Goal: Task Accomplishment & Management: Complete application form

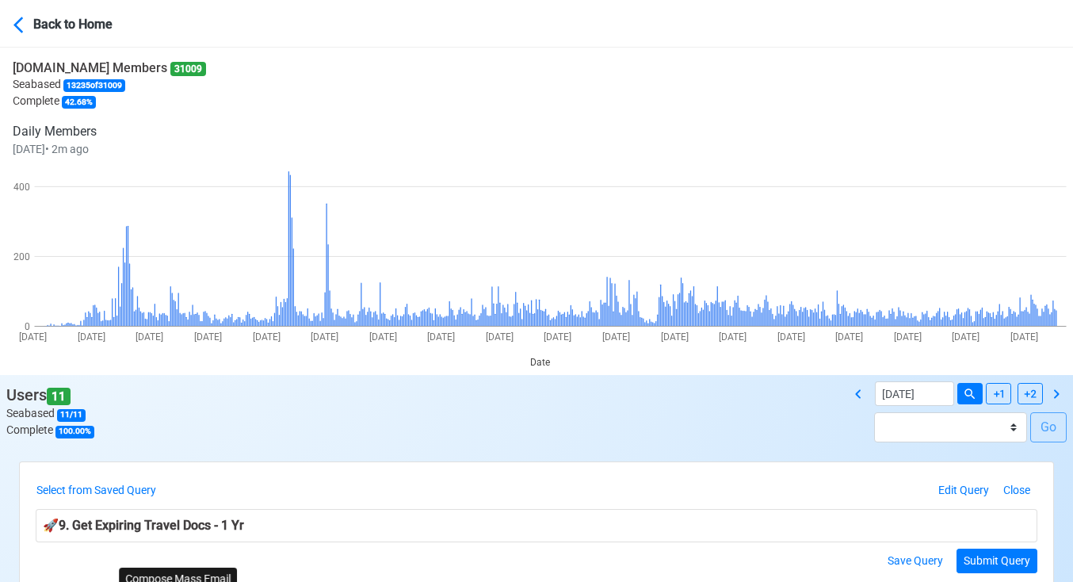
scroll to position [352, 0]
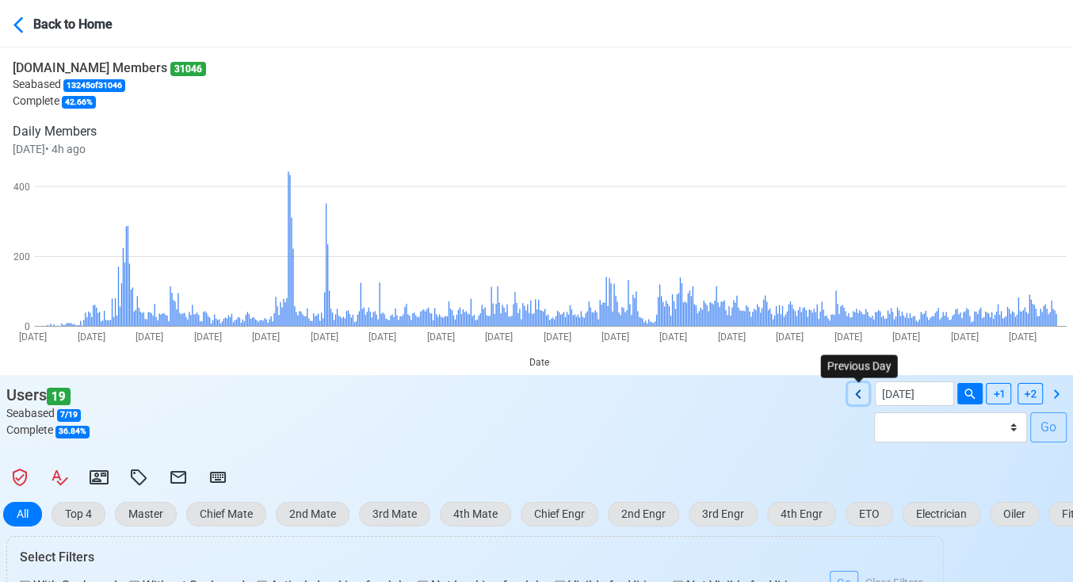
click at [850, 385] on icon at bounding box center [858, 393] width 19 height 19
type input "09/11/2025"
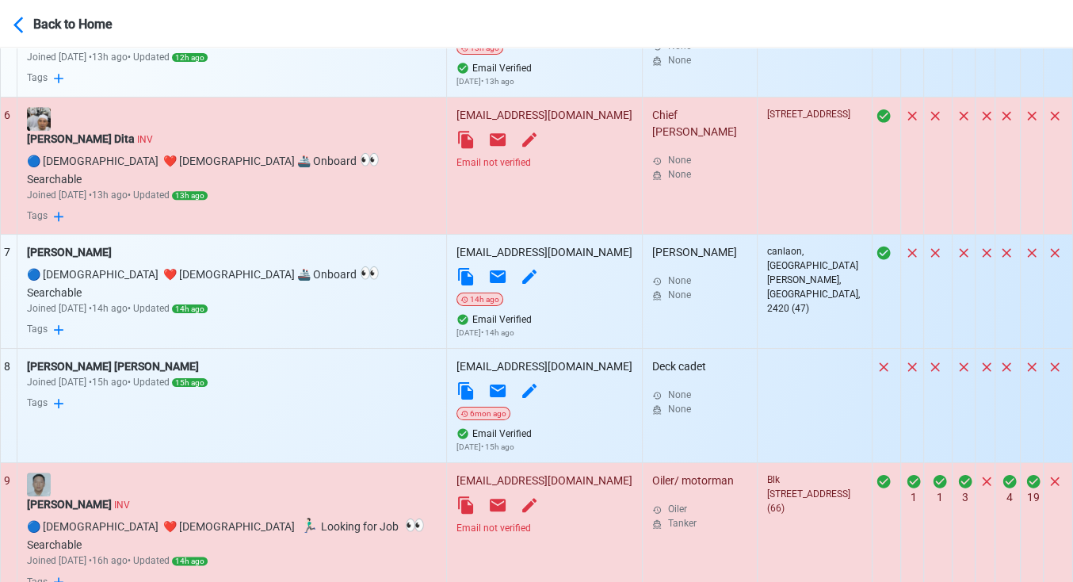
scroll to position [1402, 0]
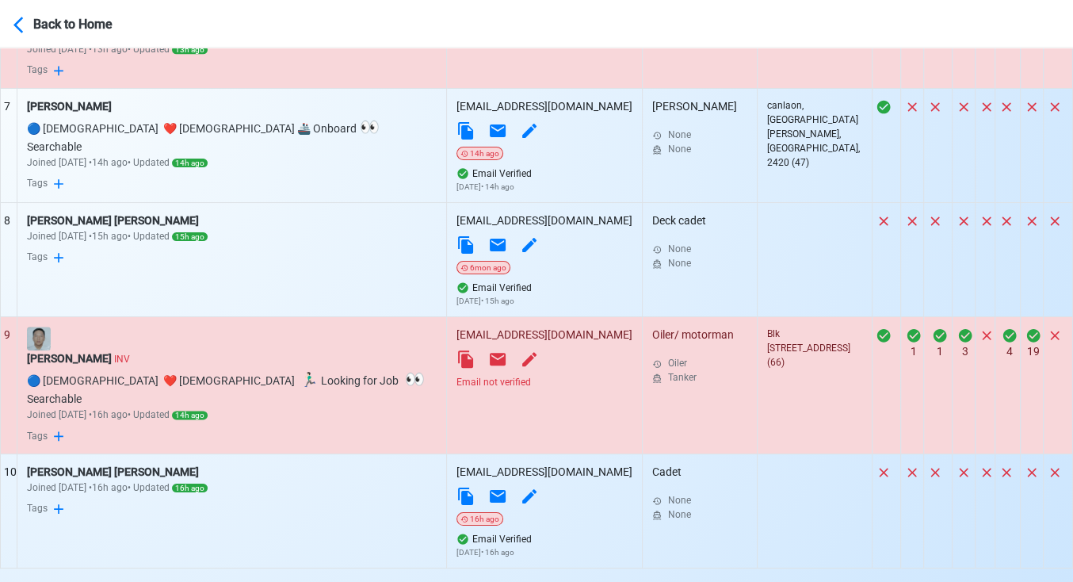
select select "50"
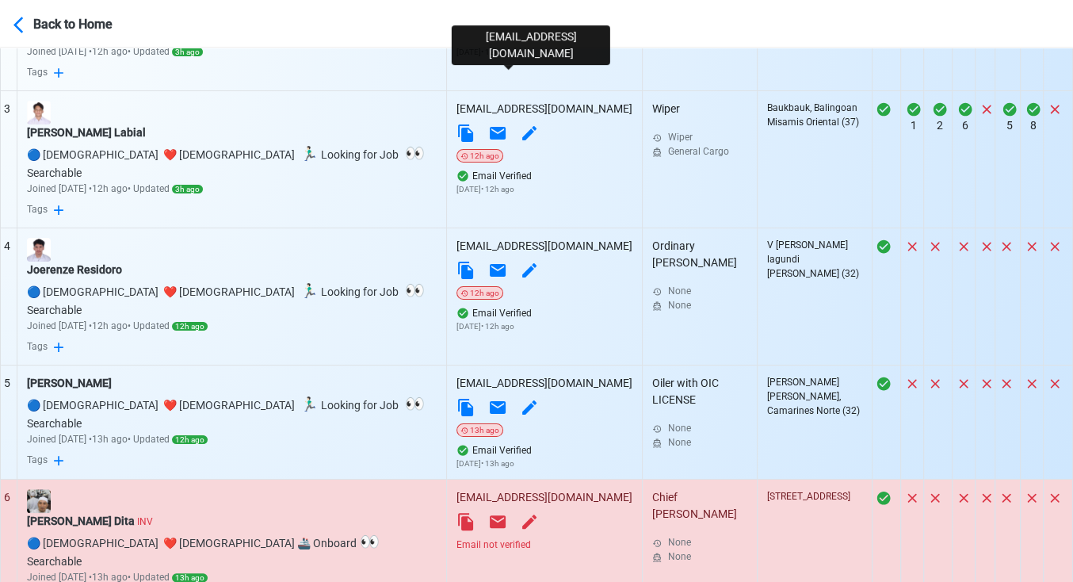
scroll to position [962, 0]
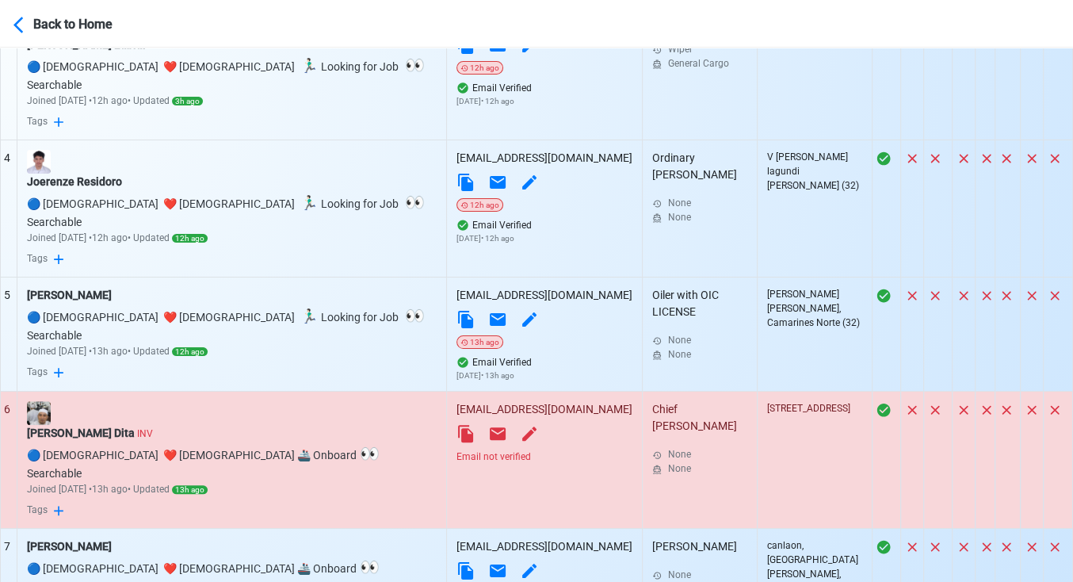
click at [465, 449] on div "Email not verified" at bounding box center [544, 456] width 176 height 14
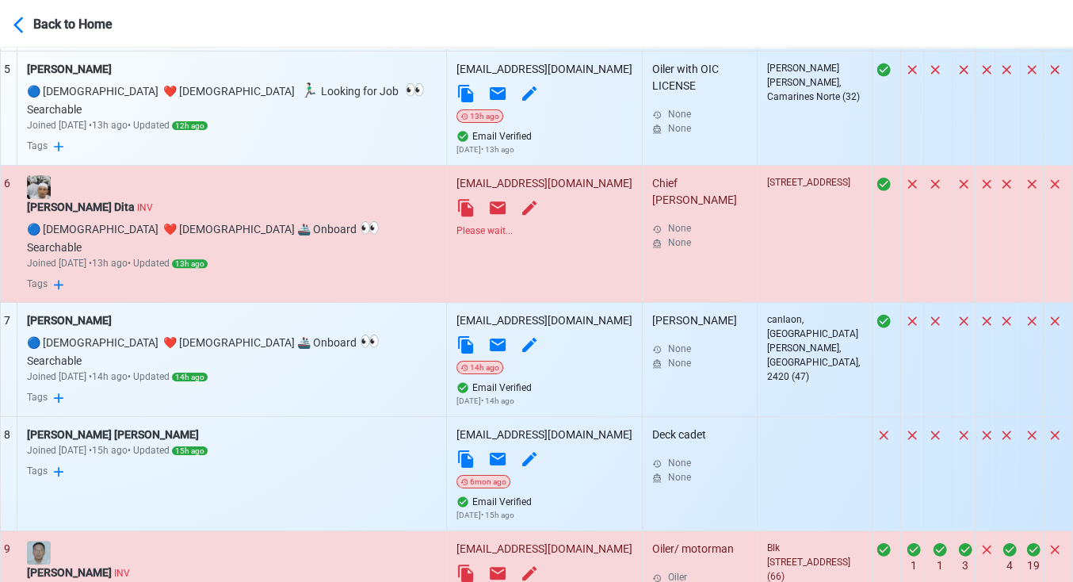
scroll to position [1226, 0]
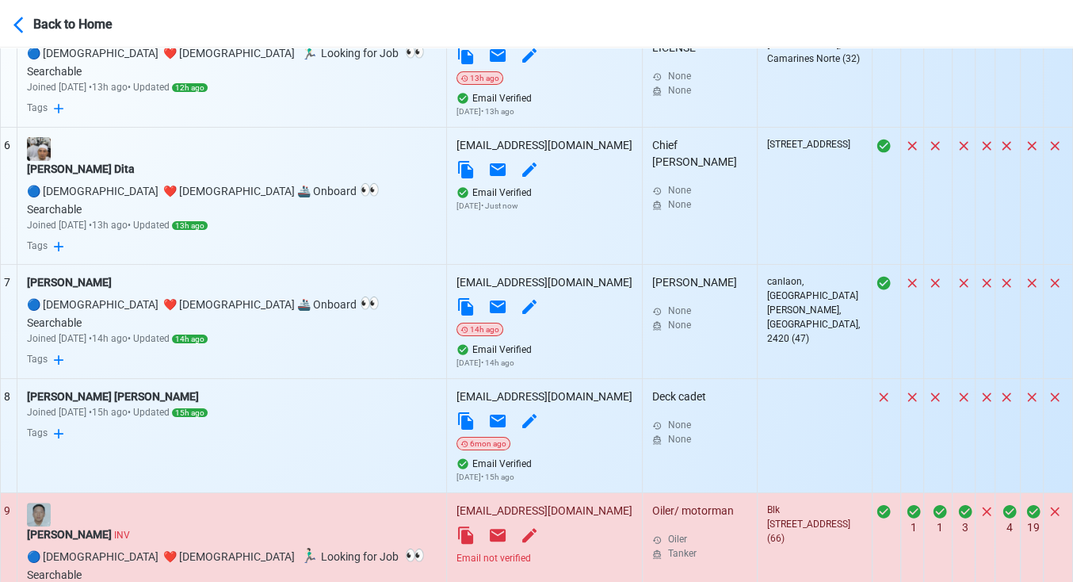
click at [475, 551] on div "Email not verified" at bounding box center [544, 558] width 176 height 14
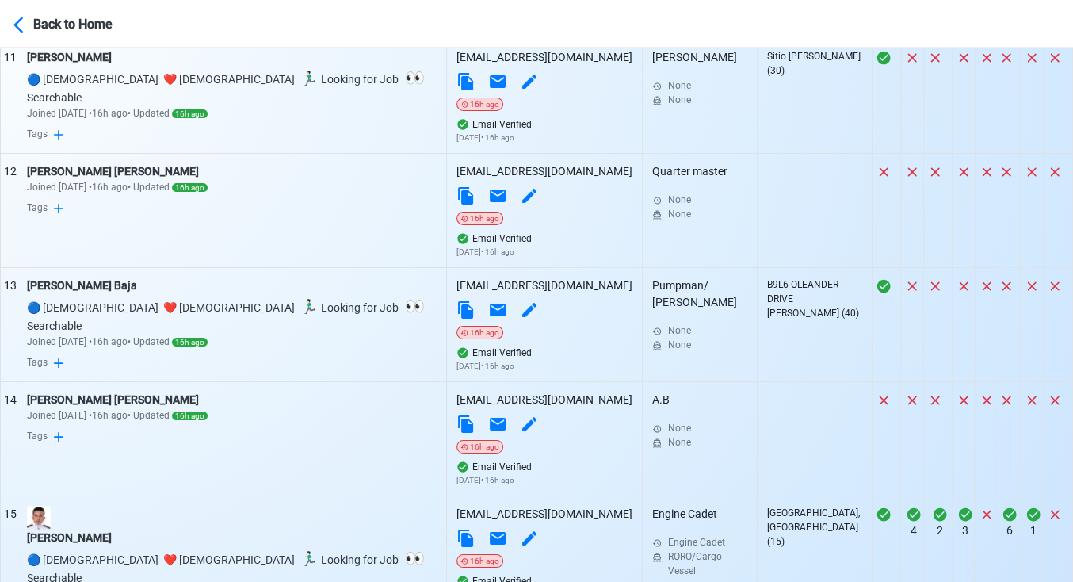
scroll to position [2106, 0]
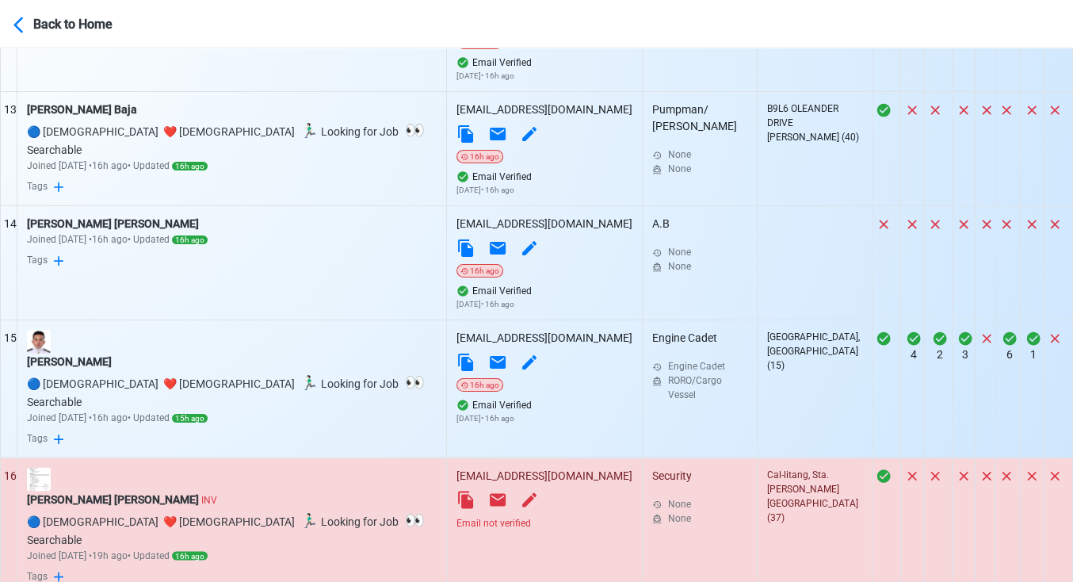
click at [472, 515] on div "Email not verified" at bounding box center [544, 522] width 176 height 14
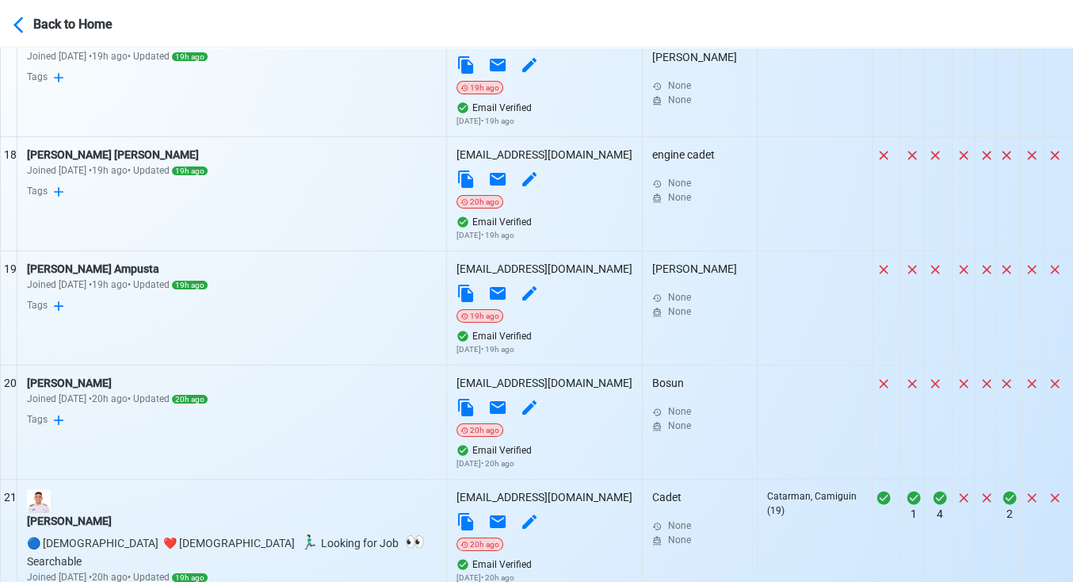
scroll to position [2811, 0]
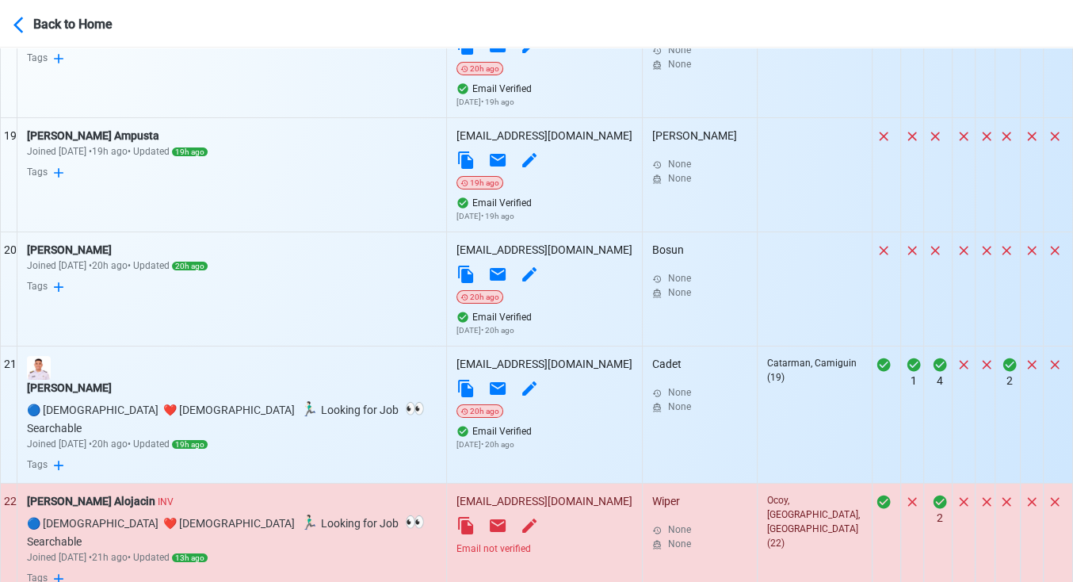
click at [482, 541] on div "Email not verified" at bounding box center [544, 548] width 176 height 14
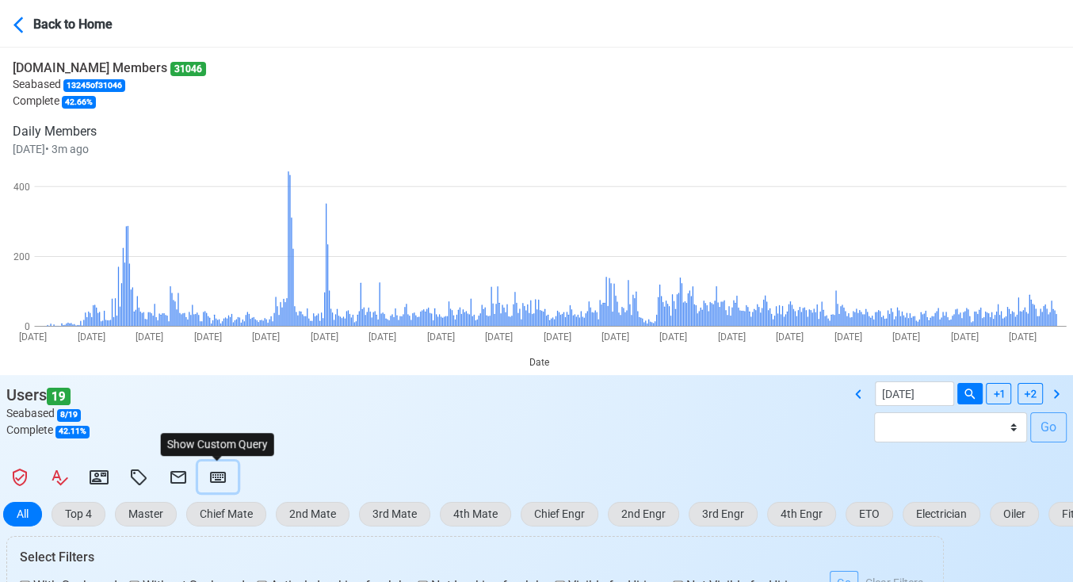
click at [220, 474] on icon at bounding box center [217, 477] width 19 height 19
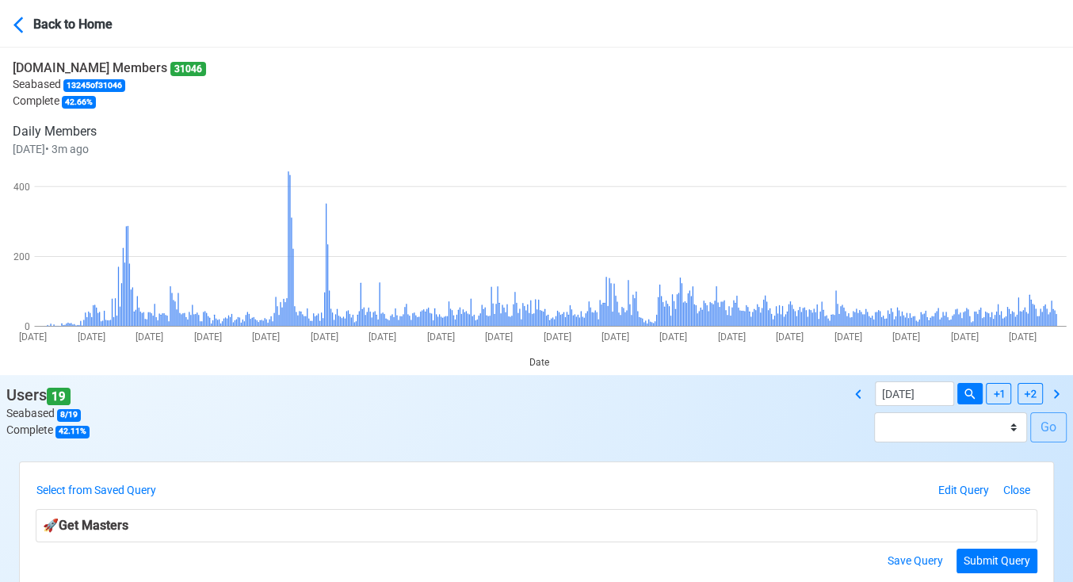
scroll to position [176, 0]
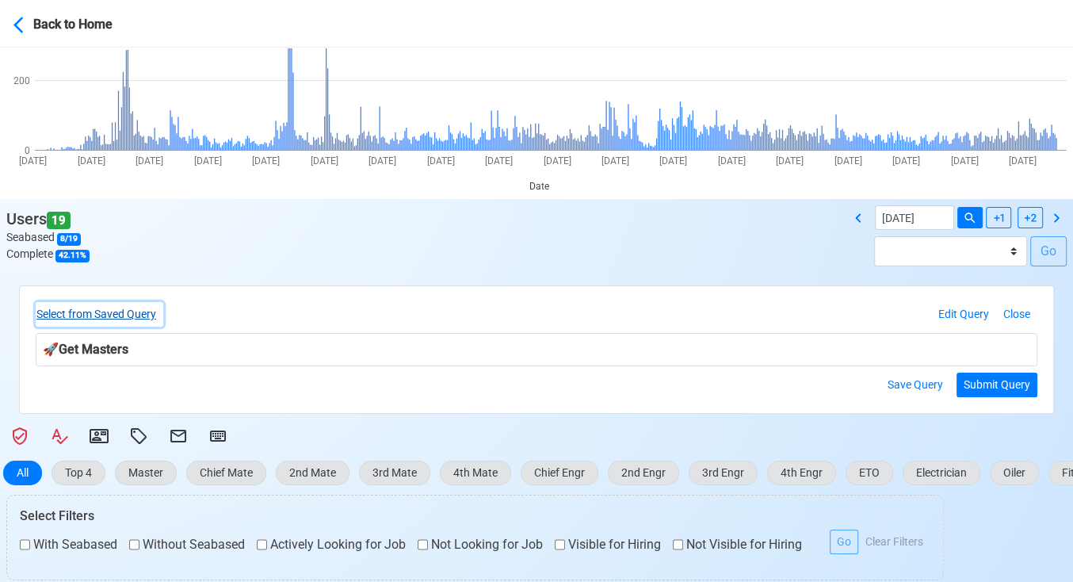
click at [151, 310] on button "Select from Saved Query" at bounding box center [100, 314] width 128 height 25
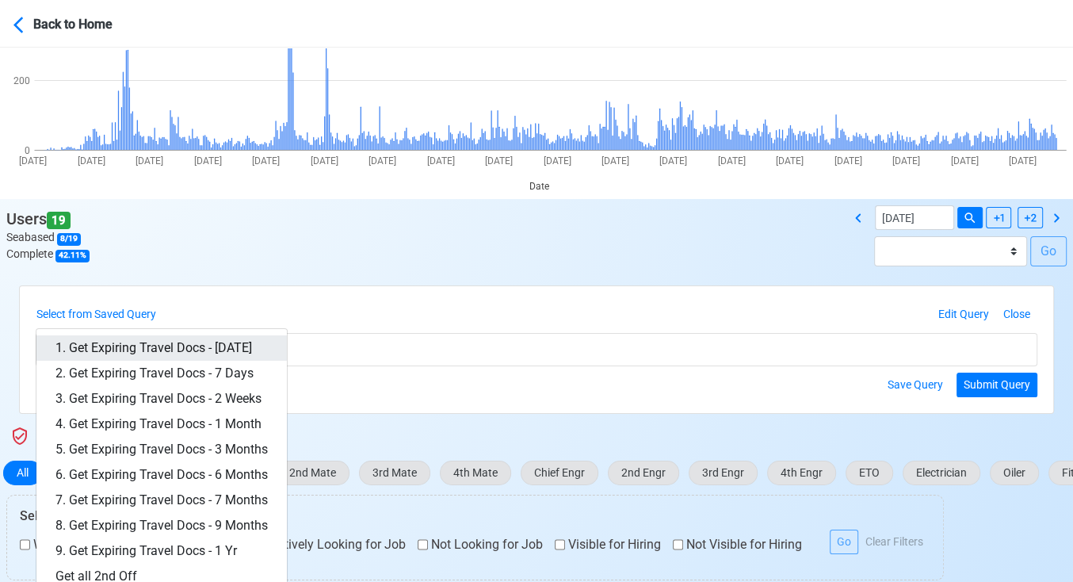
click at [239, 340] on link "1. Get Expiring Travel Docs - Today" at bounding box center [161, 347] width 250 height 25
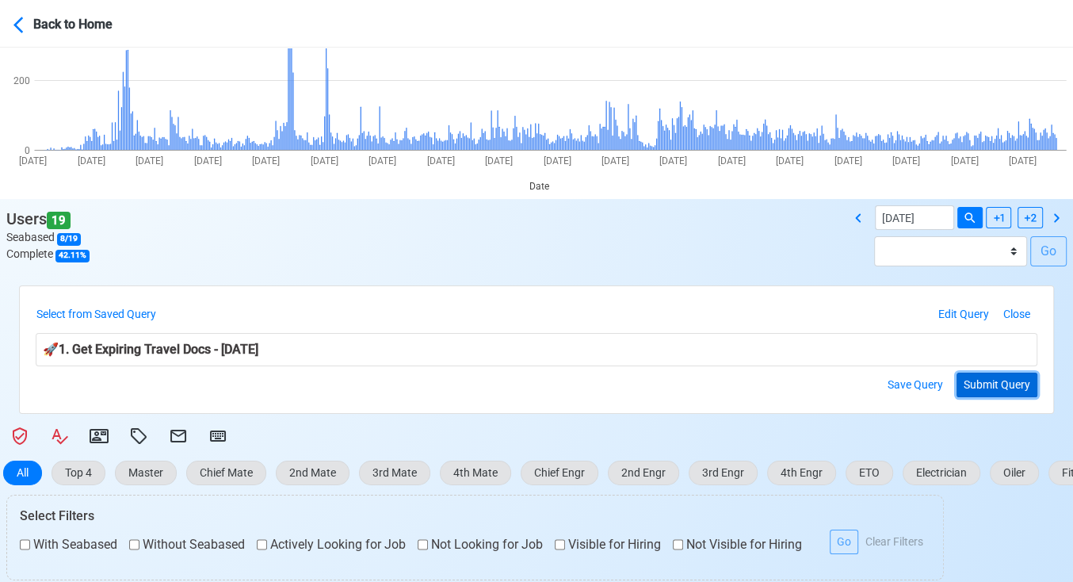
click at [994, 383] on button "Submit Query" at bounding box center [997, 384] width 81 height 25
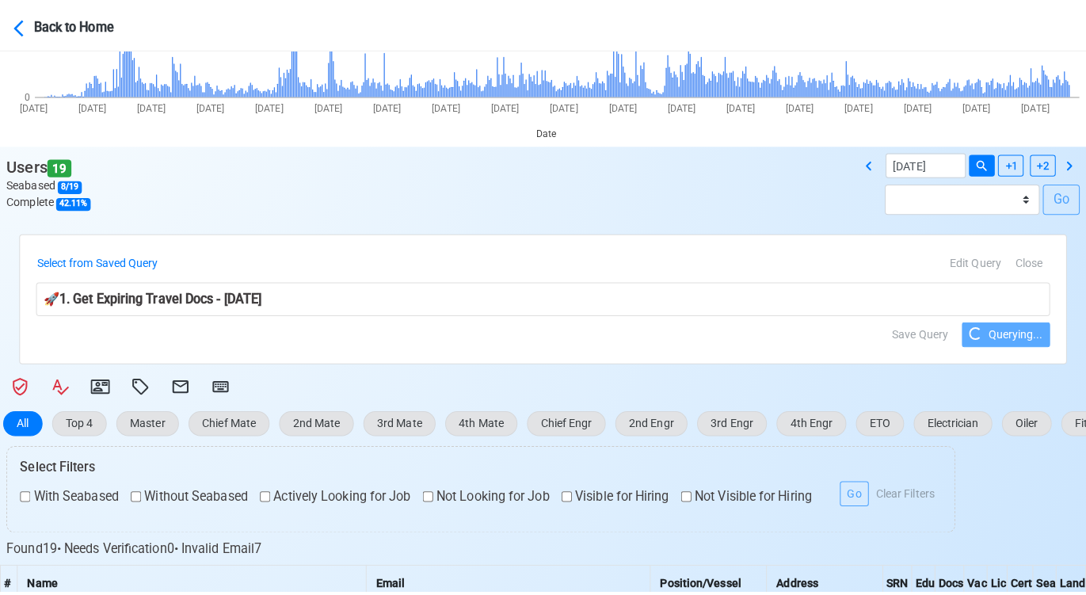
scroll to position [264, 0]
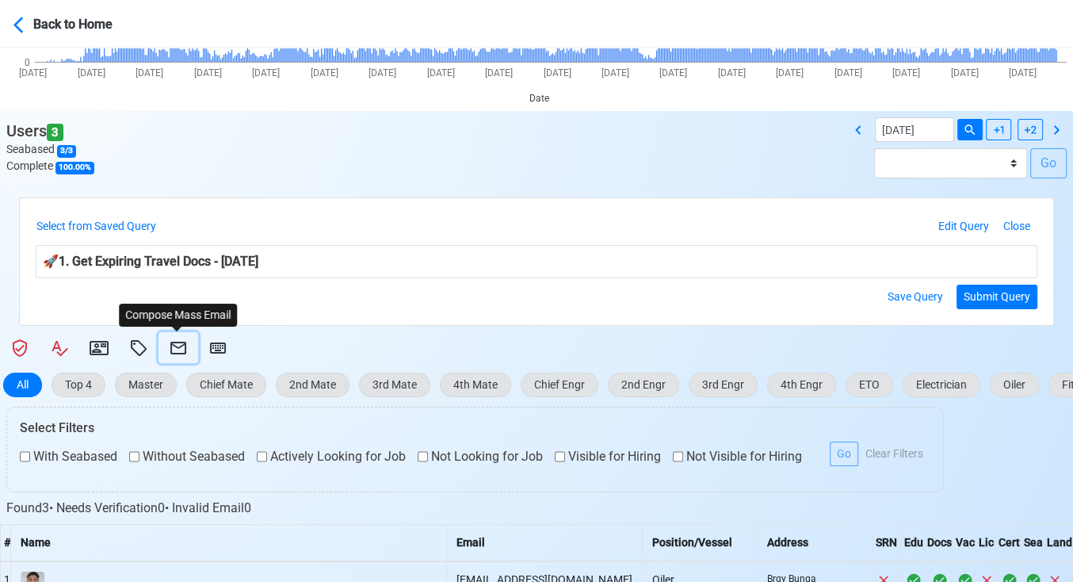
click at [178, 343] on icon at bounding box center [178, 347] width 19 height 19
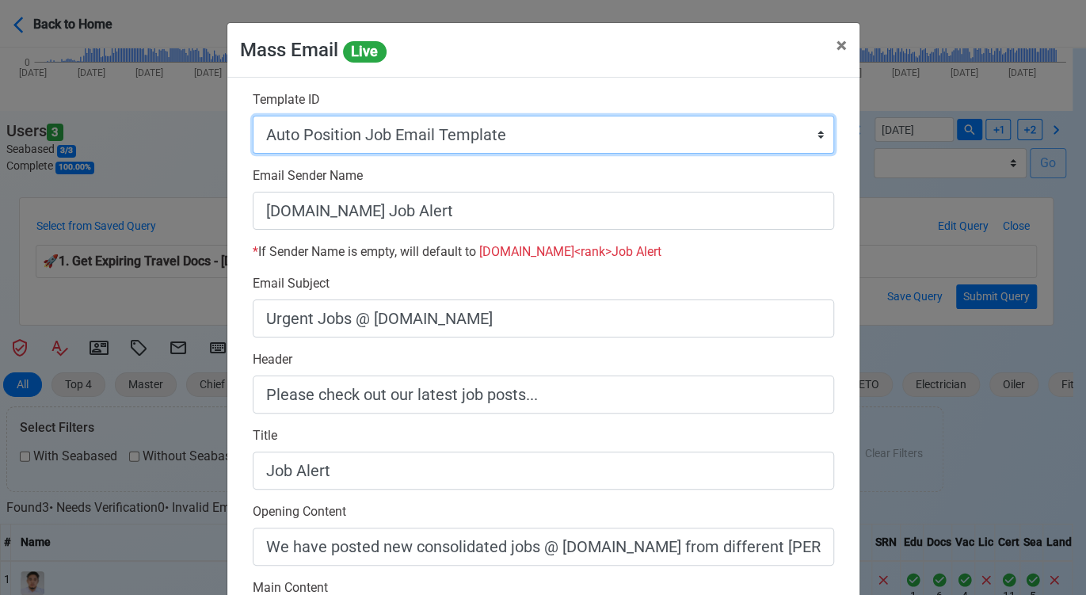
click at [567, 123] on select "Auto Position Job Email Template Incomplete CV Email Template ETO/ETR Job Email…" at bounding box center [544, 135] width 582 height 38
select select "d-0c193ece46b24c5dbce89cdb3e751472"
click at [253, 116] on select "Auto Position Job Email Template Incomplete CV Email Template ETO/ETR Job Email…" at bounding box center [544, 135] width 582 height 38
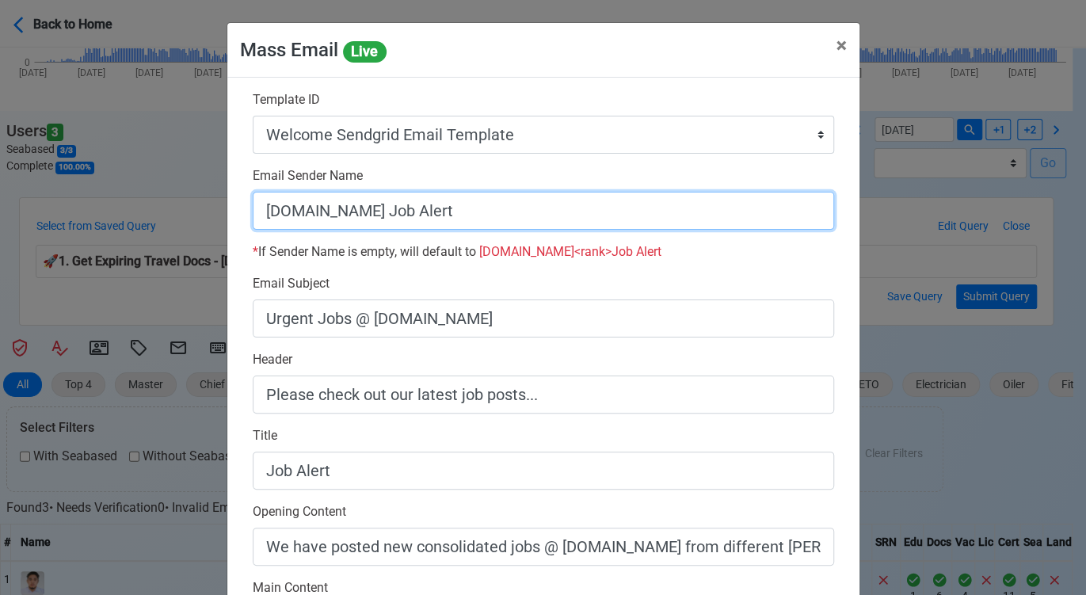
drag, startPoint x: 364, startPoint y: 208, endPoint x: 613, endPoint y: 250, distance: 252.4
click at [613, 250] on div "Email Sender Name SeamanBio.PH Job Alert * If Sender Name is empty, will defaul…" at bounding box center [543, 220] width 605 height 108
click at [253, 212] on input "[DOMAIN_NAME]" at bounding box center [544, 211] width 582 height 38
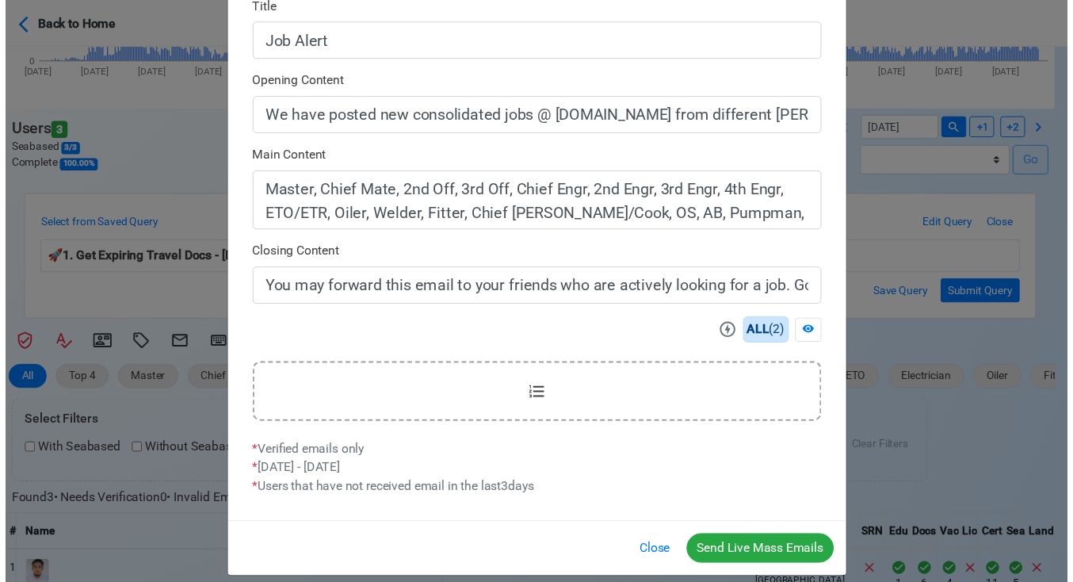
scroll to position [445, 0]
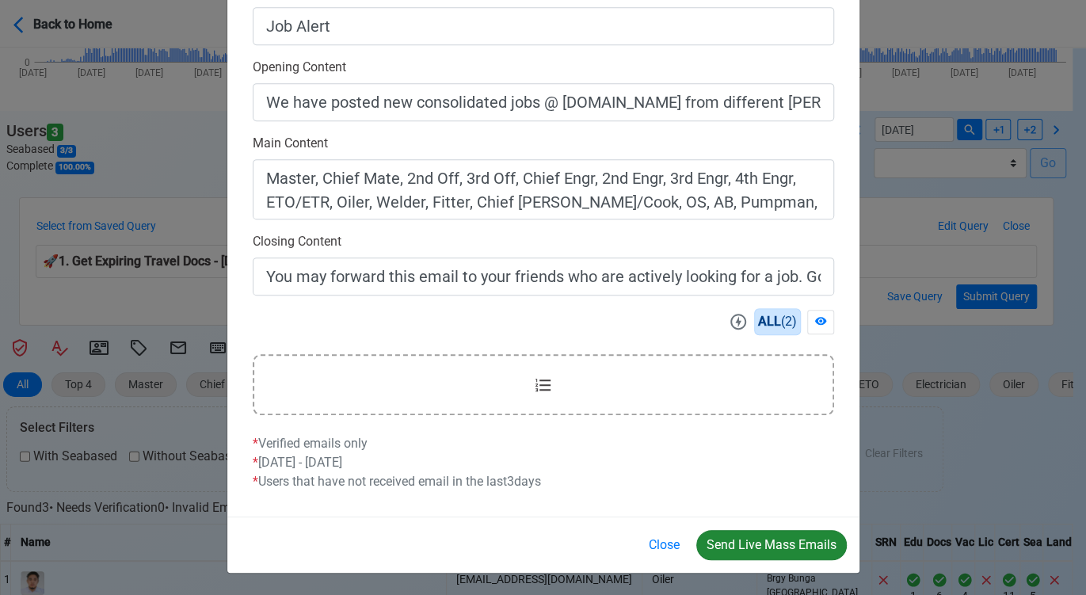
type input "Welcome to [DOMAIN_NAME]"
click at [756, 546] on button "Send Live Mass Emails" at bounding box center [772, 545] width 151 height 30
click at [668, 544] on button "Close" at bounding box center [665, 545] width 52 height 30
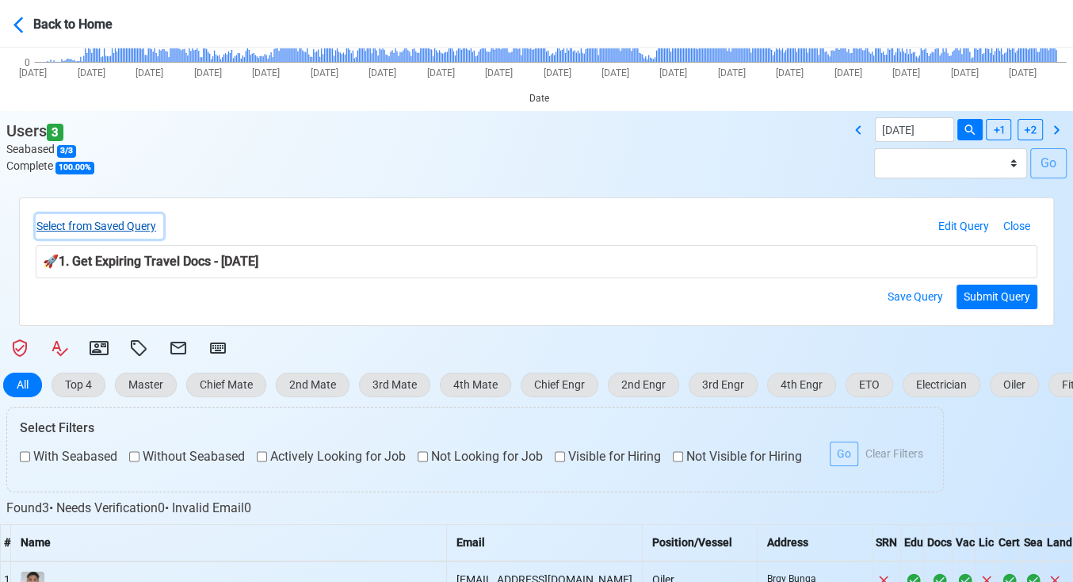
click at [136, 220] on button "Select from Saved Query" at bounding box center [100, 226] width 128 height 25
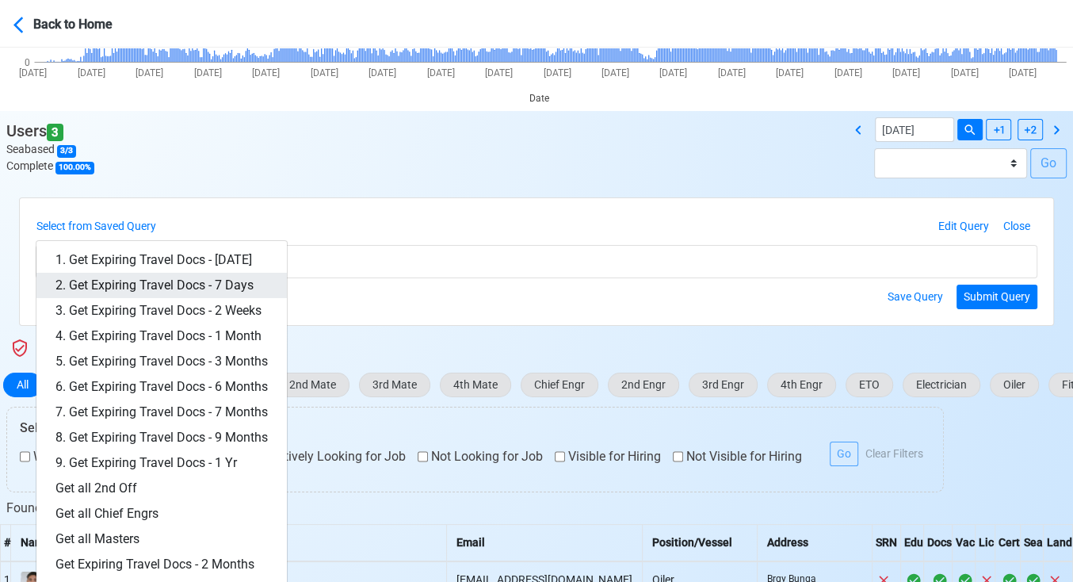
click at [195, 275] on link "2. Get Expiring Travel Docs - 7 Days" at bounding box center [161, 285] width 250 height 25
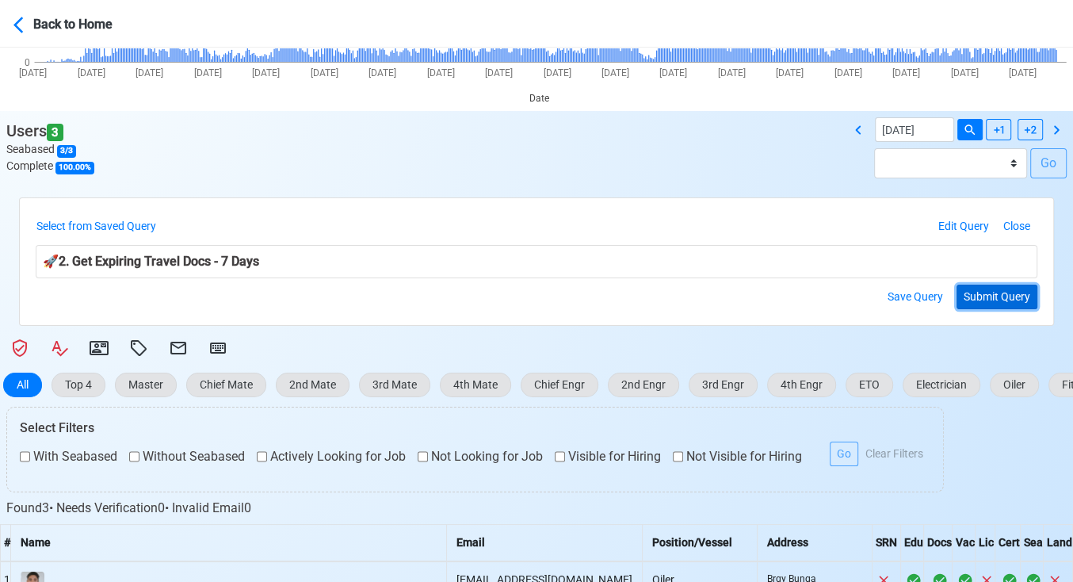
click at [979, 291] on button "Submit Query" at bounding box center [997, 297] width 81 height 25
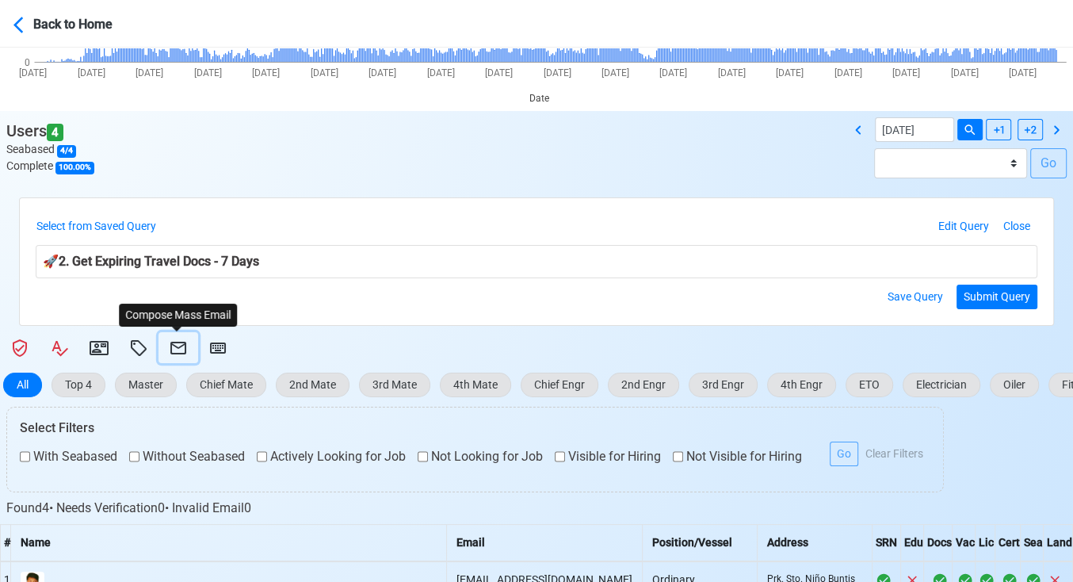
click at [174, 342] on icon at bounding box center [178, 348] width 16 height 13
select select "d-0c193ece46b24c5dbce89cdb3e751472"
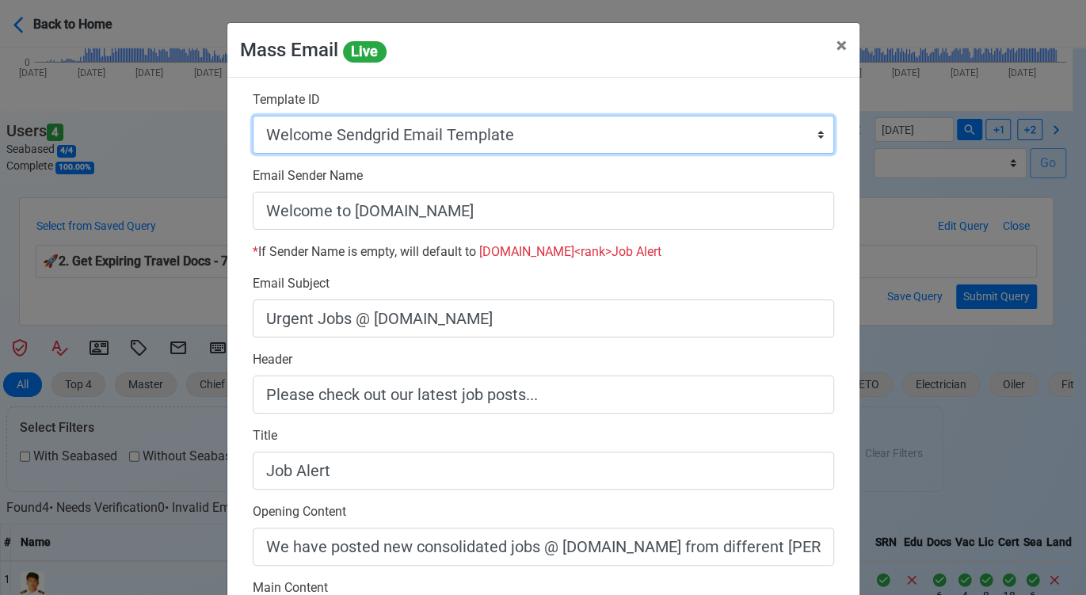
click at [809, 136] on select "Auto Position Job Email Template Incomplete CV Email Template ETO/ETR Job Email…" at bounding box center [544, 135] width 582 height 38
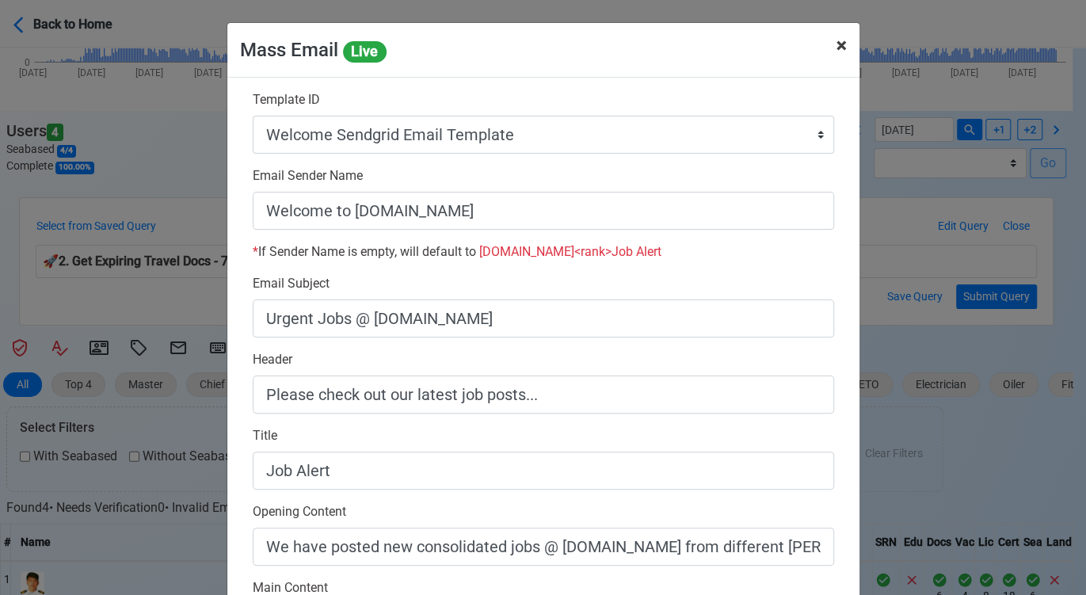
click at [837, 43] on span "×" at bounding box center [842, 45] width 10 height 22
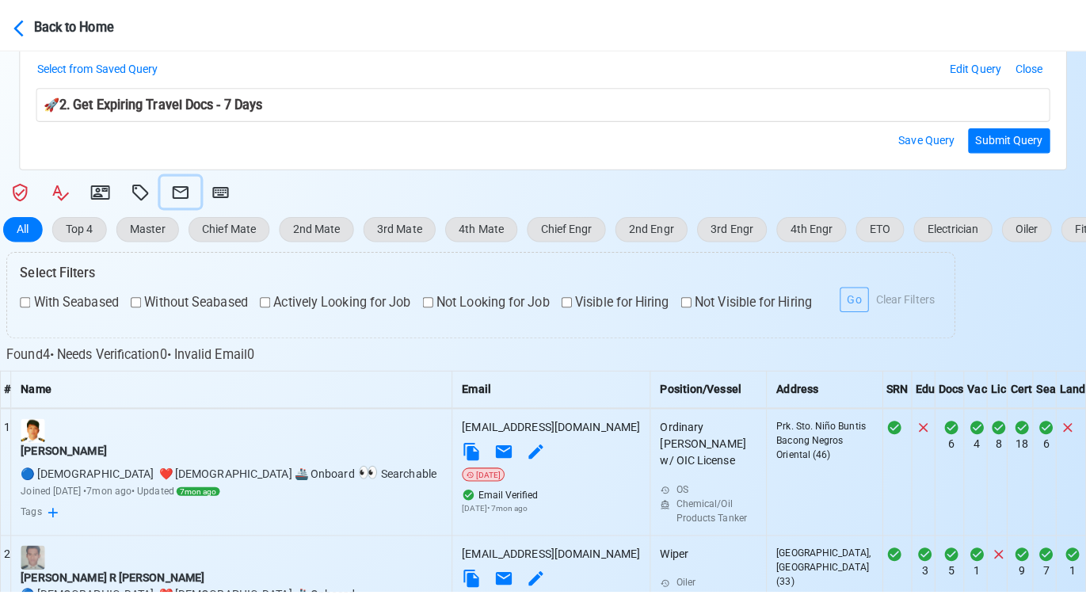
scroll to position [352, 0]
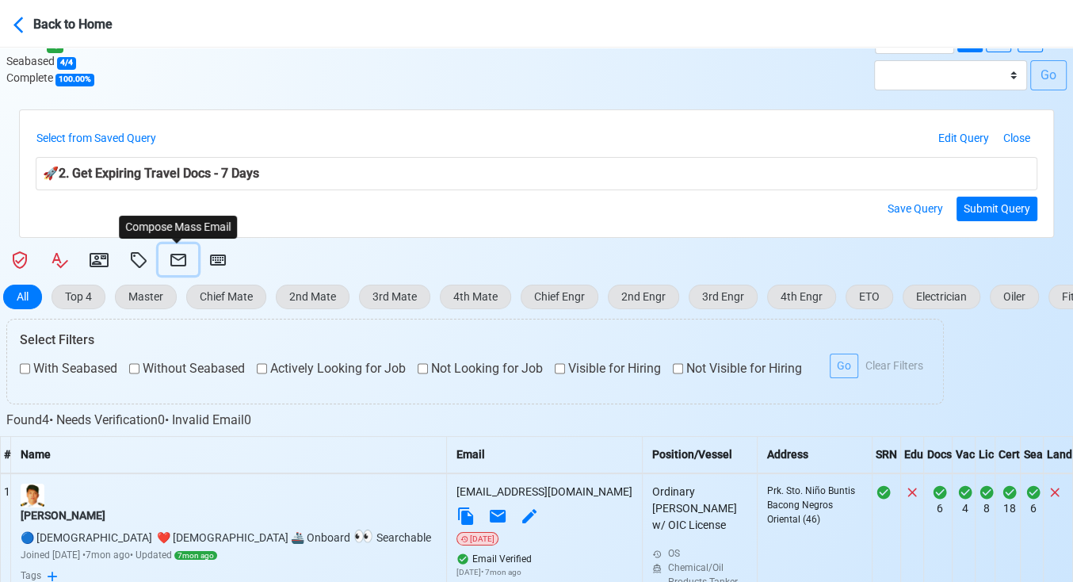
click at [174, 257] on icon at bounding box center [178, 260] width 16 height 13
select select "d-0c193ece46b24c5dbce89cdb3e751472"
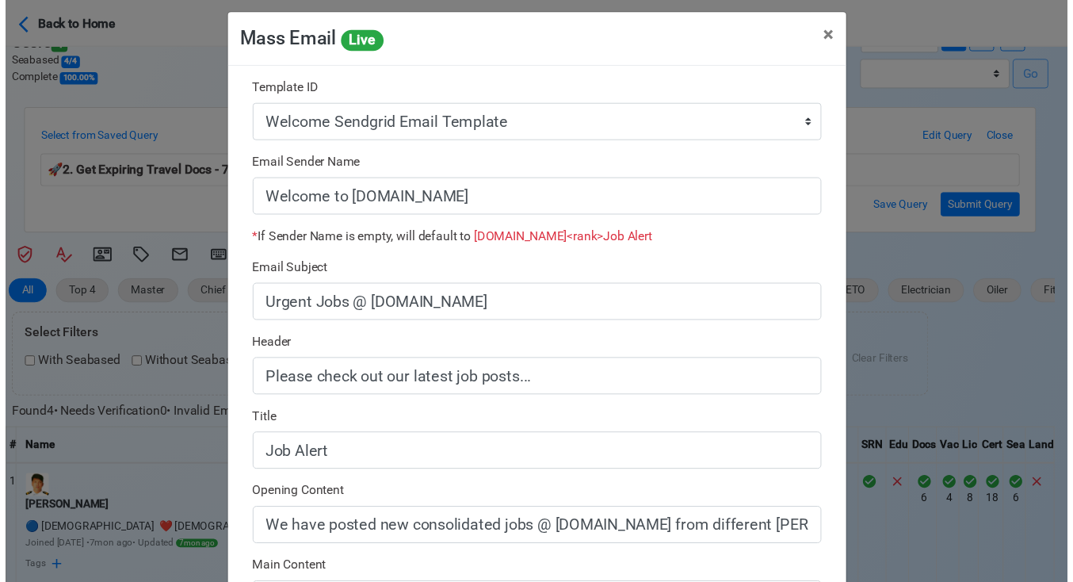
scroll to position [0, 0]
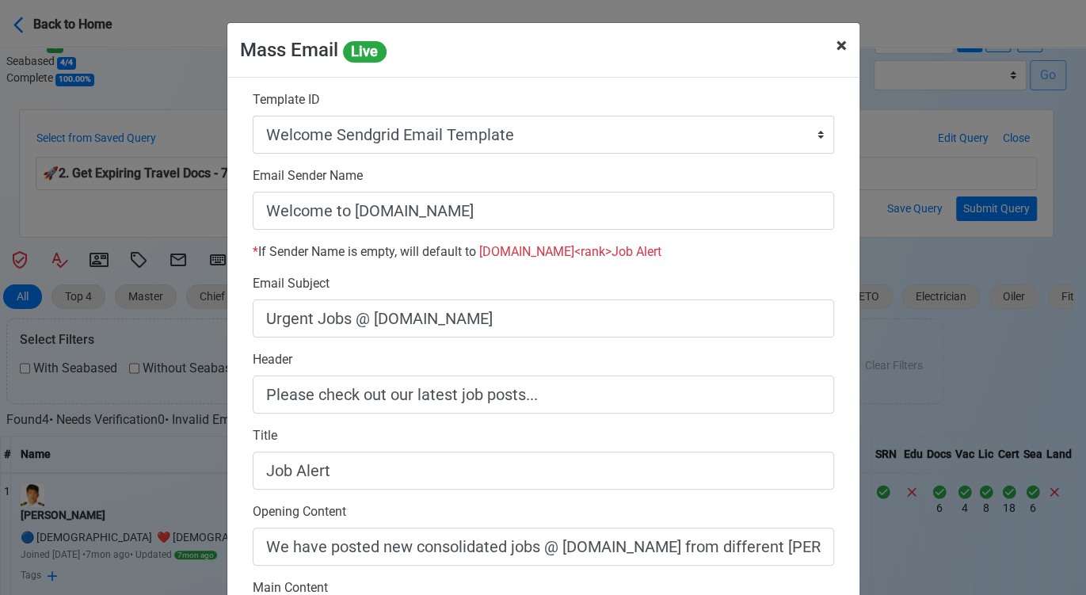
click at [837, 44] on span "×" at bounding box center [842, 45] width 10 height 22
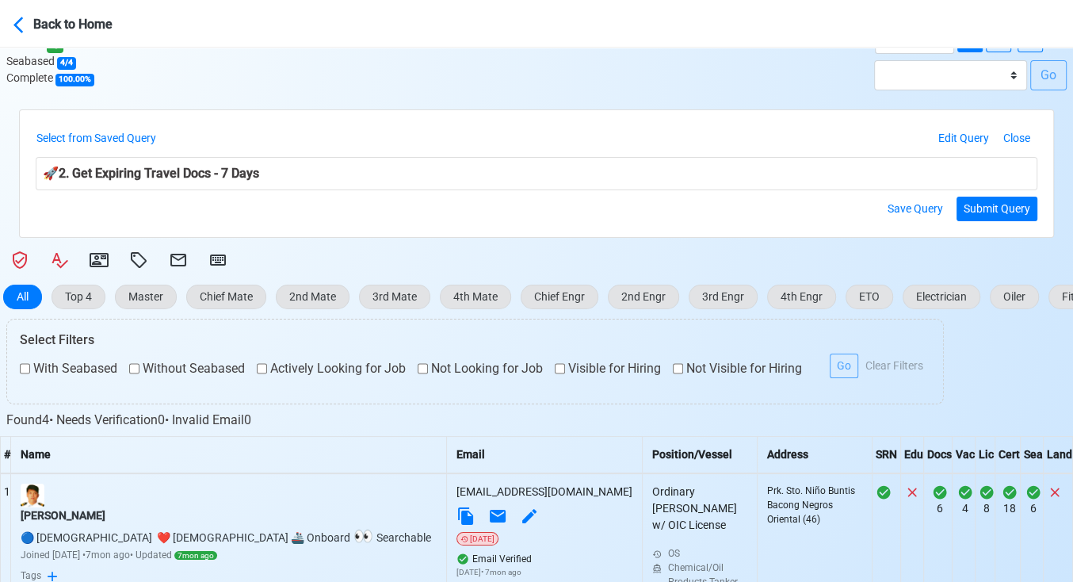
click at [216, 174] on div "🚀 2. Get Expiring Travel Docs - 7 Days" at bounding box center [537, 173] width 1002 height 33
click at [135, 141] on button "Select from Saved Query" at bounding box center [100, 138] width 128 height 25
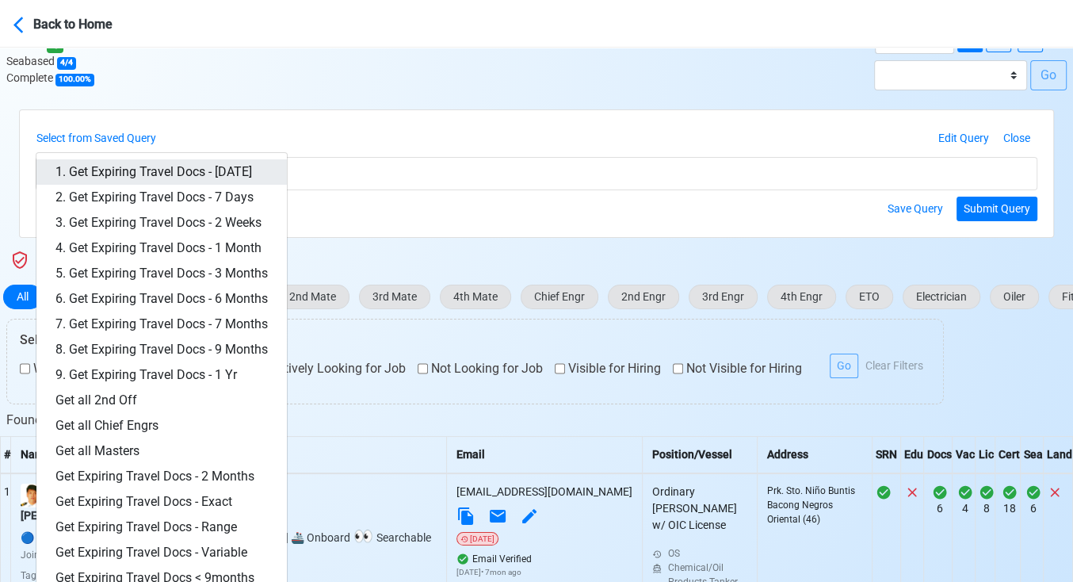
click at [199, 170] on link "1. Get Expiring Travel Docs - [DATE]" at bounding box center [161, 171] width 250 height 25
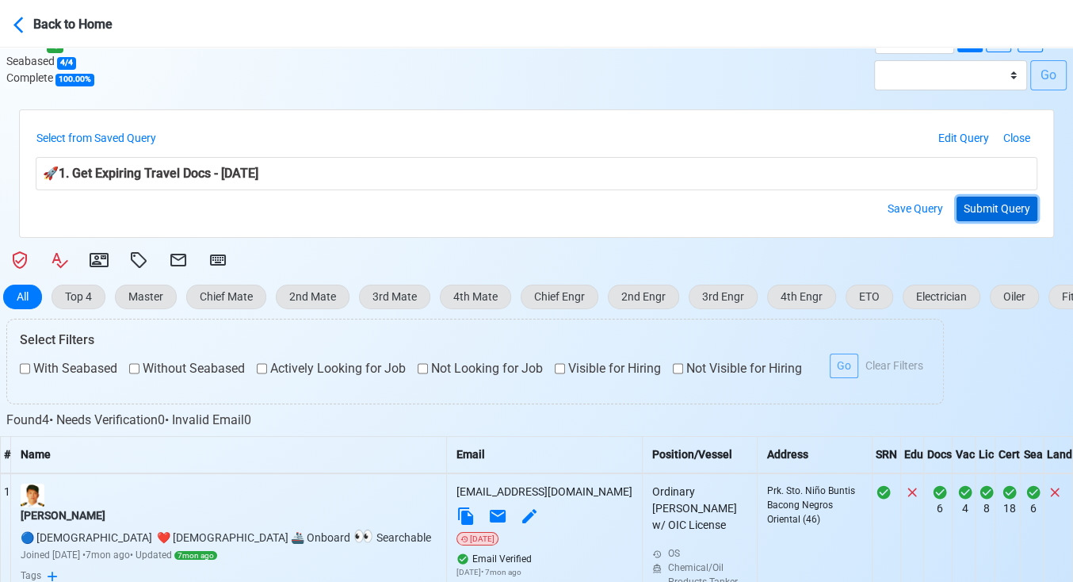
click at [1010, 202] on button "Submit Query" at bounding box center [997, 209] width 81 height 25
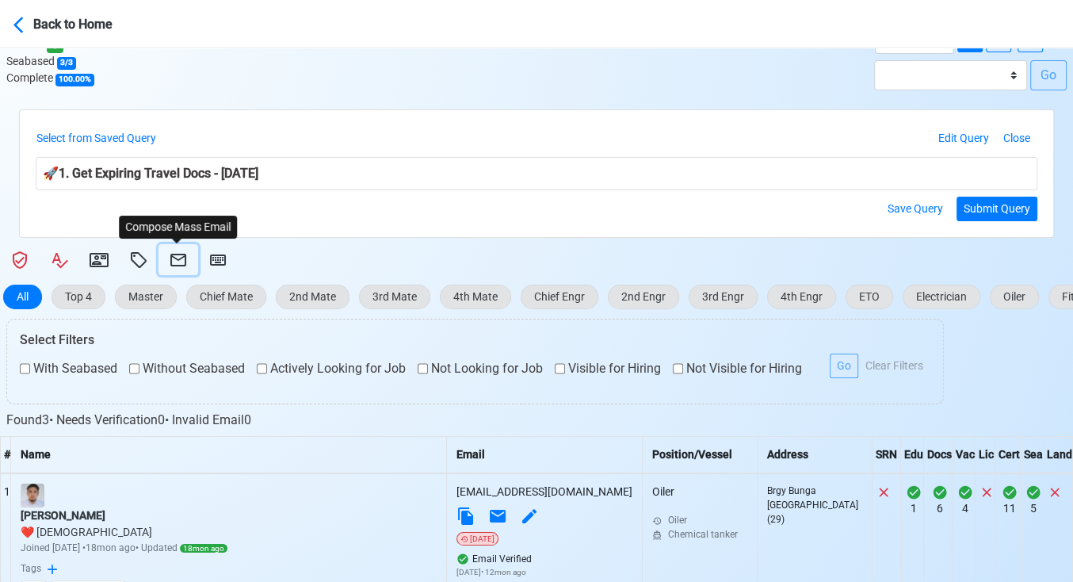
click at [183, 254] on icon at bounding box center [178, 260] width 16 height 13
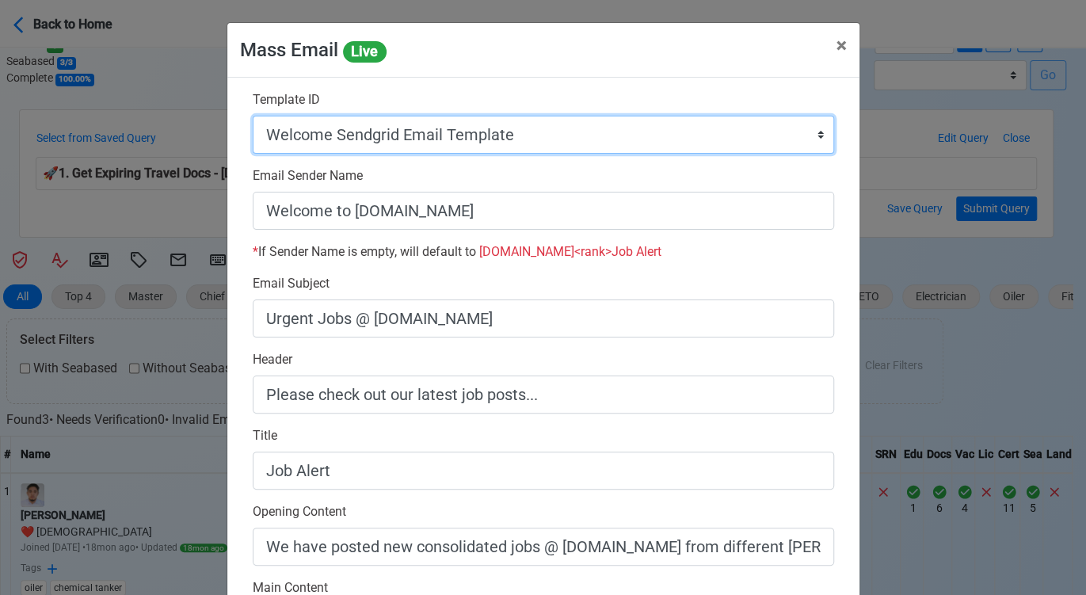
click at [467, 137] on select "Auto Position Job Email Template Incomplete CV Email Template ETO/ETR Job Email…" at bounding box center [544, 135] width 582 height 38
select select "d-3e71907ffd064a39999872a824aaf79a"
click at [253, 116] on select "Auto Position Job Email Template Incomplete CV Email Template ETO/ETR Job Email…" at bounding box center [544, 135] width 582 height 38
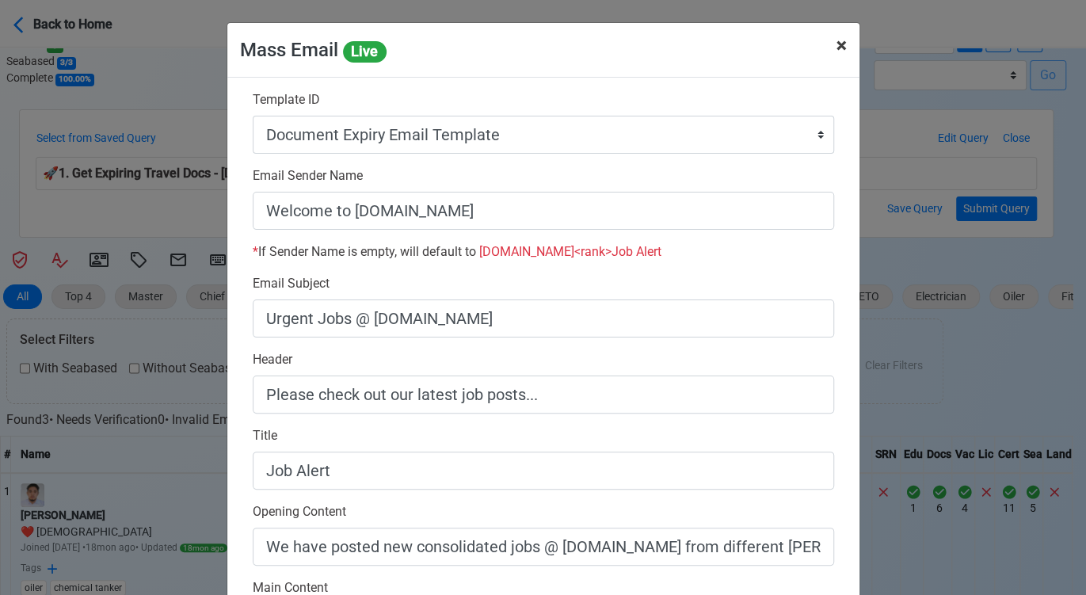
click at [837, 44] on span "×" at bounding box center [842, 45] width 10 height 22
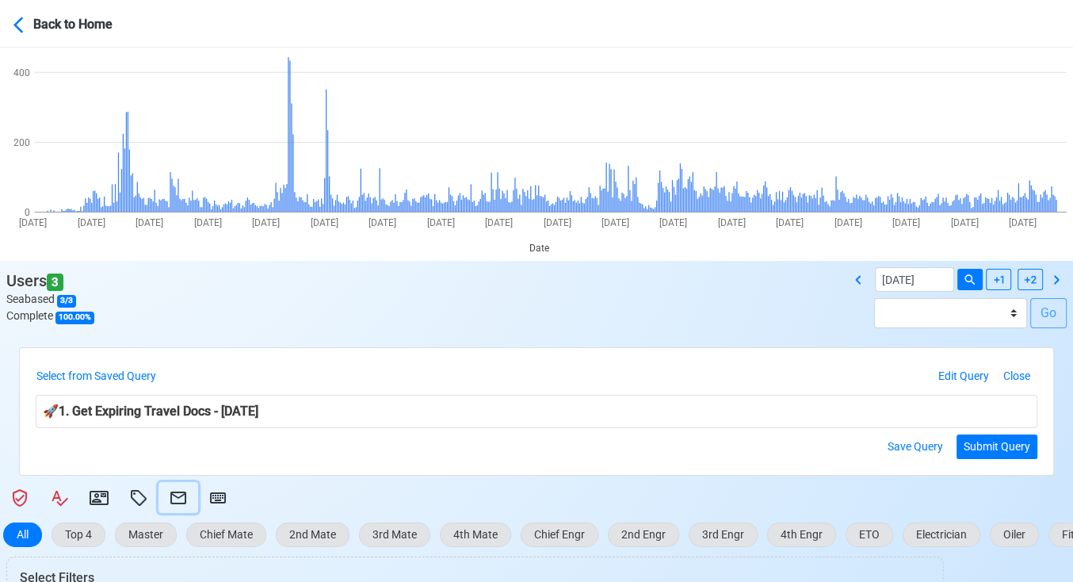
scroll to position [88, 0]
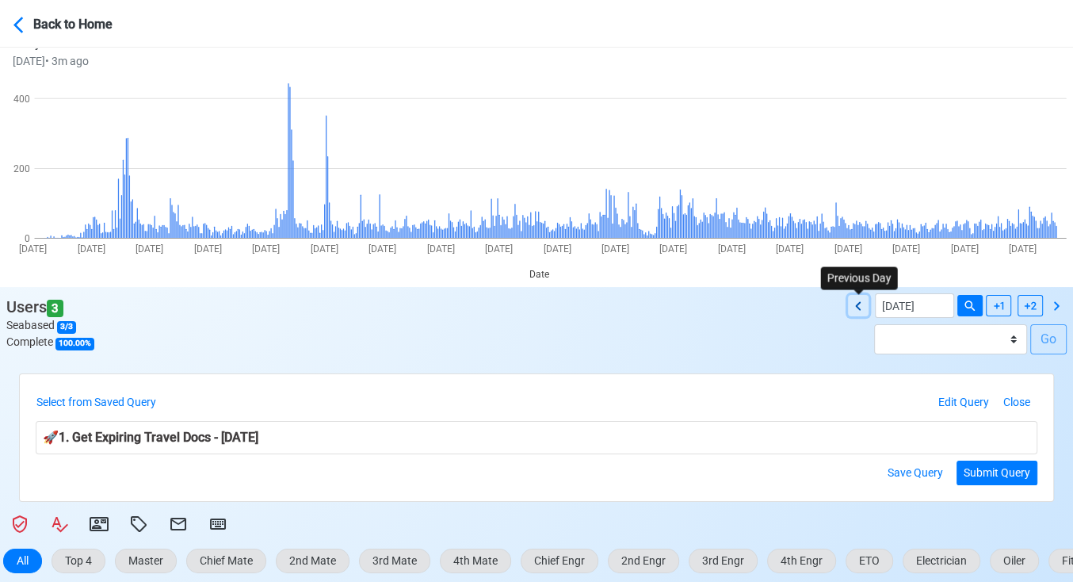
click at [857, 303] on icon at bounding box center [858, 305] width 19 height 19
type input "09/11/2025"
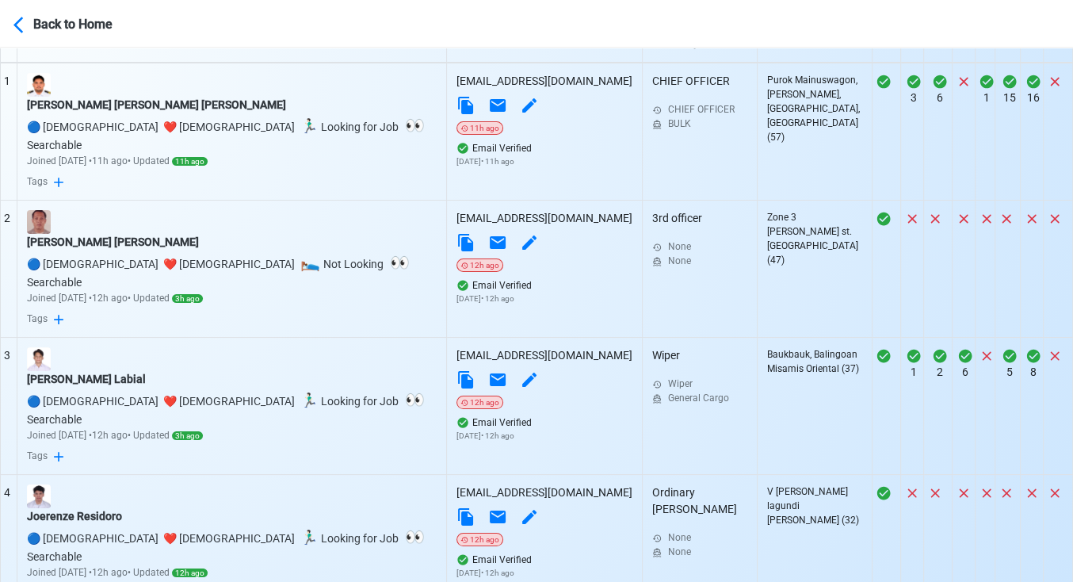
scroll to position [880, 0]
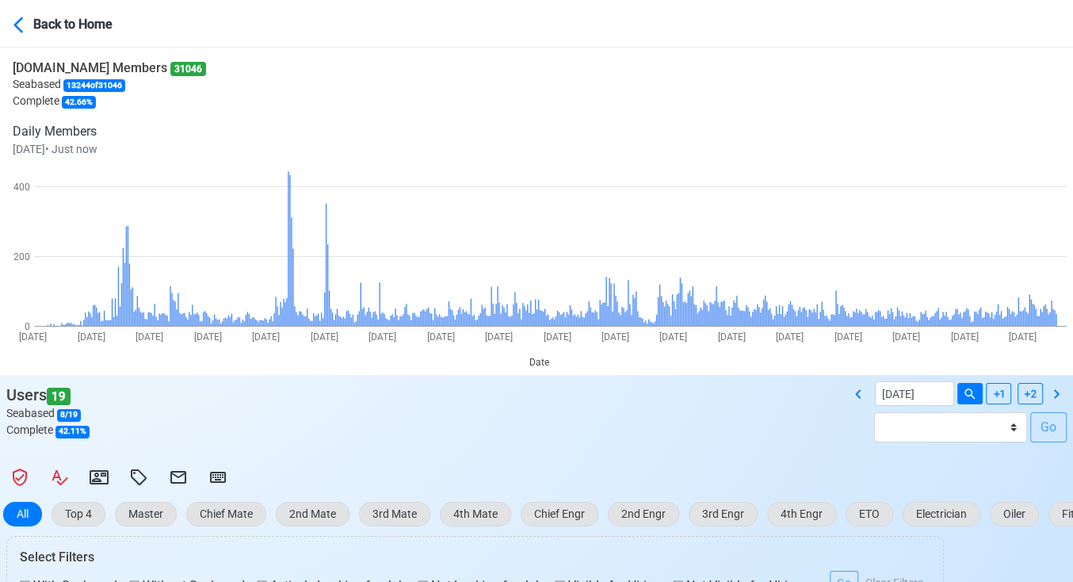
scroll to position [88, 0]
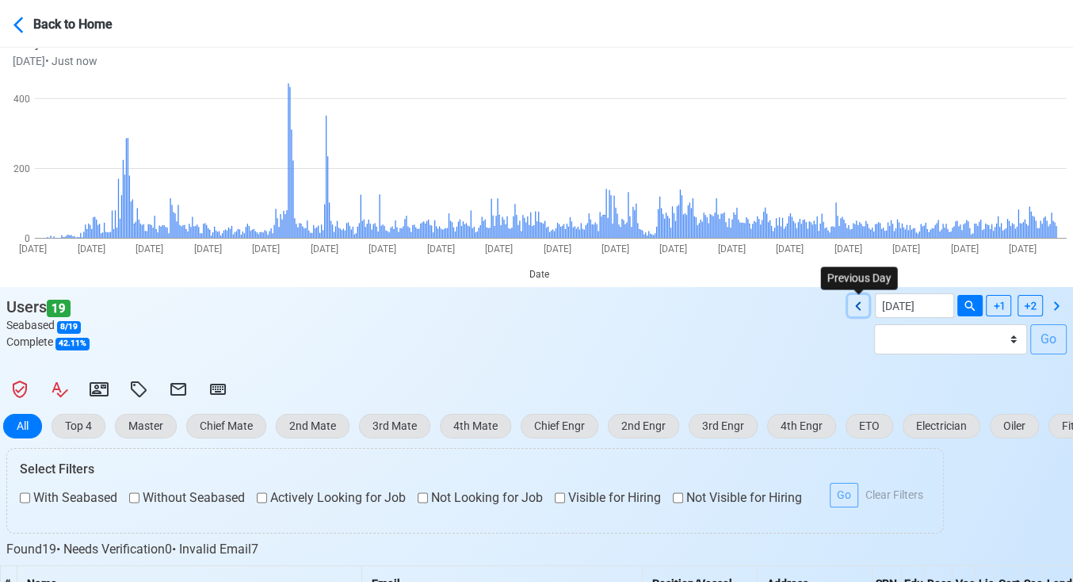
drag, startPoint x: 855, startPoint y: 303, endPoint x: 743, endPoint y: 312, distance: 112.1
click at [854, 303] on icon at bounding box center [858, 305] width 19 height 19
type input "[DATE]"
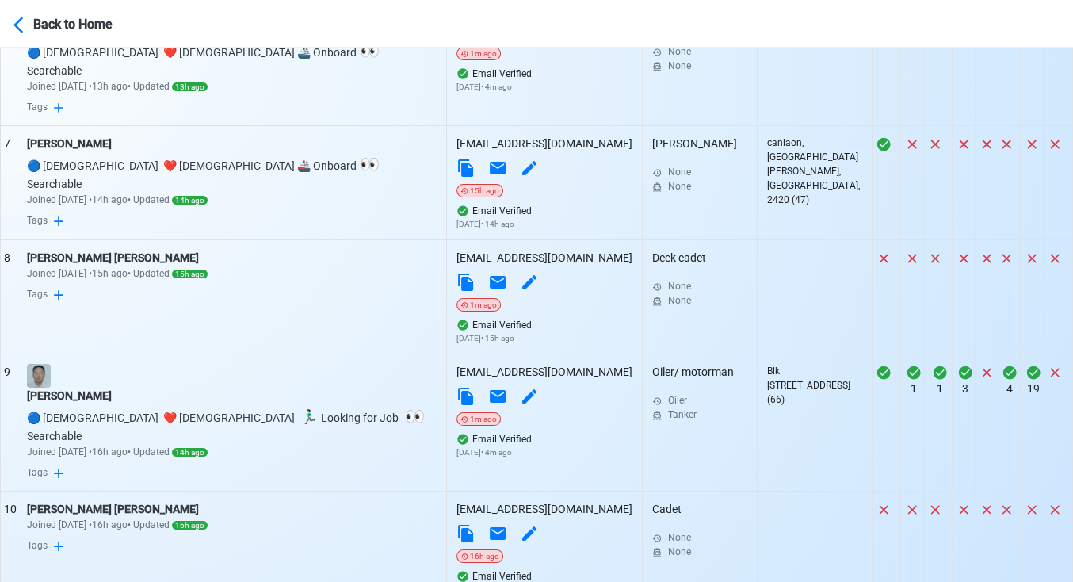
scroll to position [1402, 0]
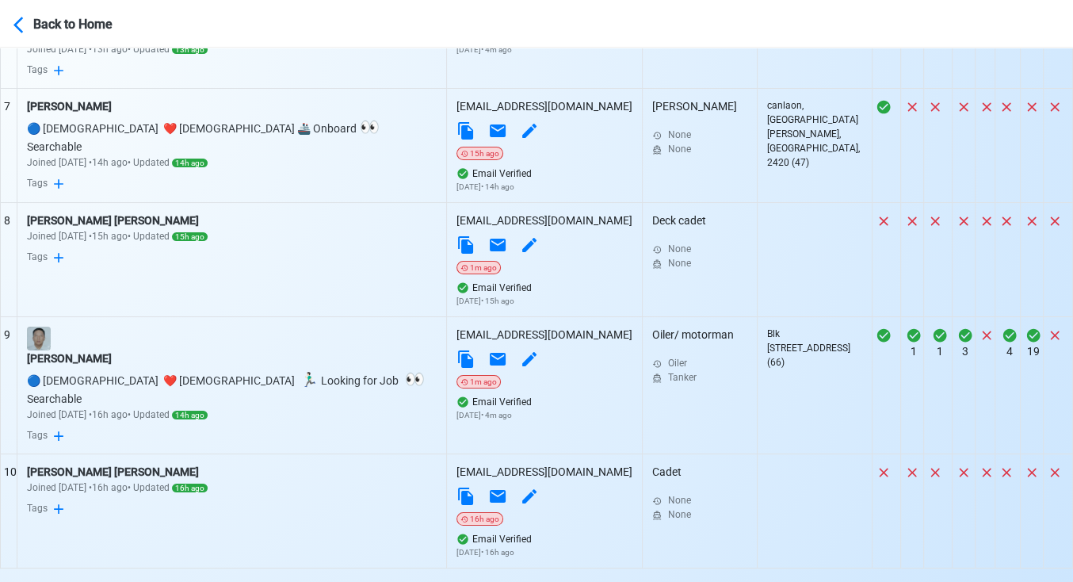
select select "50"
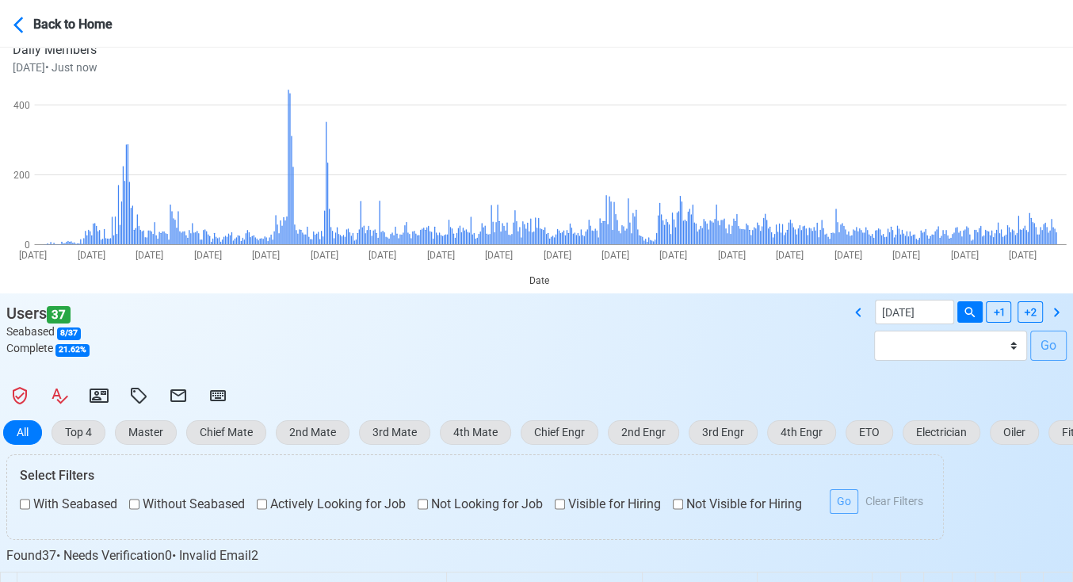
scroll to position [0, 0]
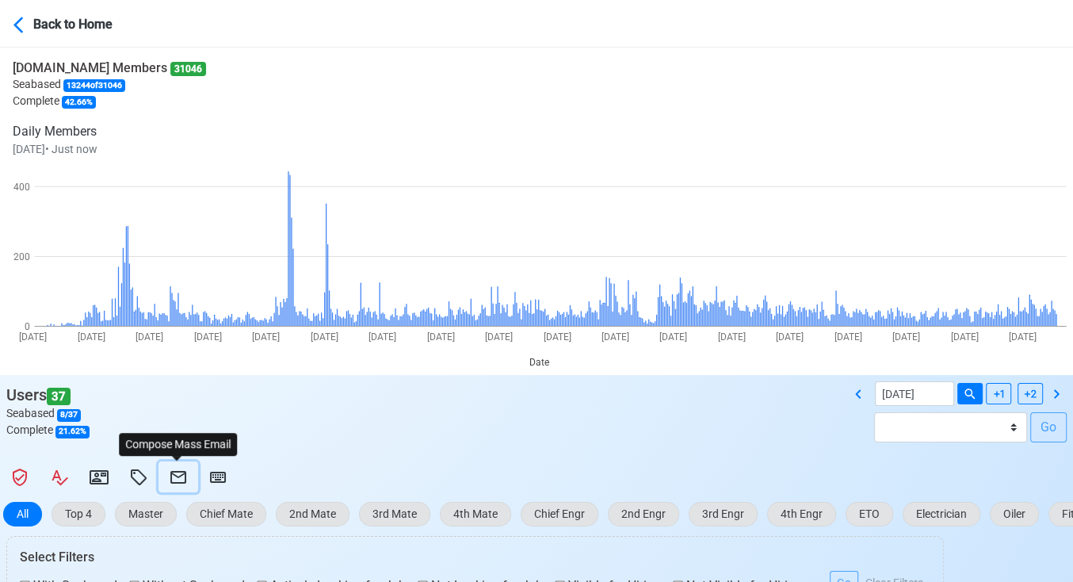
click at [185, 472] on icon at bounding box center [178, 477] width 16 height 13
select select "d-3b19375d23d24df28478c14aceb0a42a"
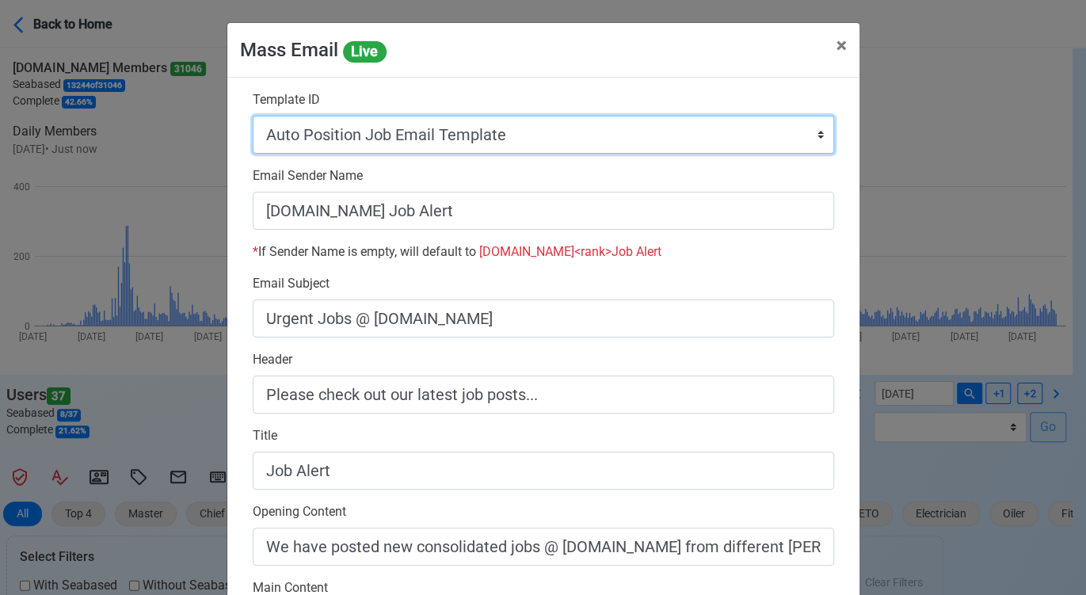
click at [517, 139] on select "Auto Position Job Email Template Incomplete CV Email Template ETO/ETR Job Email…" at bounding box center [544, 135] width 582 height 38
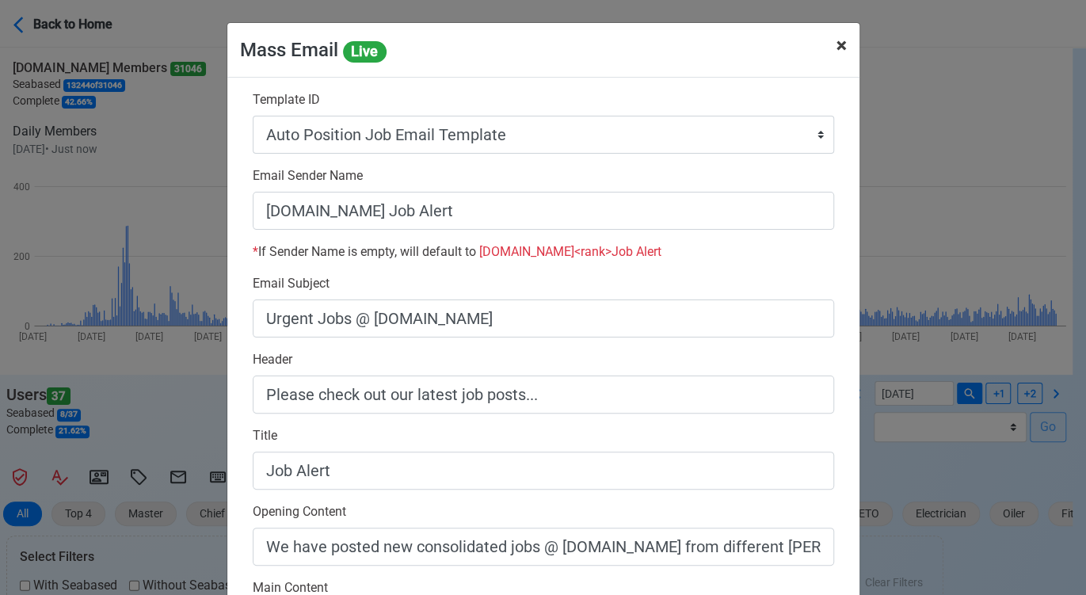
drag, startPoint x: 829, startPoint y: 48, endPoint x: 782, endPoint y: 36, distance: 48.2
click at [837, 48] on span "×" at bounding box center [842, 45] width 10 height 22
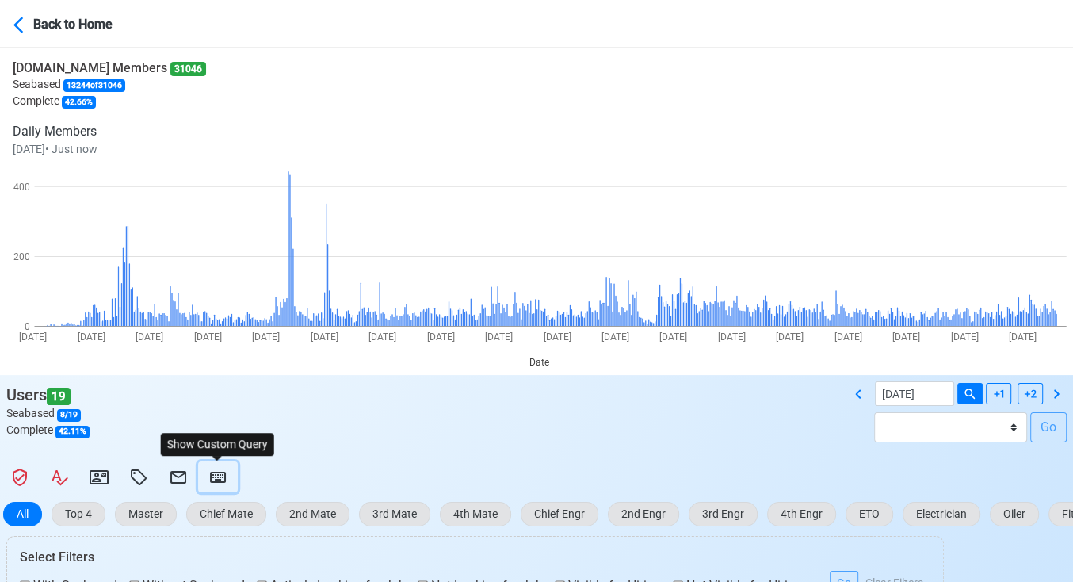
click at [216, 473] on icon at bounding box center [218, 477] width 16 height 11
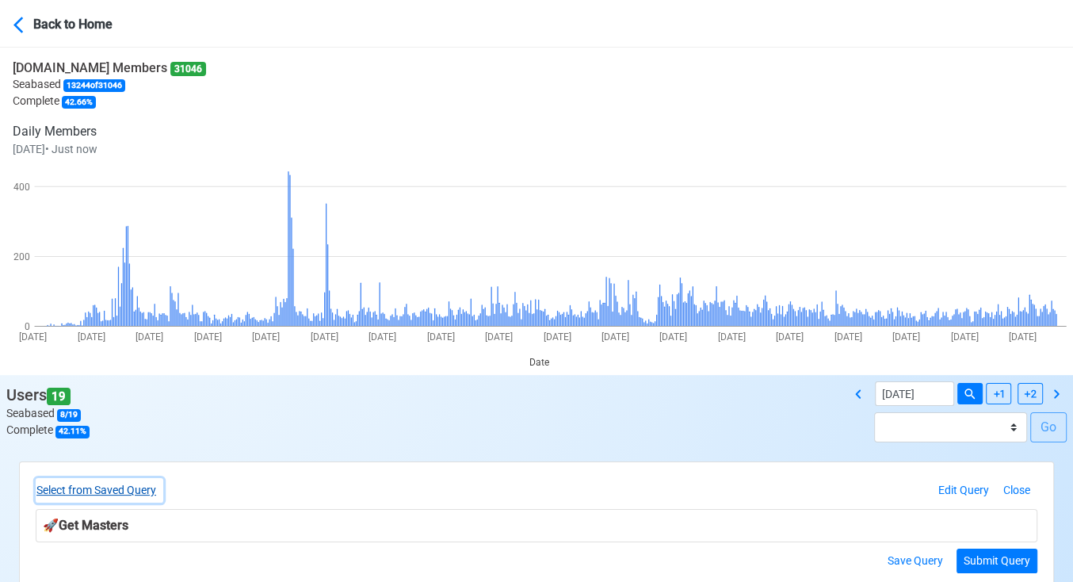
click at [151, 488] on button "Select from Saved Query" at bounding box center [100, 490] width 128 height 25
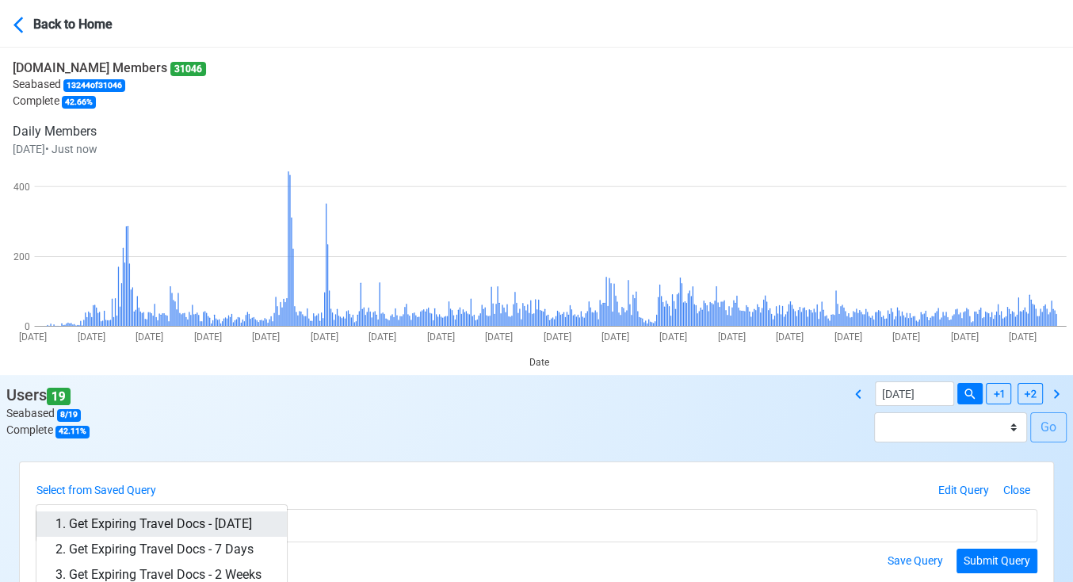
drag, startPoint x: 218, startPoint y: 516, endPoint x: 249, endPoint y: 516, distance: 30.9
click at [218, 516] on link "1. Get Expiring Travel Docs - [DATE]" at bounding box center [161, 523] width 250 height 25
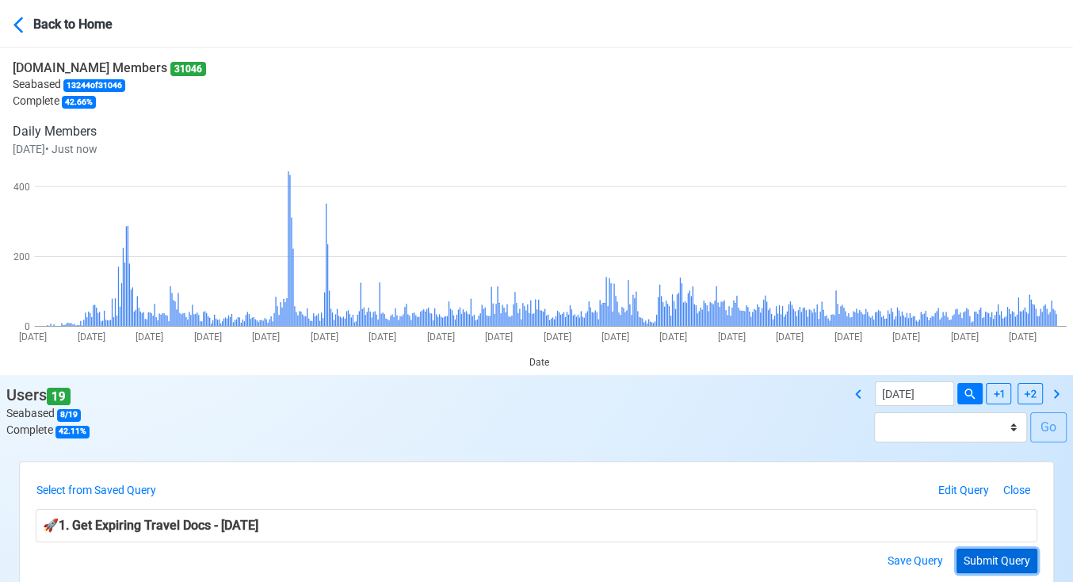
click at [999, 563] on button "Submit Query" at bounding box center [997, 560] width 81 height 25
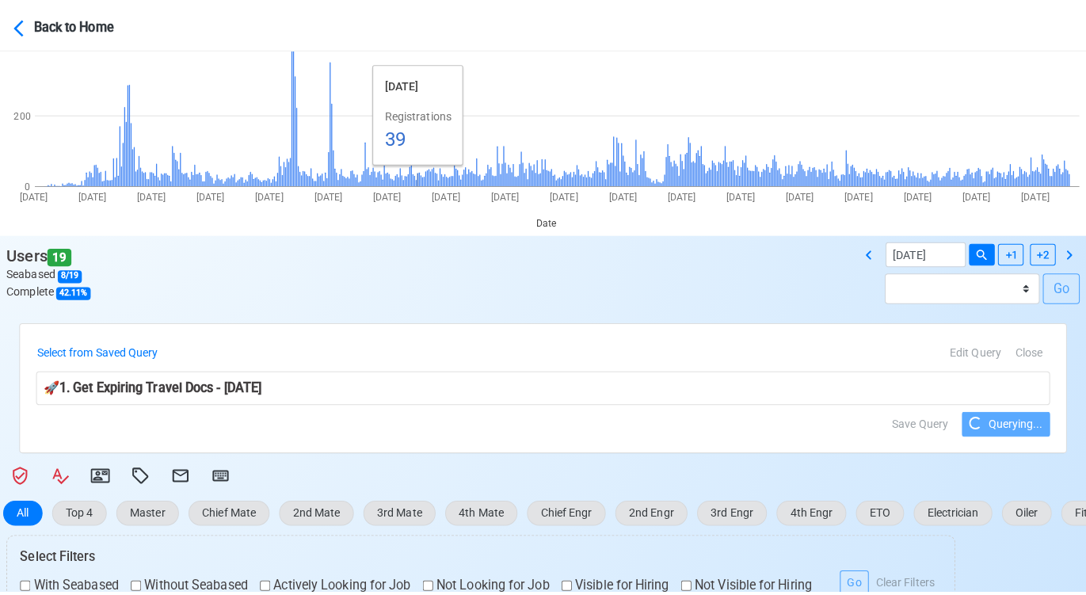
scroll to position [352, 0]
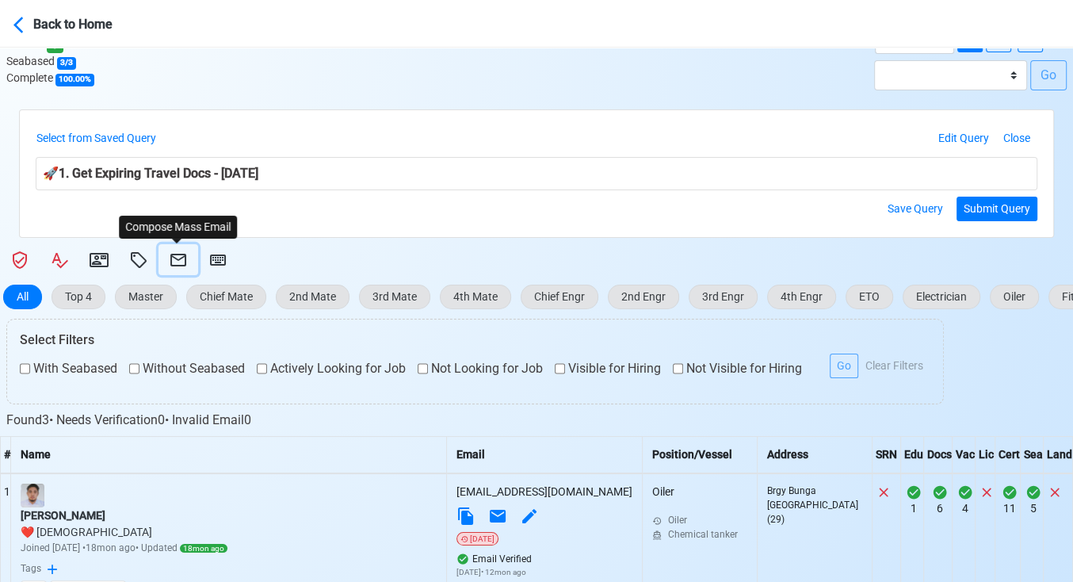
click at [180, 254] on icon at bounding box center [178, 260] width 16 height 13
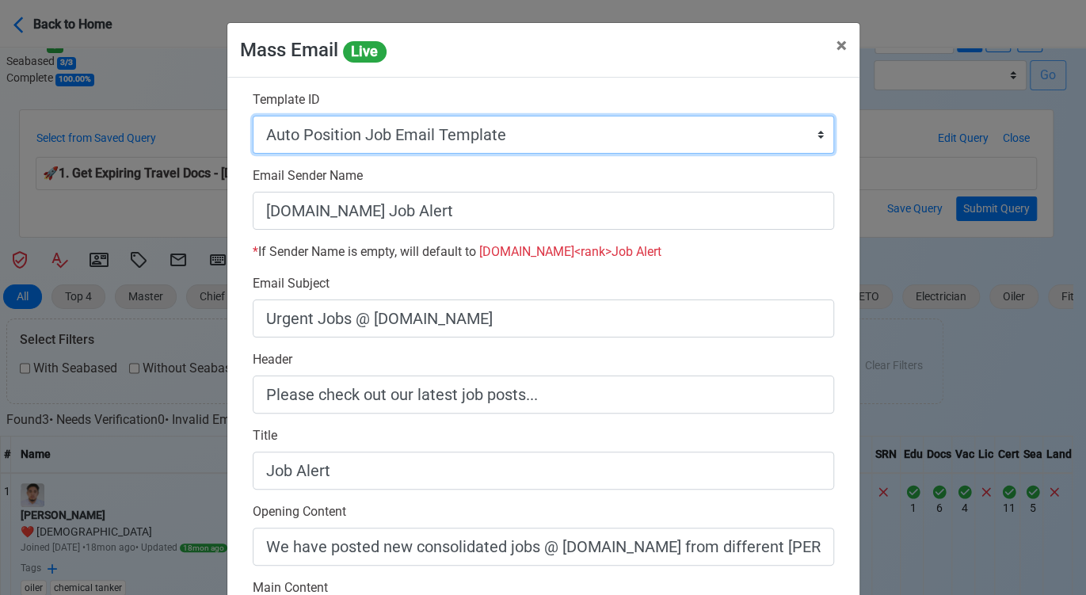
click at [556, 132] on select "Auto Position Job Email Template Incomplete CV Email Template ETO/ETR Job Email…" at bounding box center [544, 135] width 582 height 38
select select "d-3e71907ffd064a39999872a824aaf79a"
click at [253, 116] on select "Auto Position Job Email Template Incomplete CV Email Template ETO/ETR Job Email…" at bounding box center [544, 135] width 582 height 38
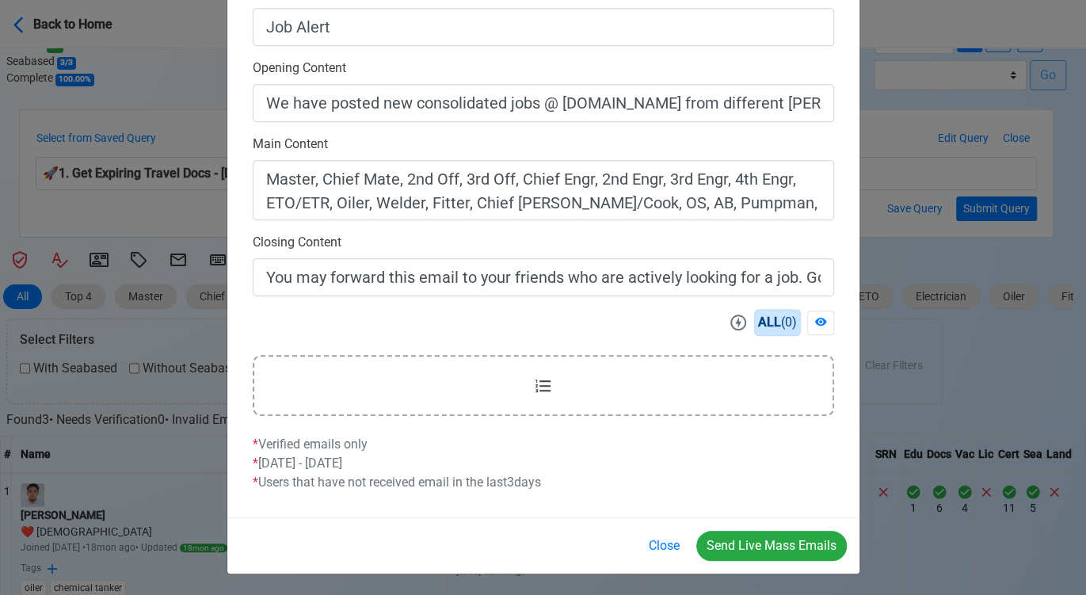
scroll to position [445, 0]
click at [672, 541] on button "Close" at bounding box center [665, 545] width 52 height 30
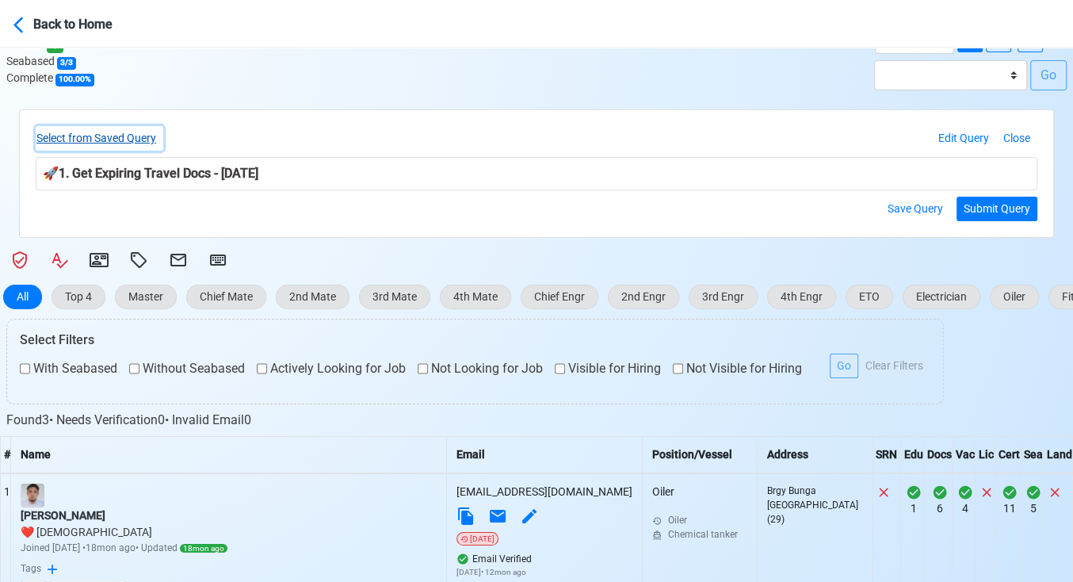
click at [151, 139] on button "Select from Saved Query" at bounding box center [100, 138] width 128 height 25
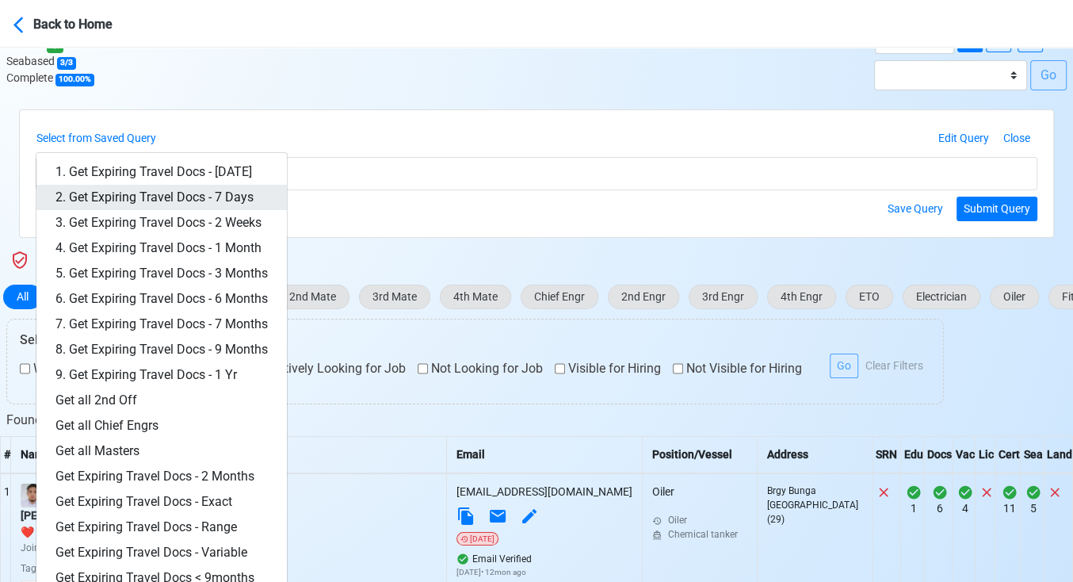
click at [207, 193] on link "2. Get Expiring Travel Docs - 7 Days" at bounding box center [161, 197] width 250 height 25
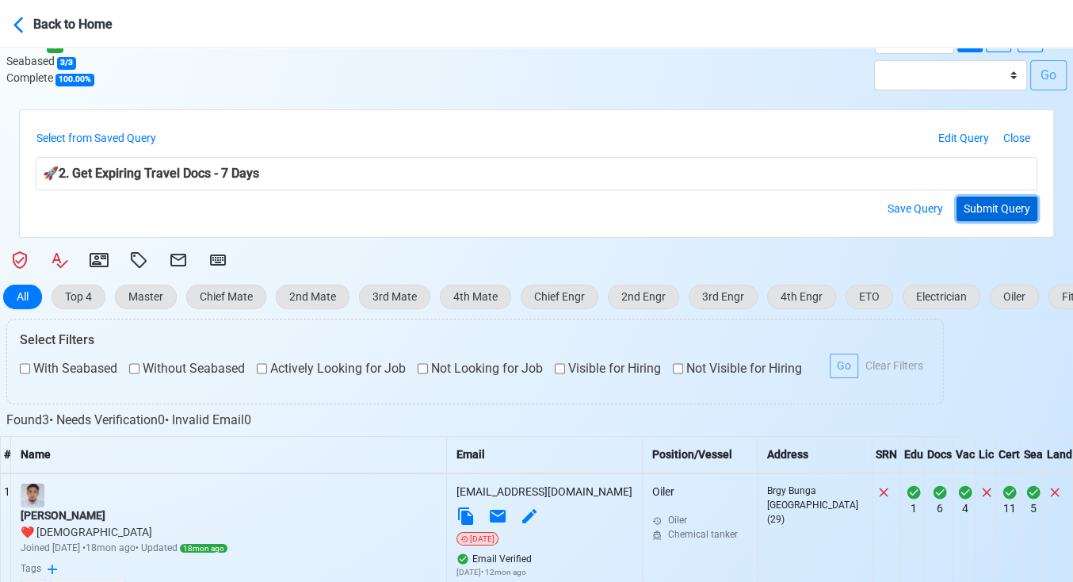
click at [994, 204] on button "Submit Query" at bounding box center [997, 209] width 81 height 25
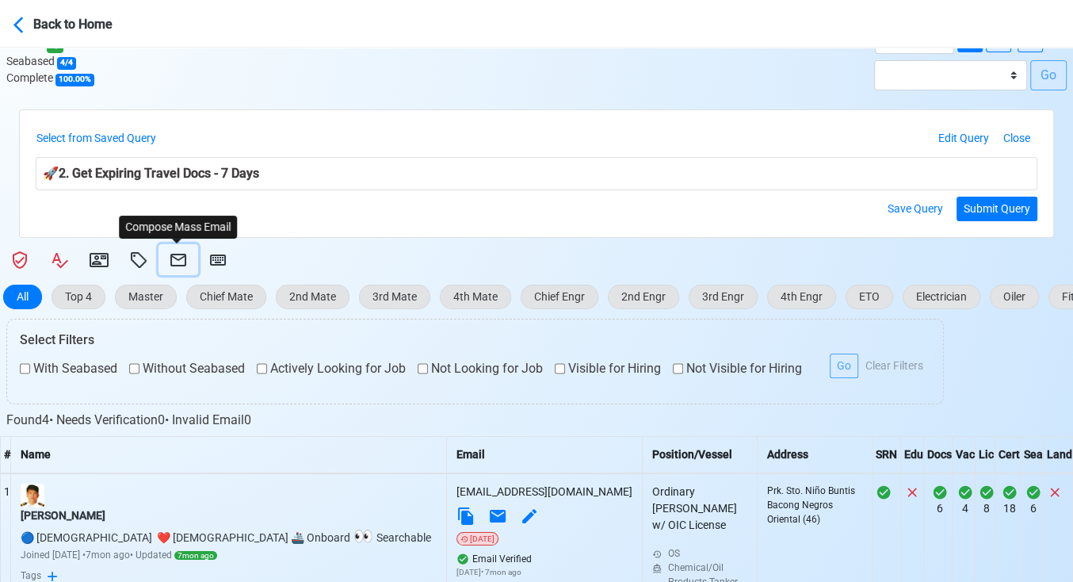
click at [177, 258] on icon at bounding box center [178, 260] width 16 height 13
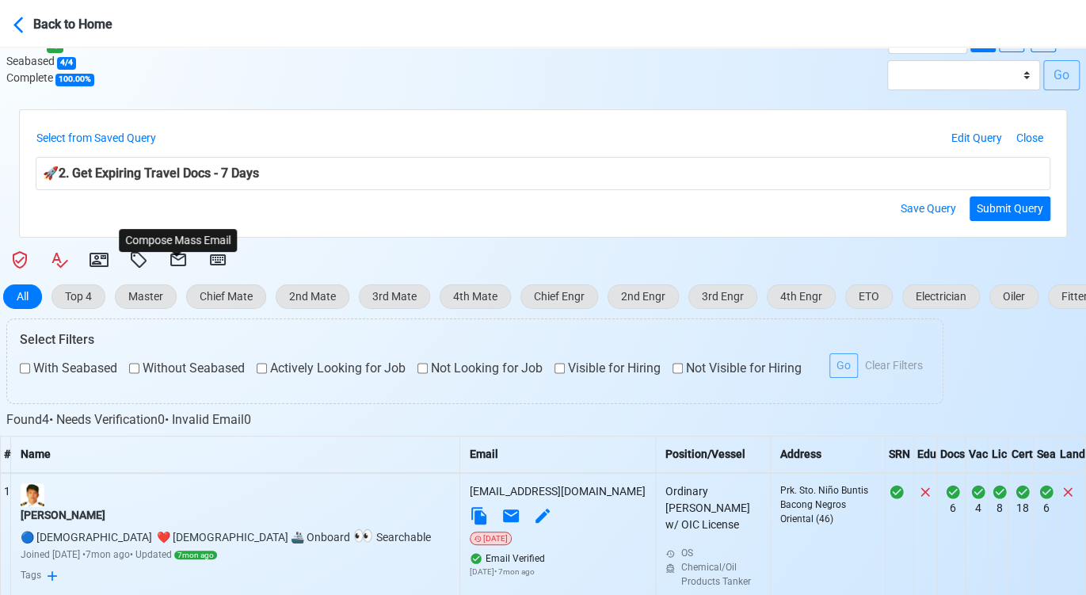
select select "d-3e71907ffd064a39999872a824aaf79a"
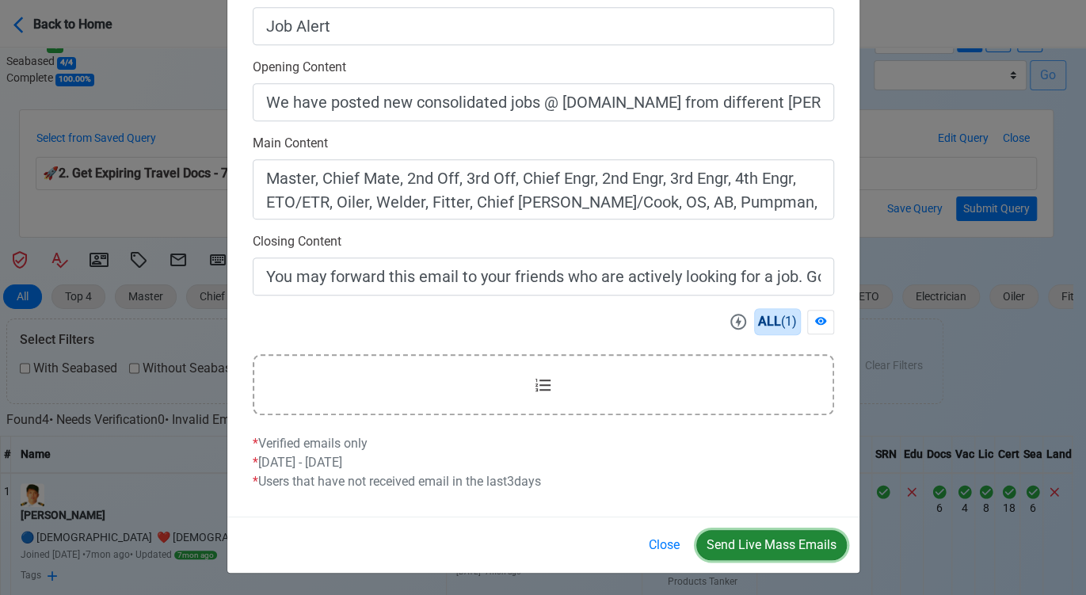
click at [758, 547] on button "Send Live Mass Emails" at bounding box center [772, 545] width 151 height 30
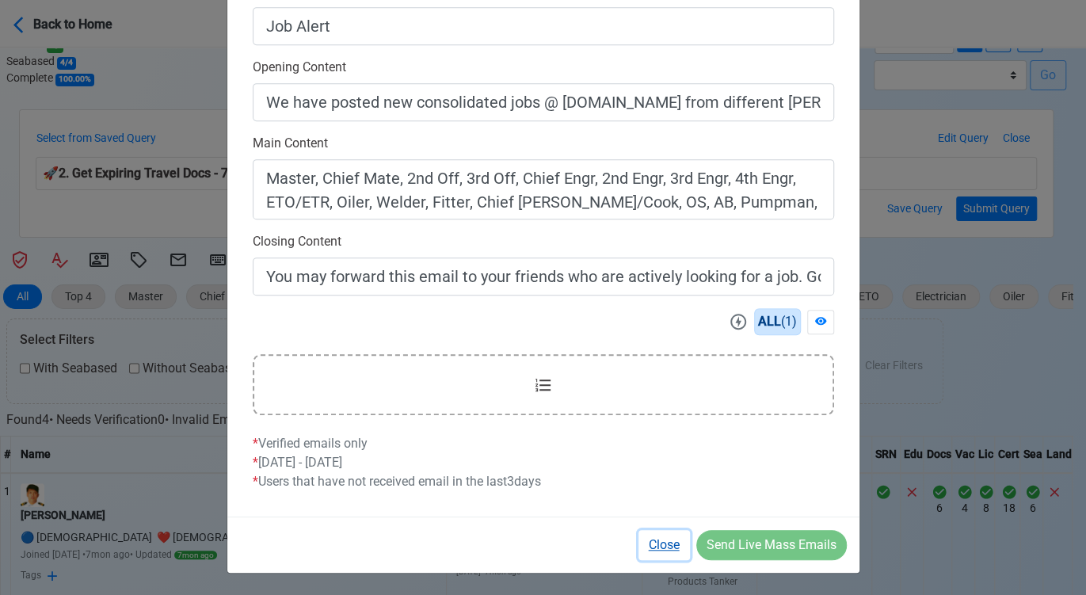
click at [649, 548] on button "Close" at bounding box center [665, 545] width 52 height 30
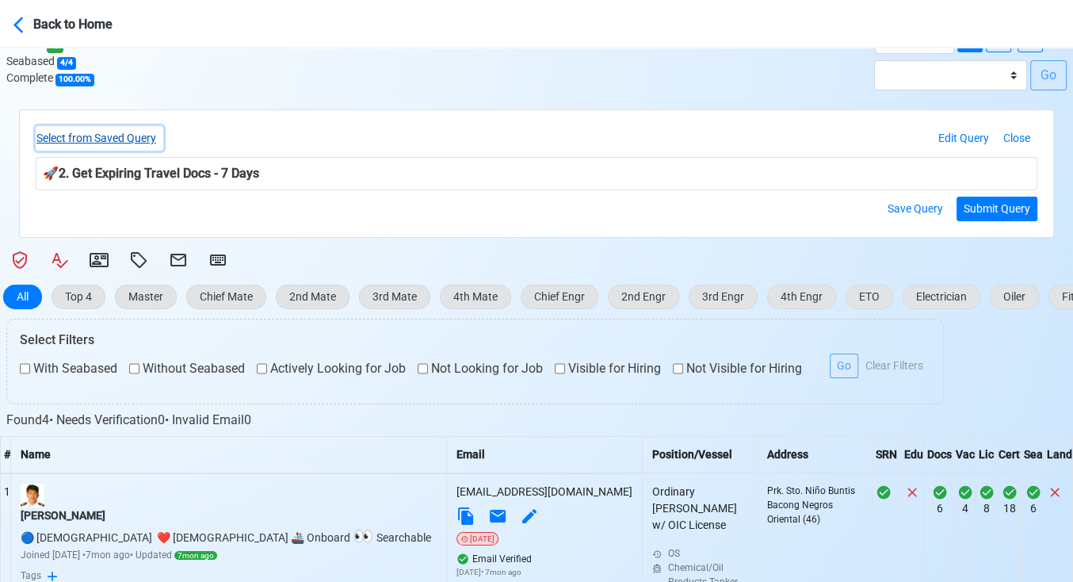
click at [117, 143] on button "Select from Saved Query" at bounding box center [100, 138] width 128 height 25
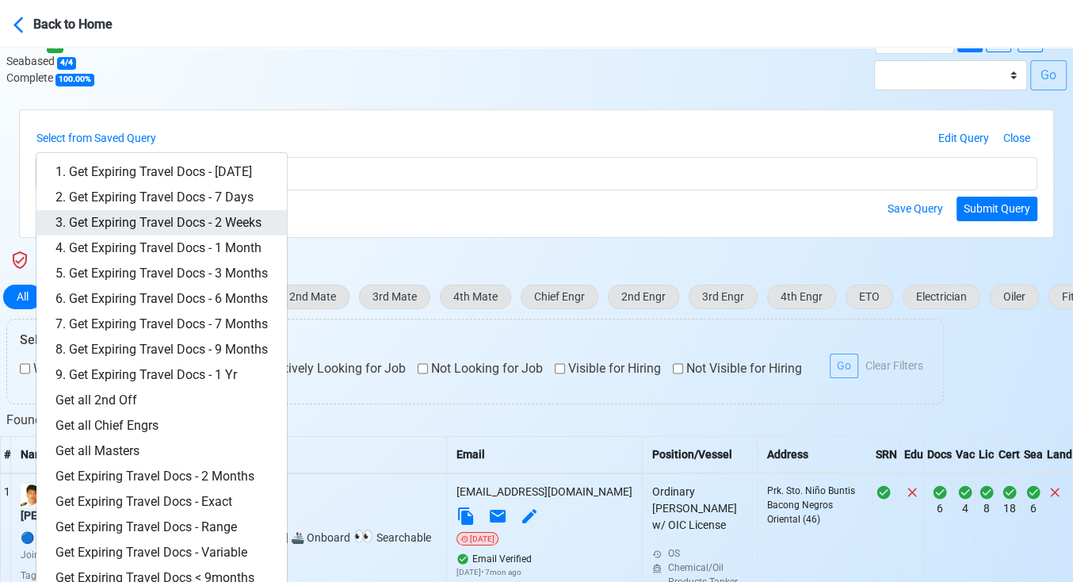
click at [218, 219] on link "3. Get Expiring Travel Docs - 2 Weeks" at bounding box center [161, 222] width 250 height 25
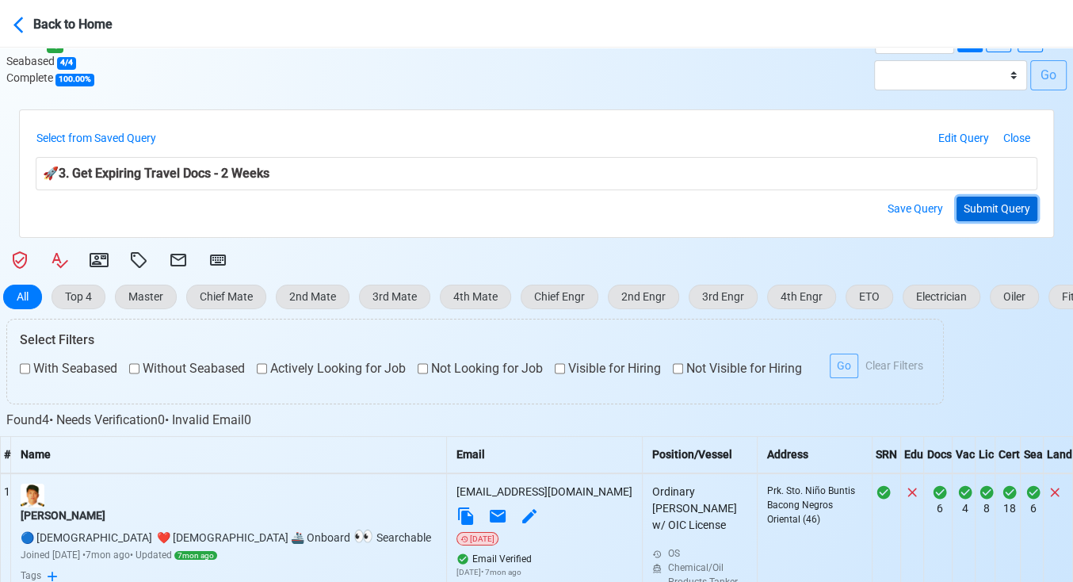
click at [1002, 213] on button "Submit Query" at bounding box center [997, 209] width 81 height 25
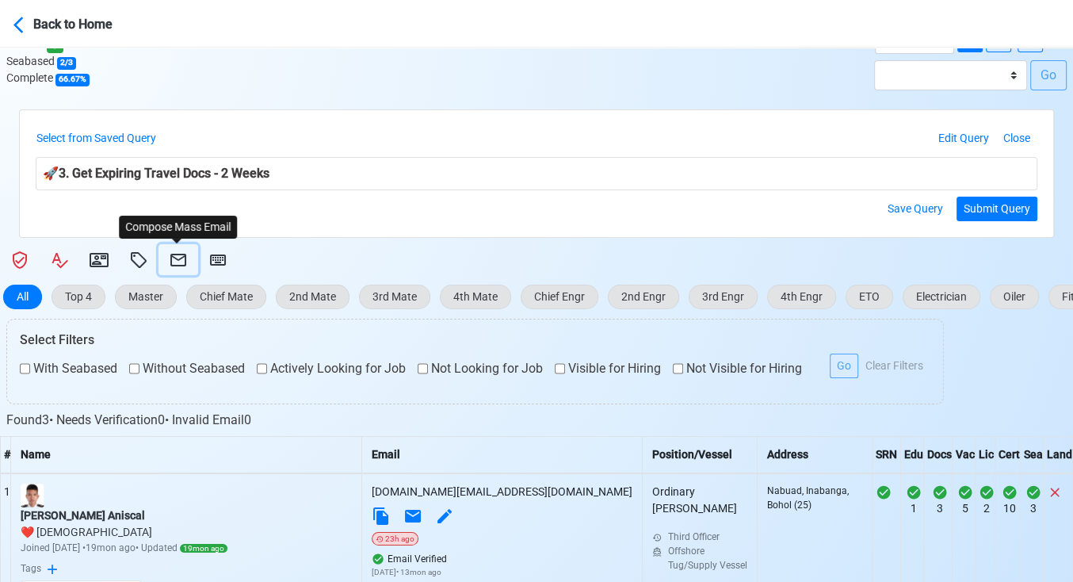
click at [178, 255] on icon at bounding box center [178, 259] width 19 height 19
select select "d-3e71907ffd064a39999872a824aaf79a"
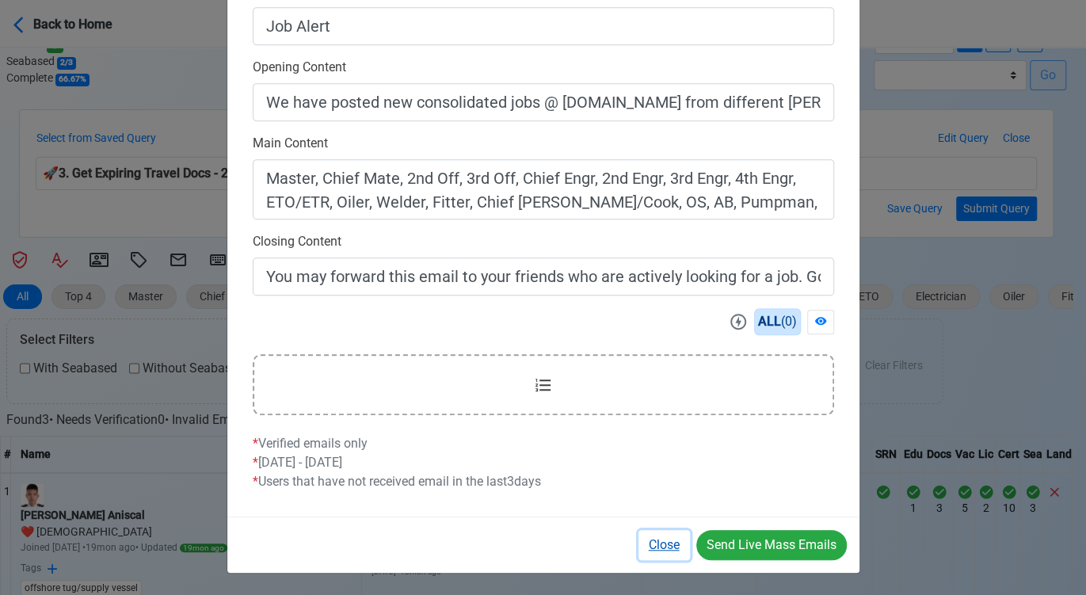
click at [658, 535] on button "Close" at bounding box center [665, 545] width 52 height 30
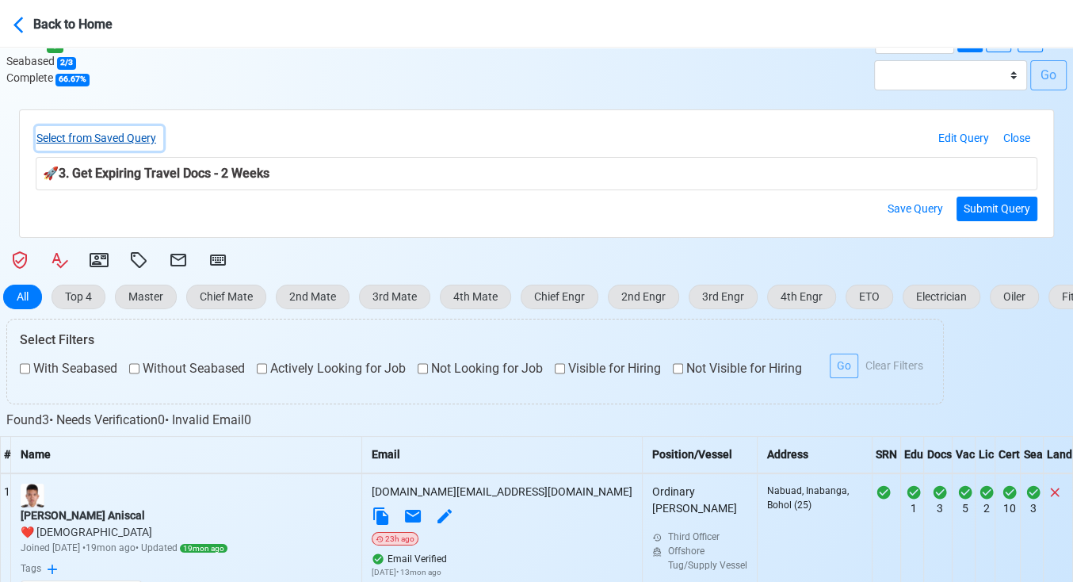
click at [126, 136] on button "Select from Saved Query" at bounding box center [100, 138] width 128 height 25
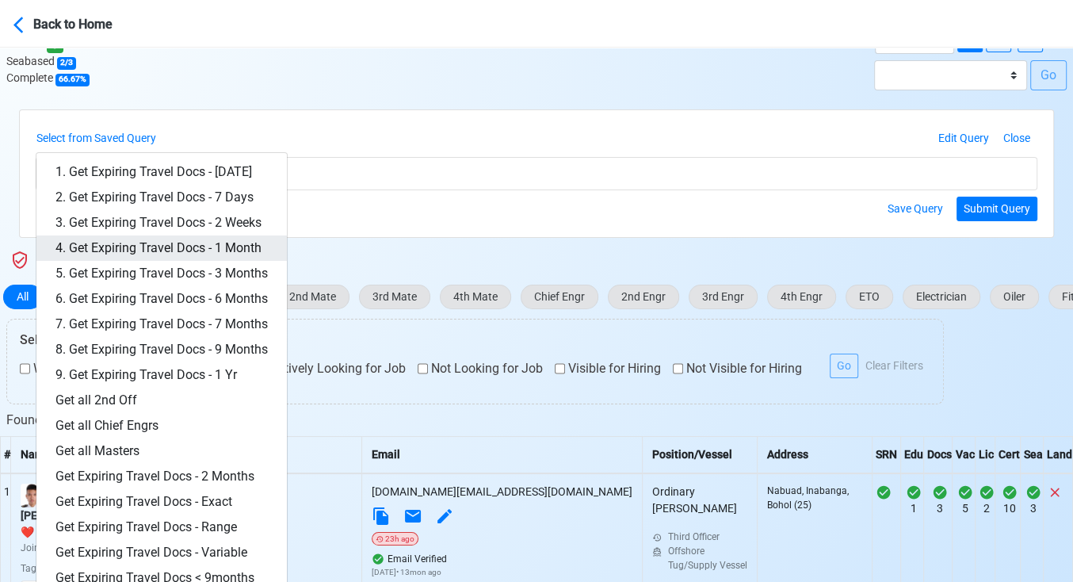
click at [201, 241] on link "4. Get Expiring Travel Docs - 1 Month" at bounding box center [161, 247] width 250 height 25
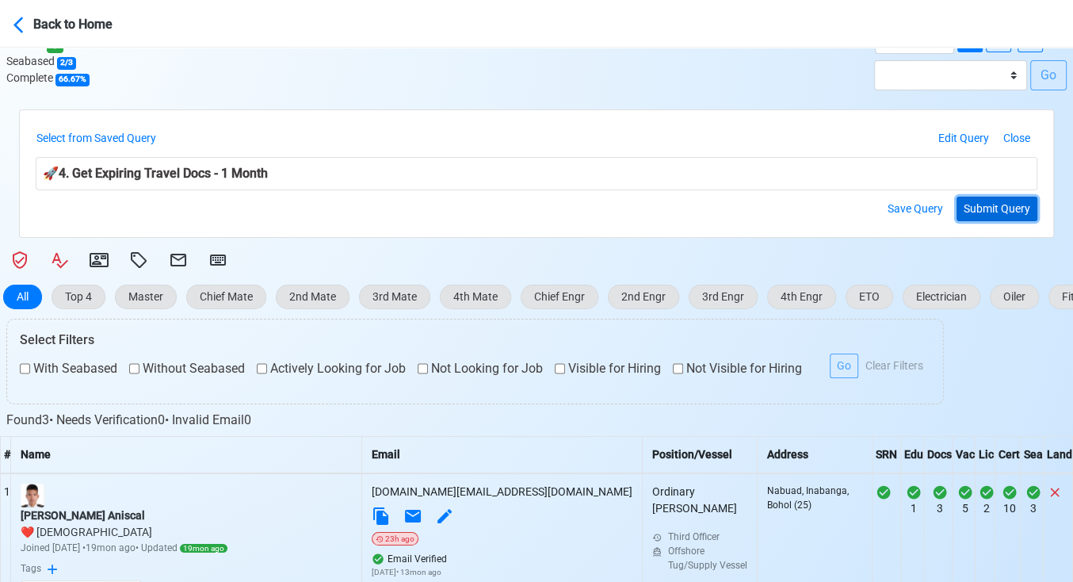
click at [976, 204] on button "Submit Query" at bounding box center [997, 209] width 81 height 25
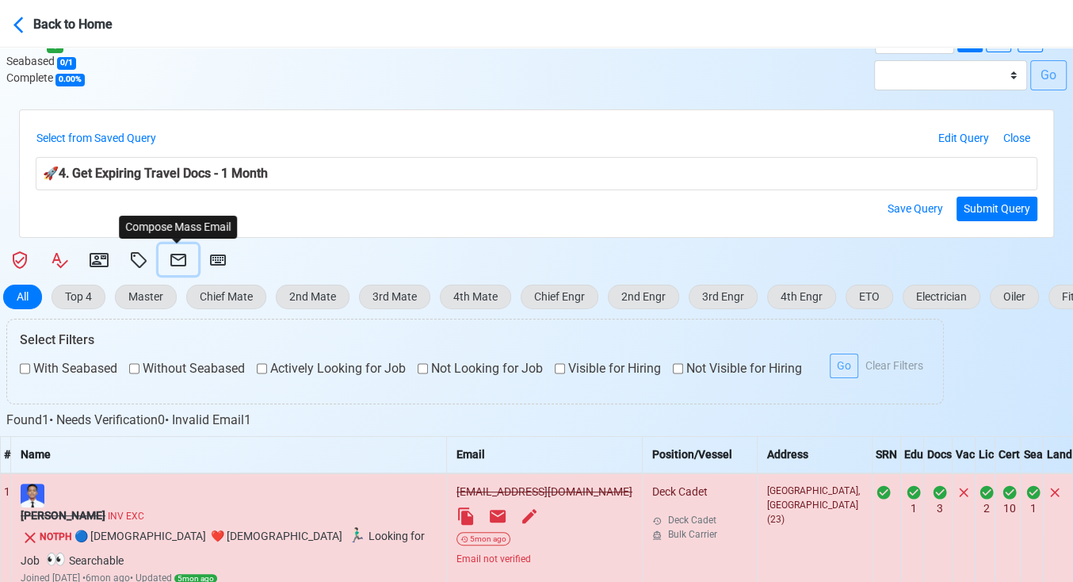
click at [181, 257] on icon at bounding box center [178, 260] width 16 height 13
select select "d-3e71907ffd064a39999872a824aaf79a"
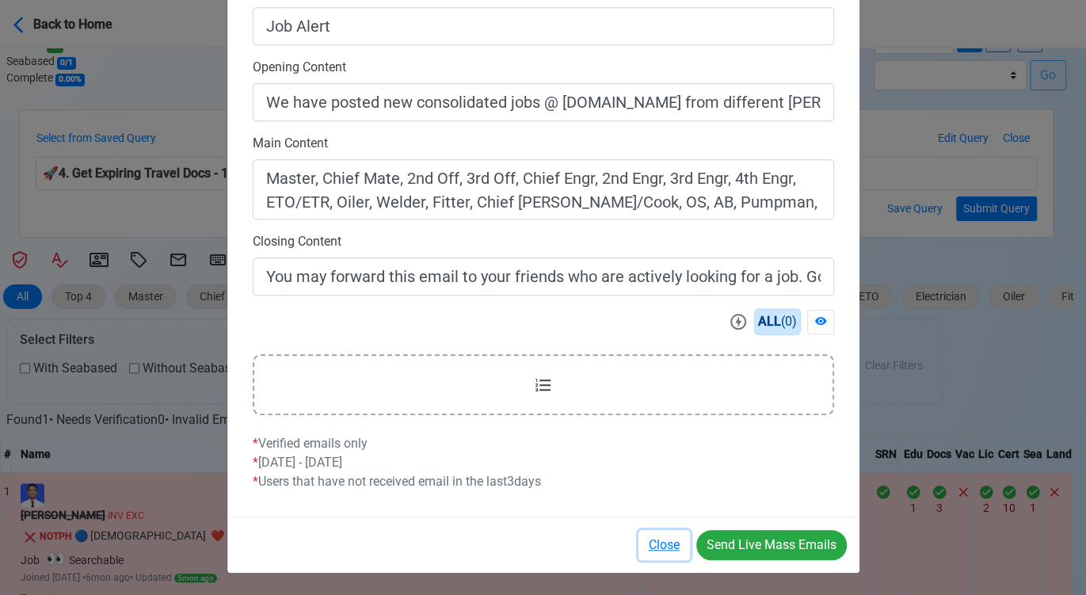
click at [666, 535] on button "Close" at bounding box center [665, 545] width 52 height 30
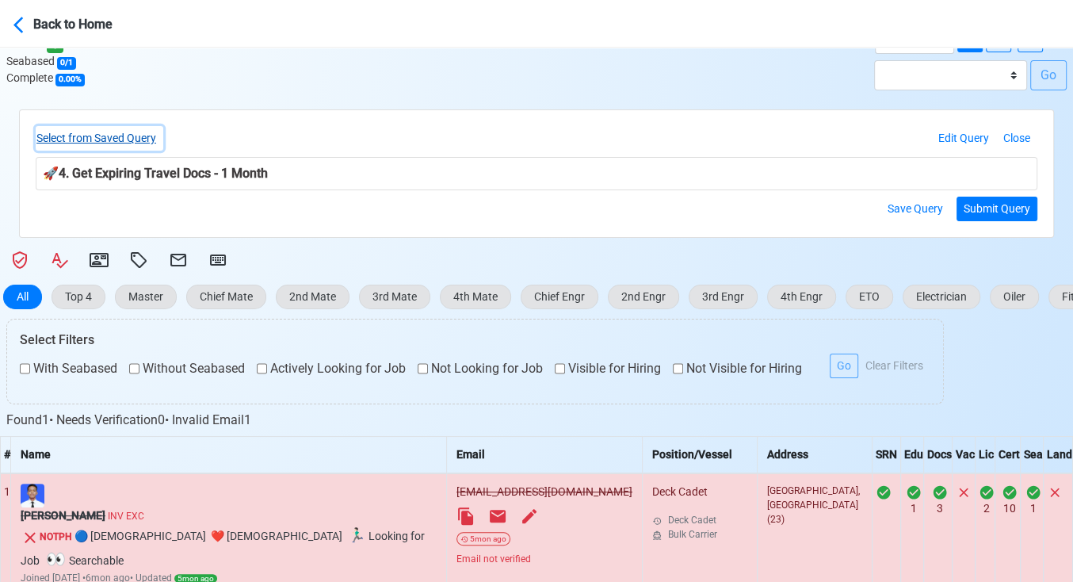
click at [135, 135] on button "Select from Saved Query" at bounding box center [100, 138] width 128 height 25
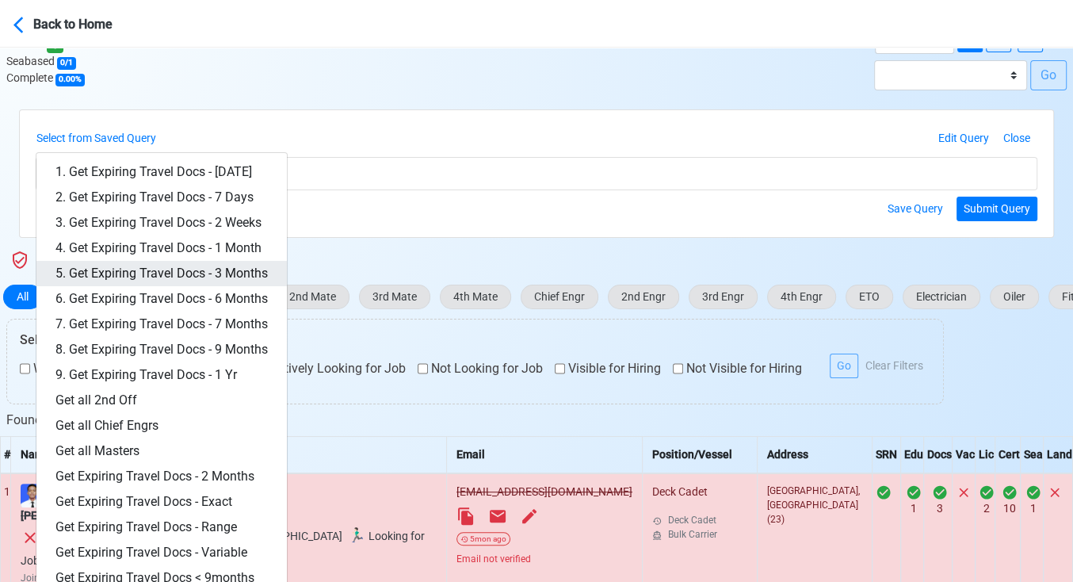
click at [236, 273] on link "5. Get Expiring Travel Docs - 3 Months" at bounding box center [161, 273] width 250 height 25
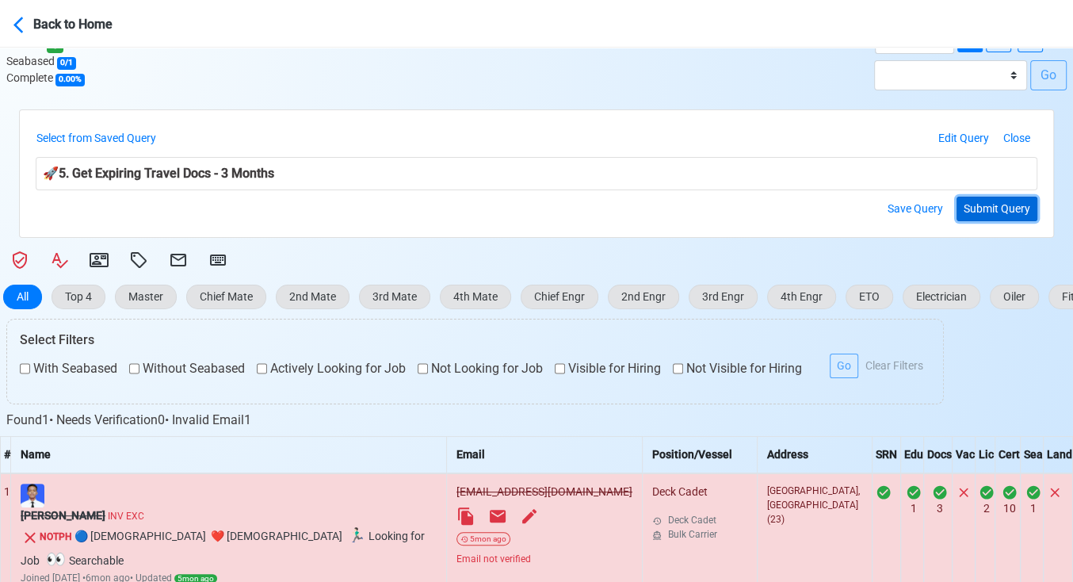
click at [964, 204] on button "Submit Query" at bounding box center [997, 209] width 81 height 25
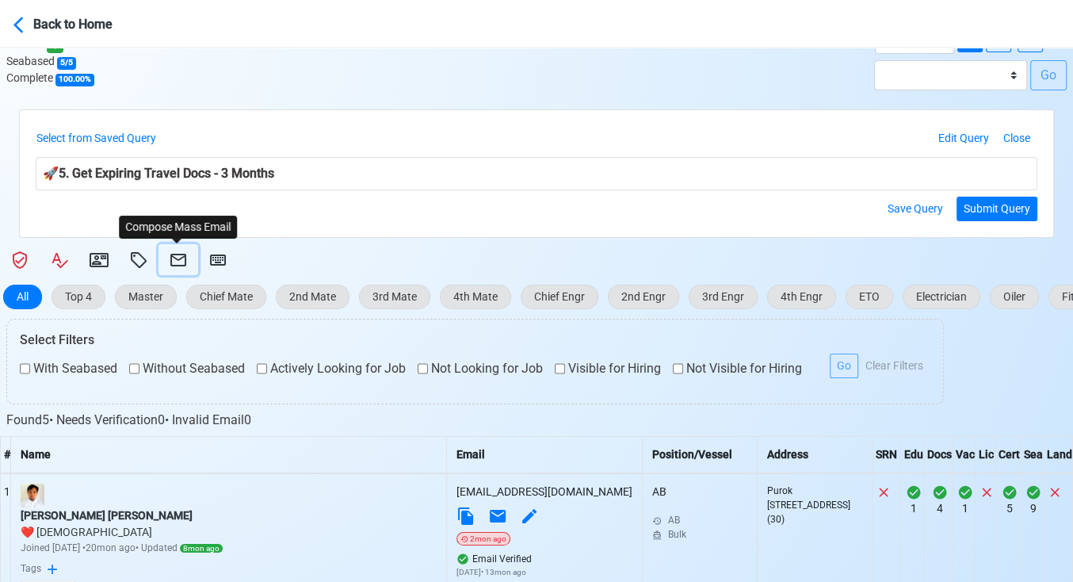
click at [178, 252] on icon at bounding box center [178, 259] width 19 height 19
select select "d-3e71907ffd064a39999872a824aaf79a"
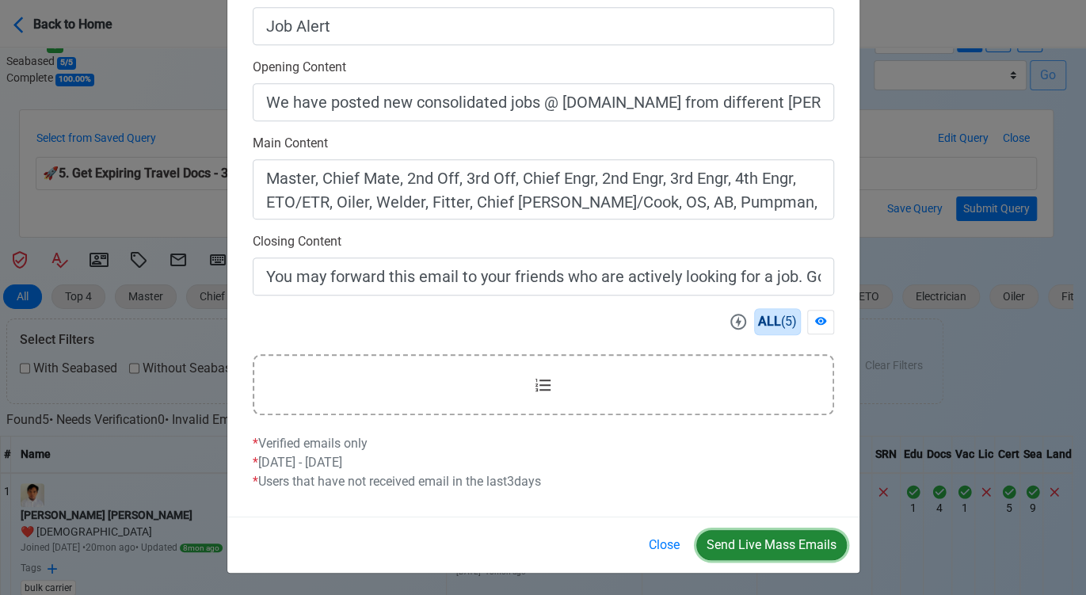
click at [766, 548] on button "Send Live Mass Emails" at bounding box center [772, 545] width 151 height 30
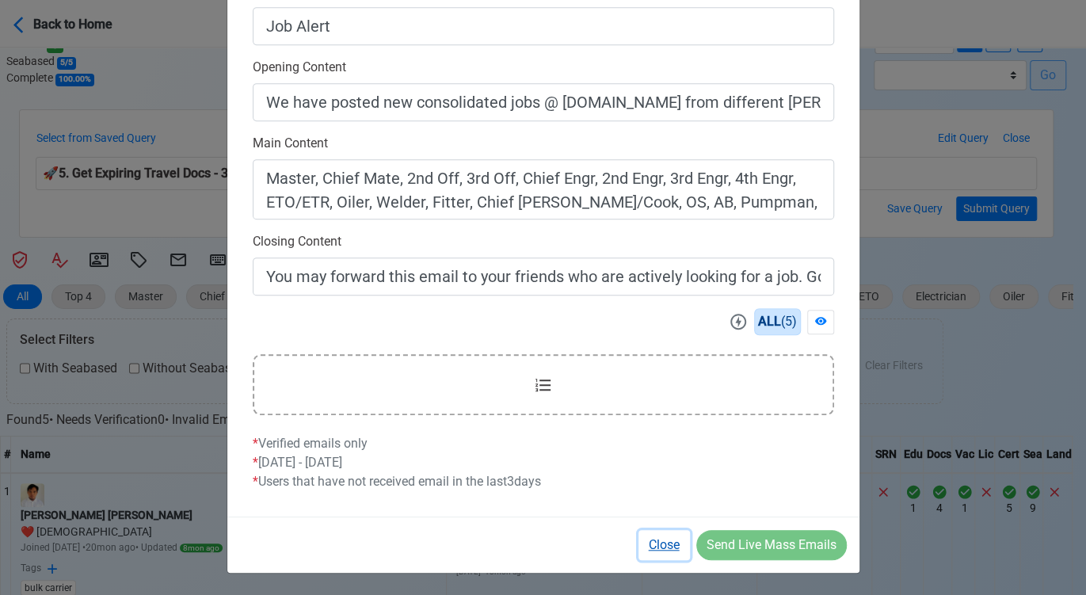
click at [670, 545] on button "Close" at bounding box center [665, 545] width 52 height 30
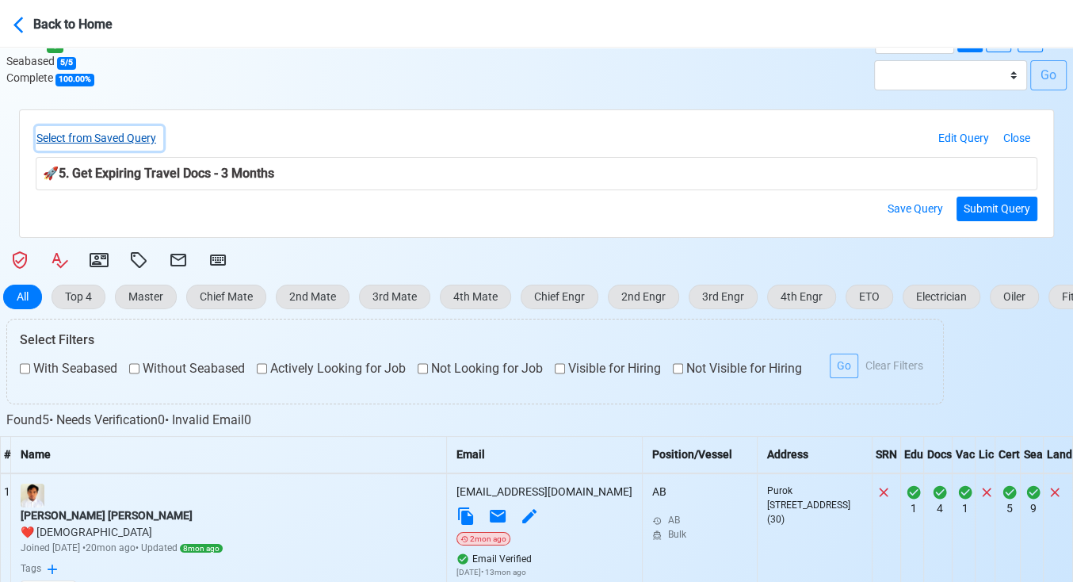
click at [137, 135] on button "Select from Saved Query" at bounding box center [100, 138] width 128 height 25
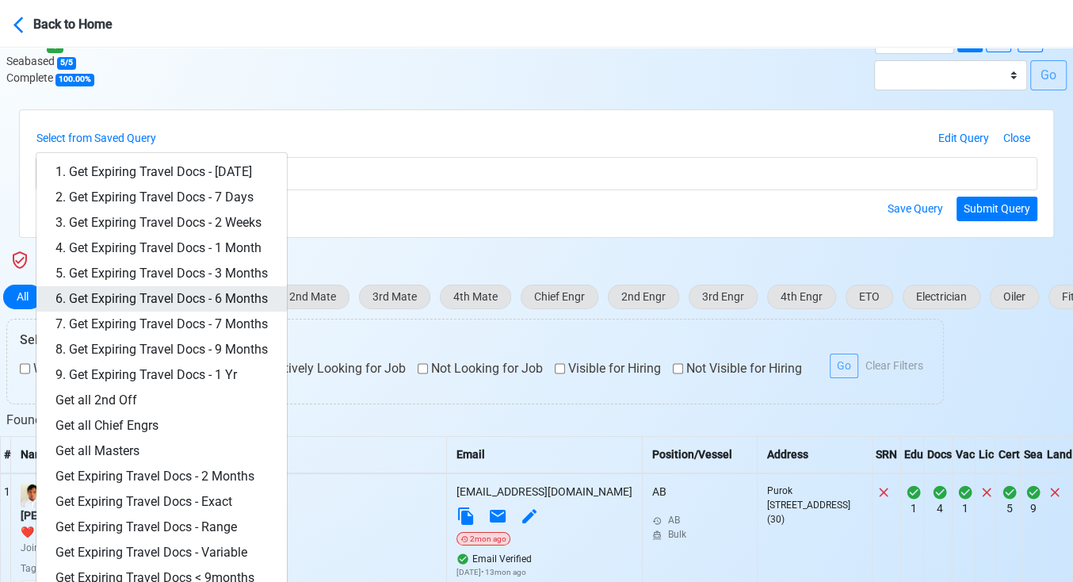
click at [218, 292] on link "6. Get Expiring Travel Docs - 6 Months" at bounding box center [161, 298] width 250 height 25
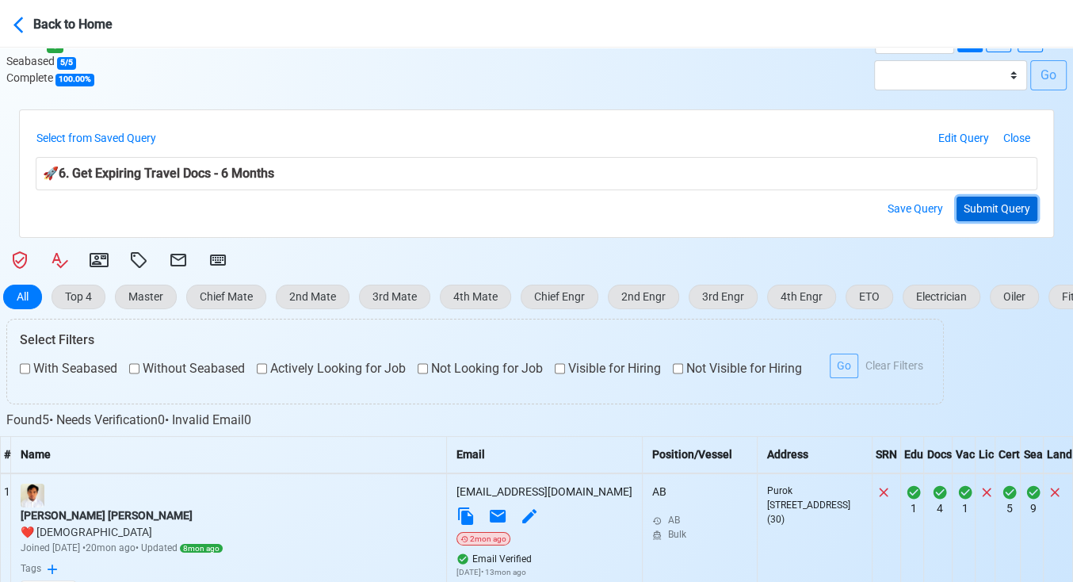
click at [998, 200] on button "Submit Query" at bounding box center [997, 209] width 81 height 25
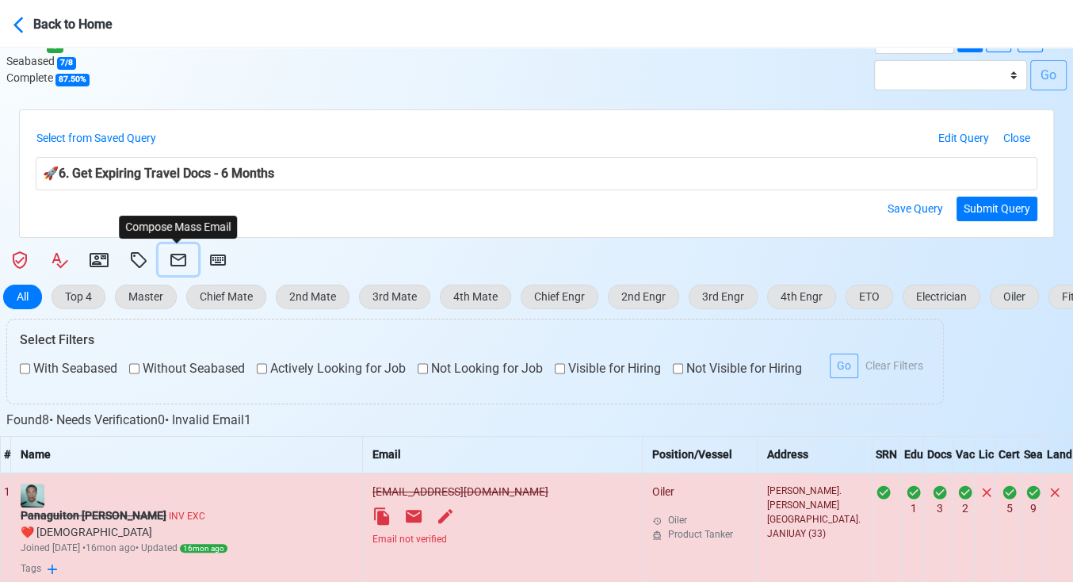
click at [181, 254] on icon at bounding box center [178, 260] width 16 height 13
select select "d-3e71907ffd064a39999872a824aaf79a"
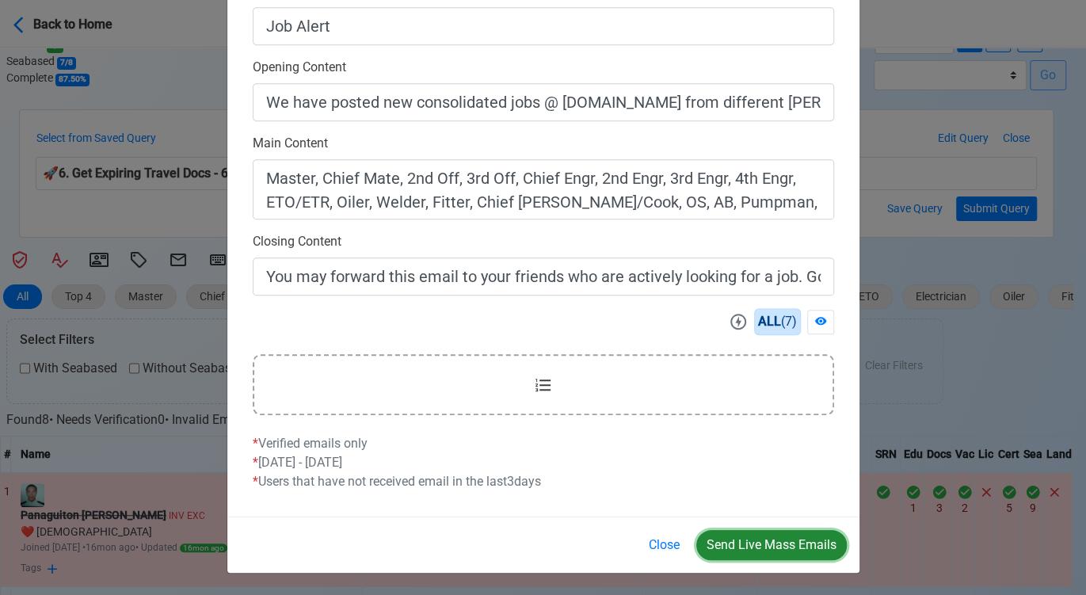
click at [779, 544] on button "Send Live Mass Emails" at bounding box center [772, 545] width 151 height 30
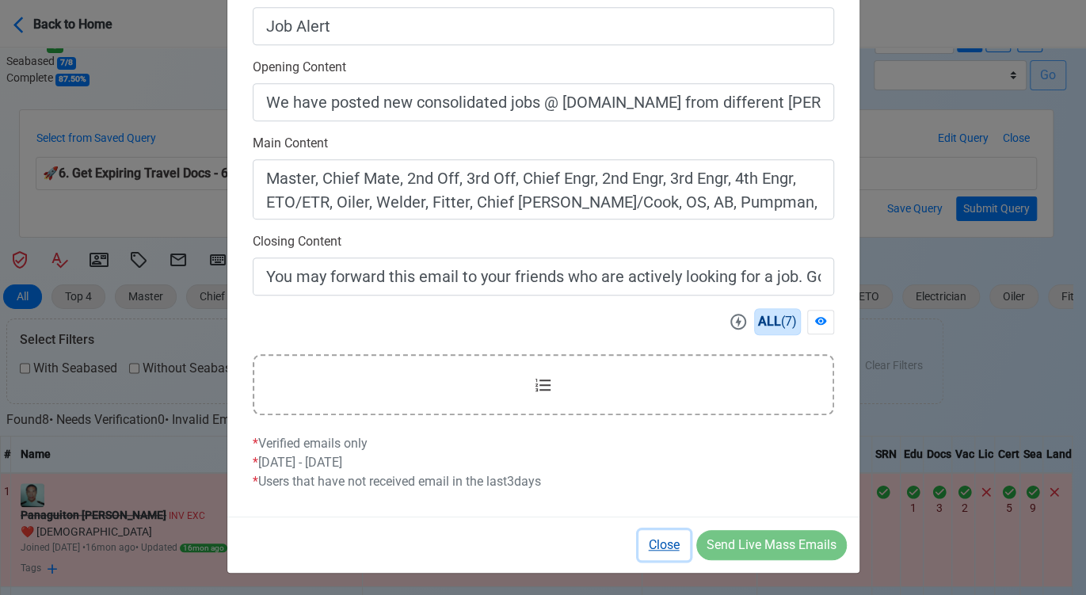
click at [659, 545] on button "Close" at bounding box center [665, 545] width 52 height 30
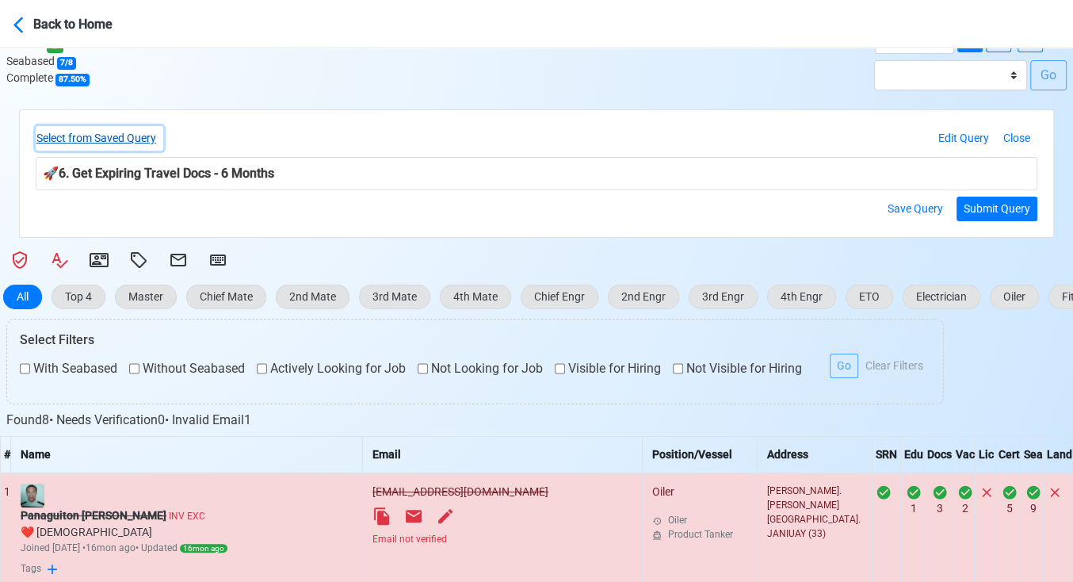
click at [124, 133] on button "Select from Saved Query" at bounding box center [100, 138] width 128 height 25
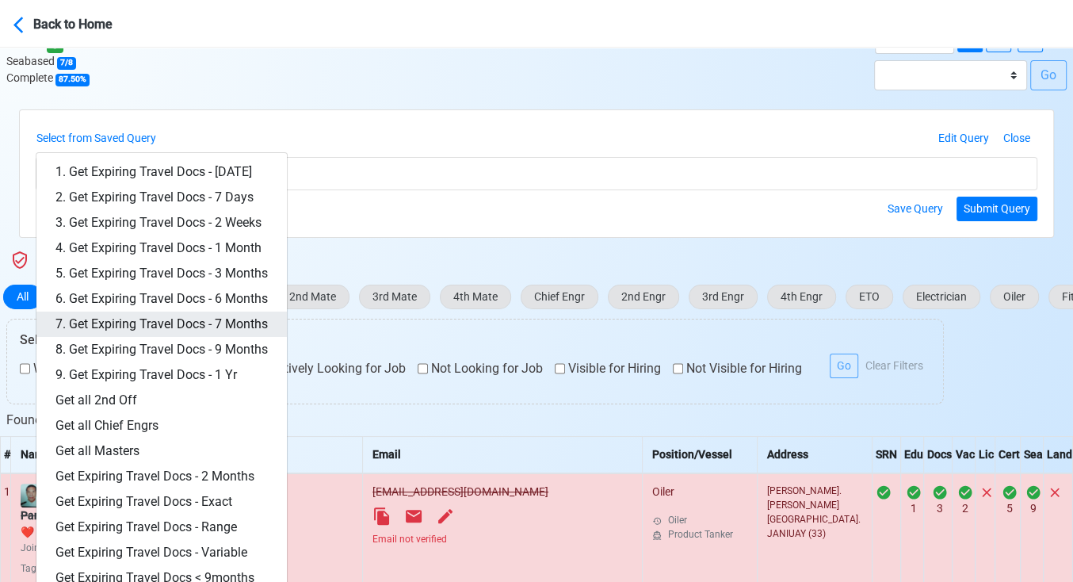
click at [227, 316] on link "7. Get Expiring Travel Docs - 7 Months" at bounding box center [161, 323] width 250 height 25
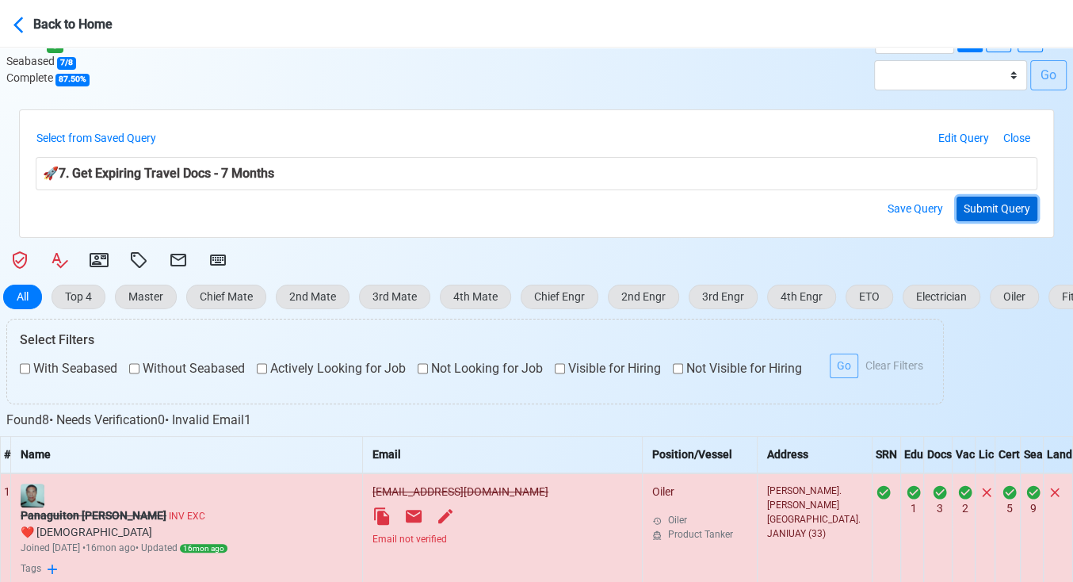
click at [985, 197] on button "Submit Query" at bounding box center [997, 209] width 81 height 25
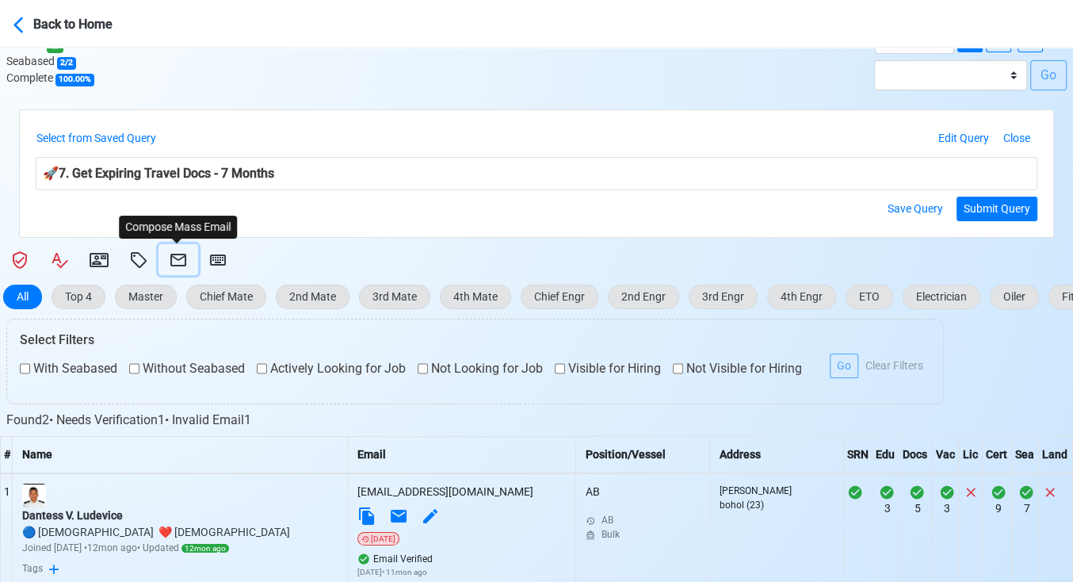
click at [169, 257] on icon at bounding box center [178, 259] width 19 height 19
select select "d-3e71907ffd064a39999872a824aaf79a"
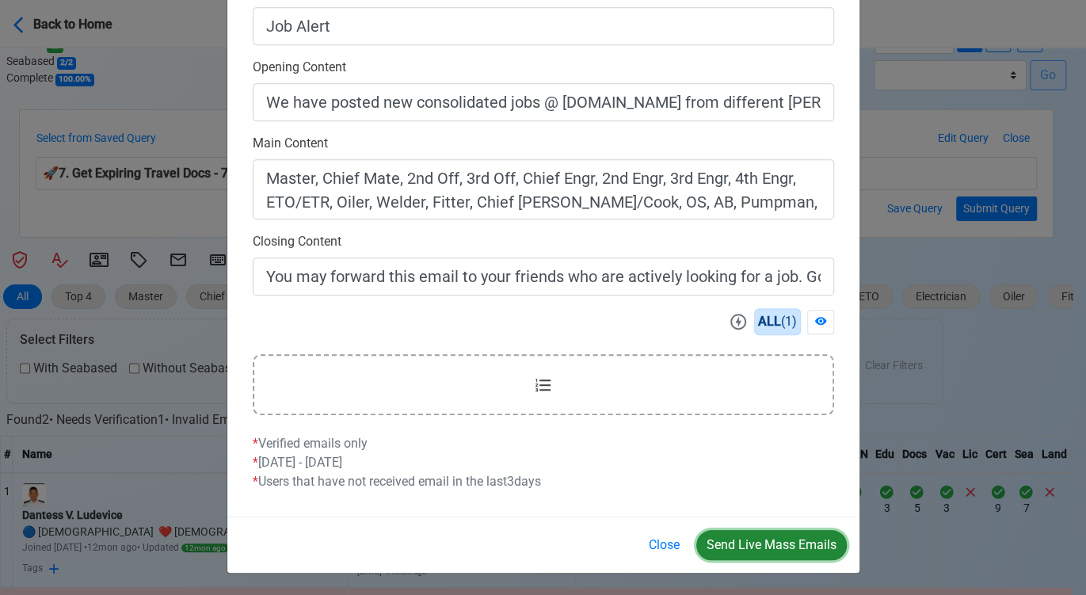
click at [762, 547] on button "Send Live Mass Emails" at bounding box center [772, 545] width 151 height 30
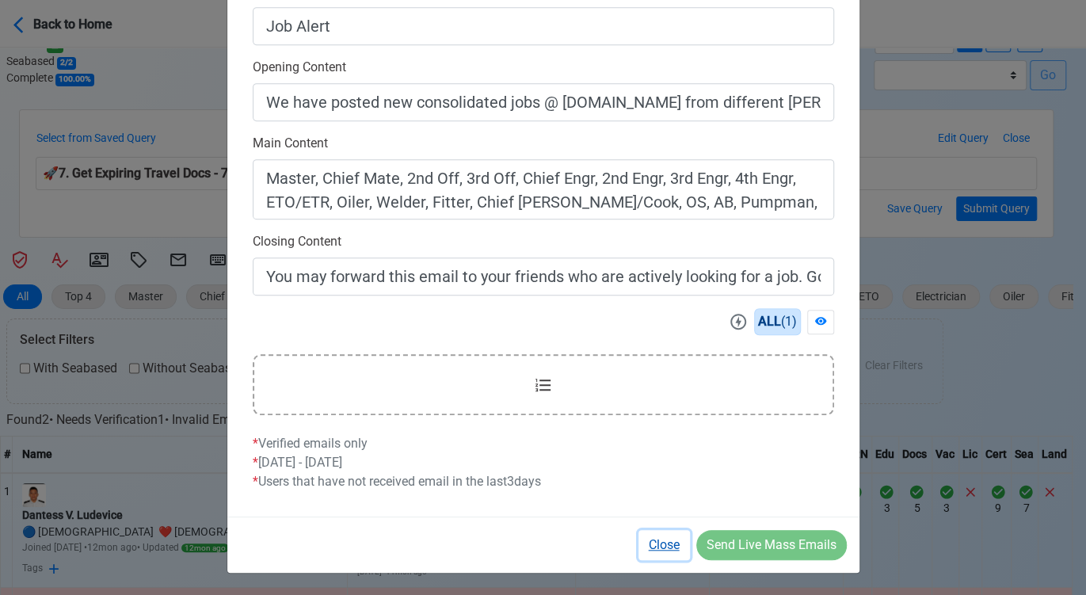
drag, startPoint x: 656, startPoint y: 544, endPoint x: 292, endPoint y: 363, distance: 406.5
click at [655, 544] on button "Close" at bounding box center [665, 545] width 52 height 30
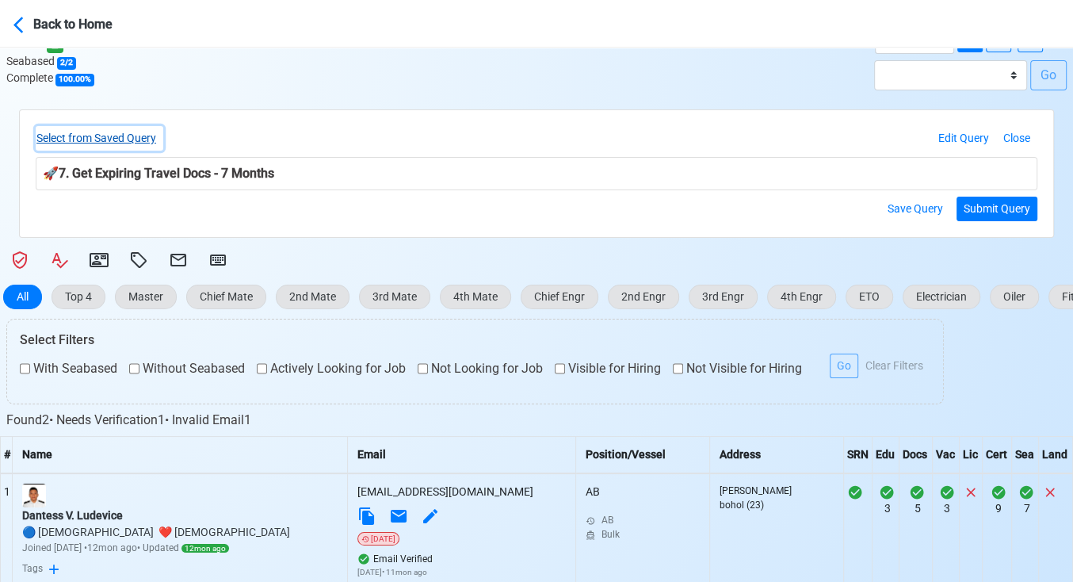
click at [143, 139] on button "Select from Saved Query" at bounding box center [100, 138] width 128 height 25
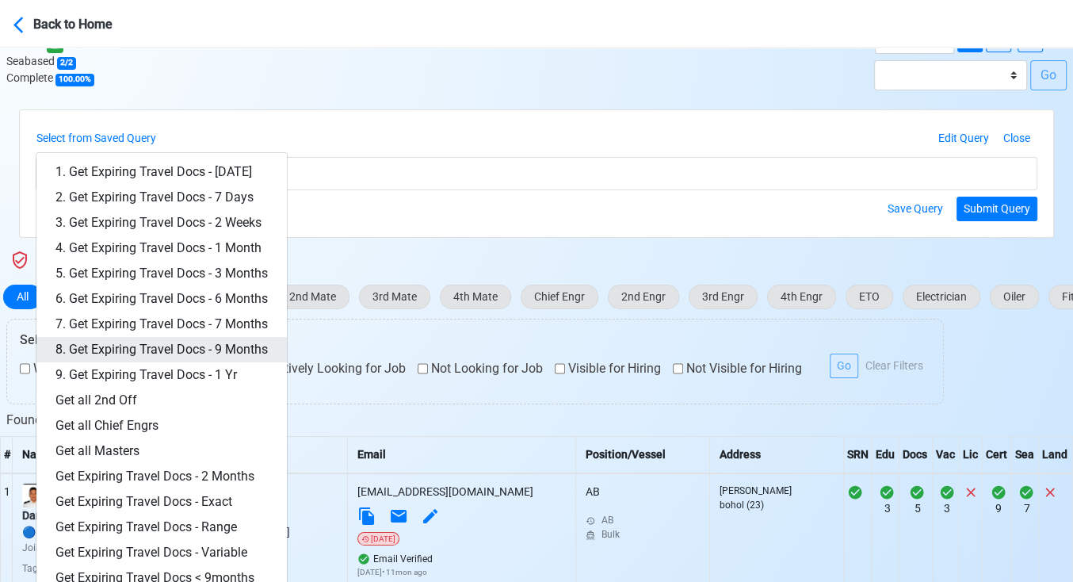
click at [218, 349] on link "8. Get Expiring Travel Docs - 9 Months" at bounding box center [161, 349] width 250 height 25
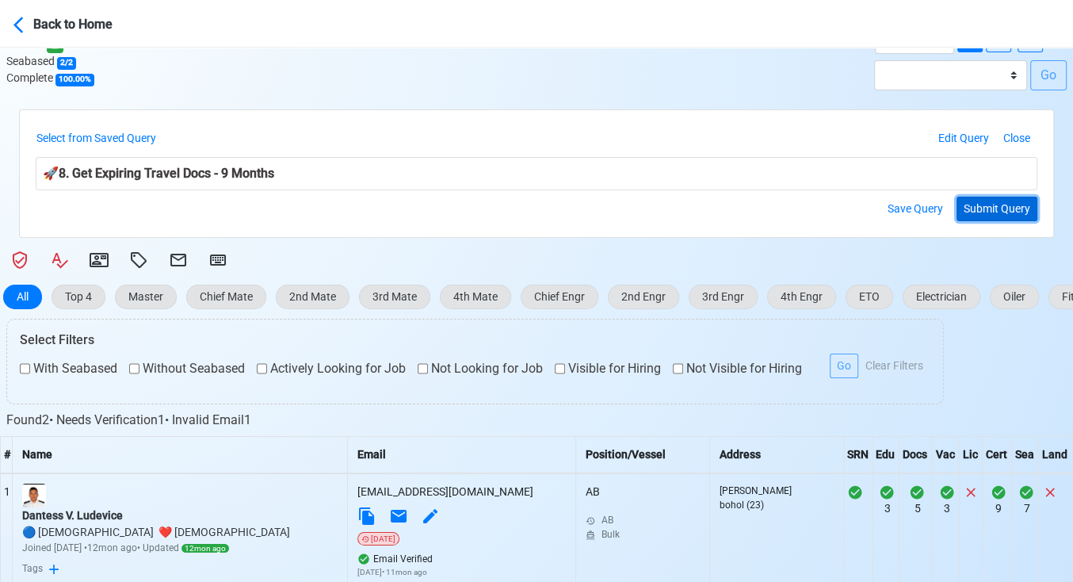
click at [999, 197] on button "Submit Query" at bounding box center [997, 209] width 81 height 25
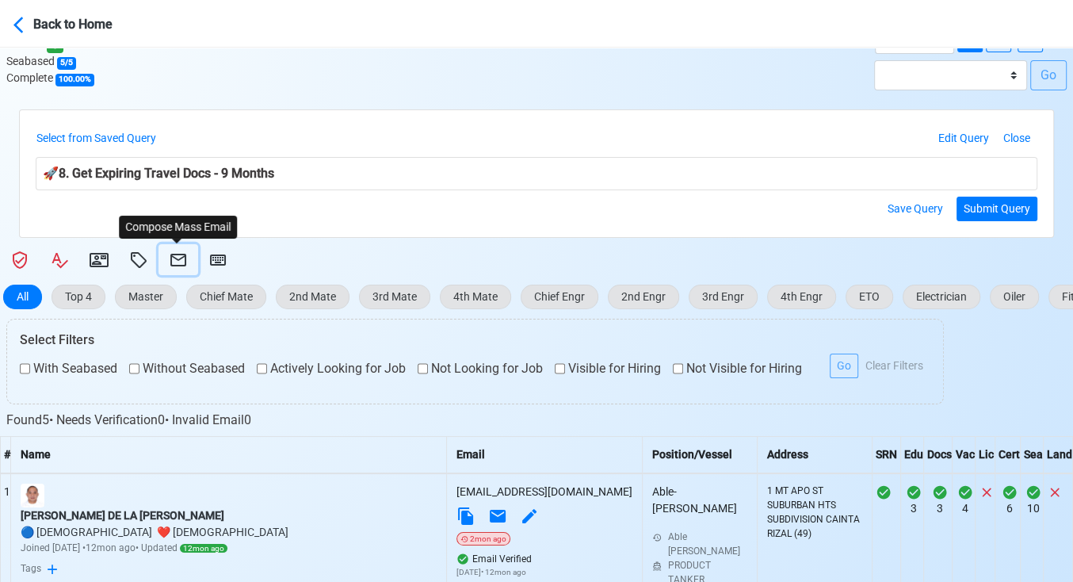
click at [179, 254] on icon at bounding box center [178, 259] width 19 height 19
select select "d-3e71907ffd064a39999872a824aaf79a"
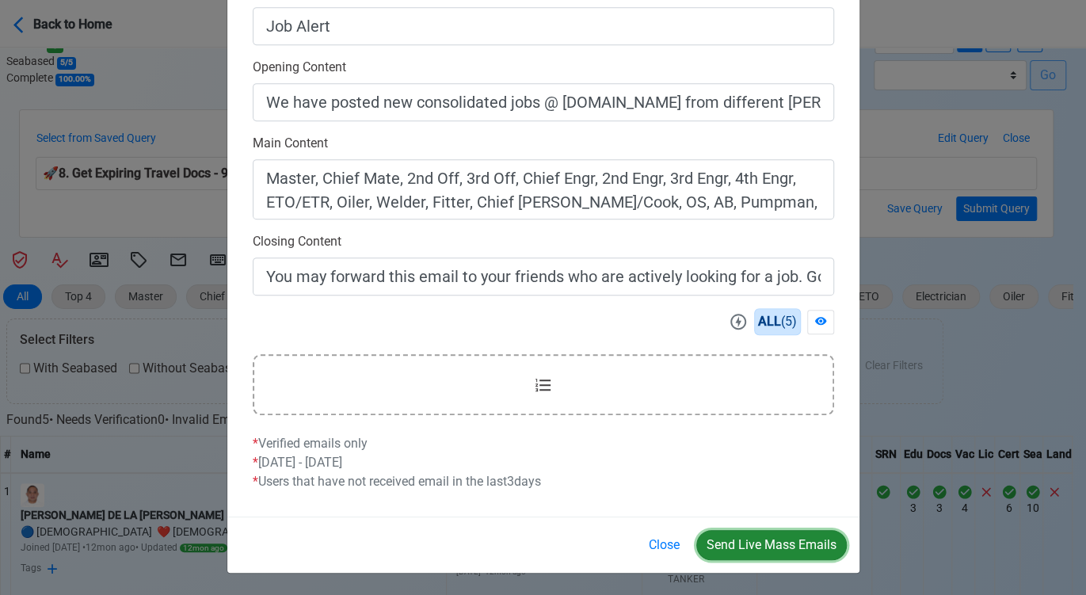
click at [789, 552] on button "Send Live Mass Emails" at bounding box center [772, 545] width 151 height 30
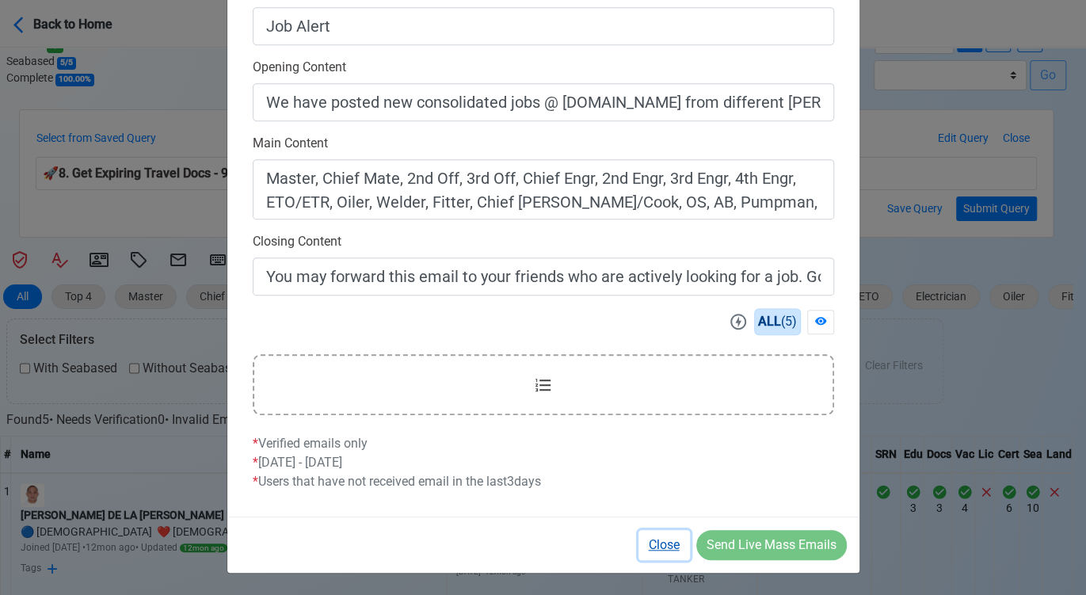
click at [670, 544] on button "Close" at bounding box center [665, 545] width 52 height 30
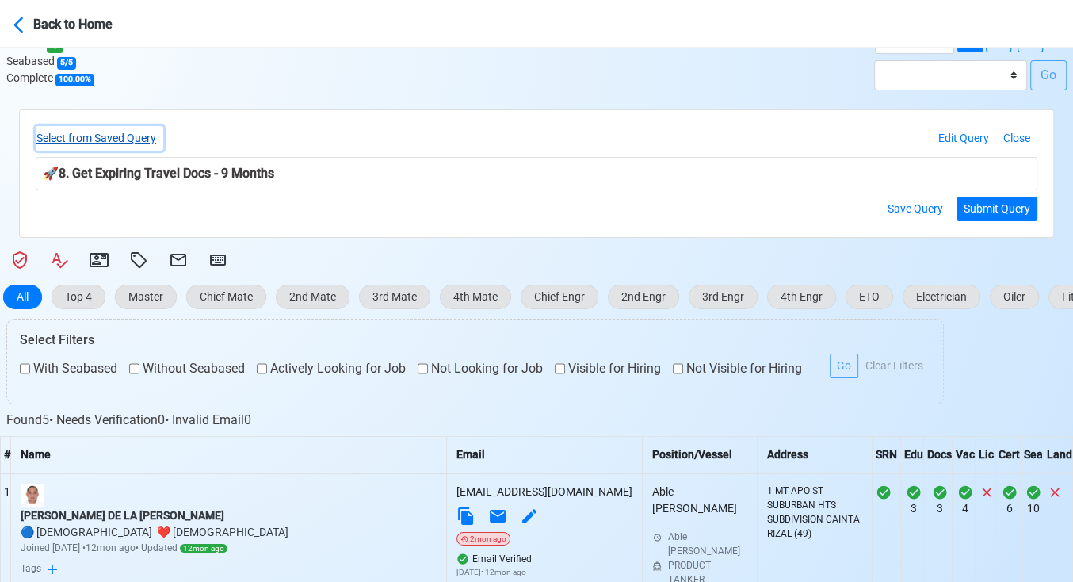
click at [114, 135] on button "Select from Saved Query" at bounding box center [100, 138] width 128 height 25
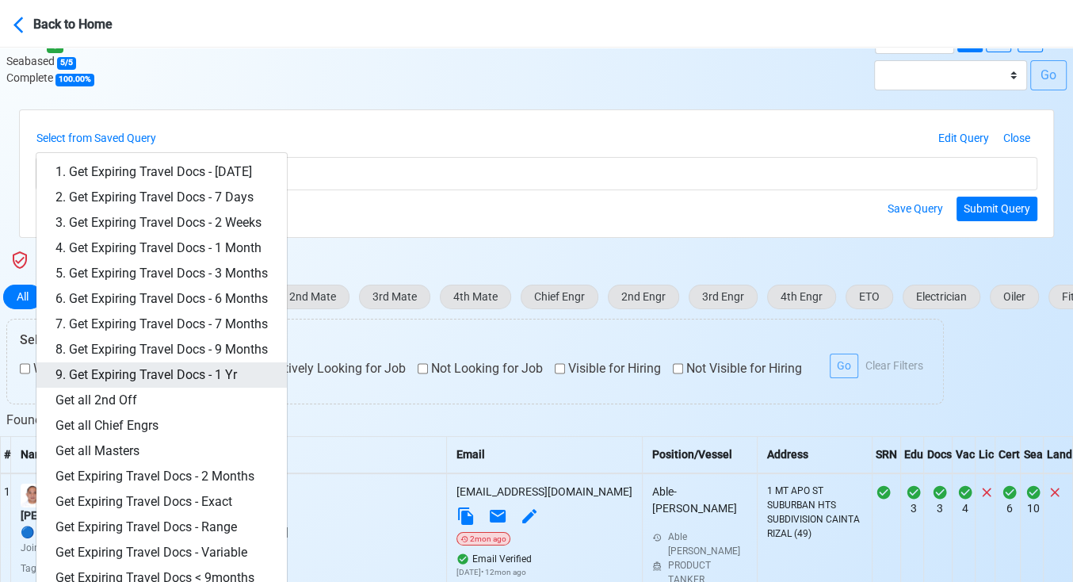
click at [200, 365] on link "9. Get Expiring Travel Docs - 1 Yr" at bounding box center [161, 374] width 250 height 25
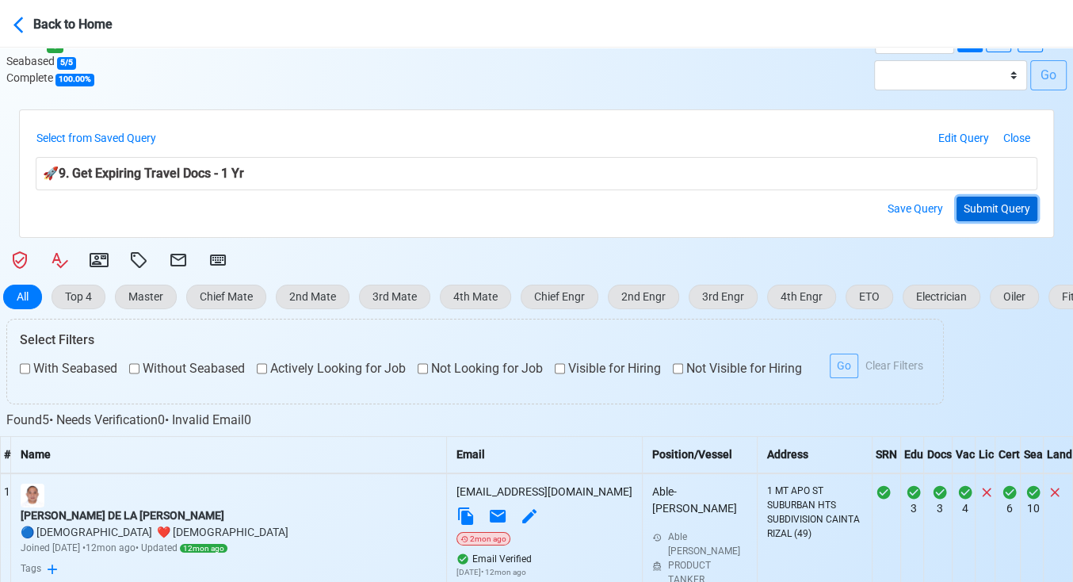
click at [978, 205] on button "Submit Query" at bounding box center [997, 209] width 81 height 25
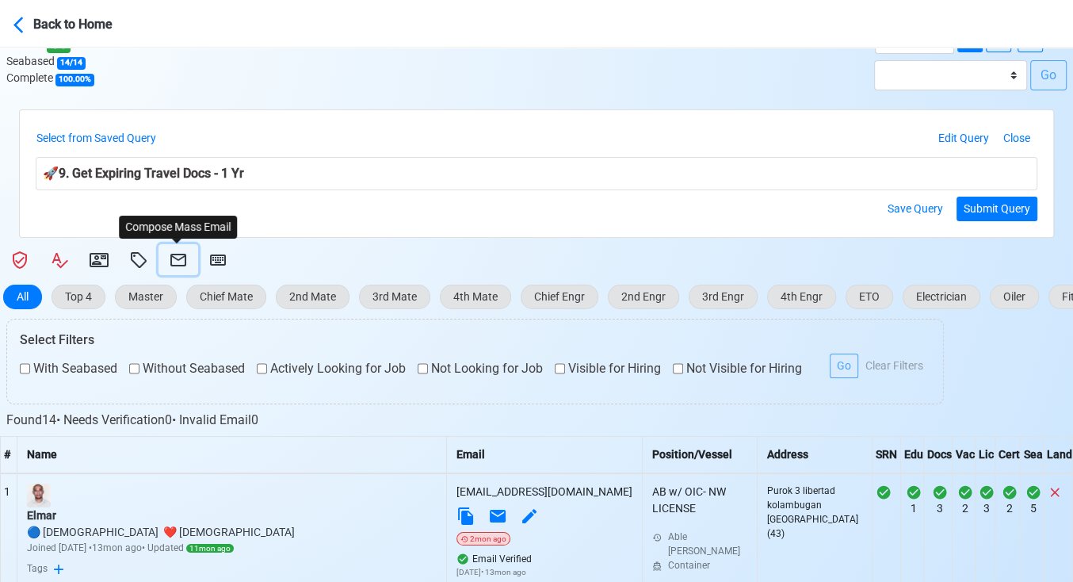
click at [181, 257] on icon at bounding box center [178, 260] width 16 height 13
select select "d-3e71907ffd064a39999872a824aaf79a"
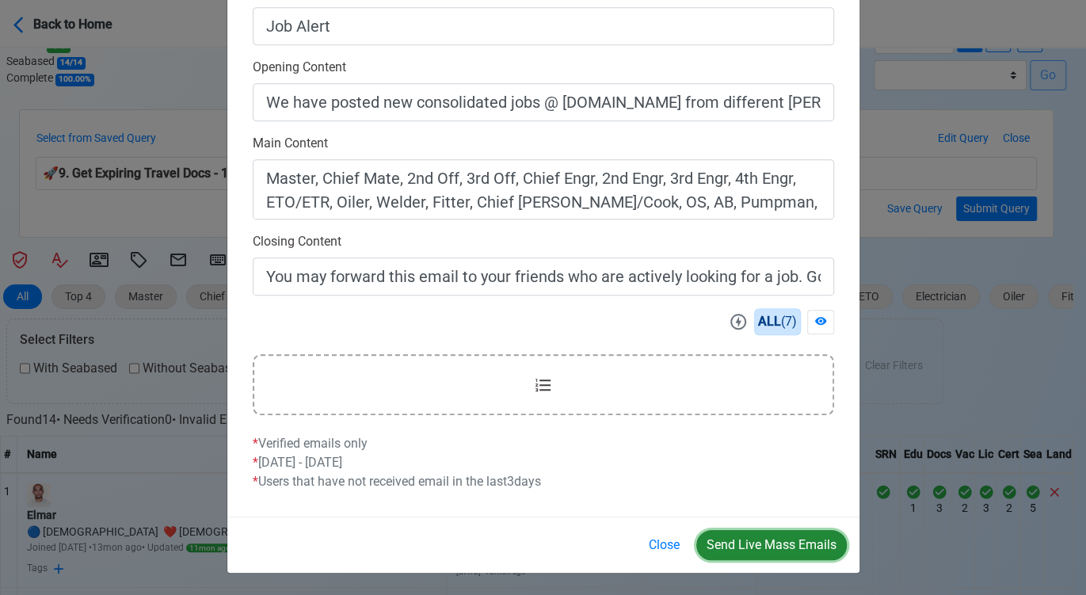
click at [750, 548] on button "Send Live Mass Emails" at bounding box center [772, 545] width 151 height 30
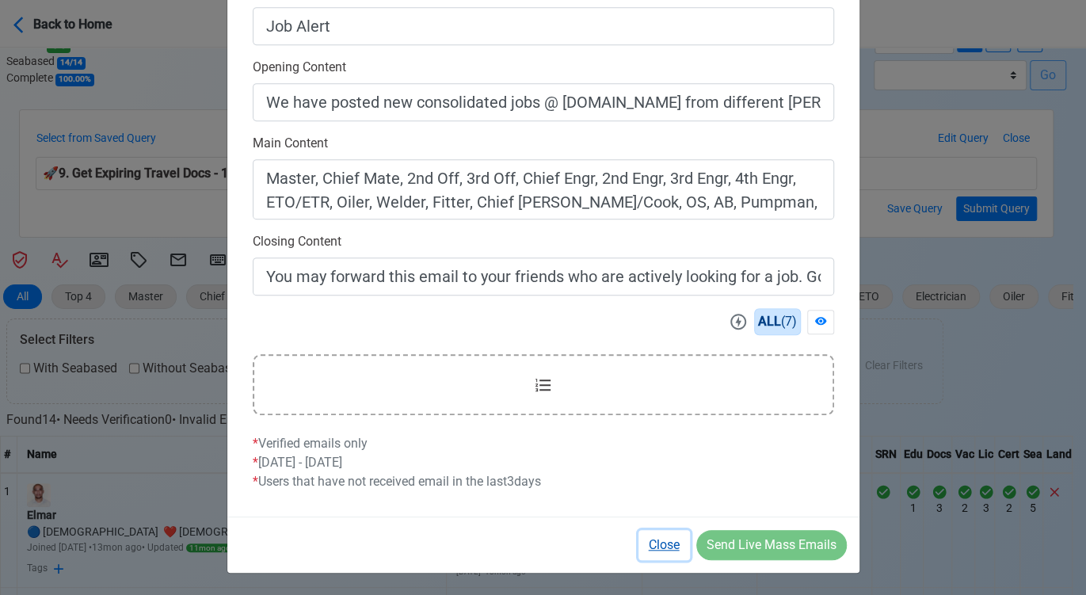
click at [664, 545] on button "Close" at bounding box center [665, 545] width 52 height 30
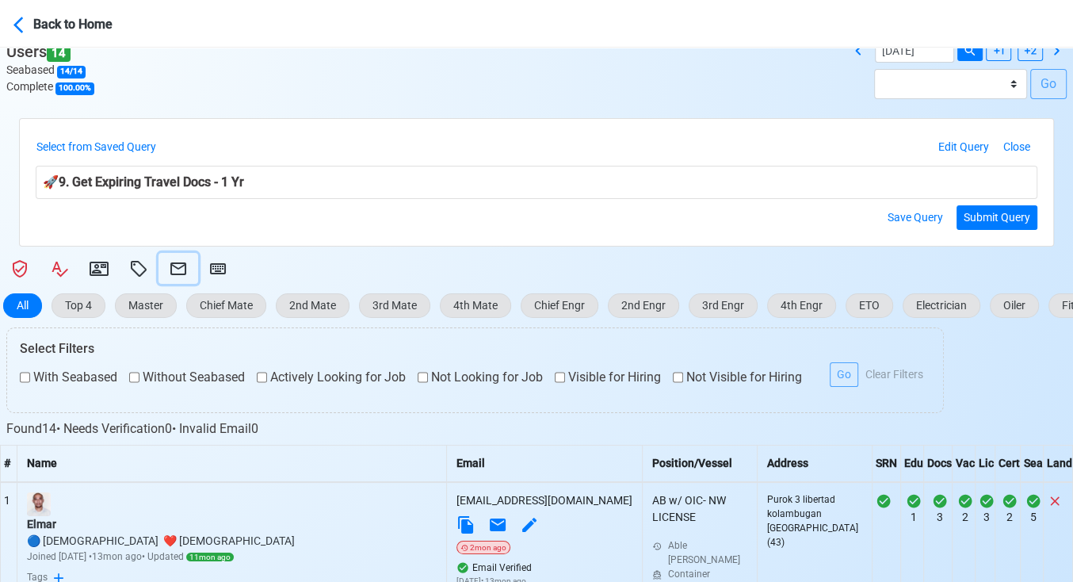
scroll to position [440, 0]
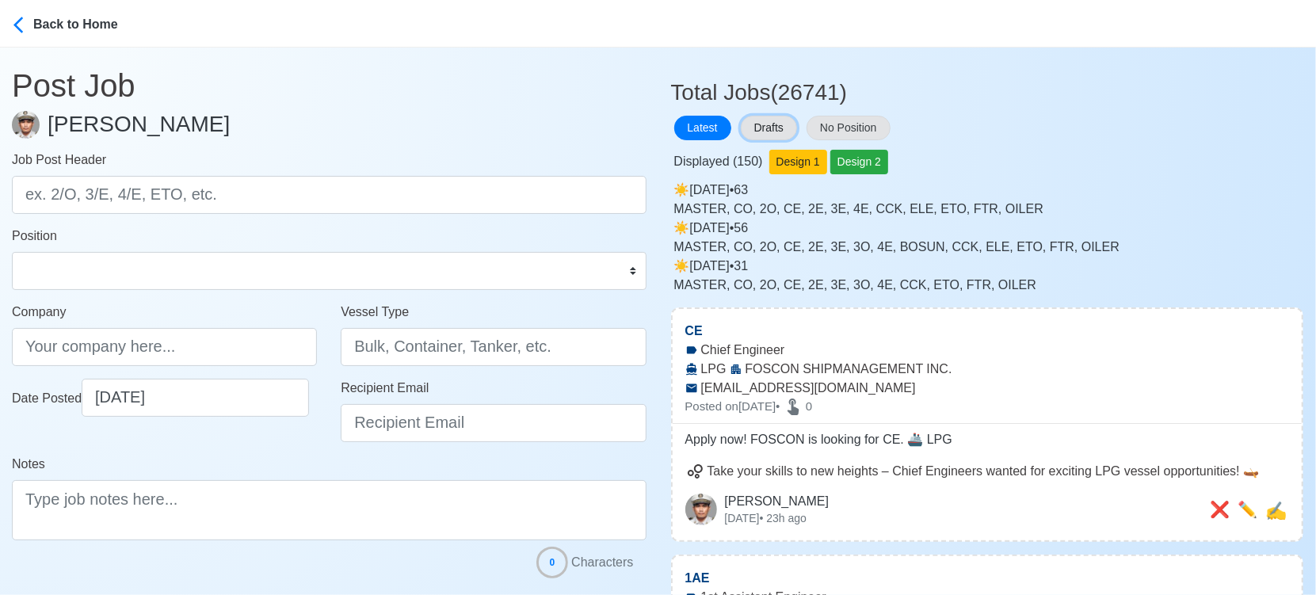
click at [768, 124] on button "Drafts" at bounding box center [769, 128] width 56 height 25
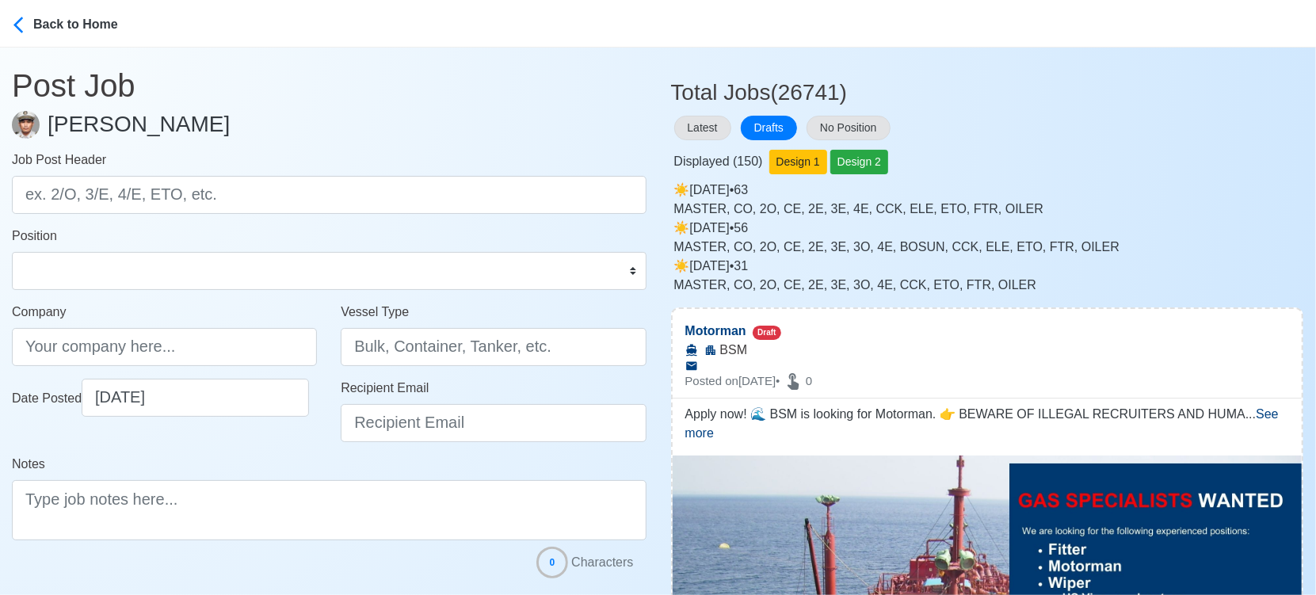
click at [1083, 200] on div "MASTER, CO, 2O, CE, 2E, 3E, 4E, CCK, ELE, ETO, FTR, OILER" at bounding box center [989, 209] width 630 height 19
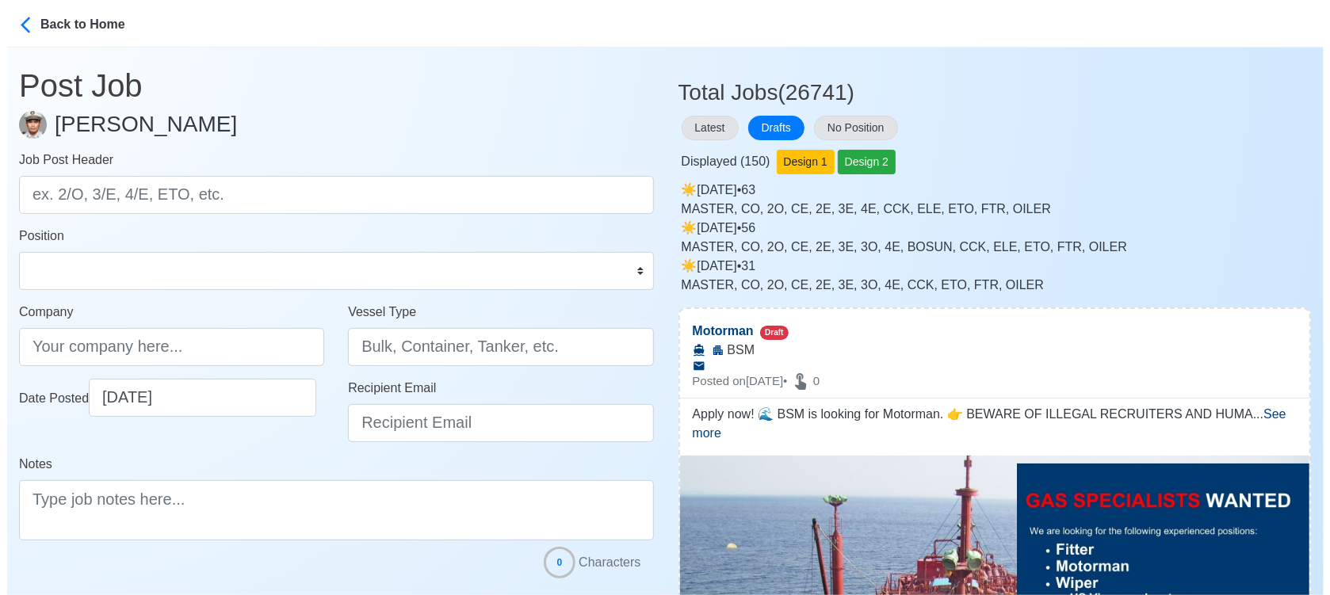
scroll to position [594, 0]
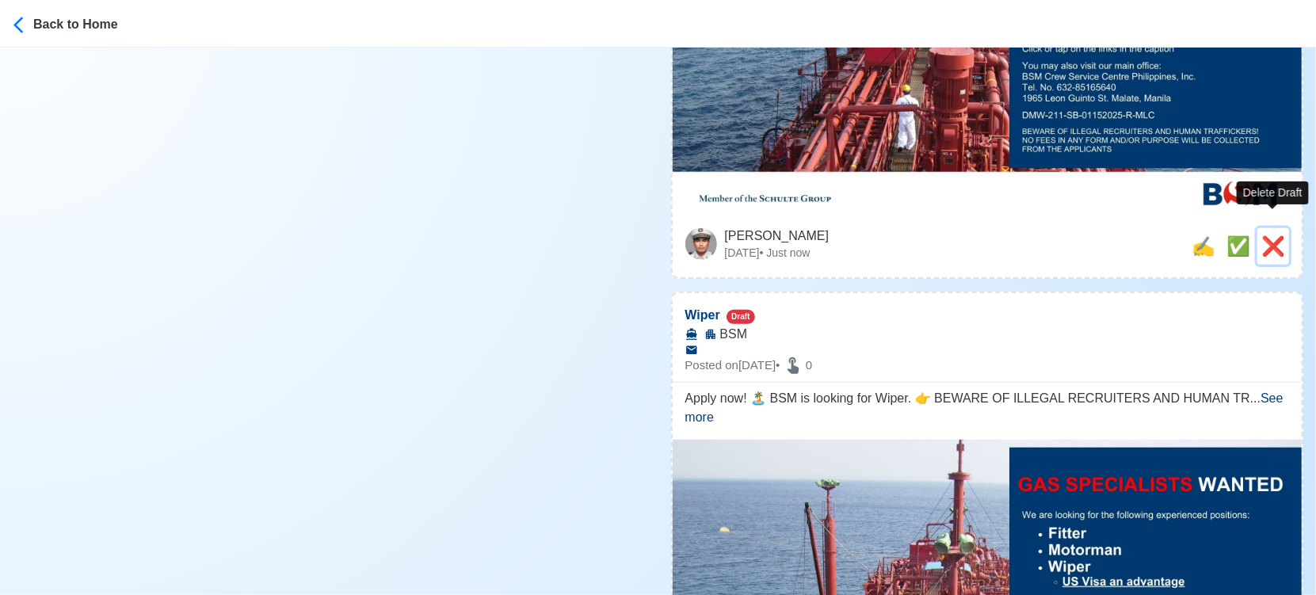
click at [1276, 235] on span "❌" at bounding box center [1274, 245] width 24 height 21
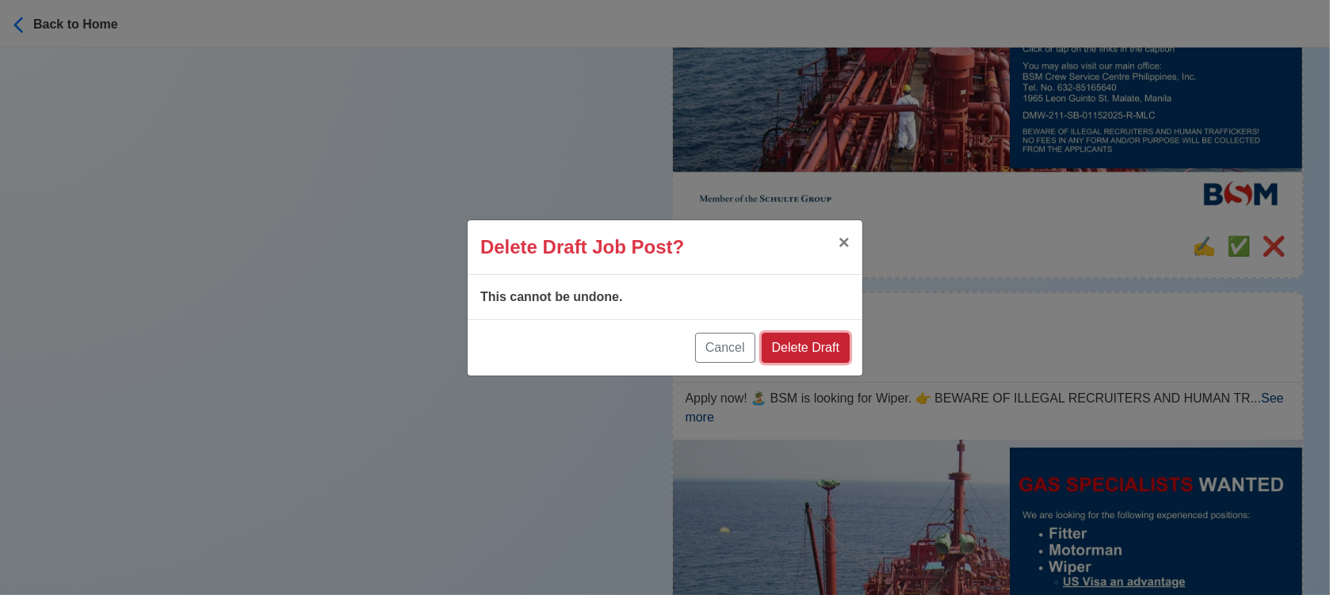
click at [831, 342] on button "Delete Draft" at bounding box center [806, 348] width 88 height 30
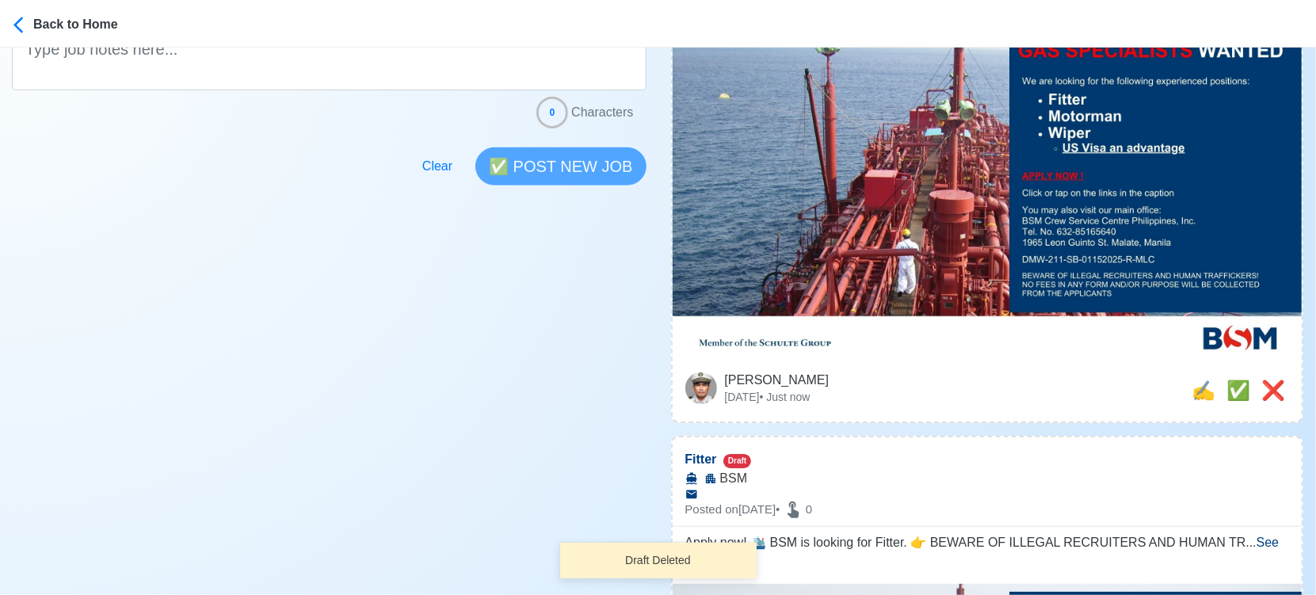
scroll to position [651, 0]
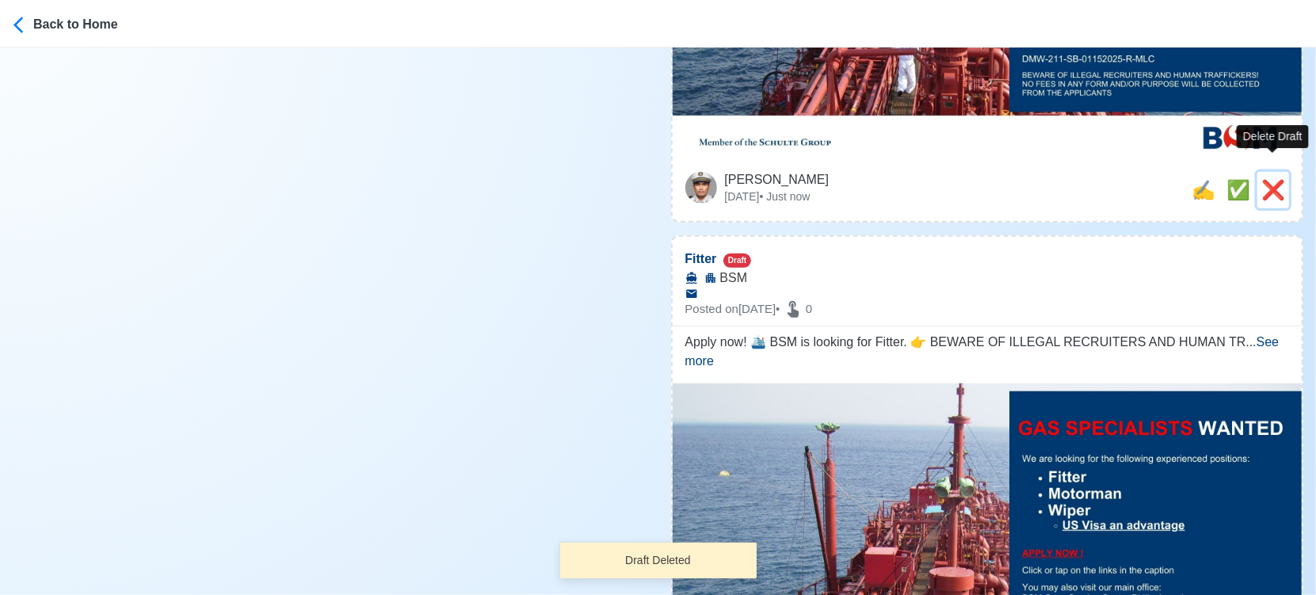
click at [1270, 179] on span "❌" at bounding box center [1274, 189] width 24 height 21
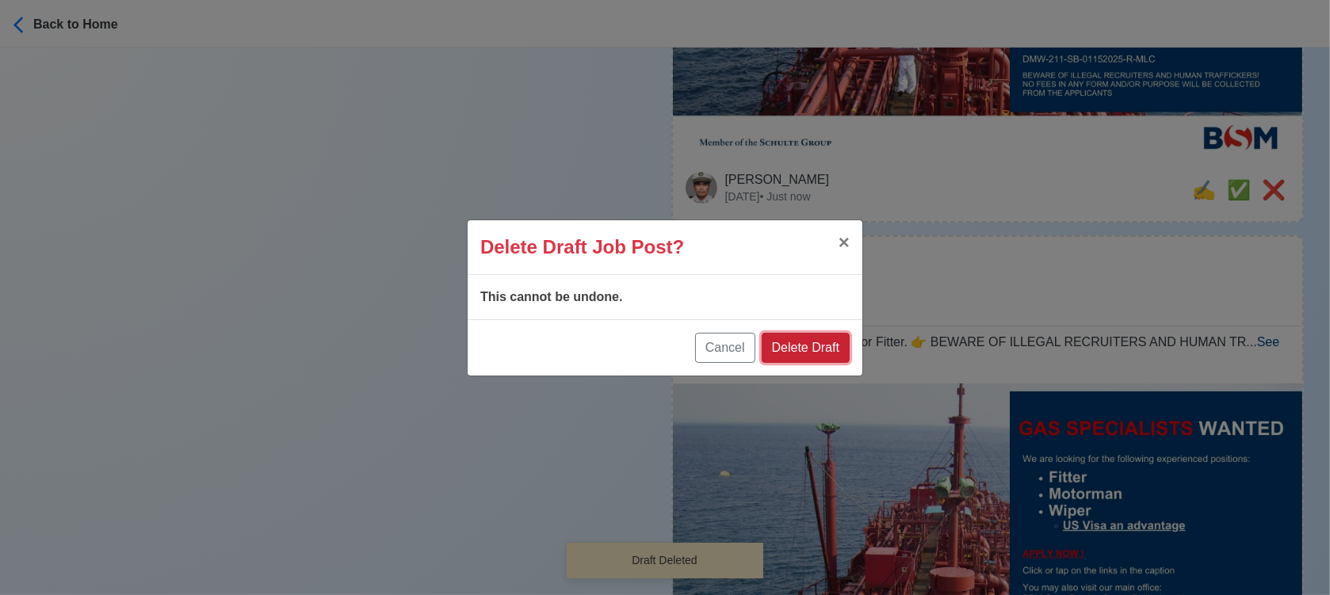
click at [808, 347] on button "Delete Draft" at bounding box center [806, 348] width 88 height 30
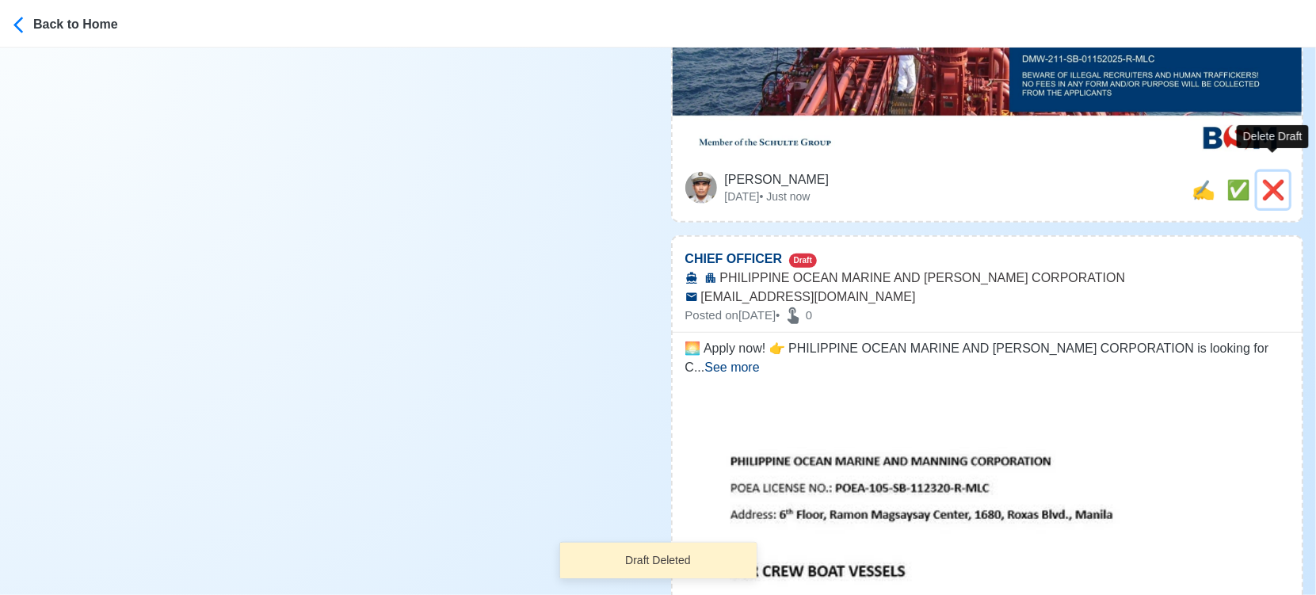
click at [1274, 179] on span "❌" at bounding box center [1274, 189] width 24 height 21
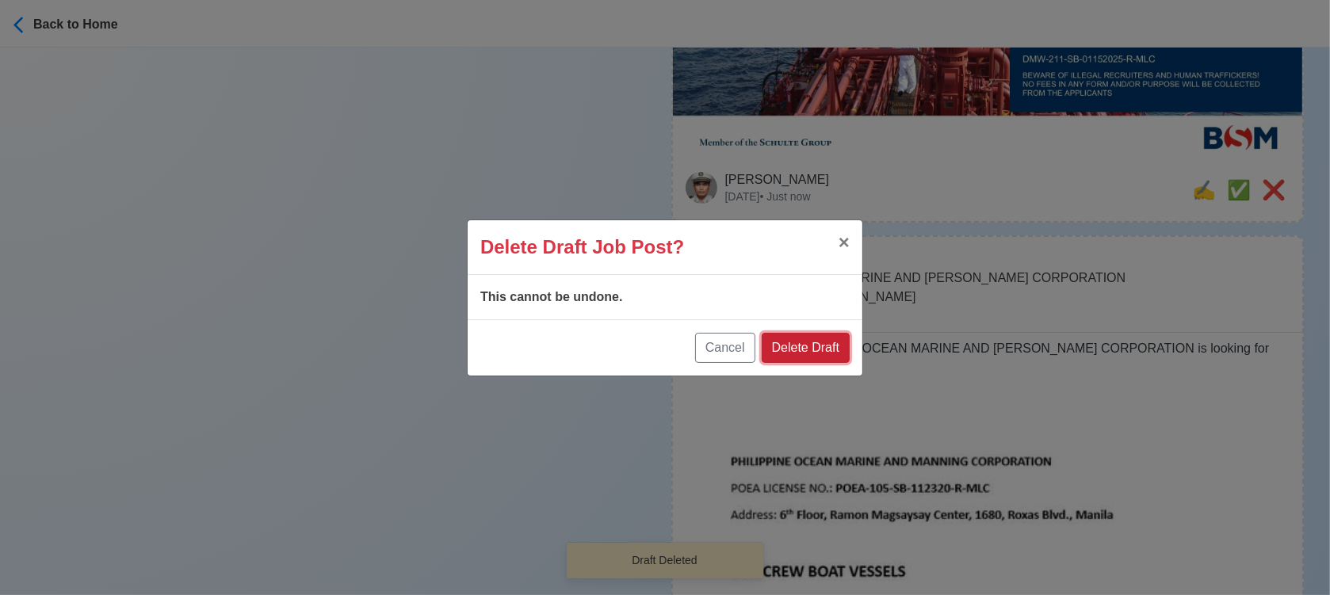
drag, startPoint x: 800, startPoint y: 345, endPoint x: 824, endPoint y: 342, distance: 23.9
click at [802, 345] on button "Delete Draft" at bounding box center [806, 348] width 88 height 30
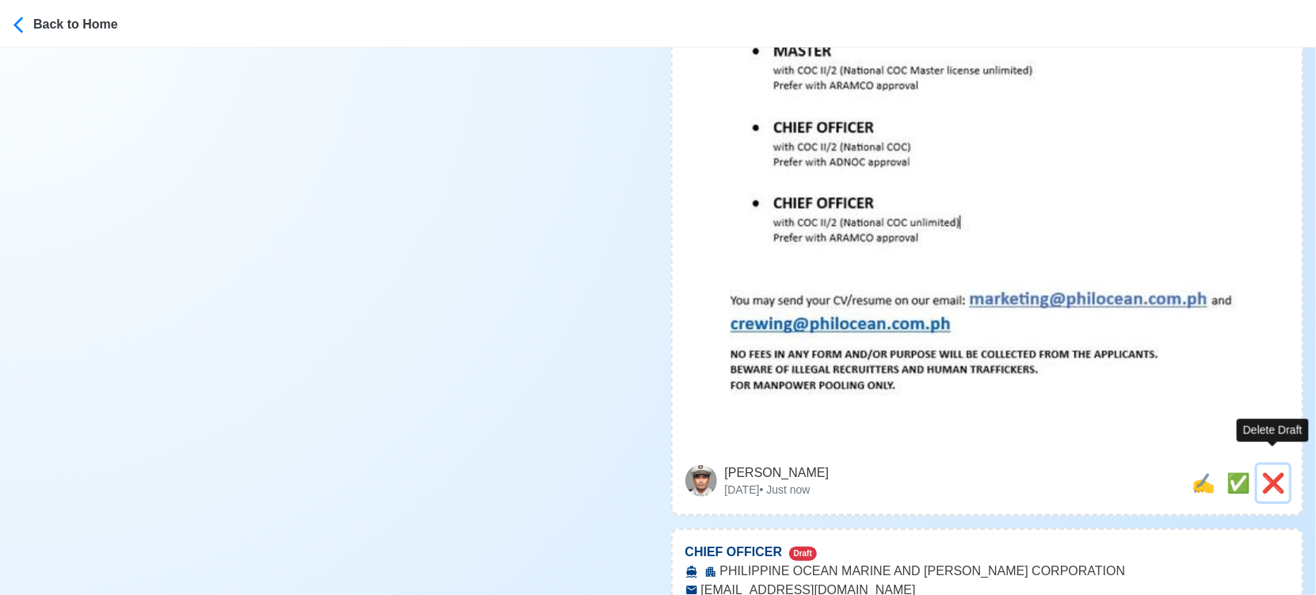
click at [1271, 472] on span "❌" at bounding box center [1274, 482] width 24 height 21
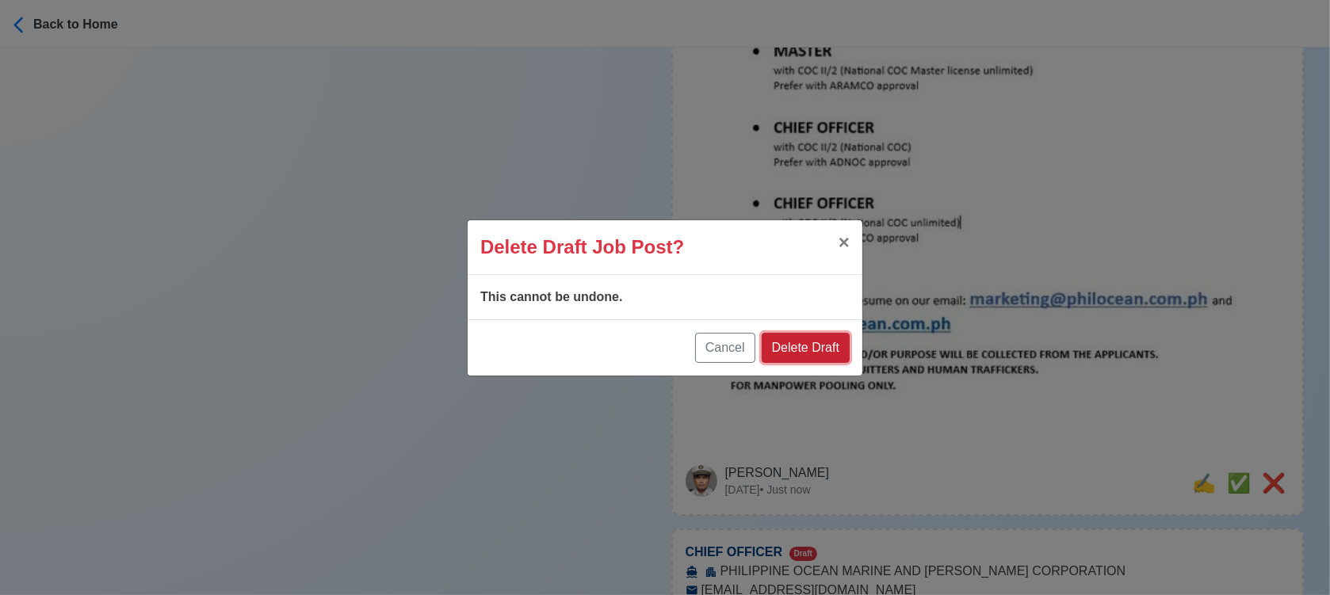
click at [837, 346] on button "Delete Draft" at bounding box center [806, 348] width 88 height 30
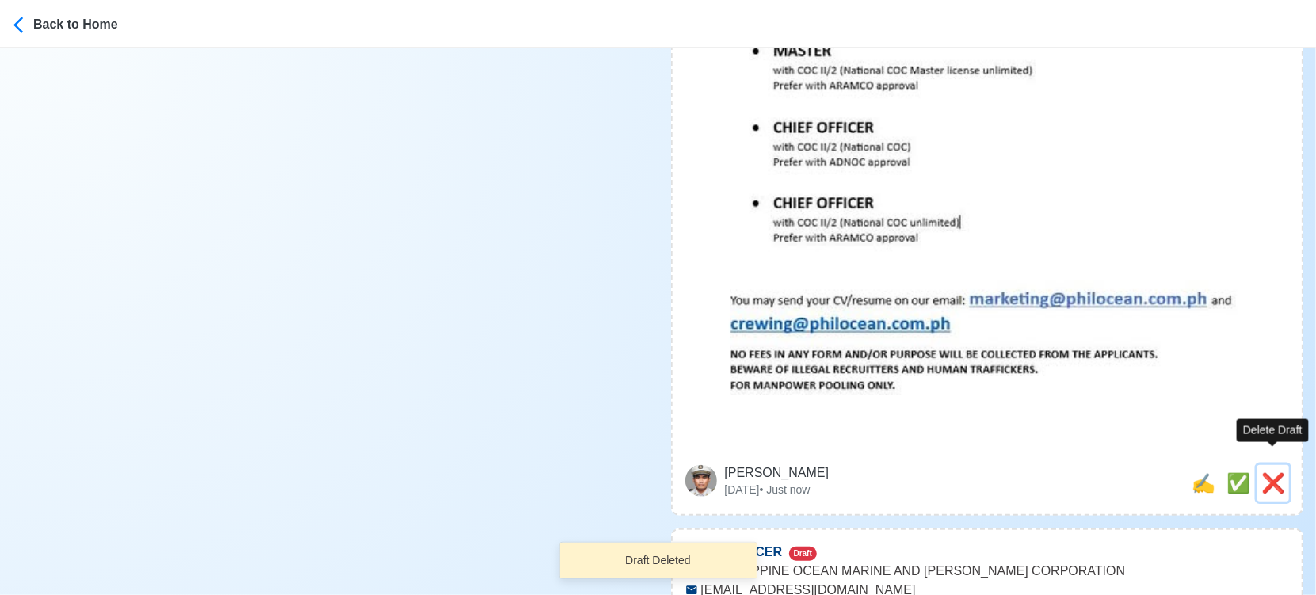
click at [1277, 472] on span "❌" at bounding box center [1274, 482] width 24 height 21
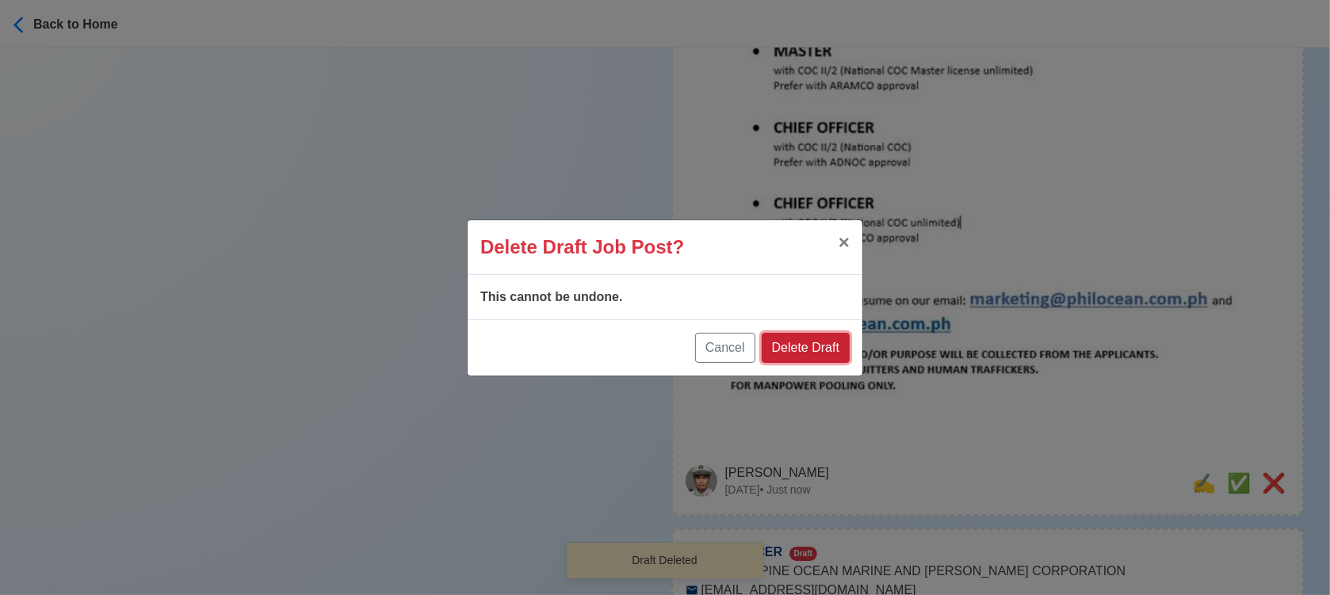
click at [818, 349] on button "Delete Draft" at bounding box center [806, 348] width 88 height 30
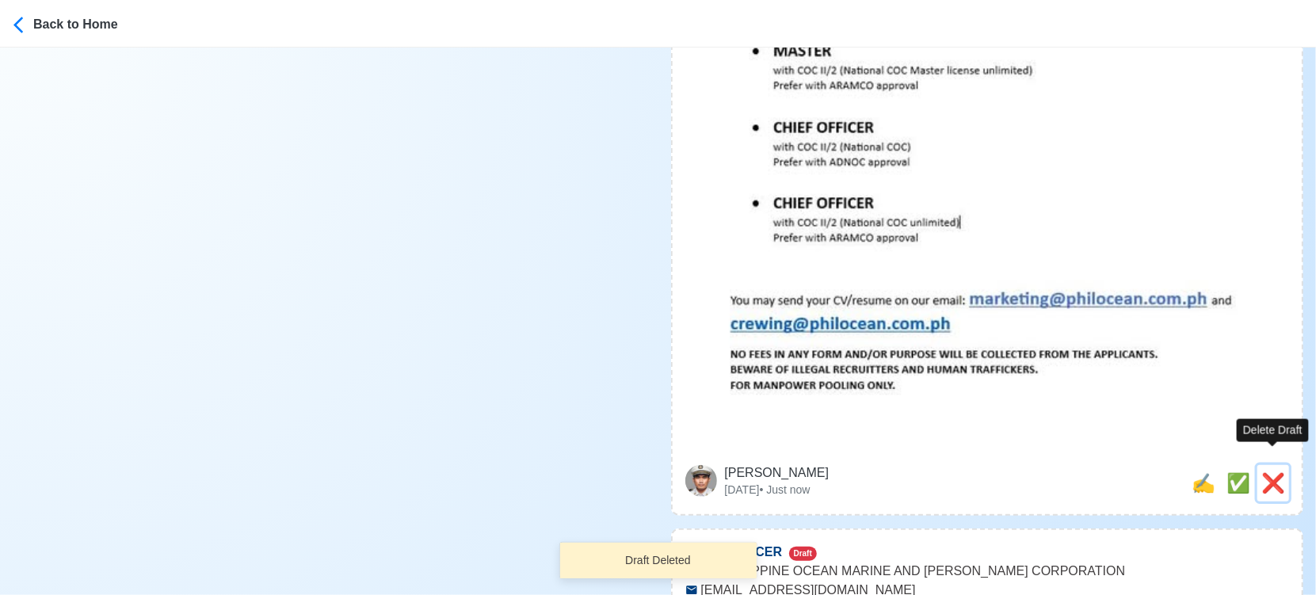
click at [1281, 472] on span "❌" at bounding box center [1274, 482] width 24 height 21
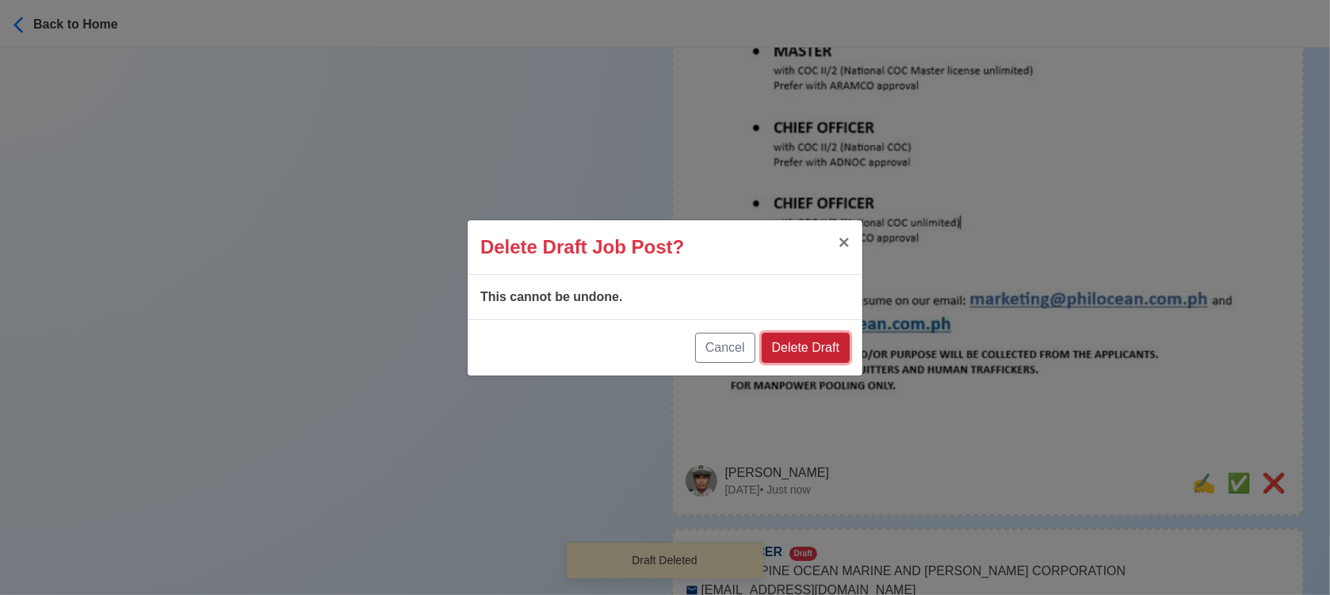
click at [804, 340] on button "Delete Draft" at bounding box center [806, 348] width 88 height 30
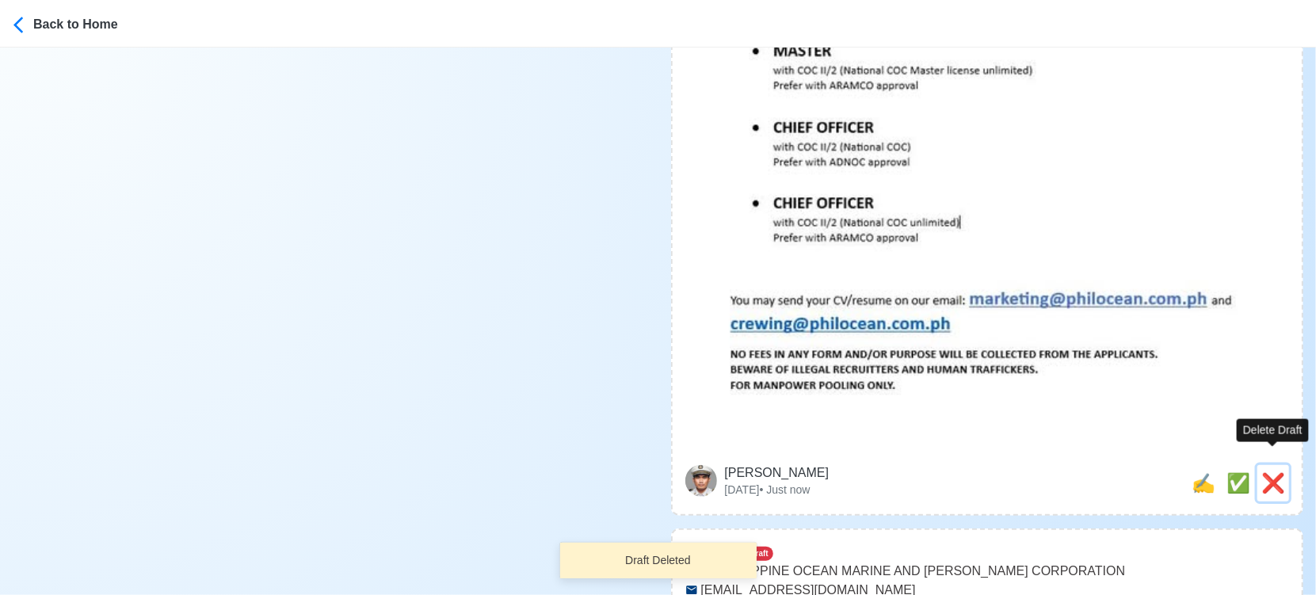
click at [1273, 472] on span "❌" at bounding box center [1274, 482] width 24 height 21
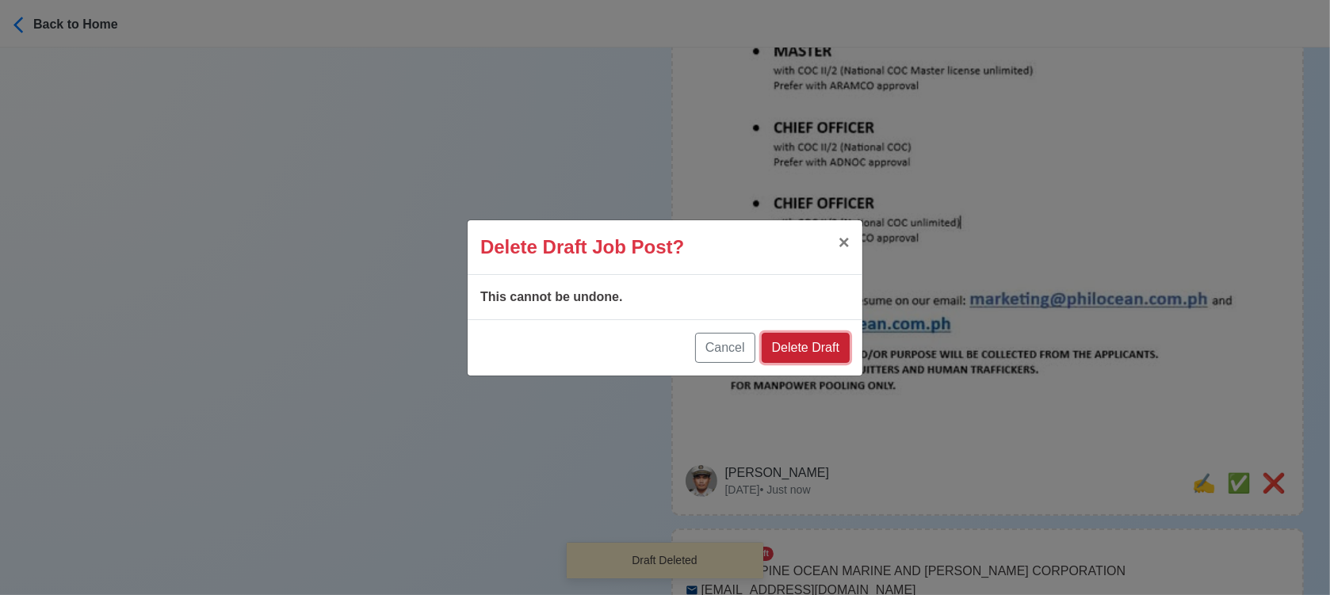
click at [819, 341] on button "Delete Draft" at bounding box center [806, 348] width 88 height 30
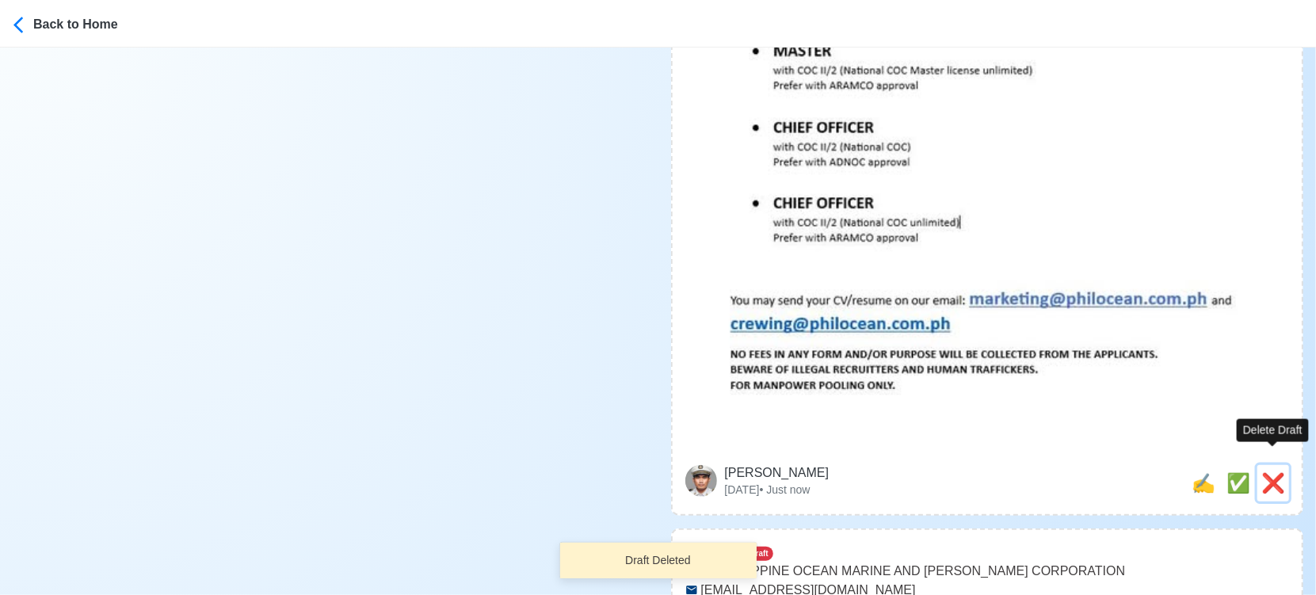
click at [1268, 472] on span "❌" at bounding box center [1274, 482] width 24 height 21
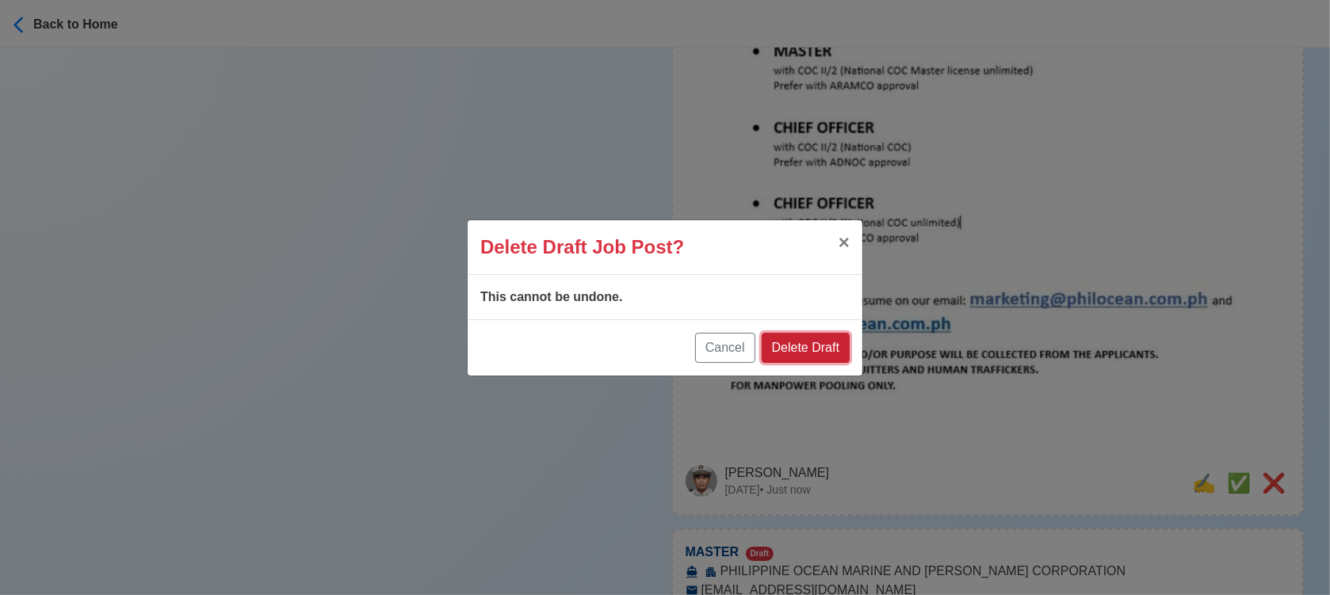
click at [838, 347] on button "Delete Draft" at bounding box center [806, 348] width 88 height 30
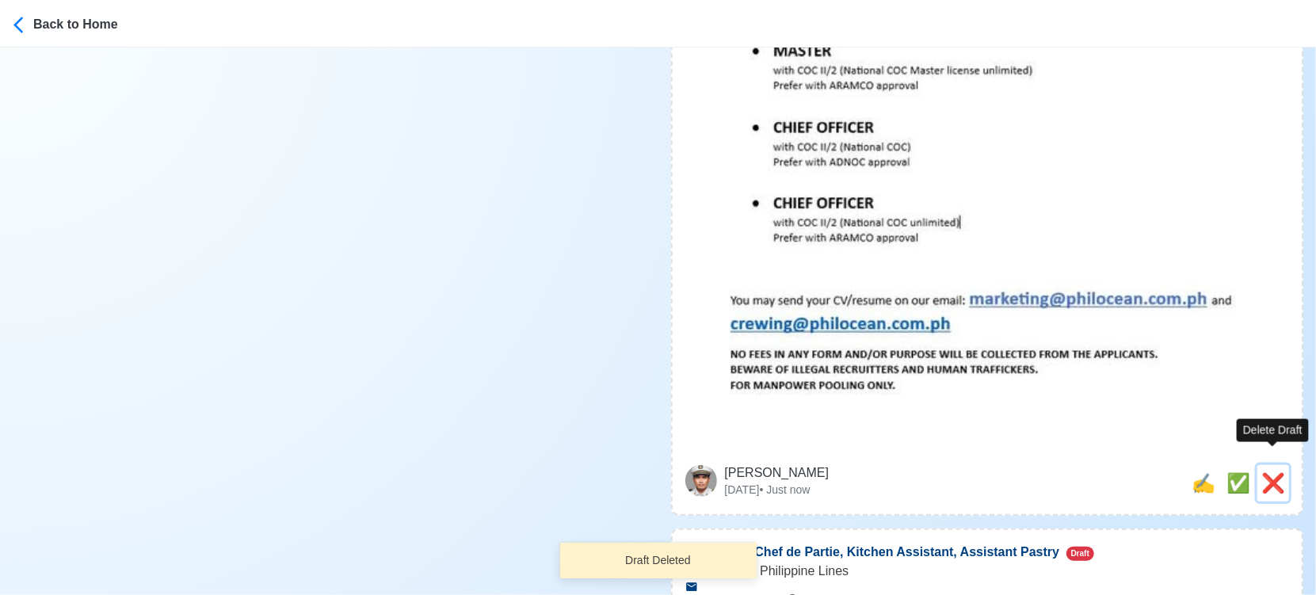
click at [1278, 472] on span "❌" at bounding box center [1274, 482] width 24 height 21
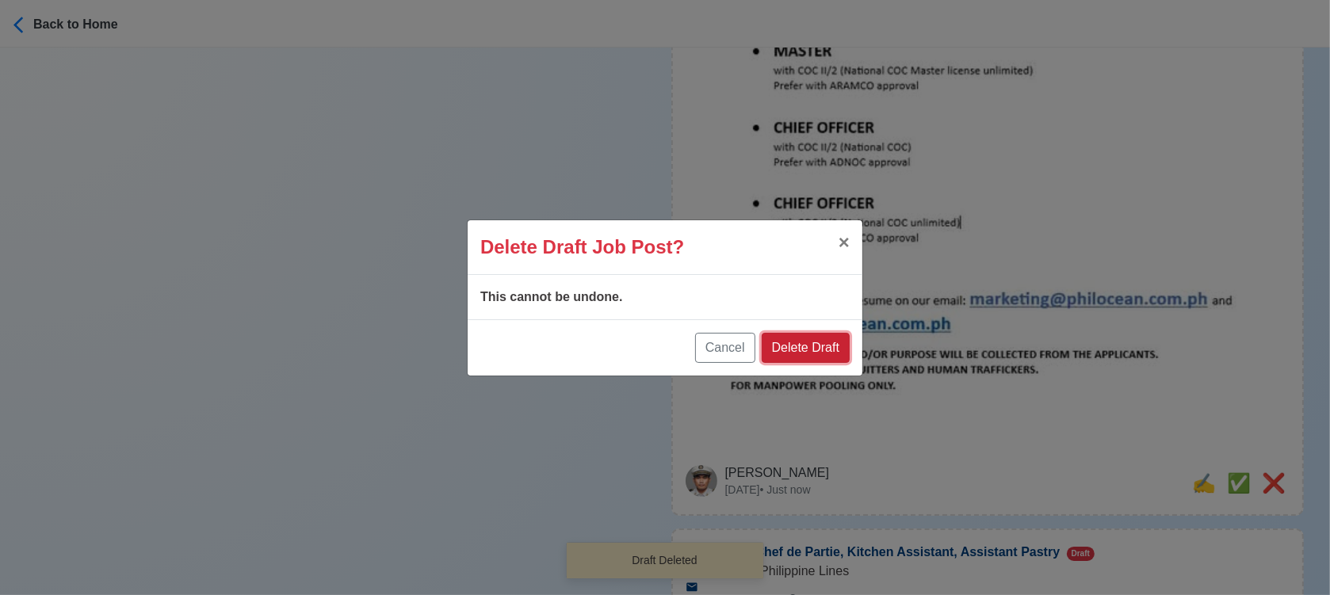
drag, startPoint x: 824, startPoint y: 344, endPoint x: 857, endPoint y: 345, distance: 33.3
click at [825, 344] on button "Delete Draft" at bounding box center [806, 348] width 88 height 30
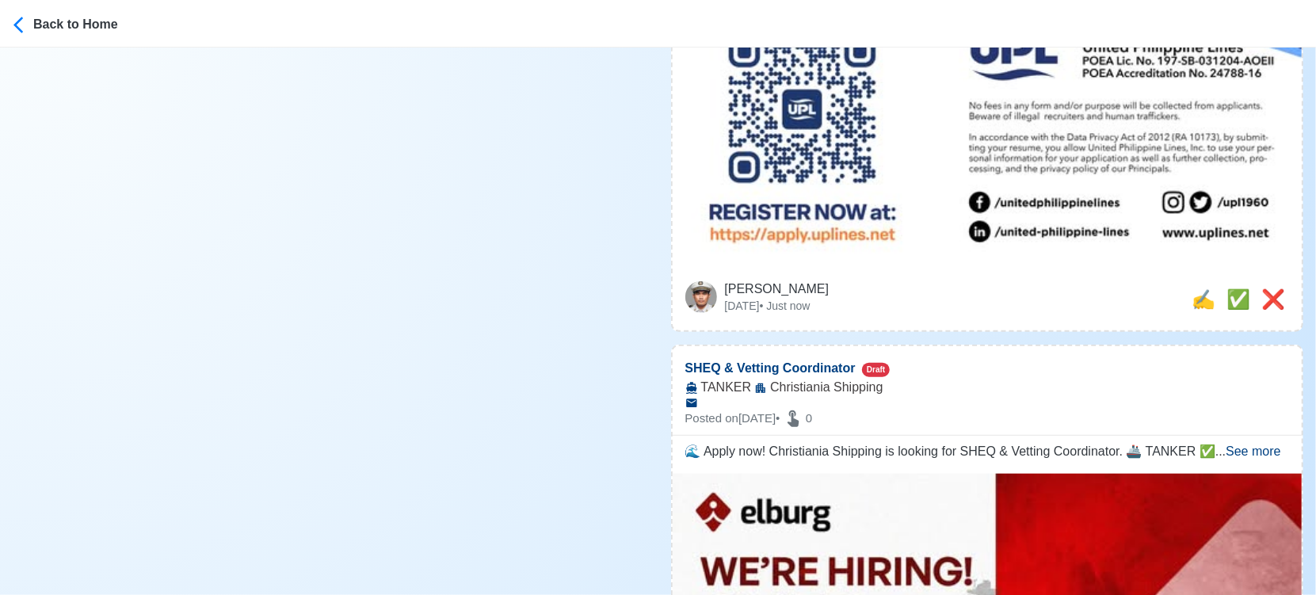
scroll to position [915, 0]
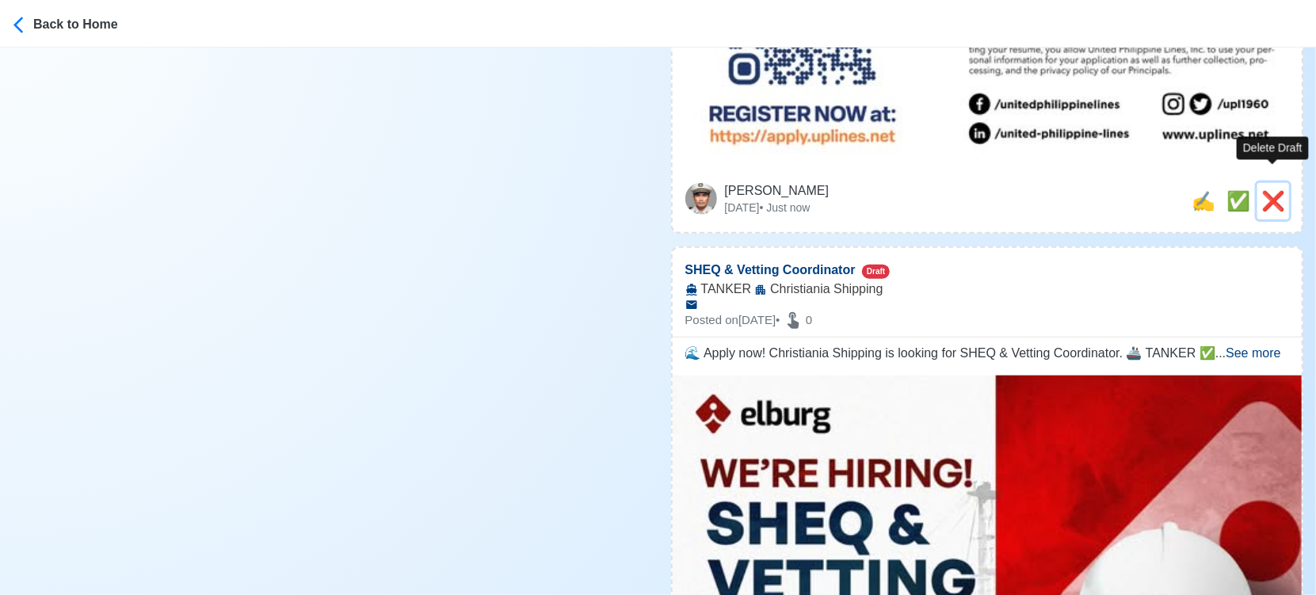
click at [1270, 190] on span "❌" at bounding box center [1274, 200] width 24 height 21
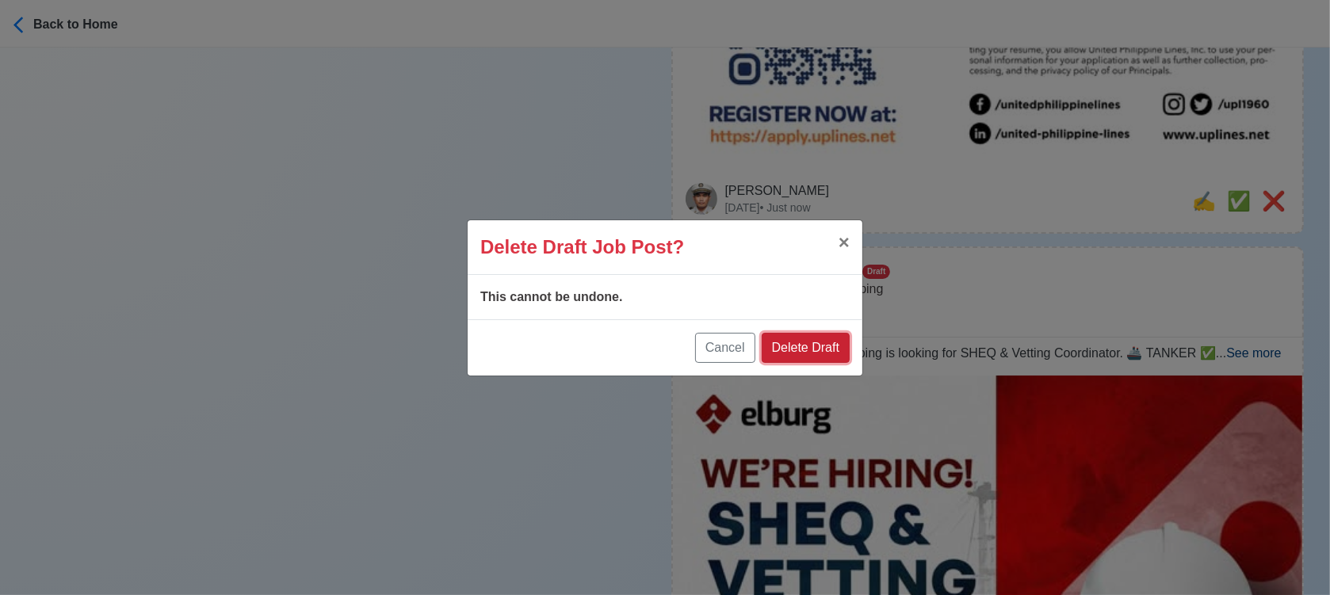
click at [814, 345] on button "Delete Draft" at bounding box center [806, 348] width 88 height 30
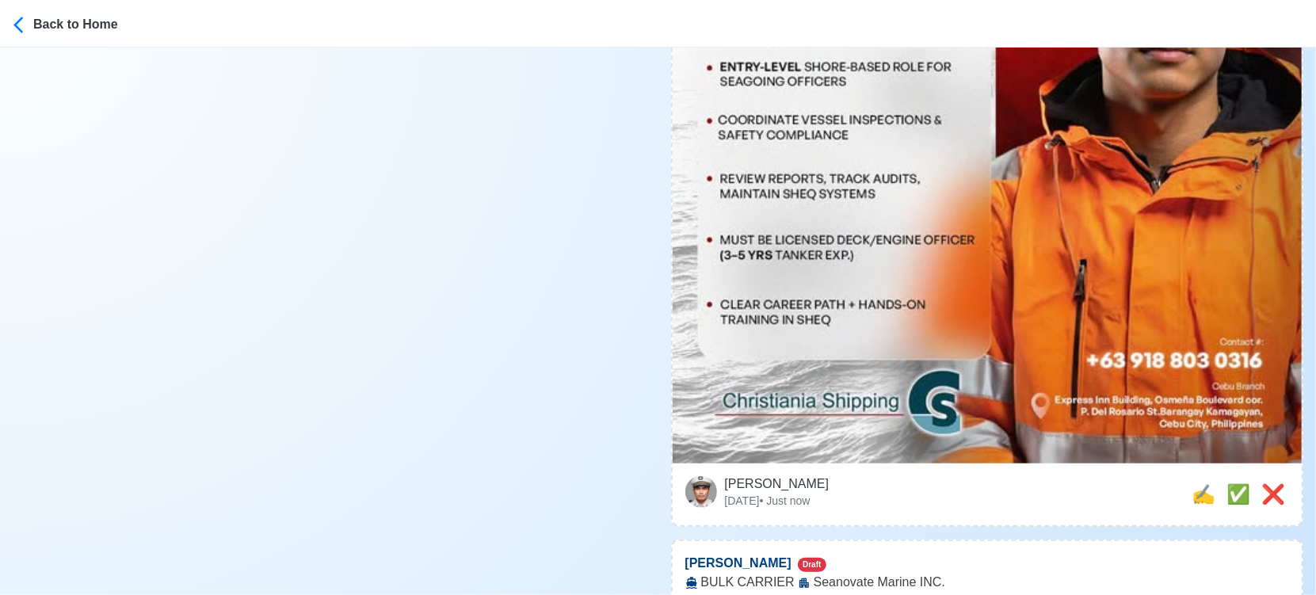
scroll to position [1002, 0]
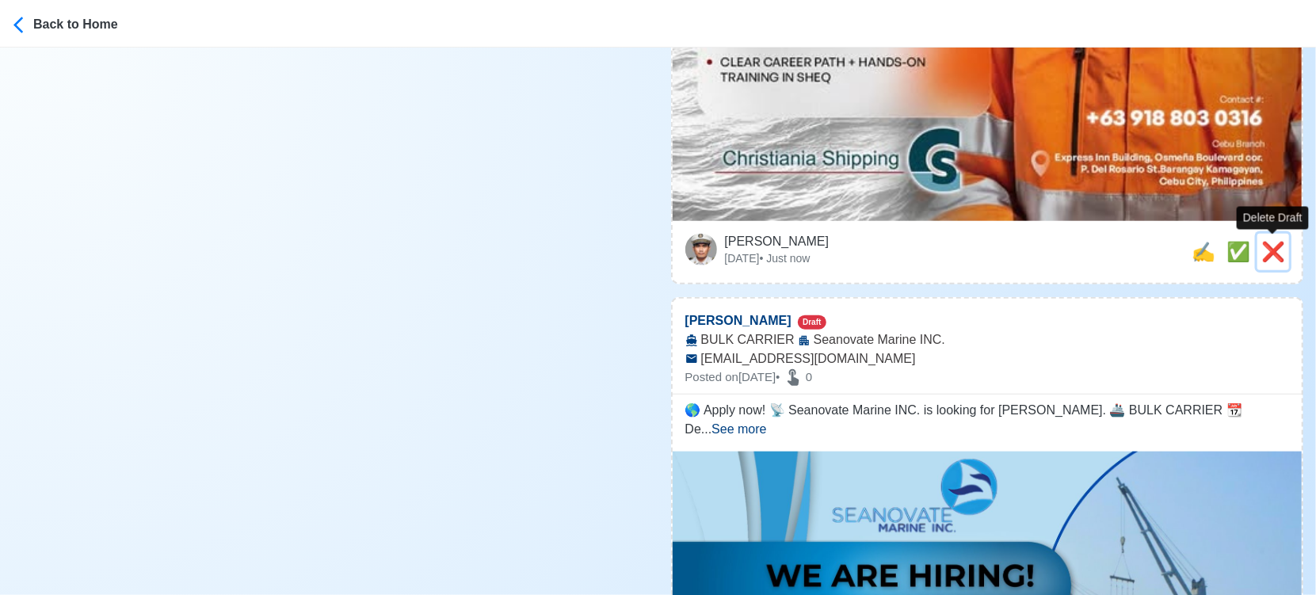
click at [1266, 245] on span "❌" at bounding box center [1274, 251] width 24 height 21
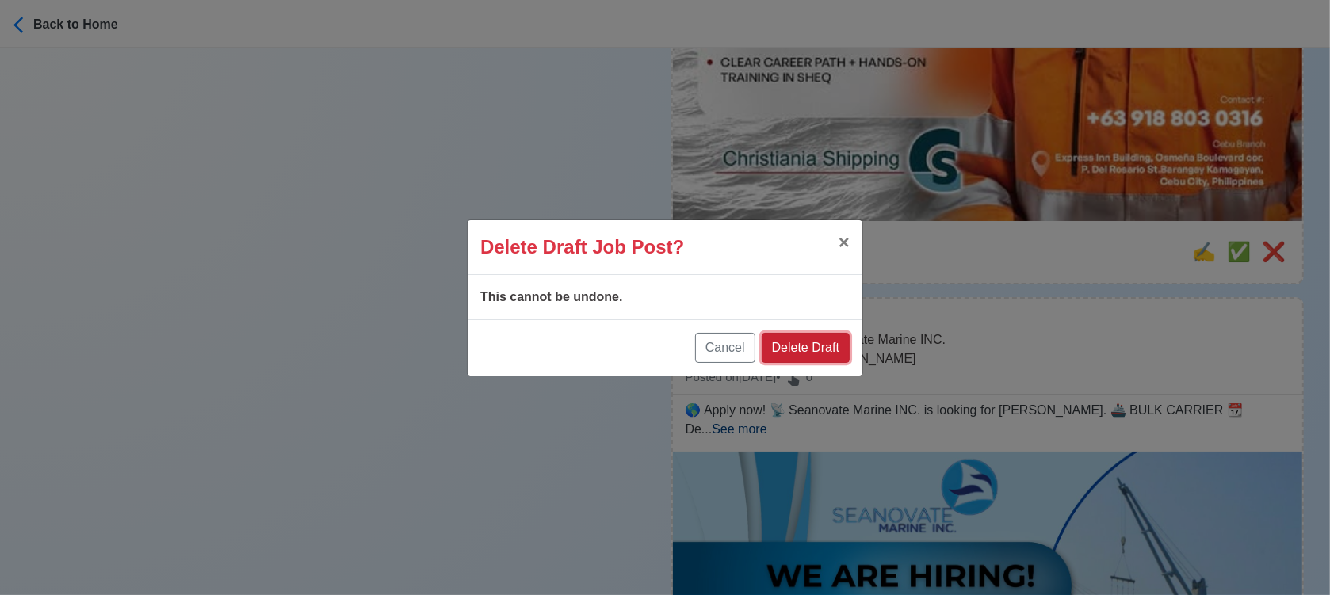
click at [820, 348] on button "Delete Draft" at bounding box center [806, 348] width 88 height 30
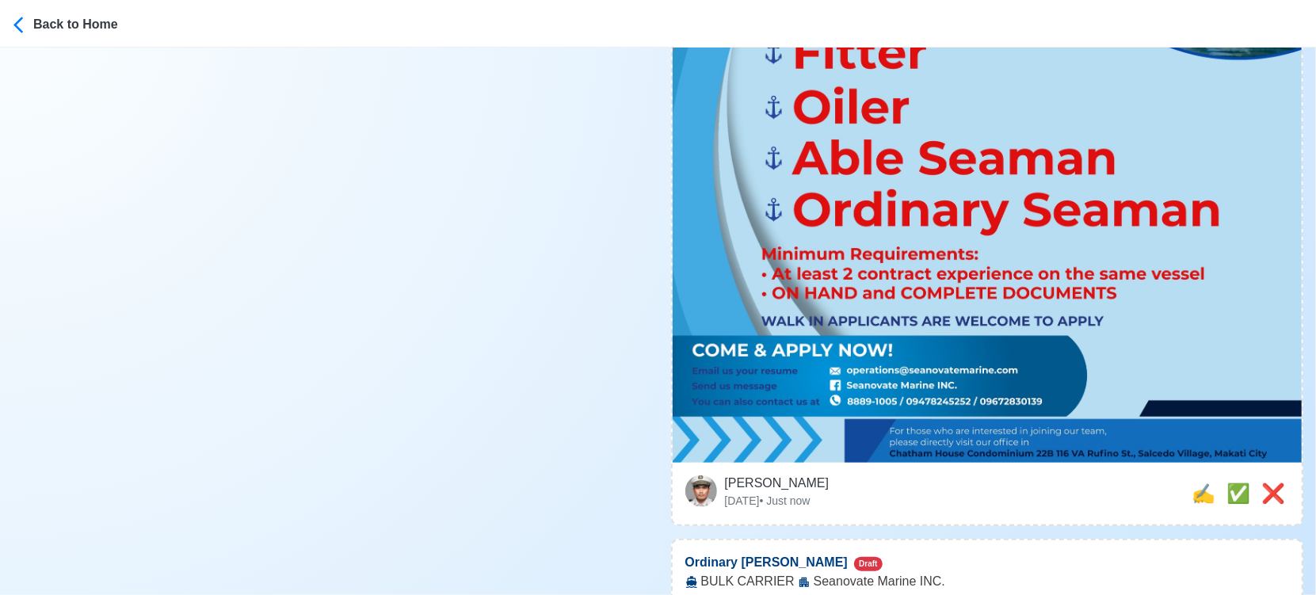
scroll to position [915, 0]
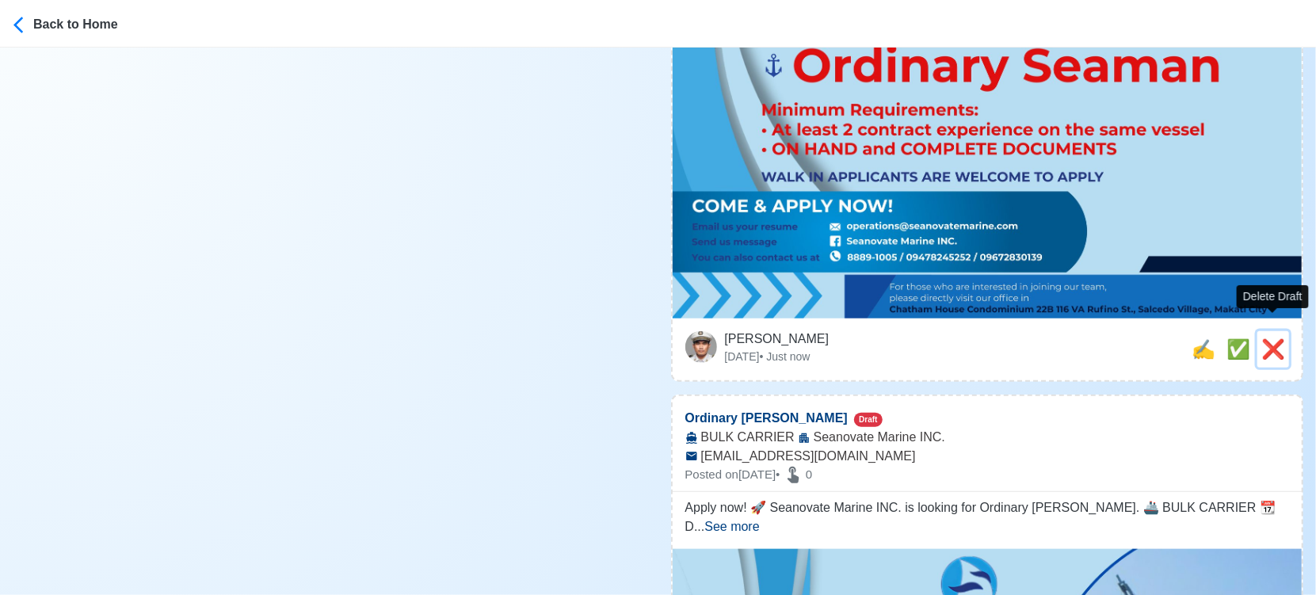
click at [1277, 338] on span "❌" at bounding box center [1274, 348] width 24 height 21
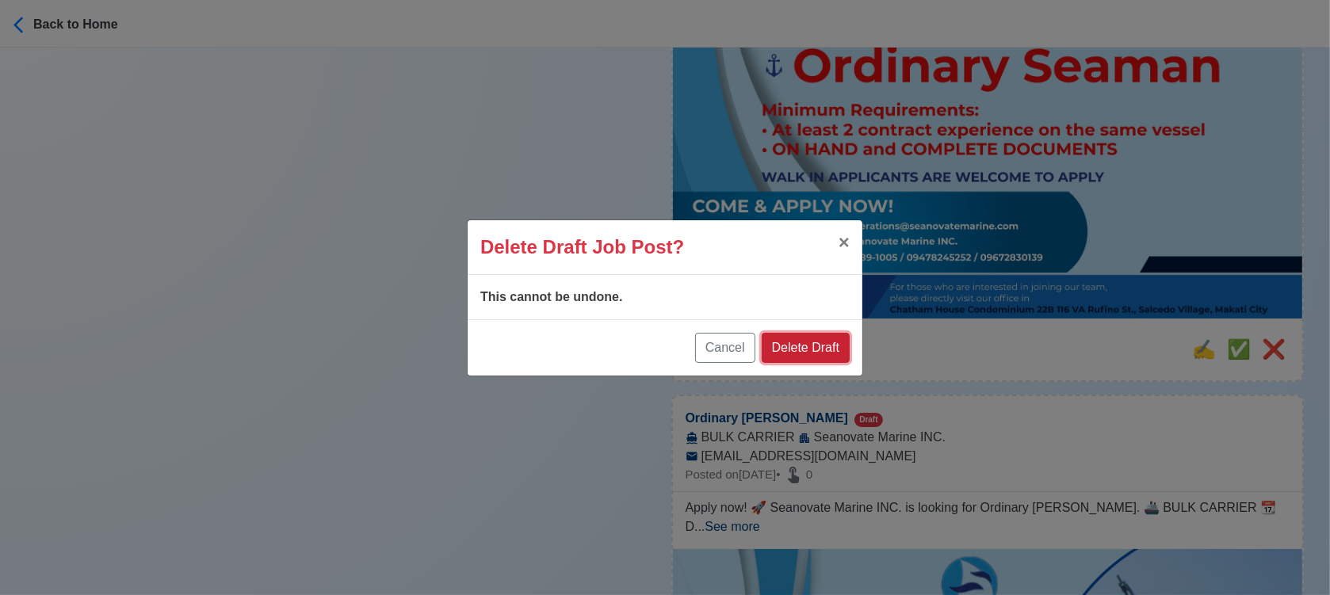
click at [837, 347] on button "Delete Draft" at bounding box center [806, 348] width 88 height 30
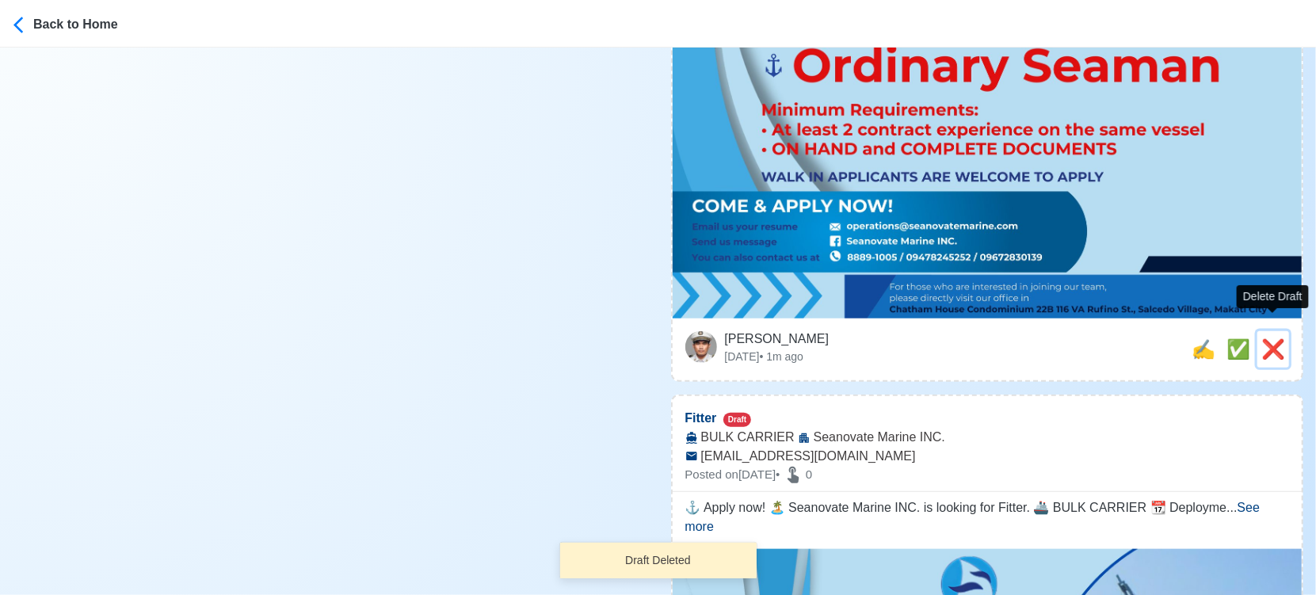
click at [1278, 338] on span "❌" at bounding box center [1274, 348] width 24 height 21
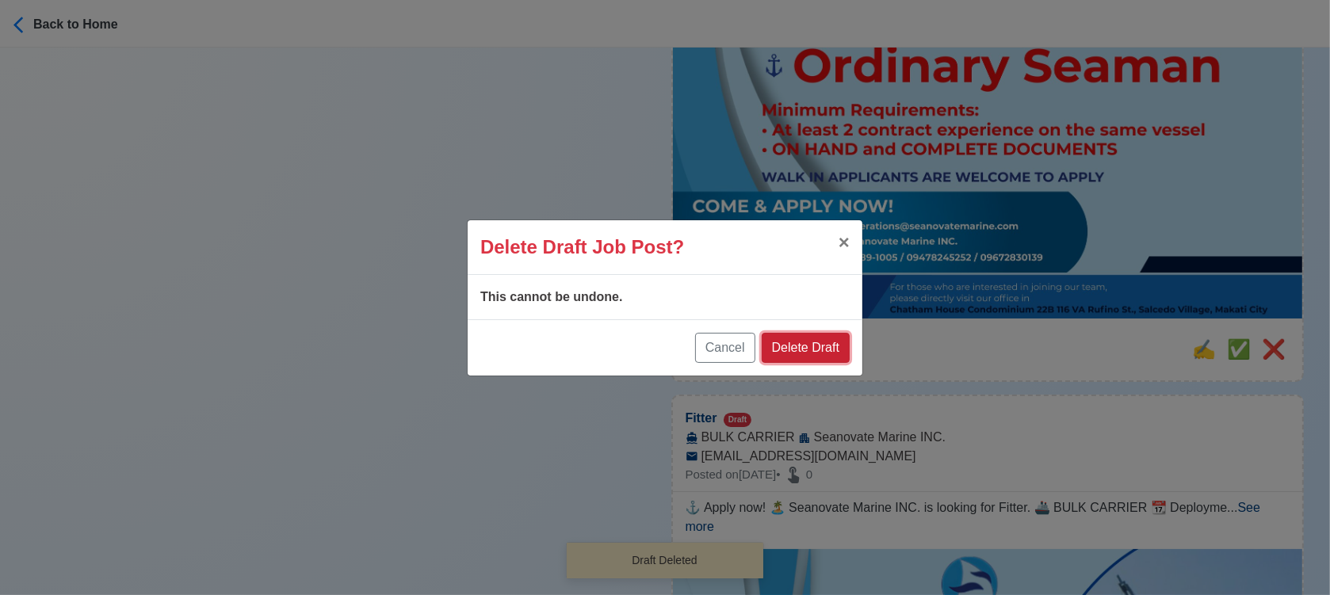
click at [812, 340] on button "Delete Draft" at bounding box center [806, 348] width 88 height 30
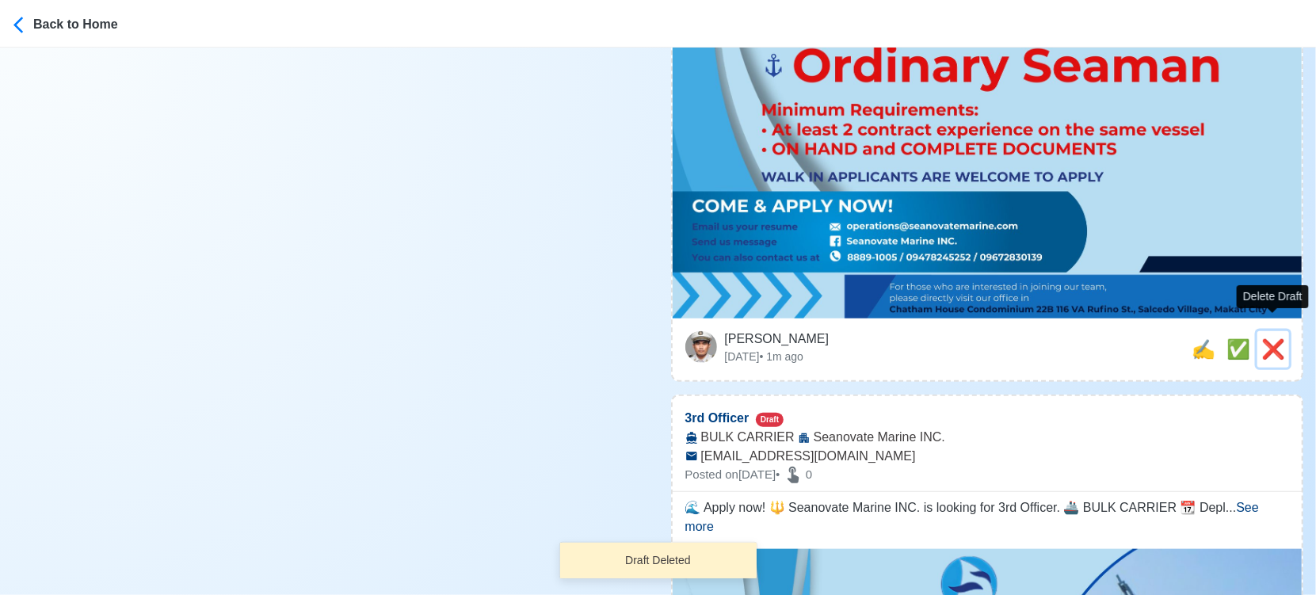
click at [1281, 338] on span "❌" at bounding box center [1274, 348] width 24 height 21
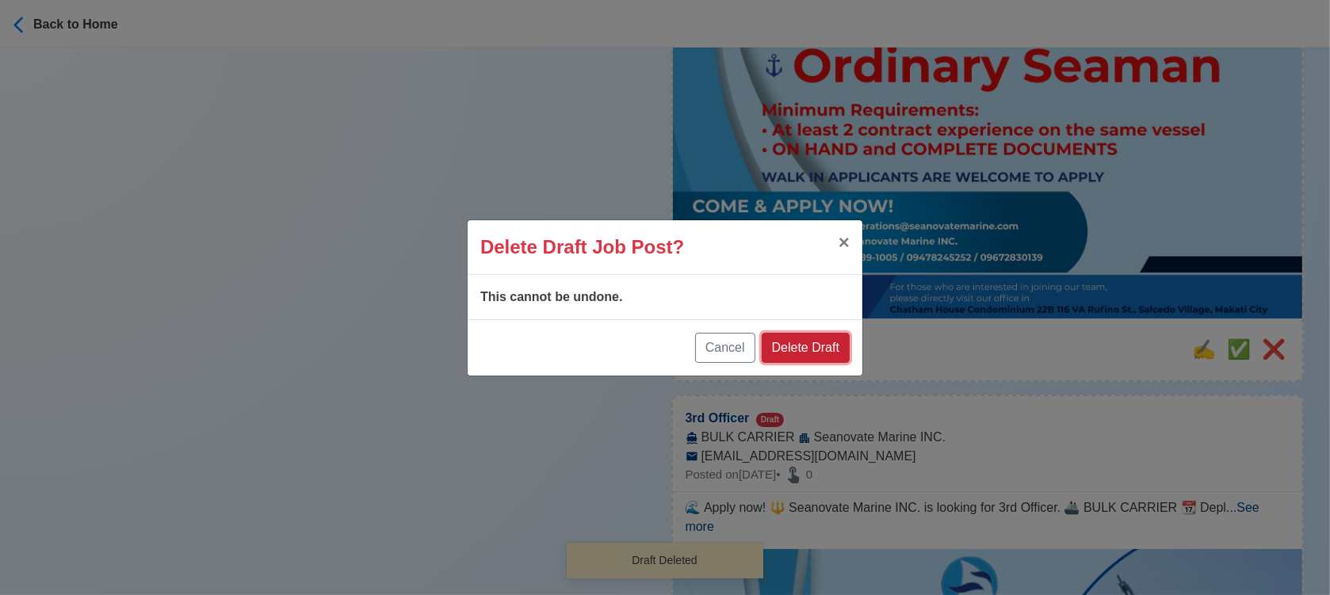
click at [815, 344] on button "Delete Draft" at bounding box center [806, 348] width 88 height 30
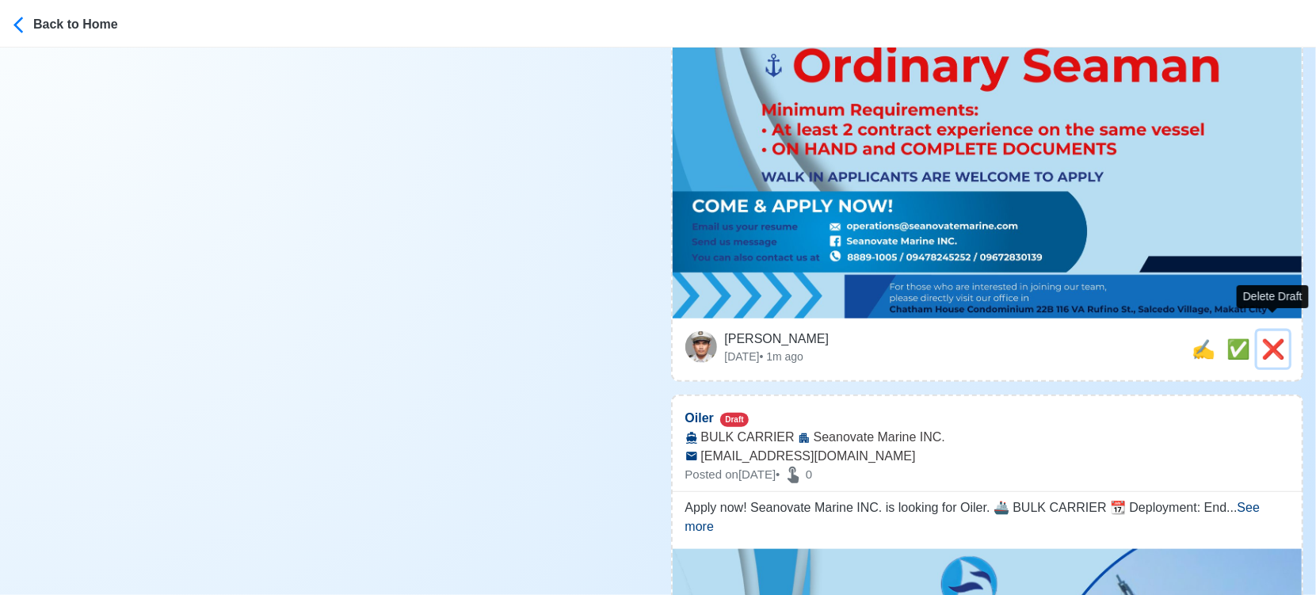
click at [1272, 338] on span "❌" at bounding box center [1274, 348] width 24 height 21
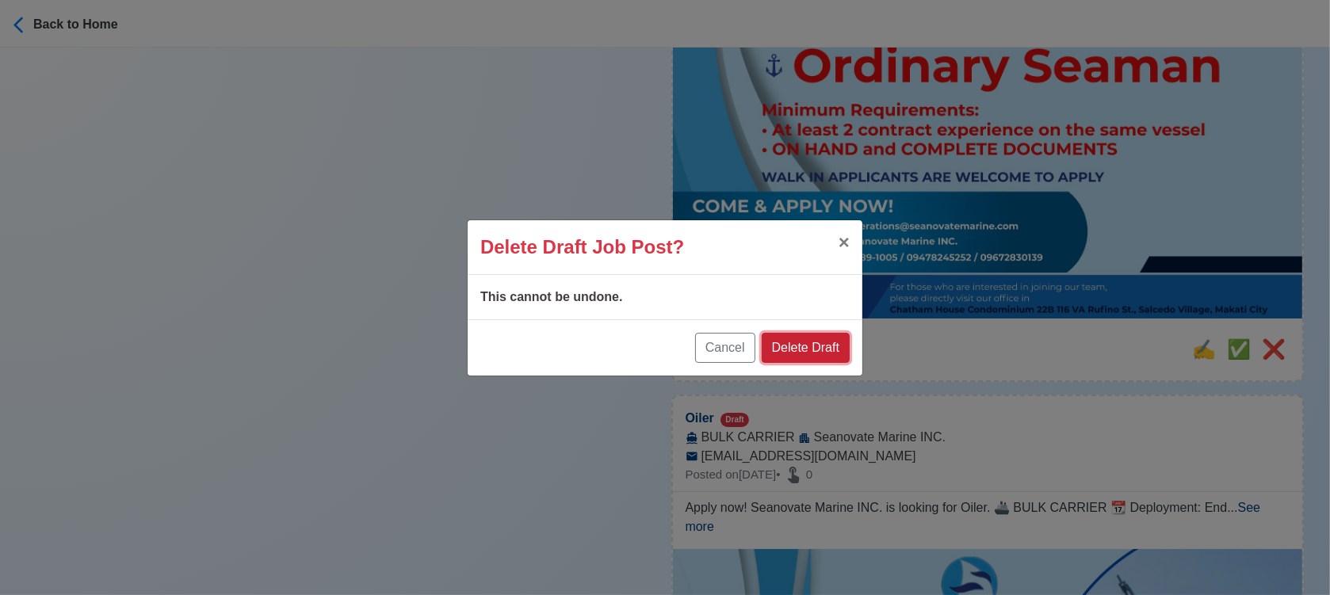
click at [816, 349] on button "Delete Draft" at bounding box center [806, 348] width 88 height 30
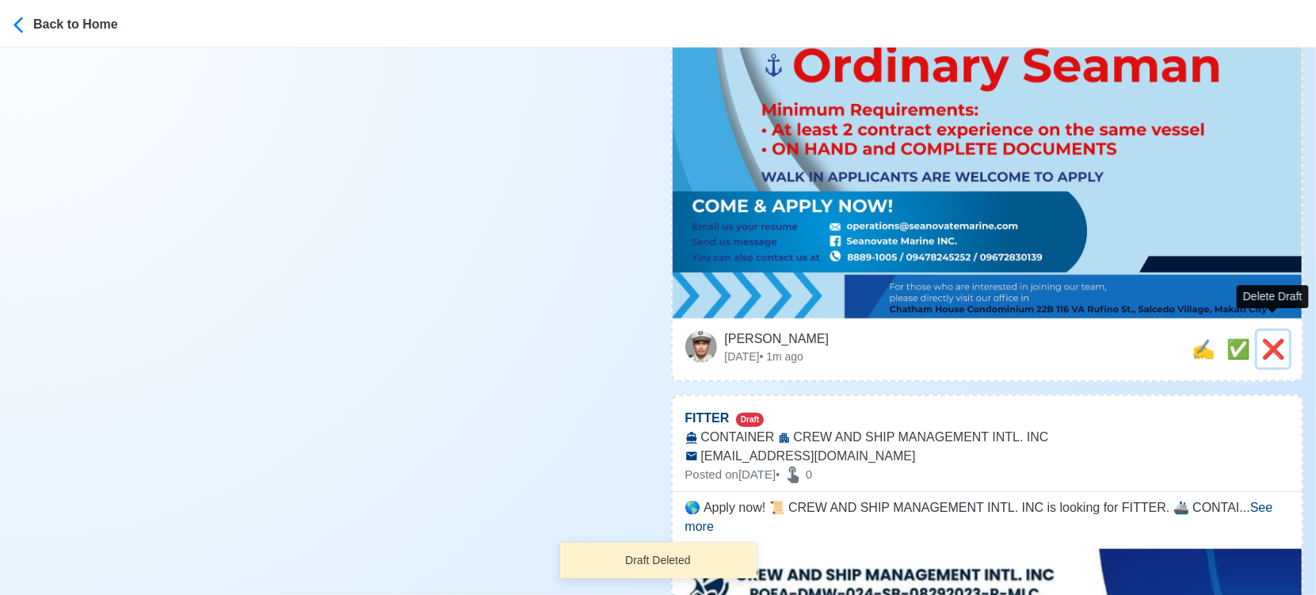
click at [1285, 331] on button "❌" at bounding box center [1274, 349] width 32 height 36
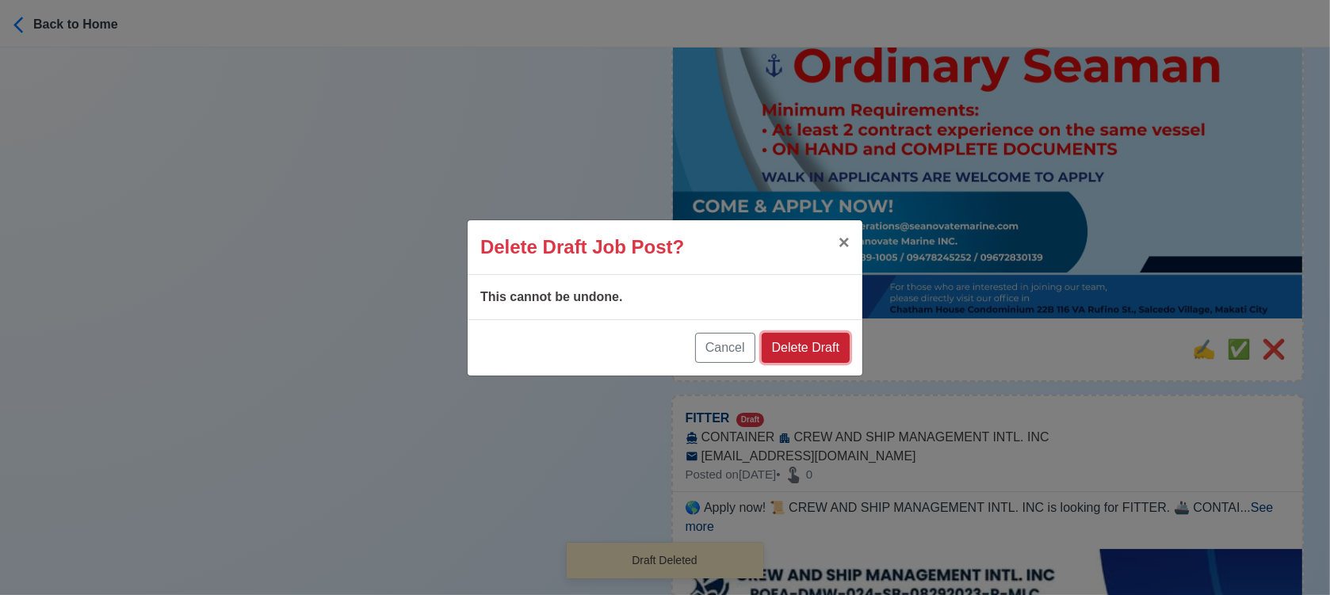
click at [823, 351] on button "Delete Draft" at bounding box center [806, 348] width 88 height 30
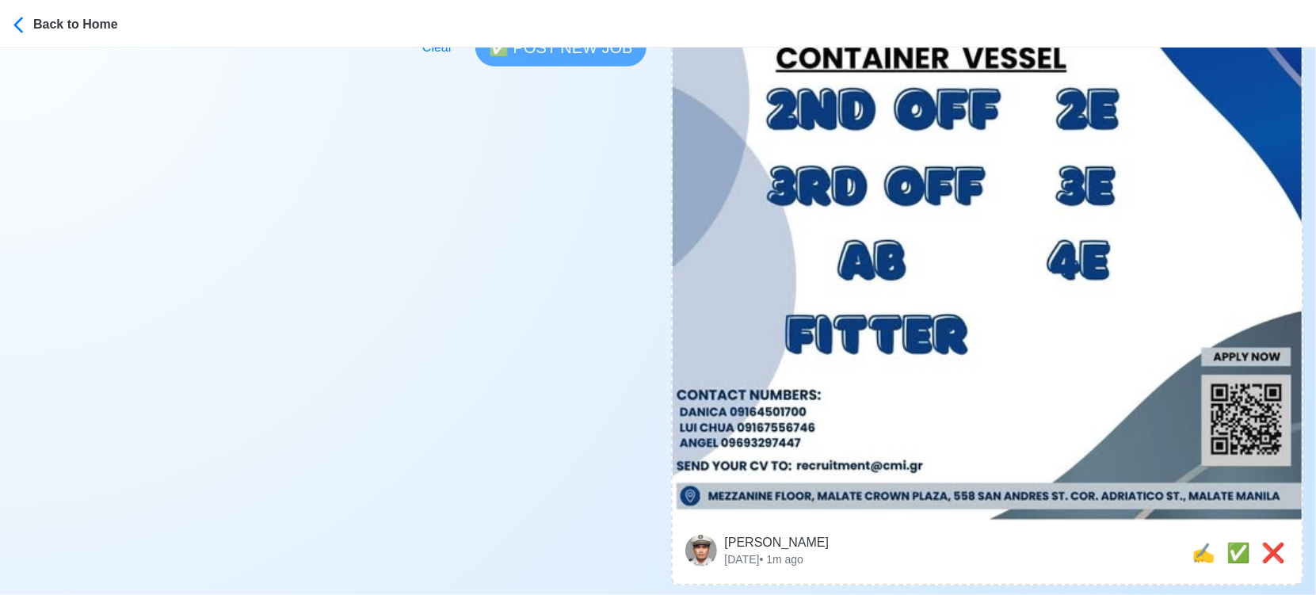
scroll to position [739, 0]
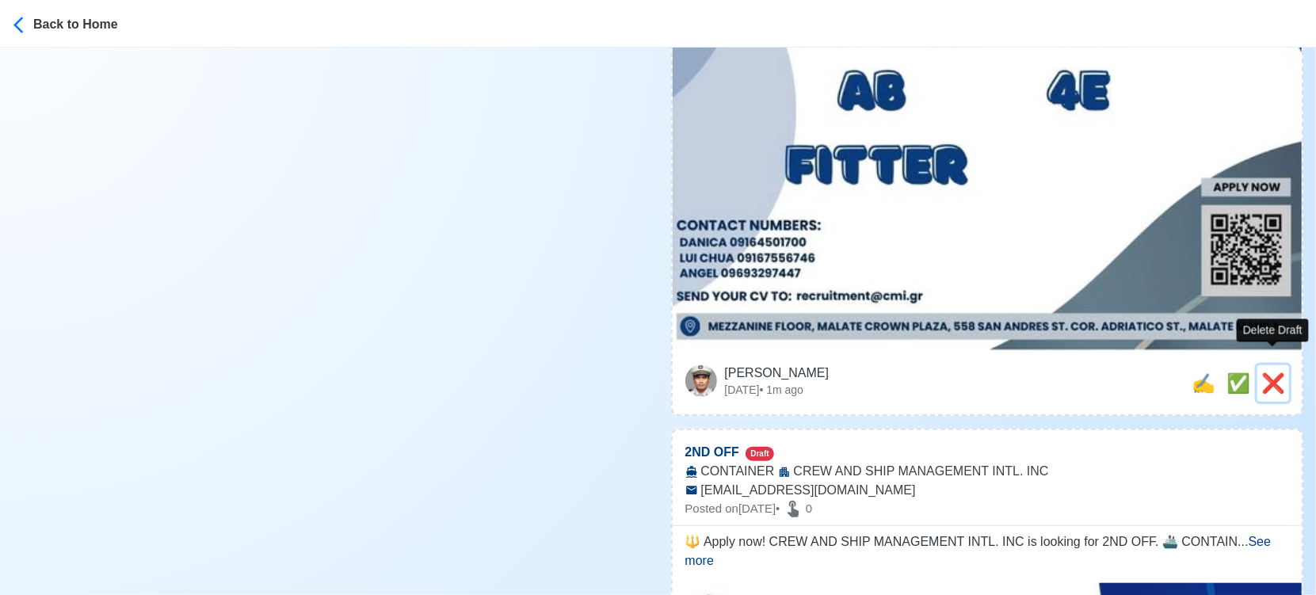
click at [1282, 372] on span "❌" at bounding box center [1274, 382] width 24 height 21
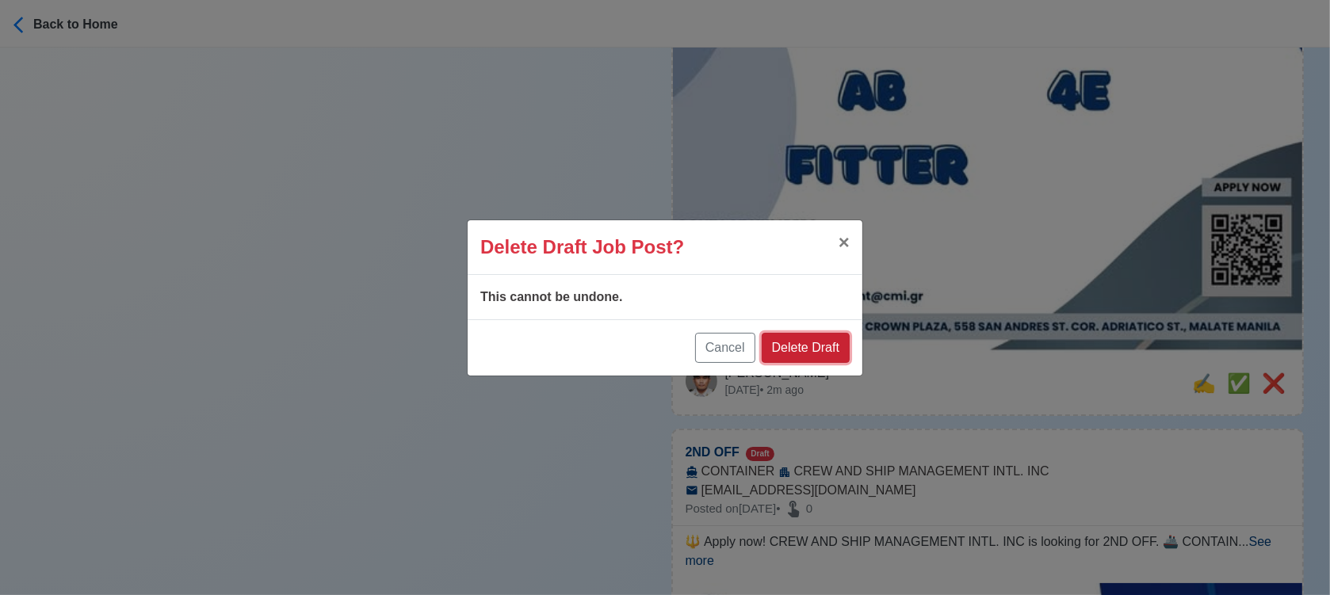
drag, startPoint x: 813, startPoint y: 344, endPoint x: 1001, endPoint y: 345, distance: 187.8
click at [815, 344] on button "Delete Draft" at bounding box center [806, 348] width 88 height 30
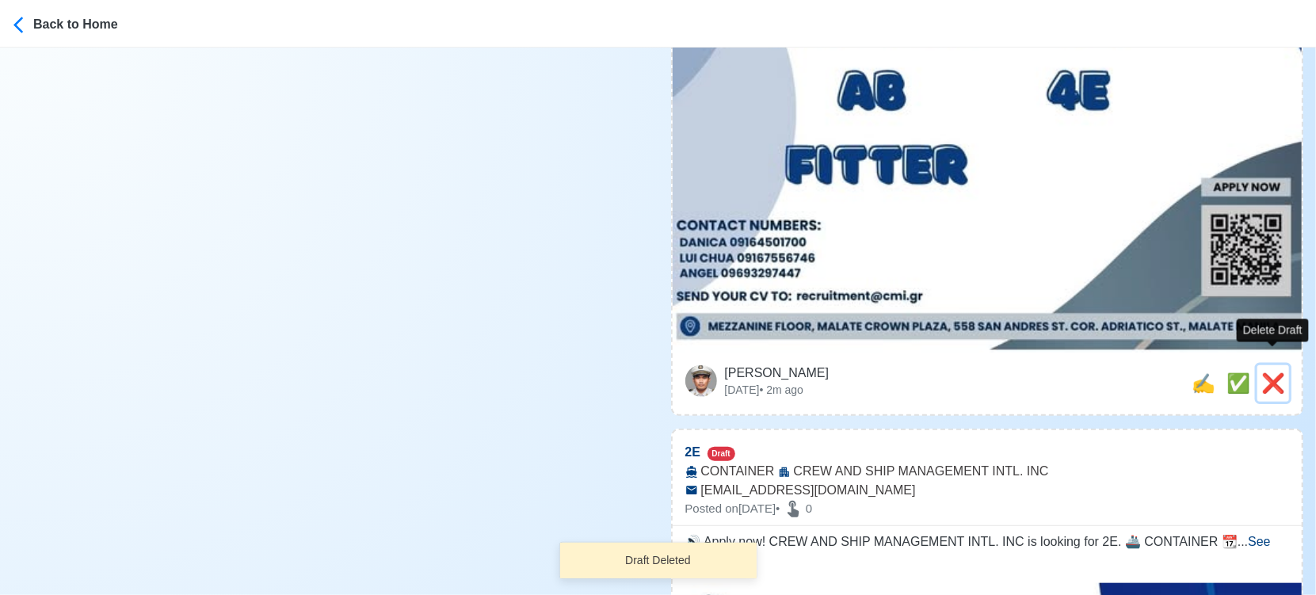
click at [1272, 372] on span "❌" at bounding box center [1274, 382] width 24 height 21
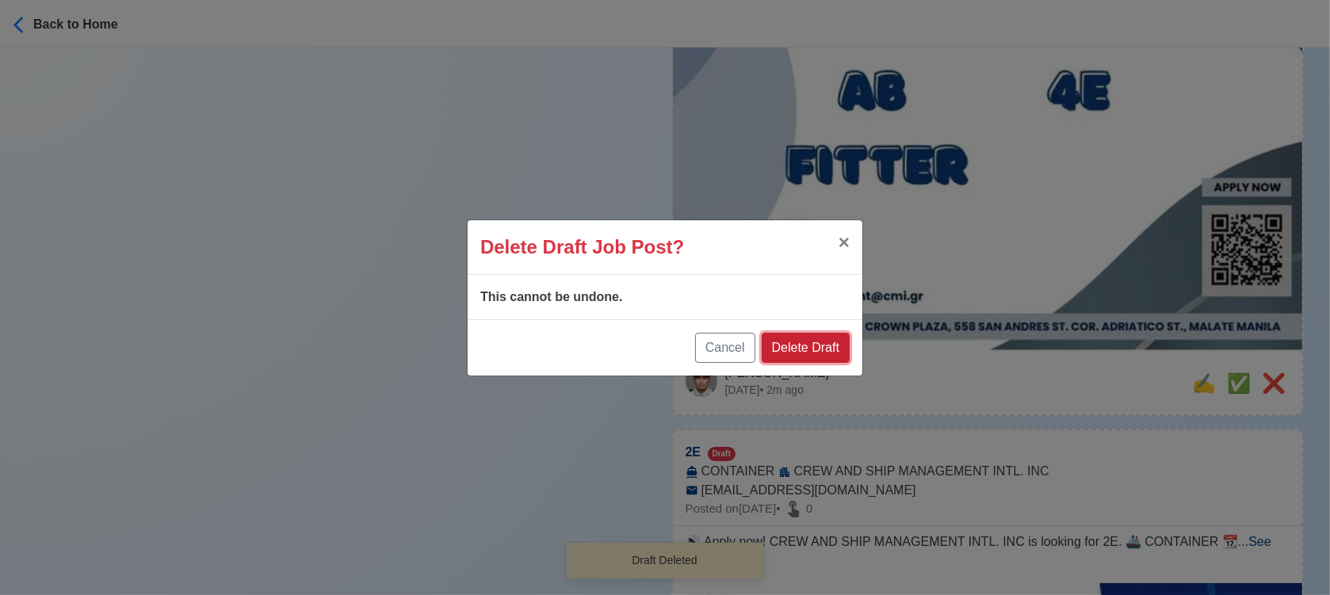
drag, startPoint x: 823, startPoint y: 353, endPoint x: 878, endPoint y: 347, distance: 55.8
click at [823, 353] on button "Delete Draft" at bounding box center [806, 348] width 88 height 30
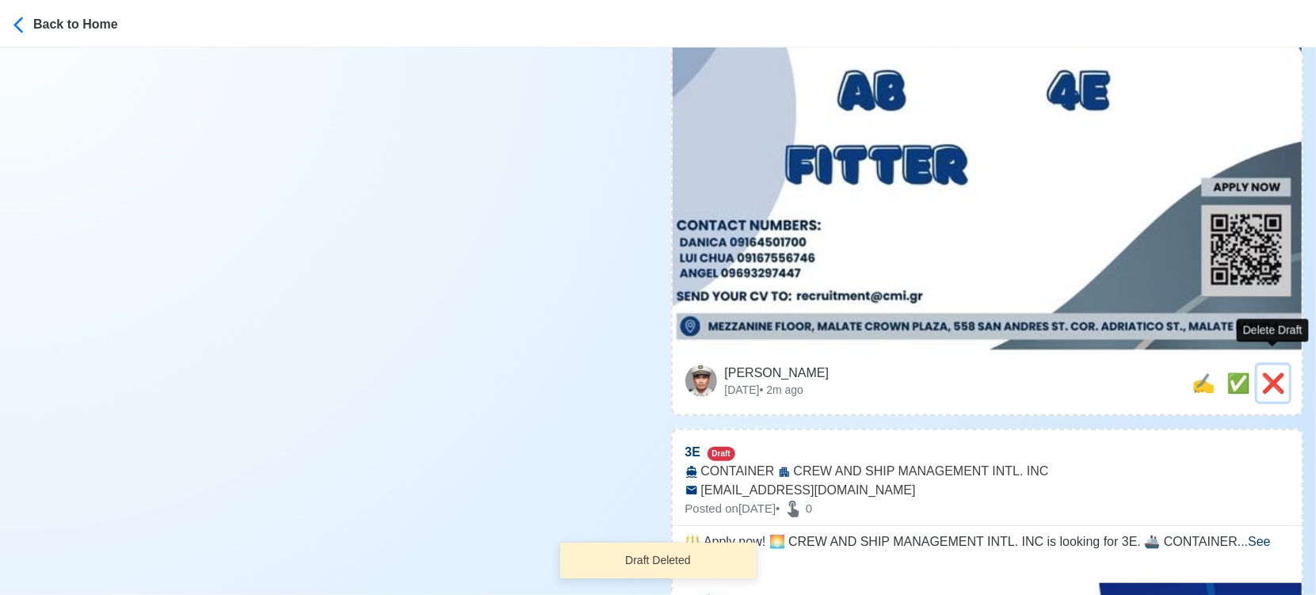
click at [1285, 372] on span "❌" at bounding box center [1274, 382] width 24 height 21
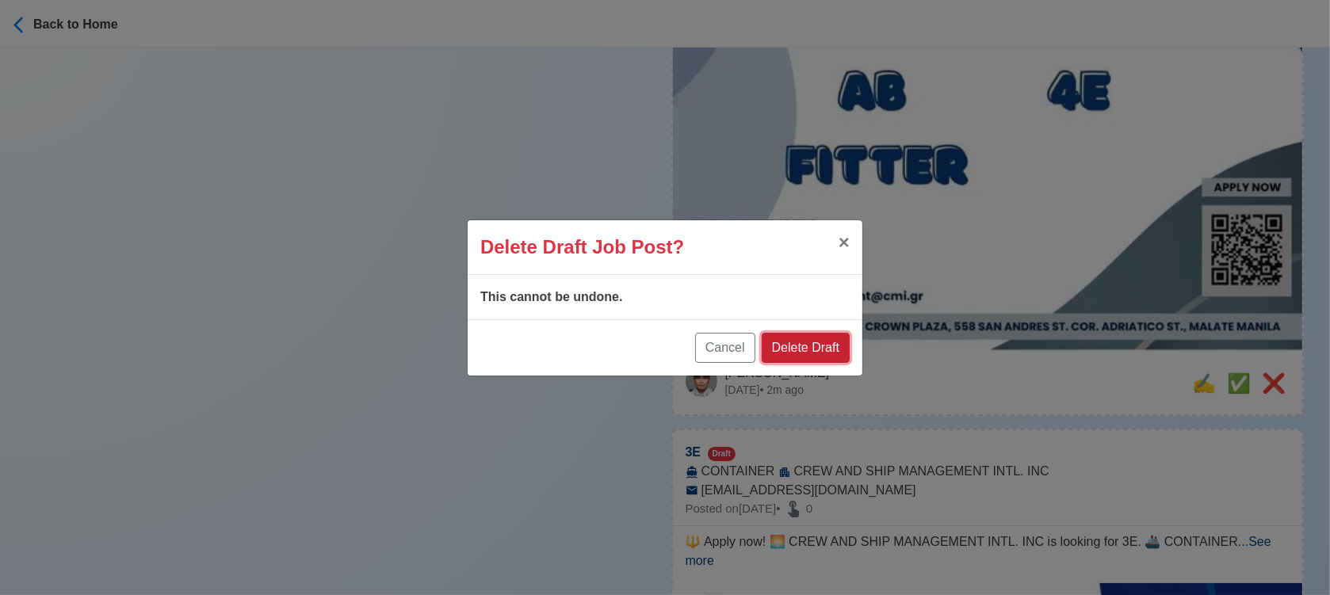
click at [834, 347] on button "Delete Draft" at bounding box center [806, 348] width 88 height 30
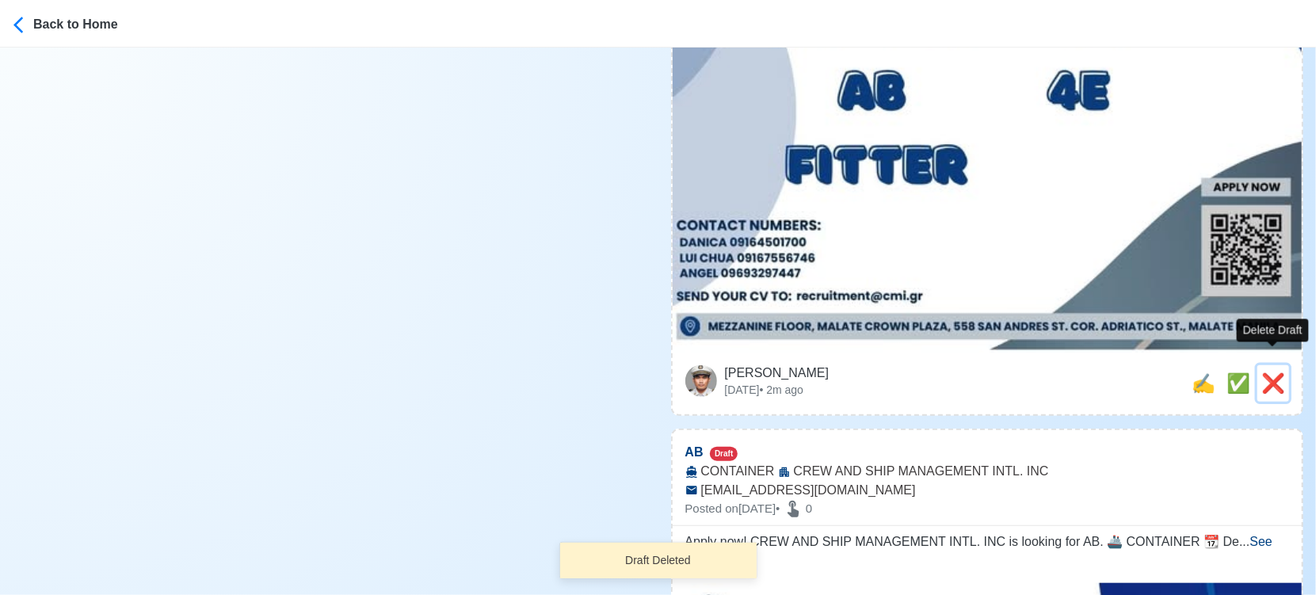
click at [1274, 372] on span "❌" at bounding box center [1274, 382] width 24 height 21
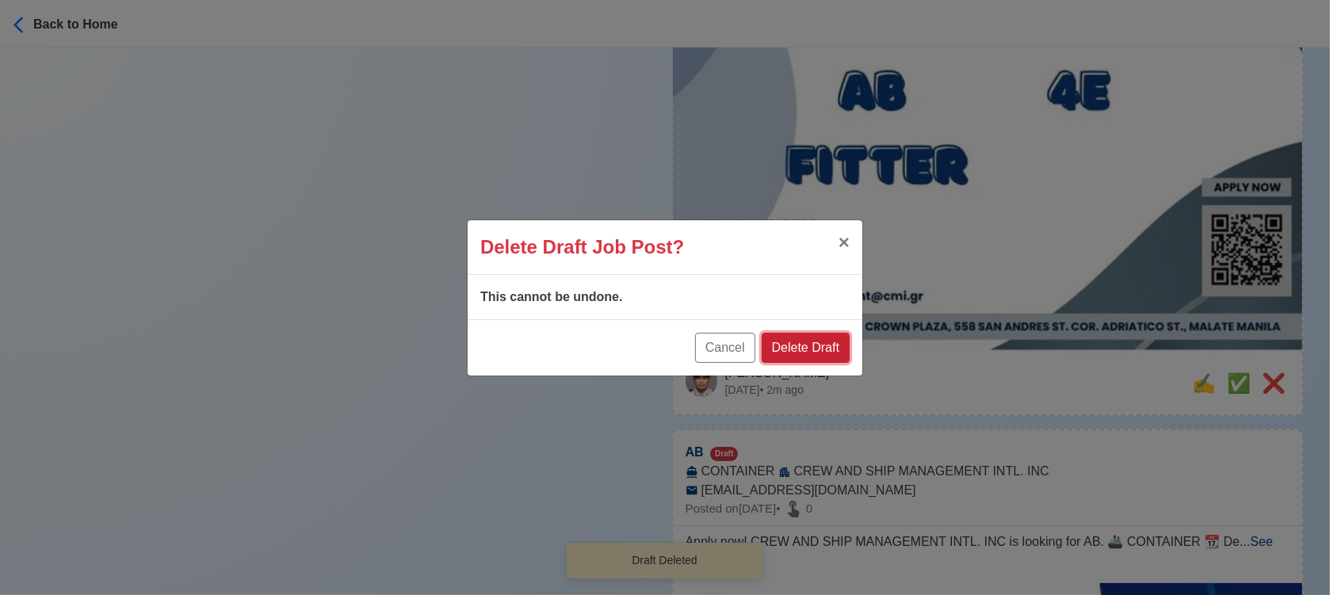
click at [831, 334] on button "Delete Draft" at bounding box center [806, 348] width 88 height 30
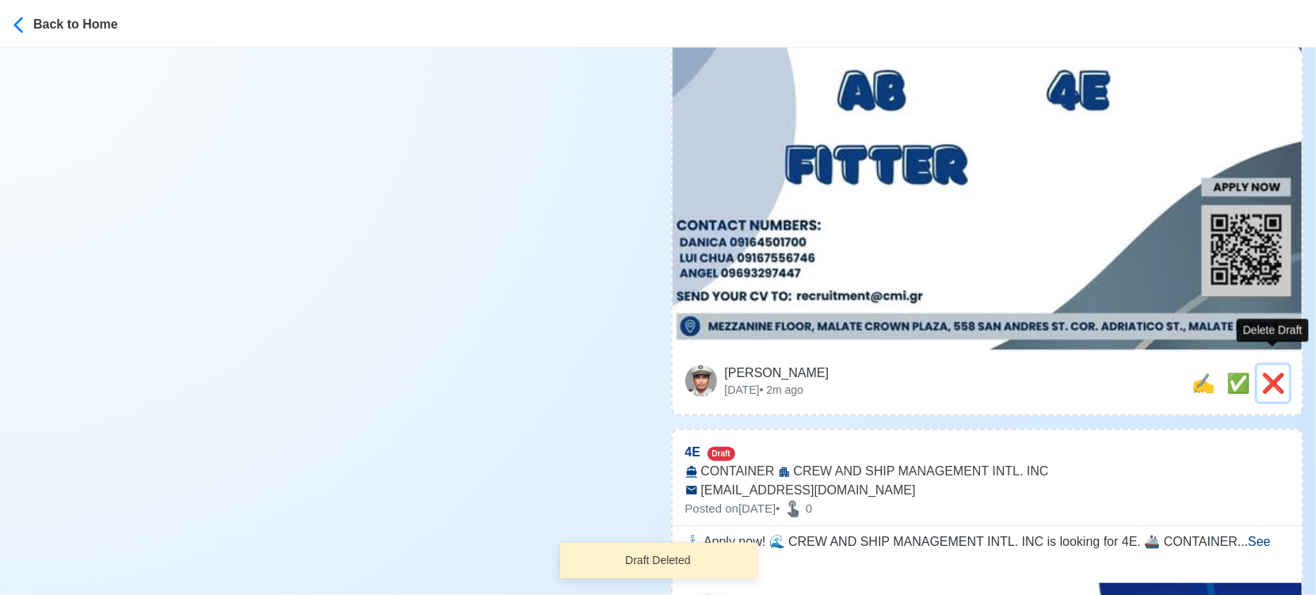
click at [1266, 372] on span "❌" at bounding box center [1274, 382] width 24 height 21
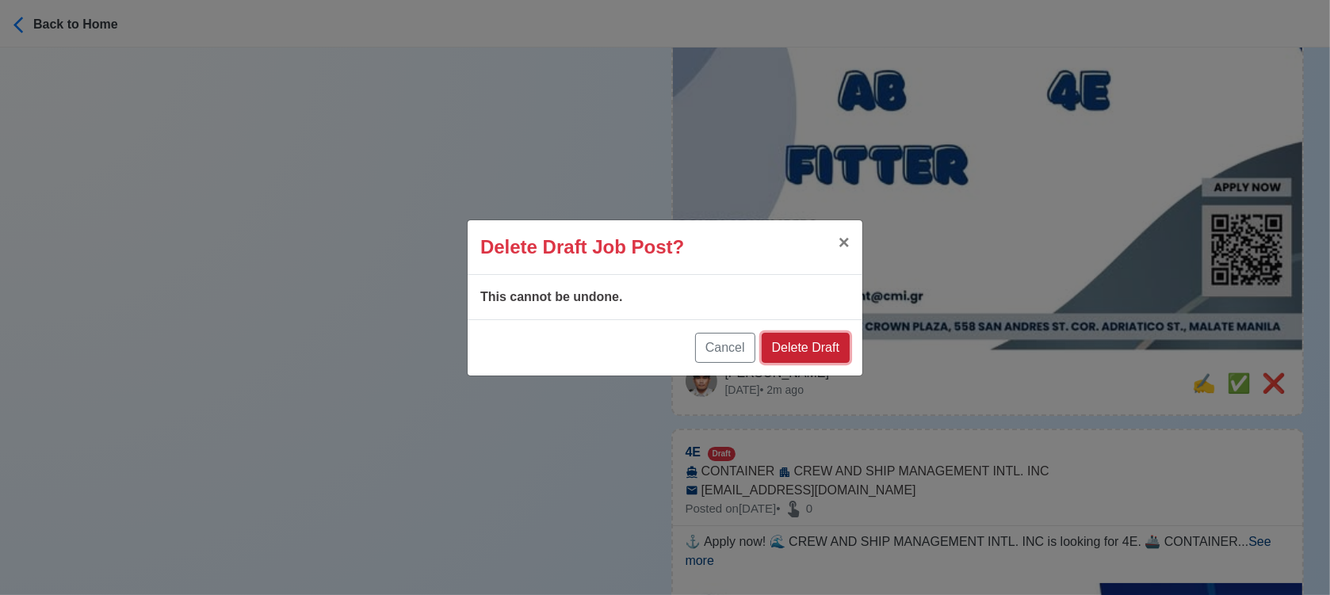
click at [787, 338] on button "Delete Draft" at bounding box center [806, 348] width 88 height 30
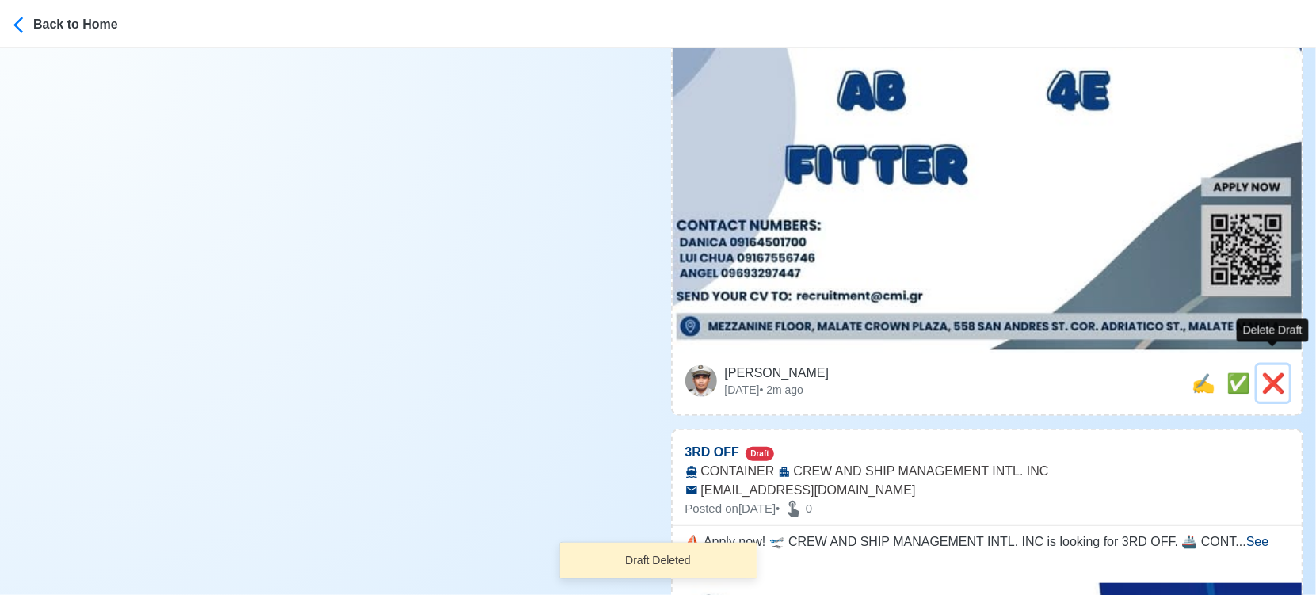
click at [1270, 375] on span "❌" at bounding box center [1274, 382] width 24 height 21
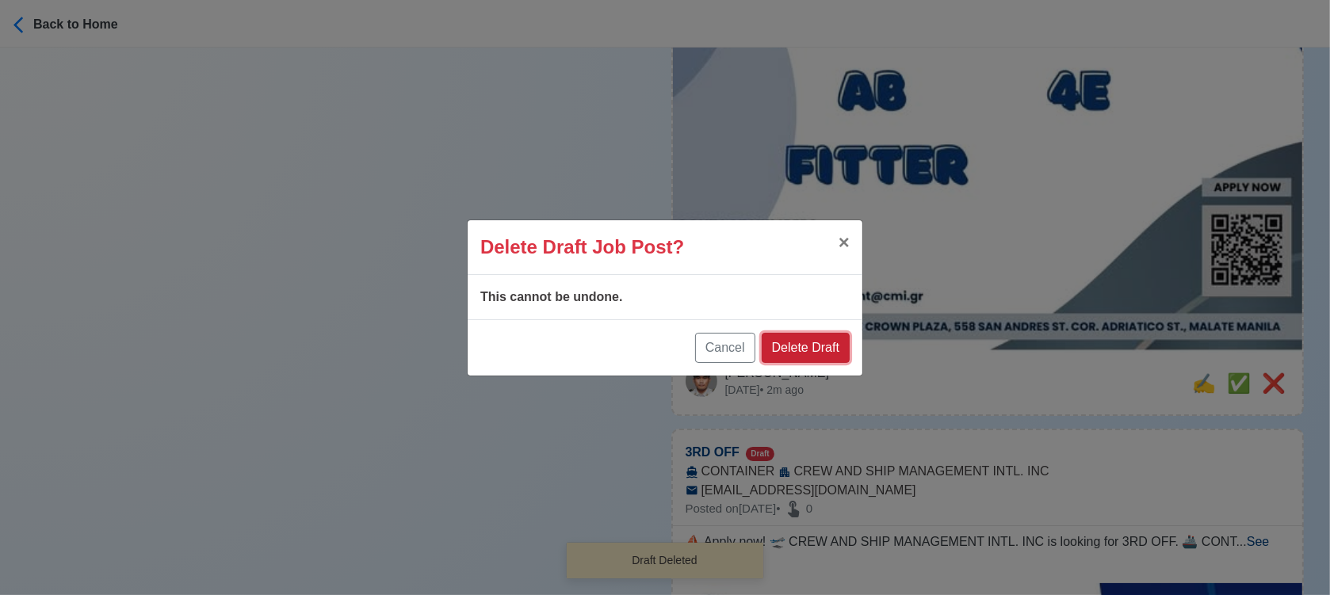
click at [818, 349] on button "Delete Draft" at bounding box center [806, 348] width 88 height 30
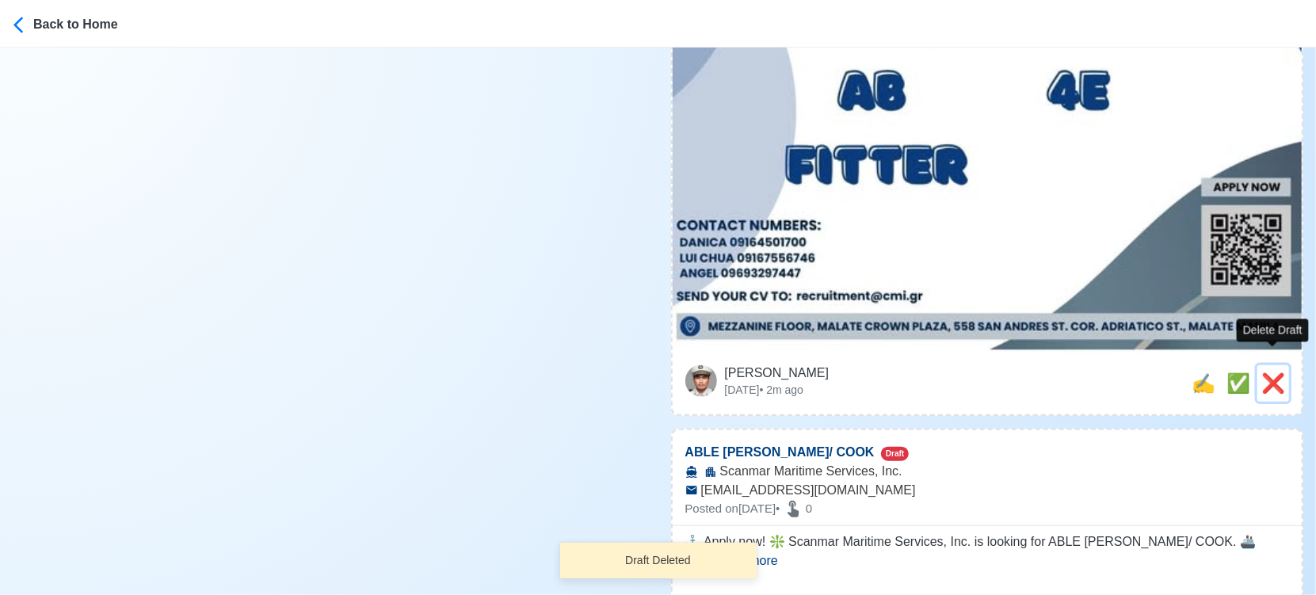
click at [1277, 372] on span "❌" at bounding box center [1274, 382] width 24 height 21
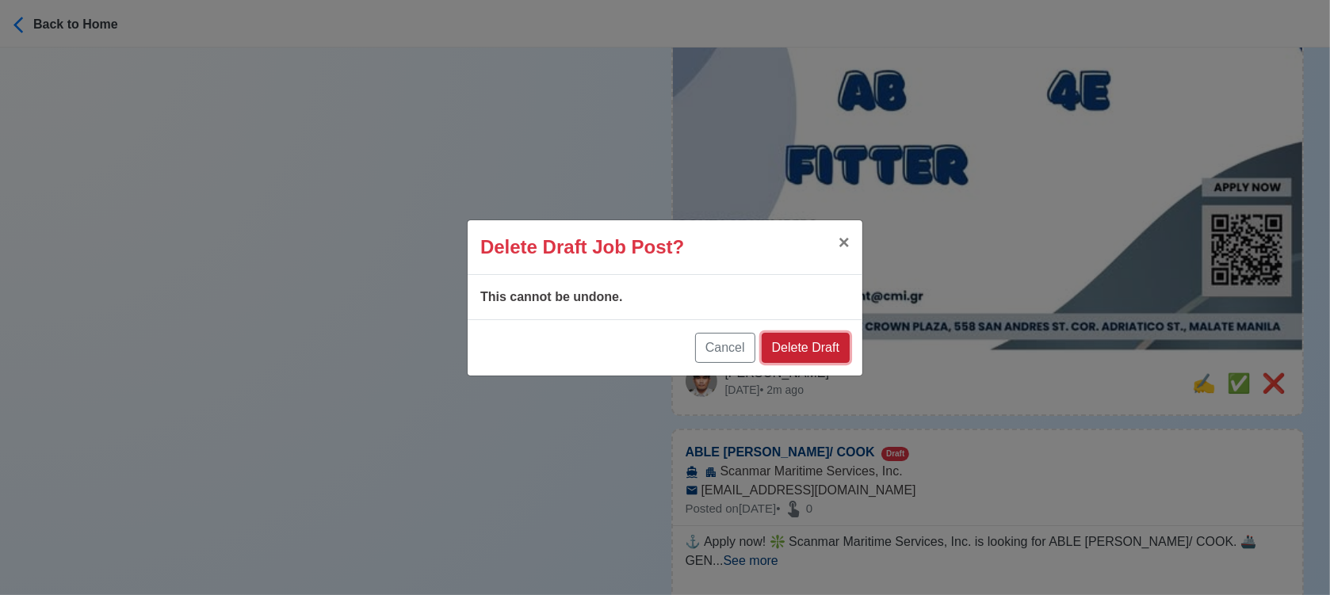
click at [827, 357] on button "Delete Draft" at bounding box center [806, 348] width 88 height 30
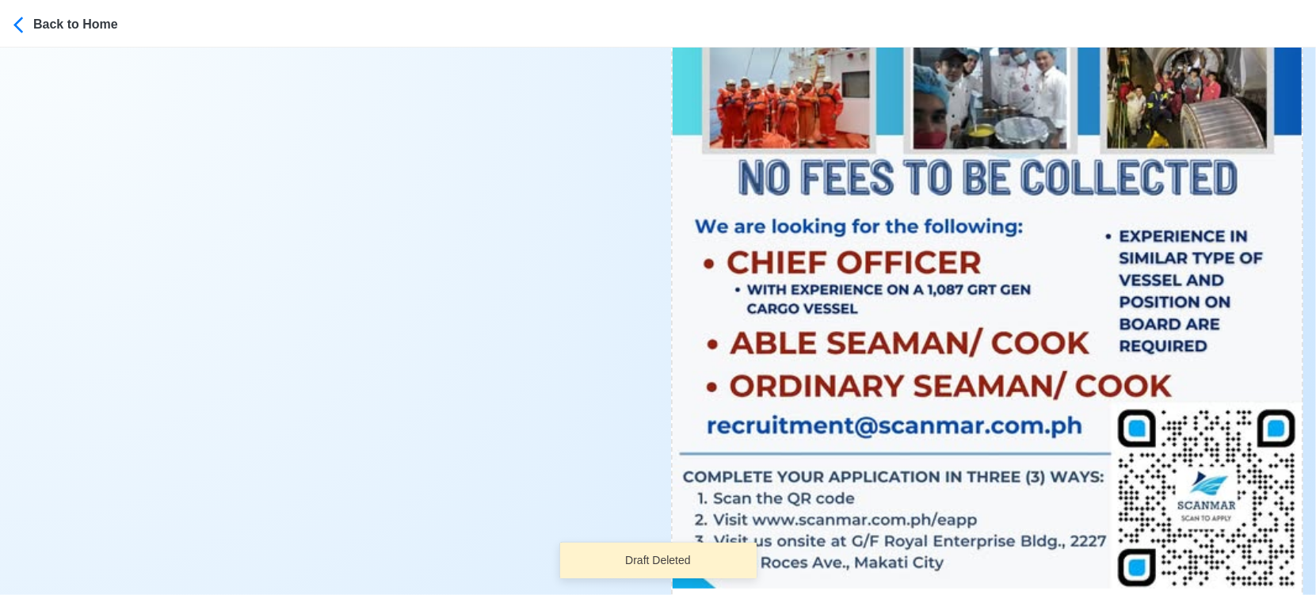
scroll to position [1090, 0]
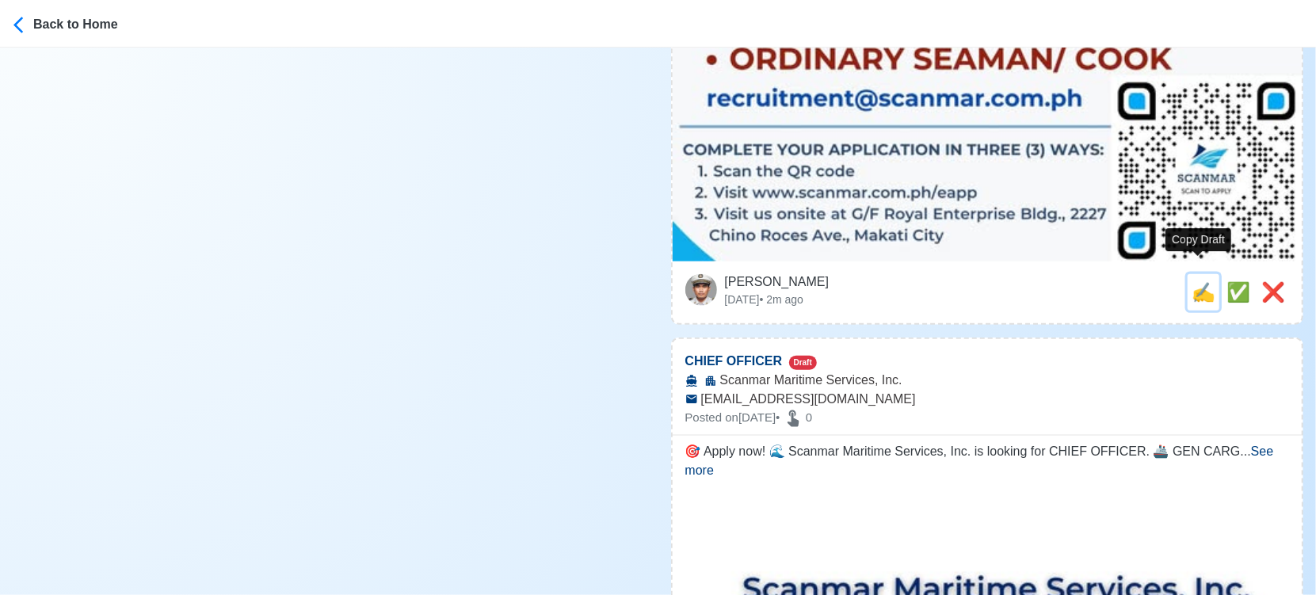
click at [1203, 281] on span "✍️" at bounding box center [1204, 291] width 24 height 21
type input "ABLE [PERSON_NAME]/ COOK"
type input "Scanmar Maritime Services, Inc."
type input "[EMAIL_ADDRESS][DOMAIN_NAME]"
type textarea "⚓ Apply now! ❇️ Scanmar Maritime Services, Inc. is looking for ABLE SEAMAN/ COO…"
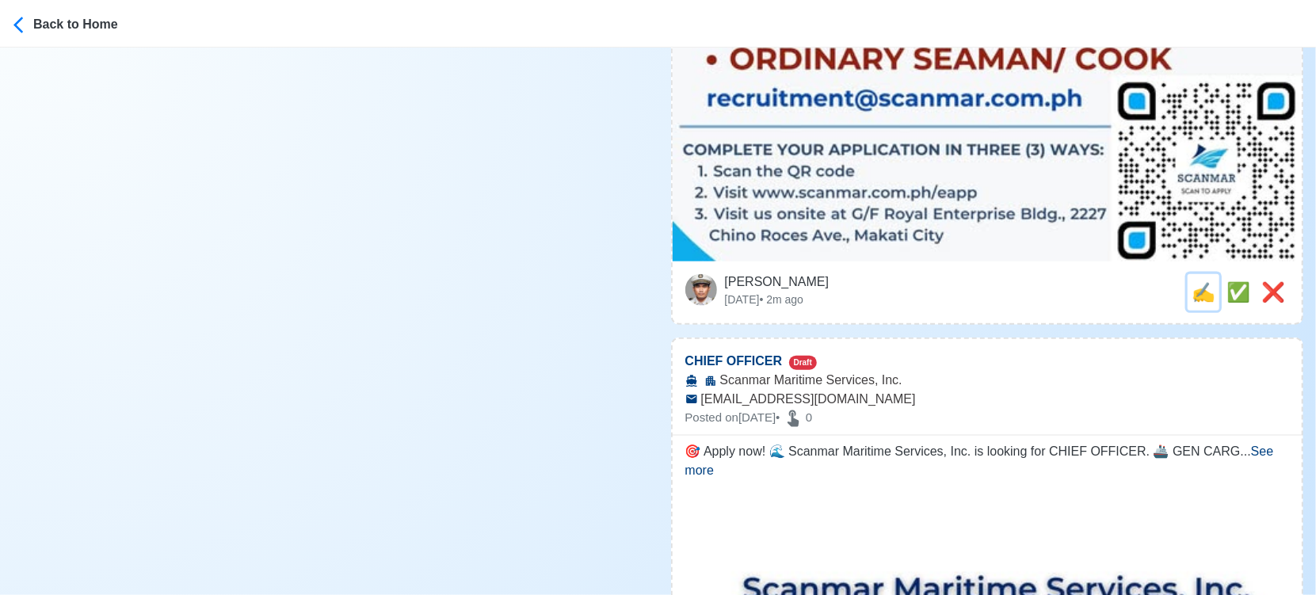
scroll to position [0, 0]
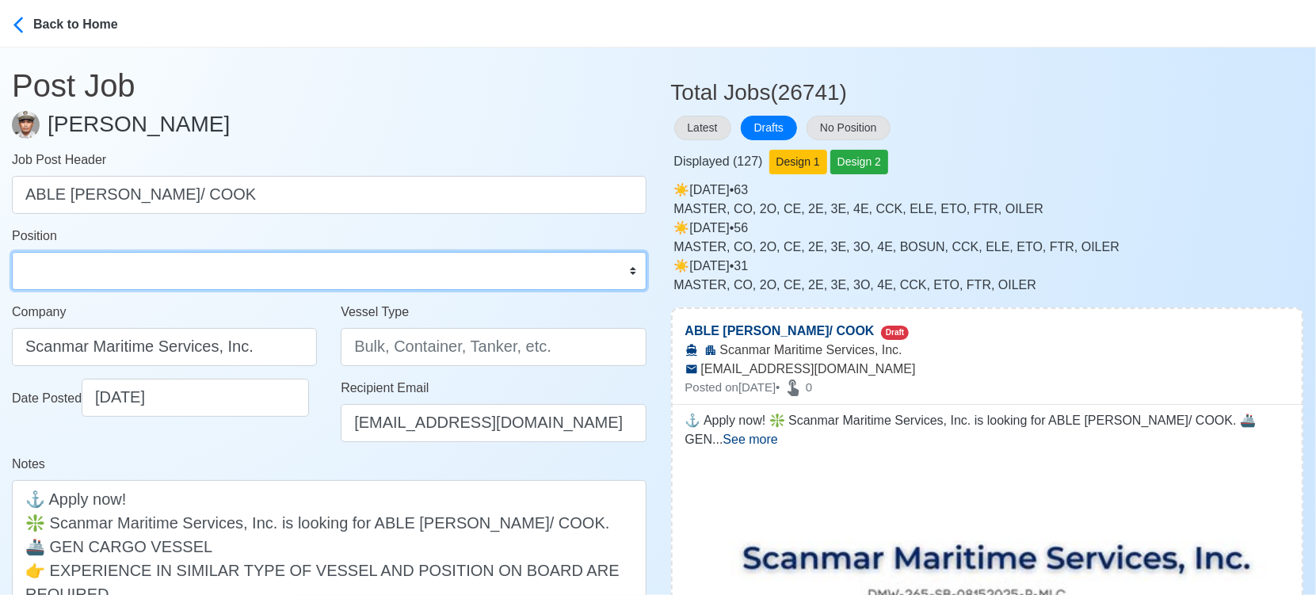
click at [99, 258] on select "Master Chief Officer 2nd Officer 3rd Officer Junior Officer Chief Engineer 2nd …" at bounding box center [329, 271] width 635 height 38
select select "[PERSON_NAME]"
click at [12, 252] on select "Master Chief Officer 2nd Officer 3rd Officer Junior Officer Chief Engineer 2nd …" at bounding box center [329, 271] width 635 height 38
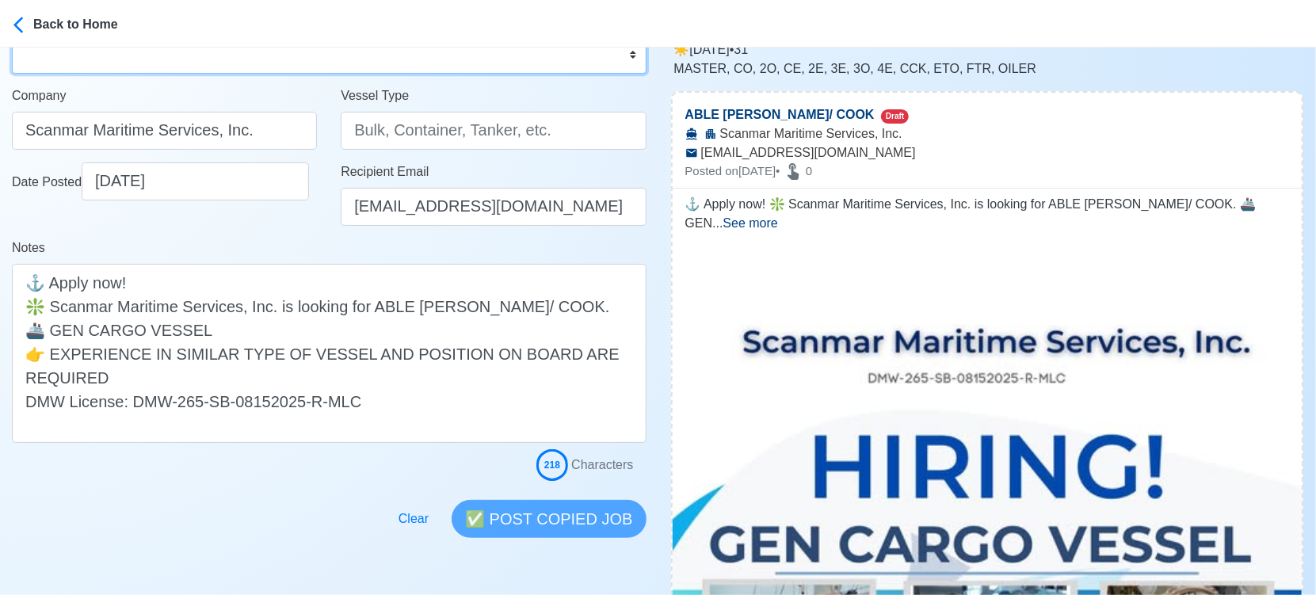
scroll to position [176, 0]
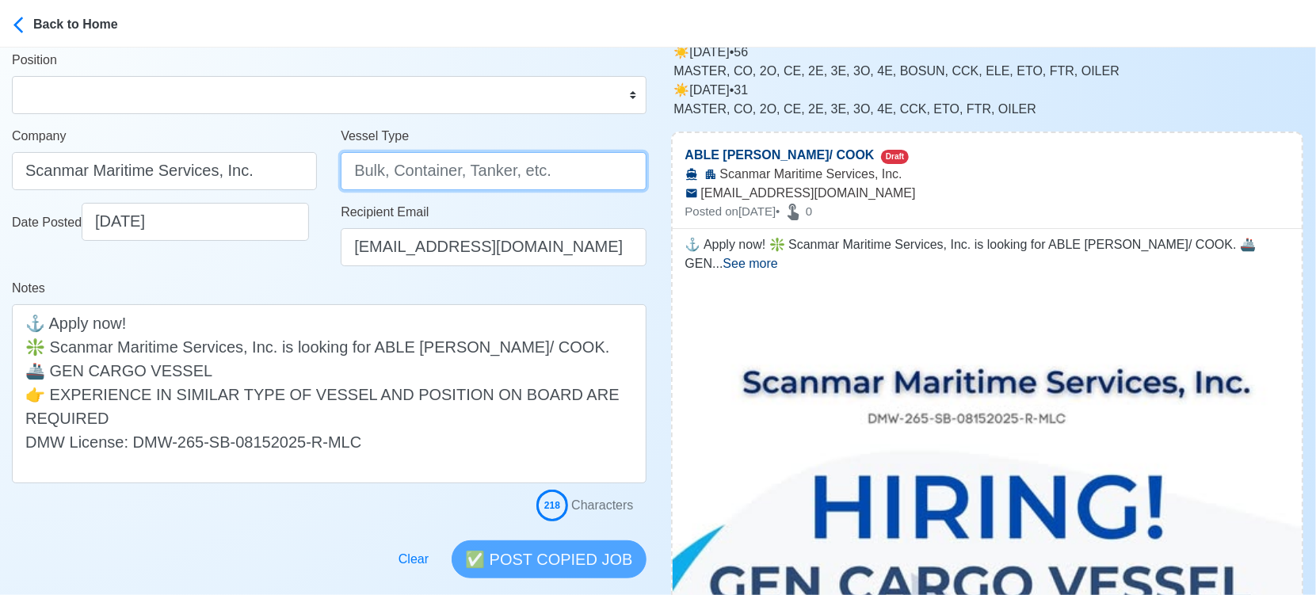
click at [421, 175] on input "Vessel Type" at bounding box center [493, 171] width 305 height 38
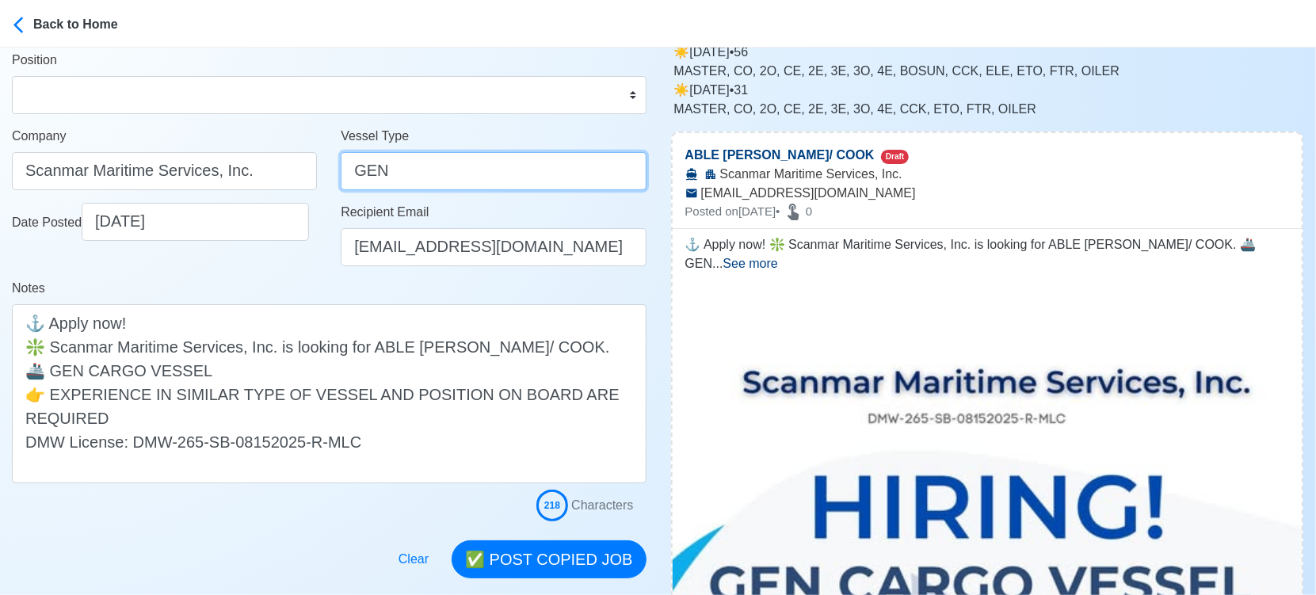
type input "GENERAL CARGO"
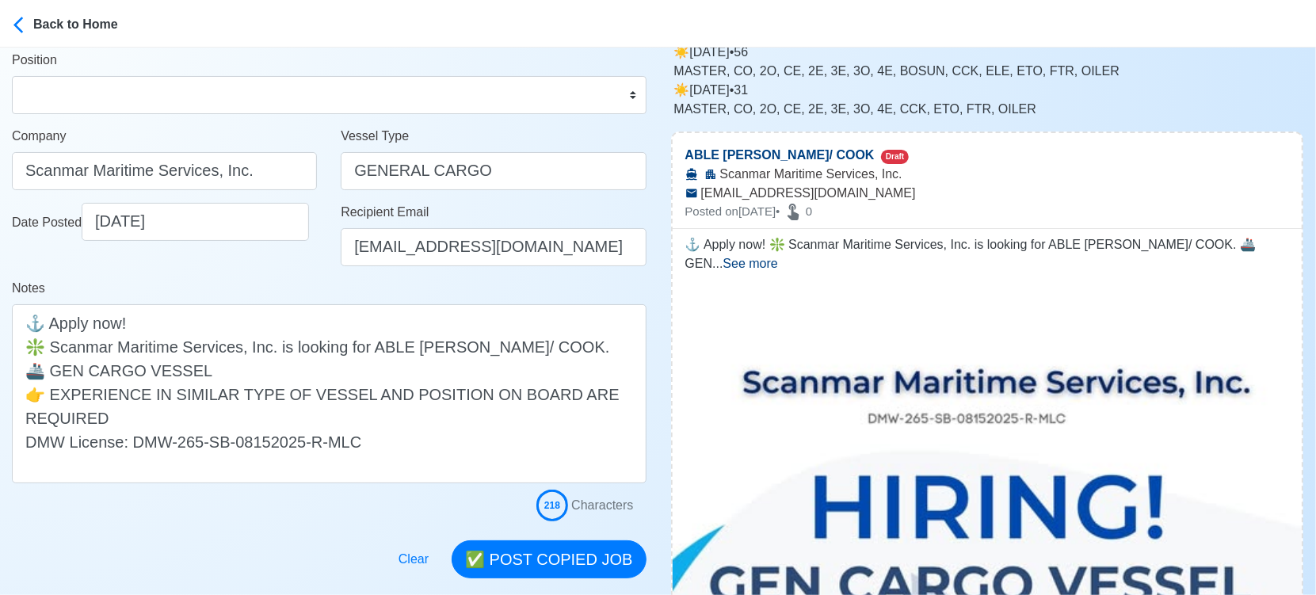
click at [289, 276] on div "Date Posted 09/12/2025" at bounding box center [164, 241] width 329 height 76
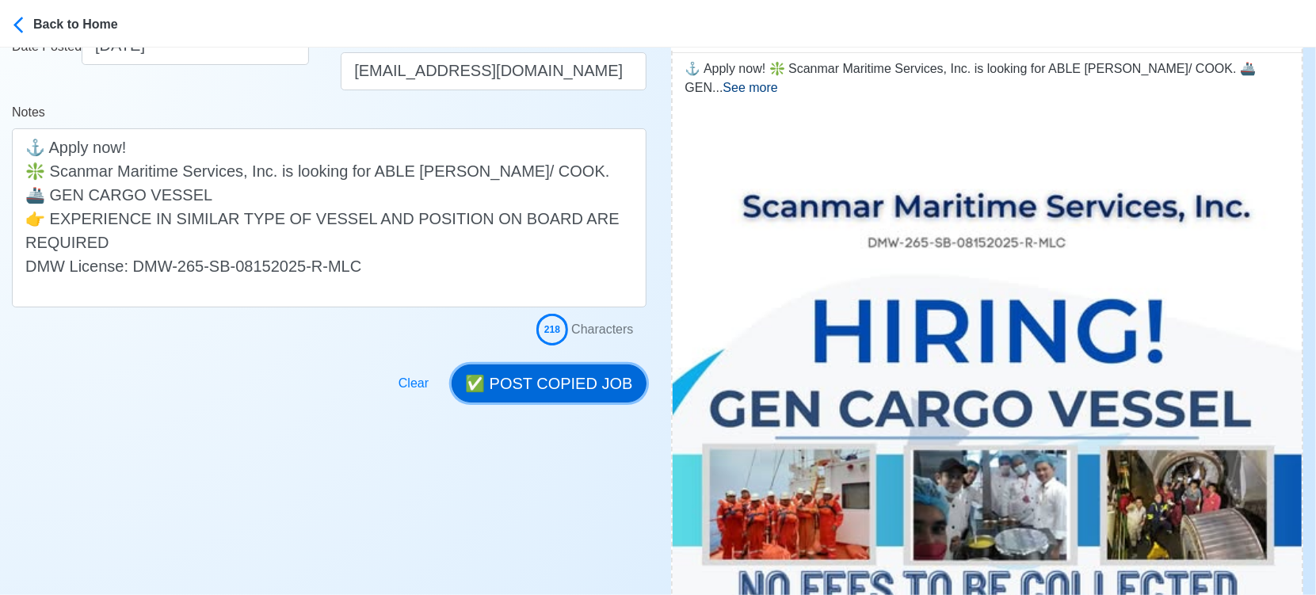
click at [587, 386] on button "✅ POST COPIED JOB" at bounding box center [549, 384] width 194 height 38
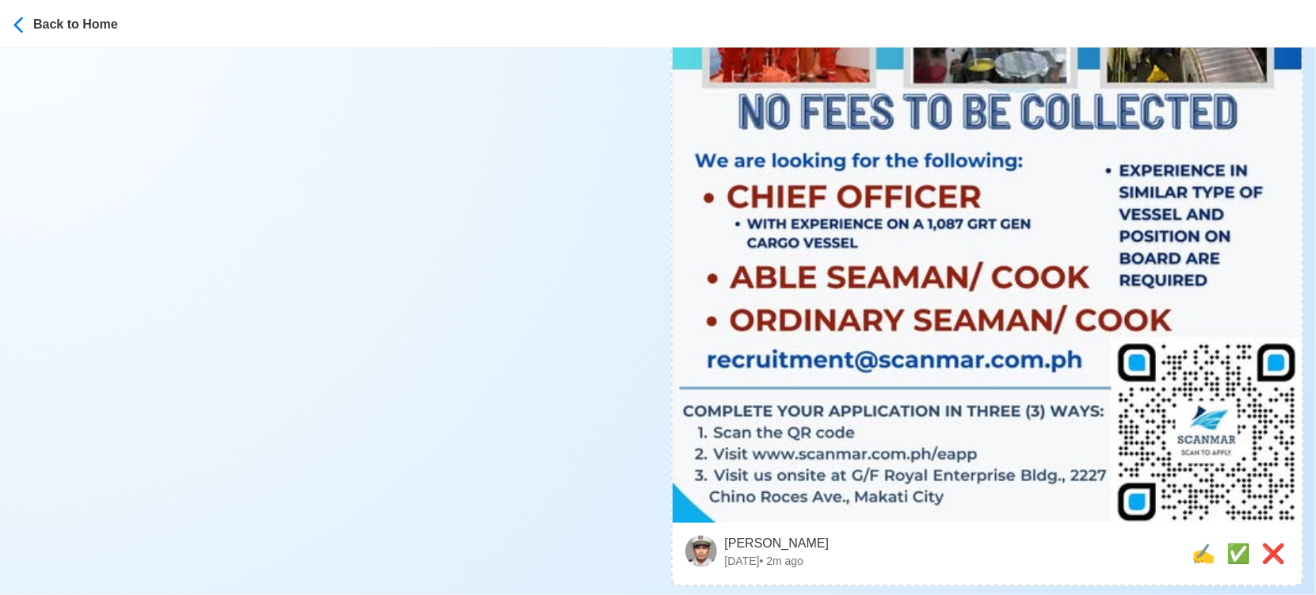
scroll to position [968, 0]
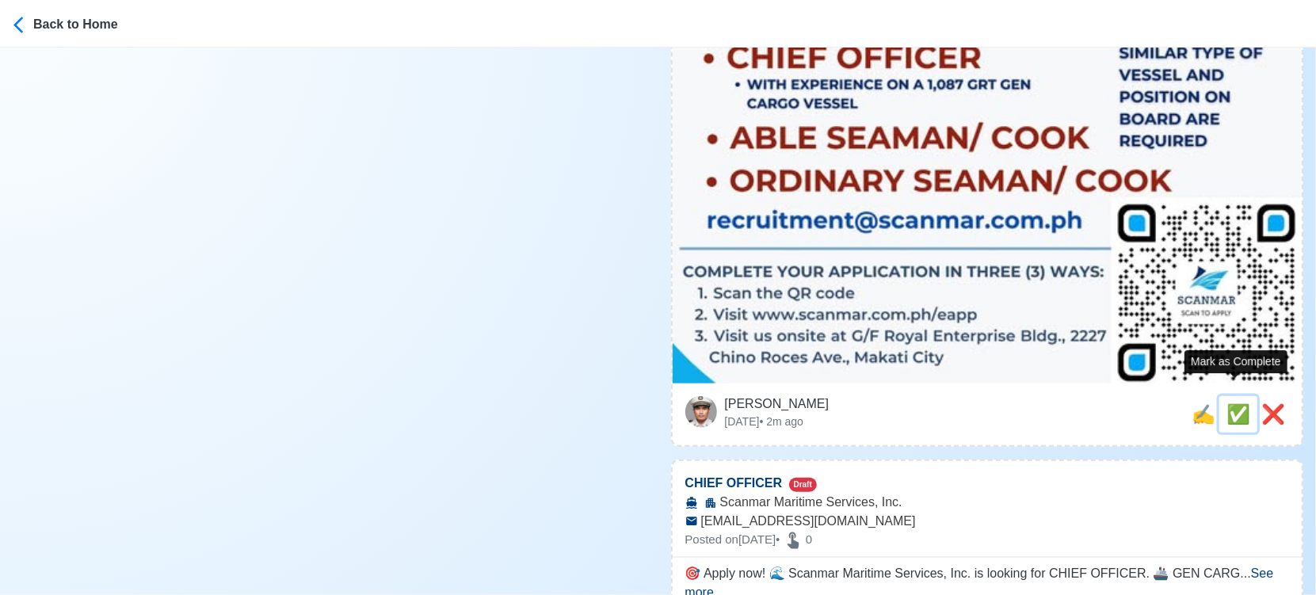
click at [1231, 403] on span "✅" at bounding box center [1239, 413] width 24 height 21
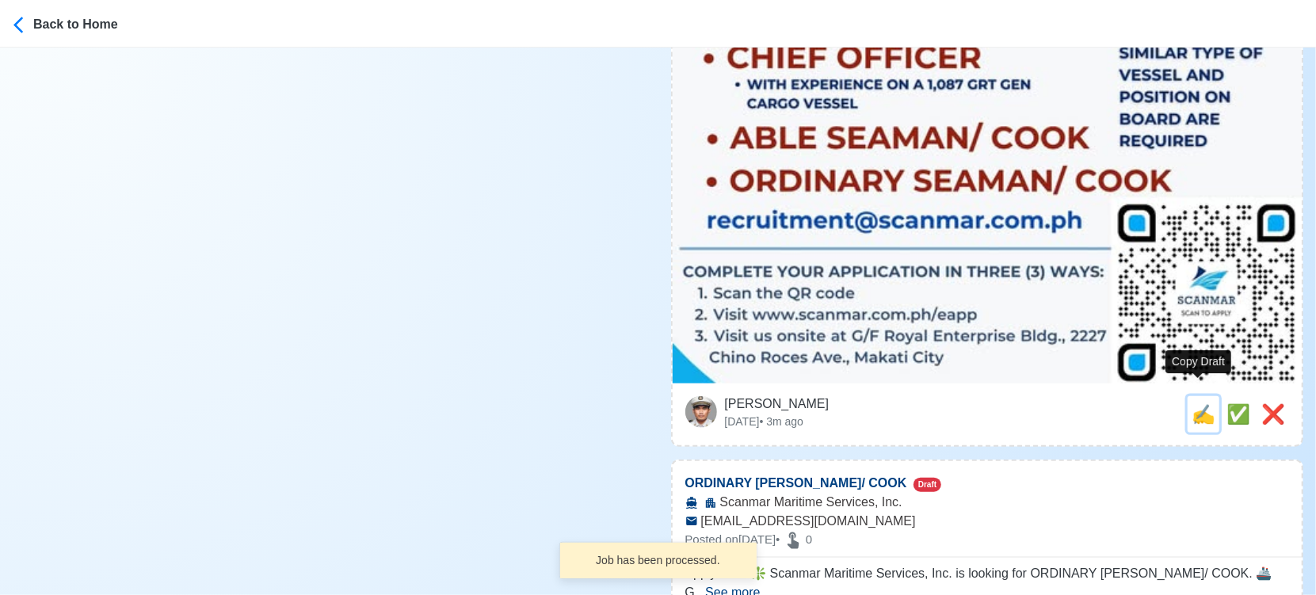
drag, startPoint x: 1196, startPoint y: 399, endPoint x: 865, endPoint y: 368, distance: 331.9
click at [1195, 403] on span "✍️" at bounding box center [1204, 413] width 24 height 21
type input "CHIEF OFFICER"
select select
type input "Scanmar Maritime Services, Inc."
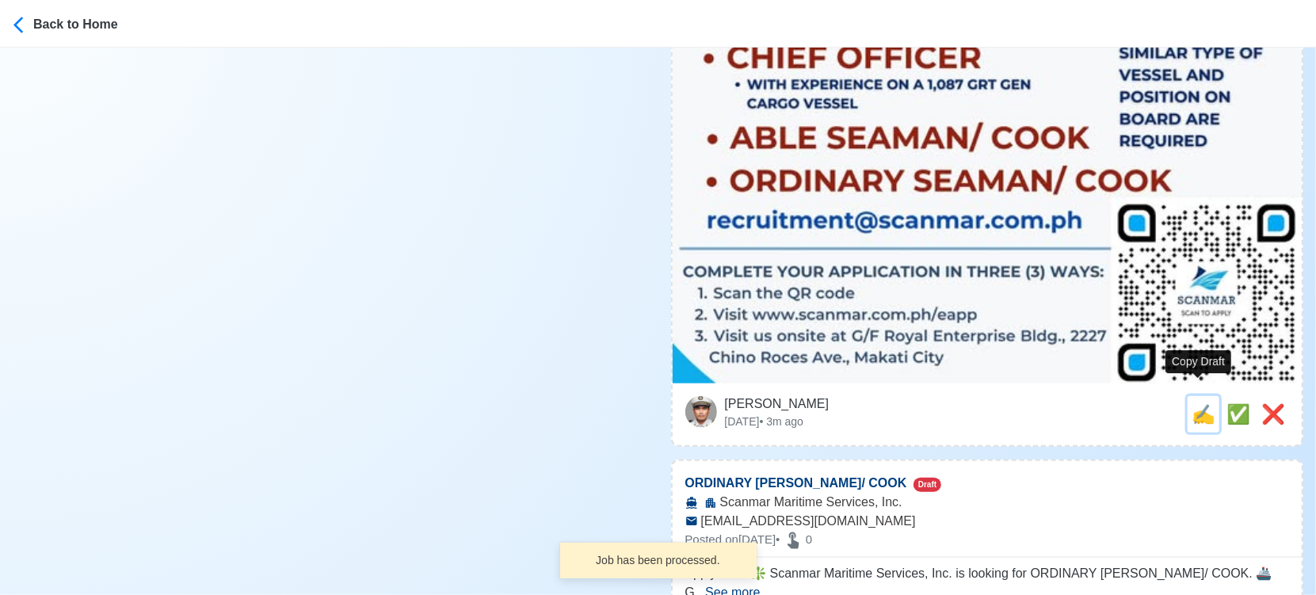
type input "[EMAIL_ADDRESS][DOMAIN_NAME]"
type textarea "🎯 Apply now! 🌊 Scanmar Maritime Services, Inc. is looking for CHIEF OFFICER. 🚢 …"
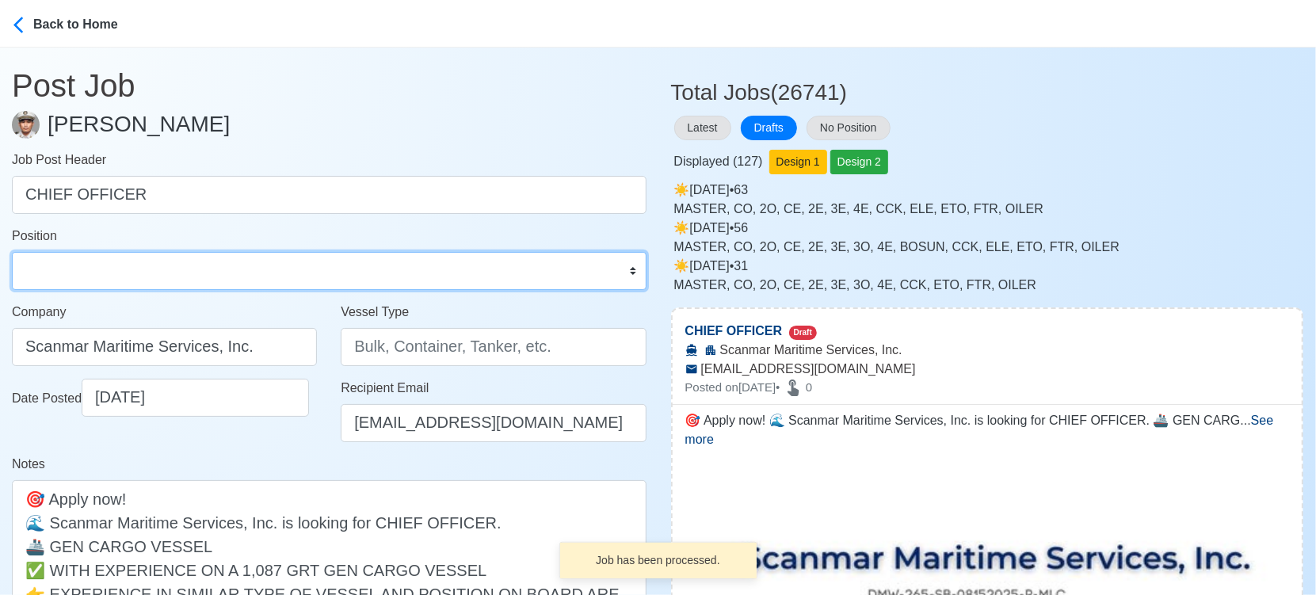
click at [101, 267] on select "Master Chief Officer 2nd Officer 3rd Officer Junior Officer Chief Engineer 2nd …" at bounding box center [329, 271] width 635 height 38
select select "Chief Officer"
click at [12, 252] on select "Master Chief Officer 2nd Officer 3rd Officer Junior Officer Chief Engineer 2nd …" at bounding box center [329, 271] width 635 height 38
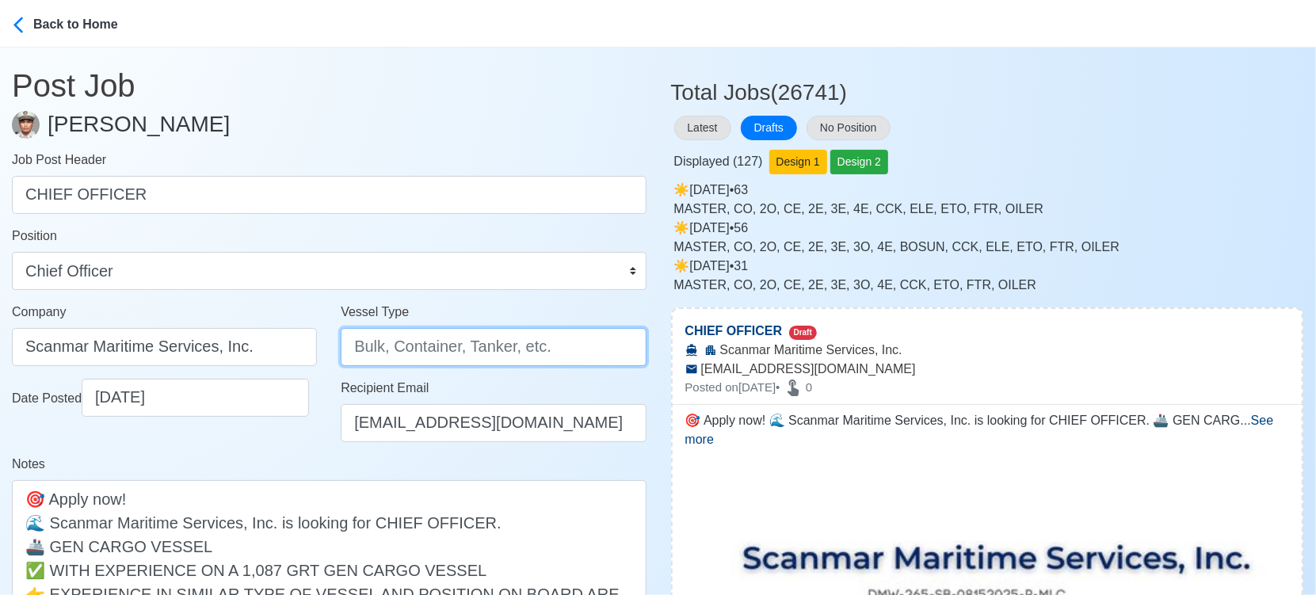
click at [416, 351] on input "Vessel Type" at bounding box center [493, 347] width 305 height 38
type input "GENERAL CARGO"
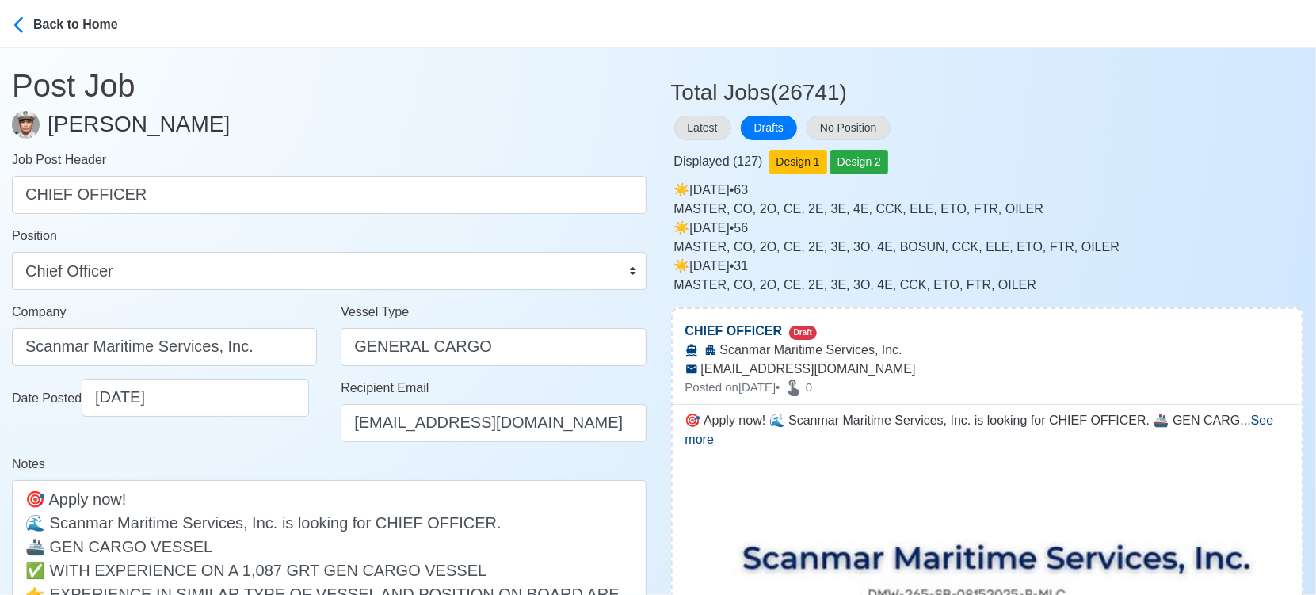
click at [303, 455] on div "Notes 🎯 Apply now! 🌊 Scanmar Maritime Services, Inc. is looking for CHIEF OFFIC…" at bounding box center [329, 569] width 635 height 228
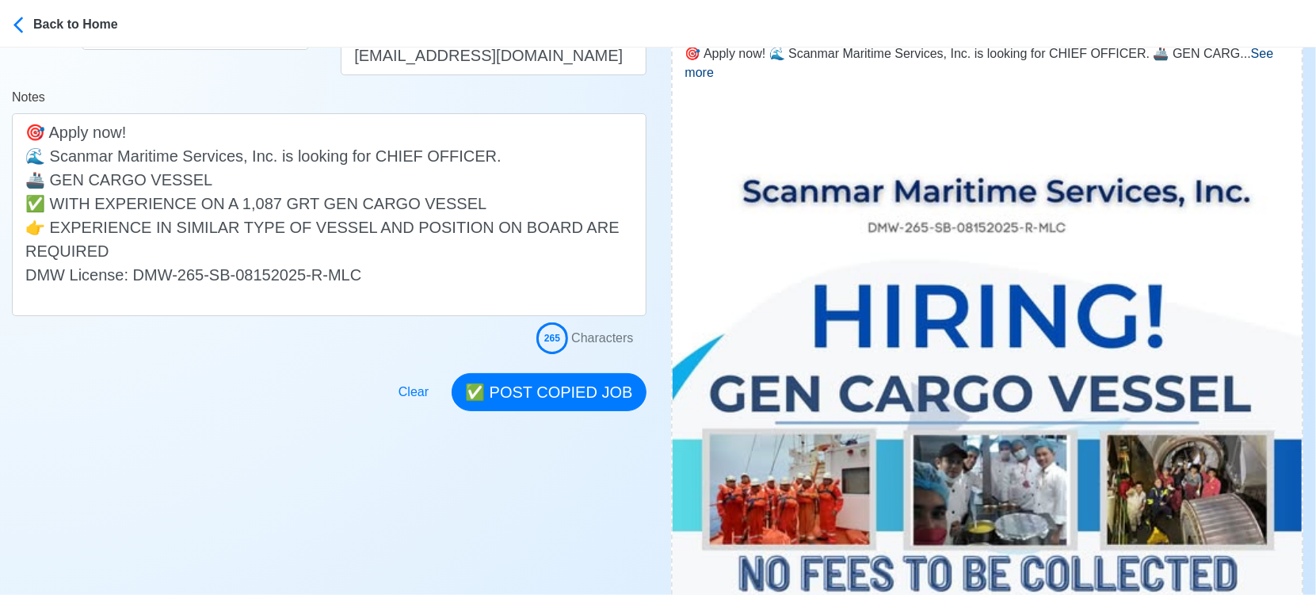
scroll to position [352, 0]
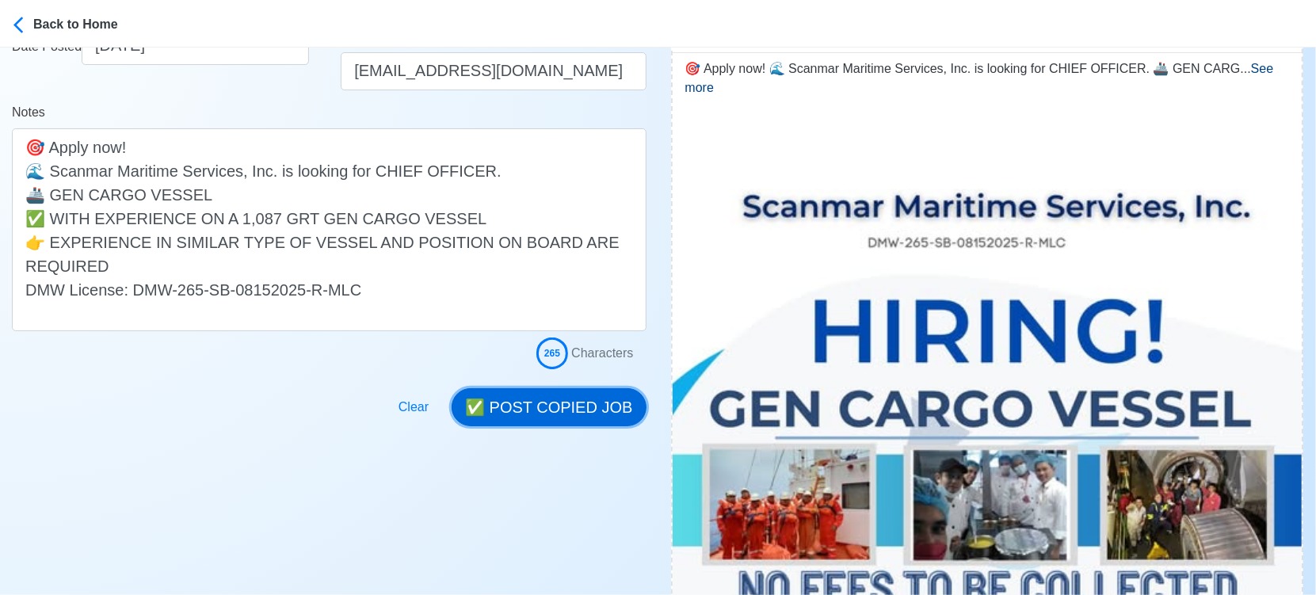
click at [545, 391] on button "✅ POST COPIED JOB" at bounding box center [549, 407] width 194 height 38
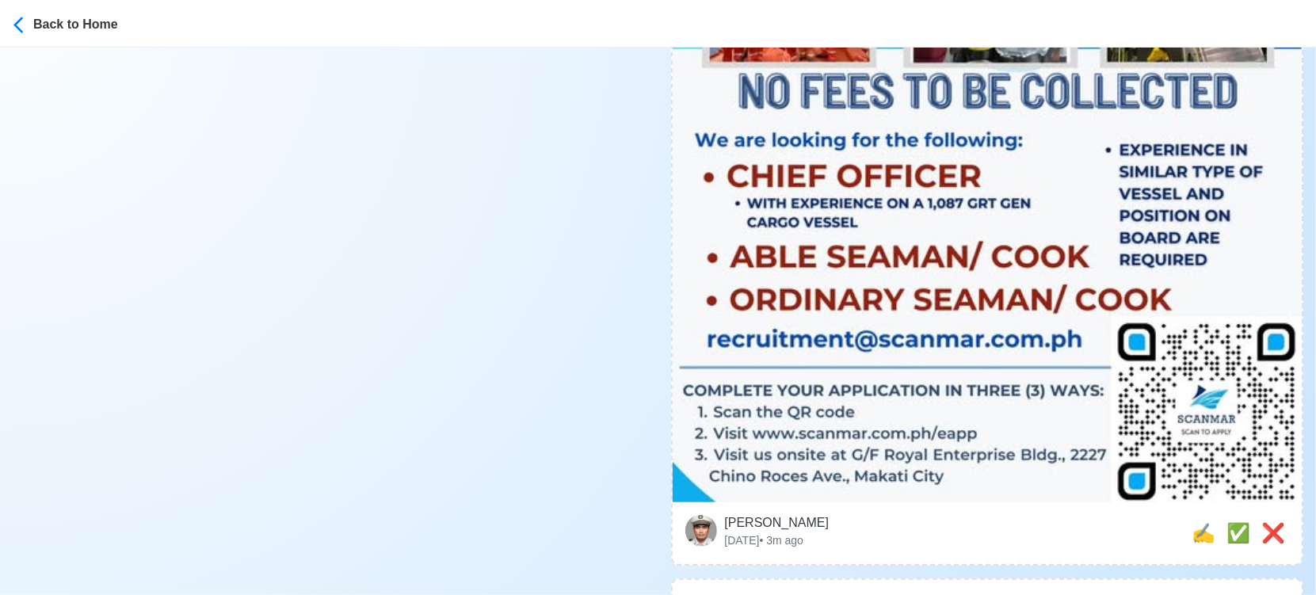
scroll to position [968, 0]
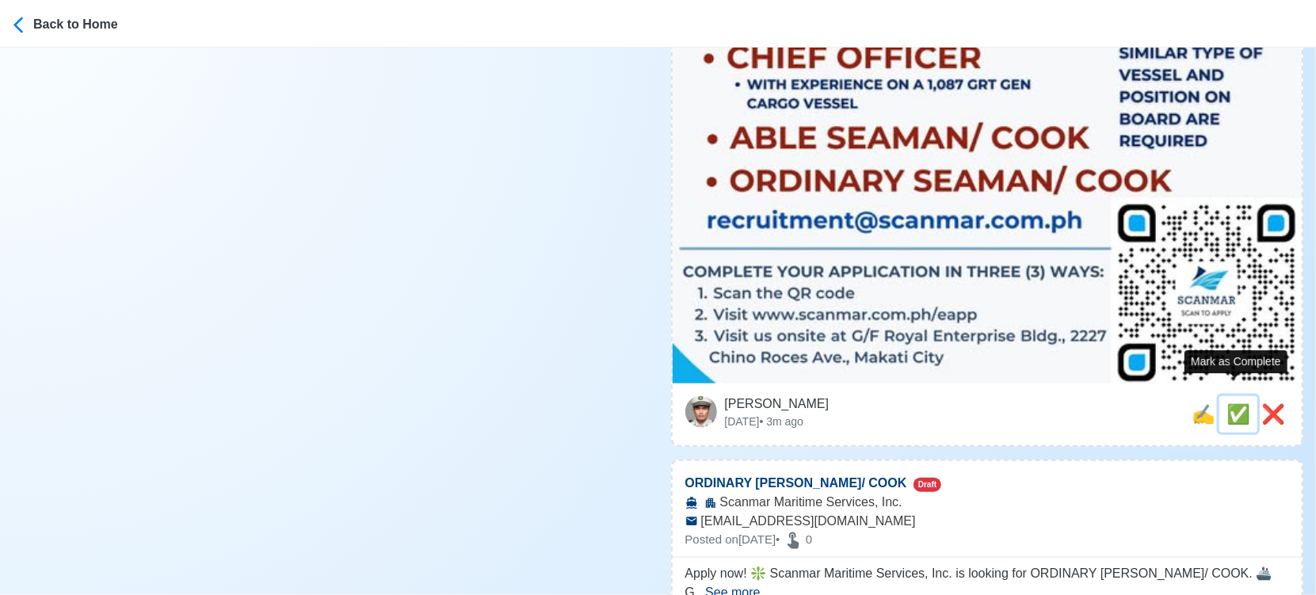
click at [1227, 403] on span "✅" at bounding box center [1239, 413] width 24 height 21
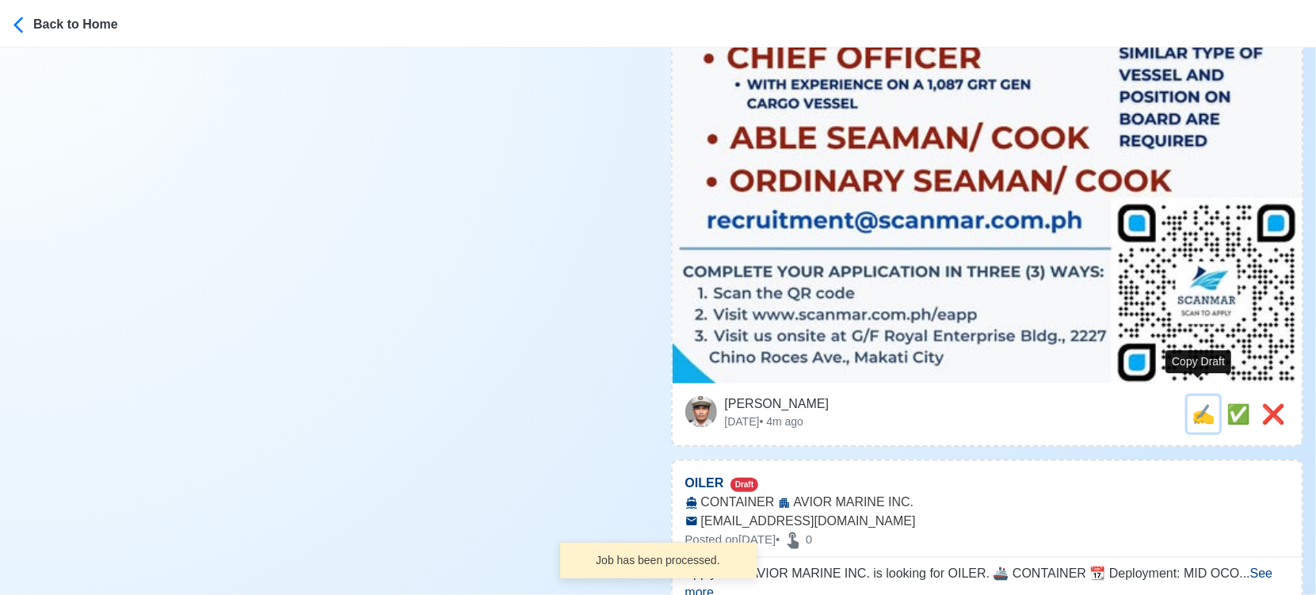
click at [1197, 403] on span "✍️" at bounding box center [1204, 413] width 24 height 21
type input "ORDINARY [PERSON_NAME]/ COOK"
select select
type input "Scanmar Maritime Services, Inc."
type input "[EMAIL_ADDRESS][DOMAIN_NAME]"
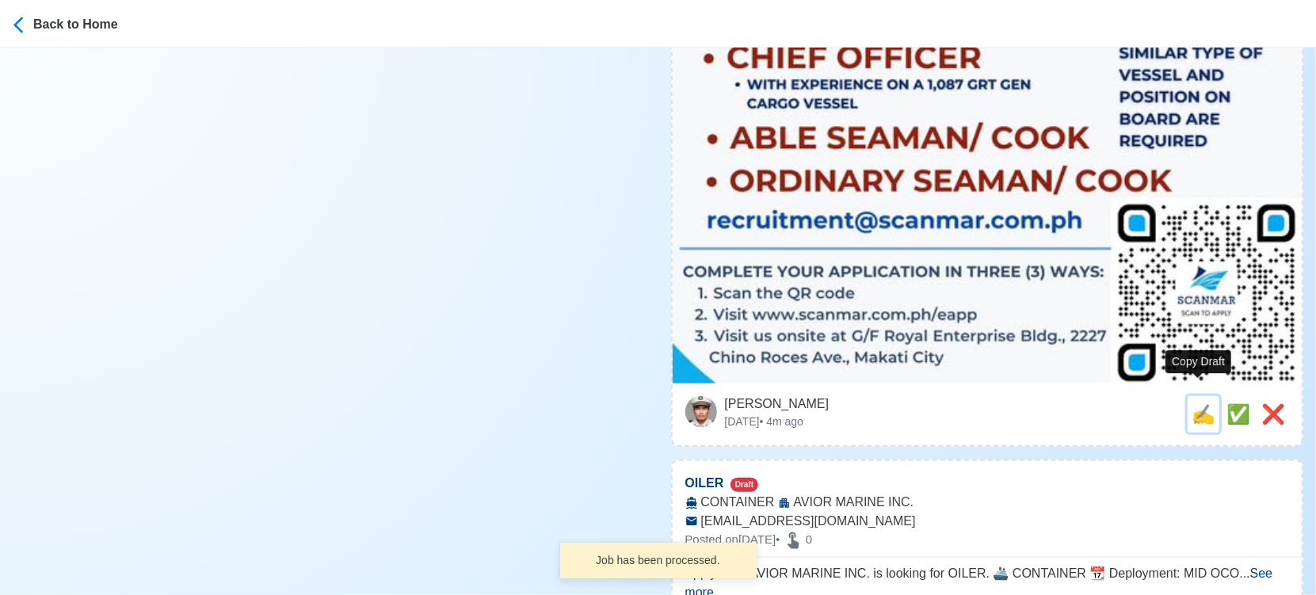
type textarea "Apply now! ❇️ Scanmar Maritime Services, Inc. is looking for ORDINARY SEAMAN/ C…"
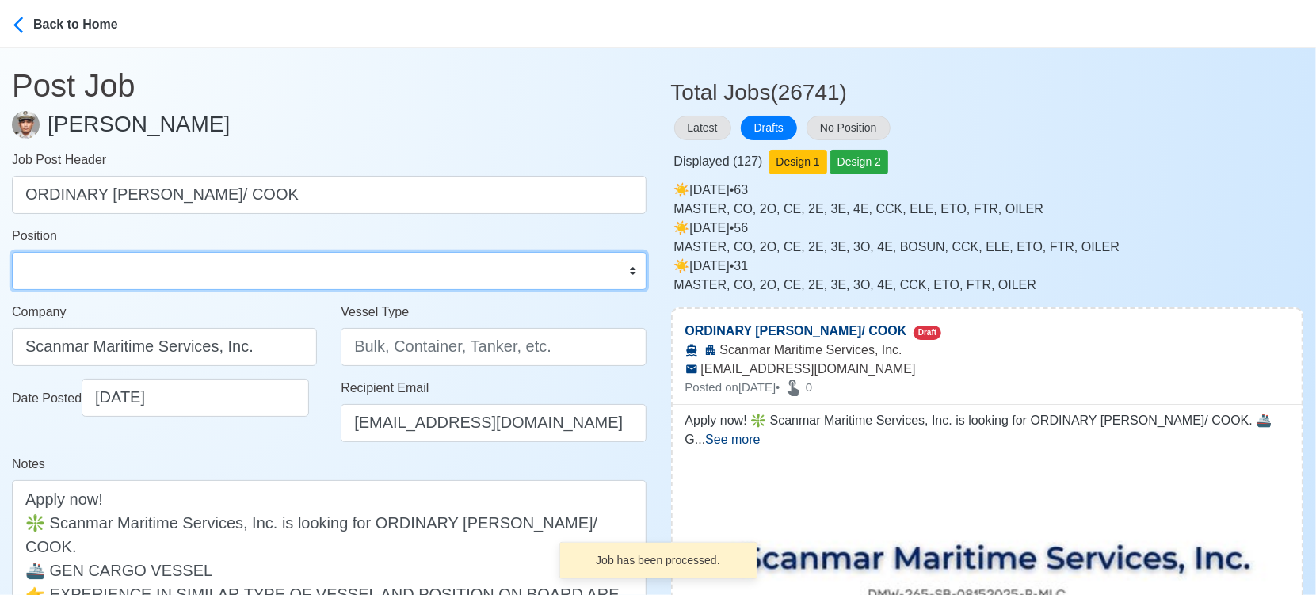
click at [159, 269] on select "Master Chief Officer 2nd Officer 3rd Officer Junior Officer Chief Engineer 2nd …" at bounding box center [329, 271] width 635 height 38
select select "Ordinary [PERSON_NAME]"
click at [12, 252] on select "Master Chief Officer 2nd Officer 3rd Officer Junior Officer Chief Engineer 2nd …" at bounding box center [329, 271] width 635 height 38
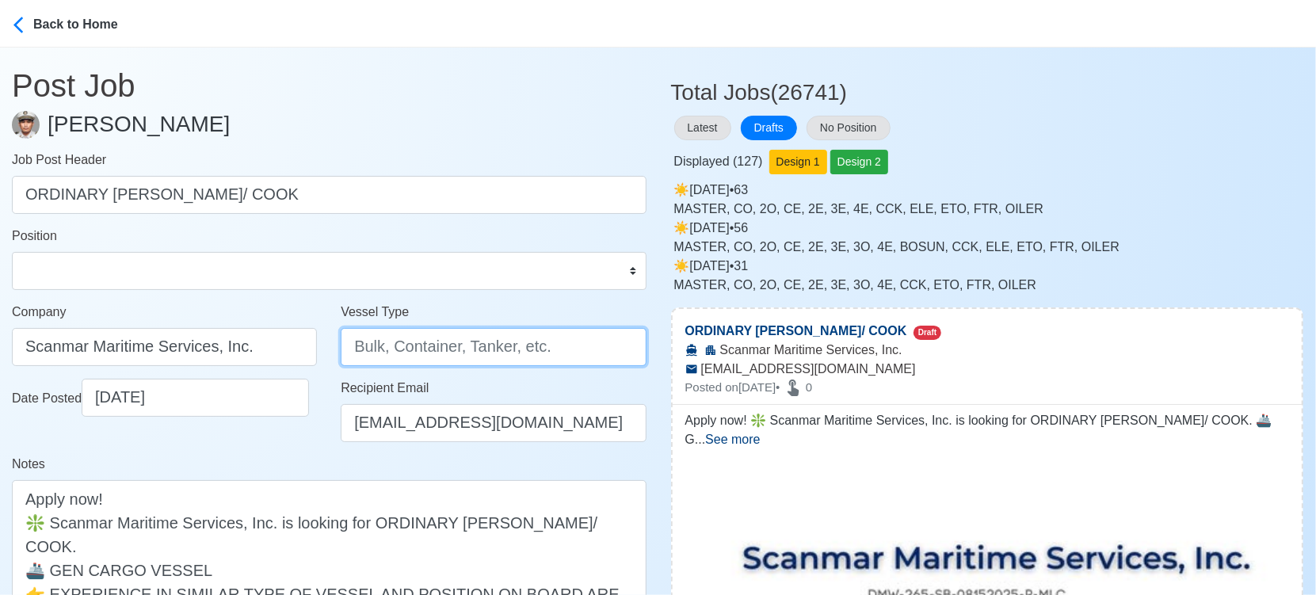
click at [406, 347] on input "Vessel Type" at bounding box center [493, 347] width 305 height 38
type input "GENERAL CARGO"
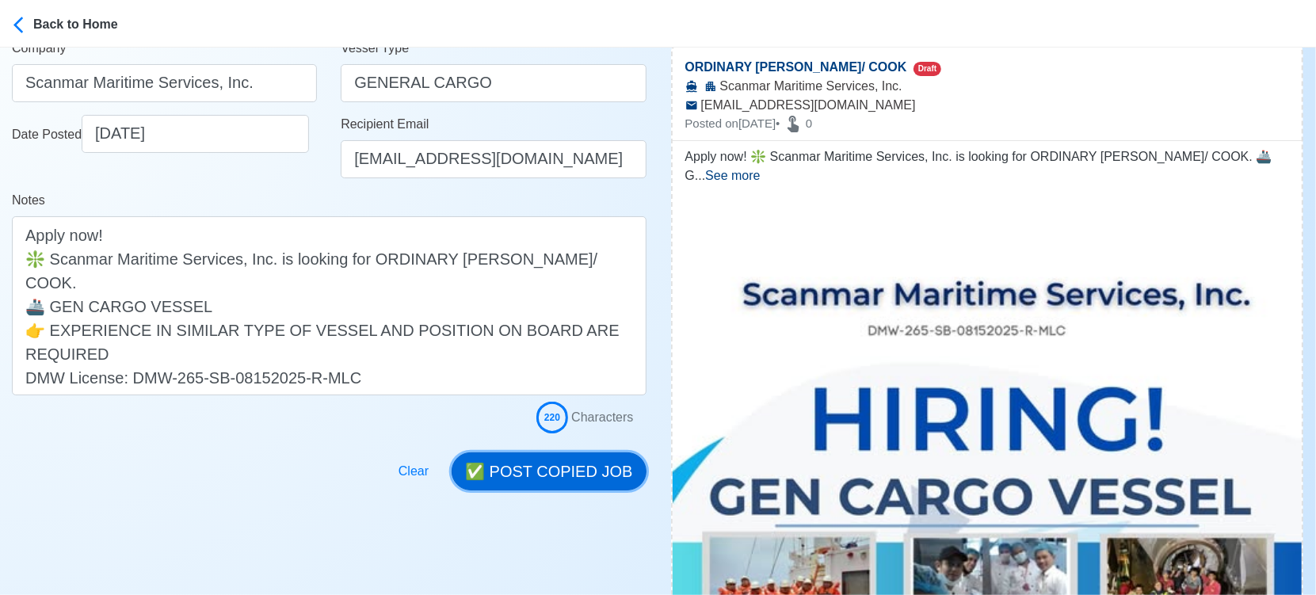
click at [550, 468] on button "✅ POST COPIED JOB" at bounding box center [549, 472] width 194 height 38
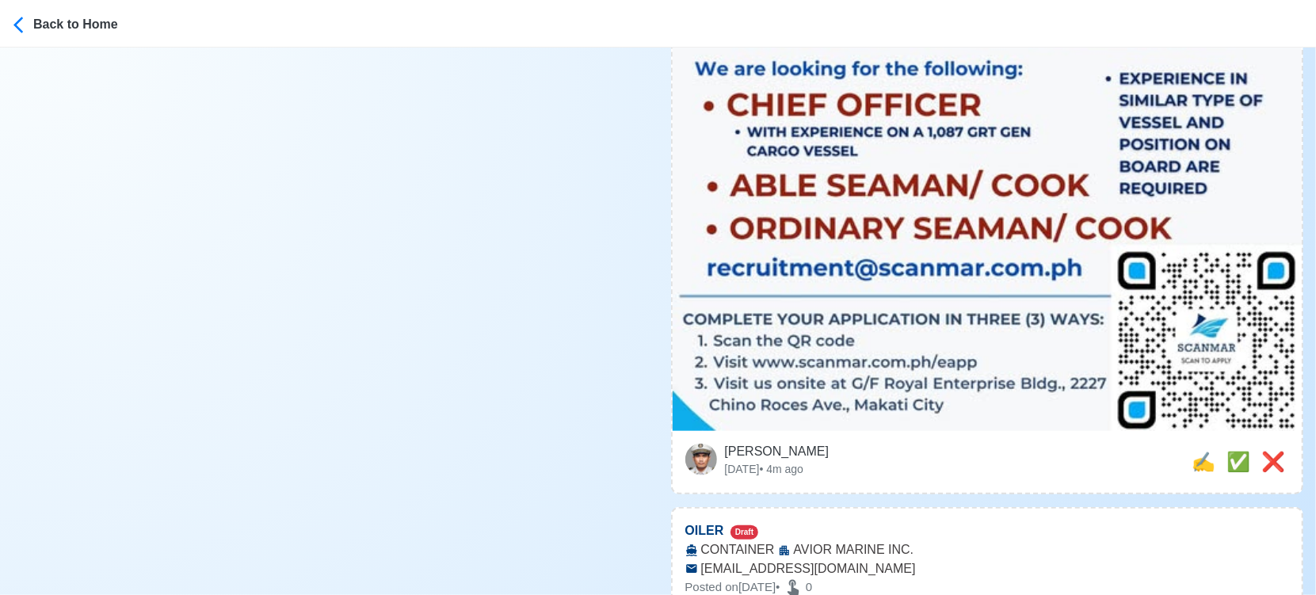
scroll to position [1056, 0]
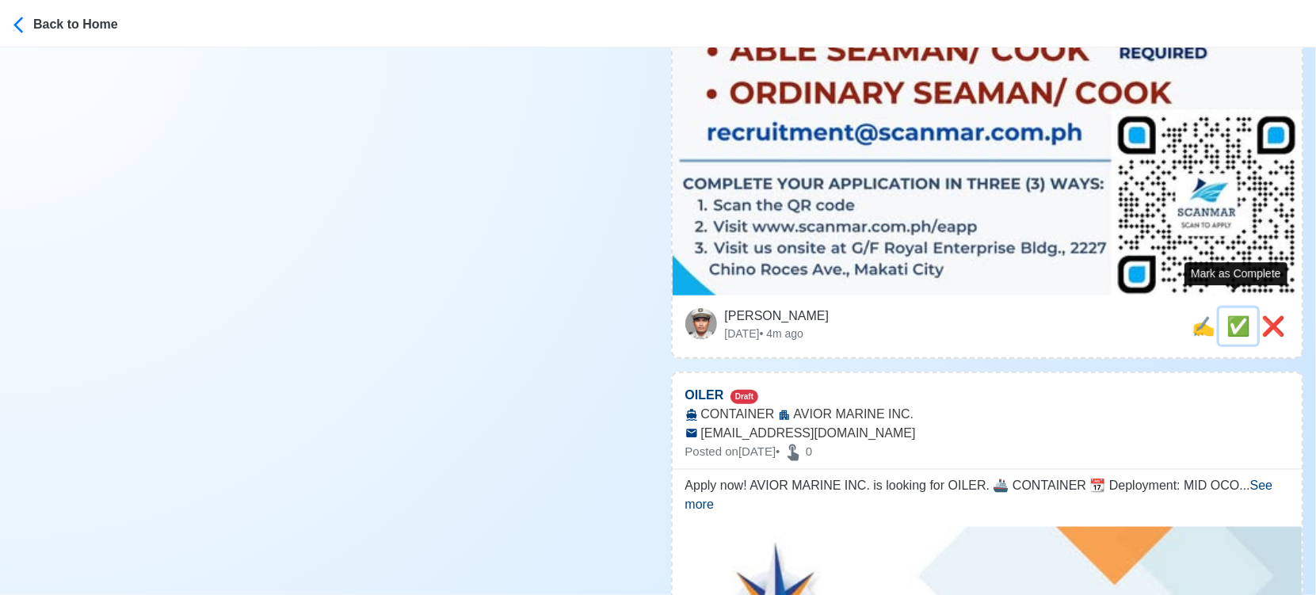
click at [1228, 315] on span "✅" at bounding box center [1239, 325] width 24 height 21
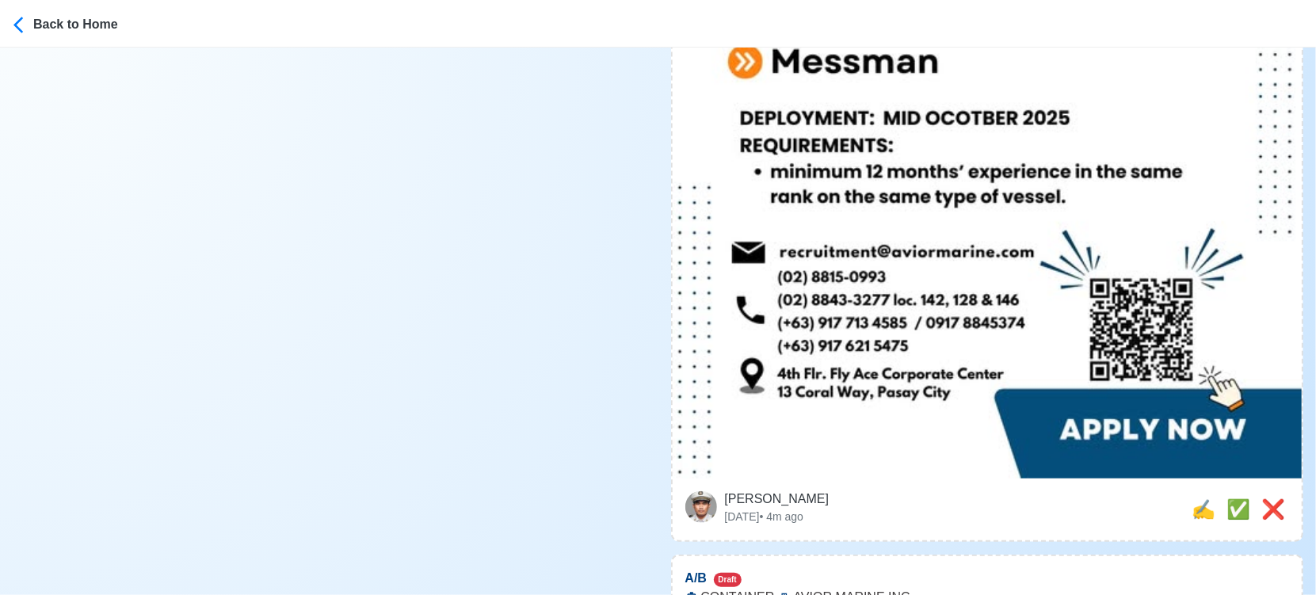
scroll to position [968, 0]
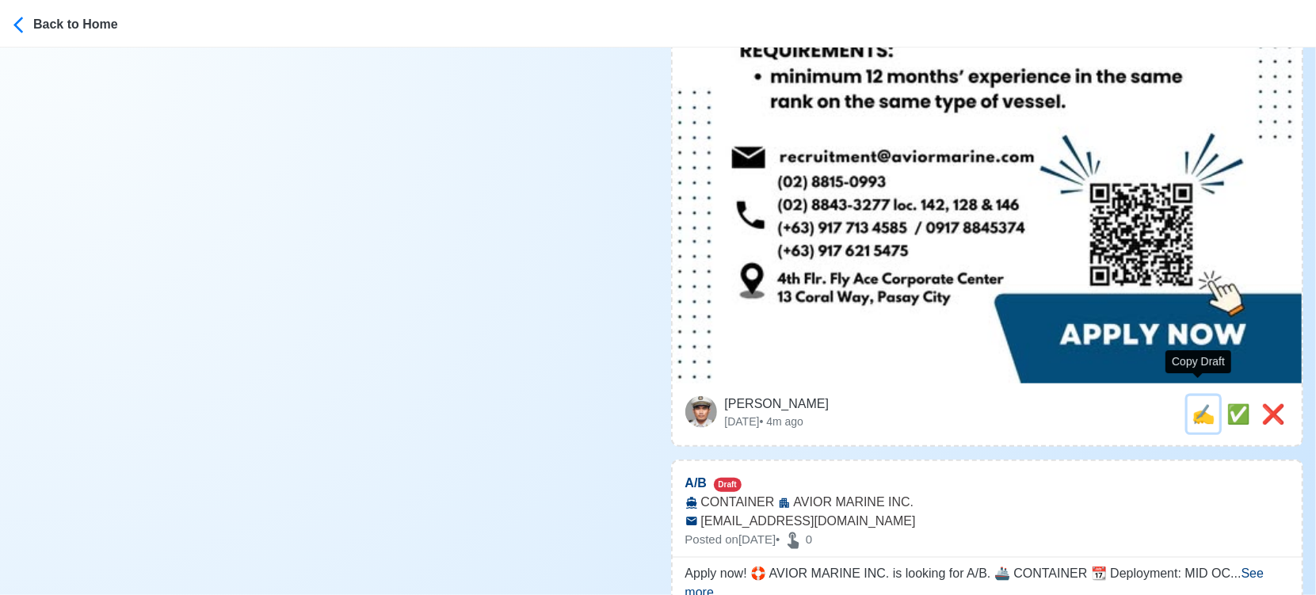
click at [1197, 405] on span "✍️" at bounding box center [1204, 413] width 24 height 21
type input "OILER"
select select
type input "AVIOR MARINE INC."
type input "CONTAINER"
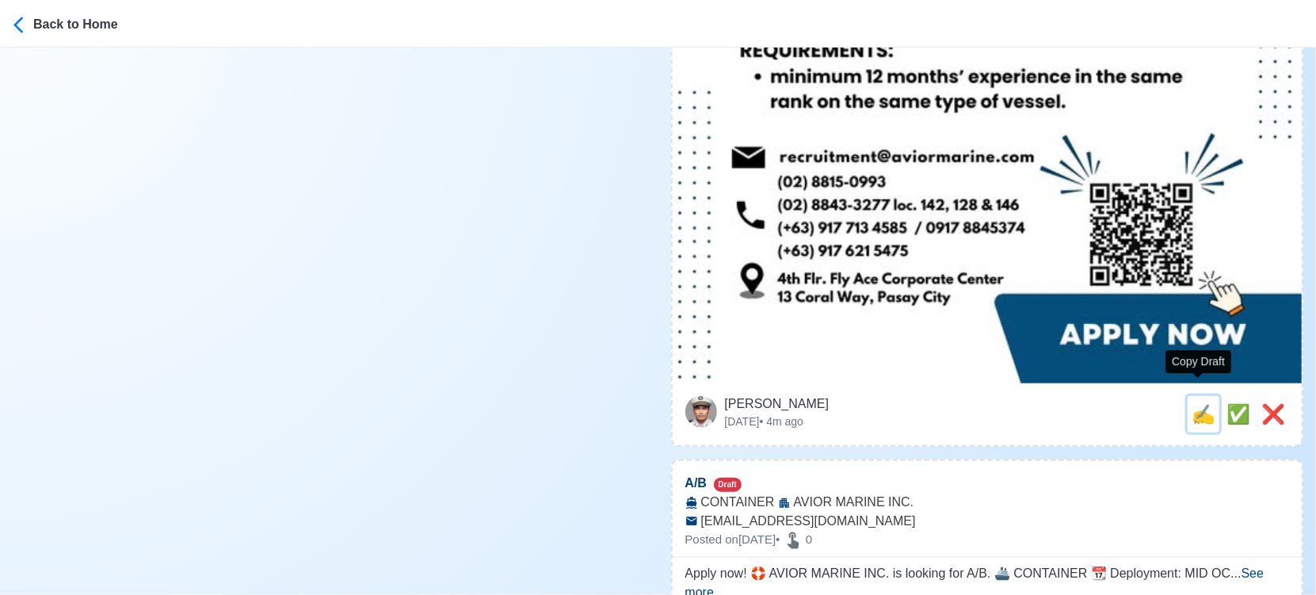
type input "[EMAIL_ADDRESS][DOMAIN_NAME]"
type textarea "Apply now! AVIOR MARINE INC. is looking for OILER. 🚢 CONTAINER 📆 Deployment: MI…"
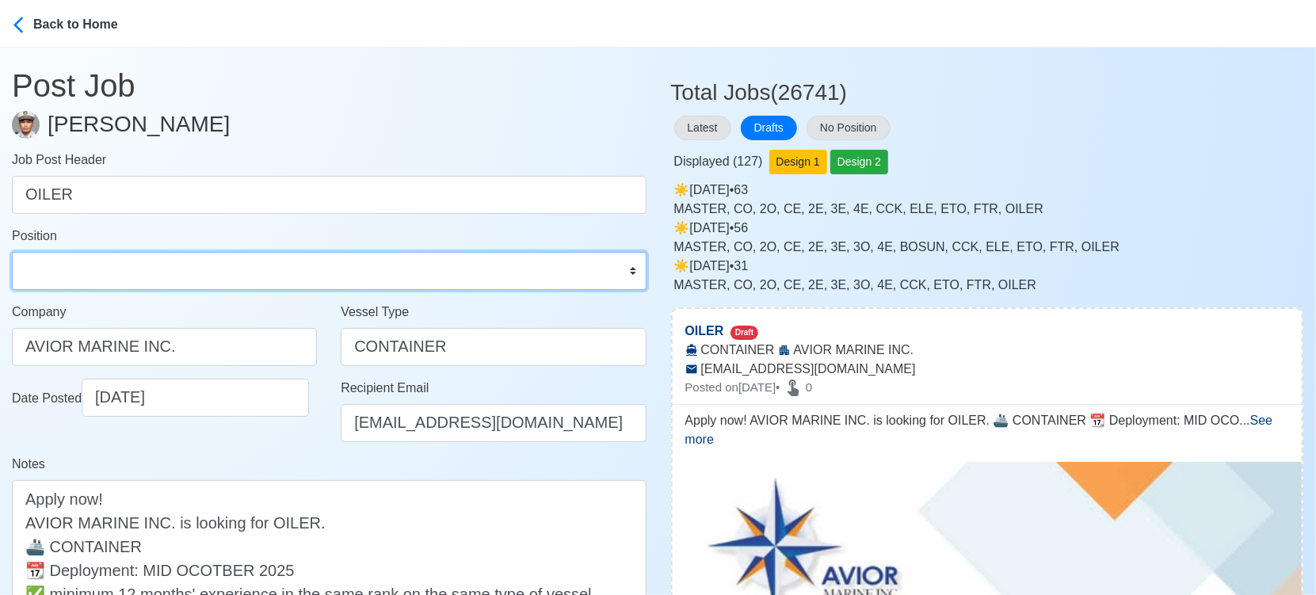
click at [239, 277] on select "Master Chief Officer 2nd Officer 3rd Officer Junior Officer Chief Engineer 2nd …" at bounding box center [329, 271] width 635 height 38
select select "Oiler"
click at [12, 252] on select "Master Chief Officer 2nd Officer 3rd Officer Junior Officer Chief Engineer 2nd …" at bounding box center [329, 271] width 635 height 38
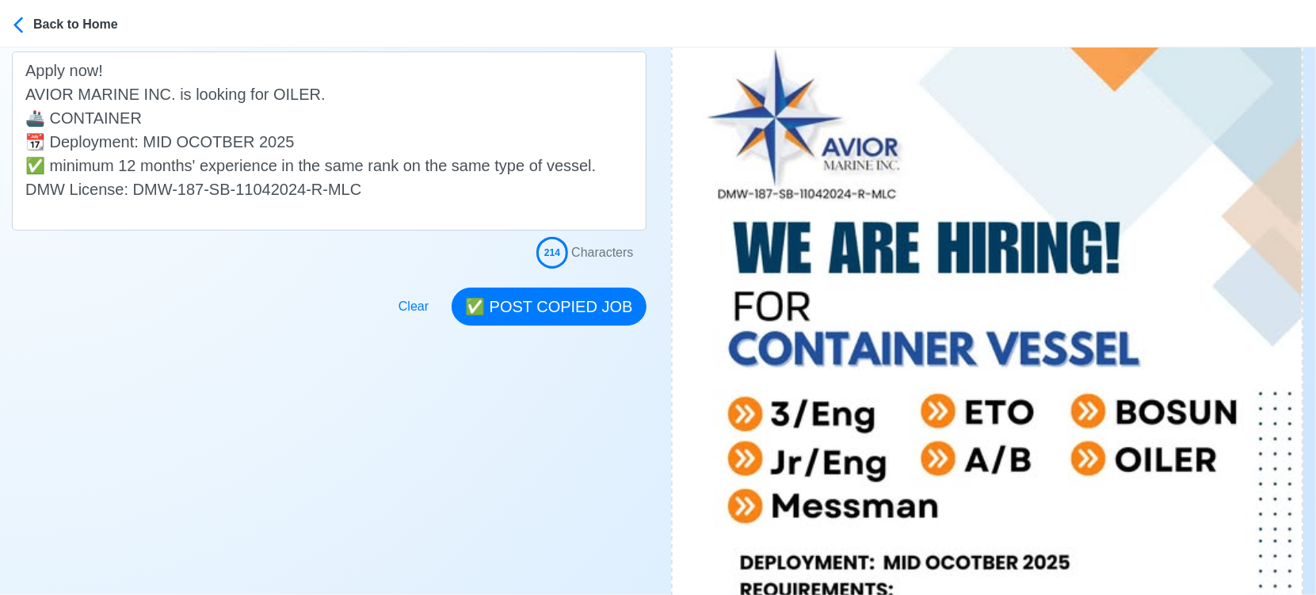
scroll to position [440, 0]
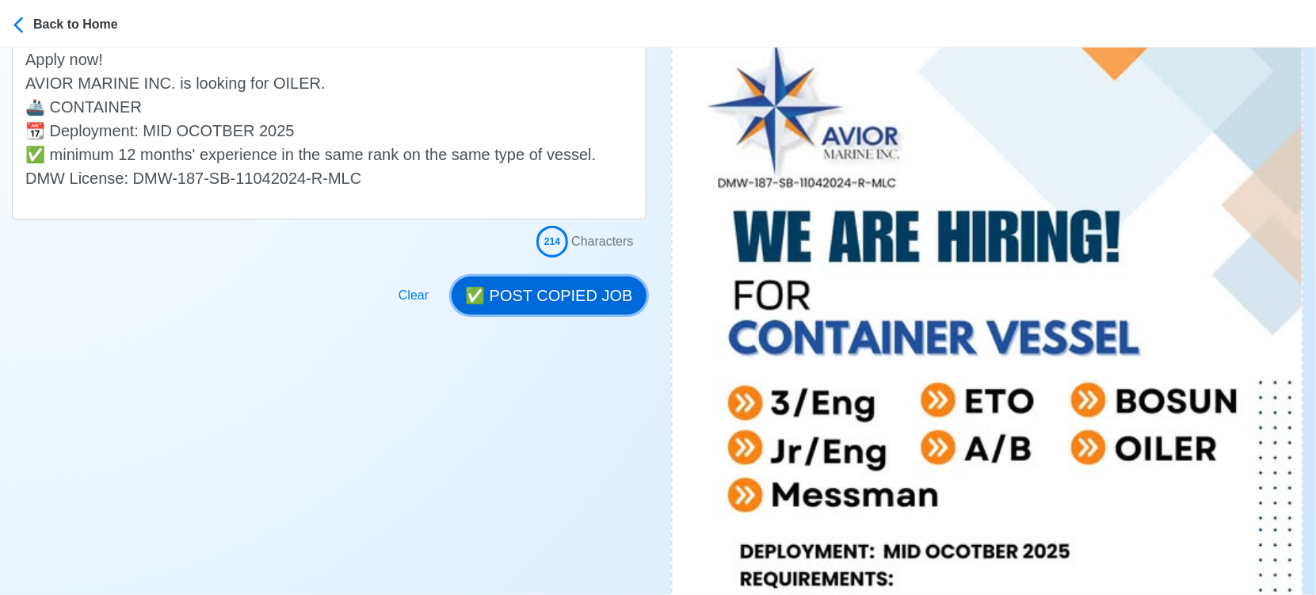
click at [575, 294] on button "✅ POST COPIED JOB" at bounding box center [549, 296] width 194 height 38
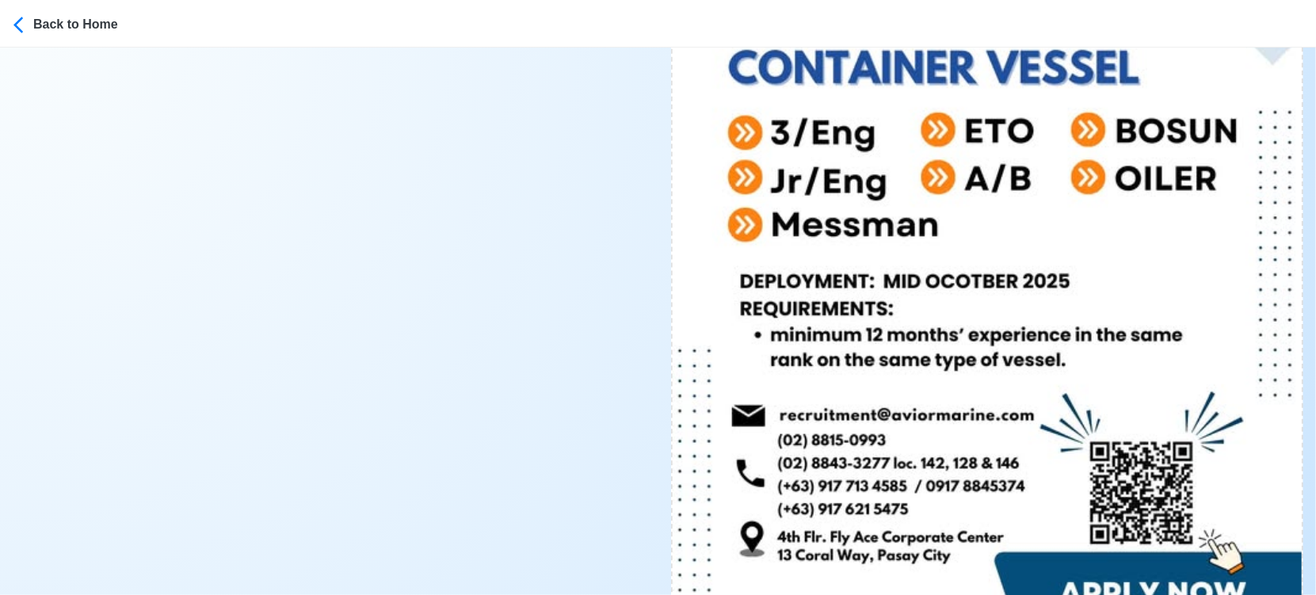
scroll to position [1056, 0]
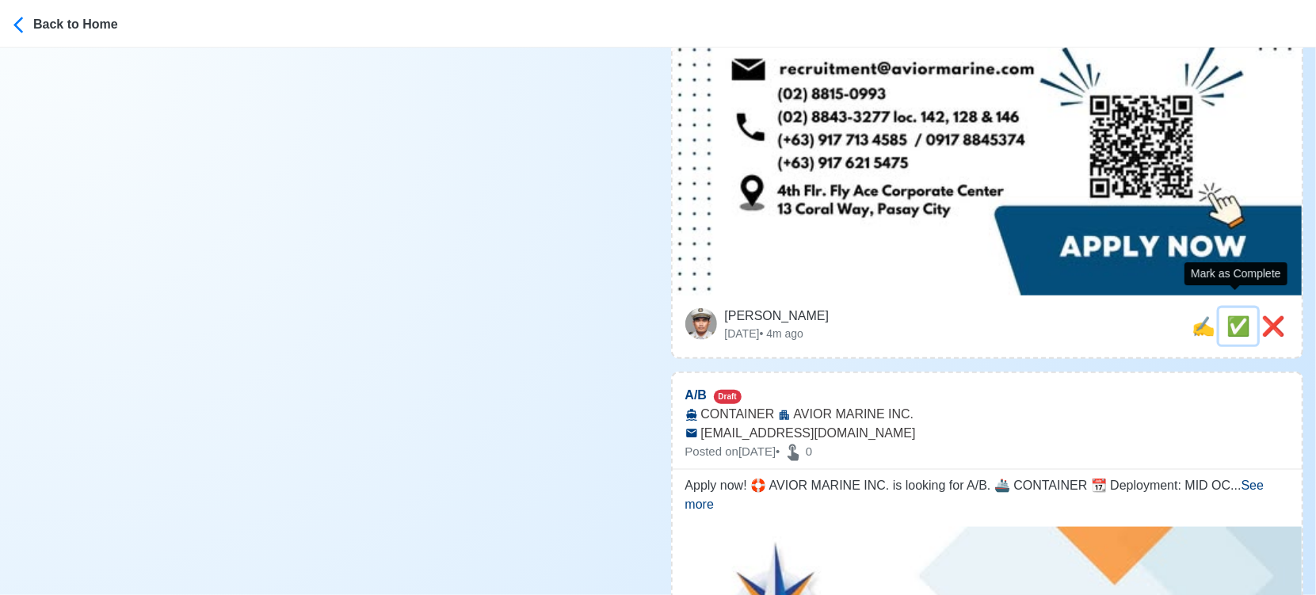
click at [1230, 315] on span "✅" at bounding box center [1239, 325] width 24 height 21
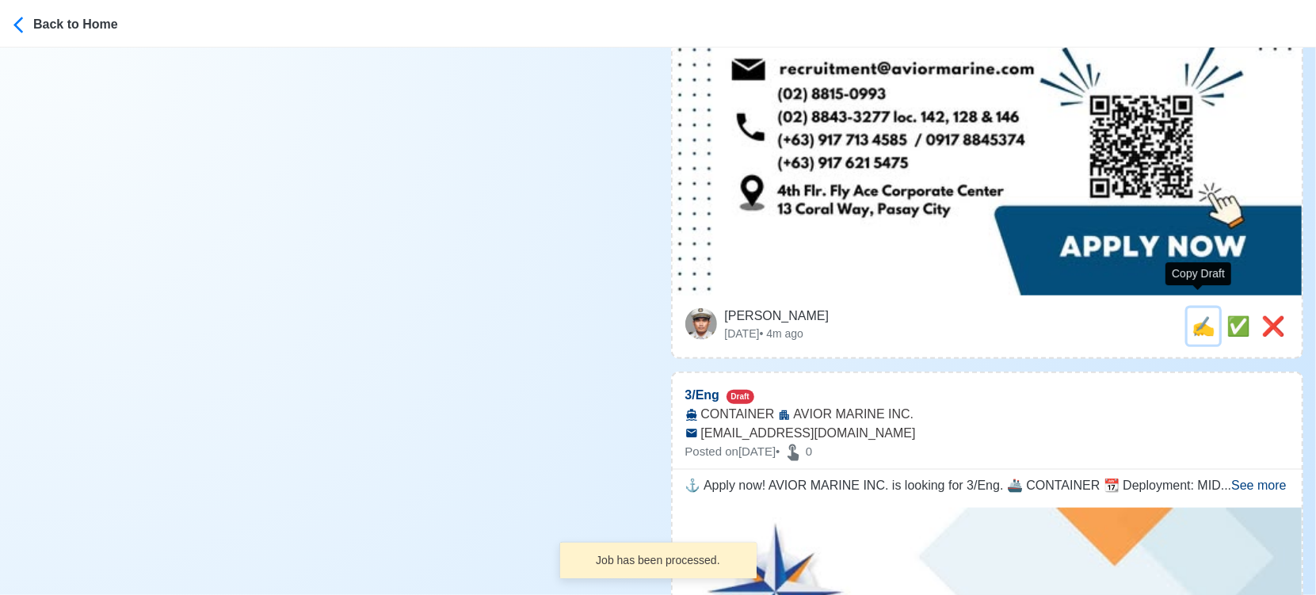
drag, startPoint x: 1197, startPoint y: 310, endPoint x: 1134, endPoint y: 304, distance: 62.9
click at [1194, 315] on span "✍️" at bounding box center [1204, 325] width 24 height 21
type input "A/B"
select select
type input "AVIOR MARINE INC."
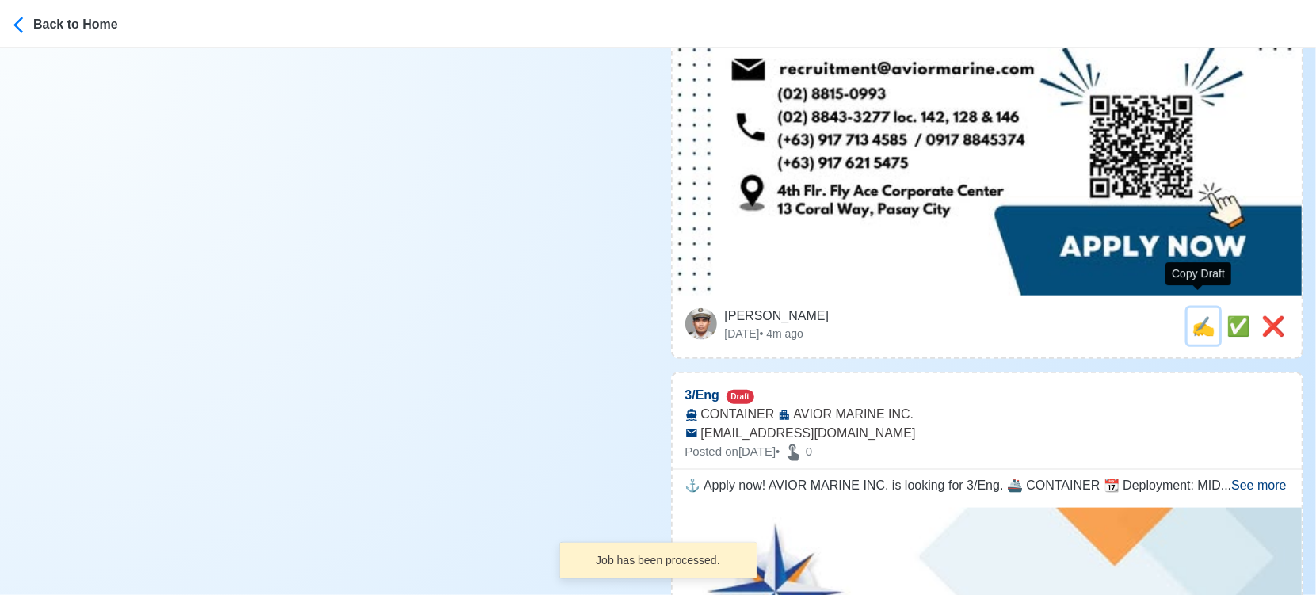
type input "CONTAINER"
type input "[EMAIL_ADDRESS][DOMAIN_NAME]"
type textarea "Apply now! 🛟 AVIOR MARINE INC. is looking for A/B. 🚢 CONTAINER 📆 Deployment: MI…"
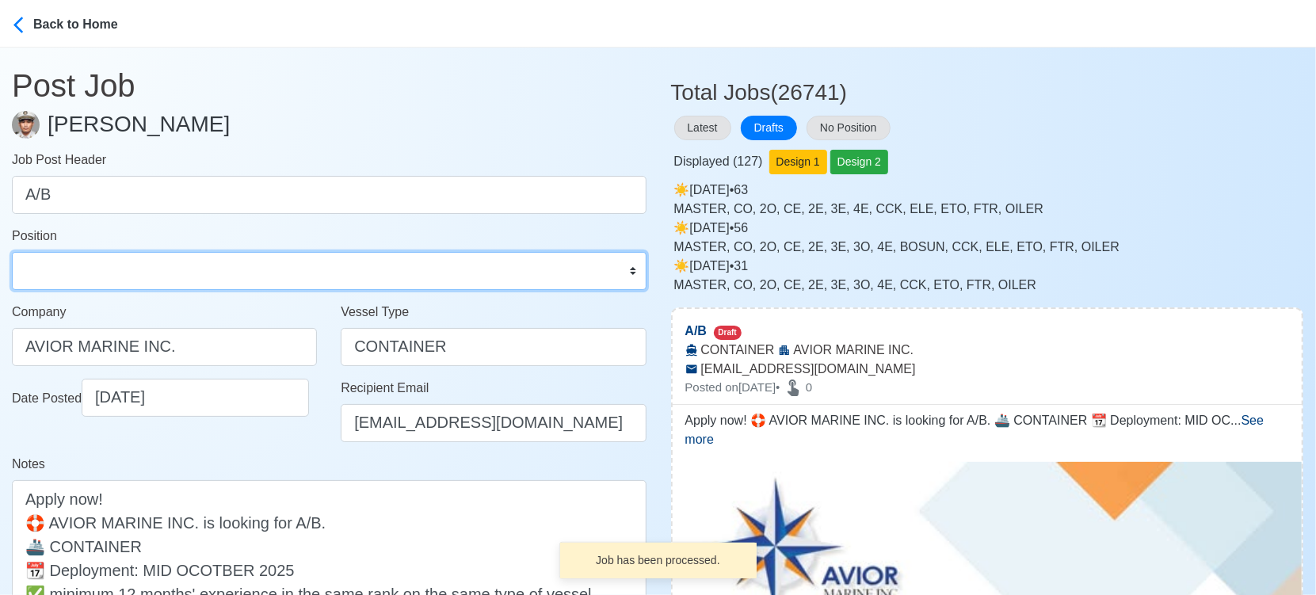
click at [177, 259] on select "Master Chief Officer 2nd Officer 3rd Officer Junior Officer Chief Engineer 2nd …" at bounding box center [329, 271] width 635 height 38
select select "[PERSON_NAME]"
click at [12, 252] on select "Master Chief Officer 2nd Officer 3rd Officer Junior Officer Chief Engineer 2nd …" at bounding box center [329, 271] width 635 height 38
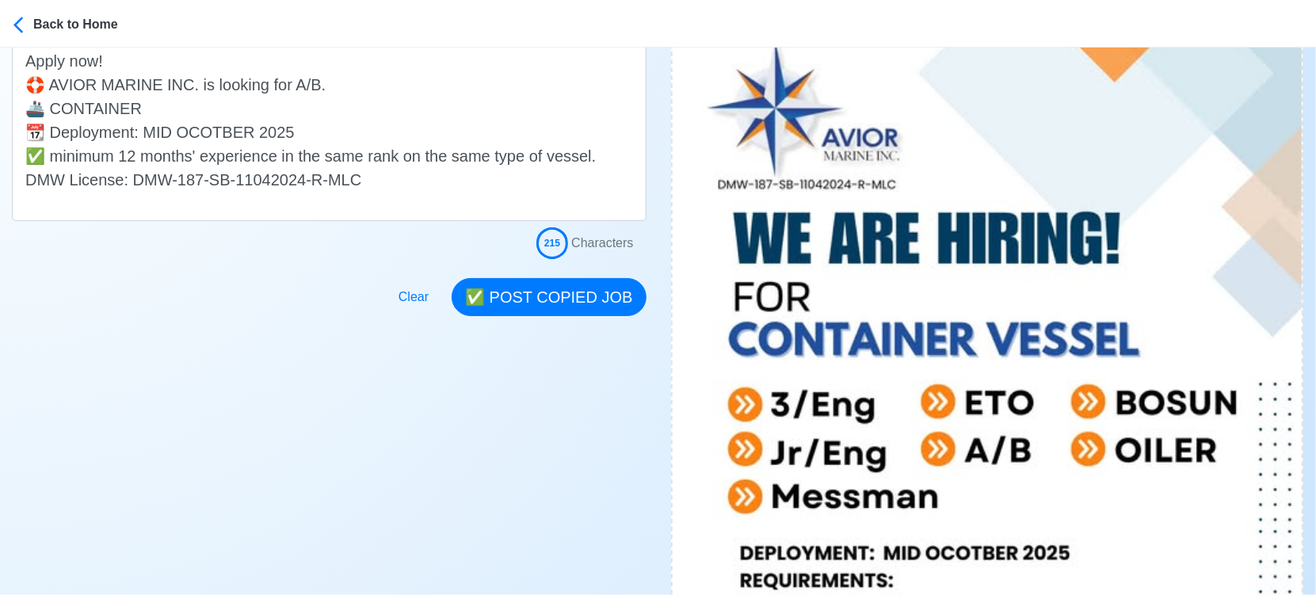
scroll to position [440, 0]
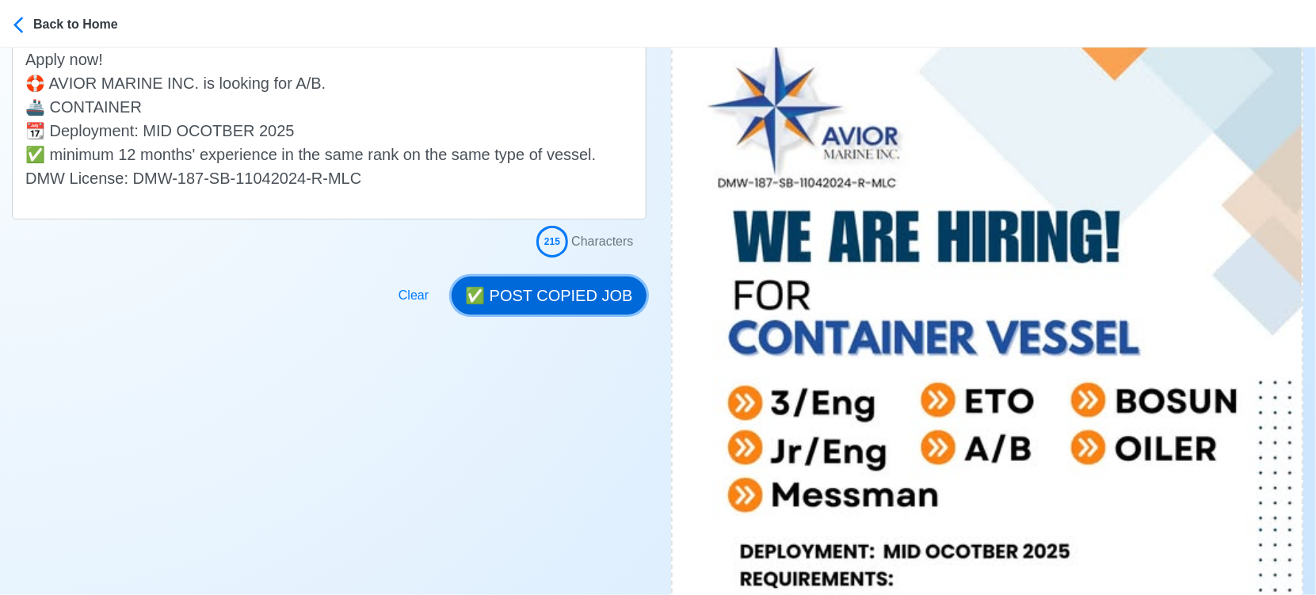
click at [583, 292] on button "✅ POST COPIED JOB" at bounding box center [549, 296] width 194 height 38
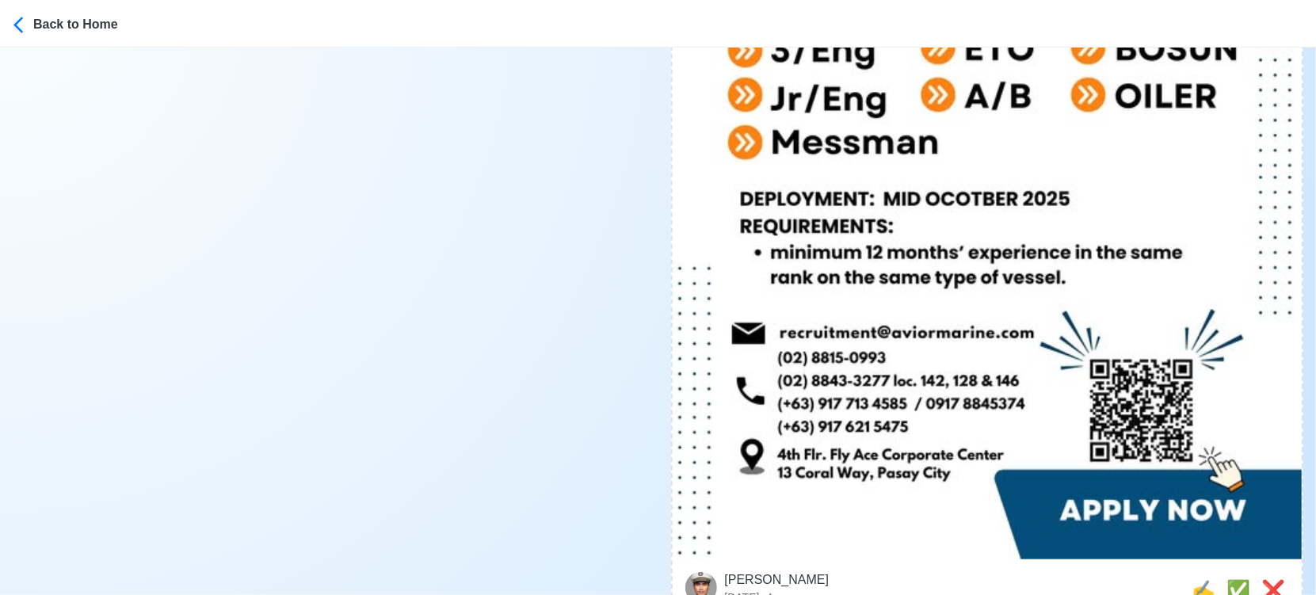
scroll to position [968, 0]
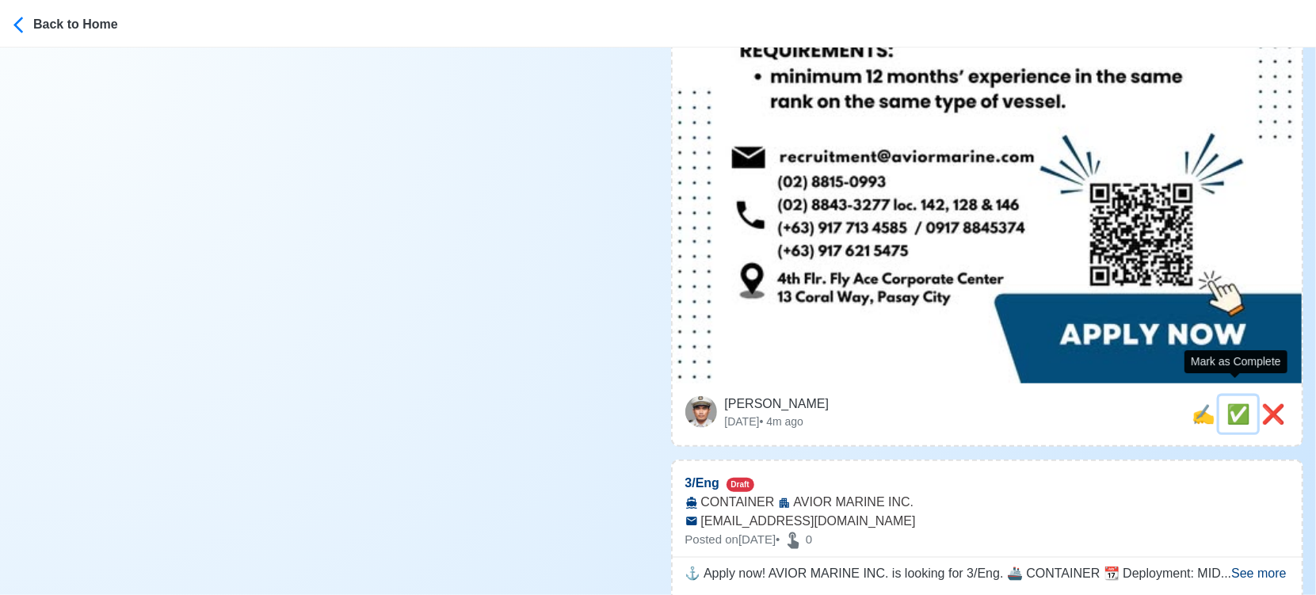
click at [1232, 403] on span "✅" at bounding box center [1239, 413] width 24 height 21
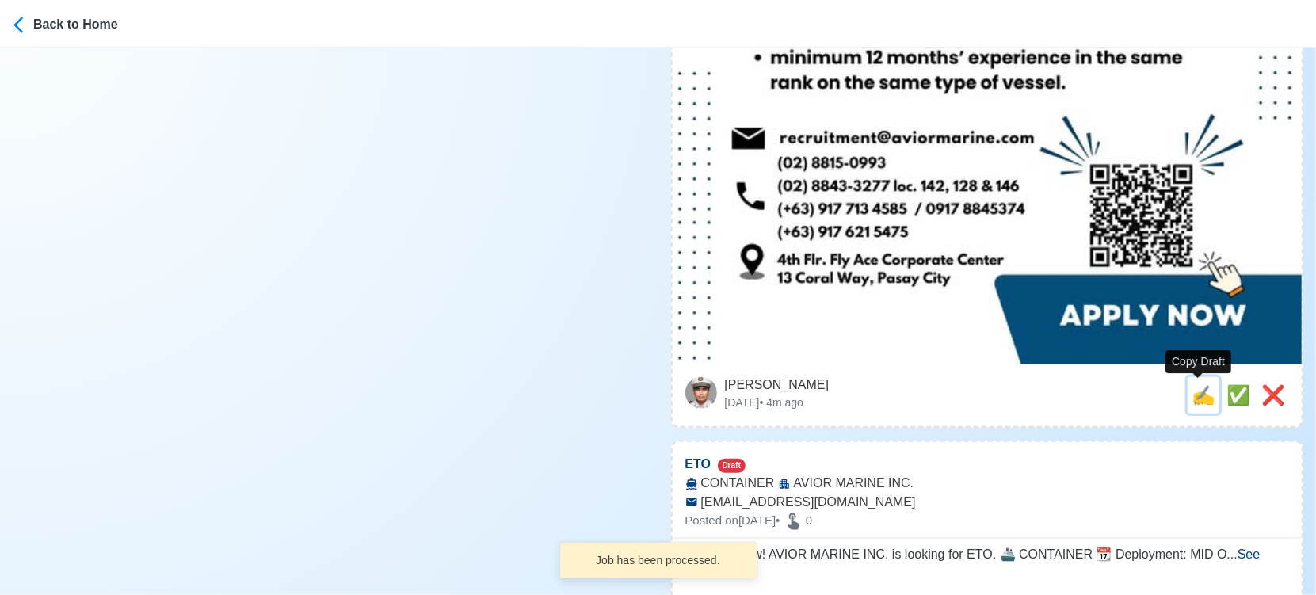
drag, startPoint x: 1202, startPoint y: 395, endPoint x: 1144, endPoint y: 395, distance: 58.6
click at [1201, 395] on span "✍️" at bounding box center [1204, 394] width 24 height 21
type input "3/Eng"
select select
type input "AVIOR MARINE INC."
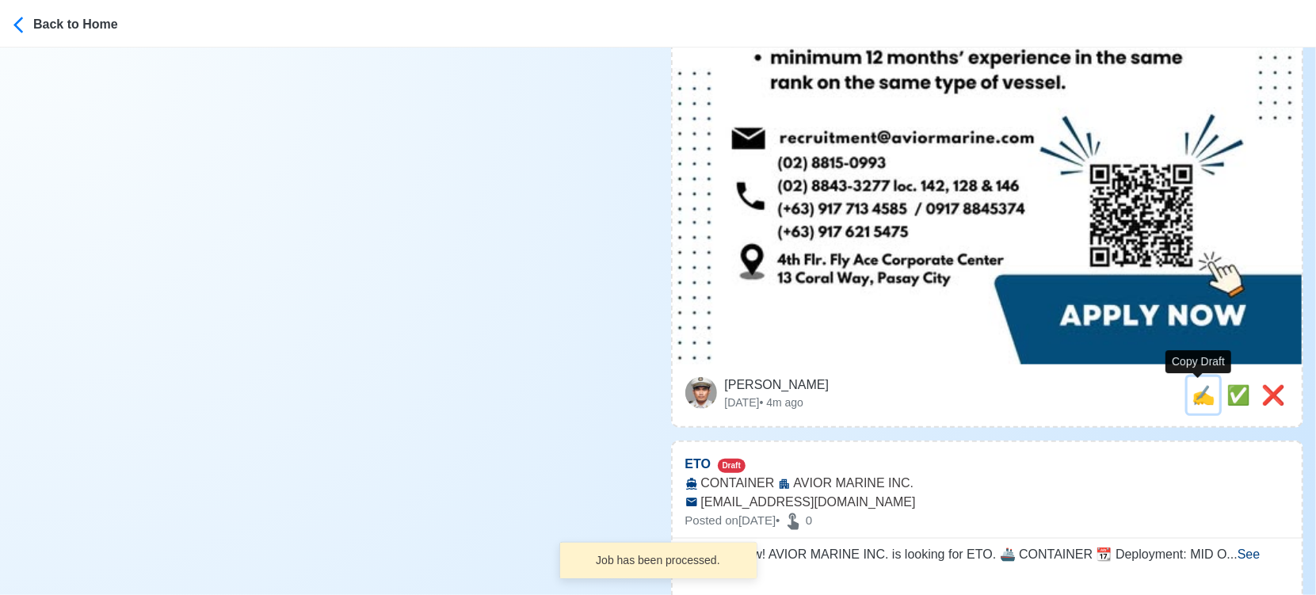
type input "CONTAINER"
type input "[EMAIL_ADDRESS][DOMAIN_NAME]"
type textarea "⚓ Apply now! AVIOR MARINE INC. is looking for 3/Eng. 🚢 CONTAINER 📆 Deployment: …"
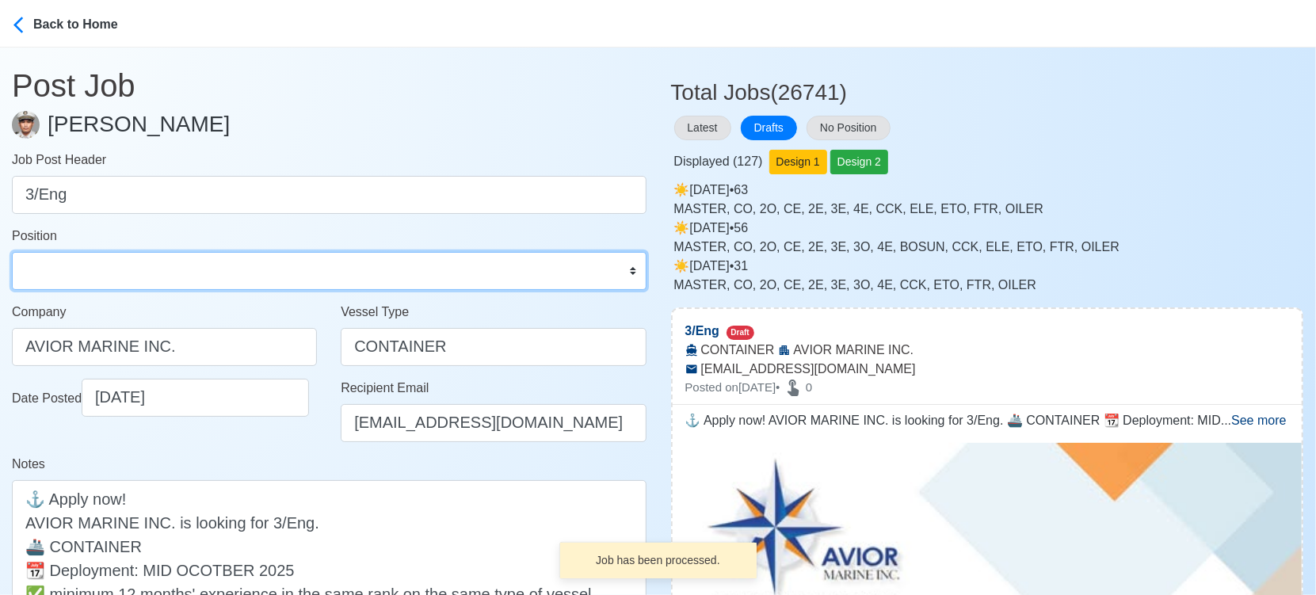
click at [194, 272] on select "Master Chief Officer 2nd Officer 3rd Officer Junior Officer Chief Engineer 2nd …" at bounding box center [329, 271] width 635 height 38
select select "3rd Engineer"
click at [12, 252] on select "Master Chief Officer 2nd Officer 3rd Officer Junior Officer Chief Engineer 2nd …" at bounding box center [329, 271] width 635 height 38
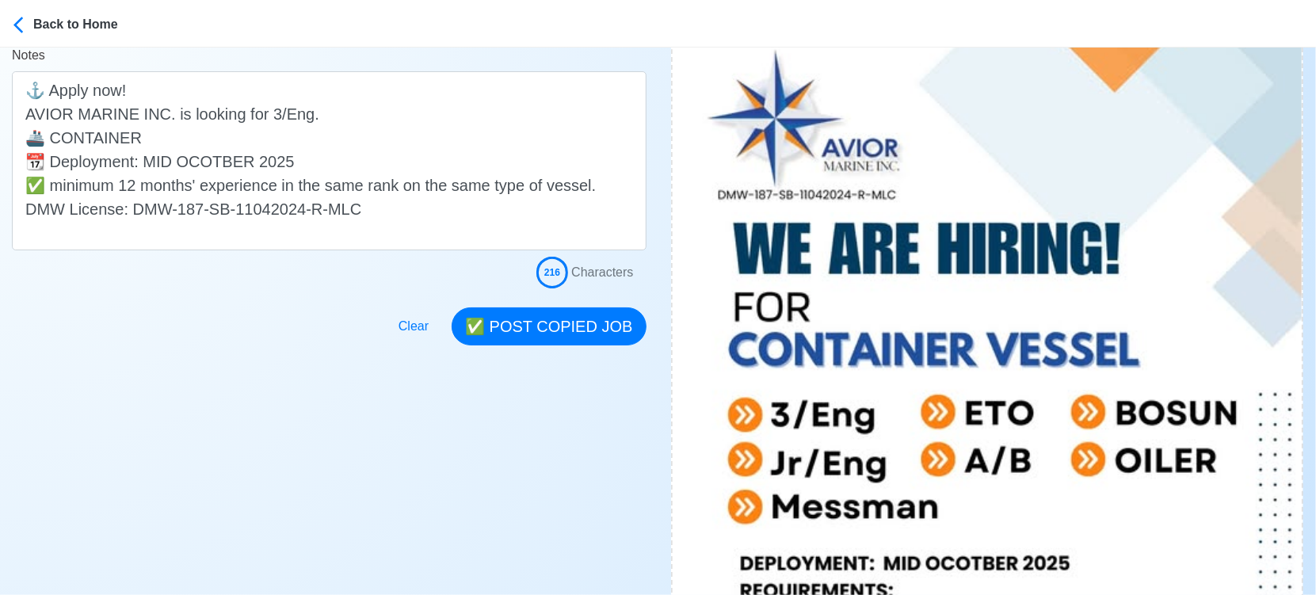
scroll to position [440, 0]
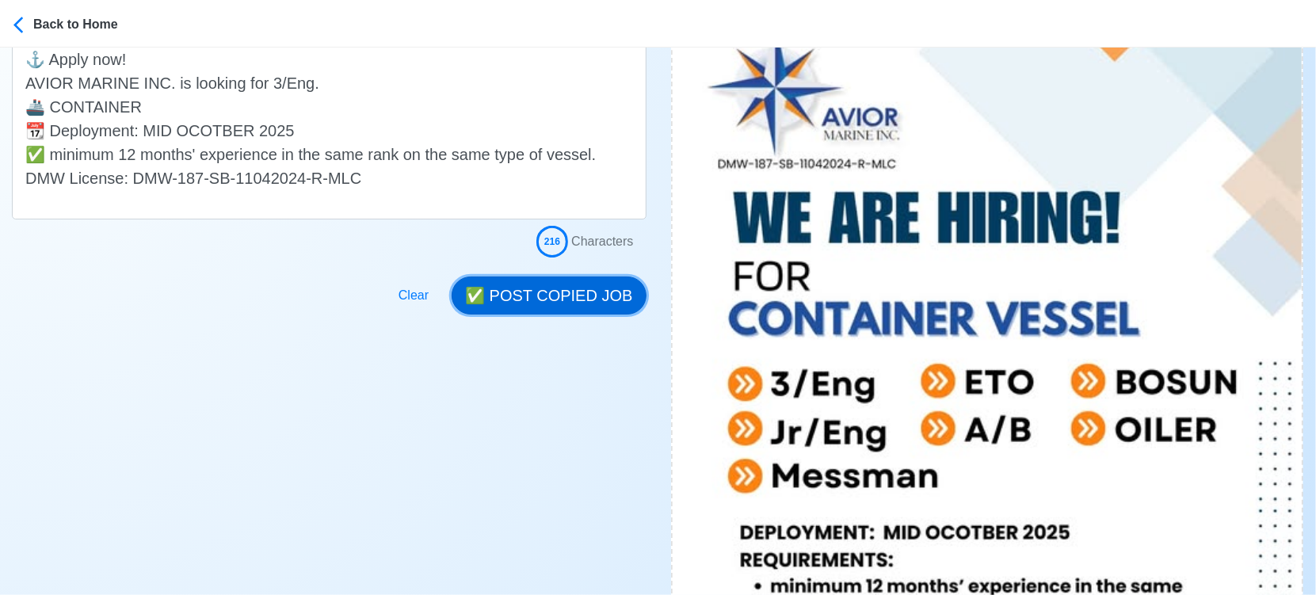
click at [552, 300] on button "✅ POST COPIED JOB" at bounding box center [549, 296] width 194 height 38
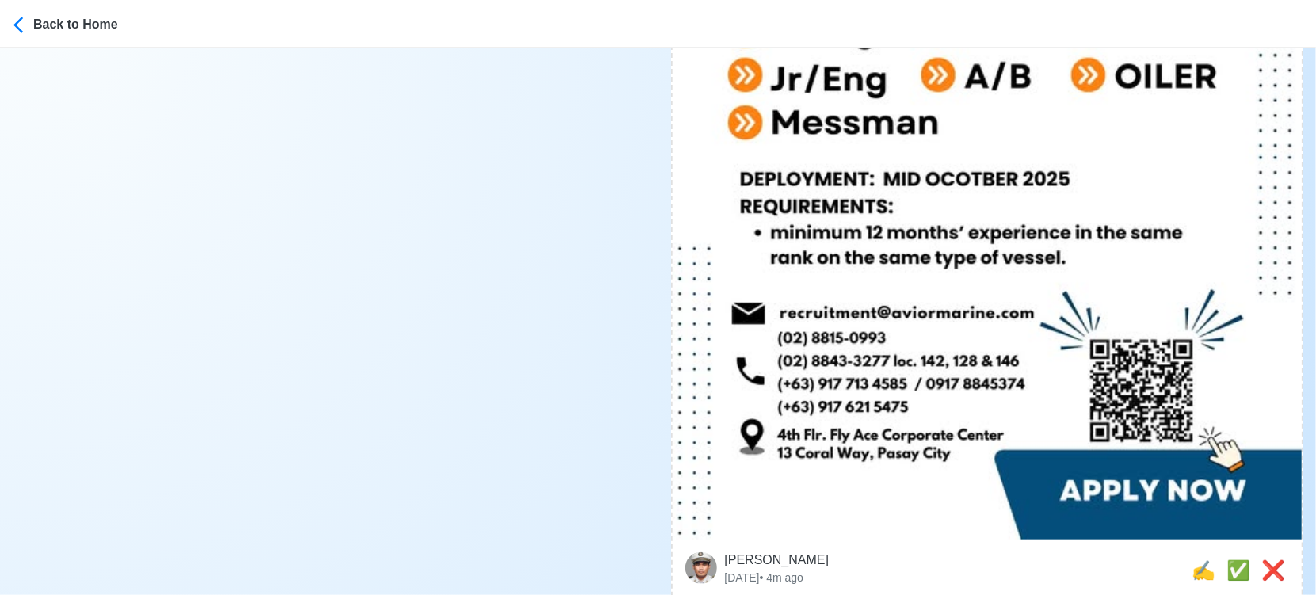
scroll to position [968, 0]
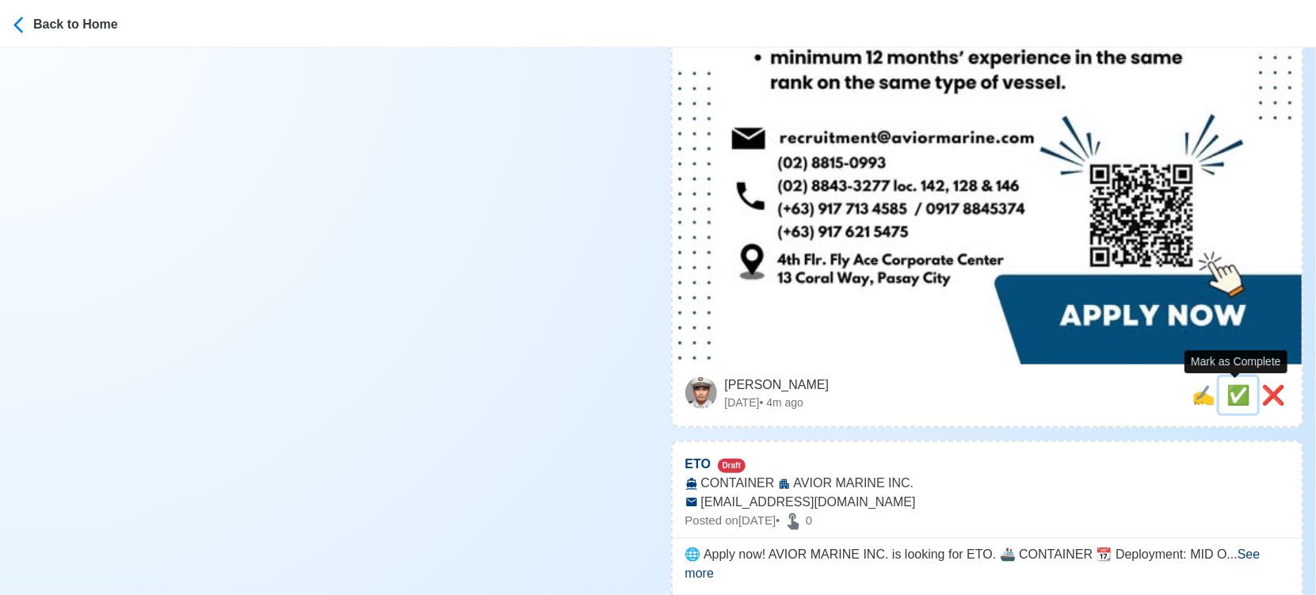
click at [1232, 391] on span "✅" at bounding box center [1239, 394] width 24 height 21
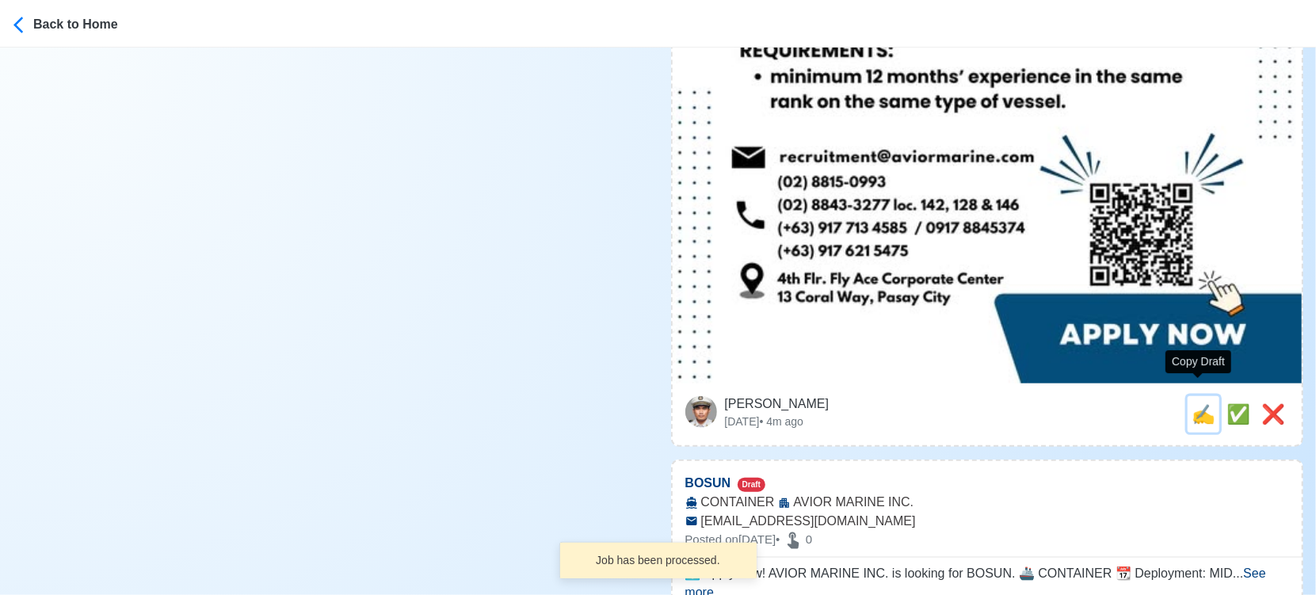
drag, startPoint x: 1198, startPoint y: 399, endPoint x: 1141, endPoint y: 391, distance: 57.5
click at [1197, 403] on span "✍️" at bounding box center [1204, 413] width 24 height 21
type input "ETO"
select select
type input "AVIOR MARINE INC."
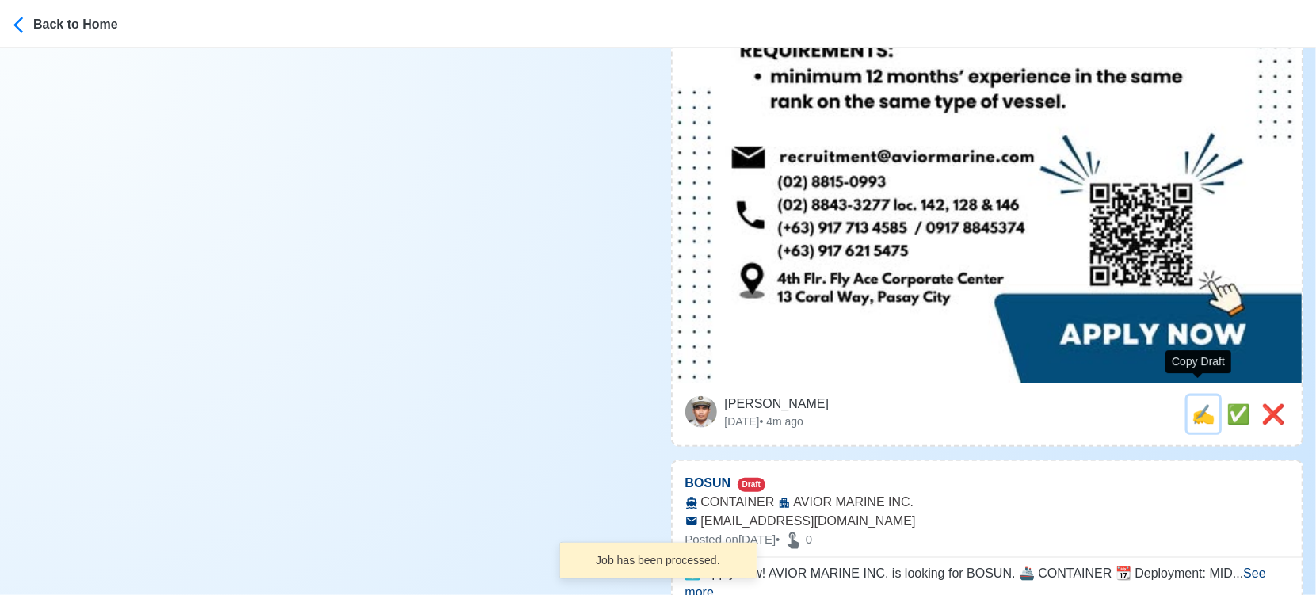
type input "CONTAINER"
type input "[EMAIL_ADDRESS][DOMAIN_NAME]"
type textarea "🌐 Apply now! AVIOR MARINE INC. is looking for ETO. 🚢 CONTAINER 📆 Deployment: MI…"
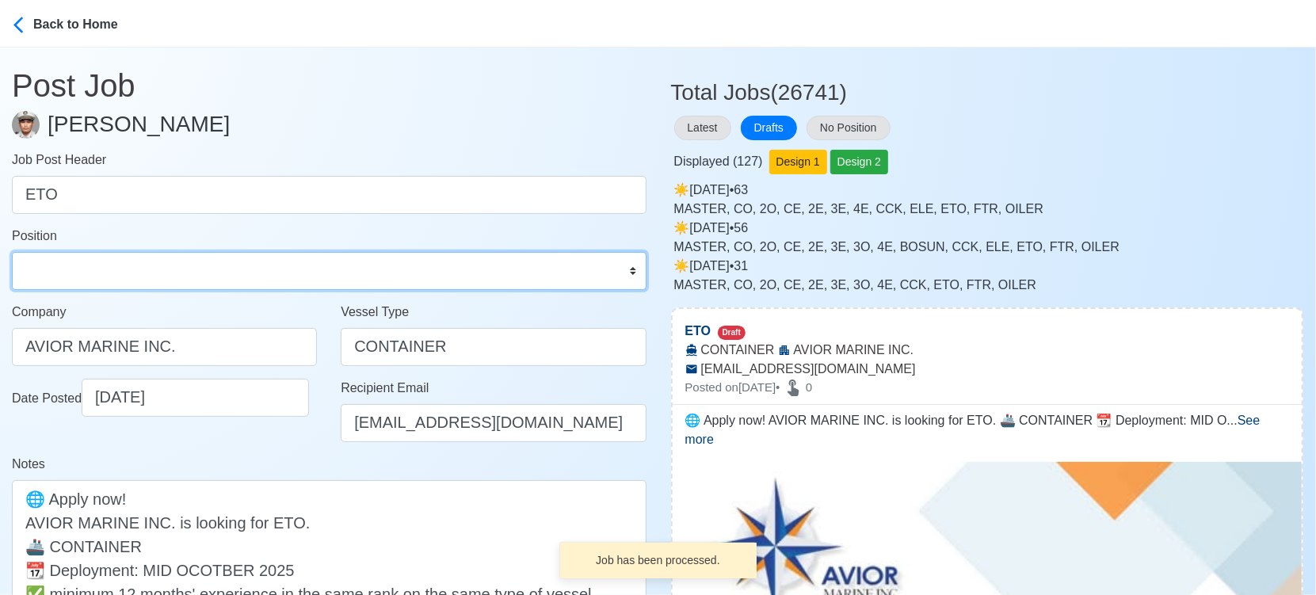
click at [136, 275] on select "Master Chief Officer 2nd Officer 3rd Officer Junior Officer Chief Engineer 2nd …" at bounding box center [329, 271] width 635 height 38
select select "ETO/ETR"
click at [12, 252] on select "Master Chief Officer 2nd Officer 3rd Officer Junior Officer Chief Engineer 2nd …" at bounding box center [329, 271] width 635 height 38
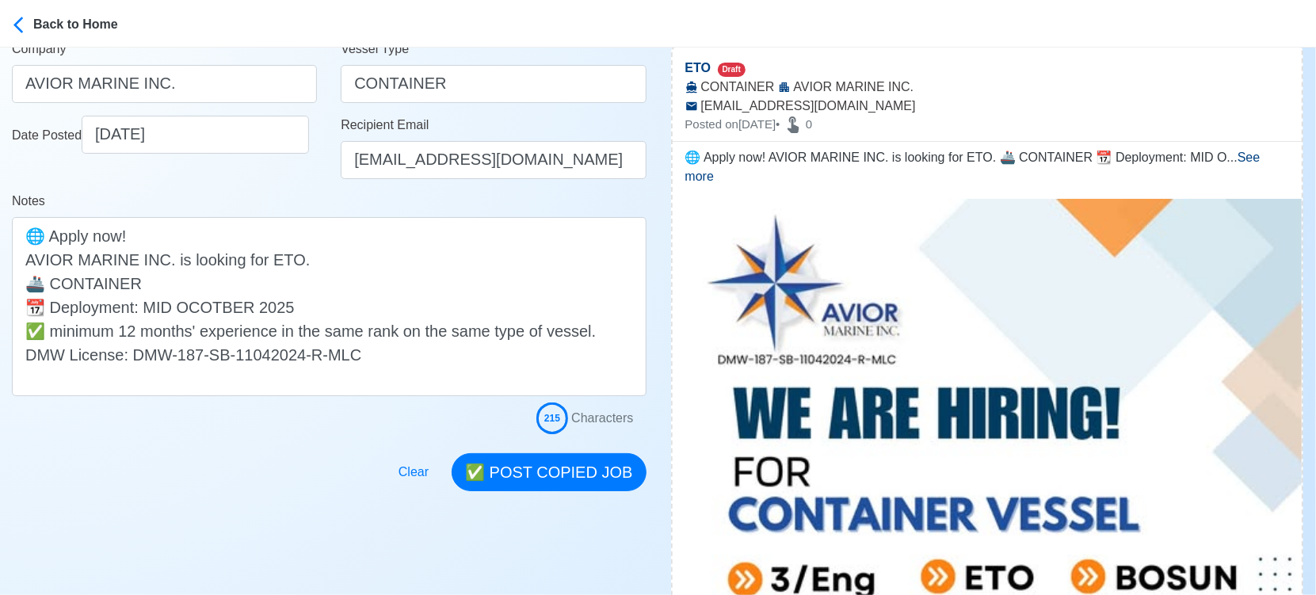
scroll to position [264, 0]
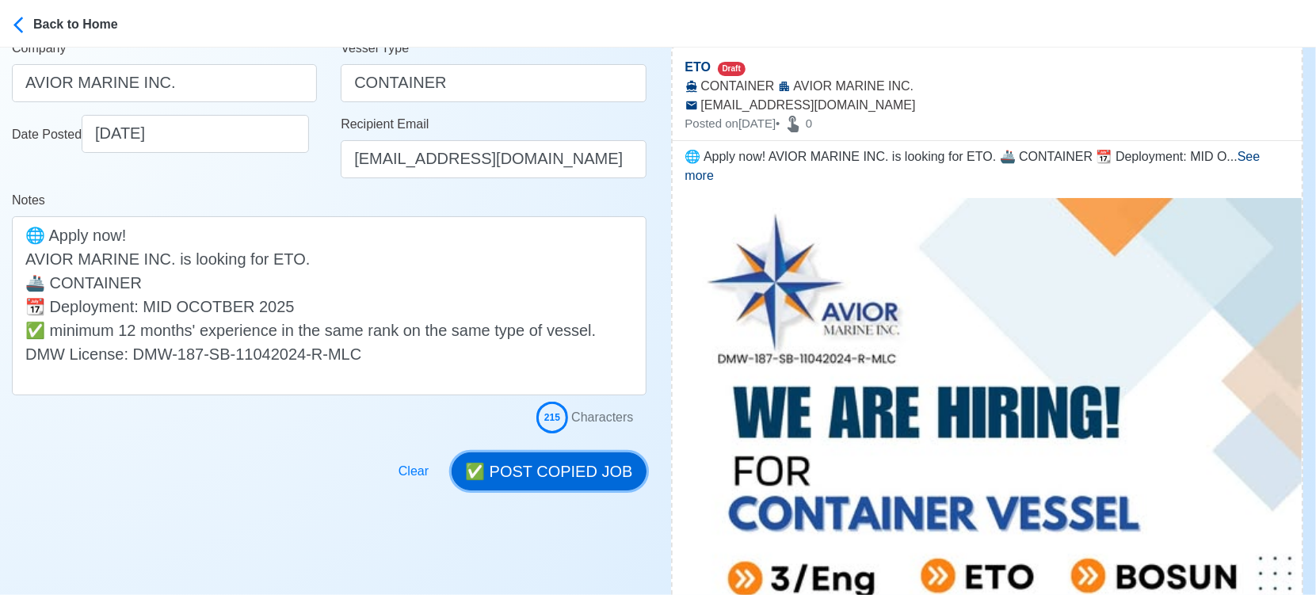
click at [587, 474] on button "✅ POST COPIED JOB" at bounding box center [549, 472] width 194 height 38
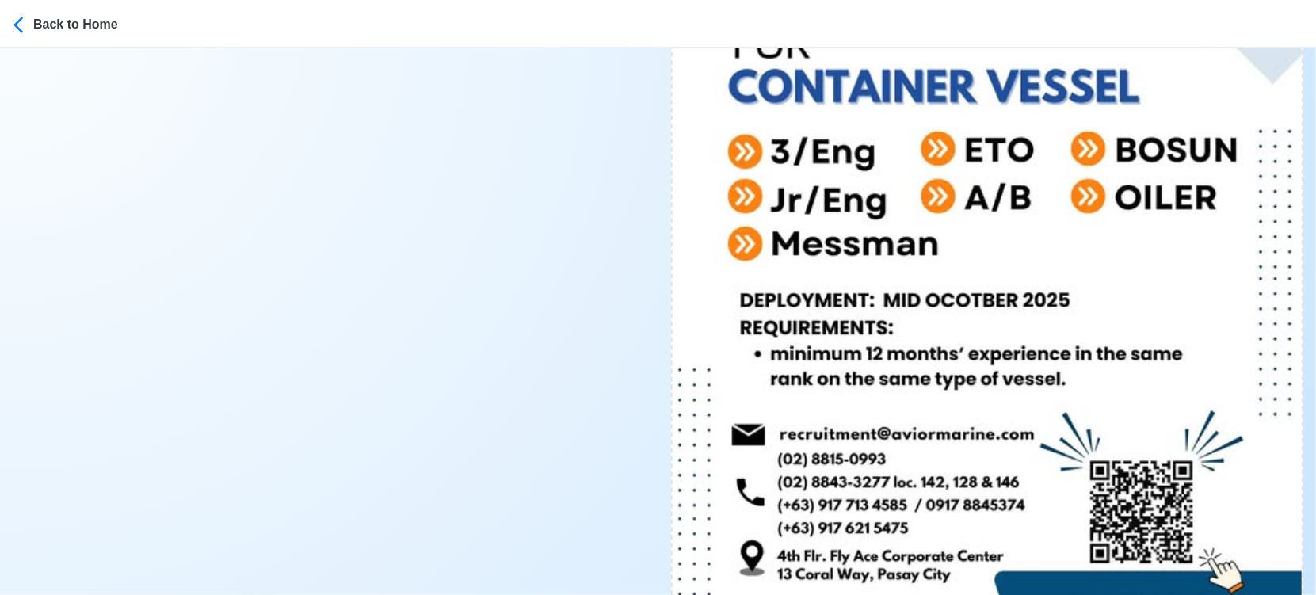
scroll to position [880, 0]
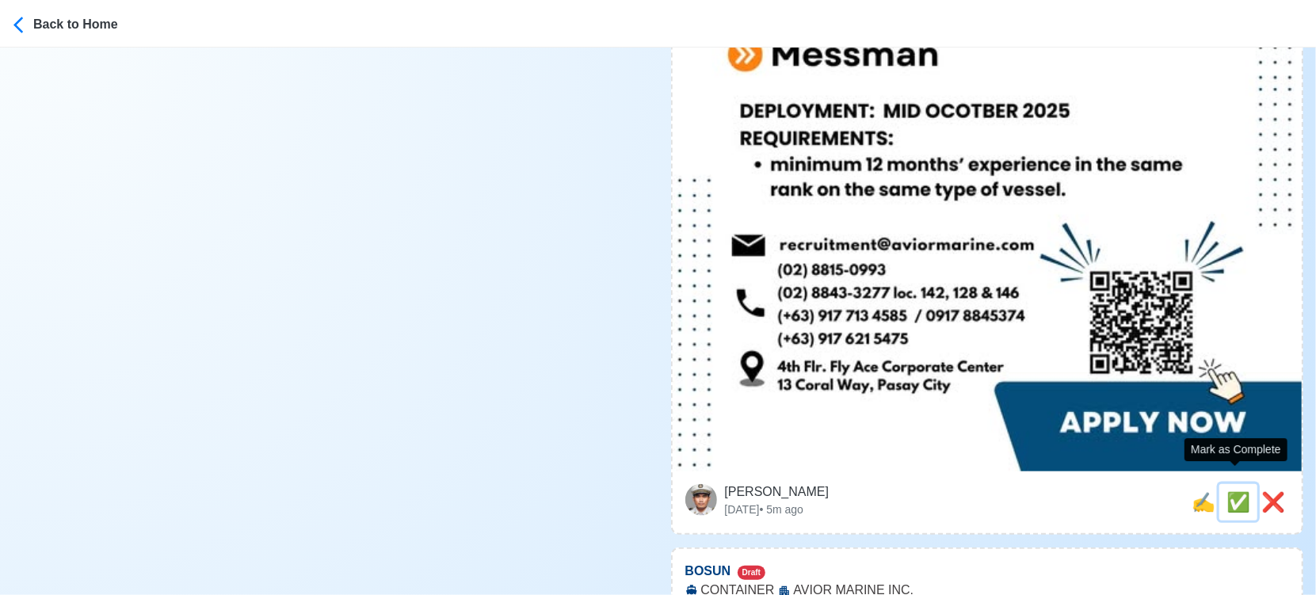
click at [1231, 491] on span "✅" at bounding box center [1239, 501] width 24 height 21
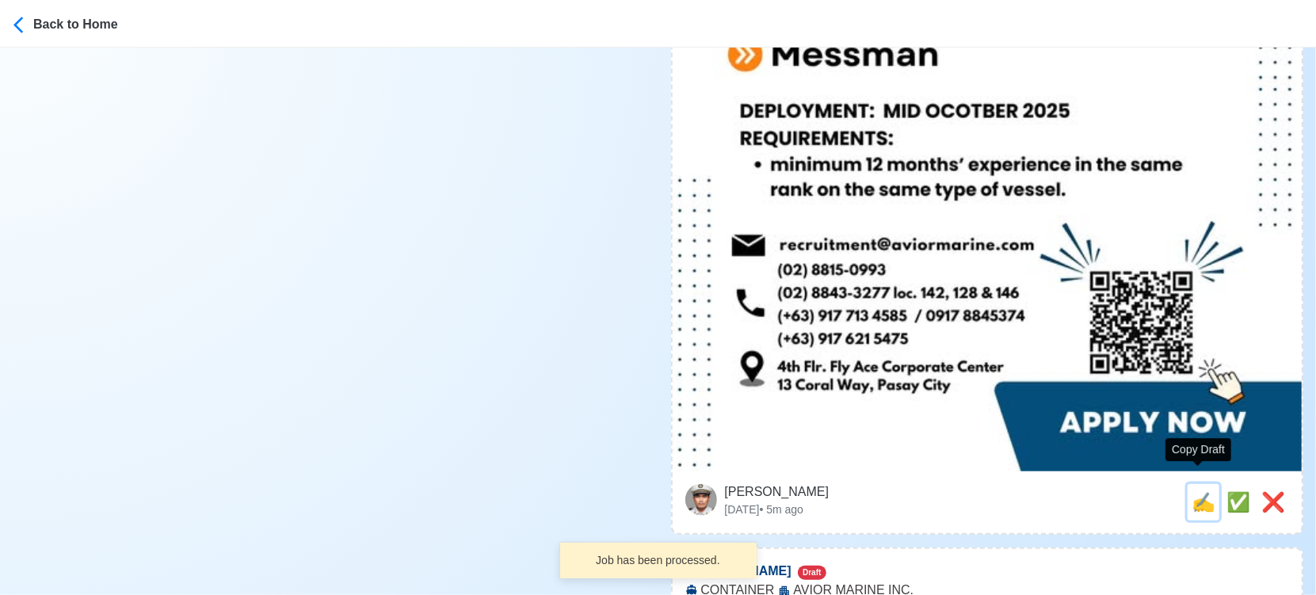
drag, startPoint x: 1199, startPoint y: 483, endPoint x: 1154, endPoint y: 479, distance: 45.3
click at [1197, 491] on span "✍️" at bounding box center [1204, 501] width 24 height 21
type input "BOSUN"
select select
type input "AVIOR MARINE INC."
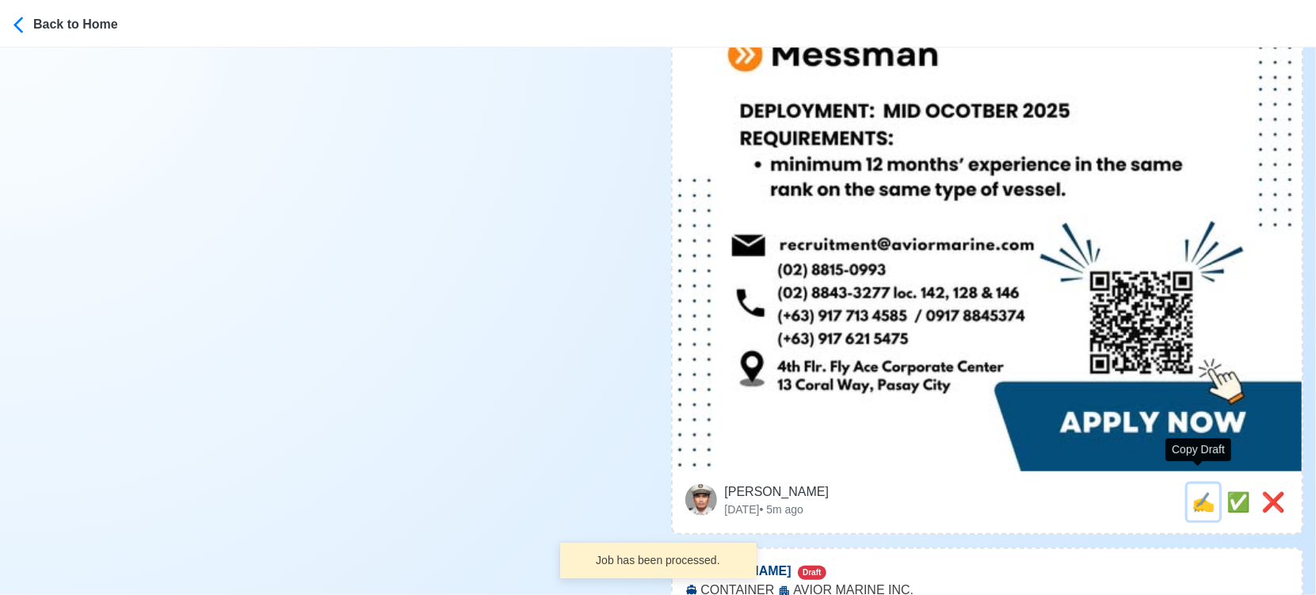
type input "CONTAINER"
type input "[EMAIL_ADDRESS][DOMAIN_NAME]"
type textarea "🌅 Apply now! AVIOR MARINE INC. is looking for BOSUN. 🚢 CONTAINER 📆 Deployment: …"
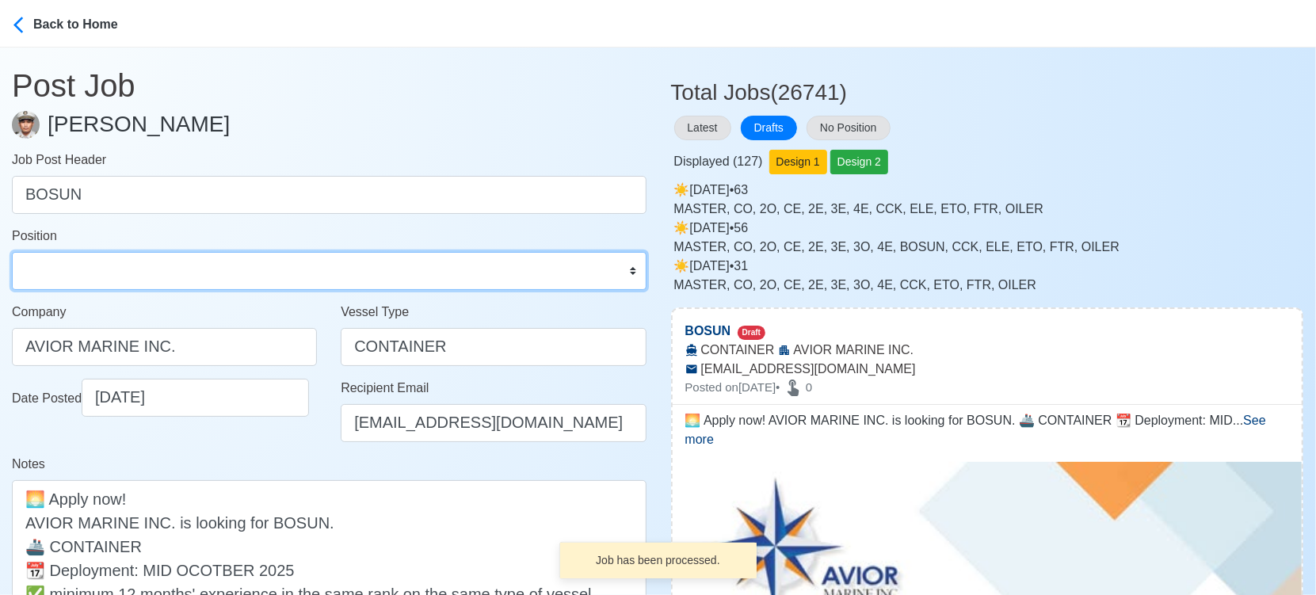
click at [174, 268] on select "Master Chief Officer 2nd Officer 3rd Officer Junior Officer Chief Engineer 2nd …" at bounding box center [329, 271] width 635 height 38
select select "Bosun"
click at [12, 252] on select "Master Chief Officer 2nd Officer 3rd Officer Junior Officer Chief Engineer 2nd …" at bounding box center [329, 271] width 635 height 38
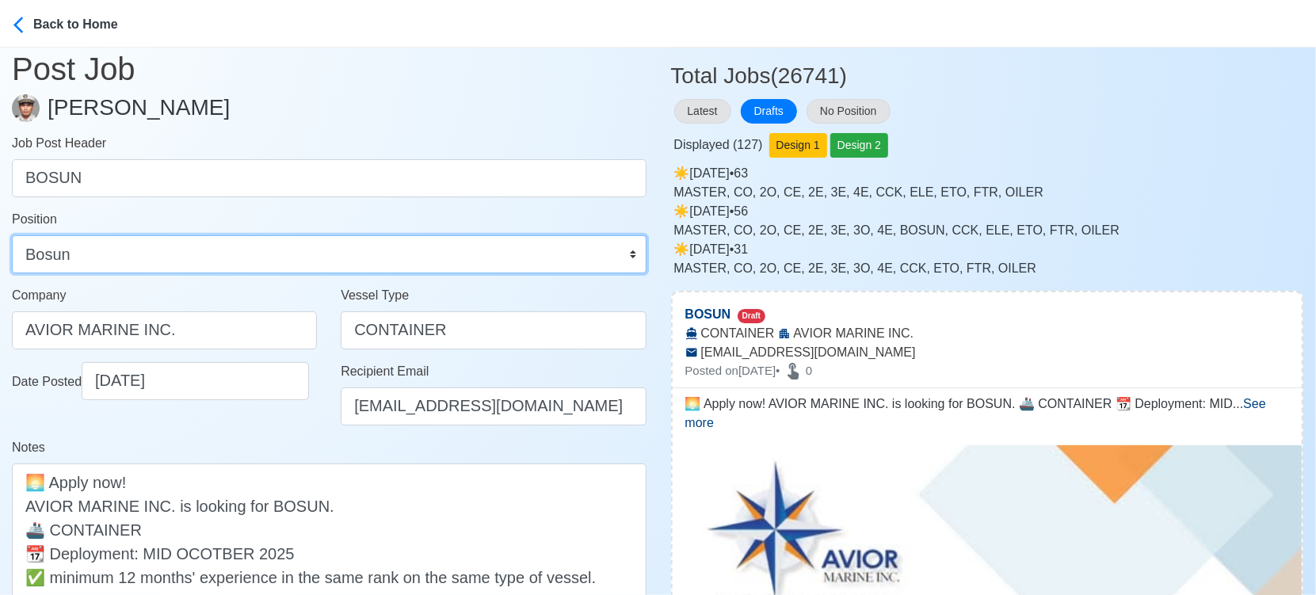
scroll to position [352, 0]
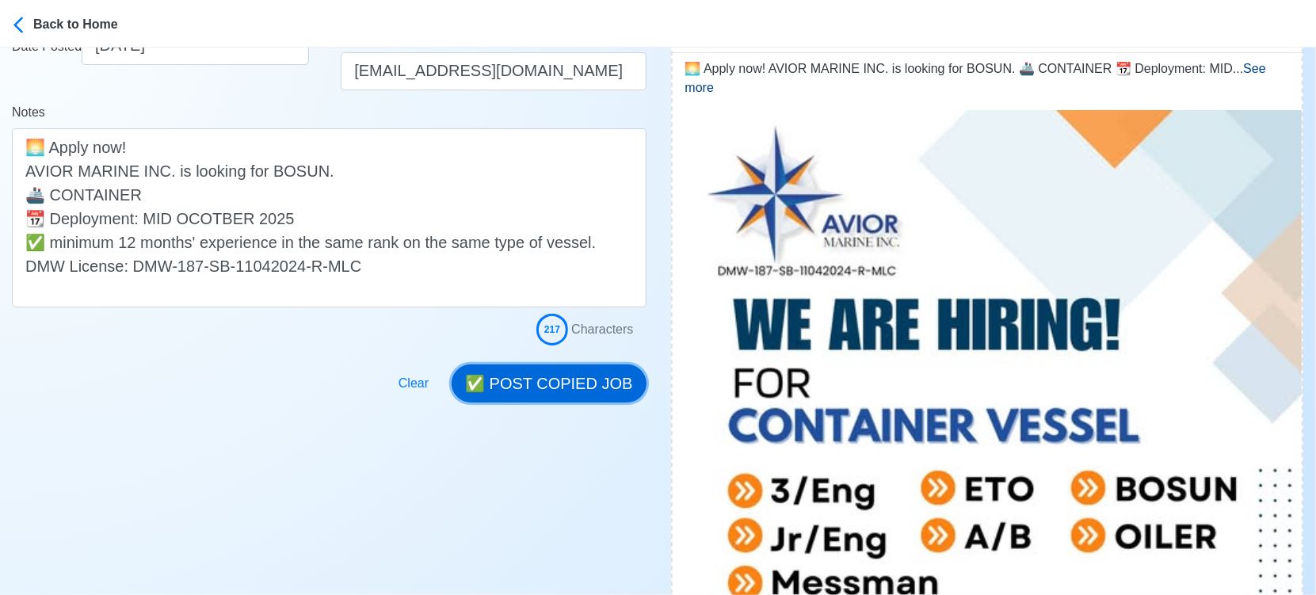
click at [591, 385] on button "✅ POST COPIED JOB" at bounding box center [549, 384] width 194 height 38
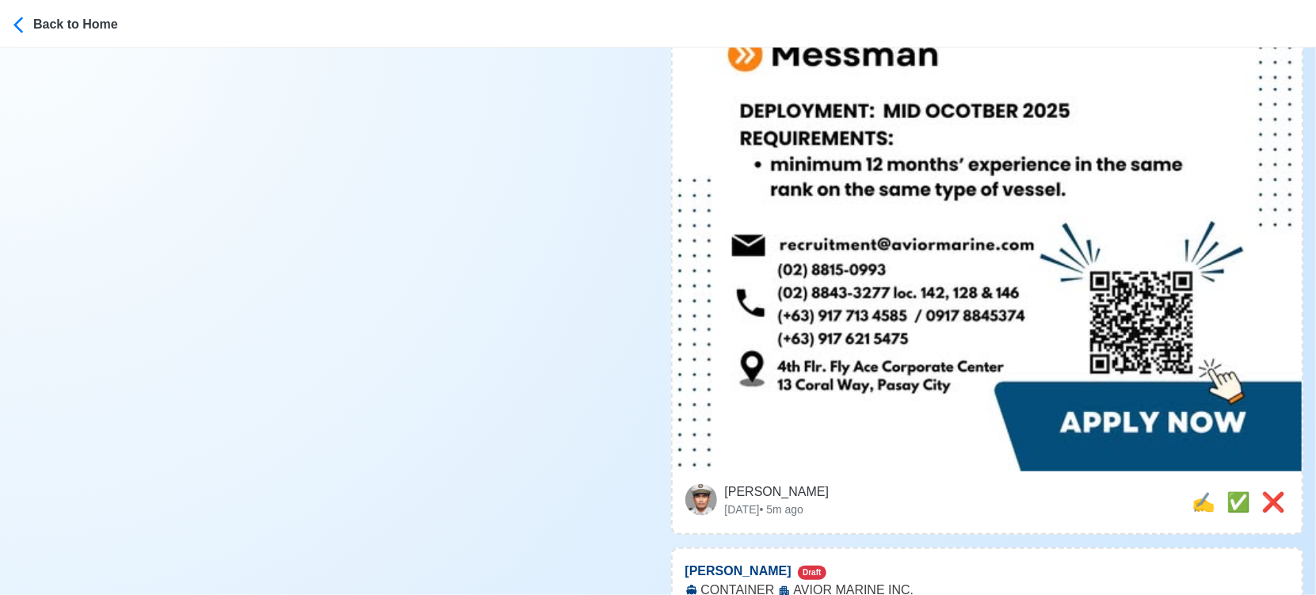
scroll to position [1056, 0]
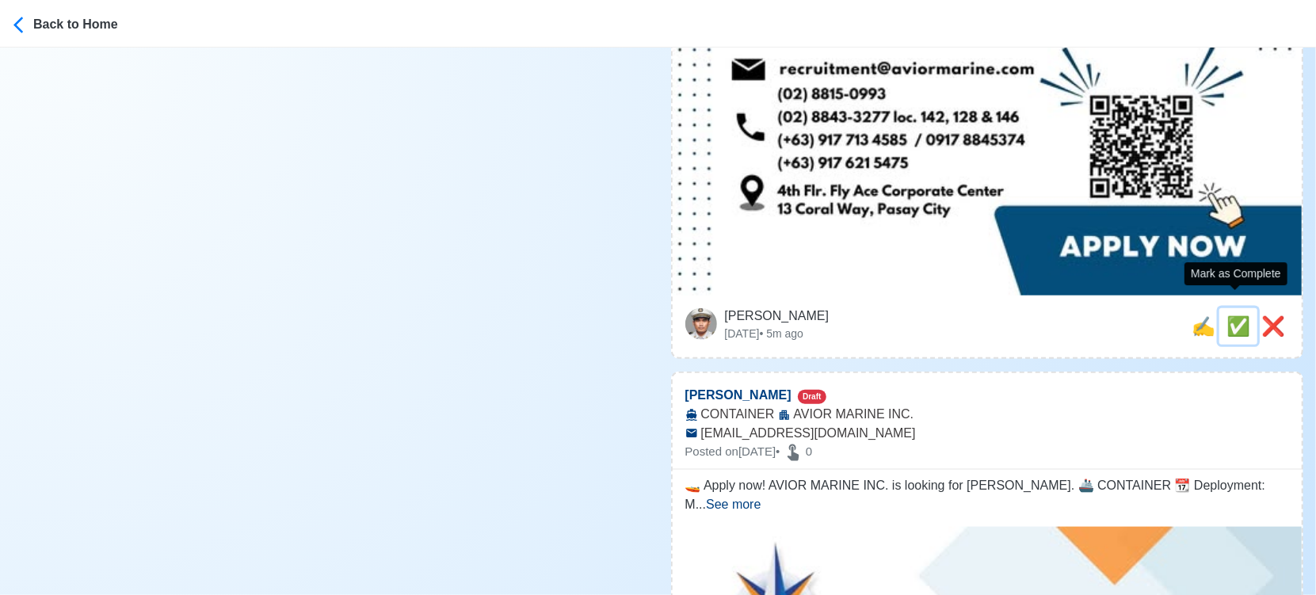
click at [1232, 315] on span "✅" at bounding box center [1239, 325] width 24 height 21
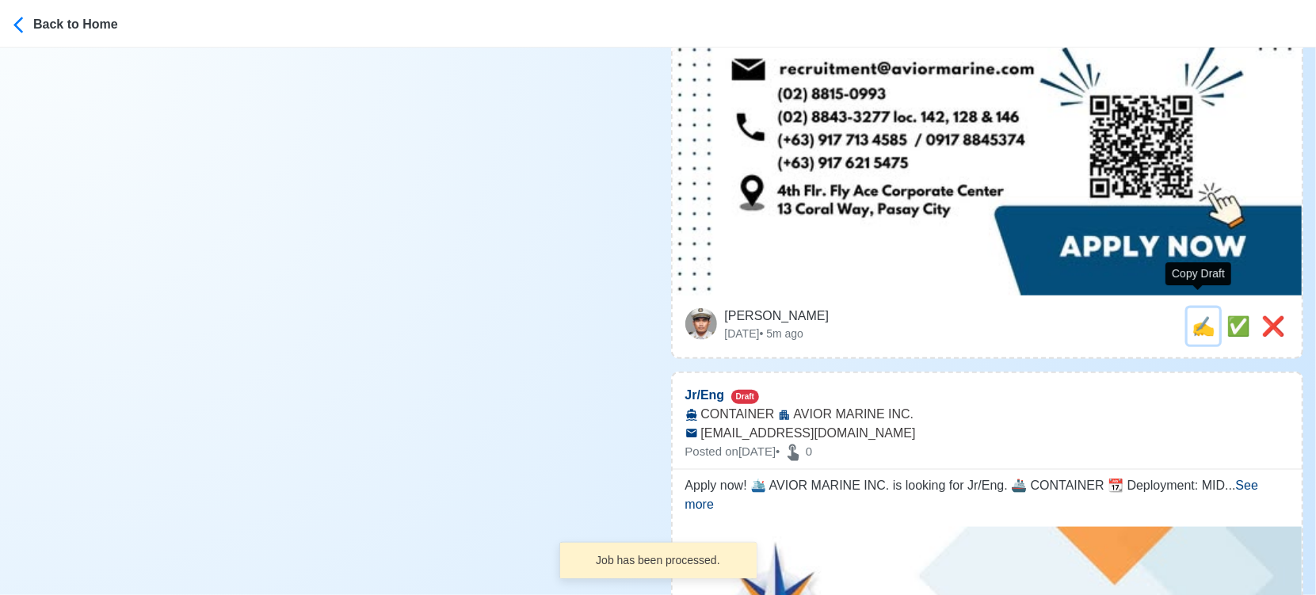
click at [1197, 315] on span "✍️" at bounding box center [1204, 325] width 24 height 21
type input "[PERSON_NAME]"
select select "[PERSON_NAME]"
type input "AVIOR MARINE INC."
type input "CONTAINER"
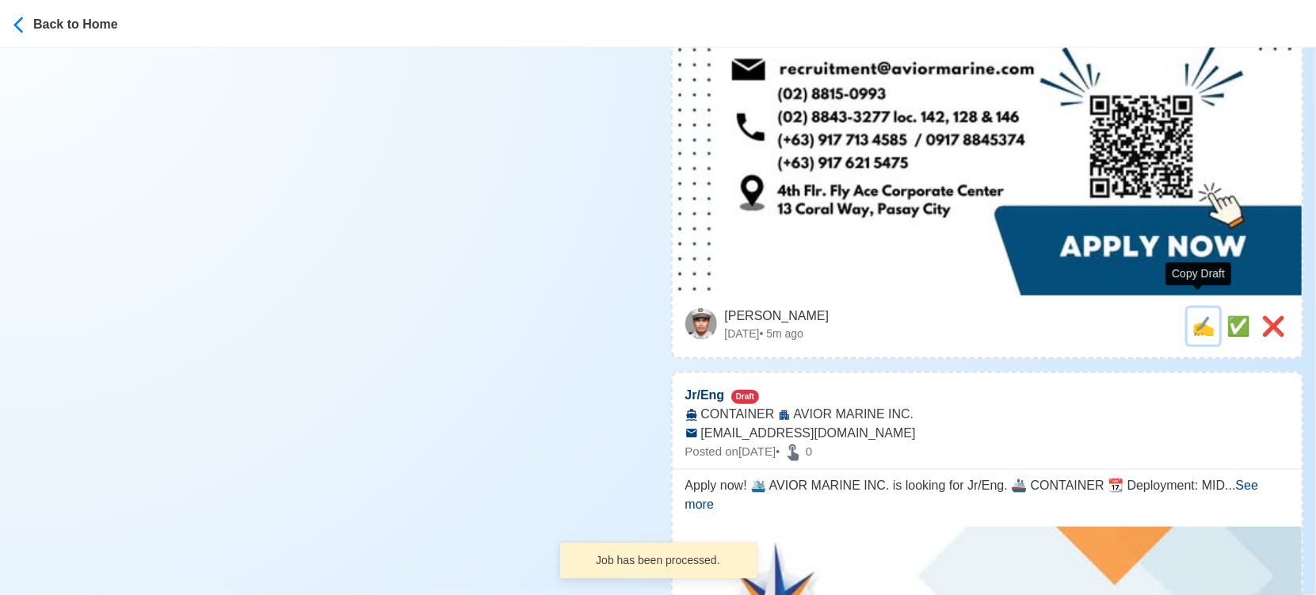
type input "[EMAIL_ADDRESS][DOMAIN_NAME]"
type textarea "🚤 Apply now! AVIOR MARINE INC. is looking for Messman. 🚢 CONTAINER 📆 Deployment…"
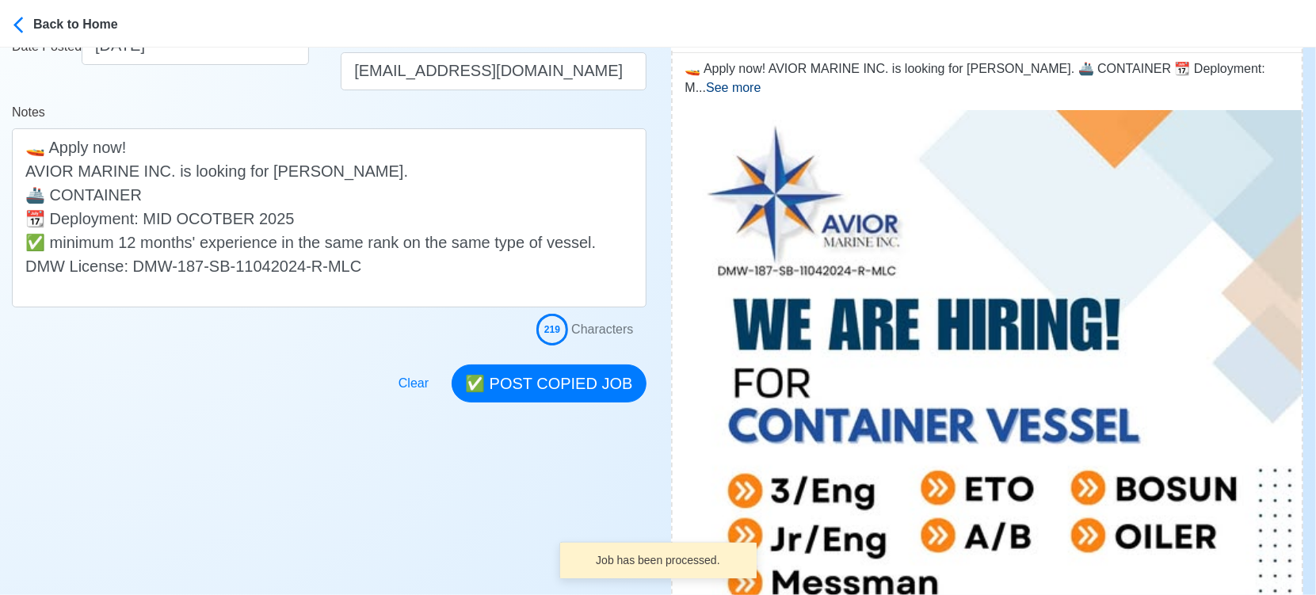
scroll to position [528, 0]
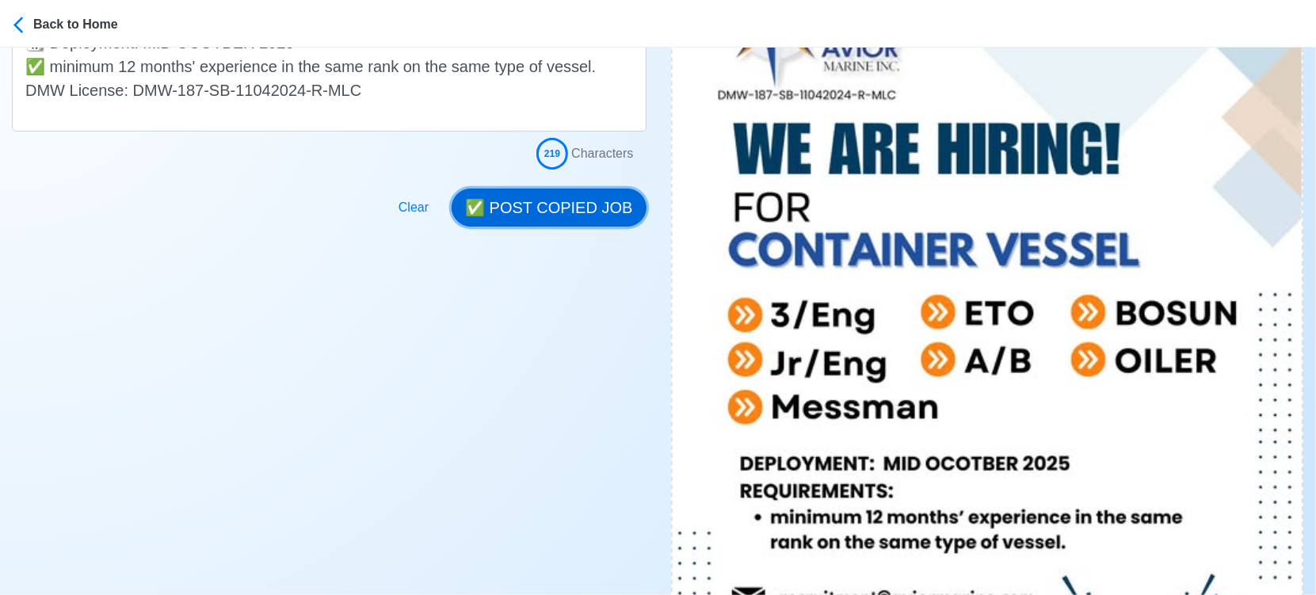
click at [572, 201] on button "✅ POST COPIED JOB" at bounding box center [549, 208] width 194 height 38
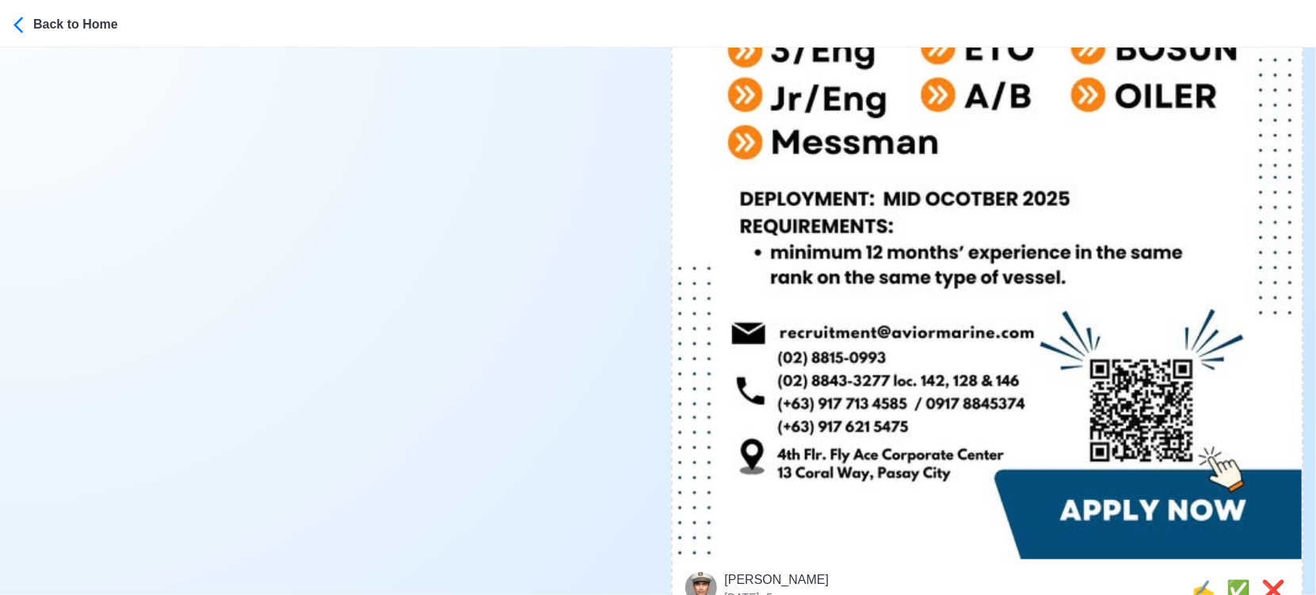
scroll to position [1056, 0]
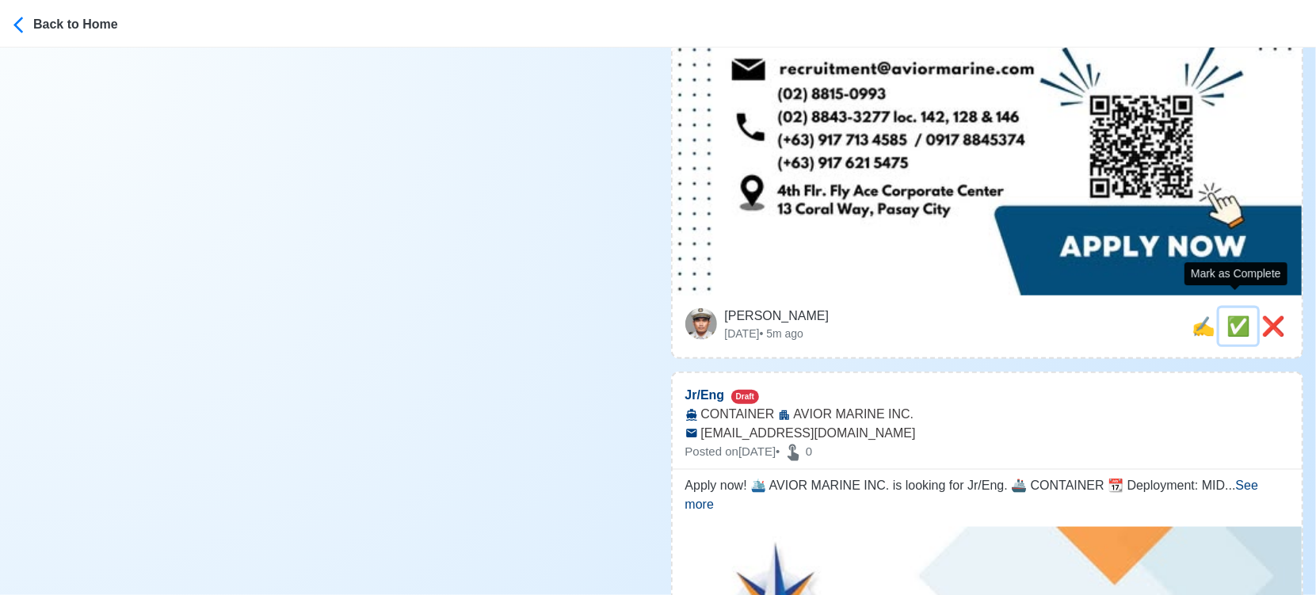
click at [1230, 315] on span "✅" at bounding box center [1239, 325] width 24 height 21
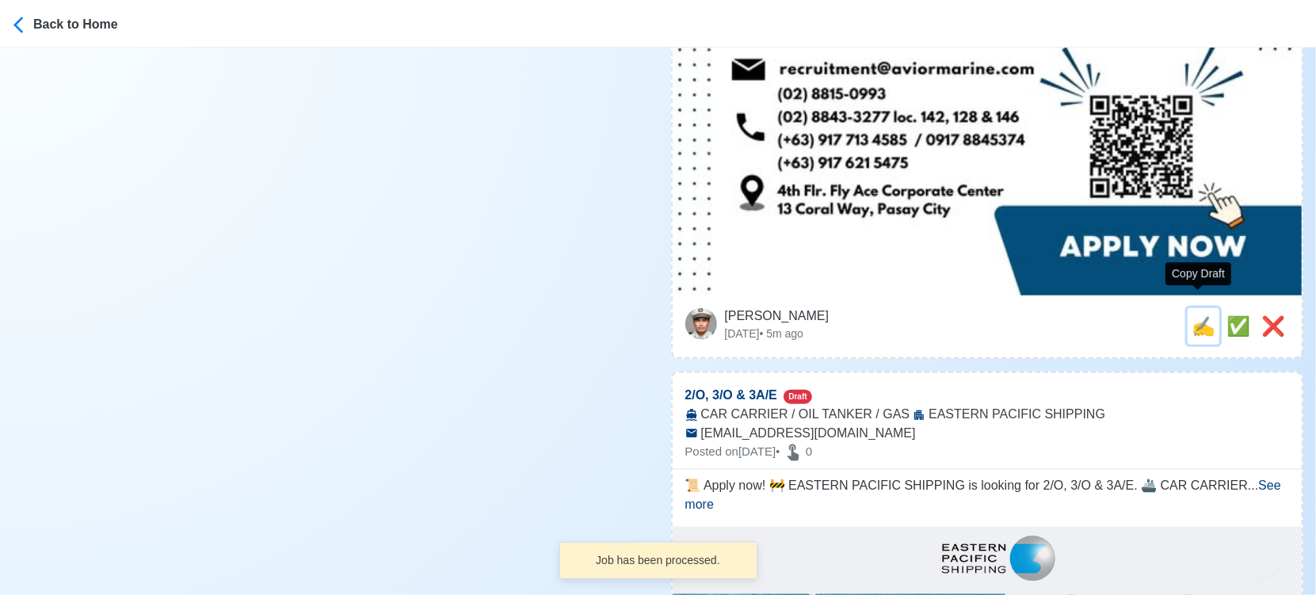
drag, startPoint x: 1195, startPoint y: 315, endPoint x: 1185, endPoint y: 315, distance: 10.3
click at [1193, 315] on span "✍️" at bounding box center [1204, 325] width 24 height 21
type input "Jr/Eng"
select select
type input "AVIOR MARINE INC."
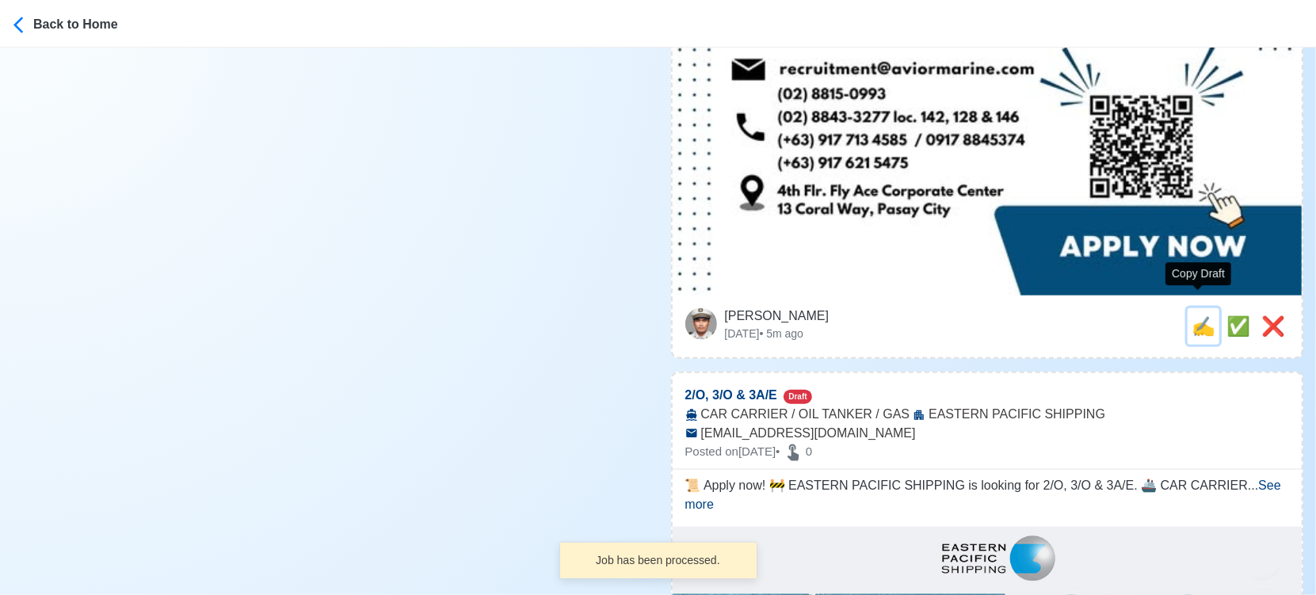
type input "CONTAINER"
type input "[EMAIL_ADDRESS][DOMAIN_NAME]"
type textarea "Apply now! 🛳️ AVIOR MARINE INC. is looking for Jr/Eng. 🚢 CONTAINER 📆 Deployment…"
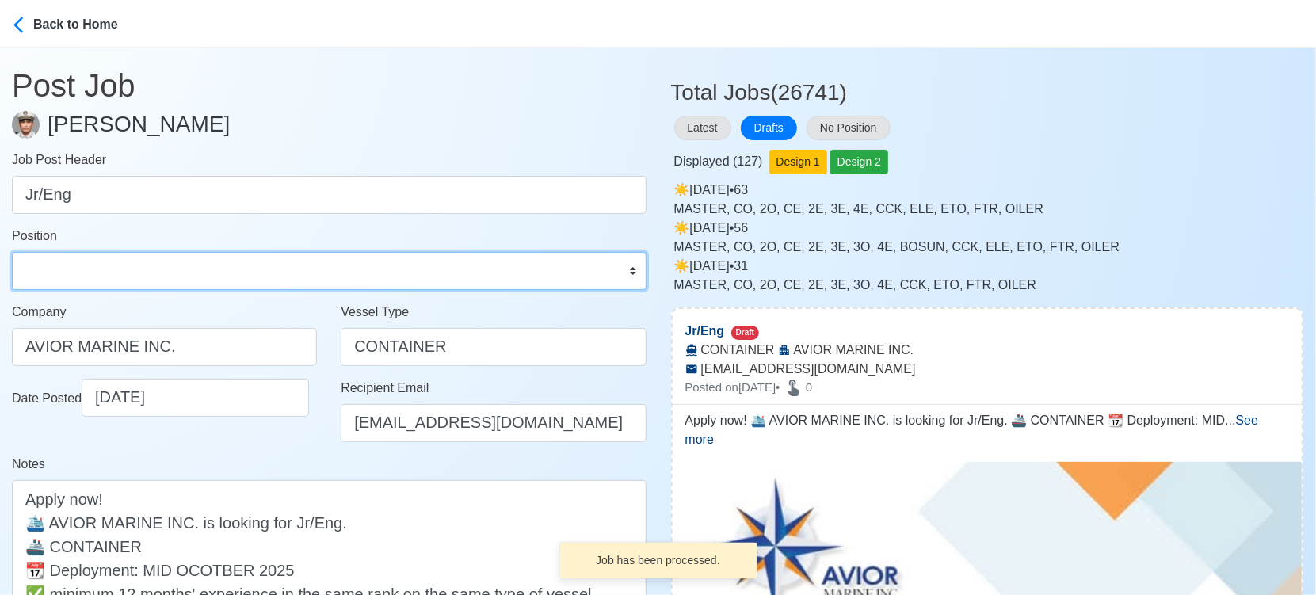
click at [241, 265] on select "Master Chief Officer 2nd Officer 3rd Officer Junior Officer Chief Engineer 2nd …" at bounding box center [329, 271] width 635 height 38
select select "Junior Engineer"
click at [12, 252] on select "Master Chief Officer 2nd Officer 3rd Officer Junior Officer Chief Engineer 2nd …" at bounding box center [329, 271] width 635 height 38
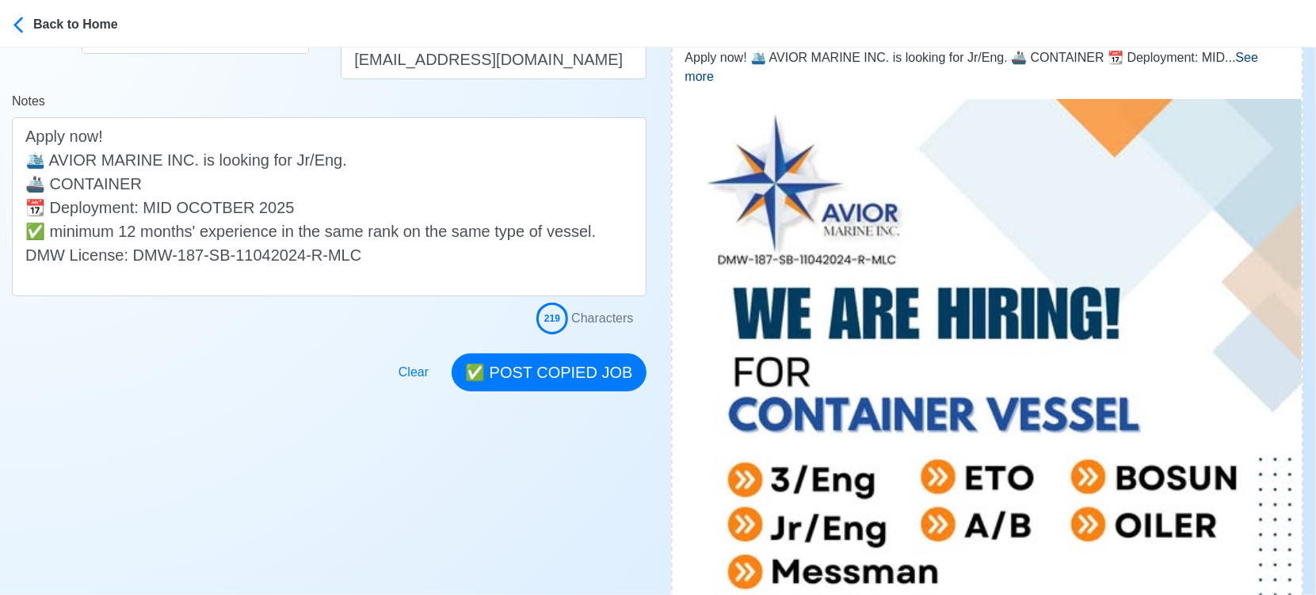
scroll to position [440, 0]
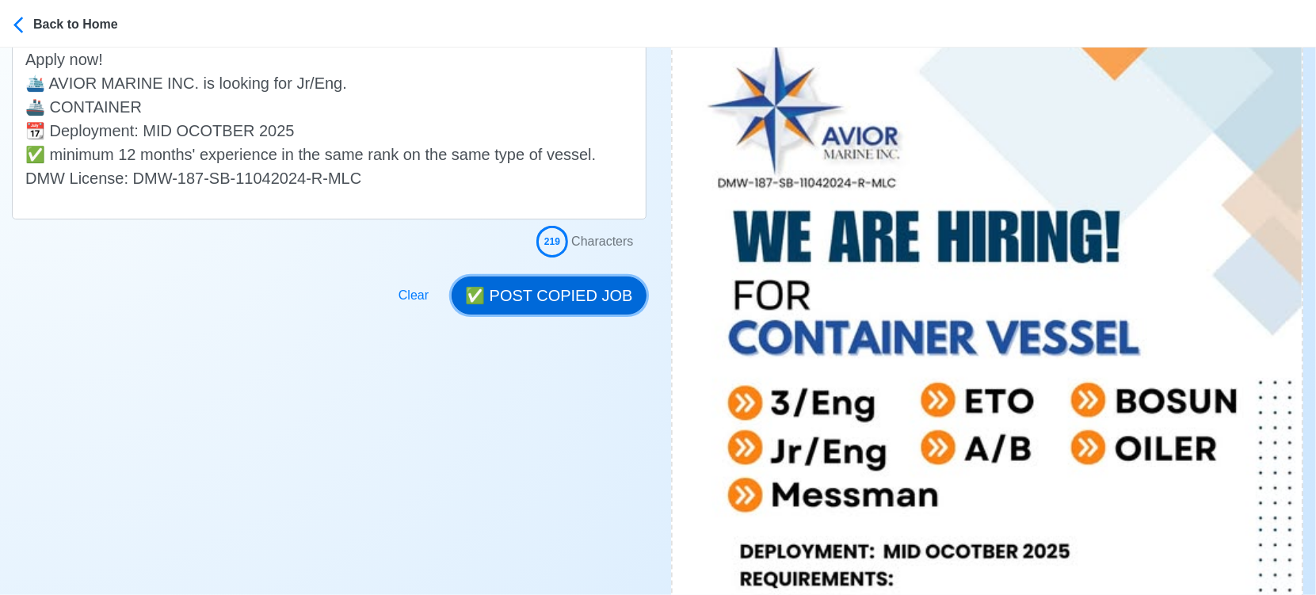
click at [573, 292] on button "✅ POST COPIED JOB" at bounding box center [549, 296] width 194 height 38
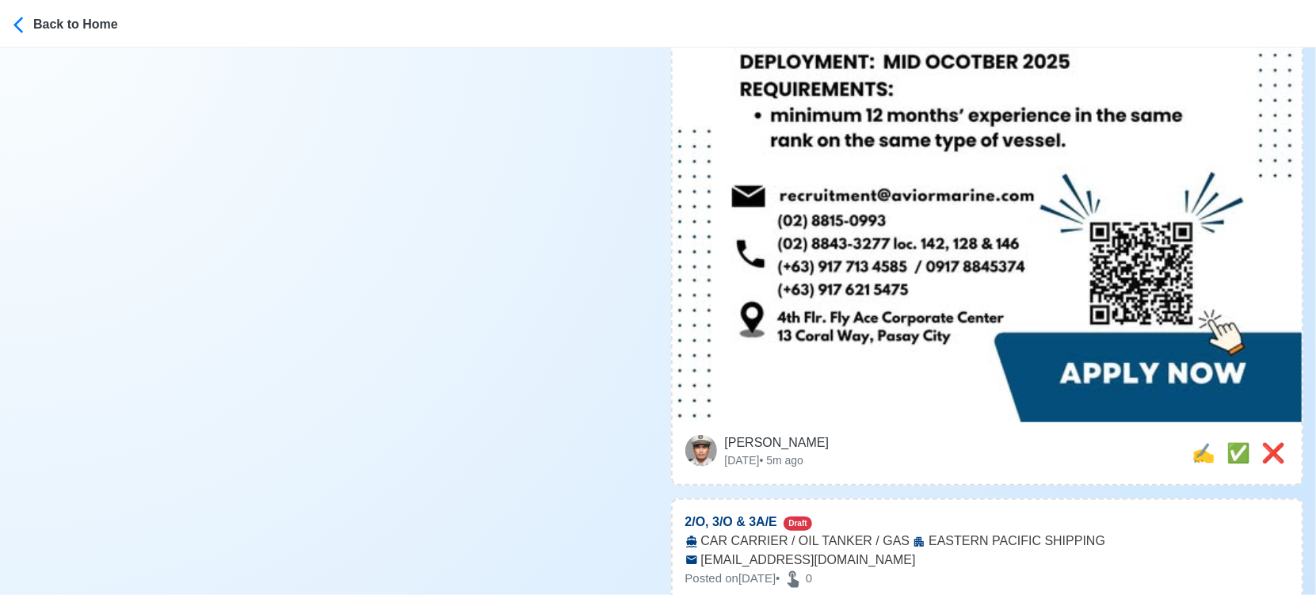
scroll to position [1056, 0]
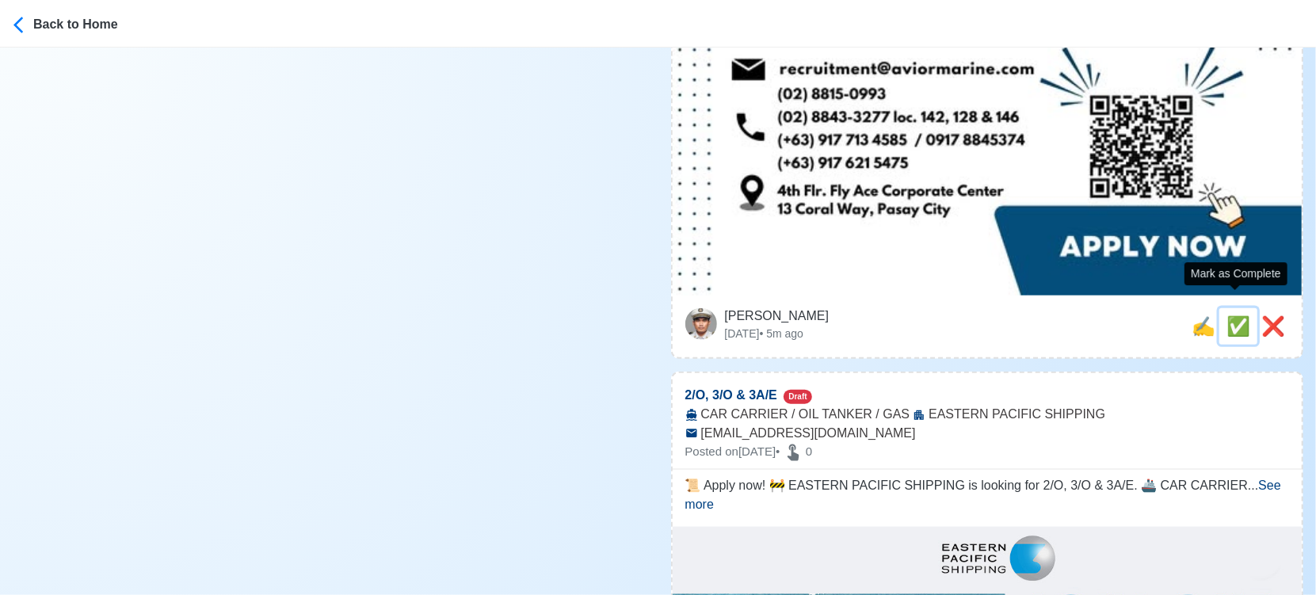
click at [1236, 315] on span "✅" at bounding box center [1239, 325] width 24 height 21
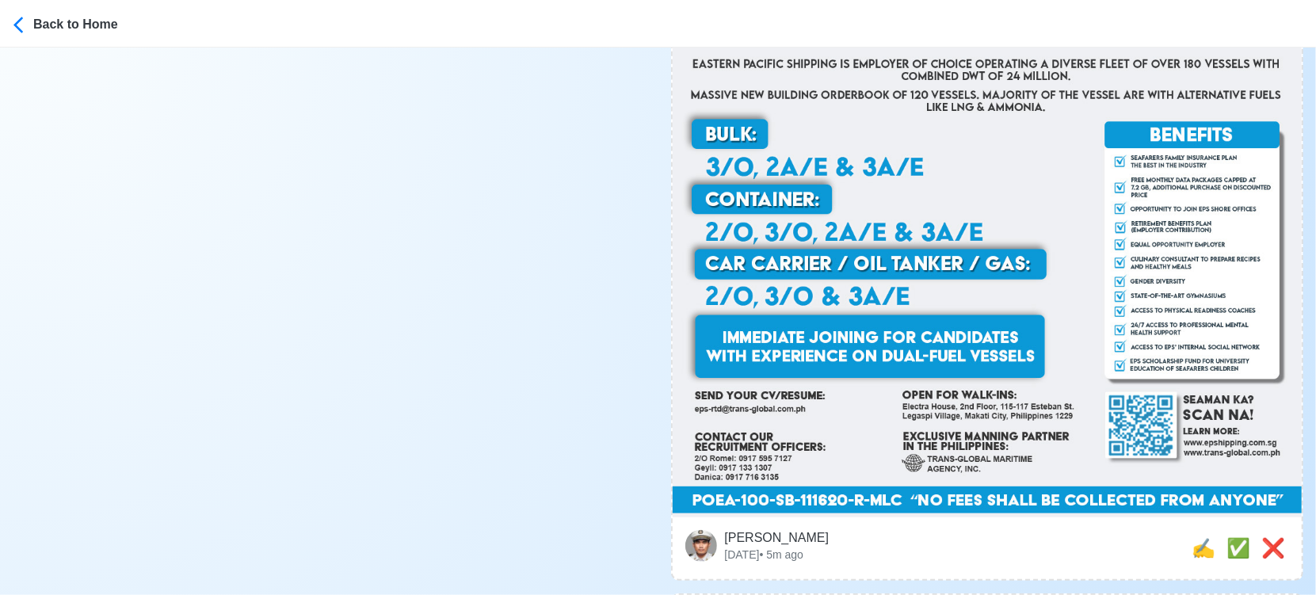
scroll to position [880, 0]
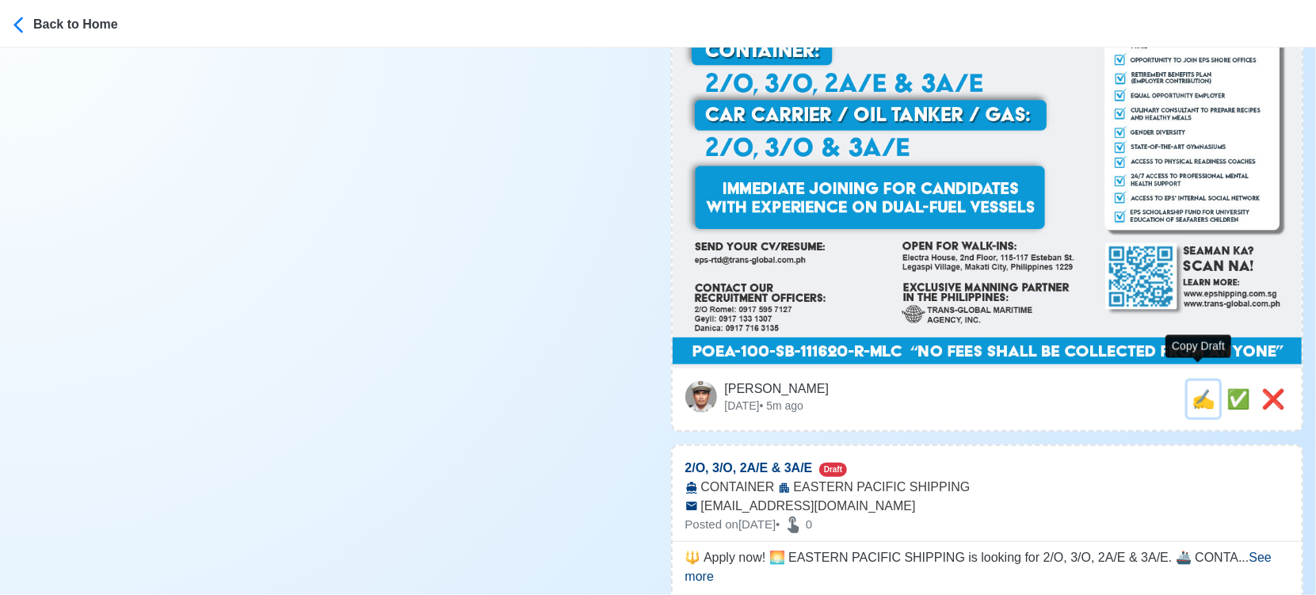
click at [1193, 388] on span "✍️" at bounding box center [1204, 398] width 24 height 21
type input "2/Ο, 3/Ο & 3A/E"
select select
type input "EASTERN PACIFIC SHIPPING"
type input "CAR CARRIER / OIL TANKER / GAS"
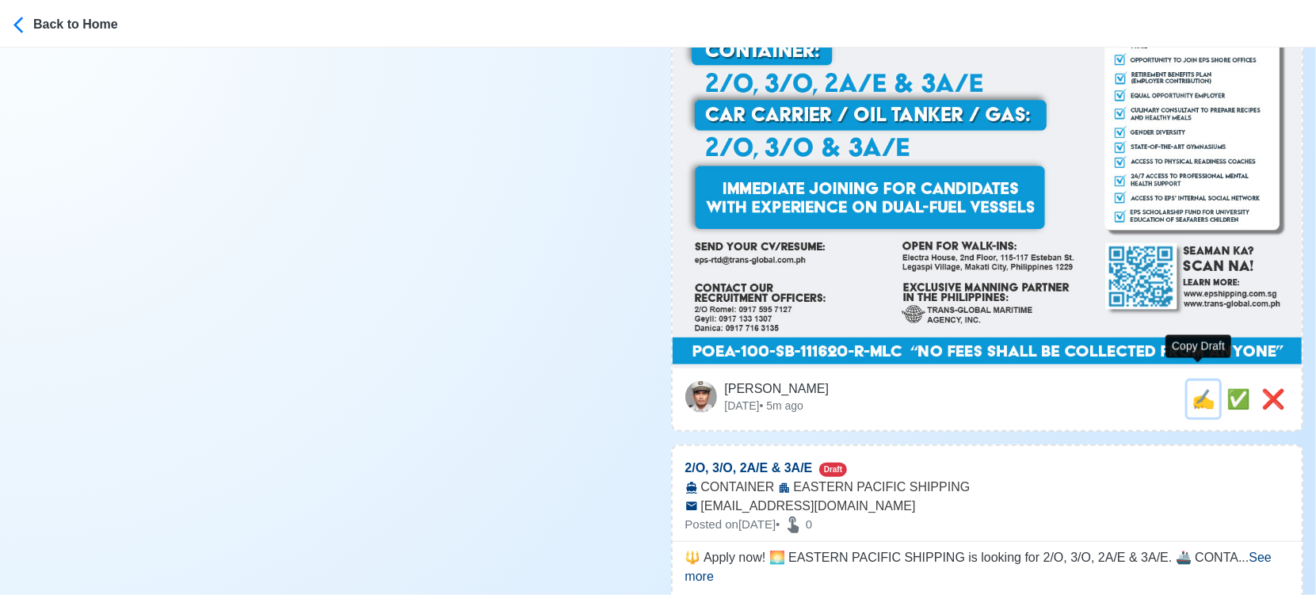
type input "[EMAIL_ADDRESS][DOMAIN_NAME]"
type textarea "📜 Apply now! 🚧 EASTERN PACIFIC SHIPPING is looking for 2/Ο, 3/Ο & 3A/E. 🚢 CAR C…"
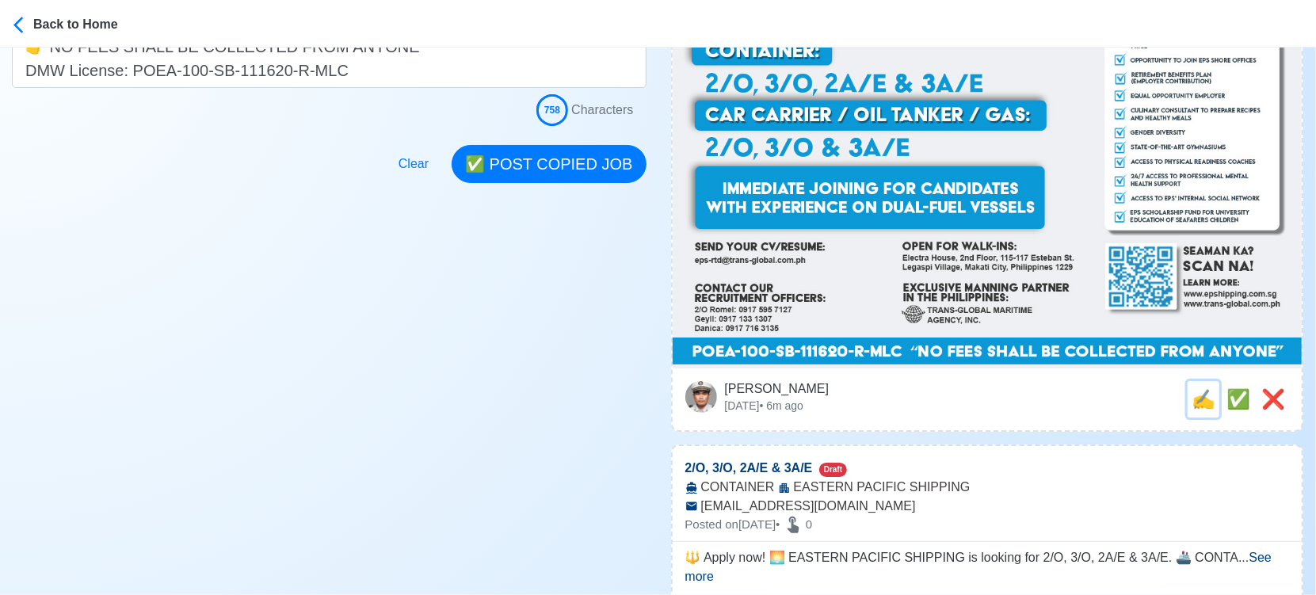
scroll to position [0, 0]
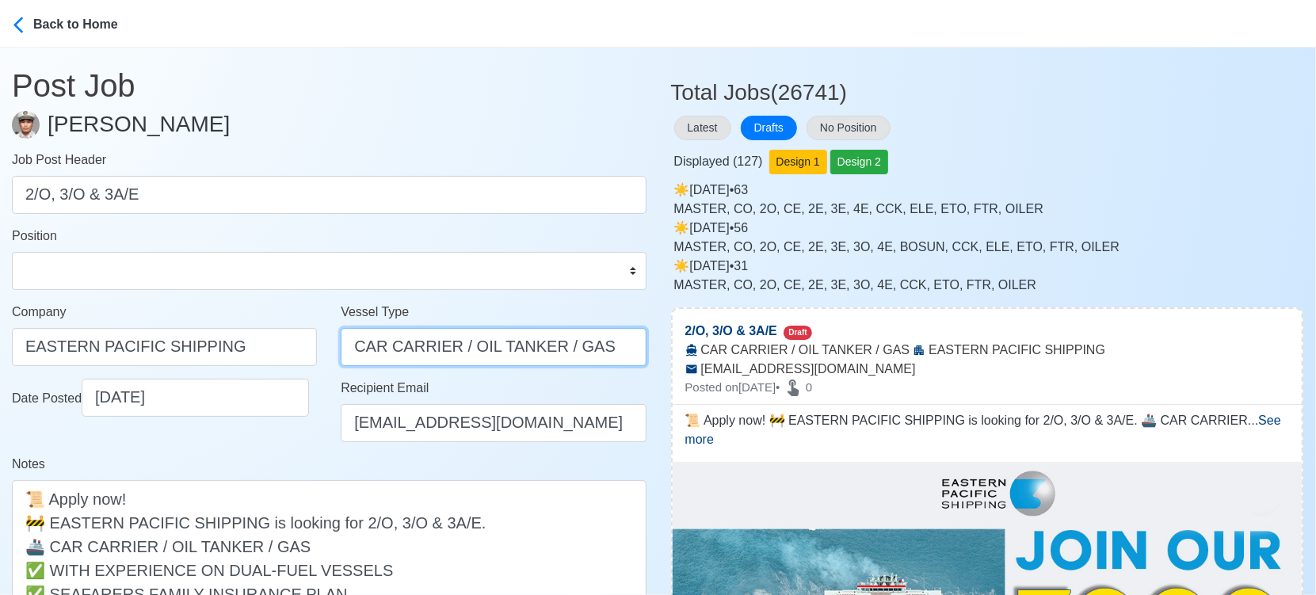
drag, startPoint x: 613, startPoint y: 342, endPoint x: 453, endPoint y: 353, distance: 160.5
click at [453, 352] on input "CAR CARRIER / OIL TANKER / GAS" at bounding box center [493, 347] width 305 height 38
type input "CAR CARRIER"
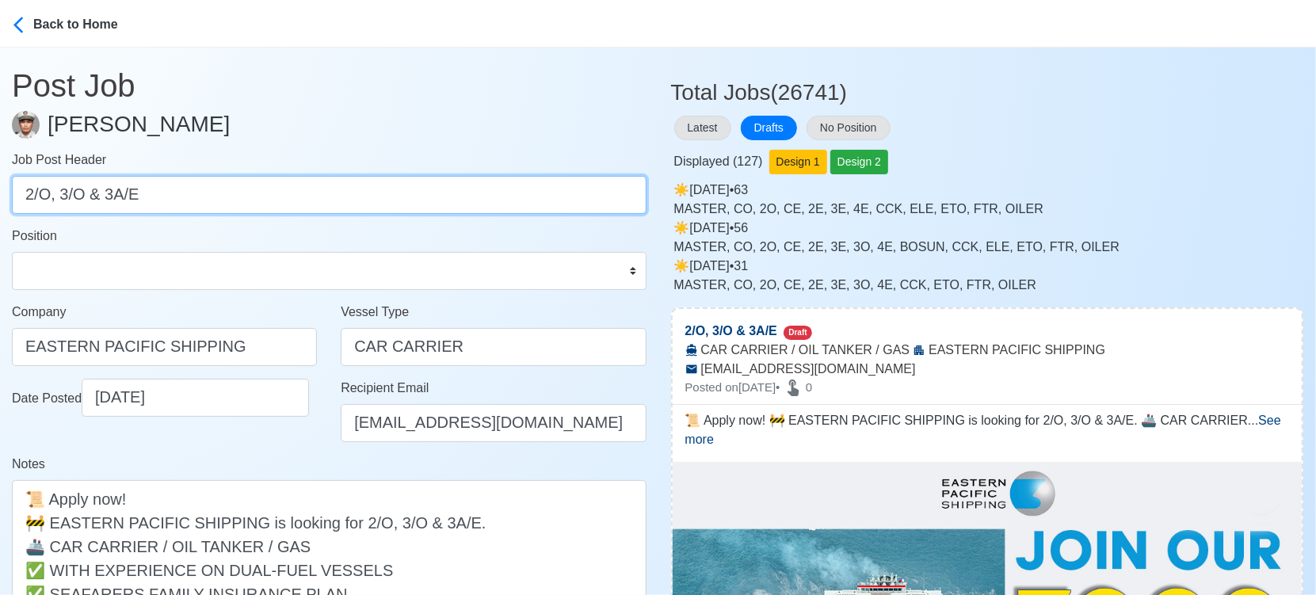
drag, startPoint x: 52, startPoint y: 199, endPoint x: 208, endPoint y: 185, distance: 156.7
click at [208, 185] on input "2/Ο, 3/Ο & 3A/E" at bounding box center [329, 195] width 635 height 38
type input "2/Ο"
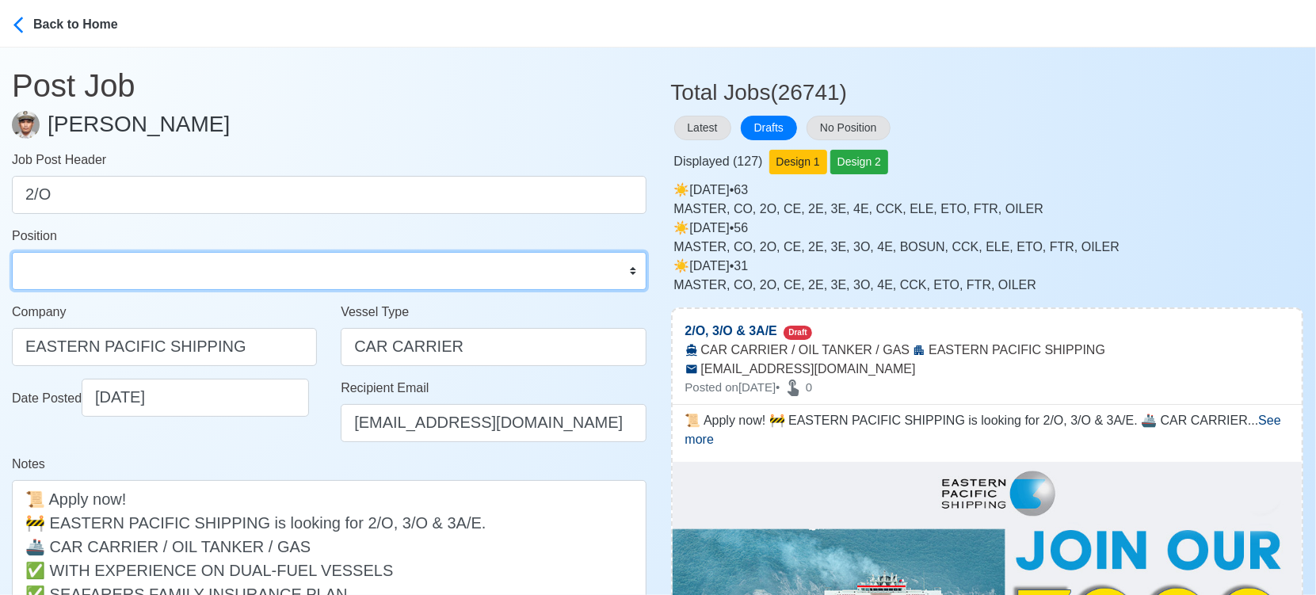
click at [159, 273] on select "Master Chief Officer 2nd Officer 3rd Officer Junior Officer Chief Engineer 2nd …" at bounding box center [329, 271] width 635 height 38
select select "2nd Officer"
click at [12, 252] on select "Master Chief Officer 2nd Officer 3rd Officer Junior Officer Chief Engineer 2nd …" at bounding box center [329, 271] width 635 height 38
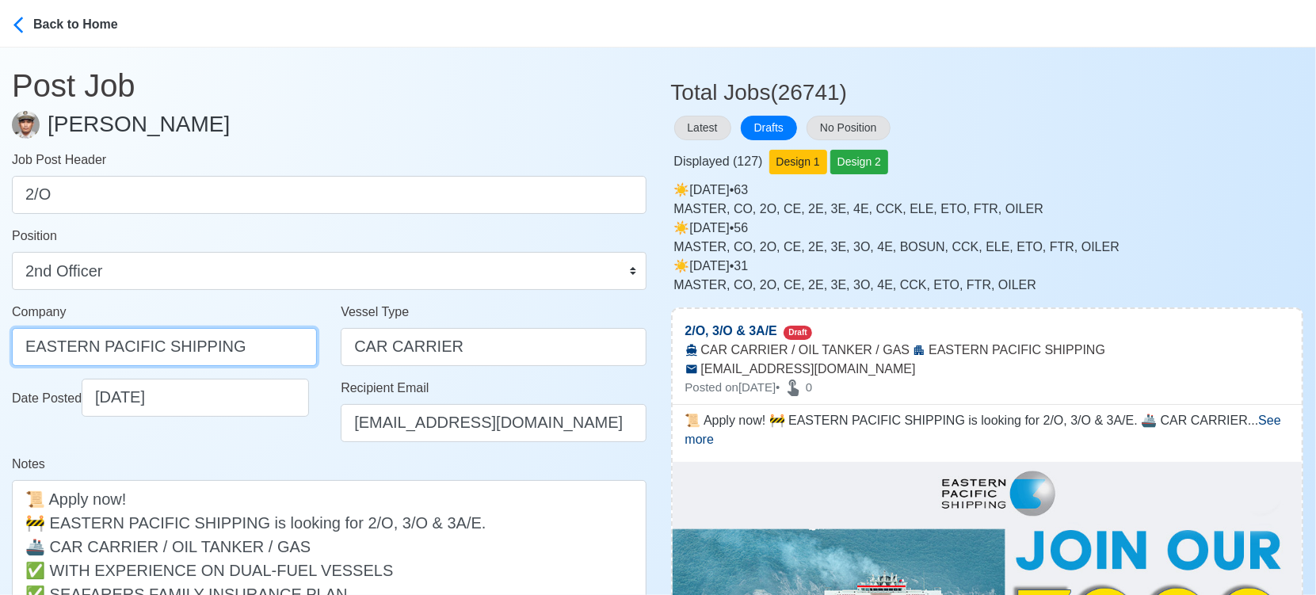
click at [258, 349] on input "EASTERN PACIFIC SHIPPING" at bounding box center [164, 347] width 305 height 38
type input "TRANS-GLOBAL MARITIME AGENCY INC"
drag, startPoint x: 220, startPoint y: 345, endPoint x: -17, endPoint y: 360, distance: 238.2
click at [0, 360] on html "Back to Home Post Job Jeyner Gil Job Post Header 2/Ο Position Master Chief Offi…" at bounding box center [658, 297] width 1316 height 595
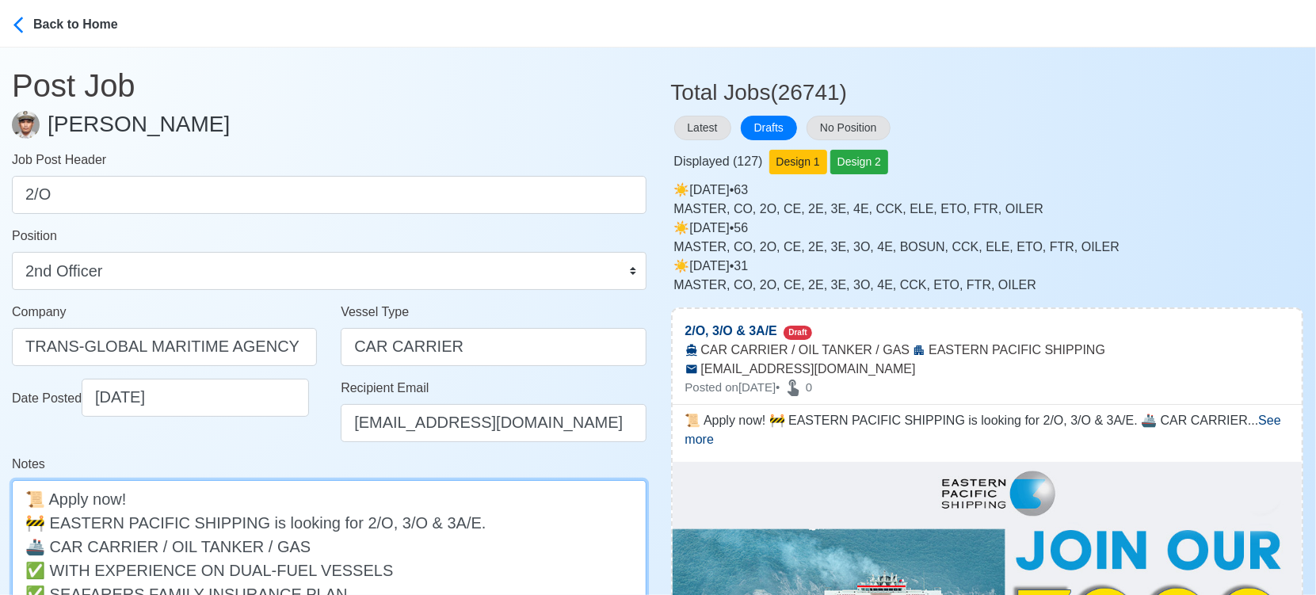
paste textarea "TRANS-GLOBAL MARITIME"
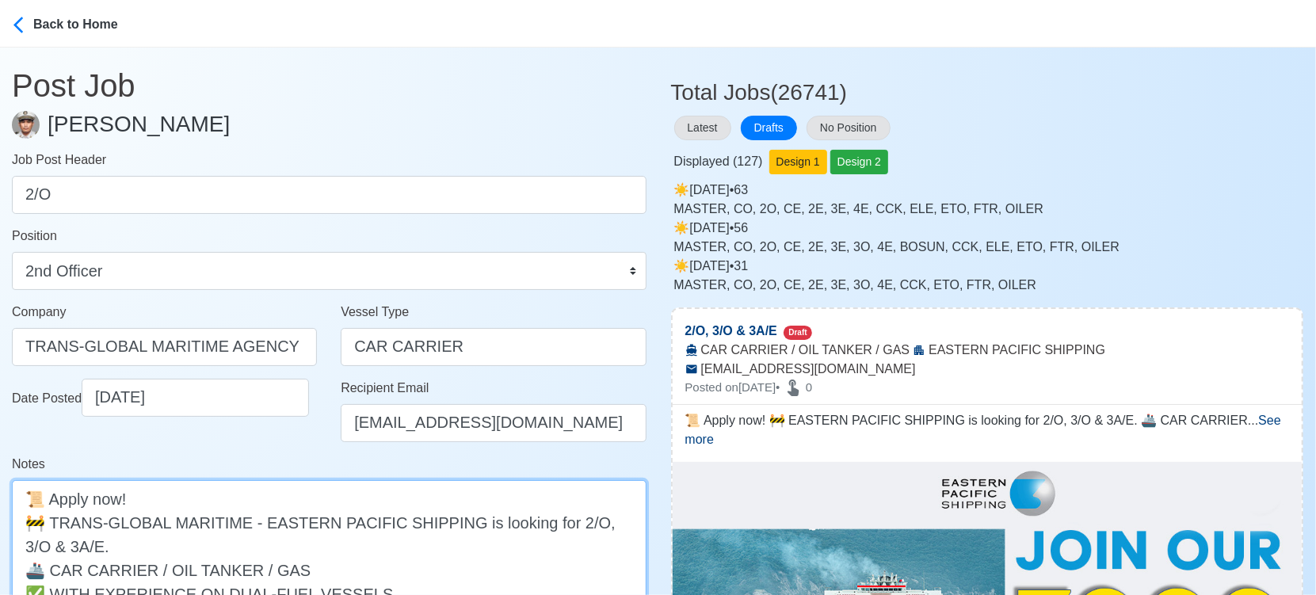
drag, startPoint x: 585, startPoint y: 521, endPoint x: 590, endPoint y: 547, distance: 25.8
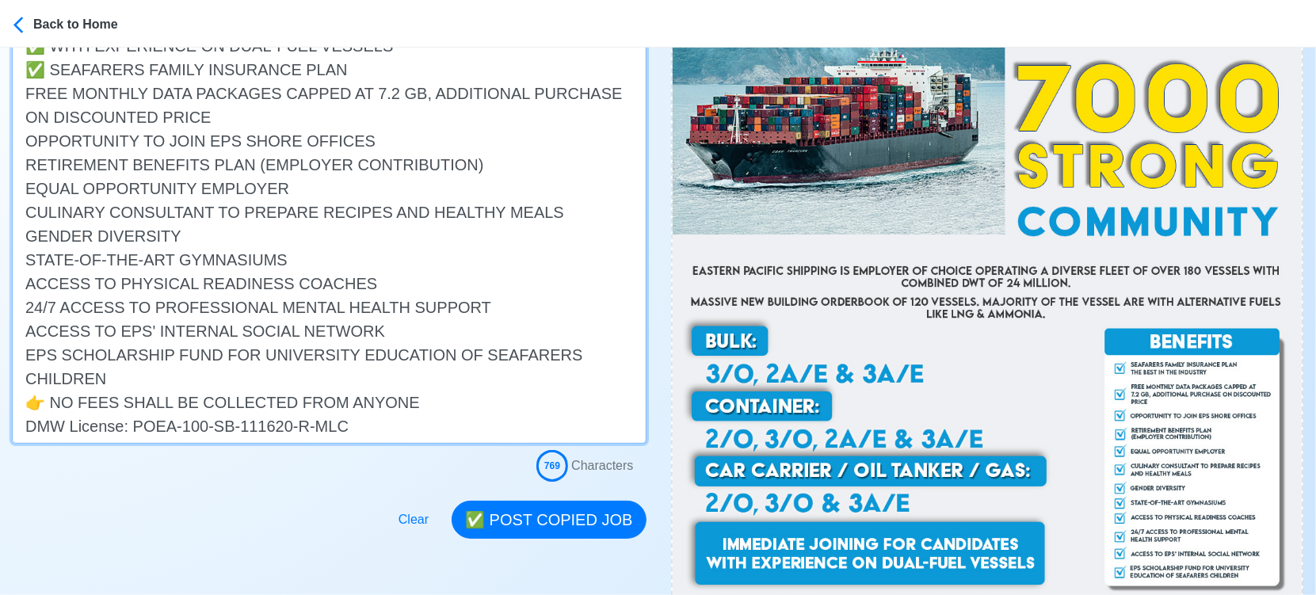
scroll to position [528, 0]
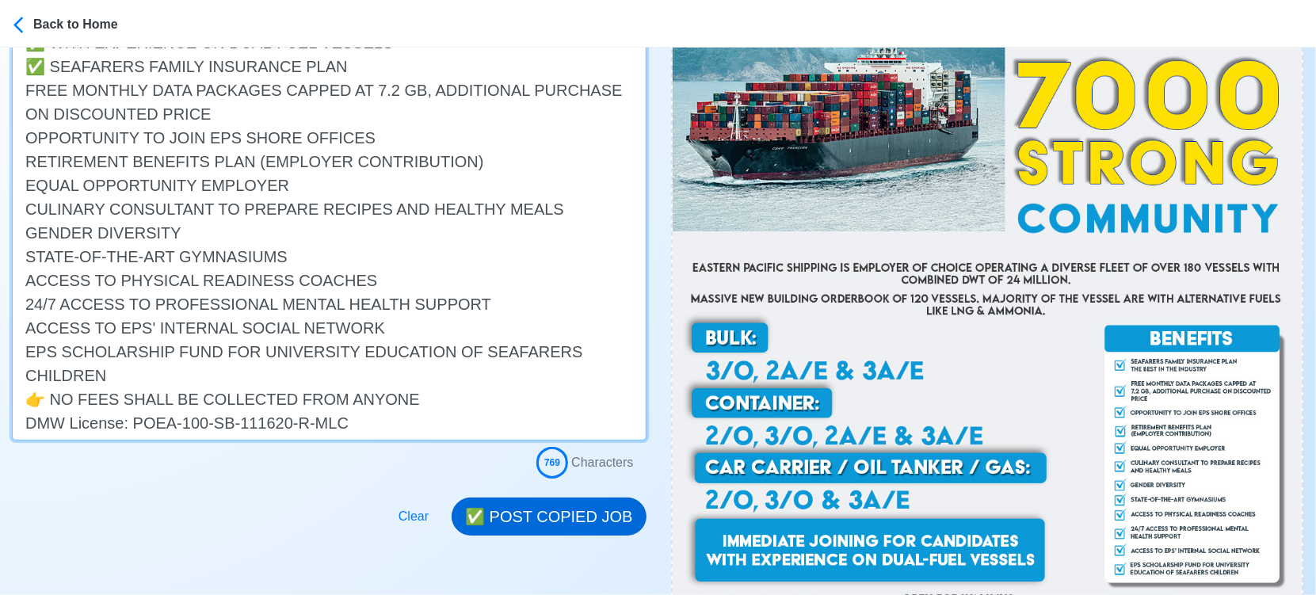
type textarea "📜 Apply now! 🚧 TRANS-GLOBAL MARITIME - EASTERN PACIFIC SHIPPING is looking for …"
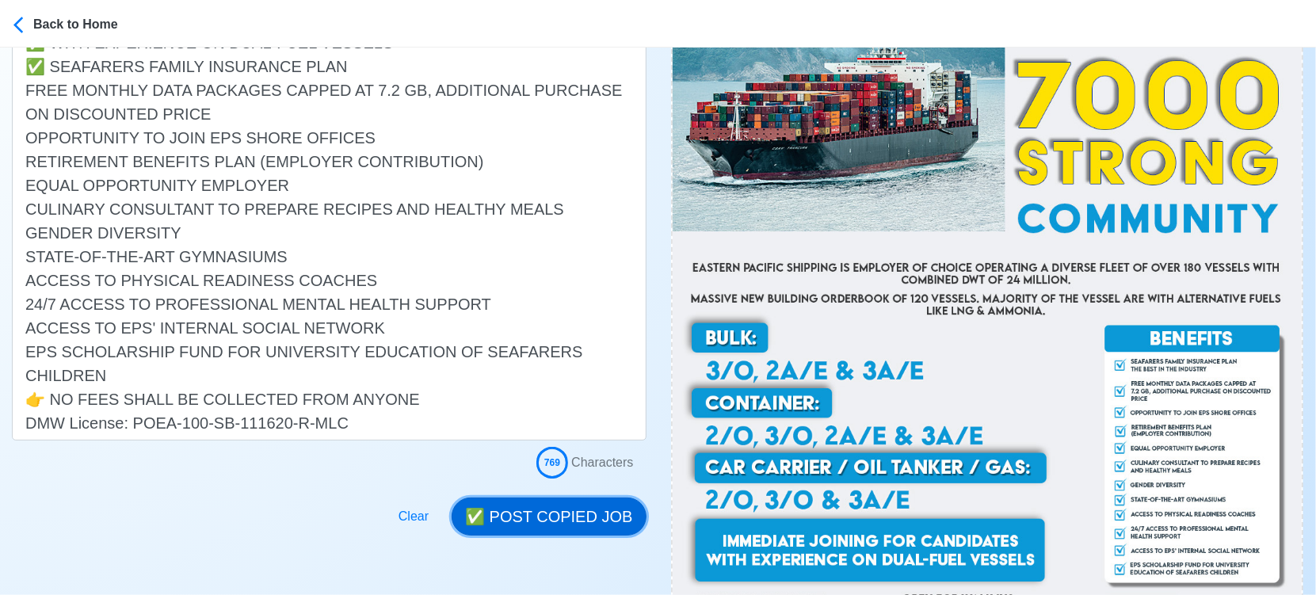
click at [555, 515] on button "✅ POST COPIED JOB" at bounding box center [549, 517] width 194 height 38
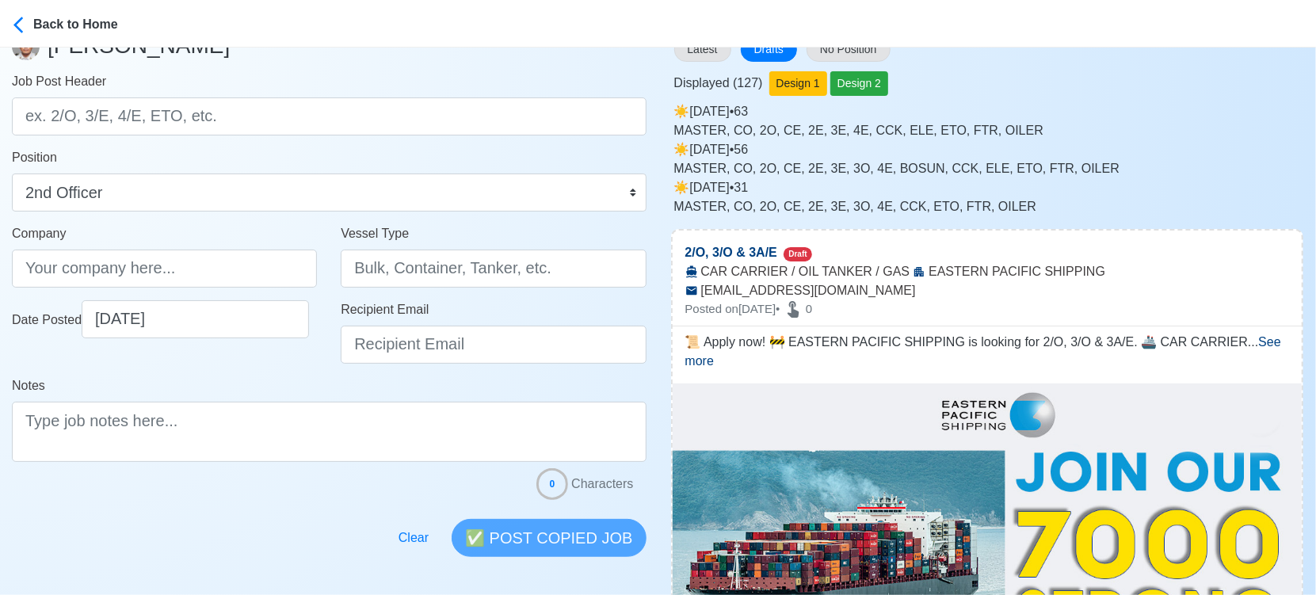
scroll to position [0, 0]
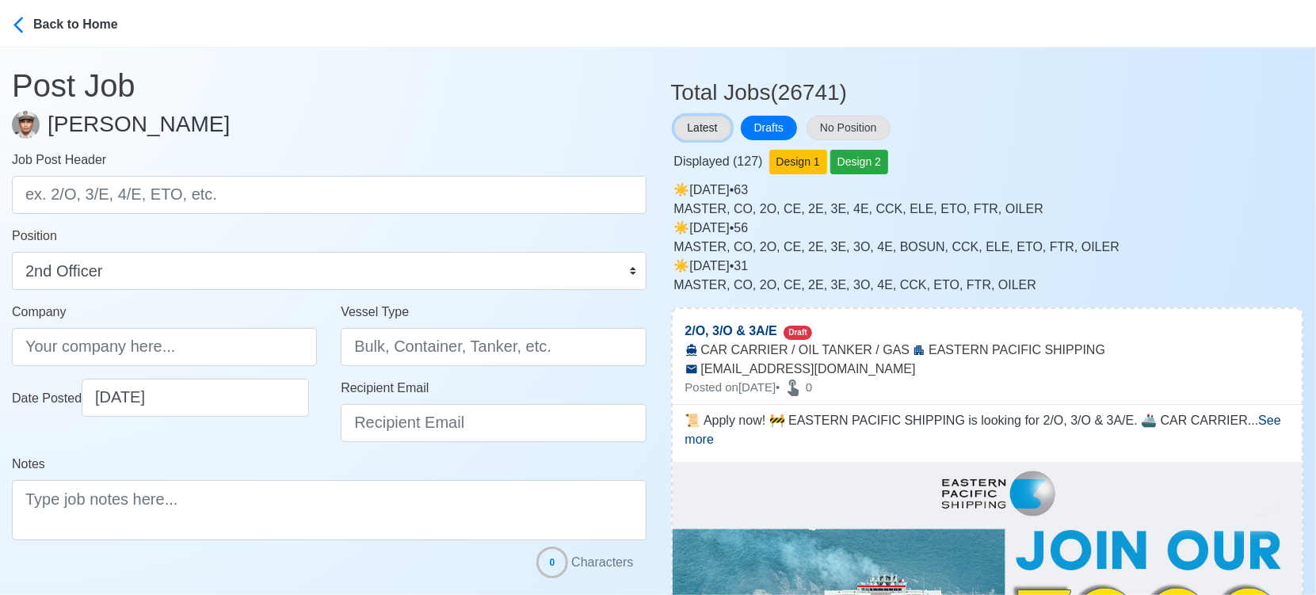
click at [695, 126] on button "Latest" at bounding box center [702, 128] width 57 height 25
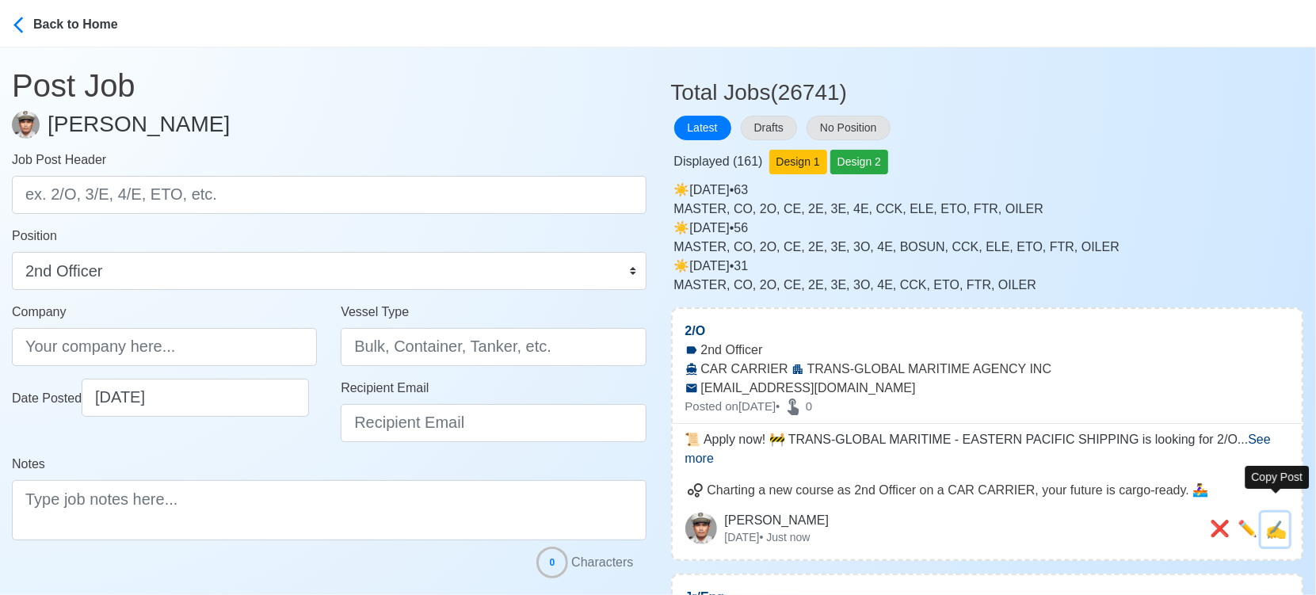
drag, startPoint x: 1274, startPoint y: 507, endPoint x: 1144, endPoint y: 487, distance: 132.4
click at [1273, 520] on span "✍️" at bounding box center [1276, 530] width 21 height 20
type input "2/Ο"
type input "TRANS-GLOBAL MARITIME AGENCY INC"
type input "CAR CARRIER"
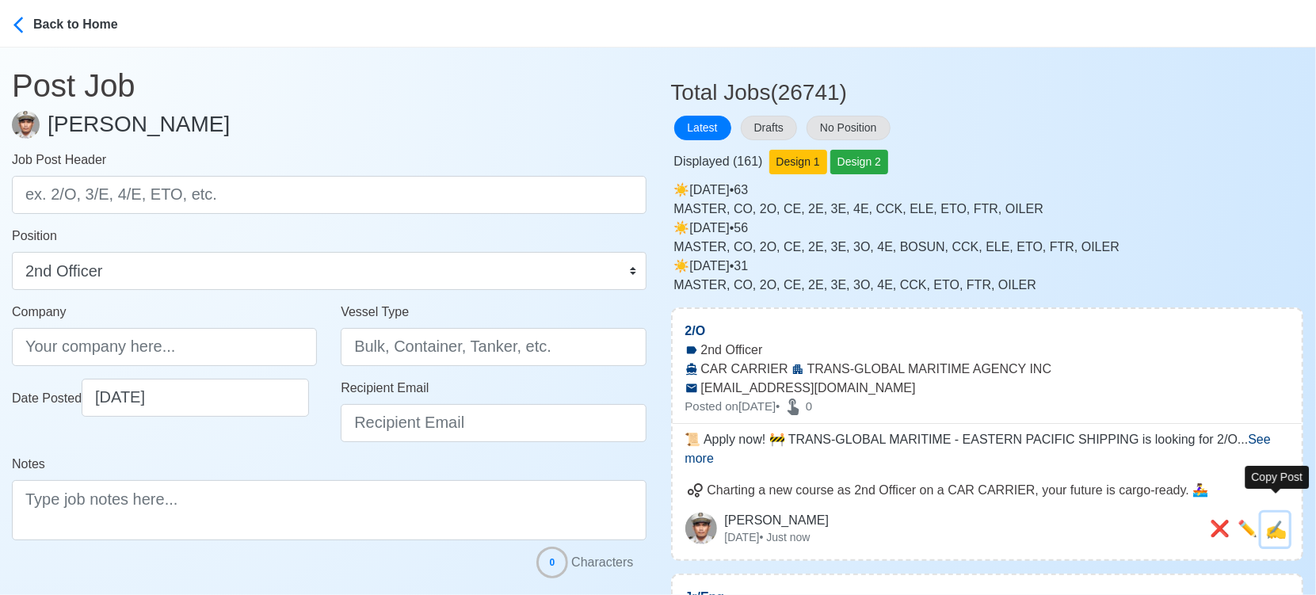
type input "[EMAIL_ADDRESS][DOMAIN_NAME]"
type textarea "📜 Apply now! 🚧 TRANS-GLOBAL MARITIME - EASTERN PACIFIC SHIPPING is looking for …"
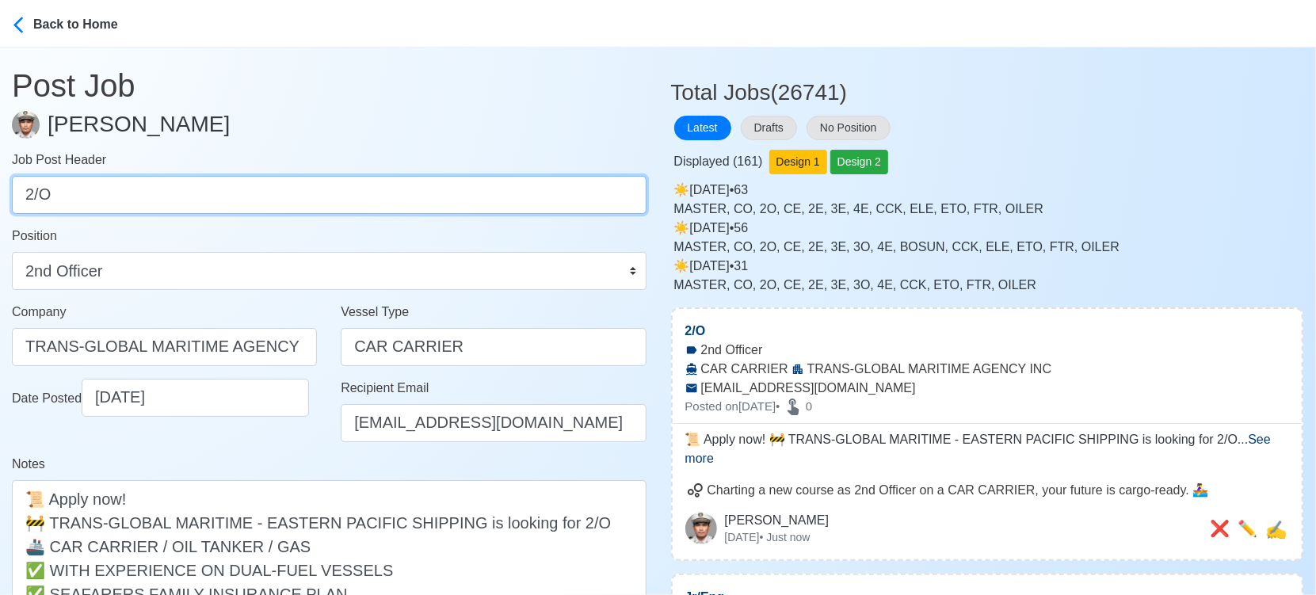
click at [240, 183] on input "2/Ο" at bounding box center [329, 195] width 635 height 38
paste input "3/Ο & 3A/E."
drag, startPoint x: 75, startPoint y: 195, endPoint x: 105, endPoint y: 195, distance: 29.3
click at [105, 195] on input "3/Ο & 3A/E." at bounding box center [329, 195] width 635 height 38
type input "3/Ο"
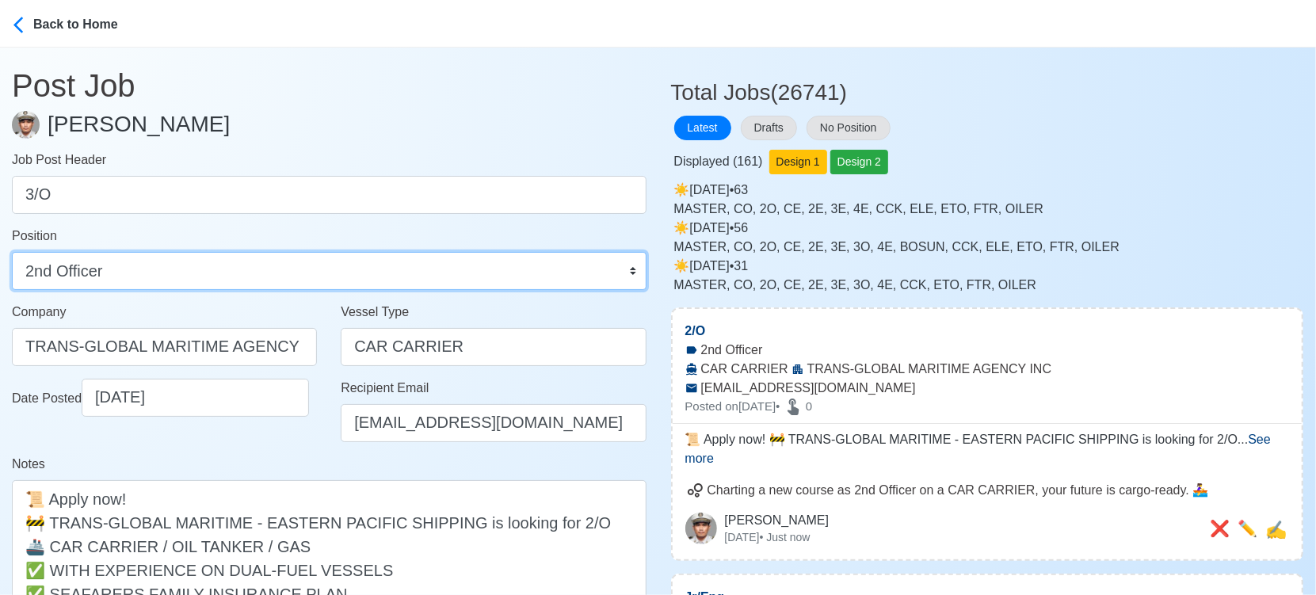
click at [128, 264] on select "Master Chief Officer 2nd Officer 3rd Officer Junior Officer Chief Engineer 2nd …" at bounding box center [329, 271] width 635 height 38
select select "3rd Officer"
click at [12, 252] on select "Master Chief Officer 2nd Officer 3rd Officer Junior Officer Chief Engineer 2nd …" at bounding box center [329, 271] width 635 height 38
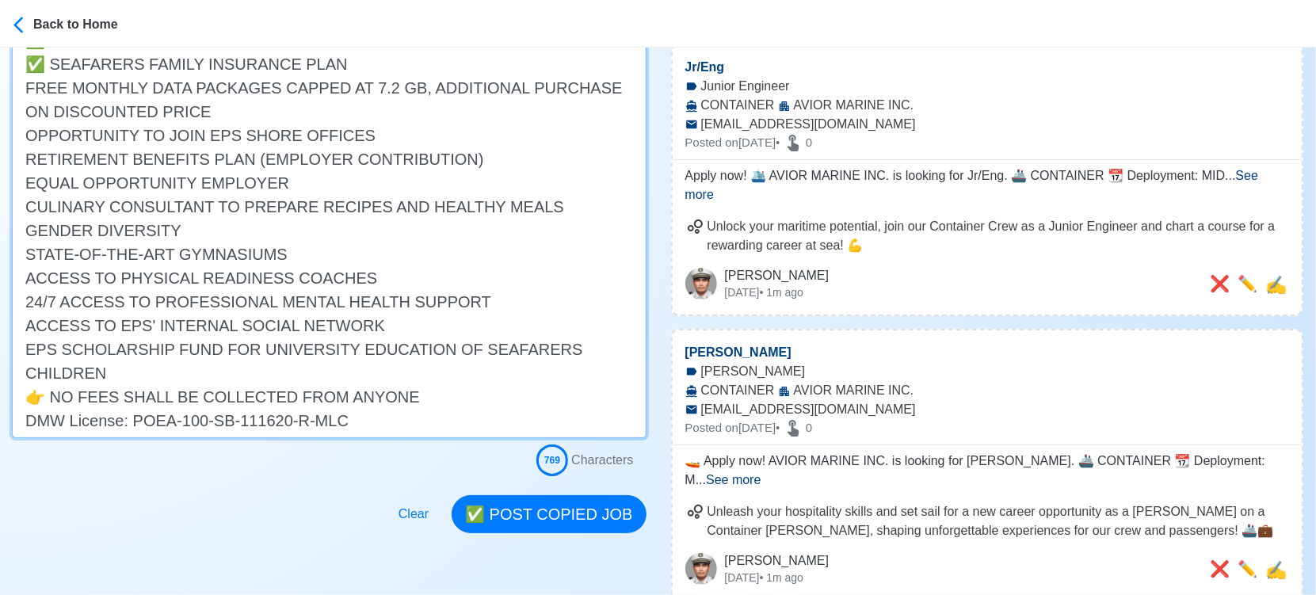
scroll to position [616, 0]
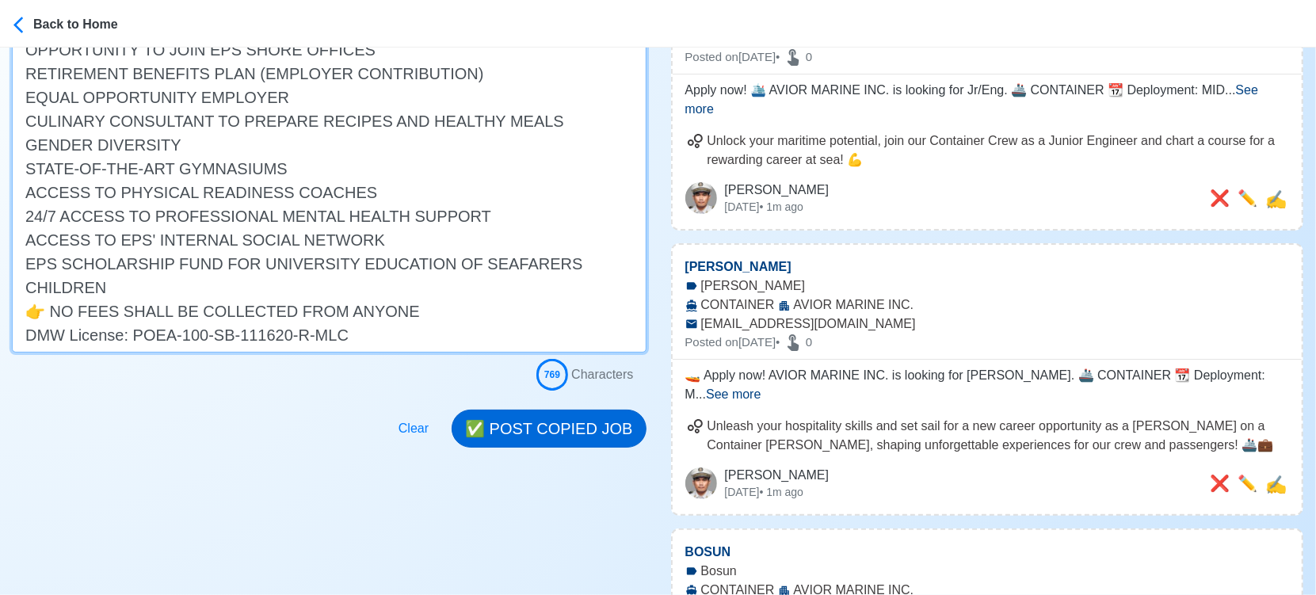
type textarea "📜 Apply now! 🚧 TRANS-GLOBAL MARITIME - EASTERN PACIFIC SHIPPING is looking for …"
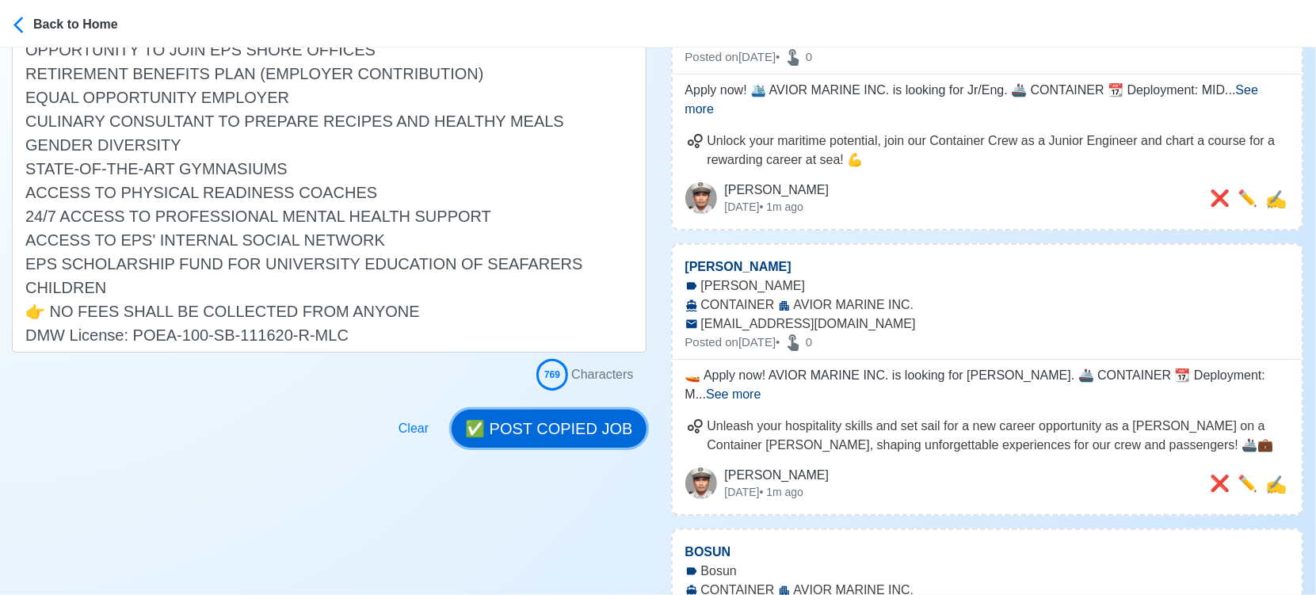
click at [586, 429] on button "✅ POST COPIED JOB" at bounding box center [549, 429] width 194 height 38
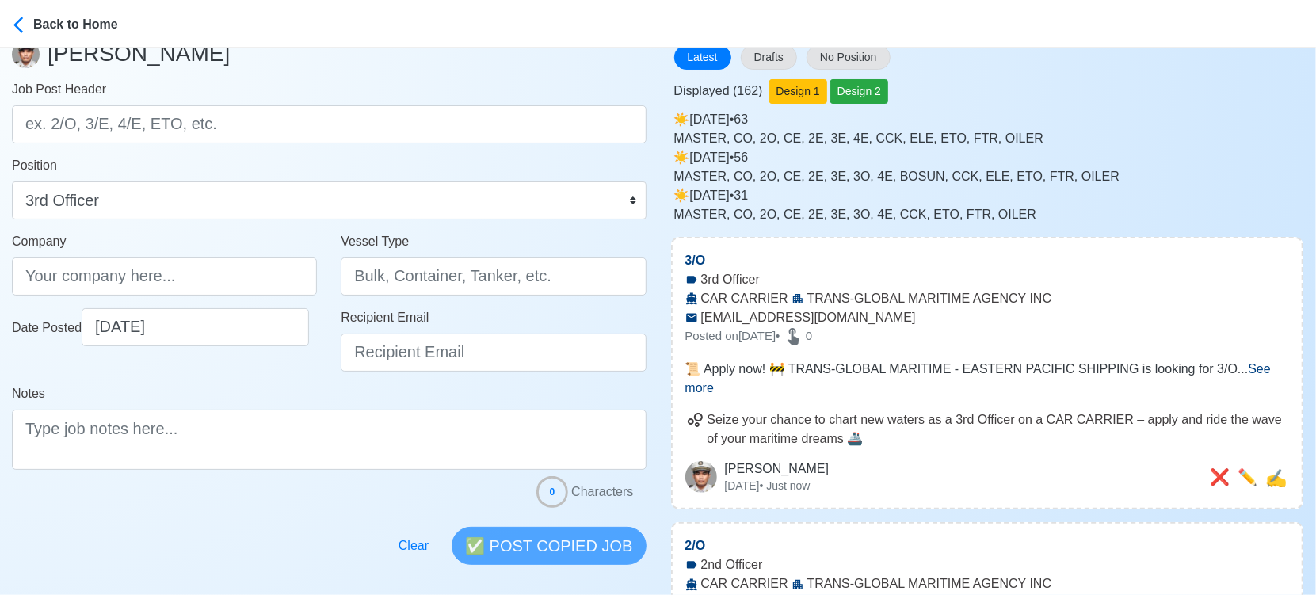
scroll to position [0, 0]
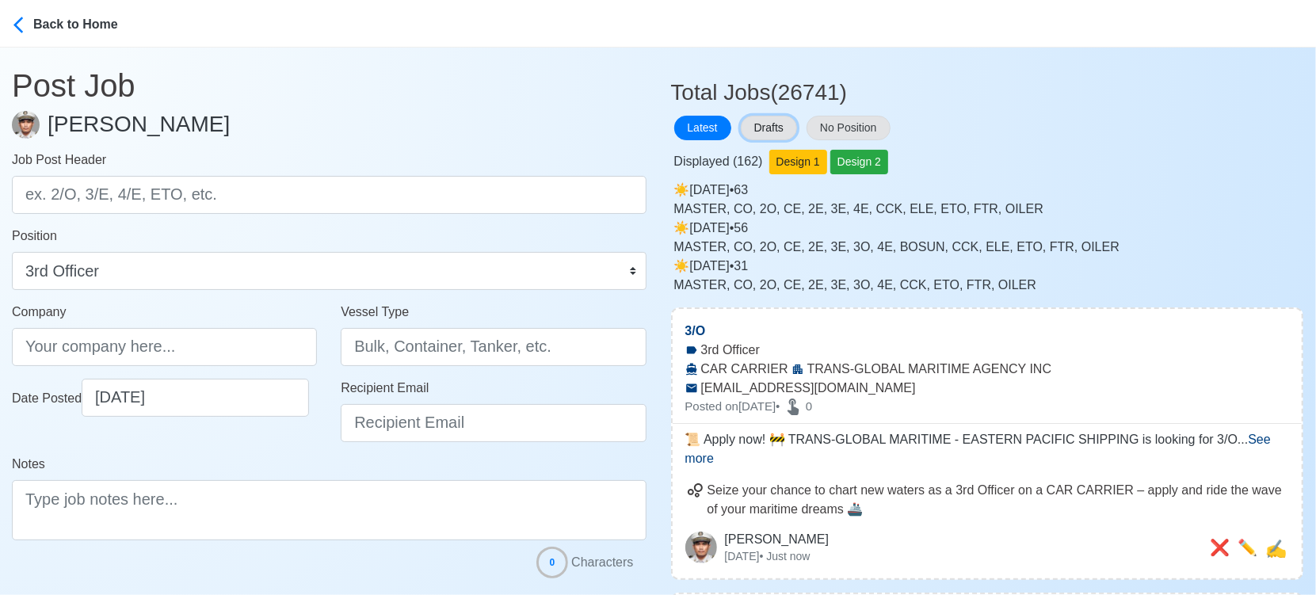
click at [787, 123] on button "Drafts" at bounding box center [769, 128] width 56 height 25
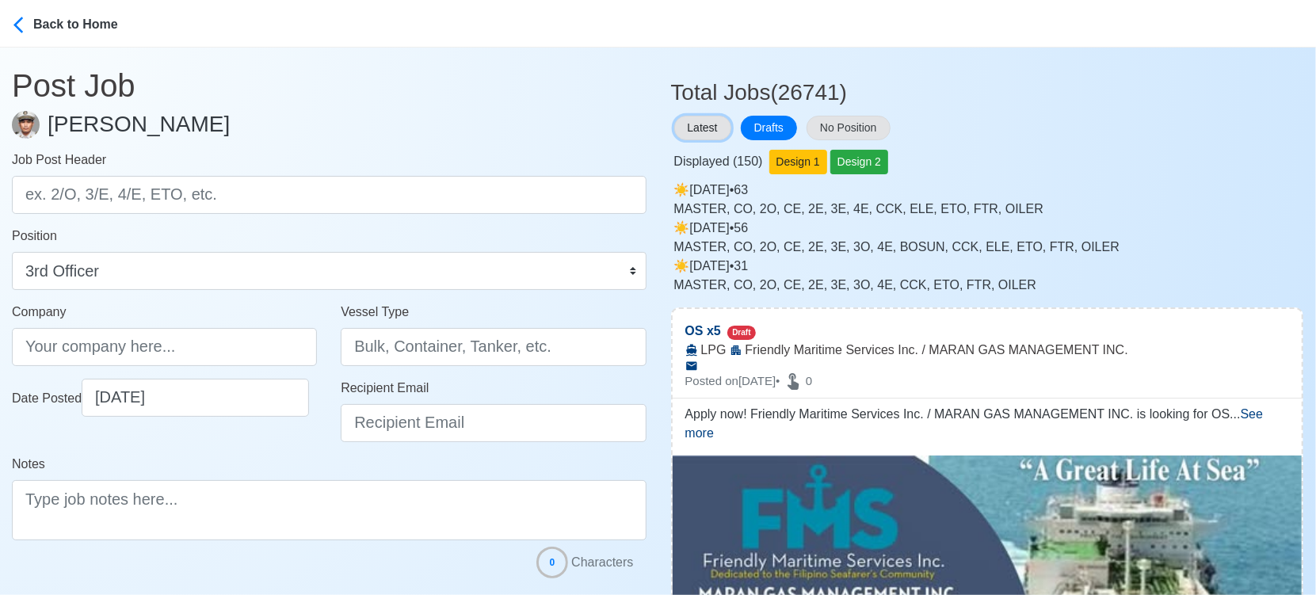
click at [686, 129] on button "Latest" at bounding box center [702, 128] width 57 height 25
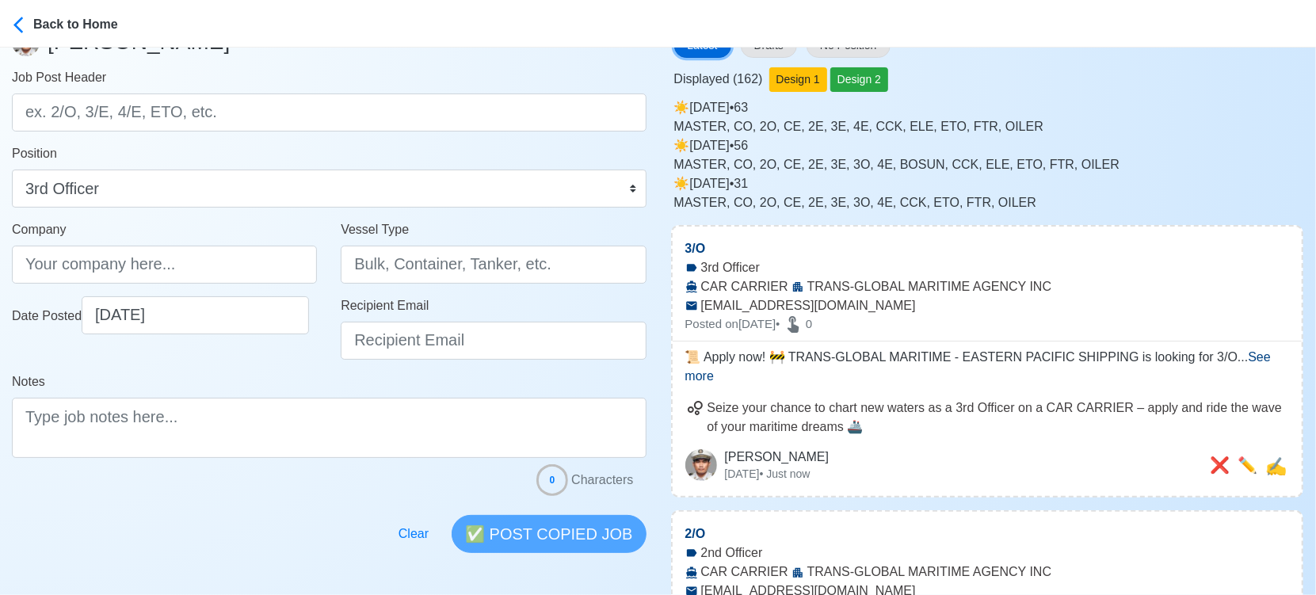
scroll to position [176, 0]
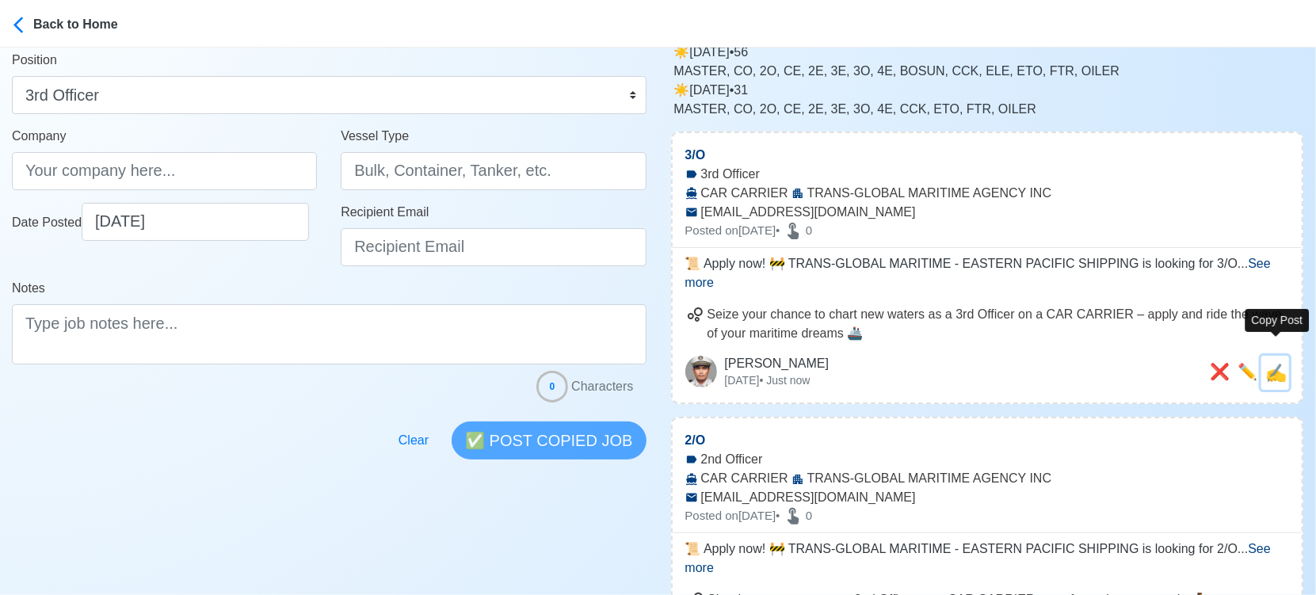
click at [1282, 363] on span "✍️" at bounding box center [1276, 373] width 21 height 20
type input "3/Ο"
type input "TRANS-GLOBAL MARITIME AGENCY INC"
type input "CAR CARRIER"
type input "[EMAIL_ADDRESS][DOMAIN_NAME]"
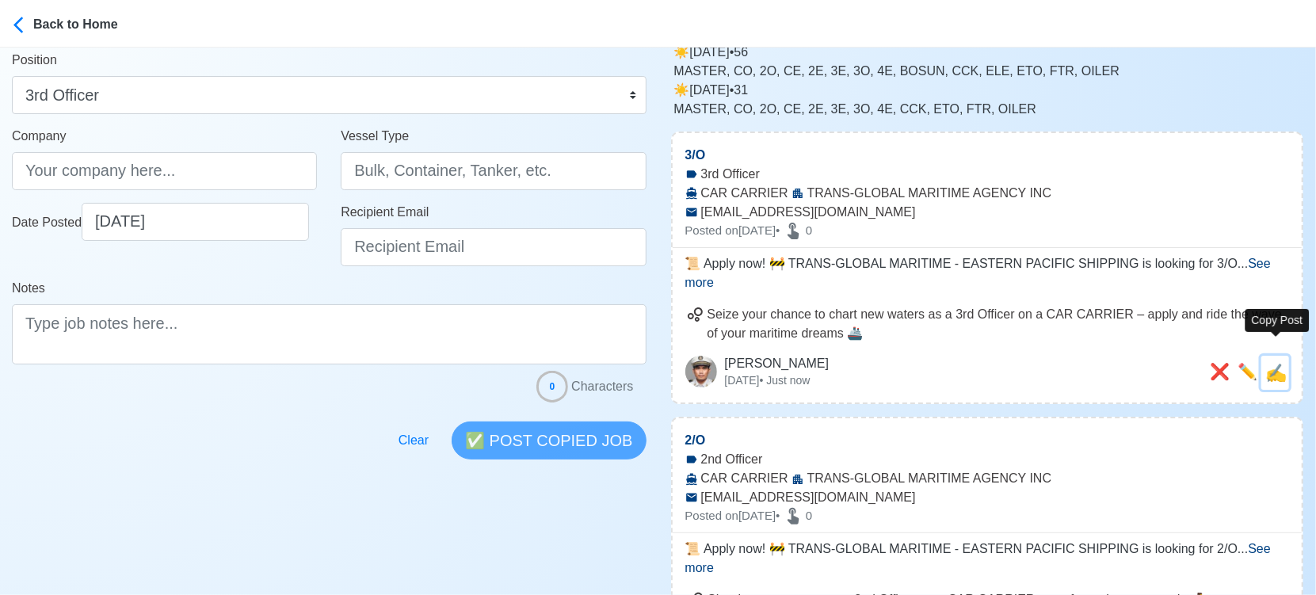
type textarea "📜 Apply now! 🚧 TRANS-GLOBAL MARITIME - EASTERN PACIFIC SHIPPING is looking for …"
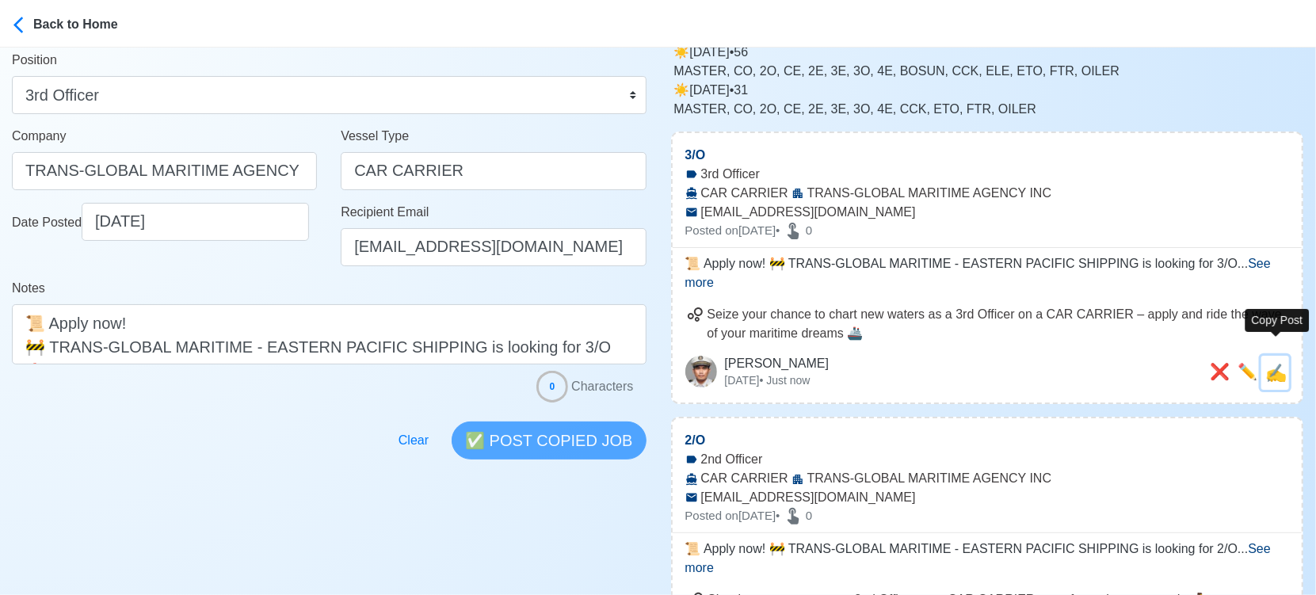
scroll to position [0, 0]
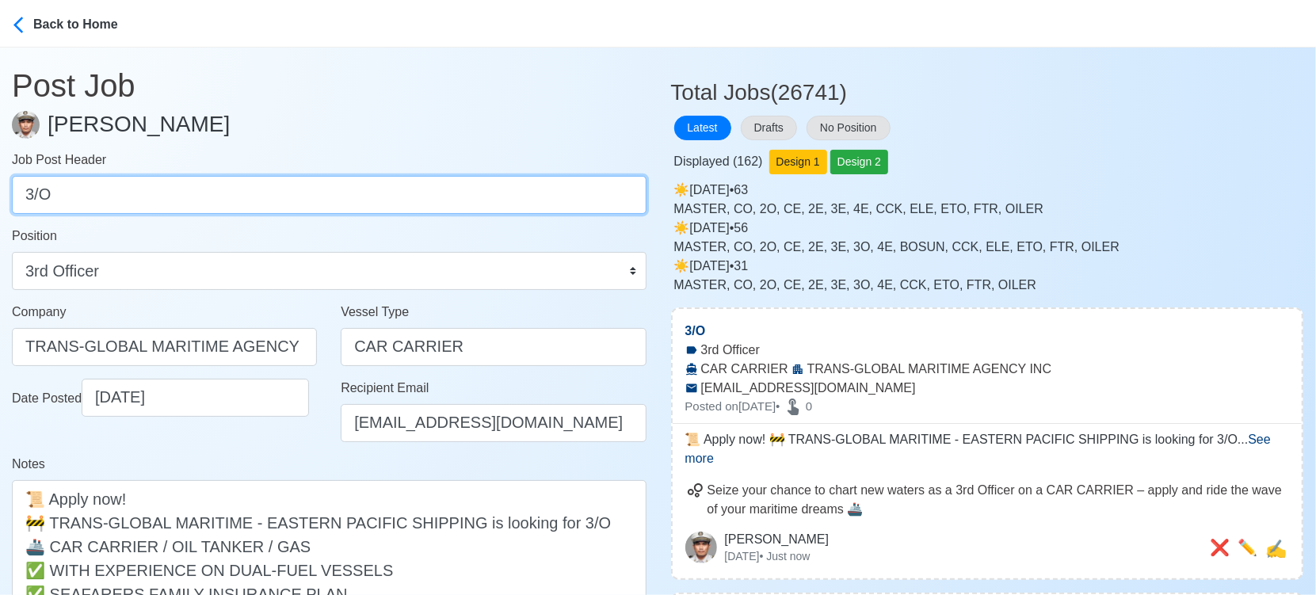
click at [279, 192] on input "3/Ο" at bounding box center [329, 195] width 635 height 38
paste input "A/E"
type input "3A/E"
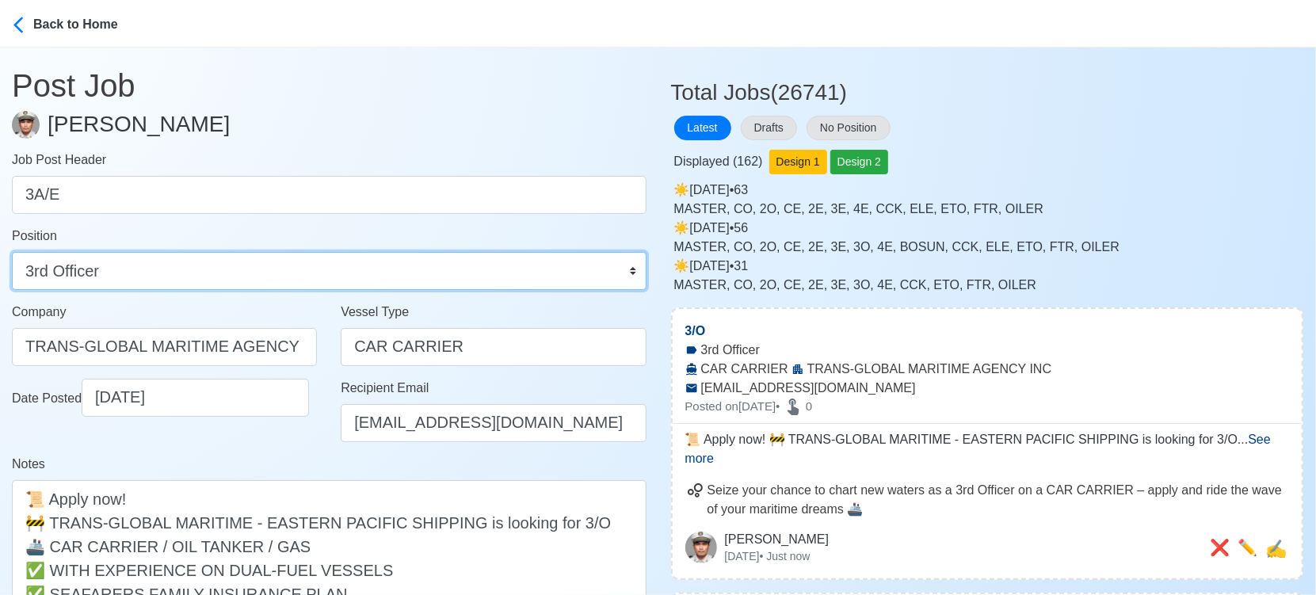
click at [210, 280] on select "Master Chief Officer 2nd Officer 3rd Officer Junior Officer Chief Engineer 2nd …" at bounding box center [329, 271] width 635 height 38
select select "3rd Assistant Engineer"
click at [12, 252] on select "Master Chief Officer 2nd Officer 3rd Officer Junior Officer Chief Engineer 2nd …" at bounding box center [329, 271] width 635 height 38
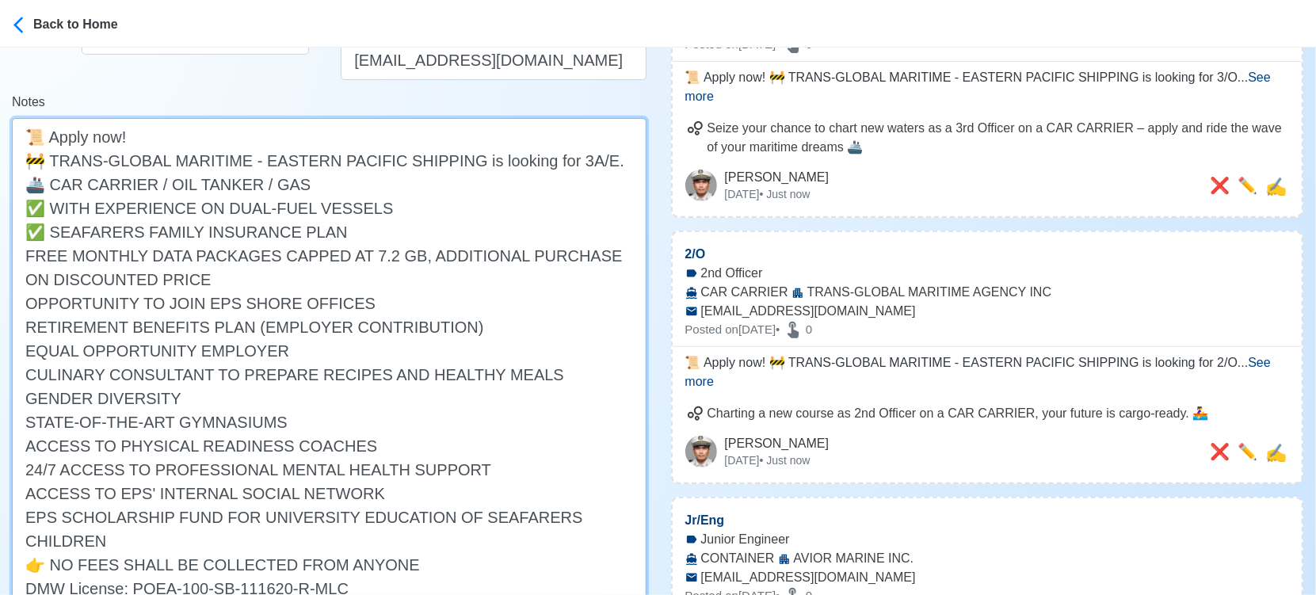
scroll to position [528, 0]
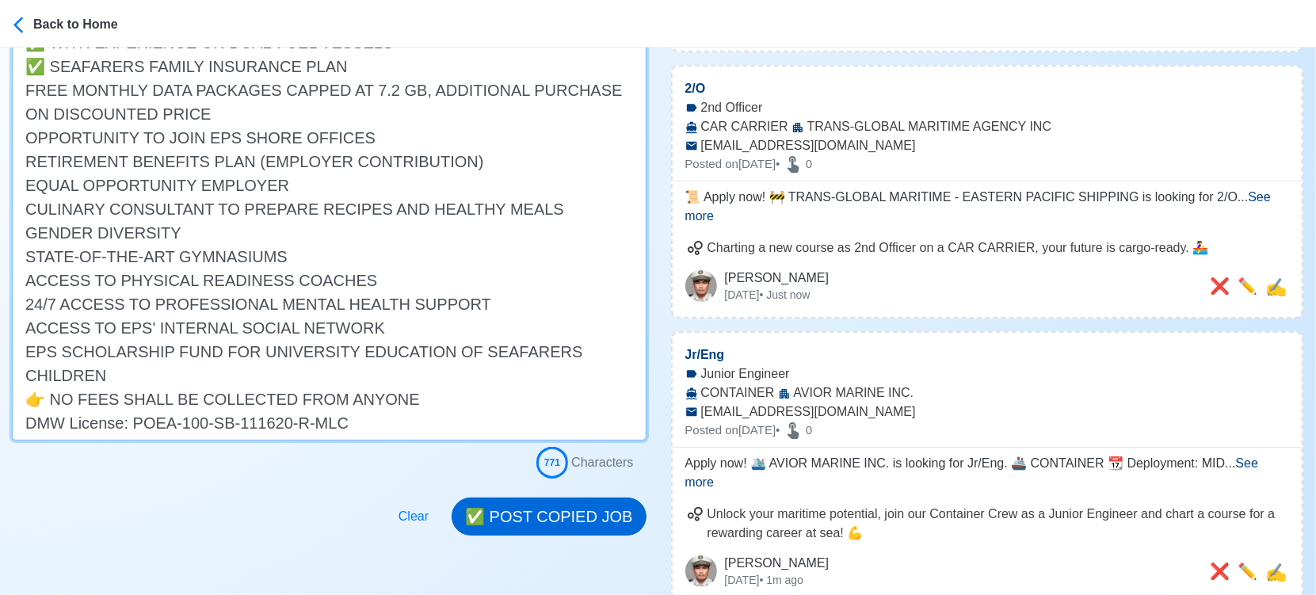
type textarea "📜 Apply now! 🚧 TRANS-GLOBAL MARITIME - EASTERN PACIFIC SHIPPING is looking for …"
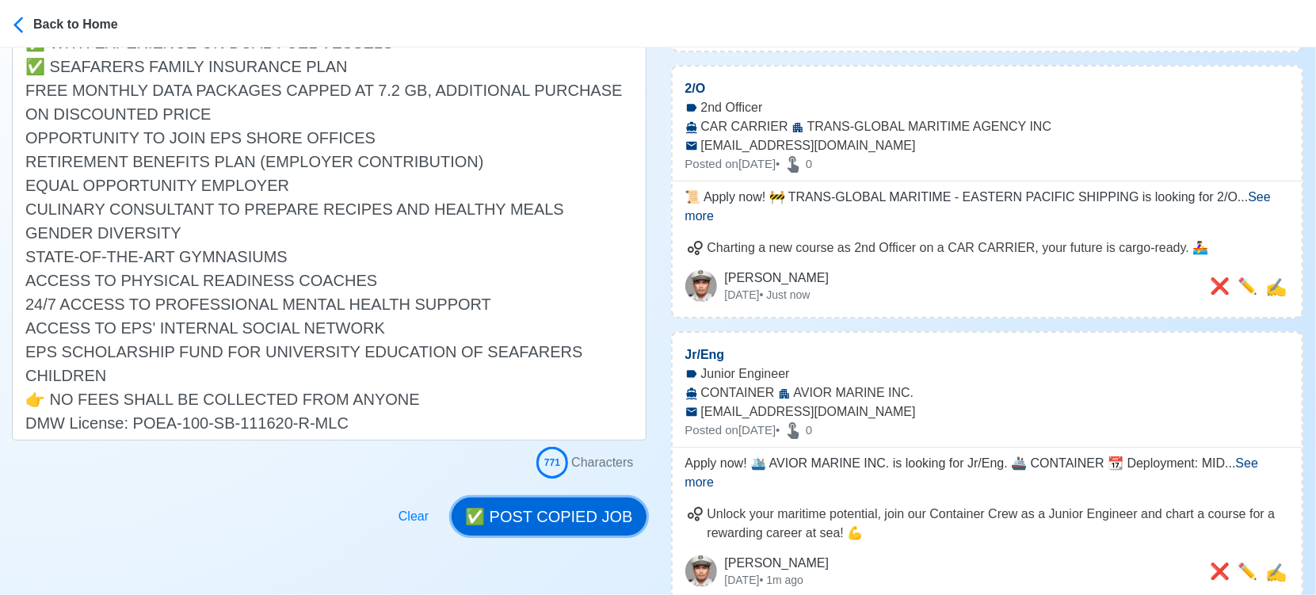
click at [573, 514] on button "✅ POST COPIED JOB" at bounding box center [549, 517] width 194 height 38
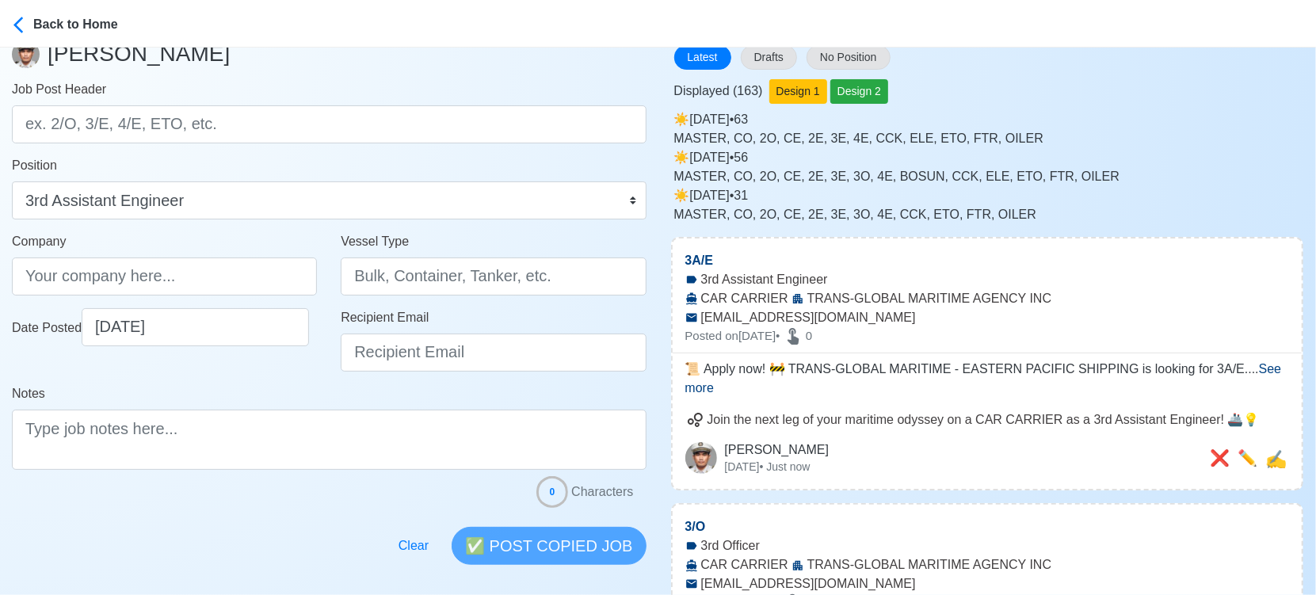
scroll to position [0, 0]
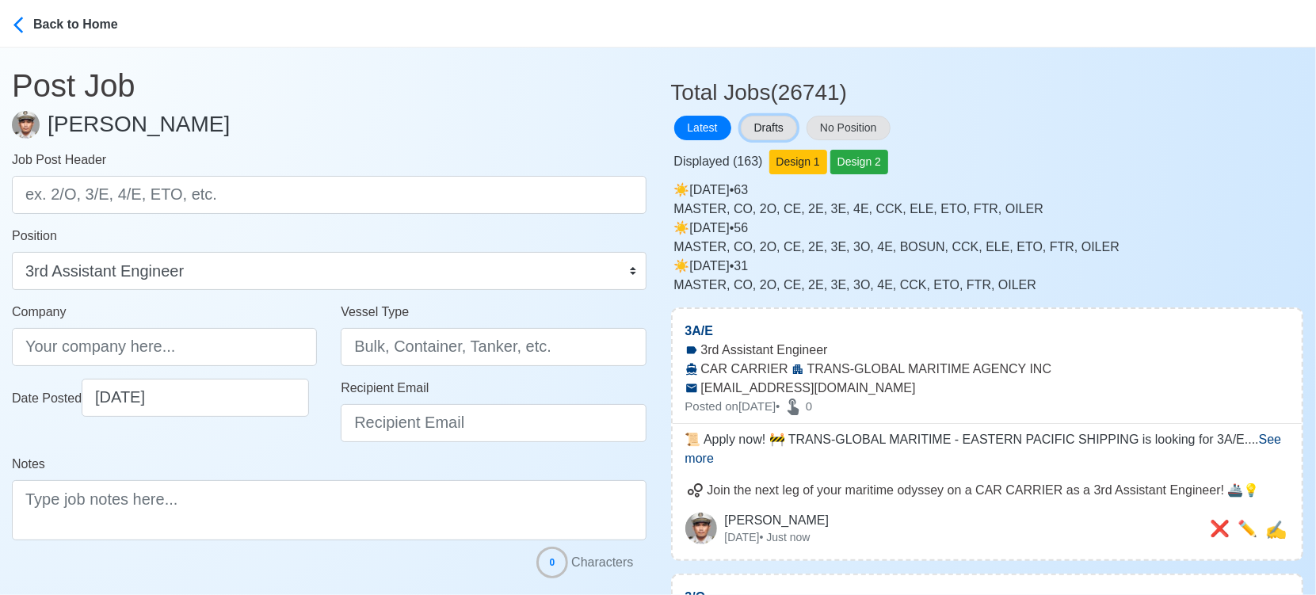
click at [781, 123] on button "Drafts" at bounding box center [769, 128] width 56 height 25
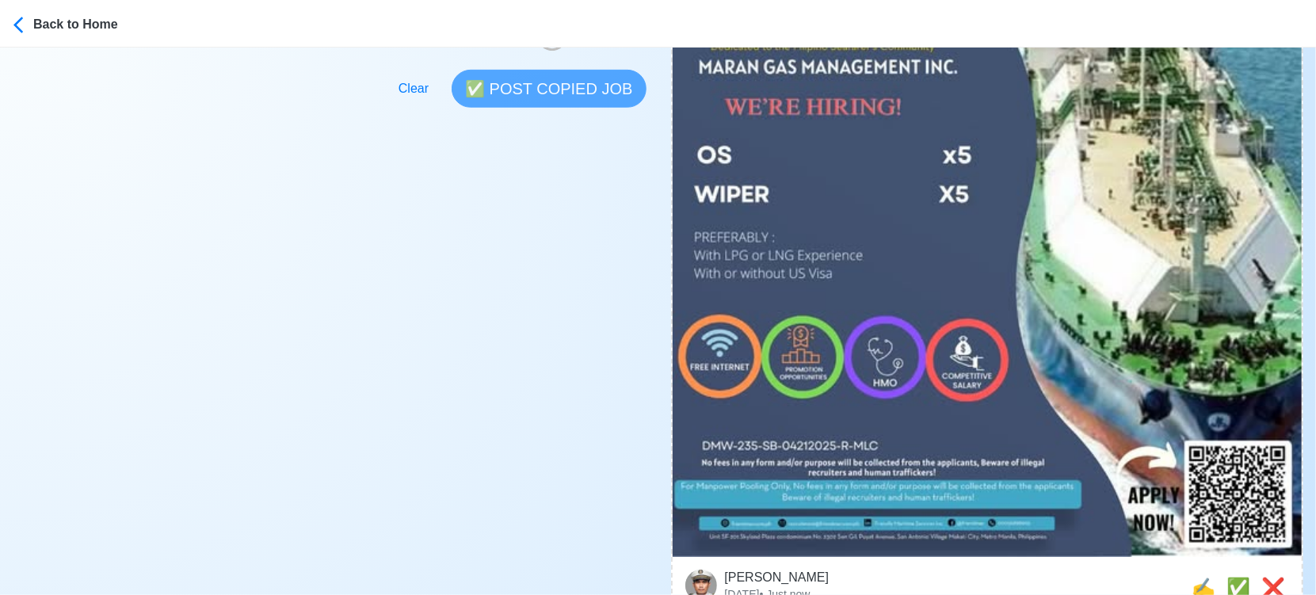
scroll to position [616, 0]
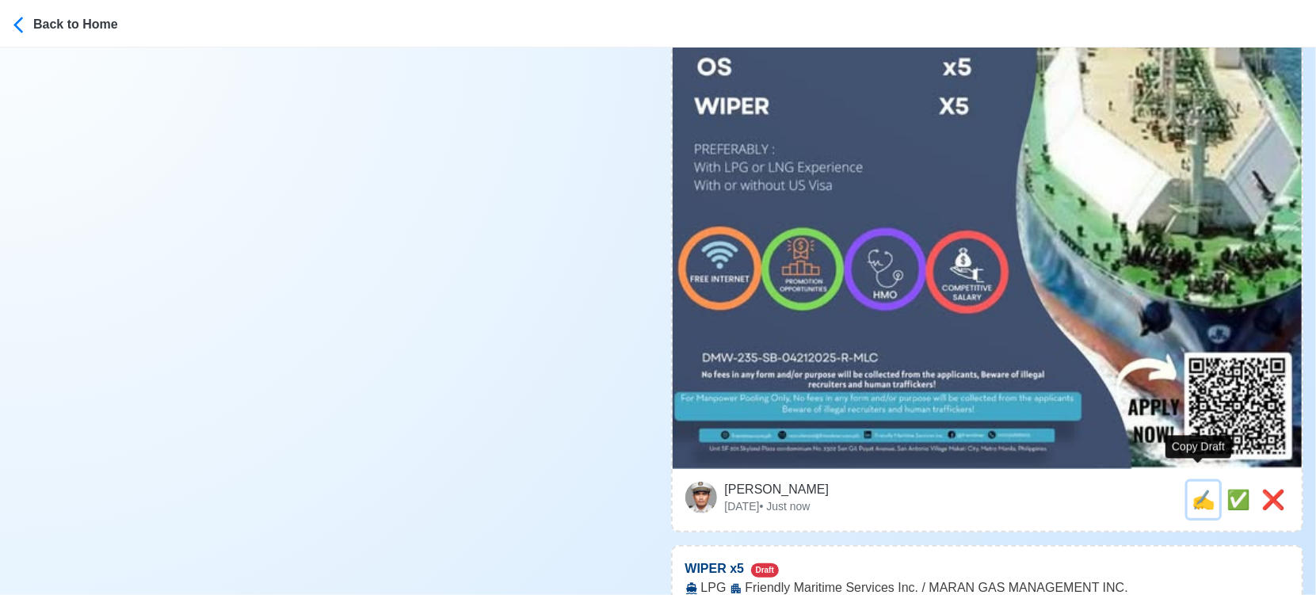
click at [1194, 489] on span "✍️" at bounding box center [1204, 499] width 24 height 21
type input "OS x5"
select select
type input "Friendly Maritime Services Inc. / MARAN GAS MANAGEMENT INC."
type input "LPG"
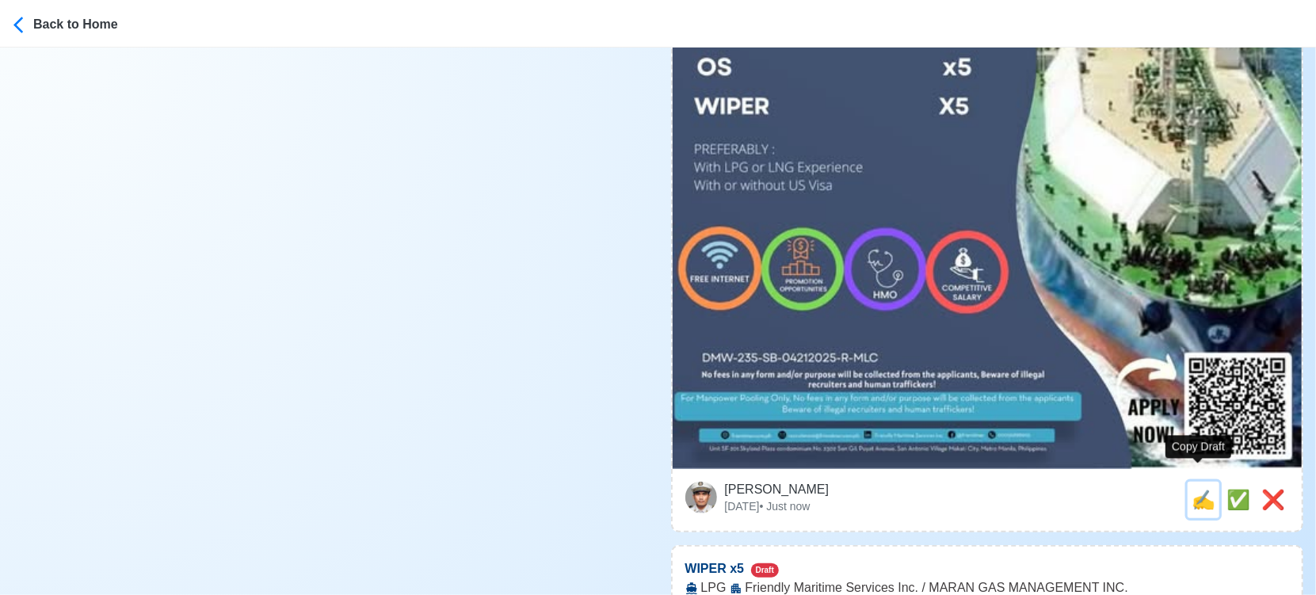
type textarea "⚓ Apply now! 🚤 Friendly Maritime Services Inc. / MARAN GAS MANAGEMENT INC. is l…"
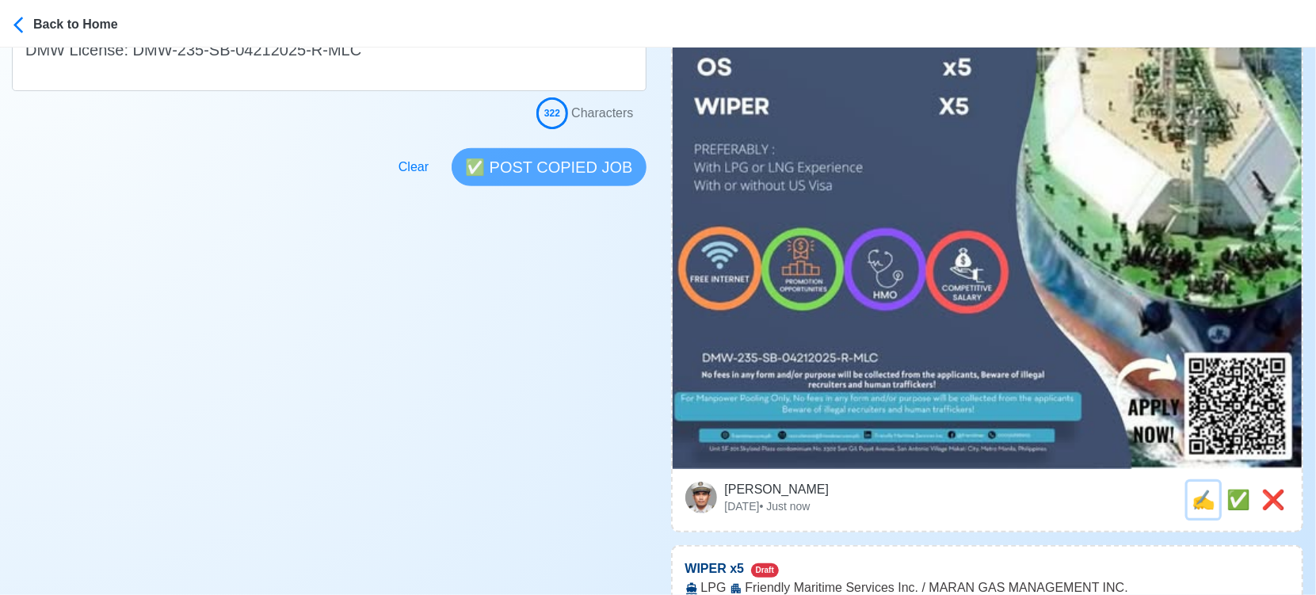
scroll to position [0, 0]
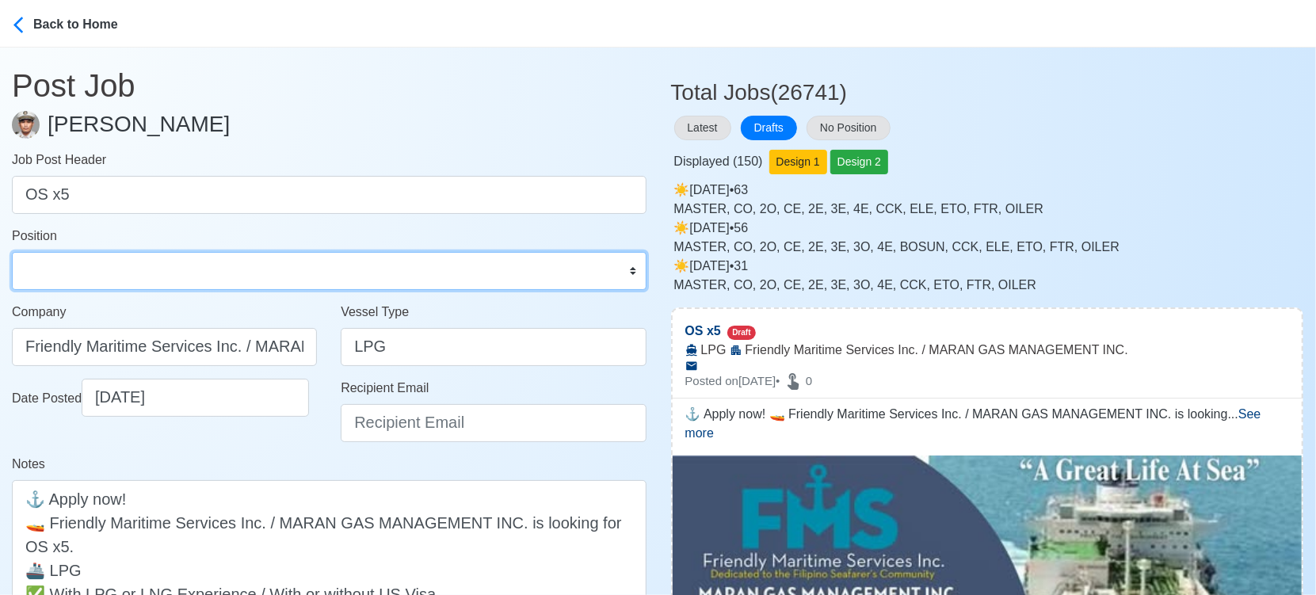
click at [214, 265] on select "Master Chief Officer 2nd Officer 3rd Officer Junior Officer Chief Engineer 2nd …" at bounding box center [329, 271] width 635 height 38
select select "Ordinary [PERSON_NAME]"
click at [12, 252] on select "Master Chief Officer 2nd Officer 3rd Officer Junior Officer Chief Engineer 2nd …" at bounding box center [329, 271] width 635 height 38
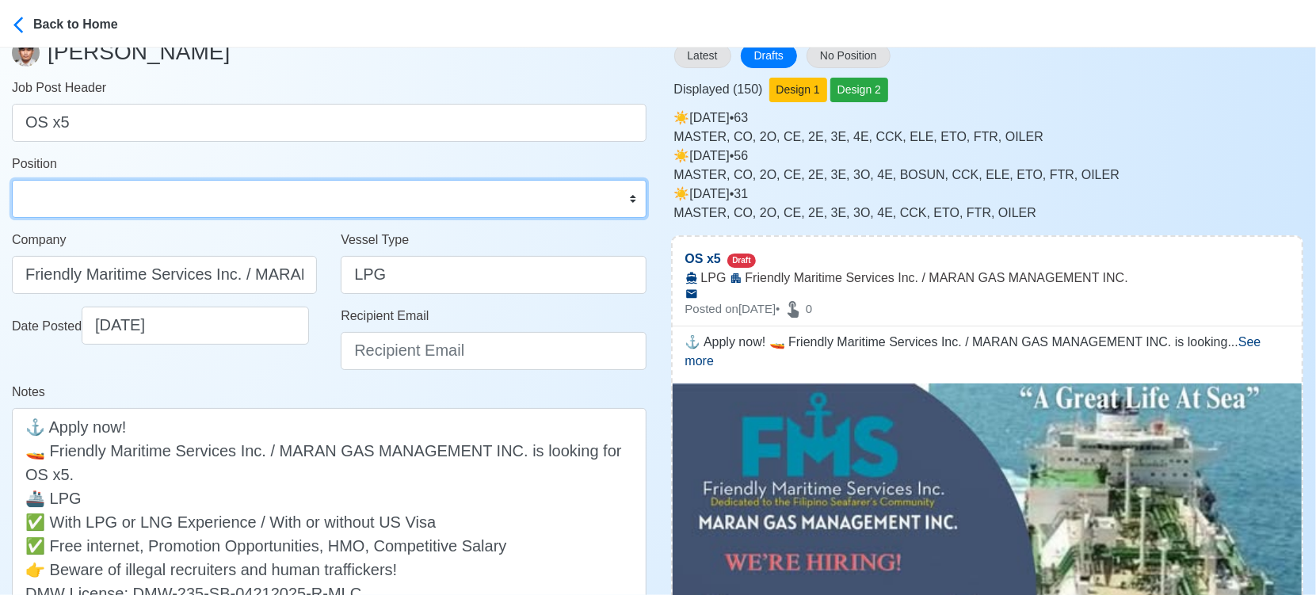
scroll to position [176, 0]
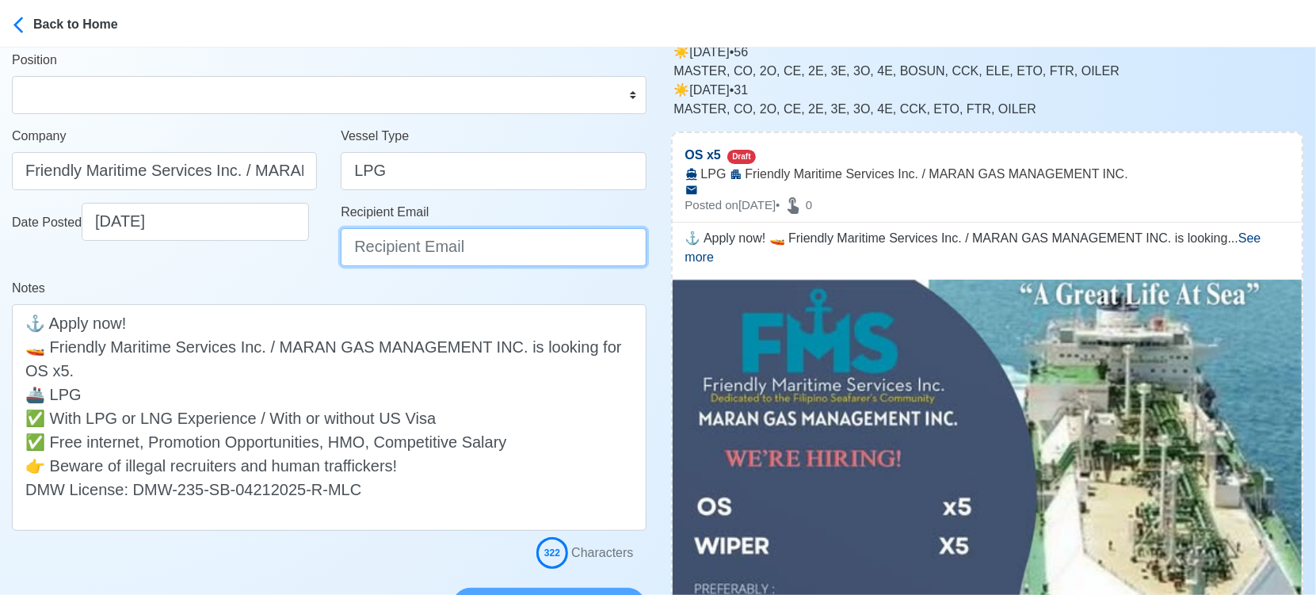
click at [407, 252] on input "Recipient Email" at bounding box center [493, 247] width 305 height 38
paste input "[EMAIL_ADDRESS][DOMAIN_NAME]"
type input "[EMAIL_ADDRESS][DOMAIN_NAME]"
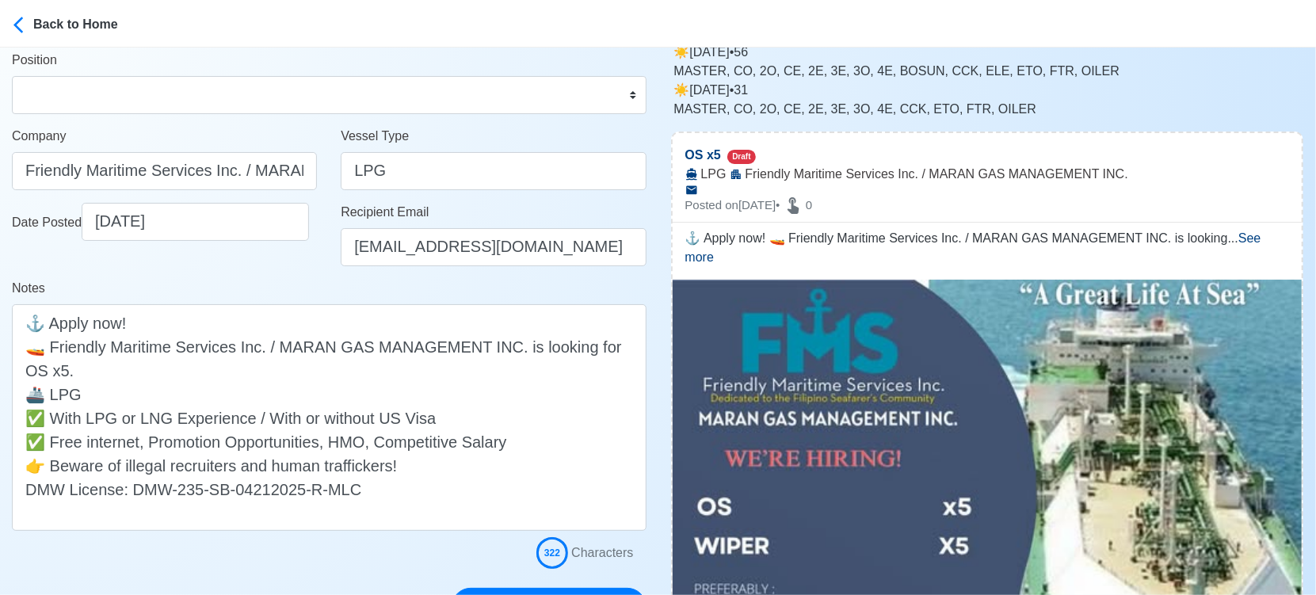
click at [276, 280] on div "Notes ⚓ Apply now! 🚤 Friendly Maritime Services Inc. / MARAN GAS MANAGEMENT INC…" at bounding box center [329, 405] width 635 height 252
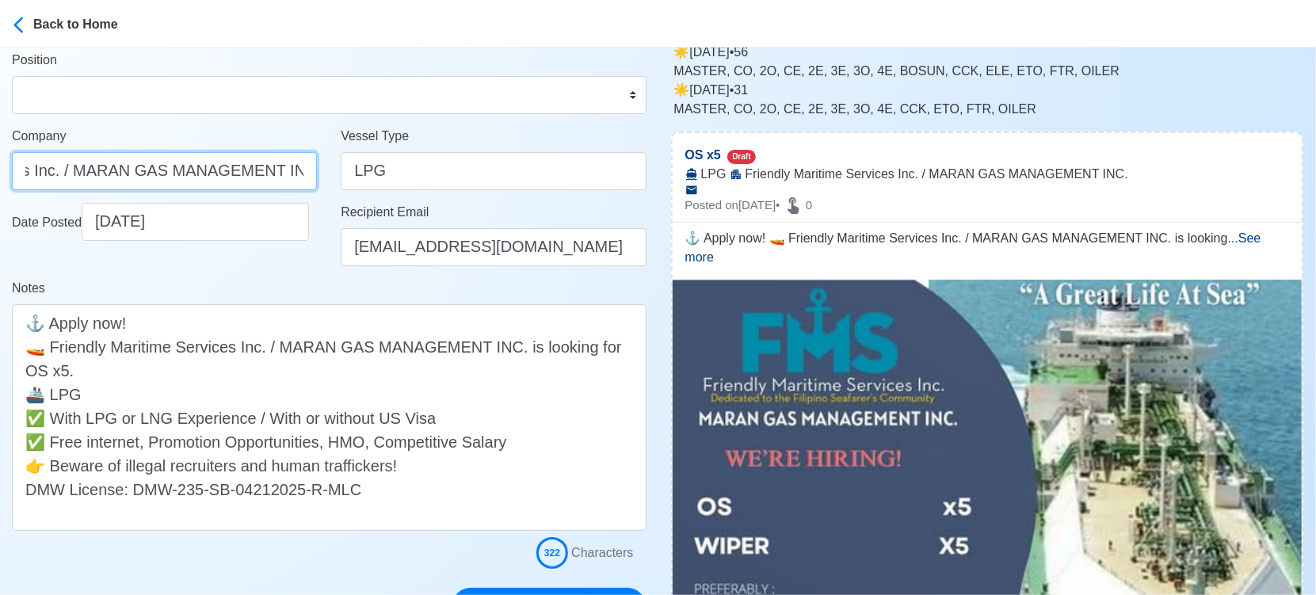
drag, startPoint x: 241, startPoint y: 168, endPoint x: 399, endPoint y: 185, distance: 158.7
click at [399, 185] on div "Company Friendly Maritime Services Inc. / MARAN GAS MANAGEMENT INC. Vessel Type…" at bounding box center [329, 165] width 659 height 76
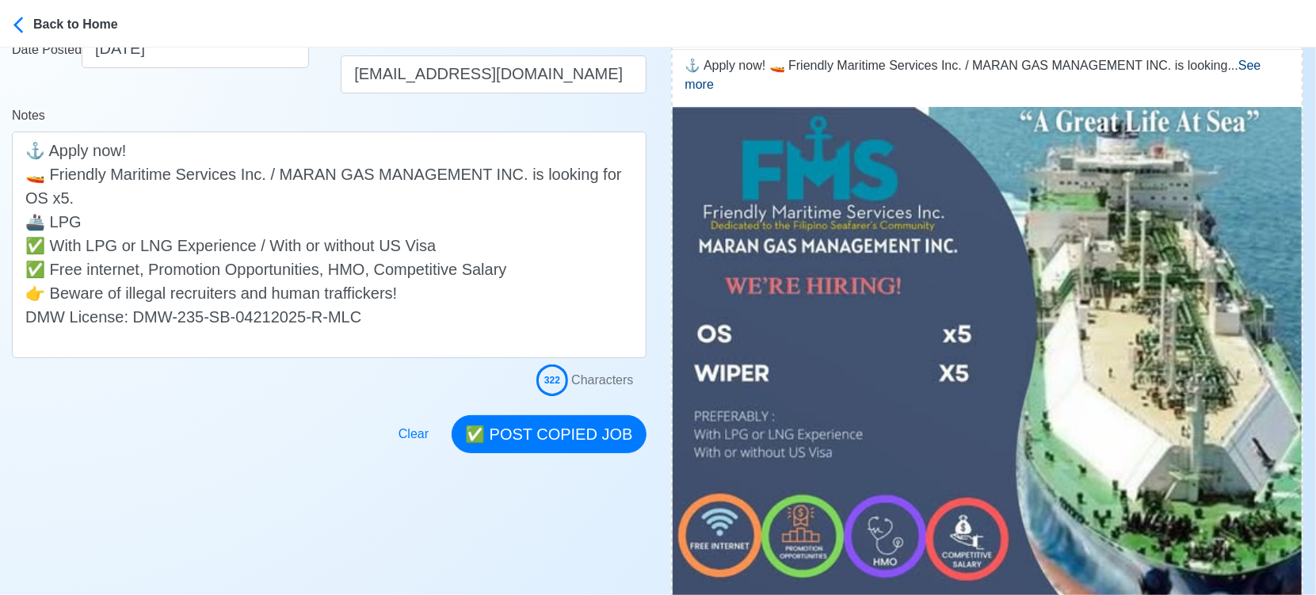
scroll to position [352, 0]
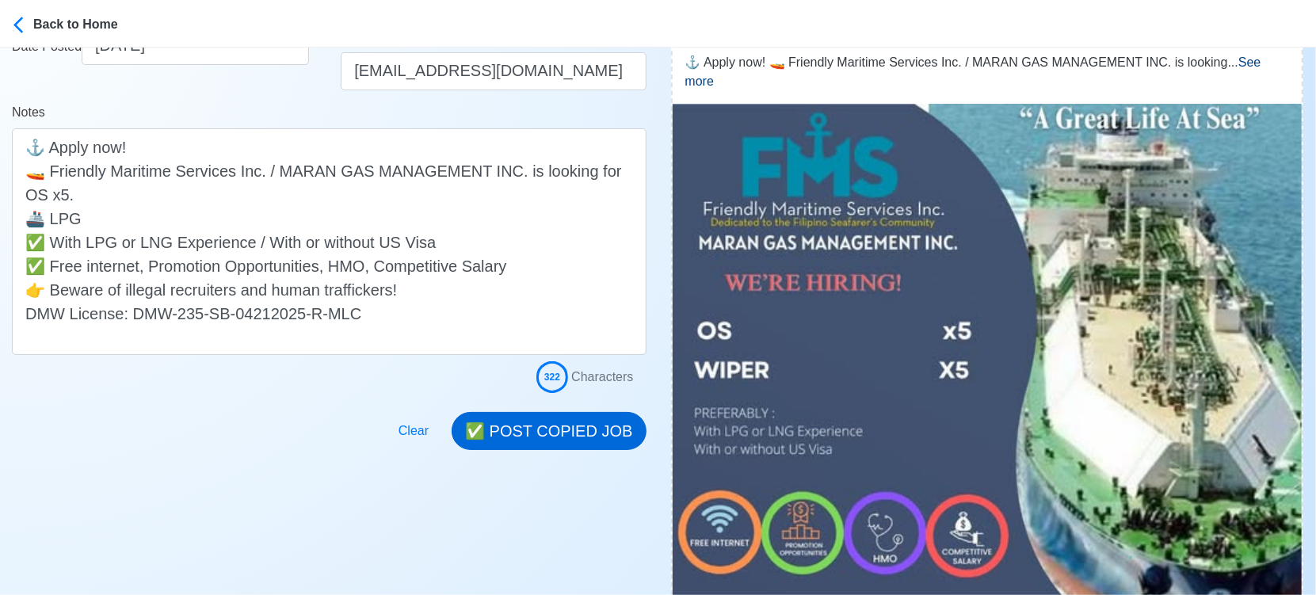
type input "Friendly Maritime Services Inc."
click at [546, 422] on button "✅ POST COPIED JOB" at bounding box center [549, 431] width 194 height 38
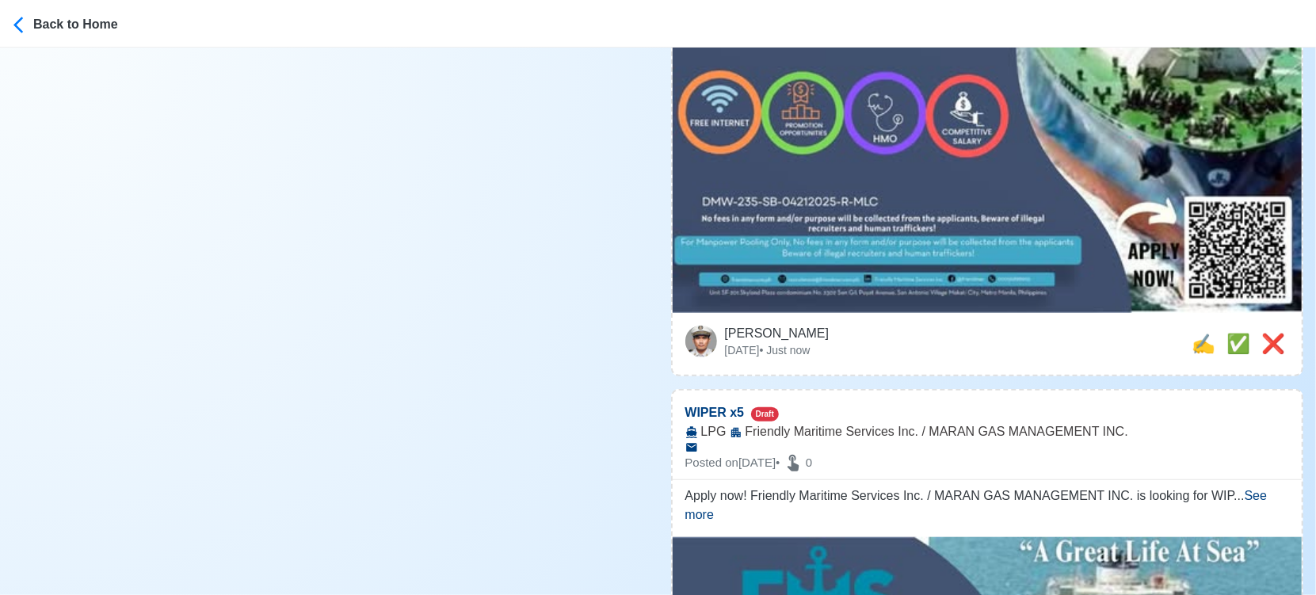
scroll to position [802, 0]
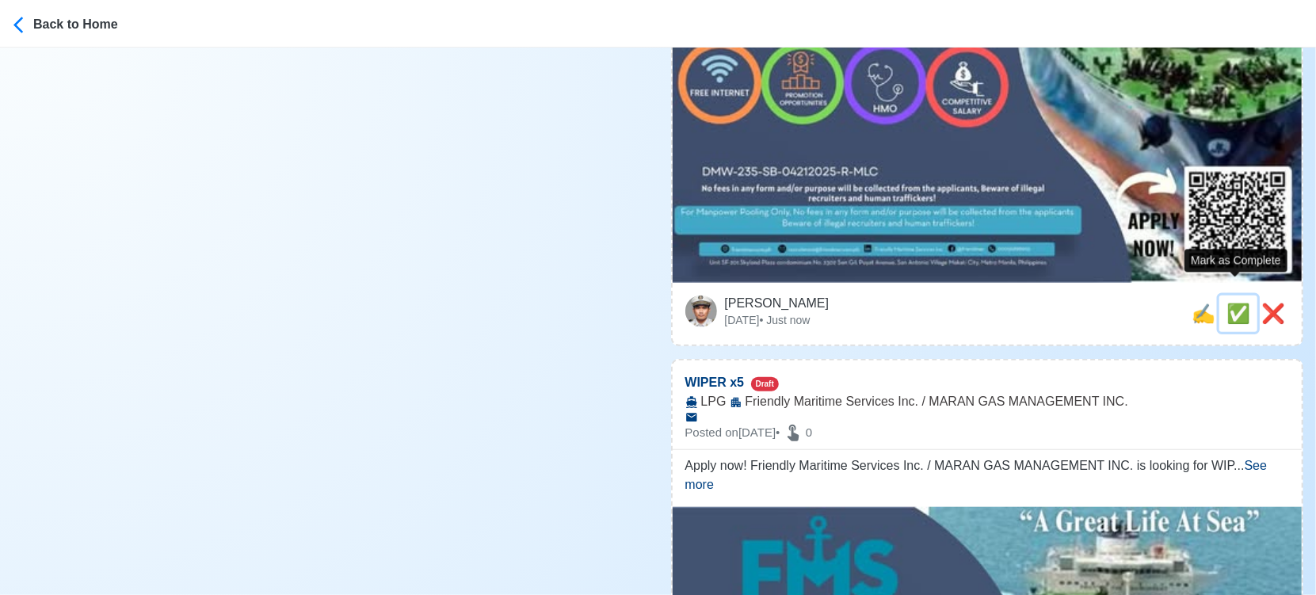
click at [1232, 303] on span "✅" at bounding box center [1239, 313] width 24 height 21
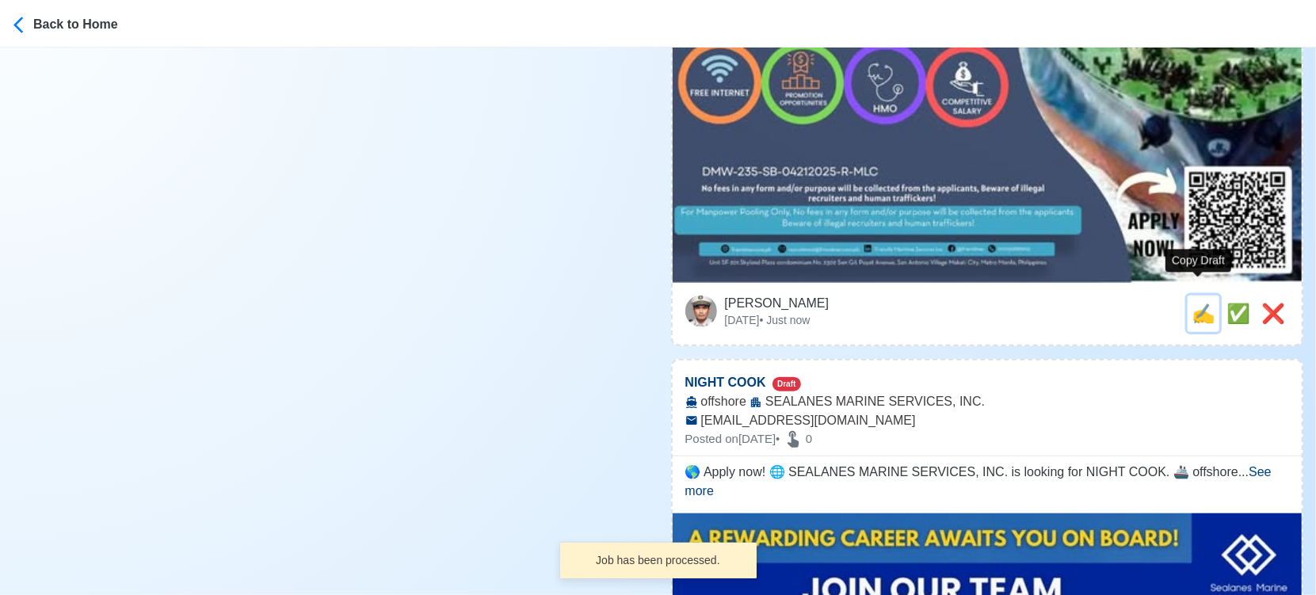
drag, startPoint x: 1202, startPoint y: 296, endPoint x: 1171, endPoint y: 296, distance: 31.7
click at [1201, 303] on span "✍️" at bounding box center [1204, 313] width 24 height 21
type input "WIPER x5"
select select
type input "Friendly Maritime Services Inc. / MARAN GAS MANAGEMENT INC."
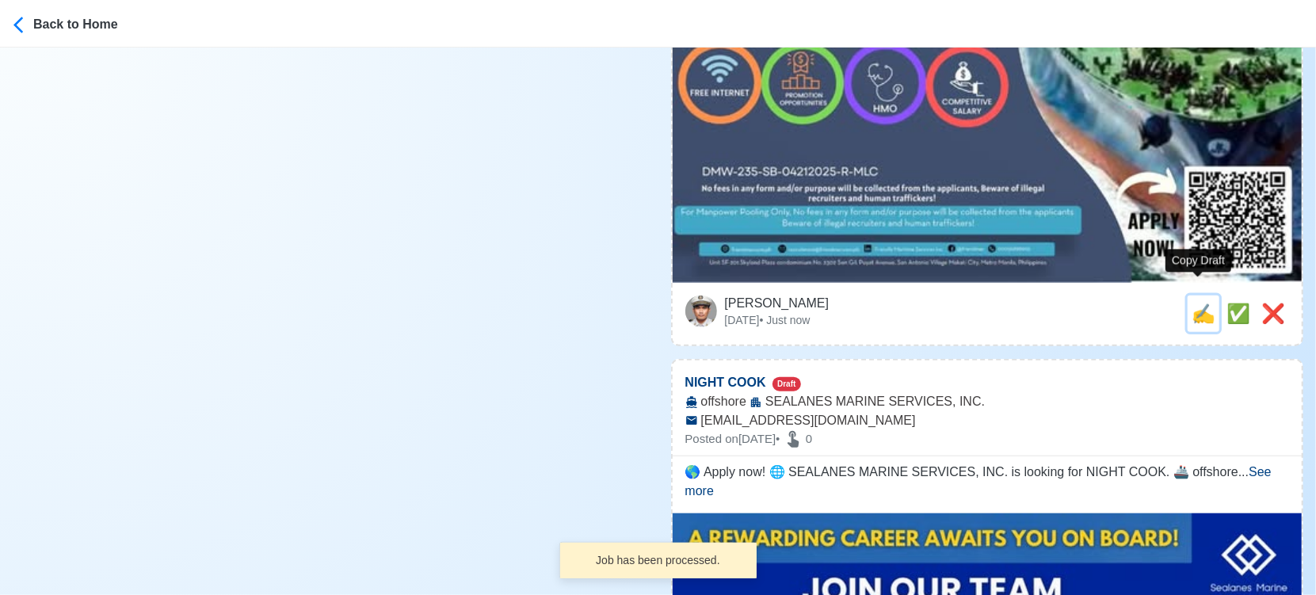
type input "LPG"
type textarea "Apply now! Friendly Maritime Services Inc. / MARAN GAS MANAGEMENT INC. is looki…"
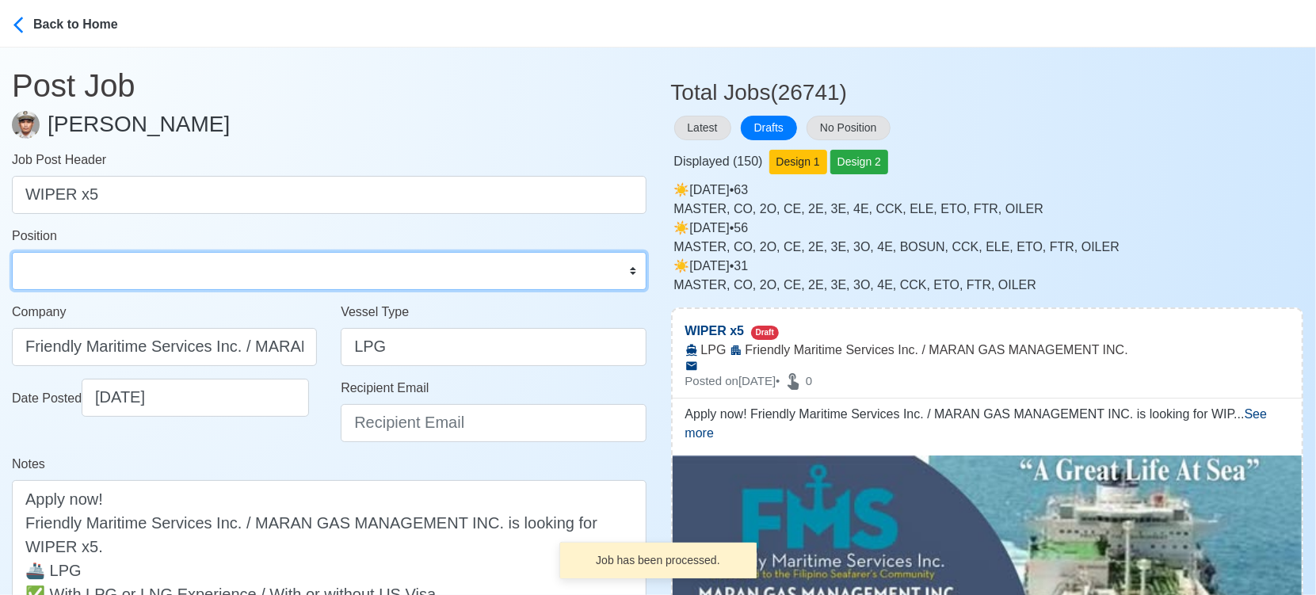
click at [105, 273] on select "Master Chief Officer 2nd Officer 3rd Officer Junior Officer Chief Engineer 2nd …" at bounding box center [329, 271] width 635 height 38
select select "Wiper"
click at [12, 252] on select "Master Chief Officer 2nd Officer 3rd Officer Junior Officer Chief Engineer 2nd …" at bounding box center [329, 271] width 635 height 38
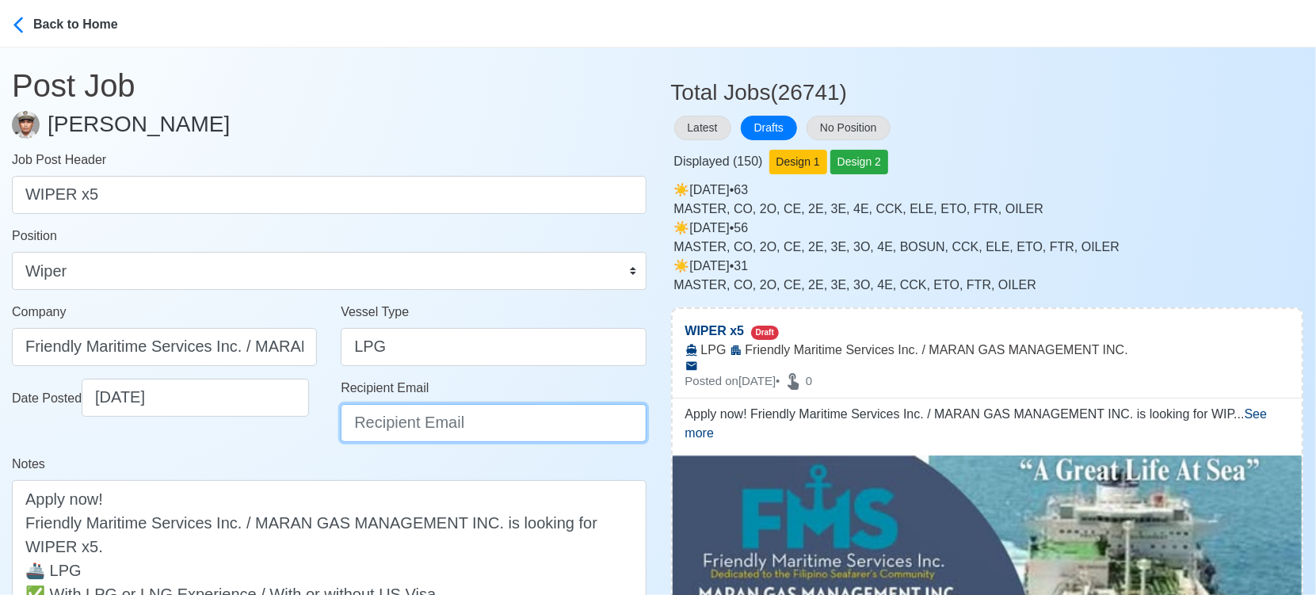
click at [403, 423] on input "Recipient Email" at bounding box center [493, 423] width 305 height 38
paste input "[EMAIL_ADDRESS][DOMAIN_NAME]"
type input "[EMAIL_ADDRESS][DOMAIN_NAME]"
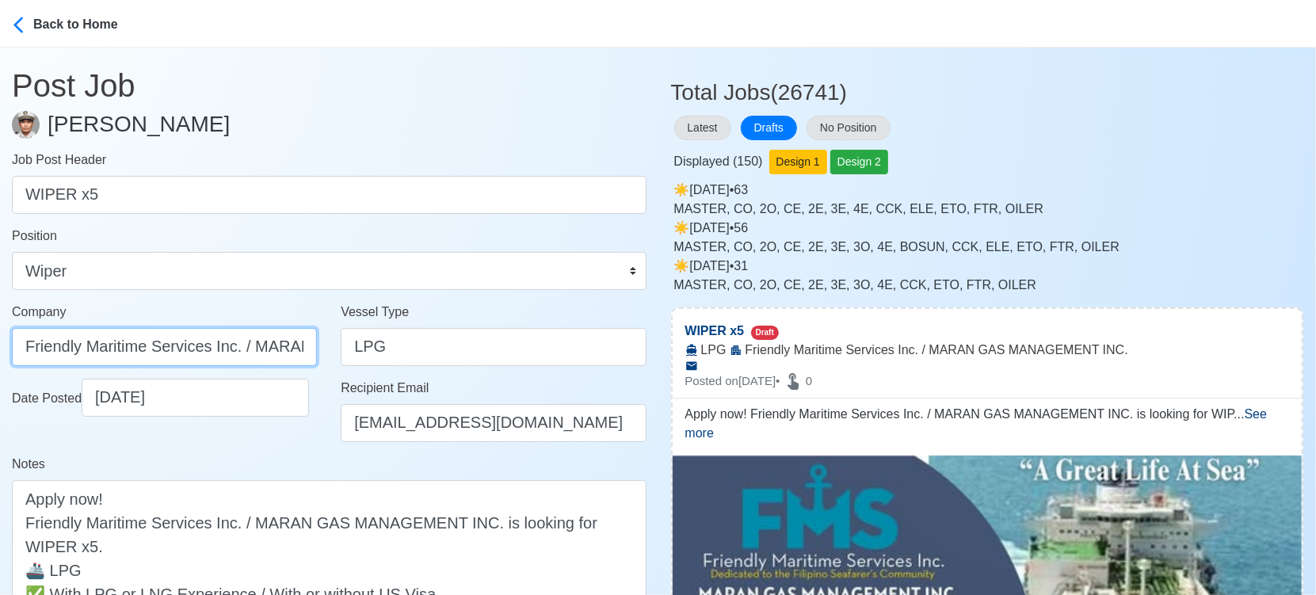
scroll to position [0, 182]
drag, startPoint x: 238, startPoint y: 338, endPoint x: 531, endPoint y: 382, distance: 296.6
click at [531, 382] on form "Job Post Header WIPER x5 Position Master Chief Officer 2nd Officer 3rd Officer …" at bounding box center [329, 448] width 635 height 594
type input "Friendly Maritime Services Inc."
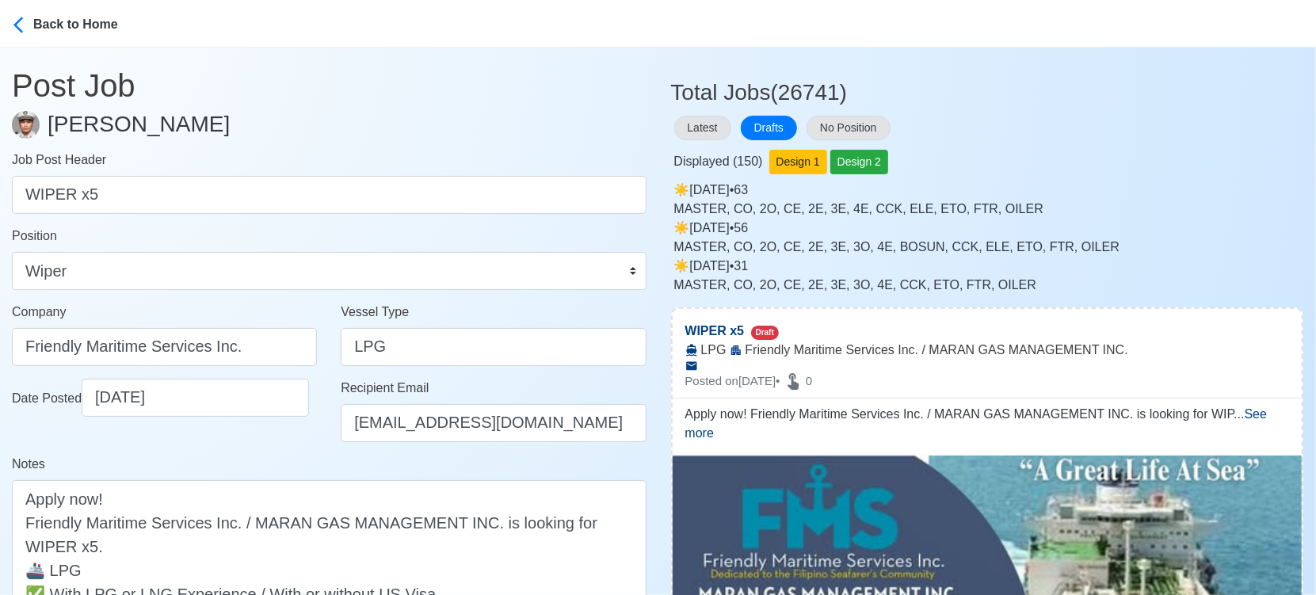
click at [280, 448] on div "Date Posted 09/12/2025" at bounding box center [164, 417] width 329 height 76
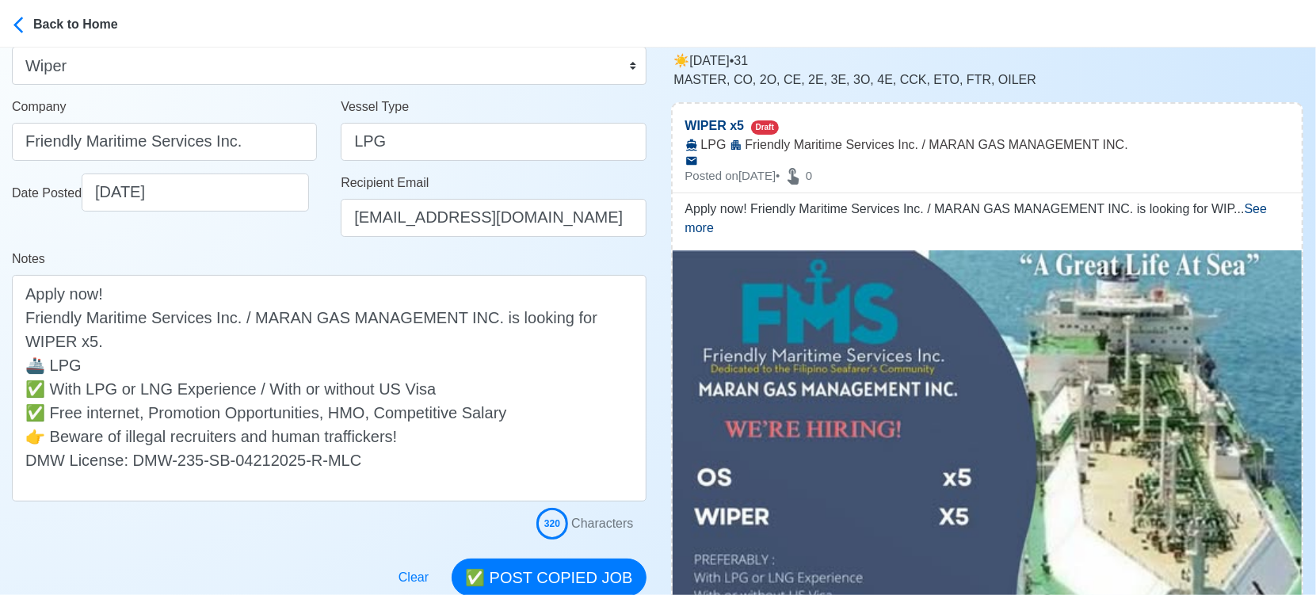
scroll to position [352, 0]
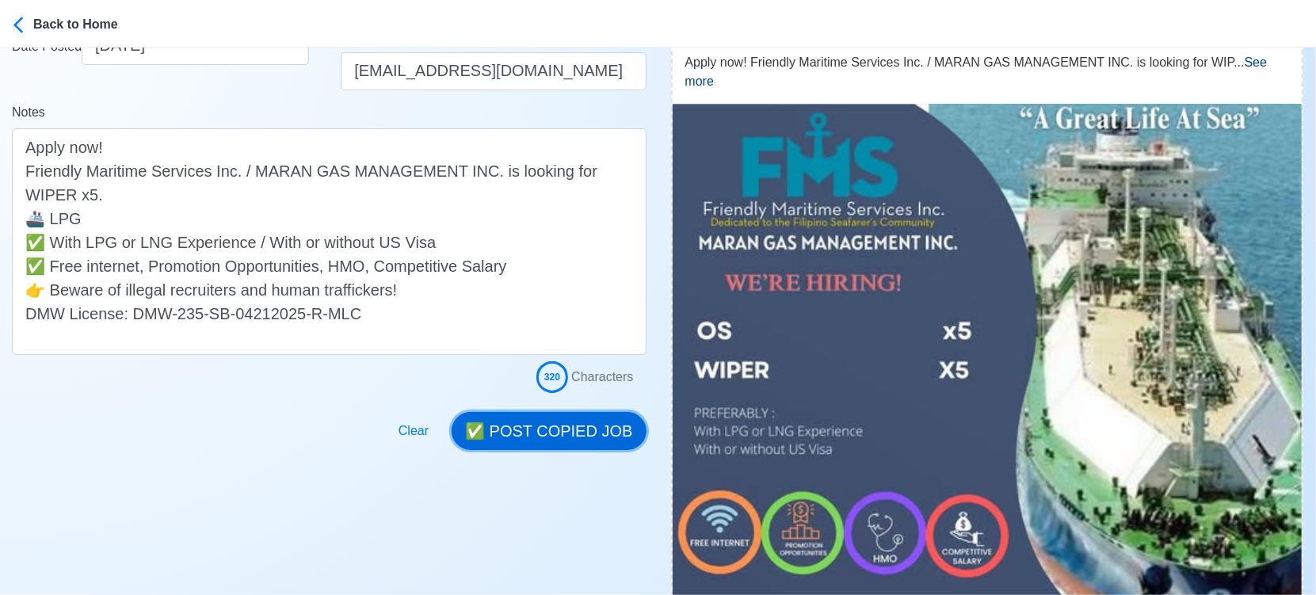
click at [592, 419] on button "✅ POST COPIED JOB" at bounding box center [549, 431] width 194 height 38
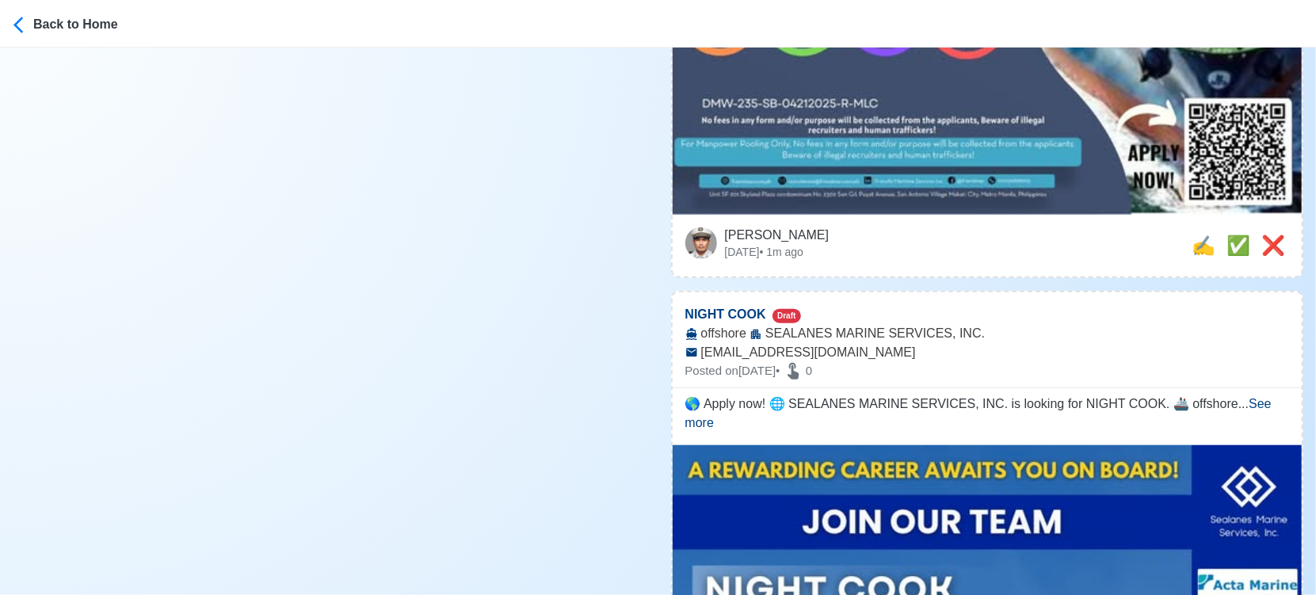
scroll to position [968, 0]
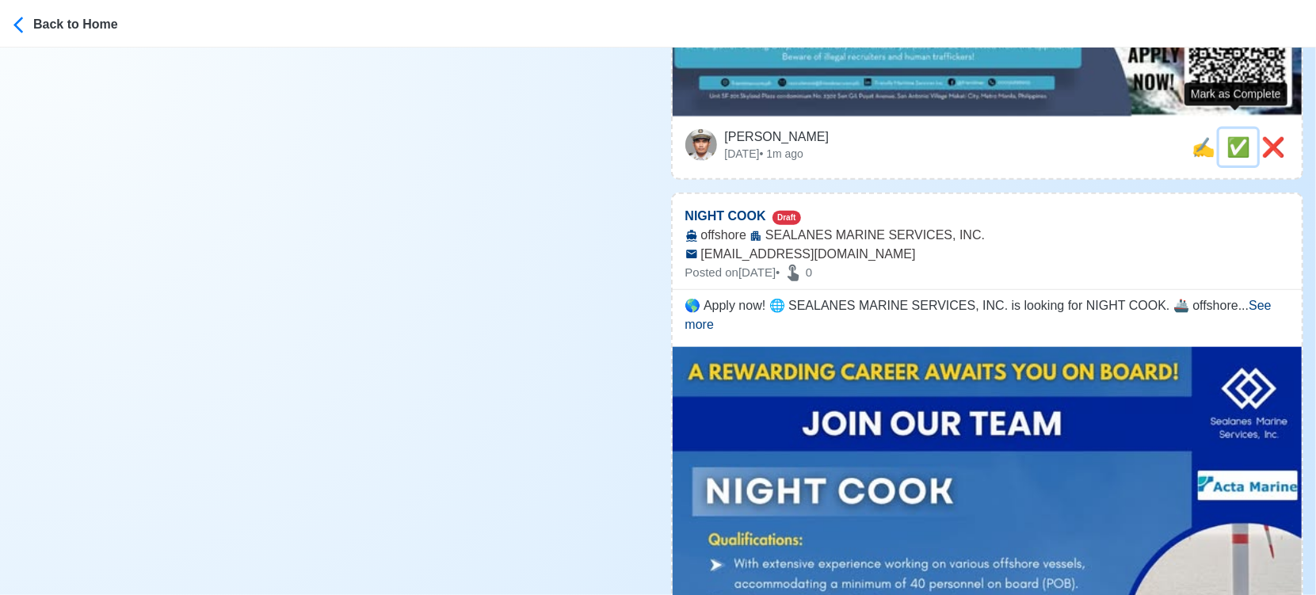
click at [1233, 136] on span "✅" at bounding box center [1239, 146] width 24 height 21
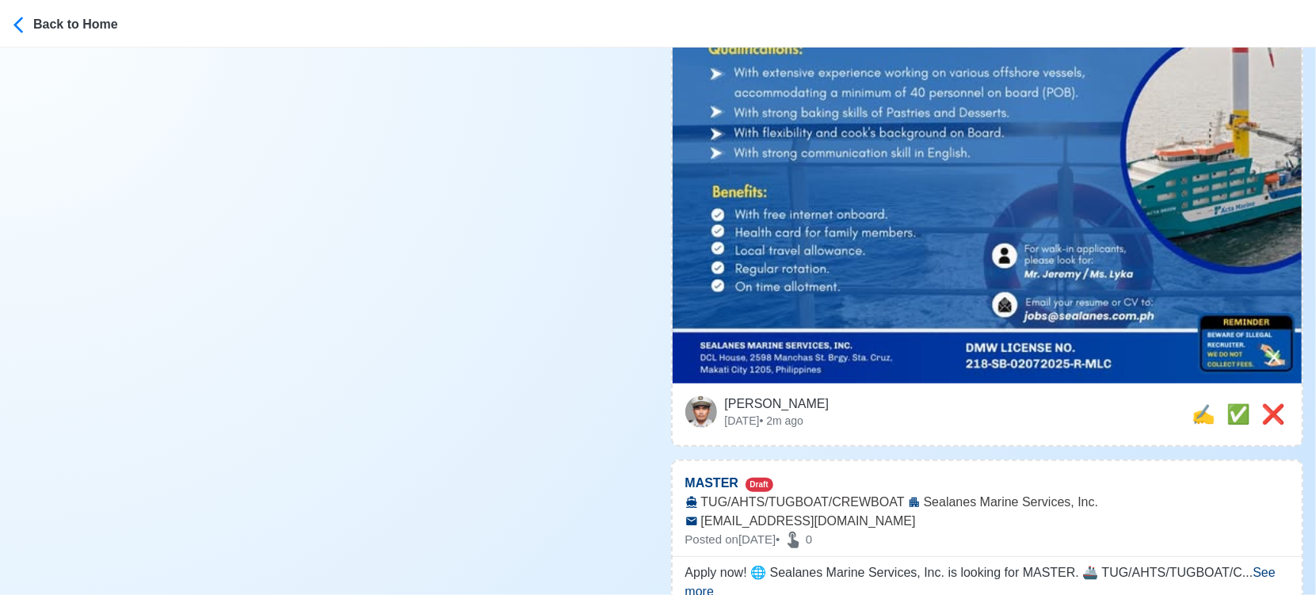
scroll to position [616, 0]
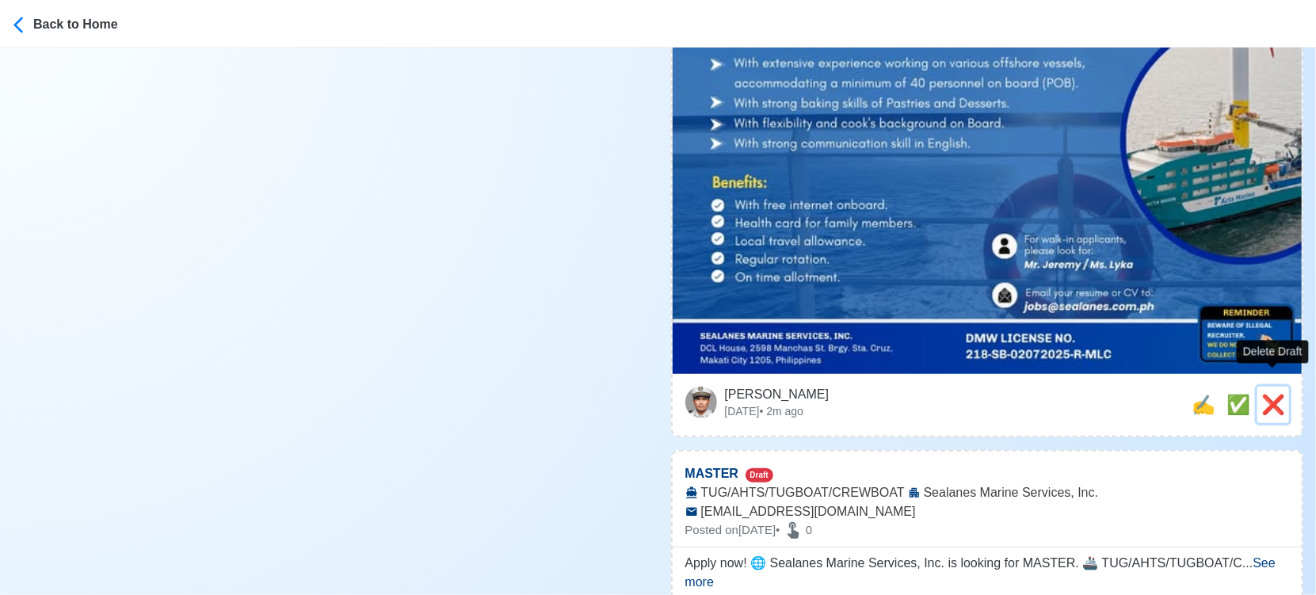
click at [1274, 394] on span "❌" at bounding box center [1274, 404] width 24 height 21
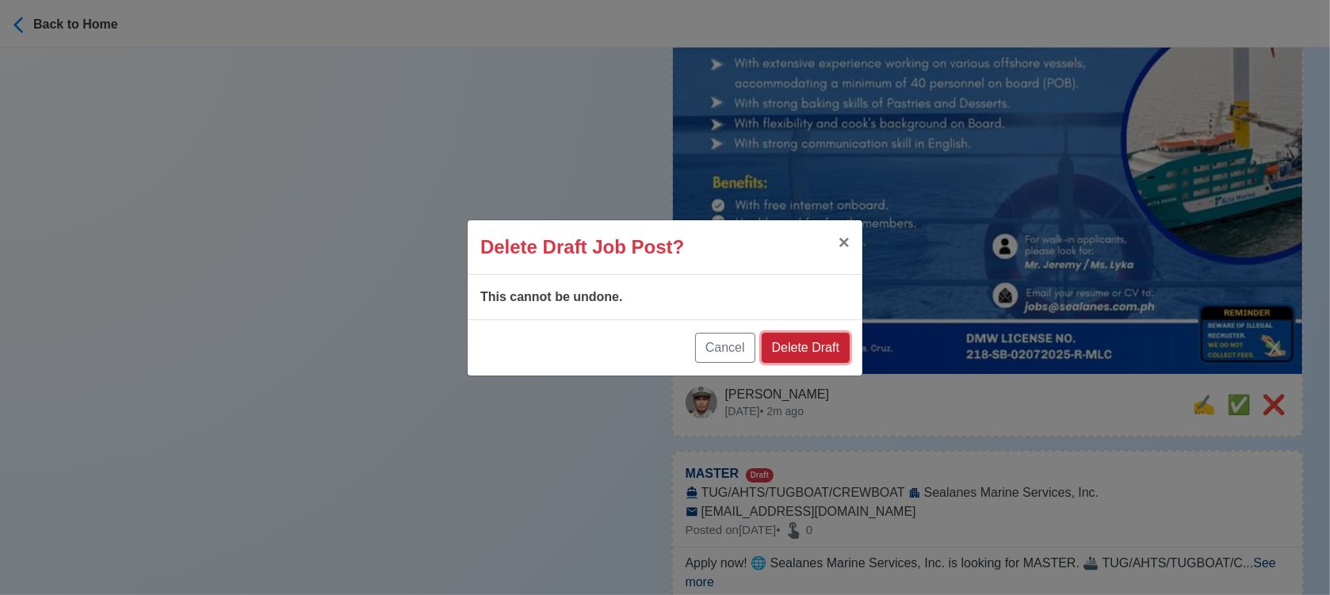
click at [834, 349] on button "Delete Draft" at bounding box center [806, 348] width 88 height 30
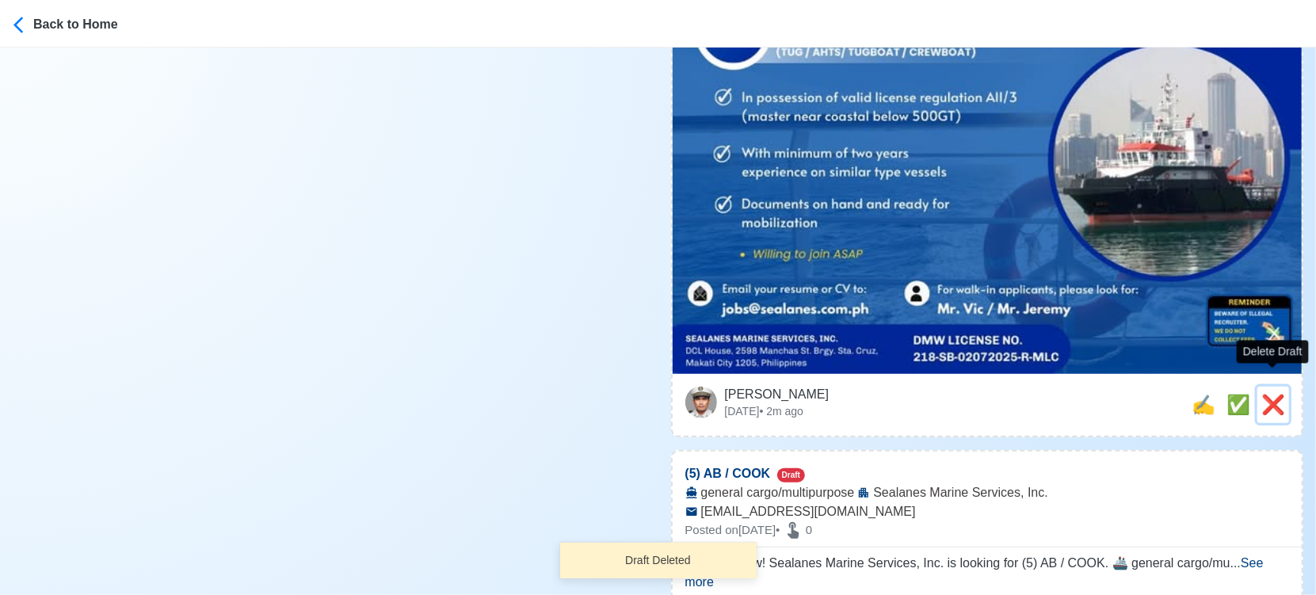
click at [1276, 394] on span "❌" at bounding box center [1274, 404] width 24 height 21
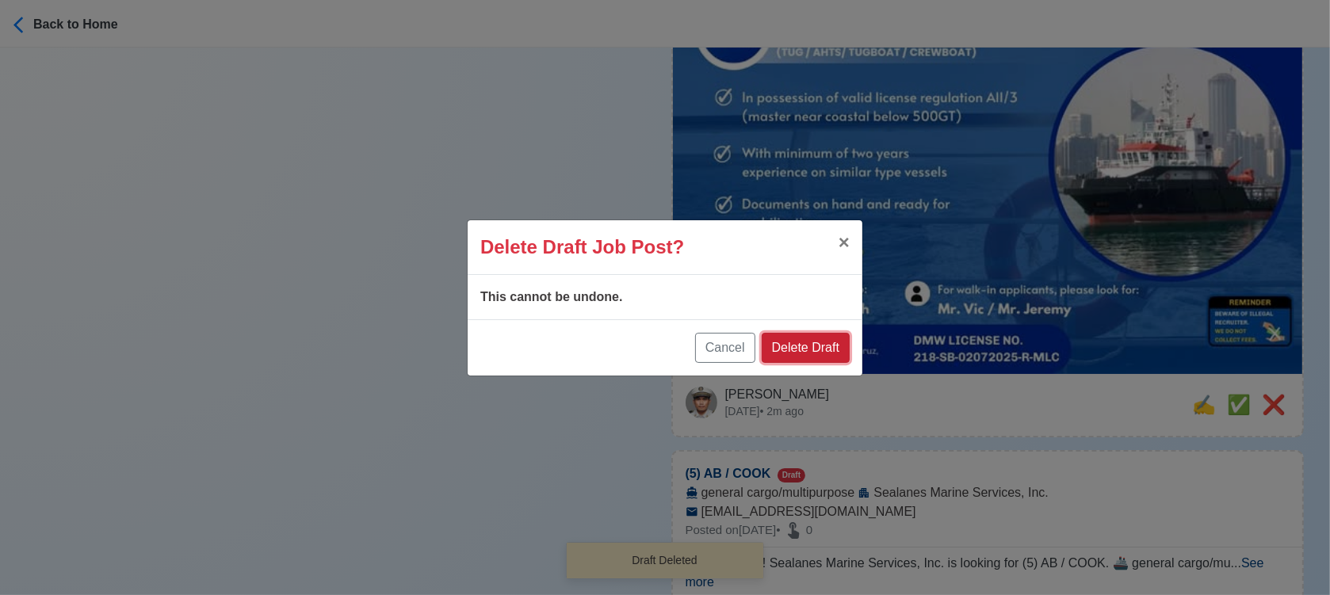
click at [799, 352] on button "Delete Draft" at bounding box center [806, 348] width 88 height 30
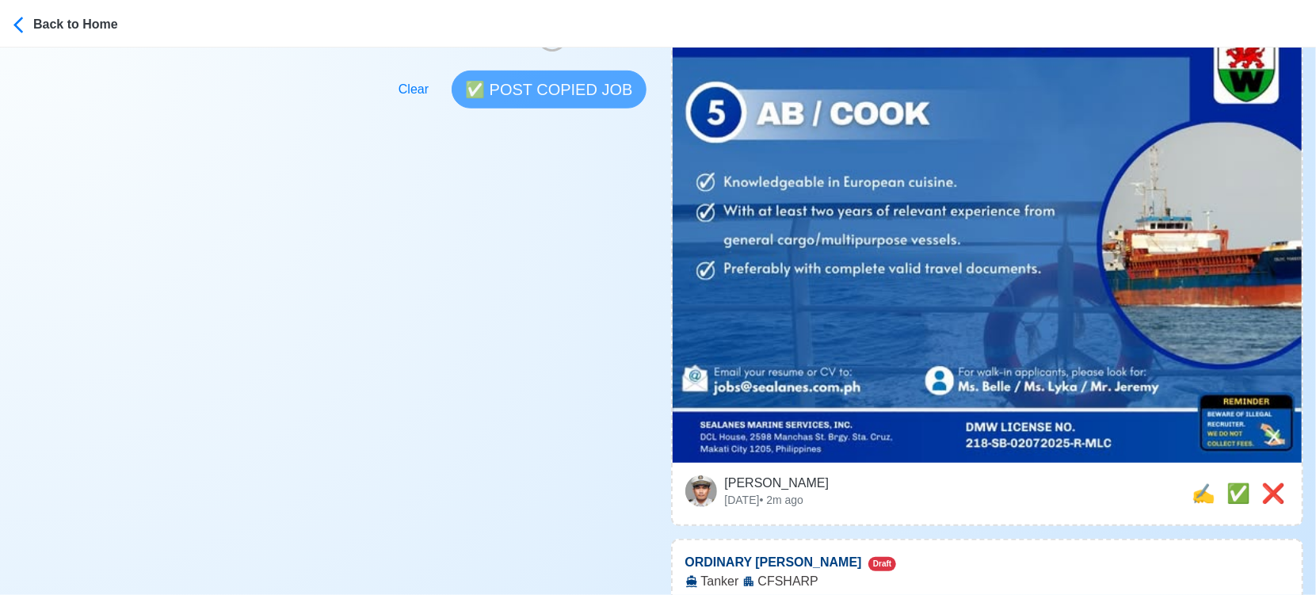
scroll to position [528, 0]
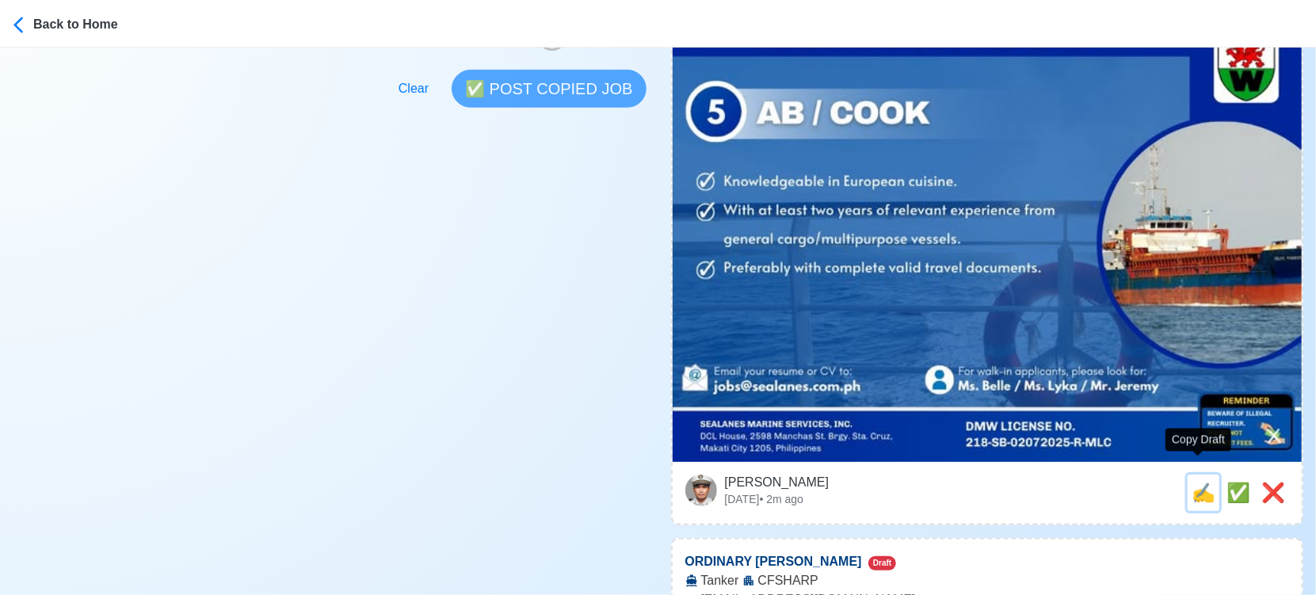
click at [1192, 482] on span "✍️" at bounding box center [1204, 492] width 24 height 21
type input "(5) AB / COOK"
select select
type input "Sealanes Marine Services, Inc."
type input "general cargo/multipurpose"
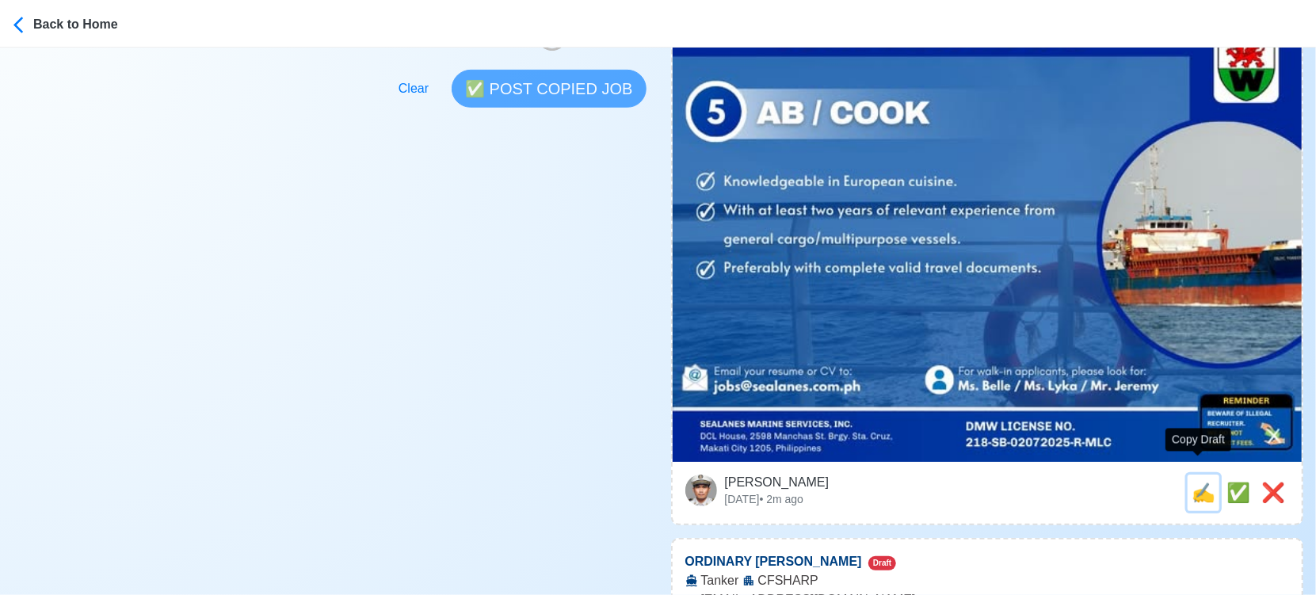
type input "[EMAIL_ADDRESS][DOMAIN_NAME]"
type textarea "🛥️ Apply now! Sealanes Marine Services, Inc. is looking for (5) AB / COOK. 🚢 ge…"
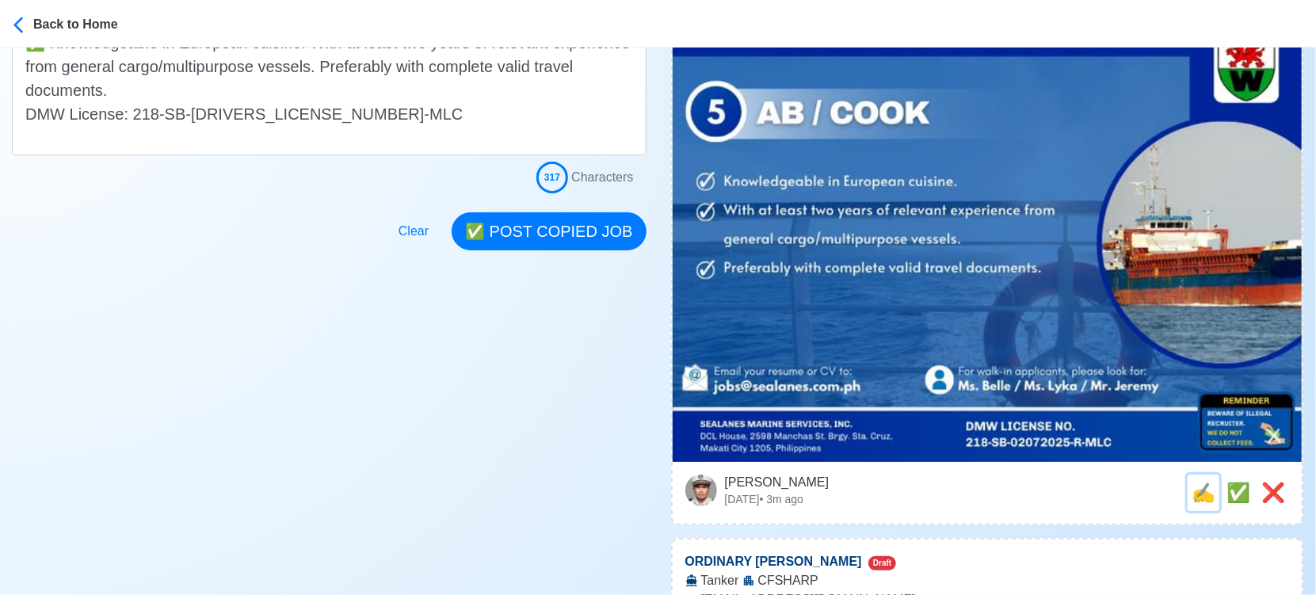
scroll to position [0, 0]
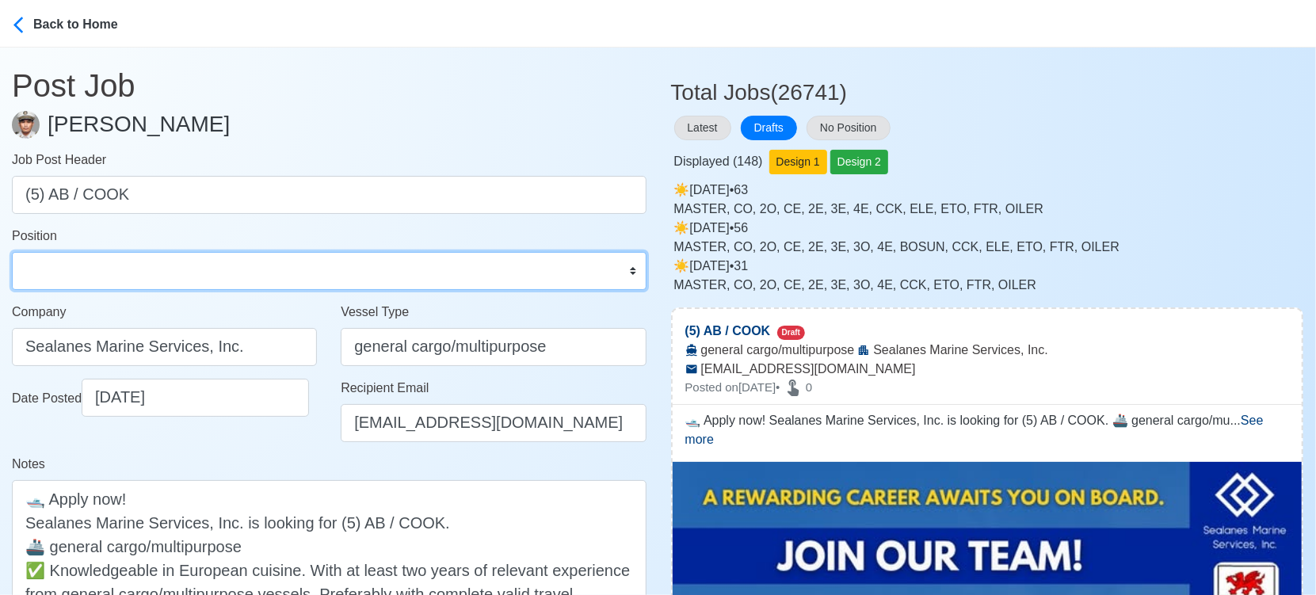
click at [116, 281] on select "Master Chief Officer 2nd Officer 3rd Officer Junior Officer Chief Engineer 2nd …" at bounding box center [329, 271] width 635 height 38
select select "[PERSON_NAME]"
click at [12, 252] on select "Master Chief Officer 2nd Officer 3rd Officer Junior Officer Chief Engineer 2nd …" at bounding box center [329, 271] width 635 height 38
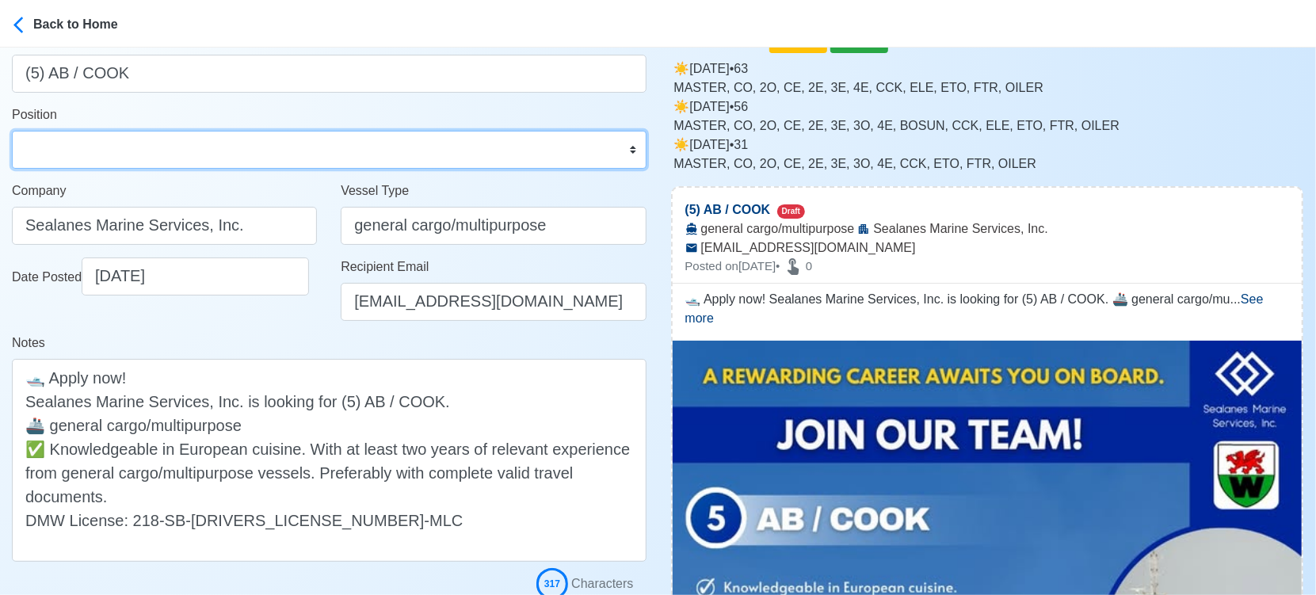
scroll to position [264, 0]
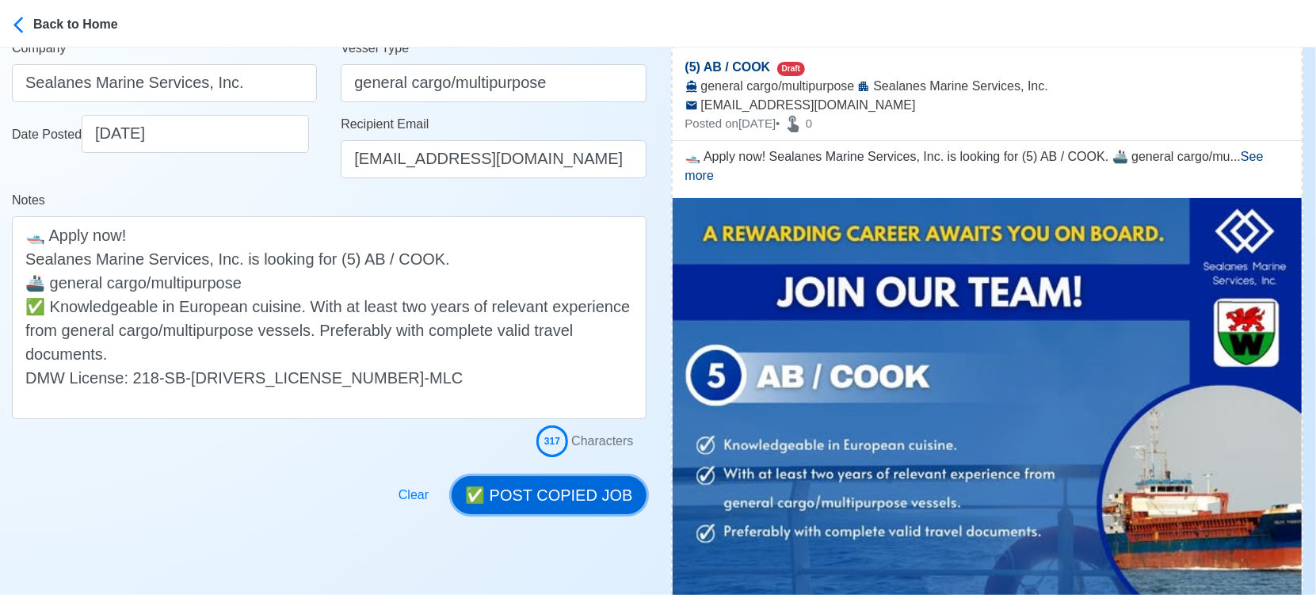
click at [556, 484] on button "✅ POST COPIED JOB" at bounding box center [549, 495] width 194 height 38
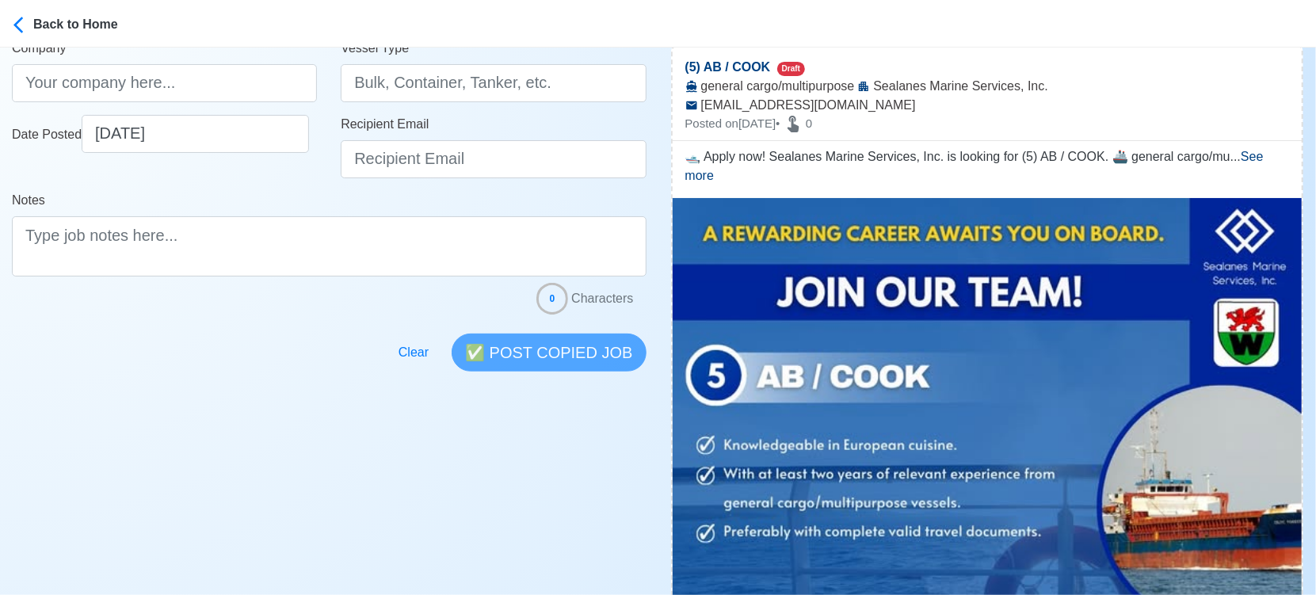
scroll to position [528, 0]
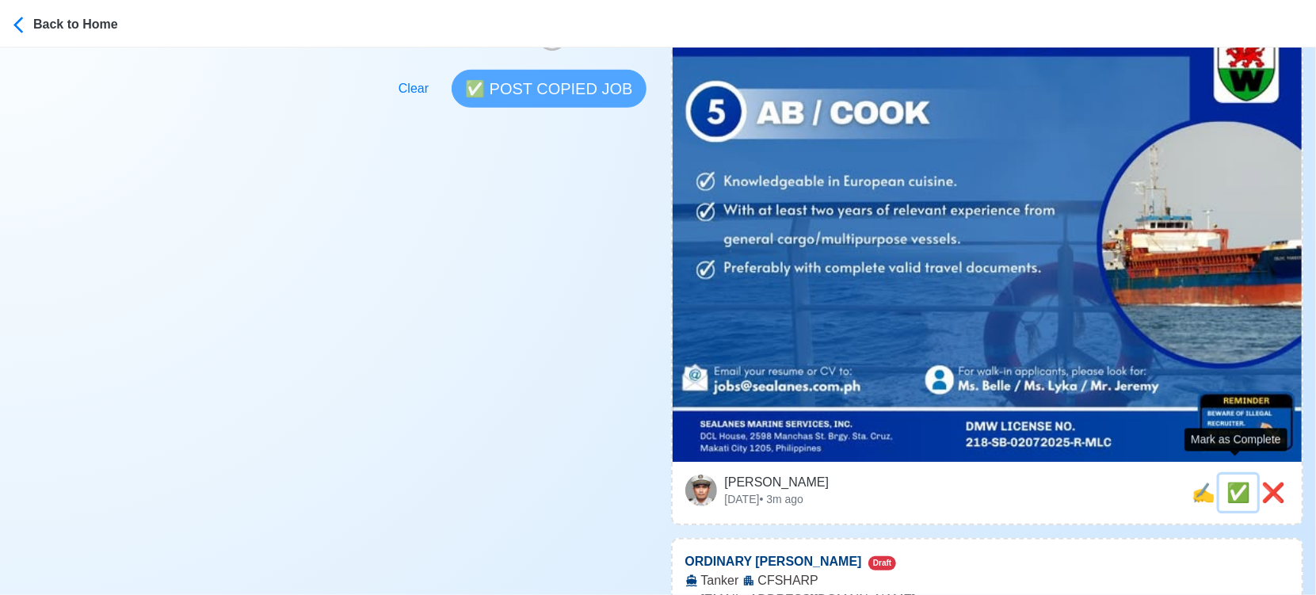
click at [1239, 482] on span "✅" at bounding box center [1239, 492] width 24 height 21
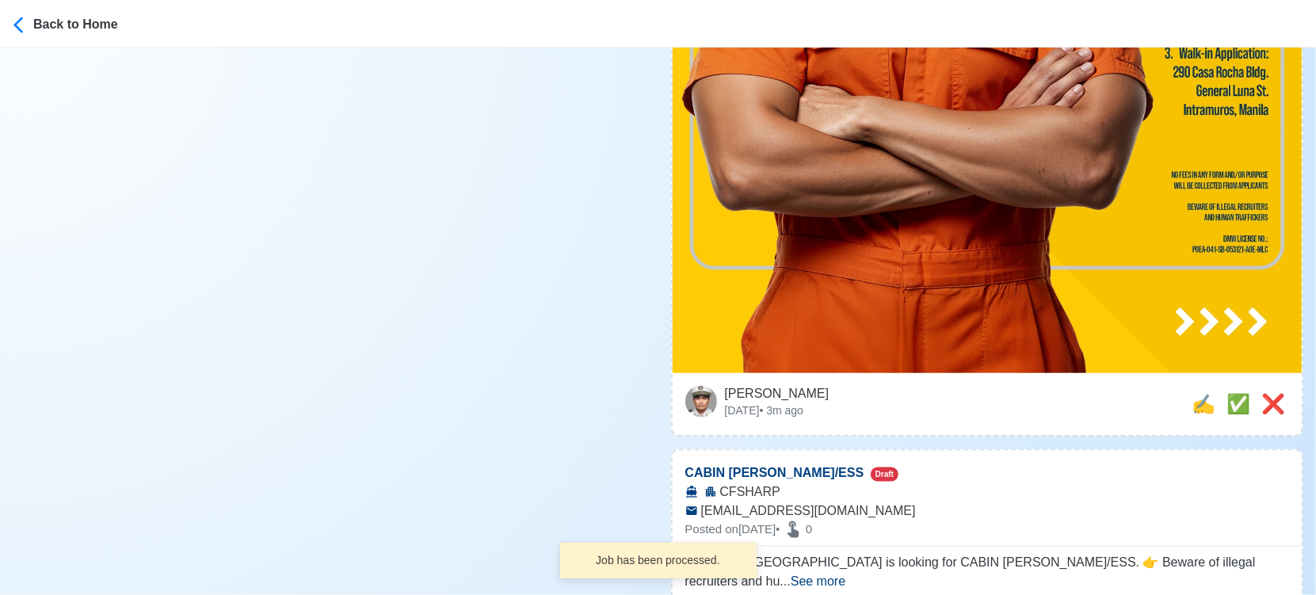
scroll to position [1144, 0]
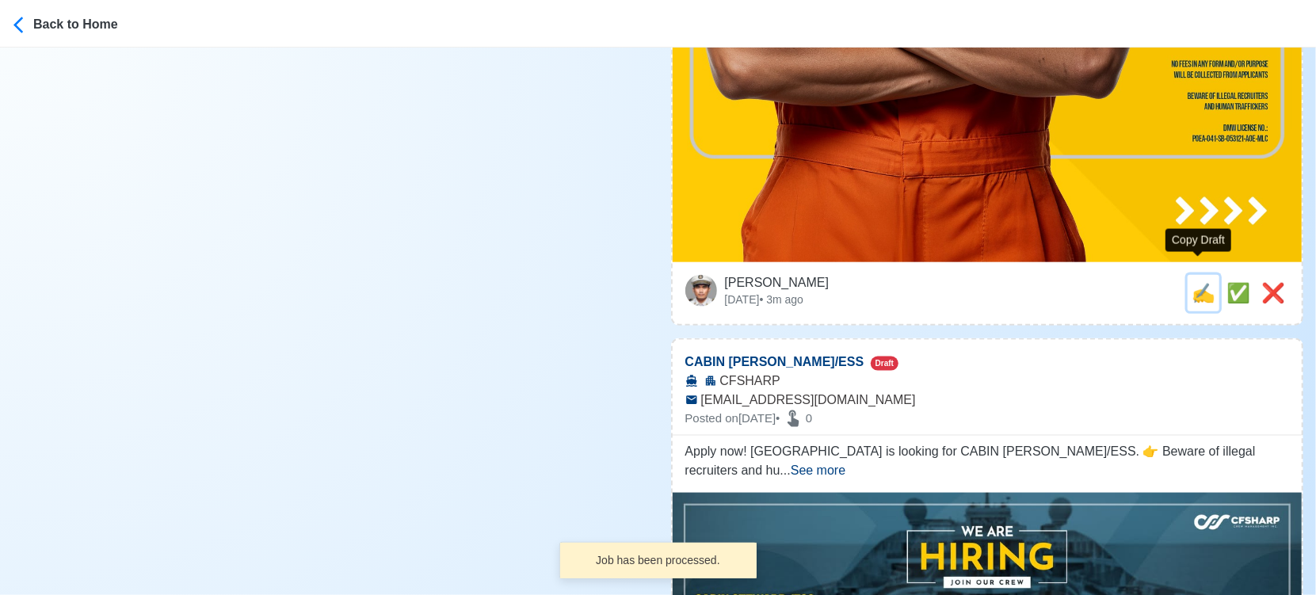
click at [1192, 282] on span "✍️" at bounding box center [1204, 292] width 24 height 21
type input "ORDINARY [PERSON_NAME]"
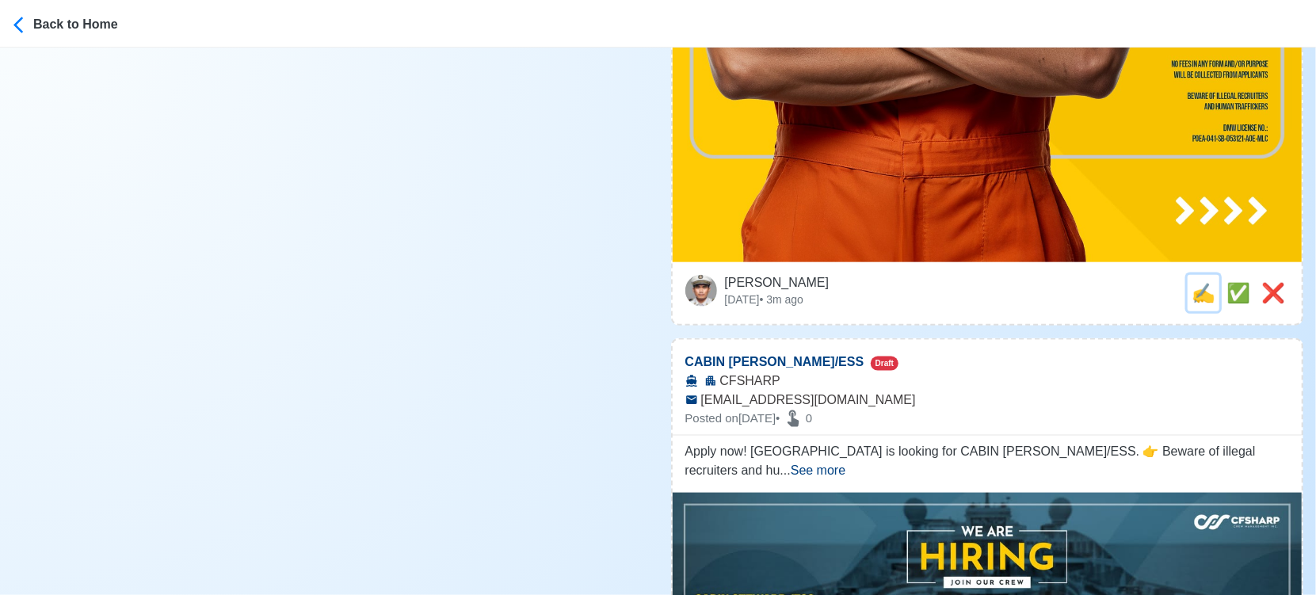
scroll to position [0, 0]
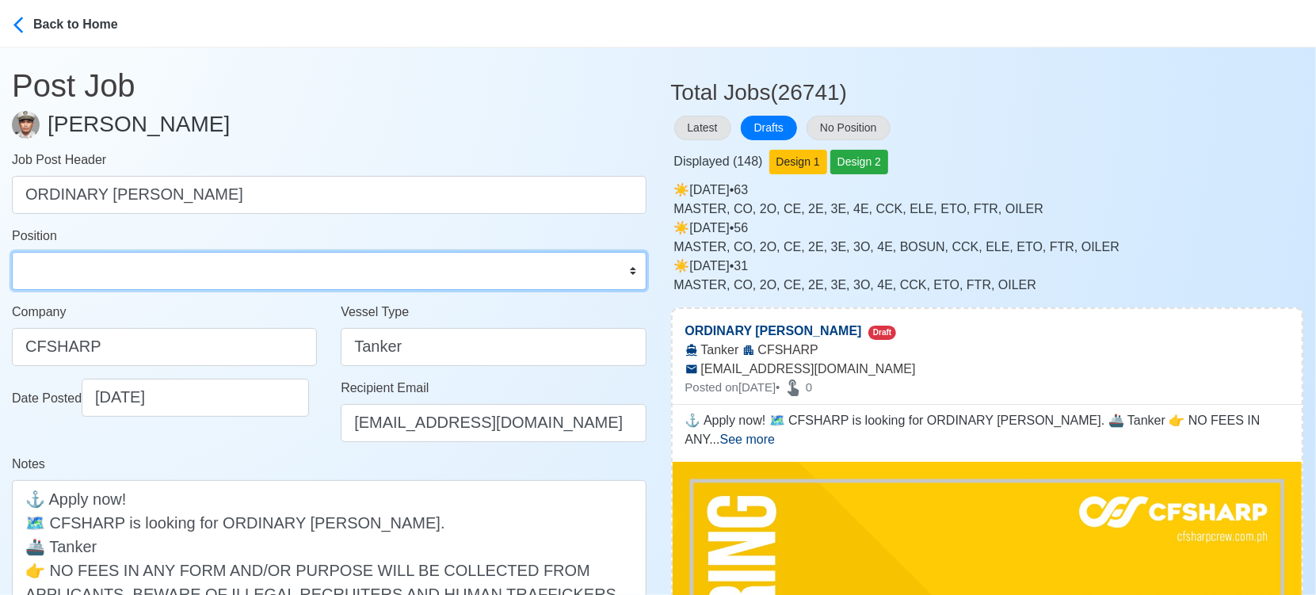
click at [230, 271] on select "Master Chief Officer 2nd Officer 3rd Officer Junior Officer Chief Engineer 2nd …" at bounding box center [329, 271] width 635 height 38
click at [12, 252] on select "Master Chief Officer 2nd Officer 3rd Officer Junior Officer Chief Engineer 2nd …" at bounding box center [329, 271] width 635 height 38
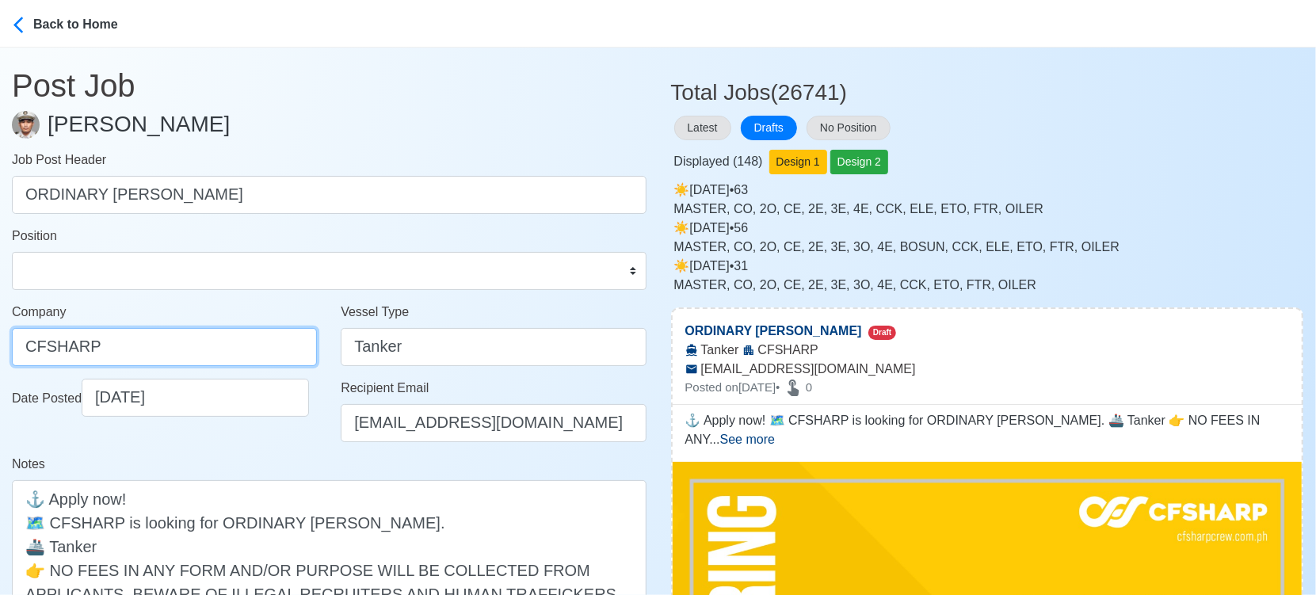
click at [148, 347] on input "CFSHARP" at bounding box center [164, 347] width 305 height 38
click at [43, 344] on input "CFSHARP" at bounding box center [164, 347] width 305 height 38
drag, startPoint x: 132, startPoint y: 346, endPoint x: -17, endPoint y: 333, distance: 149.6
click at [0, 333] on html "Back to Home Post Job Jeyner Gil Job Post Header ORDINARY SEAMAN Position Maste…" at bounding box center [658, 297] width 1316 height 595
paste input "CREW MANAGEMENT INC"
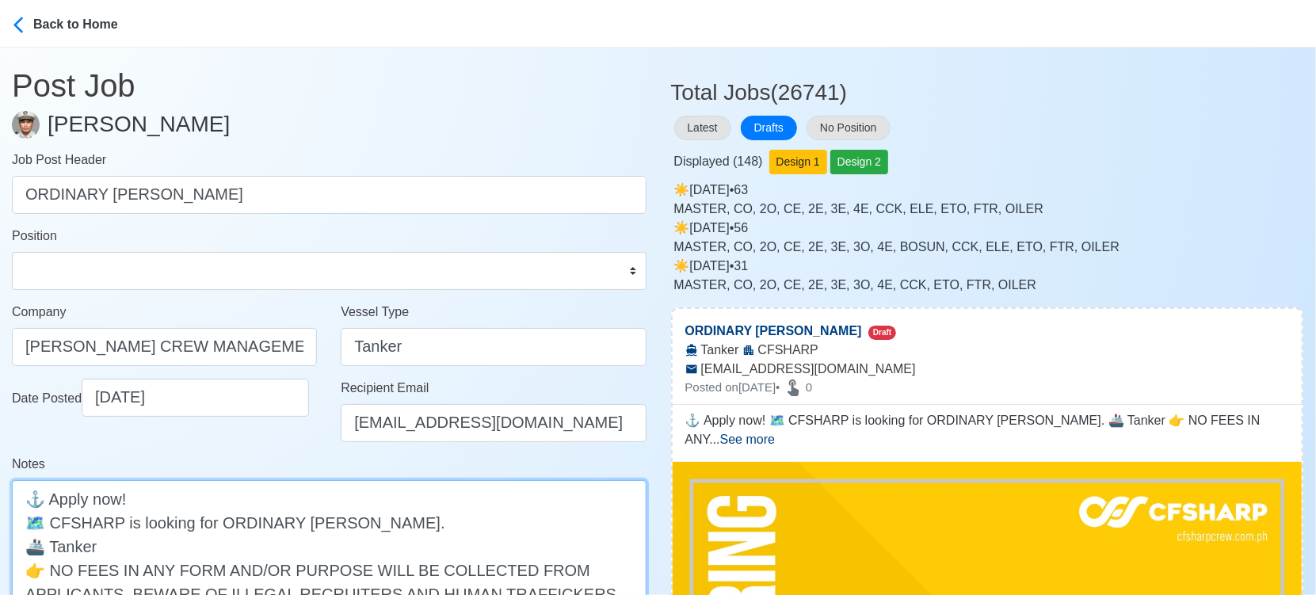
click at [70, 521] on textarea "⚓ Apply now! 🗺️ CFSHARP is looking for ORDINARY SEAMAN. 🚢 Tanker 👉 NO FEES IN A…" at bounding box center [329, 569] width 635 height 179
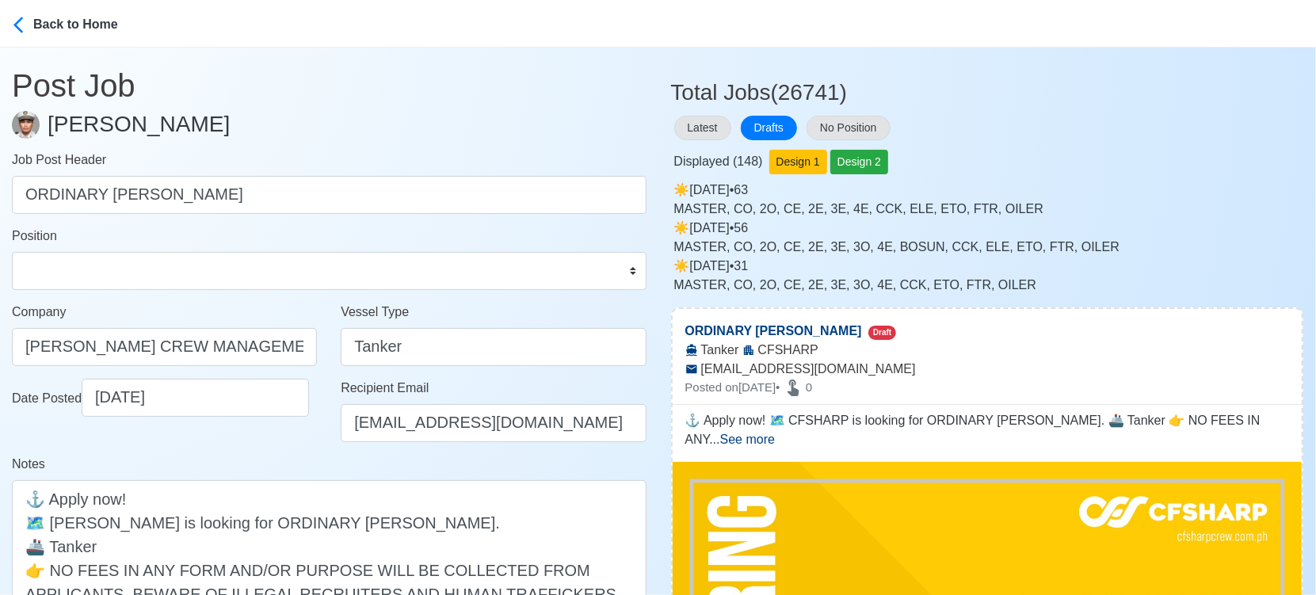
click at [298, 455] on div "Notes ⚓ Apply now! 🗺️ CF SHARP is looking for ORDINARY SEAMAN. 🚢 Tanker 👉 NO FE…" at bounding box center [329, 557] width 635 height 204
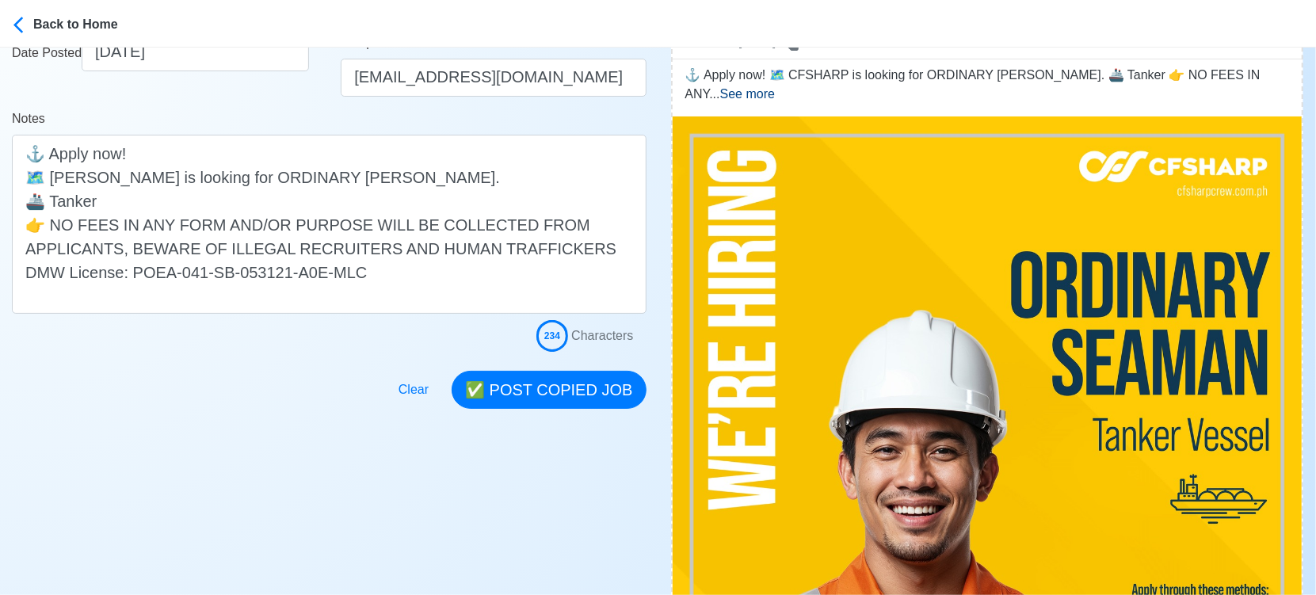
scroll to position [352, 0]
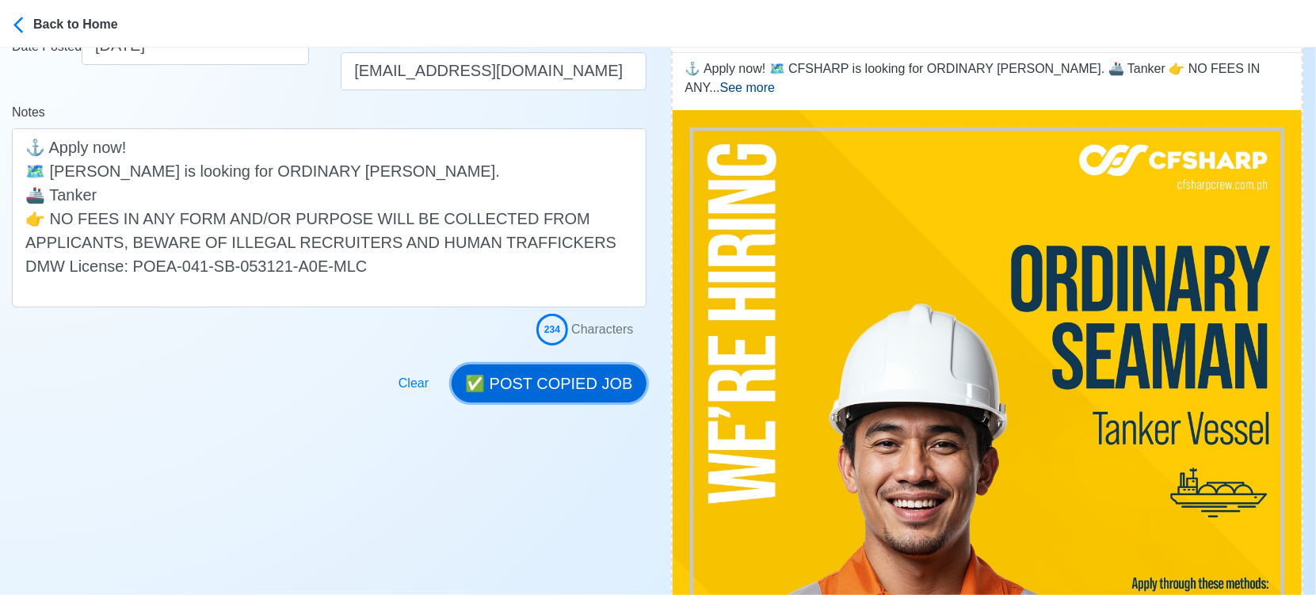
click at [559, 387] on button "✅ POST COPIED JOB" at bounding box center [549, 384] width 194 height 38
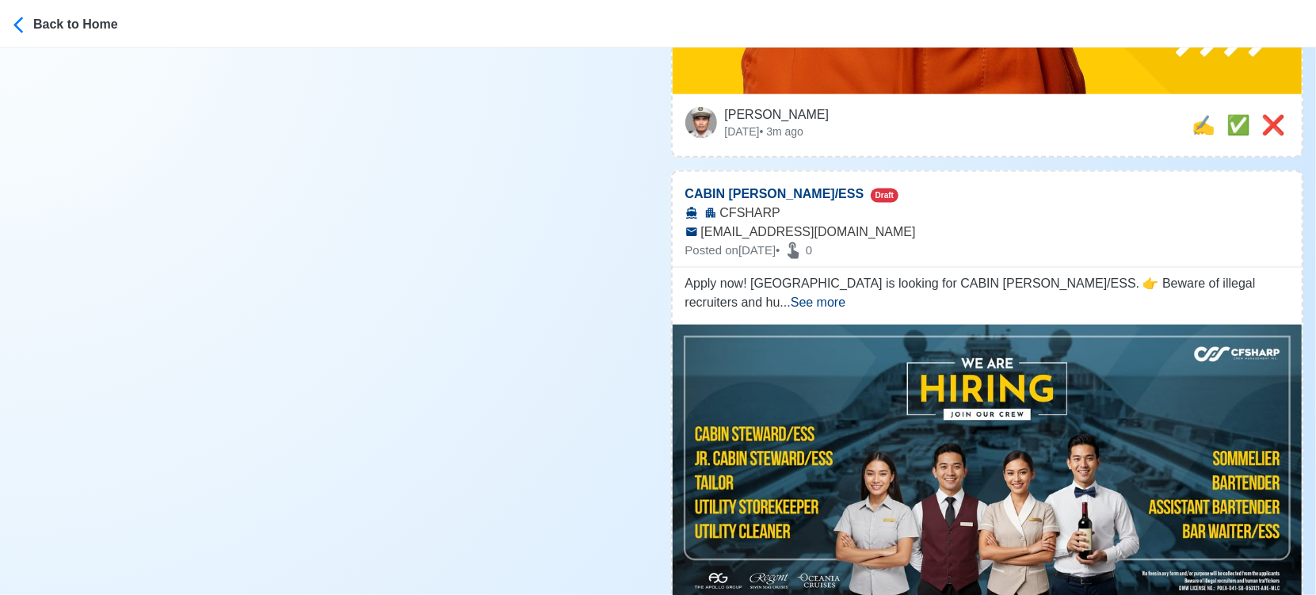
scroll to position [1320, 0]
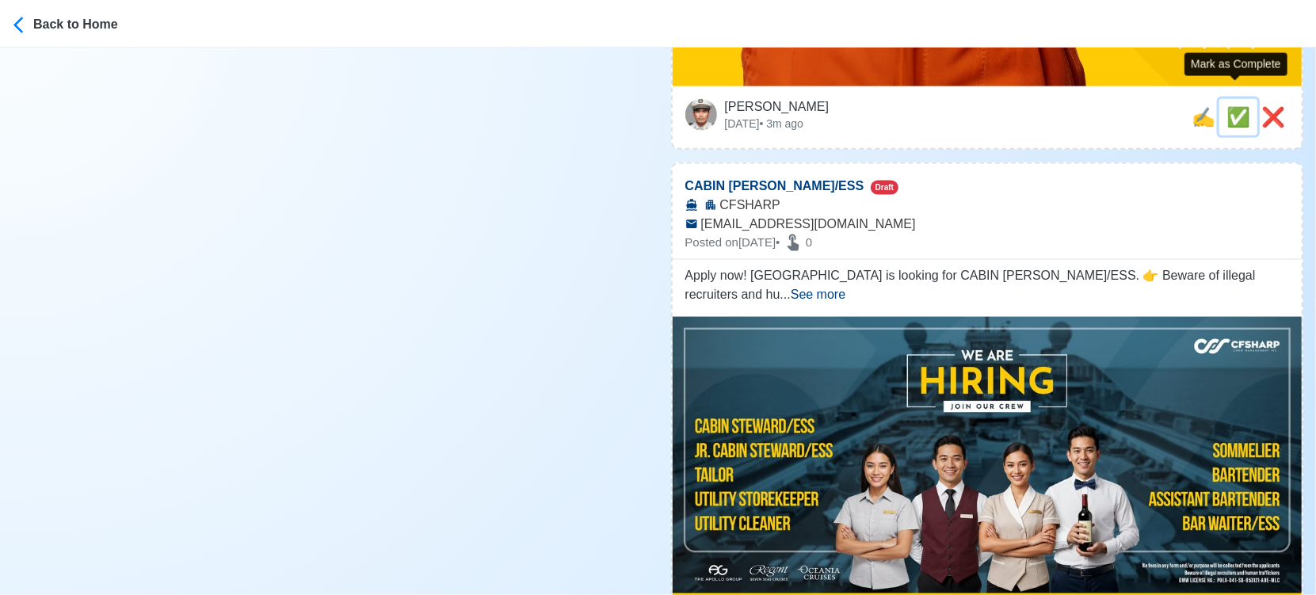
click at [1235, 106] on span "✅" at bounding box center [1239, 116] width 24 height 21
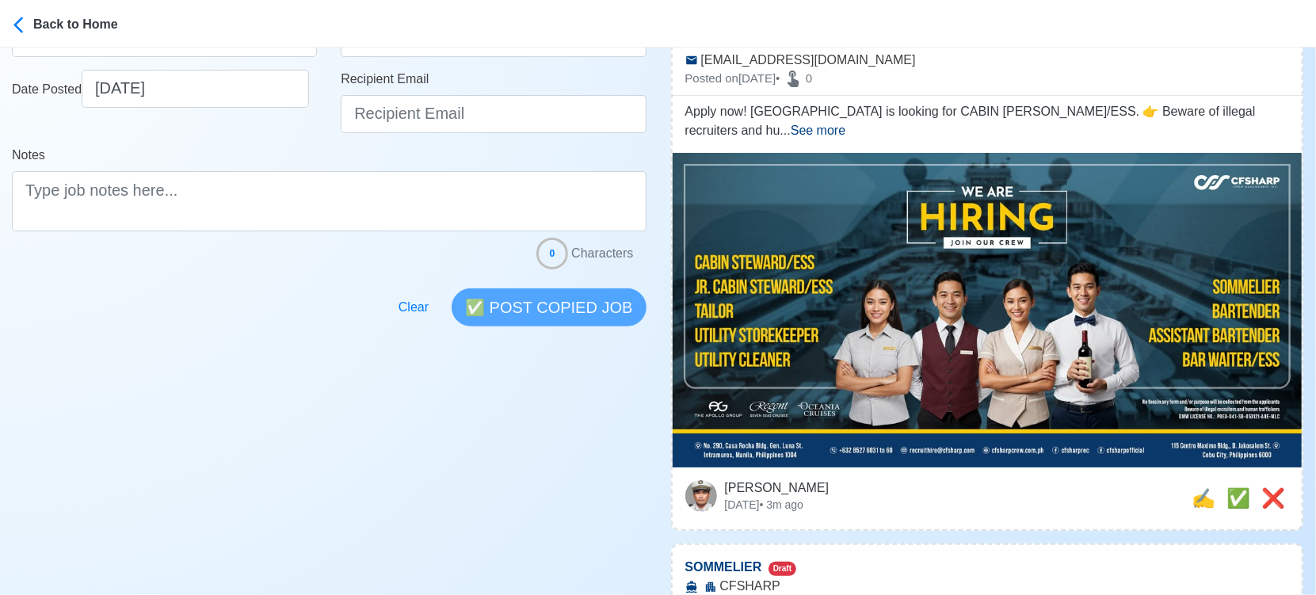
scroll to position [352, 0]
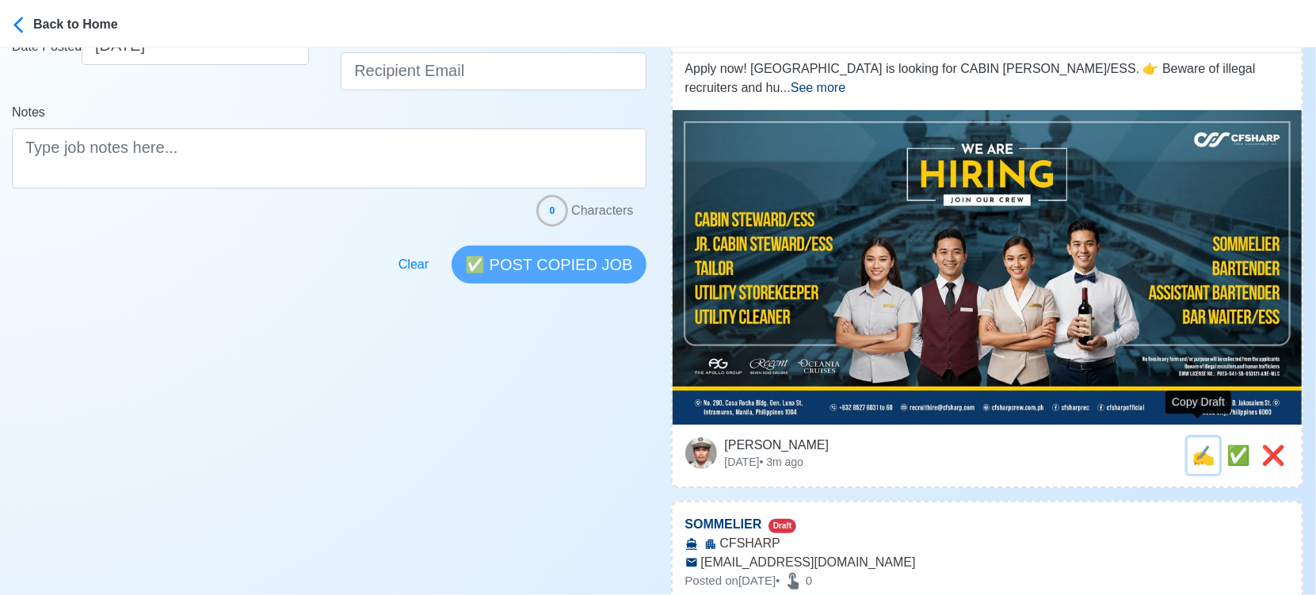
click at [1195, 445] on span "✍️" at bounding box center [1204, 455] width 24 height 21
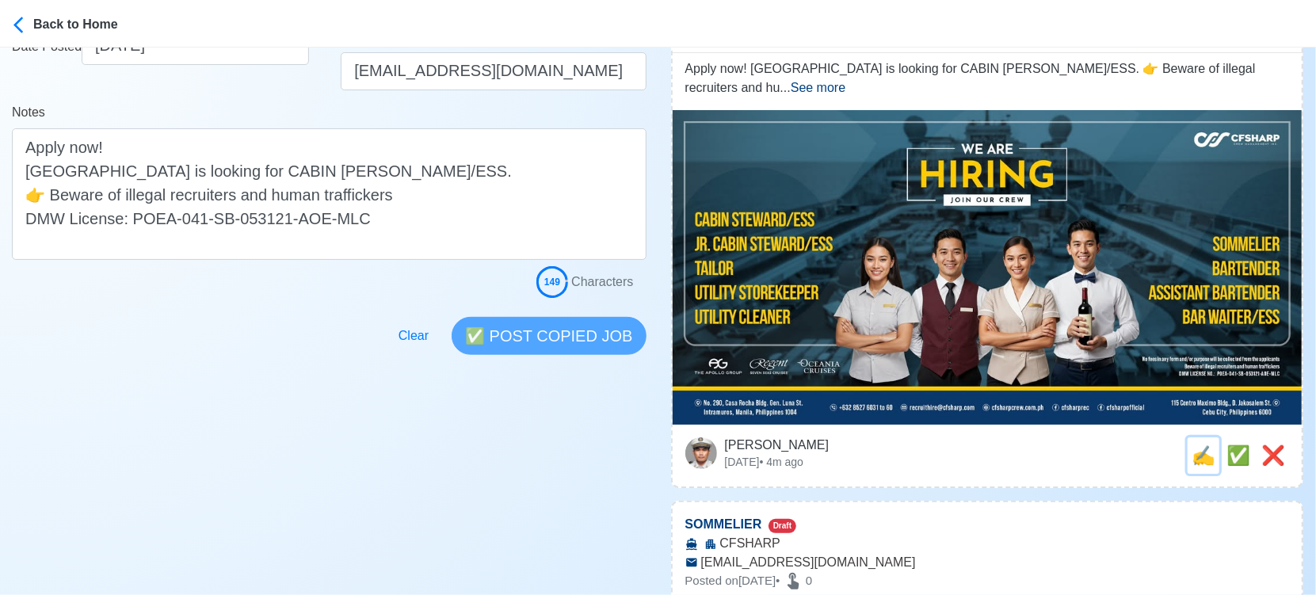
scroll to position [0, 0]
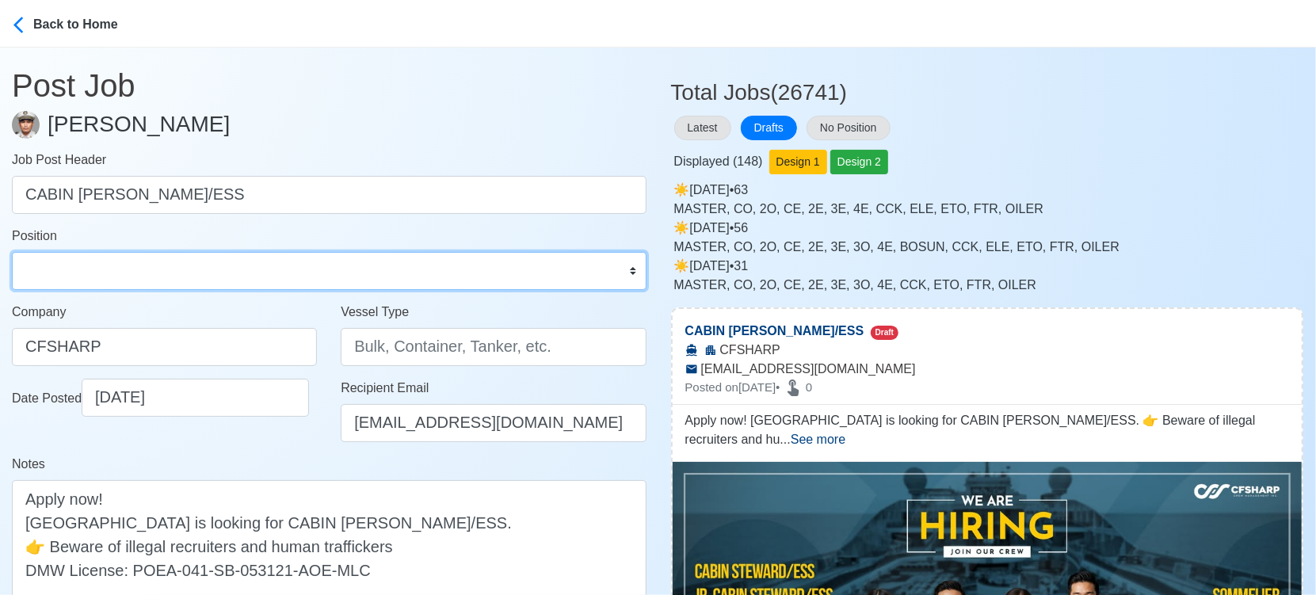
click at [197, 277] on select "Master Chief Officer 2nd Officer 3rd Officer Junior Officer Chief Engineer 2nd …" at bounding box center [329, 271] width 635 height 38
click at [12, 252] on select "Master Chief Officer 2nd Officer 3rd Officer Junior Officer Chief Engineer 2nd …" at bounding box center [329, 271] width 635 height 38
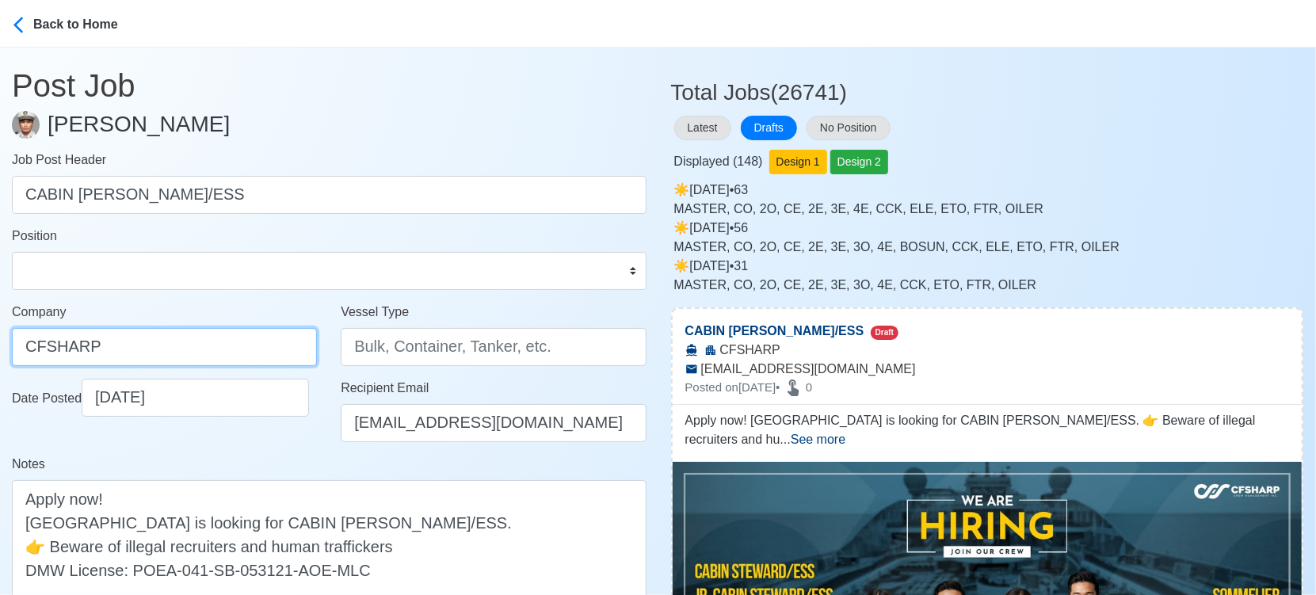
click at [123, 346] on input "CFSHARP" at bounding box center [164, 347] width 305 height 38
paste input "SHARP CREW MANAGEMENT INC"
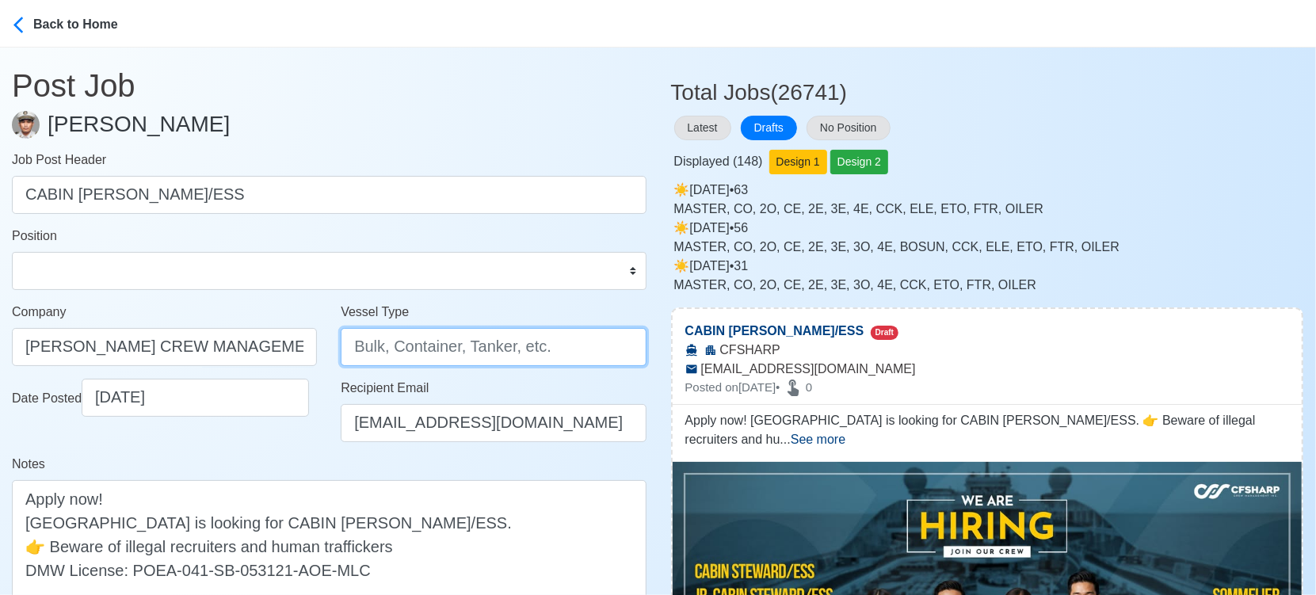
click at [418, 353] on input "Vessel Type" at bounding box center [493, 347] width 305 height 38
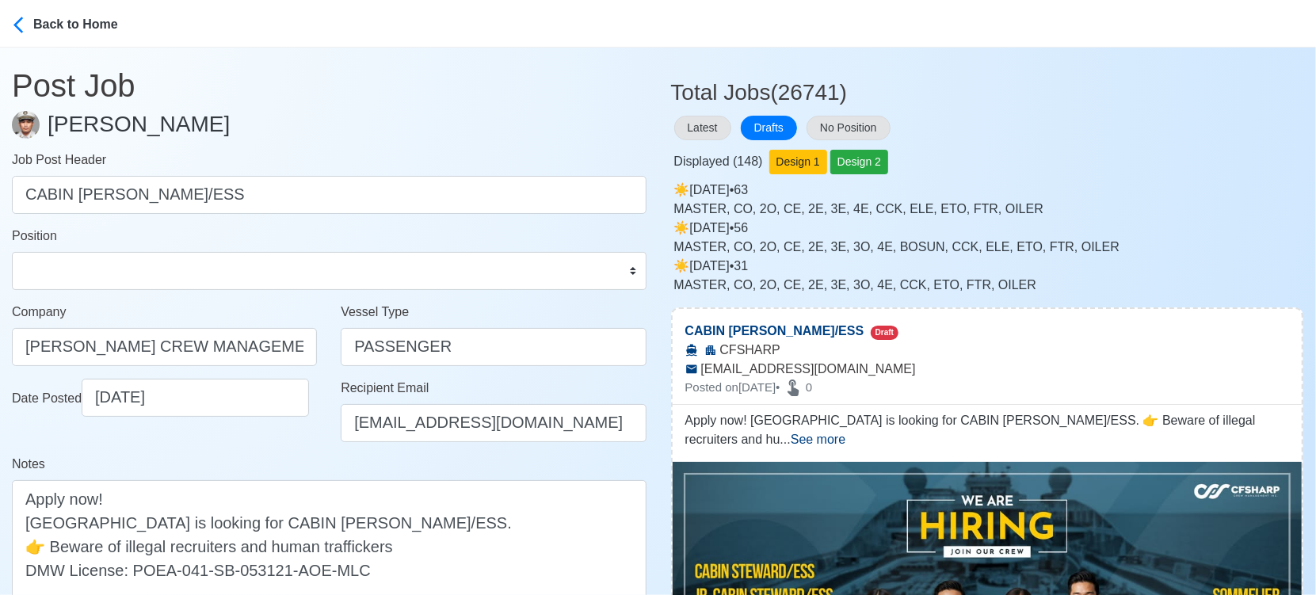
click at [280, 451] on div "Date Posted 09/12/2025" at bounding box center [164, 417] width 329 height 76
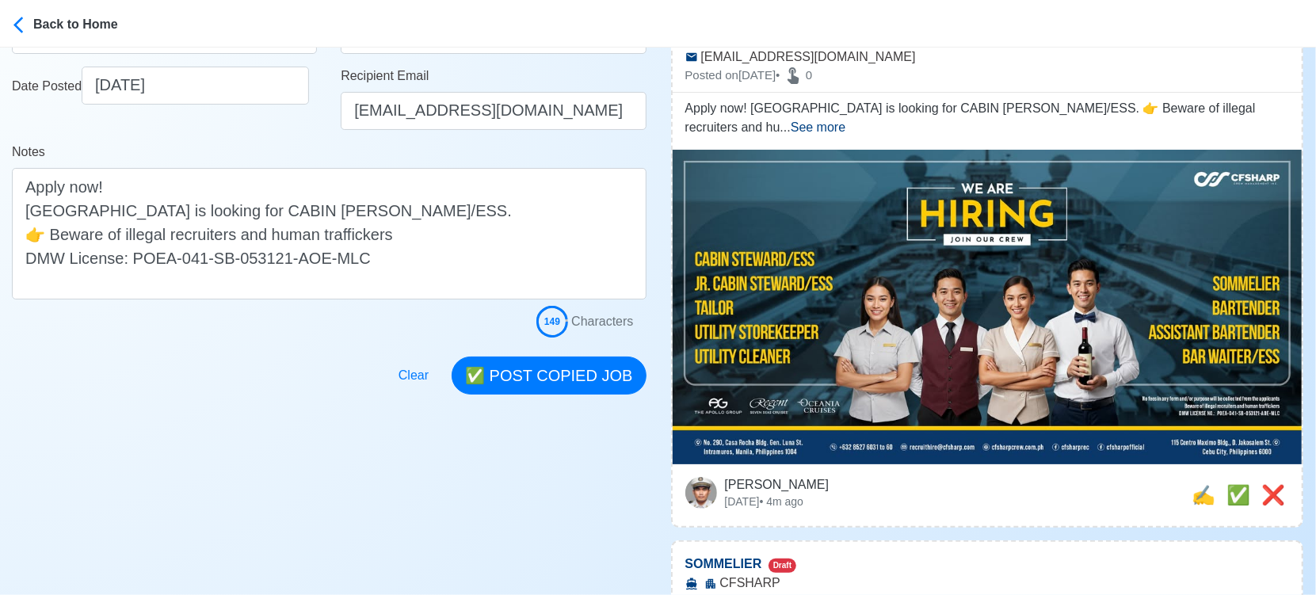
scroll to position [352, 0]
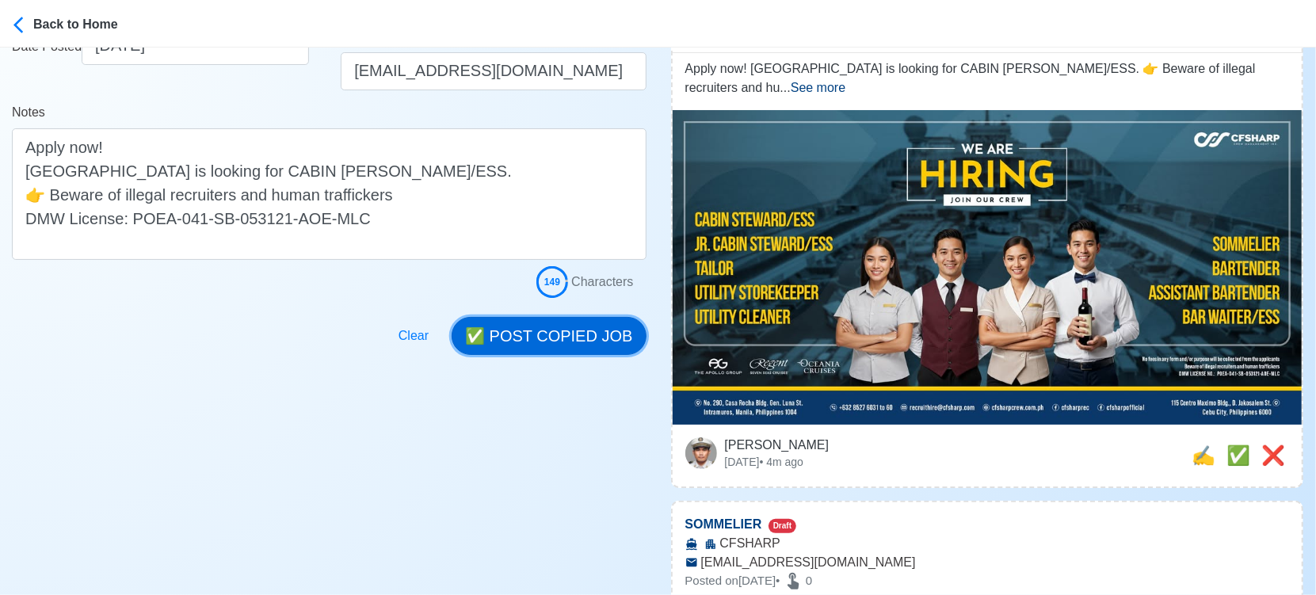
click at [586, 336] on button "✅ POST COPIED JOB" at bounding box center [549, 336] width 194 height 38
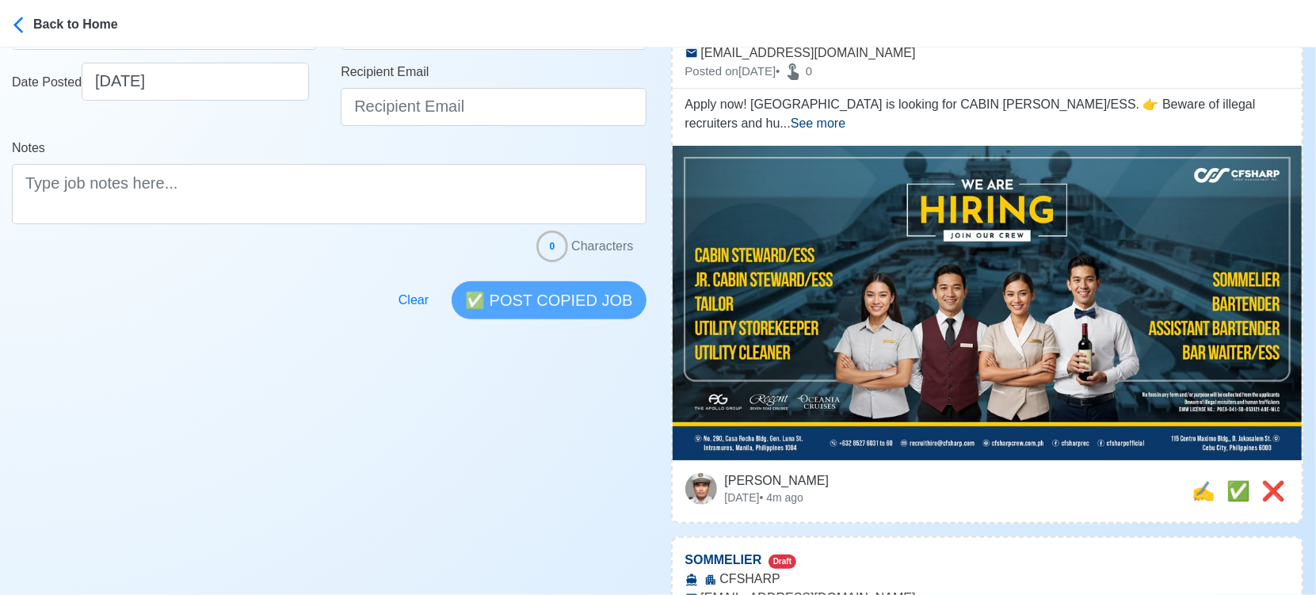
scroll to position [528, 0]
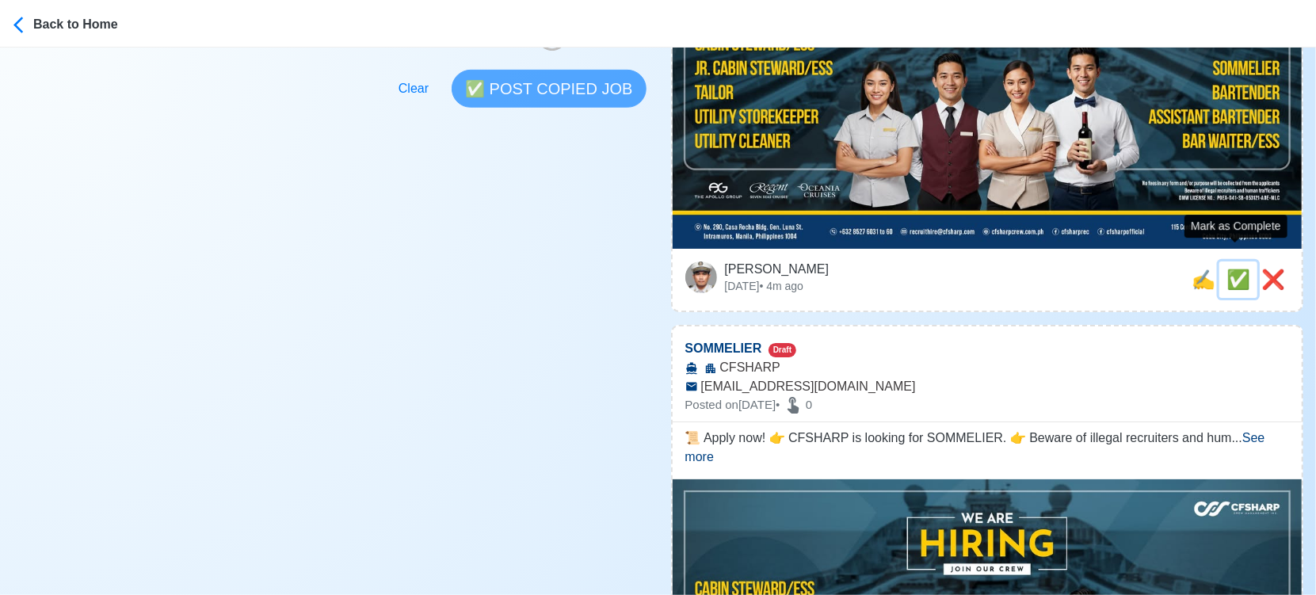
click at [1241, 269] on span "✅" at bounding box center [1239, 279] width 24 height 21
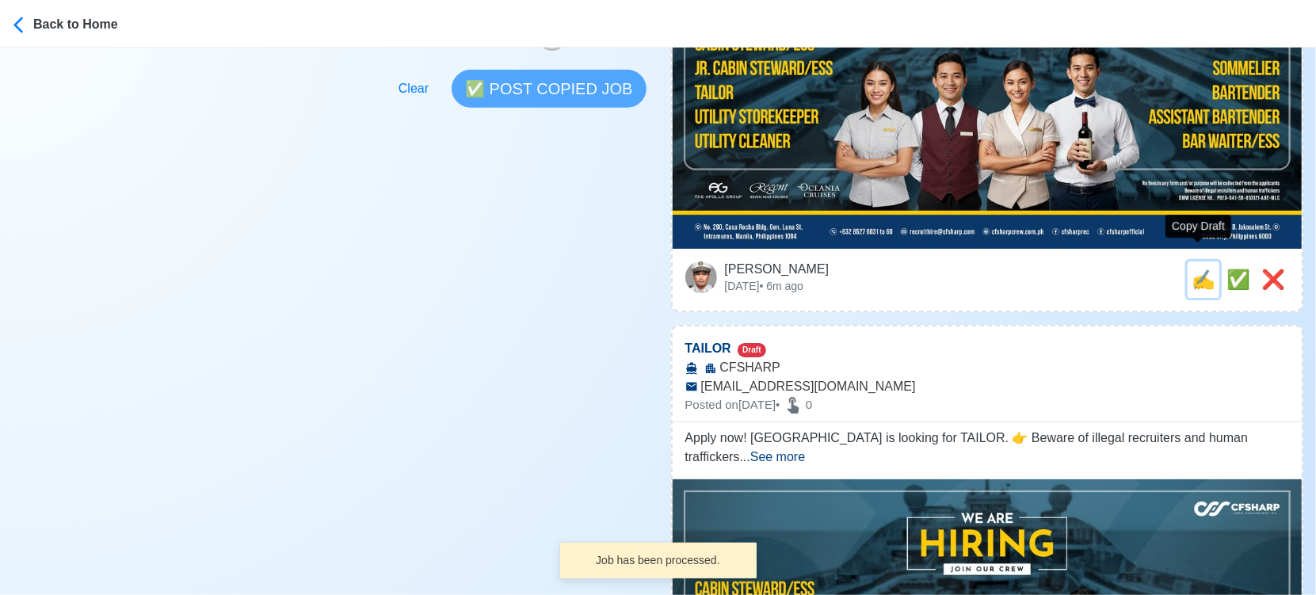
click at [1197, 269] on span "✍️" at bounding box center [1204, 279] width 24 height 21
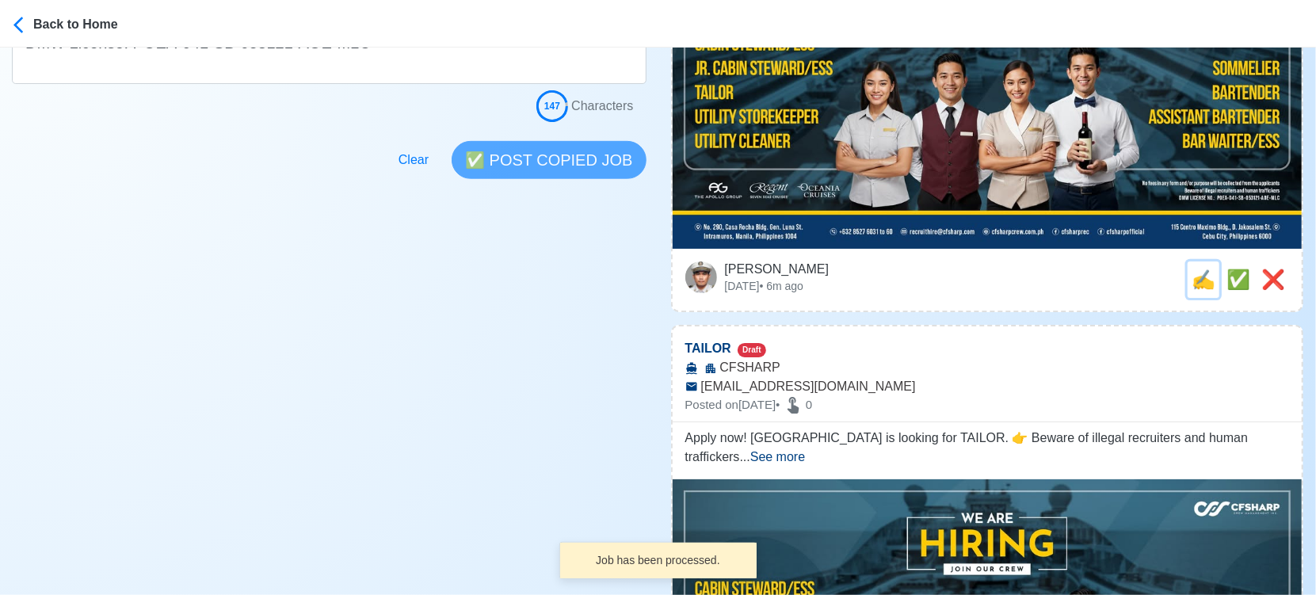
scroll to position [0, 0]
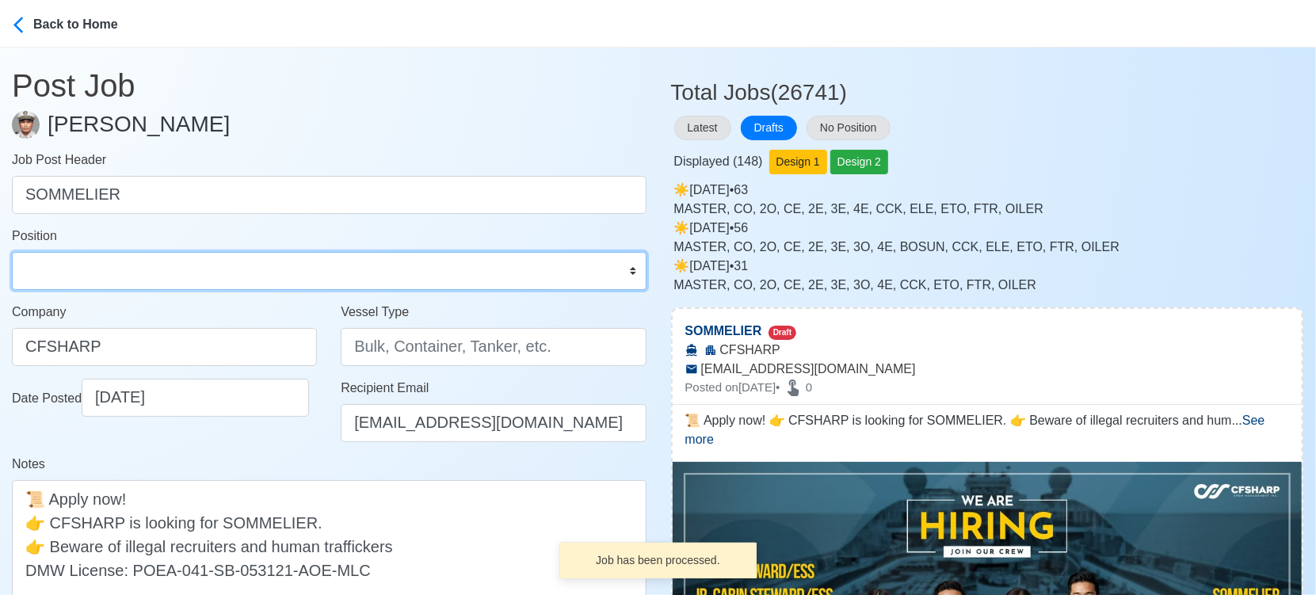
click at [211, 252] on select "Master Chief Officer 2nd Officer 3rd Officer Junior Officer Chief Engineer 2nd …" at bounding box center [329, 271] width 635 height 38
click at [12, 252] on select "Master Chief Officer 2nd Officer 3rd Officer Junior Officer Chief Engineer 2nd …" at bounding box center [329, 271] width 635 height 38
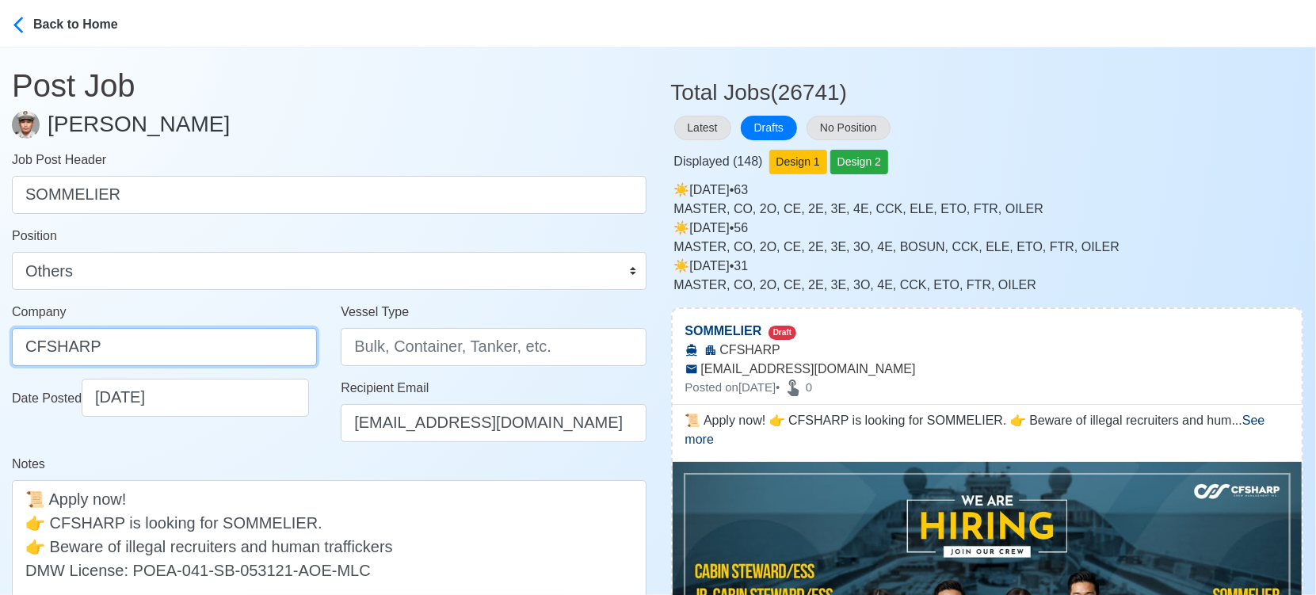
click at [149, 342] on input "CFSHARP" at bounding box center [164, 347] width 305 height 38
paste input "SHARP CREW MANAGEMENT INC"
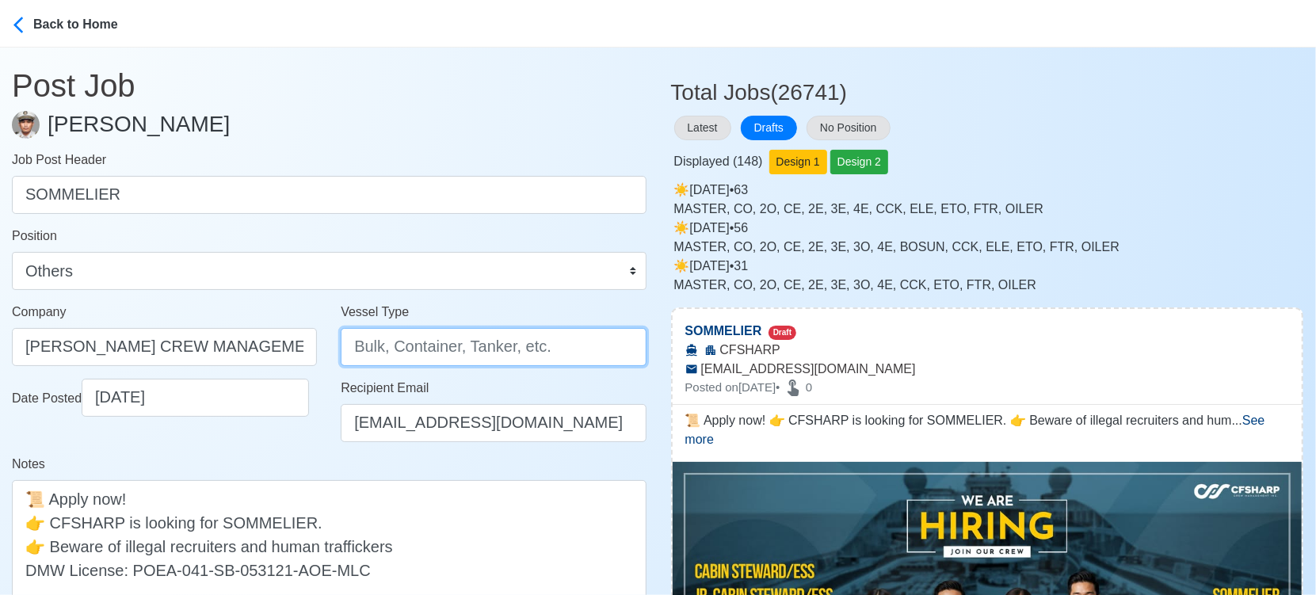
click at [450, 350] on input "Vessel Type" at bounding box center [493, 347] width 305 height 38
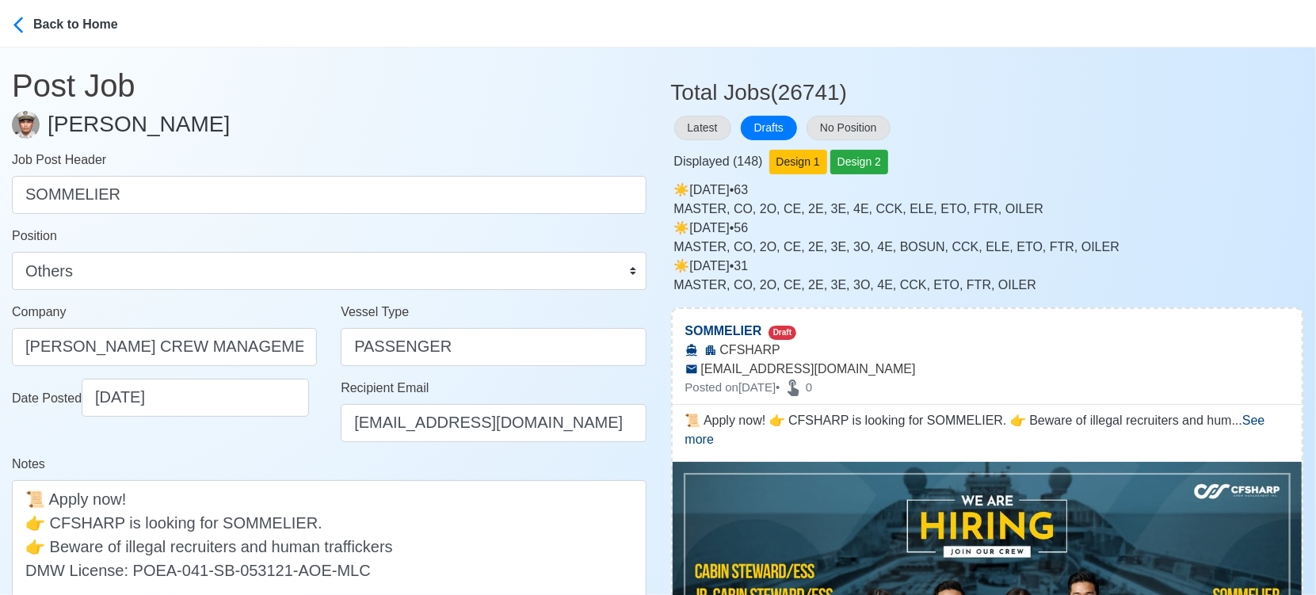
click at [234, 460] on div "Notes 📜 Apply now! 👉 CFSHARP is looking for SOMMELIER. 👉 Beware of illegal recr…" at bounding box center [329, 533] width 635 height 157
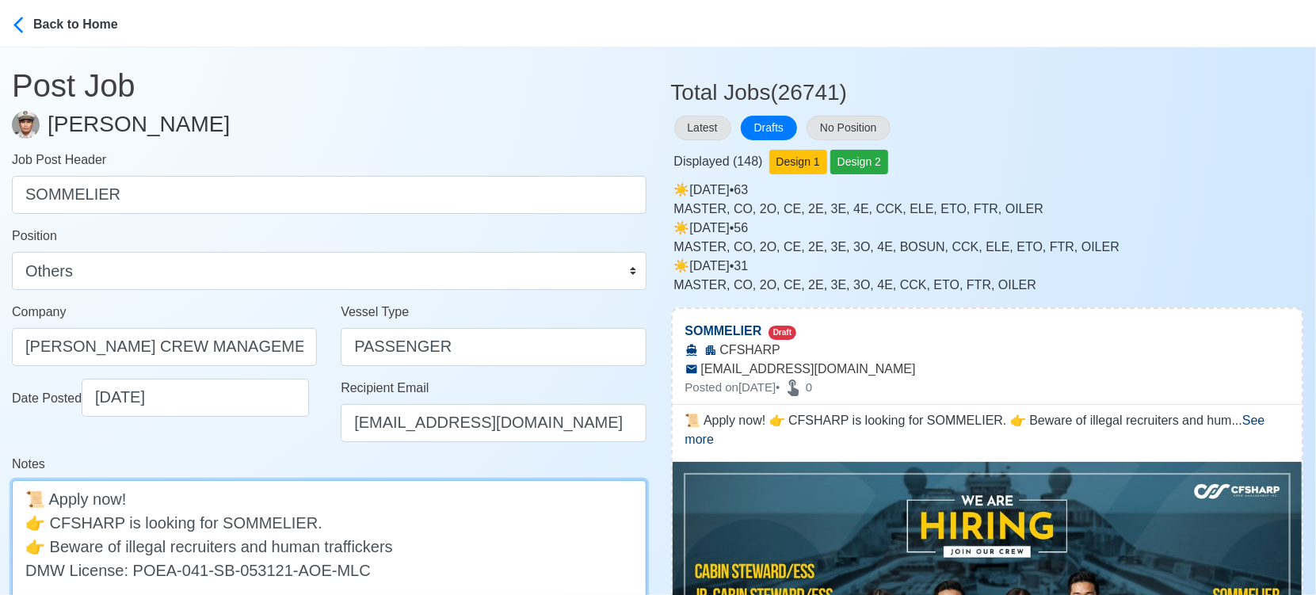
click at [70, 525] on textarea "📜 Apply now! 👉 CFSHARP is looking for SOMMELIER. 👉 Beware of illegal recruiters…" at bounding box center [329, 546] width 635 height 132
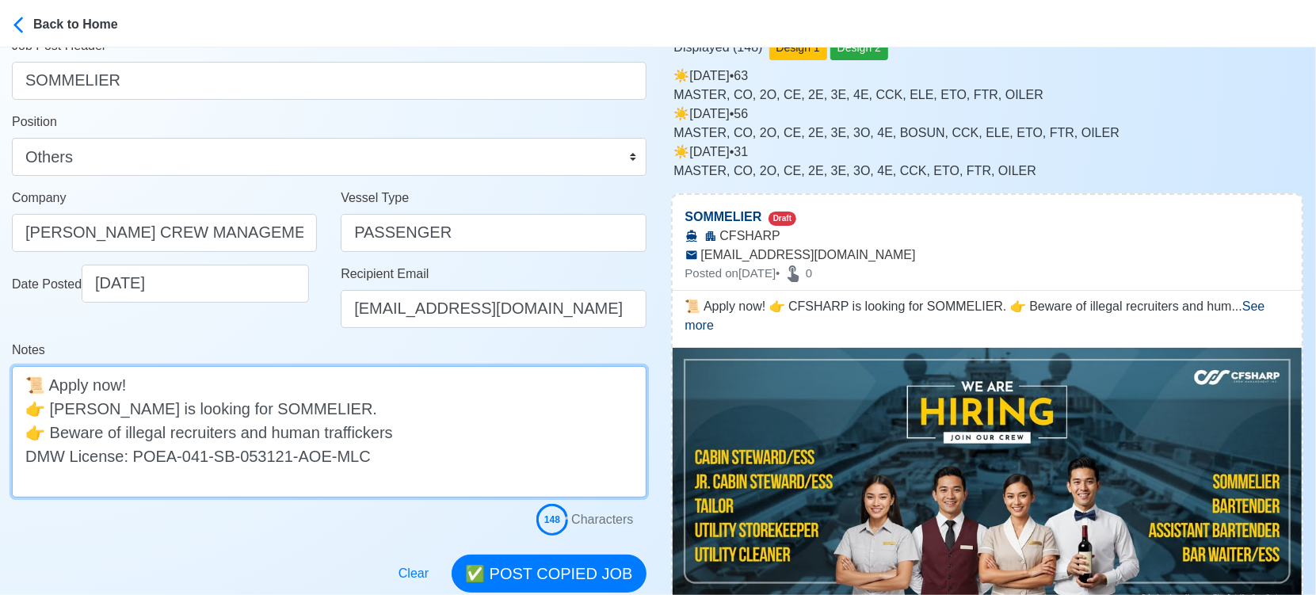
scroll to position [264, 0]
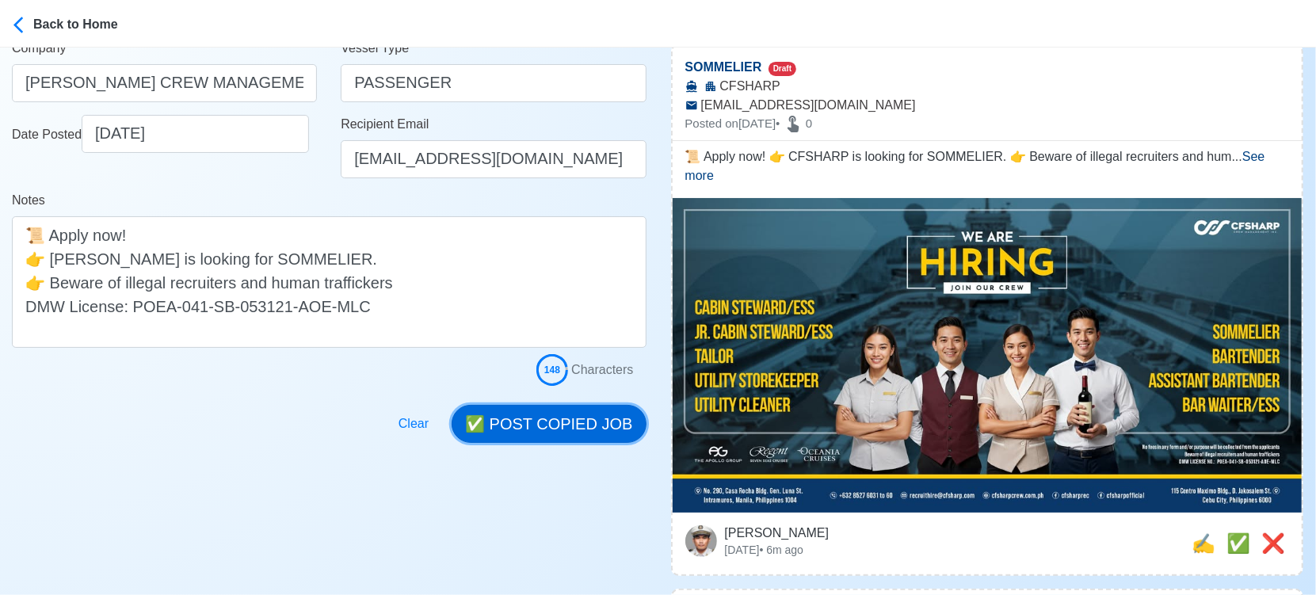
click at [564, 417] on button "✅ POST COPIED JOB" at bounding box center [549, 424] width 194 height 38
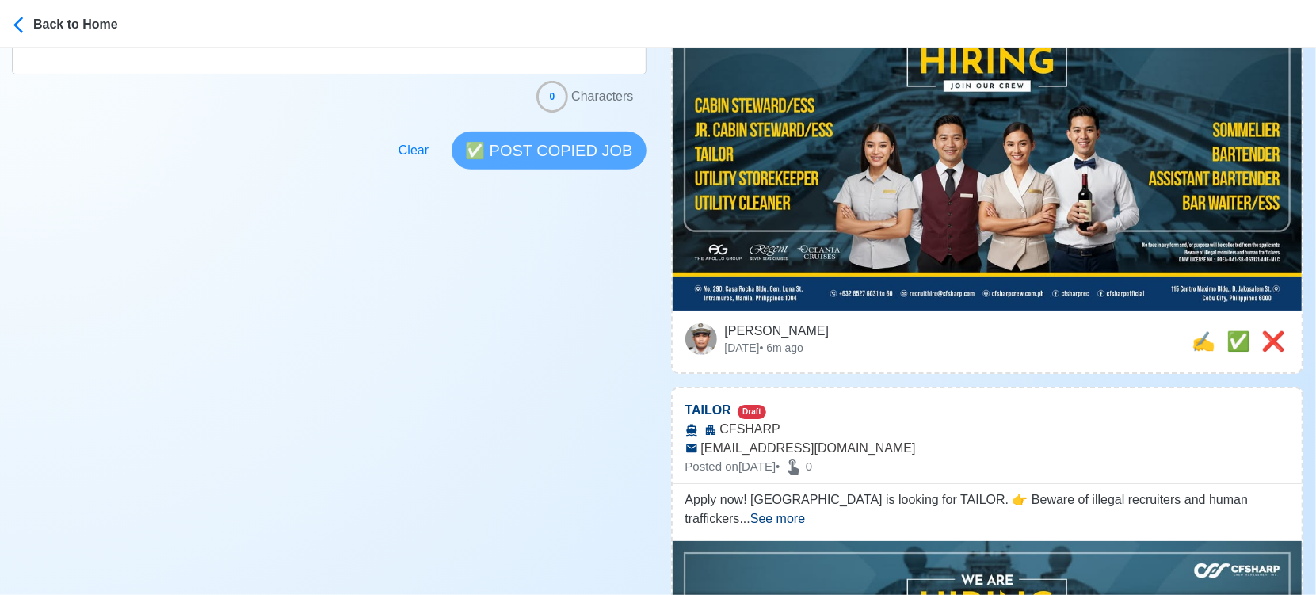
scroll to position [616, 0]
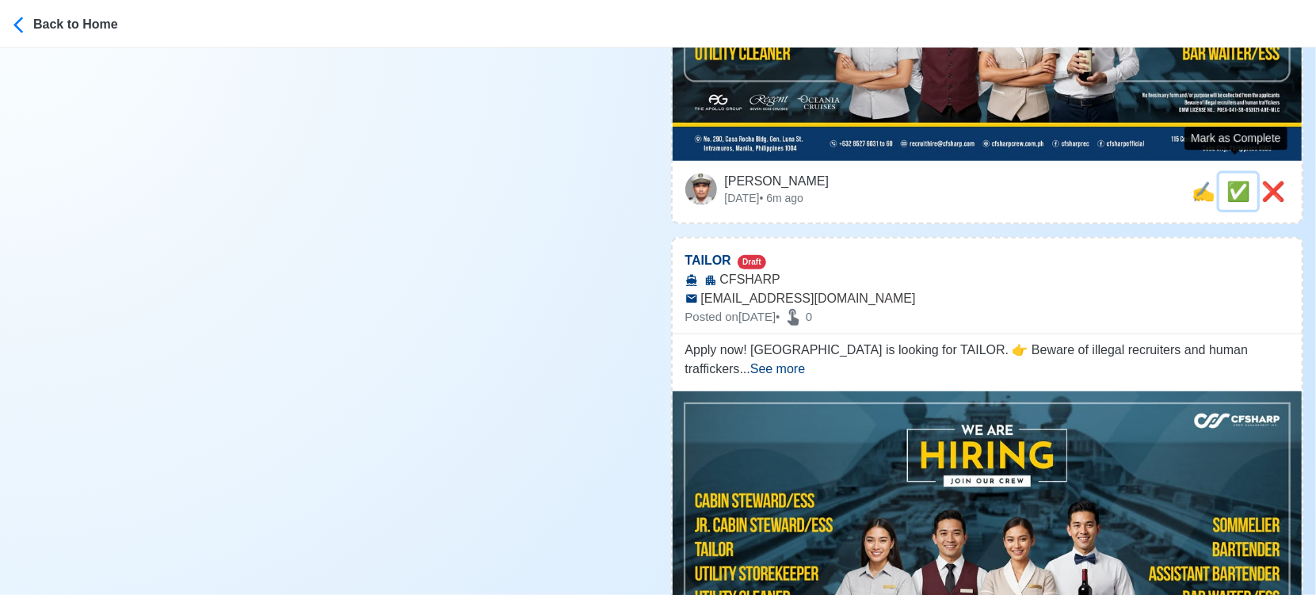
click at [1236, 181] on span "✅" at bounding box center [1239, 191] width 24 height 21
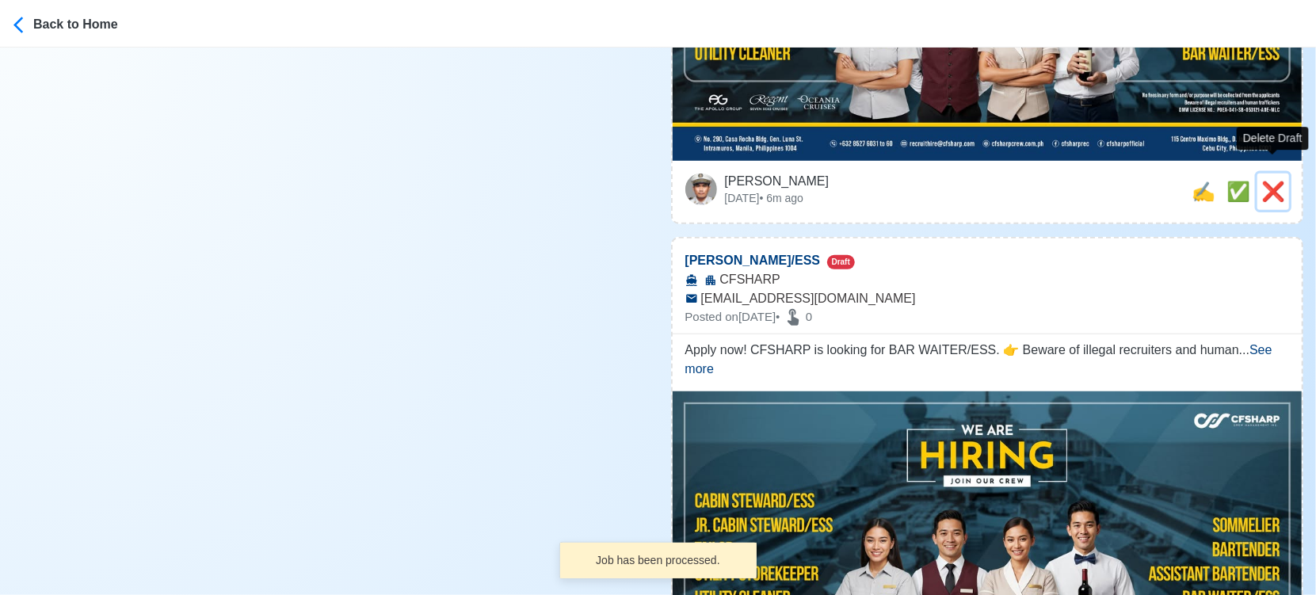
click at [1266, 181] on span "❌" at bounding box center [1274, 191] width 24 height 21
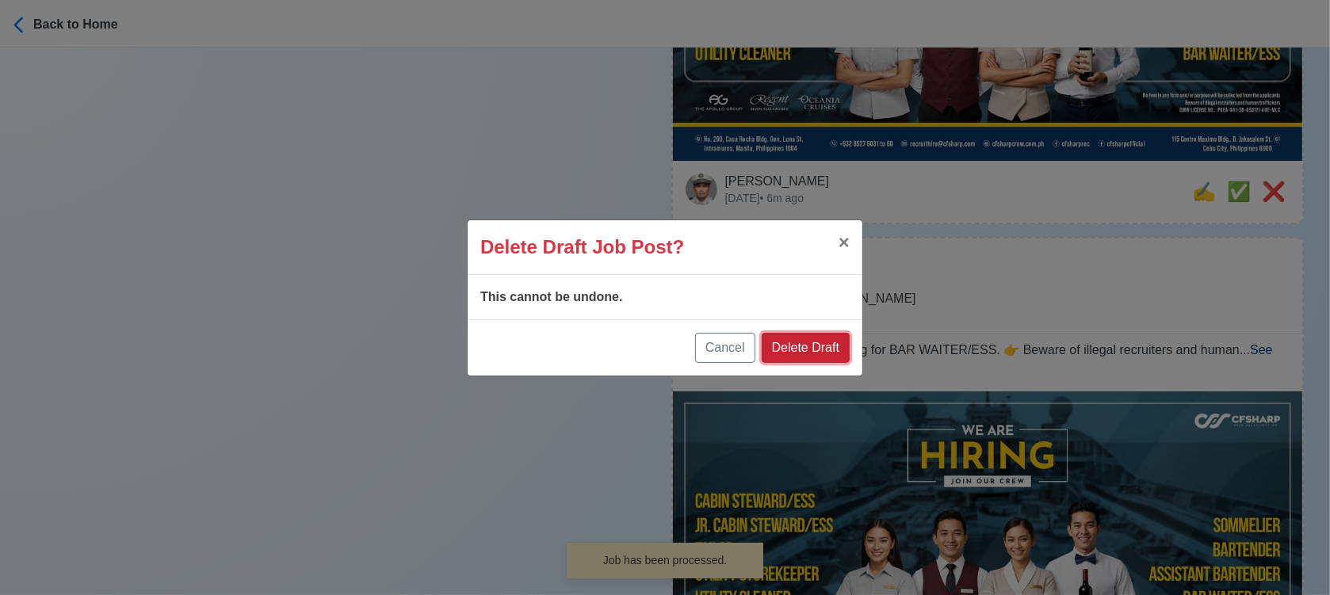
click at [815, 346] on button "Delete Draft" at bounding box center [806, 348] width 88 height 30
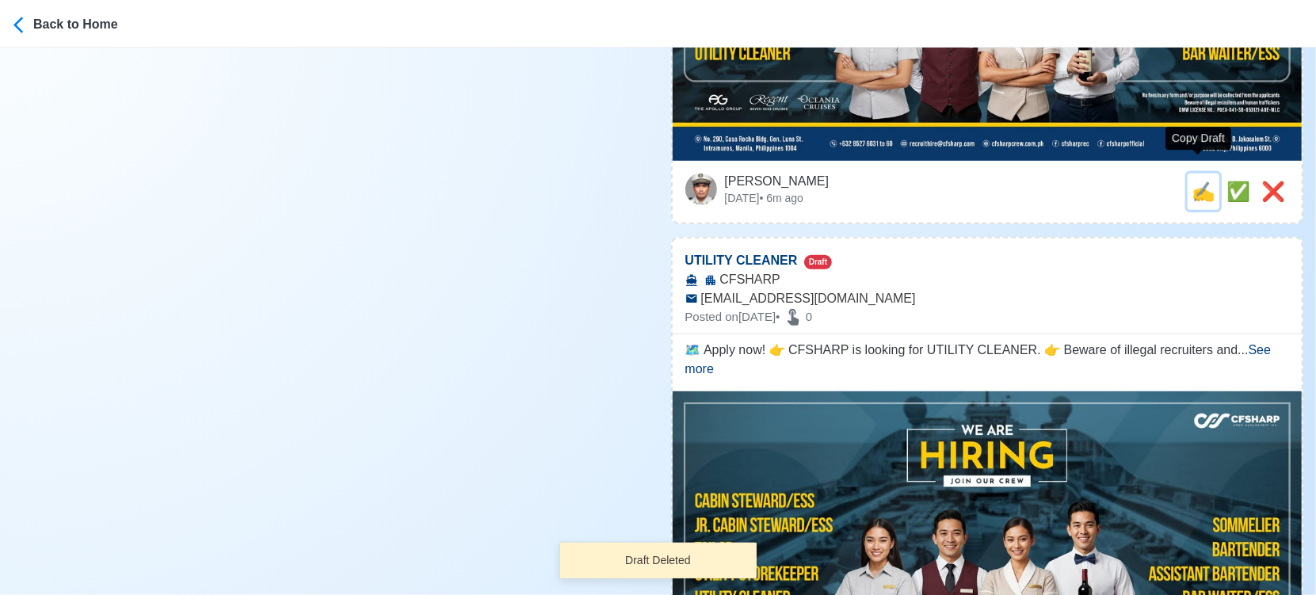
click at [1194, 181] on span "✍️" at bounding box center [1204, 191] width 24 height 21
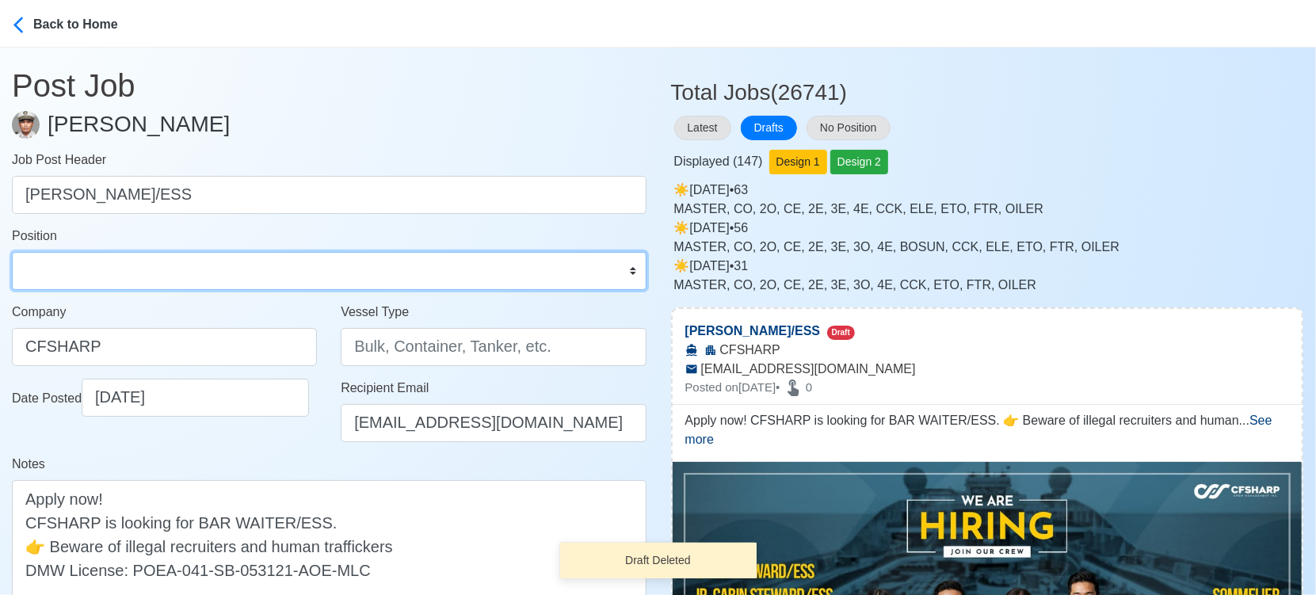
drag, startPoint x: 133, startPoint y: 269, endPoint x: 134, endPoint y: 259, distance: 10.3
click at [133, 269] on select "Master Chief Officer 2nd Officer 3rd Officer Junior Officer Chief Engineer 2nd …" at bounding box center [329, 271] width 635 height 38
click at [12, 252] on select "Master Chief Officer 2nd Officer 3rd Officer Junior Officer Chief Engineer 2nd …" at bounding box center [329, 271] width 635 height 38
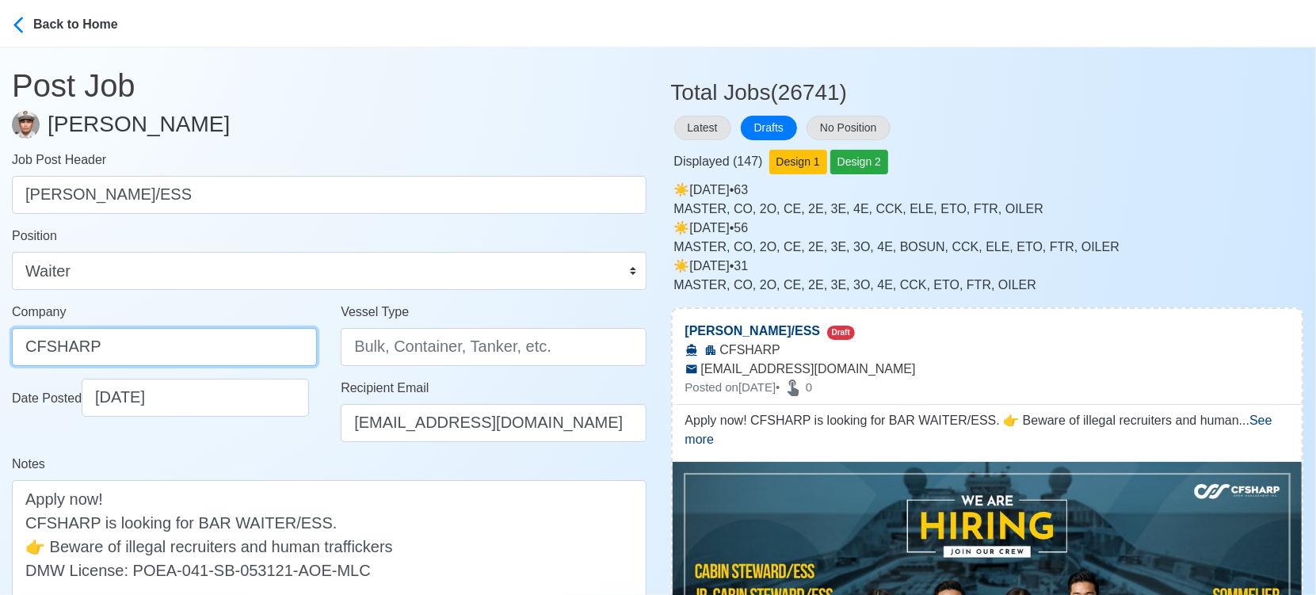
click at [194, 349] on input "CFSHARP" at bounding box center [164, 347] width 305 height 38
paste input "SHARP CREW MANAGEMENT INC"
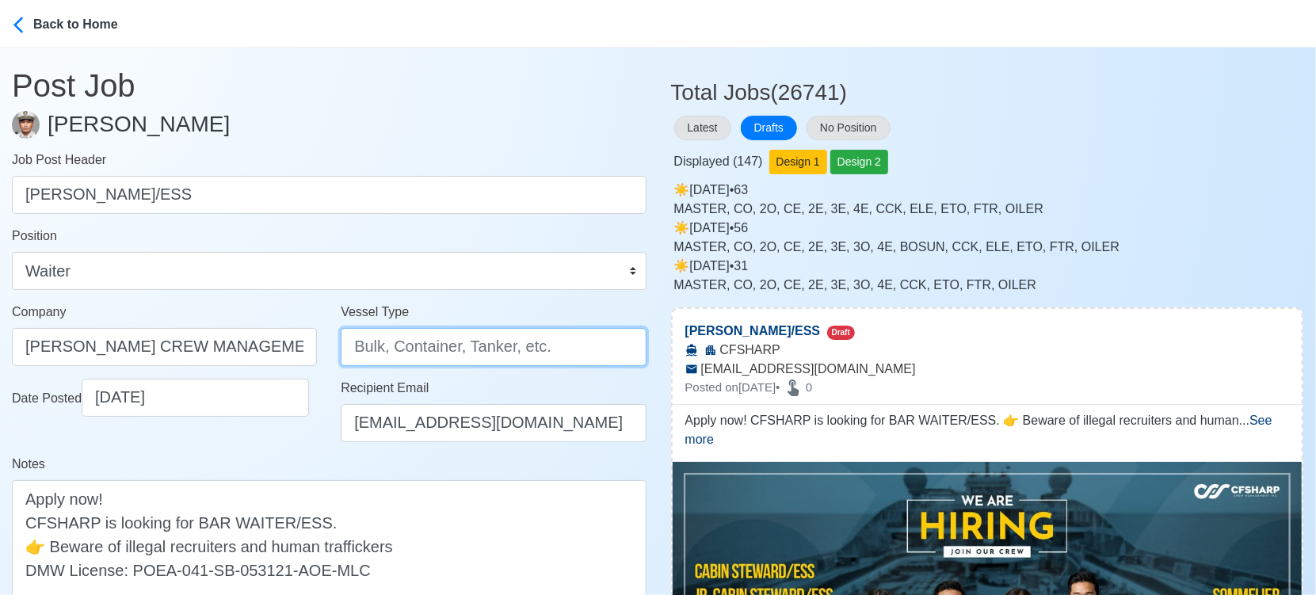
click at [389, 345] on input "Vessel Type" at bounding box center [493, 347] width 305 height 38
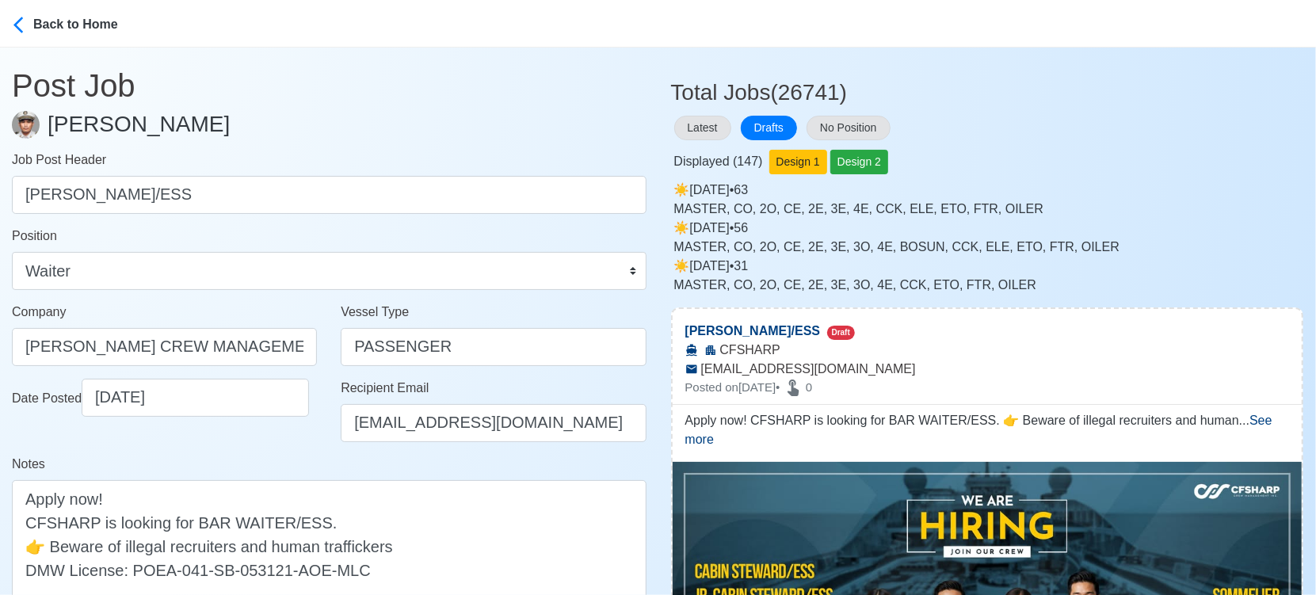
click at [298, 459] on div "Notes Apply now! CFSHARP is looking for BAR WAITER/ESS. 👉 Beware of illegal rec…" at bounding box center [329, 533] width 635 height 157
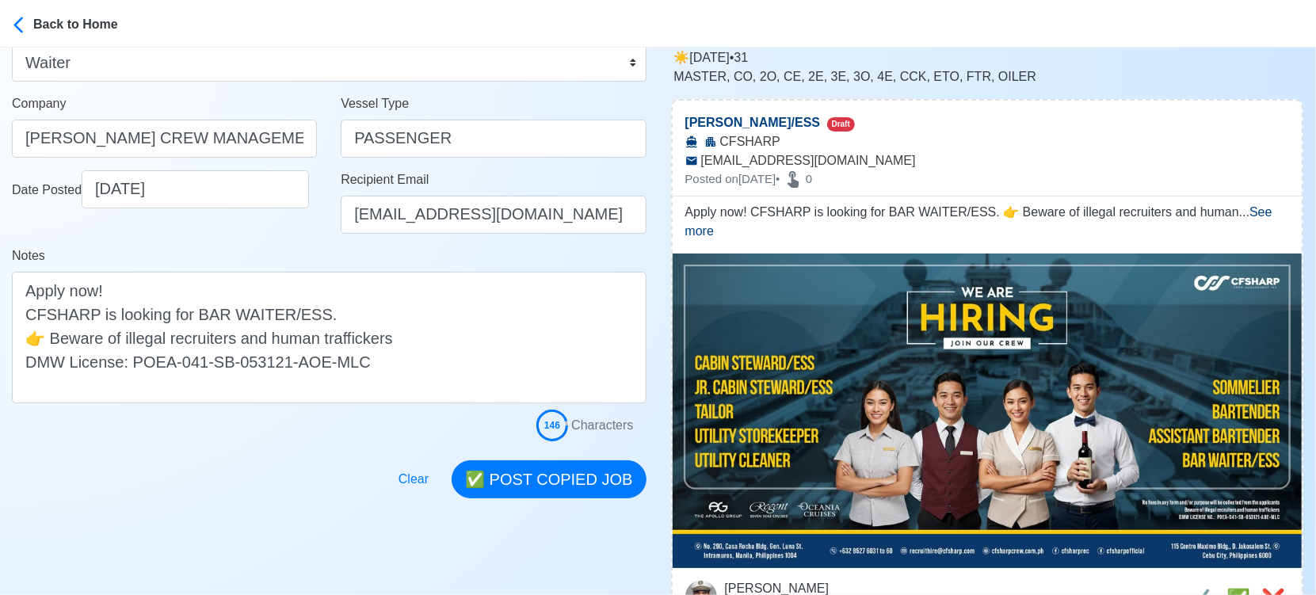
scroll to position [264, 0]
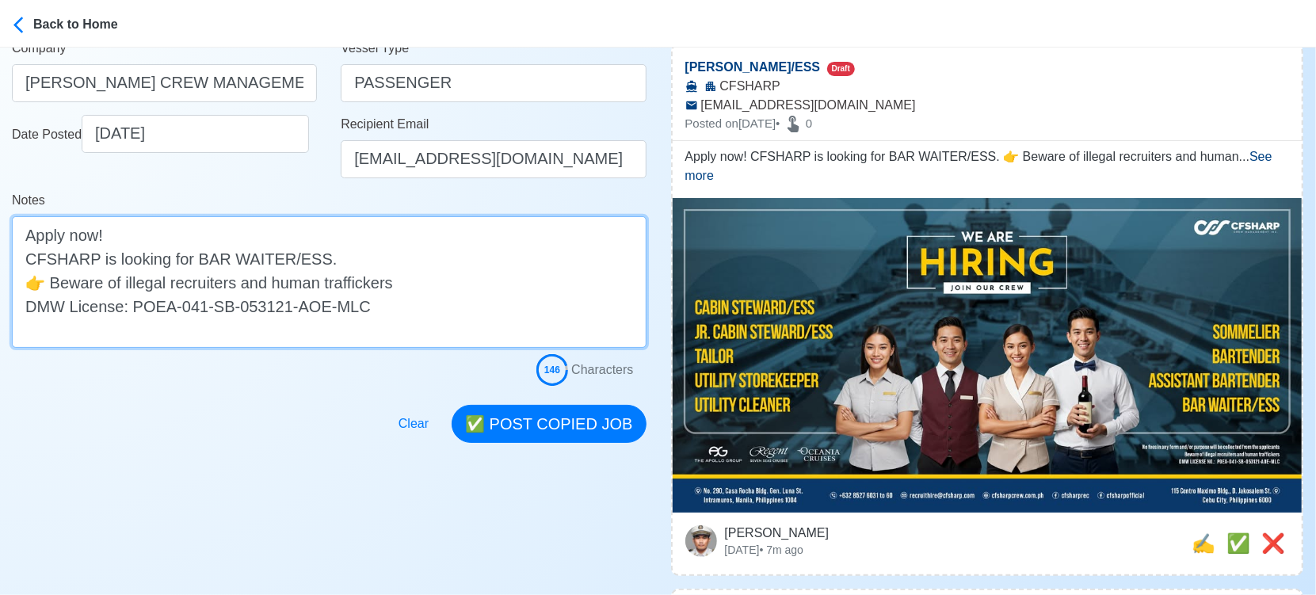
click at [43, 255] on textarea "Apply now! CFSHARP is looking for BAR WAITER/ESS. 👉 Beware of illegal recruiter…" at bounding box center [329, 282] width 635 height 132
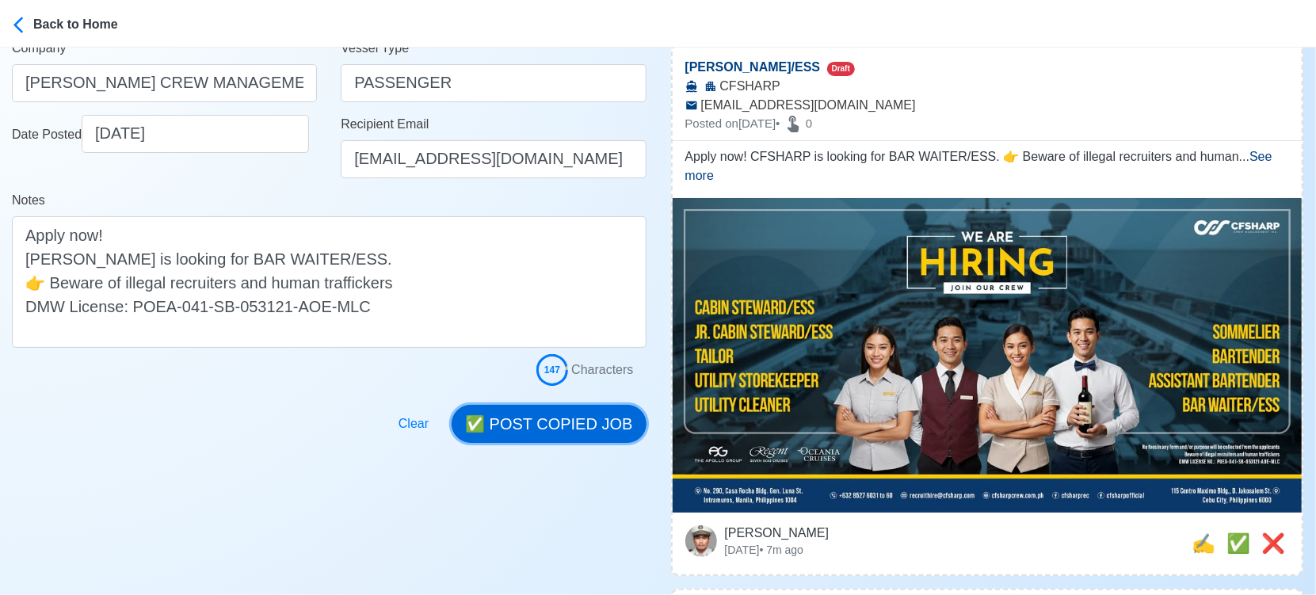
click at [577, 424] on button "✅ POST COPIED JOB" at bounding box center [549, 424] width 194 height 38
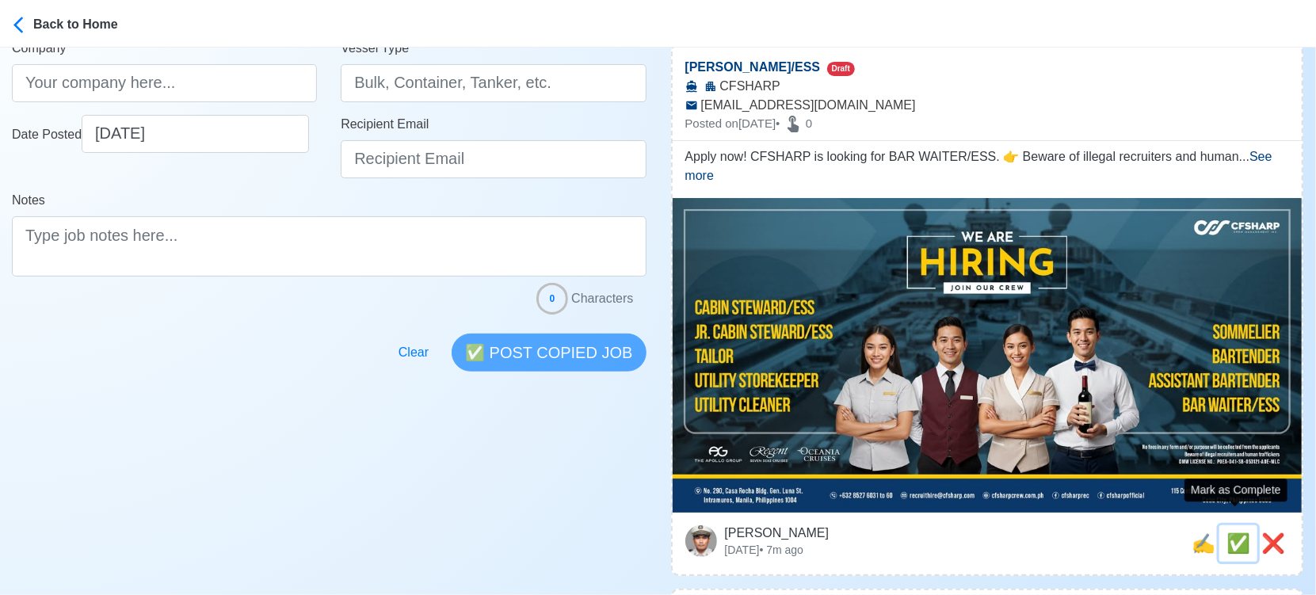
click at [1229, 533] on span "✅" at bounding box center [1239, 543] width 24 height 21
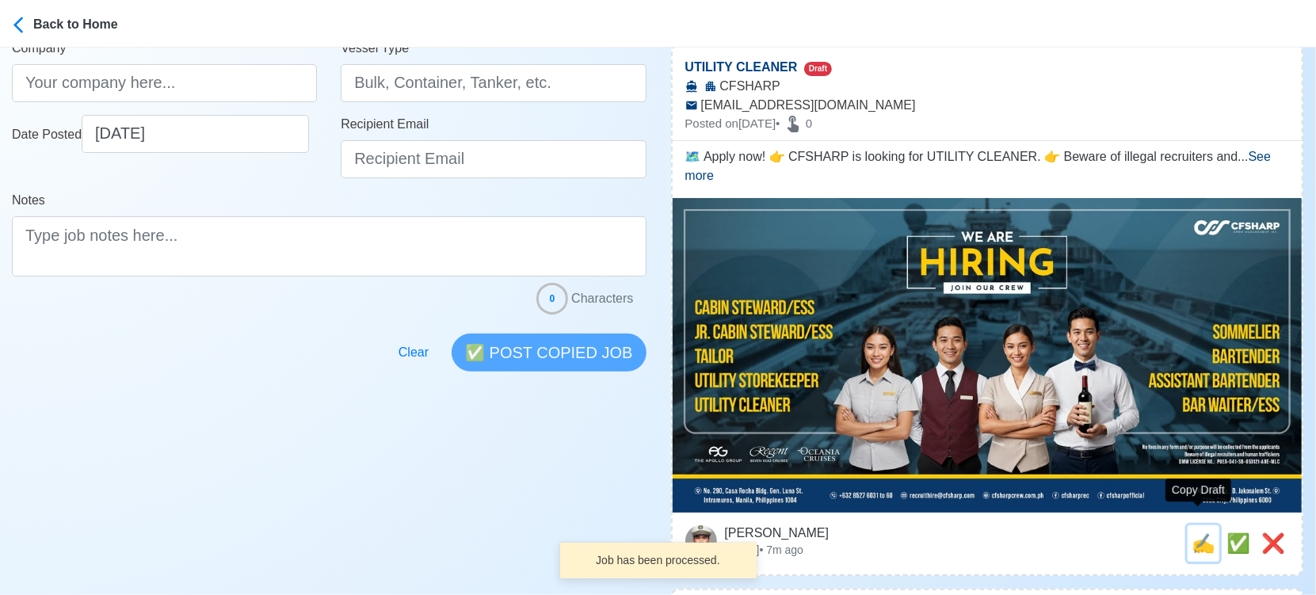
click at [1198, 533] on span "✍️" at bounding box center [1204, 543] width 24 height 21
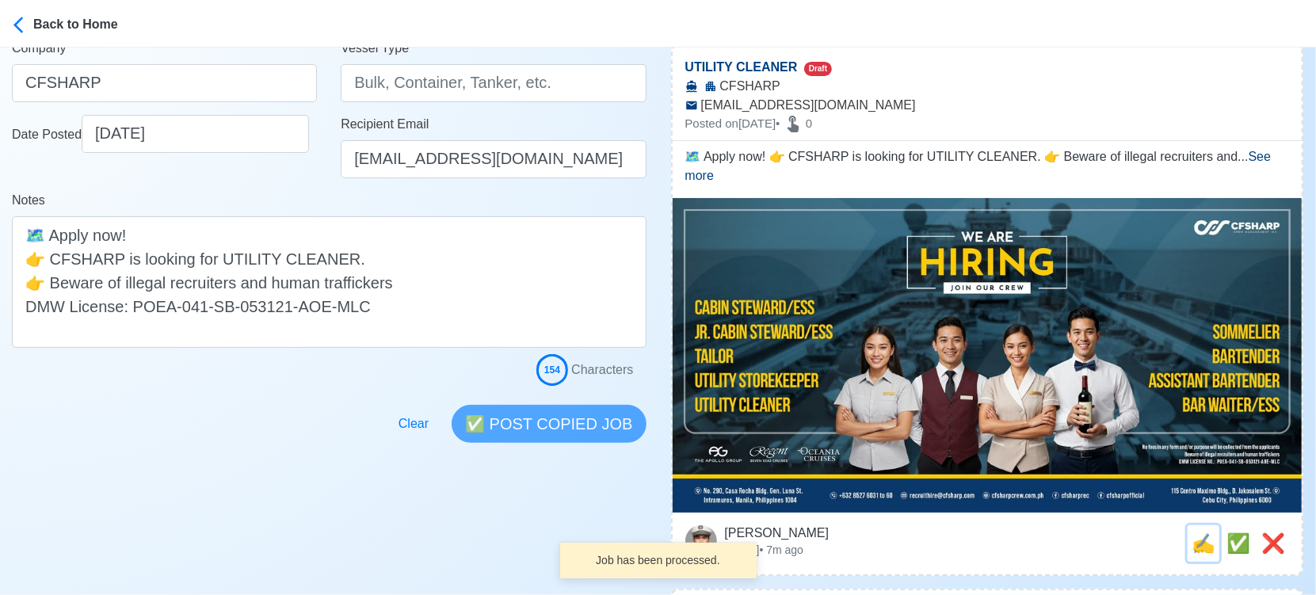
scroll to position [0, 0]
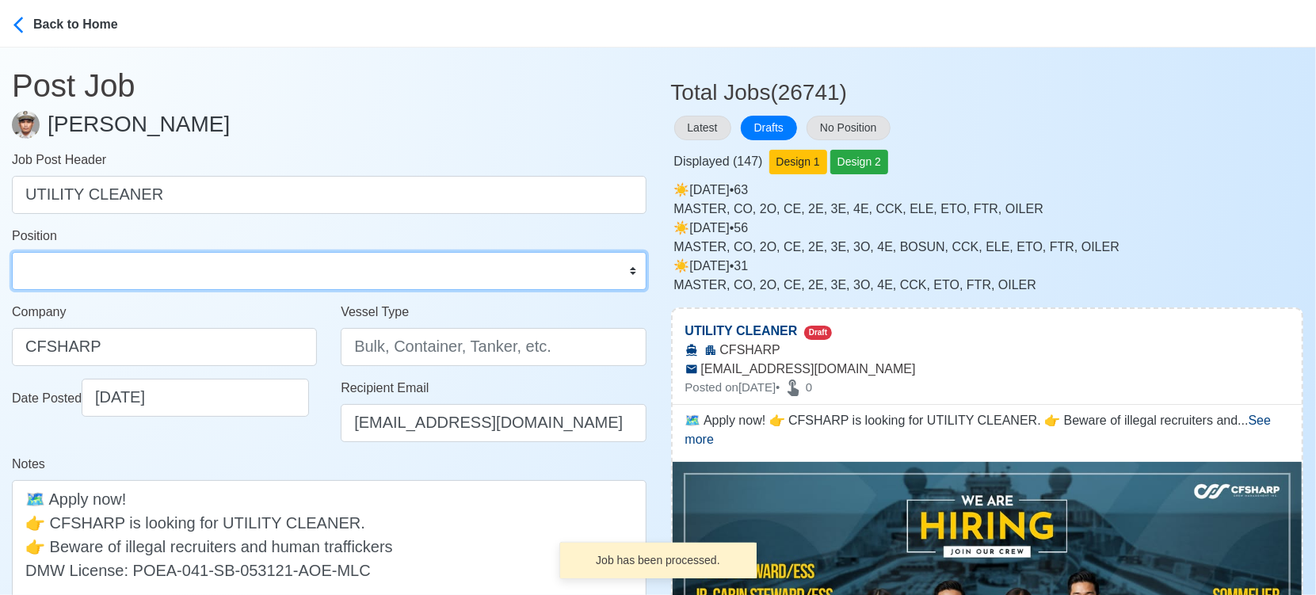
click at [157, 267] on select "Master Chief Officer 2nd Officer 3rd Officer Junior Officer Chief Engineer 2nd …" at bounding box center [329, 271] width 635 height 38
click at [12, 252] on select "Master Chief Officer 2nd Officer 3rd Officer Junior Officer Chief Engineer 2nd …" at bounding box center [329, 271] width 635 height 38
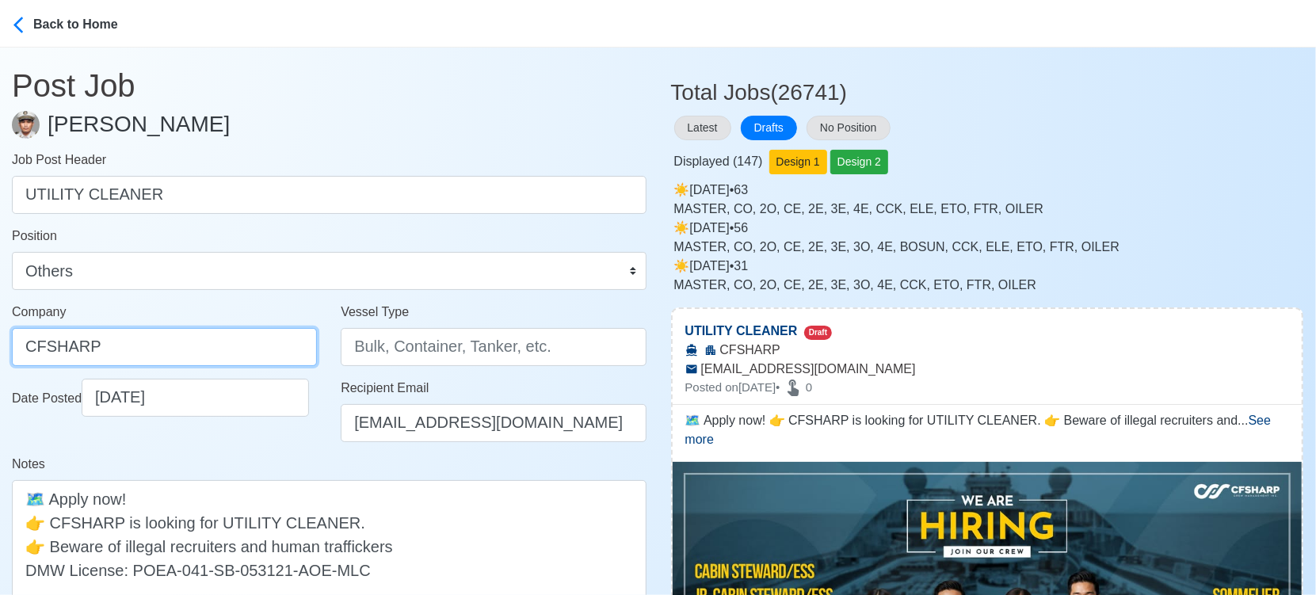
click at [197, 342] on input "CFSHARP" at bounding box center [164, 347] width 305 height 38
paste input "SHARP CREW MANAGEMENT INC"
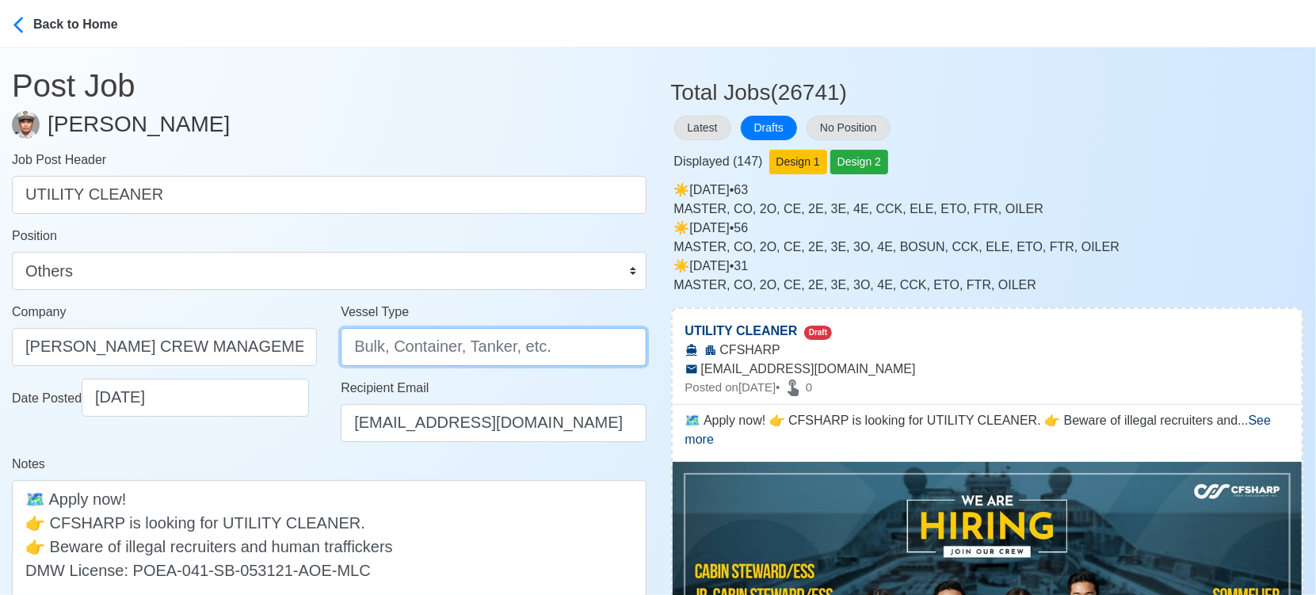
click at [426, 344] on input "Vessel Type" at bounding box center [493, 347] width 305 height 38
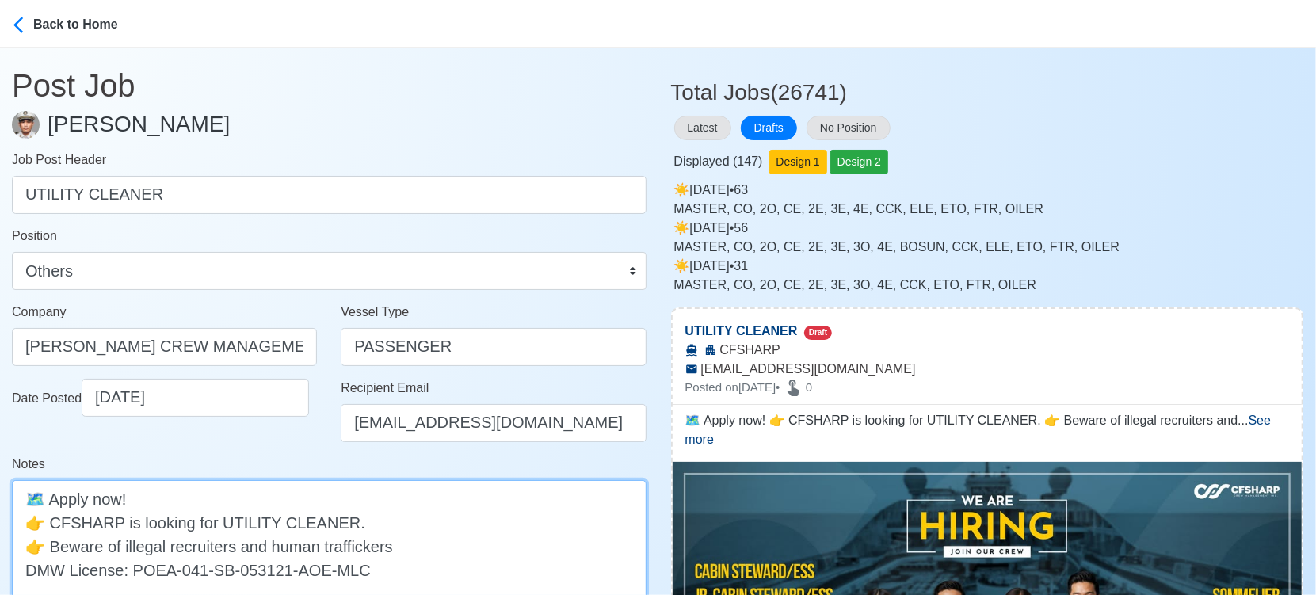
click at [70, 523] on textarea "🗺️ Apply now! 👉 CFSHARP is looking for UTILITY CLEANER. 👉 Beware of illegal rec…" at bounding box center [329, 546] width 635 height 132
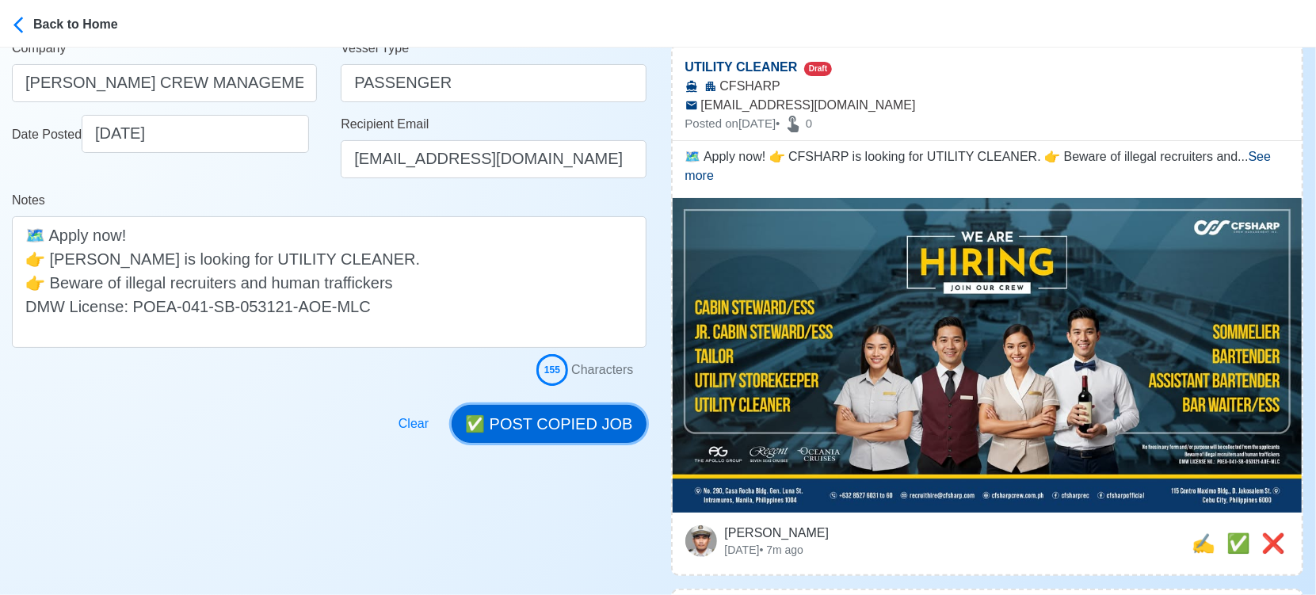
click at [613, 420] on button "✅ POST COPIED JOB" at bounding box center [549, 424] width 194 height 38
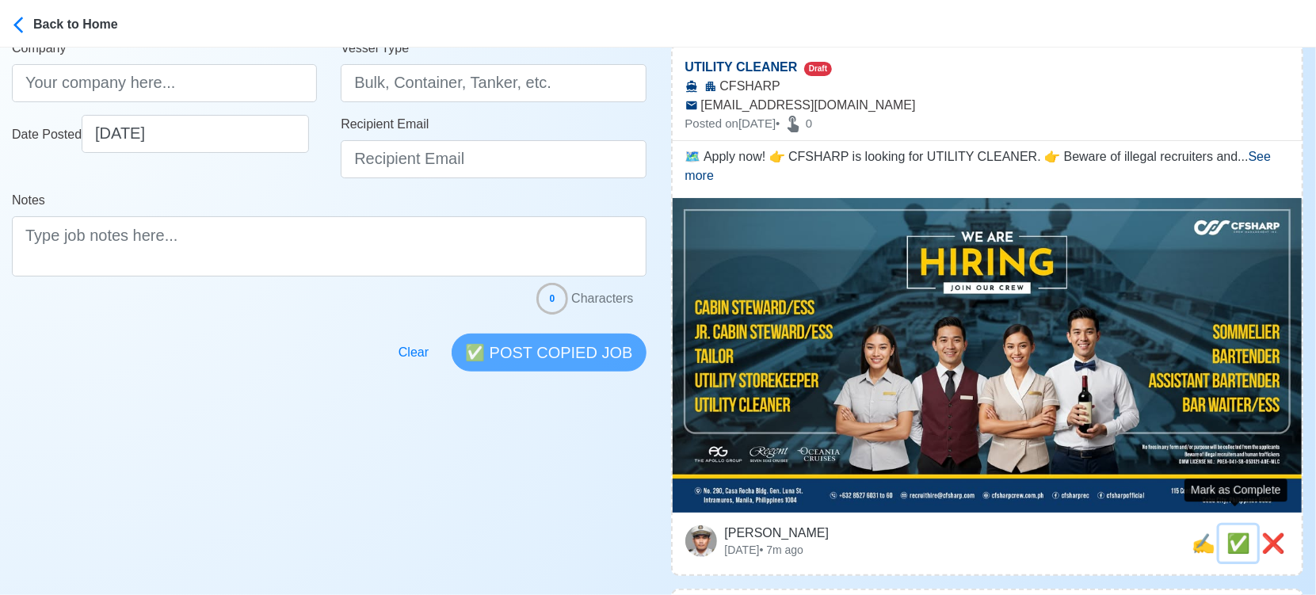
click at [1227, 533] on span "✅" at bounding box center [1239, 543] width 24 height 21
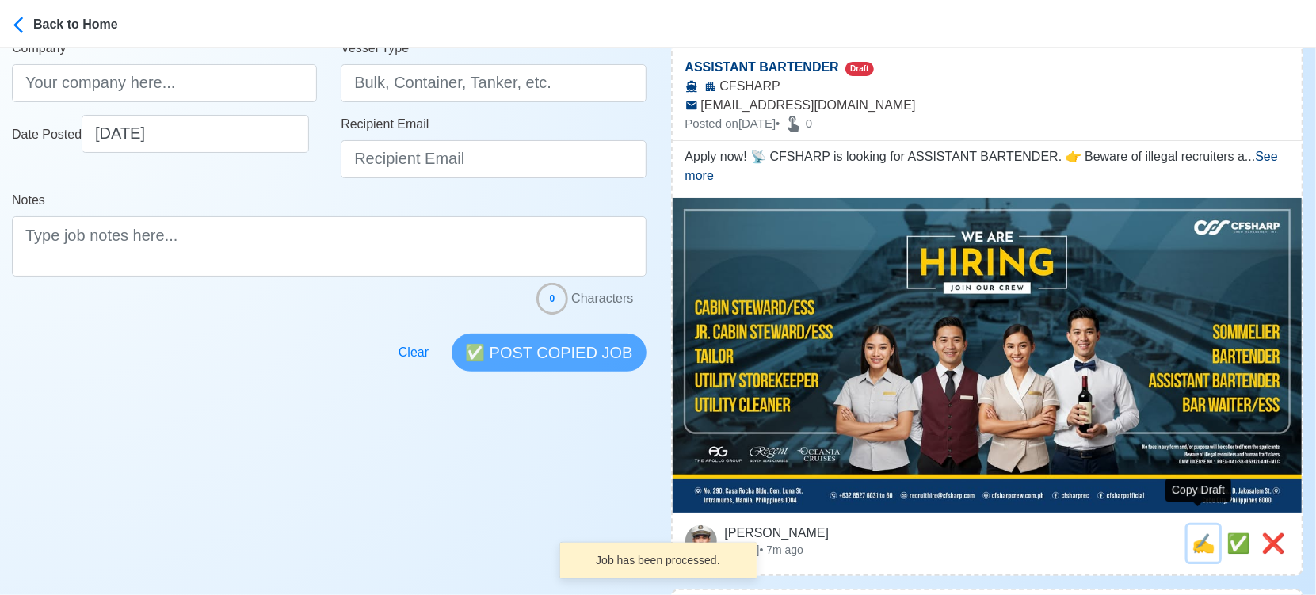
drag, startPoint x: 1199, startPoint y: 520, endPoint x: 1134, endPoint y: 511, distance: 65.6
click at [1198, 533] on span "✍️" at bounding box center [1204, 543] width 24 height 21
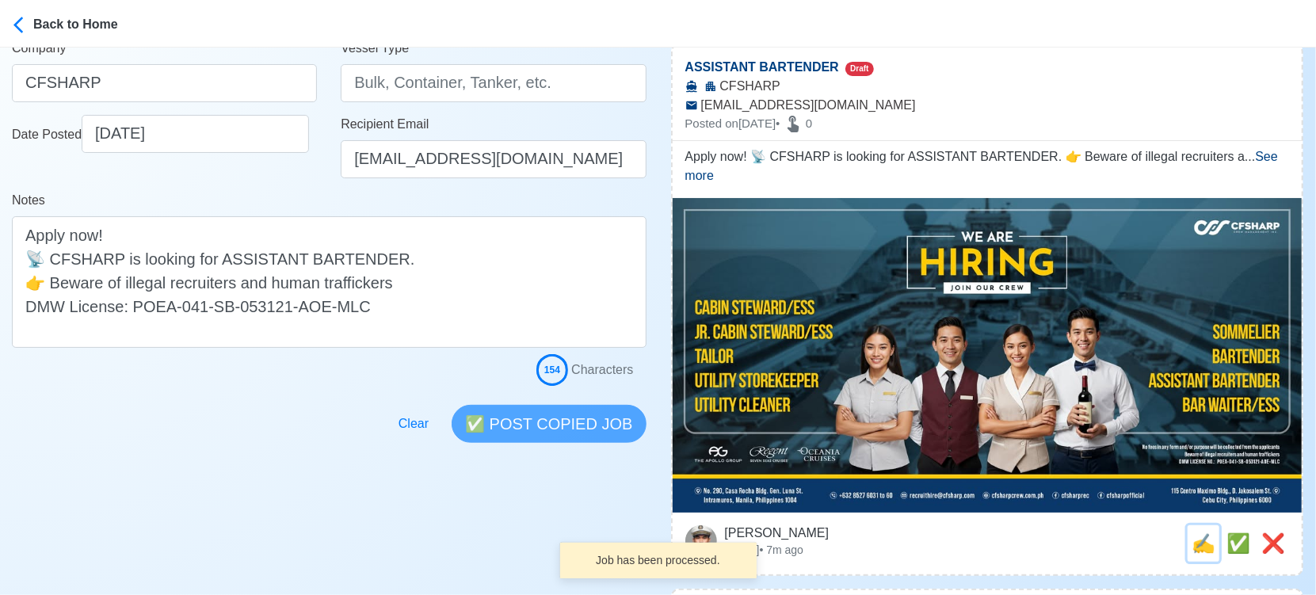
scroll to position [0, 0]
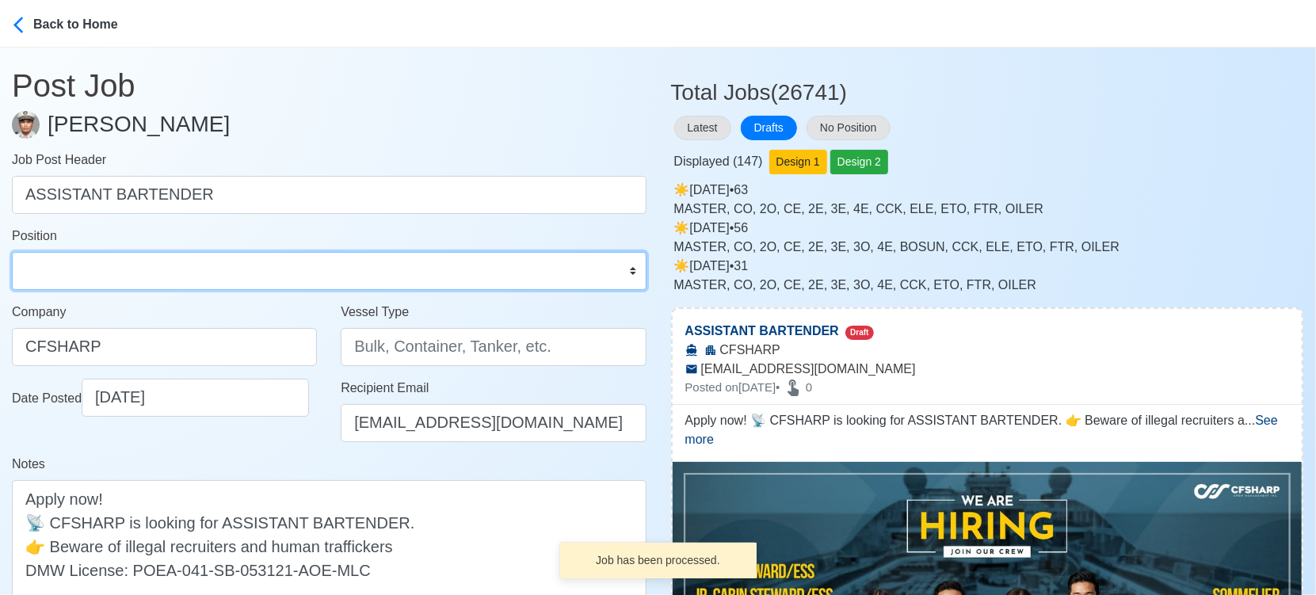
click at [195, 279] on select "Master Chief Officer 2nd Officer 3rd Officer Junior Officer Chief Engineer 2nd …" at bounding box center [329, 271] width 635 height 38
click at [12, 252] on select "Master Chief Officer 2nd Officer 3rd Officer Junior Officer Chief Engineer 2nd …" at bounding box center [329, 271] width 635 height 38
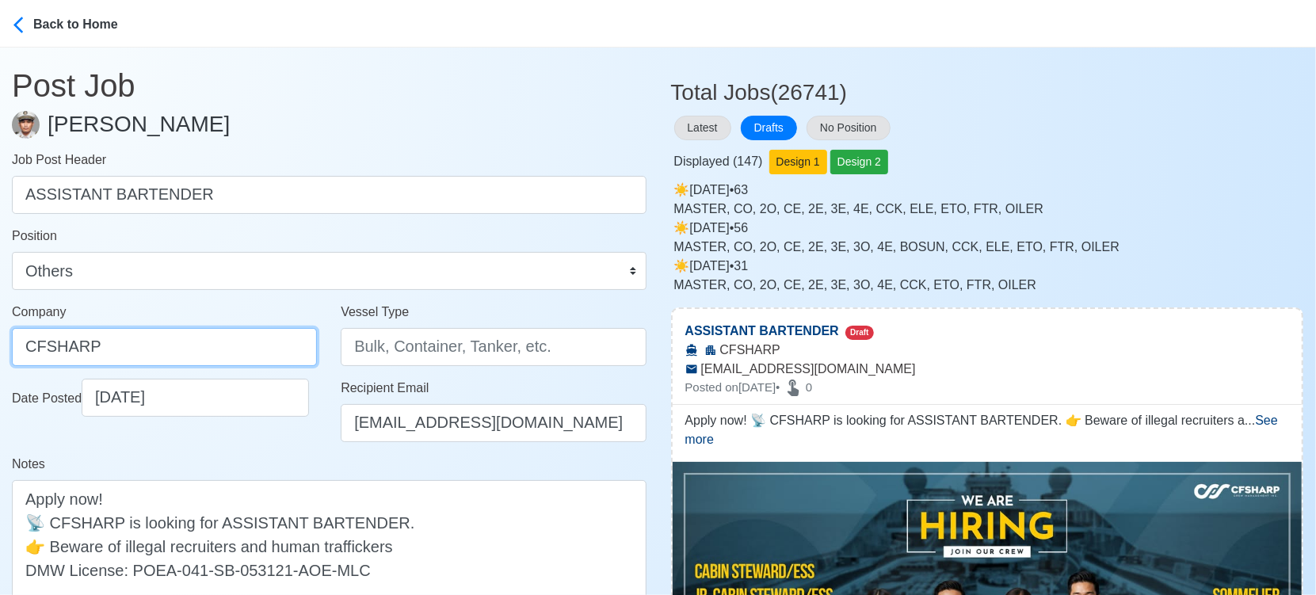
click at [132, 334] on input "CFSHARP" at bounding box center [164, 347] width 305 height 38
paste input "SHARP CREW MANAGEMENT INC"
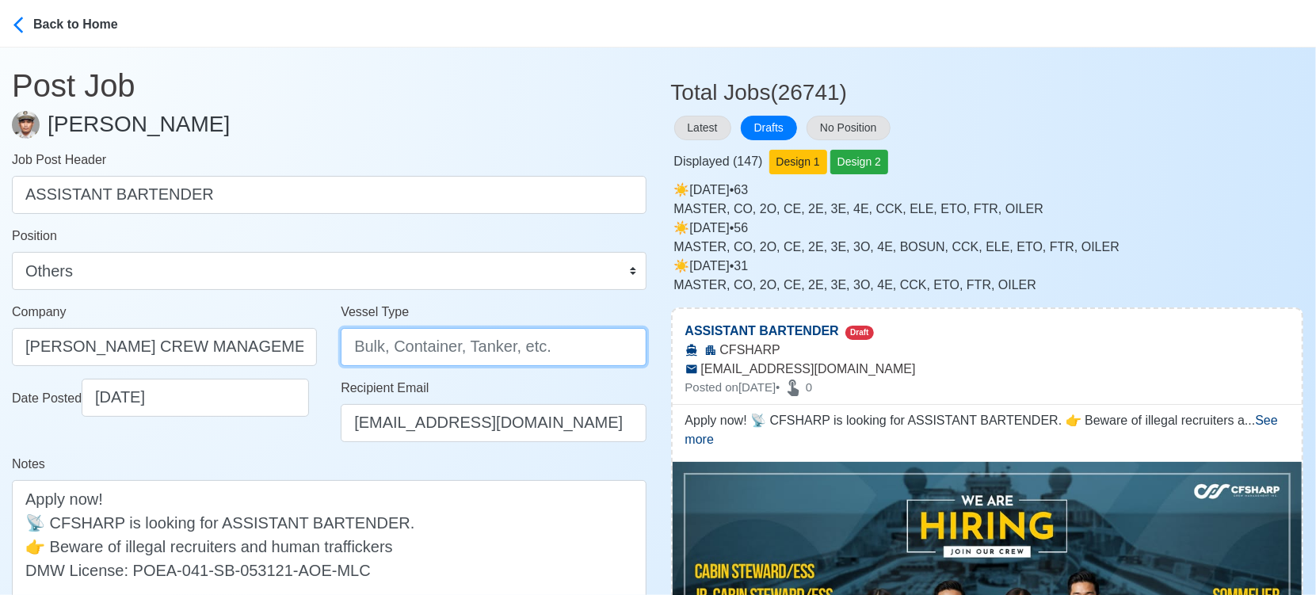
click at [432, 345] on input "Vessel Type" at bounding box center [493, 347] width 305 height 38
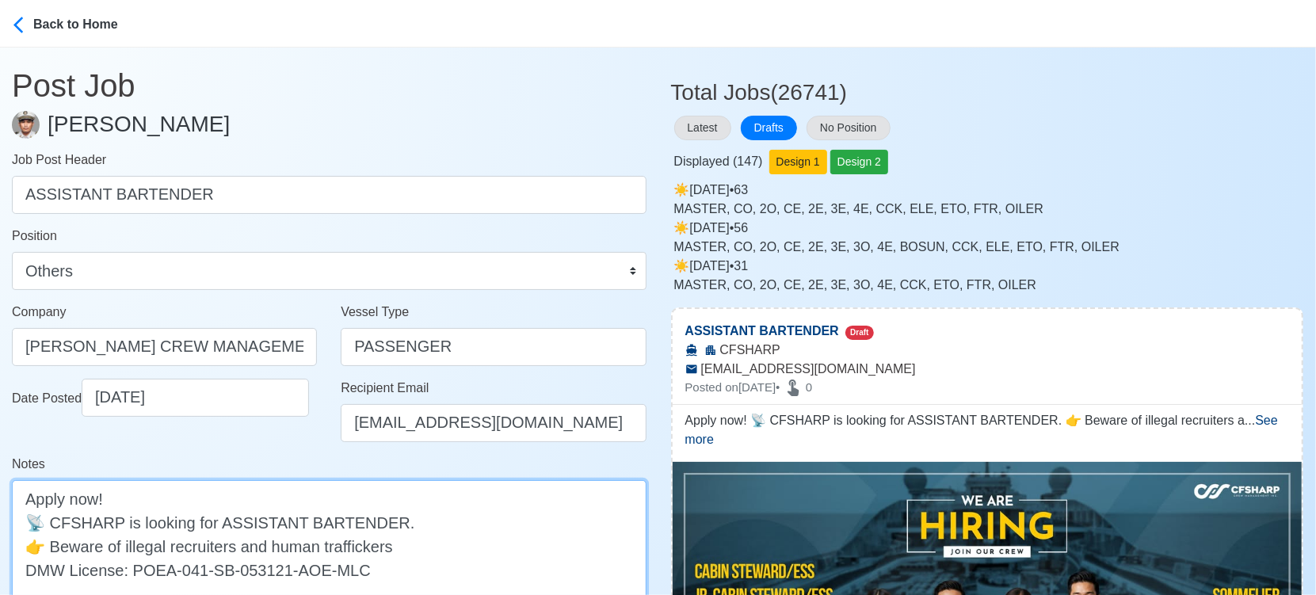
click at [63, 525] on textarea "Apply now! 📡 CFSHARP is looking for ASSISTANT BARTENDER. 👉 Beware of illegal re…" at bounding box center [329, 546] width 635 height 132
click at [68, 520] on textarea "Apply now! 📡 CFSHARP is looking for ASSISTANT BARTENDER. 👉 Beware of illegal re…" at bounding box center [329, 546] width 635 height 132
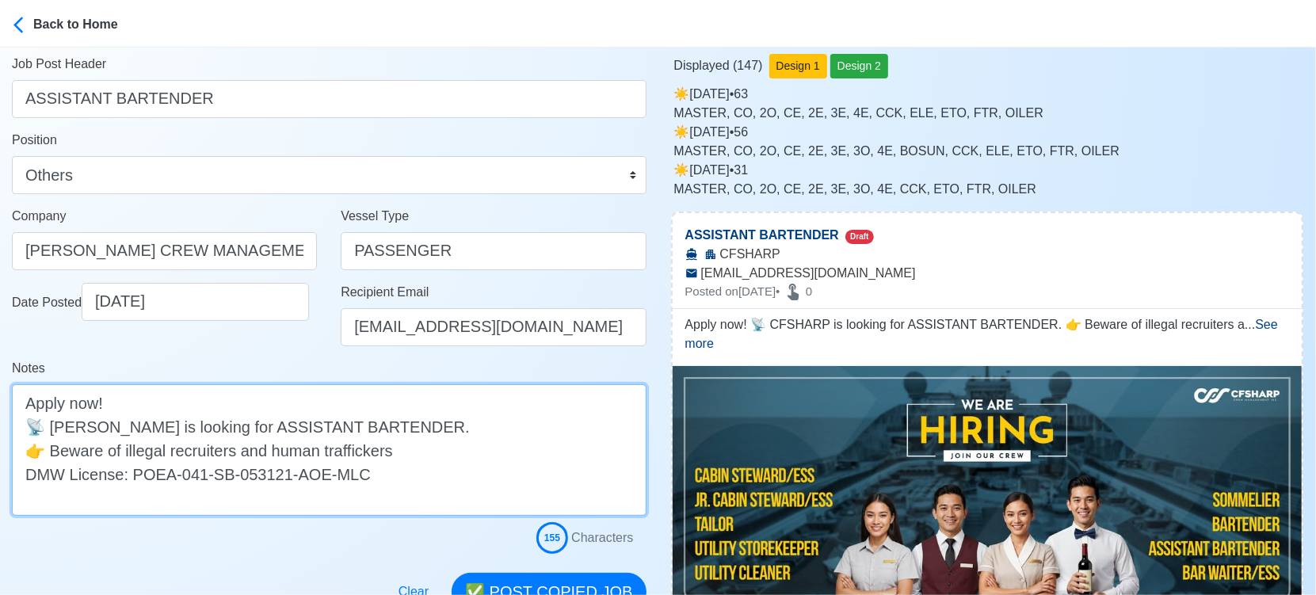
scroll to position [352, 0]
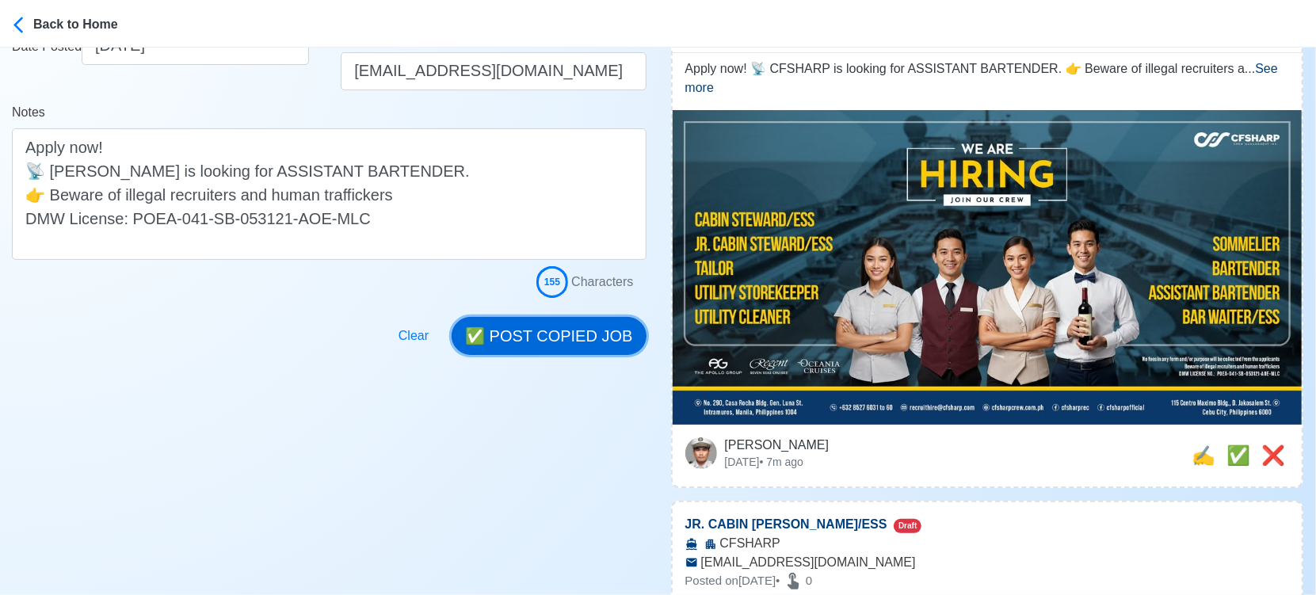
click at [554, 325] on button "✅ POST COPIED JOB" at bounding box center [549, 336] width 194 height 38
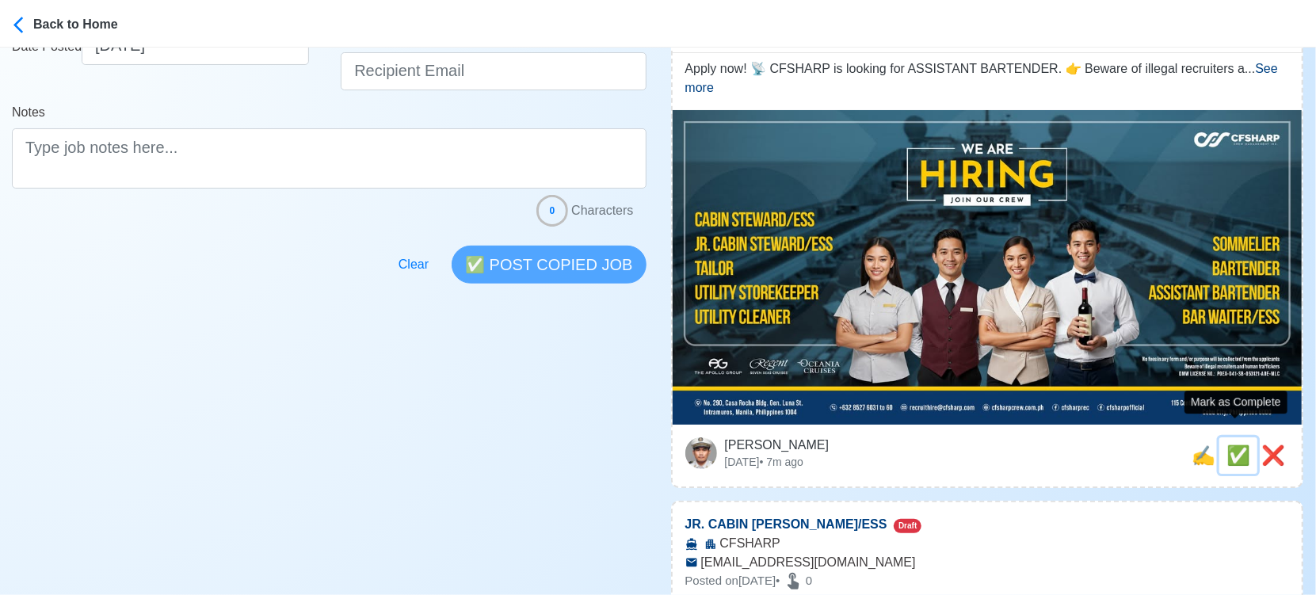
click at [1243, 445] on span "✅" at bounding box center [1239, 455] width 24 height 21
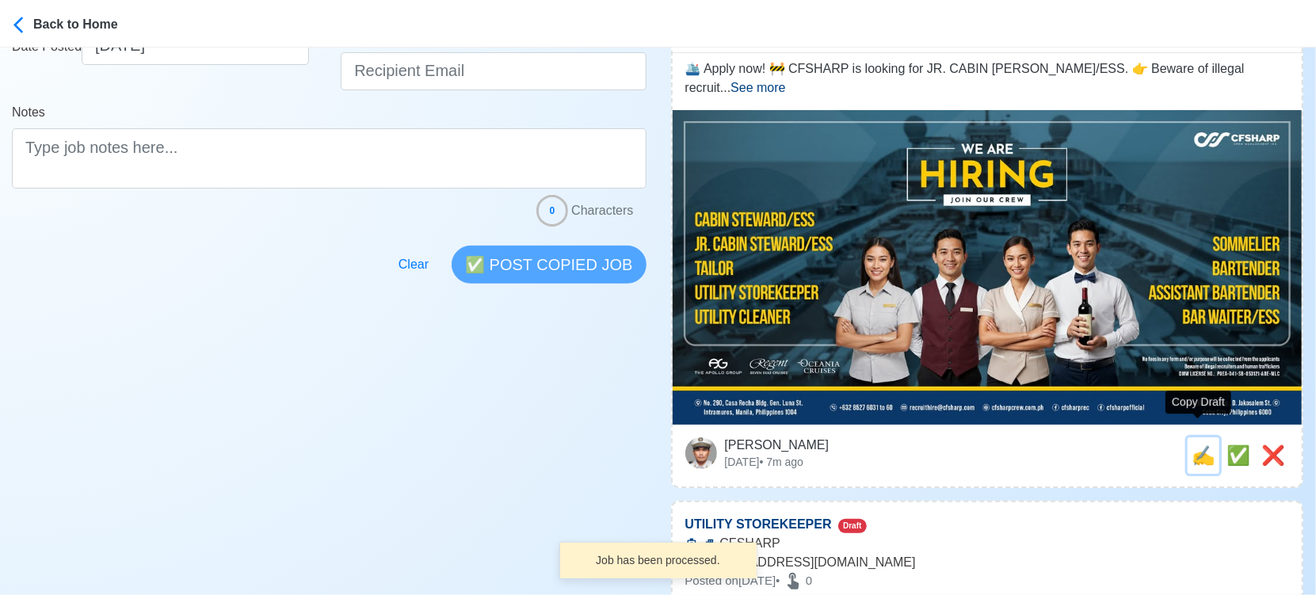
click at [1199, 445] on span "✍️" at bounding box center [1204, 455] width 24 height 21
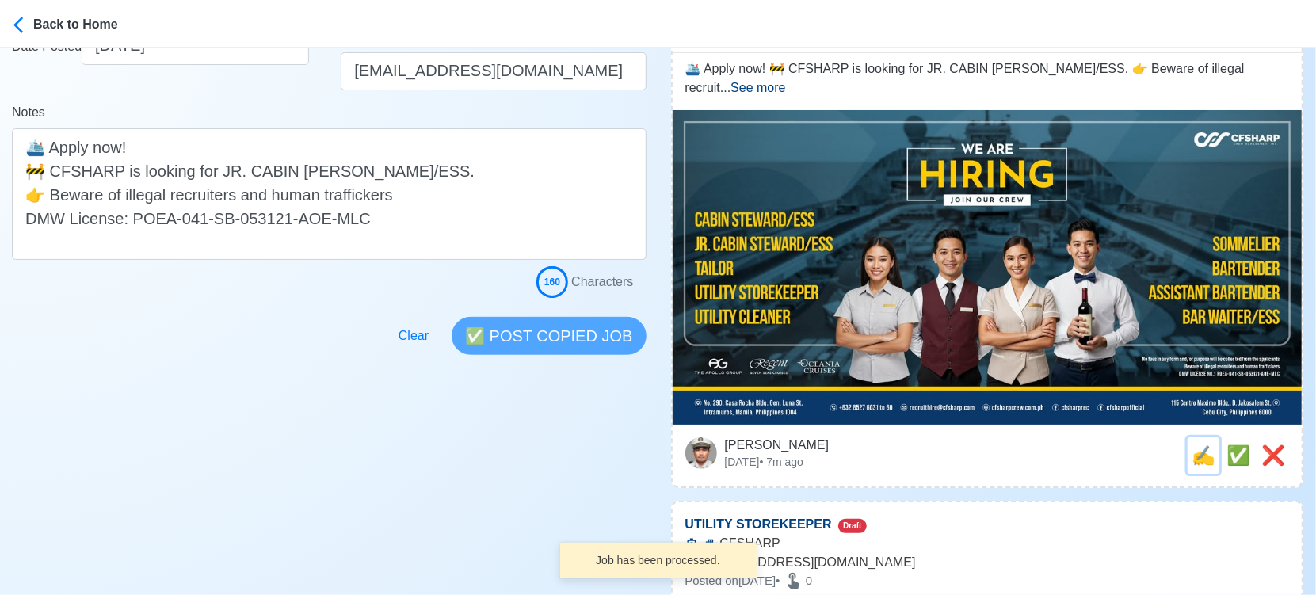
scroll to position [0, 0]
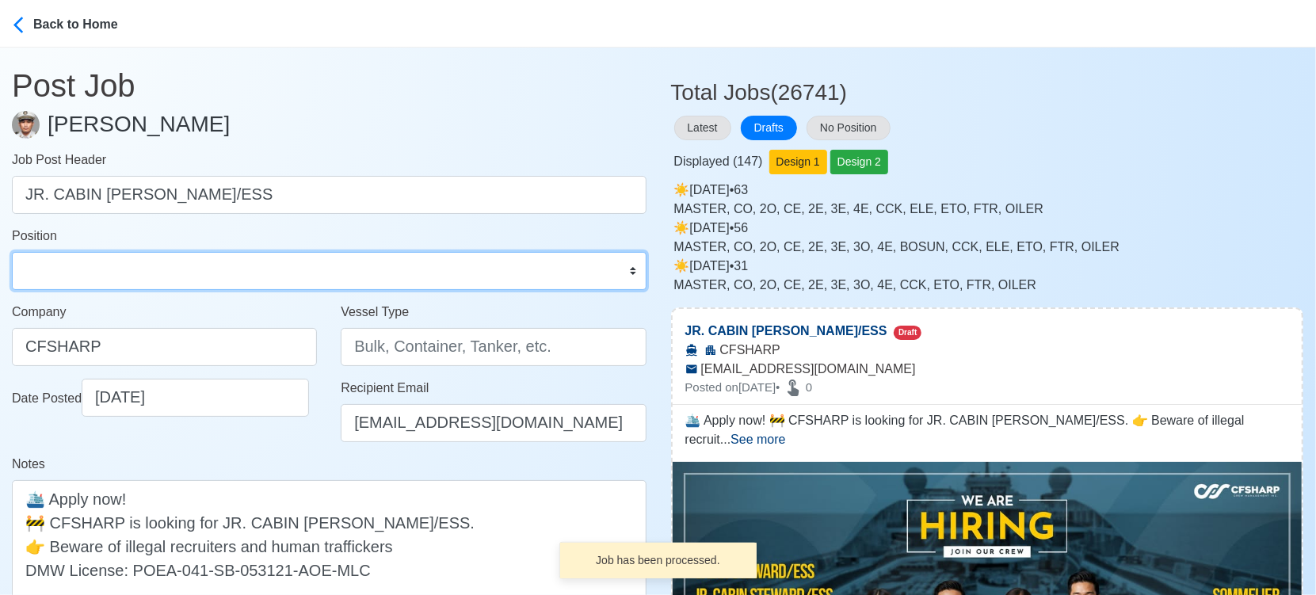
click at [118, 271] on select "Master Chief Officer 2nd Officer 3rd Officer Junior Officer Chief Engineer 2nd …" at bounding box center [329, 271] width 635 height 38
click at [12, 252] on select "Master Chief Officer 2nd Officer 3rd Officer Junior Officer Chief Engineer 2nd …" at bounding box center [329, 271] width 635 height 38
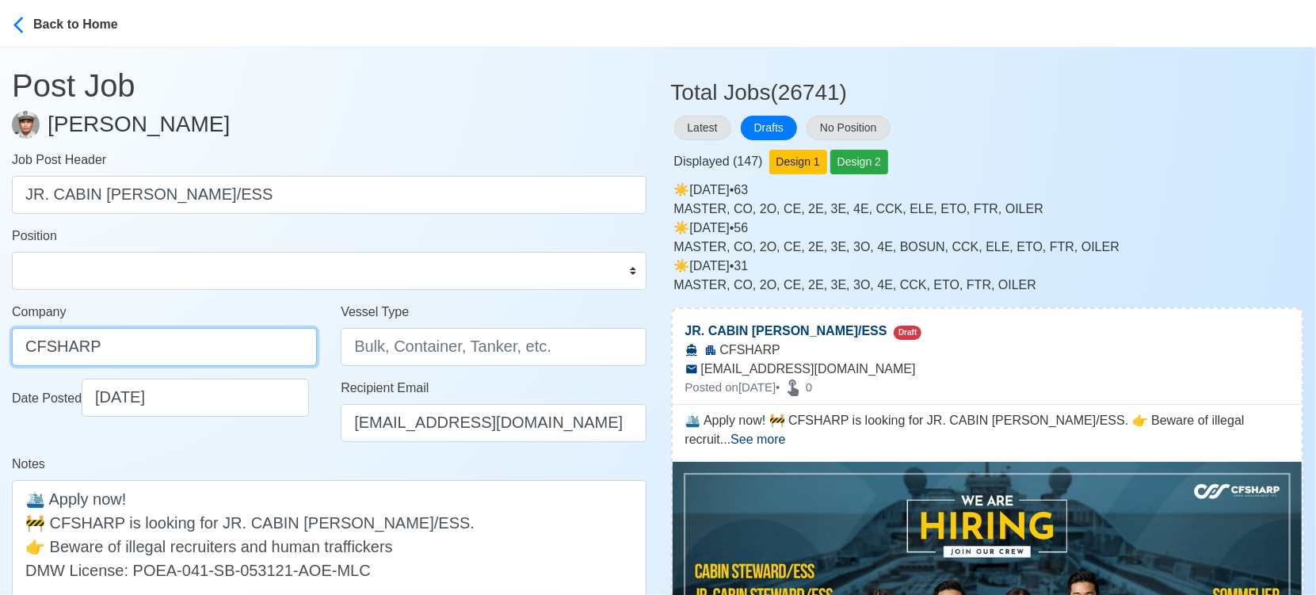
click at [139, 339] on input "CFSHARP" at bounding box center [164, 347] width 305 height 38
paste input "SHARP CREW MANAGEMENT INC"
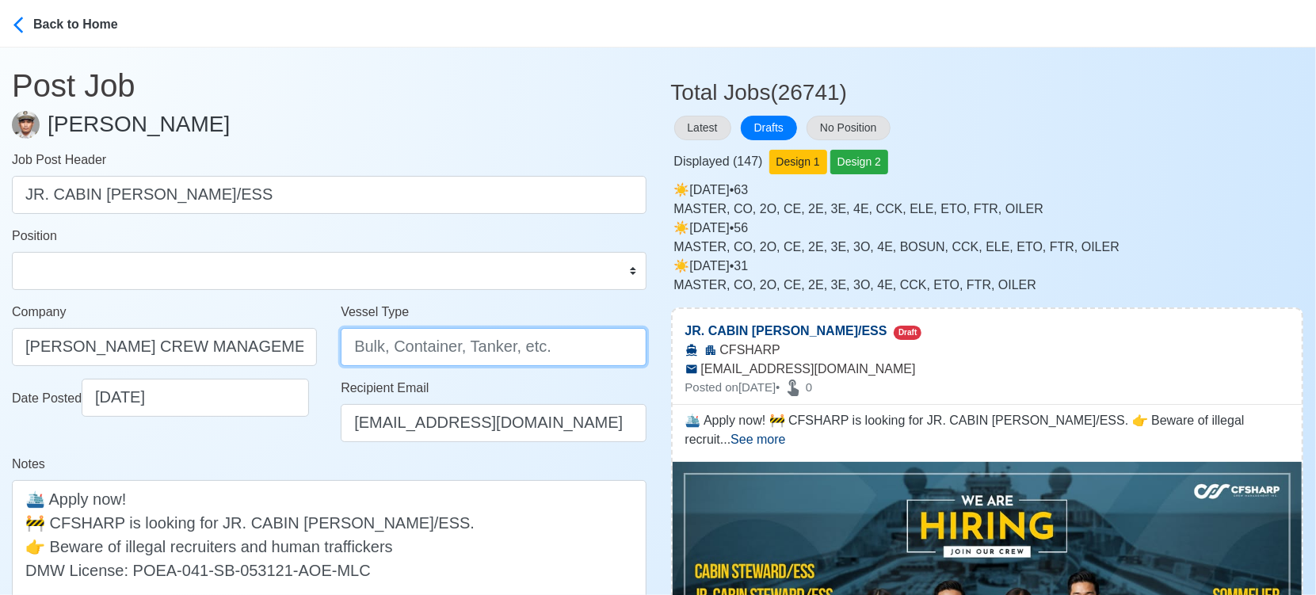
click at [447, 347] on input "Vessel Type" at bounding box center [493, 347] width 305 height 38
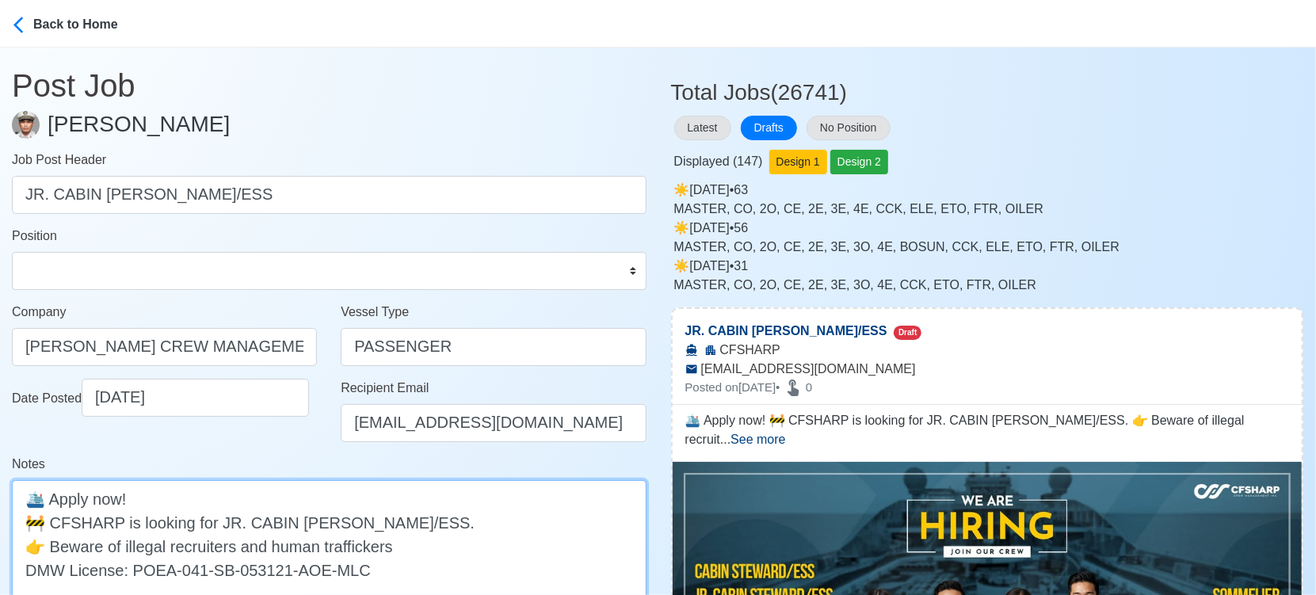
click at [70, 523] on textarea "🛳️ Apply now! 🚧 CFSHARP is looking for JR. CABIN STEWARD/ESS. 👉 Beware of illeg…" at bounding box center [329, 546] width 635 height 132
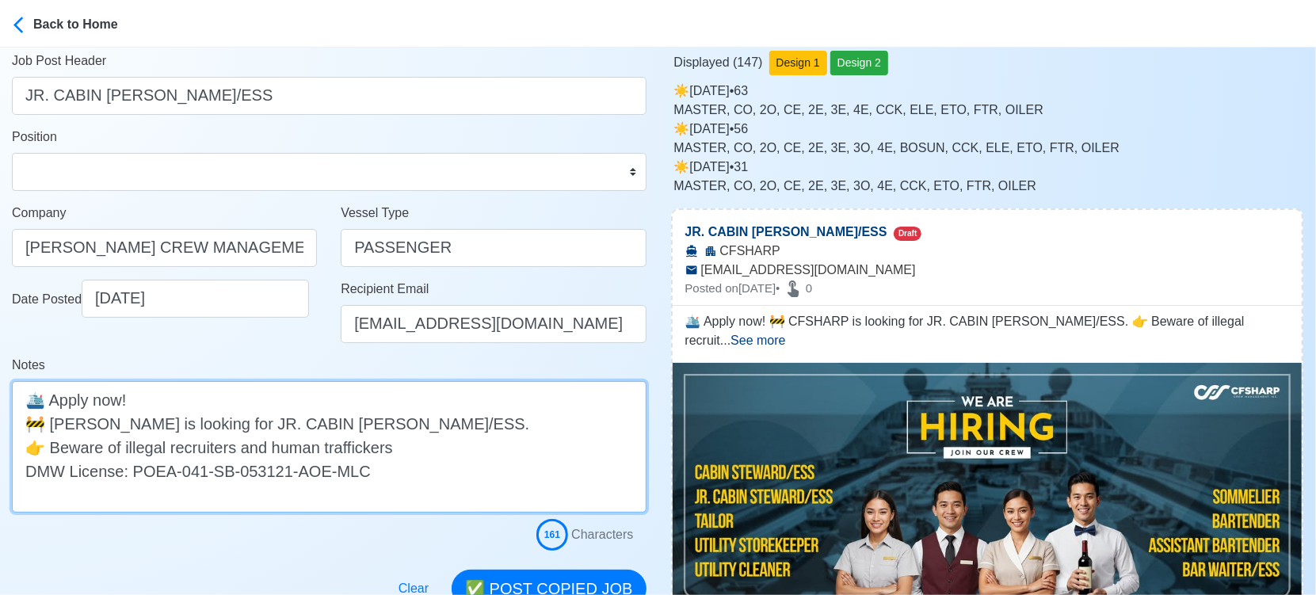
scroll to position [264, 0]
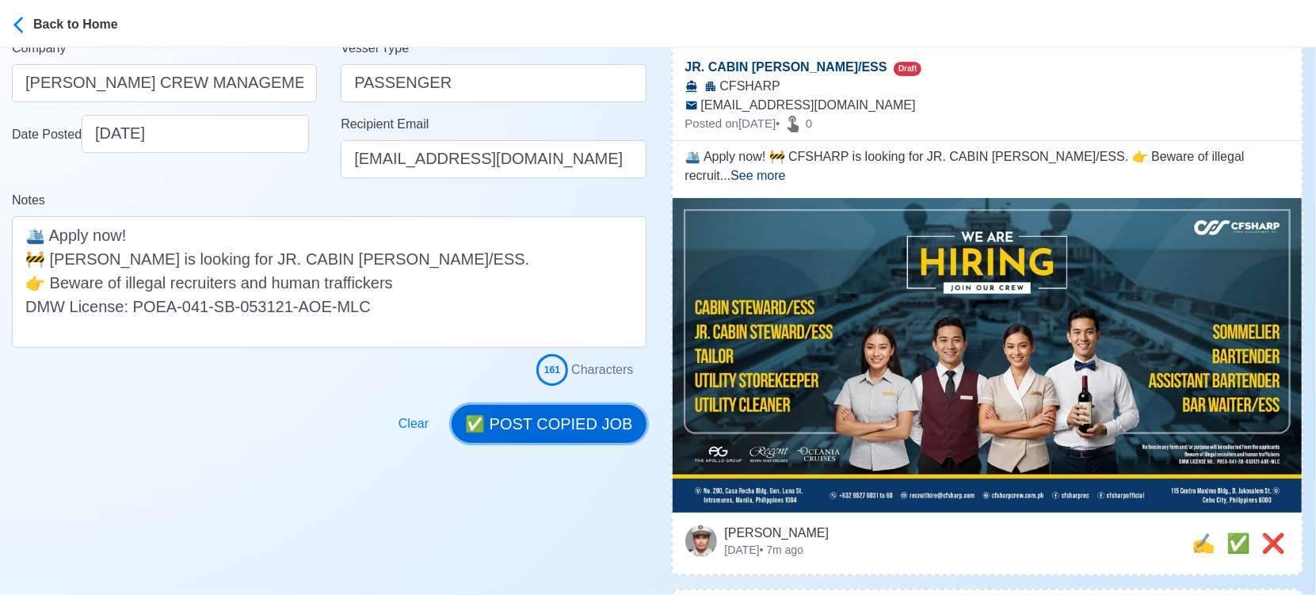
click at [575, 418] on button "✅ POST COPIED JOB" at bounding box center [549, 424] width 194 height 38
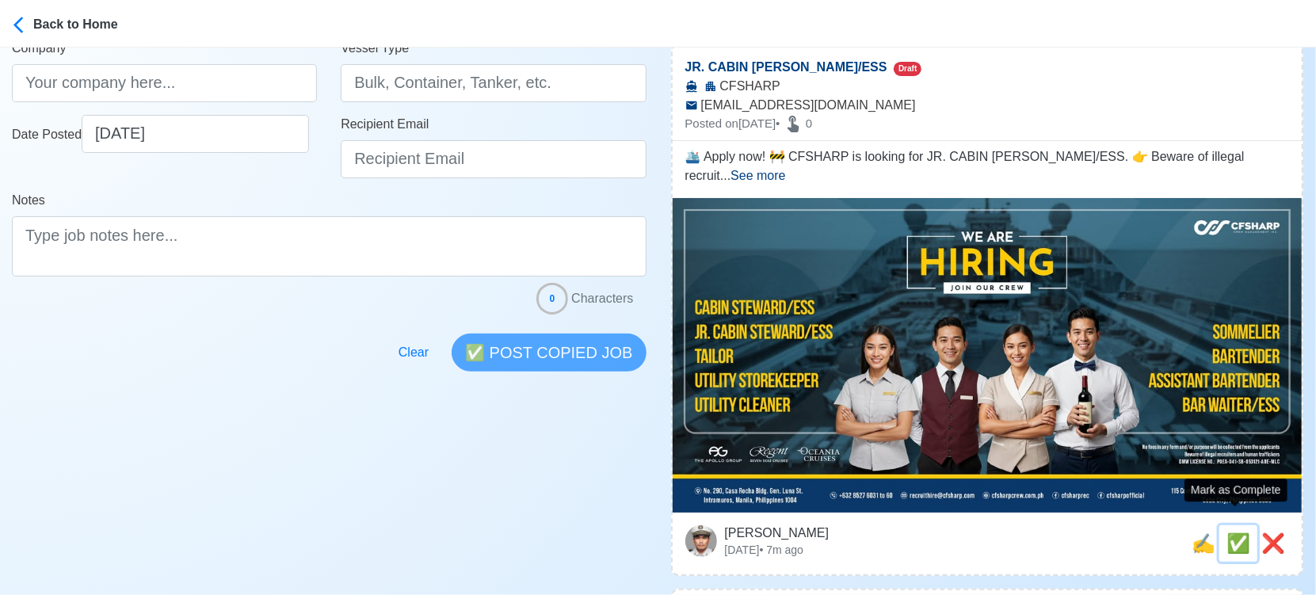
click at [1239, 533] on span "✅" at bounding box center [1239, 543] width 24 height 21
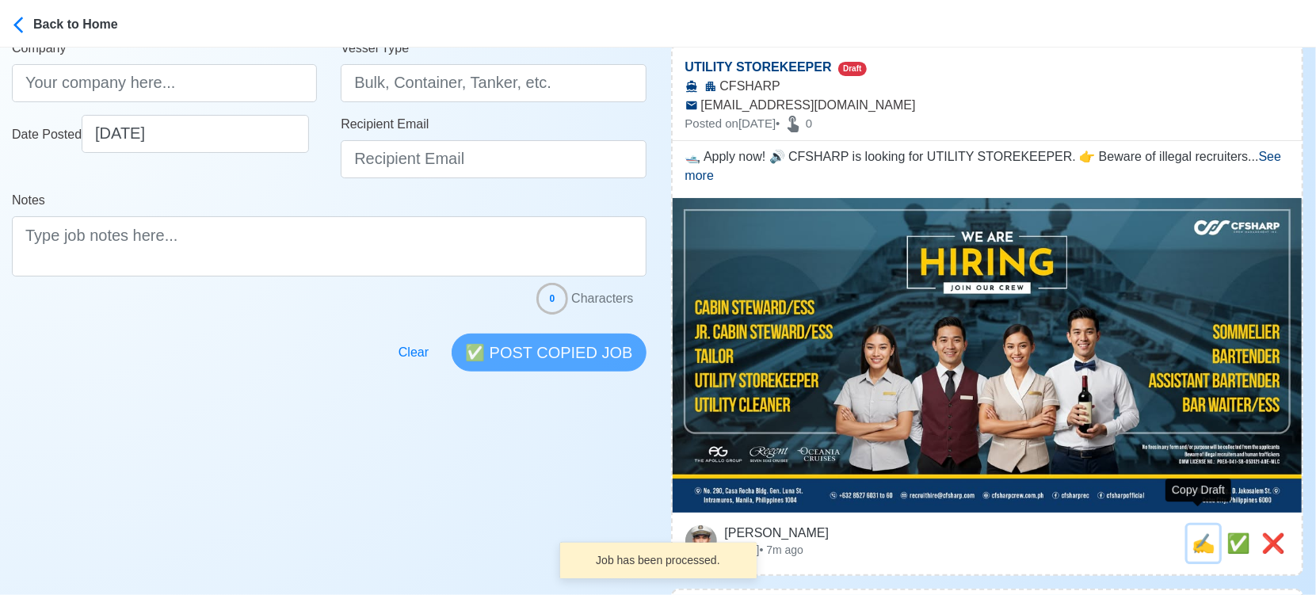
click at [1197, 533] on span "✍️" at bounding box center [1204, 543] width 24 height 21
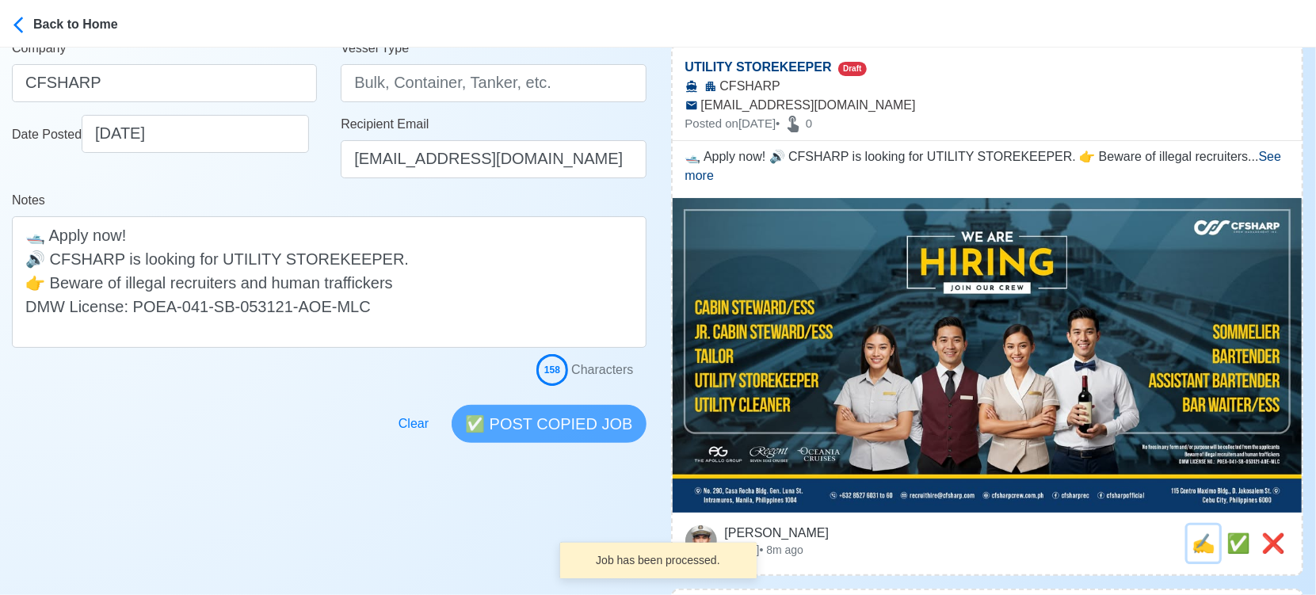
scroll to position [0, 0]
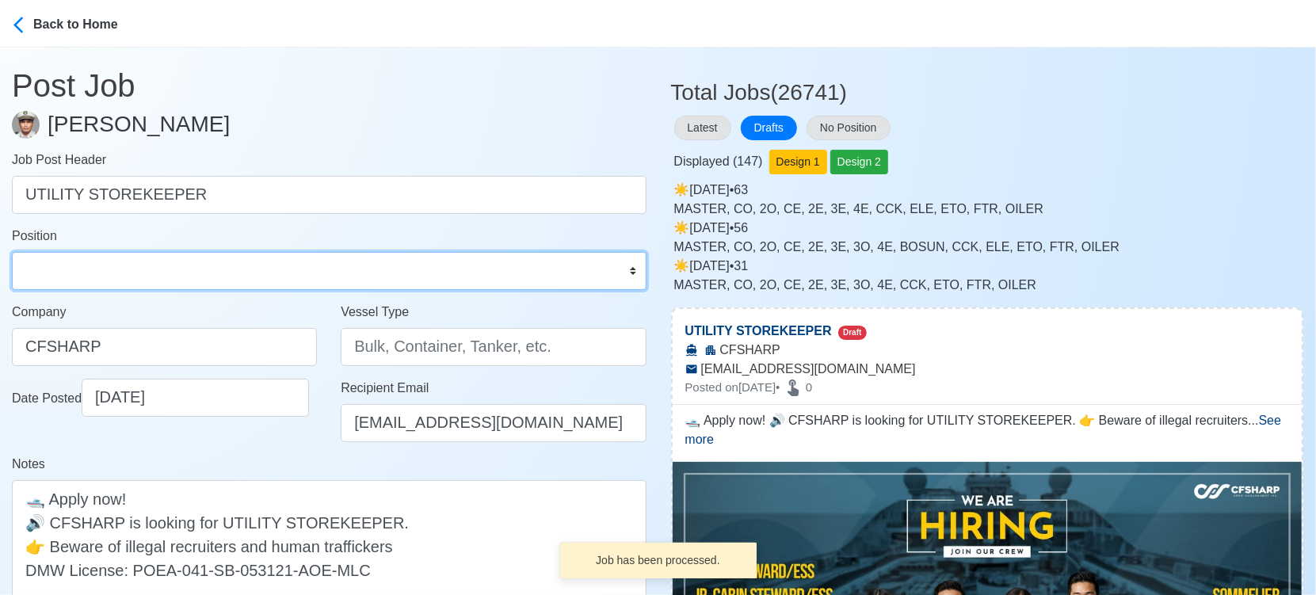
click at [114, 271] on select "Master Chief Officer 2nd Officer 3rd Officer Junior Officer Chief Engineer 2nd …" at bounding box center [329, 271] width 635 height 38
click at [12, 252] on select "Master Chief Officer 2nd Officer 3rd Officer Junior Officer Chief Engineer 2nd …" at bounding box center [329, 271] width 635 height 38
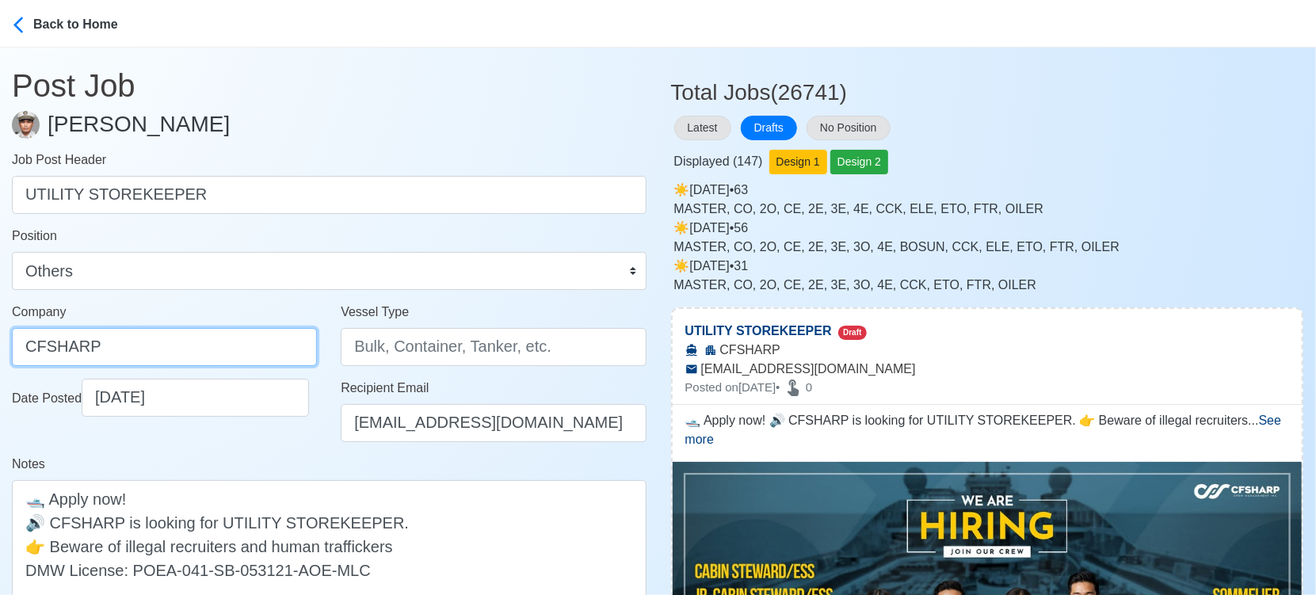
click at [167, 347] on input "CFSHARP" at bounding box center [164, 347] width 305 height 38
paste input "SHARP CREW MANAGEMENT INC"
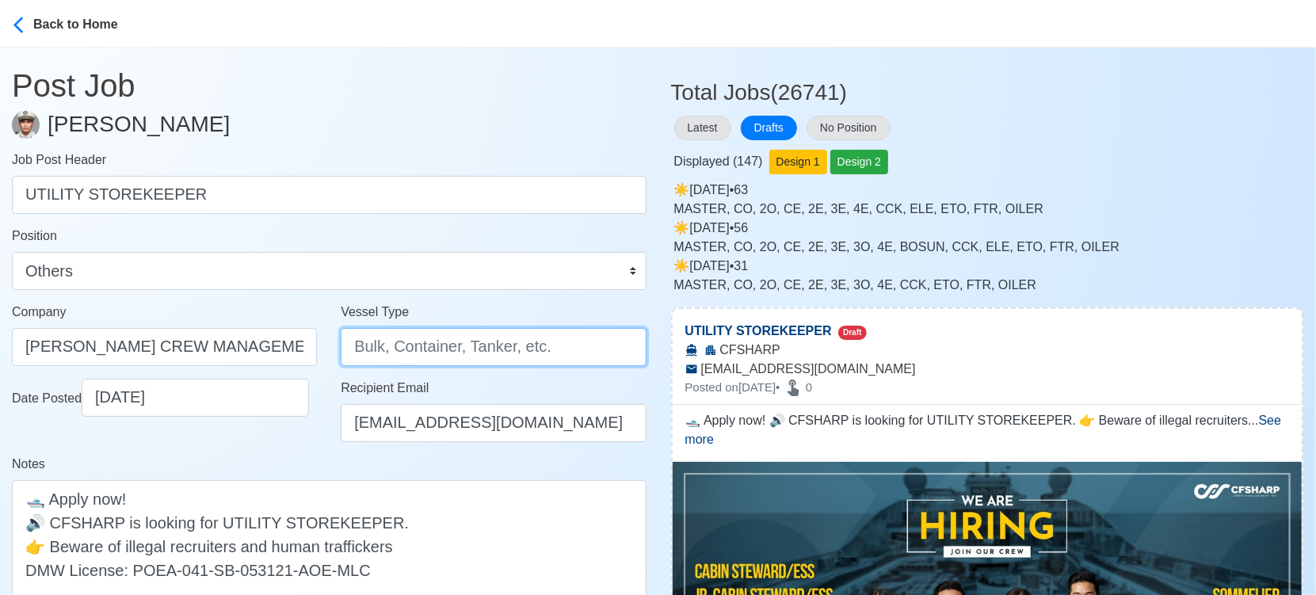
click at [452, 346] on input "Vessel Type" at bounding box center [493, 347] width 305 height 38
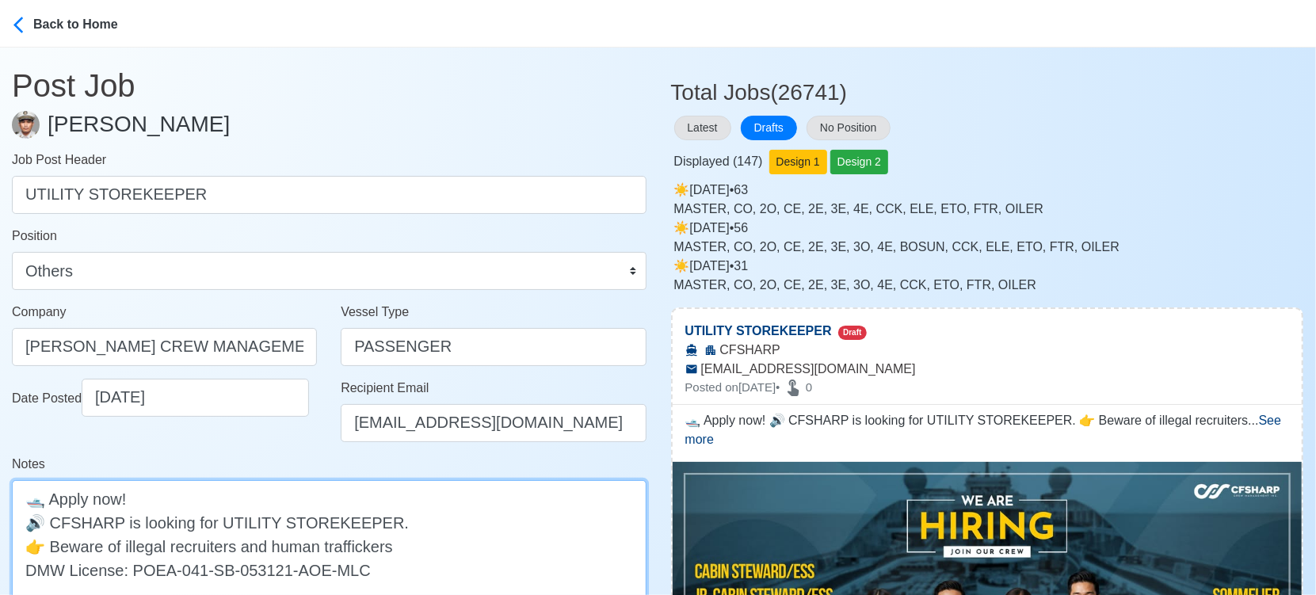
click at [71, 525] on textarea "🛥️ Apply now! 🔊 CFSHARP is looking for UTILITY STOREKEEPER. 👉 Beware of illegal…" at bounding box center [329, 546] width 635 height 132
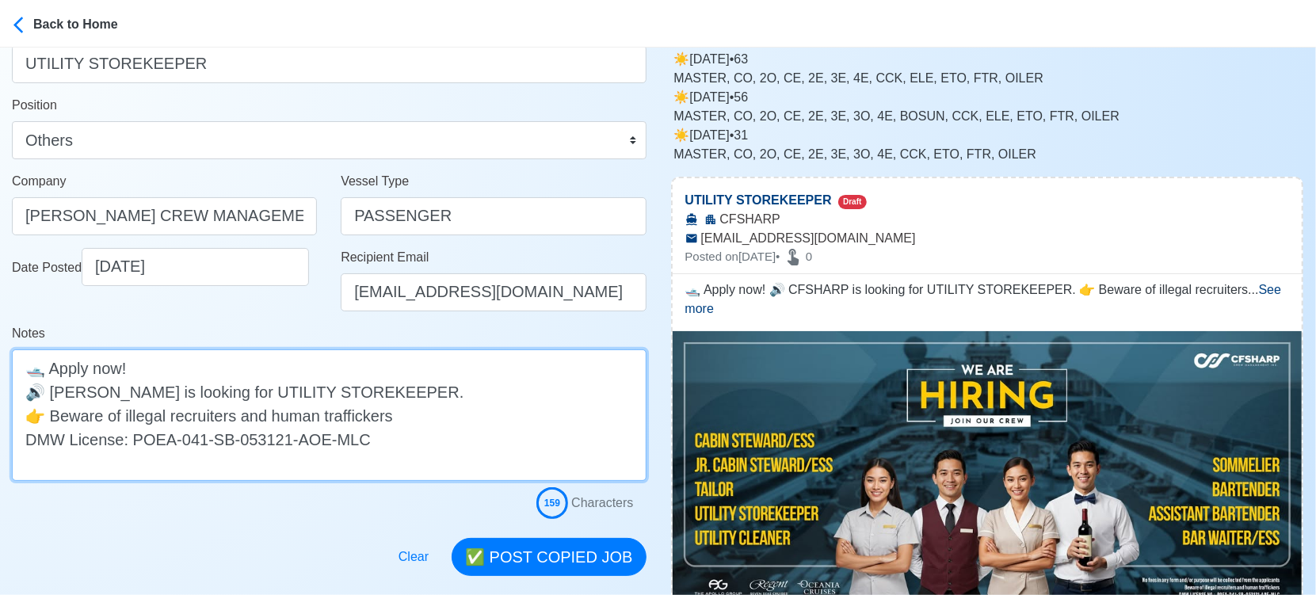
scroll to position [264, 0]
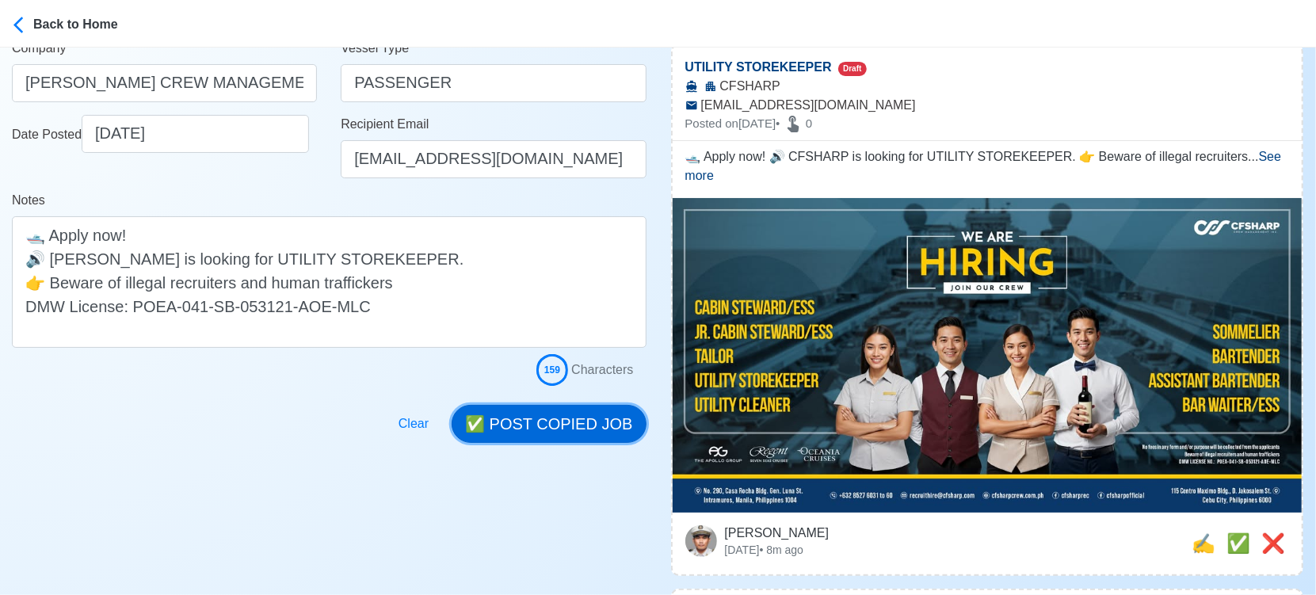
click at [552, 414] on button "✅ POST COPIED JOB" at bounding box center [549, 424] width 194 height 38
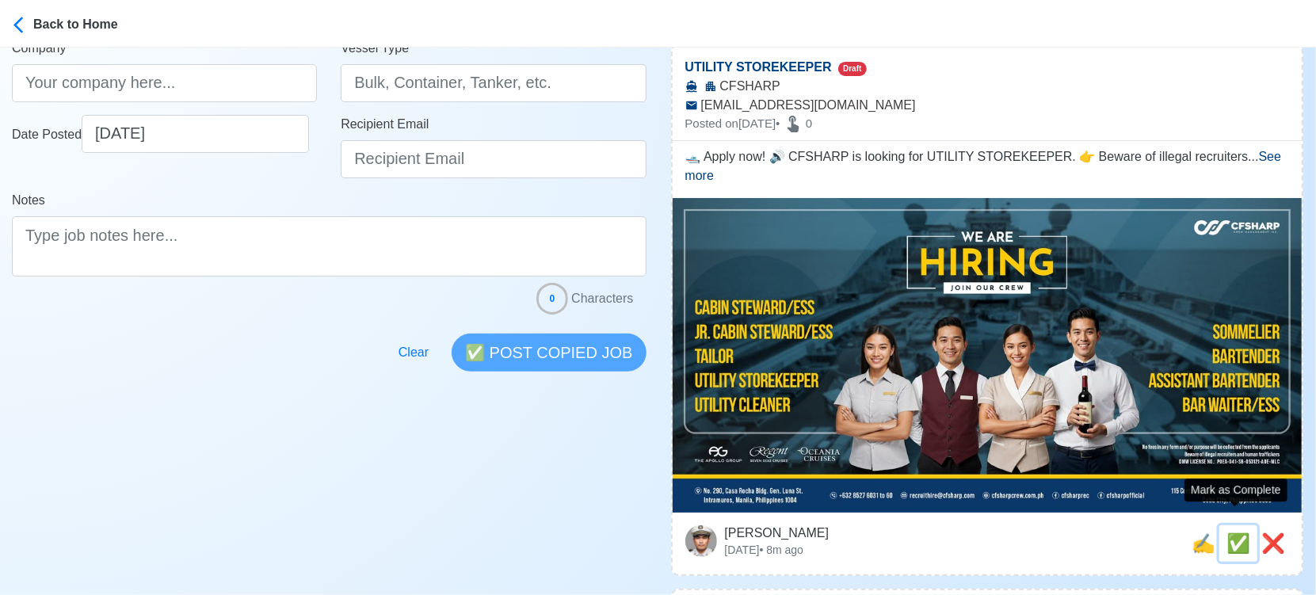
click at [1237, 533] on span "✅" at bounding box center [1239, 543] width 24 height 21
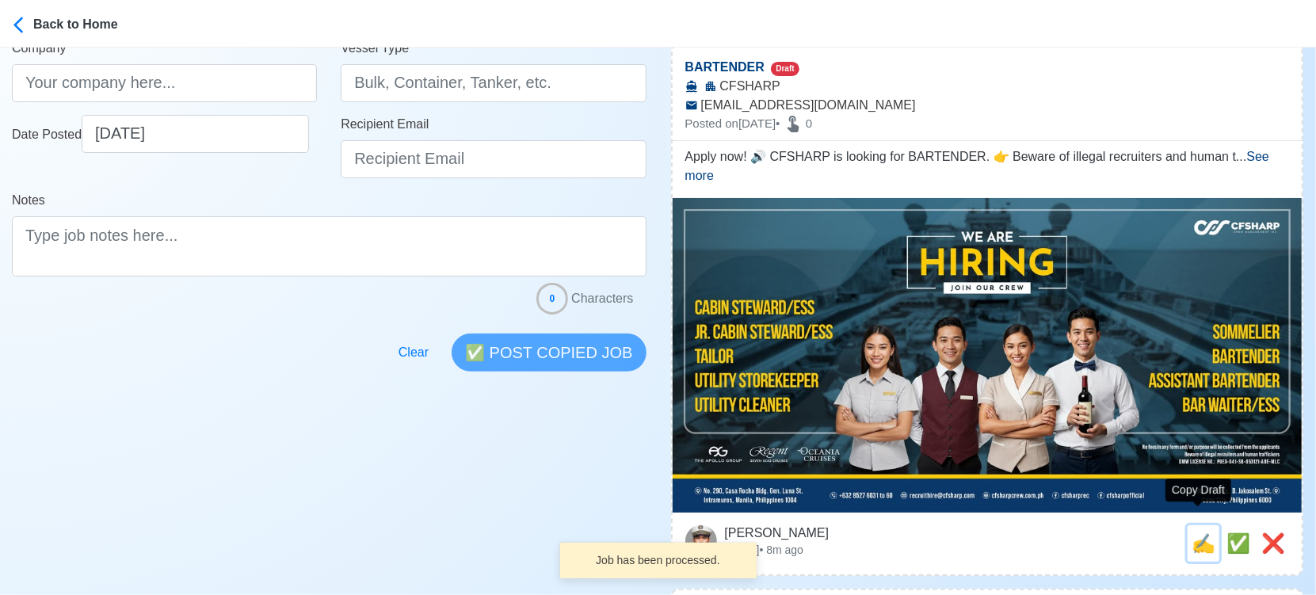
click at [1202, 533] on span "✍️" at bounding box center [1204, 543] width 24 height 21
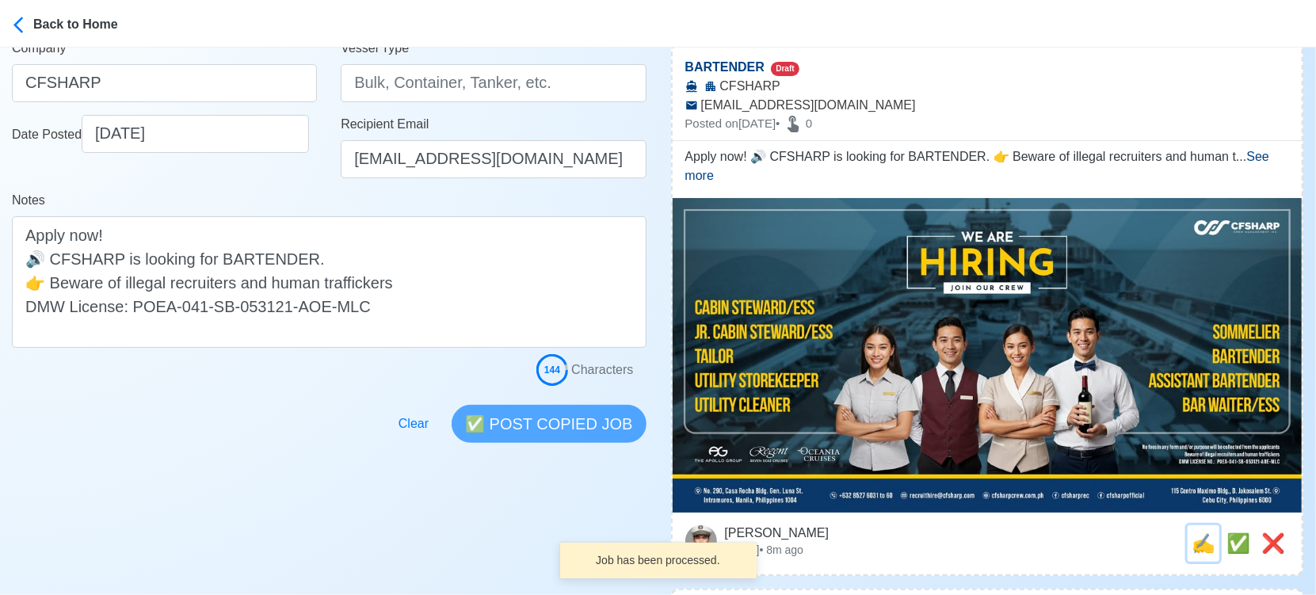
scroll to position [0, 0]
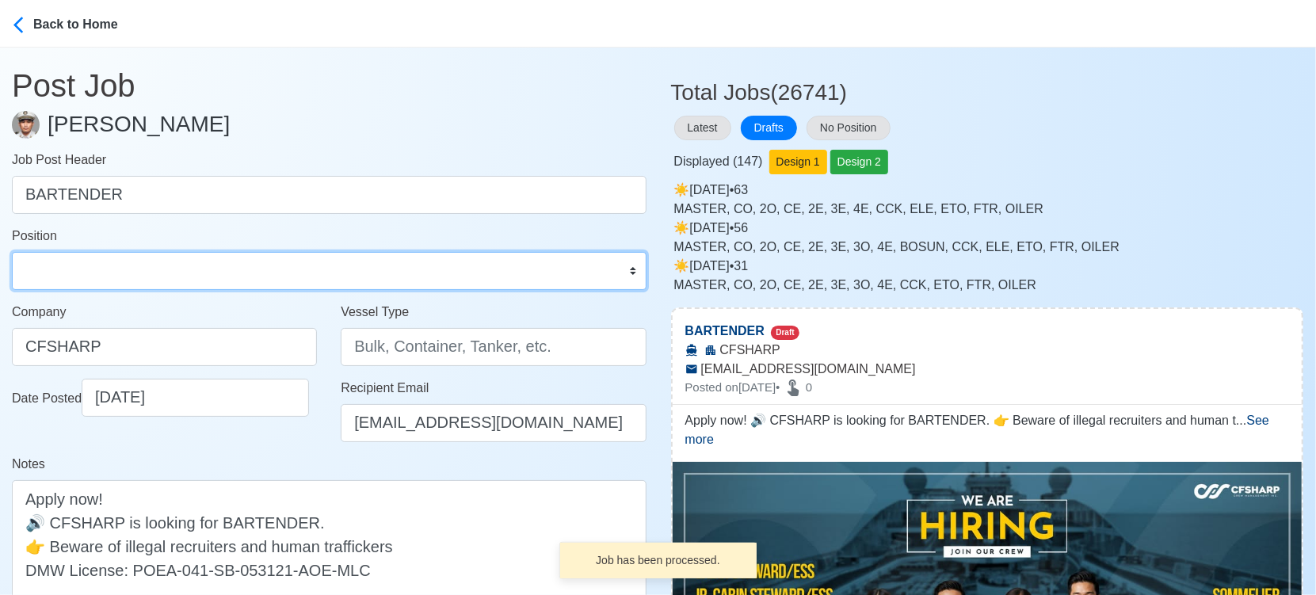
click at [101, 282] on select "Master Chief Officer 2nd Officer 3rd Officer Junior Officer Chief Engineer 2nd …" at bounding box center [329, 271] width 635 height 38
click at [12, 252] on select "Master Chief Officer 2nd Officer 3rd Officer Junior Officer Chief Engineer 2nd …" at bounding box center [329, 271] width 635 height 38
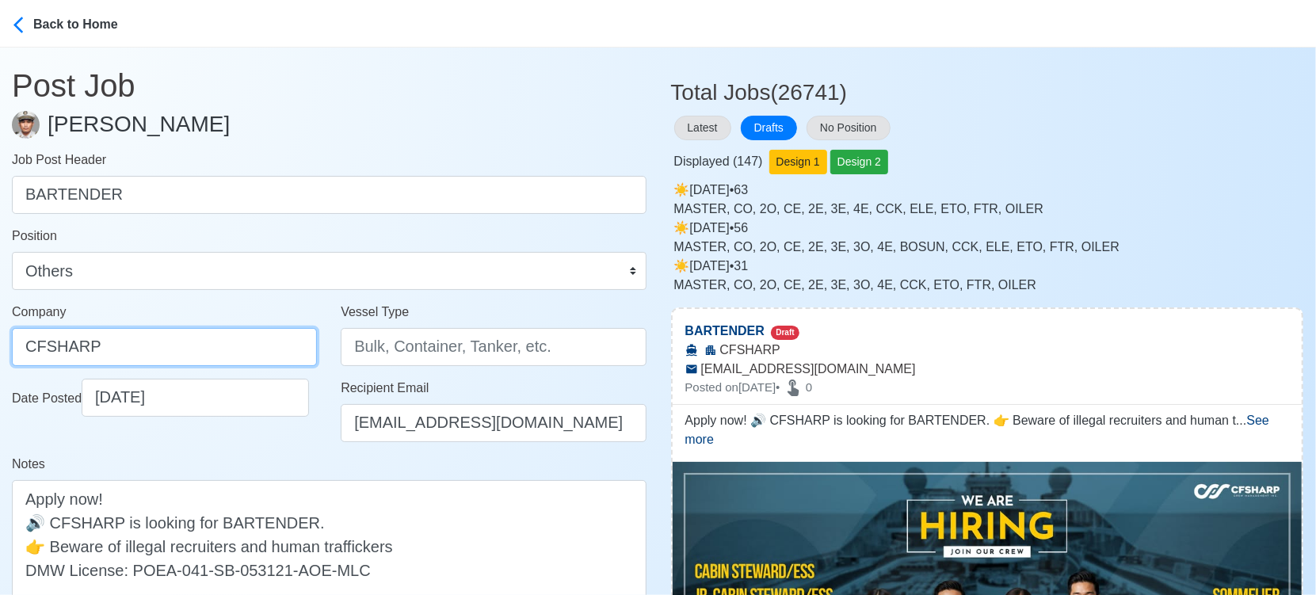
click at [153, 354] on input "CFSHARP" at bounding box center [164, 347] width 305 height 38
paste input "SHARP CREW MANAGEMENT INC"
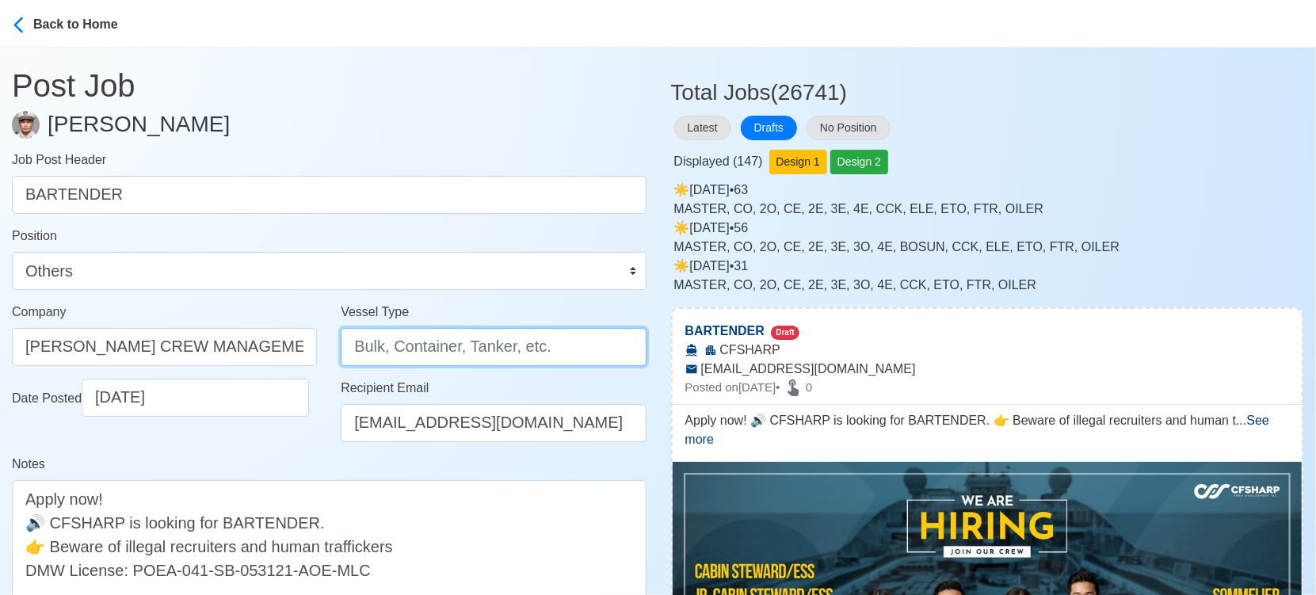
click at [413, 345] on input "Vessel Type" at bounding box center [493, 347] width 305 height 38
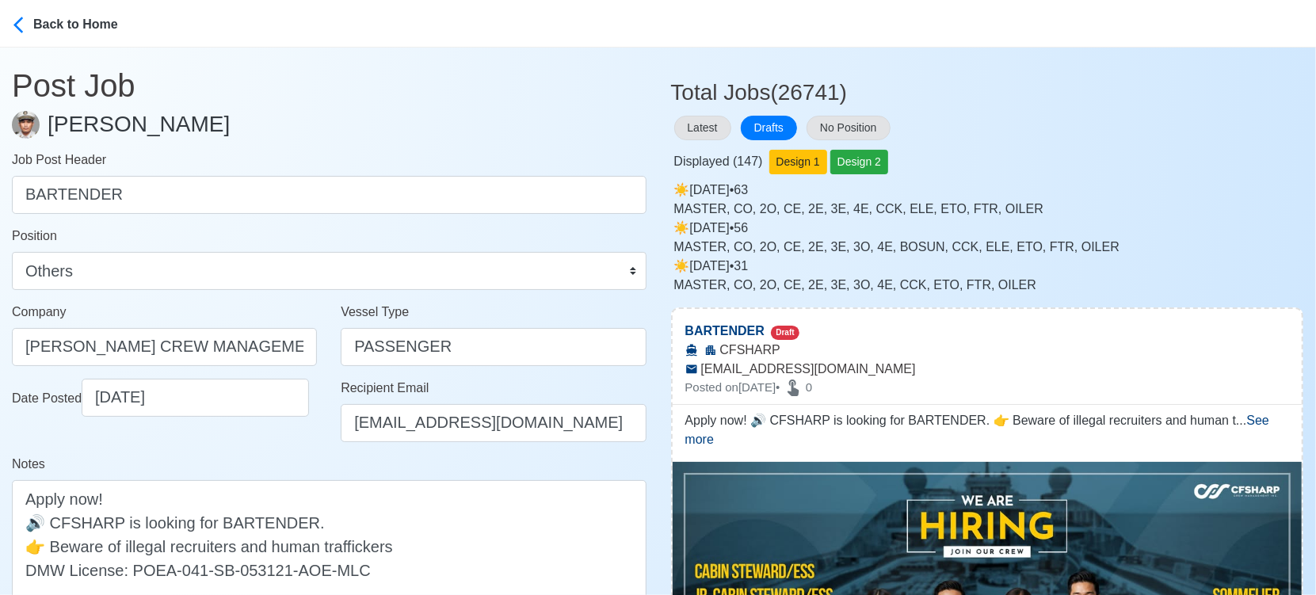
click at [227, 449] on div "Date Posted 09/12/2025" at bounding box center [164, 417] width 329 height 76
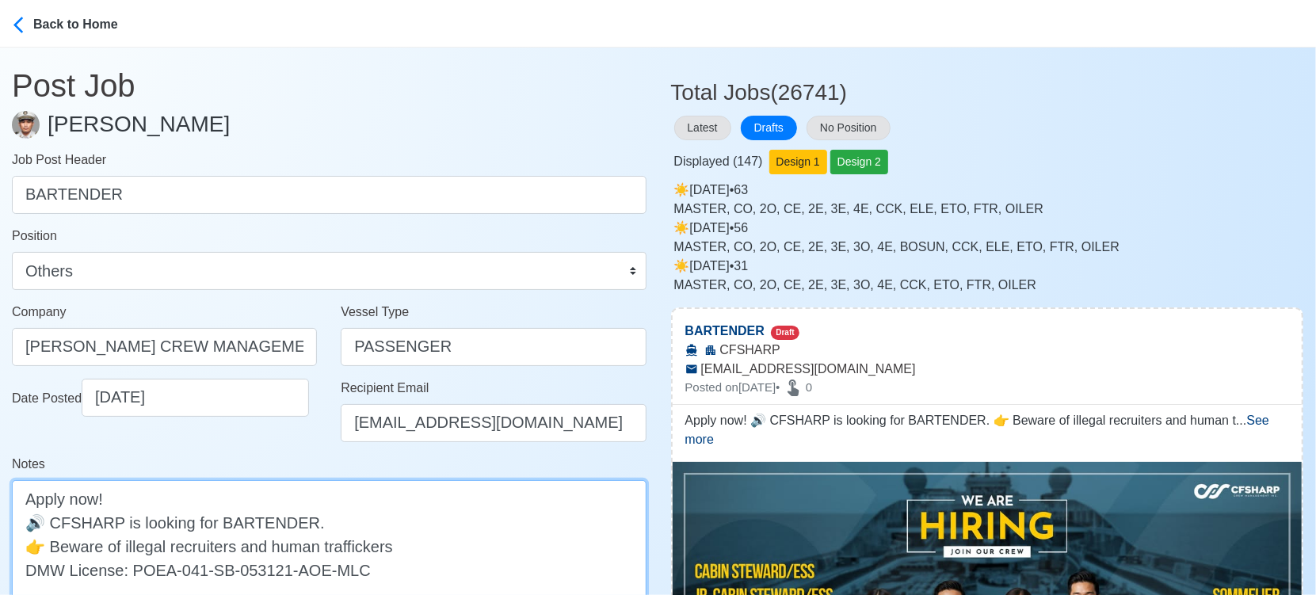
click at [66, 524] on textarea "Apply now! 🔊 CFSHARP is looking for BARTENDER. 👉 Beware of illegal recruiters a…" at bounding box center [329, 546] width 635 height 132
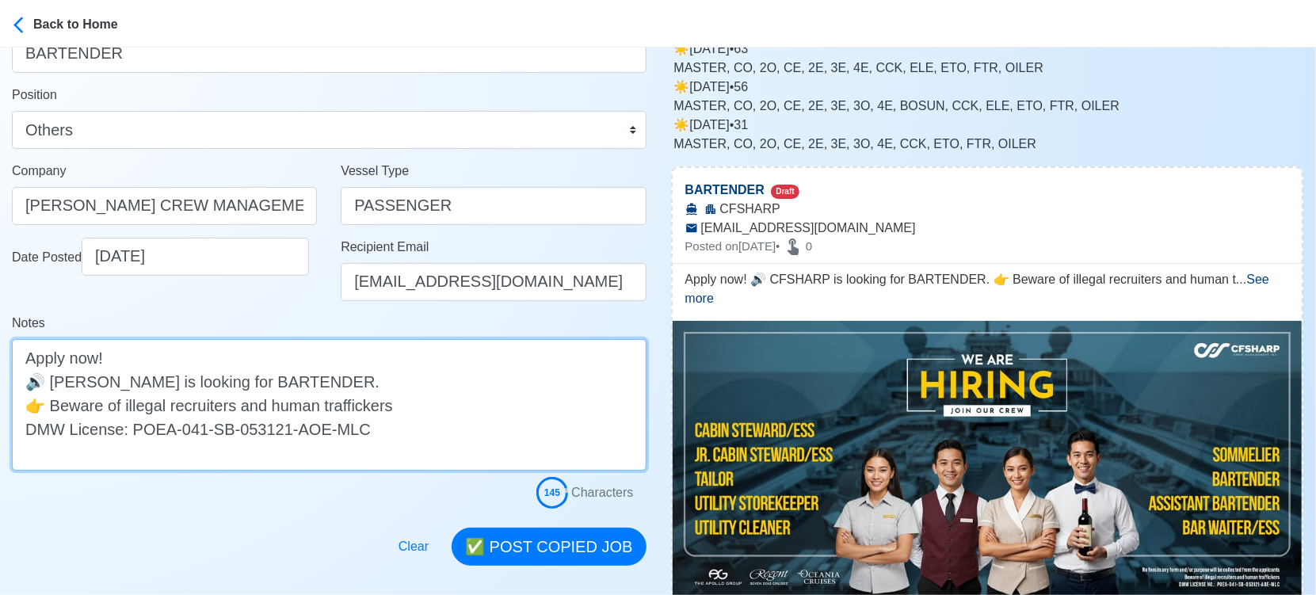
scroll to position [264, 0]
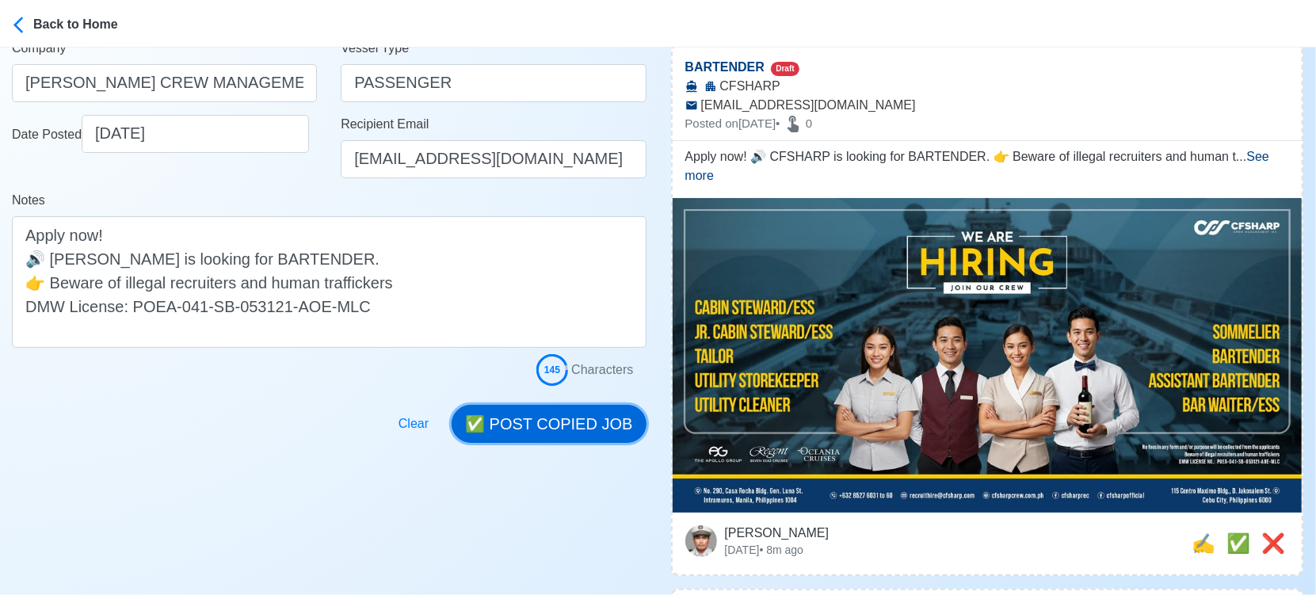
click at [561, 424] on button "✅ POST COPIED JOB" at bounding box center [549, 424] width 194 height 38
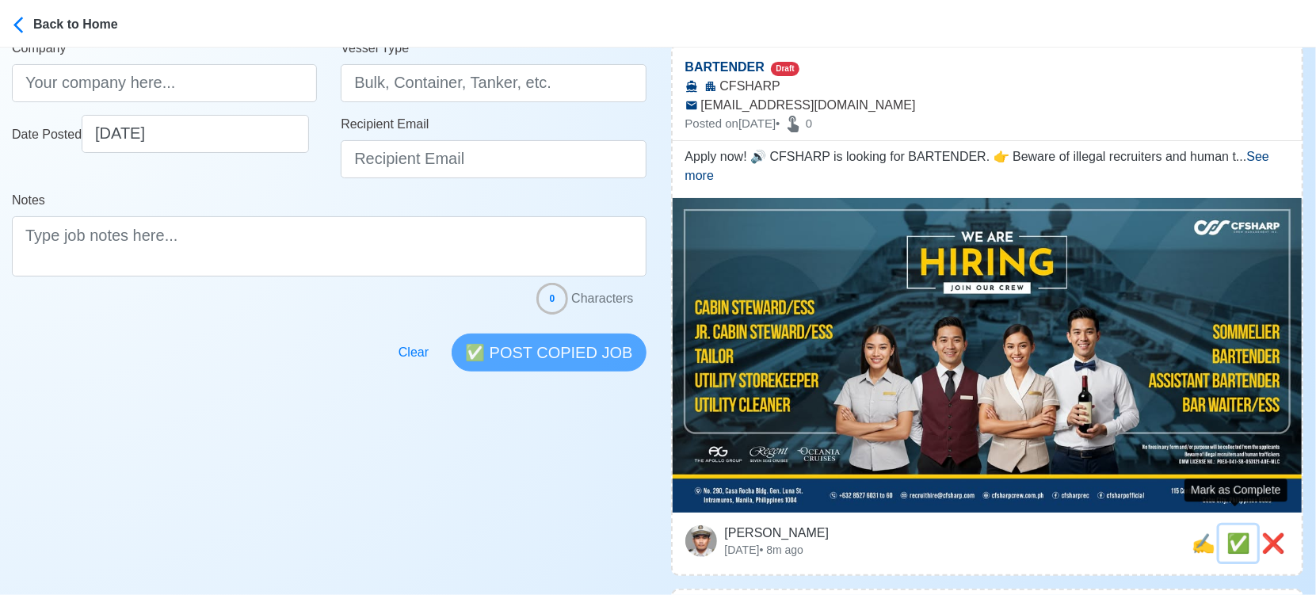
click at [1230, 533] on span "✅" at bounding box center [1239, 543] width 24 height 21
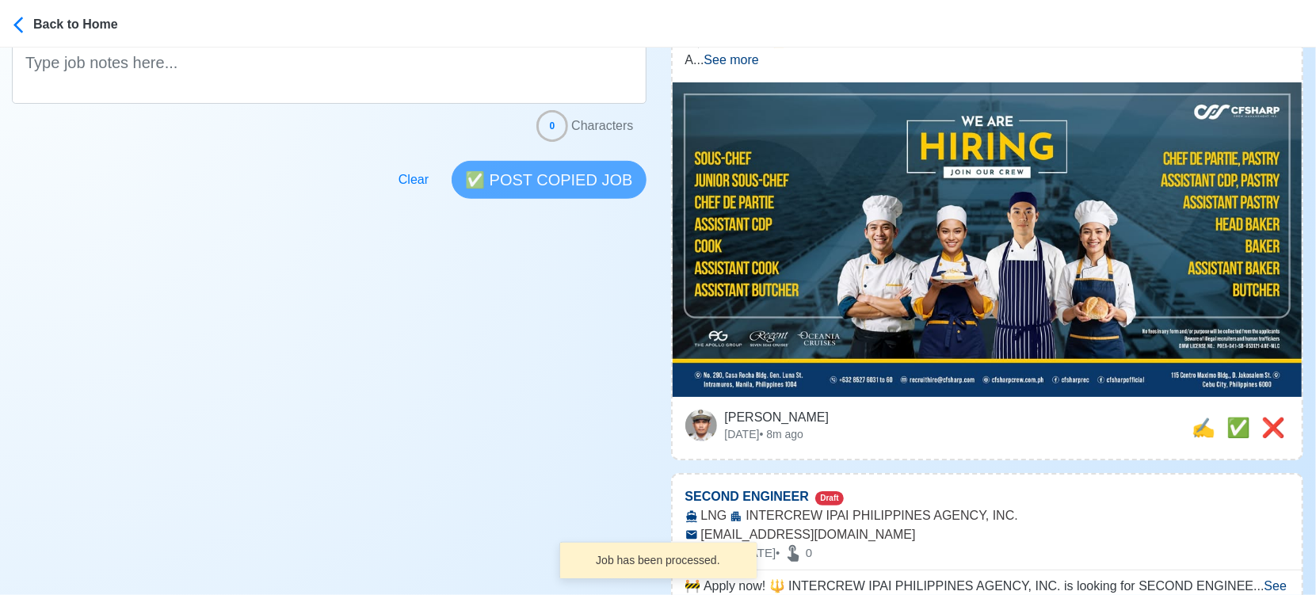
scroll to position [440, 0]
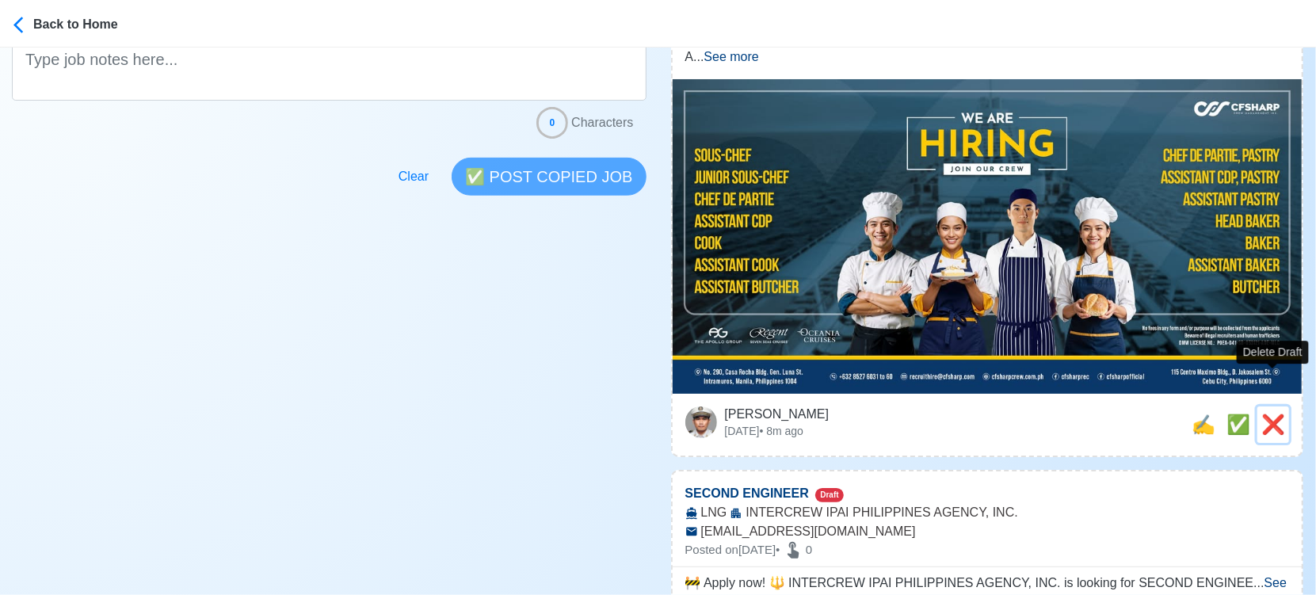
click at [1268, 414] on span "❌" at bounding box center [1274, 424] width 24 height 21
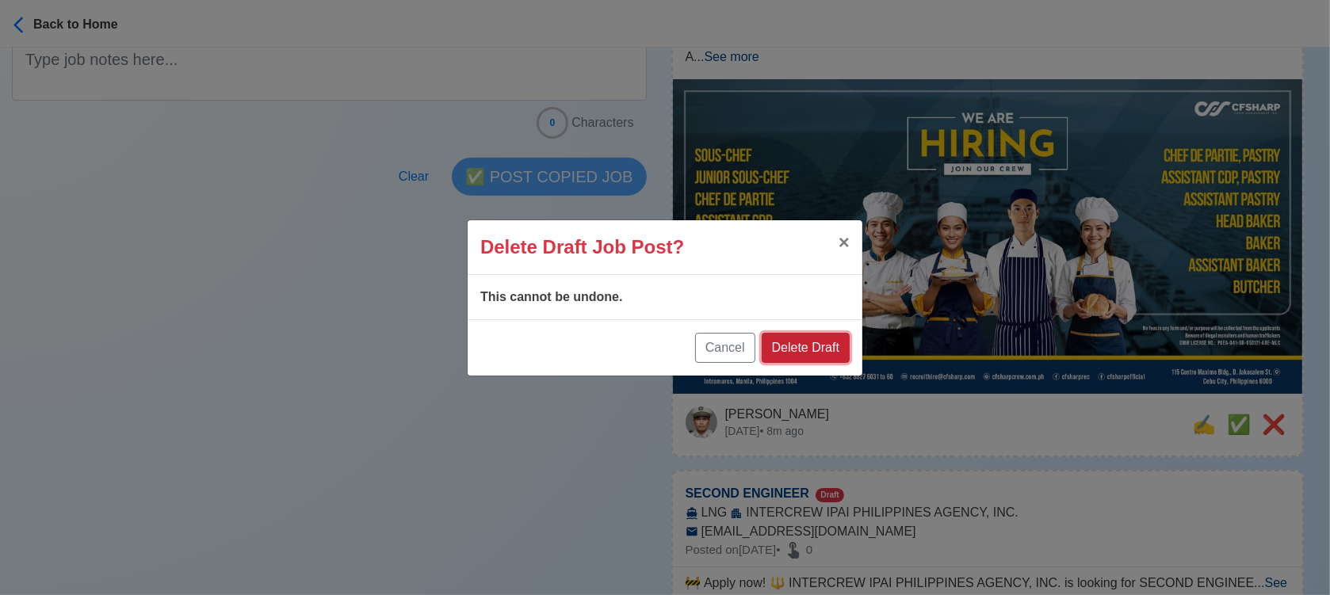
click at [818, 343] on button "Delete Draft" at bounding box center [806, 348] width 88 height 30
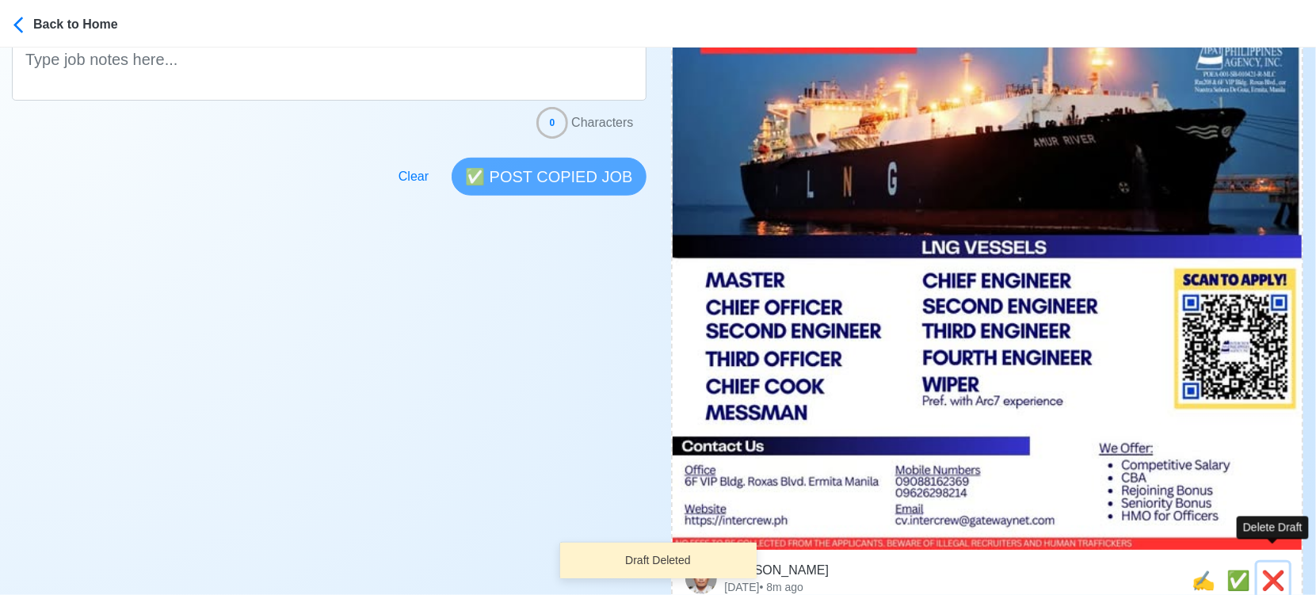
click at [1275, 570] on span "❌" at bounding box center [1274, 580] width 24 height 21
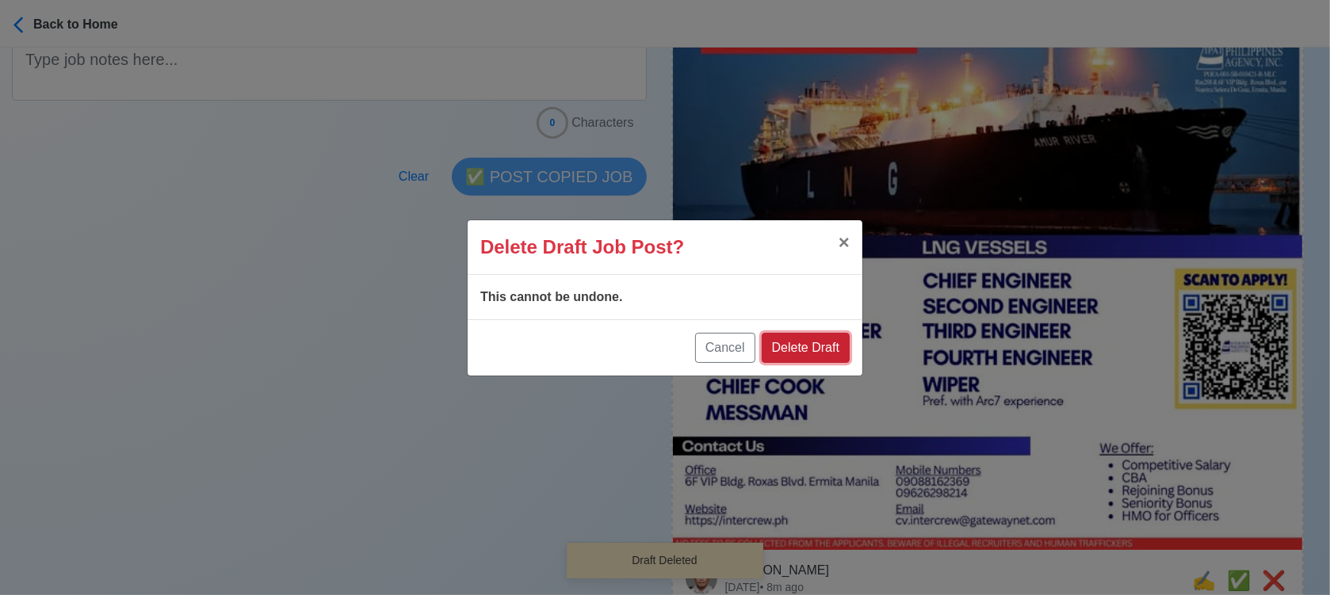
click at [813, 341] on button "Delete Draft" at bounding box center [806, 348] width 88 height 30
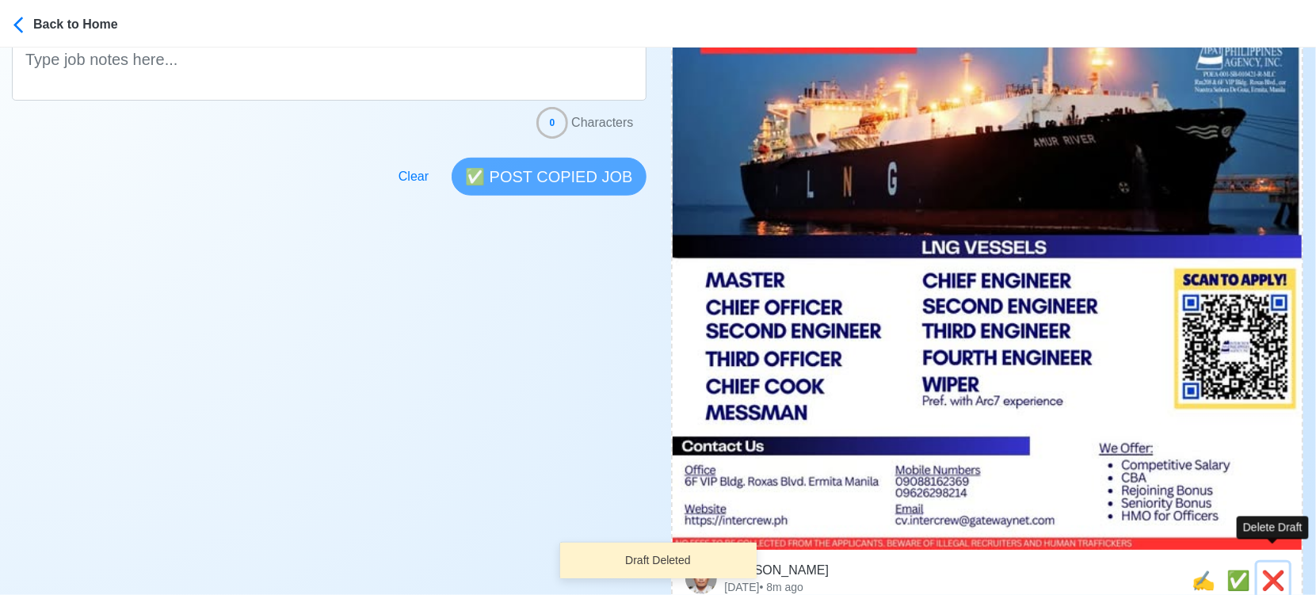
click at [1272, 570] on span "❌" at bounding box center [1274, 580] width 24 height 21
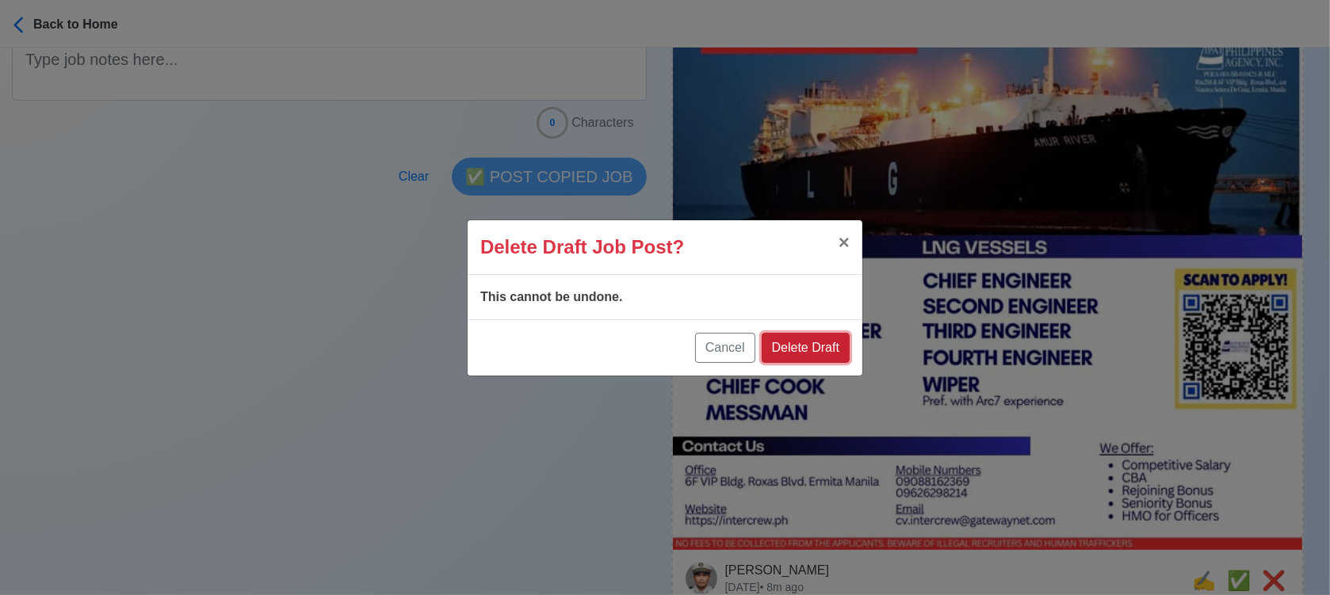
click at [834, 355] on button "Delete Draft" at bounding box center [806, 348] width 88 height 30
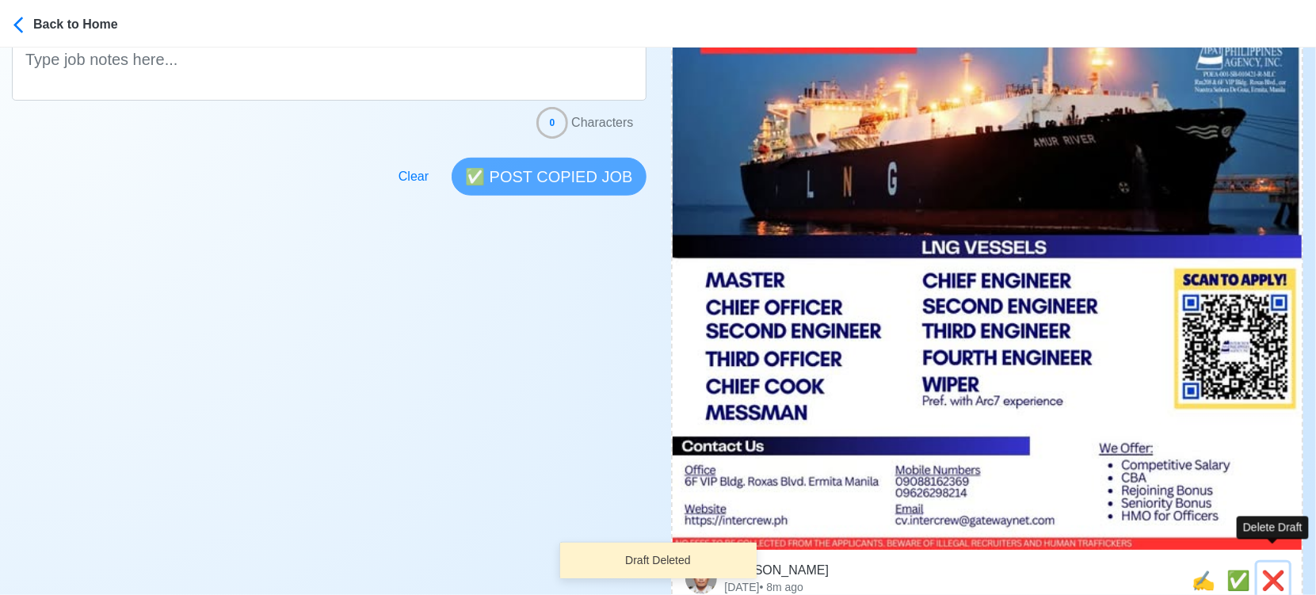
click at [1276, 570] on span "❌" at bounding box center [1274, 580] width 24 height 21
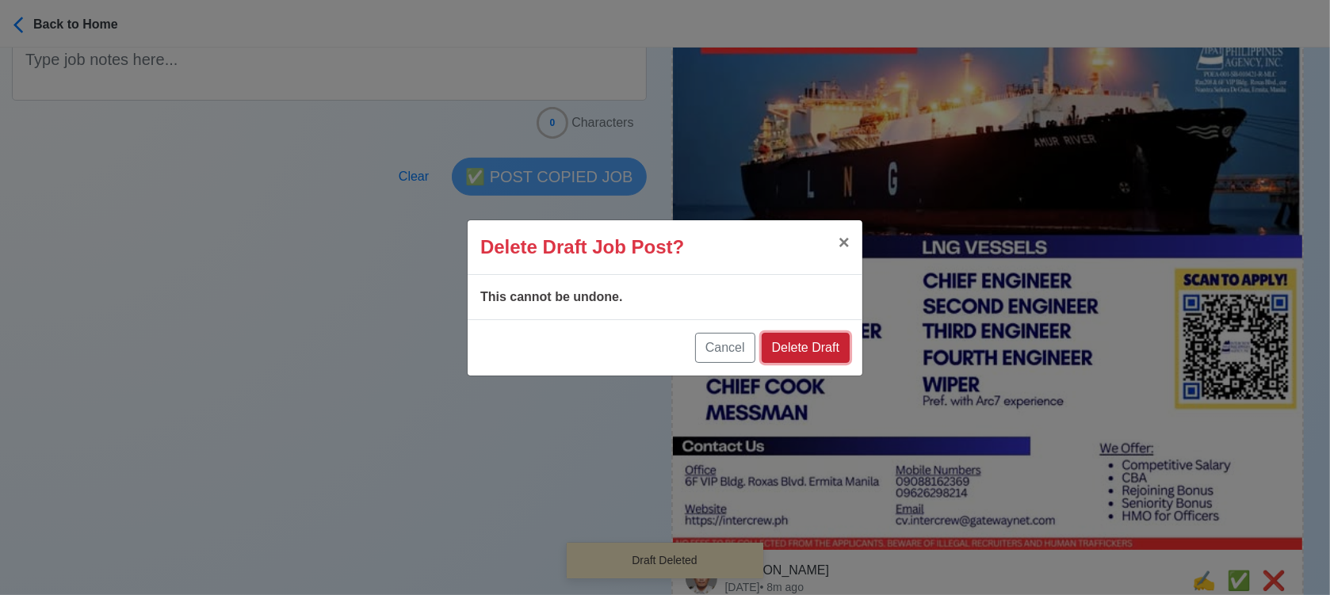
click at [812, 347] on button "Delete Draft" at bounding box center [806, 348] width 88 height 30
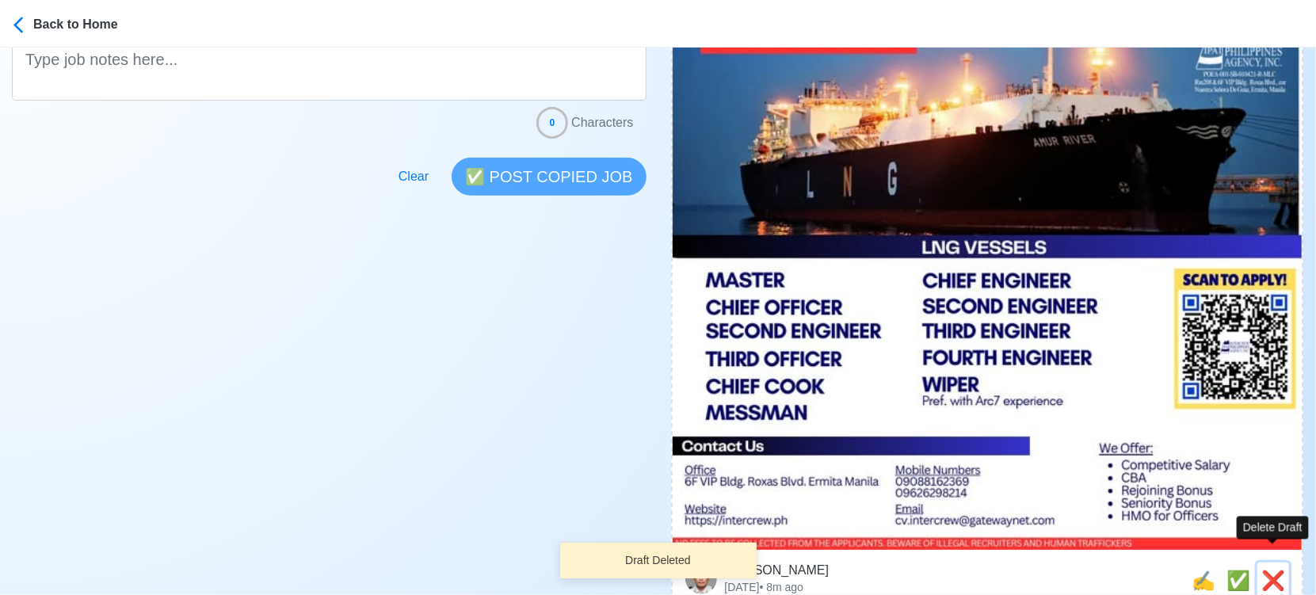
click at [1269, 570] on span "❌" at bounding box center [1274, 580] width 24 height 21
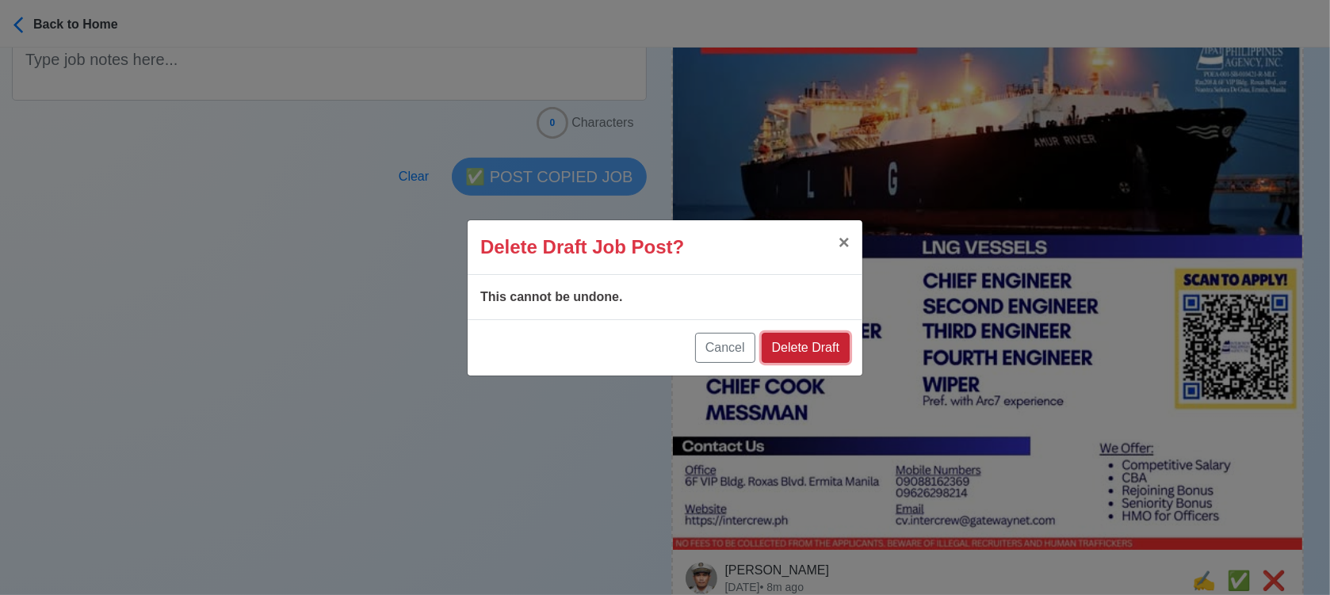
click at [810, 353] on button "Delete Draft" at bounding box center [806, 348] width 88 height 30
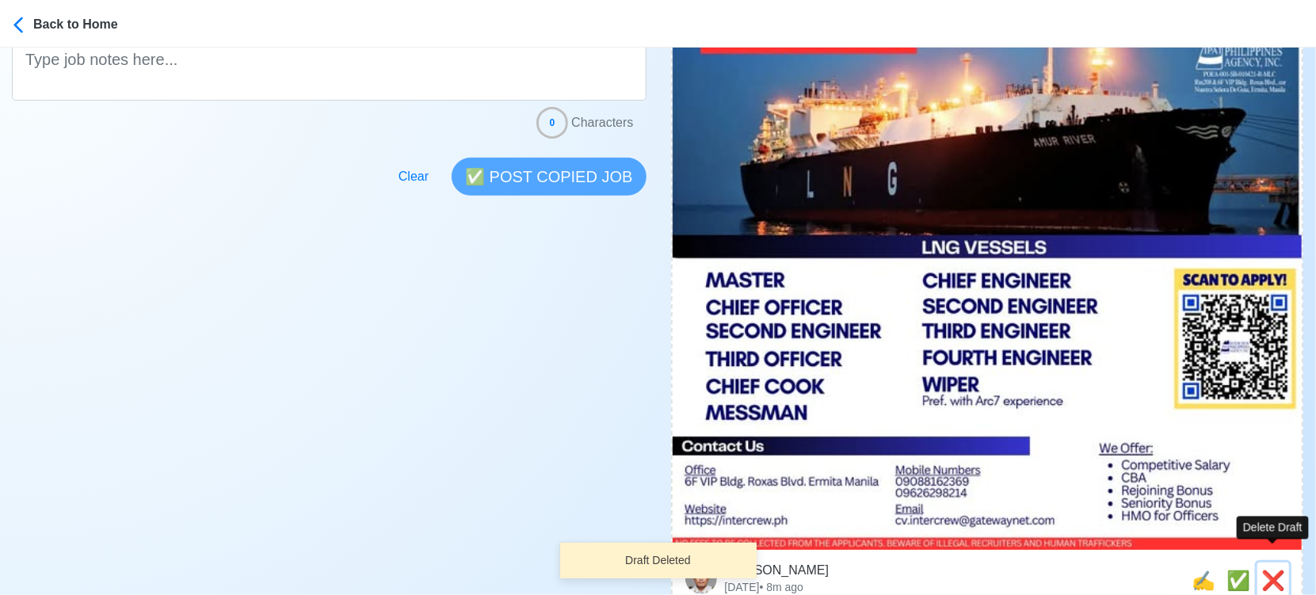
click at [1266, 570] on span "❌" at bounding box center [1274, 580] width 24 height 21
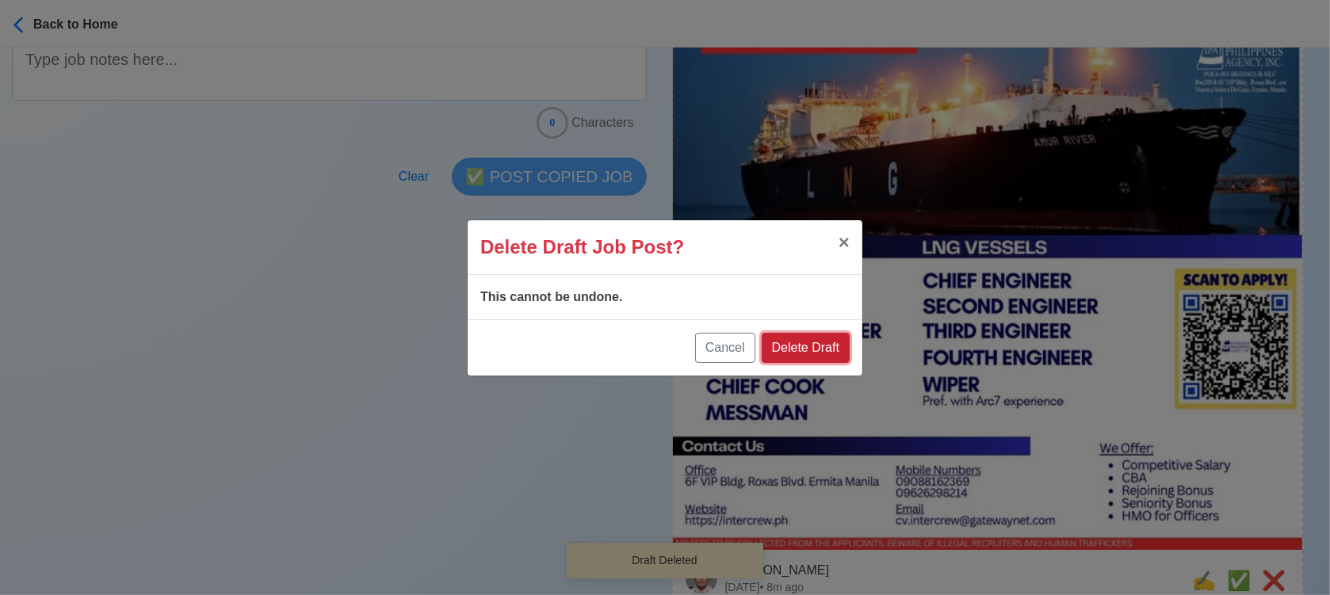
click at [829, 353] on button "Delete Draft" at bounding box center [806, 348] width 88 height 30
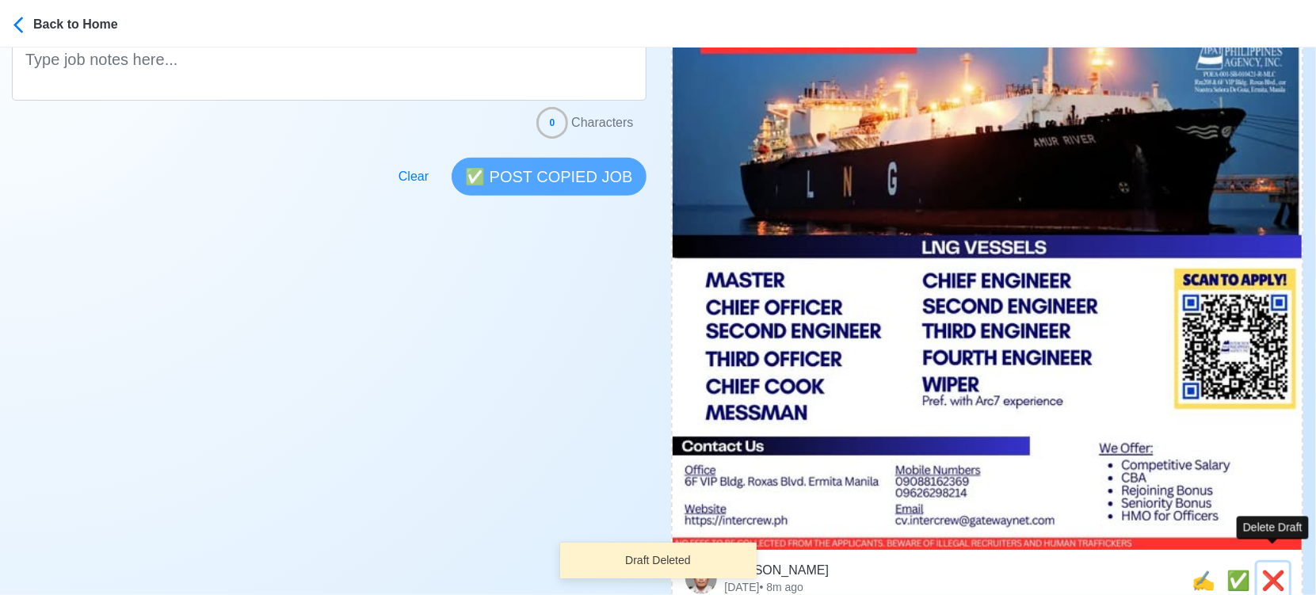
click at [1286, 566] on button "❌" at bounding box center [1274, 581] width 32 height 36
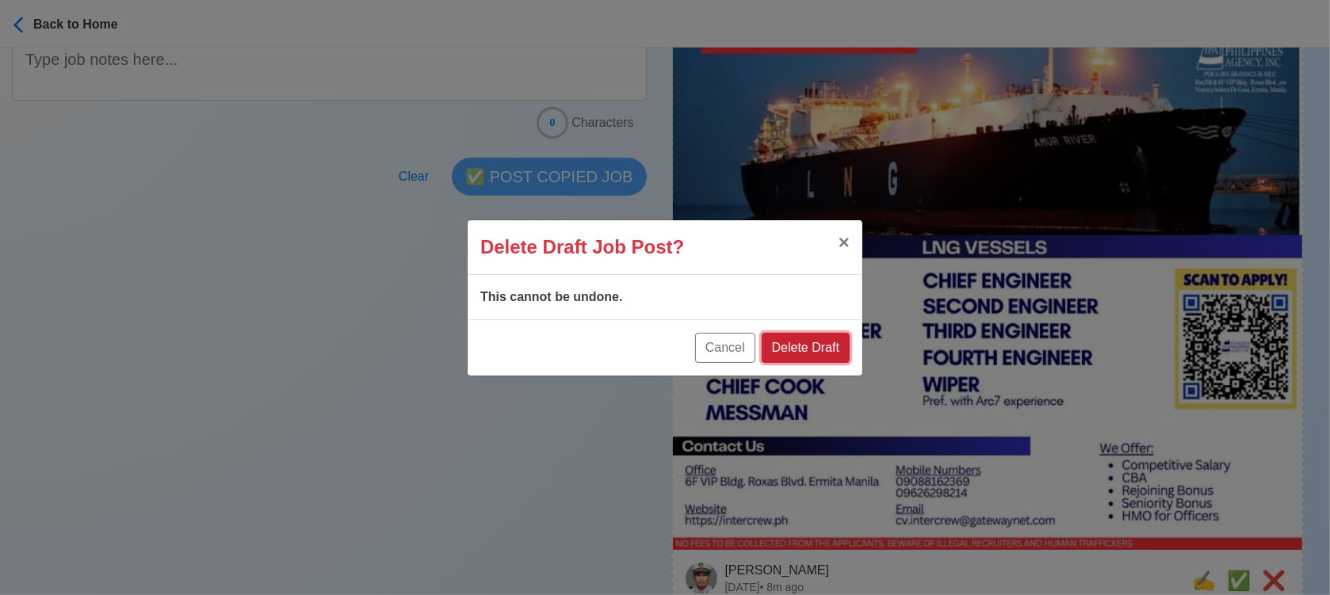
click at [818, 349] on button "Delete Draft" at bounding box center [806, 348] width 88 height 30
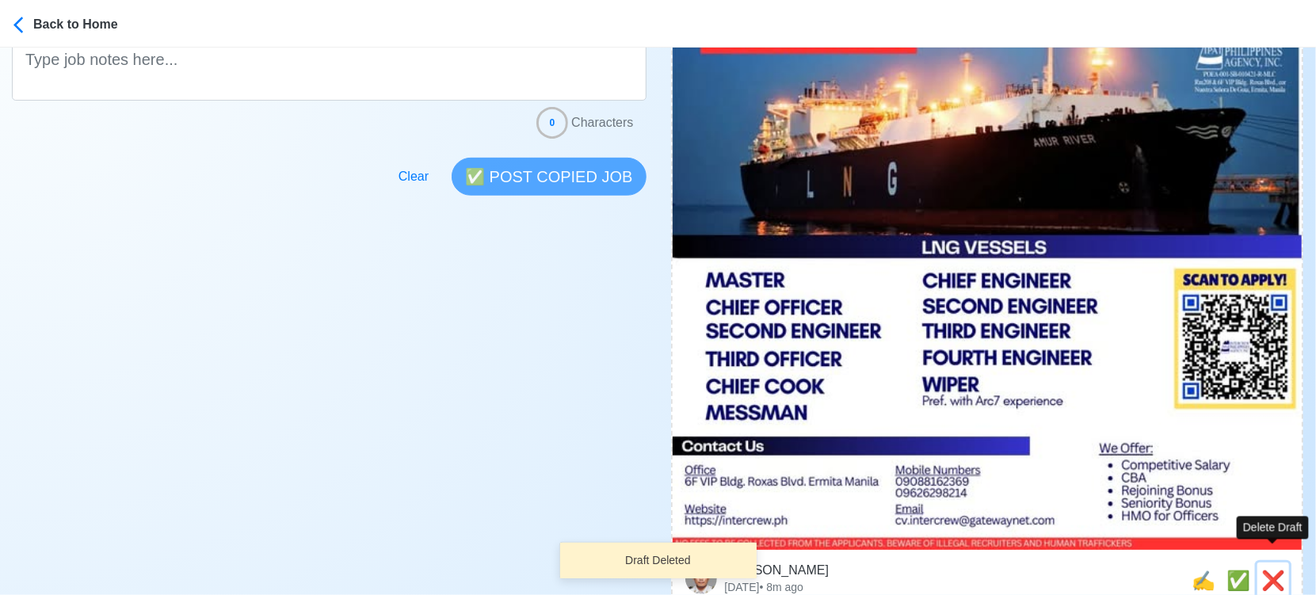
click at [1279, 570] on span "❌" at bounding box center [1274, 580] width 24 height 21
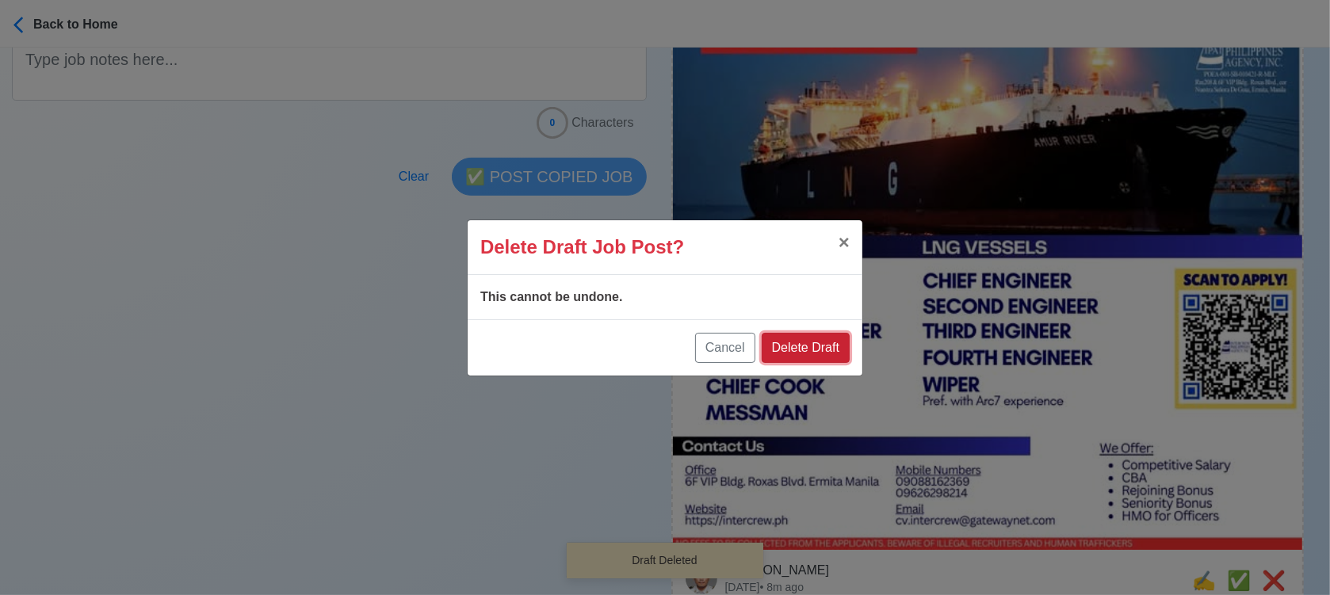
click at [827, 343] on button "Delete Draft" at bounding box center [806, 348] width 88 height 30
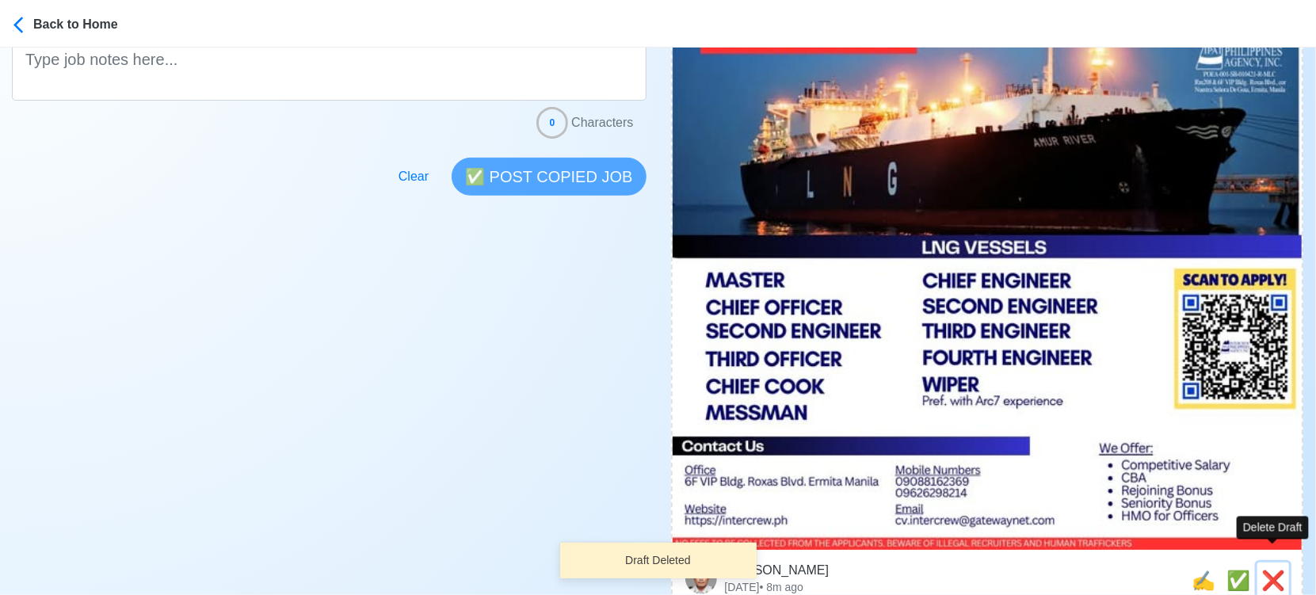
drag, startPoint x: 1267, startPoint y: 556, endPoint x: 1238, endPoint y: 541, distance: 32.6
click at [1266, 570] on span "❌" at bounding box center [1274, 580] width 24 height 21
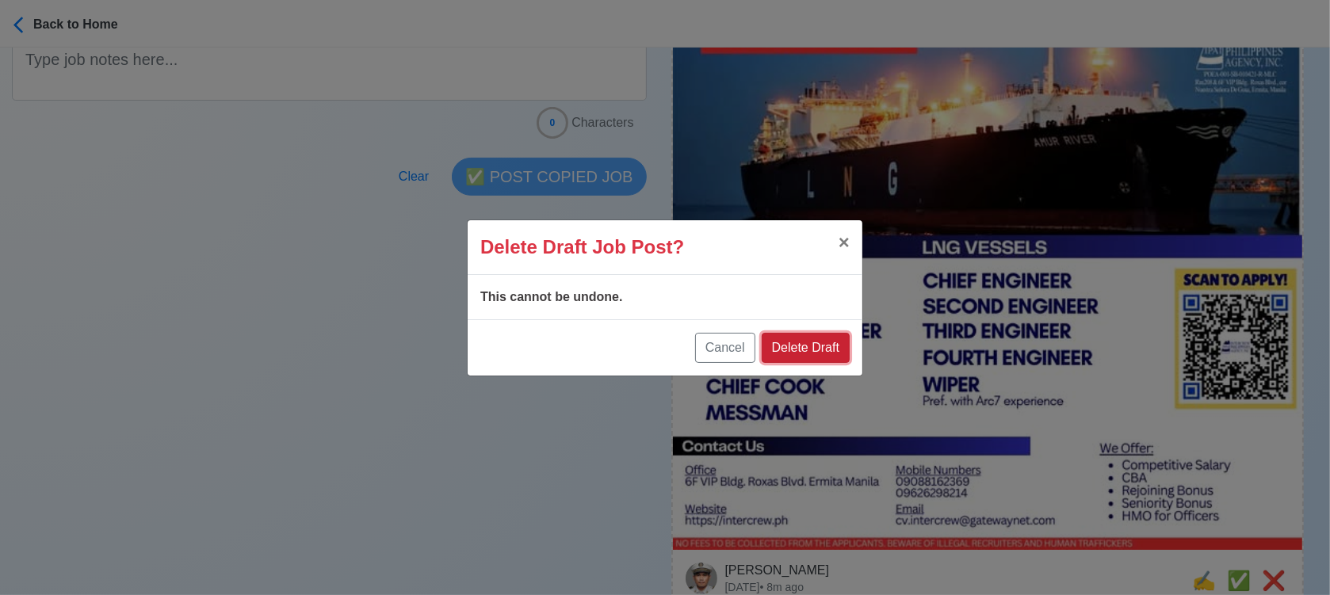
click at [827, 349] on button "Delete Draft" at bounding box center [806, 348] width 88 height 30
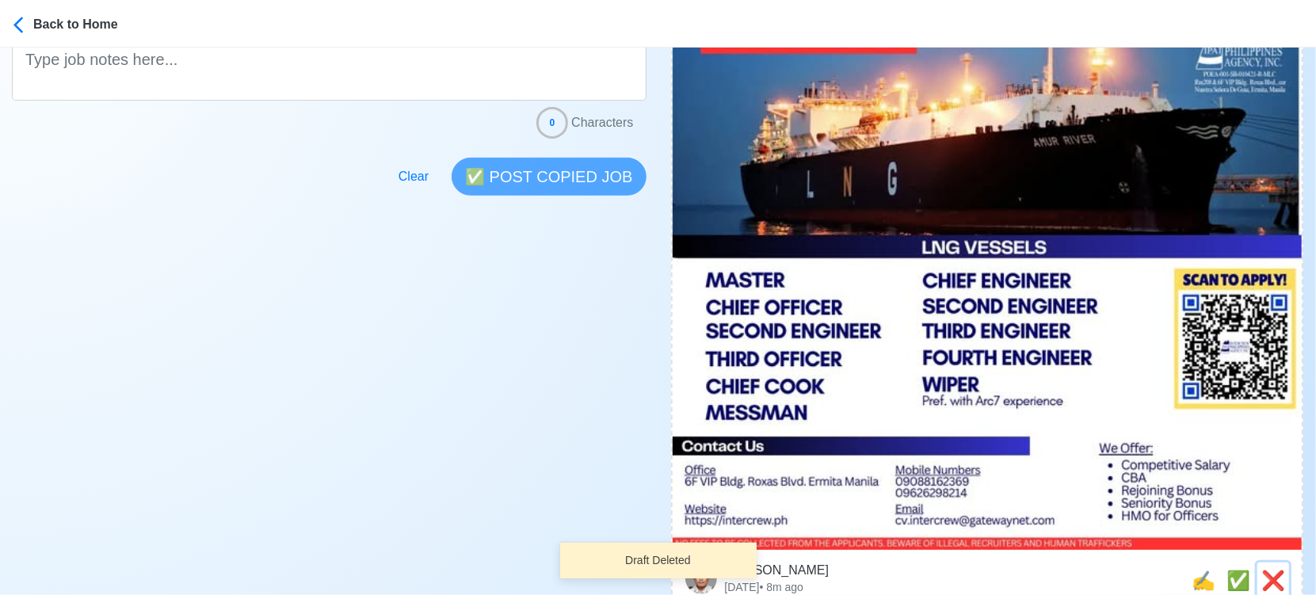
click at [1285, 563] on button "❌" at bounding box center [1274, 581] width 32 height 36
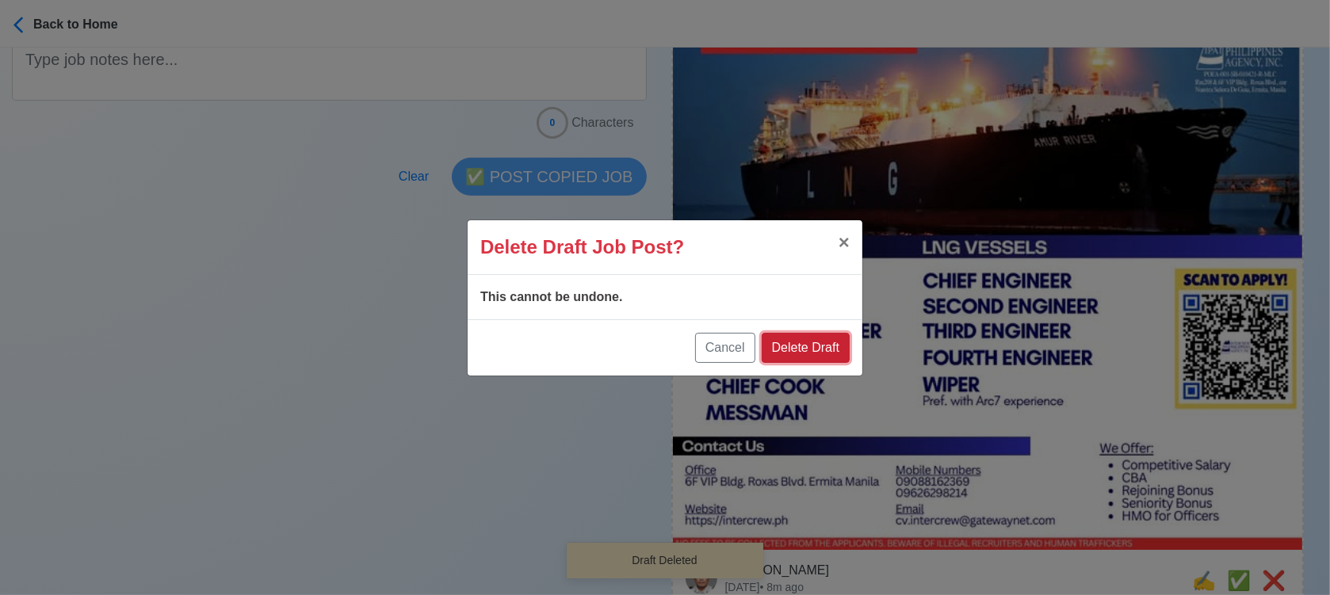
click at [836, 359] on button "Delete Draft" at bounding box center [806, 348] width 88 height 30
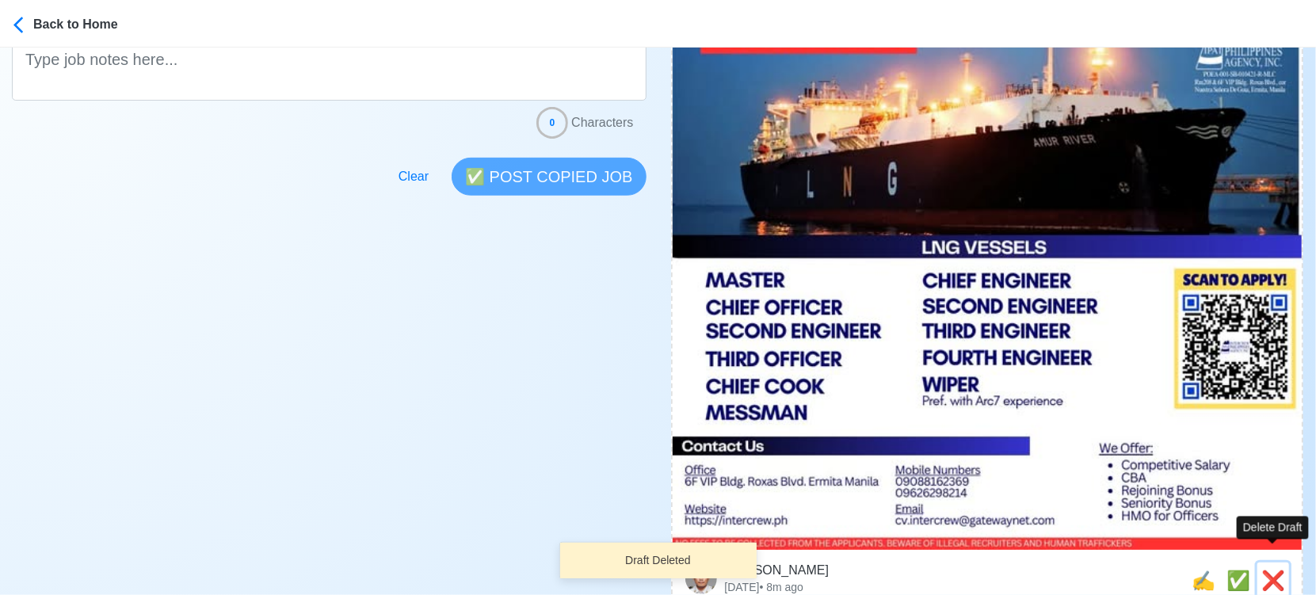
click at [1273, 570] on span "❌" at bounding box center [1274, 580] width 24 height 21
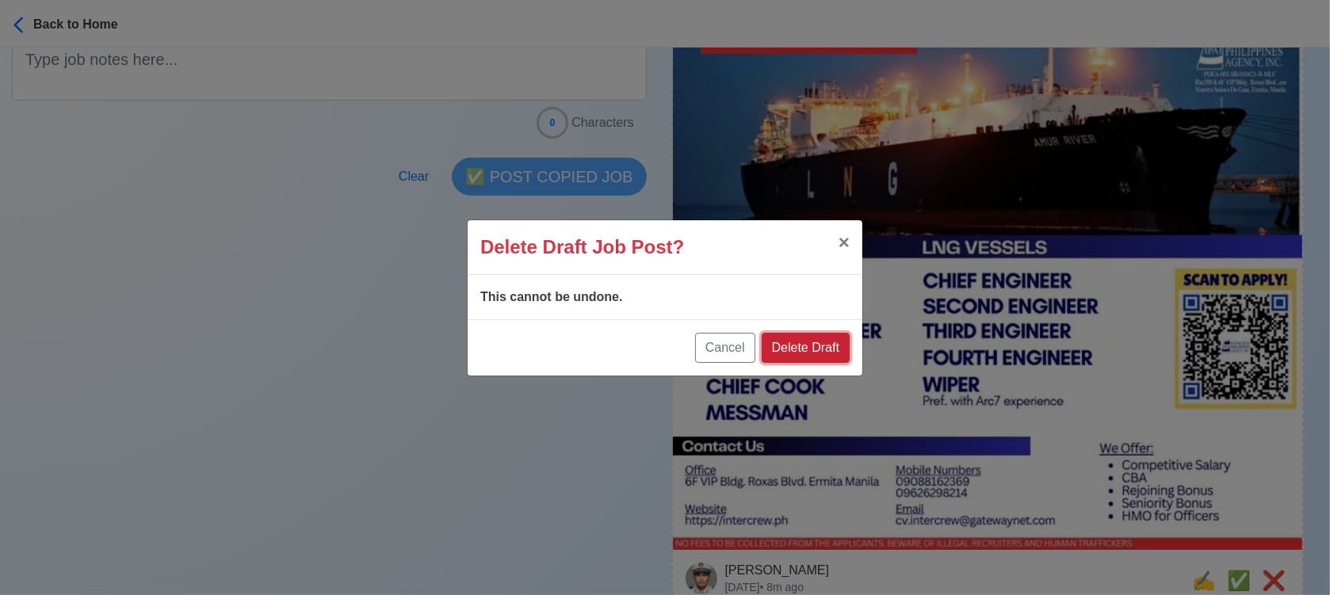
click at [831, 351] on button "Delete Draft" at bounding box center [806, 348] width 88 height 30
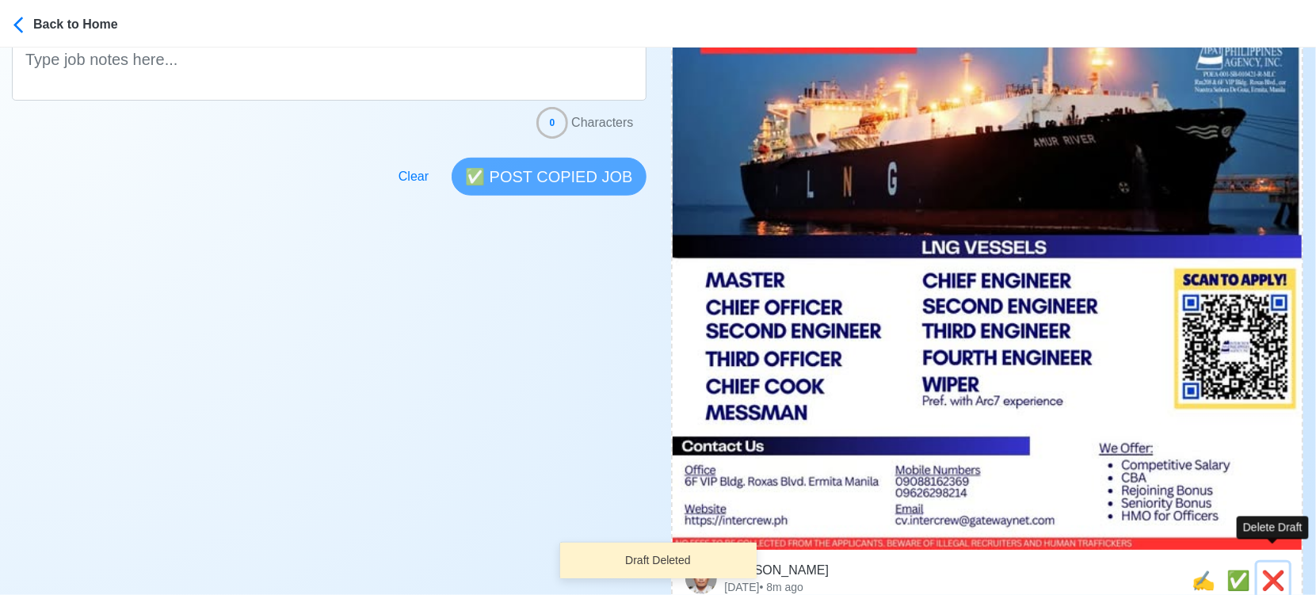
click at [1262, 570] on span "❌" at bounding box center [1274, 580] width 24 height 21
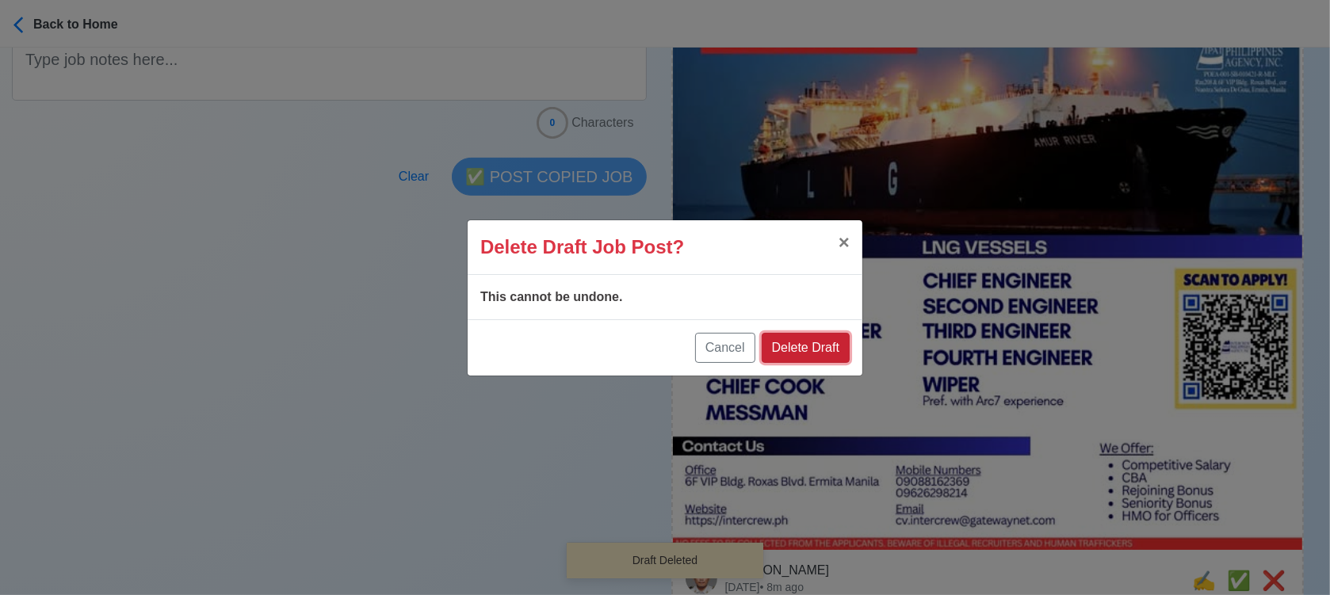
click at [836, 347] on button "Delete Draft" at bounding box center [806, 348] width 88 height 30
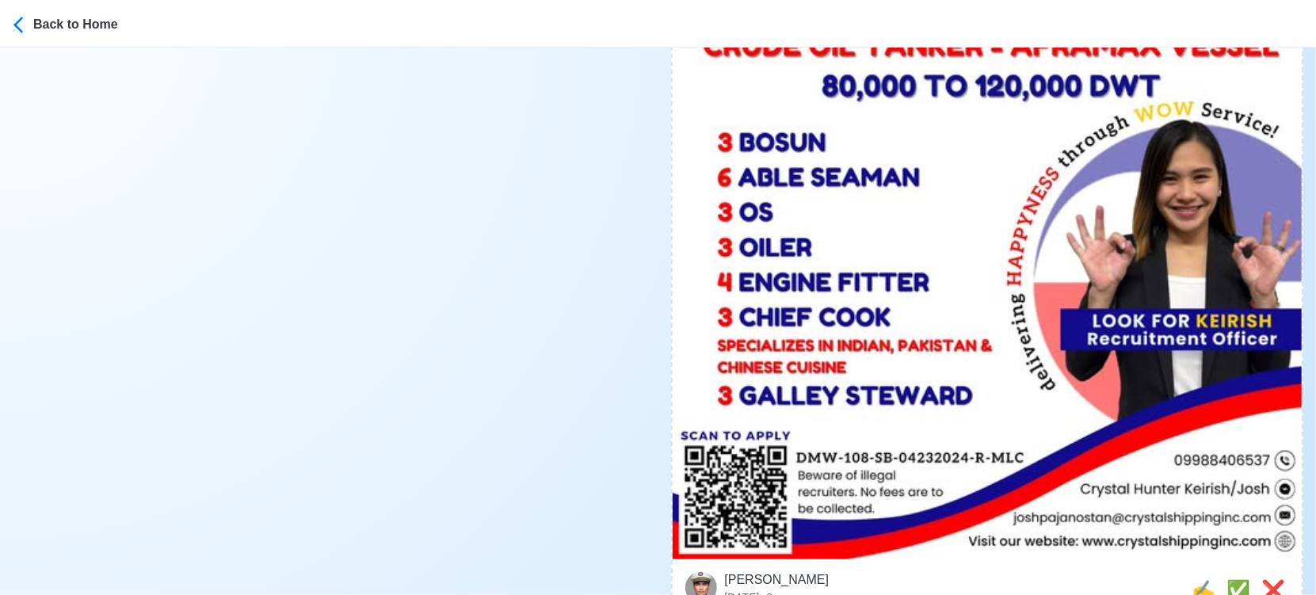
scroll to position [880, 0]
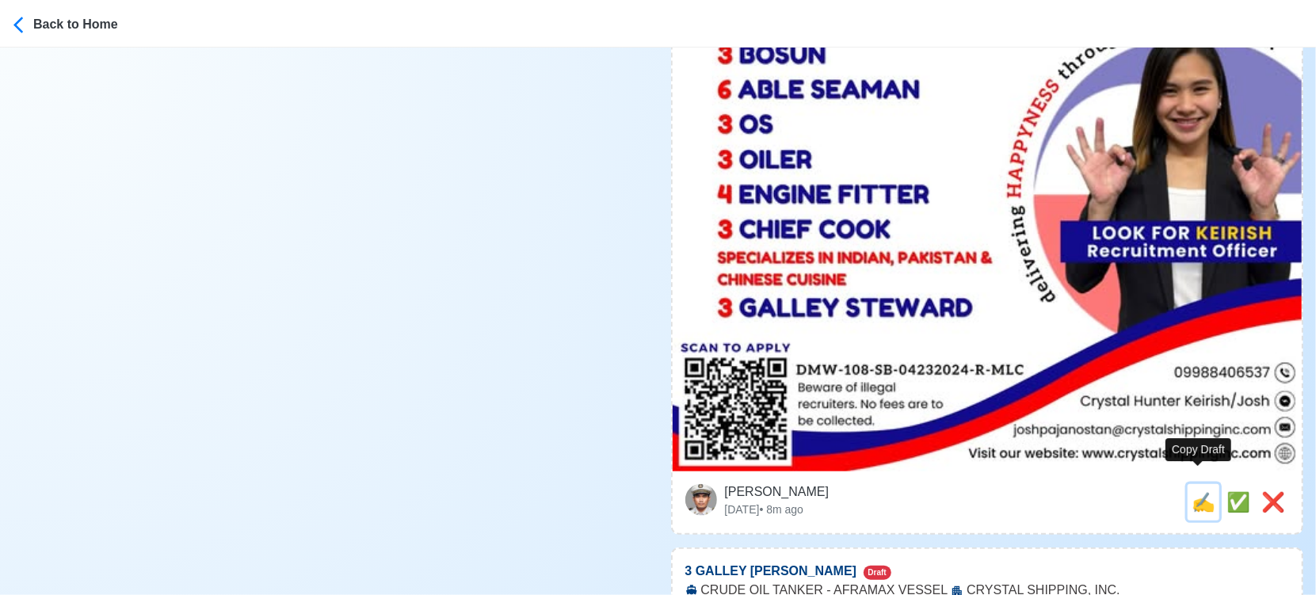
drag, startPoint x: 1189, startPoint y: 483, endPoint x: 1181, endPoint y: 479, distance: 8.5
click at [1192, 491] on span "✍️" at bounding box center [1204, 501] width 24 height 21
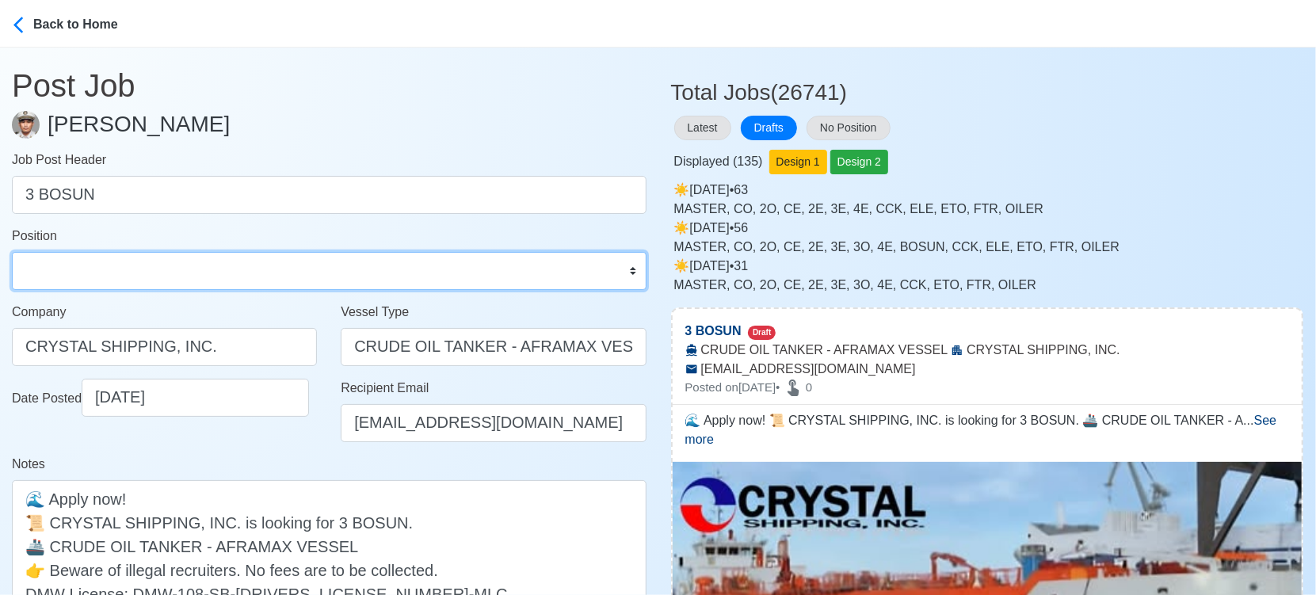
drag, startPoint x: 105, startPoint y: 268, endPoint x: 118, endPoint y: 254, distance: 18.5
click at [105, 268] on select "Master Chief Officer 2nd Officer 3rd Officer Junior Officer Chief Engineer 2nd …" at bounding box center [329, 271] width 635 height 38
click at [12, 252] on select "Master Chief Officer 2nd Officer 3rd Officer Junior Officer Chief Engineer 2nd …" at bounding box center [329, 271] width 635 height 38
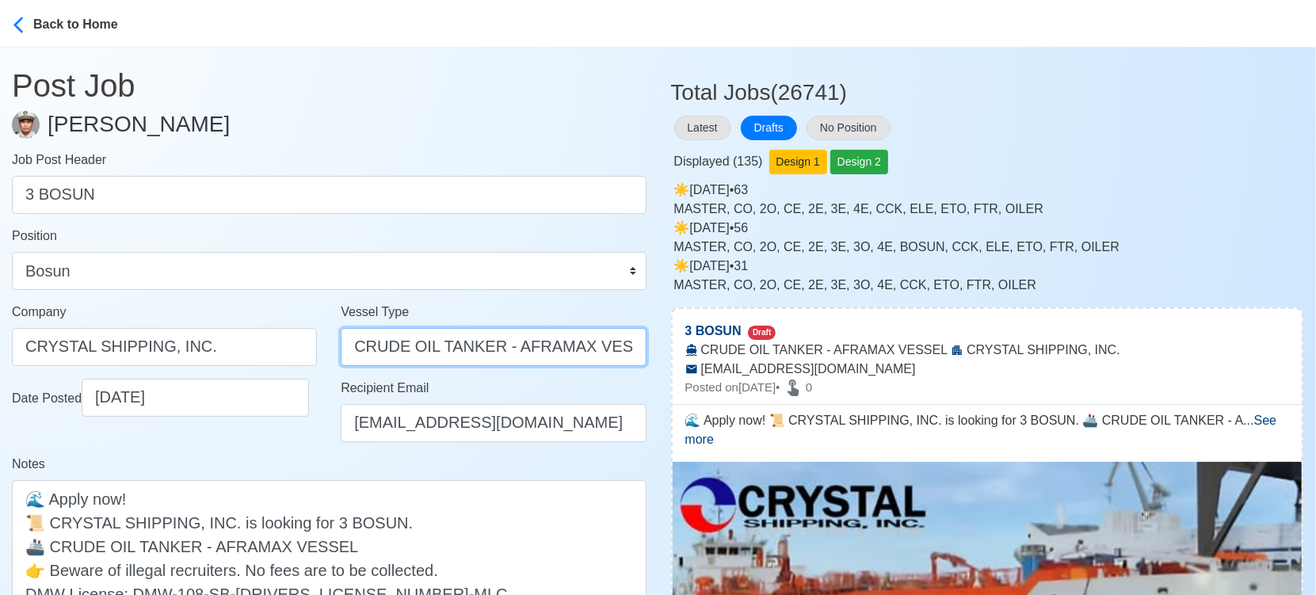
click at [504, 347] on input "CRUDE OIL TANKER - AFRAMAX VESSEL" at bounding box center [493, 347] width 305 height 38
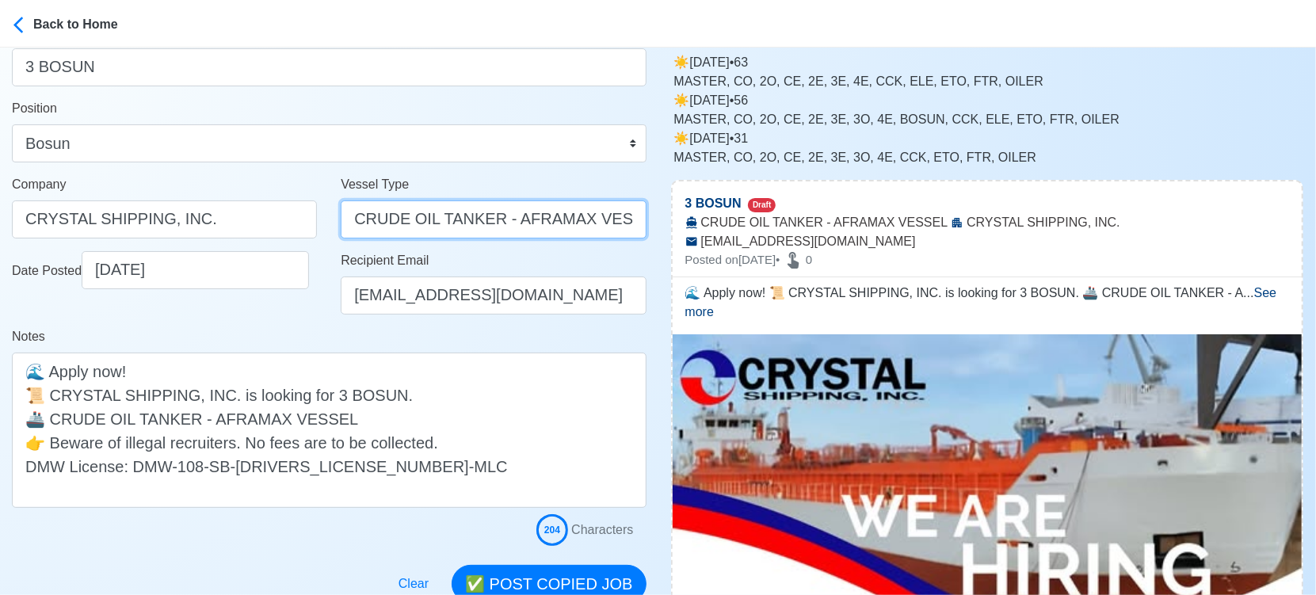
scroll to position [88, 0]
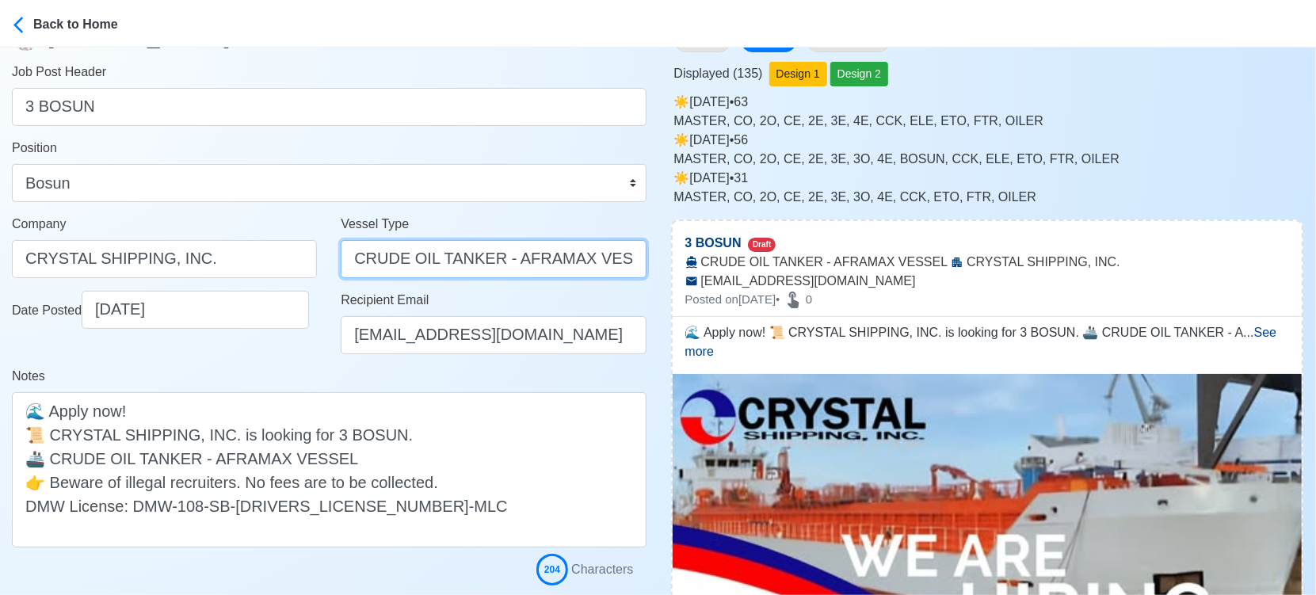
drag, startPoint x: 496, startPoint y: 258, endPoint x: 734, endPoint y: 287, distance: 239.5
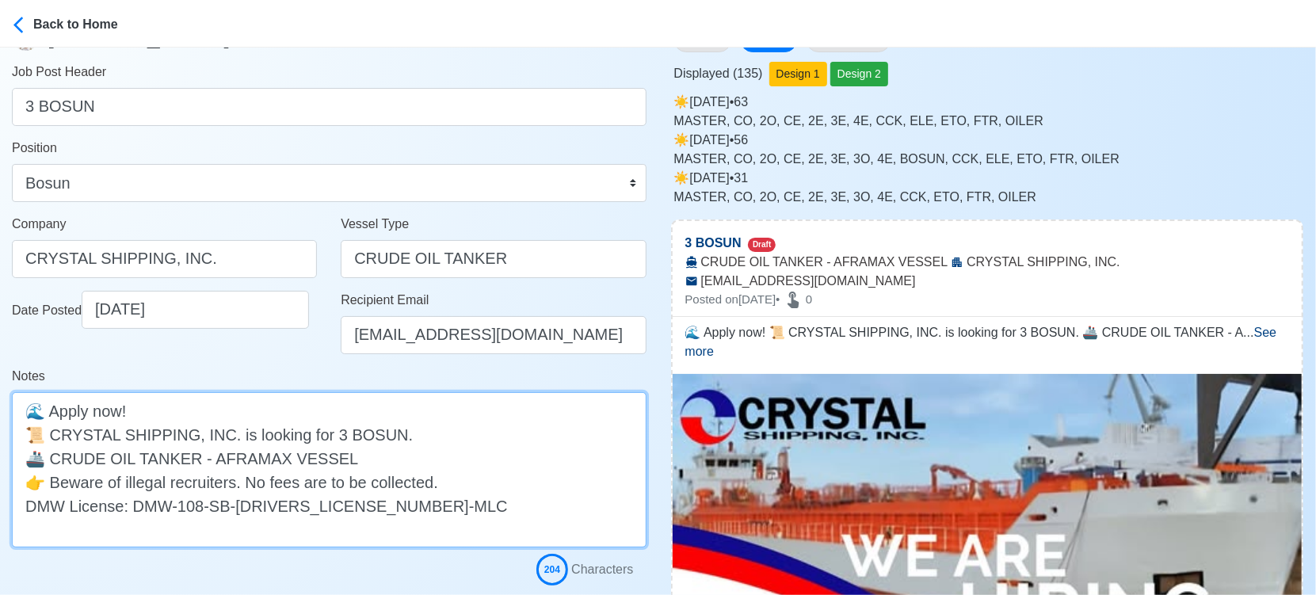
click at [523, 474] on textarea "🌊 Apply now! 📜 CRYSTAL SHIPPING, INC. is looking for 3 BOSUN. 🚢 CRUDE OIL TANKE…" at bounding box center [329, 469] width 635 height 155
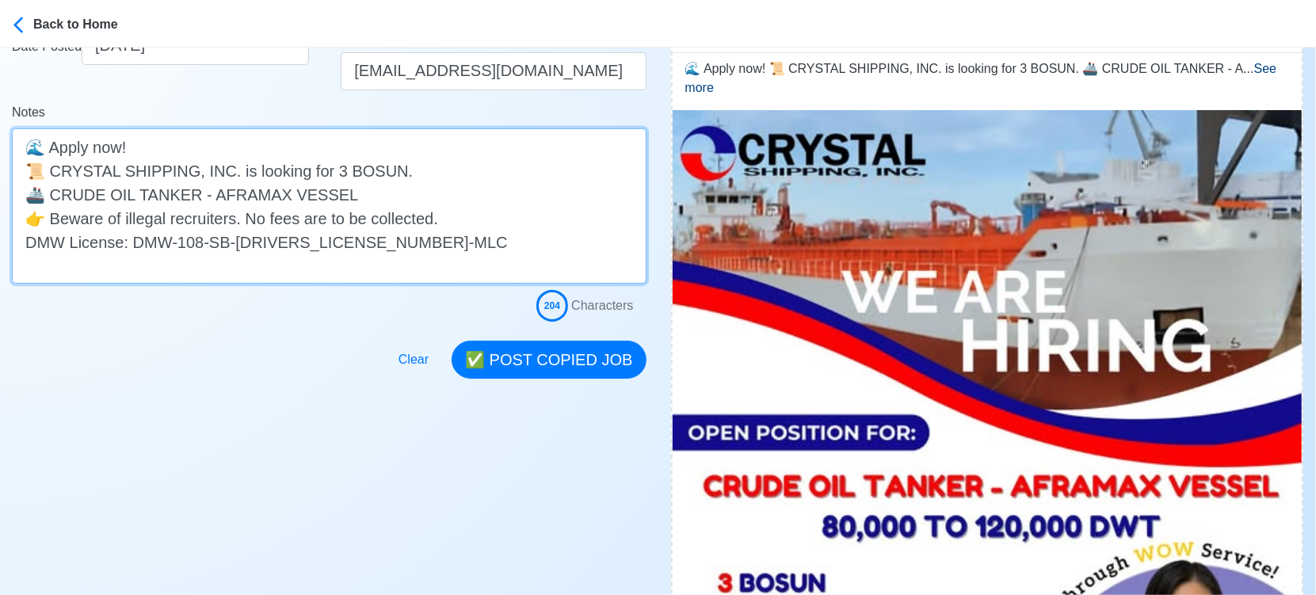
click at [383, 197] on textarea "🌊 Apply now! 📜 CRYSTAL SHIPPING, INC. is looking for 3 BOSUN. 🚢 CRUDE OIL TANKE…" at bounding box center [329, 205] width 635 height 155
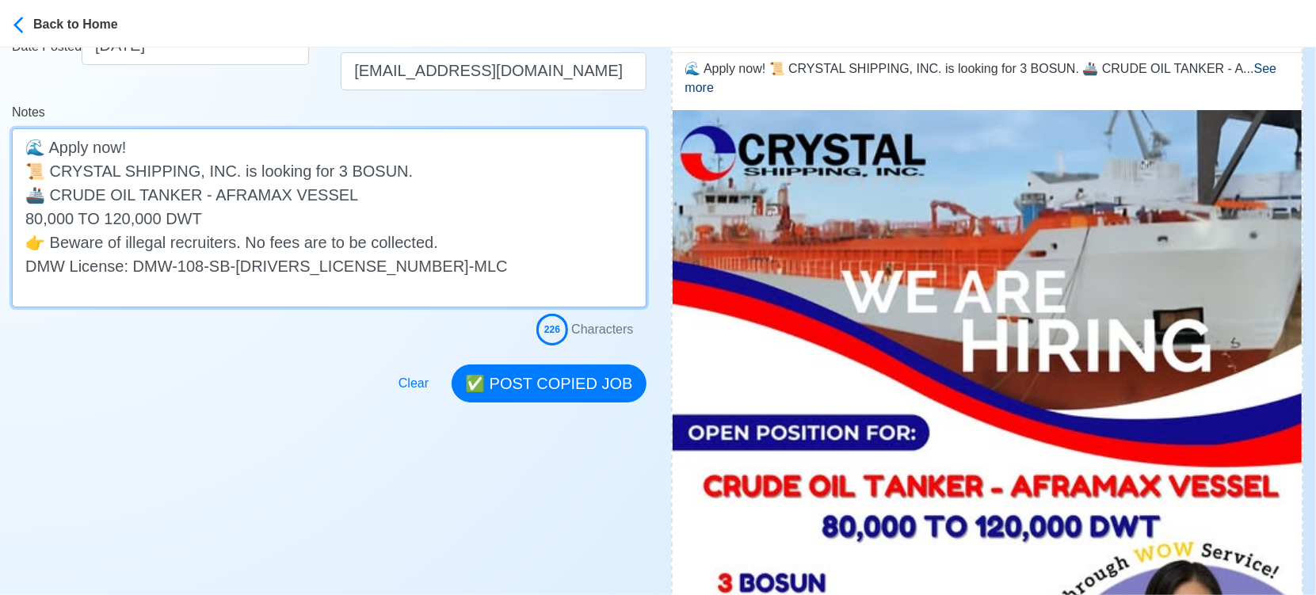
drag, startPoint x: 212, startPoint y: 220, endPoint x: -13, endPoint y: 217, distance: 225.9
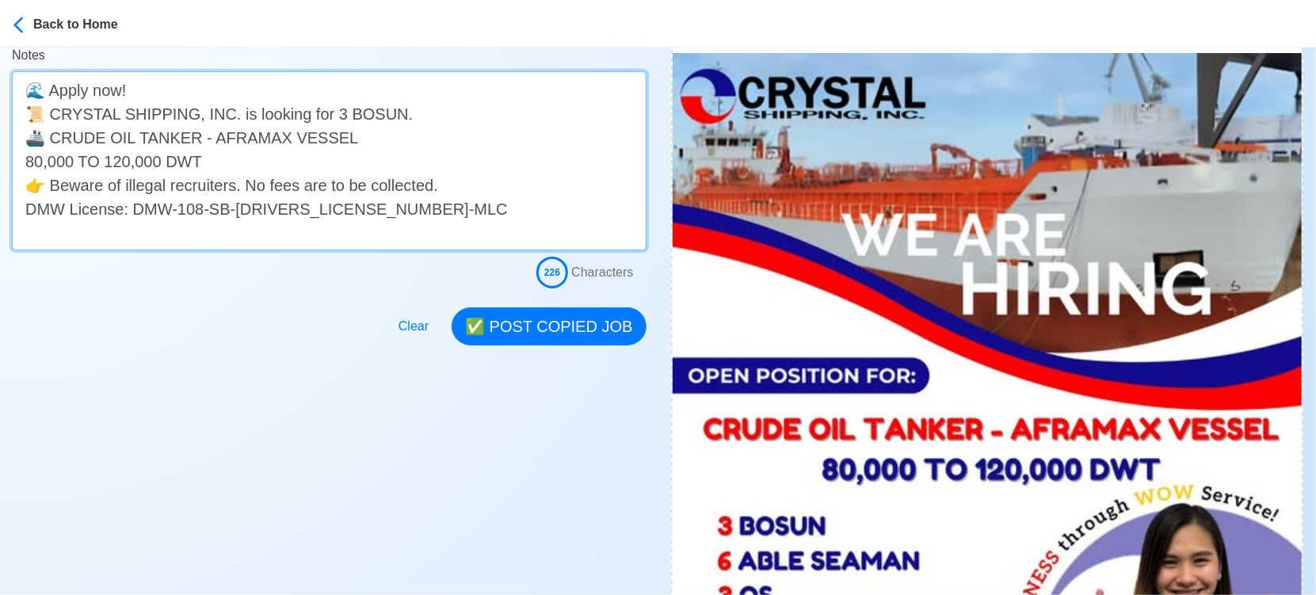
scroll to position [440, 0]
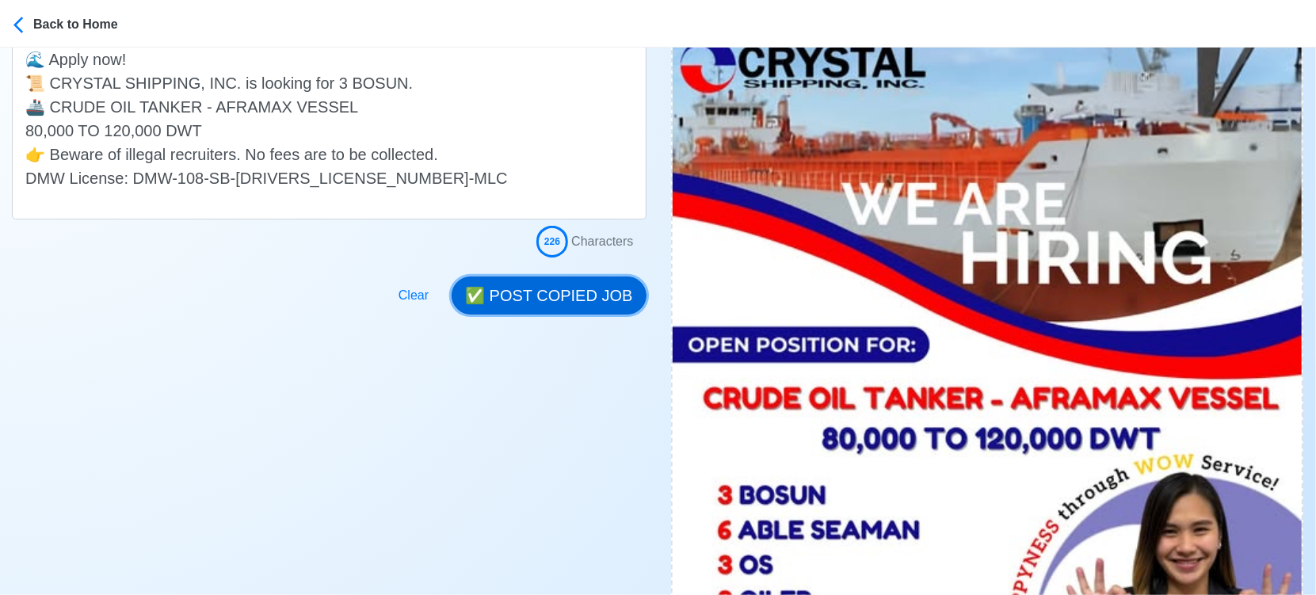
click at [560, 296] on button "✅ POST COPIED JOB" at bounding box center [549, 296] width 194 height 38
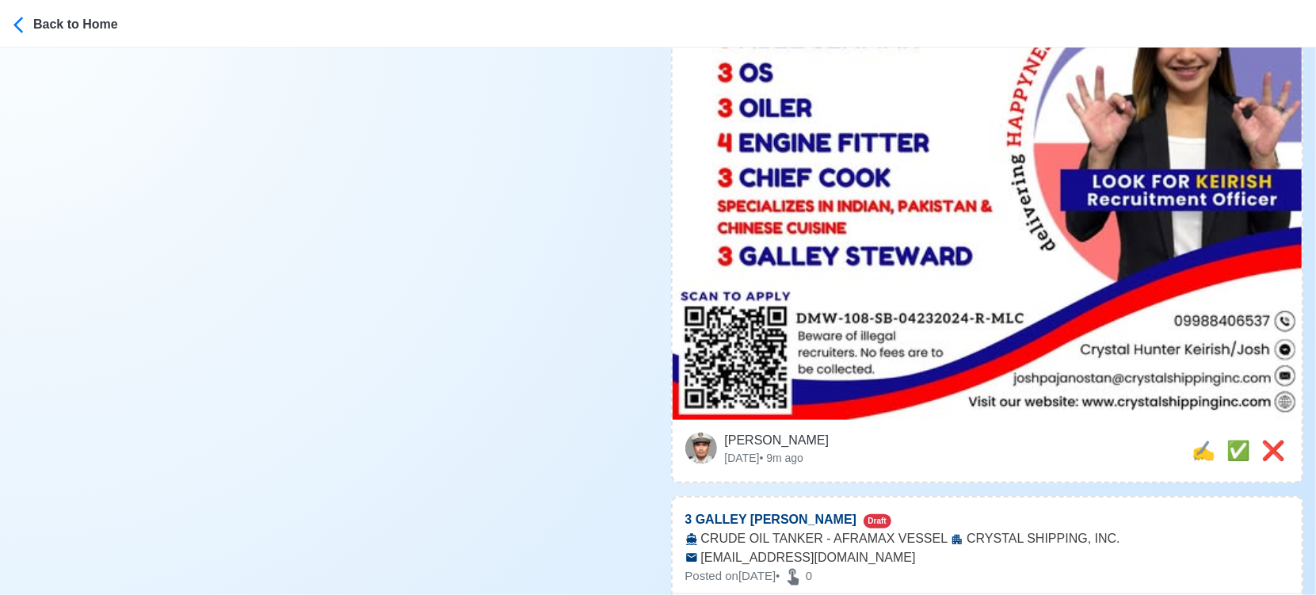
scroll to position [1056, 0]
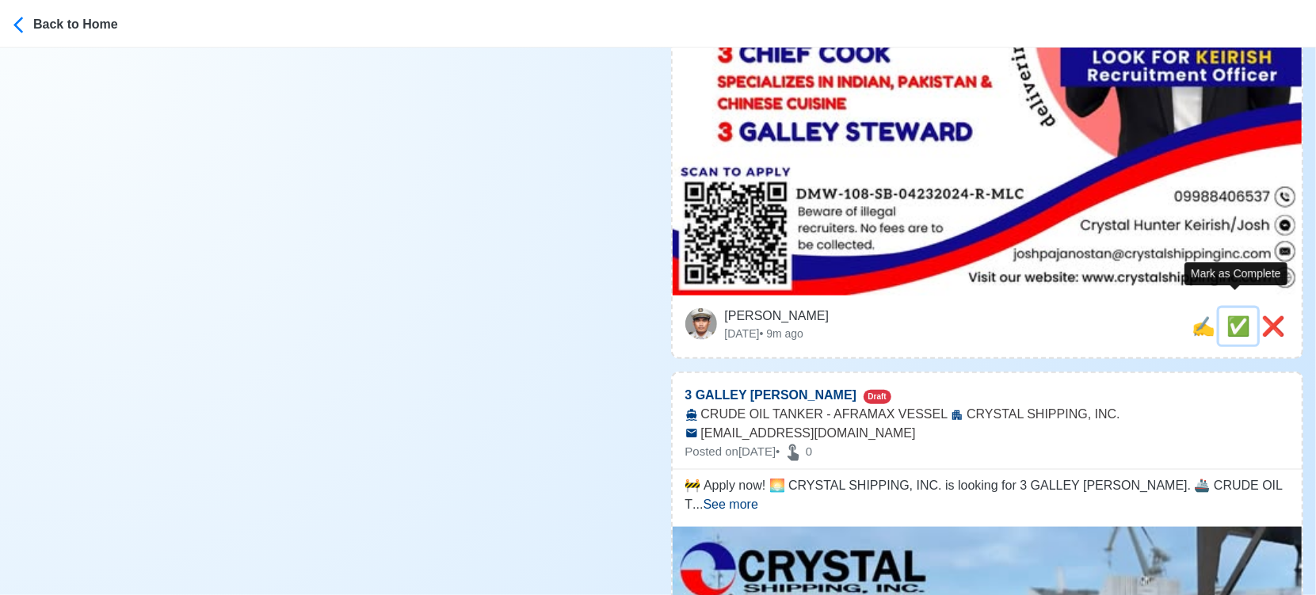
click at [1228, 315] on span "✅" at bounding box center [1239, 325] width 24 height 21
click at [1205, 315] on span "✍️" at bounding box center [1204, 325] width 24 height 21
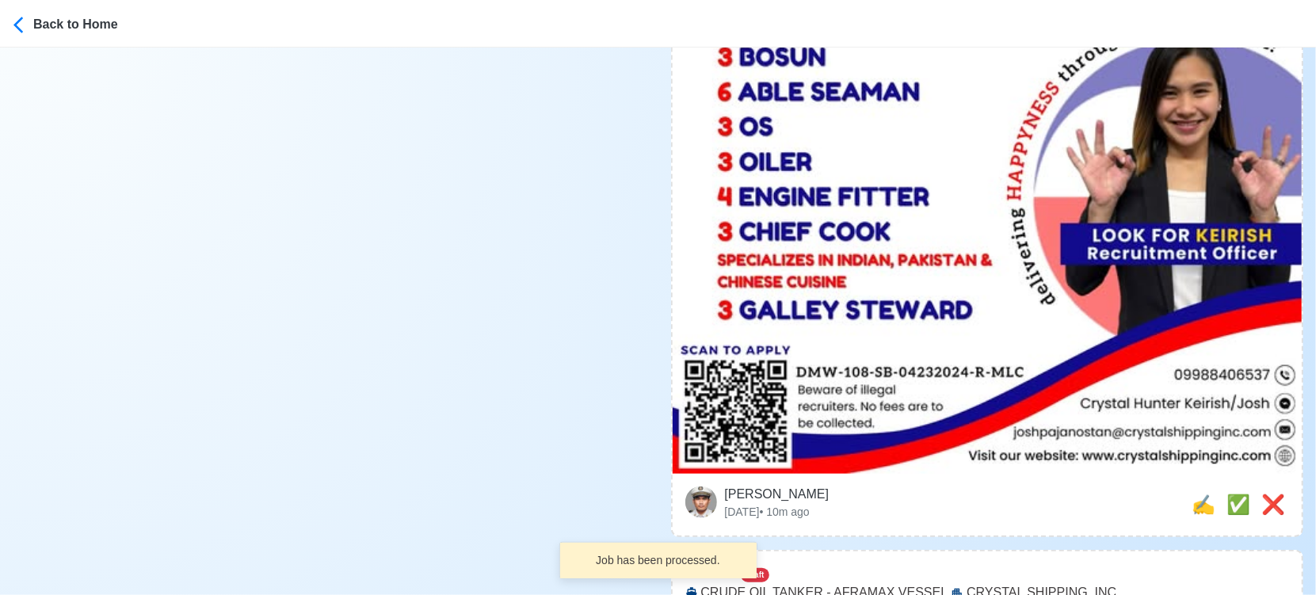
scroll to position [880, 0]
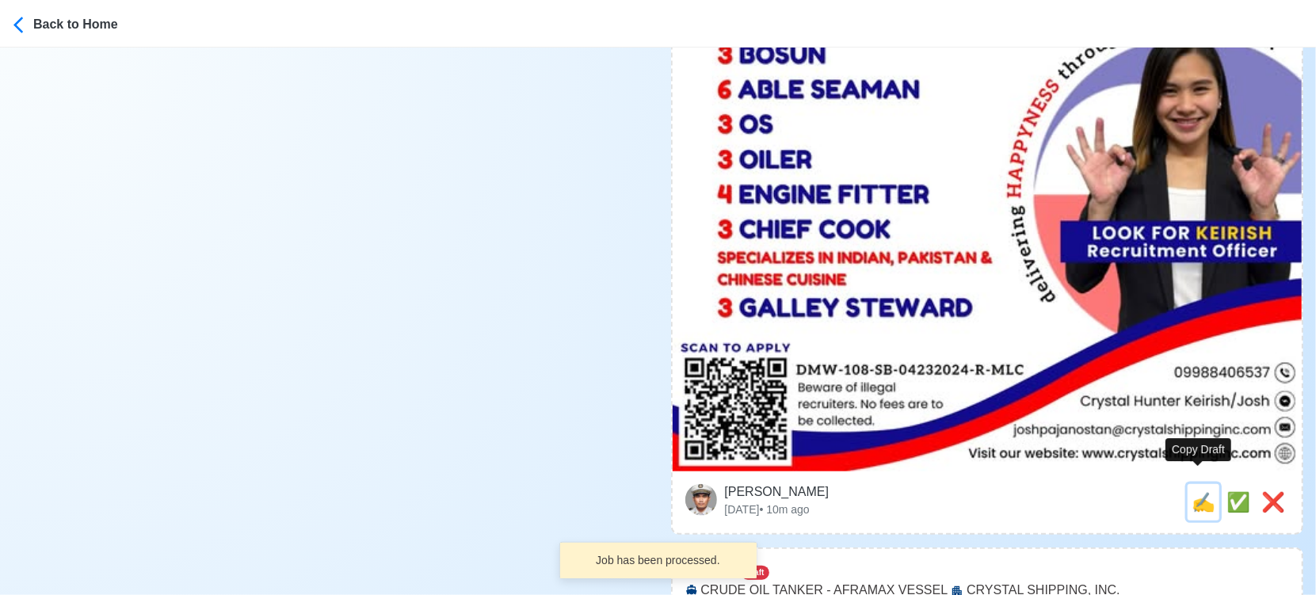
click at [1192, 491] on span "✍️" at bounding box center [1204, 501] width 24 height 21
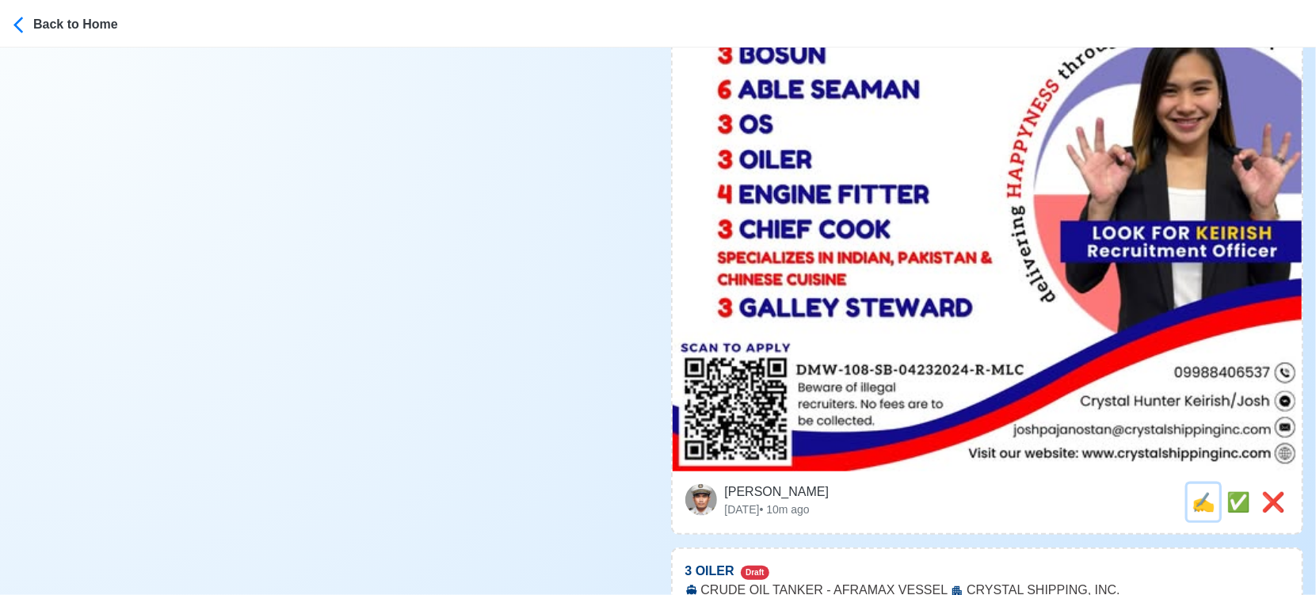
scroll to position [0, 0]
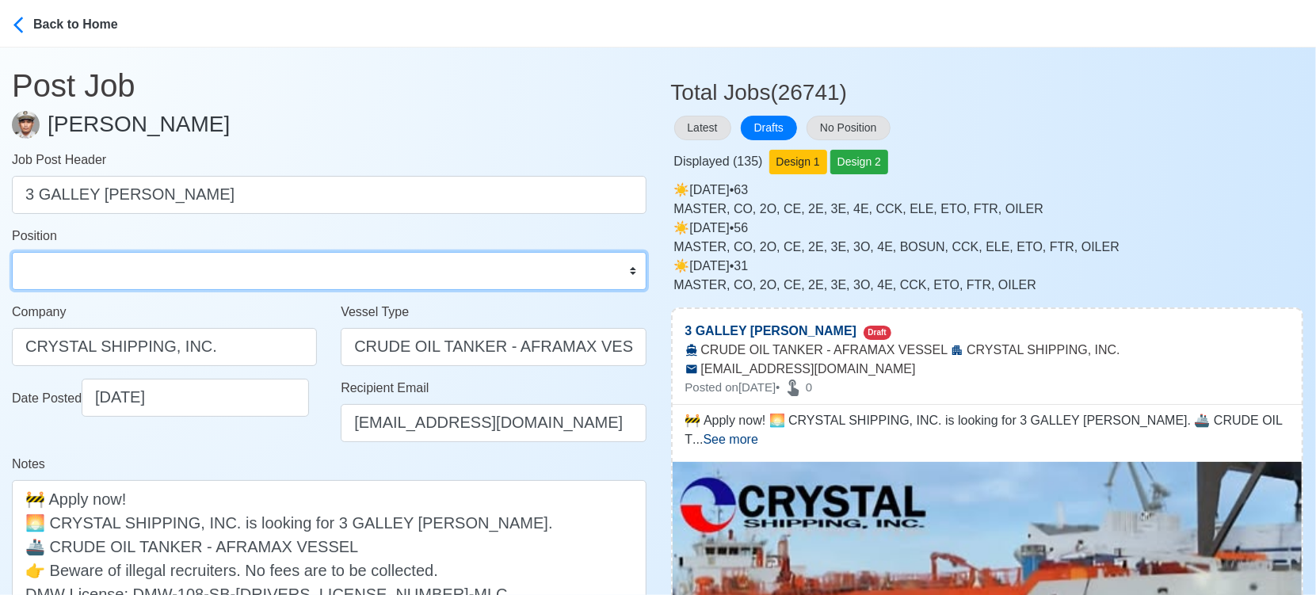
click at [213, 266] on select "Master Chief Officer 2nd Officer 3rd Officer Junior Officer Chief Engineer 2nd …" at bounding box center [329, 271] width 635 height 38
click at [12, 252] on select "Master Chief Officer 2nd Officer 3rd Officer Junior Officer Chief Engineer 2nd …" at bounding box center [329, 271] width 635 height 38
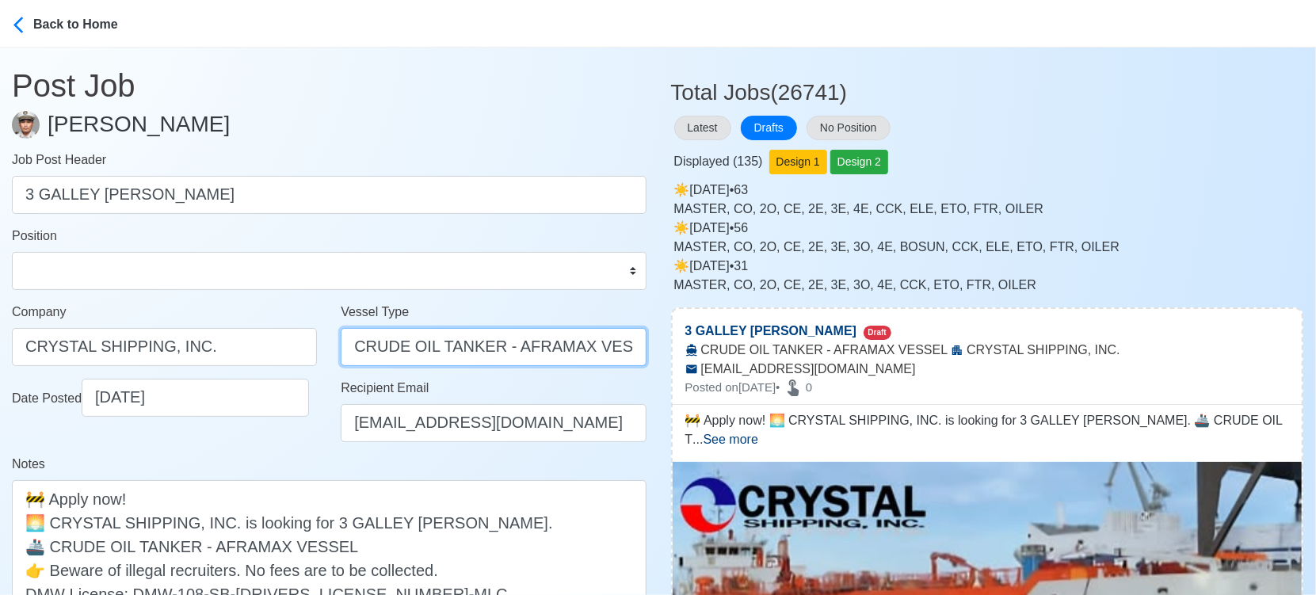
drag, startPoint x: 496, startPoint y: 343, endPoint x: 746, endPoint y: 384, distance: 253.0
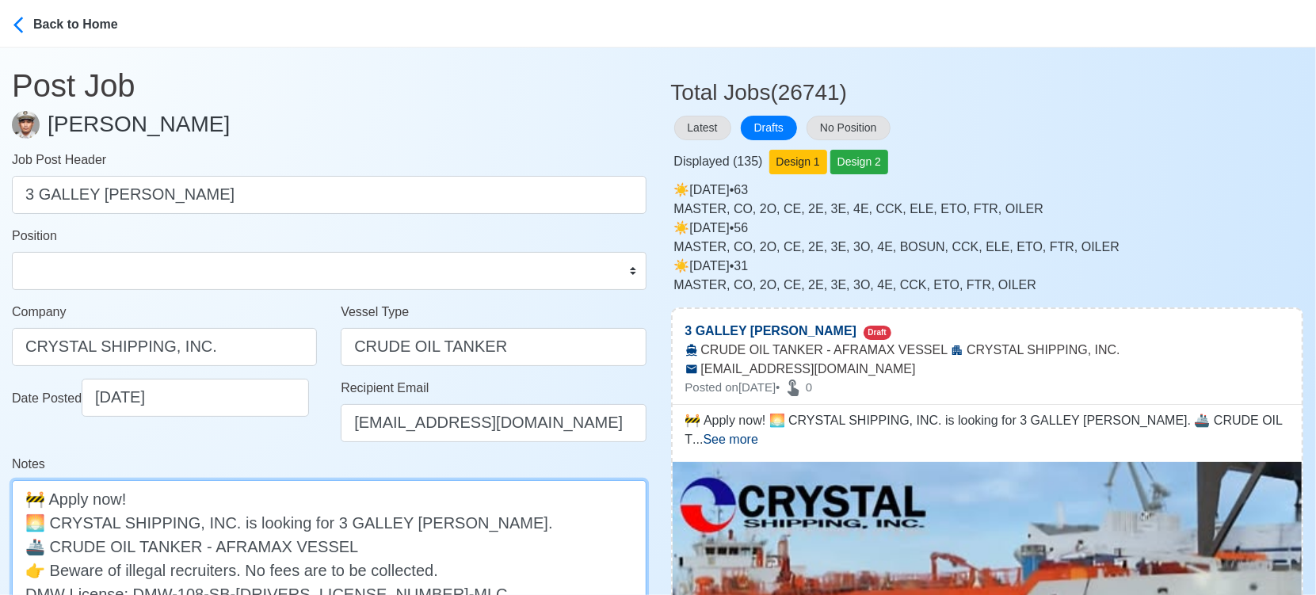
click at [365, 540] on textarea "🚧 Apply now! 🌅 CRYSTAL SHIPPING, INC. is looking for 3 GALLEY STEWARD. 🚢 CRUDE …" at bounding box center [329, 557] width 635 height 155
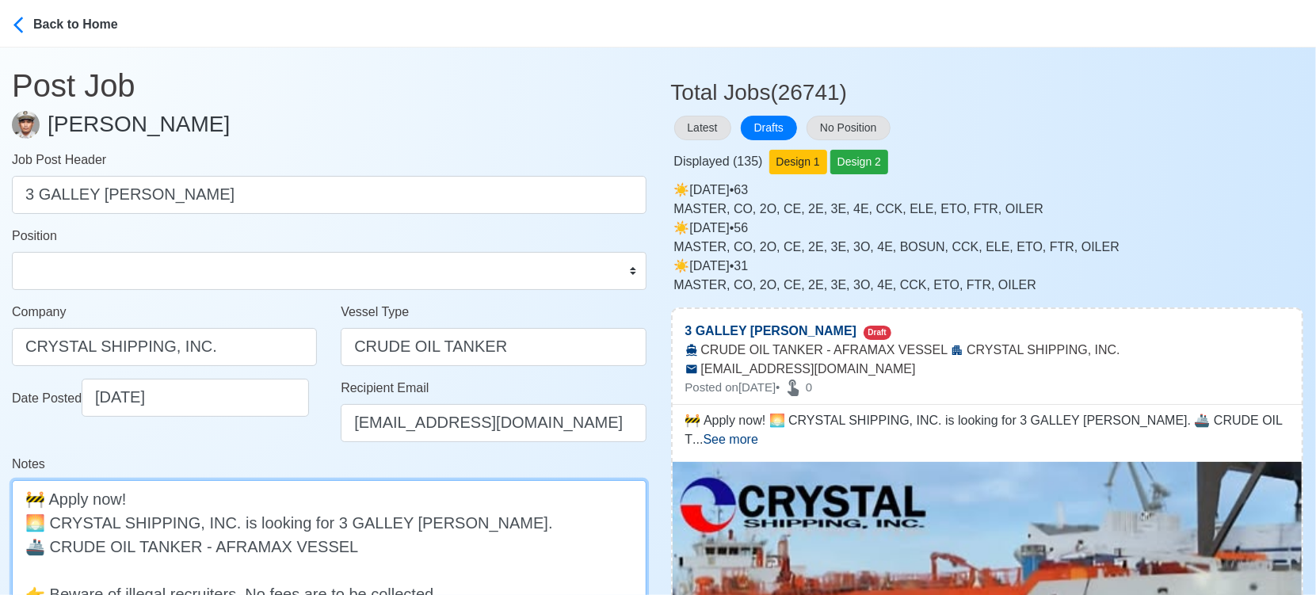
paste textarea "80,000 TO 120,000 DWT"
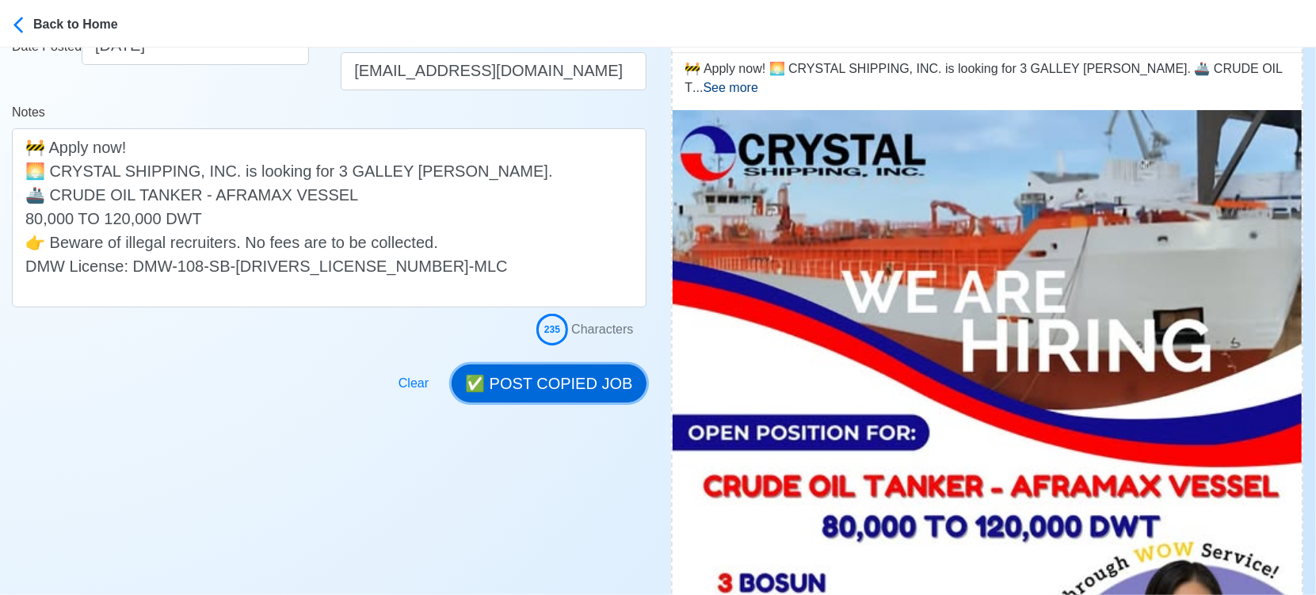
click at [584, 370] on button "✅ POST COPIED JOB" at bounding box center [549, 384] width 194 height 38
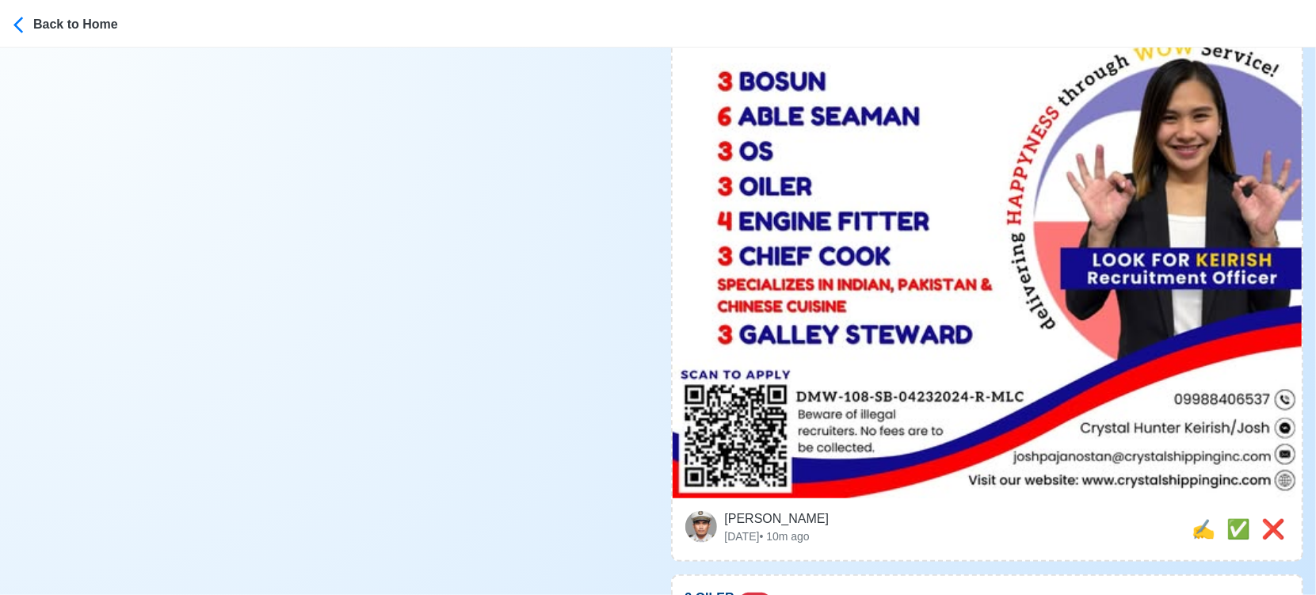
scroll to position [1056, 0]
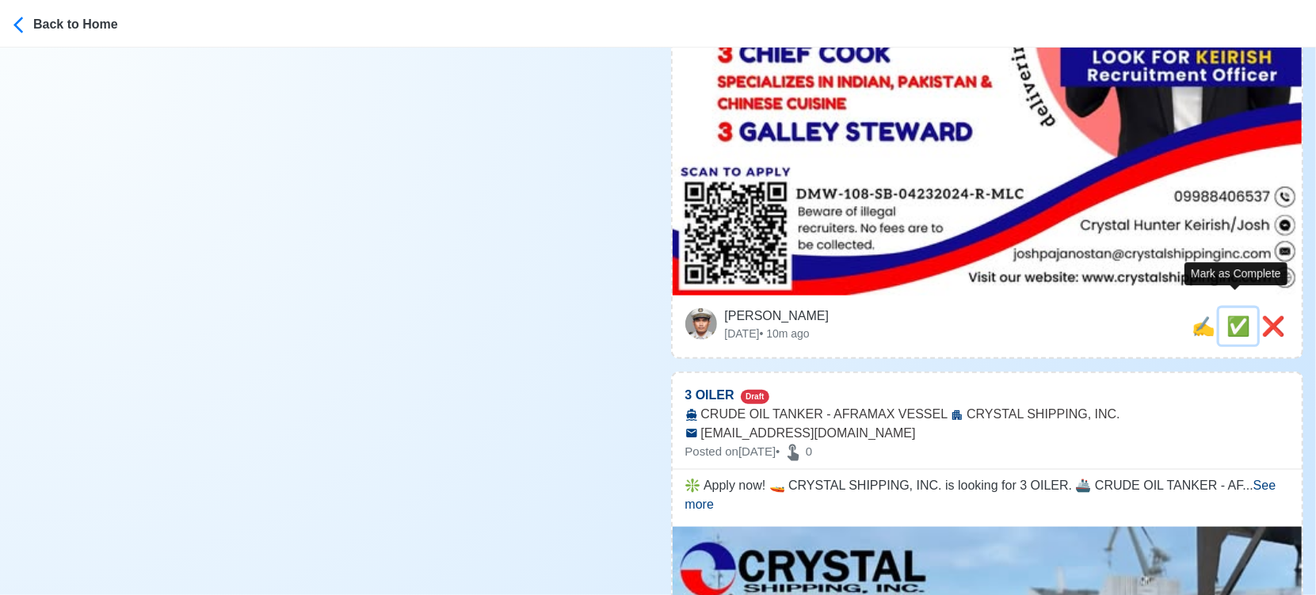
click at [1242, 315] on span "✅" at bounding box center [1239, 325] width 24 height 21
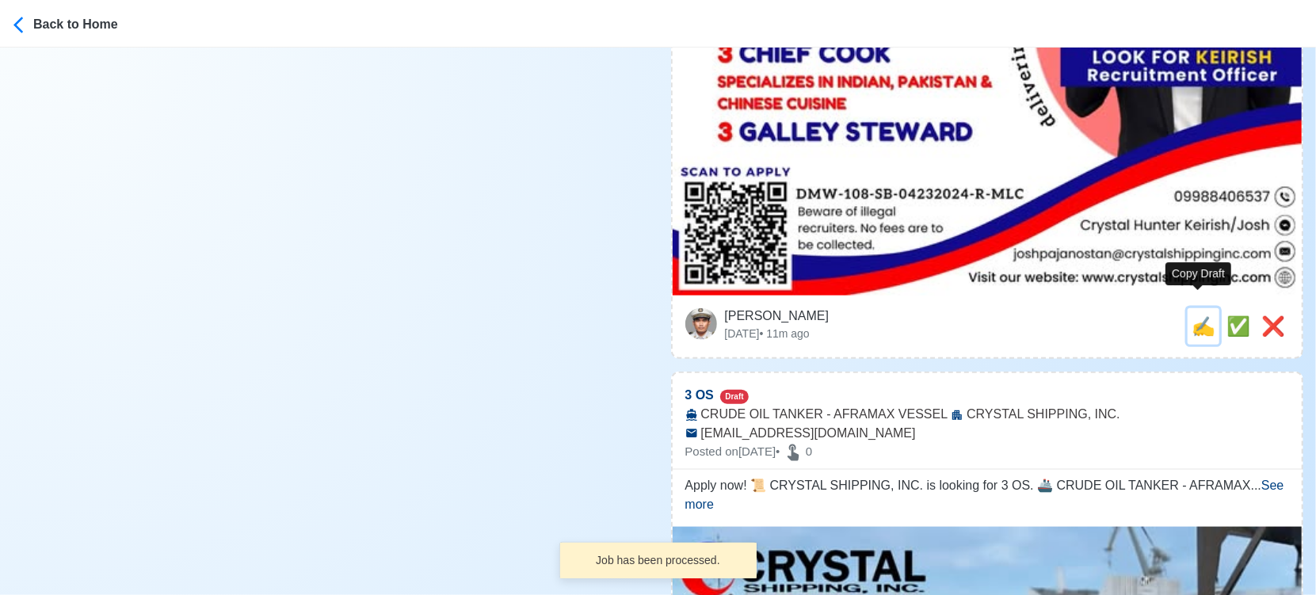
click at [1201, 315] on span "✍️" at bounding box center [1204, 325] width 24 height 21
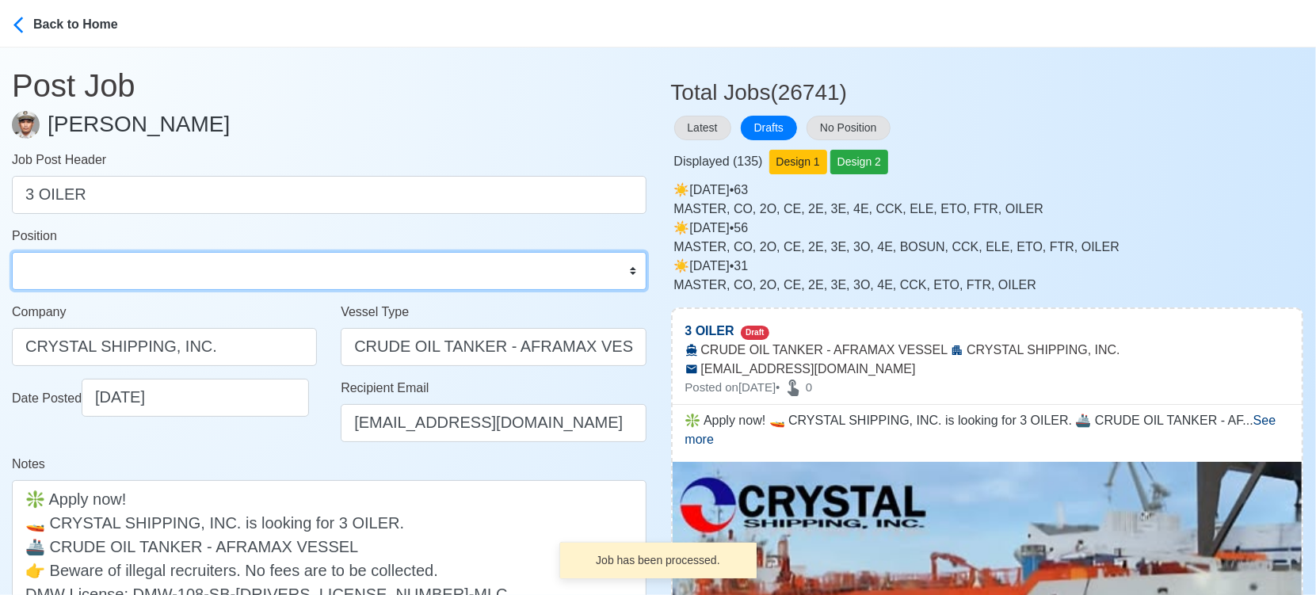
drag, startPoint x: 87, startPoint y: 274, endPoint x: 90, endPoint y: 258, distance: 16.9
click at [88, 274] on select "Master Chief Officer 2nd Officer 3rd Officer Junior Officer Chief Engineer 2nd …" at bounding box center [329, 271] width 635 height 38
click at [12, 252] on select "Master Chief Officer 2nd Officer 3rd Officer Junior Officer Chief Engineer 2nd …" at bounding box center [329, 271] width 635 height 38
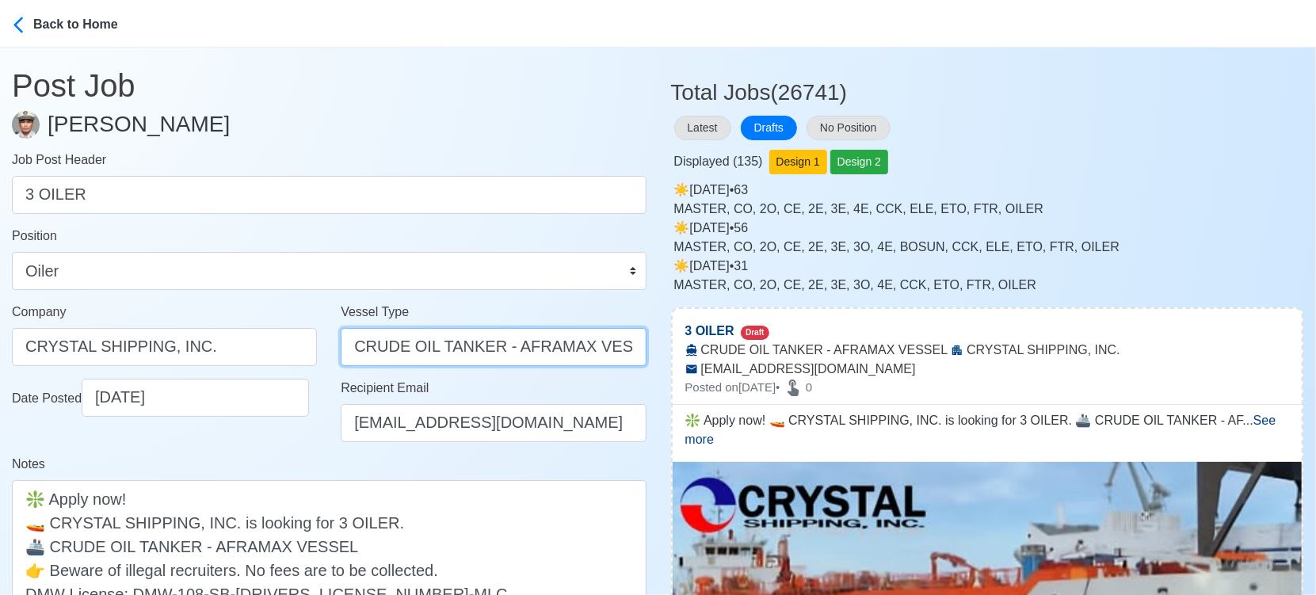
drag, startPoint x: 499, startPoint y: 348, endPoint x: 647, endPoint y: 354, distance: 148.3
click at [643, 351] on input "CRUDE OIL TANKER - AFRAMAX VESSEL" at bounding box center [493, 347] width 305 height 38
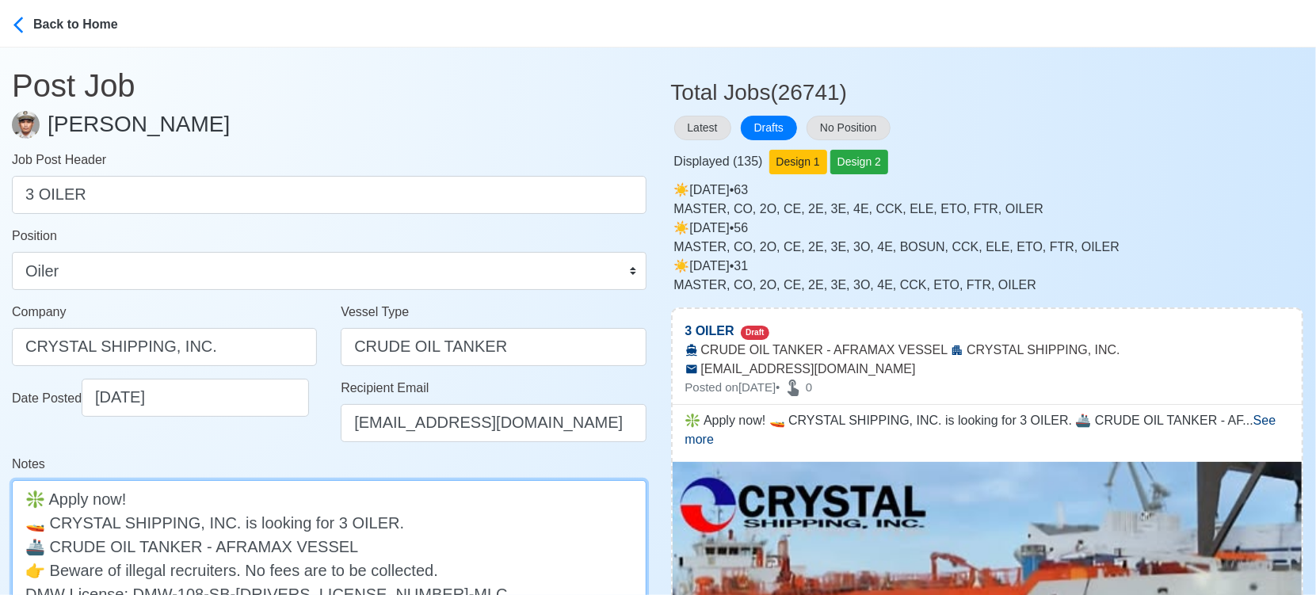
click at [337, 549] on textarea "❇️ Apply now! 🚤 CRYSTAL SHIPPING, INC. is looking for 3 OILER. 🚢 CRUDE OIL TANK…" at bounding box center [329, 557] width 635 height 155
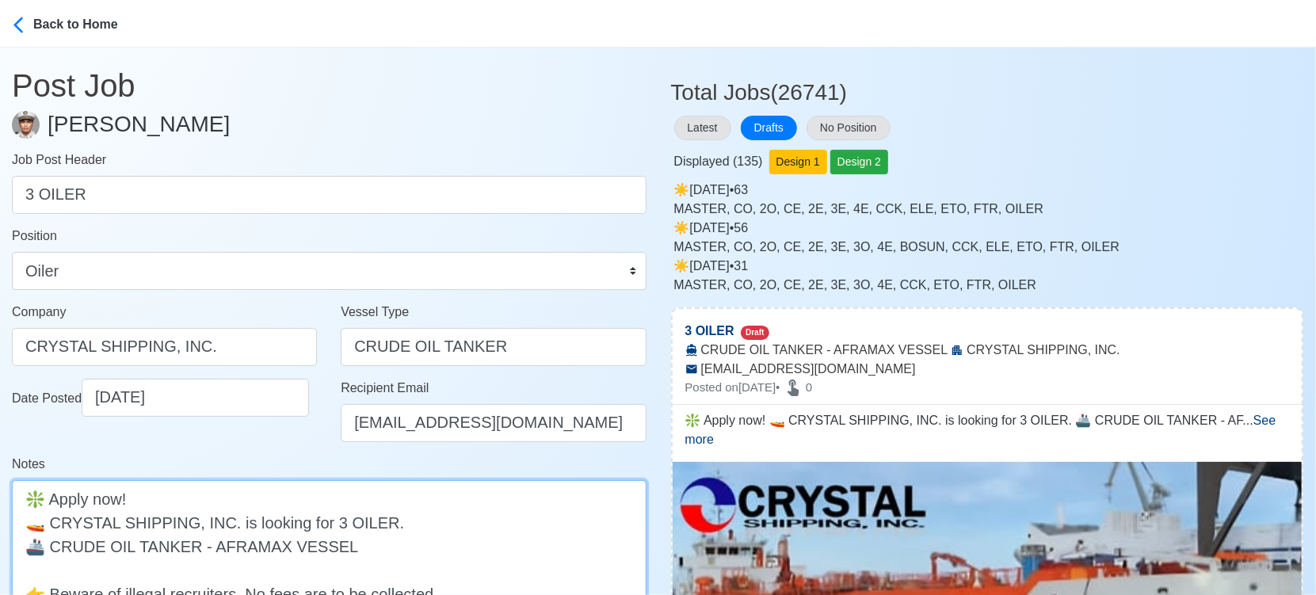
paste textarea "80,000 TO 120,000 DWT"
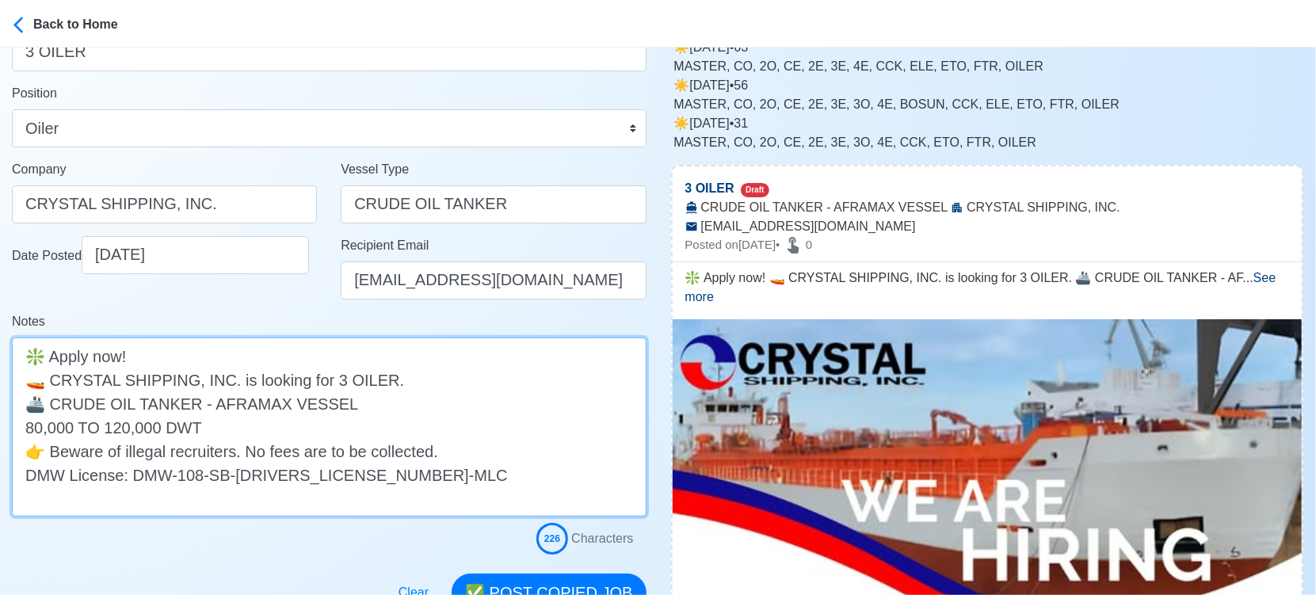
scroll to position [352, 0]
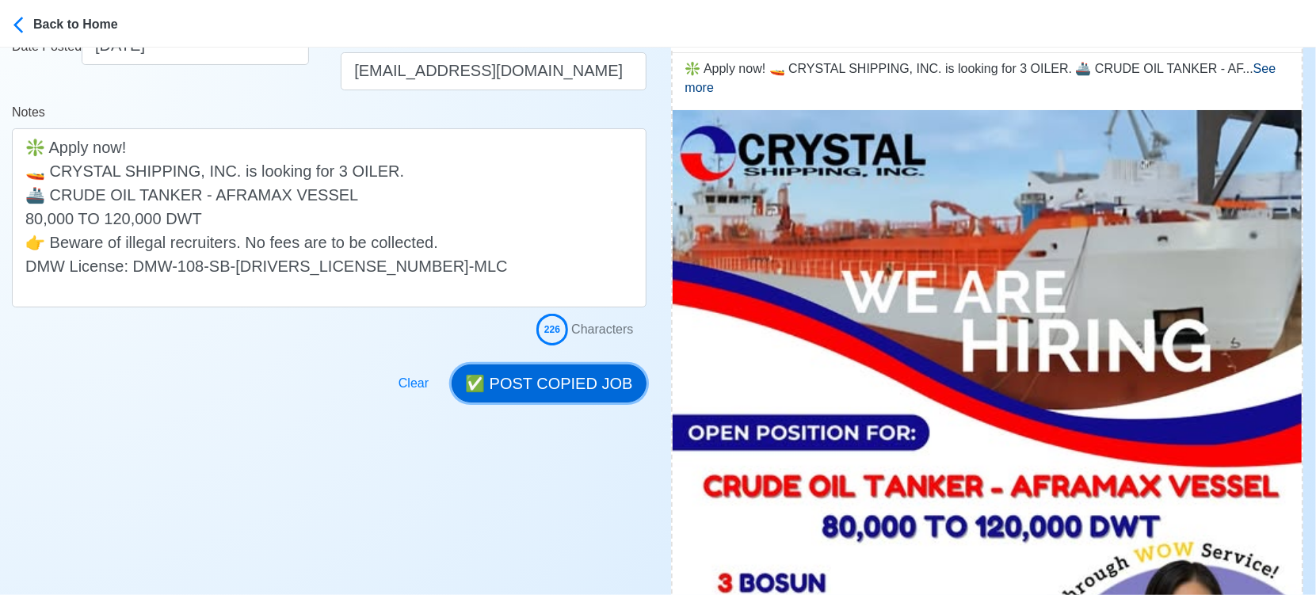
click at [559, 379] on button "✅ POST COPIED JOB" at bounding box center [549, 384] width 194 height 38
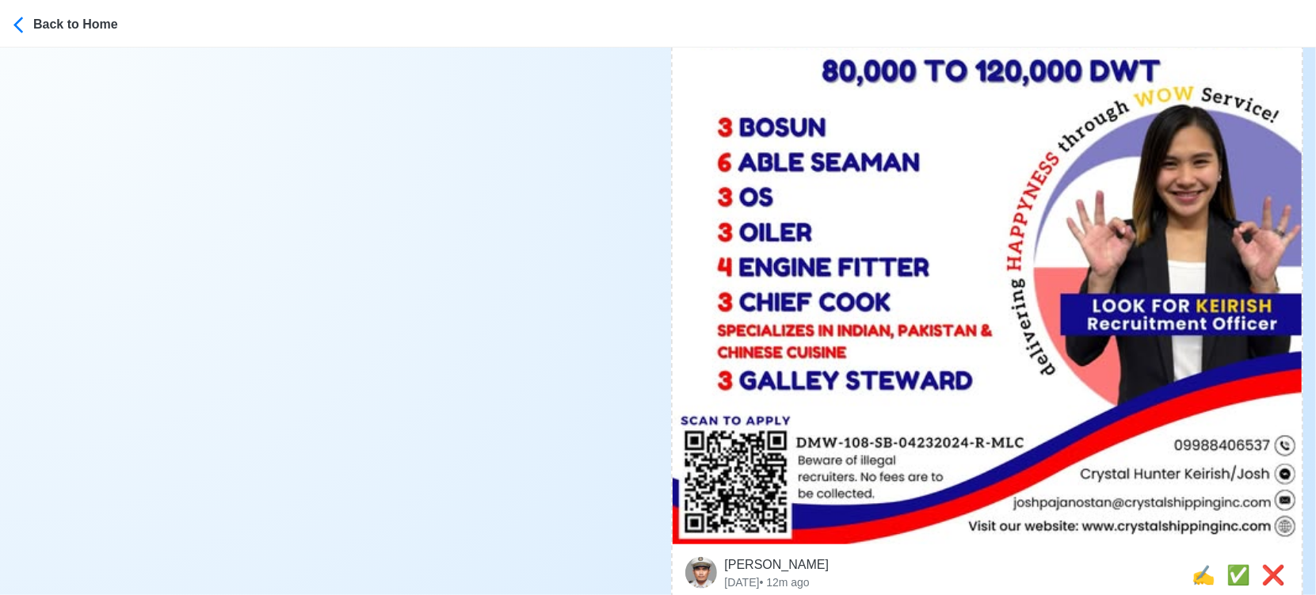
scroll to position [880, 0]
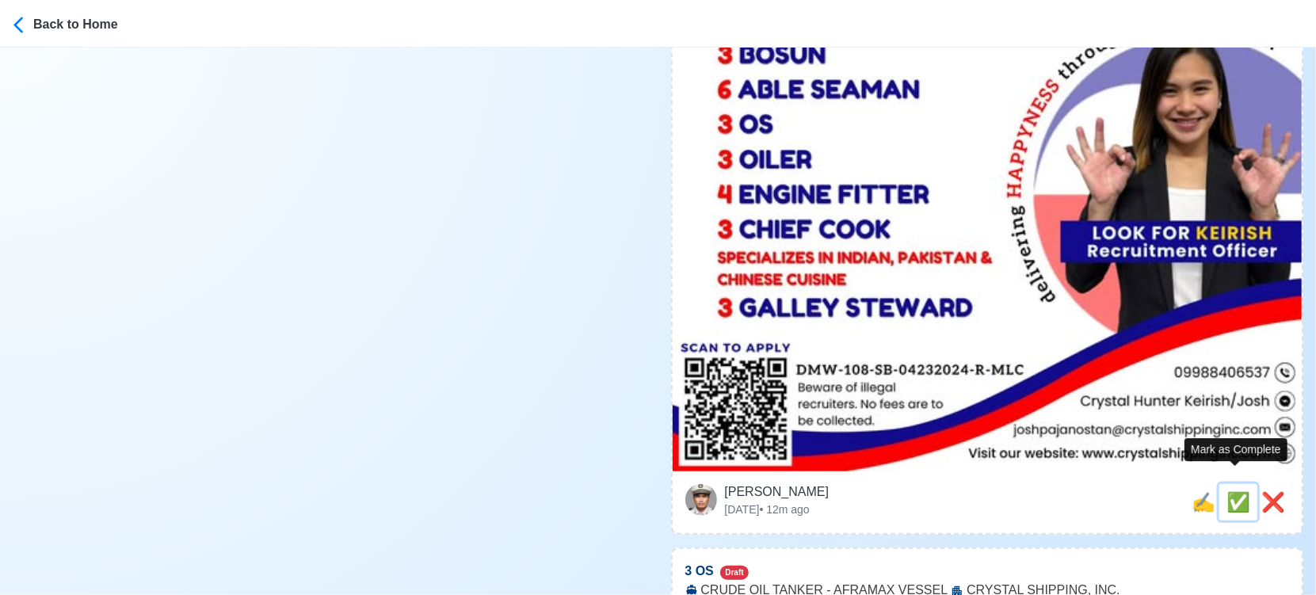
click at [1232, 491] on span "✅" at bounding box center [1239, 501] width 24 height 21
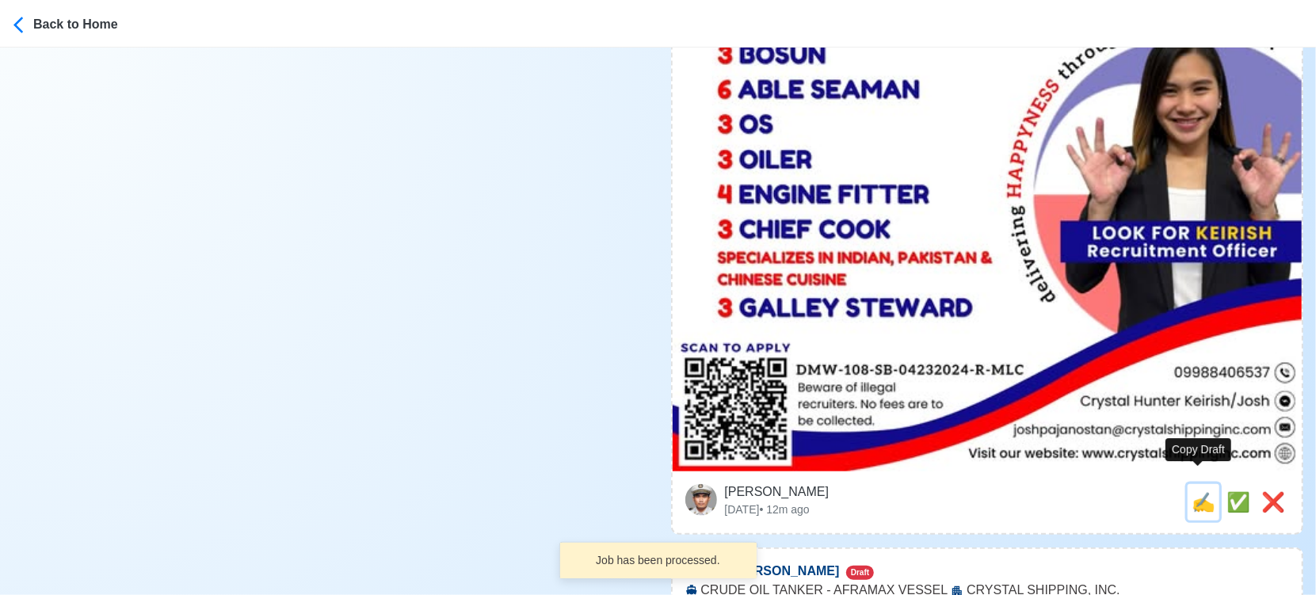
click at [1202, 491] on span "✍️" at bounding box center [1204, 501] width 24 height 21
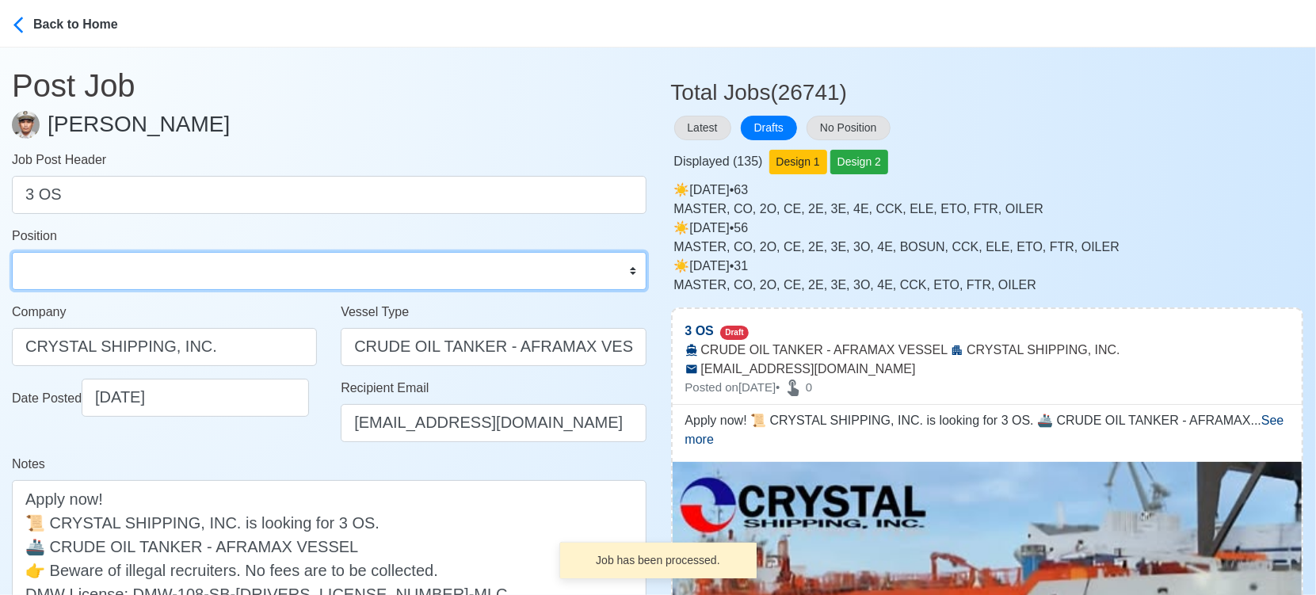
drag, startPoint x: 86, startPoint y: 273, endPoint x: 97, endPoint y: 252, distance: 23.0
click at [86, 273] on select "Master Chief Officer 2nd Officer 3rd Officer Junior Officer Chief Engineer 2nd …" at bounding box center [329, 271] width 635 height 38
click at [12, 252] on select "Master Chief Officer 2nd Officer 3rd Officer Junior Officer Chief Engineer 2nd …" at bounding box center [329, 271] width 635 height 38
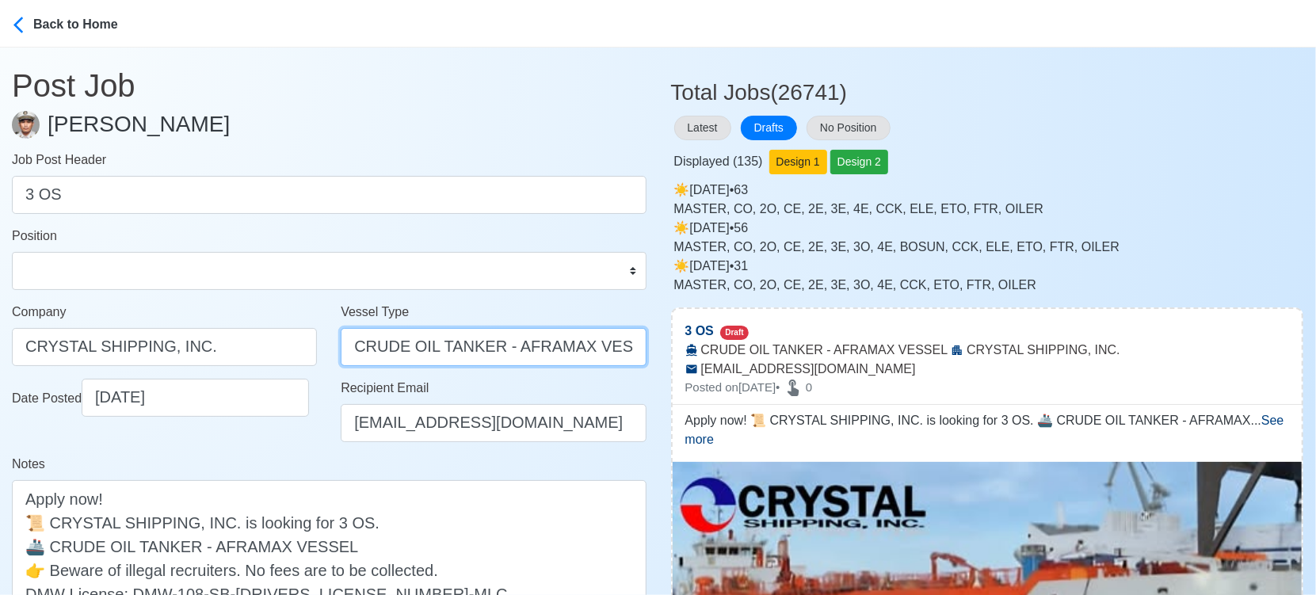
drag, startPoint x: 497, startPoint y: 347, endPoint x: 681, endPoint y: 347, distance: 183.9
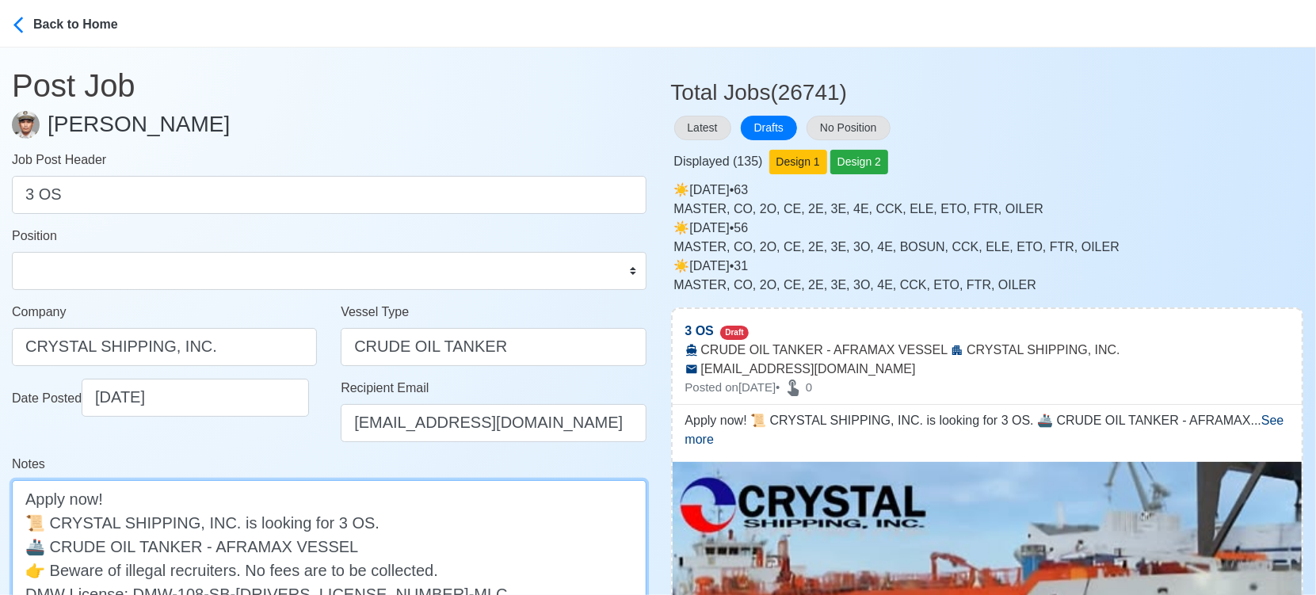
click at [471, 545] on textarea "Apply now! 📜 CRYSTAL SHIPPING, INC. is looking for 3 OS. 🚢 CRUDE OIL TANKER - A…" at bounding box center [329, 557] width 635 height 155
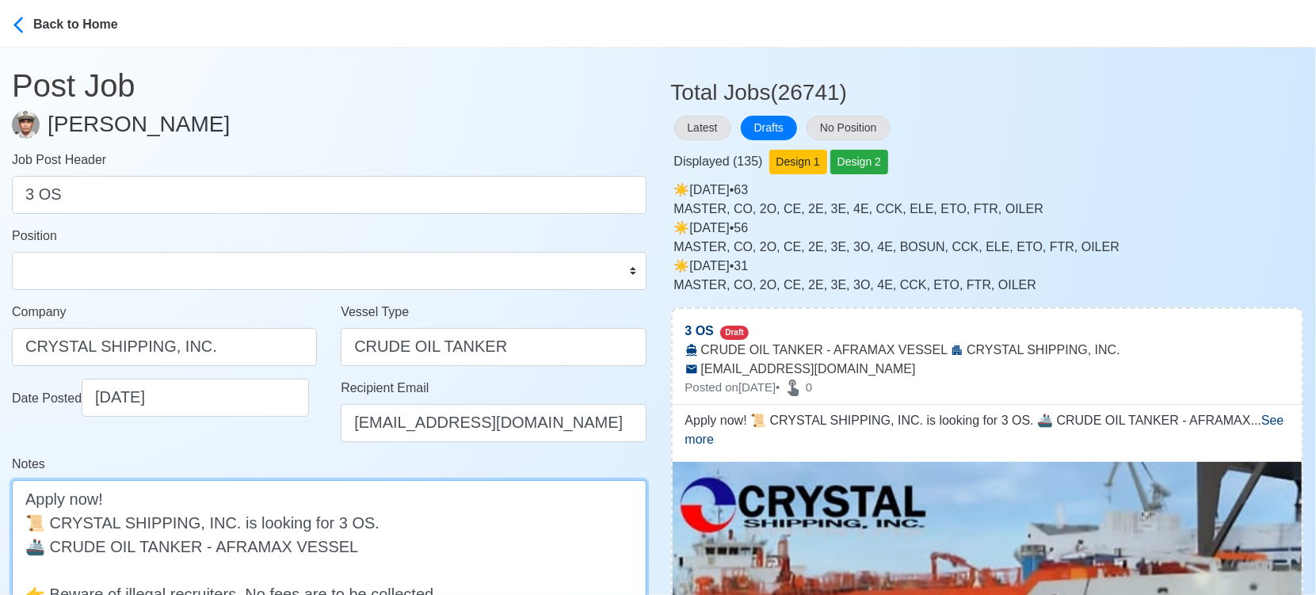
paste textarea "80,000 TO 120,000 DWT"
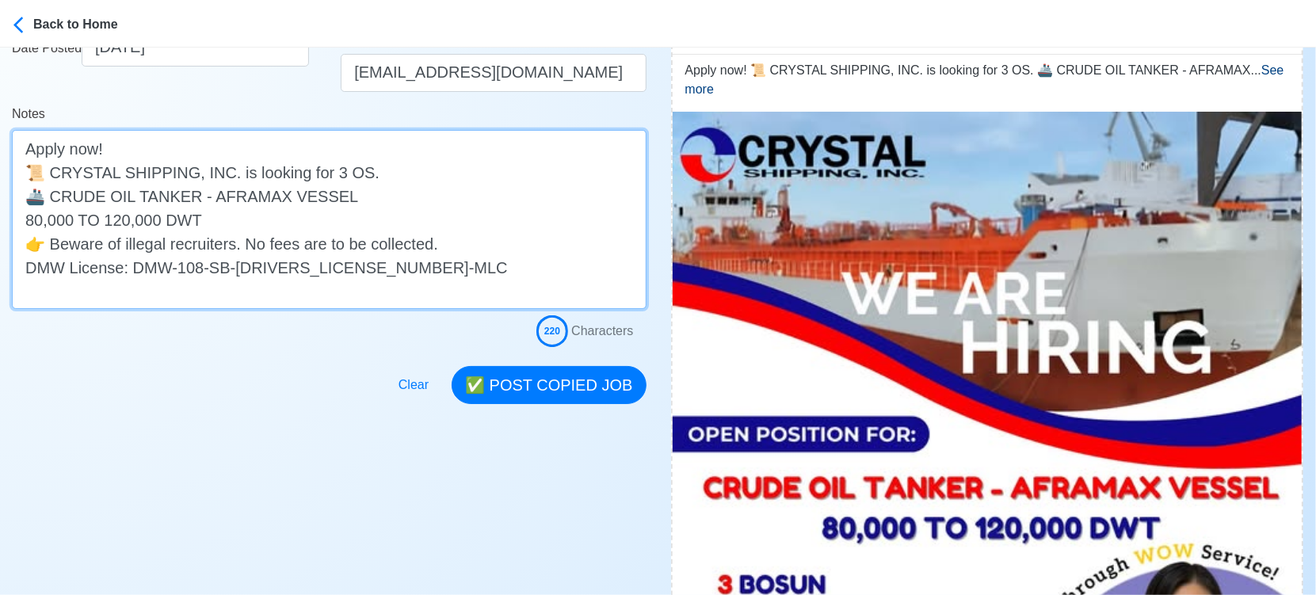
scroll to position [352, 0]
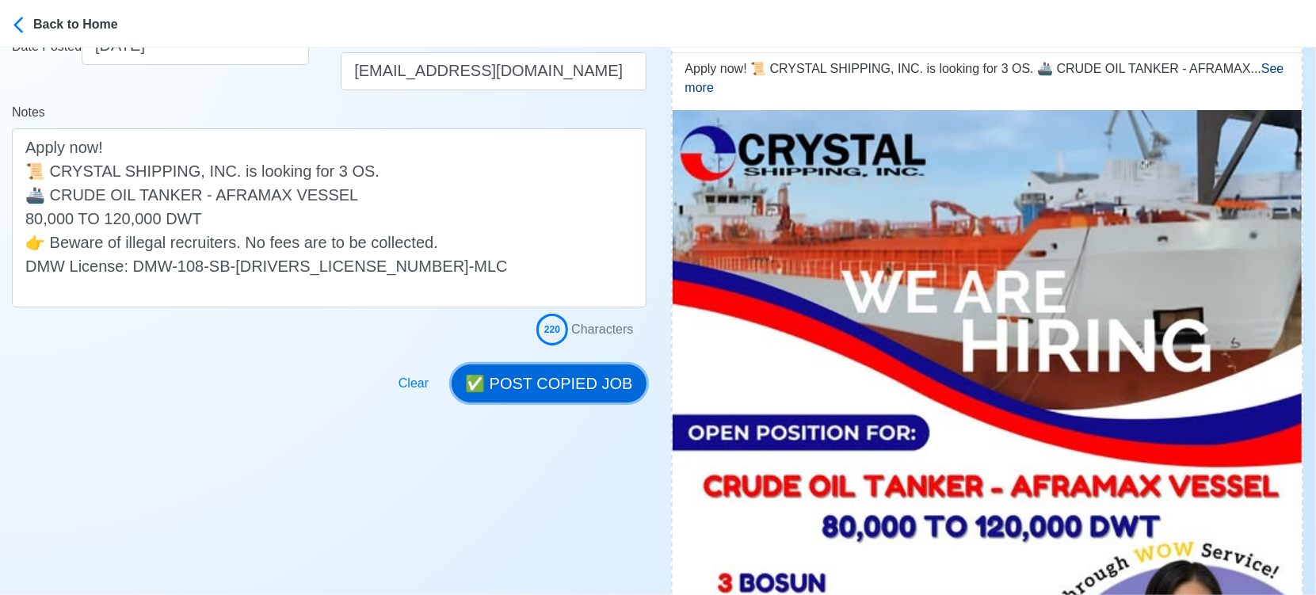
click at [571, 382] on button "✅ POST COPIED JOB" at bounding box center [549, 384] width 194 height 38
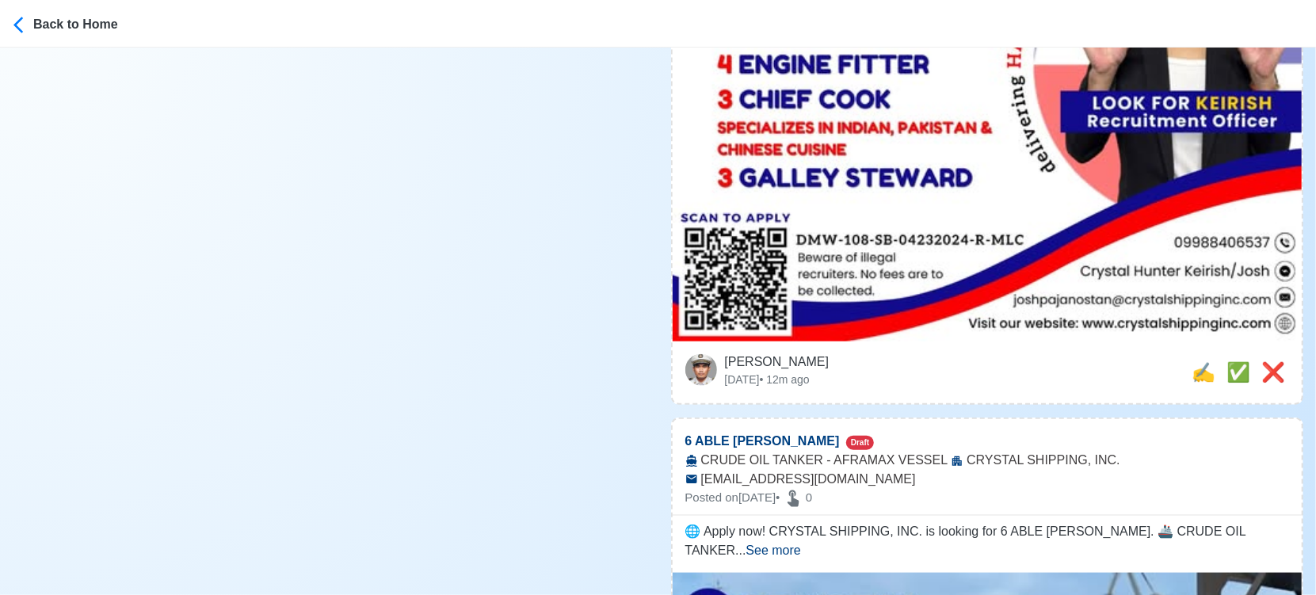
scroll to position [1144, 0]
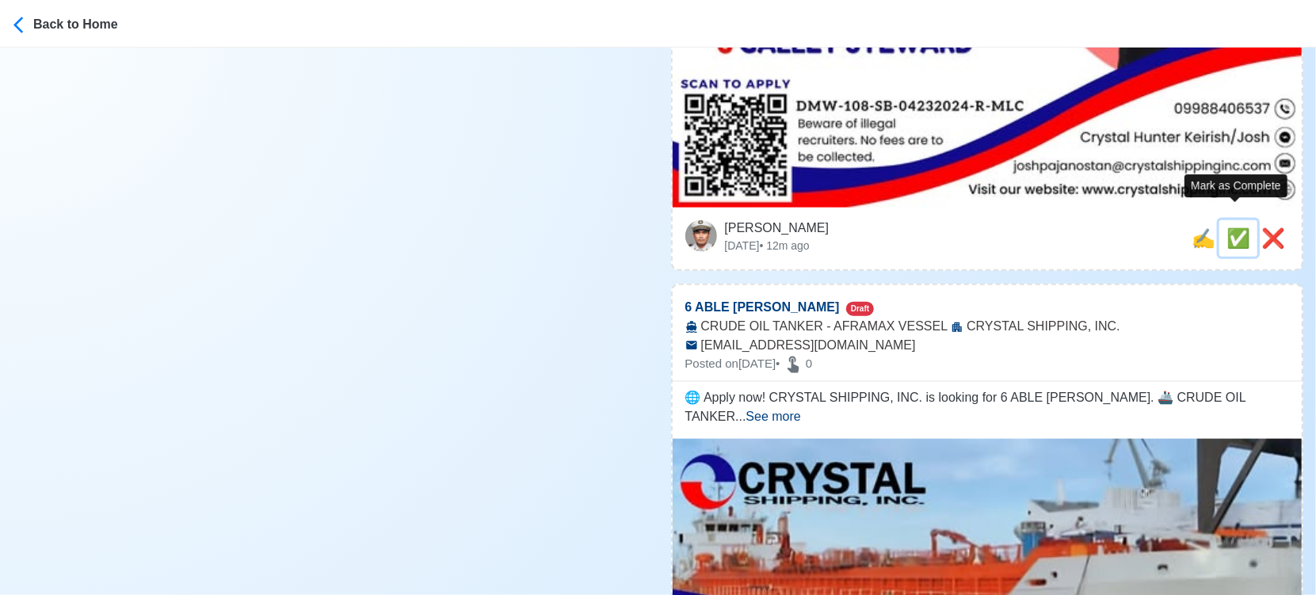
click at [1234, 227] on span "✅" at bounding box center [1239, 237] width 24 height 21
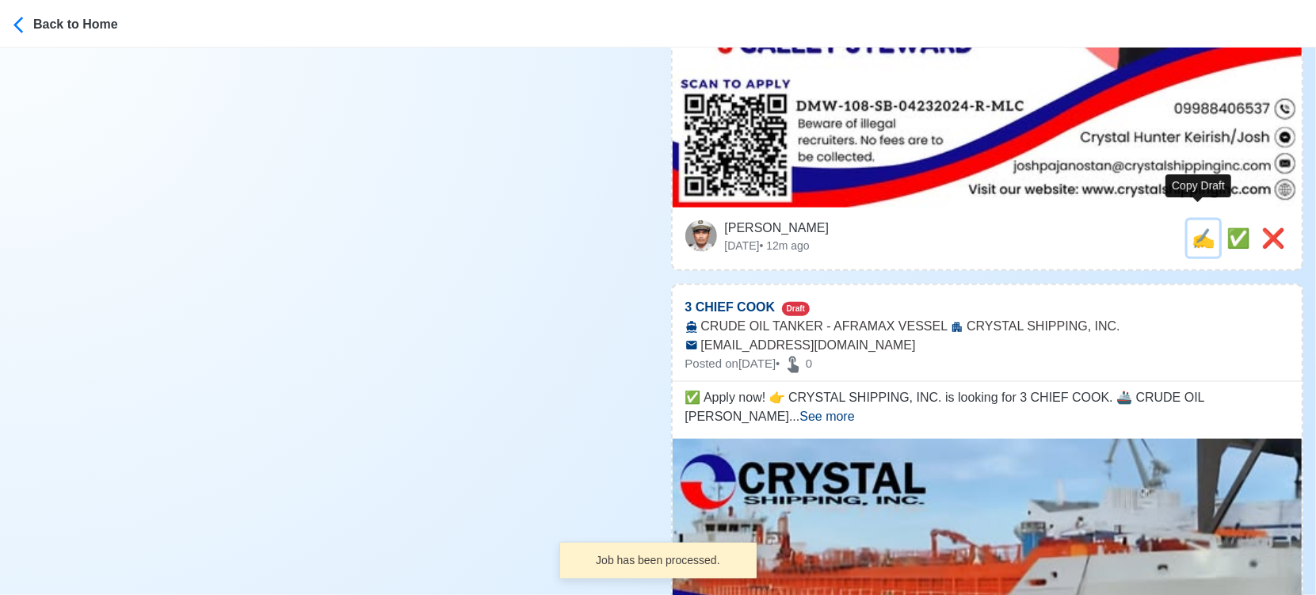
click at [1202, 227] on span "✍️" at bounding box center [1204, 237] width 24 height 21
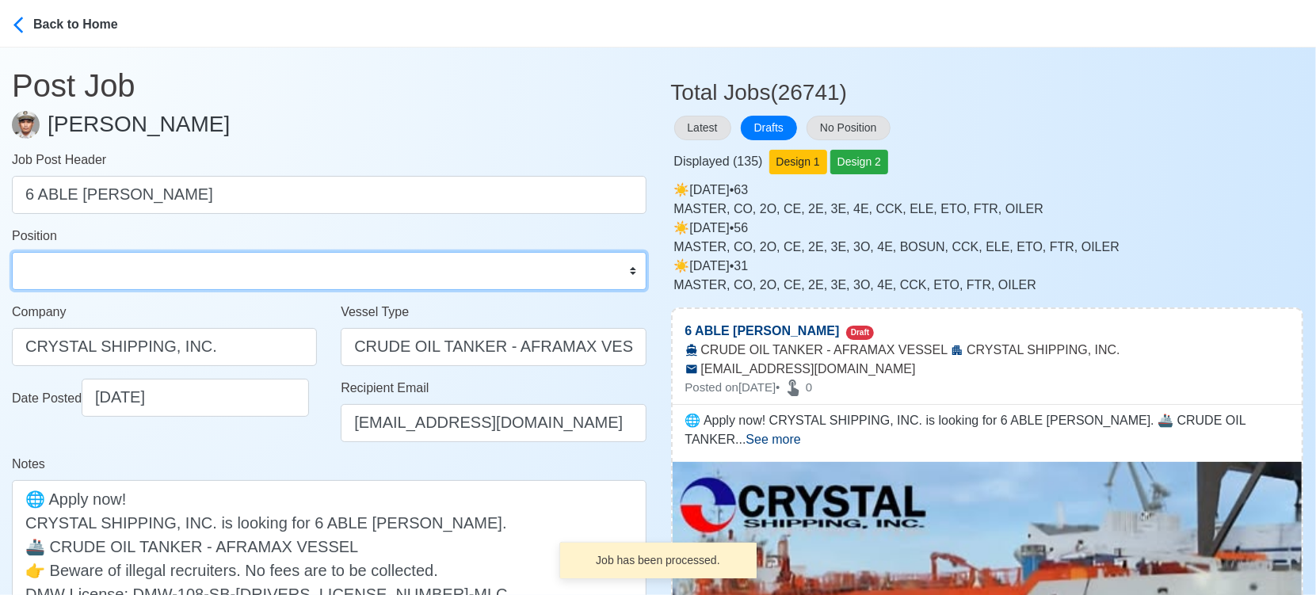
click at [204, 262] on select "Master Chief Officer 2nd Officer 3rd Officer Junior Officer Chief Engineer 2nd …" at bounding box center [329, 271] width 635 height 38
click at [12, 252] on select "Master Chief Officer 2nd Officer 3rd Officer Junior Officer Chief Engineer 2nd …" at bounding box center [329, 271] width 635 height 38
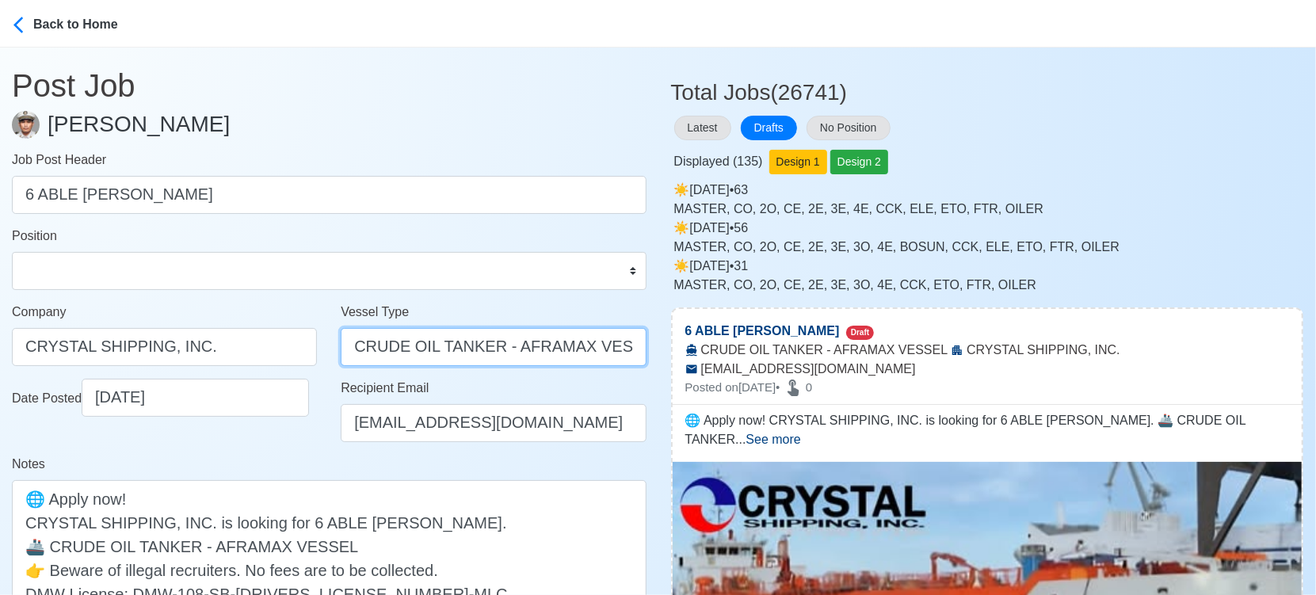
drag, startPoint x: 495, startPoint y: 342, endPoint x: 747, endPoint y: 372, distance: 253.8
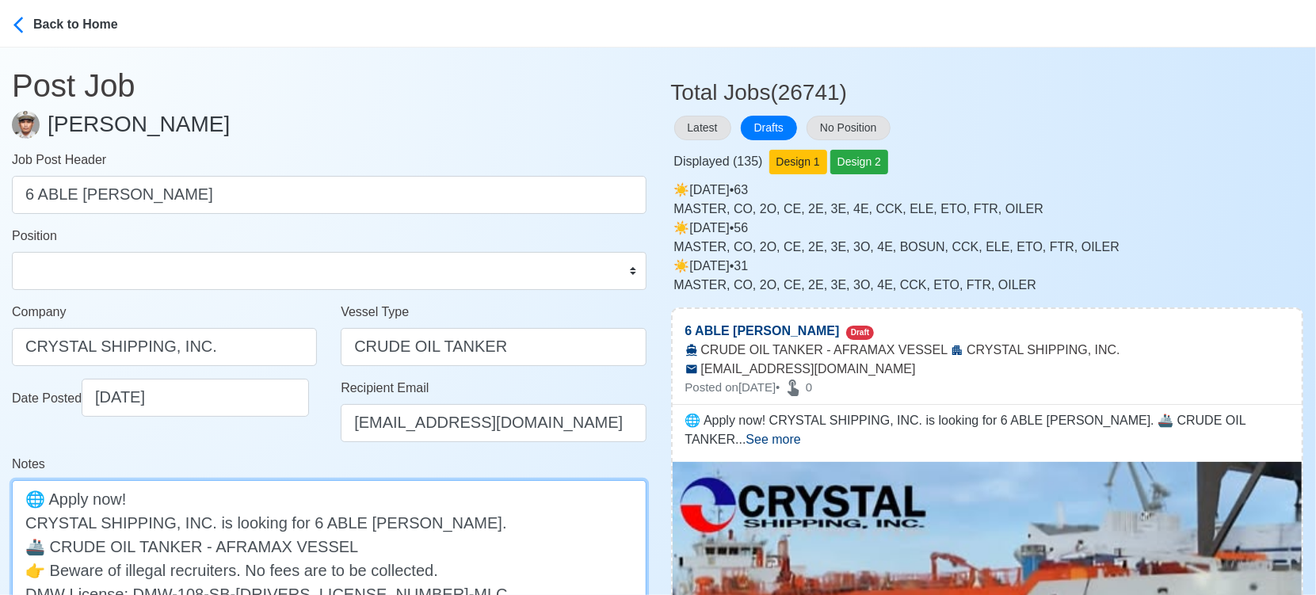
click at [464, 539] on textarea "🌐 Apply now! CRYSTAL SHIPPING, INC. is looking for 6 ABLE SEAMAN. 🚢 CRUDE OIL T…" at bounding box center [329, 557] width 635 height 155
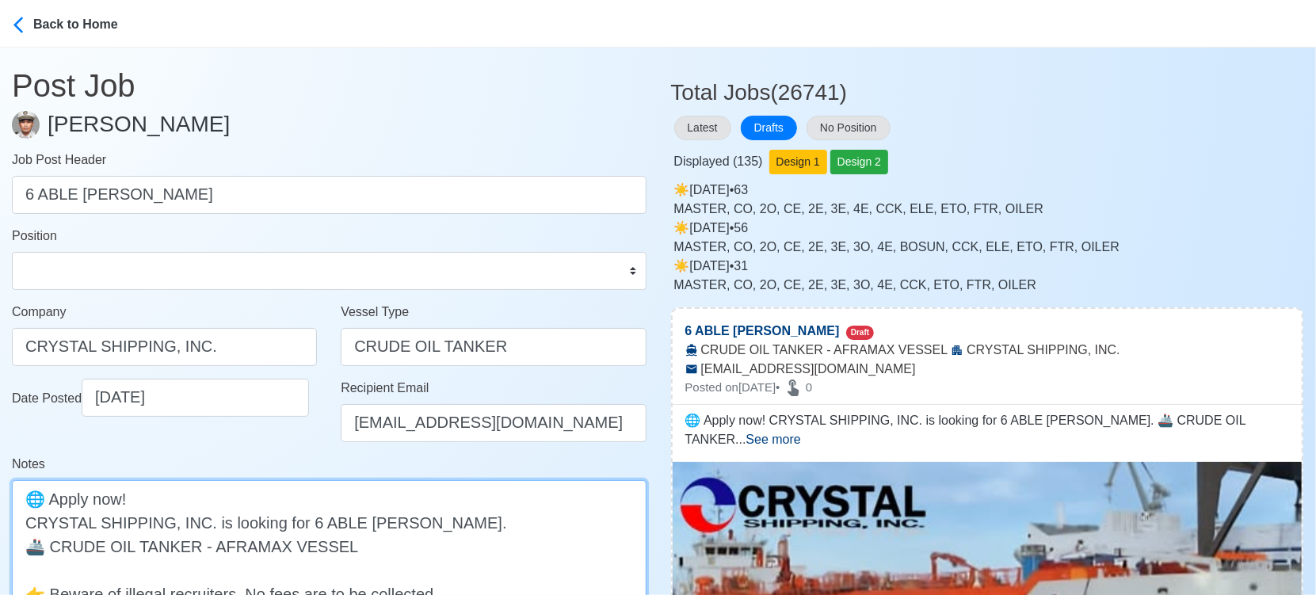
paste textarea "80,000 TO 120,000 DWT"
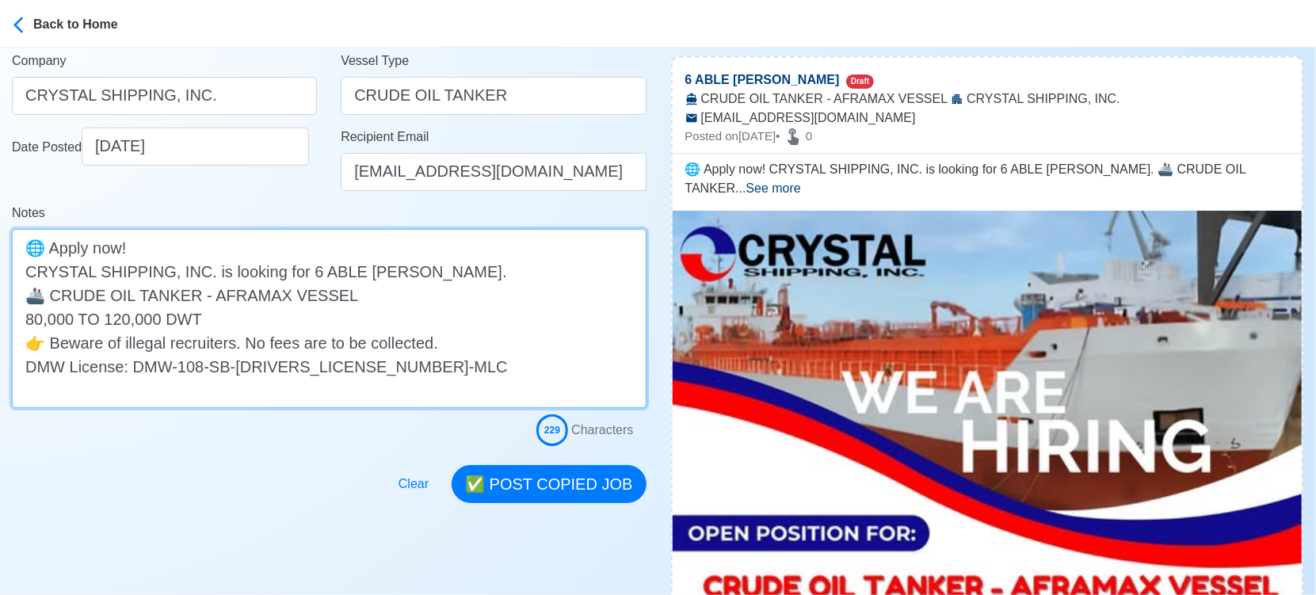
scroll to position [264, 0]
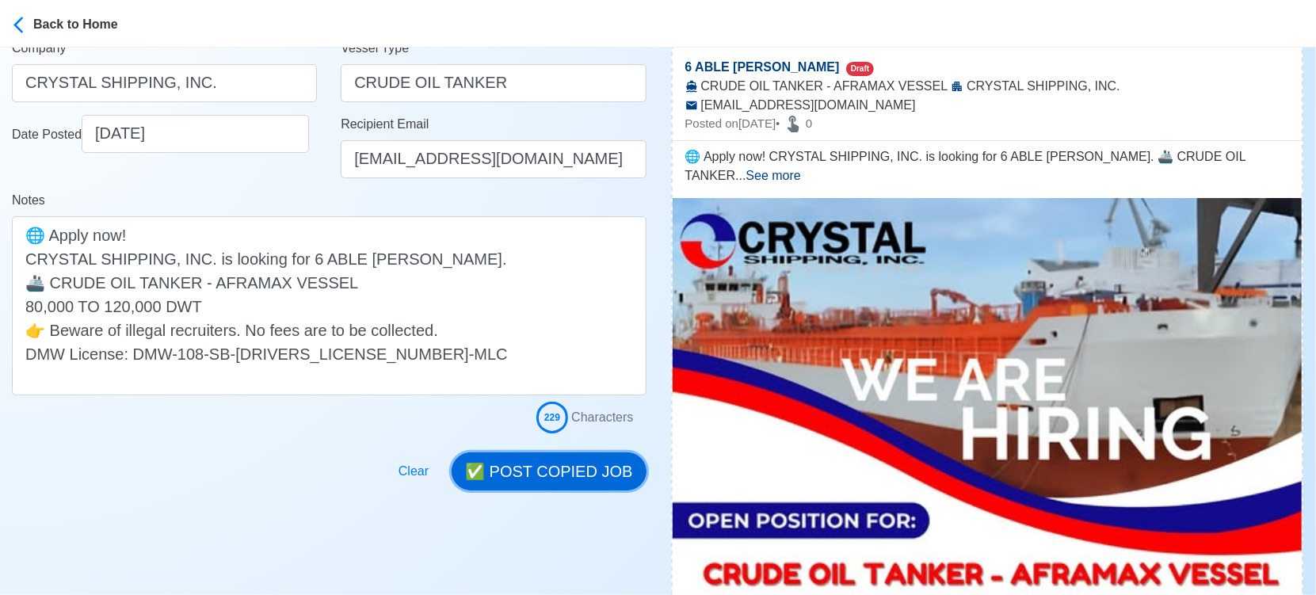
click at [548, 474] on button "✅ POST COPIED JOB" at bounding box center [549, 472] width 194 height 38
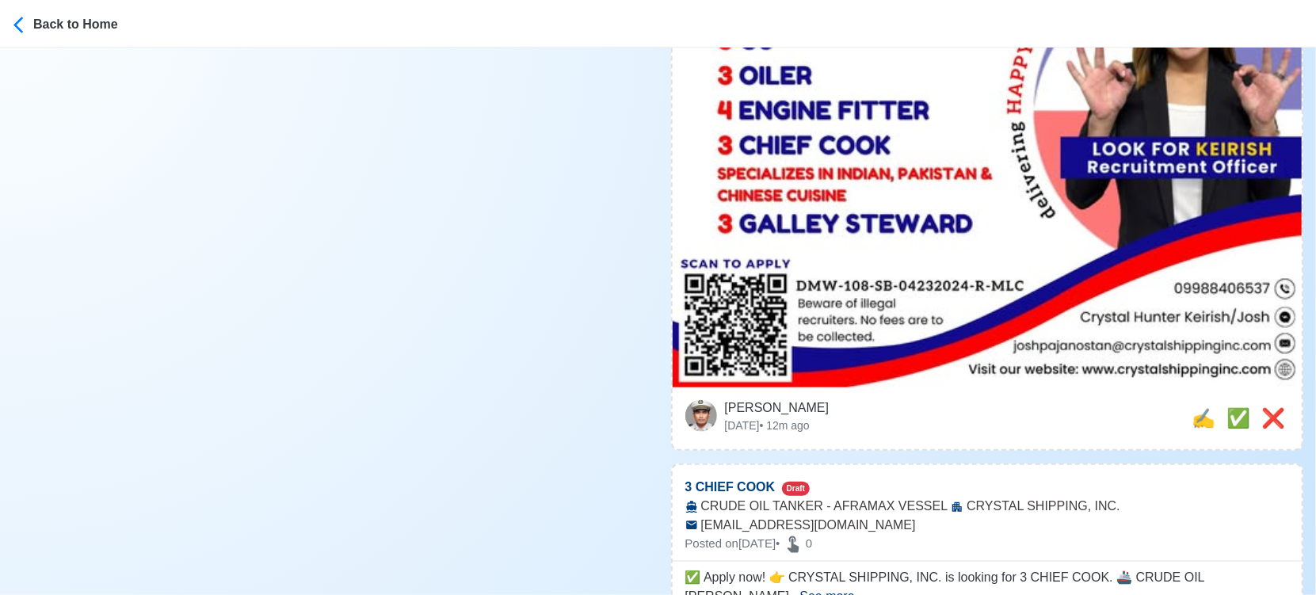
scroll to position [1056, 0]
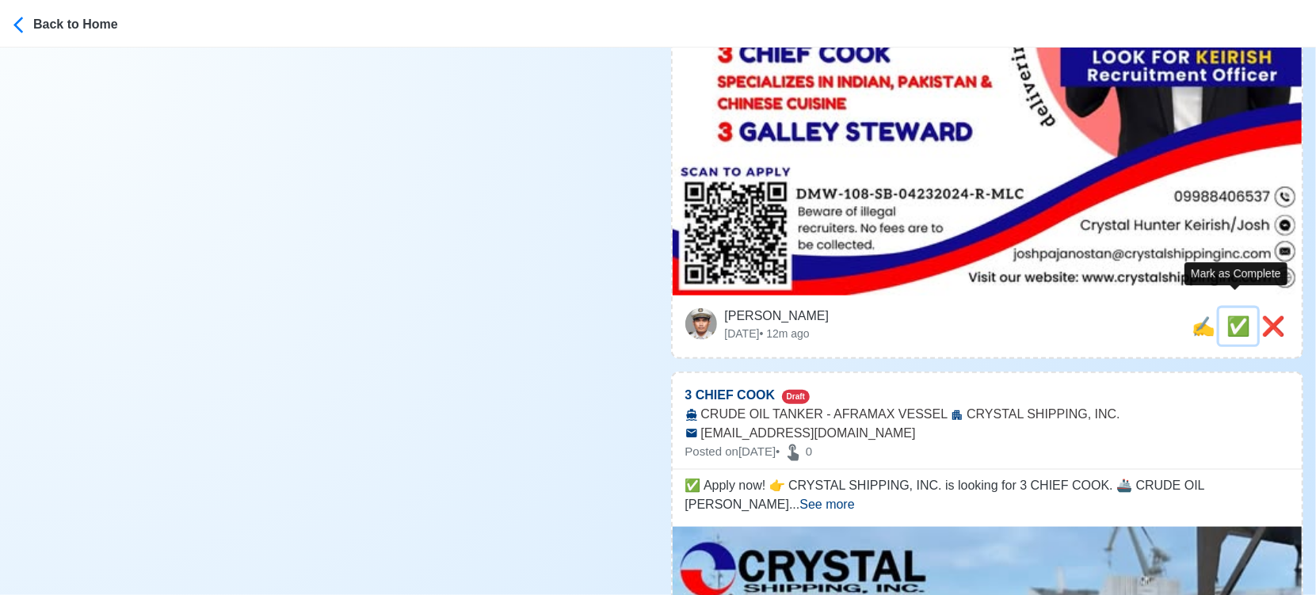
click at [1238, 315] on span "✅" at bounding box center [1239, 325] width 24 height 21
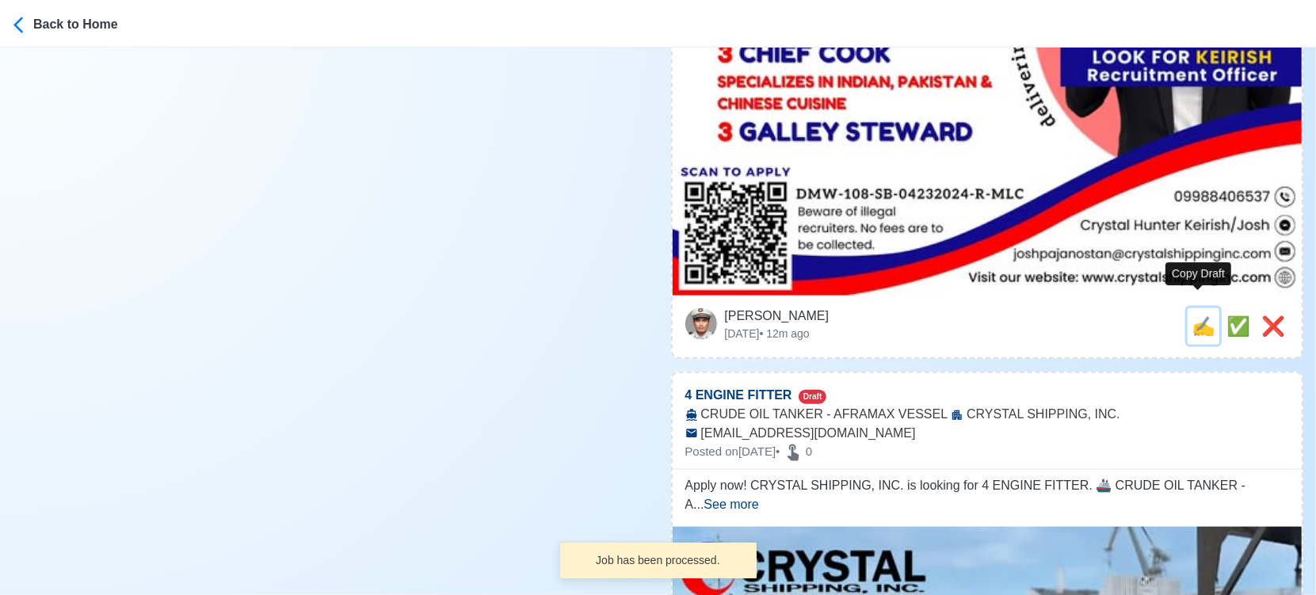
click at [1193, 315] on span "✍️" at bounding box center [1204, 325] width 24 height 21
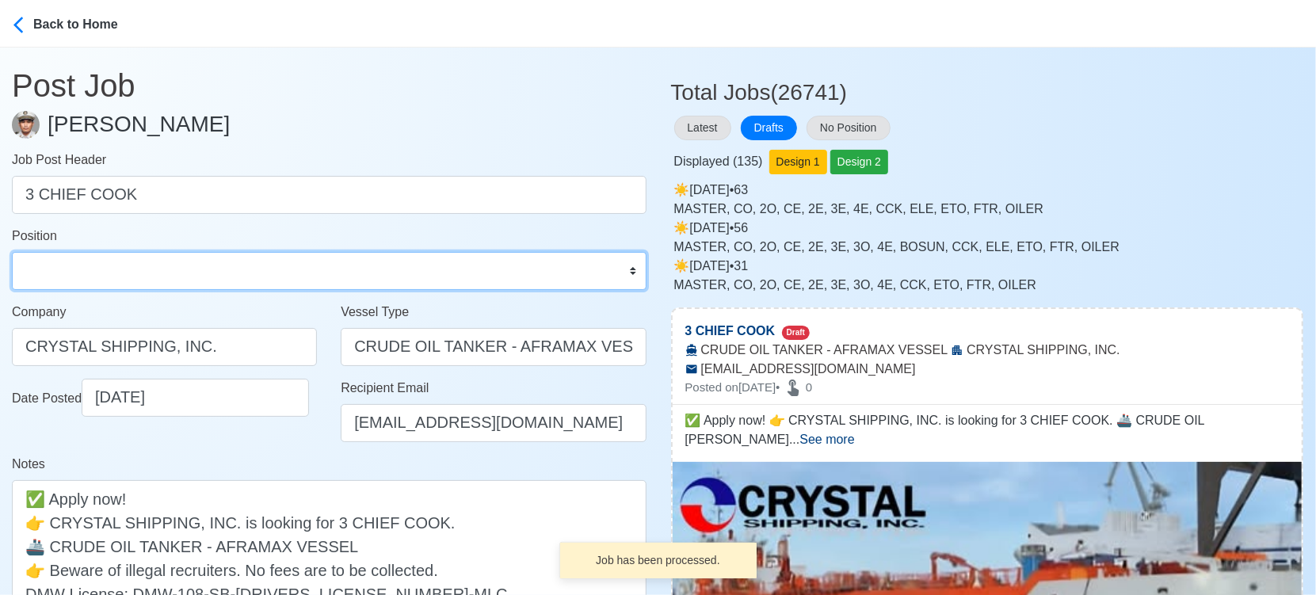
click at [200, 268] on select "Master Chief Officer 2nd Officer 3rd Officer Junior Officer Chief Engineer 2nd …" at bounding box center [329, 271] width 635 height 38
click at [12, 252] on select "Master Chief Officer 2nd Officer 3rd Officer Junior Officer Chief Engineer 2nd …" at bounding box center [329, 271] width 635 height 38
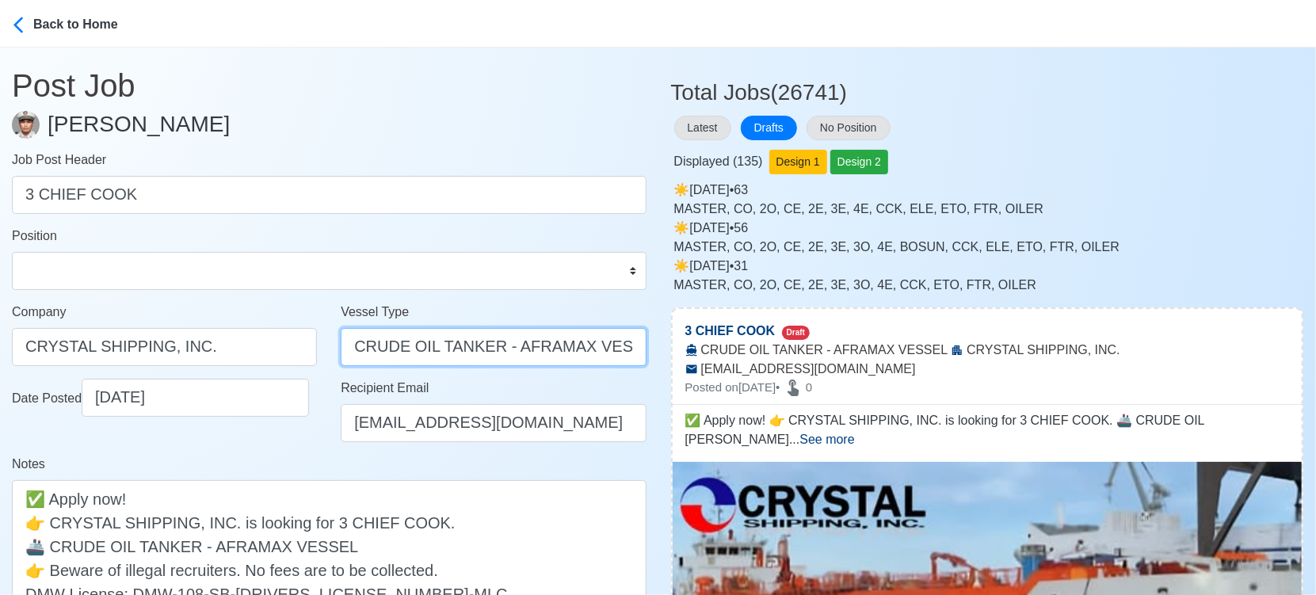
drag, startPoint x: 498, startPoint y: 343, endPoint x: 710, endPoint y: 369, distance: 213.1
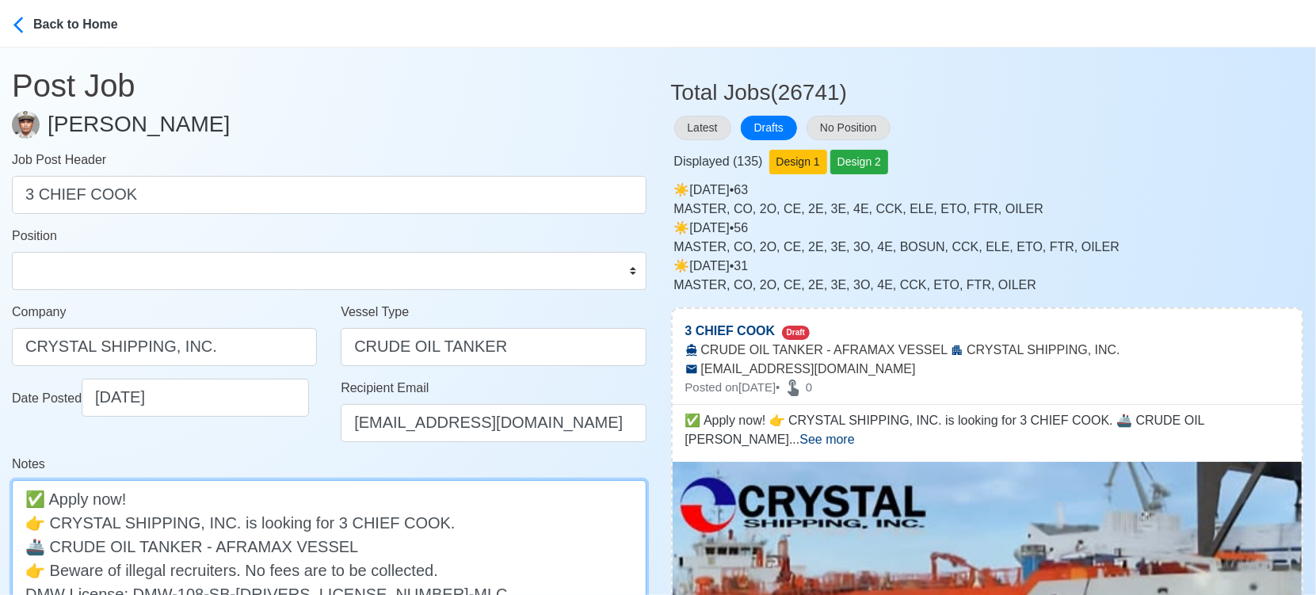
click at [369, 548] on textarea "✅ Apply now! 👉 CRYSTAL SHIPPING, INC. is looking for 3 CHIEF COOK. 🚢 CRUDE OIL …" at bounding box center [329, 557] width 635 height 155
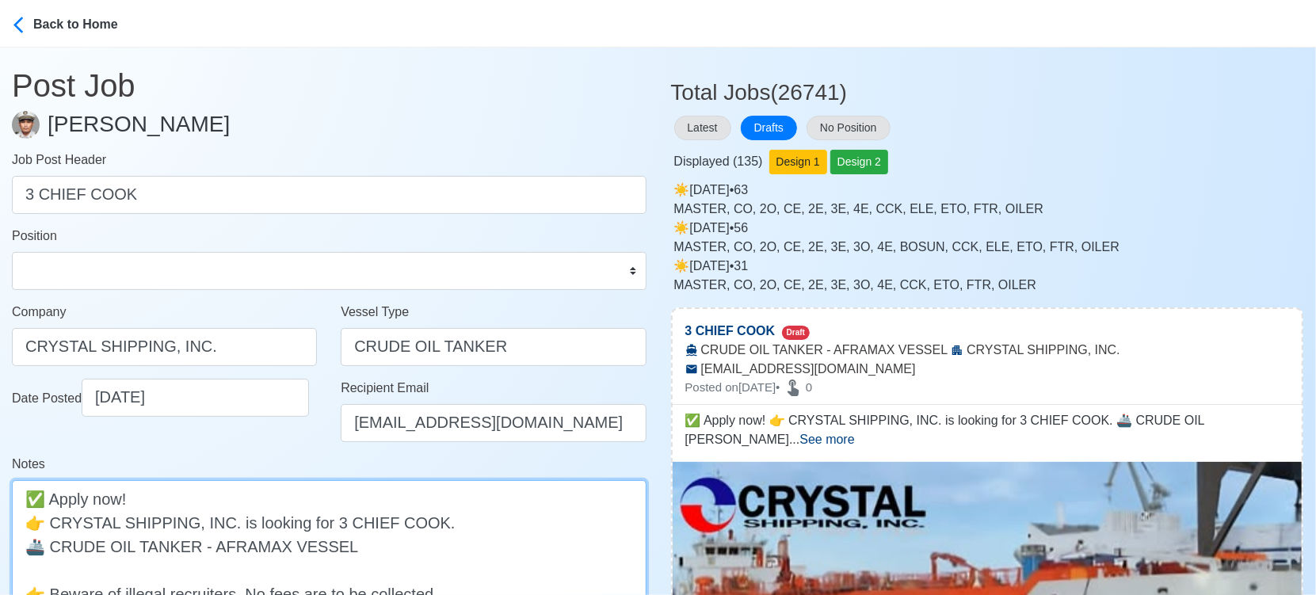
paste textarea "80,000 TO 120,000 DWT"
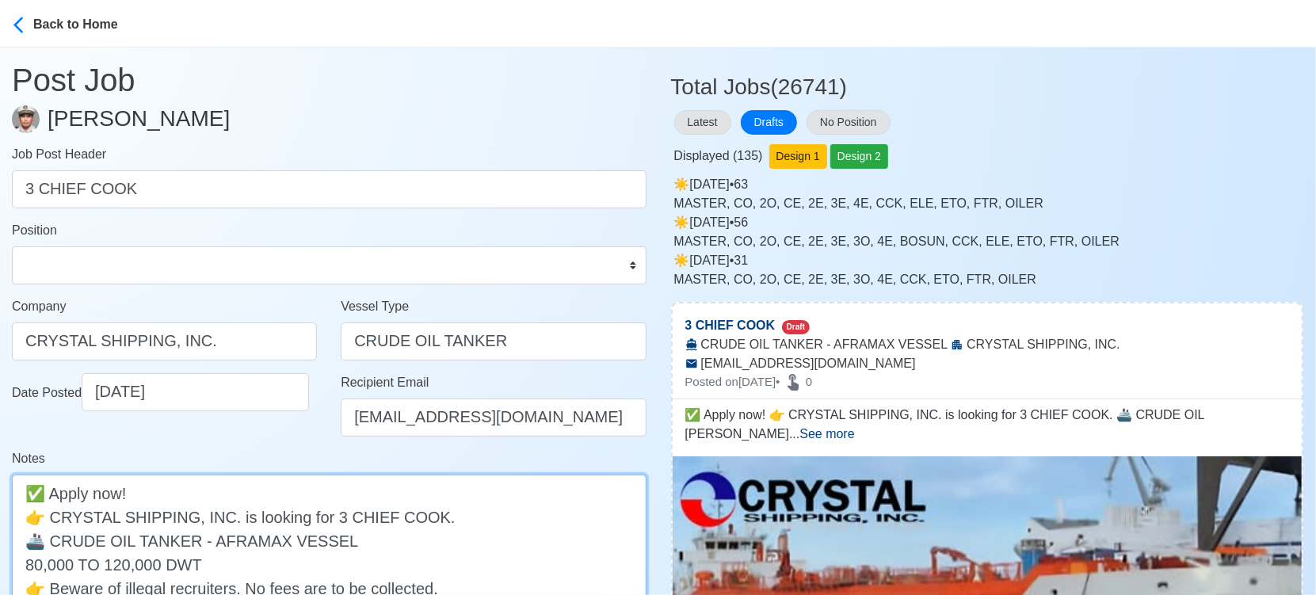
scroll to position [264, 0]
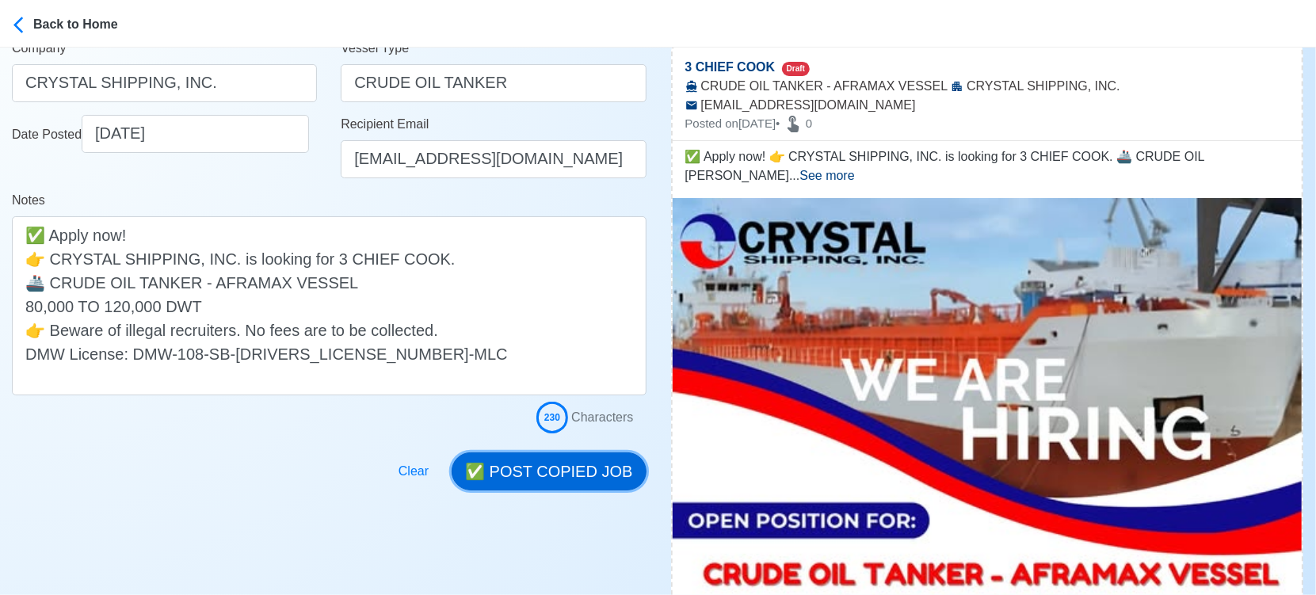
click at [551, 465] on button "✅ POST COPIED JOB" at bounding box center [549, 472] width 194 height 38
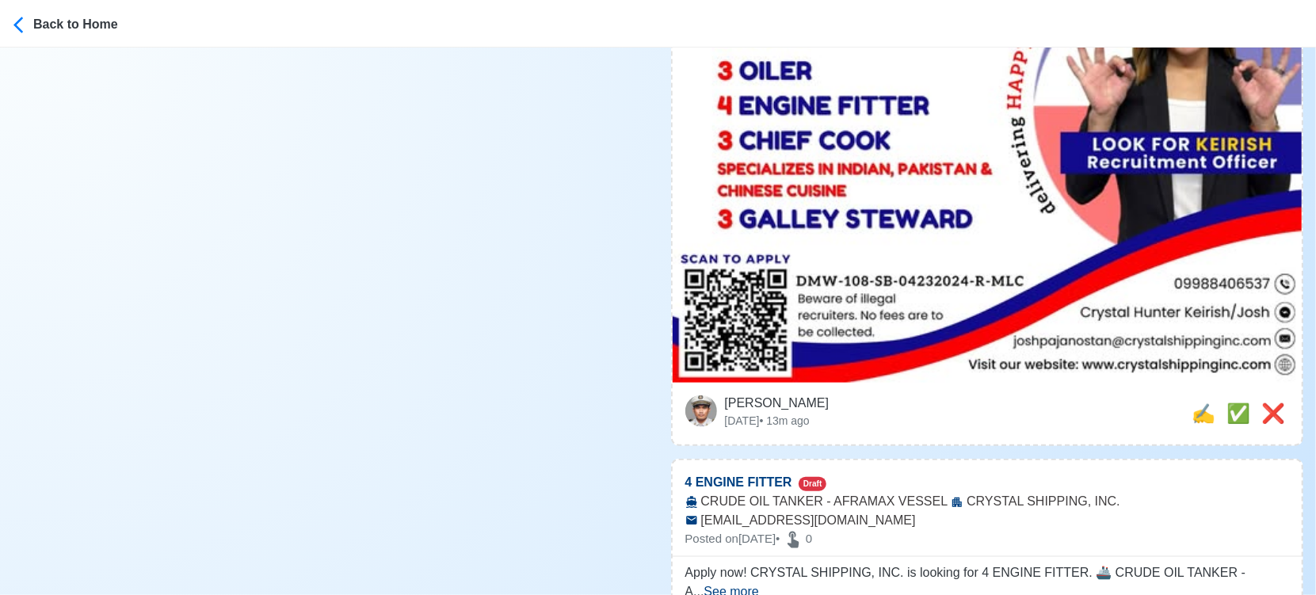
scroll to position [1056, 0]
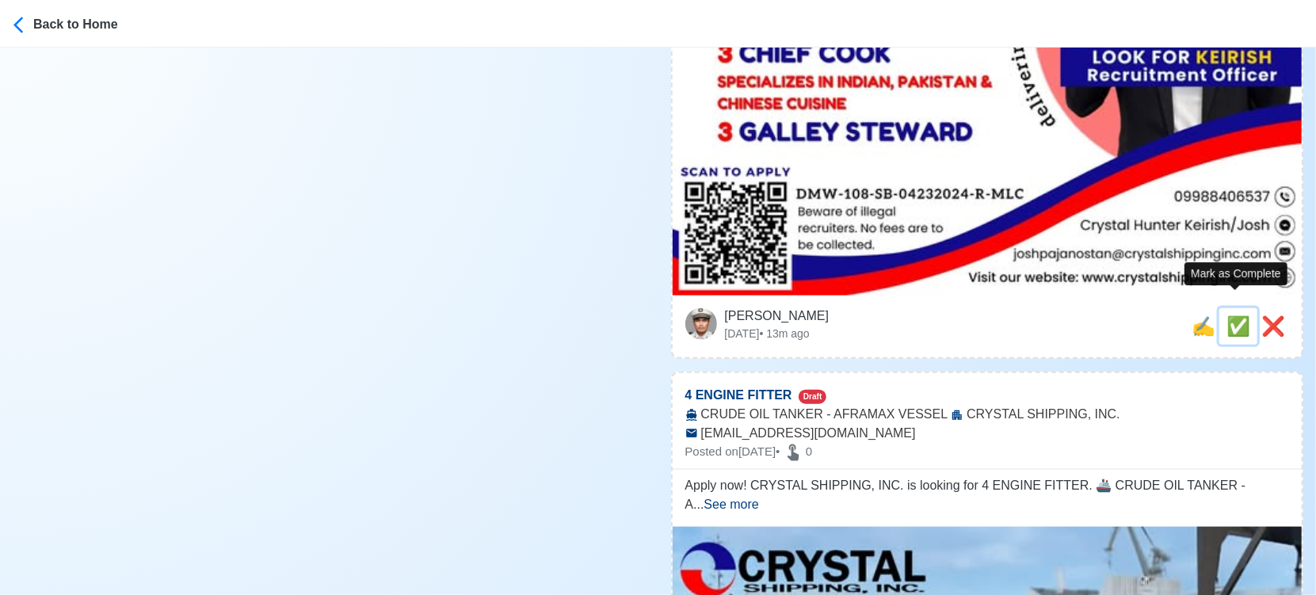
click at [1232, 315] on span "✅" at bounding box center [1239, 325] width 24 height 21
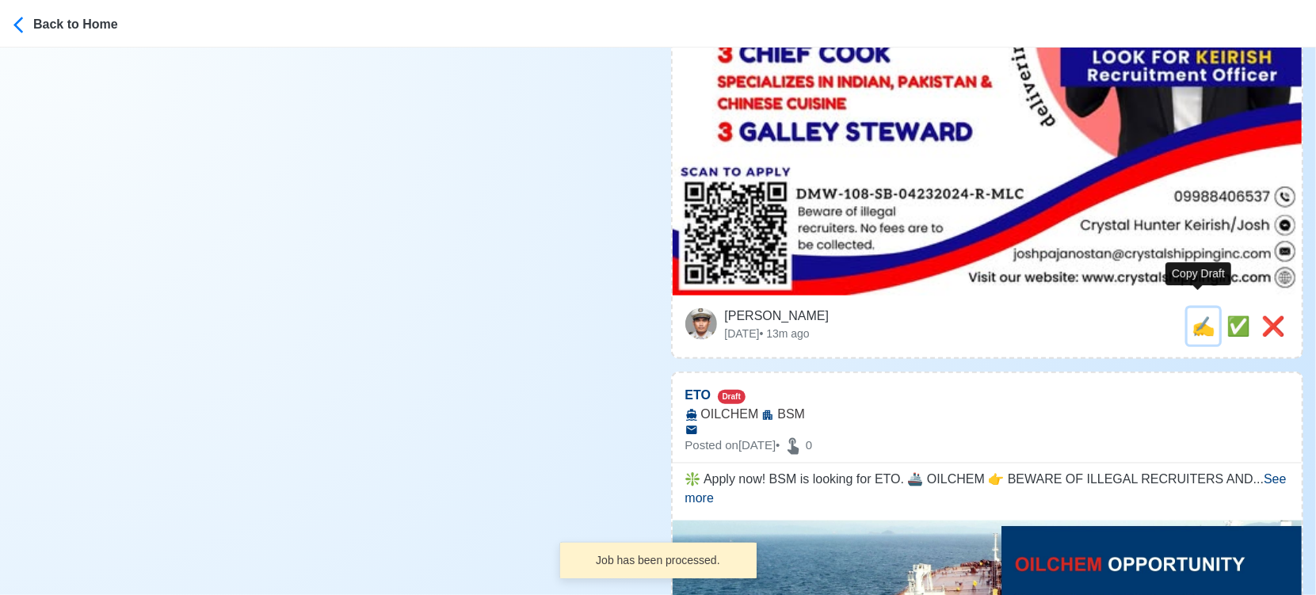
click at [1201, 315] on span "✍️" at bounding box center [1204, 325] width 24 height 21
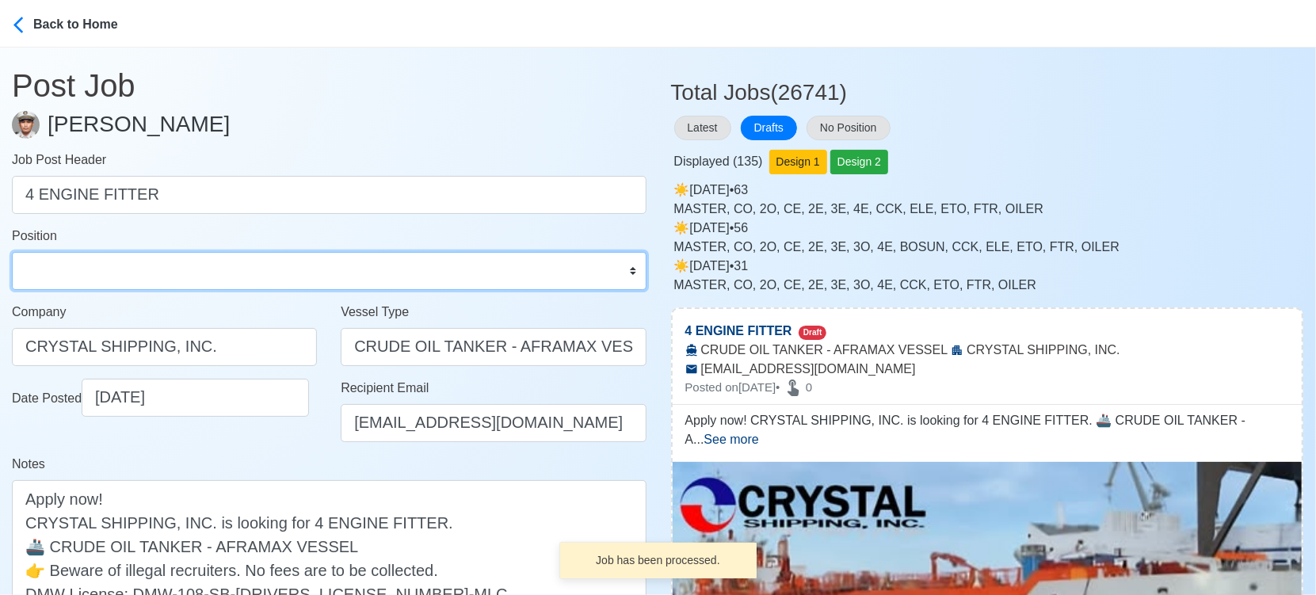
click at [209, 277] on select "Master Chief Officer 2nd Officer 3rd Officer Junior Officer Chief Engineer 2nd …" at bounding box center [329, 271] width 635 height 38
click at [12, 252] on select "Master Chief Officer 2nd Officer 3rd Officer Junior Officer Chief Engineer 2nd …" at bounding box center [329, 271] width 635 height 38
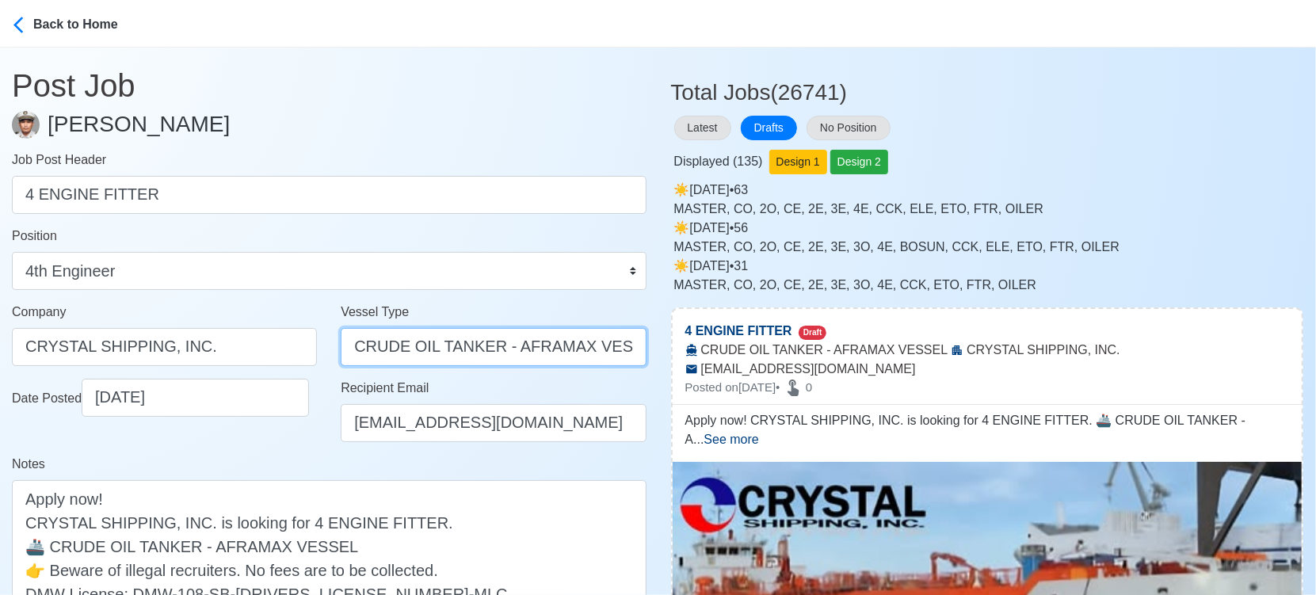
drag, startPoint x: 498, startPoint y: 346, endPoint x: 632, endPoint y: 348, distance: 133.2
click at [632, 348] on input "CRUDE OIL TANKER - AFRAMAX VESSEL" at bounding box center [493, 347] width 305 height 38
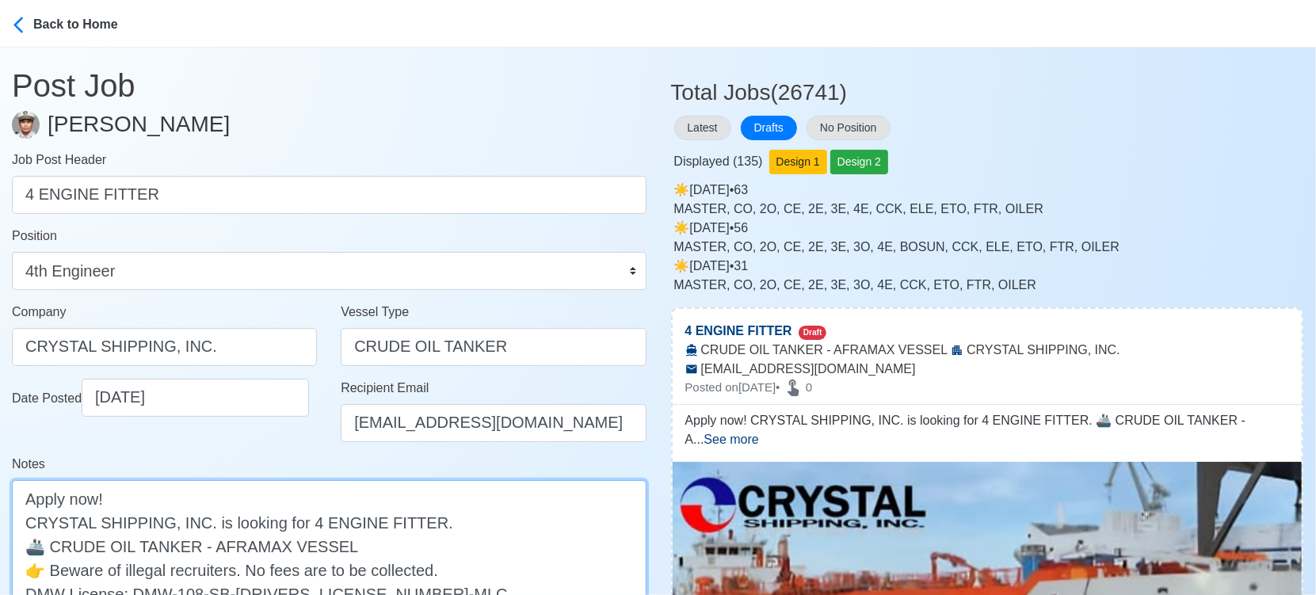
click at [461, 544] on textarea "Apply now! CRYSTAL SHIPPING, INC. is looking for 4 ENGINE FITTER. 🚢 CRUDE OIL T…" at bounding box center [329, 557] width 635 height 155
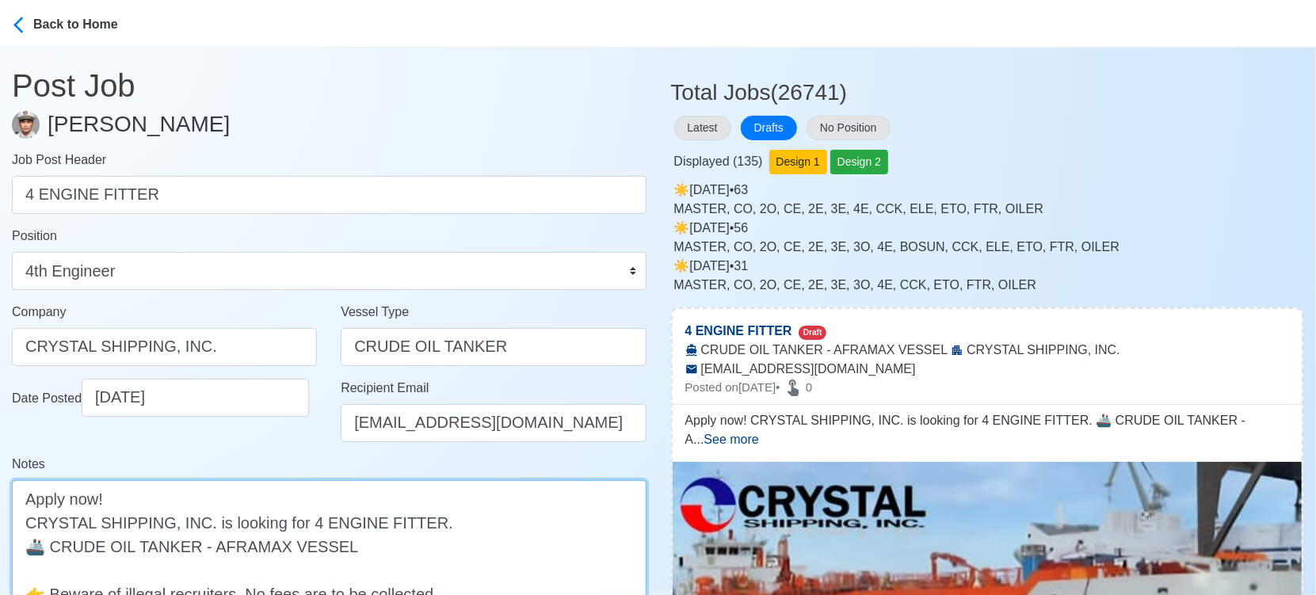
paste textarea "80,000 TO 120,000 DWT"
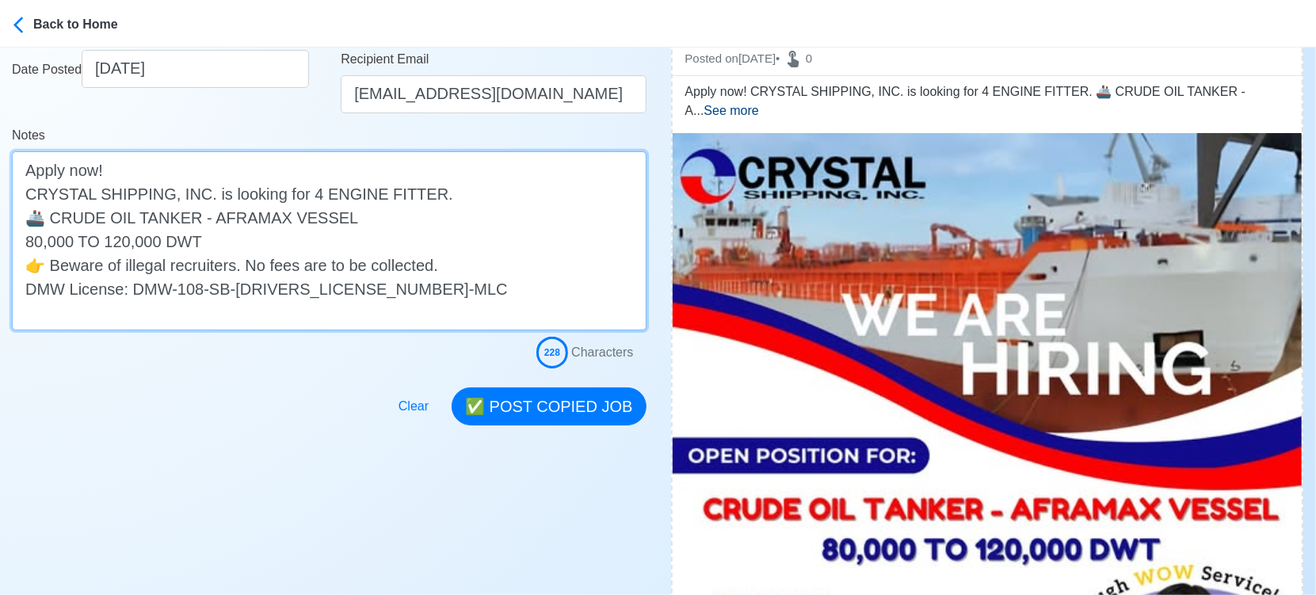
scroll to position [440, 0]
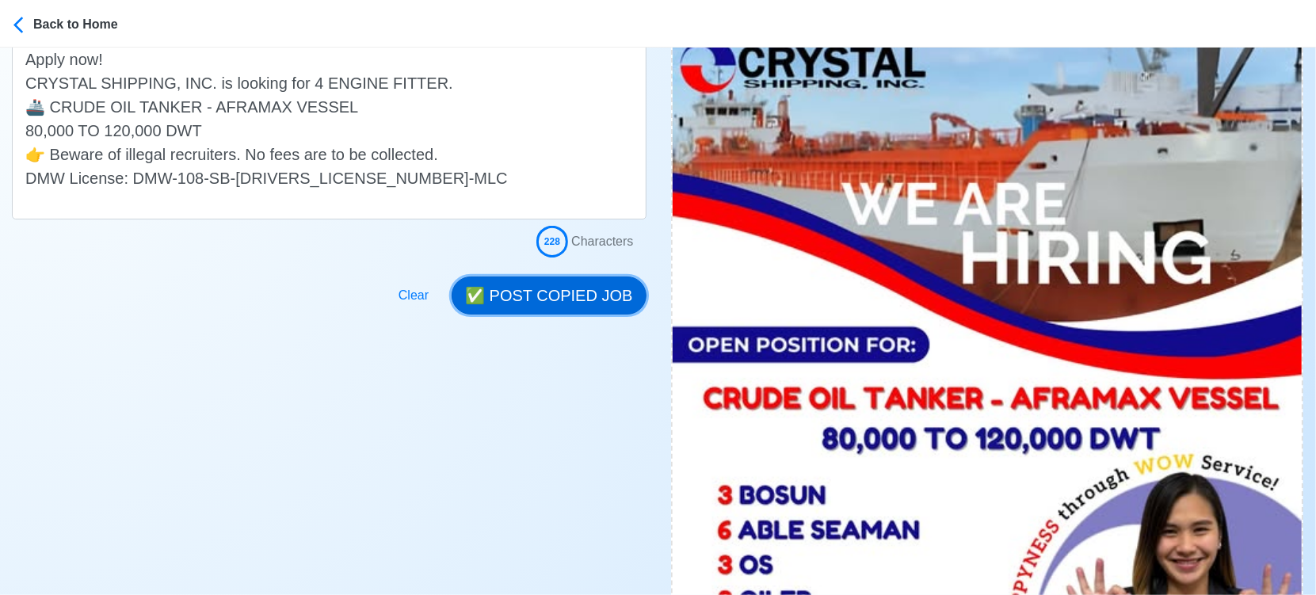
click at [564, 296] on button "✅ POST COPIED JOB" at bounding box center [549, 296] width 194 height 38
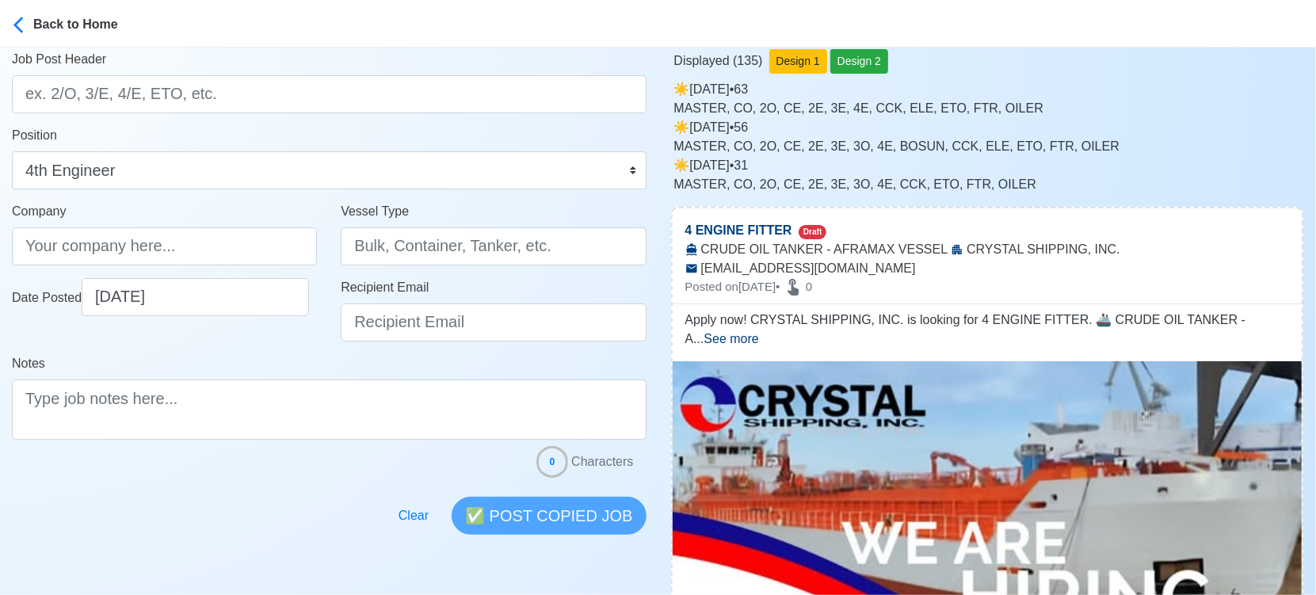
scroll to position [0, 0]
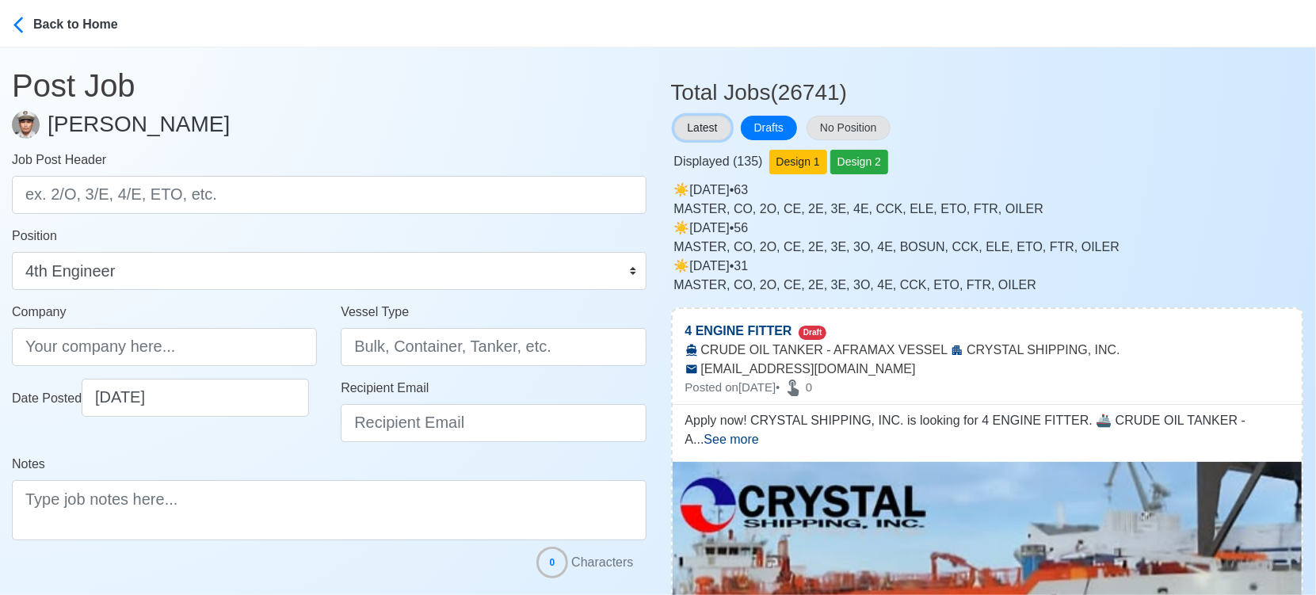
click at [713, 132] on button "Latest" at bounding box center [702, 128] width 57 height 25
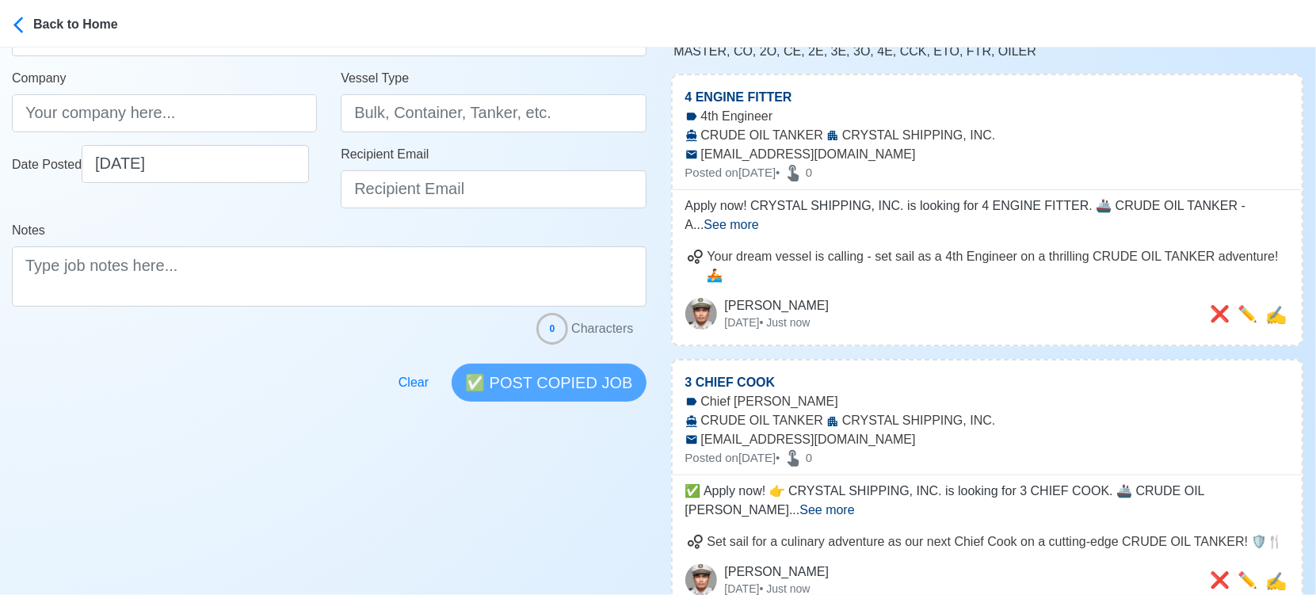
scroll to position [264, 0]
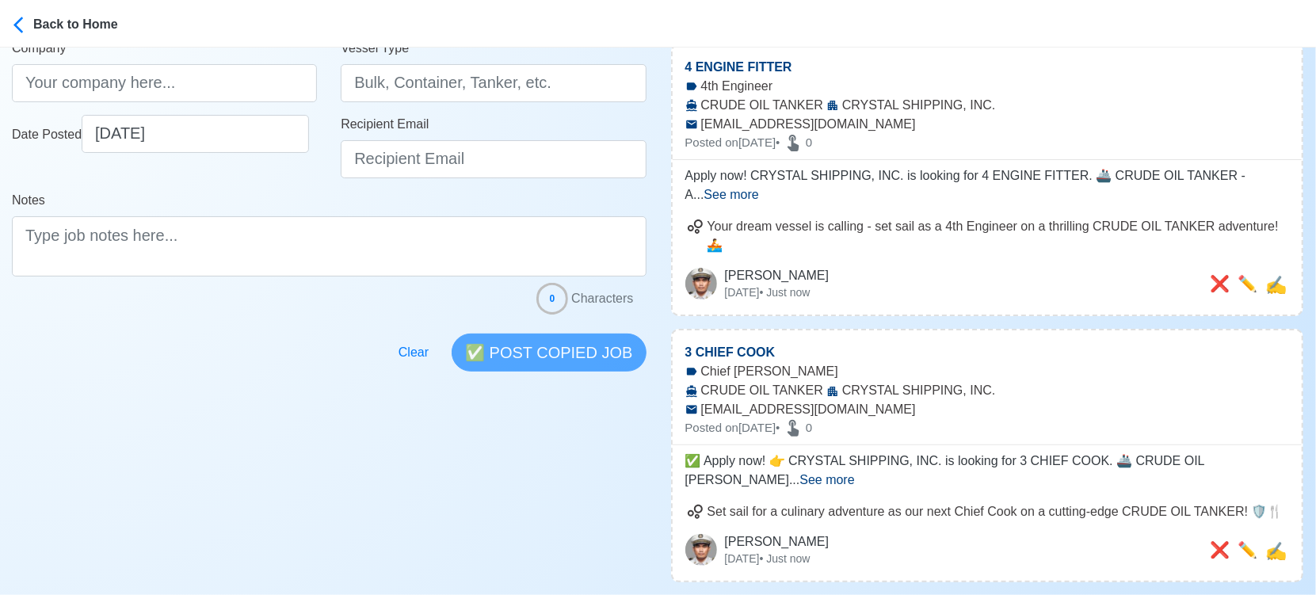
click at [854, 473] on span "See more" at bounding box center [827, 479] width 55 height 13
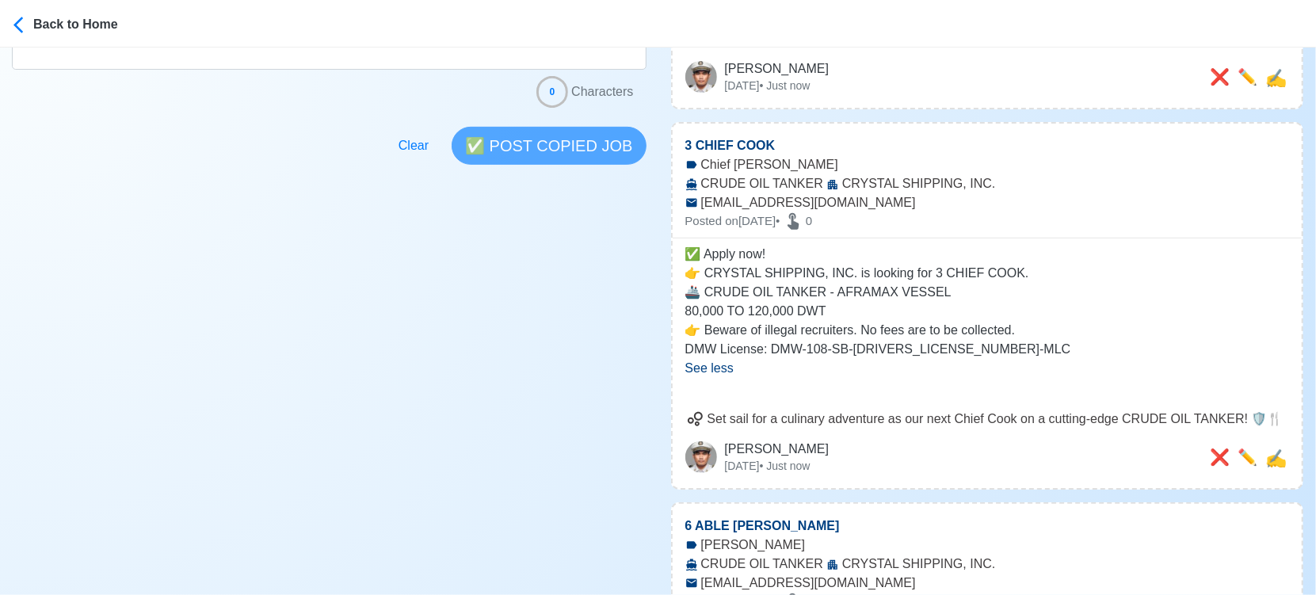
scroll to position [528, 0]
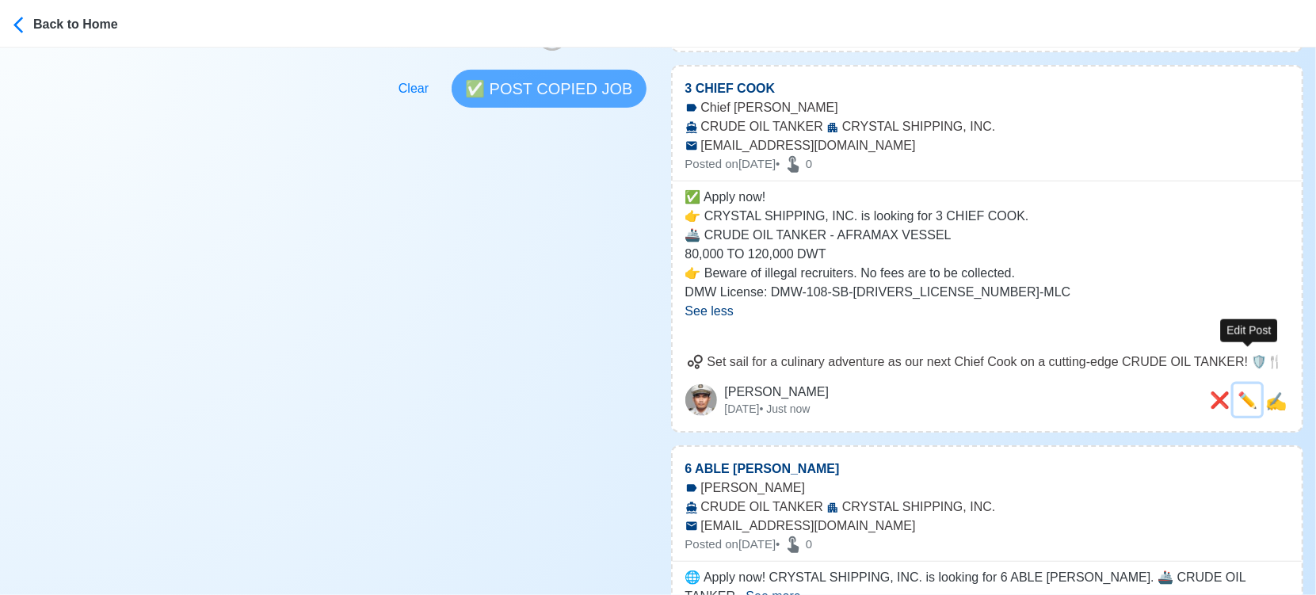
click at [1243, 391] on span "✏️" at bounding box center [1248, 399] width 20 height 17
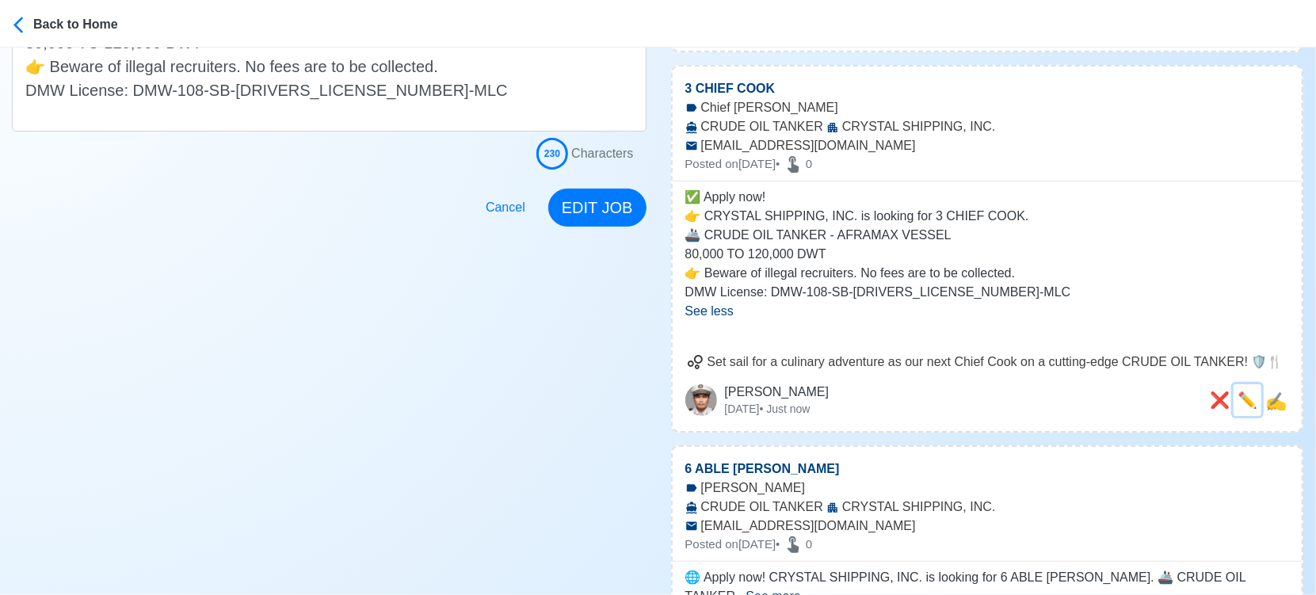
scroll to position [0, 0]
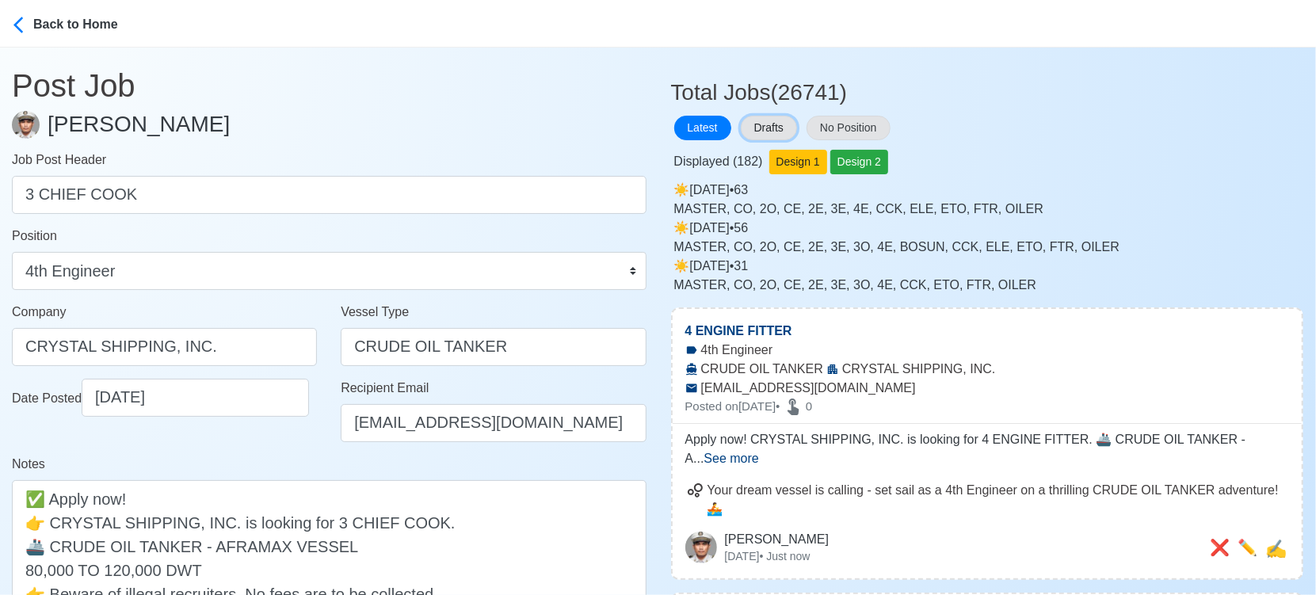
click at [781, 120] on button "Drafts" at bounding box center [769, 128] width 56 height 25
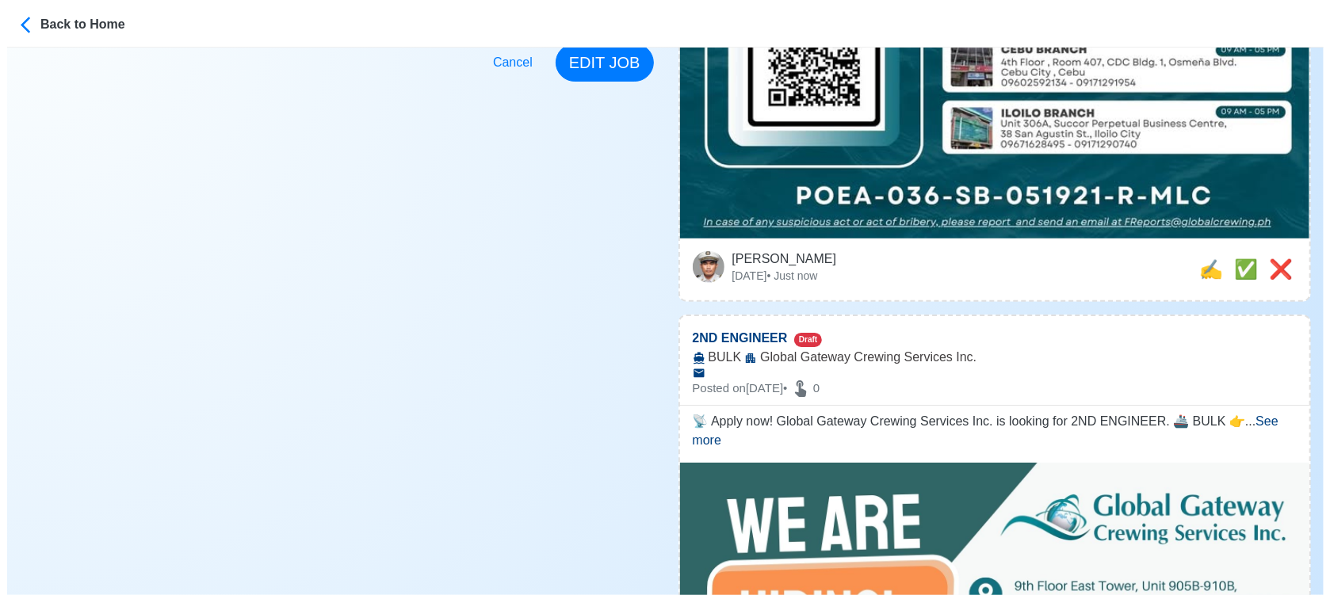
scroll to position [704, 0]
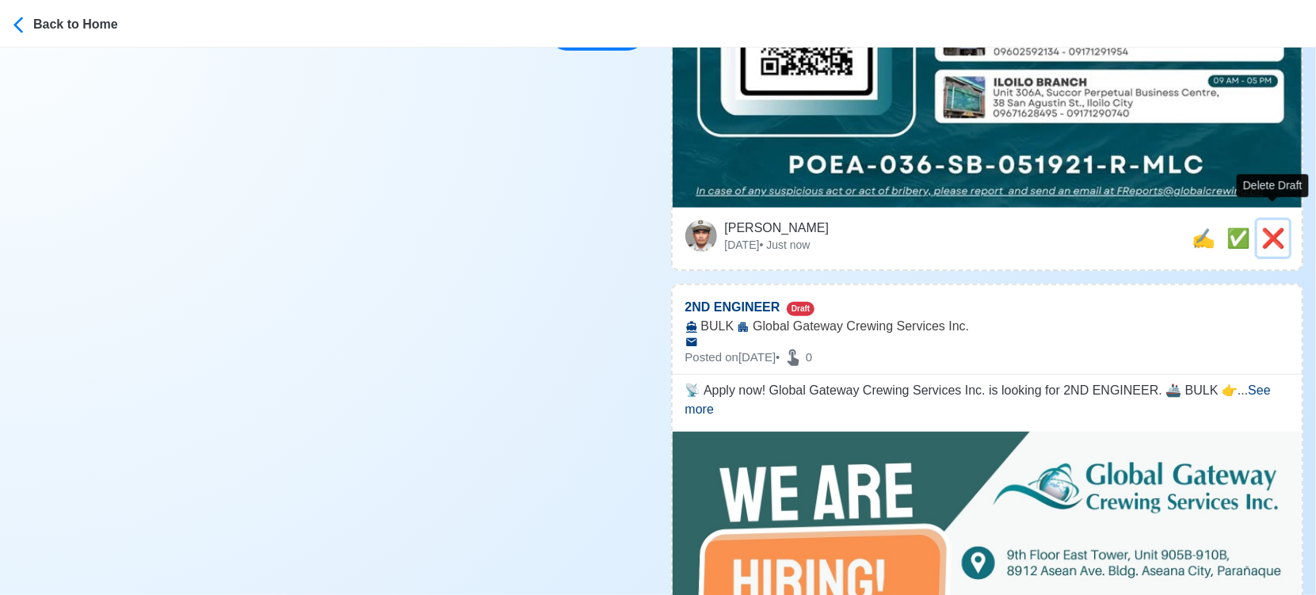
click at [1271, 227] on span "❌" at bounding box center [1274, 237] width 24 height 21
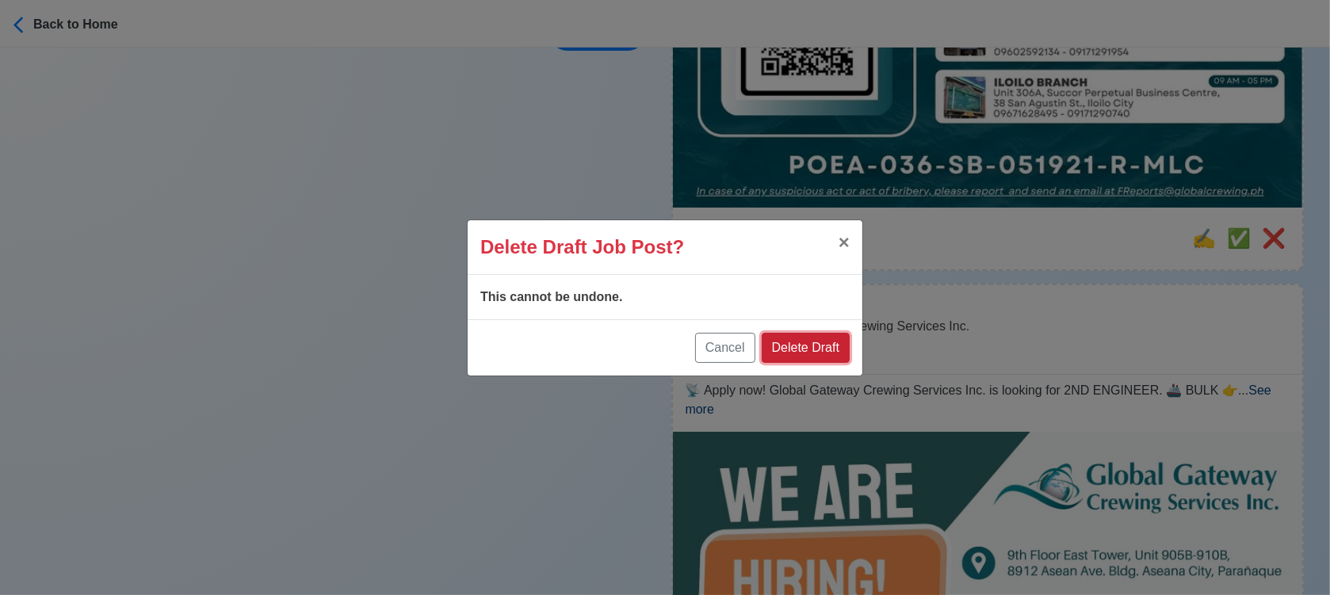
click at [823, 345] on button "Delete Draft" at bounding box center [806, 348] width 88 height 30
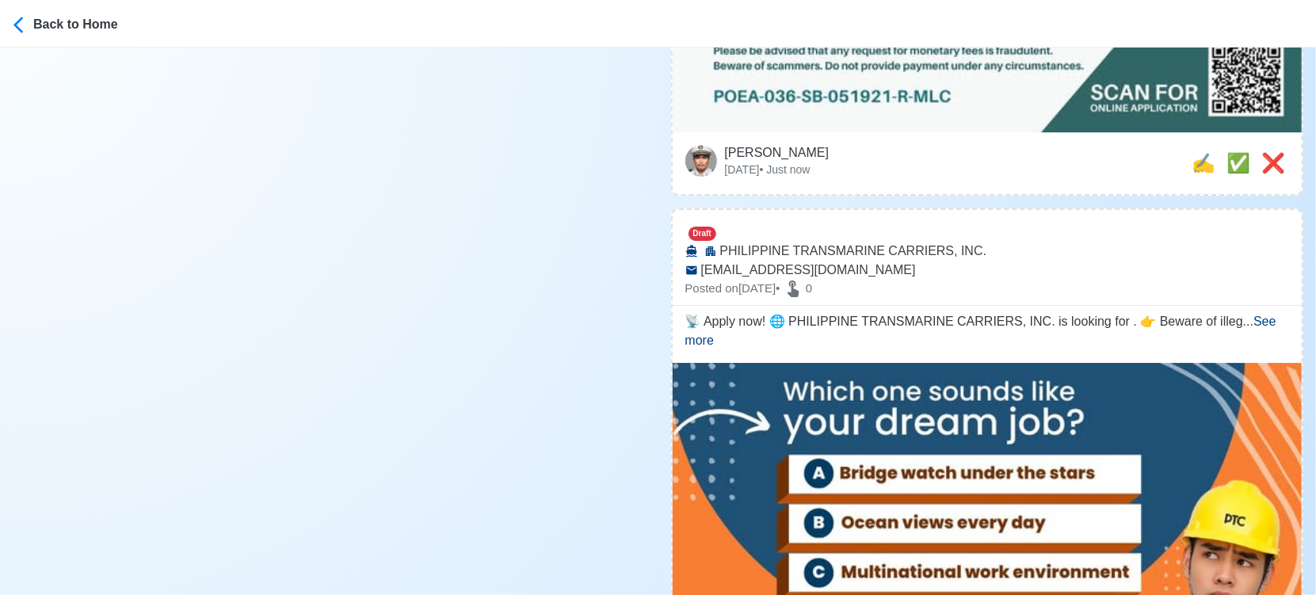
scroll to position [11416, 0]
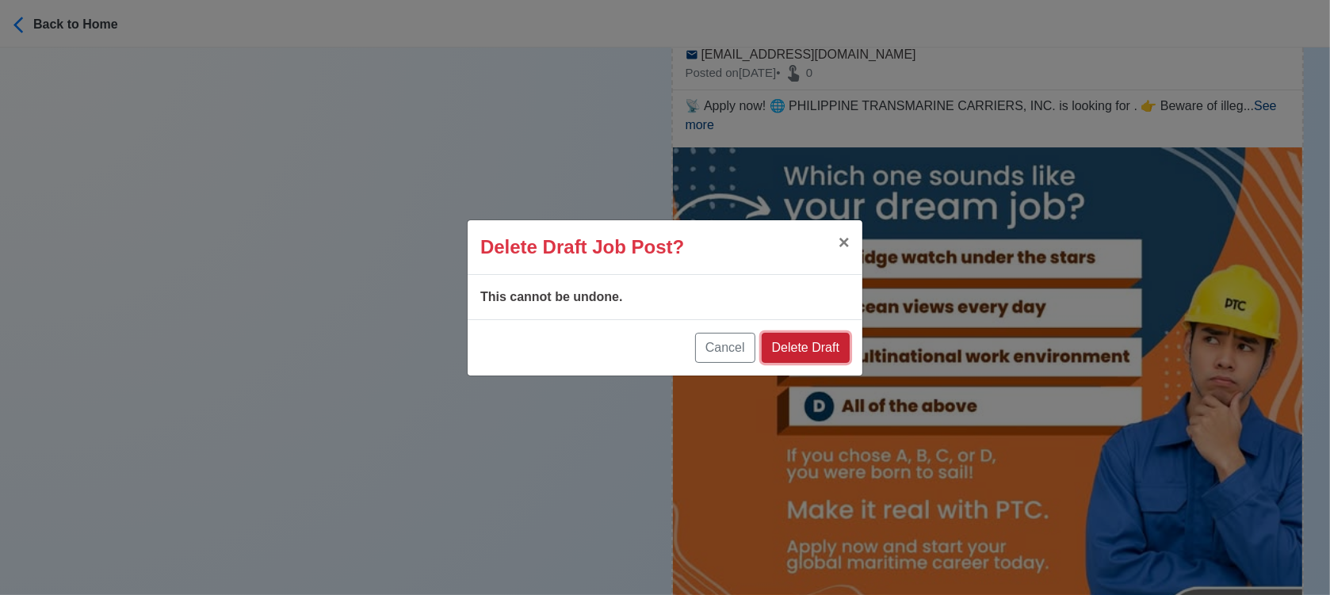
click at [803, 347] on button "Delete Draft" at bounding box center [806, 348] width 88 height 30
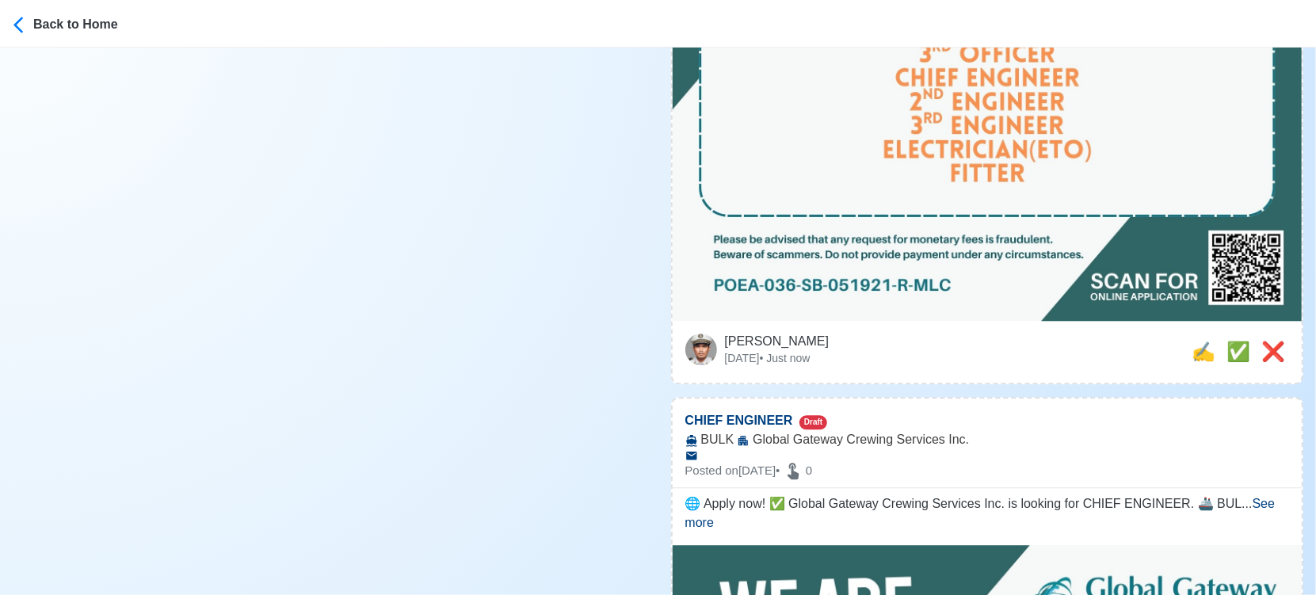
scroll to position [0, 0]
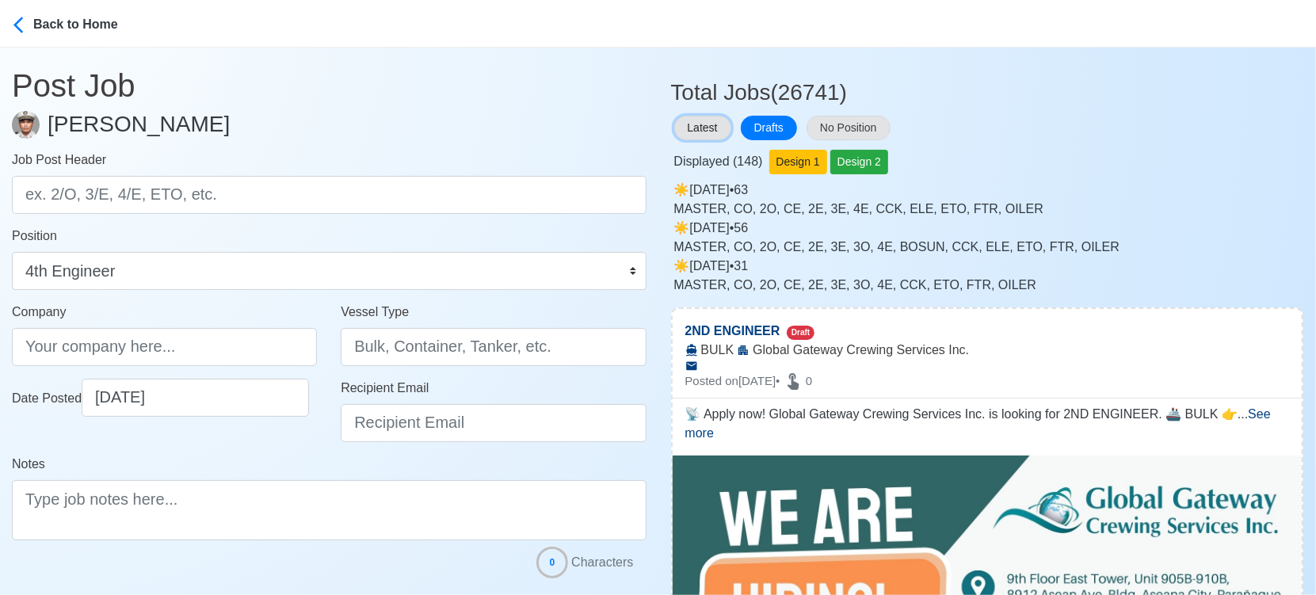
click at [710, 124] on button "Latest" at bounding box center [702, 128] width 57 height 25
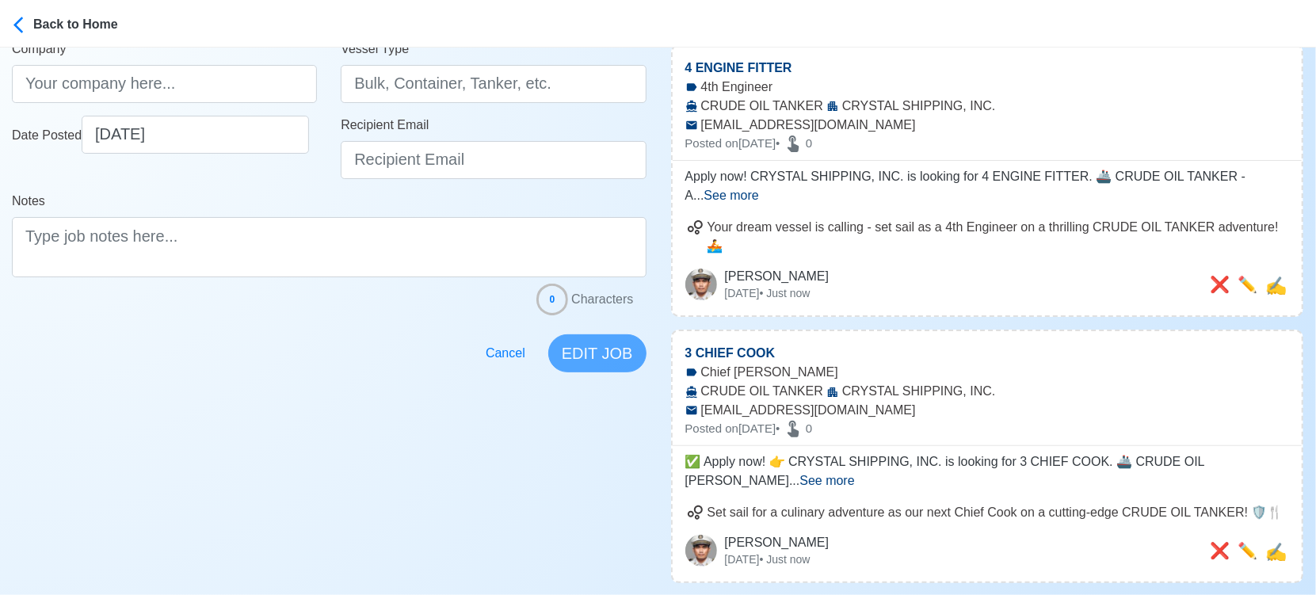
scroll to position [264, 0]
click at [1244, 541] on span "✏️" at bounding box center [1248, 549] width 20 height 17
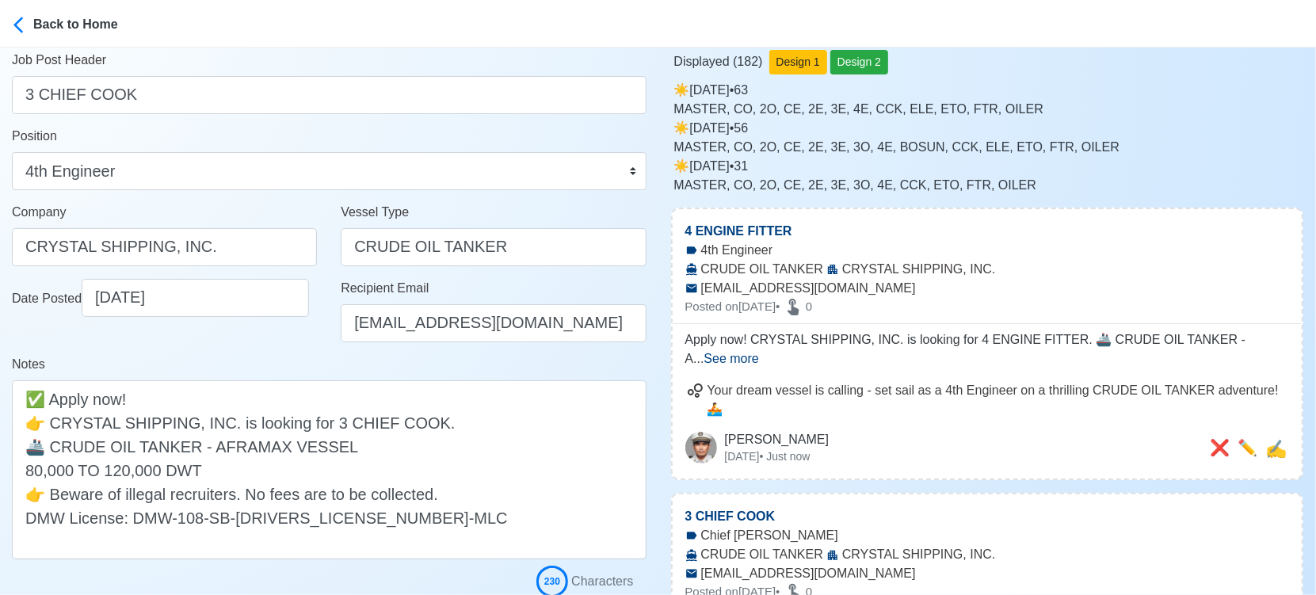
scroll to position [176, 0]
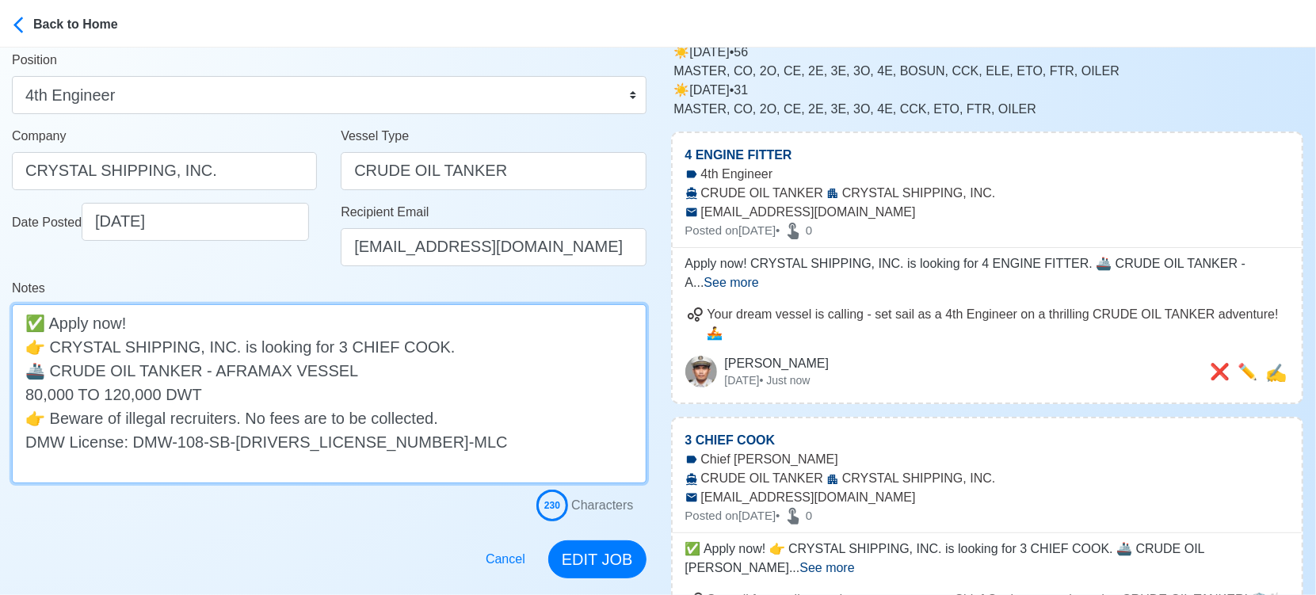
click at [305, 388] on textarea "✅ Apply now! 👉 CRYSTAL SHIPPING, INC. is looking for 3 CHIEF COOK. 🚢 CRUDE OIL …" at bounding box center [329, 393] width 635 height 179
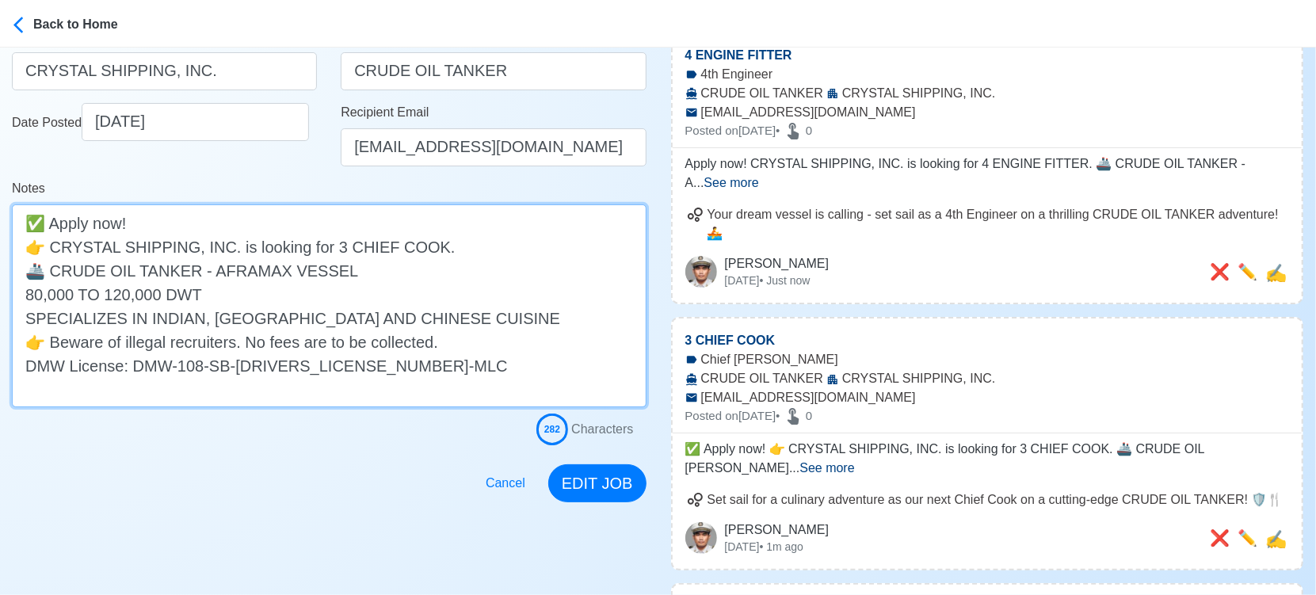
scroll to position [440, 0]
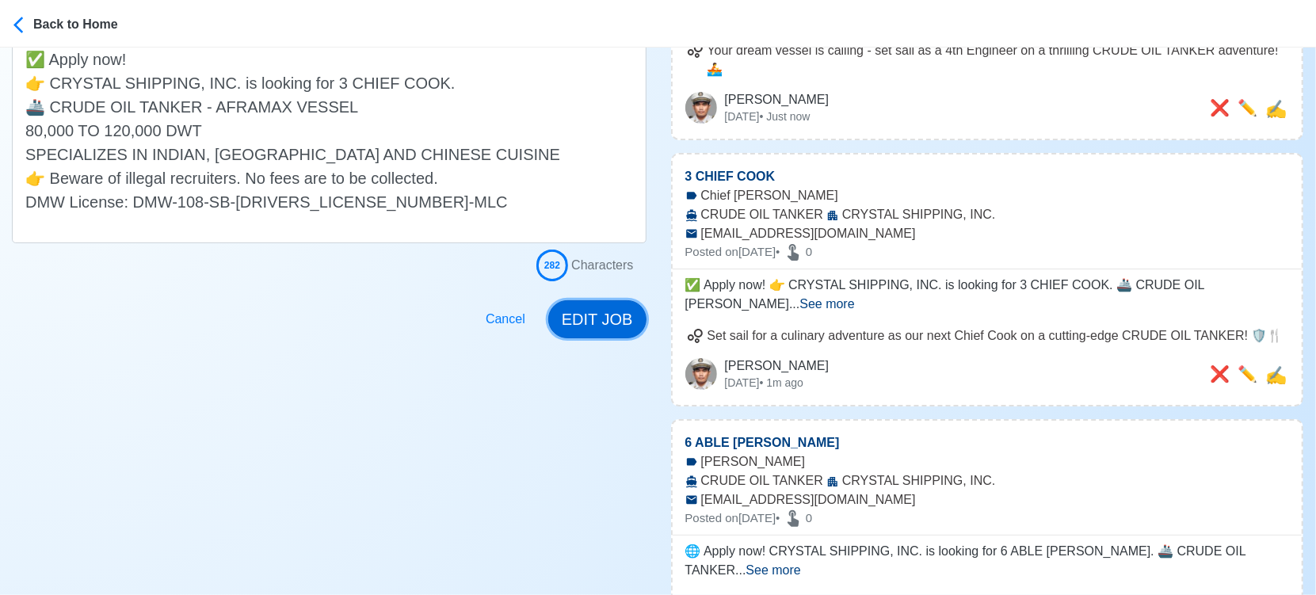
click at [614, 320] on button "EDIT JOB" at bounding box center [597, 319] width 98 height 38
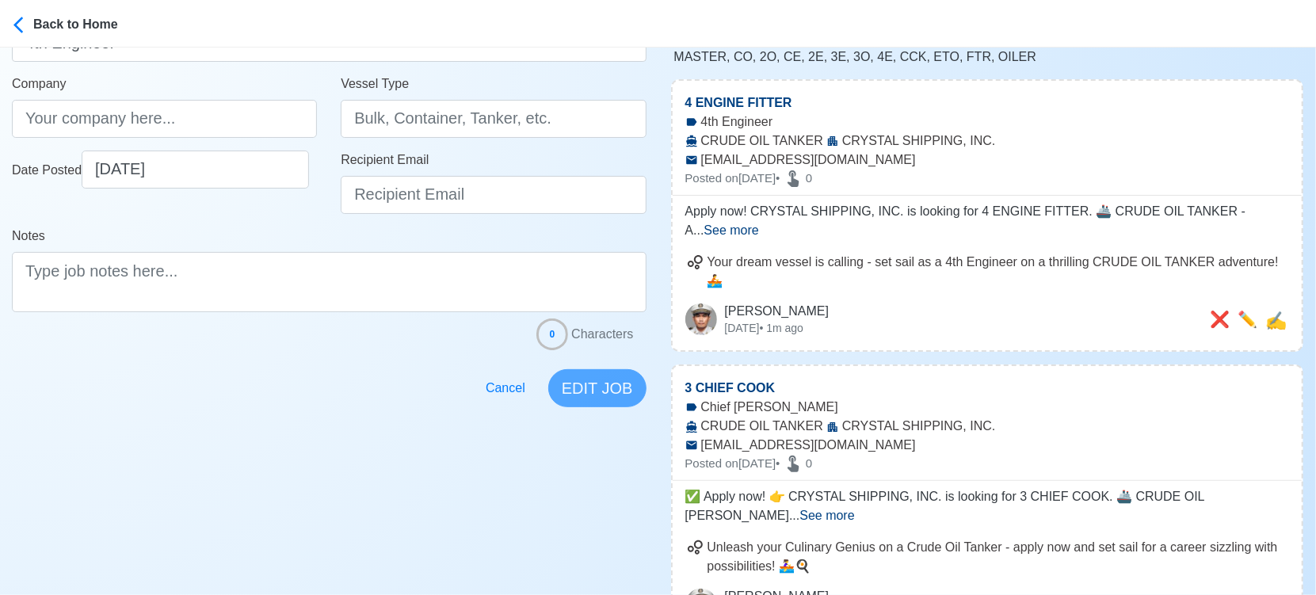
scroll to position [0, 0]
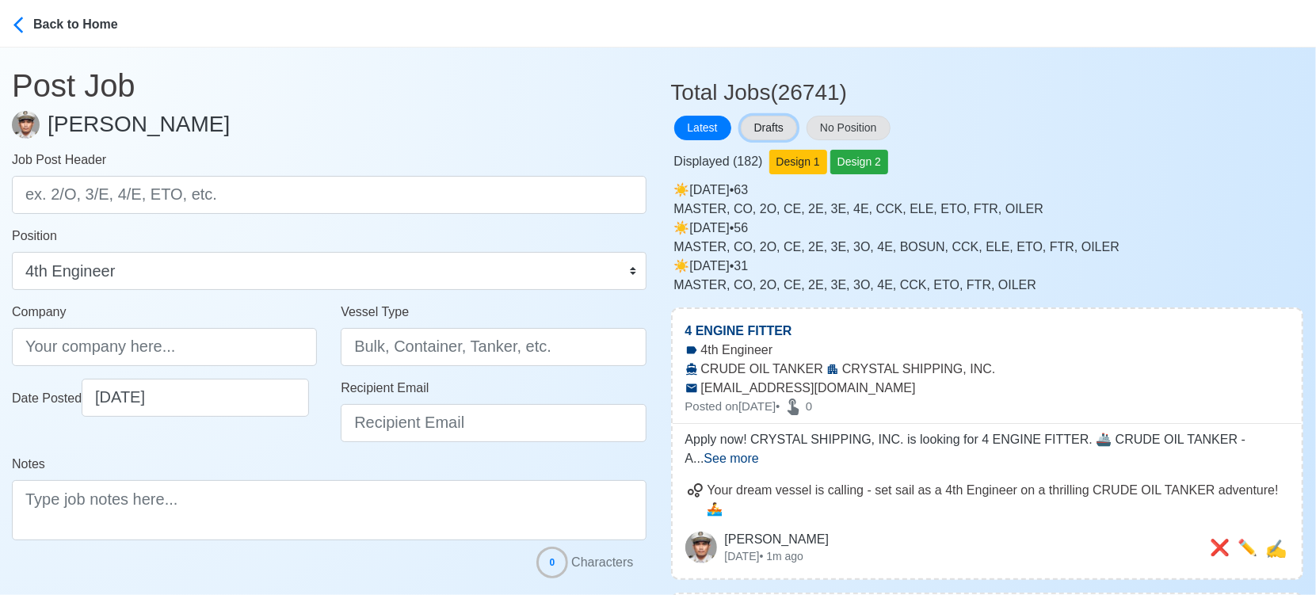
click at [786, 127] on button "Drafts" at bounding box center [769, 128] width 56 height 25
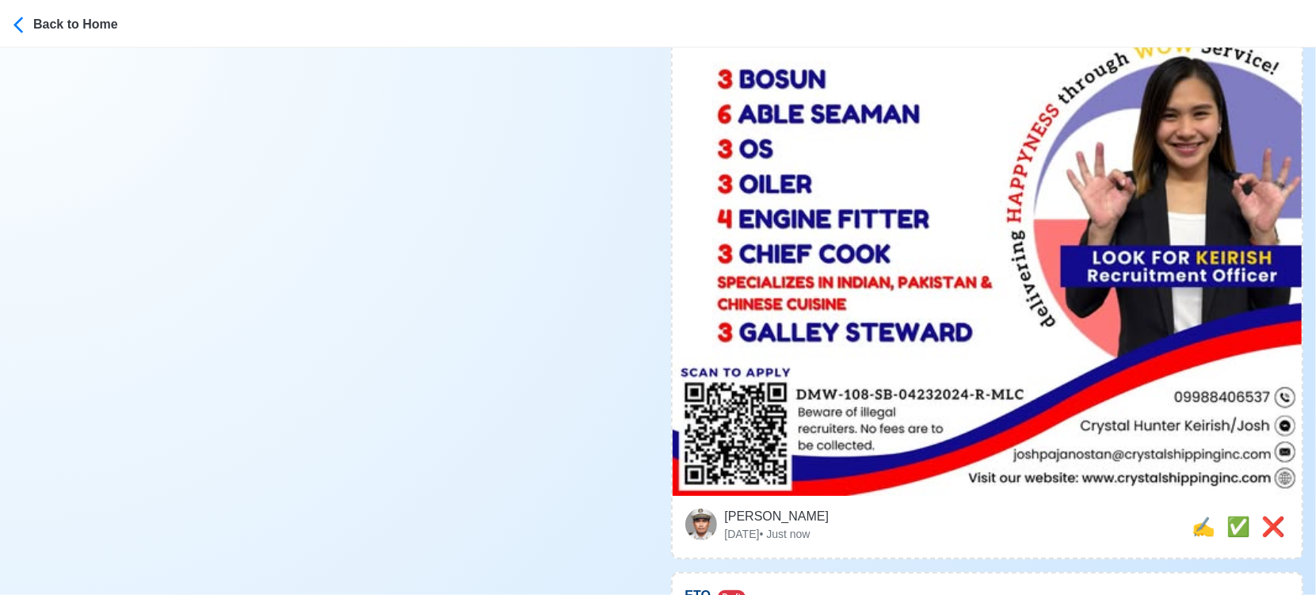
scroll to position [12151, 0]
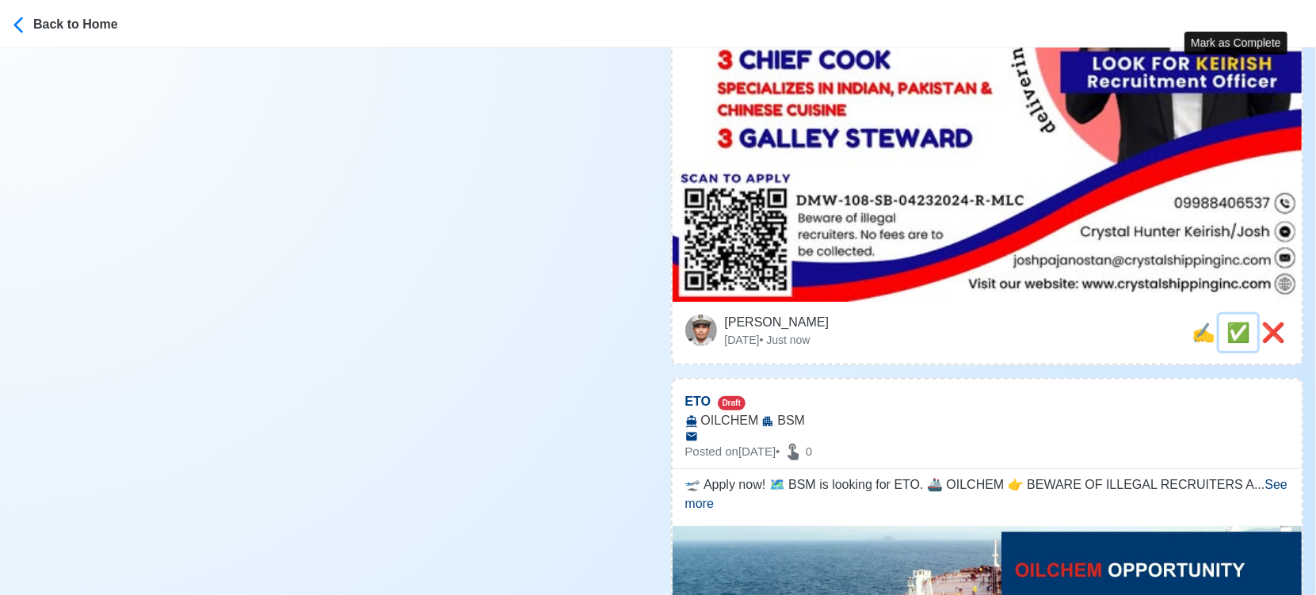
click at [1230, 322] on span "✅" at bounding box center [1239, 332] width 24 height 21
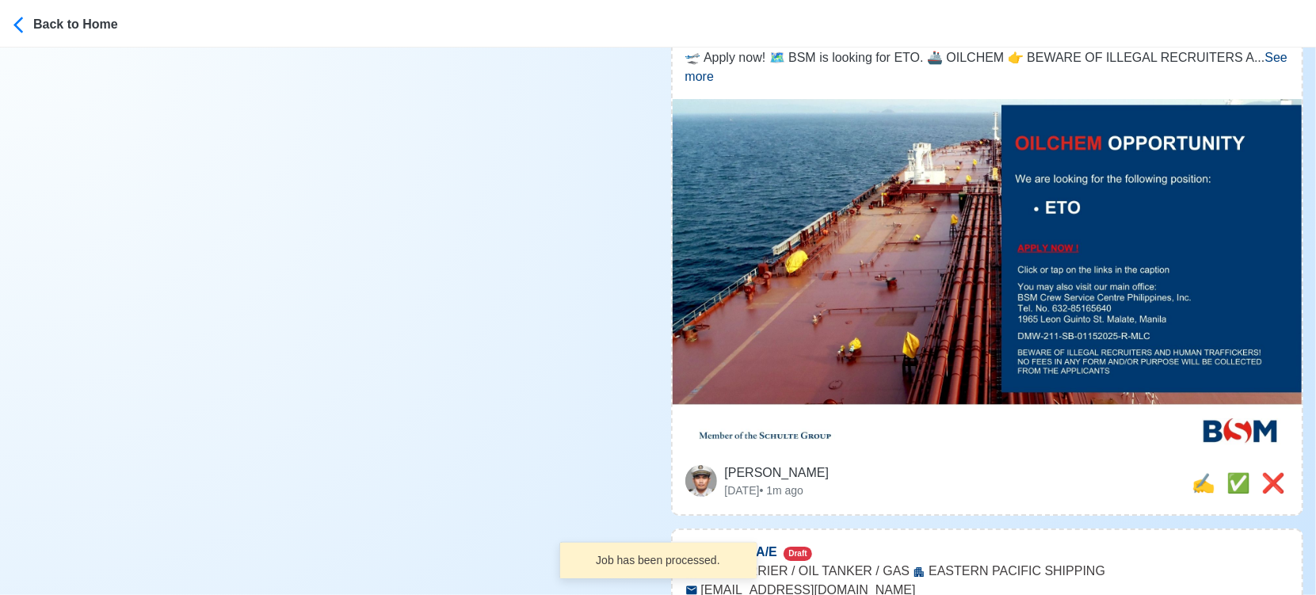
scroll to position [11447, 0]
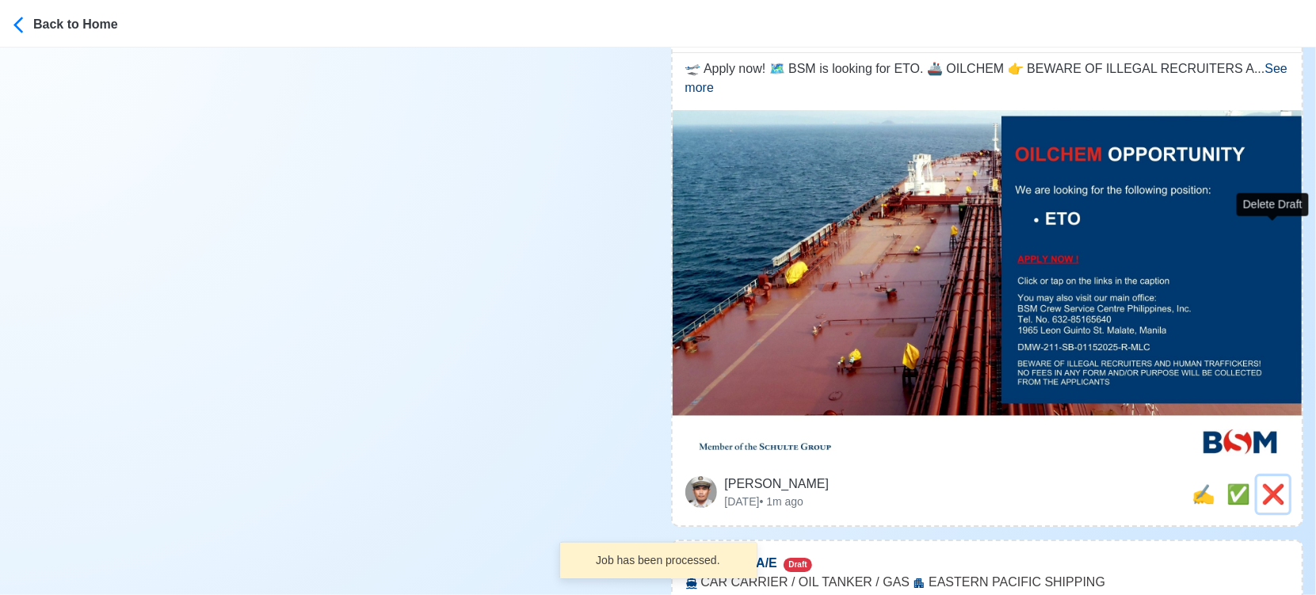
click at [1276, 483] on span "❌" at bounding box center [1274, 493] width 24 height 21
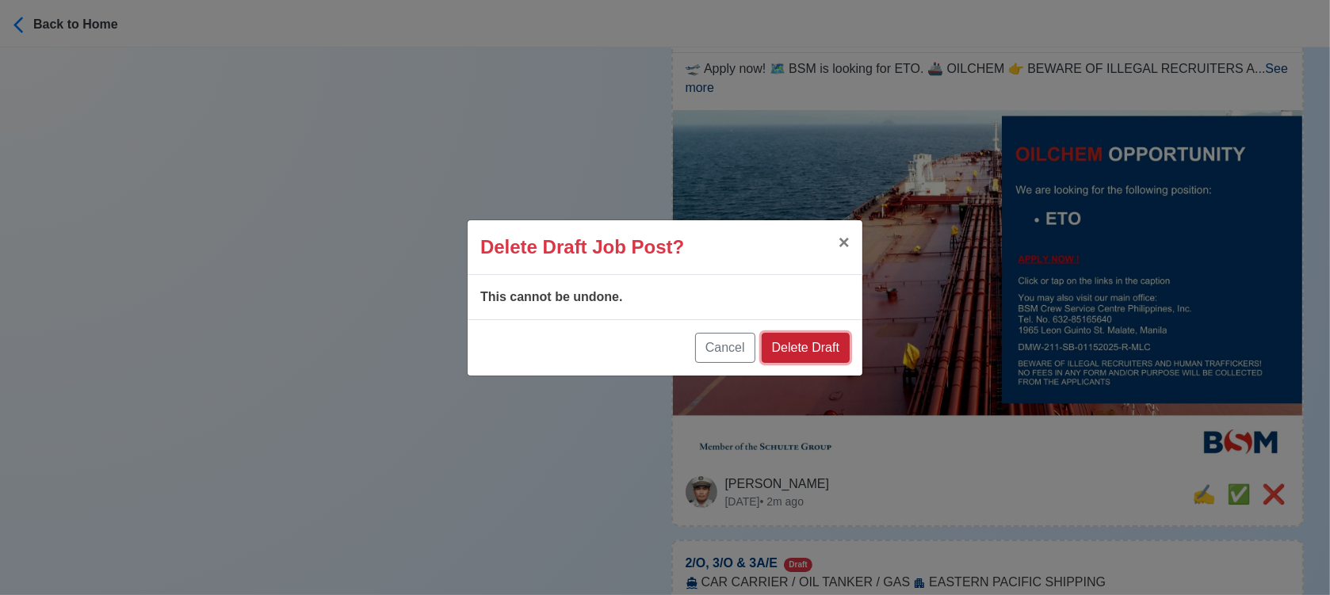
click at [809, 342] on button "Delete Draft" at bounding box center [806, 348] width 88 height 30
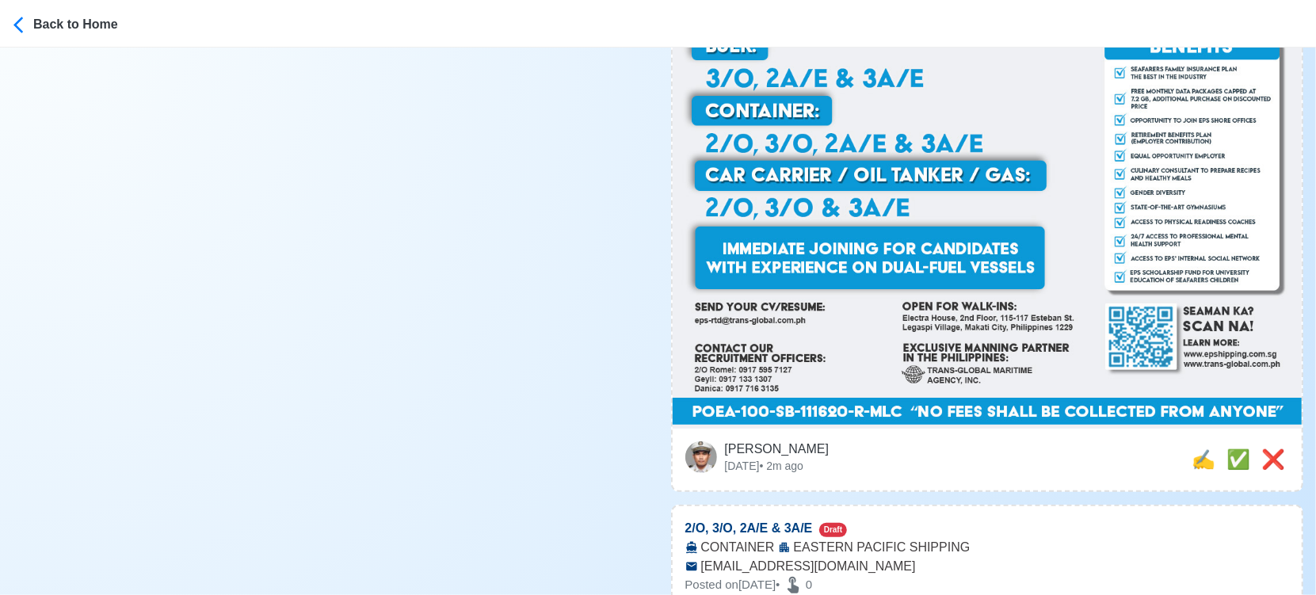
scroll to position [12063, 0]
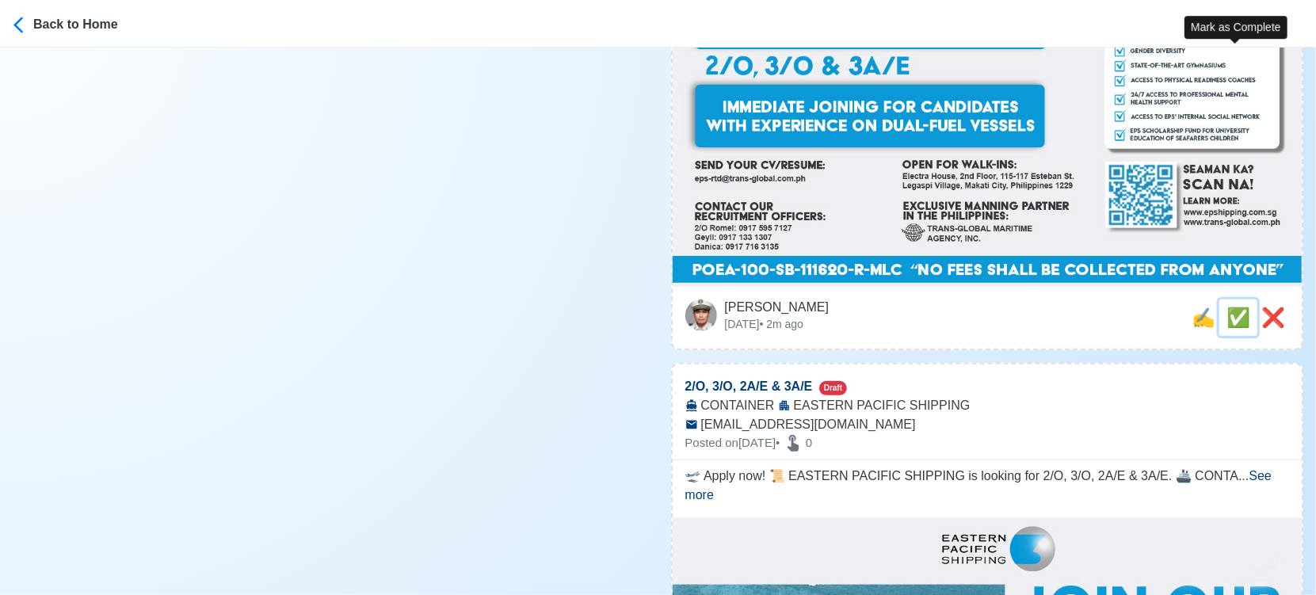
click at [1230, 307] on span "✅" at bounding box center [1239, 317] width 24 height 21
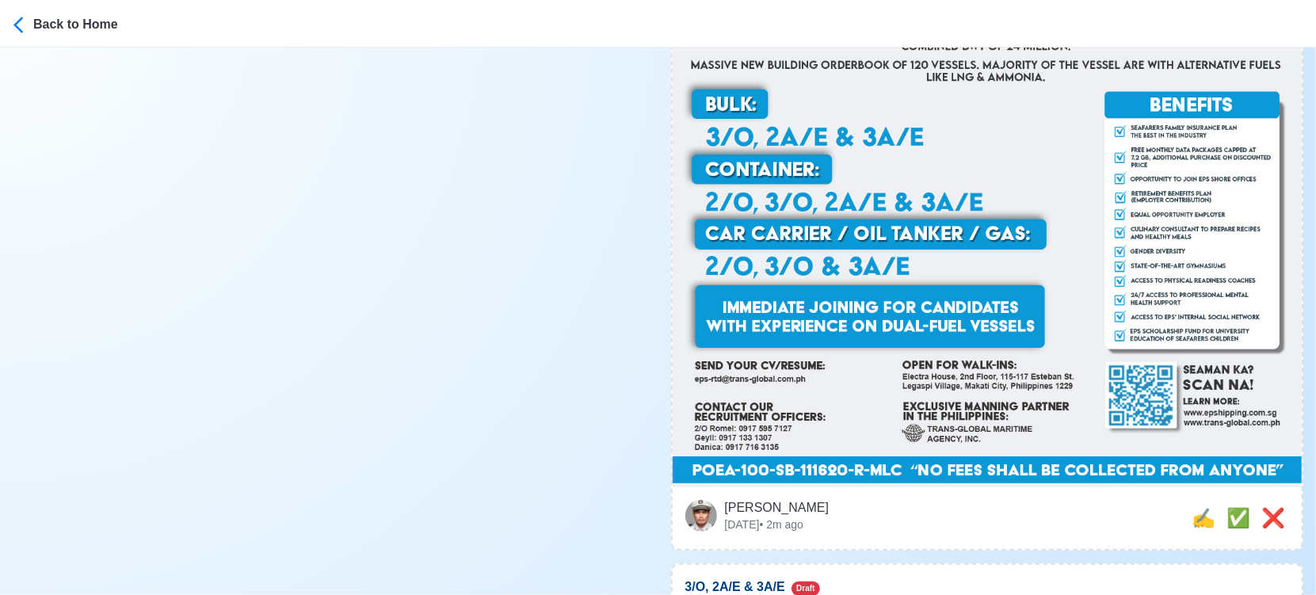
scroll to position [11975, 0]
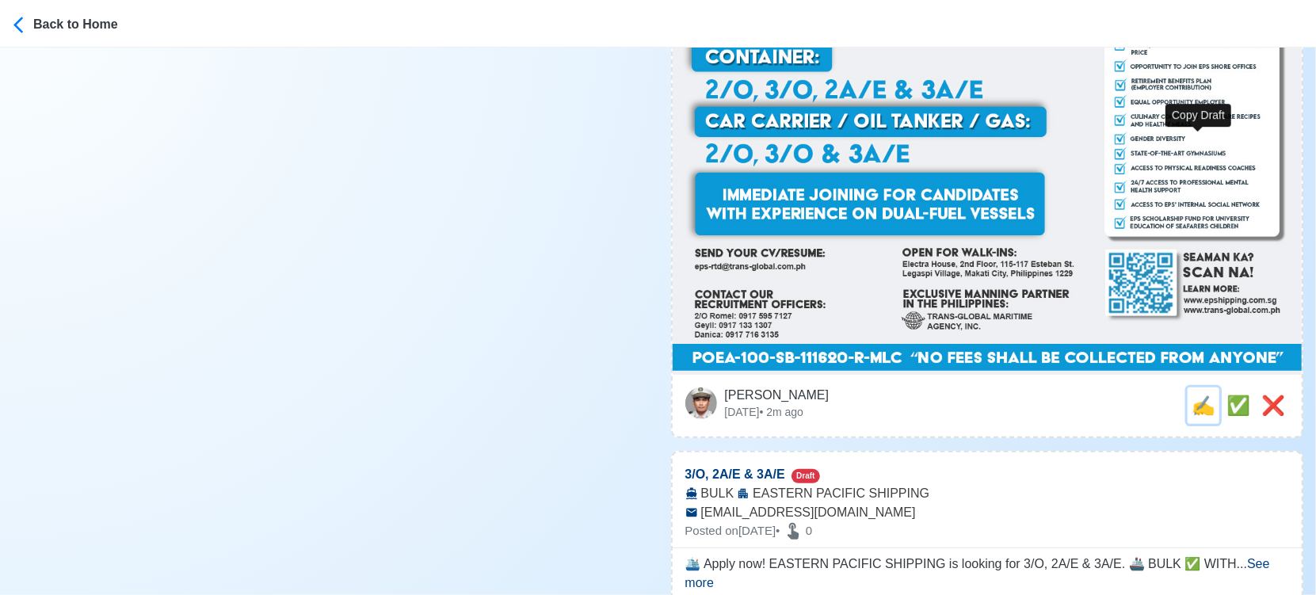
click at [1201, 395] on span "✍️" at bounding box center [1204, 405] width 24 height 21
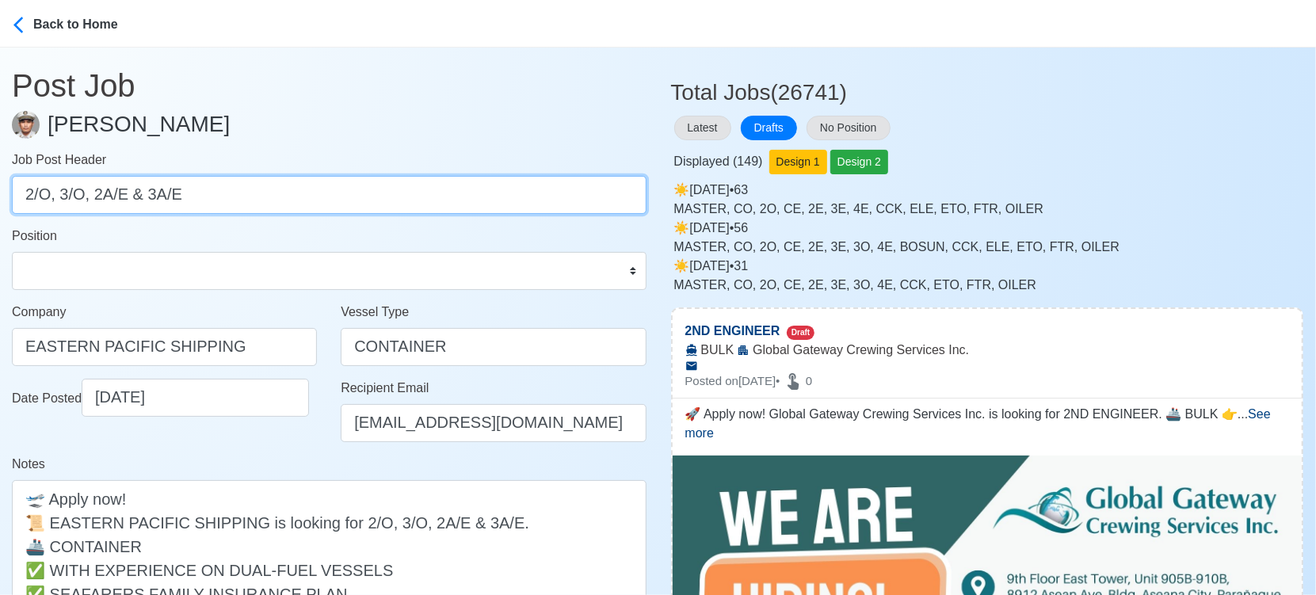
drag, startPoint x: 62, startPoint y: 196, endPoint x: 279, endPoint y: 200, distance: 217.2
click at [279, 200] on input "2/Ο, 3/Ο, 2A/E & 3A/E" at bounding box center [329, 195] width 635 height 38
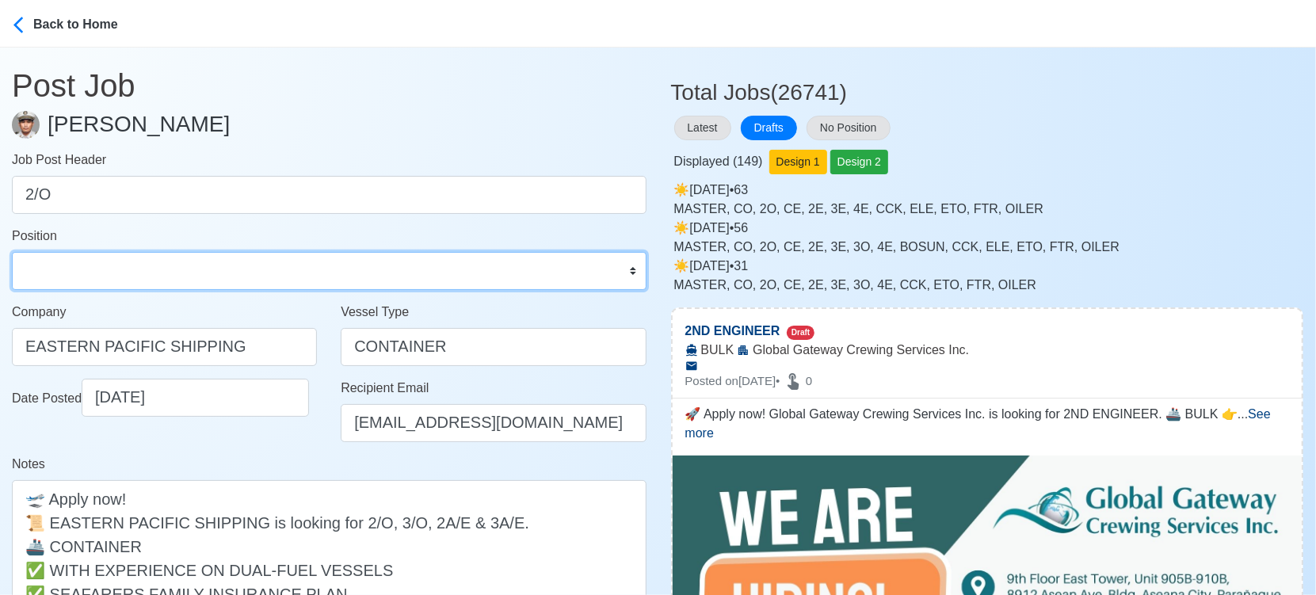
click at [250, 280] on select "Master Chief Officer 2nd Officer 3rd Officer Junior Officer Chief Engineer 2nd …" at bounding box center [329, 271] width 635 height 38
click at [12, 252] on select "Master Chief Officer 2nd Officer 3rd Officer Junior Officer Chief Engineer 2nd …" at bounding box center [329, 271] width 635 height 38
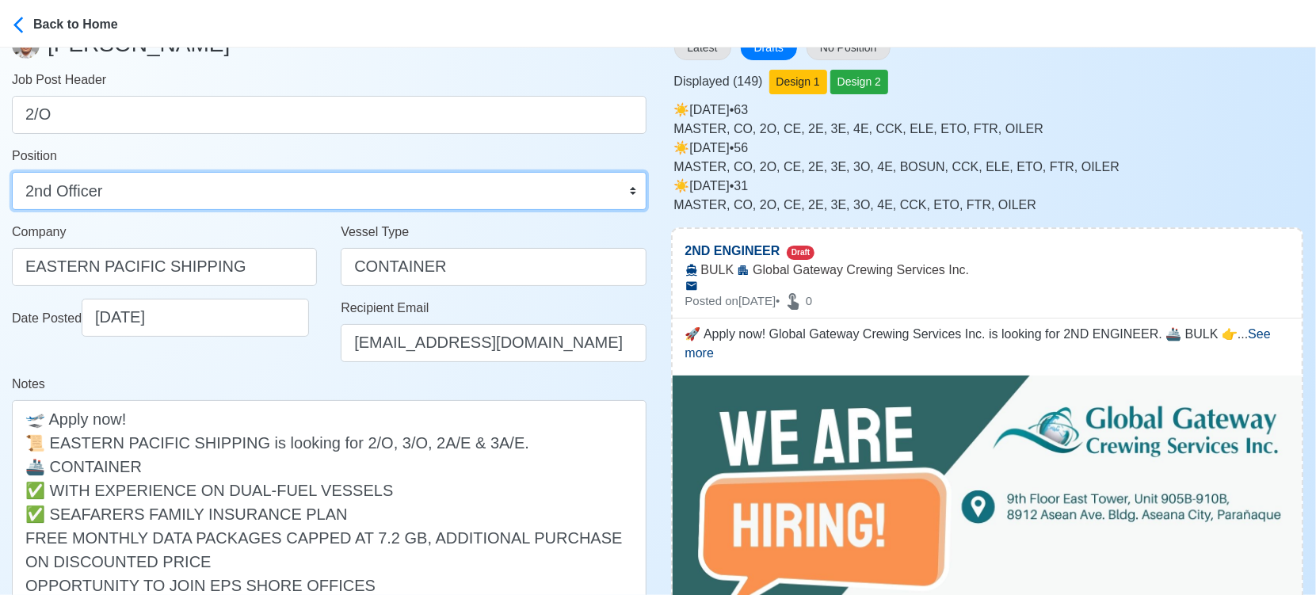
scroll to position [176, 0]
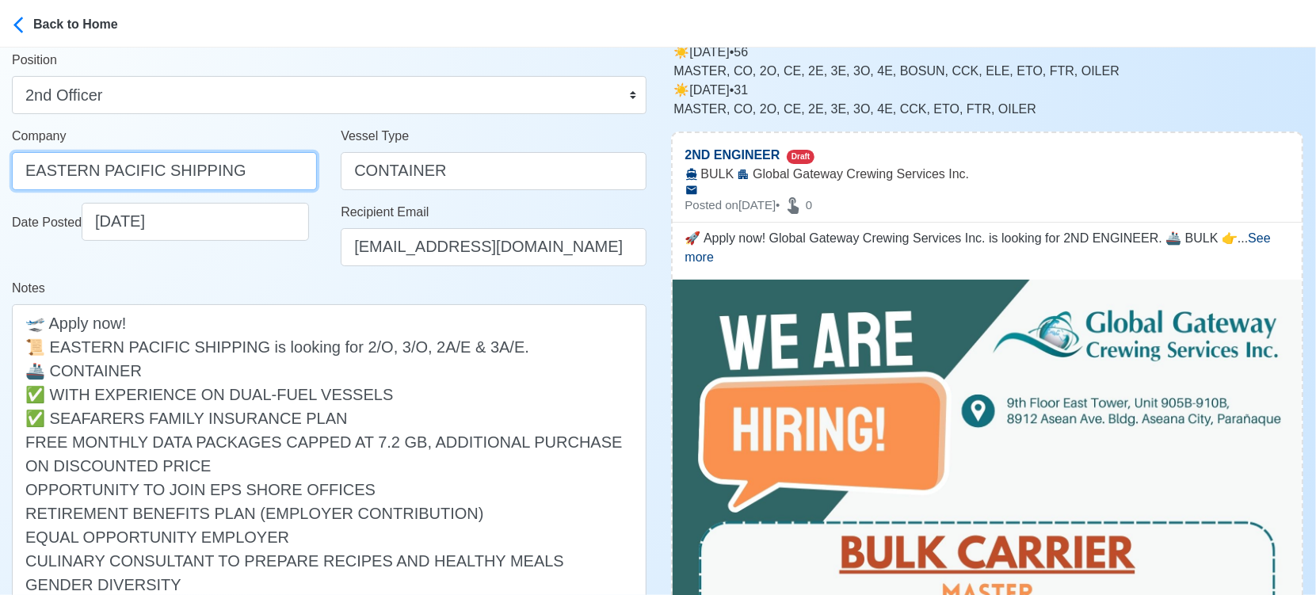
drag, startPoint x: 231, startPoint y: 173, endPoint x: -17, endPoint y: 164, distance: 249.0
click at [0, 164] on html "Back to Home Post Job Jeyner Gil Job Post Header 2/Ο Position Master Chief Offi…" at bounding box center [658, 121] width 1316 height 595
drag, startPoint x: 217, startPoint y: 169, endPoint x: -13, endPoint y: 149, distance: 231.5
click at [0, 149] on html "Back to Home Post Job Jeyner Gil Job Post Header 2/Ο Position Master Chief Offi…" at bounding box center [658, 121] width 1316 height 595
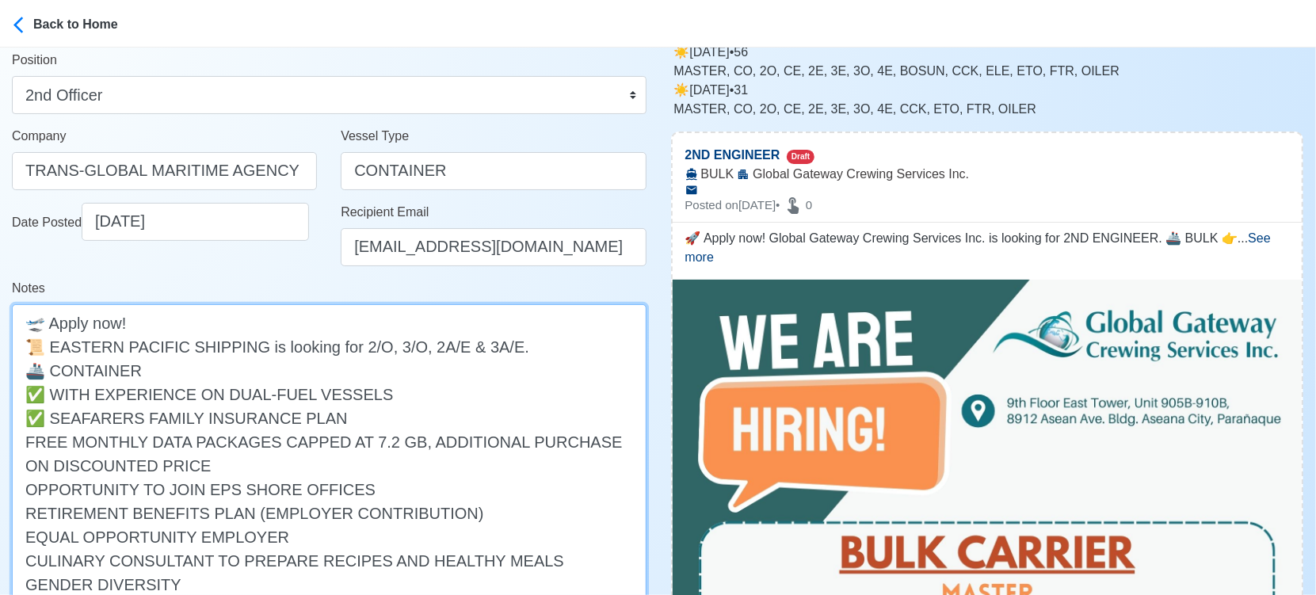
click at [53, 346] on textarea "🛫 Apply now! 📜 EASTERN PACIFIC SHIPPING is looking for 2/Ο, 3/Ο, 2A/E & 3A/E. 🚢…" at bounding box center [329, 548] width 635 height 488
paste textarea "TRANS-GLOBAL MARITIME"
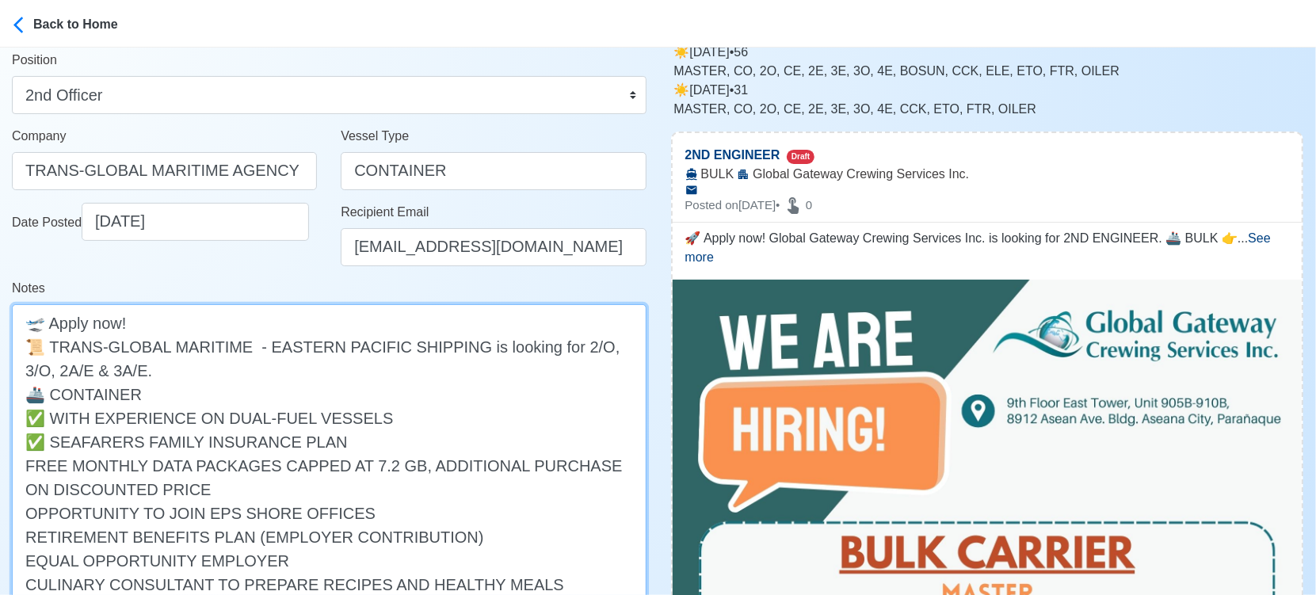
drag, startPoint x: 590, startPoint y: 346, endPoint x: 548, endPoint y: 362, distance: 44.9
click at [548, 362] on textarea "🛫 Apply now! 📜 TRANS-GLOBAL MARITIME - EASTERN PACIFIC SHIPPING is looking for …" at bounding box center [329, 560] width 635 height 512
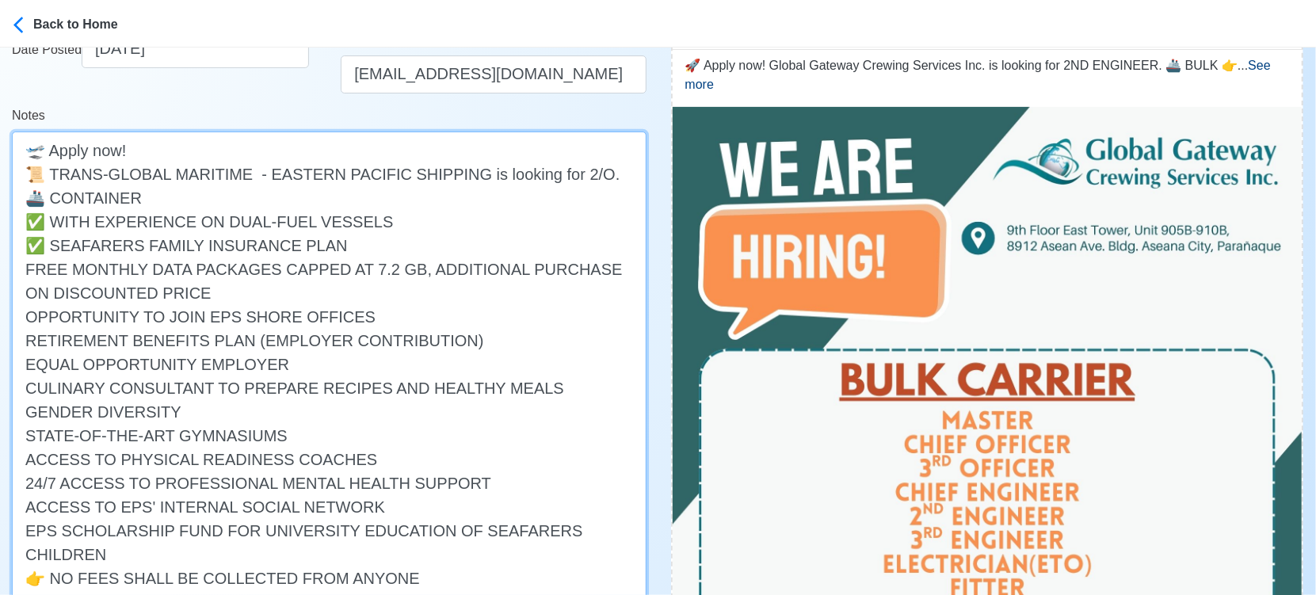
scroll to position [616, 0]
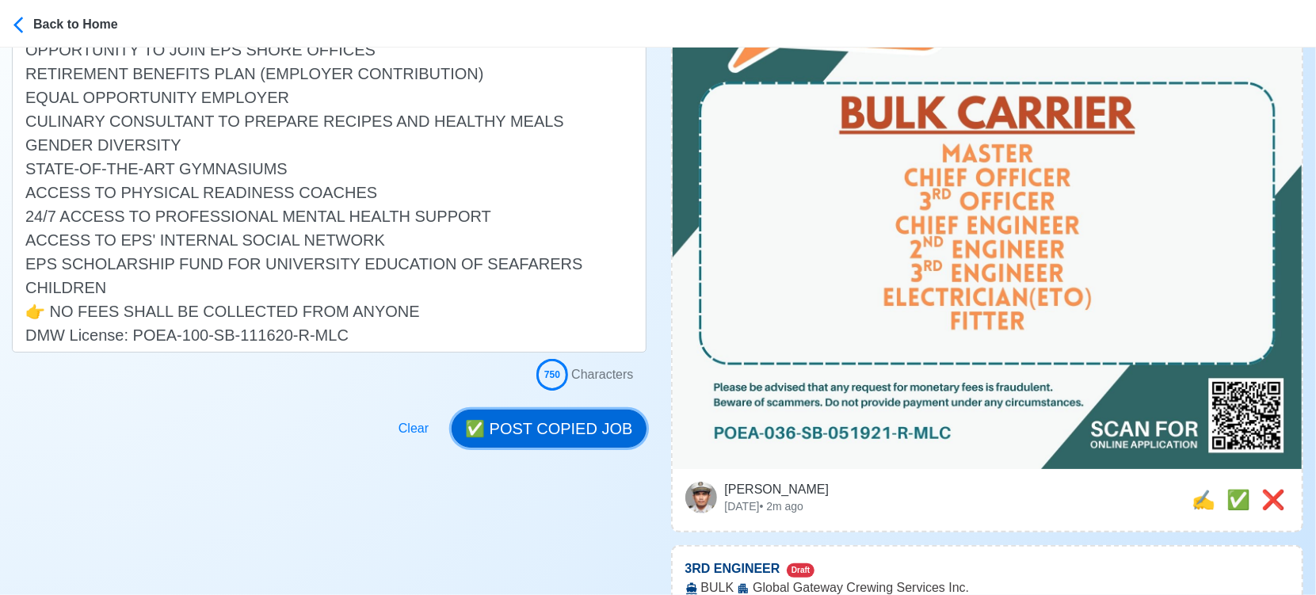
click at [590, 430] on button "✅ POST COPIED JOB" at bounding box center [549, 429] width 194 height 38
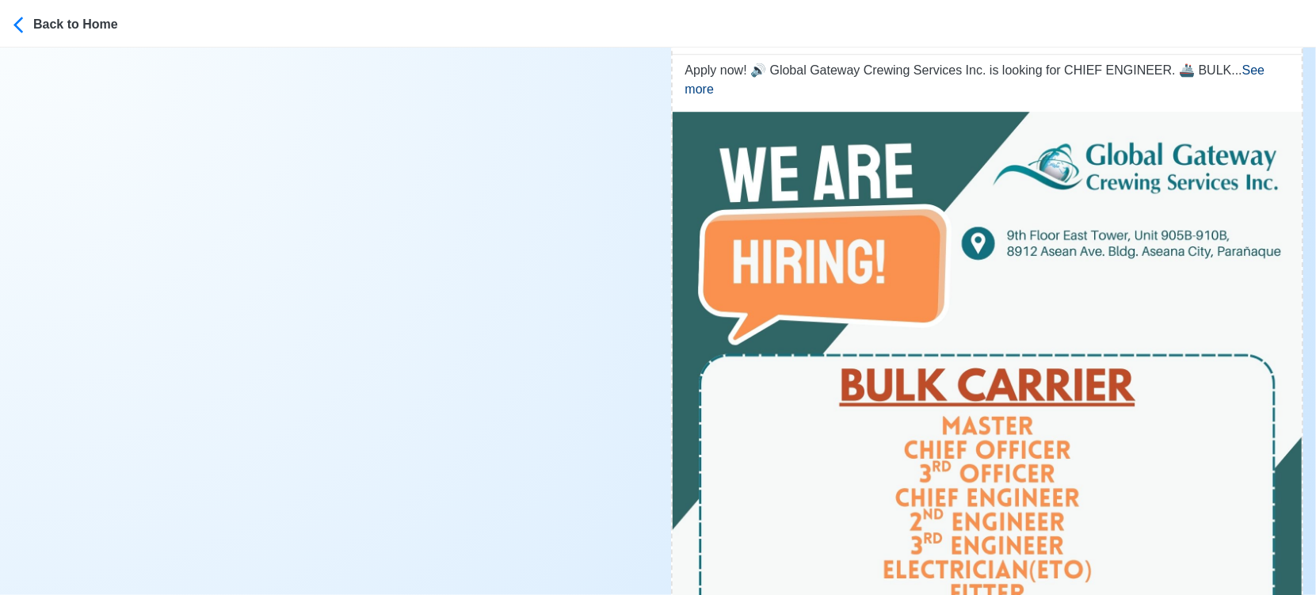
scroll to position [0, 0]
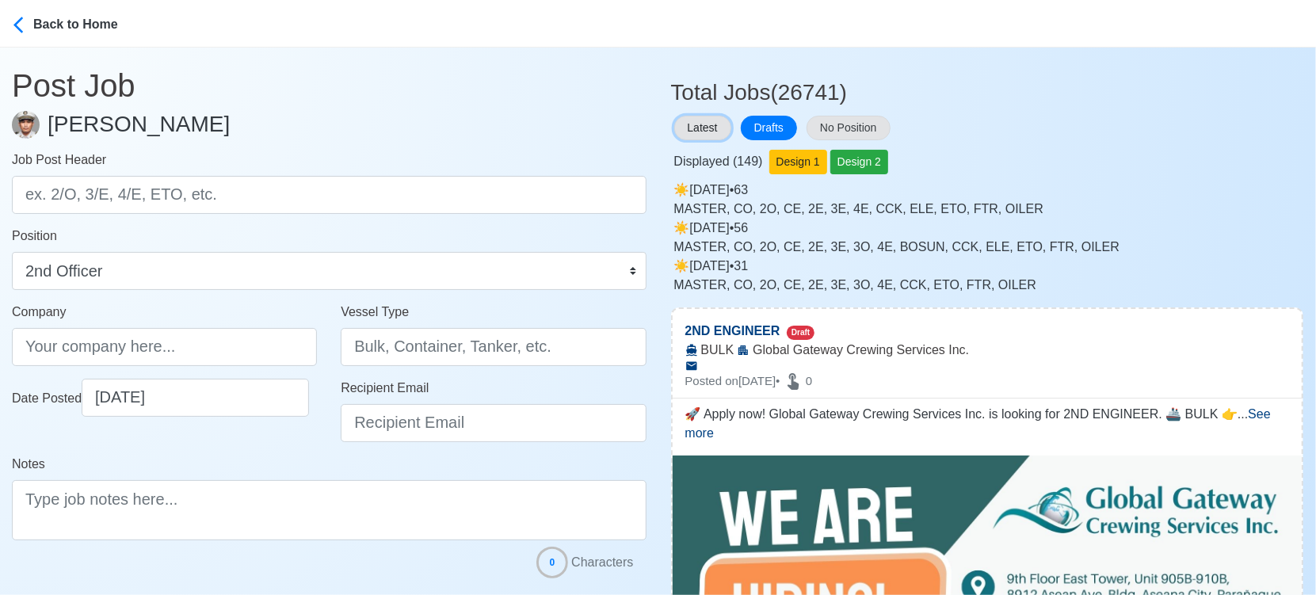
click at [703, 123] on button "Latest" at bounding box center [702, 128] width 57 height 25
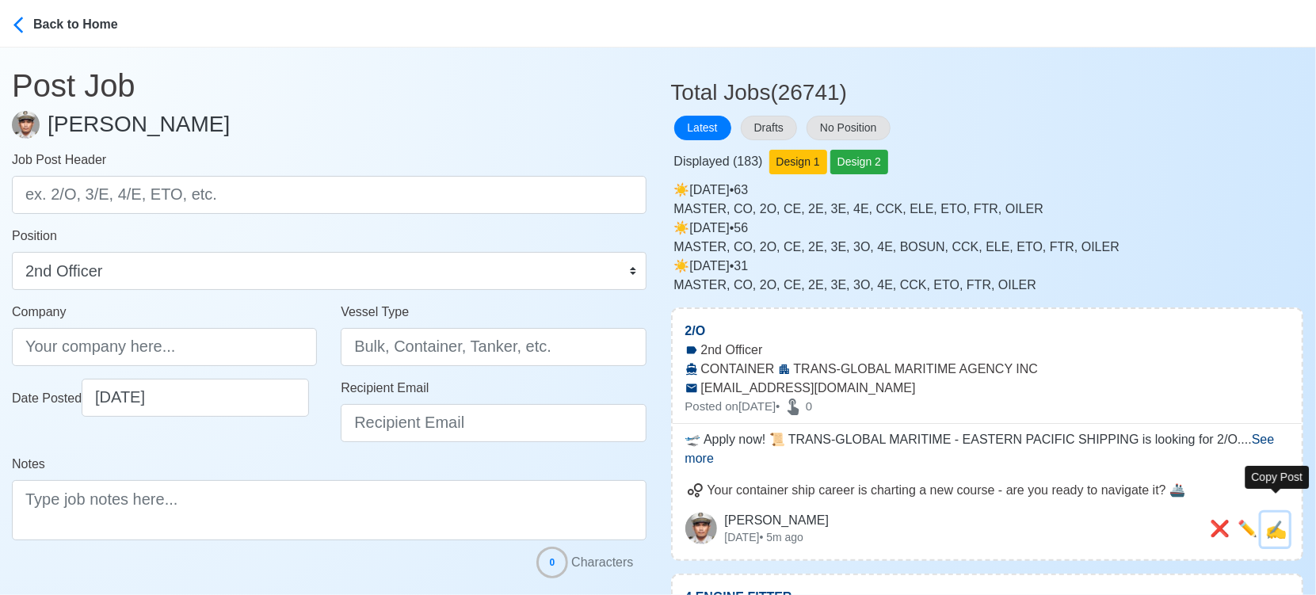
click at [1284, 520] on span "✍️" at bounding box center [1276, 530] width 21 height 20
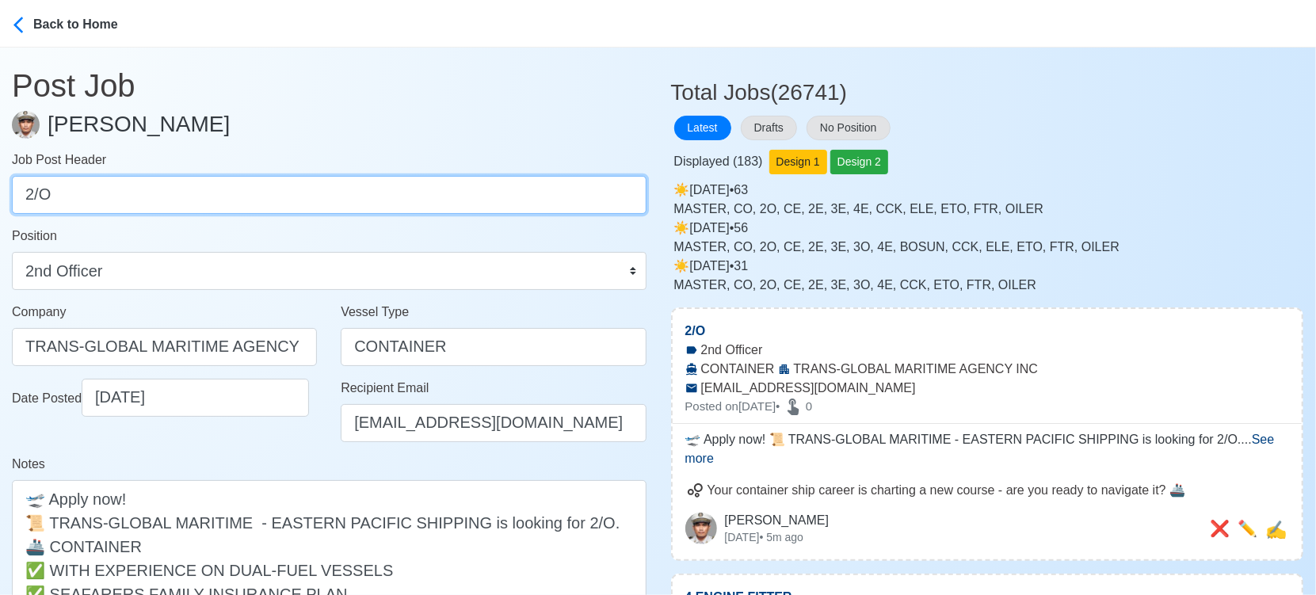
drag, startPoint x: 126, startPoint y: 187, endPoint x: -17, endPoint y: 195, distance: 143.7
click at [0, 195] on html "Back to Home Post Job Jeyner Gil Job Post Header 2/Ο Position Master Chief Offi…" at bounding box center [658, 297] width 1316 height 595
paste input "3/Ο, 2A/E & 3A/E."
drag, startPoint x: 87, startPoint y: 188, endPoint x: 354, endPoint y: 193, distance: 267.1
click at [354, 193] on input "3/Ο, 2A/E & 3A/E." at bounding box center [329, 195] width 635 height 38
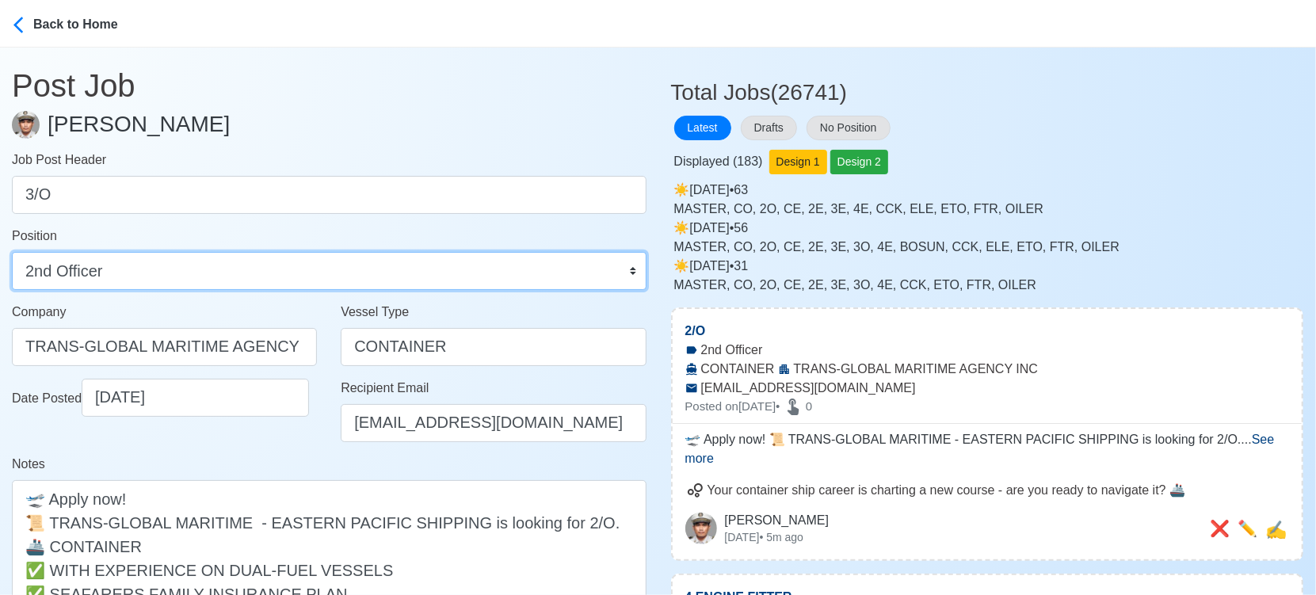
drag, startPoint x: 335, startPoint y: 268, endPoint x: 319, endPoint y: 263, distance: 16.5
click at [335, 268] on select "Master Chief Officer 2nd Officer 3rd Officer Junior Officer Chief Engineer 2nd …" at bounding box center [329, 271] width 635 height 38
click at [12, 252] on select "Master Chief Officer 2nd Officer 3rd Officer Junior Officer Chief Engineer 2nd …" at bounding box center [329, 271] width 635 height 38
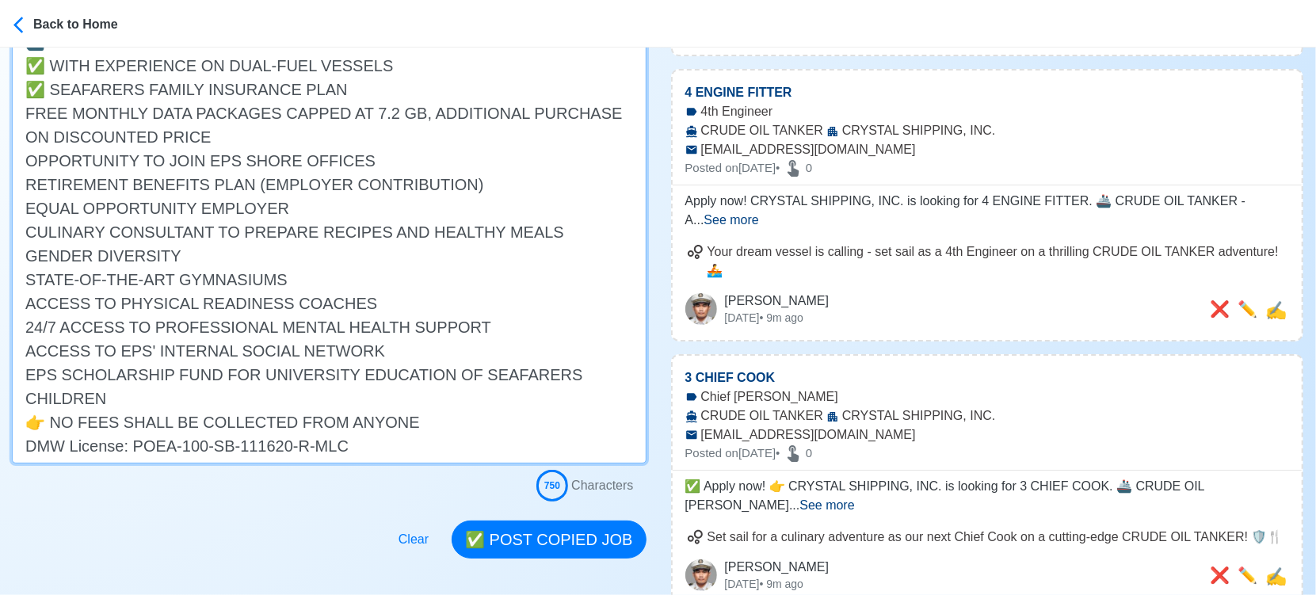
scroll to position [616, 0]
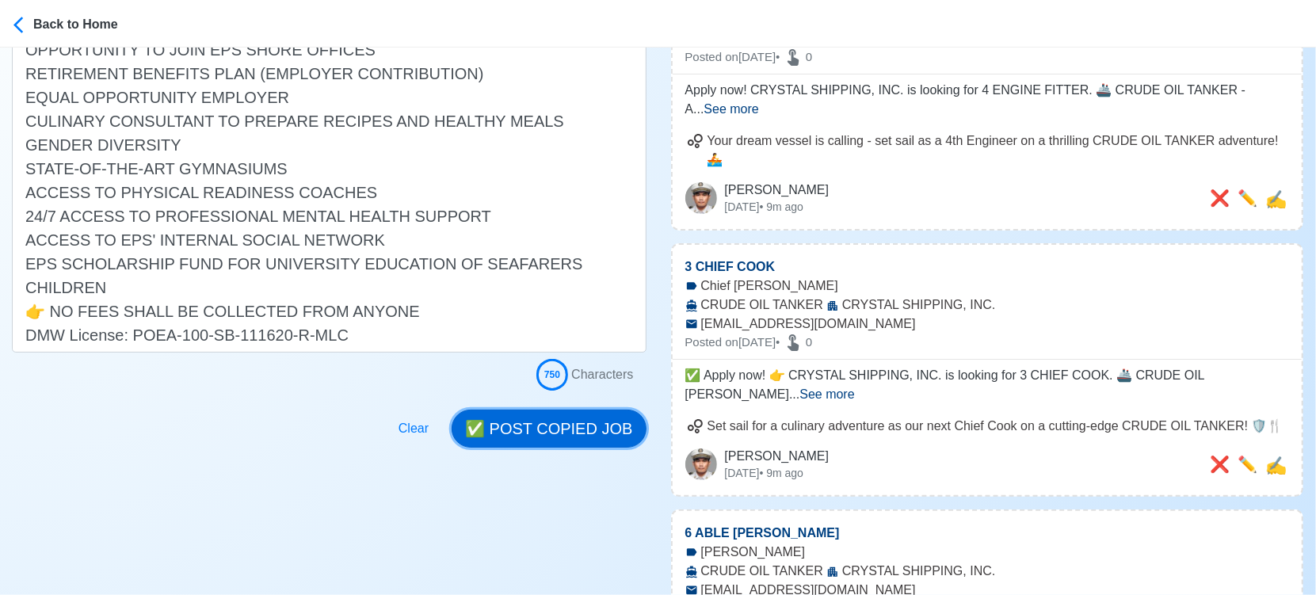
click at [578, 433] on button "✅ POST COPIED JOB" at bounding box center [549, 429] width 194 height 38
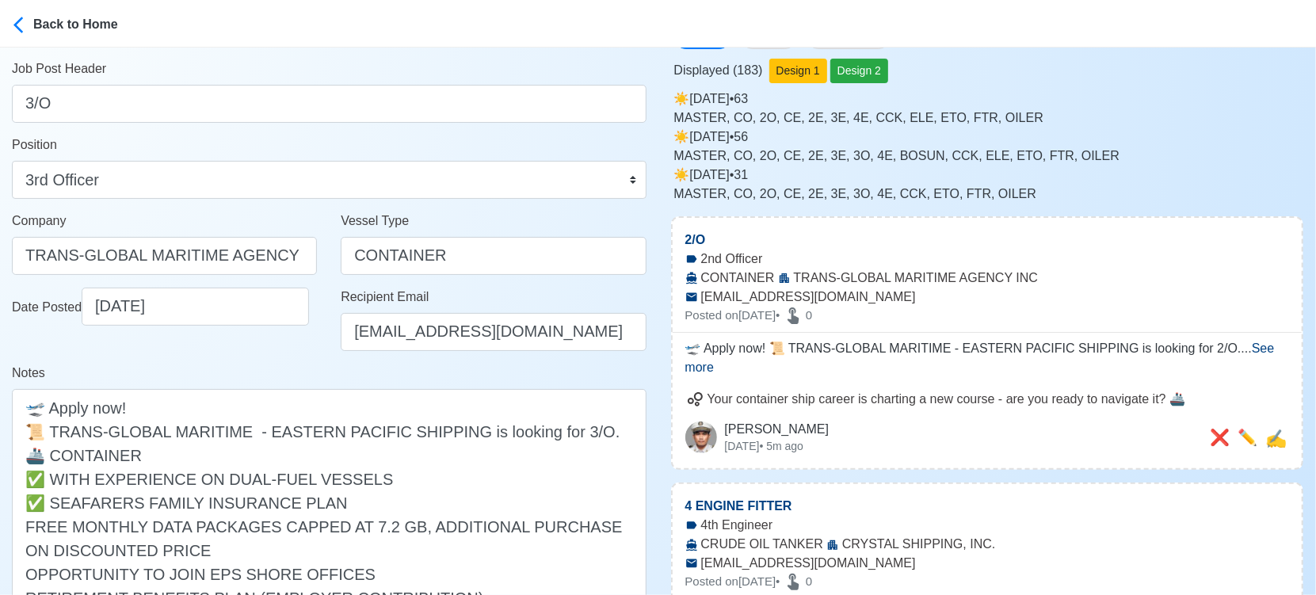
scroll to position [88, 0]
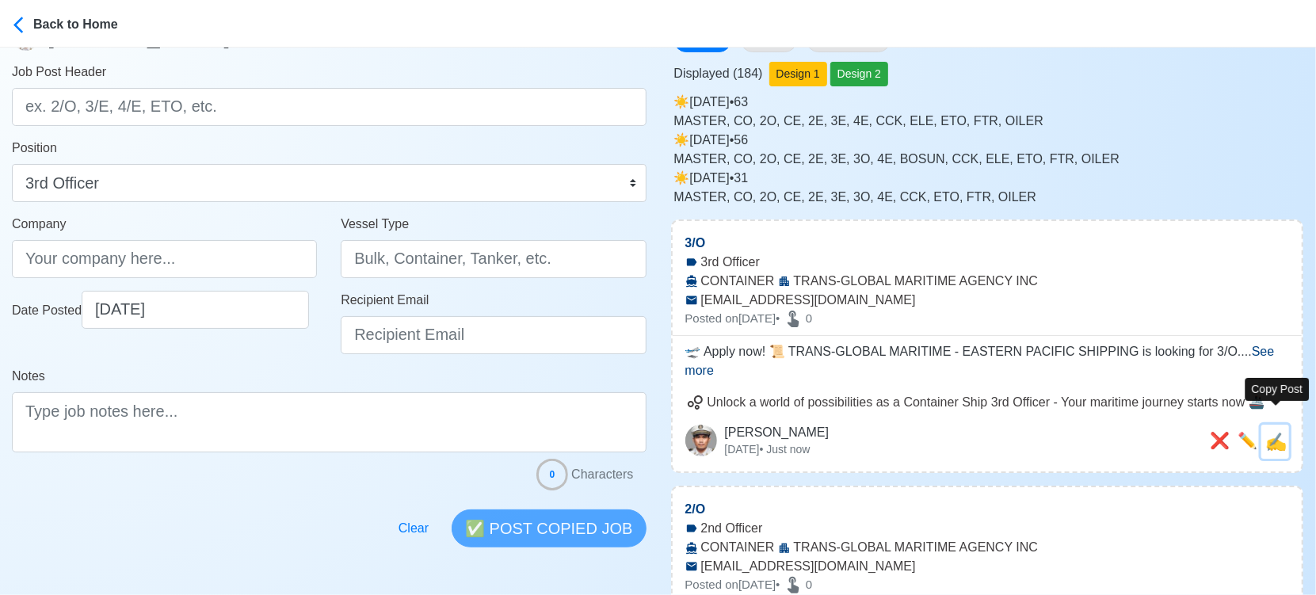
click at [1284, 432] on span "✍️" at bounding box center [1276, 442] width 21 height 20
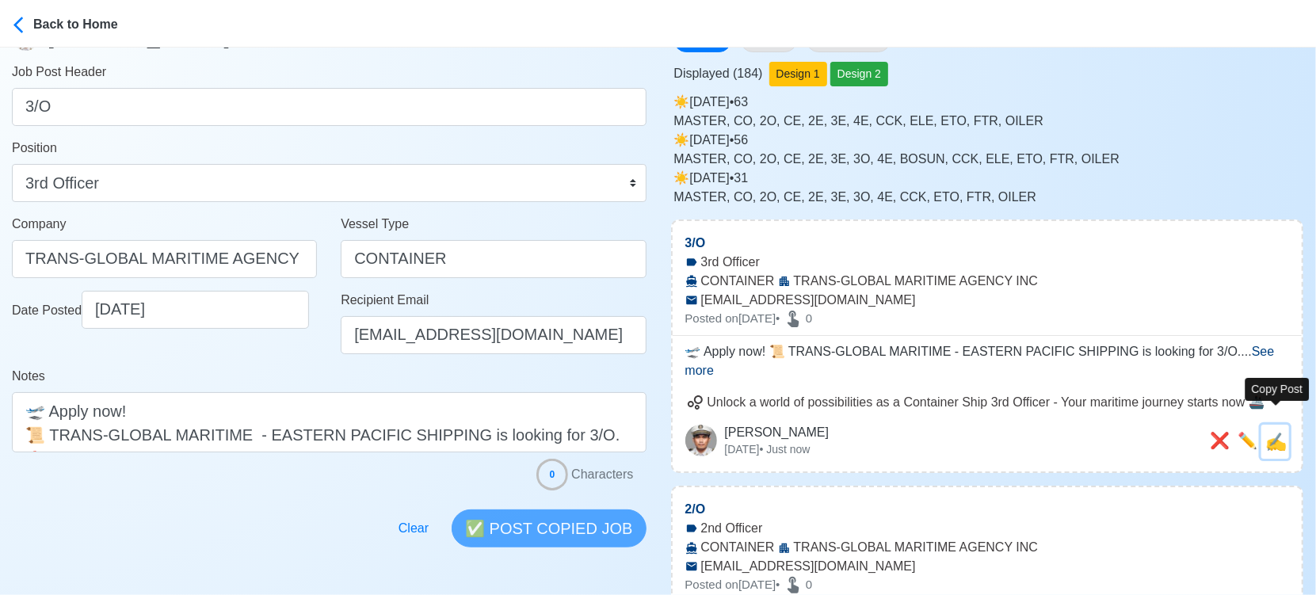
scroll to position [0, 0]
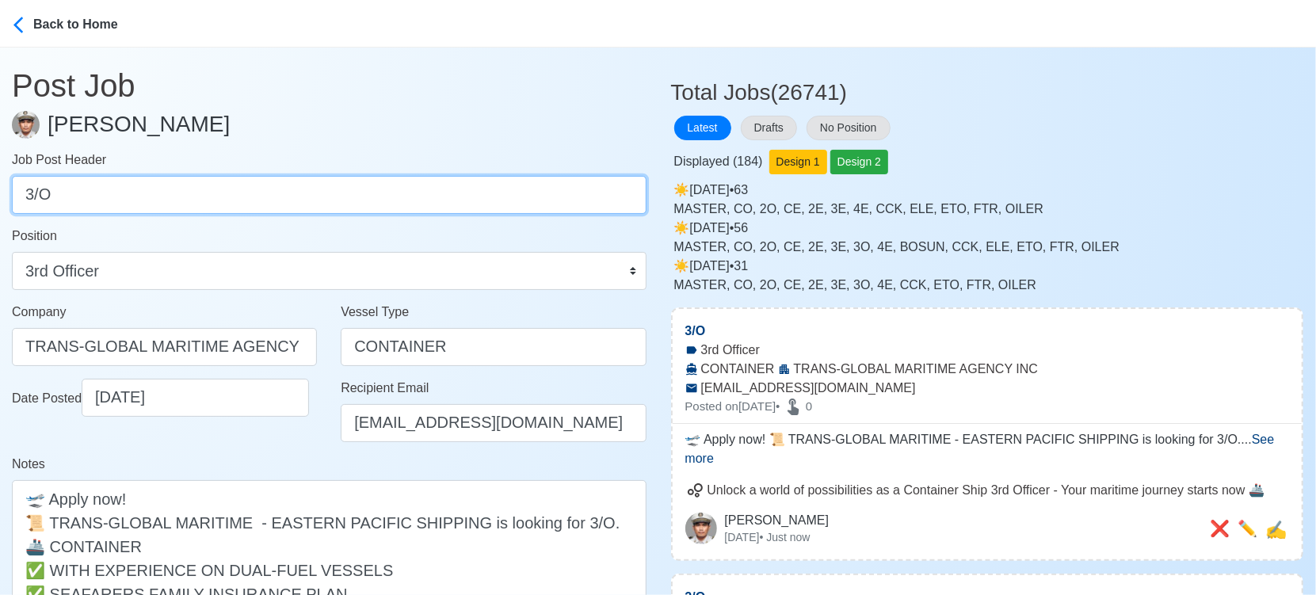
click at [169, 195] on input "3/Ο" at bounding box center [329, 195] width 635 height 38
paste input "2A/E & 3A/E."
drag, startPoint x: 78, startPoint y: 195, endPoint x: 113, endPoint y: 193, distance: 35.0
click at [113, 193] on input "2A/E & 3A/E." at bounding box center [329, 195] width 635 height 38
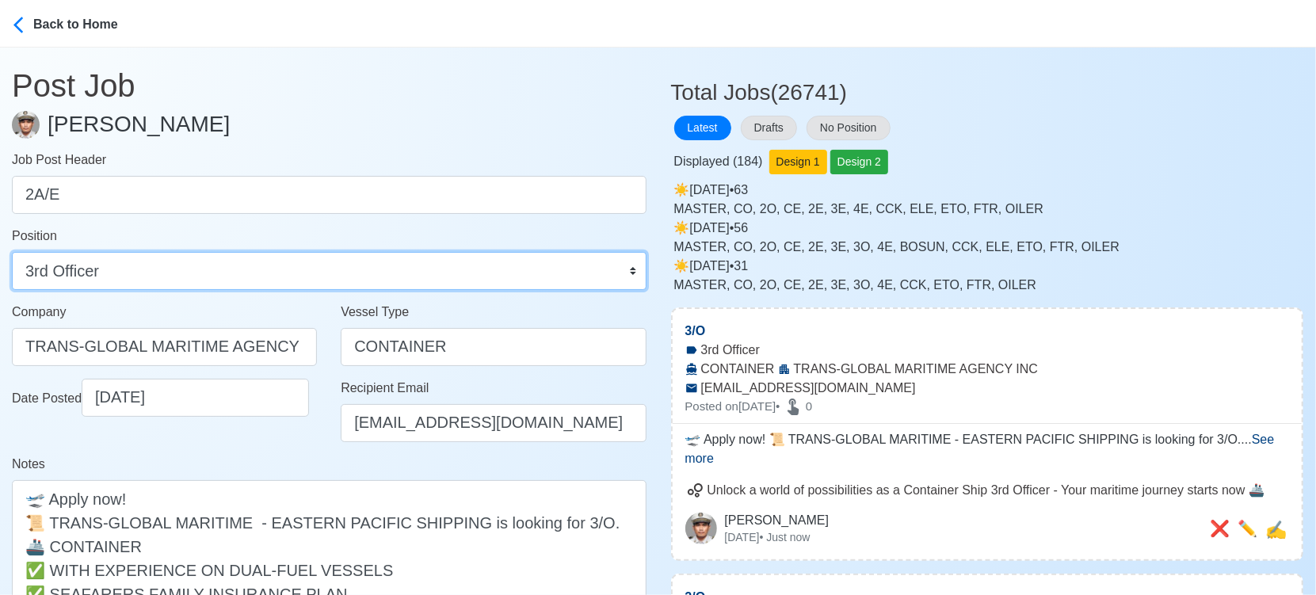
click at [139, 271] on select "Master Chief Officer 2nd Officer 3rd Officer Junior Officer Chief Engineer 2nd …" at bounding box center [329, 271] width 635 height 38
click at [12, 252] on select "Master Chief Officer 2nd Officer 3rd Officer Junior Officer Chief Engineer 2nd …" at bounding box center [329, 271] width 635 height 38
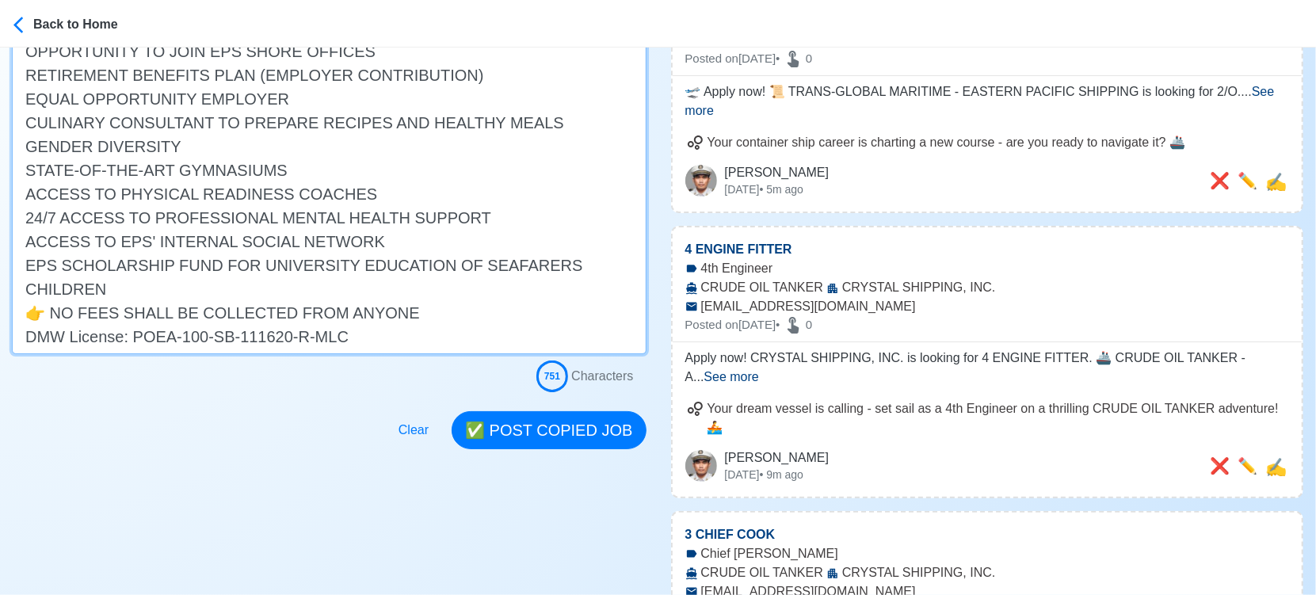
scroll to position [616, 0]
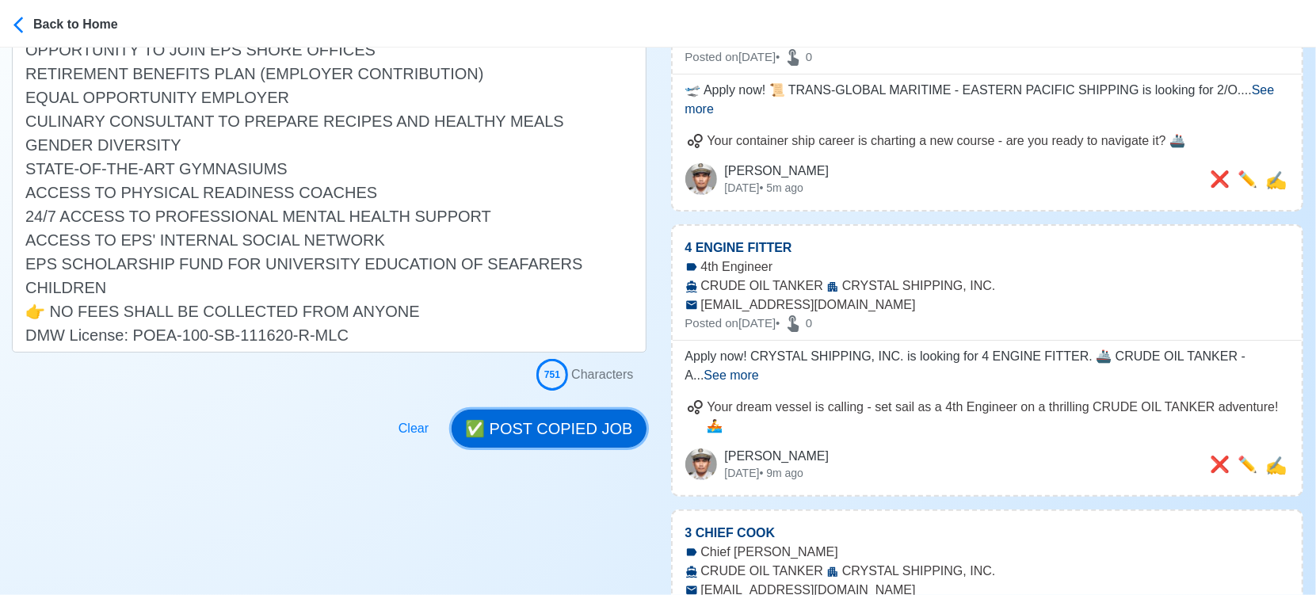
click at [578, 425] on button "✅ POST COPIED JOB" at bounding box center [549, 429] width 194 height 38
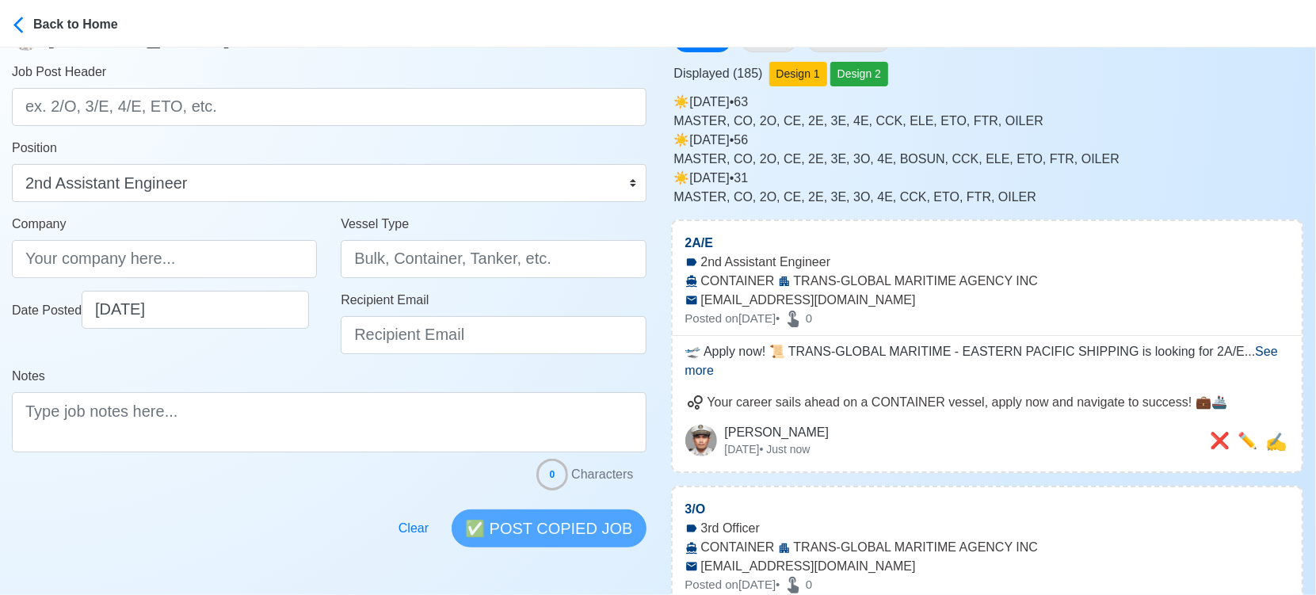
scroll to position [0, 0]
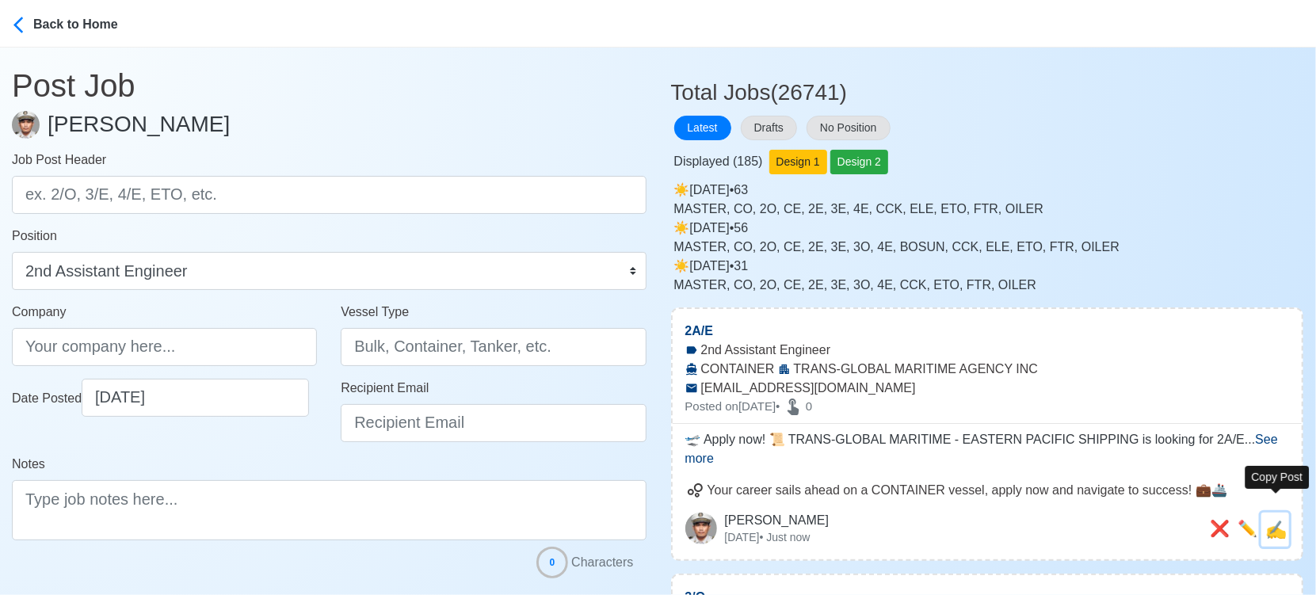
click at [1285, 520] on span "✍️" at bounding box center [1276, 530] width 21 height 20
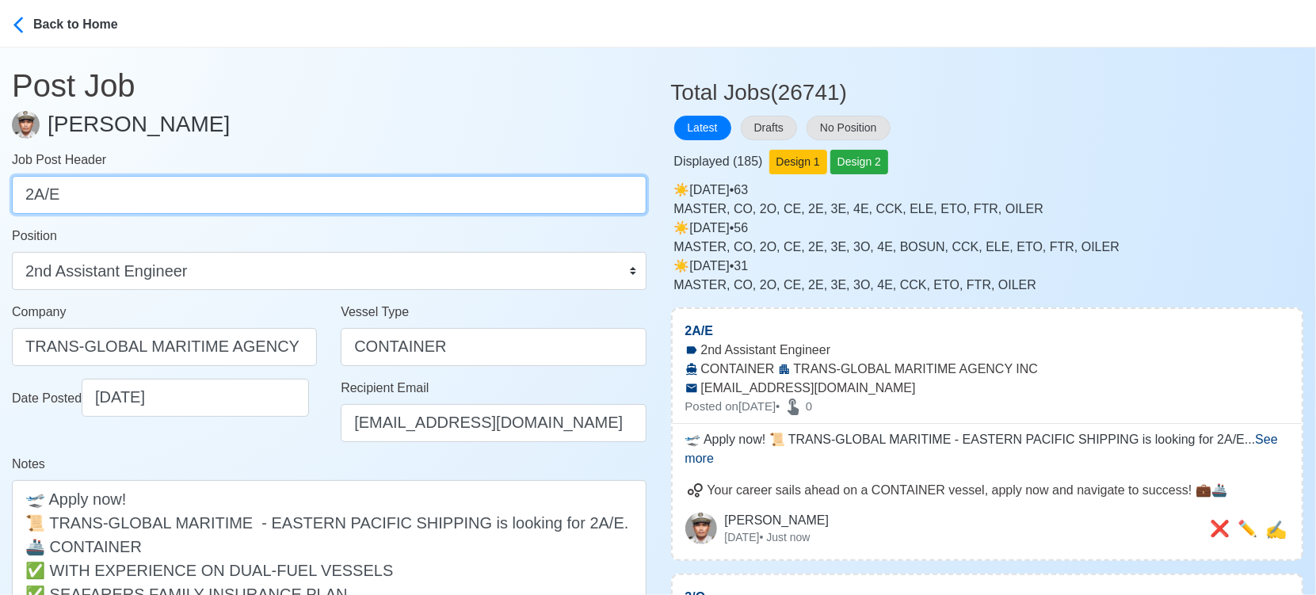
click at [228, 193] on input "2A/E" at bounding box center [329, 195] width 635 height 38
paste input "3A/E"
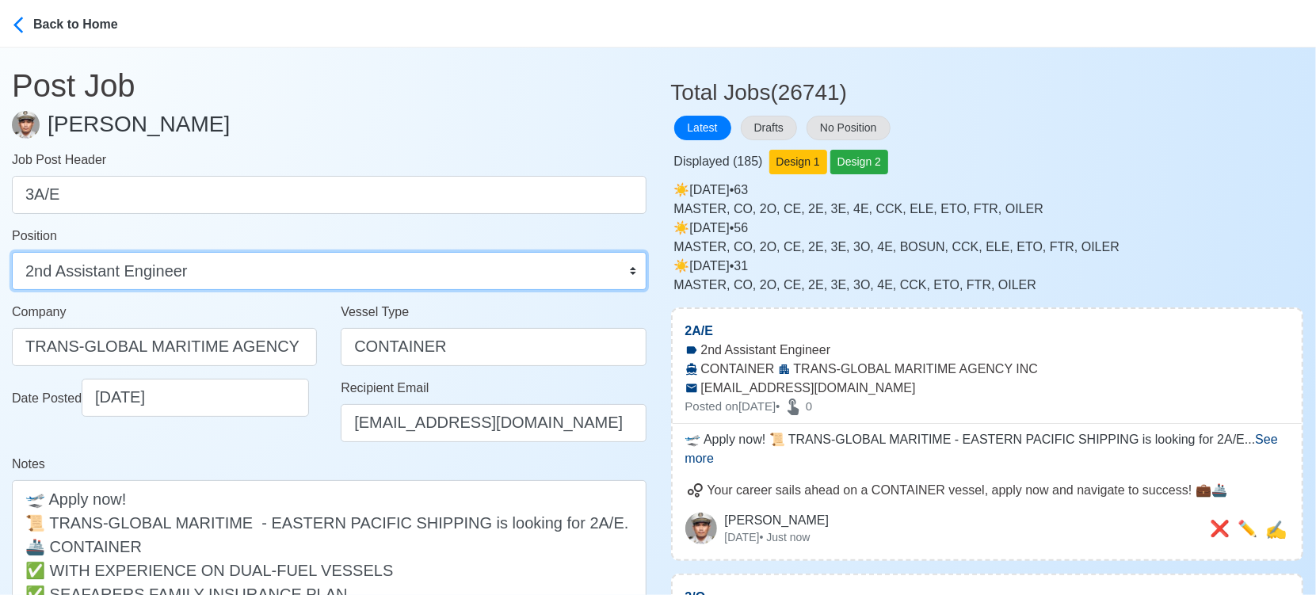
click at [218, 273] on select "Master Chief Officer 2nd Officer 3rd Officer Junior Officer Chief Engineer 2nd …" at bounding box center [329, 271] width 635 height 38
click at [12, 252] on select "Master Chief Officer 2nd Officer 3rd Officer Junior Officer Chief Engineer 2nd …" at bounding box center [329, 271] width 635 height 38
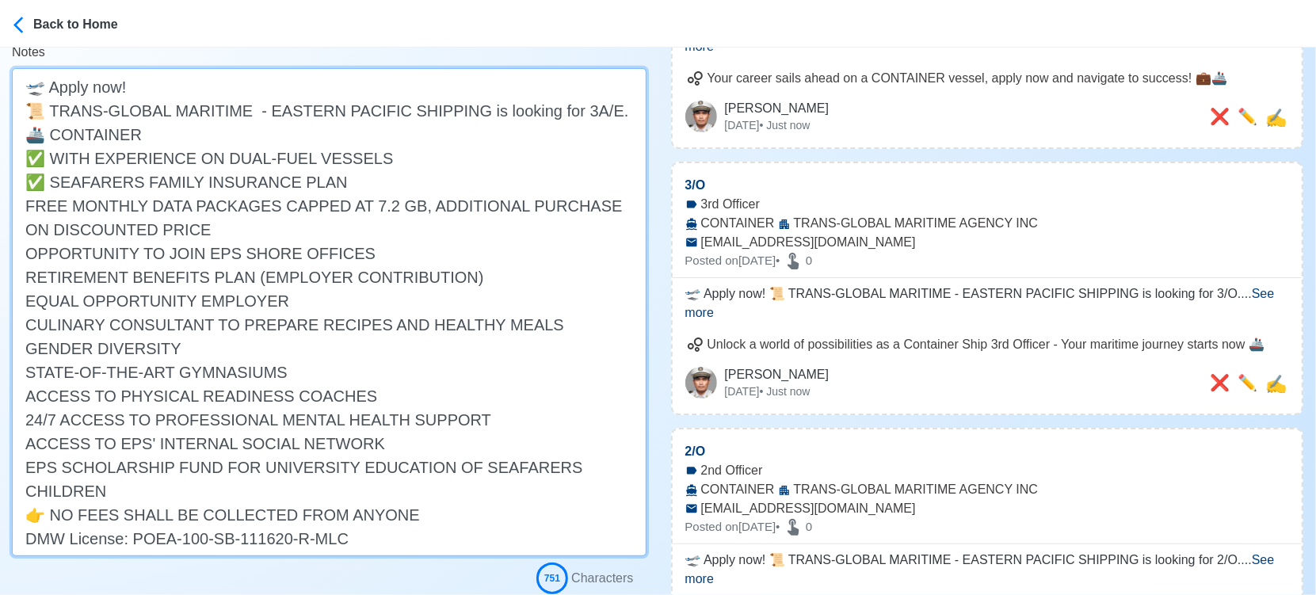
scroll to position [616, 0]
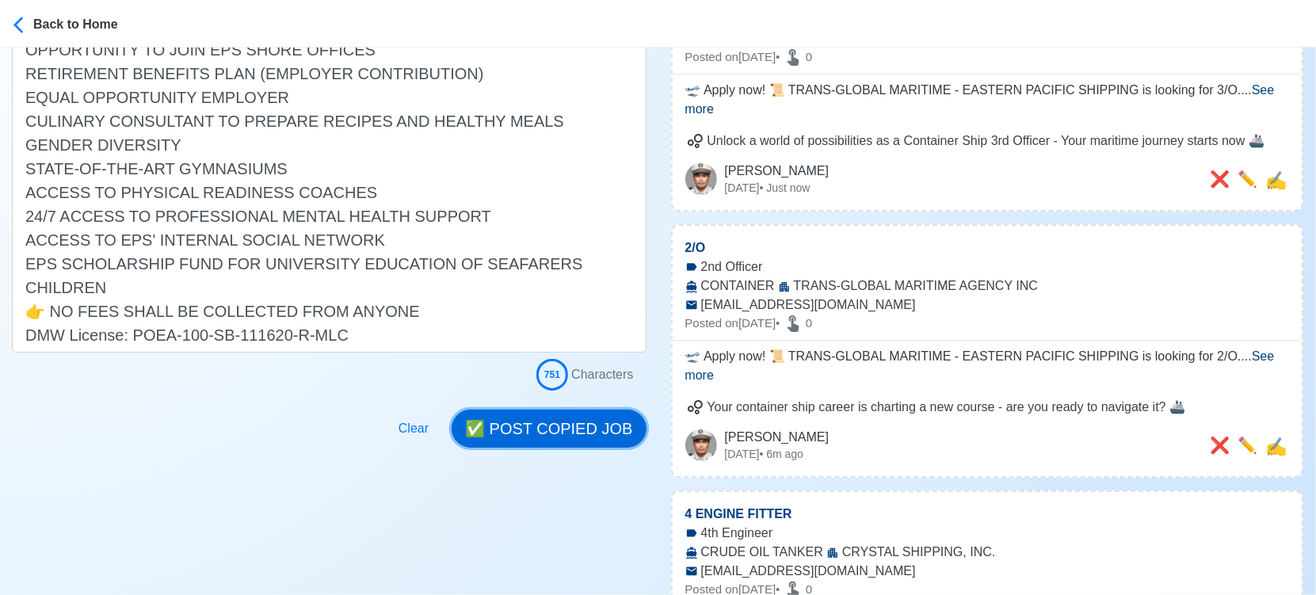
click at [568, 431] on button "✅ POST COPIED JOB" at bounding box center [549, 429] width 194 height 38
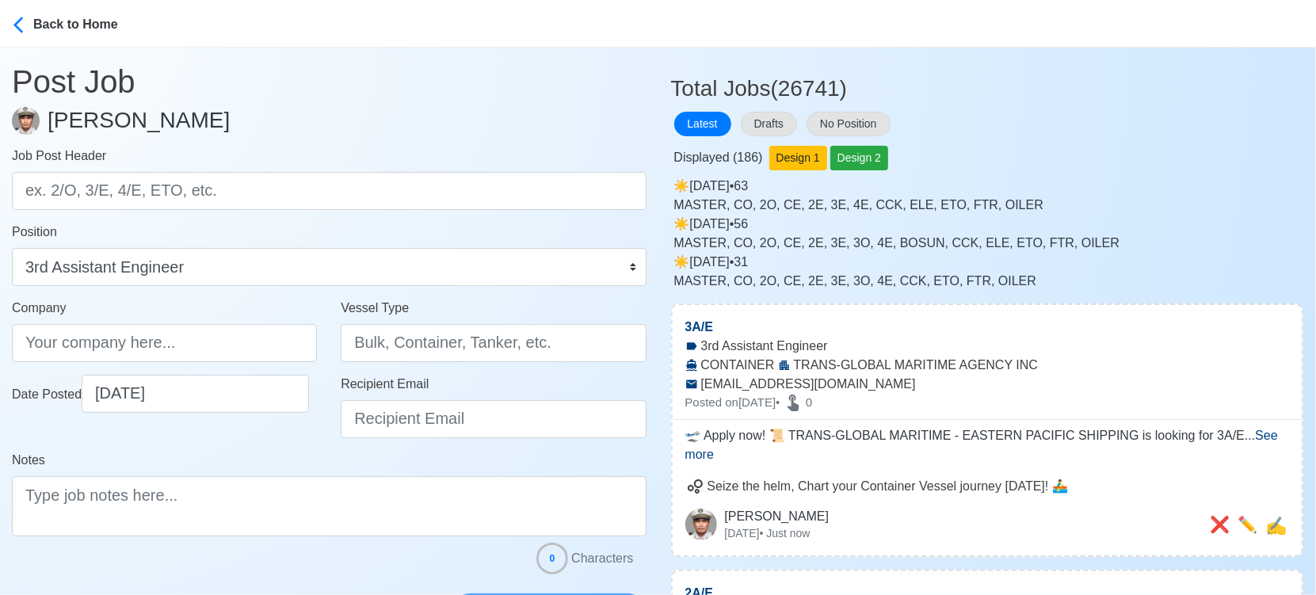
scroll to position [0, 0]
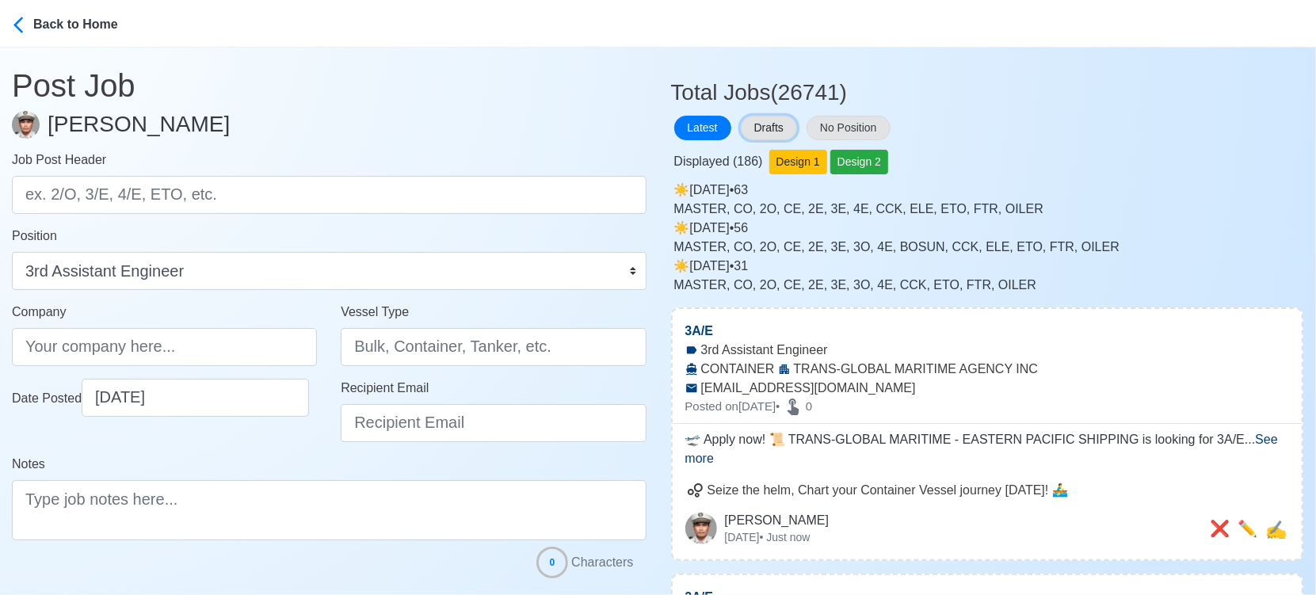
click at [773, 126] on button "Drafts" at bounding box center [769, 128] width 56 height 25
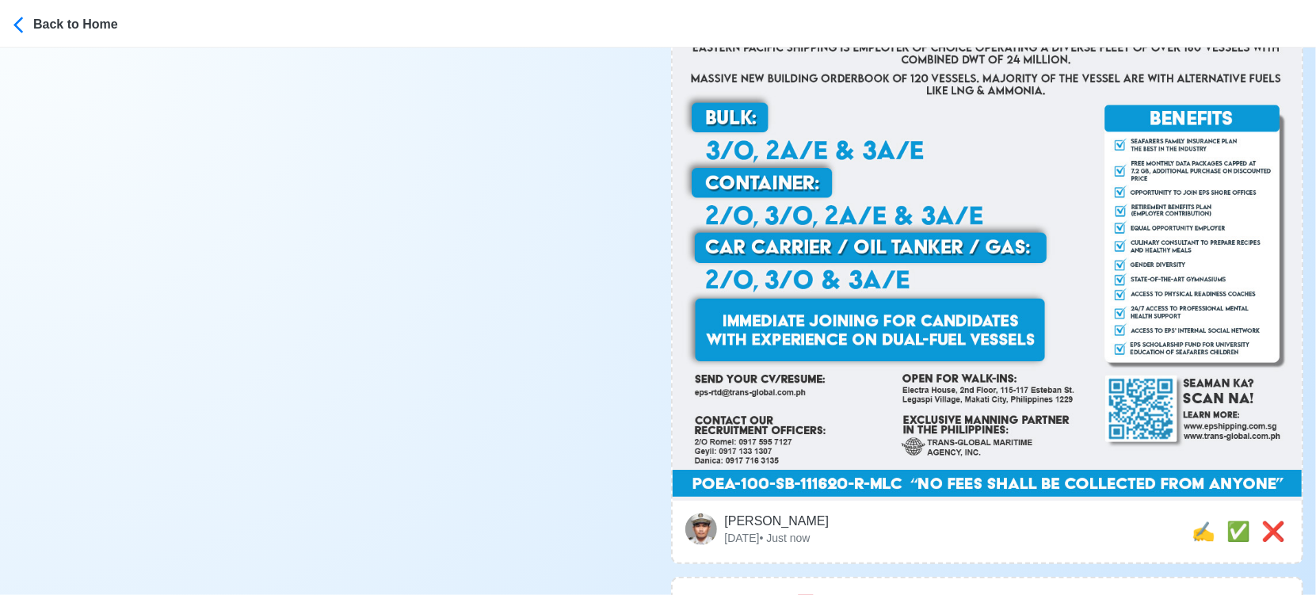
scroll to position [11888, 0]
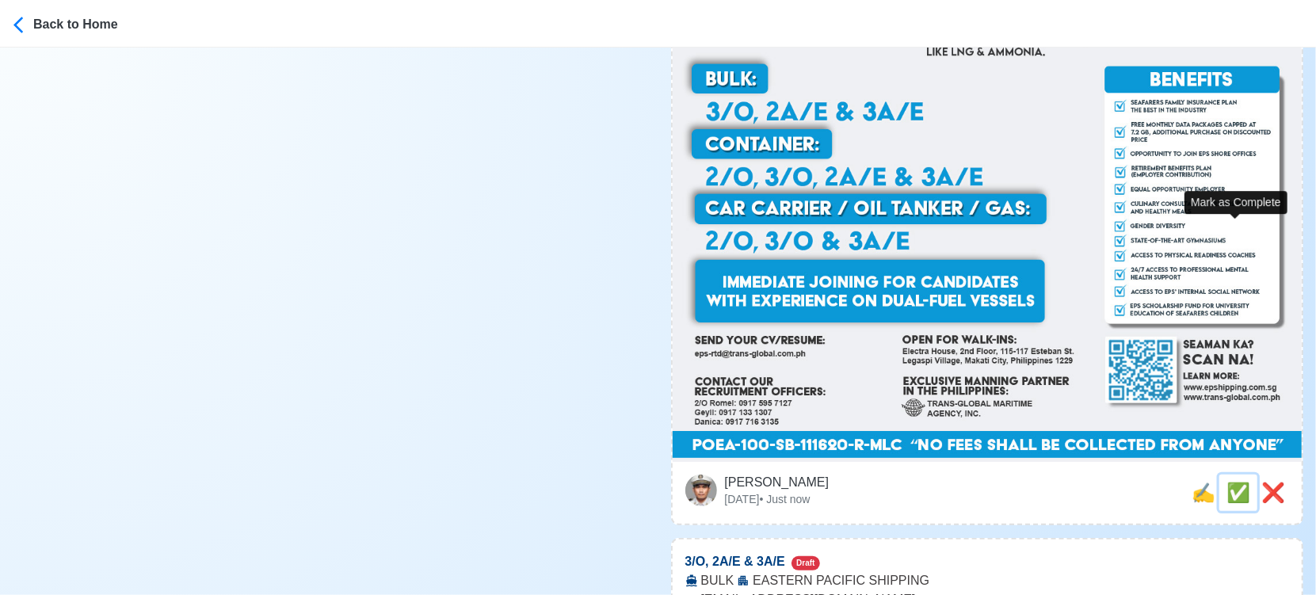
click at [1227, 482] on span "✅" at bounding box center [1239, 492] width 24 height 21
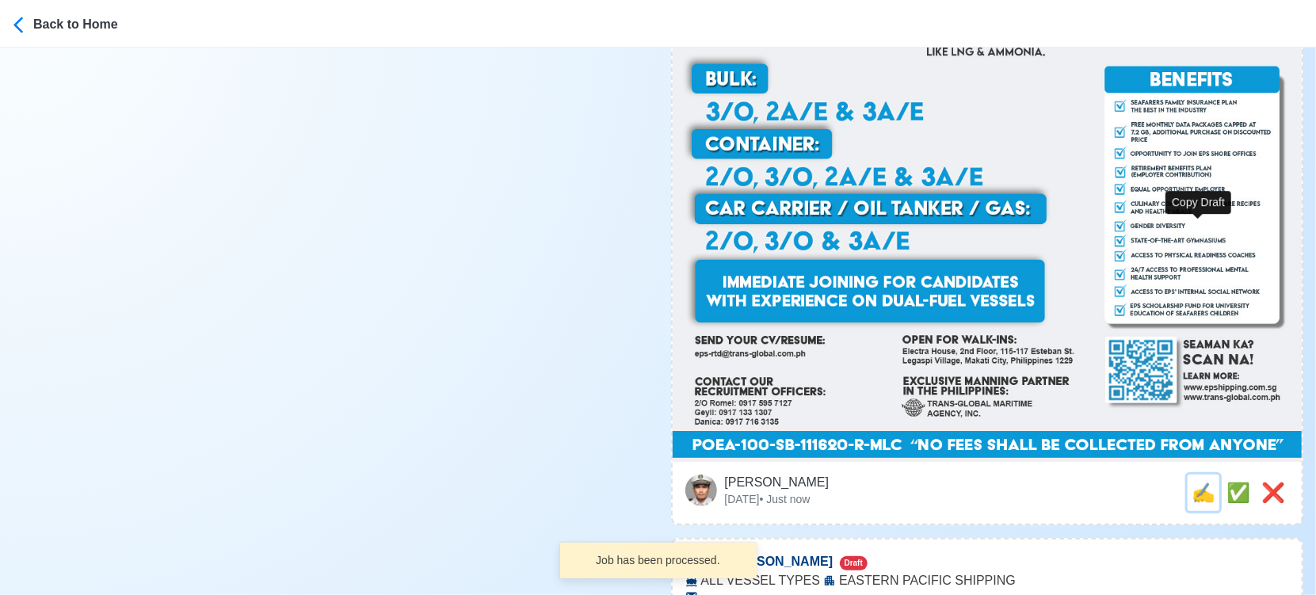
click at [1192, 482] on span "✍️" at bounding box center [1204, 492] width 24 height 21
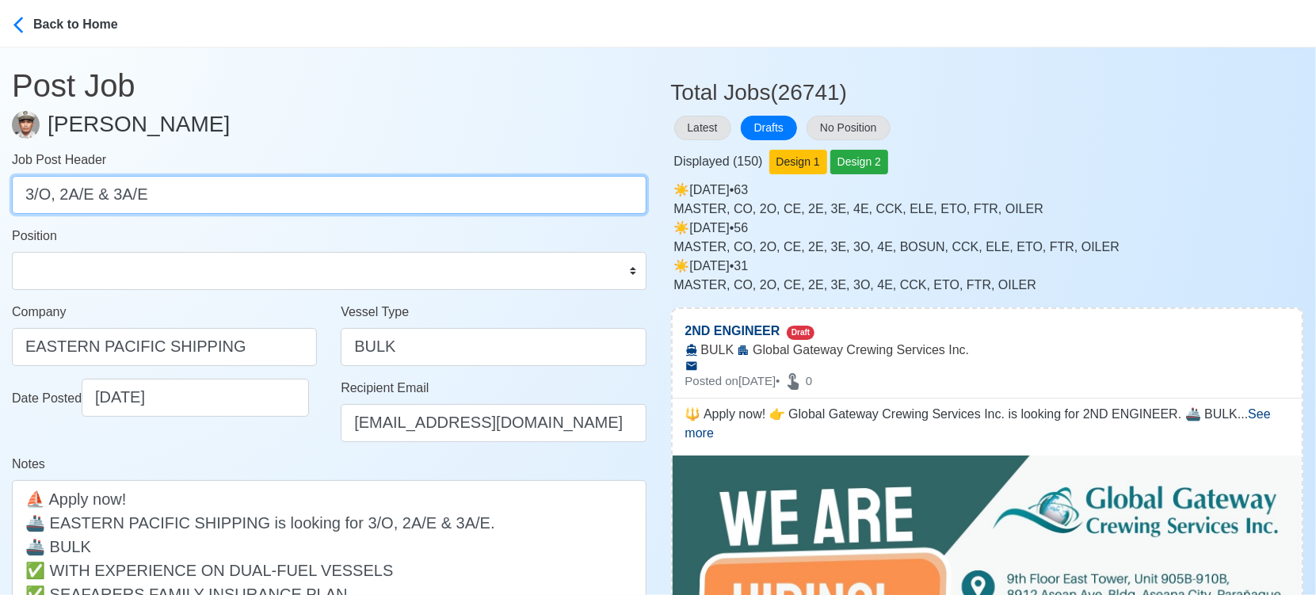
drag, startPoint x: 62, startPoint y: 193, endPoint x: 246, endPoint y: 191, distance: 183.9
click at [246, 191] on input "3/O, 2A/E & 3A/E" at bounding box center [329, 195] width 635 height 38
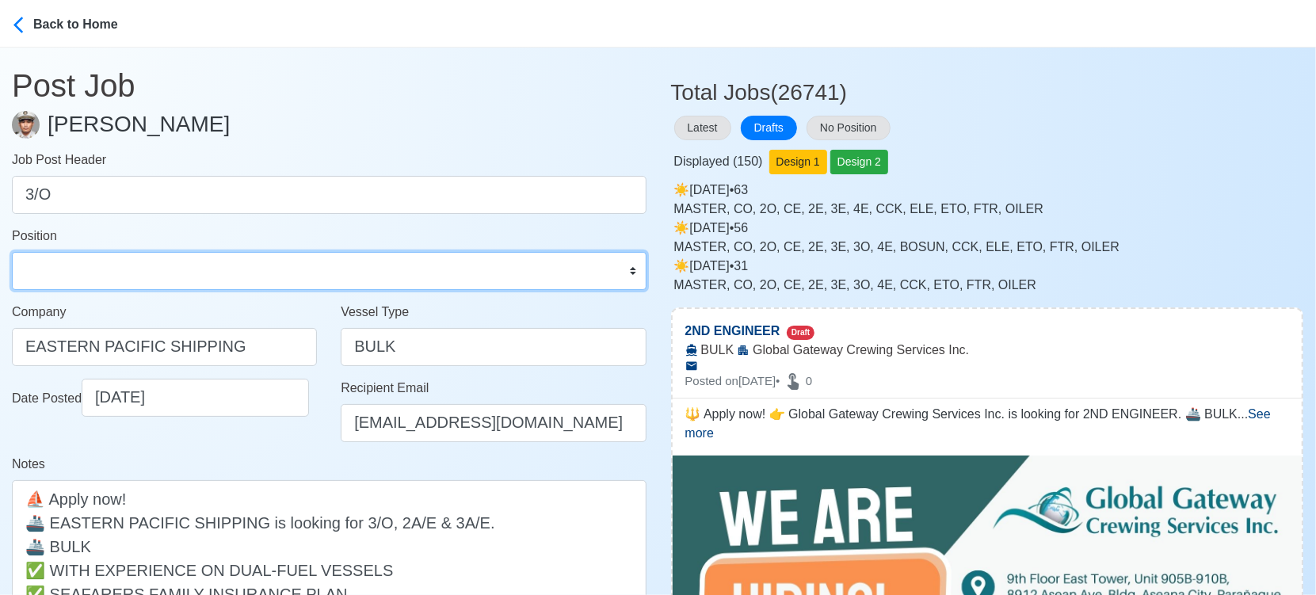
click at [213, 271] on select "Master Chief Officer 2nd Officer 3rd Officer Junior Officer Chief Engineer 2nd …" at bounding box center [329, 271] width 635 height 38
click at [12, 252] on select "Master Chief Officer 2nd Officer 3rd Officer Junior Officer Chief Engineer 2nd …" at bounding box center [329, 271] width 635 height 38
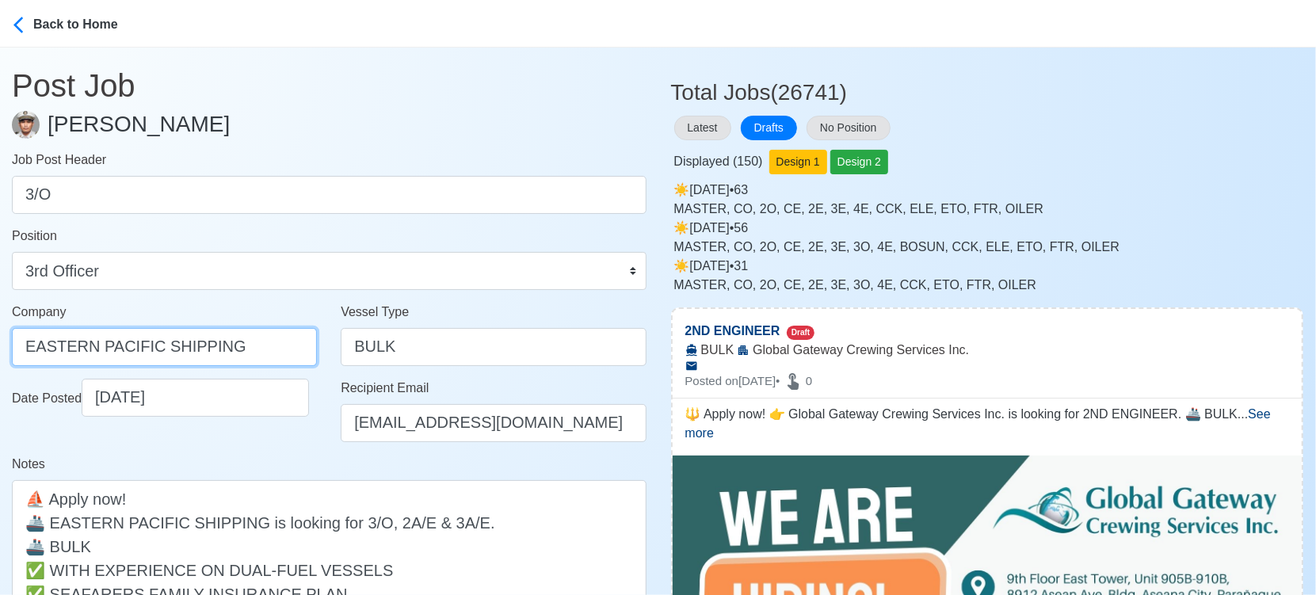
drag, startPoint x: 191, startPoint y: 347, endPoint x: -1, endPoint y: 347, distance: 191.8
click at [0, 347] on html "Back to Home Post Job Jeyner Gil Job Post Header 3/O Position Master Chief Offi…" at bounding box center [658, 297] width 1316 height 595
drag, startPoint x: 213, startPoint y: 345, endPoint x: -17, endPoint y: 338, distance: 230.7
click at [0, 338] on html "Back to Home Post Job Jeyner Gil Job Post Header 3/O Position Master Chief Offi…" at bounding box center [658, 297] width 1316 height 595
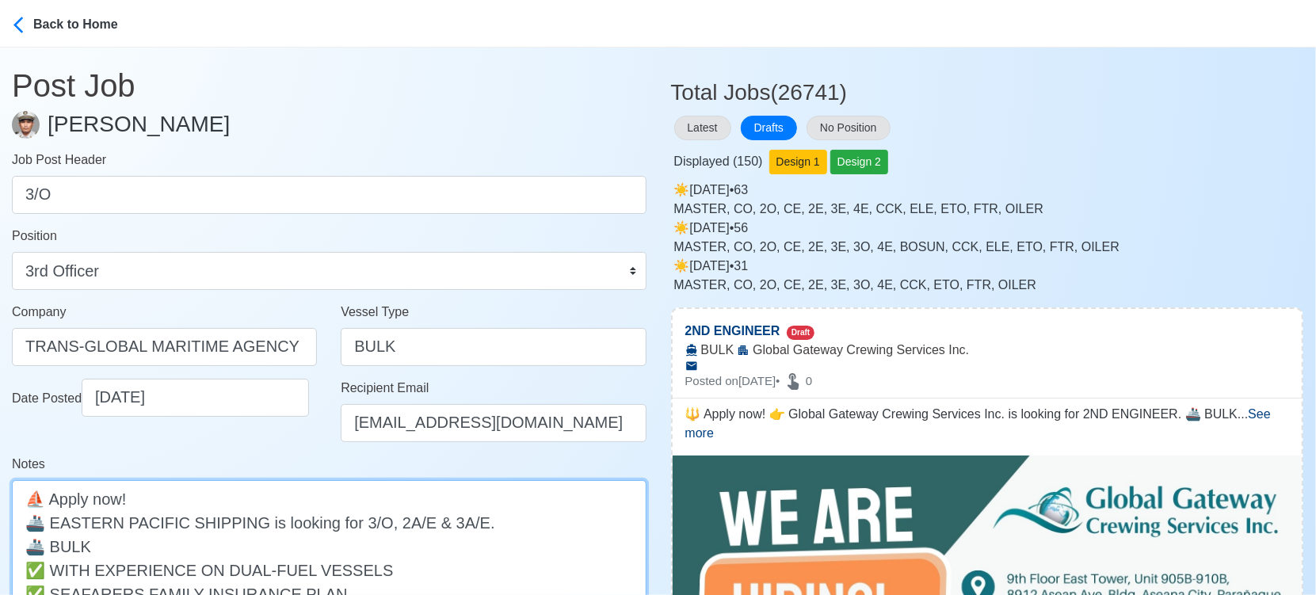
paste textarea "TRANS-GLOBAL MARITIME"
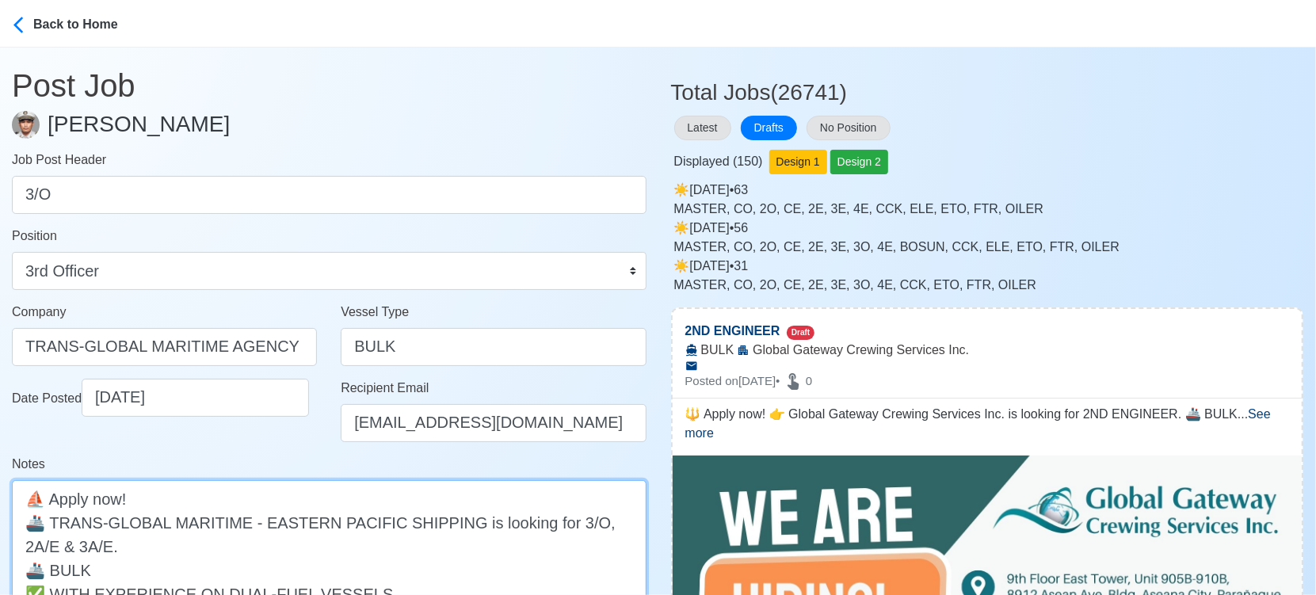
drag, startPoint x: 586, startPoint y: 521, endPoint x: 578, endPoint y: 541, distance: 22.1
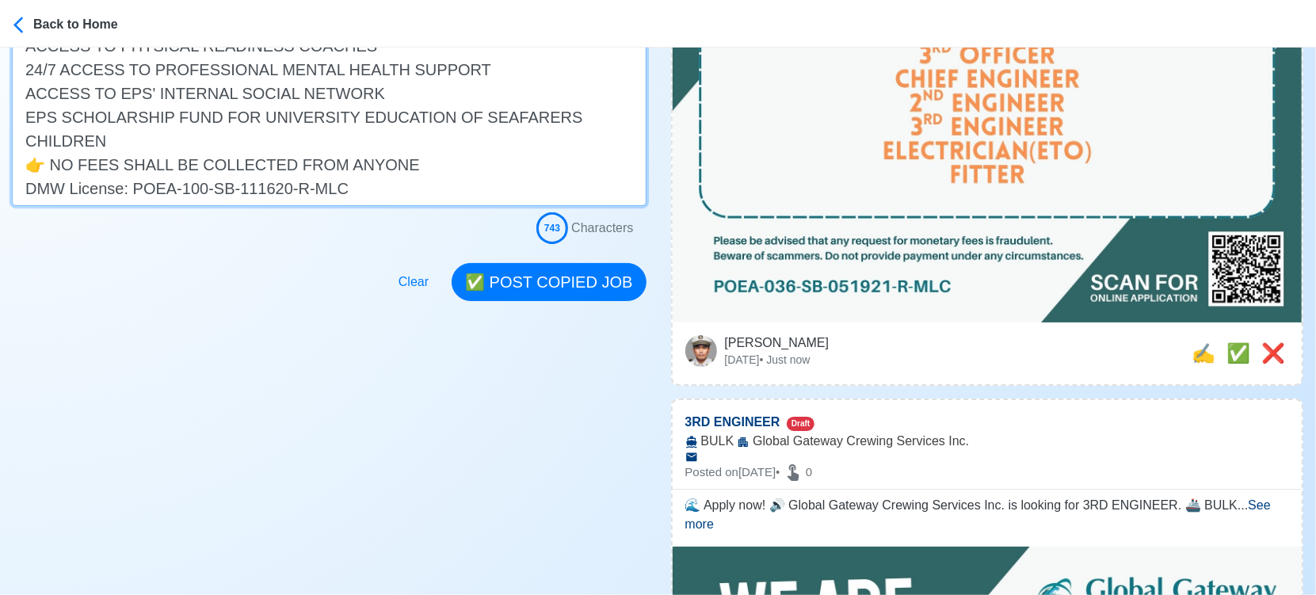
scroll to position [880, 0]
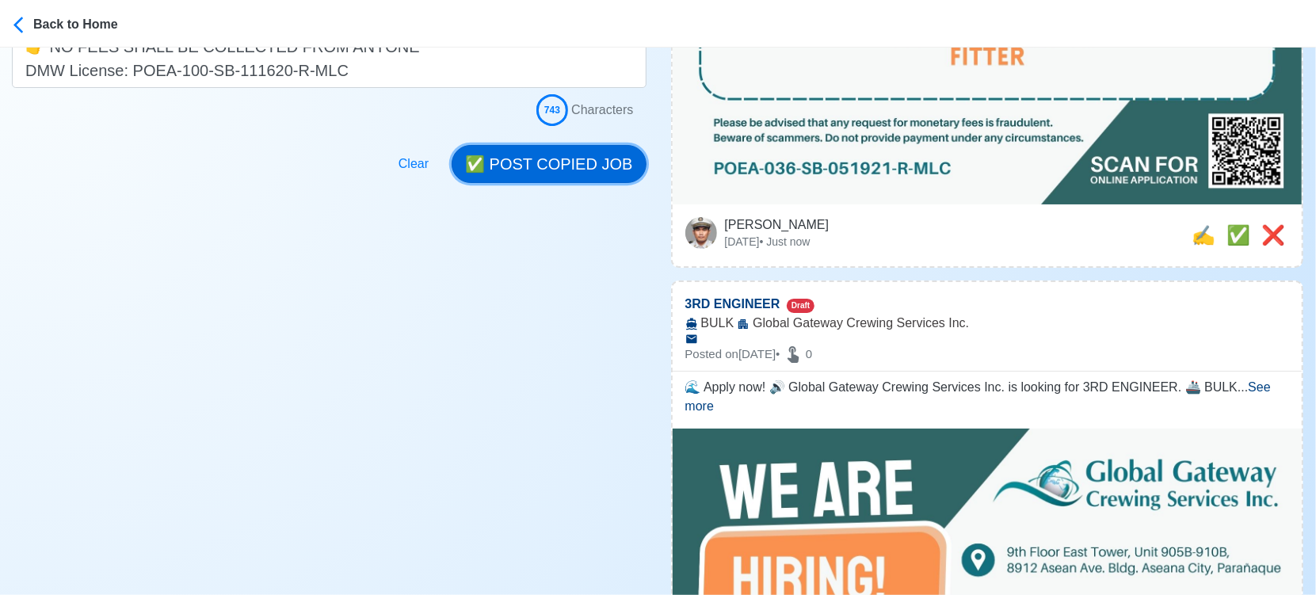
click at [570, 168] on button "✅ POST COPIED JOB" at bounding box center [549, 164] width 194 height 38
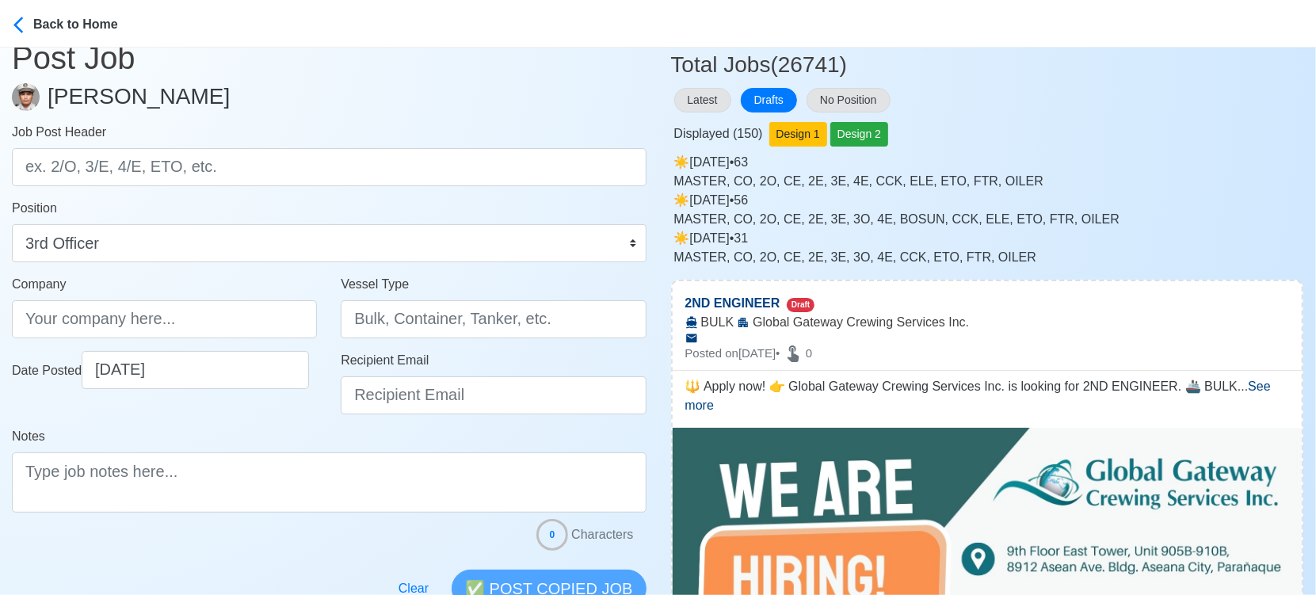
scroll to position [0, 0]
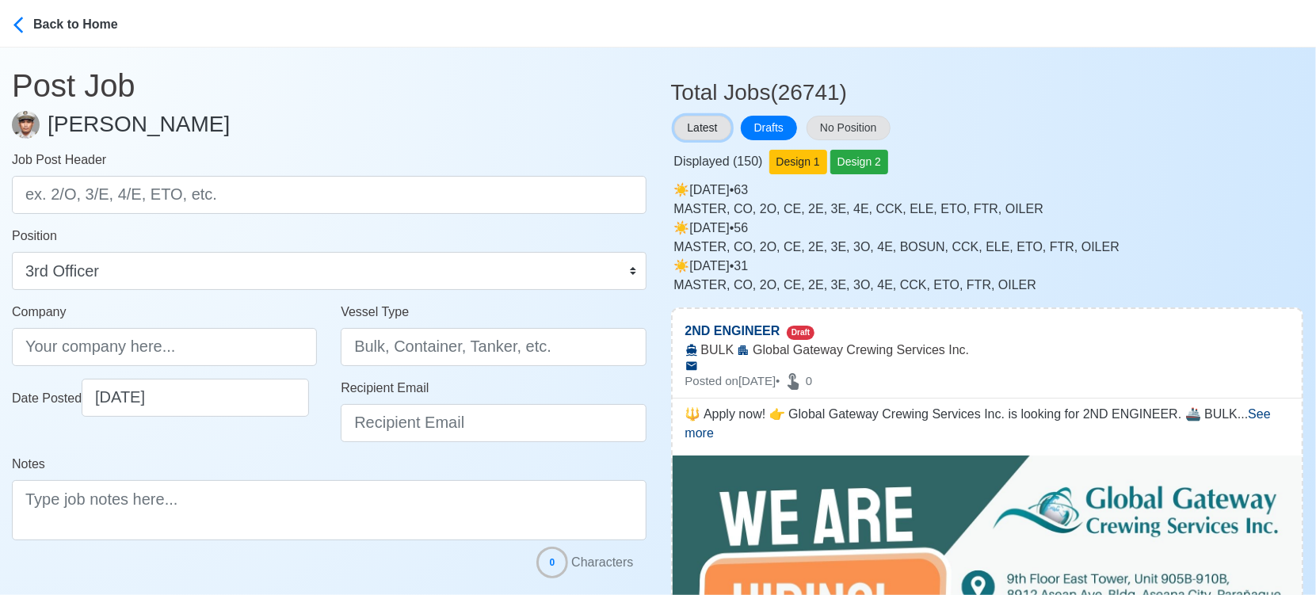
click at [706, 125] on button "Latest" at bounding box center [702, 128] width 57 height 25
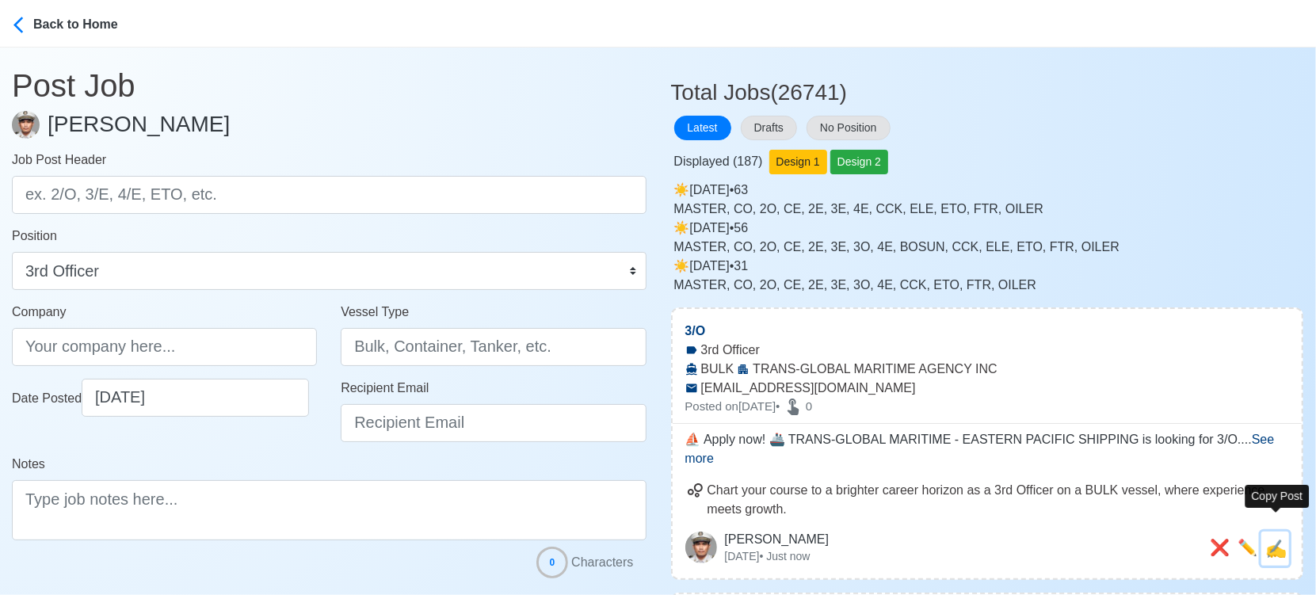
click at [1282, 539] on span "✍️" at bounding box center [1276, 549] width 21 height 20
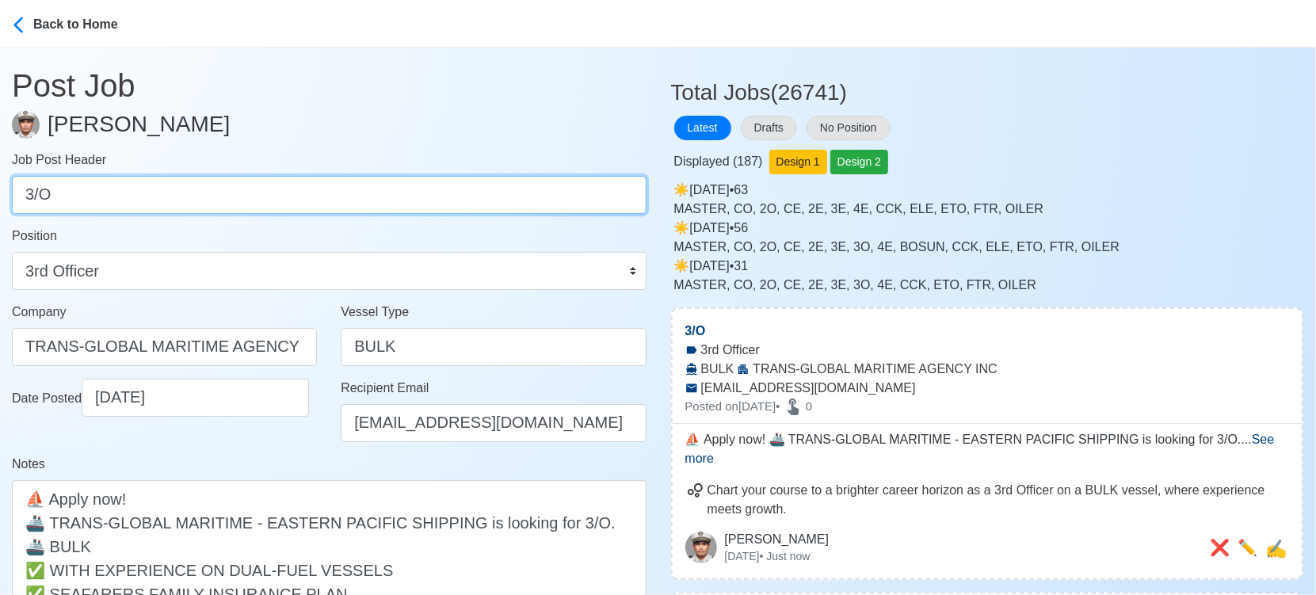
click at [410, 189] on input "3/O" at bounding box center [329, 195] width 635 height 38
paste input "2A/E & 3A/E."
drag, startPoint x: 82, startPoint y: 197, endPoint x: 113, endPoint y: 190, distance: 32.3
click at [113, 190] on input "2A/E & 3A/E." at bounding box center [329, 195] width 635 height 38
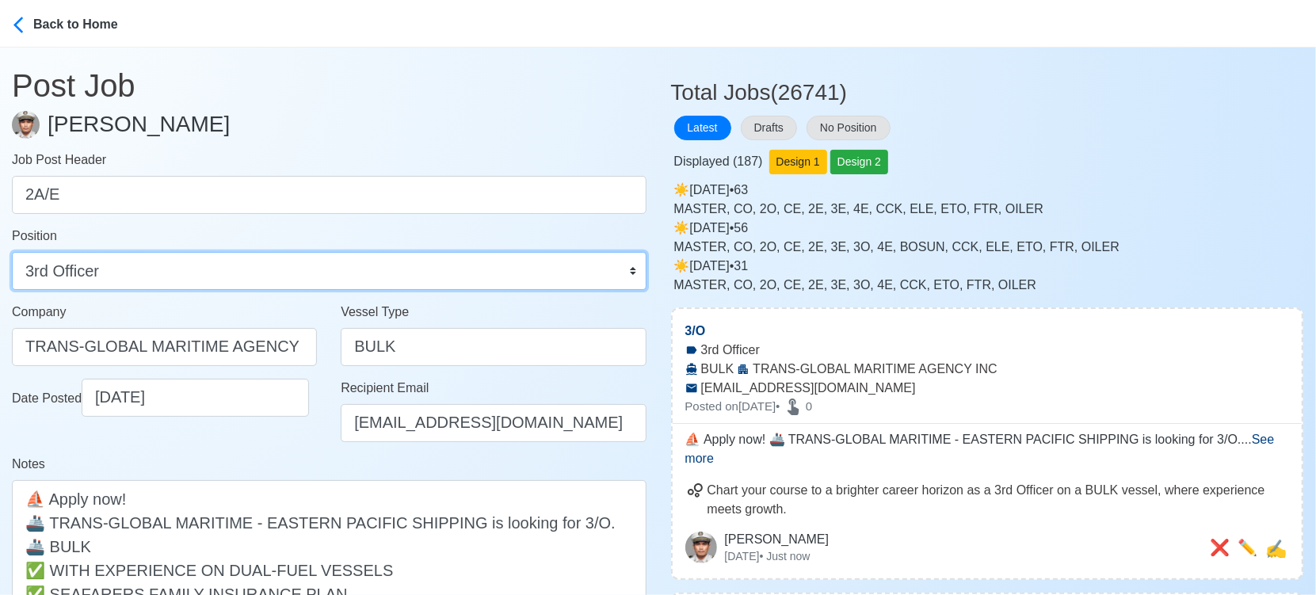
click at [174, 277] on select "Master Chief Officer 2nd Officer 3rd Officer Junior Officer Chief Engineer 2nd …" at bounding box center [329, 271] width 635 height 38
click at [12, 252] on select "Master Chief Officer 2nd Officer 3rd Officer Junior Officer Chief Engineer 2nd …" at bounding box center [329, 271] width 635 height 38
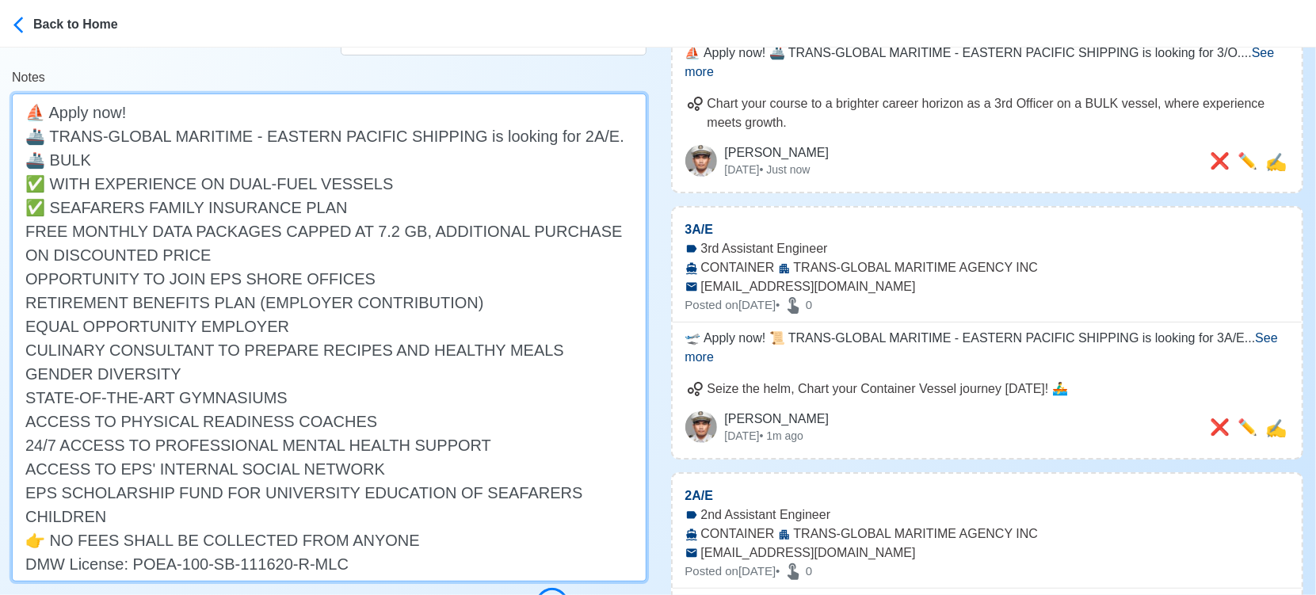
scroll to position [528, 0]
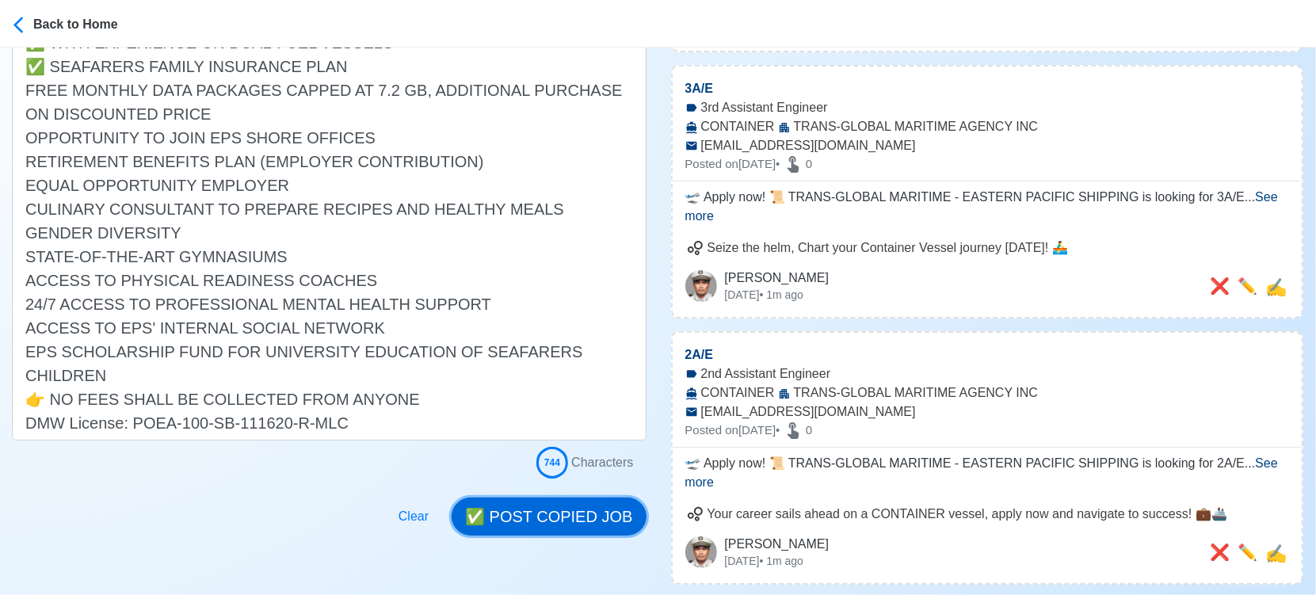
click at [558, 514] on button "✅ POST COPIED JOB" at bounding box center [549, 517] width 194 height 38
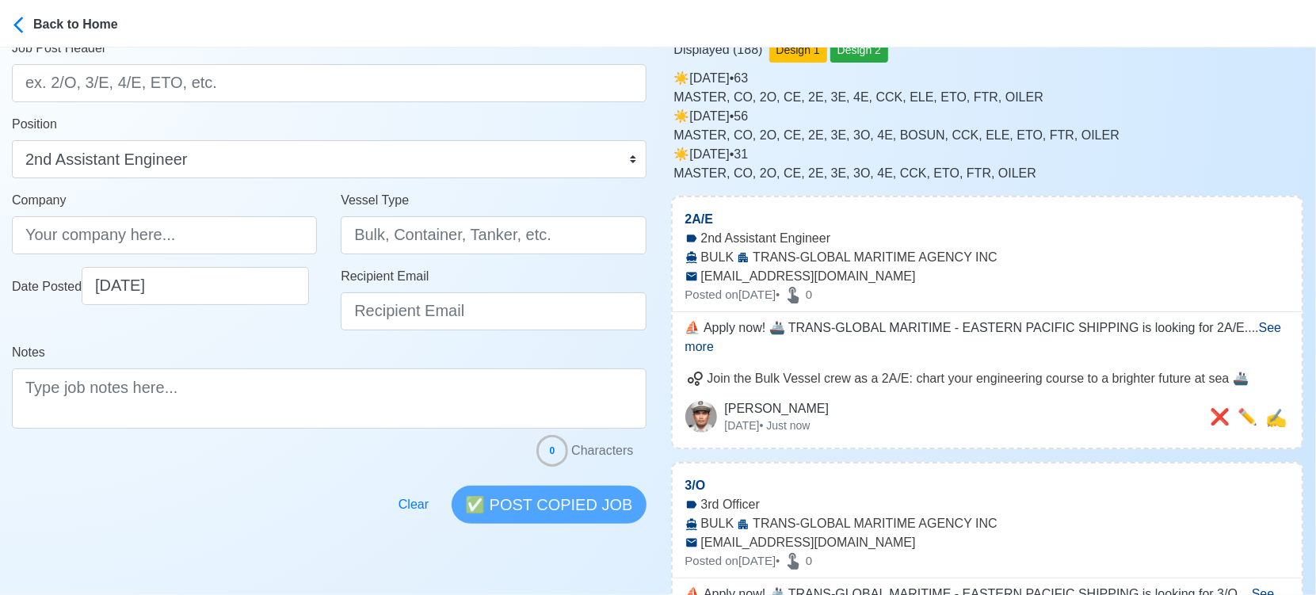
scroll to position [0, 0]
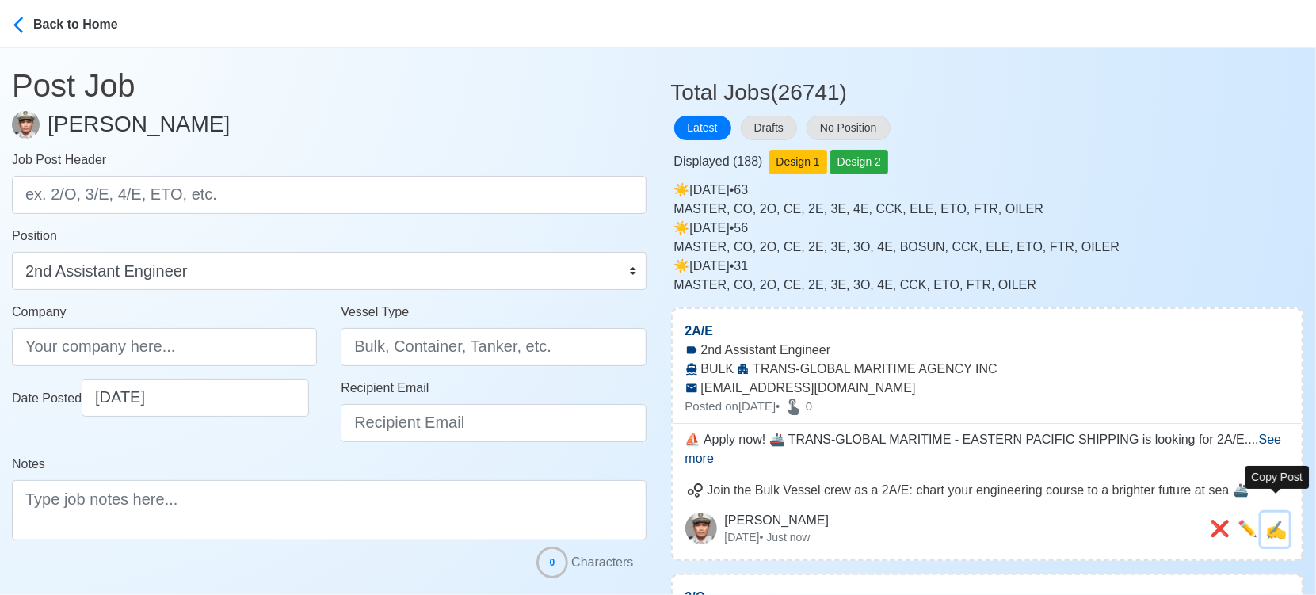
click at [1283, 520] on span "✍️" at bounding box center [1276, 530] width 21 height 20
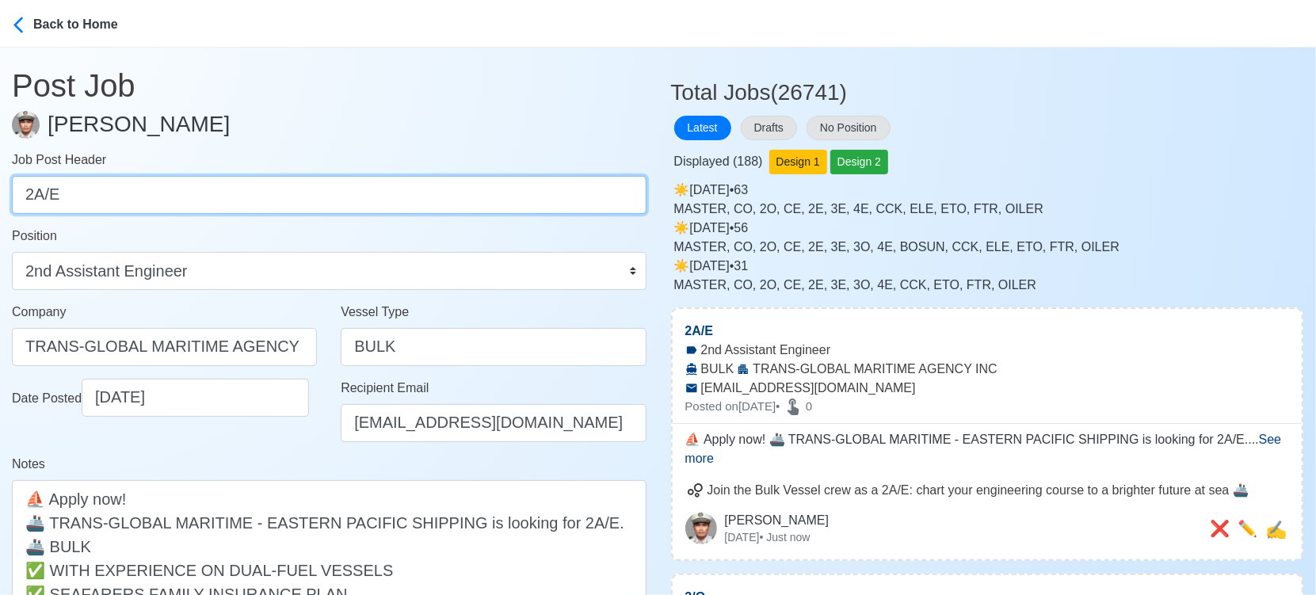
click at [193, 189] on input "2A/E" at bounding box center [329, 195] width 635 height 38
paste input "3A/E"
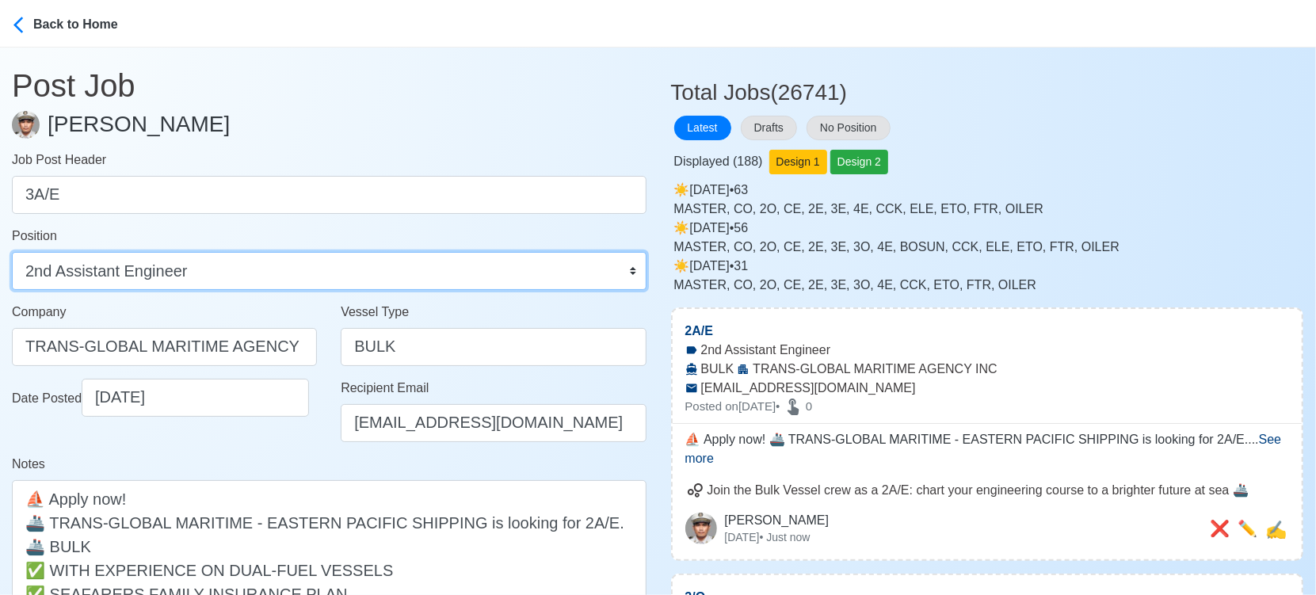
click at [304, 270] on select "Master Chief Officer 2nd Officer 3rd Officer Junior Officer Chief Engineer 2nd …" at bounding box center [329, 271] width 635 height 38
click at [12, 252] on select "Master Chief Officer 2nd Officer 3rd Officer Junior Officer Chief Engineer 2nd …" at bounding box center [329, 271] width 635 height 38
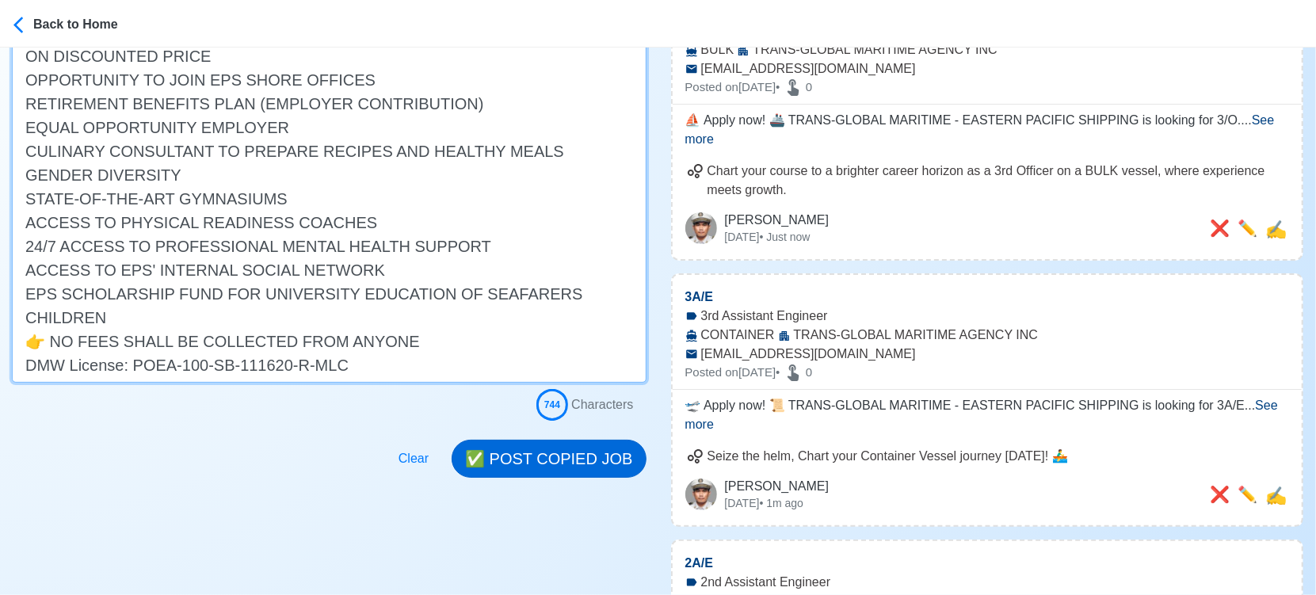
scroll to position [616, 0]
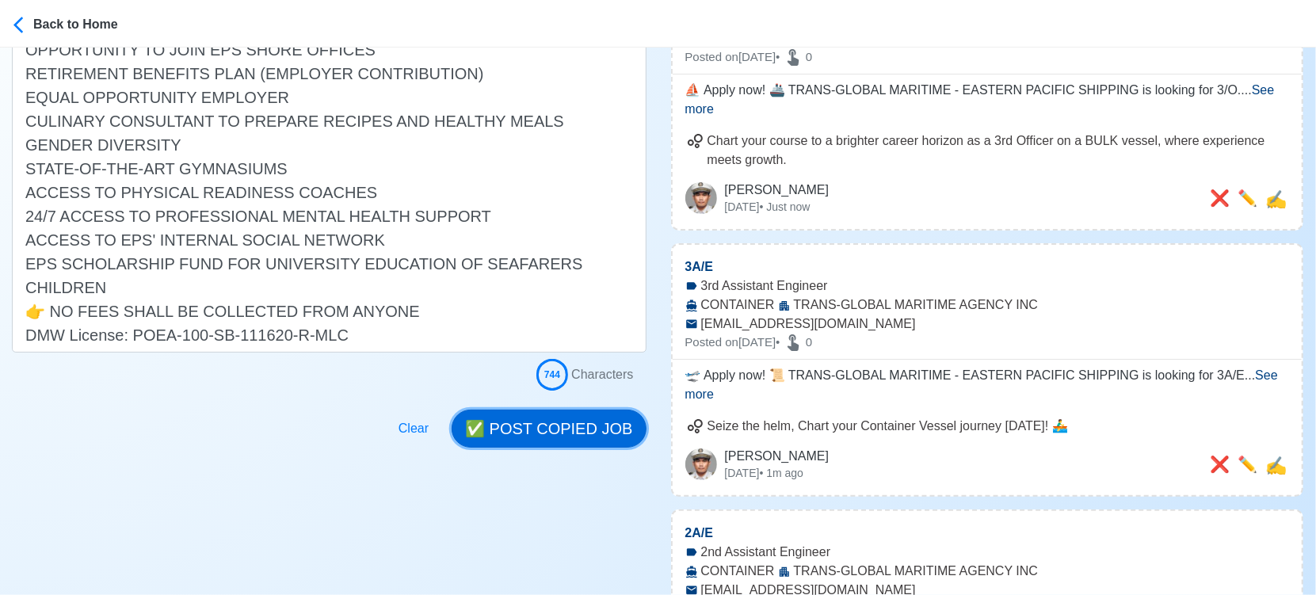
click at [544, 423] on button "✅ POST COPIED JOB" at bounding box center [549, 429] width 194 height 38
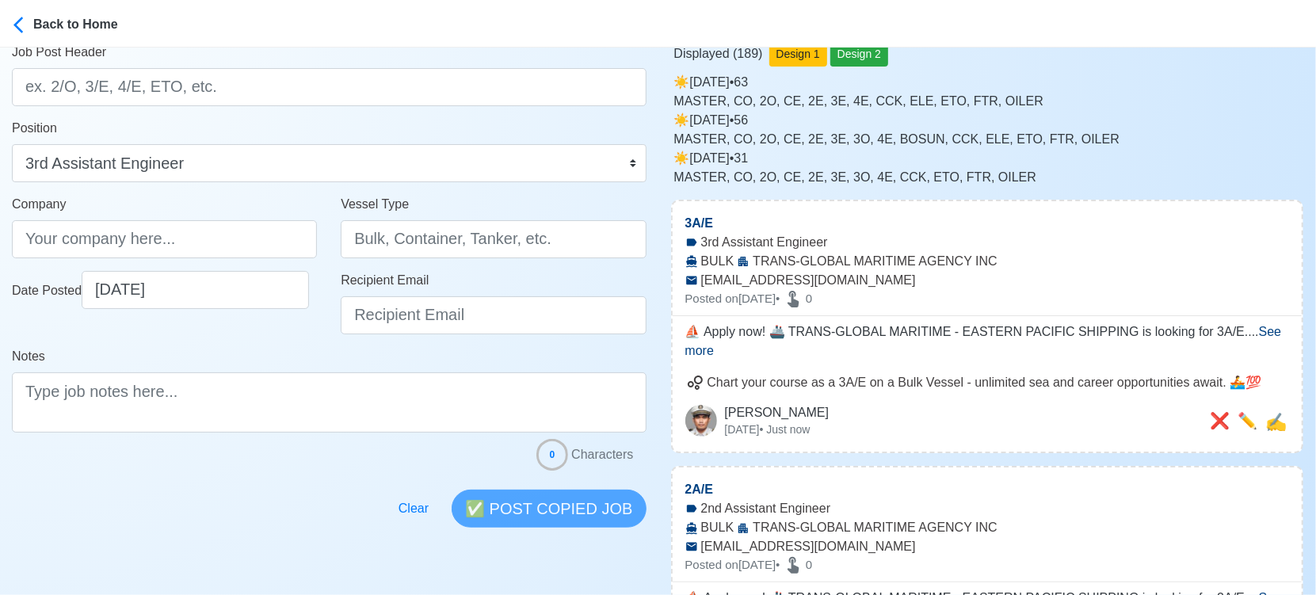
scroll to position [0, 0]
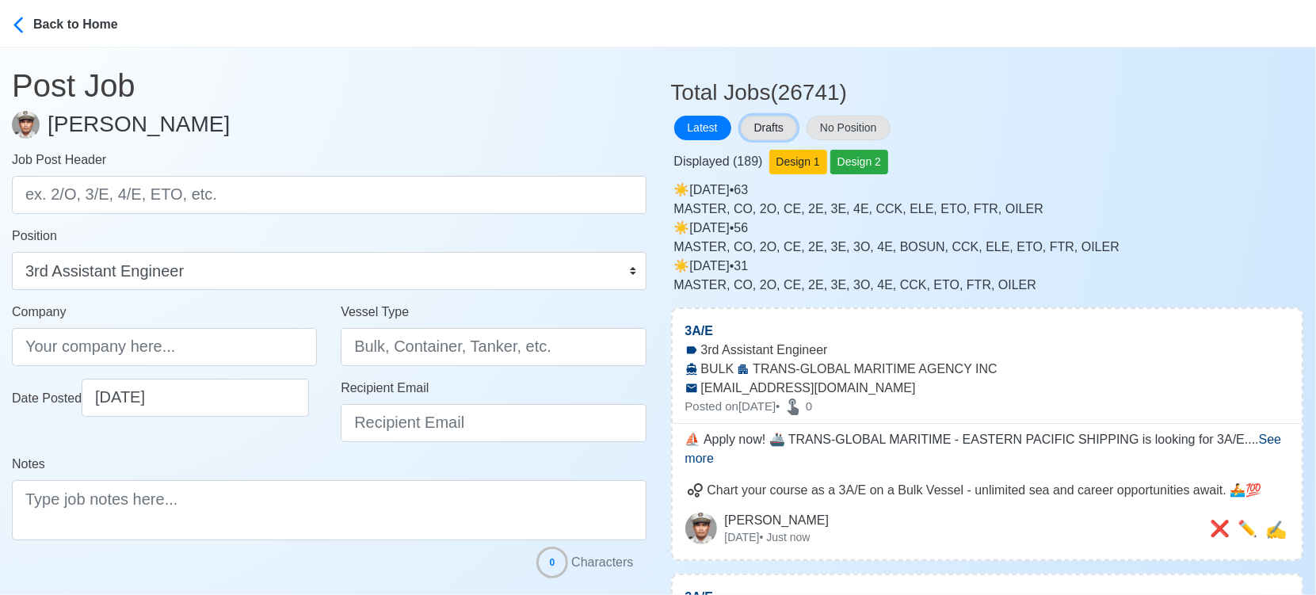
click at [773, 128] on button "Drafts" at bounding box center [769, 128] width 56 height 25
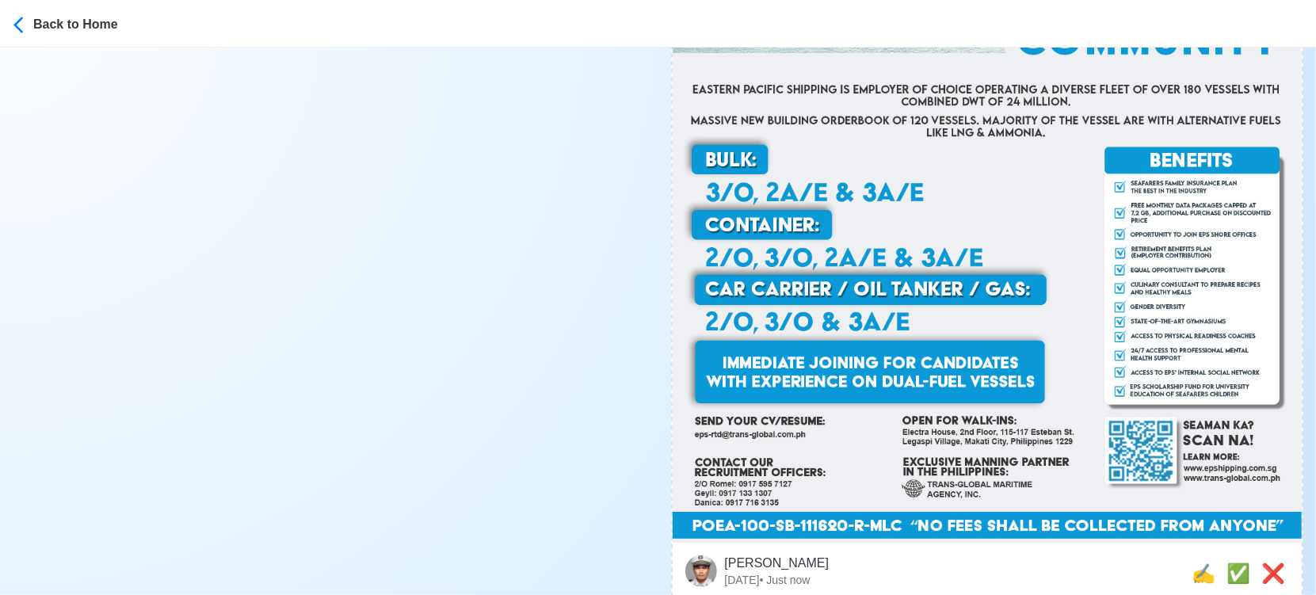
scroll to position [11716, 0]
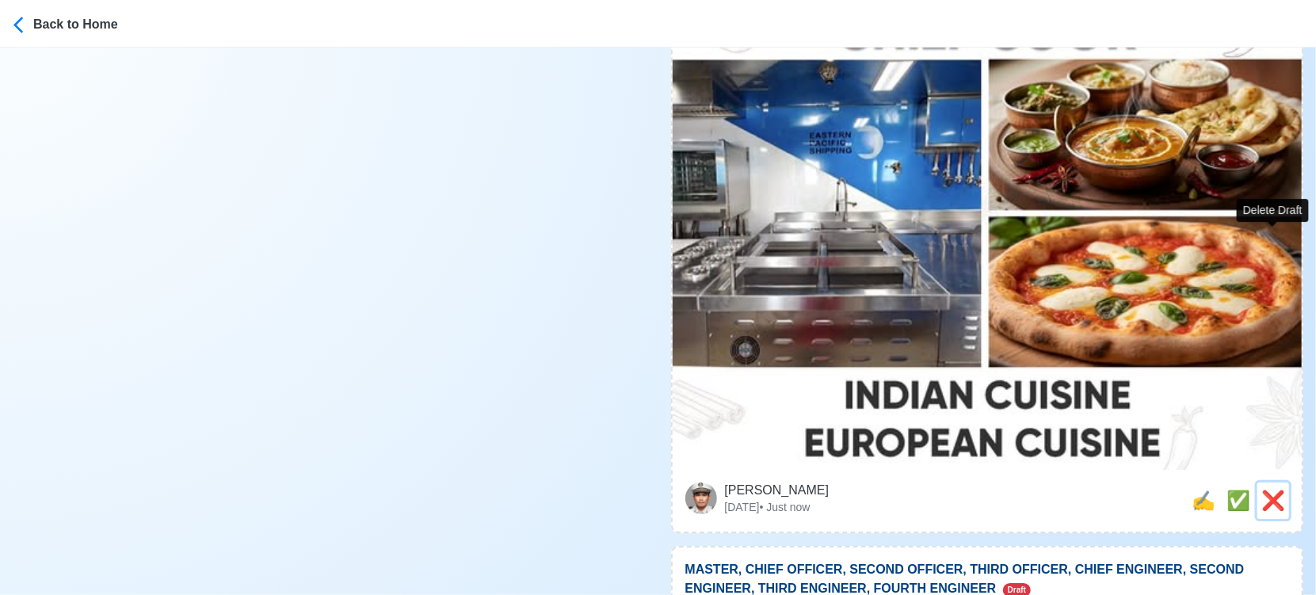
click at [1266, 490] on span "❌" at bounding box center [1274, 500] width 24 height 21
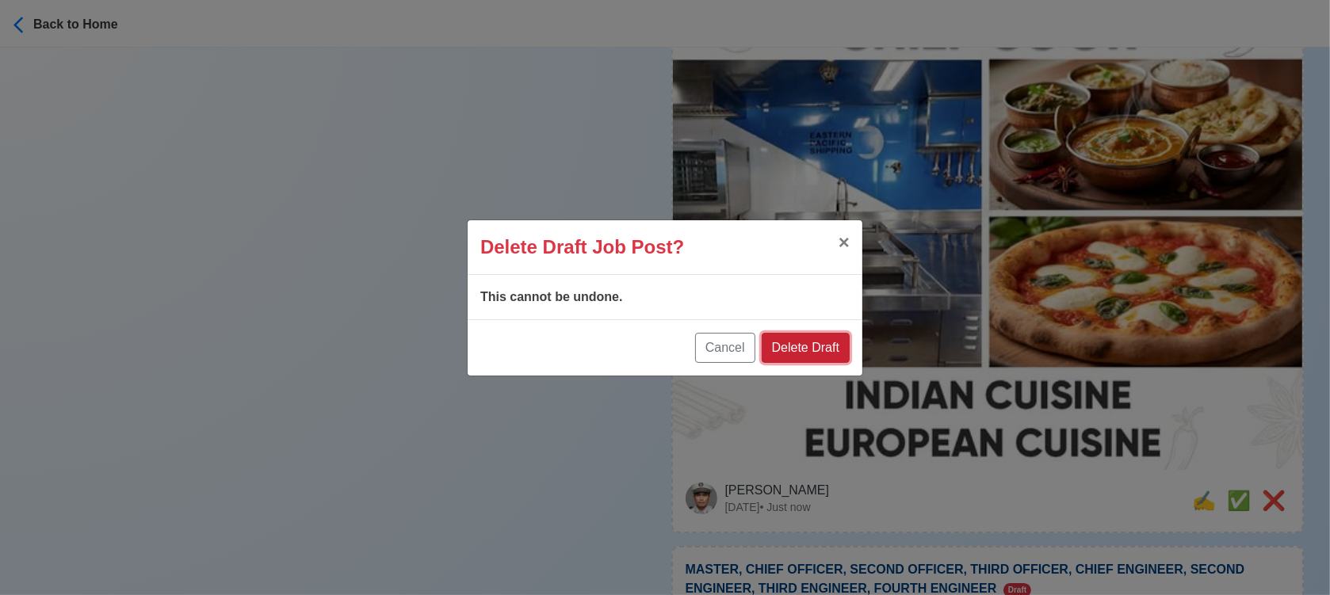
click at [814, 346] on button "Delete Draft" at bounding box center [806, 348] width 88 height 30
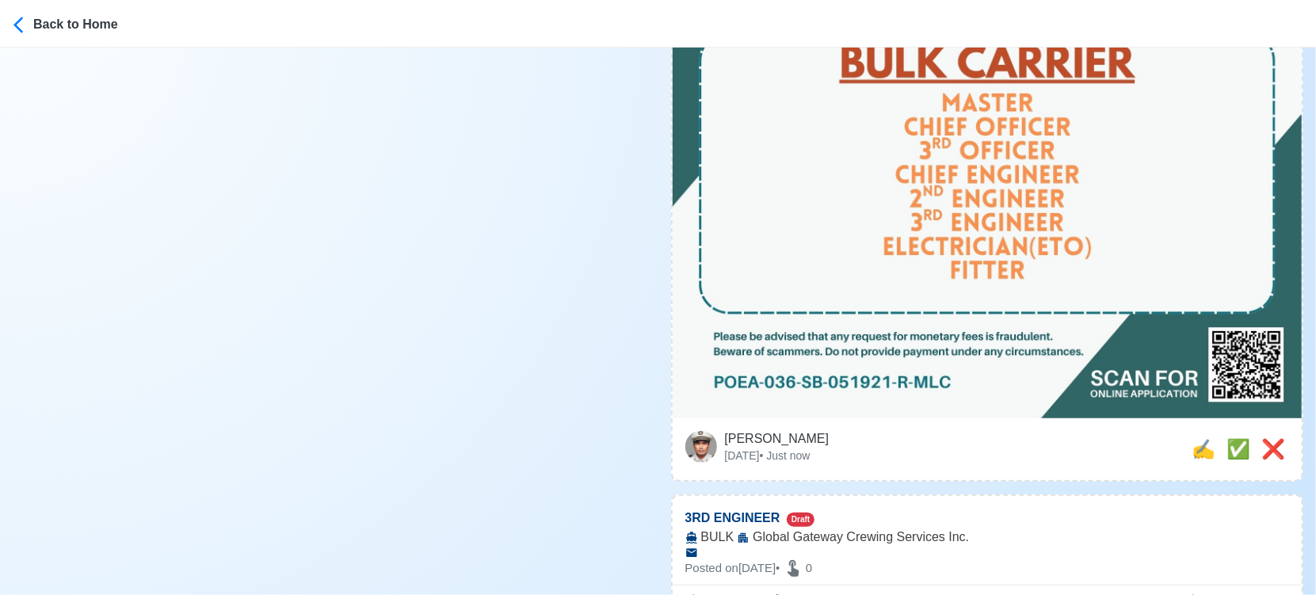
scroll to position [704, 0]
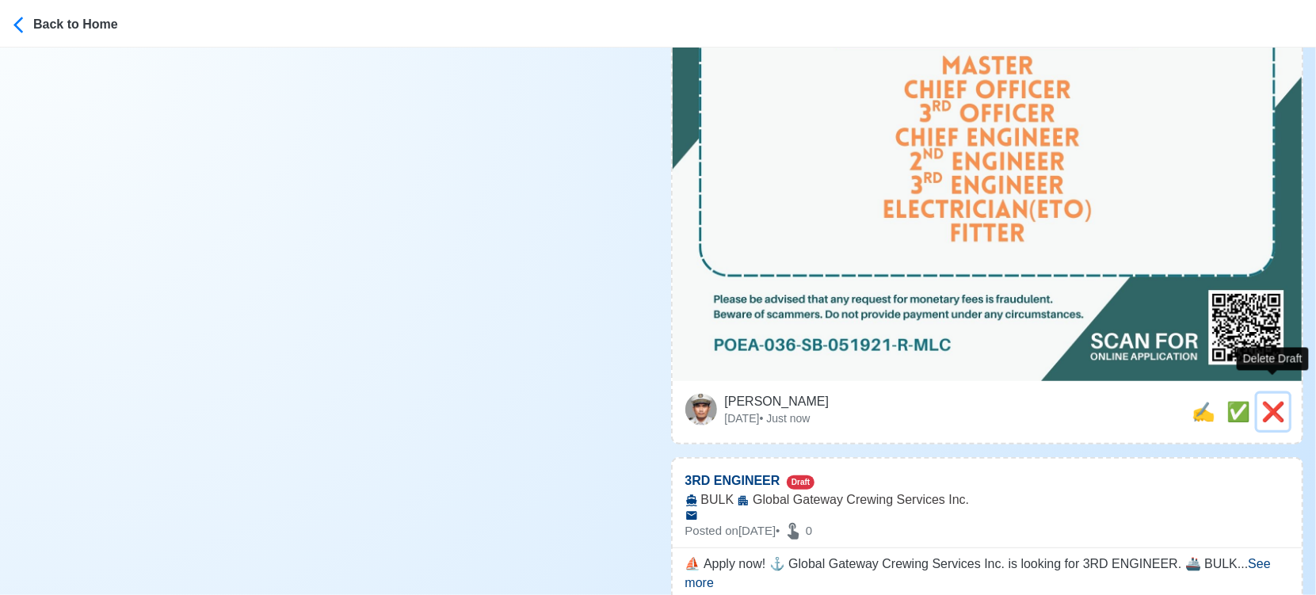
click at [1278, 401] on span "❌" at bounding box center [1274, 411] width 24 height 21
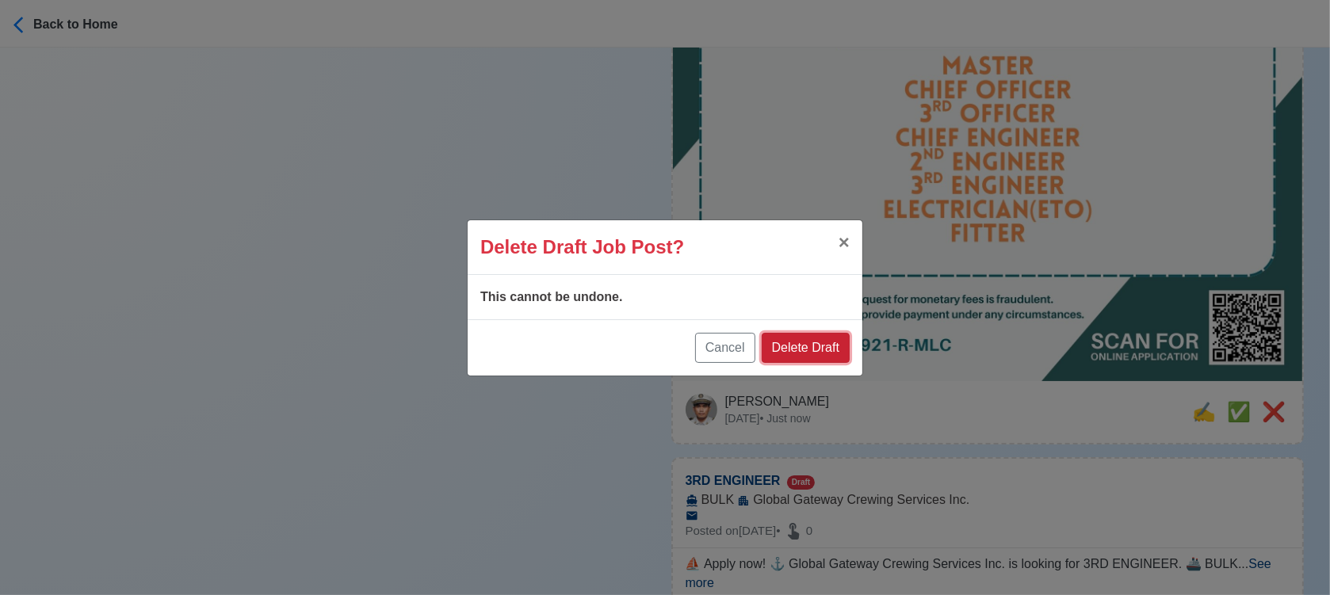
click at [839, 353] on button "Delete Draft" at bounding box center [806, 348] width 88 height 30
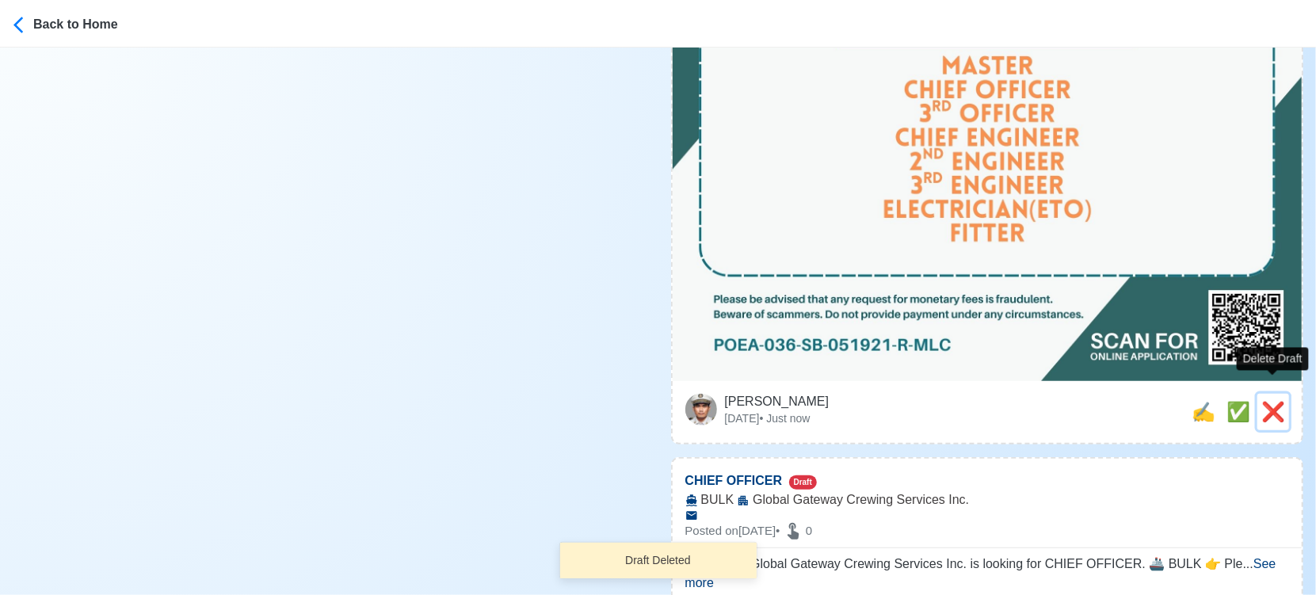
click at [1272, 401] on span "❌" at bounding box center [1274, 411] width 24 height 21
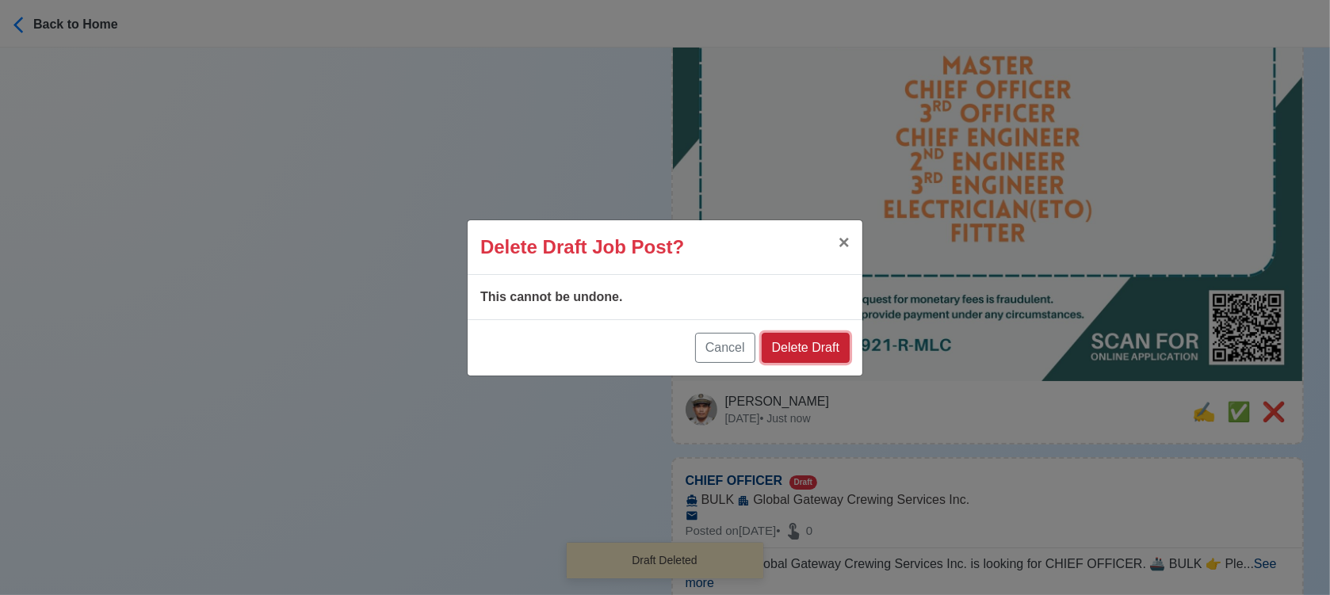
click at [831, 346] on button "Delete Draft" at bounding box center [806, 348] width 88 height 30
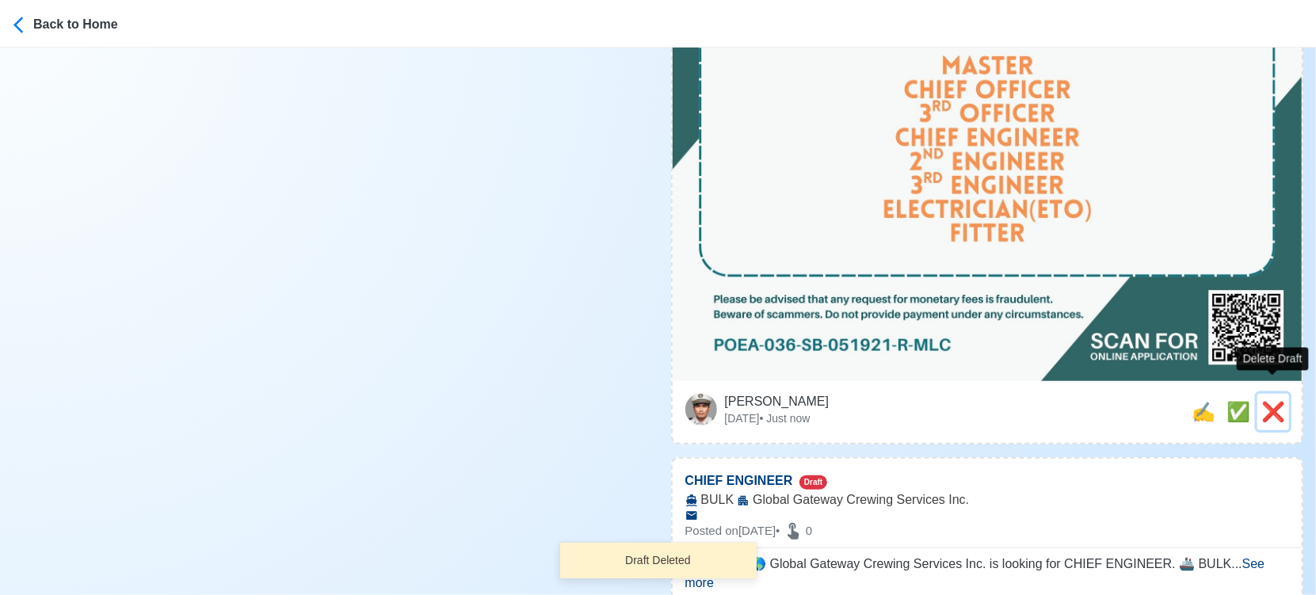
click at [1278, 401] on span "❌" at bounding box center [1274, 411] width 24 height 21
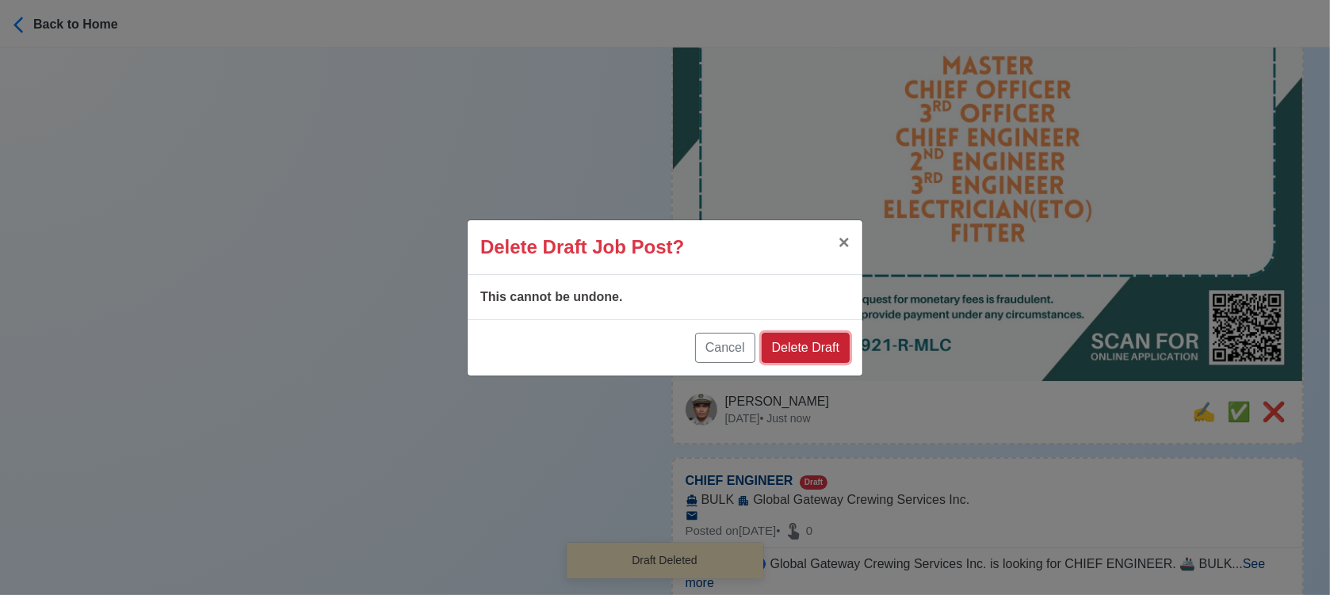
click at [837, 340] on button "Delete Draft" at bounding box center [806, 348] width 88 height 30
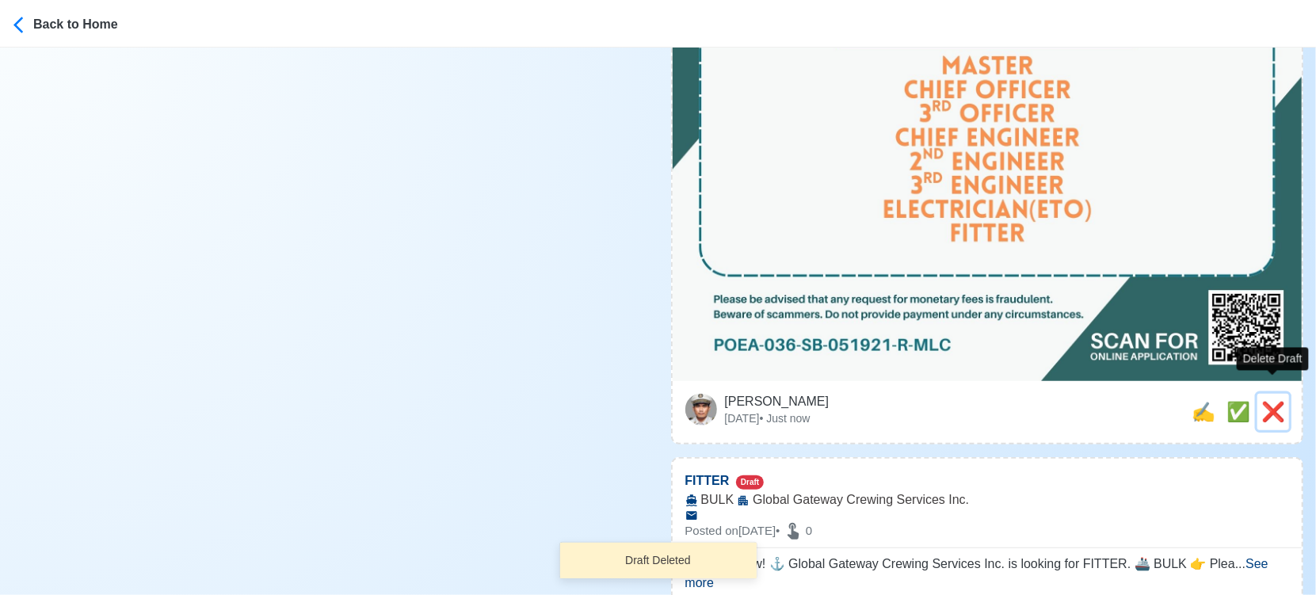
click at [1281, 394] on button "❌" at bounding box center [1274, 412] width 32 height 36
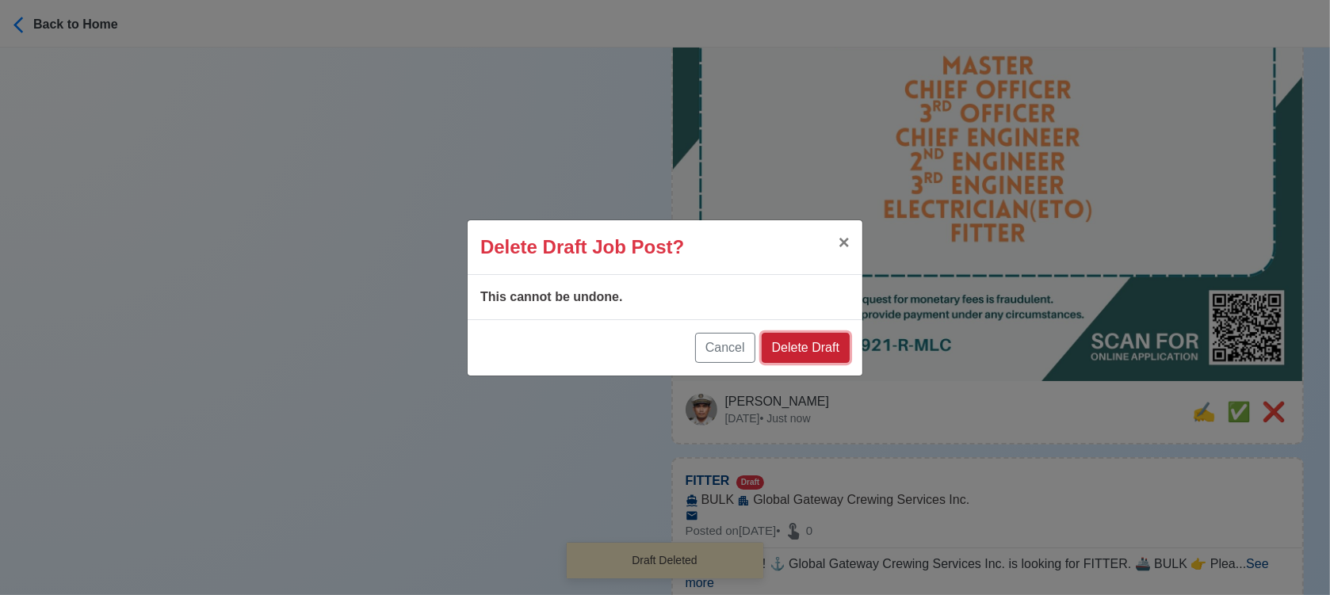
click at [839, 346] on button "Delete Draft" at bounding box center [806, 348] width 88 height 30
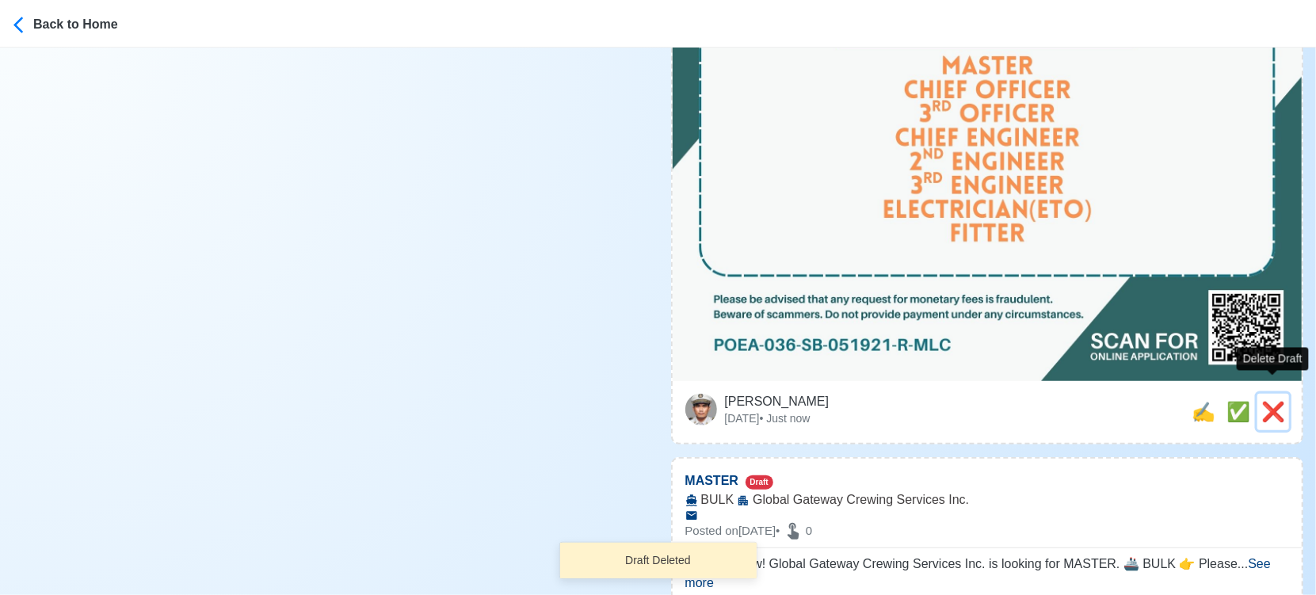
click at [1258, 398] on button "❌" at bounding box center [1274, 412] width 32 height 36
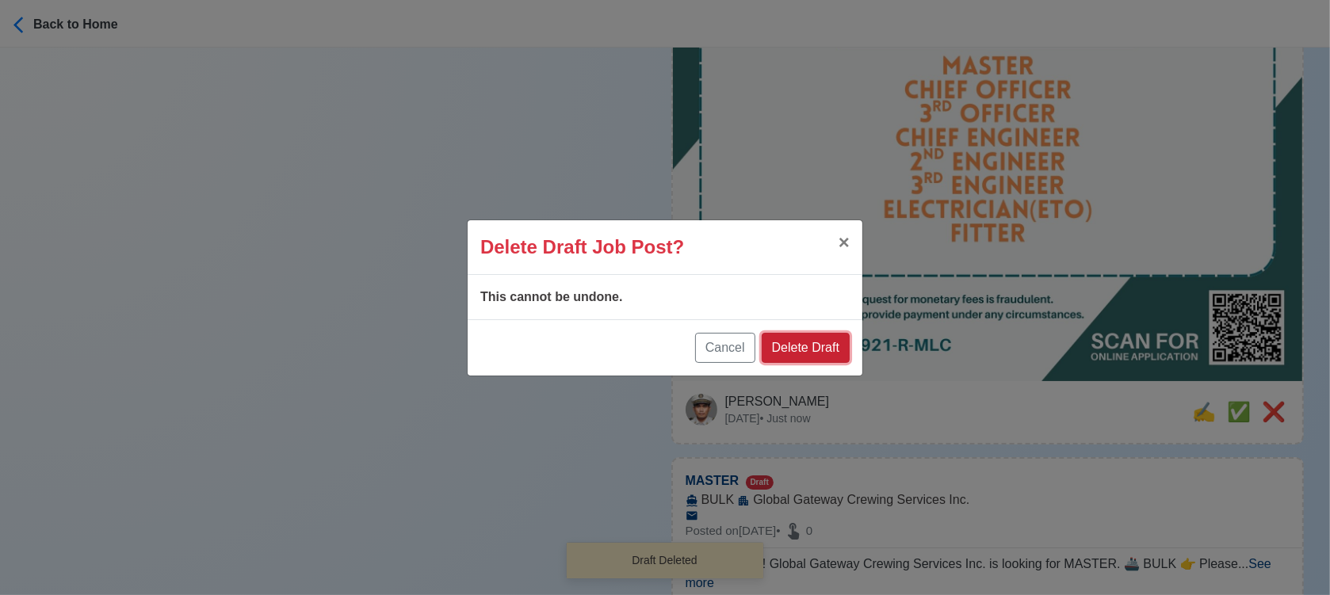
click at [823, 349] on button "Delete Draft" at bounding box center [806, 348] width 88 height 30
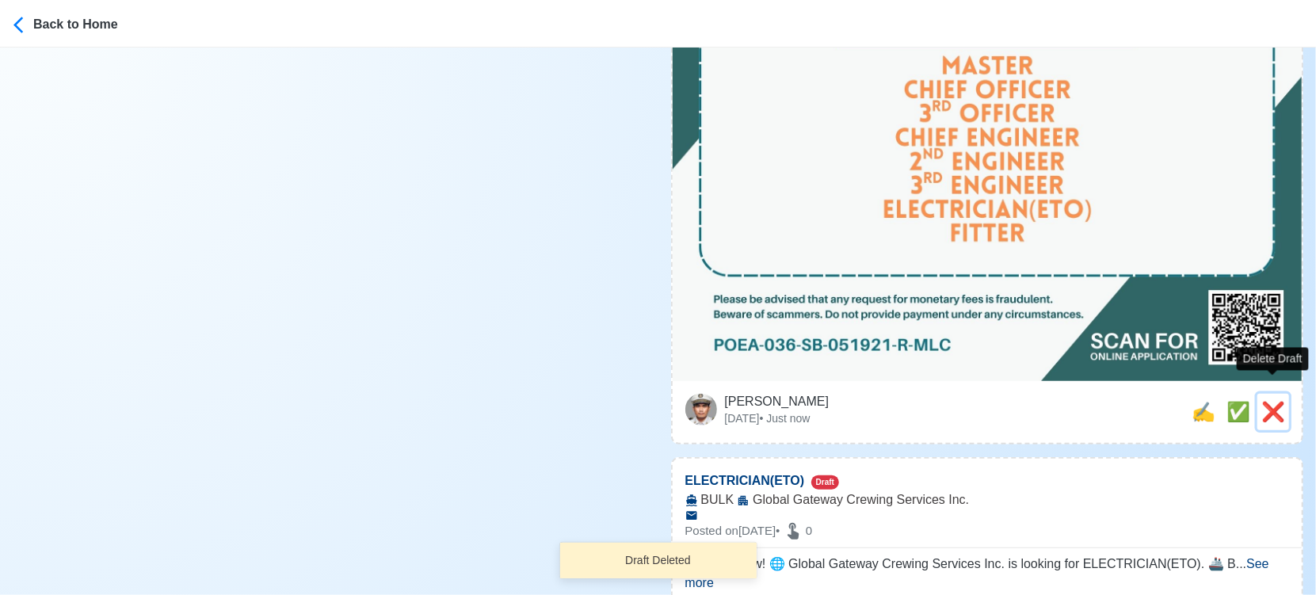
click at [1278, 401] on span "❌" at bounding box center [1274, 411] width 24 height 21
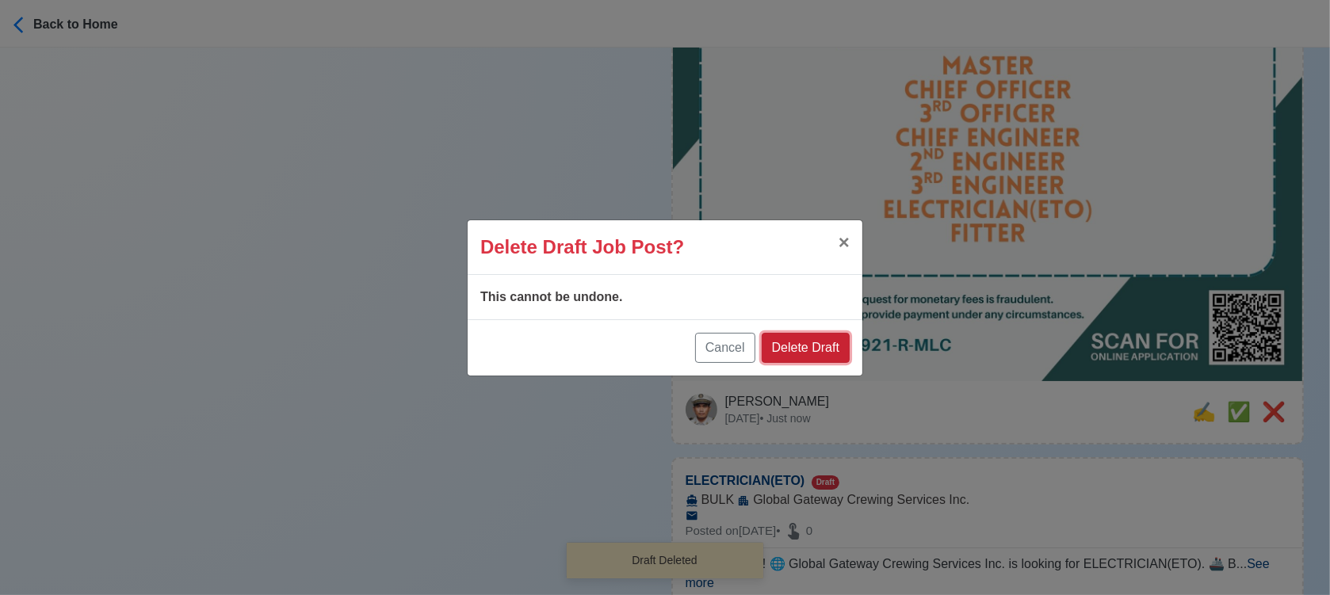
click at [802, 342] on button "Delete Draft" at bounding box center [806, 348] width 88 height 30
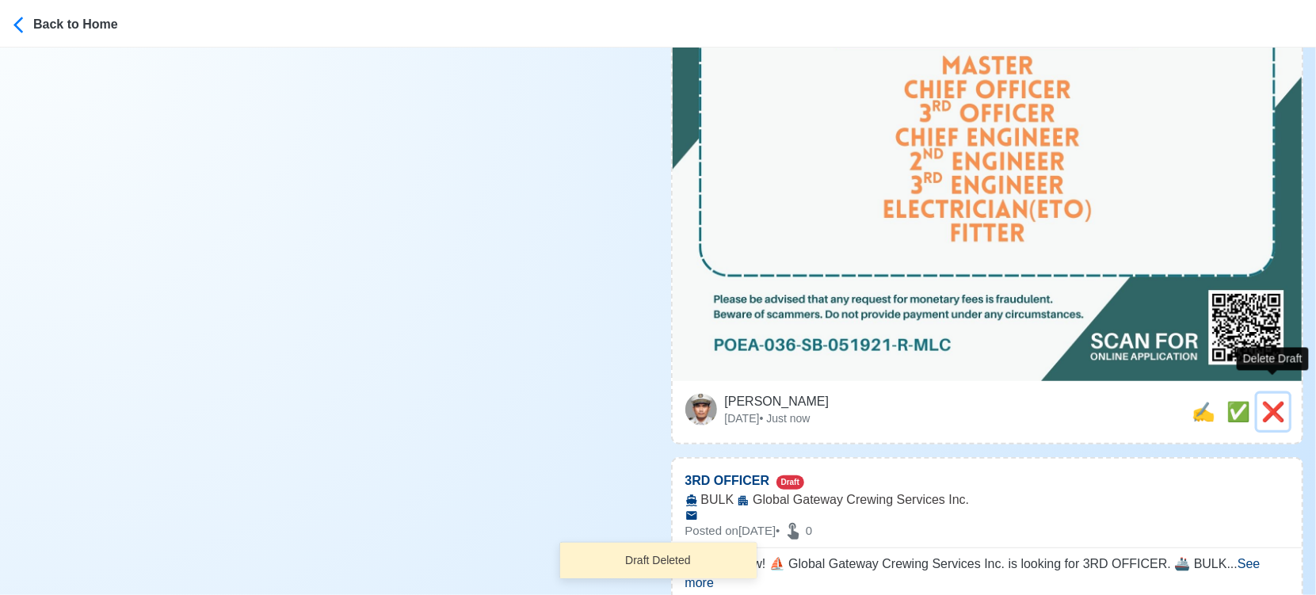
click at [1264, 398] on div "❌" at bounding box center [1274, 412] width 24 height 29
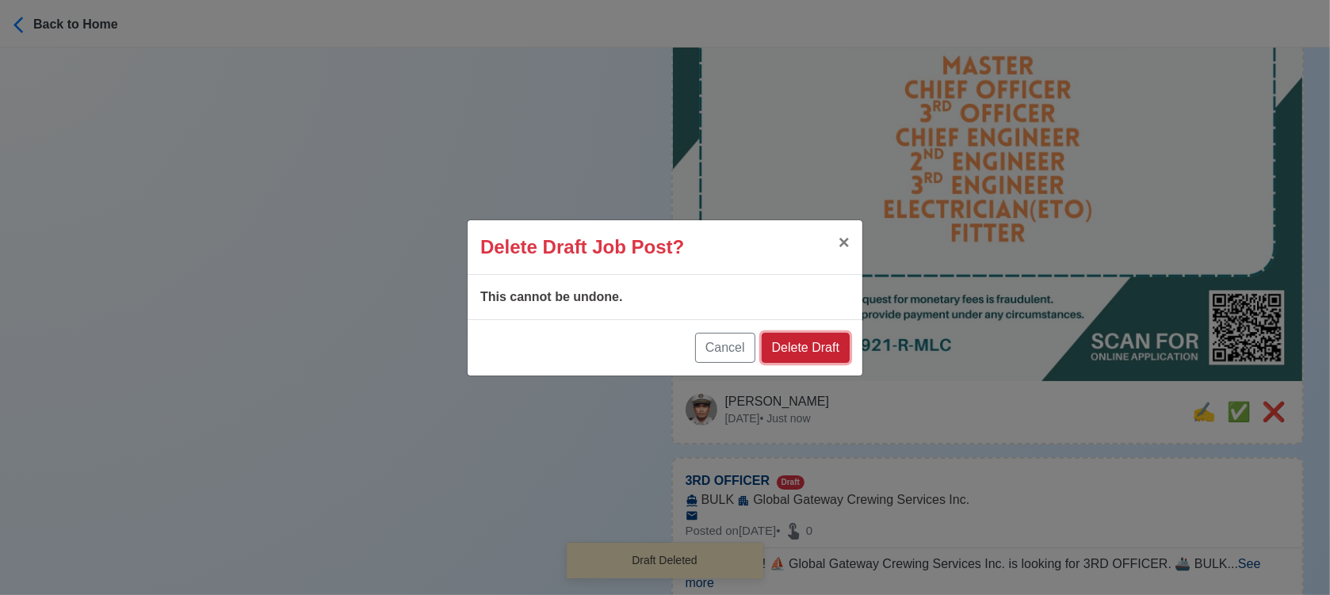
drag, startPoint x: 821, startPoint y: 334, endPoint x: 1151, endPoint y: 367, distance: 332.1
click at [834, 337] on button "Delete Draft" at bounding box center [806, 348] width 88 height 30
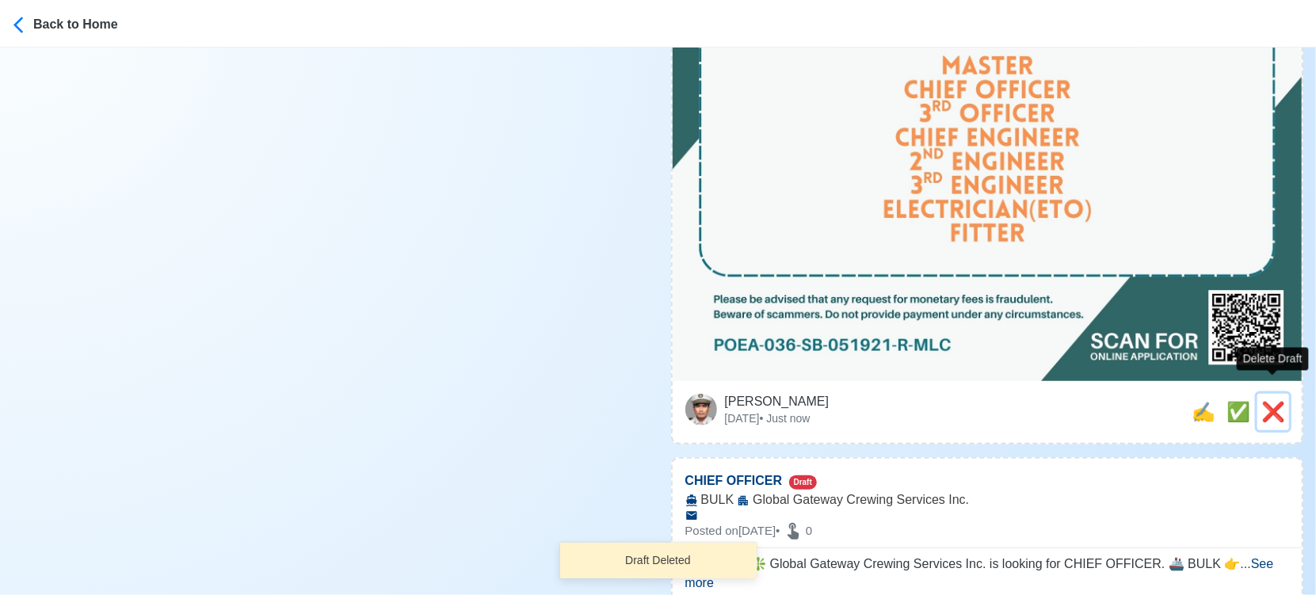
click at [1271, 401] on span "❌" at bounding box center [1274, 411] width 24 height 21
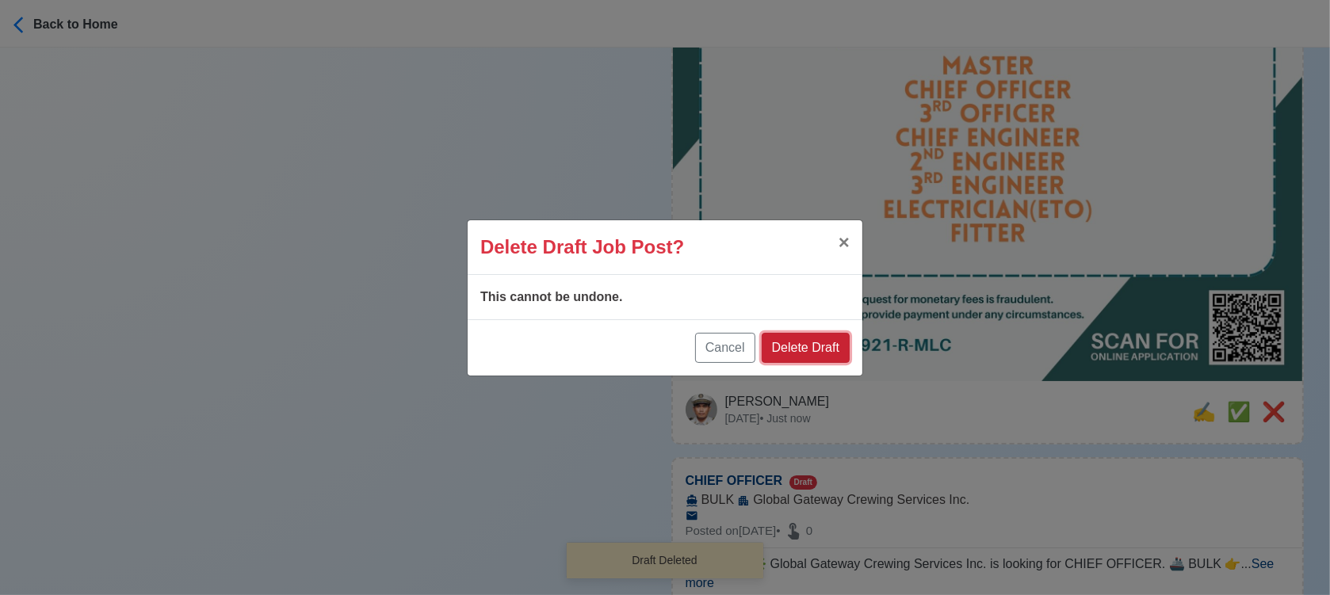
click at [812, 342] on button "Delete Draft" at bounding box center [806, 348] width 88 height 30
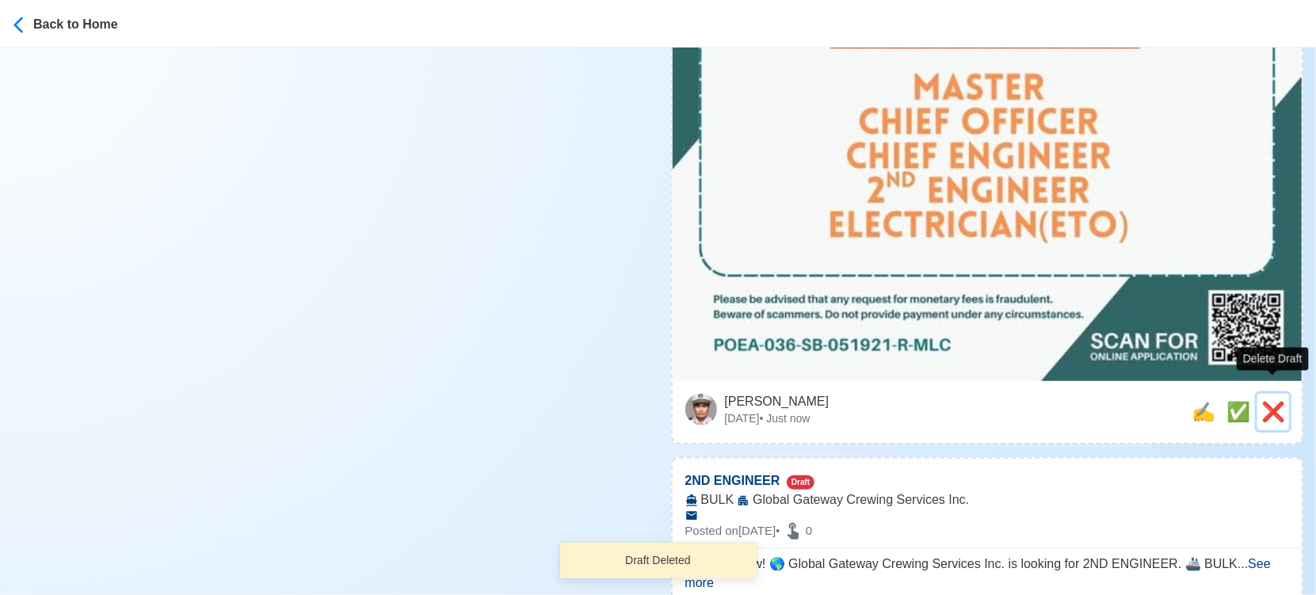
click at [1267, 401] on span "❌" at bounding box center [1274, 411] width 24 height 21
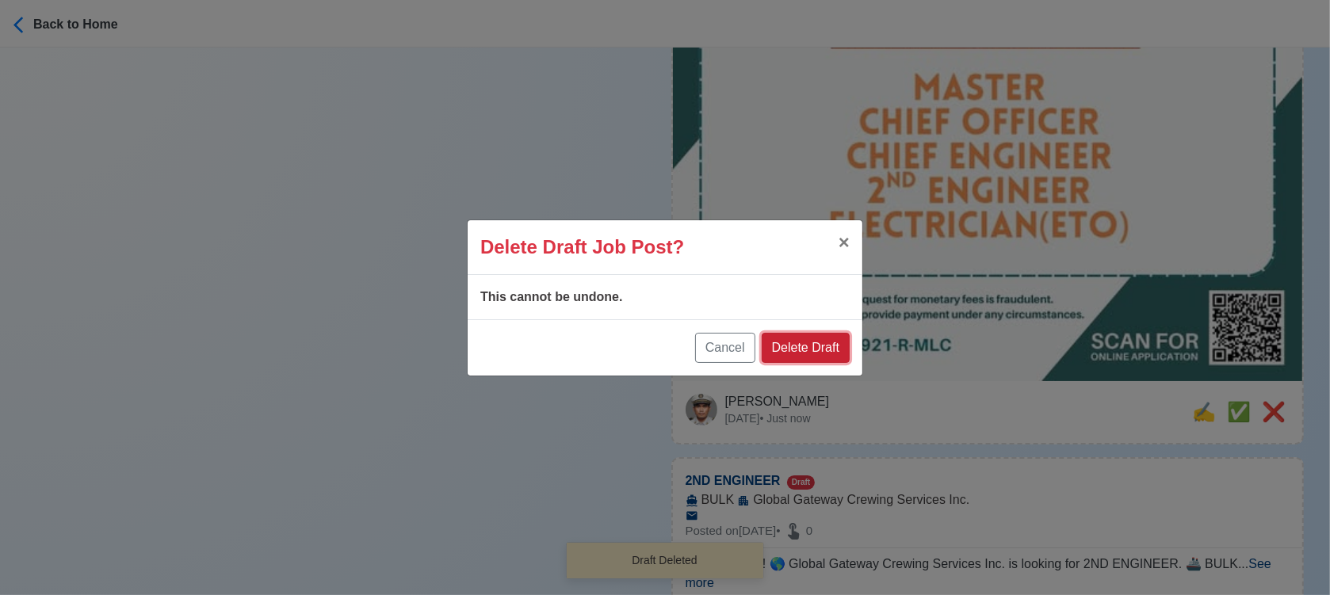
drag, startPoint x: 800, startPoint y: 342, endPoint x: 812, endPoint y: 342, distance: 11.9
click at [802, 342] on button "Delete Draft" at bounding box center [806, 348] width 88 height 30
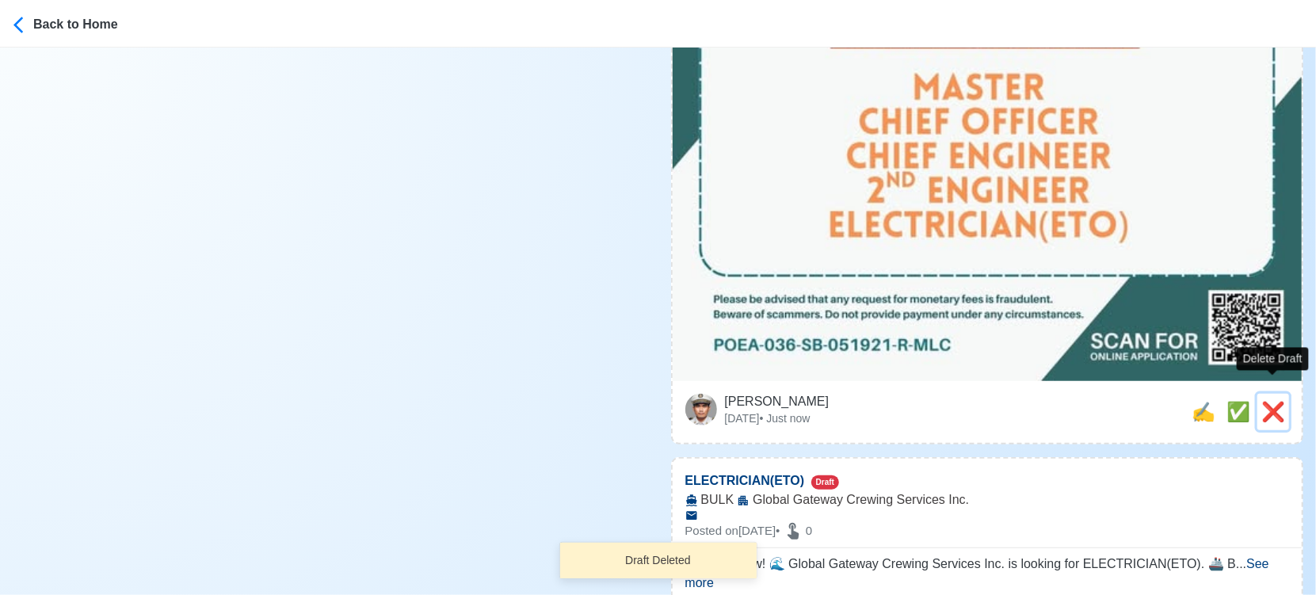
click at [1268, 401] on span "❌" at bounding box center [1274, 411] width 24 height 21
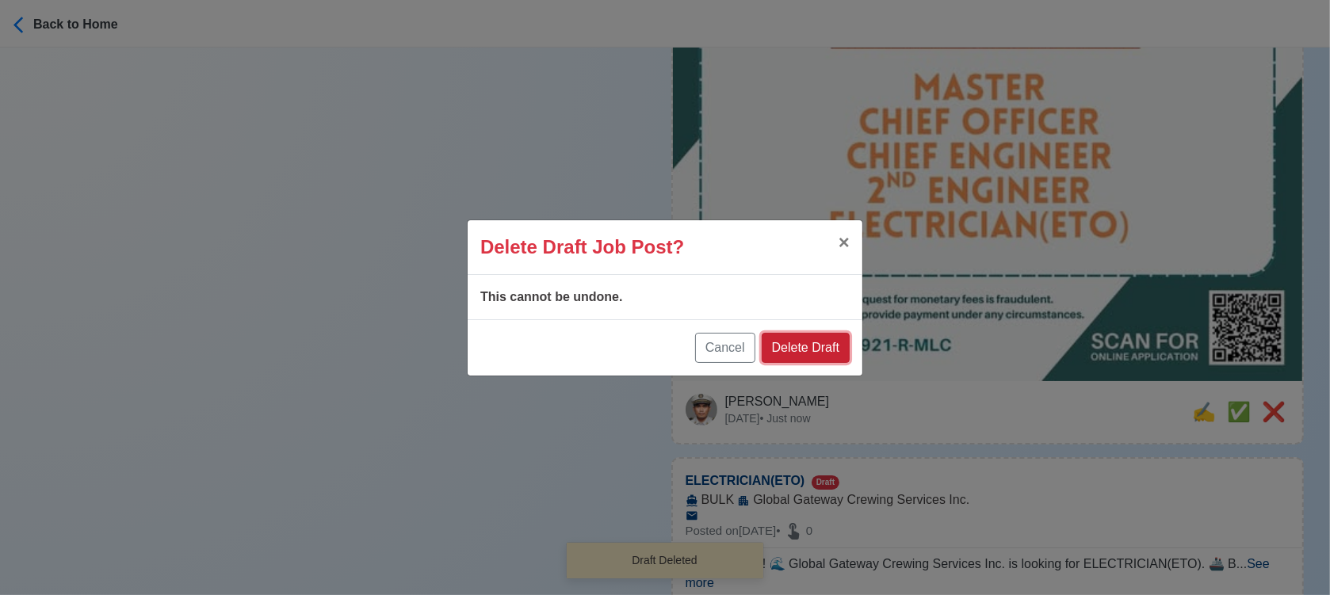
click at [821, 344] on button "Delete Draft" at bounding box center [806, 348] width 88 height 30
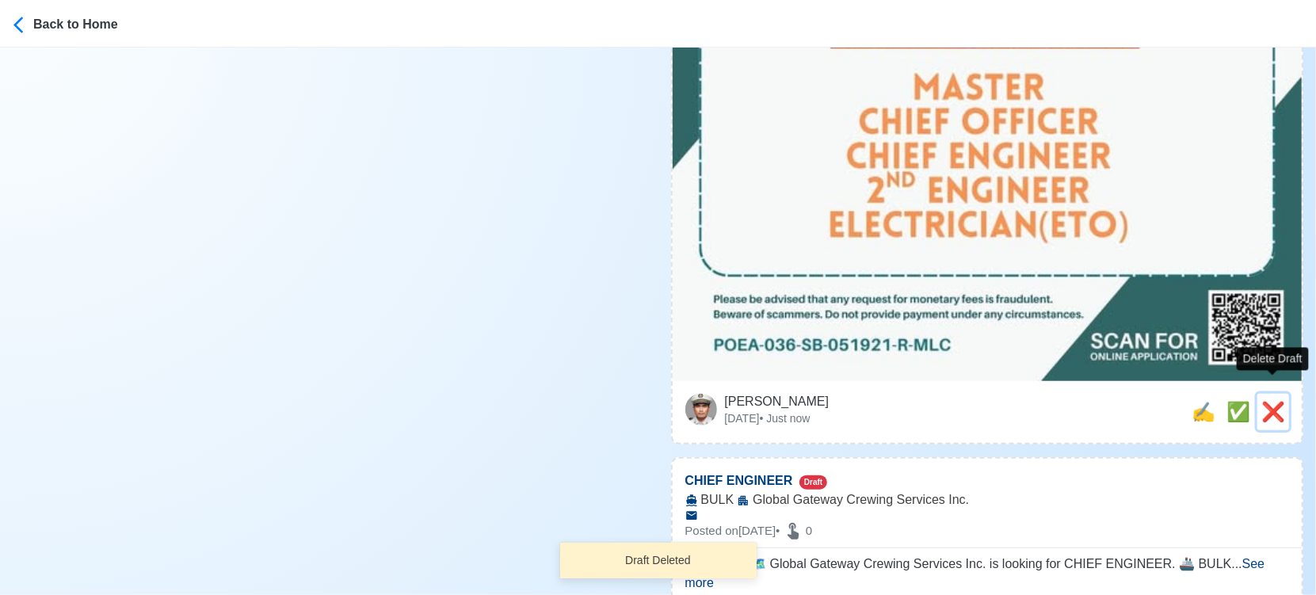
click at [1277, 401] on span "❌" at bounding box center [1274, 411] width 24 height 21
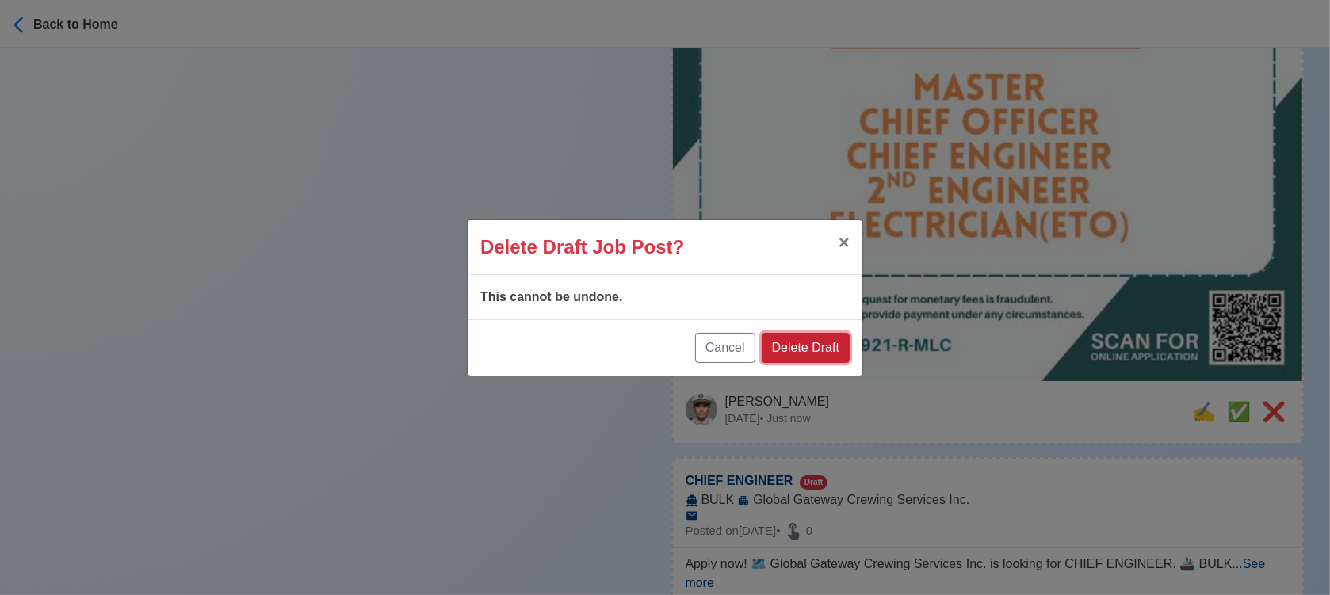
drag, startPoint x: 826, startPoint y: 346, endPoint x: 1060, endPoint y: 361, distance: 235.1
click at [827, 346] on button "Delete Draft" at bounding box center [806, 348] width 88 height 30
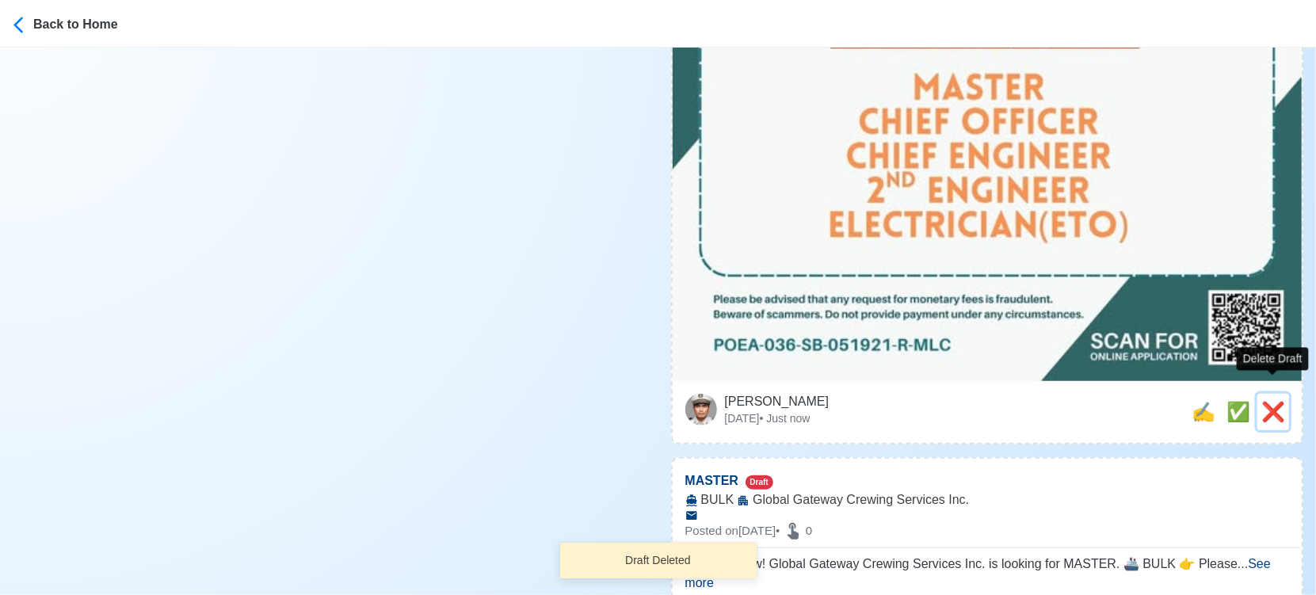
click at [1281, 401] on span "❌" at bounding box center [1274, 411] width 24 height 21
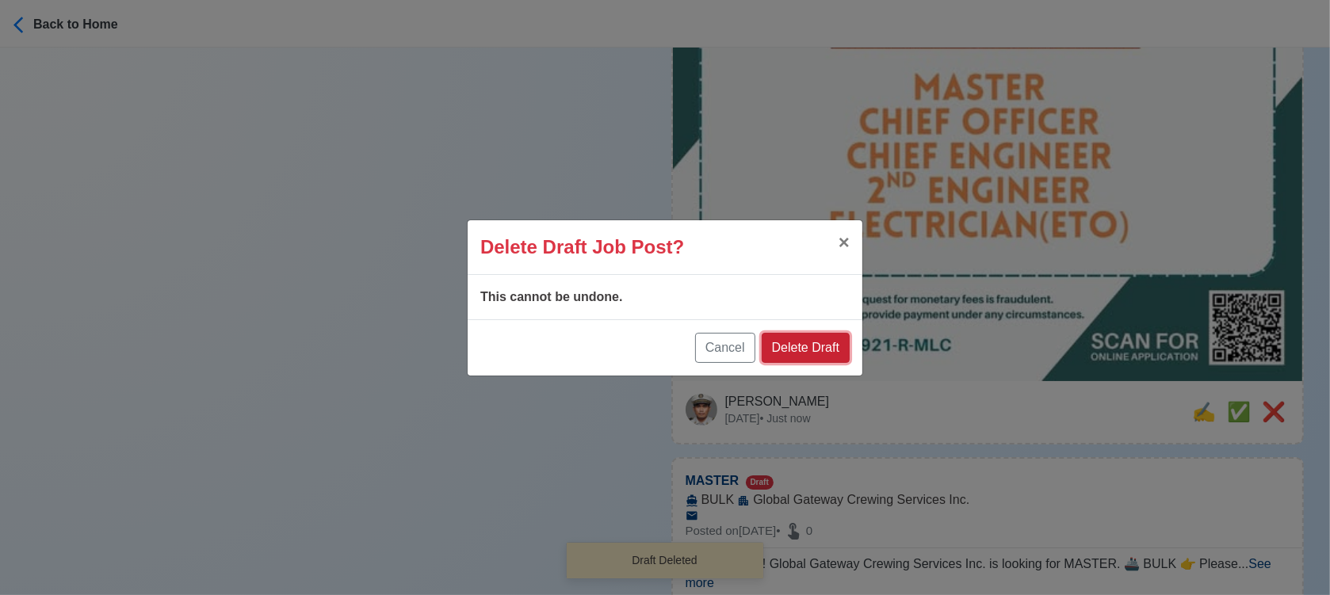
click at [822, 351] on button "Delete Draft" at bounding box center [806, 348] width 88 height 30
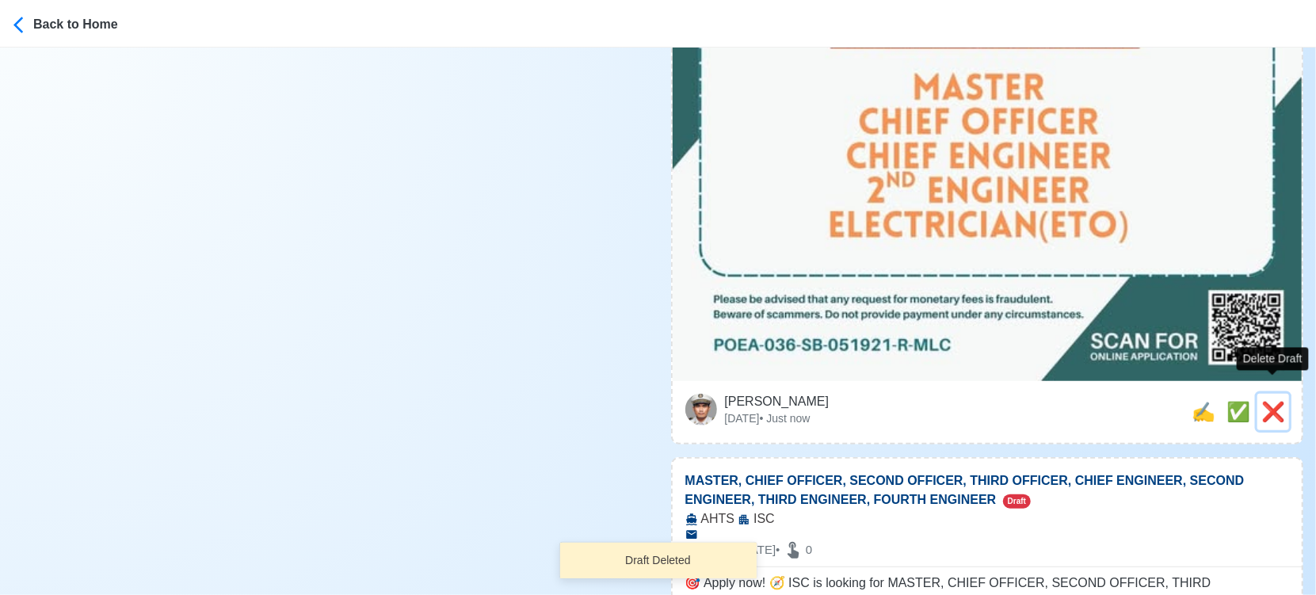
click at [1281, 401] on span "❌" at bounding box center [1274, 411] width 24 height 21
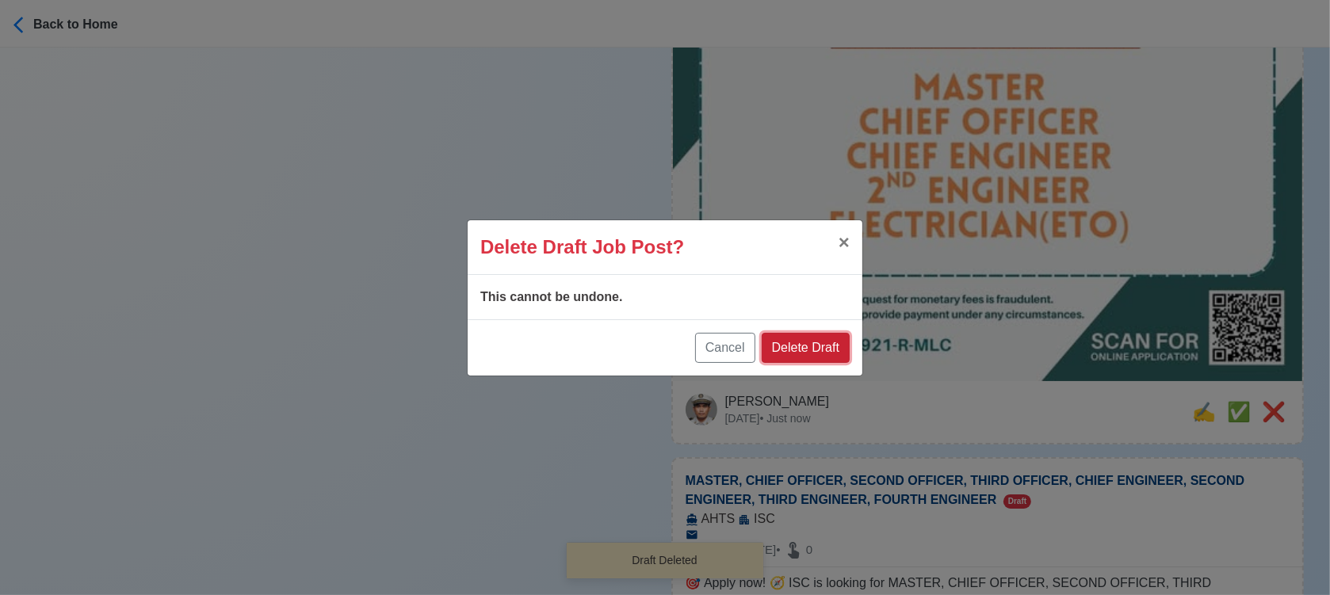
click at [808, 343] on button "Delete Draft" at bounding box center [806, 348] width 88 height 30
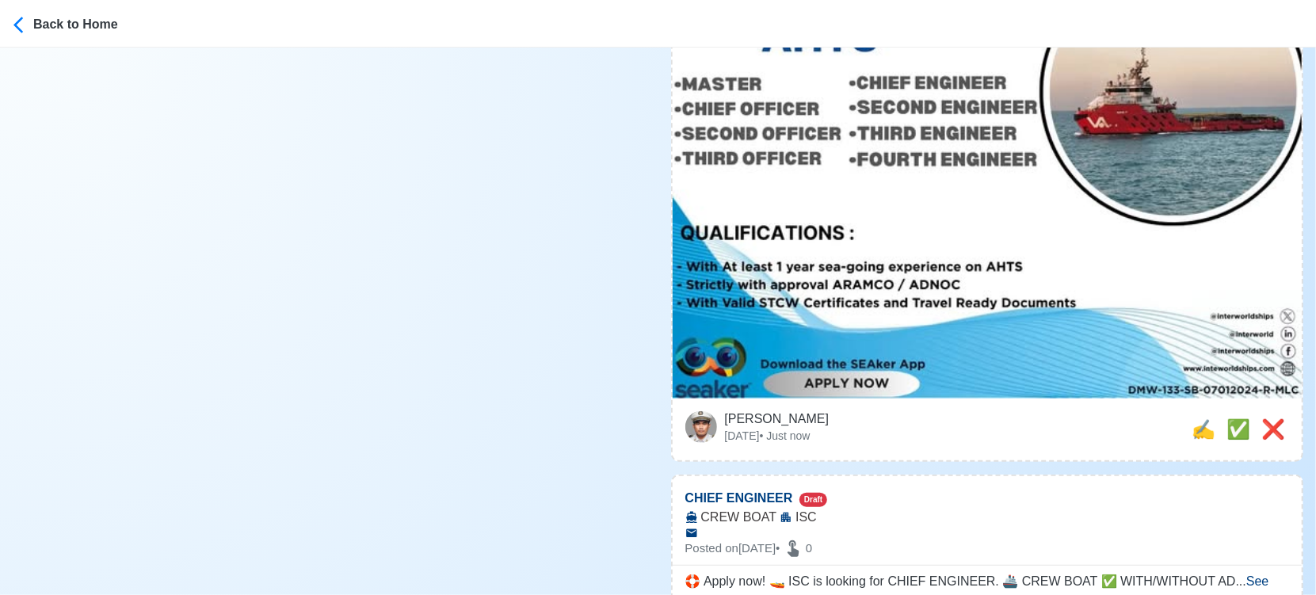
scroll to position [616, 0]
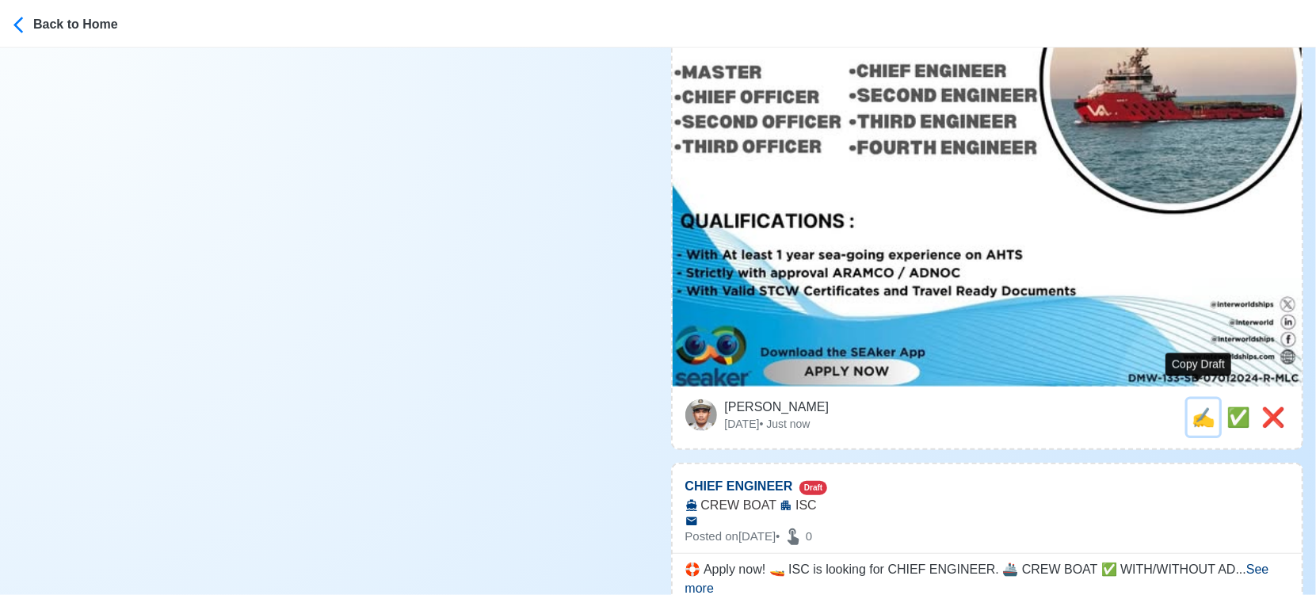
click at [1197, 407] on span "✍️" at bounding box center [1204, 417] width 24 height 21
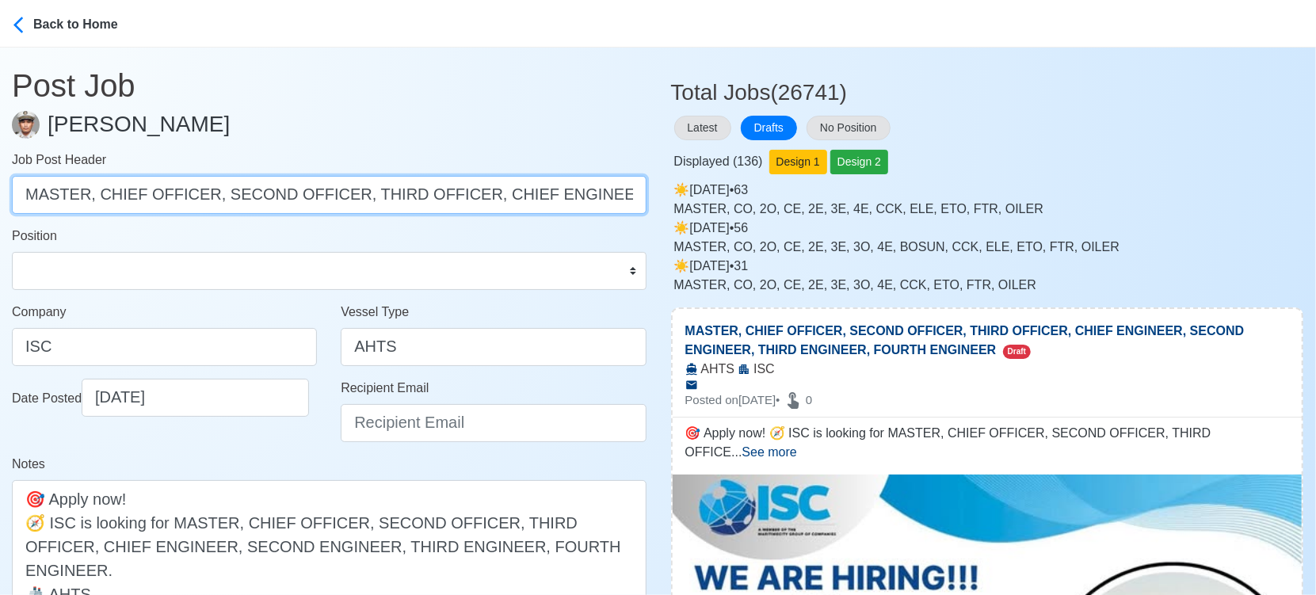
scroll to position [0, 353]
drag, startPoint x: 94, startPoint y: 200, endPoint x: 672, endPoint y: 239, distance: 579.8
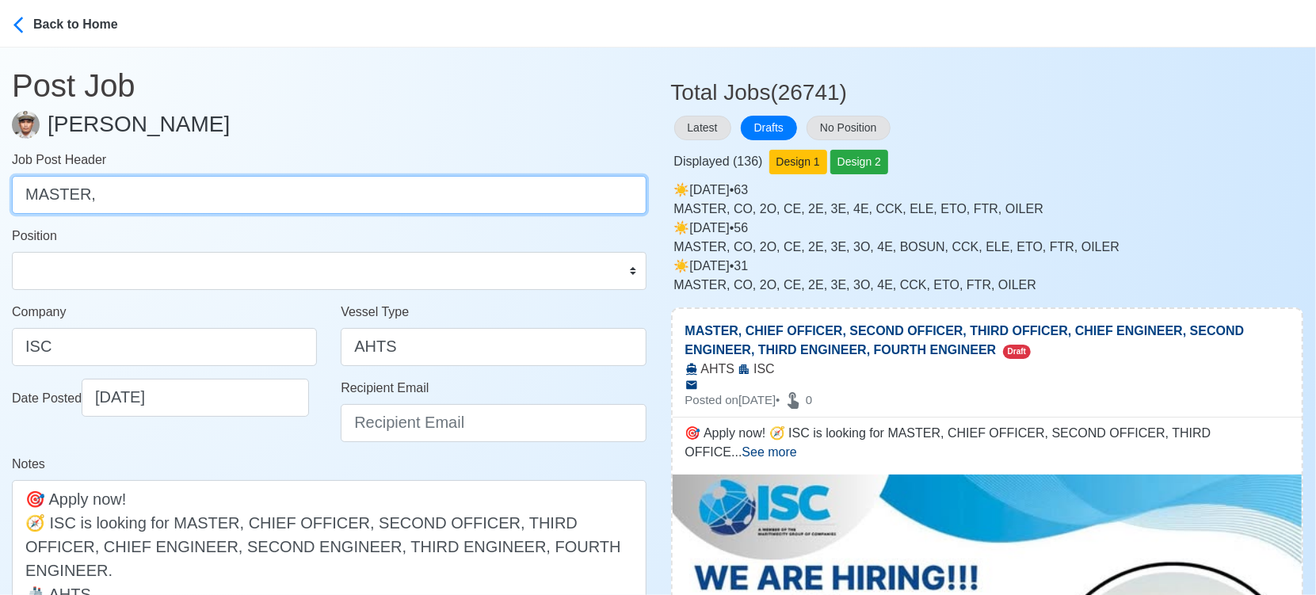
scroll to position [0, 0]
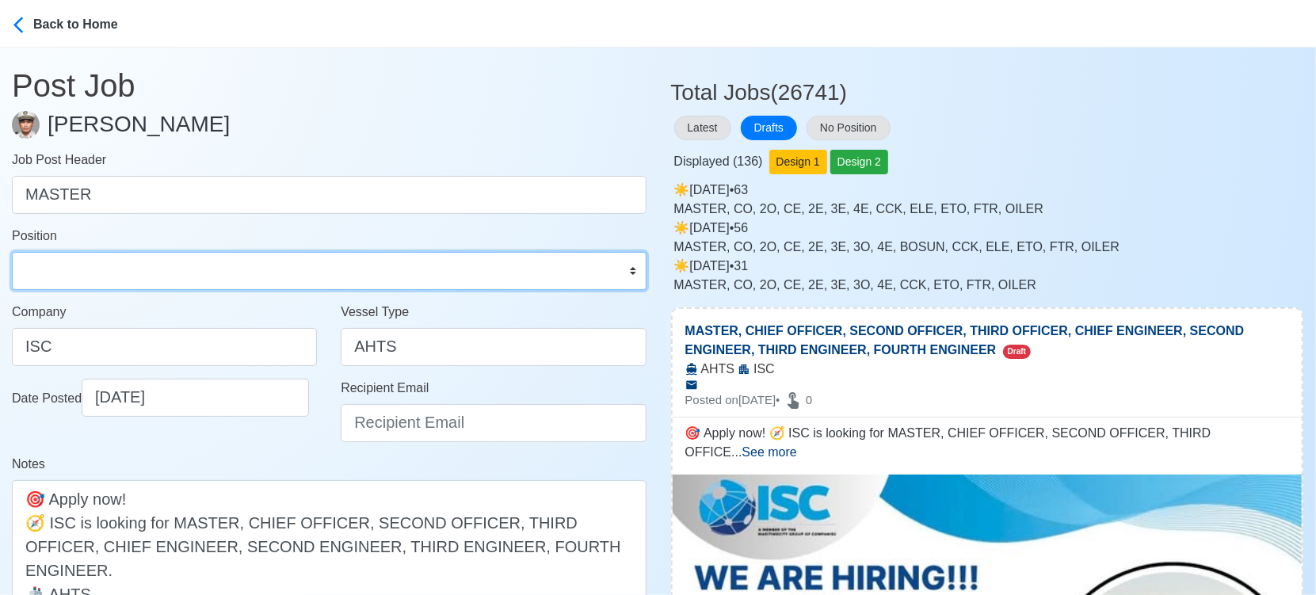
click at [235, 282] on select "Master Chief Officer 2nd Officer 3rd Officer Junior Officer Chief Engineer 2nd …" at bounding box center [329, 271] width 635 height 38
click at [12, 252] on select "Master Chief Officer 2nd Officer 3rd Officer Junior Officer Chief Engineer 2nd …" at bounding box center [329, 271] width 635 height 38
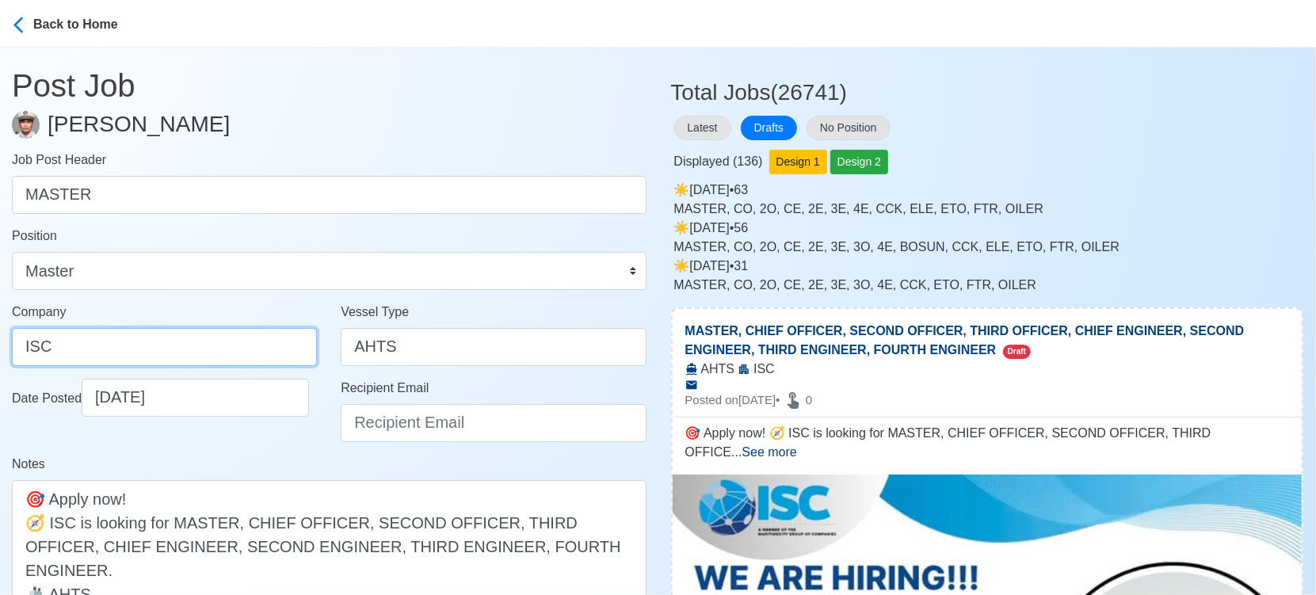
click at [133, 350] on input "ISC" at bounding box center [164, 347] width 305 height 38
drag, startPoint x: 151, startPoint y: 347, endPoint x: 24, endPoint y: 330, distance: 128.7
click at [107, 339] on input "ISC" at bounding box center [164, 347] width 305 height 38
drag, startPoint x: 201, startPoint y: 350, endPoint x: -17, endPoint y: 349, distance: 218.7
click at [0, 349] on html "Back to Home Post Job Jeyner Gil Job Post Header MASTER Position Master Chief O…" at bounding box center [658, 297] width 1316 height 595
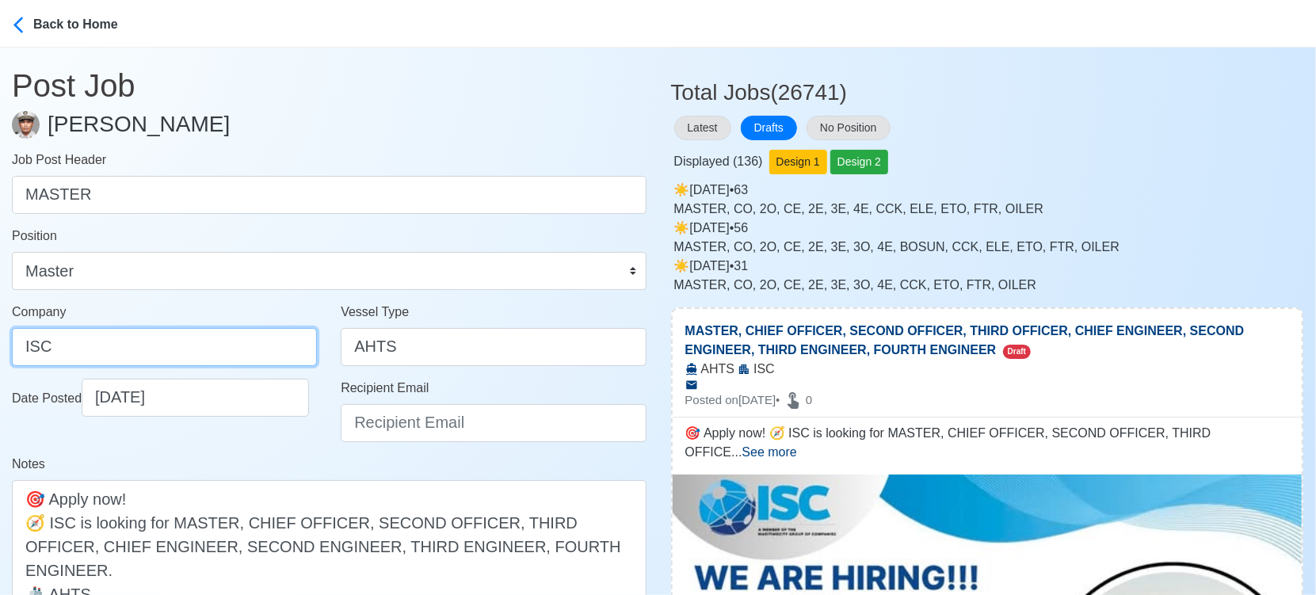
paste input "NTER-WORLD SHIPPING CORPORATION"
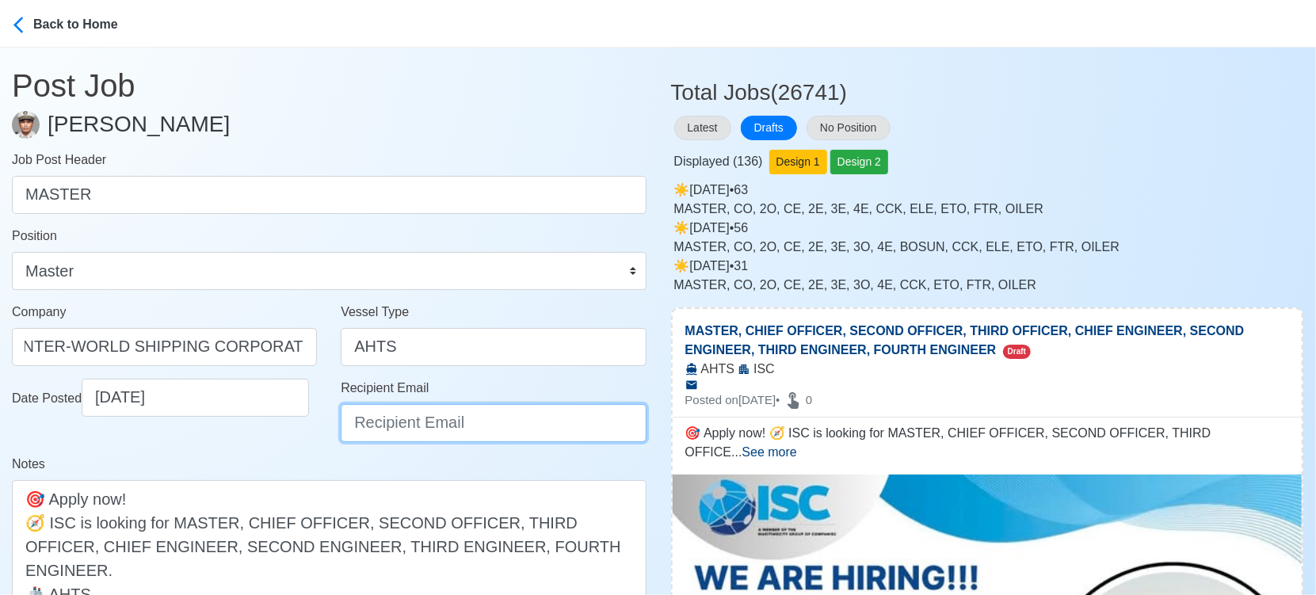
click at [506, 429] on input "Recipient Email" at bounding box center [493, 423] width 305 height 38
paste input "[EMAIL_ADDRESS][DOMAIN_NAME]"
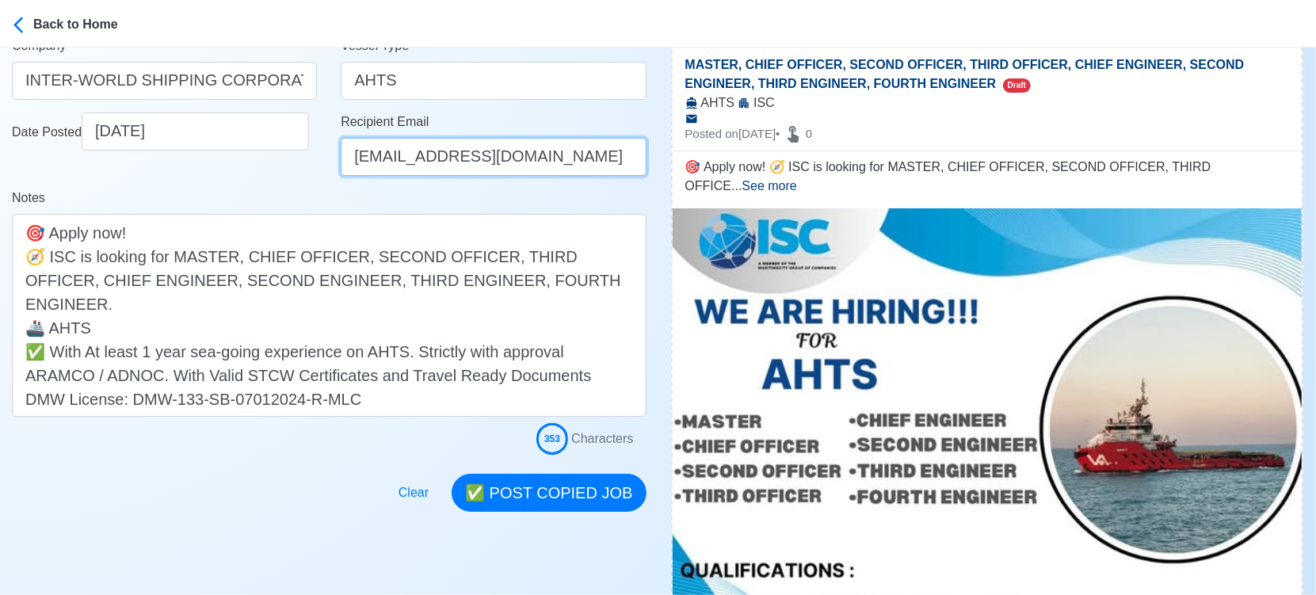
scroll to position [176, 0]
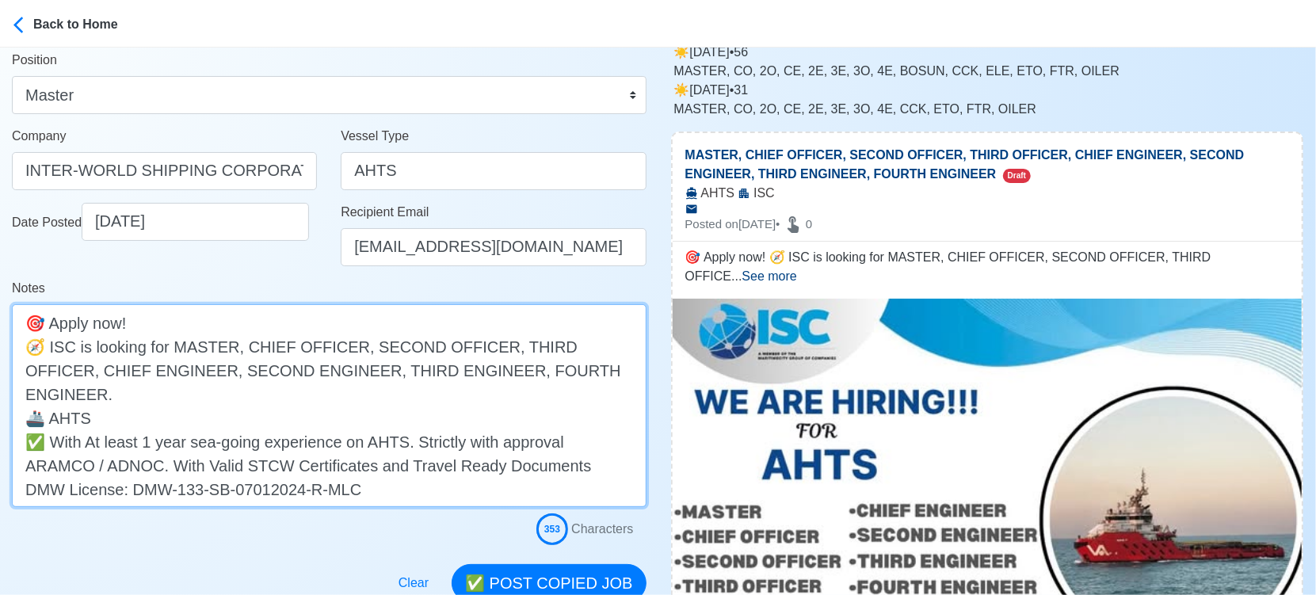
drag, startPoint x: 242, startPoint y: 346, endPoint x: 576, endPoint y: 365, distance: 335.0
click at [576, 365] on textarea "🎯 Apply now! 🧭 ISC is looking for MASTER, CHIEF OFFICER, SECOND OFFICER, THIRD …" at bounding box center [329, 405] width 635 height 203
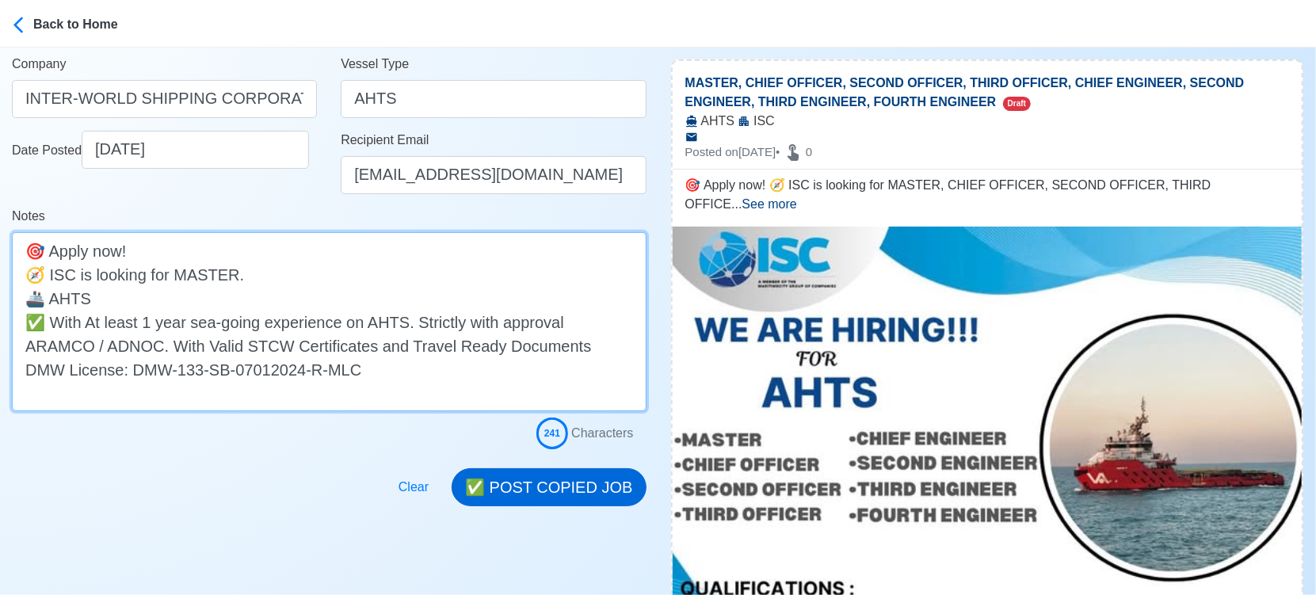
scroll to position [352, 0]
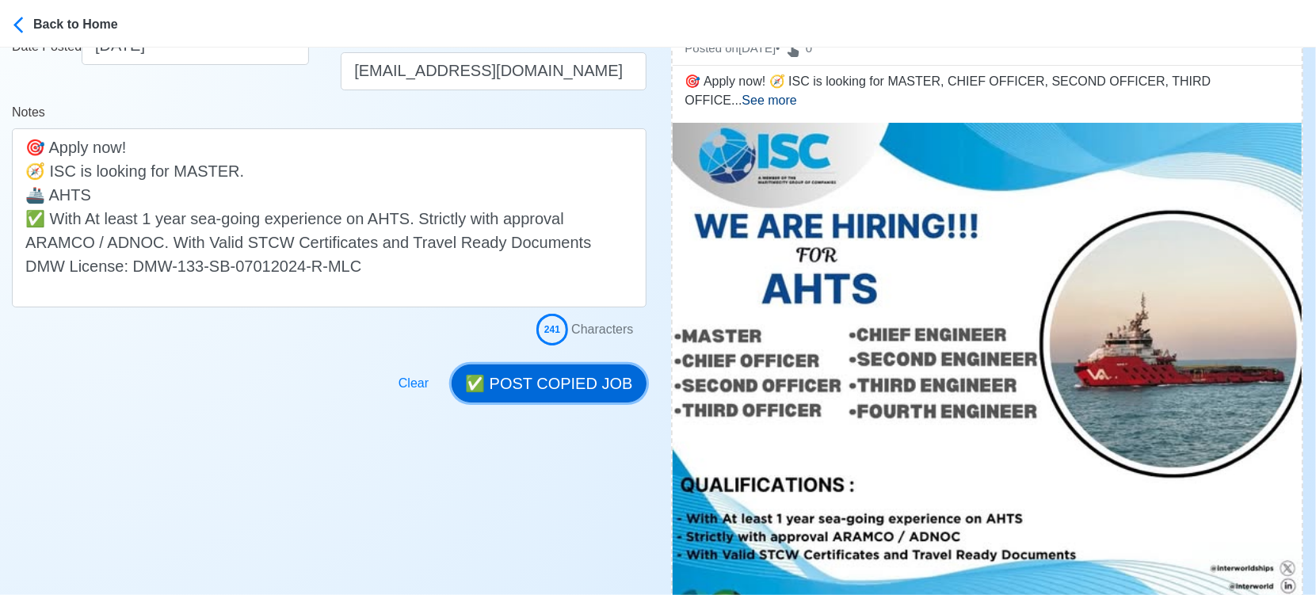
click at [580, 398] on button "✅ POST COPIED JOB" at bounding box center [549, 384] width 194 height 38
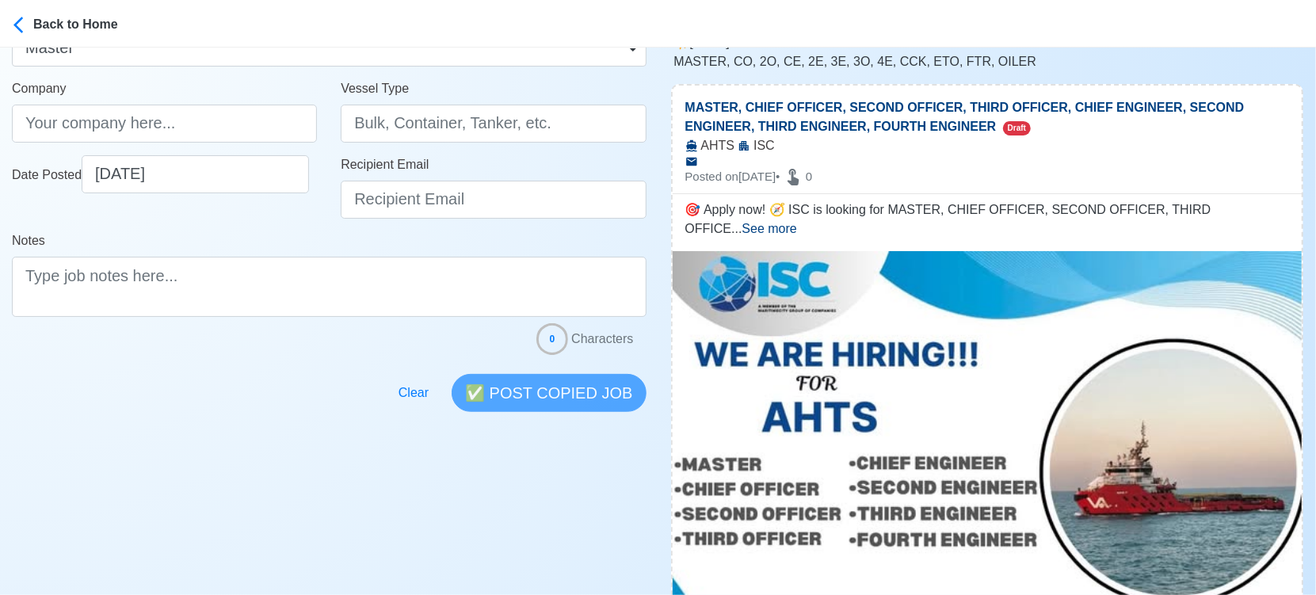
scroll to position [0, 0]
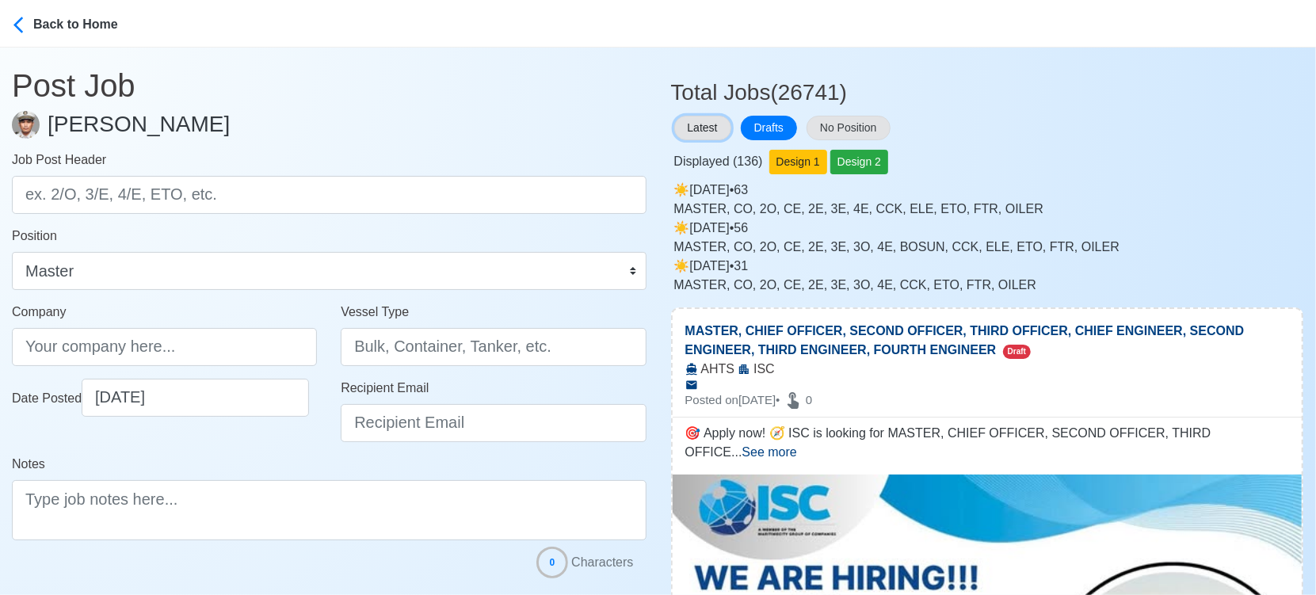
click at [712, 118] on button "Latest" at bounding box center [702, 128] width 57 height 25
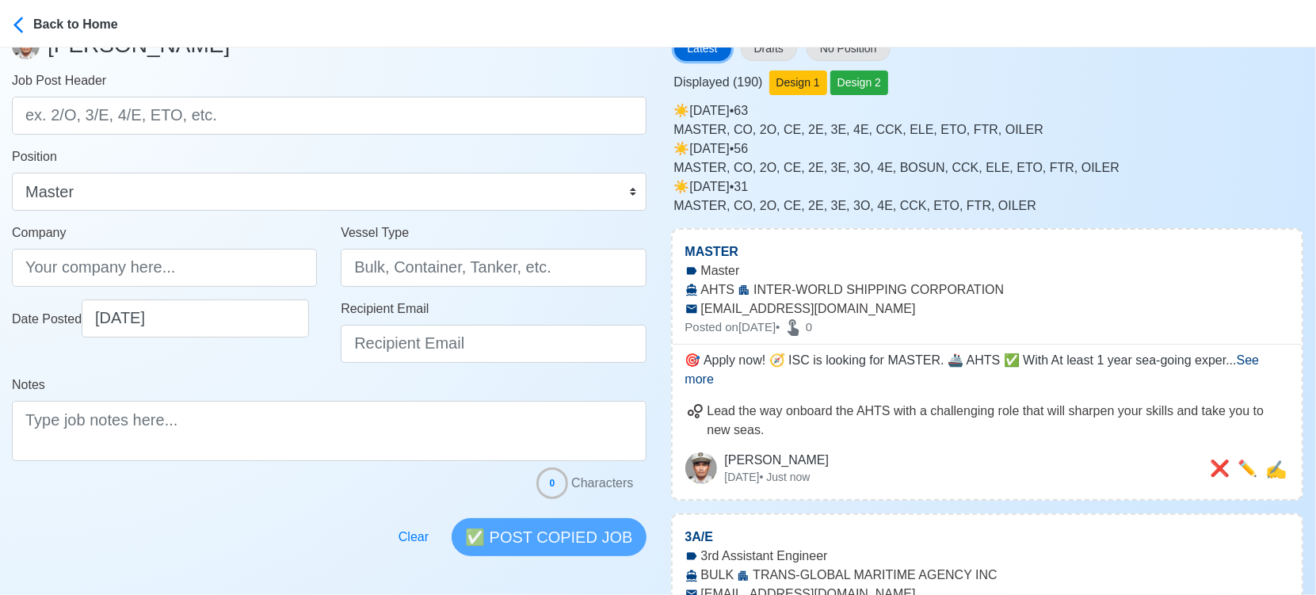
scroll to position [176, 0]
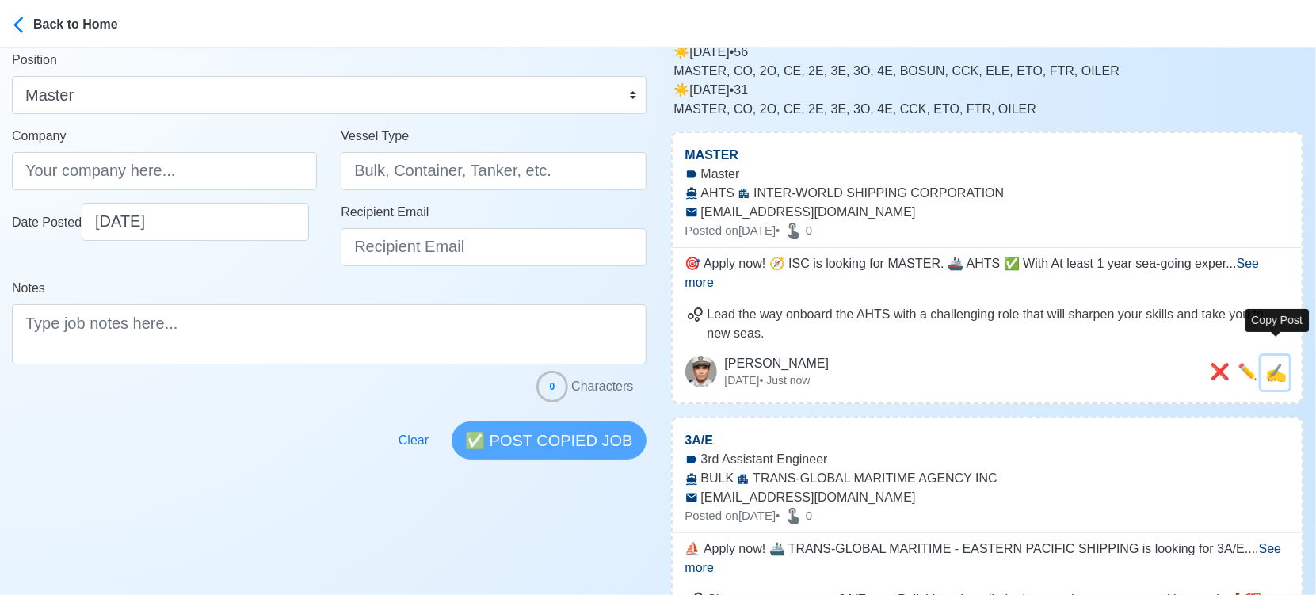
click at [1280, 363] on span "✍️" at bounding box center [1276, 373] width 21 height 20
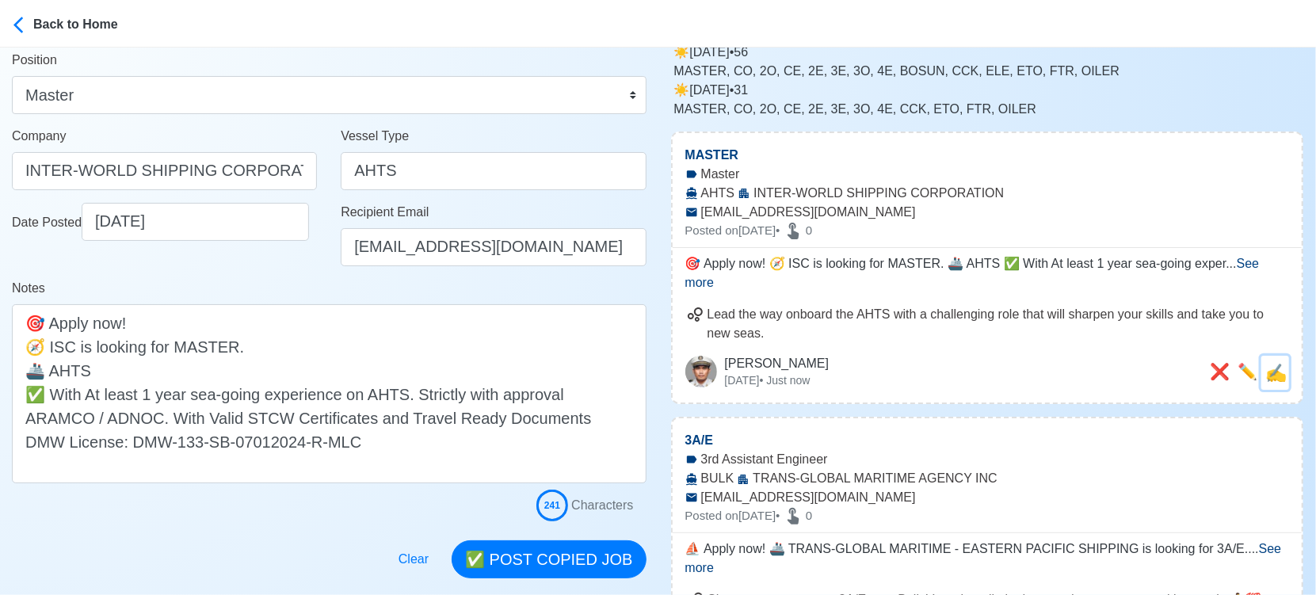
scroll to position [0, 0]
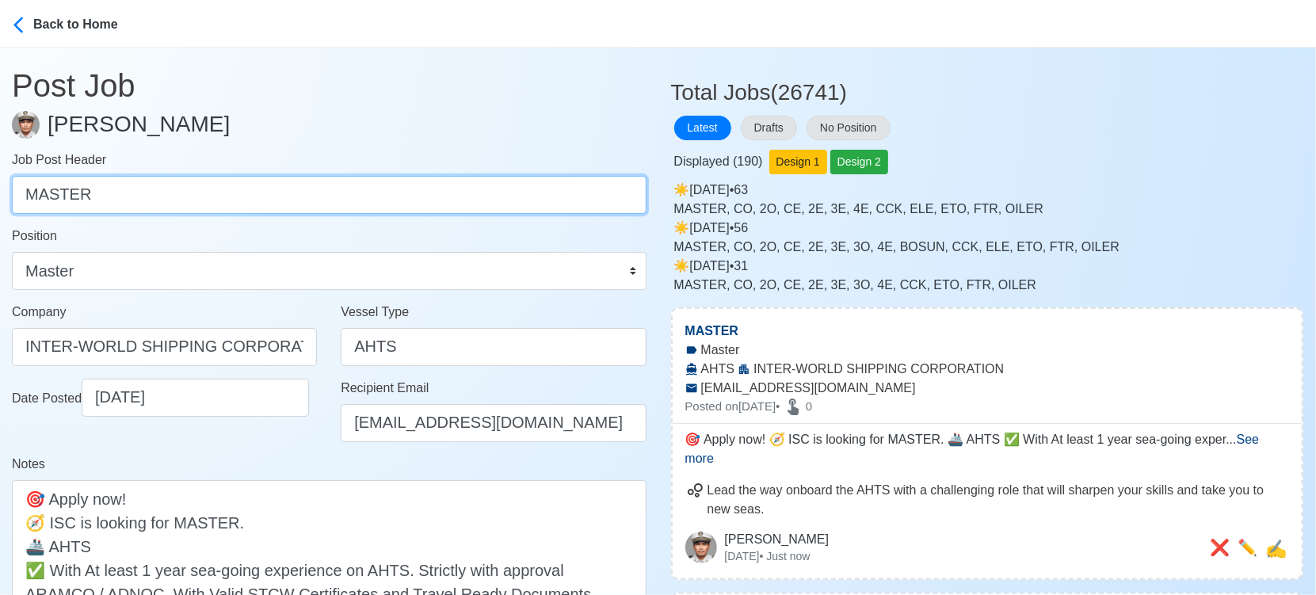
drag, startPoint x: 258, startPoint y: 200, endPoint x: 0, endPoint y: 189, distance: 257.8
click at [6, 188] on main "Post Job Jeyner Gil Job Post Header MASTER Position Master Chief Officer 2nd Of…" at bounding box center [329, 401] width 659 height 707
paste input "CHIEF OFFICER, SECOND OFFICER, THIRD OFFICER, CHIEF ENGINEER, SECOND ENGINEER, …"
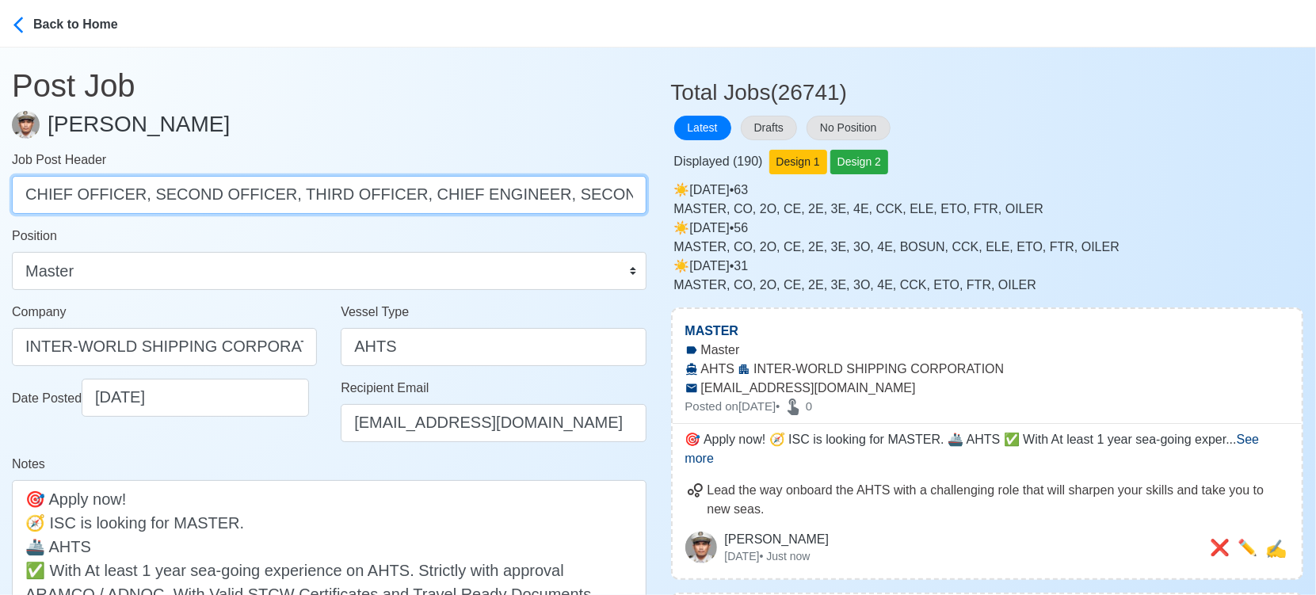
scroll to position [0, 290]
drag, startPoint x: 136, startPoint y: 199, endPoint x: 726, endPoint y: 202, distance: 589.6
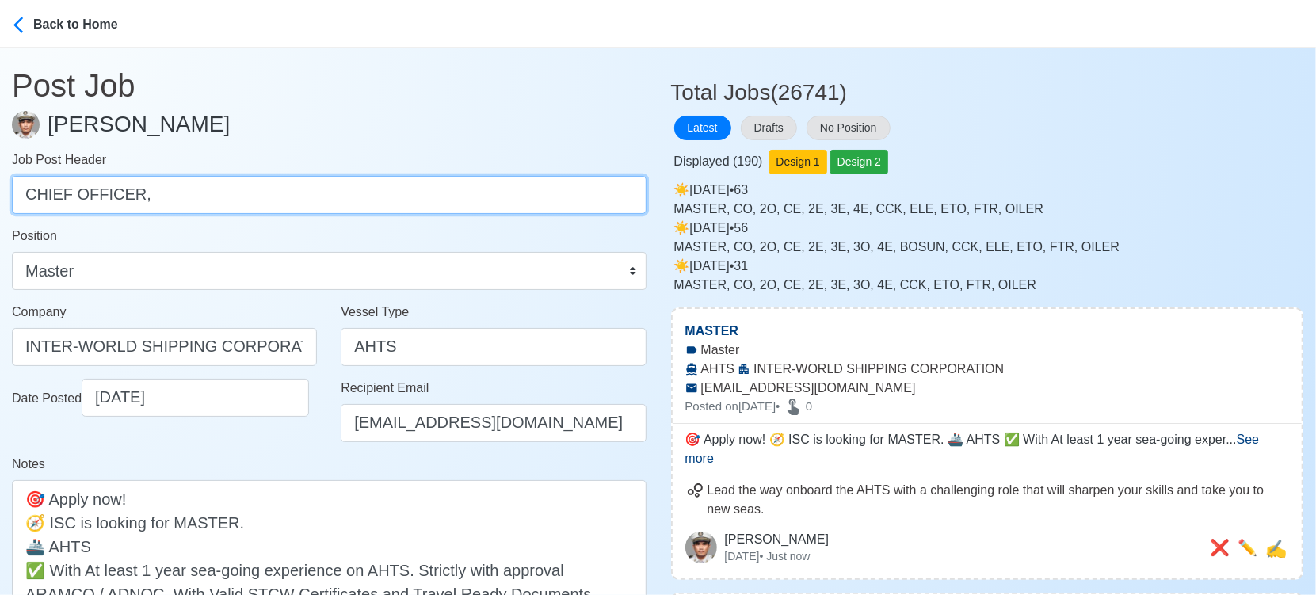
scroll to position [0, 0]
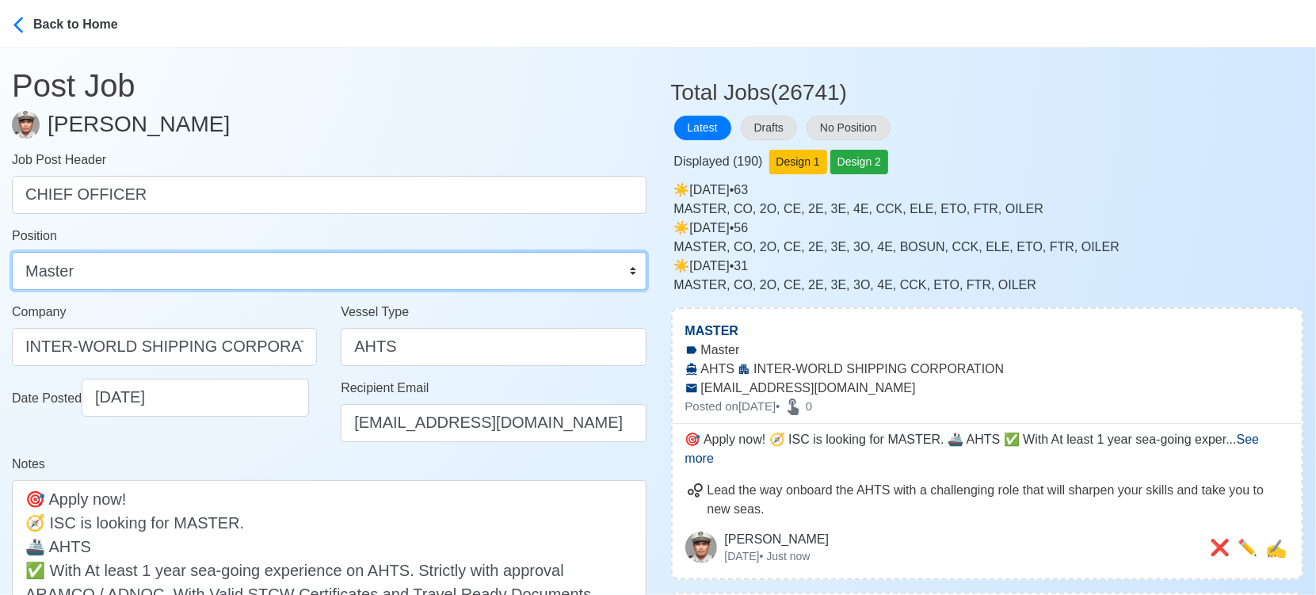
click at [517, 273] on select "Master Chief Officer 2nd Officer 3rd Officer Junior Officer Chief Engineer 2nd …" at bounding box center [329, 271] width 635 height 38
click at [12, 252] on select "Master Chief Officer 2nd Officer 3rd Officer Junior Officer Chief Engineer 2nd …" at bounding box center [329, 271] width 635 height 38
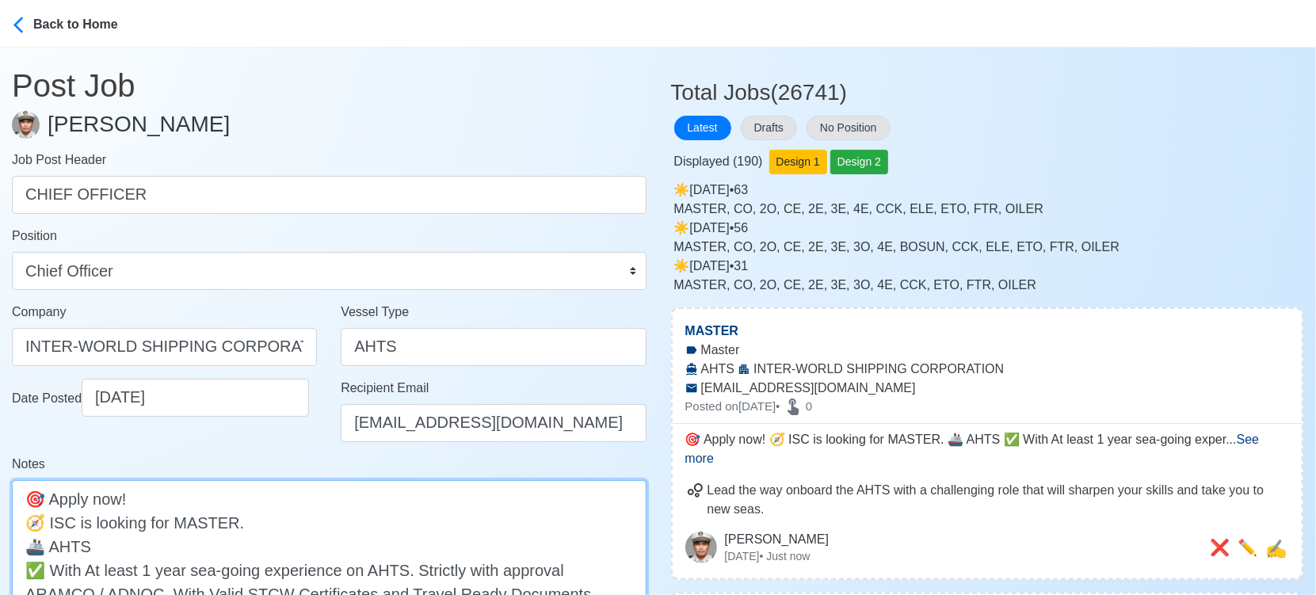
click at [197, 523] on textarea "🎯 Apply now! 🧭 ISC is looking for MASTER. 🚢 AHTS ✅ With At least 1 year sea-goi…" at bounding box center [329, 569] width 635 height 179
click at [197, 524] on textarea "🎯 Apply now! 🧭 ISC is looking for MASTER. 🚢 AHTS ✅ With At least 1 year sea-goi…" at bounding box center [329, 569] width 635 height 179
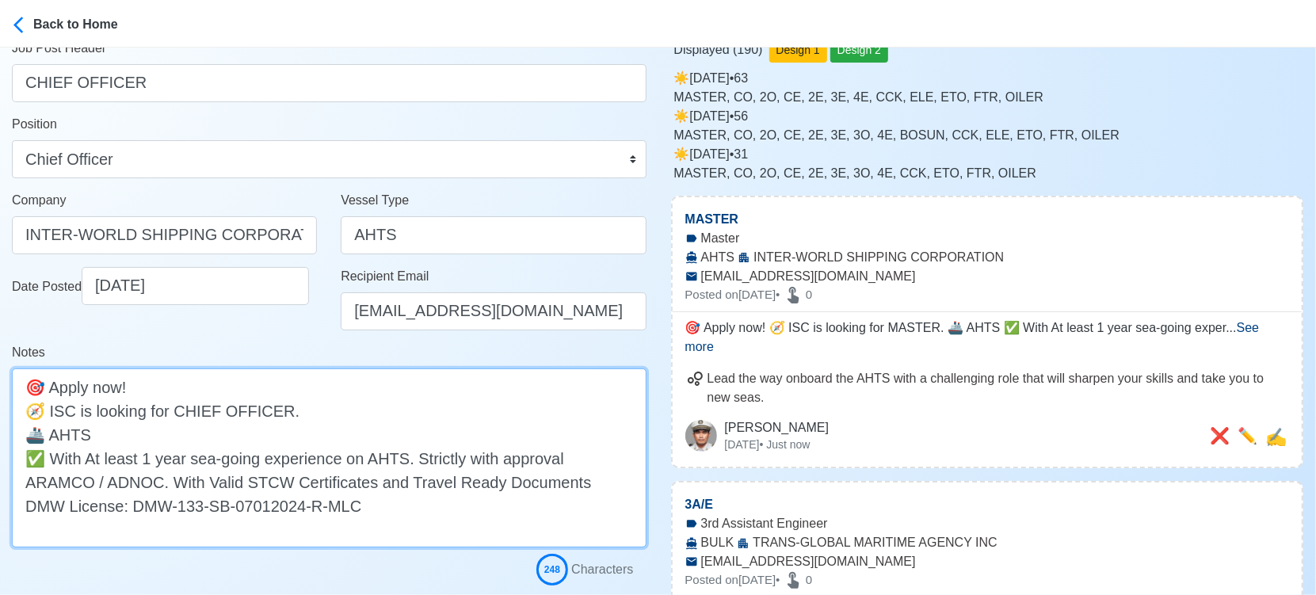
scroll to position [264, 0]
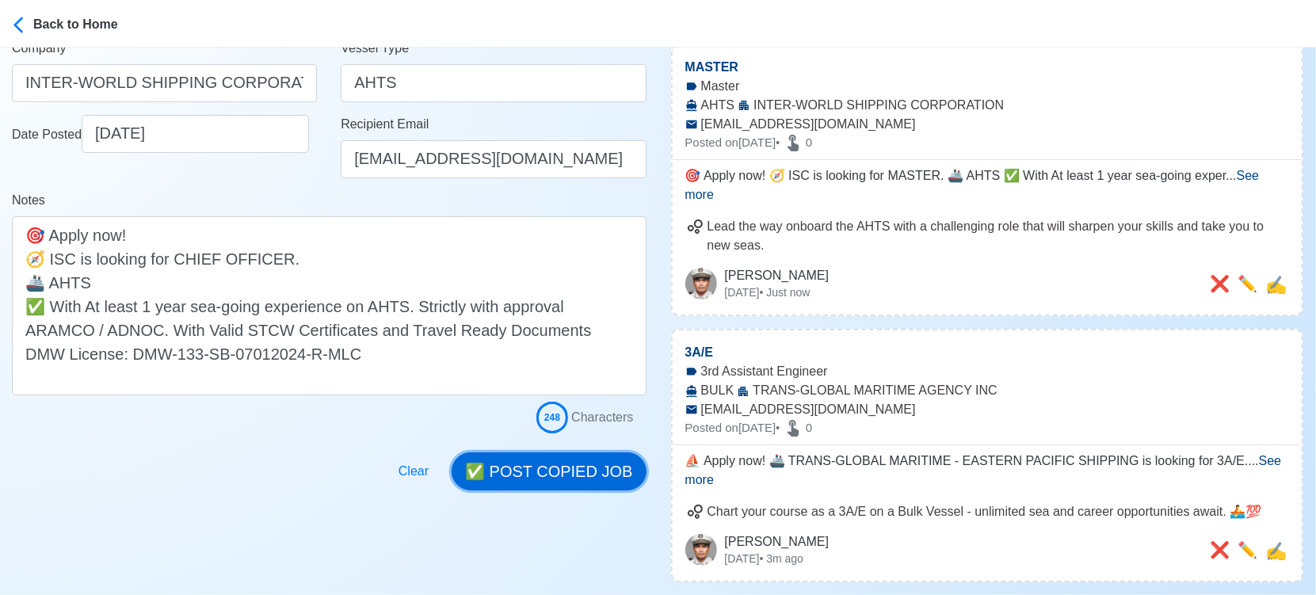
click at [547, 477] on button "✅ POST COPIED JOB" at bounding box center [549, 472] width 194 height 38
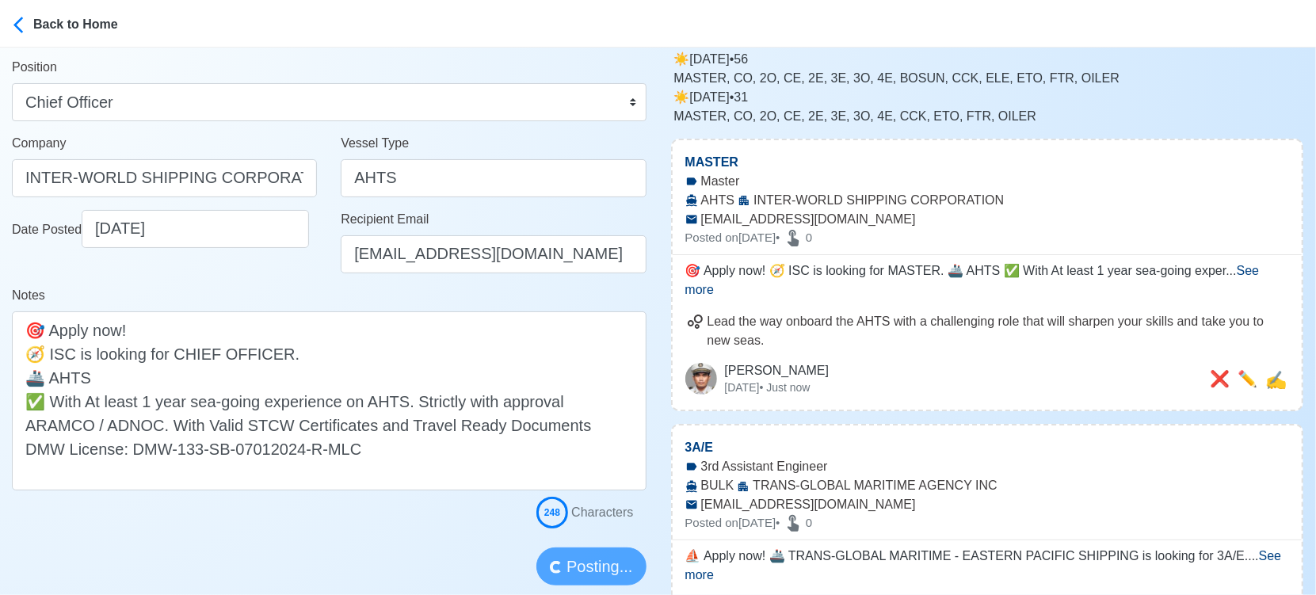
scroll to position [0, 0]
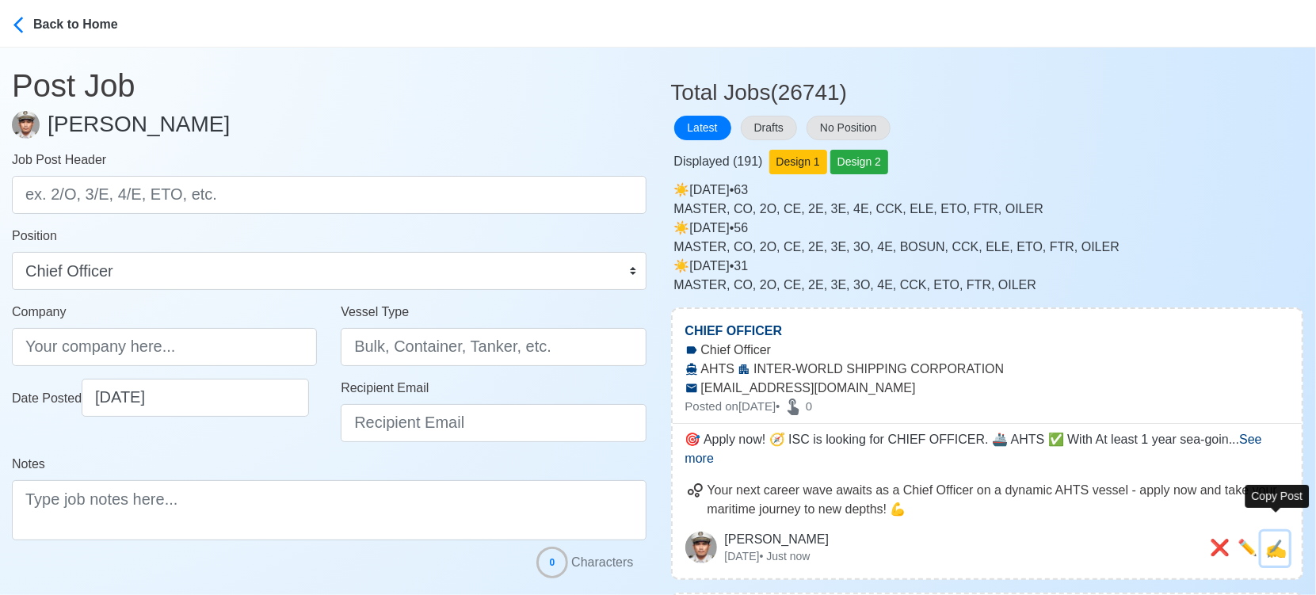
click at [1279, 539] on span "✍️" at bounding box center [1276, 549] width 21 height 20
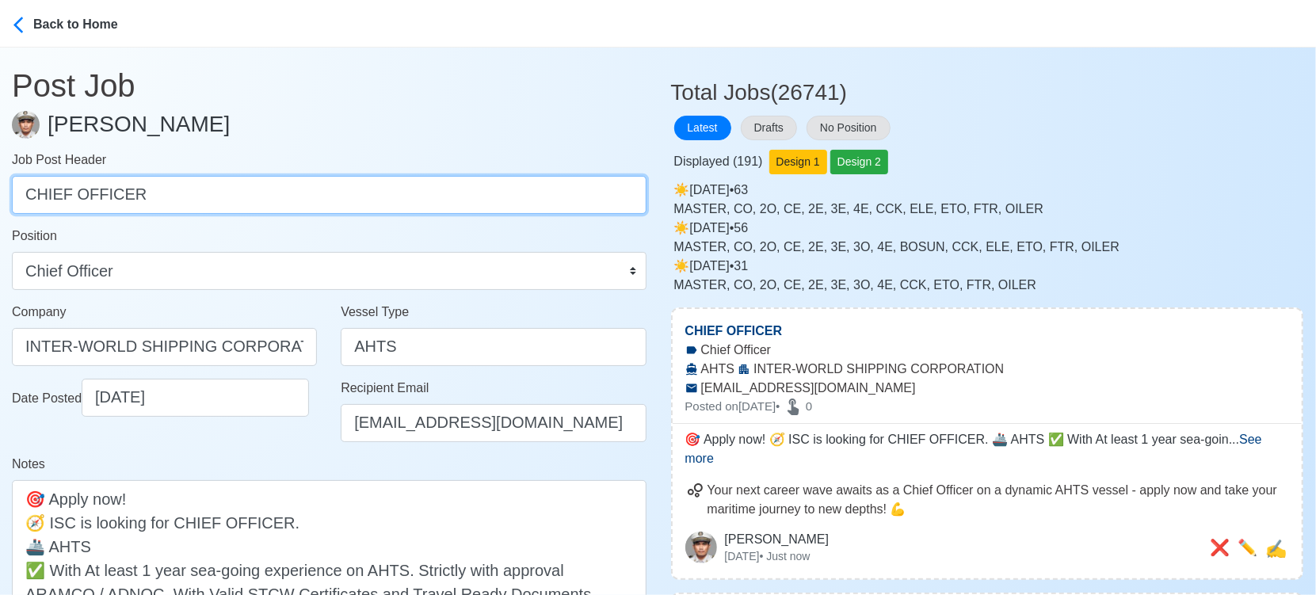
click at [224, 202] on input "CHIEF OFFICER" at bounding box center [329, 195] width 635 height 38
paste input "SECOND OFFICER, THIRD OFFICER, CHIEF ENGINEER, SECOND ENGINEER, THIRD ENGINEER,…"
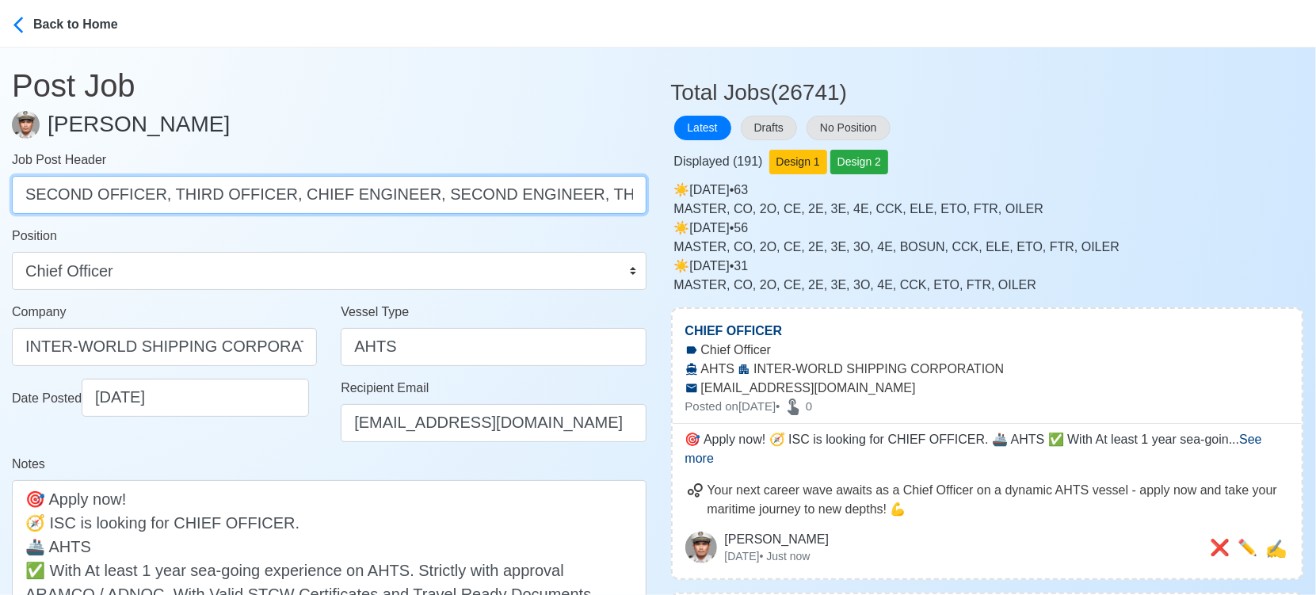
scroll to position [0, 178]
drag, startPoint x: 157, startPoint y: 195, endPoint x: 761, endPoint y: 197, distance: 603.9
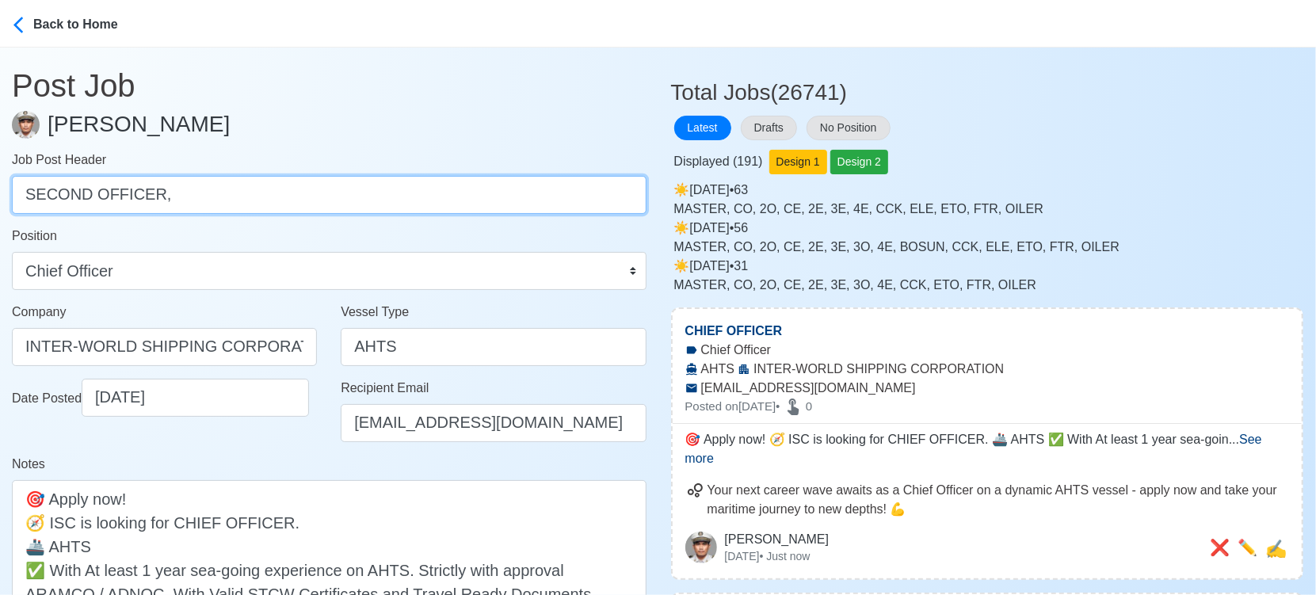
scroll to position [0, 0]
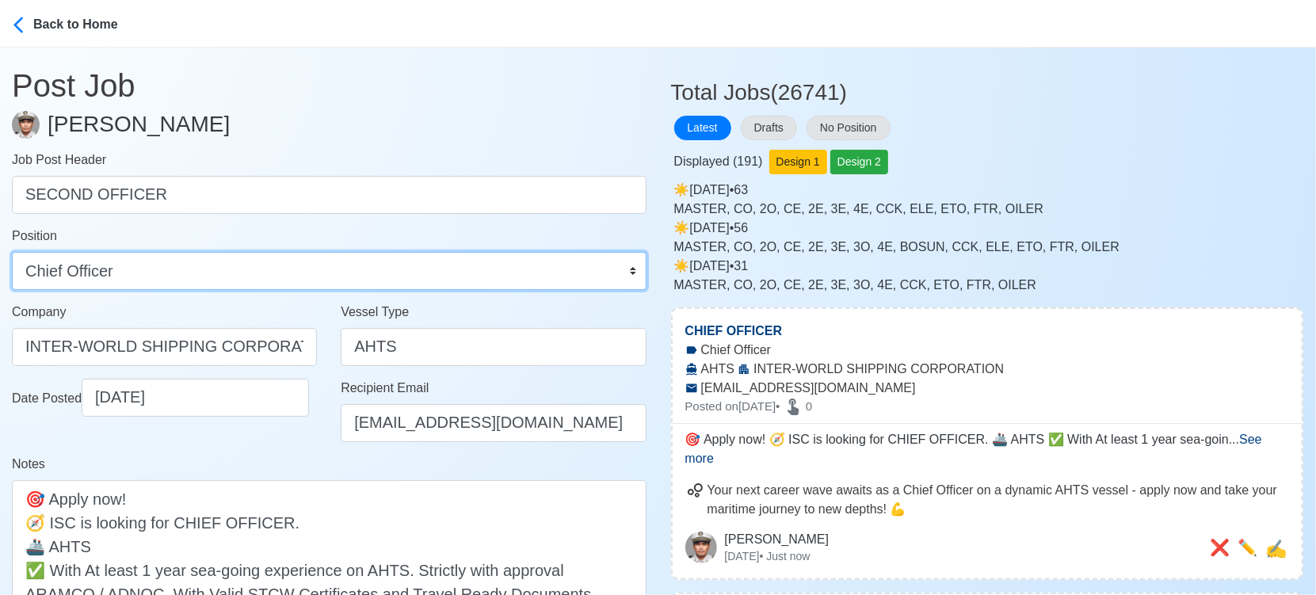
click at [514, 270] on select "Master Chief Officer 2nd Officer 3rd Officer Junior Officer Chief Engineer 2nd …" at bounding box center [329, 271] width 635 height 38
click at [12, 252] on select "Master Chief Officer 2nd Officer 3rd Officer Junior Officer Chief Engineer 2nd …" at bounding box center [329, 271] width 635 height 38
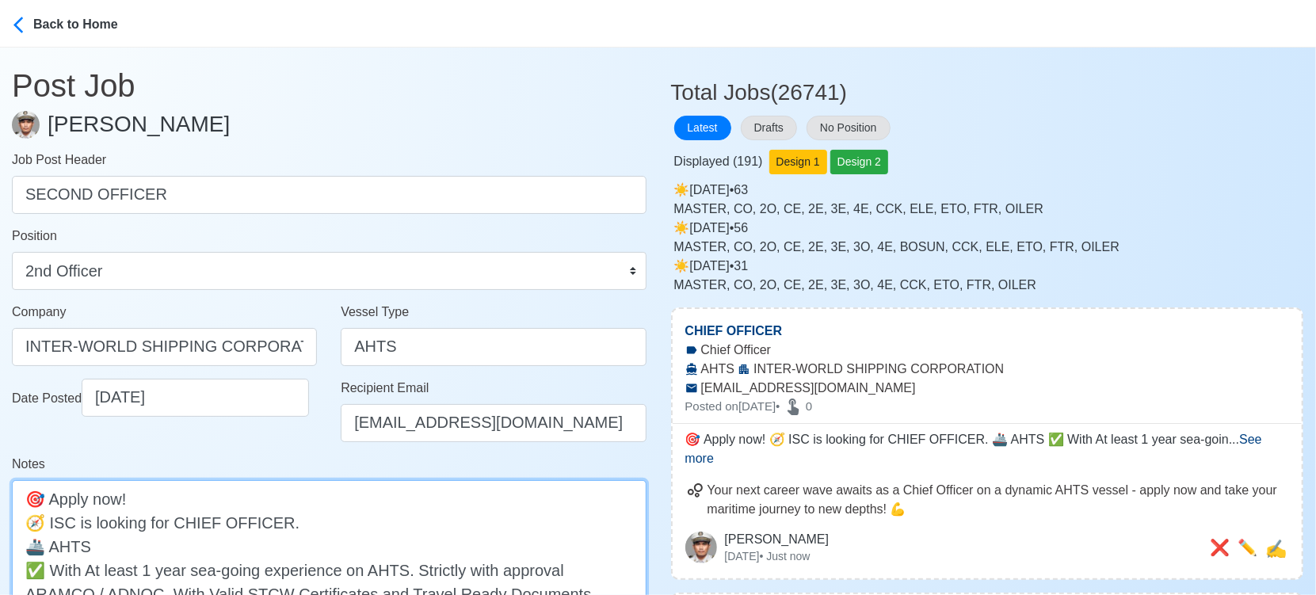
click at [185, 514] on textarea "🎯 Apply now! 🧭 ISC is looking for CHIEF OFFICER. 🚢 AHTS ✅ With At least 1 year …" at bounding box center [329, 569] width 635 height 179
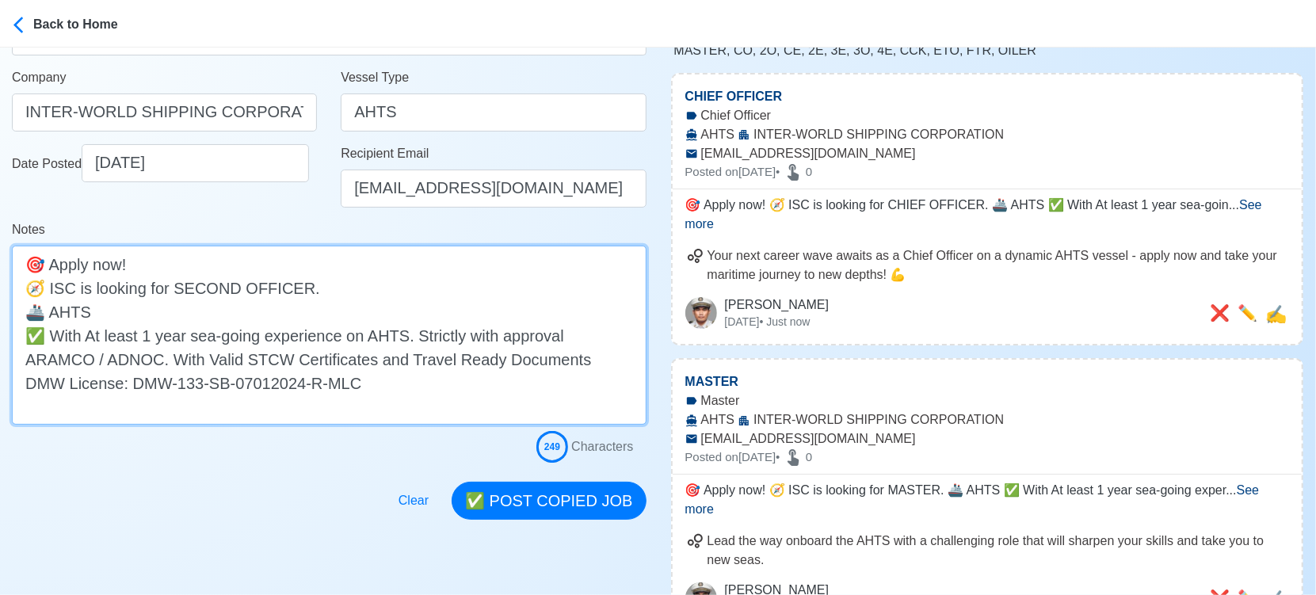
scroll to position [264, 0]
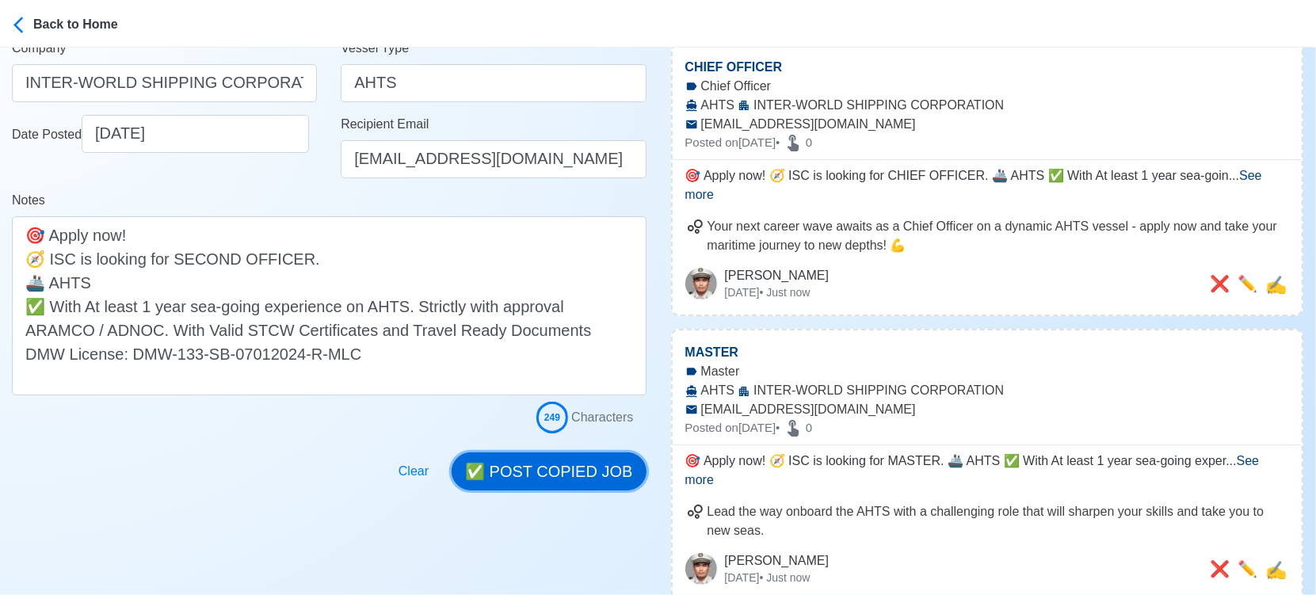
click at [569, 471] on button "✅ POST COPIED JOB" at bounding box center [549, 472] width 194 height 38
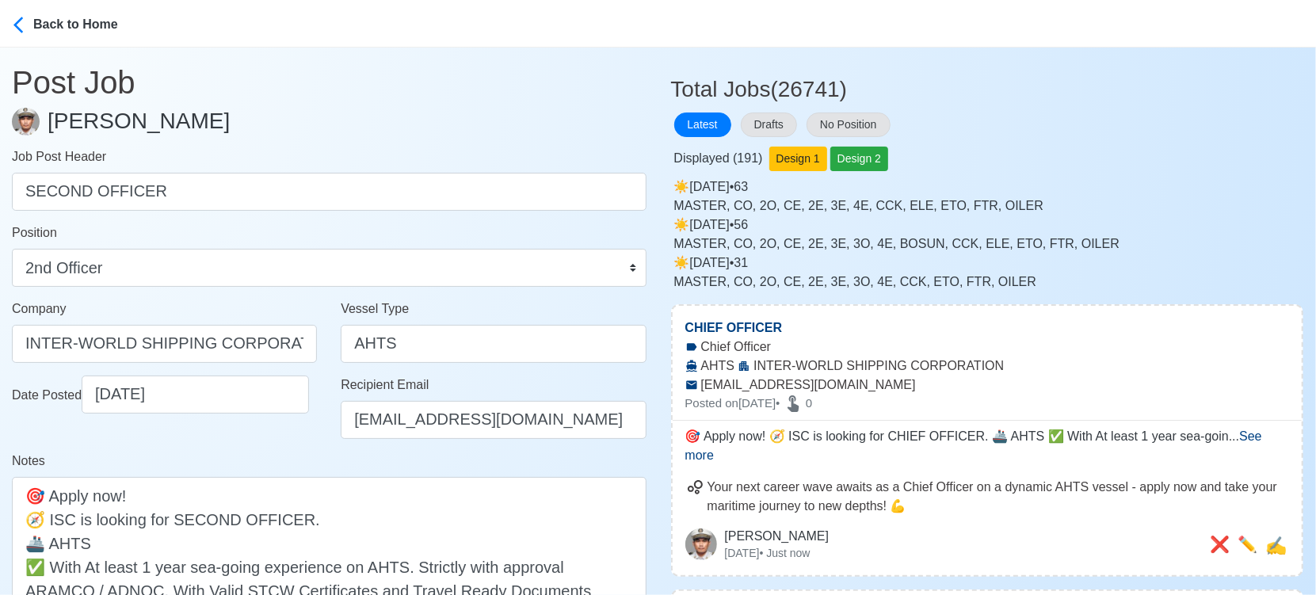
scroll to position [0, 0]
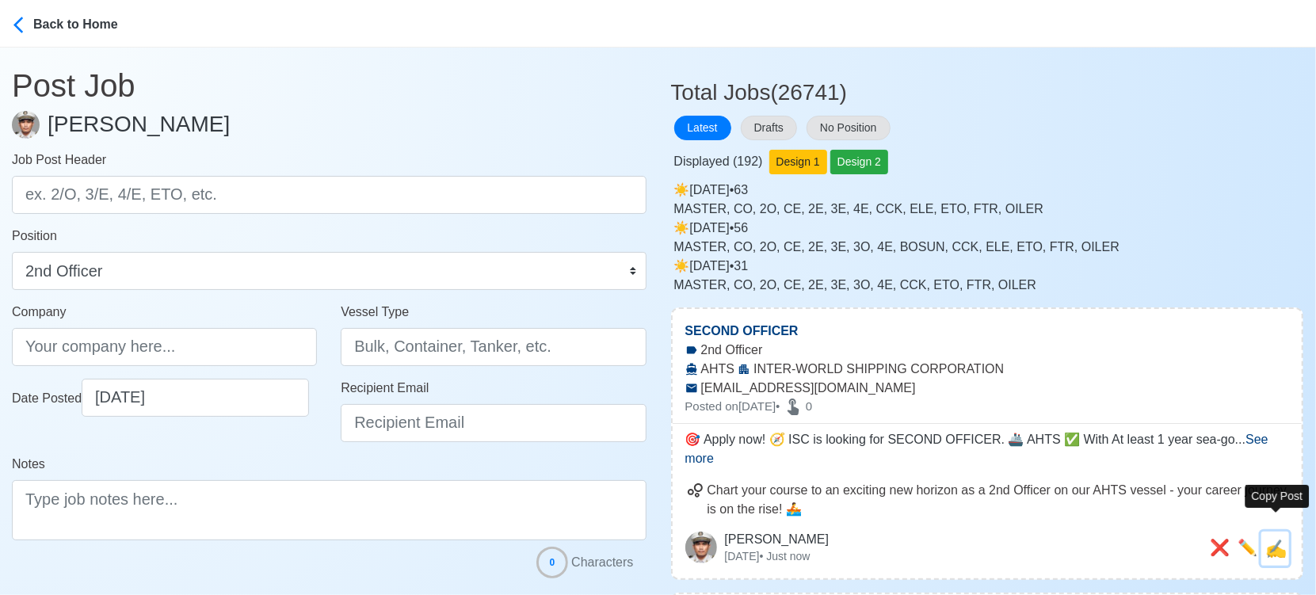
click at [1271, 539] on span "✍️" at bounding box center [1276, 549] width 21 height 20
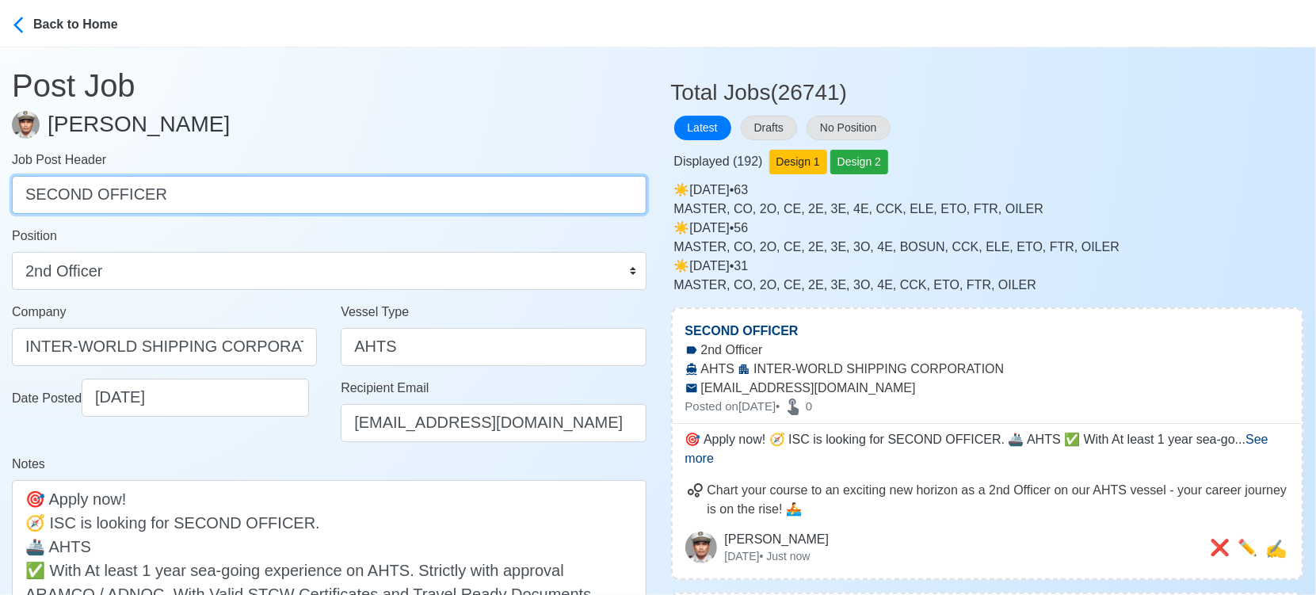
click at [431, 198] on input "SECOND OFFICER" at bounding box center [329, 195] width 635 height 38
paste input "THIRD OFFICER, CHIEF ENGINEER, SECOND ENGINEER, THIRD ENGINEER, FOURTH ENGINEER."
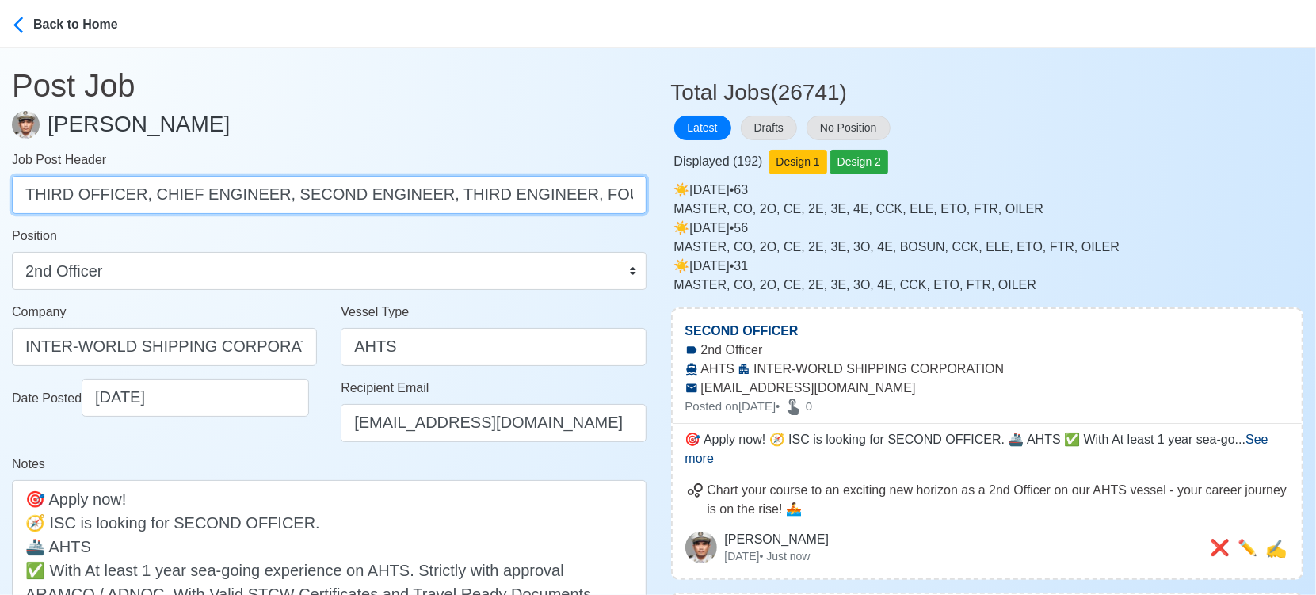
scroll to position [0, 45]
drag, startPoint x: 141, startPoint y: 200, endPoint x: 869, endPoint y: 196, distance: 728.3
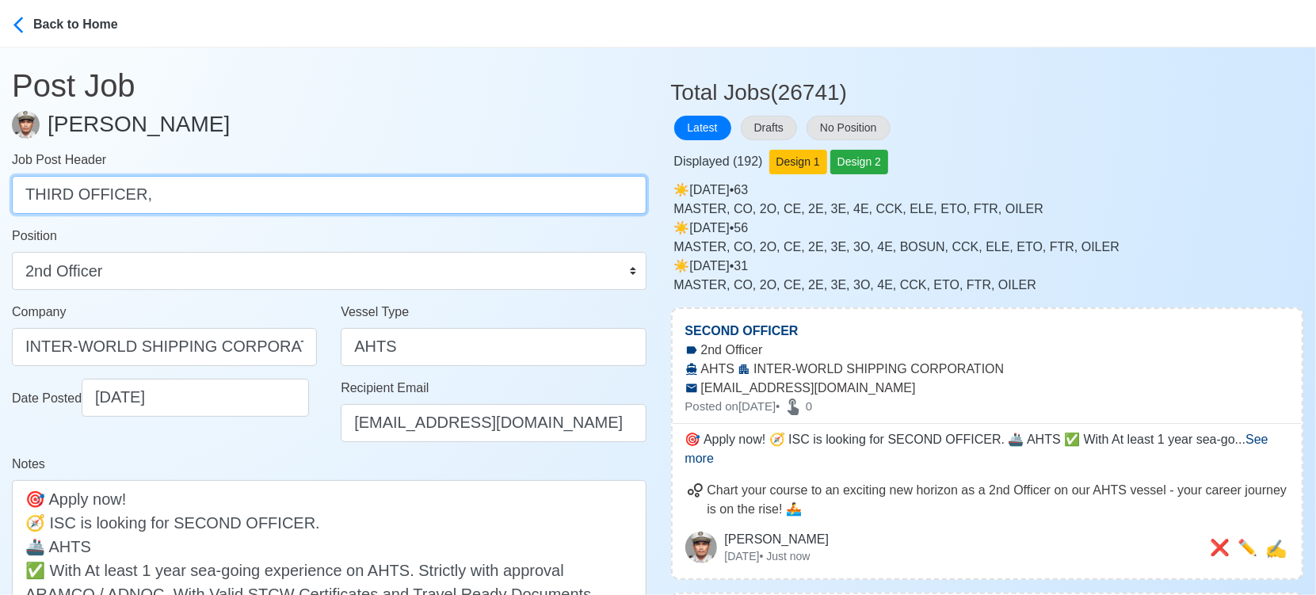
scroll to position [0, 0]
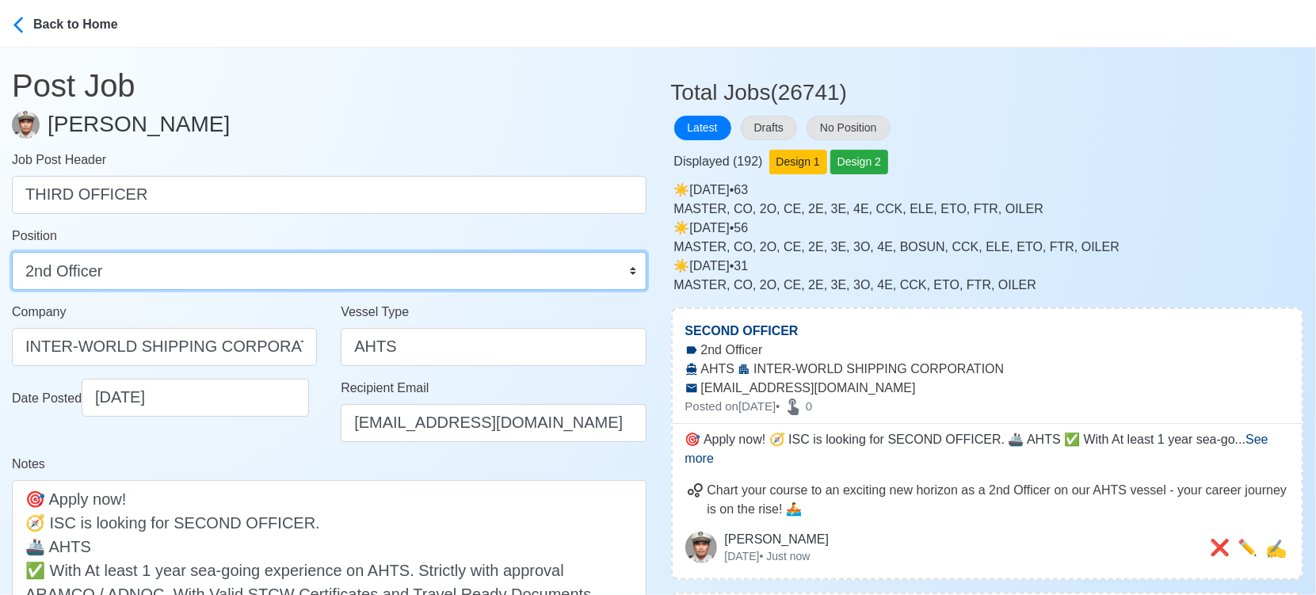
click at [512, 281] on select "Master Chief Officer 2nd Officer 3rd Officer Junior Officer Chief Engineer 2nd …" at bounding box center [329, 271] width 635 height 38
click at [12, 252] on select "Master Chief Officer 2nd Officer 3rd Officer Junior Officer Chief Engineer 2nd …" at bounding box center [329, 271] width 635 height 38
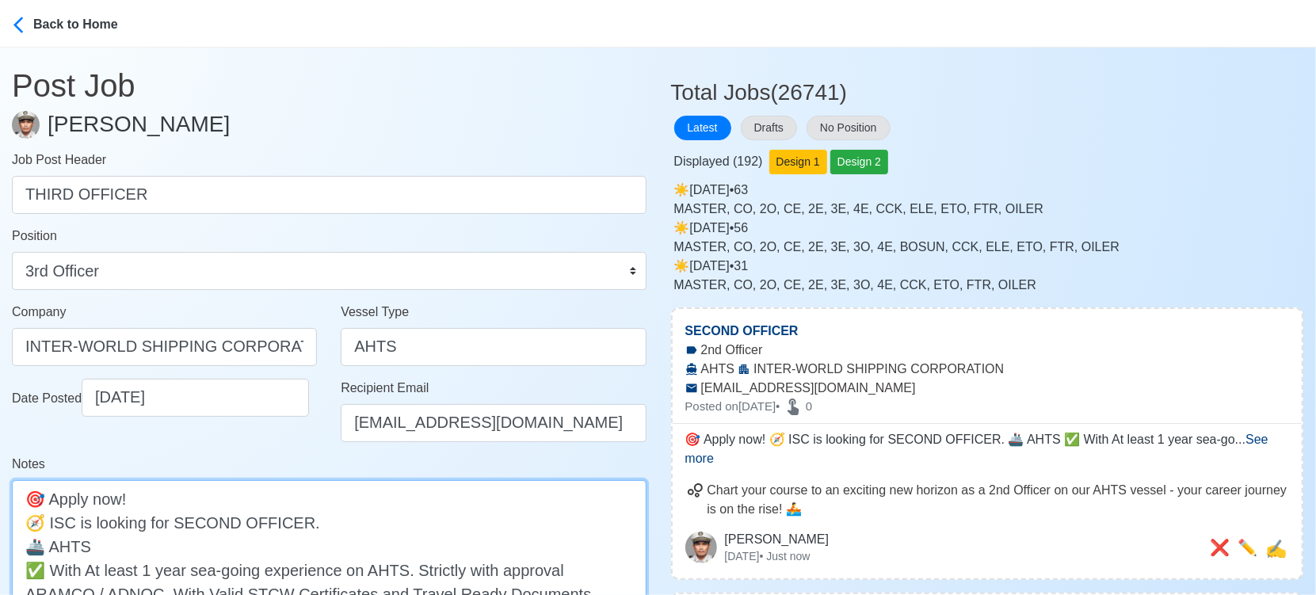
click at [204, 529] on textarea "🎯 Apply now! 🧭 ISC is looking for SECOND OFFICER. 🚢 AHTS ✅ With At least 1 year…" at bounding box center [329, 569] width 635 height 179
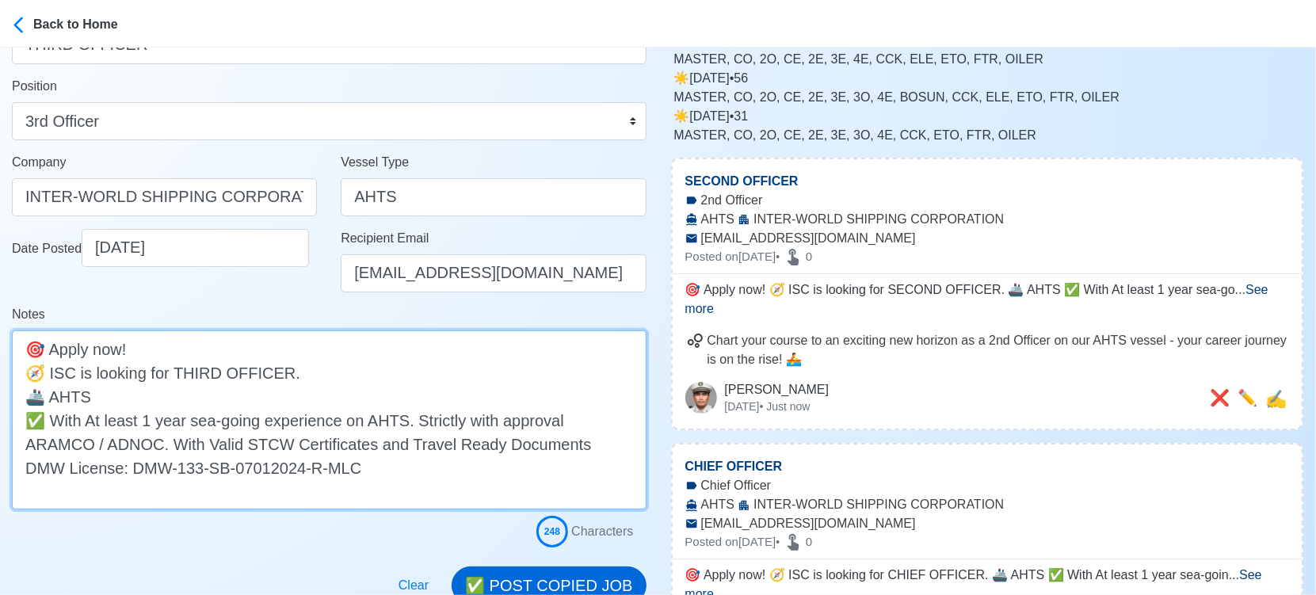
scroll to position [264, 0]
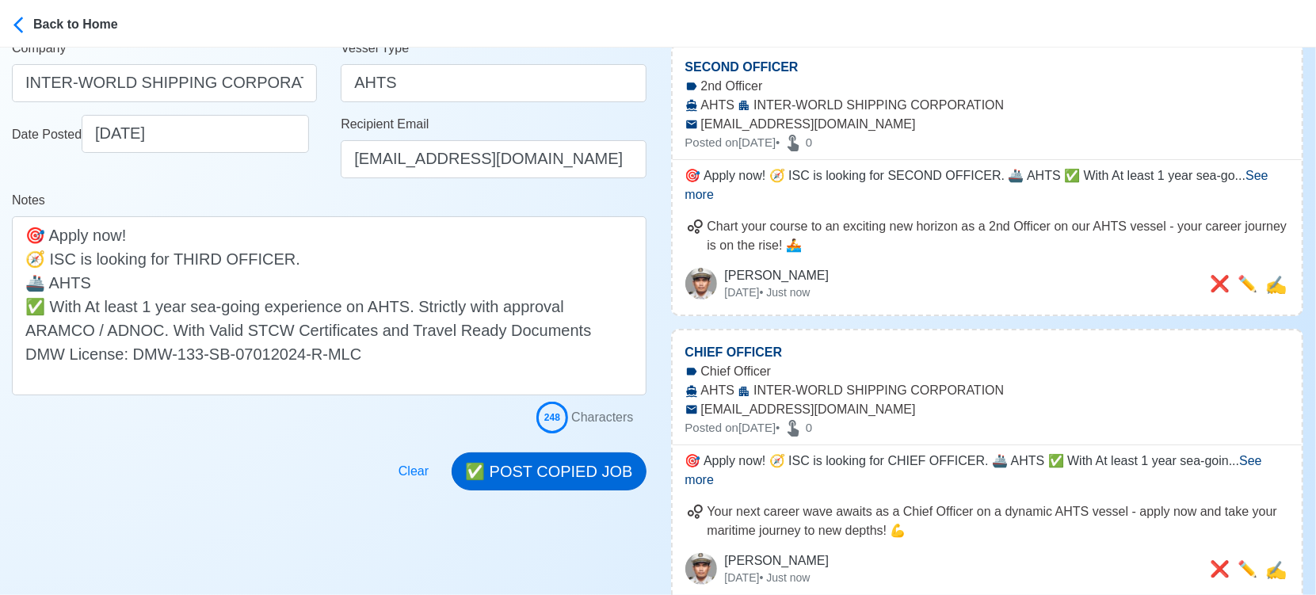
drag, startPoint x: 588, startPoint y: 491, endPoint x: 588, endPoint y: 480, distance: 10.3
click at [590, 471] on button "✅ POST COPIED JOB" at bounding box center [549, 472] width 194 height 38
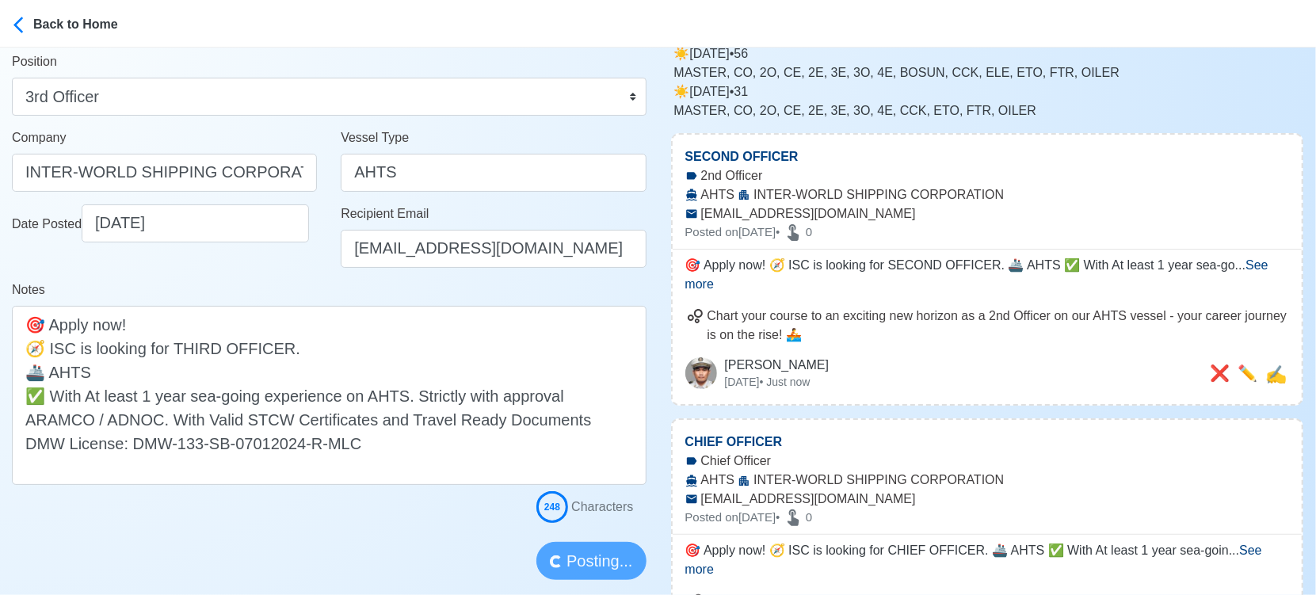
scroll to position [88, 0]
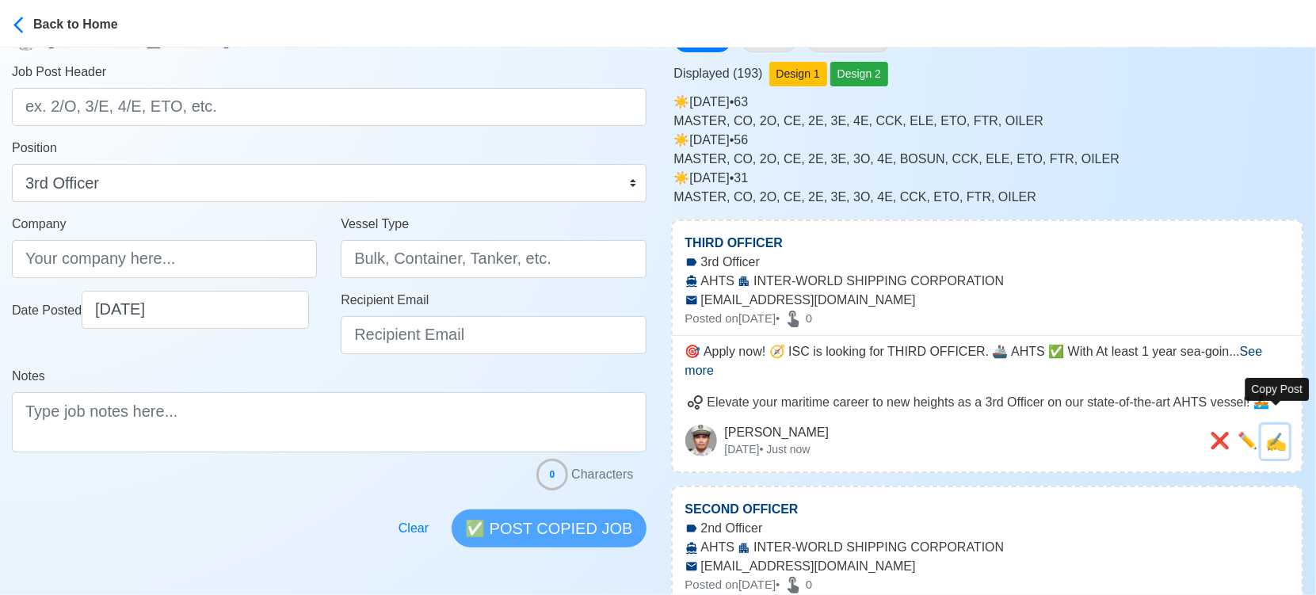
drag, startPoint x: 1285, startPoint y: 426, endPoint x: 1236, endPoint y: 425, distance: 48.4
click at [1283, 432] on span "✍️" at bounding box center [1276, 442] width 21 height 20
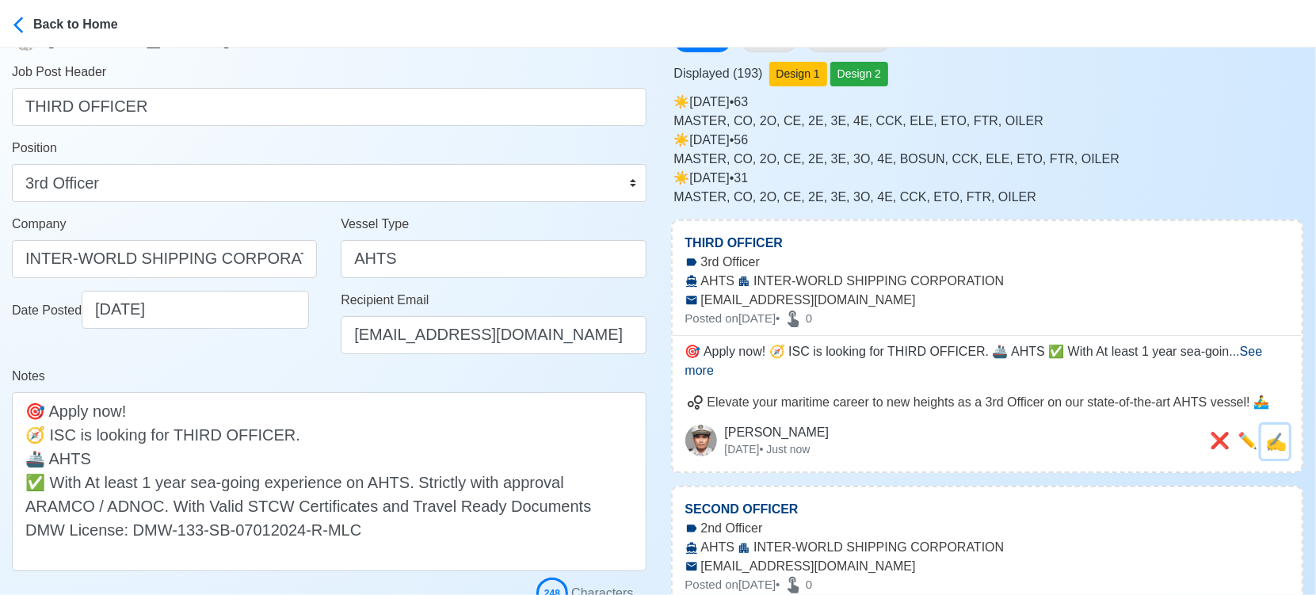
scroll to position [0, 0]
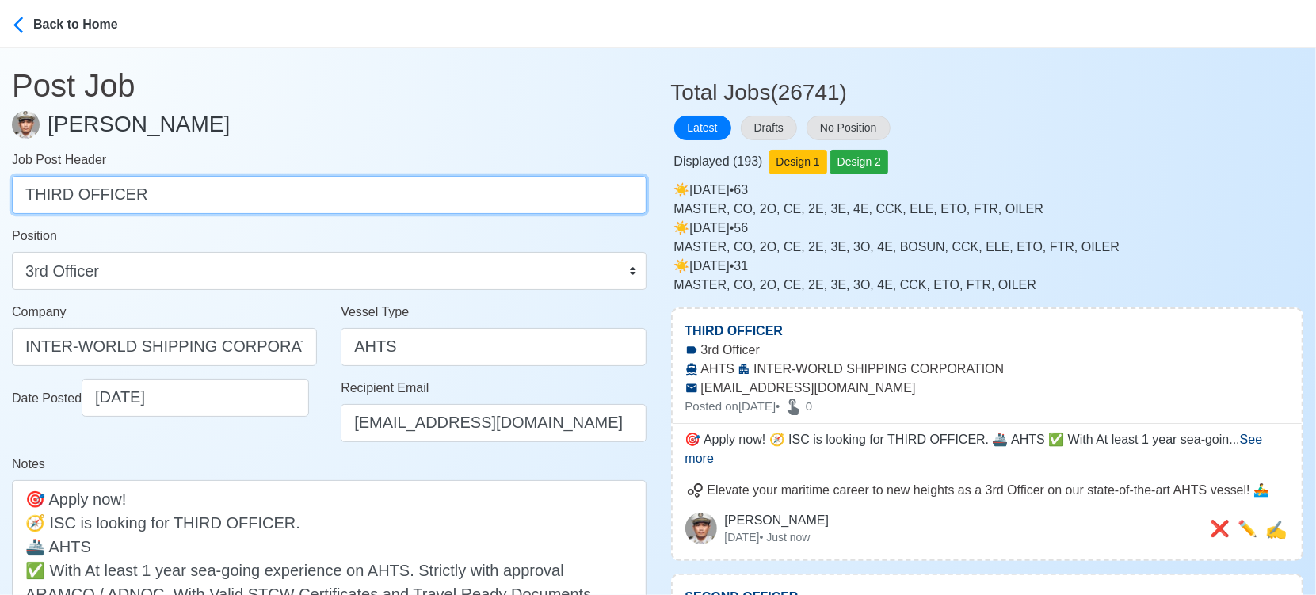
click at [306, 194] on input "THIRD OFFICER" at bounding box center [329, 195] width 635 height 38
paste input "CHIEF ENGINEER, SECOND ENGINEER, THIRD ENGINEER, FOURTH ENGINEER."
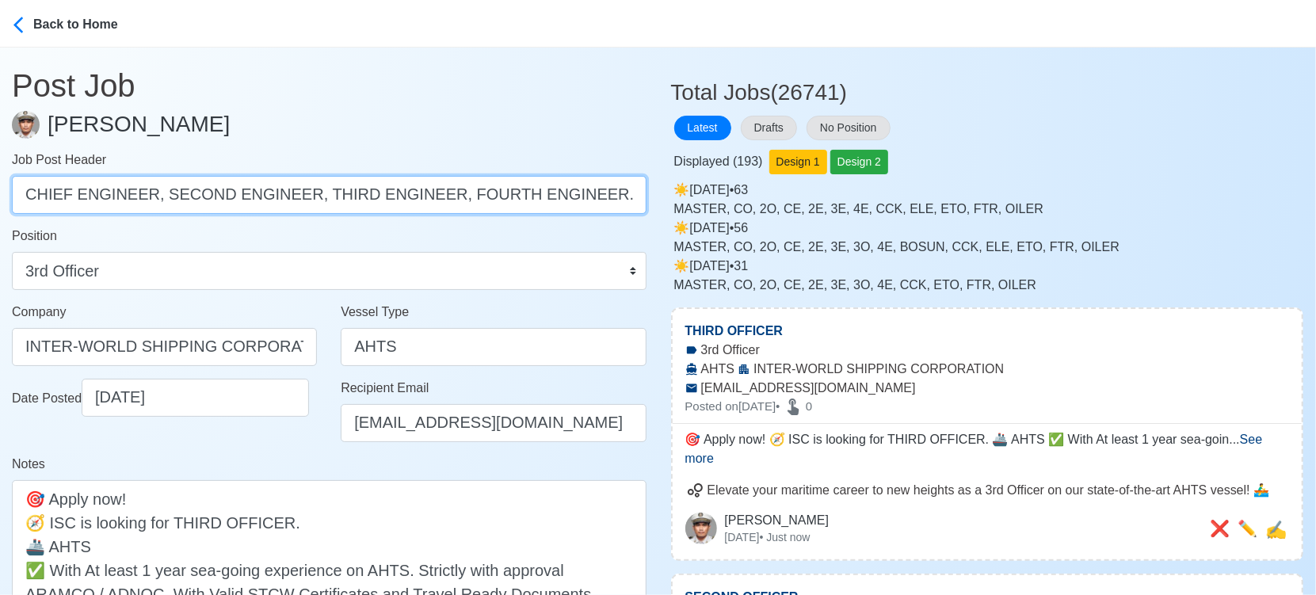
drag, startPoint x: 152, startPoint y: 193, endPoint x: 657, endPoint y: 193, distance: 504.8
click at [657, 193] on main "Post Job Jeyner Gil Job Post Header CHIEF ENGINEER, SECOND ENGINEER, THIRD ENGI…" at bounding box center [329, 401] width 659 height 707
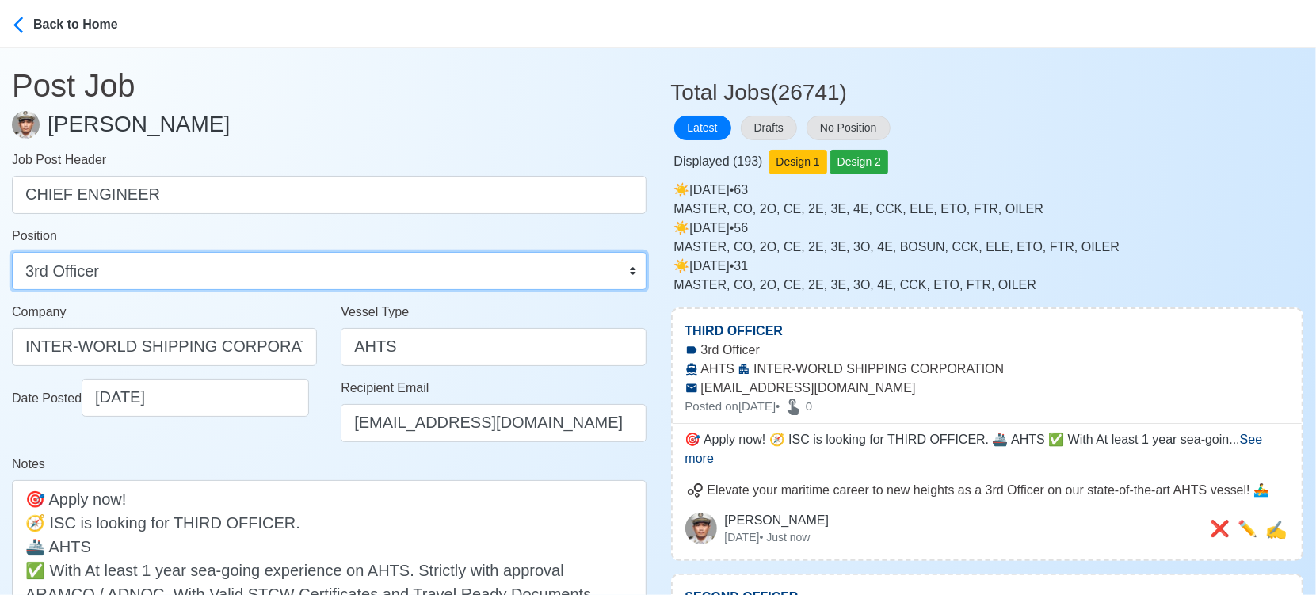
click at [502, 265] on select "Master Chief Officer 2nd Officer 3rd Officer Junior Officer Chief Engineer 2nd …" at bounding box center [329, 271] width 635 height 38
click at [12, 252] on select "Master Chief Officer 2nd Officer 3rd Officer Junior Officer Chief Engineer 2nd …" at bounding box center [329, 271] width 635 height 38
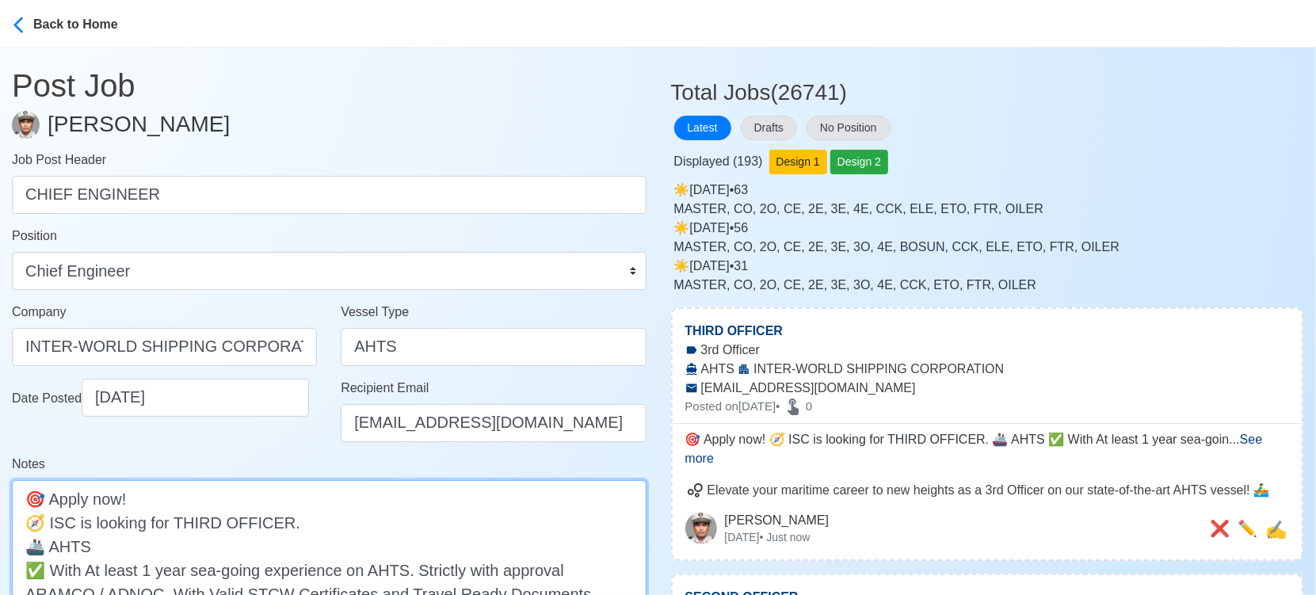
click at [185, 525] on textarea "🎯 Apply now! 🧭 ISC is looking for THIRD OFFICER. 🚢 AHTS ✅ With At least 1 year …" at bounding box center [329, 569] width 635 height 179
click at [186, 525] on textarea "🎯 Apply now! 🧭 ISC is looking for THIRD OFFICER. 🚢 AHTS ✅ With At least 1 year …" at bounding box center [329, 569] width 635 height 179
click at [235, 518] on textarea "🎯 Apply now! 🧭 ISC is looking for CHIEF OFFICER. 🚢 AHTS ✅ With At least 1 year …" at bounding box center [329, 569] width 635 height 179
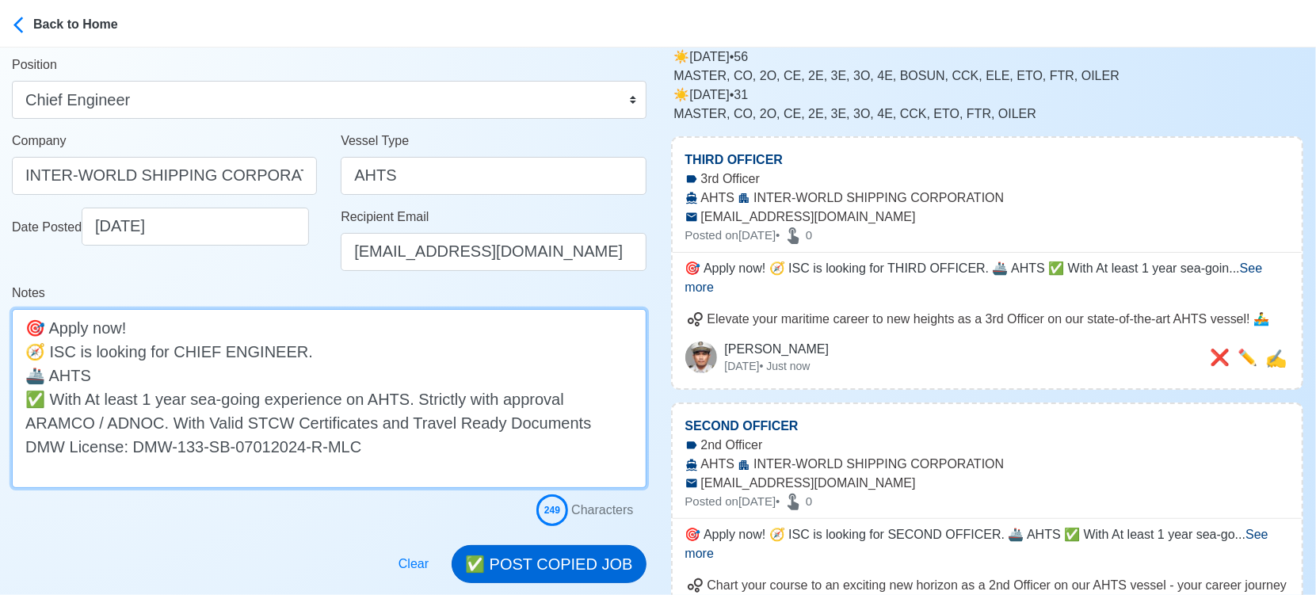
scroll to position [264, 0]
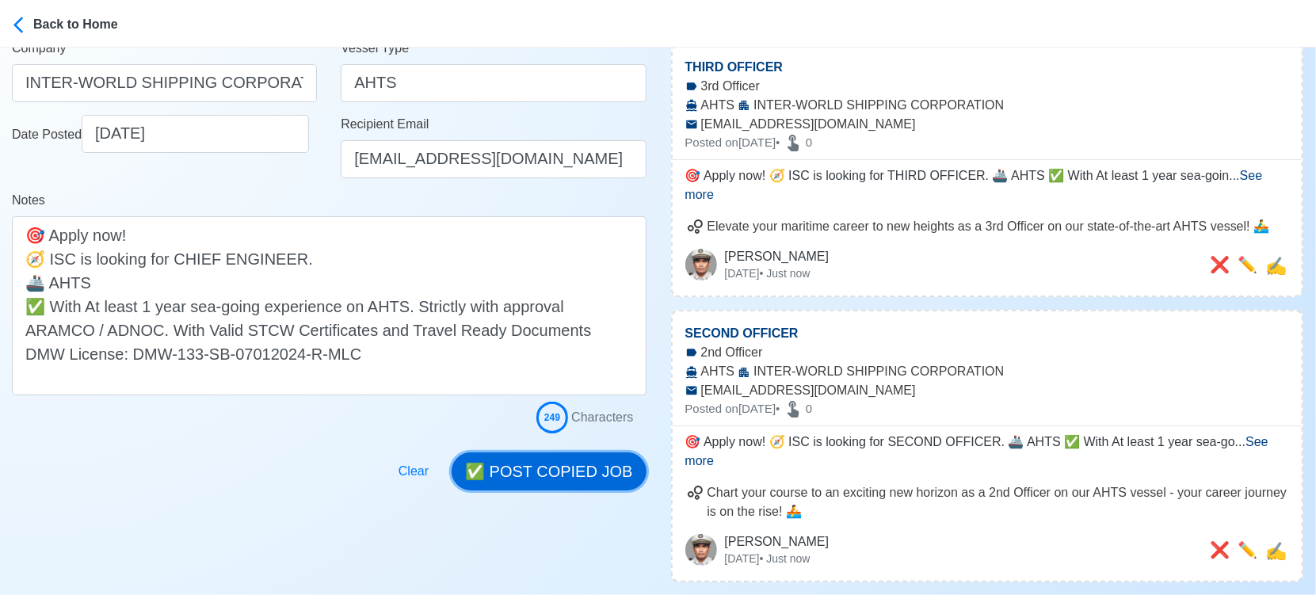
click at [556, 472] on button "✅ POST COPIED JOB" at bounding box center [549, 472] width 194 height 38
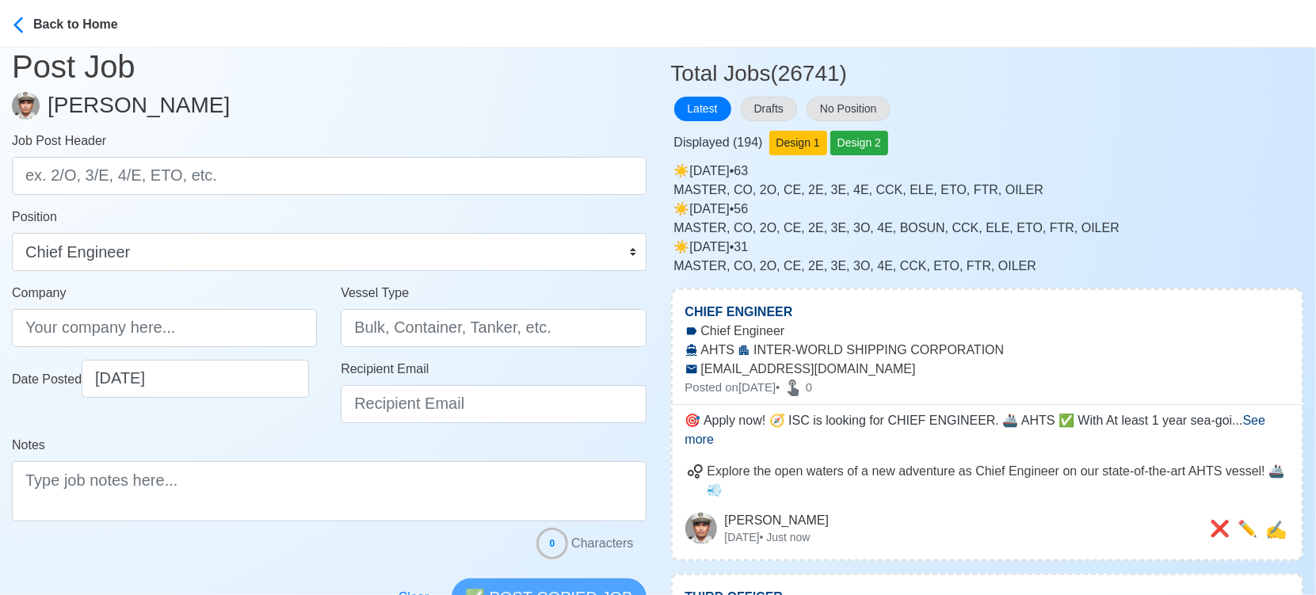
scroll to position [0, 0]
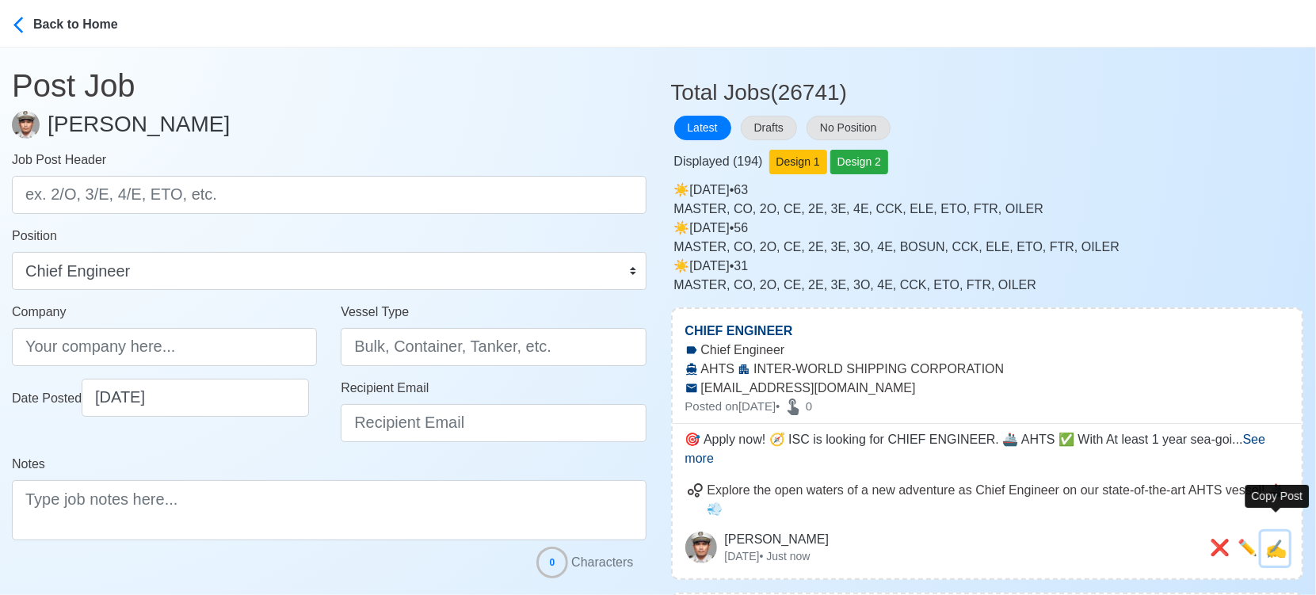
click at [1286, 539] on span "✍️" at bounding box center [1276, 549] width 21 height 20
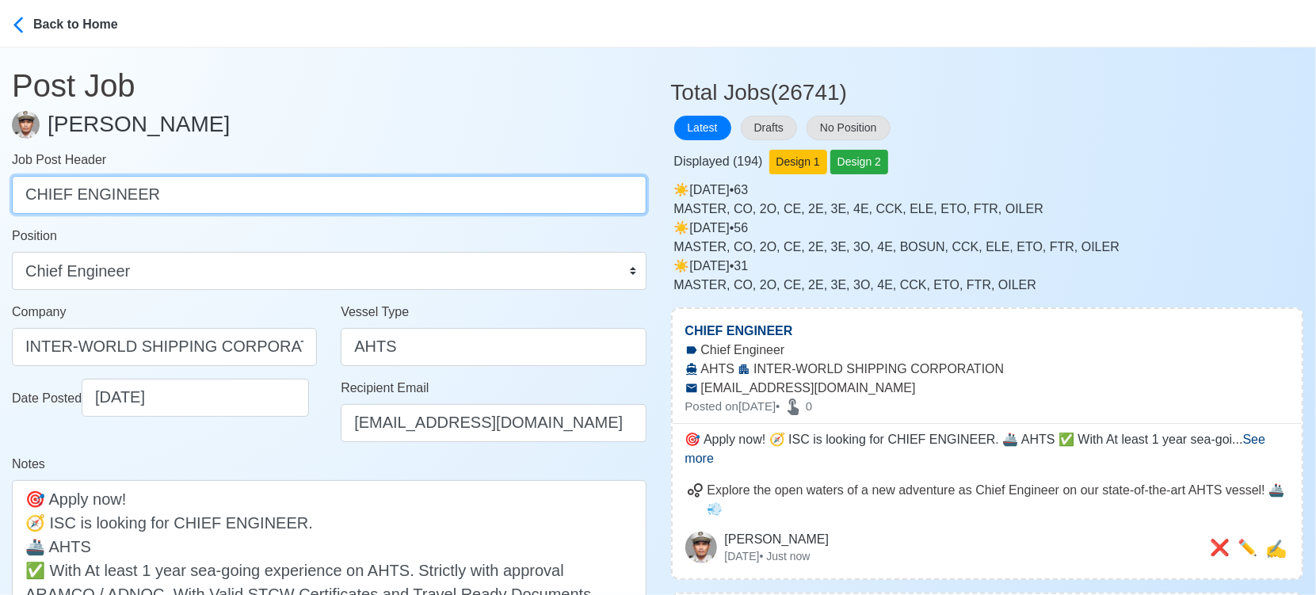
click at [301, 191] on input "CHIEF ENGINEER" at bounding box center [329, 195] width 635 height 38
paste input "SECOND ENGINEER, THIRD ENGINEER, FOURTH ENGINEER."
drag, startPoint x: 171, startPoint y: 191, endPoint x: 434, endPoint y: 203, distance: 263.4
click at [434, 203] on input "SECOND ENGINEER, THIRD ENGINEER, FOURTH ENGINEER." at bounding box center [329, 195] width 635 height 38
click at [431, 198] on input "SECOND ENGINEER, ." at bounding box center [329, 195] width 635 height 38
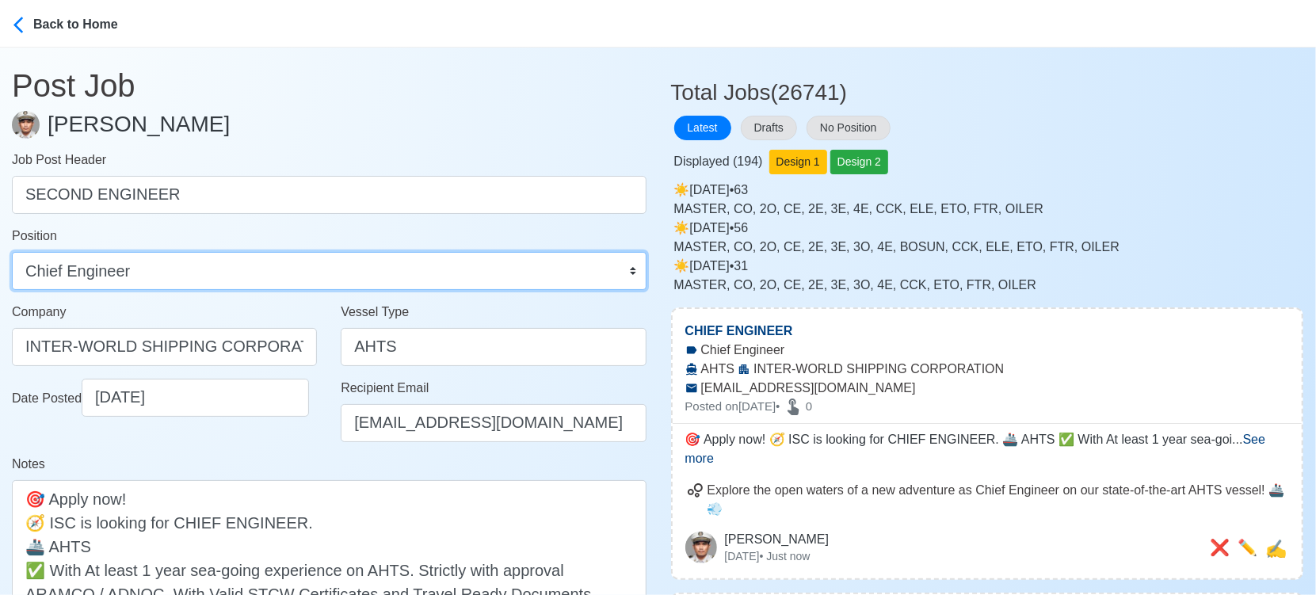
click at [269, 268] on select "Master Chief Officer 2nd Officer 3rd Officer Junior Officer Chief Engineer 2nd …" at bounding box center [329, 271] width 635 height 38
click at [12, 252] on select "Master Chief Officer 2nd Officer 3rd Officer Junior Officer Chief Engineer 2nd …" at bounding box center [329, 271] width 635 height 38
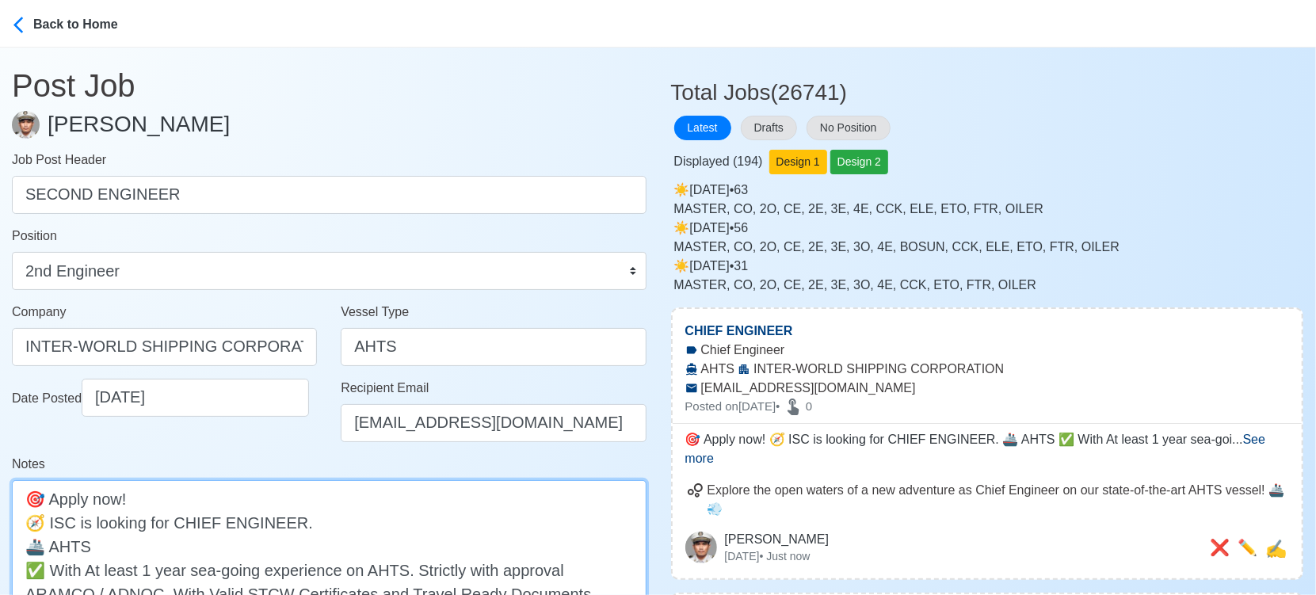
click at [190, 520] on textarea "🎯 Apply now! 🧭 ISC is looking for CHIEF ENGINEER. 🚢 AHTS ✅ With At least 1 year…" at bounding box center [329, 569] width 635 height 179
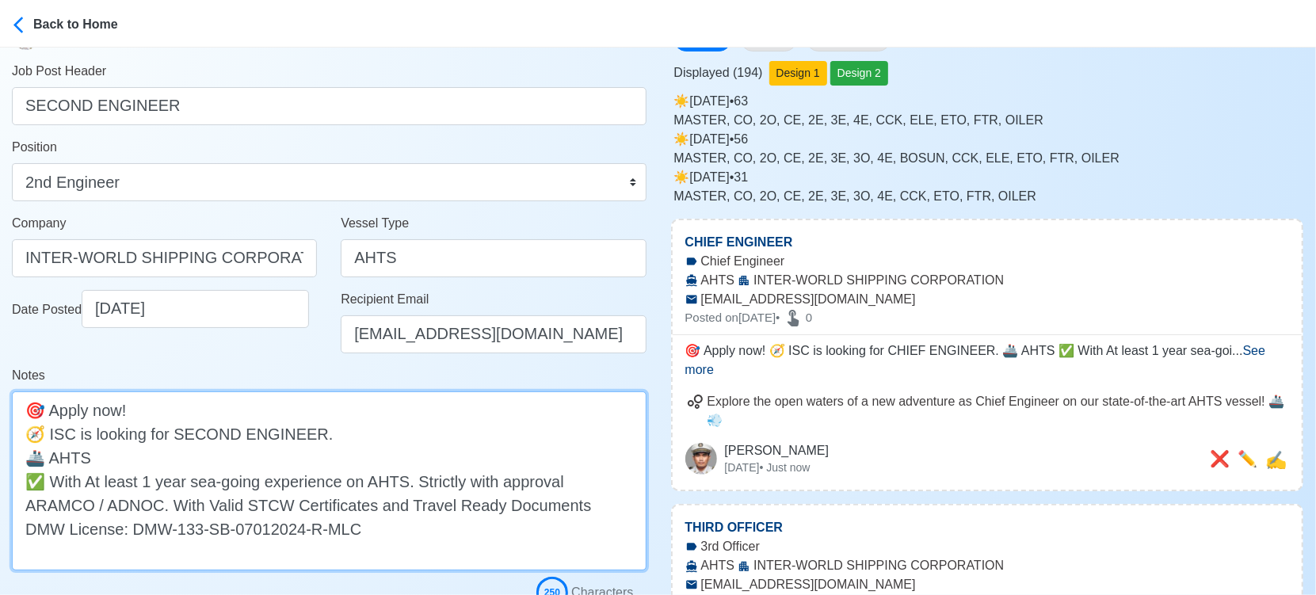
scroll to position [264, 0]
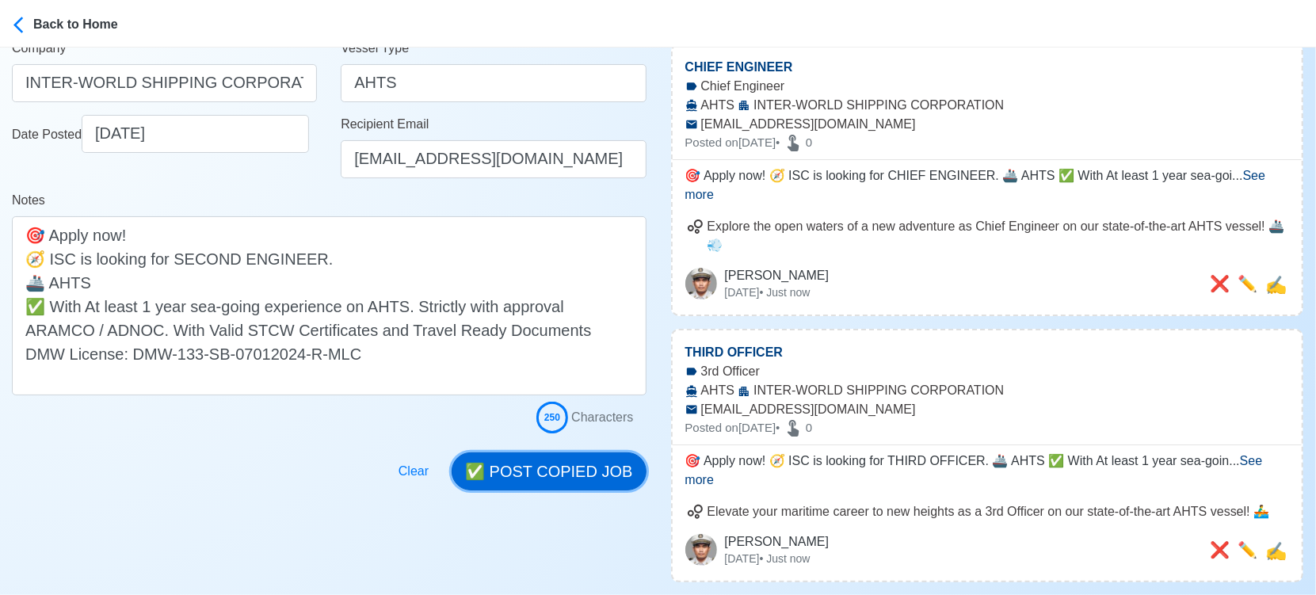
click at [562, 464] on button "✅ POST COPIED JOB" at bounding box center [549, 472] width 194 height 38
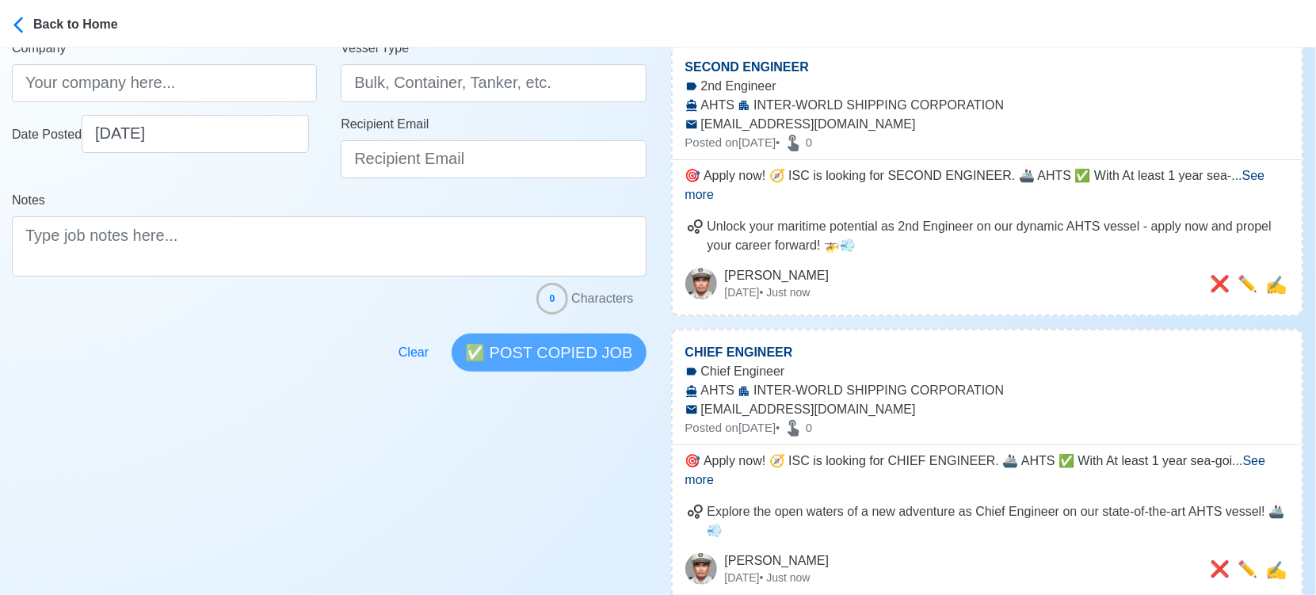
scroll to position [0, 0]
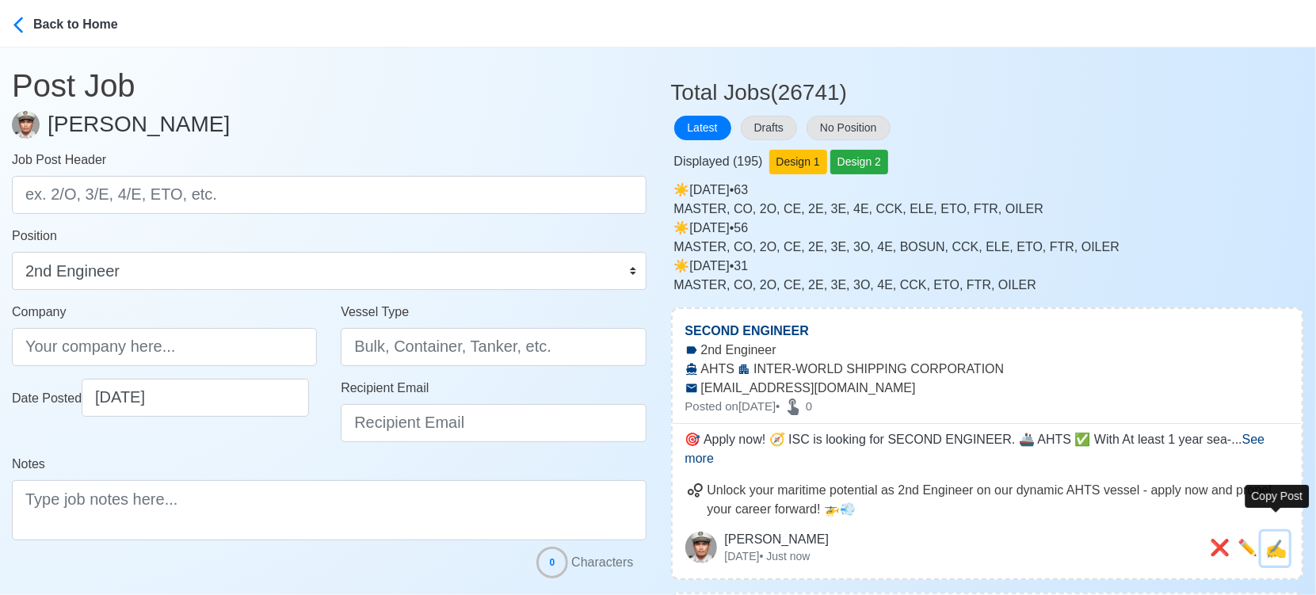
click at [1285, 539] on span "✍️" at bounding box center [1276, 549] width 21 height 20
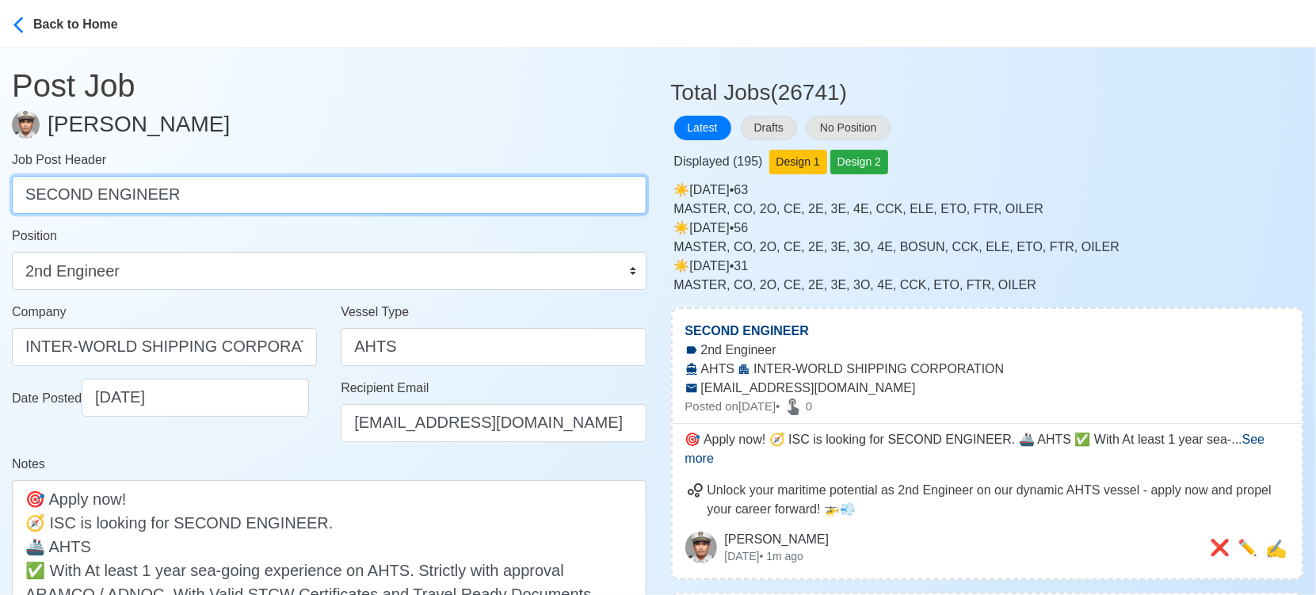
drag, startPoint x: 204, startPoint y: 189, endPoint x: 197, endPoint y: 197, distance: 11.3
click at [203, 193] on input "SECOND ENGINEER" at bounding box center [329, 195] width 635 height 38
paste input "THIRD ENGINEER, FOURTH"
drag, startPoint x: 152, startPoint y: 195, endPoint x: 539, endPoint y: 216, distance: 387.3
click at [539, 216] on form "Job Post Header THIRD ENGINEER, FOURTH ENGINEER Position Master Chief Officer 2…" at bounding box center [329, 424] width 635 height 547
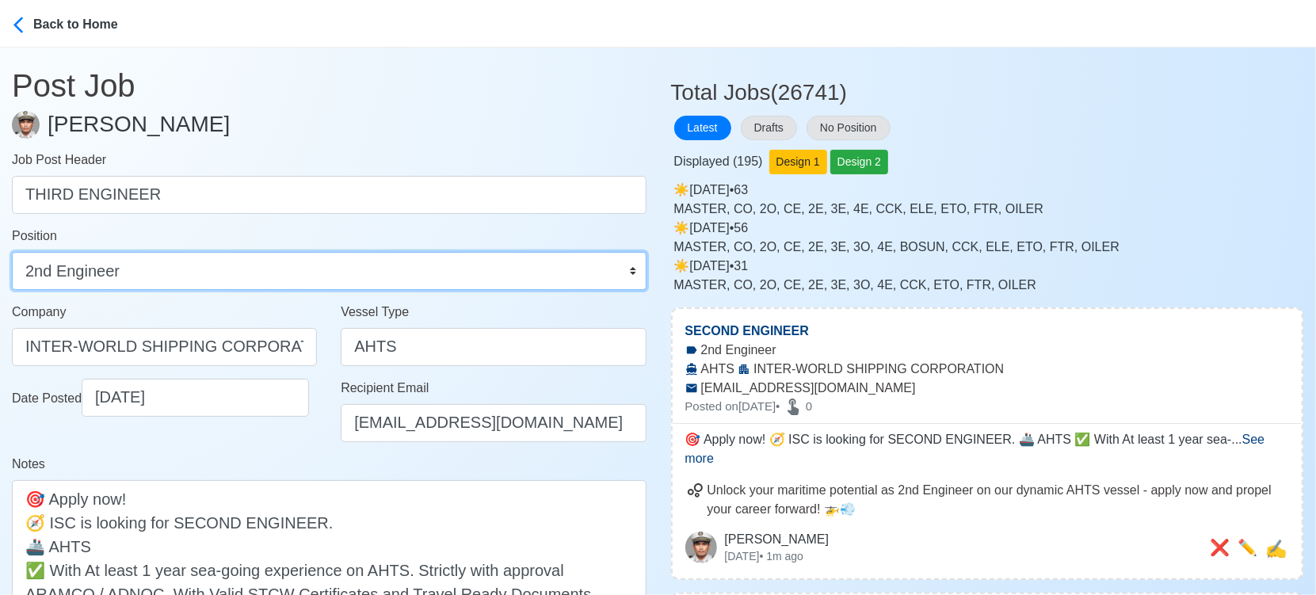
click at [515, 257] on select "Master Chief Officer 2nd Officer 3rd Officer Junior Officer Chief Engineer 2nd …" at bounding box center [329, 271] width 635 height 38
click at [12, 252] on select "Master Chief Officer 2nd Officer 3rd Officer Junior Officer Chief Engineer 2nd …" at bounding box center [329, 271] width 635 height 38
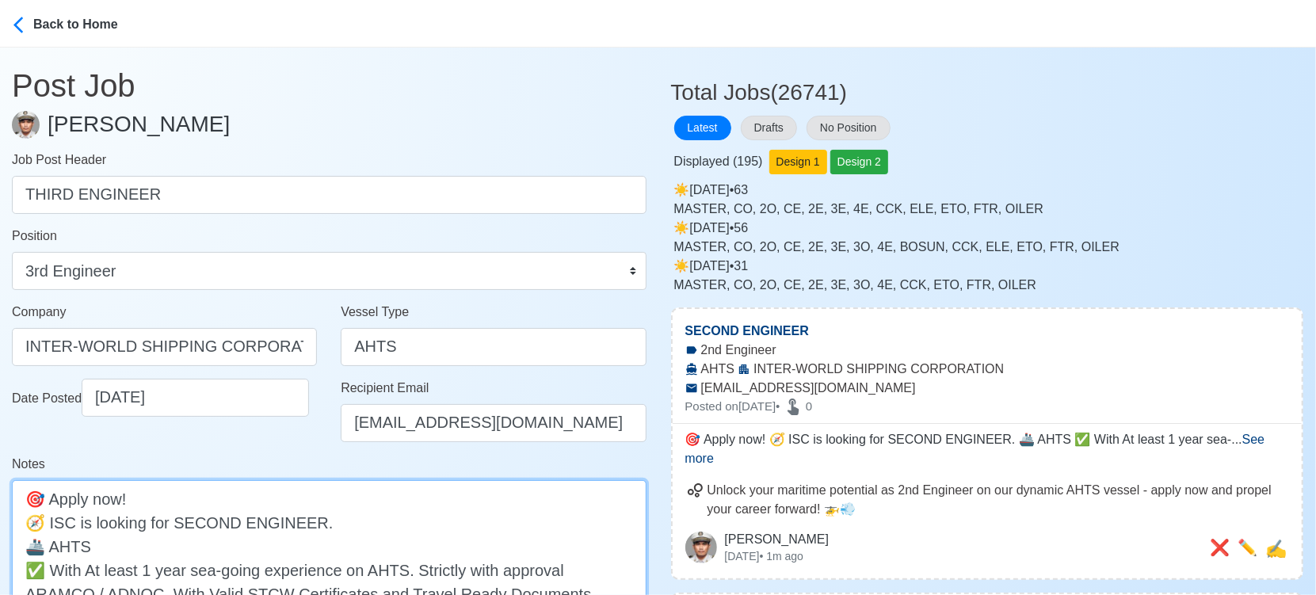
click at [212, 525] on textarea "🎯 Apply now! 🧭 ISC is looking for SECOND ENGINEER. 🚢 AHTS ✅ With At least 1 yea…" at bounding box center [329, 569] width 635 height 179
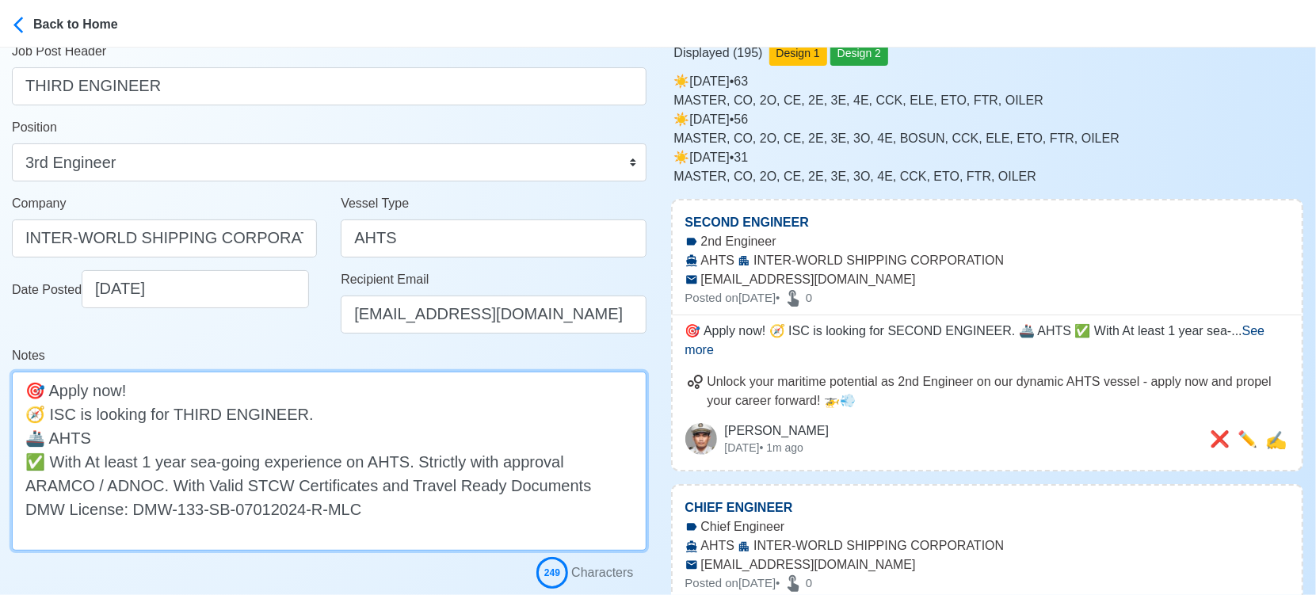
scroll to position [264, 0]
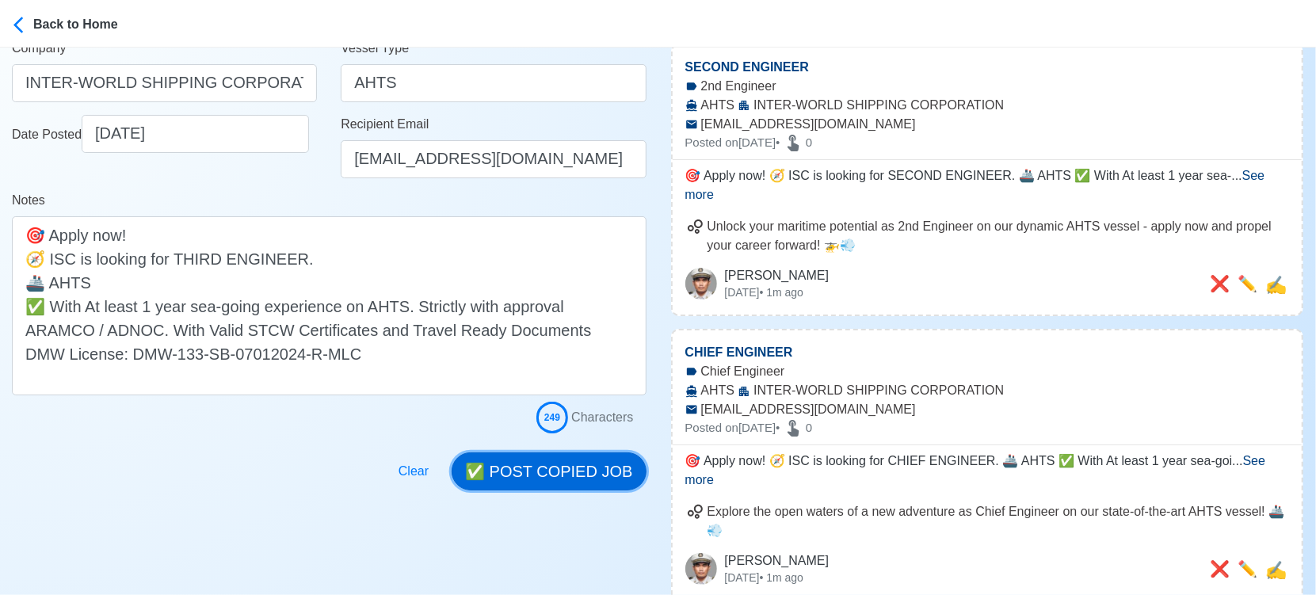
click at [541, 466] on button "✅ POST COPIED JOB" at bounding box center [549, 472] width 194 height 38
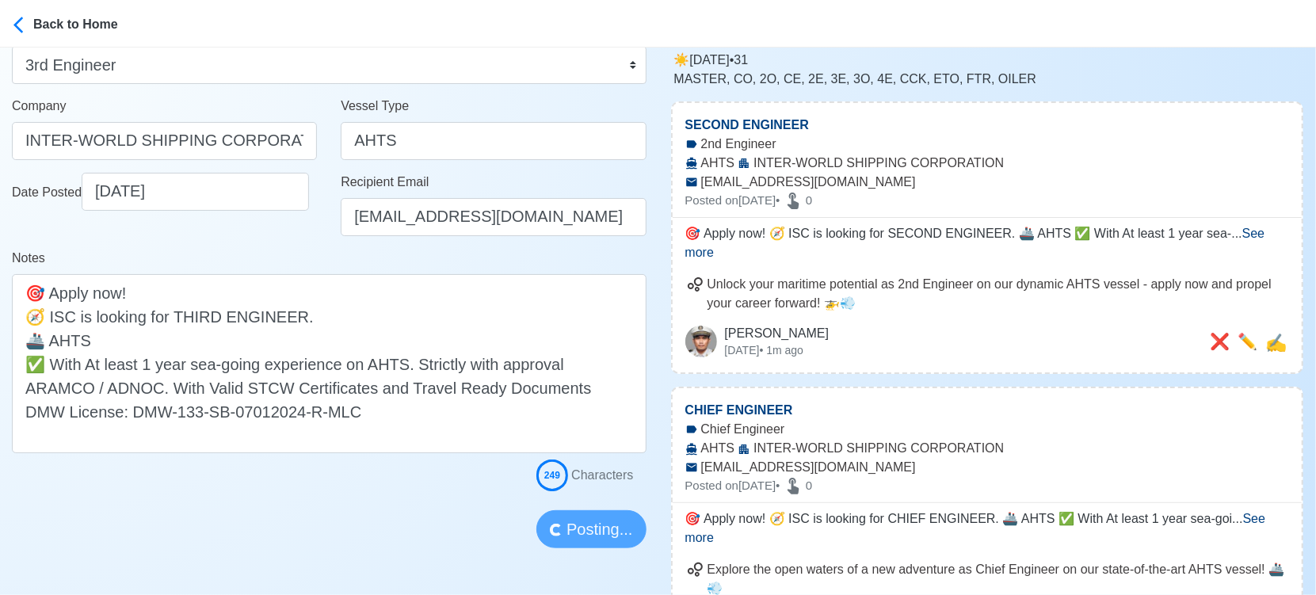
scroll to position [176, 0]
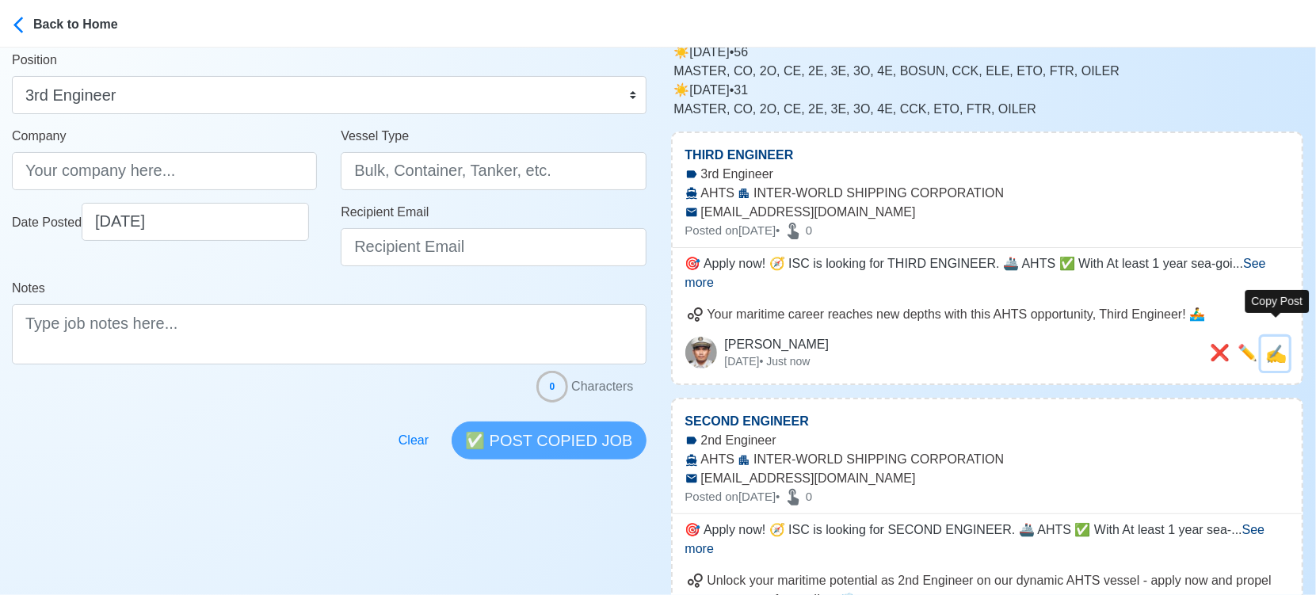
click at [1283, 344] on span "✍️" at bounding box center [1276, 354] width 21 height 20
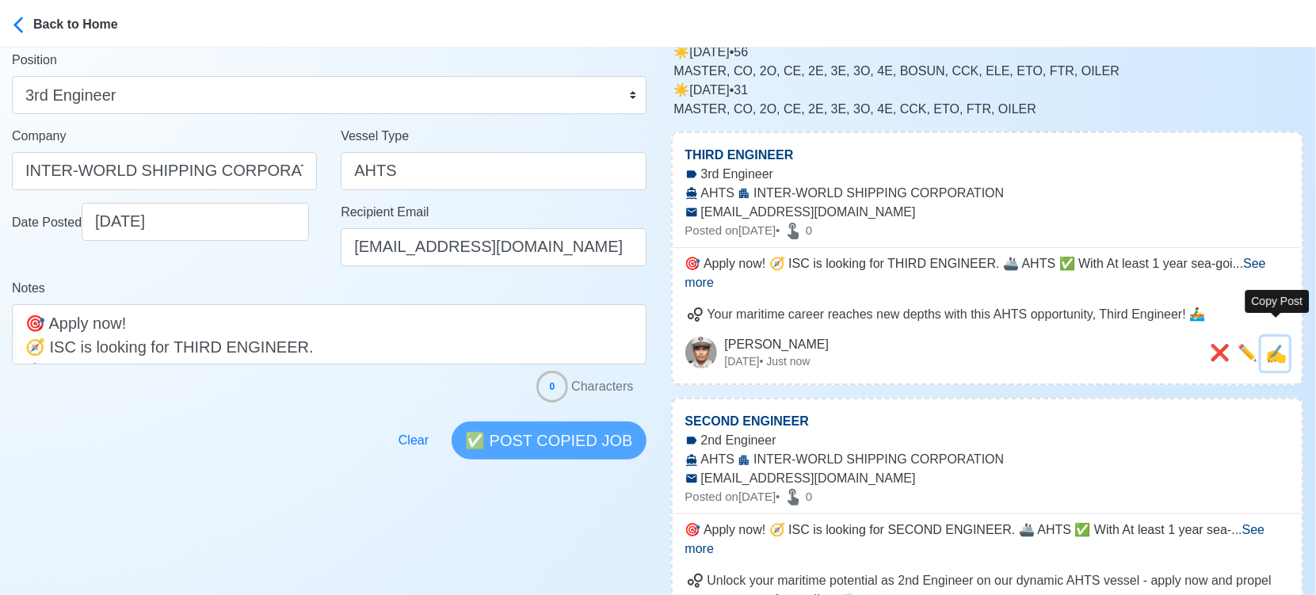
scroll to position [0, 0]
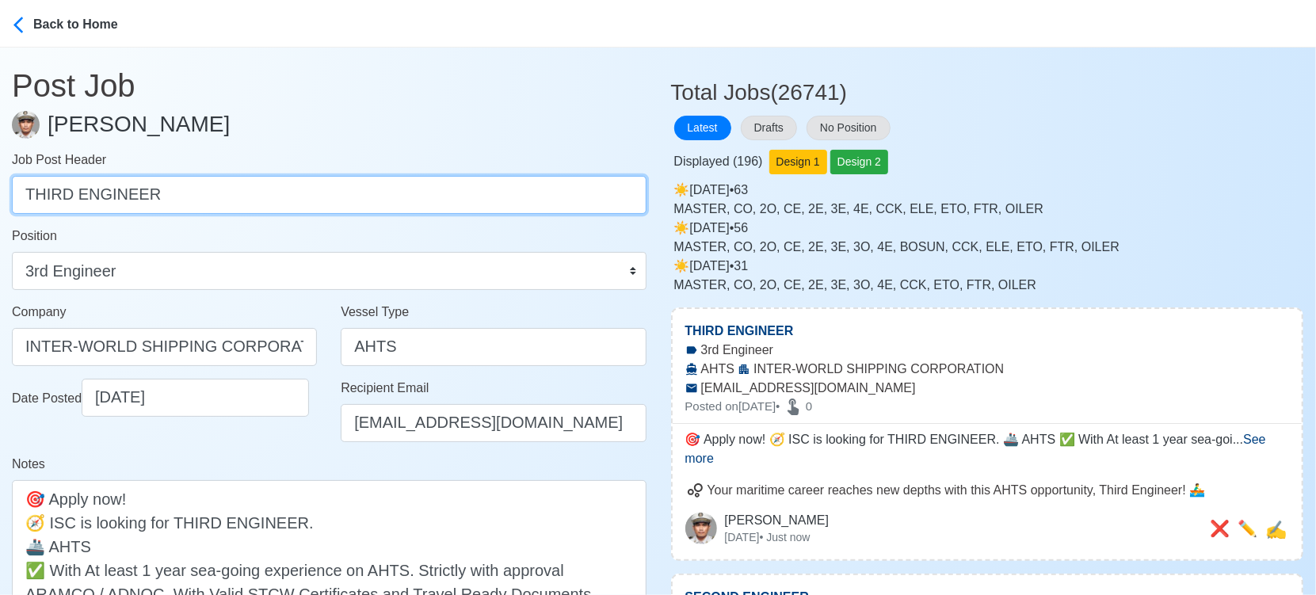
click at [229, 195] on input "THIRD ENGINEER" at bounding box center [329, 195] width 635 height 38
paste input "FOURTH"
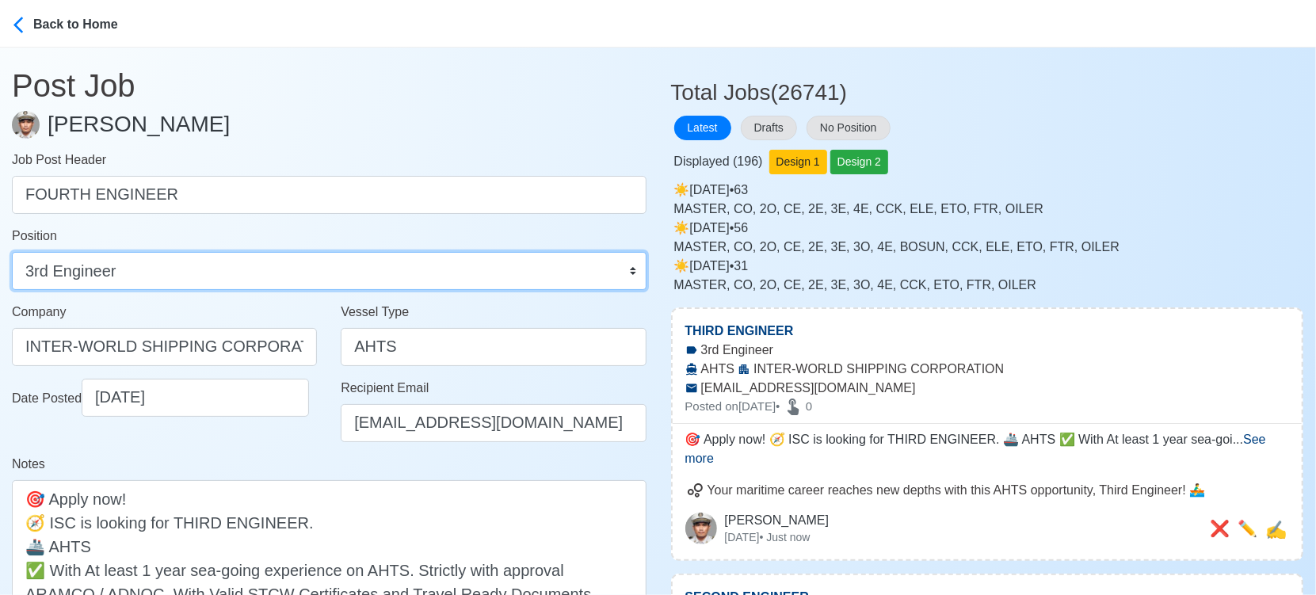
click at [220, 267] on select "Master Chief Officer 2nd Officer 3rd Officer Junior Officer Chief Engineer 2nd …" at bounding box center [329, 271] width 635 height 38
click at [12, 252] on select "Master Chief Officer 2nd Officer 3rd Officer Junior Officer Chief Engineer 2nd …" at bounding box center [329, 271] width 635 height 38
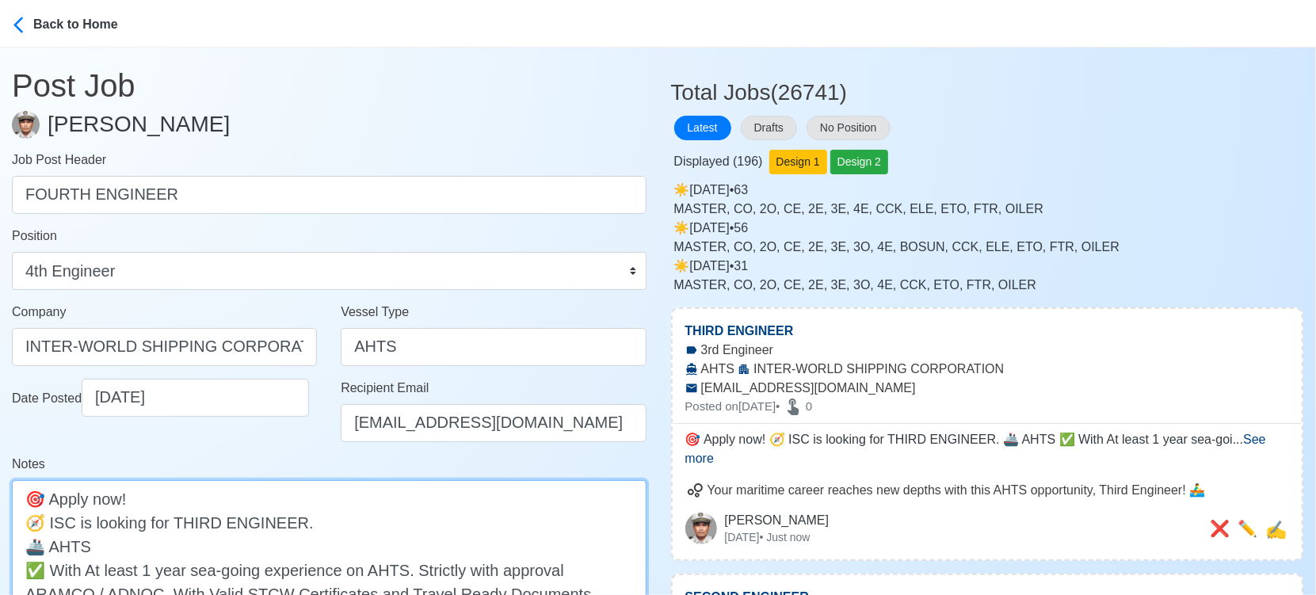
click at [187, 516] on textarea "🎯 Apply now! 🧭 ISC is looking for THIRD ENGINEER. 🚢 AHTS ✅ With At least 1 year…" at bounding box center [329, 569] width 635 height 179
click at [189, 516] on textarea "🎯 Apply now! 🧭 ISC is looking for THIRD ENGINEER. 🚢 AHTS ✅ With At least 1 year…" at bounding box center [329, 569] width 635 height 179
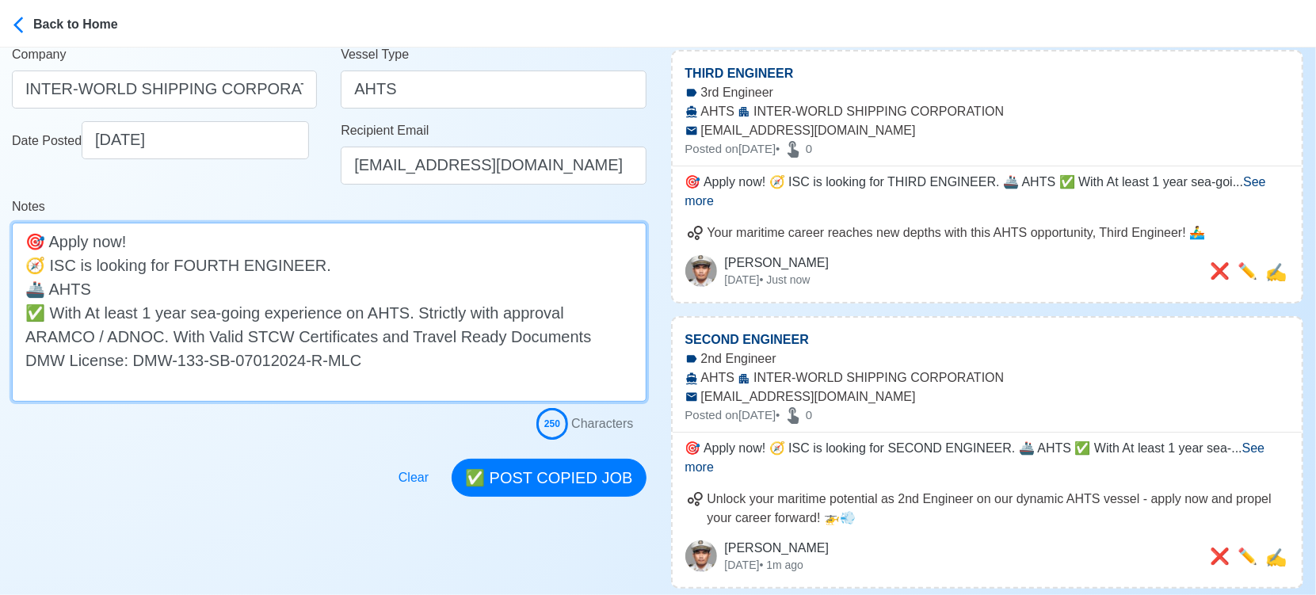
scroll to position [264, 0]
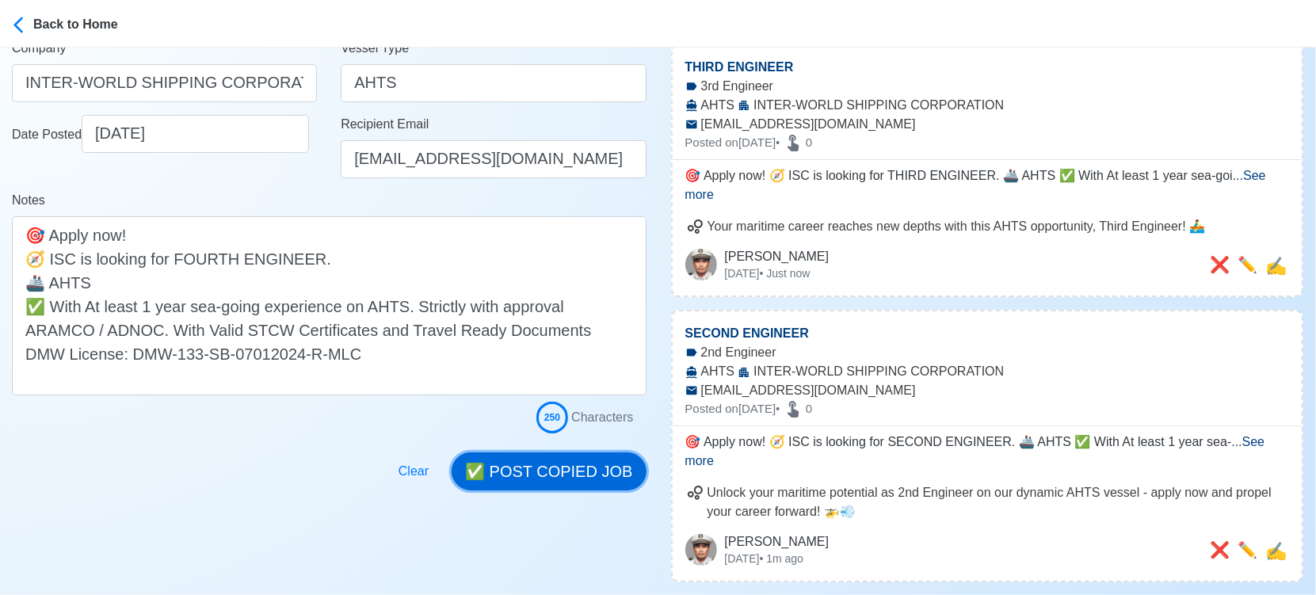
click at [585, 478] on button "✅ POST COPIED JOB" at bounding box center [549, 472] width 194 height 38
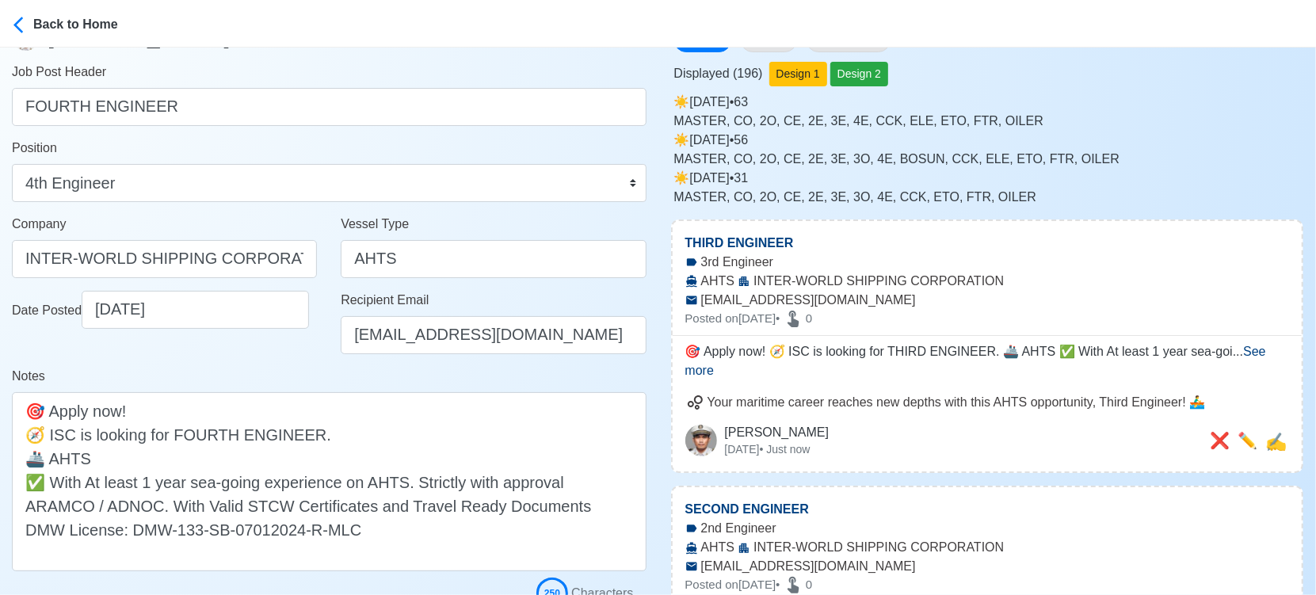
scroll to position [0, 0]
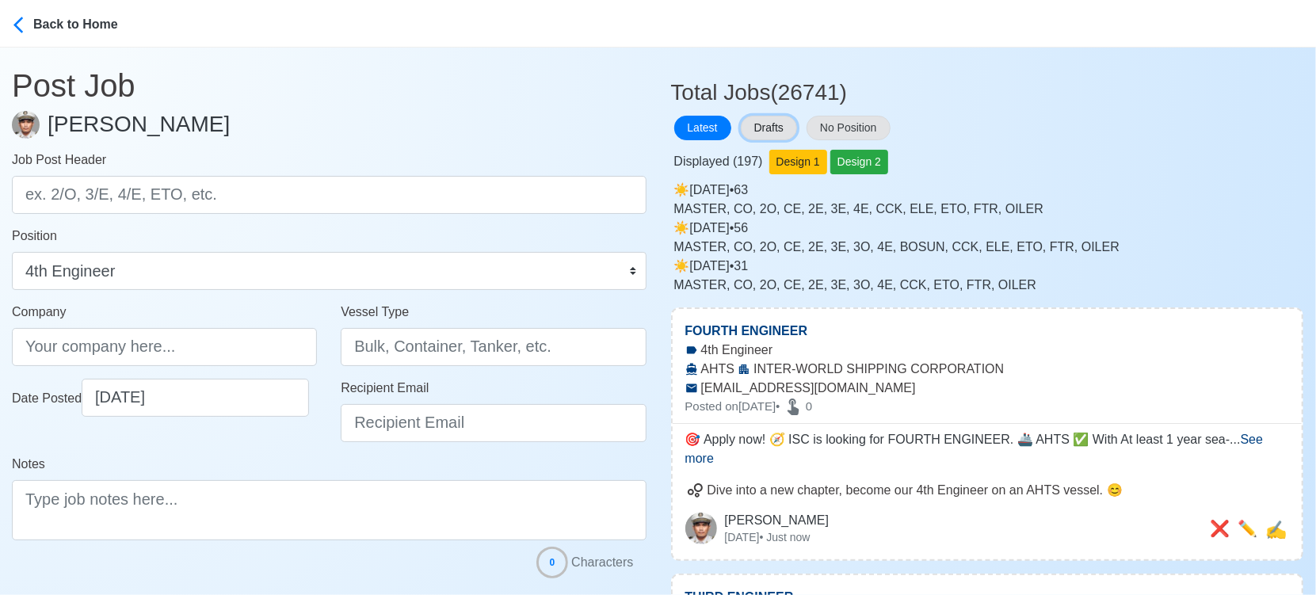
click at [789, 121] on button "Drafts" at bounding box center [769, 128] width 56 height 25
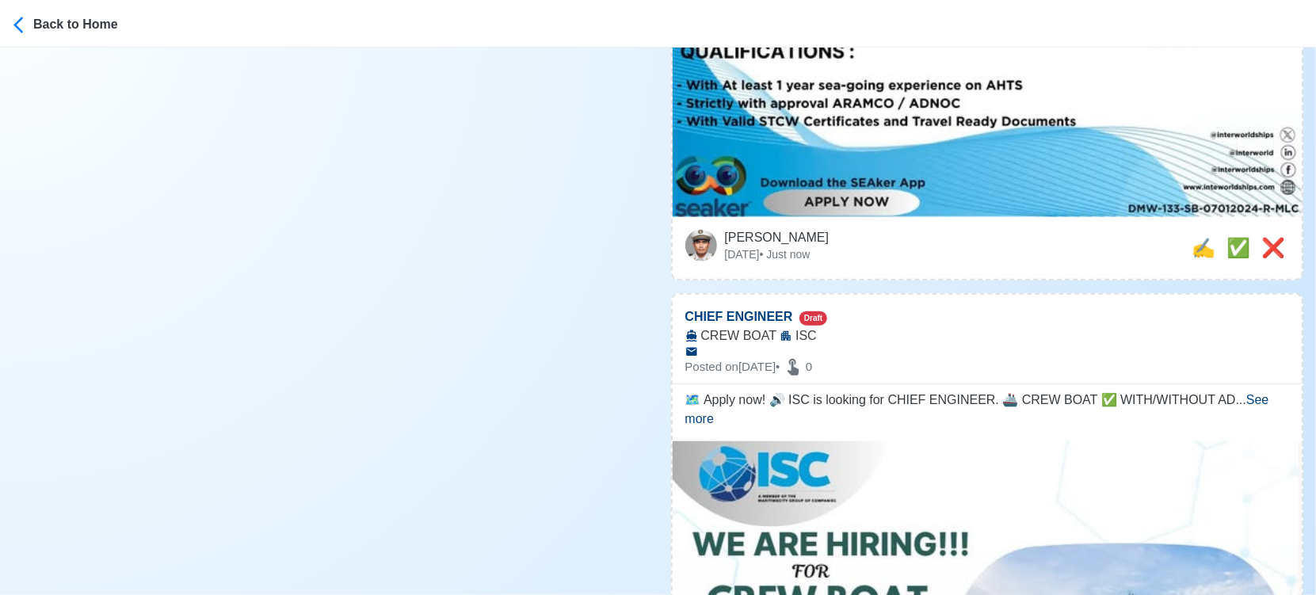
scroll to position [880, 0]
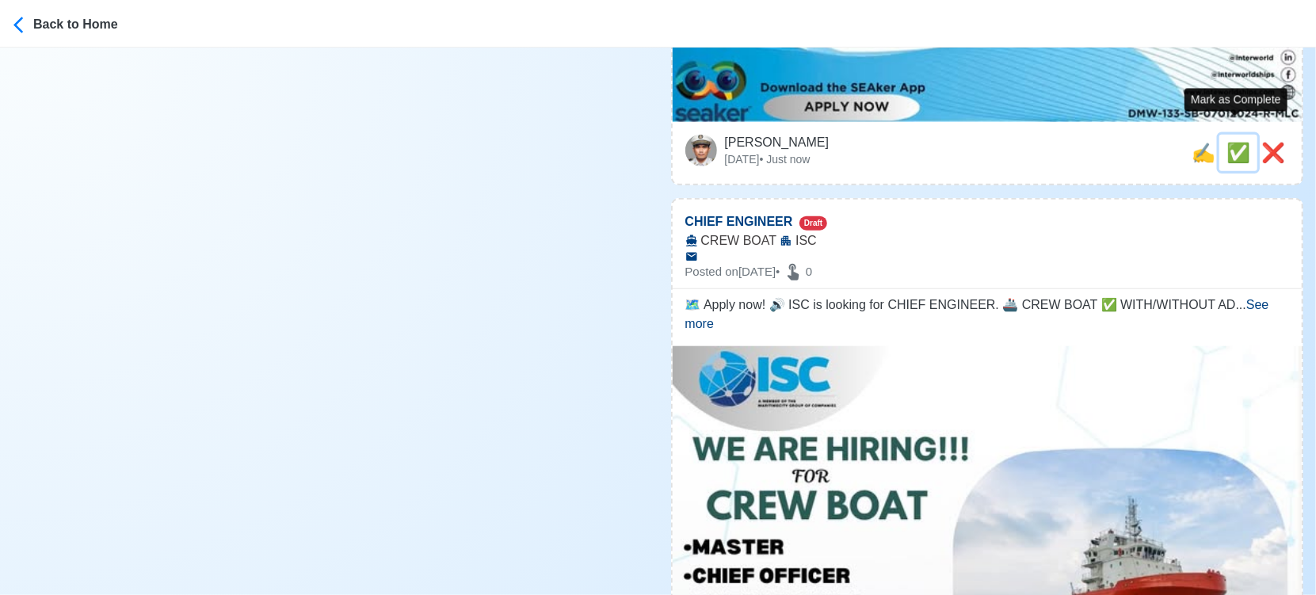
click at [1240, 142] on span "✅" at bounding box center [1239, 152] width 24 height 21
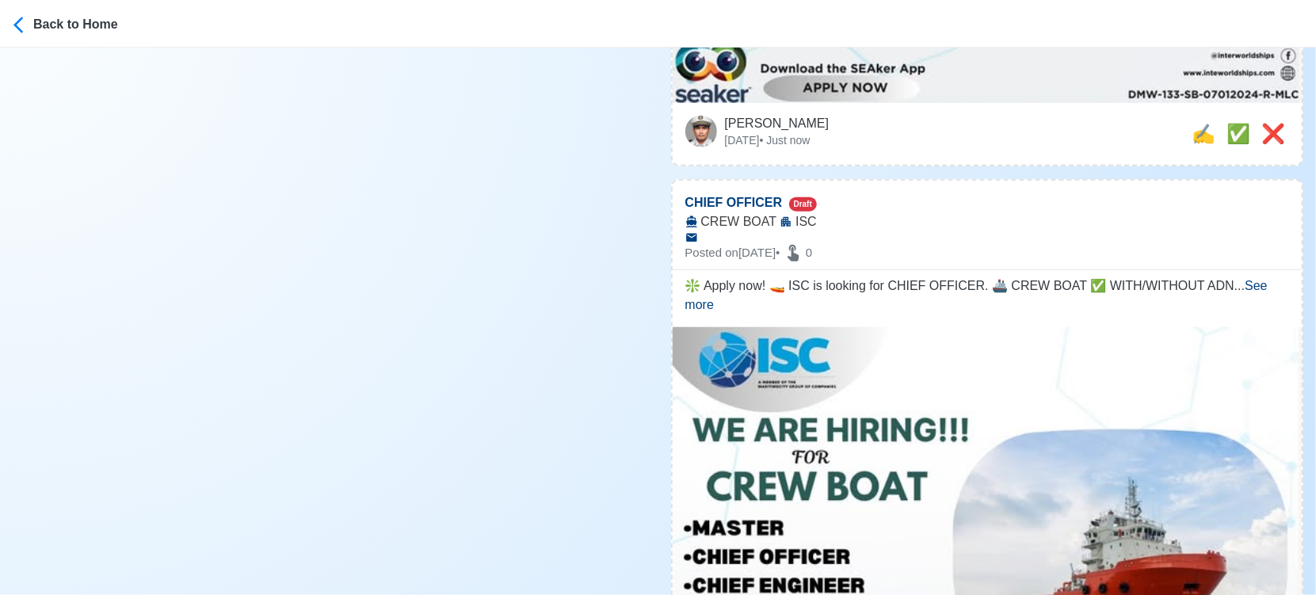
scroll to position [704, 0]
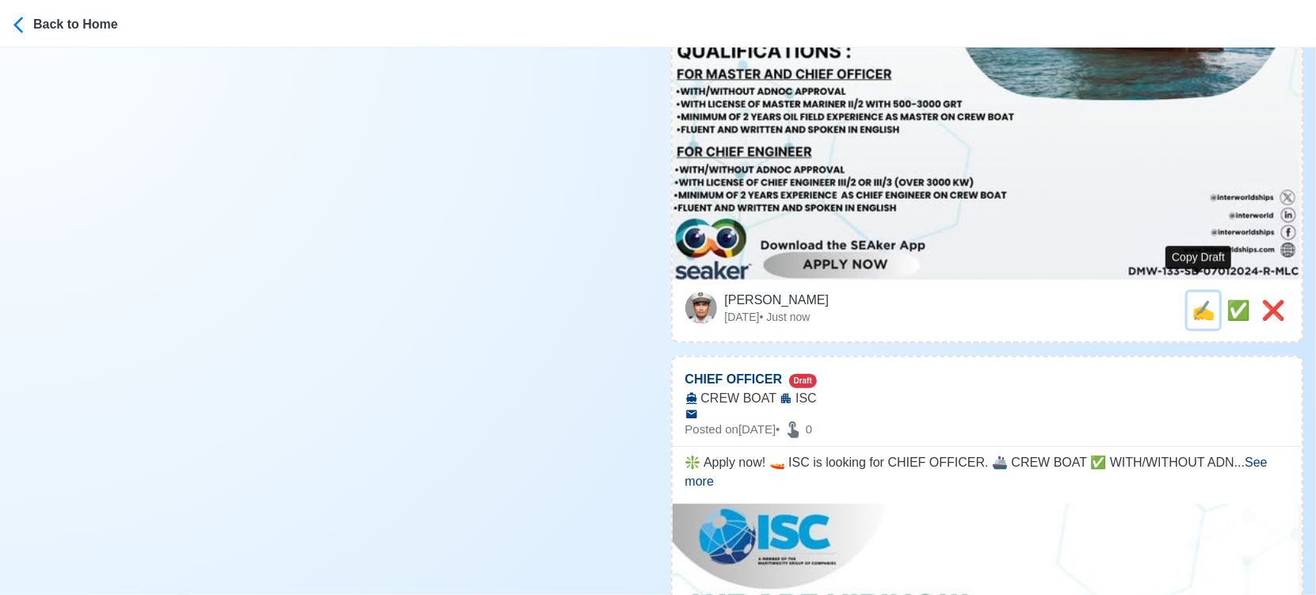
click at [1197, 300] on span "✍️" at bounding box center [1204, 310] width 24 height 21
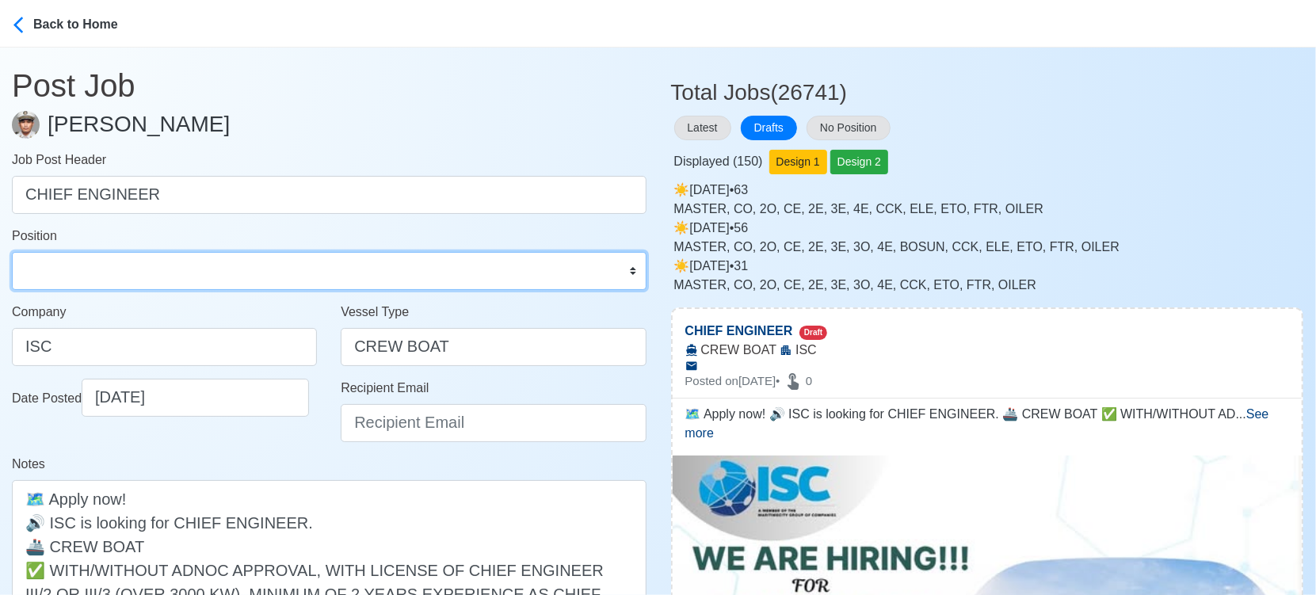
click at [119, 271] on select "Master Chief Officer 2nd Officer 3rd Officer Junior Officer Chief Engineer 2nd …" at bounding box center [329, 271] width 635 height 38
click at [12, 252] on select "Master Chief Officer 2nd Officer 3rd Officer Junior Officer Chief Engineer 2nd …" at bounding box center [329, 271] width 635 height 38
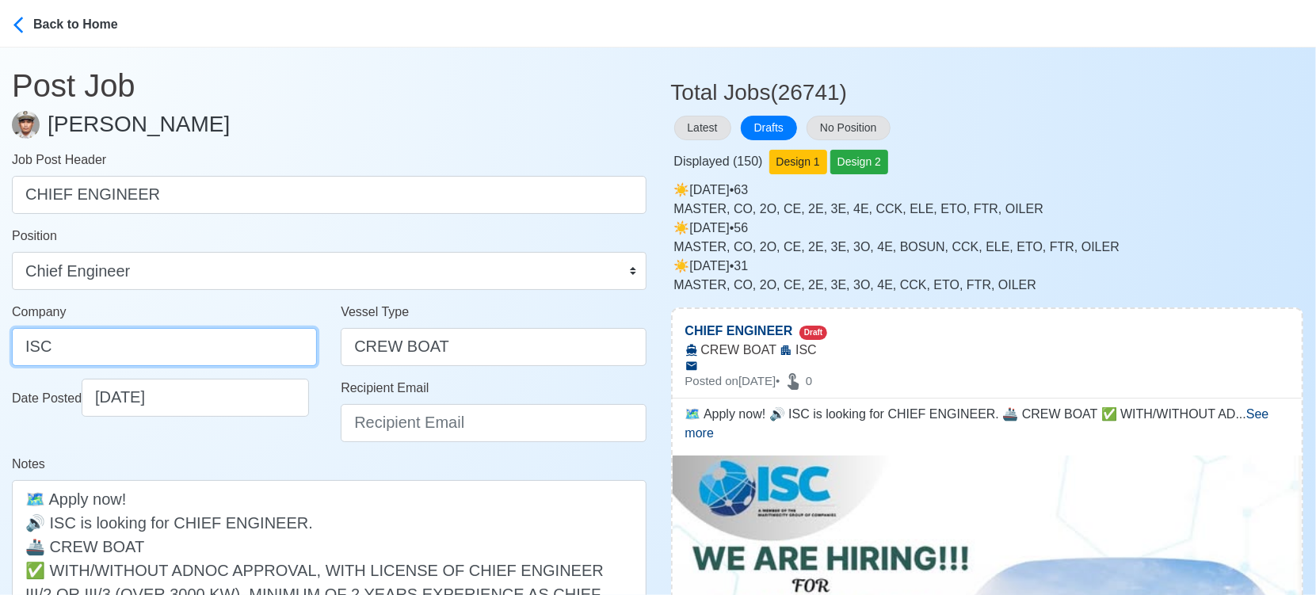
drag, startPoint x: 102, startPoint y: 338, endPoint x: -17, endPoint y: 349, distance: 120.1
click at [0, 349] on html "Back to Home Post Job Jeyner Gil Job Post Header CHIEF ENGINEER Position Master…" at bounding box center [658, 297] width 1316 height 595
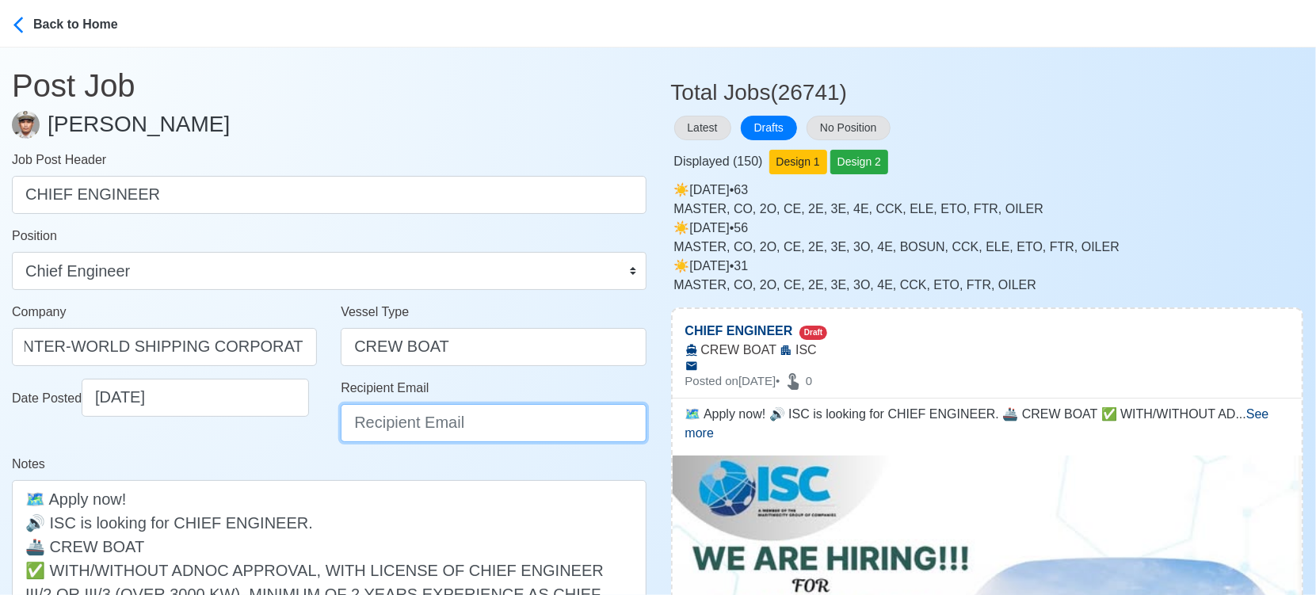
click at [492, 416] on input "Recipient Email" at bounding box center [493, 423] width 305 height 38
paste input "[EMAIL_ADDRESS][DOMAIN_NAME]"
click at [280, 451] on div "Date Posted 09/12/2025" at bounding box center [164, 417] width 329 height 76
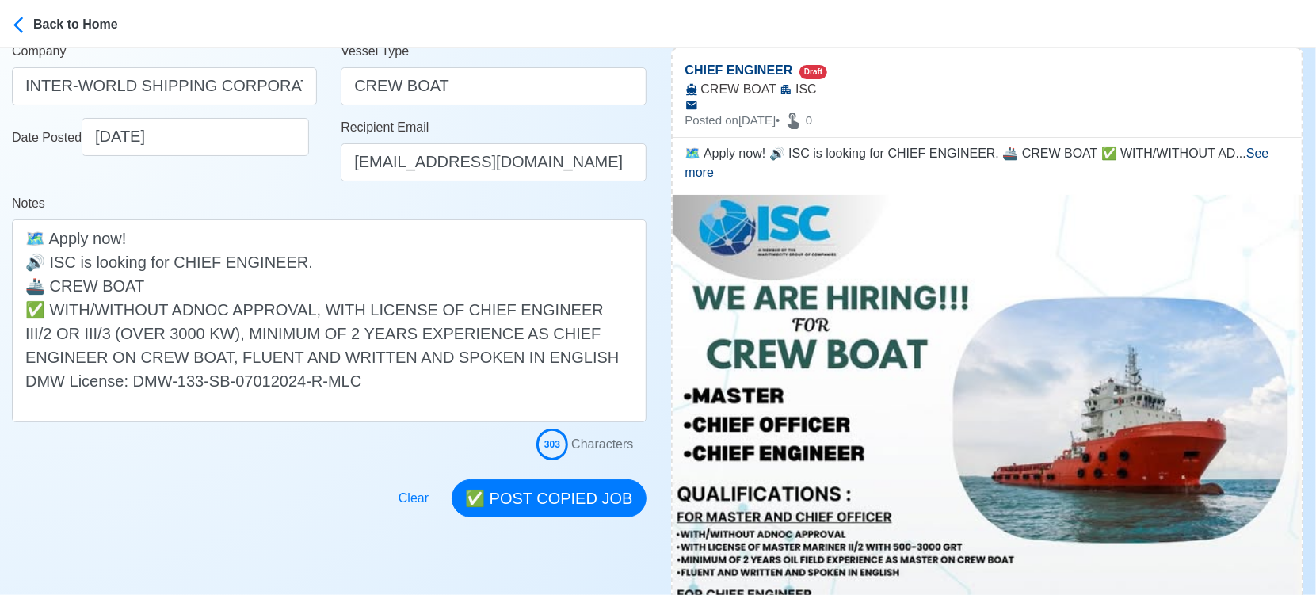
scroll to position [264, 0]
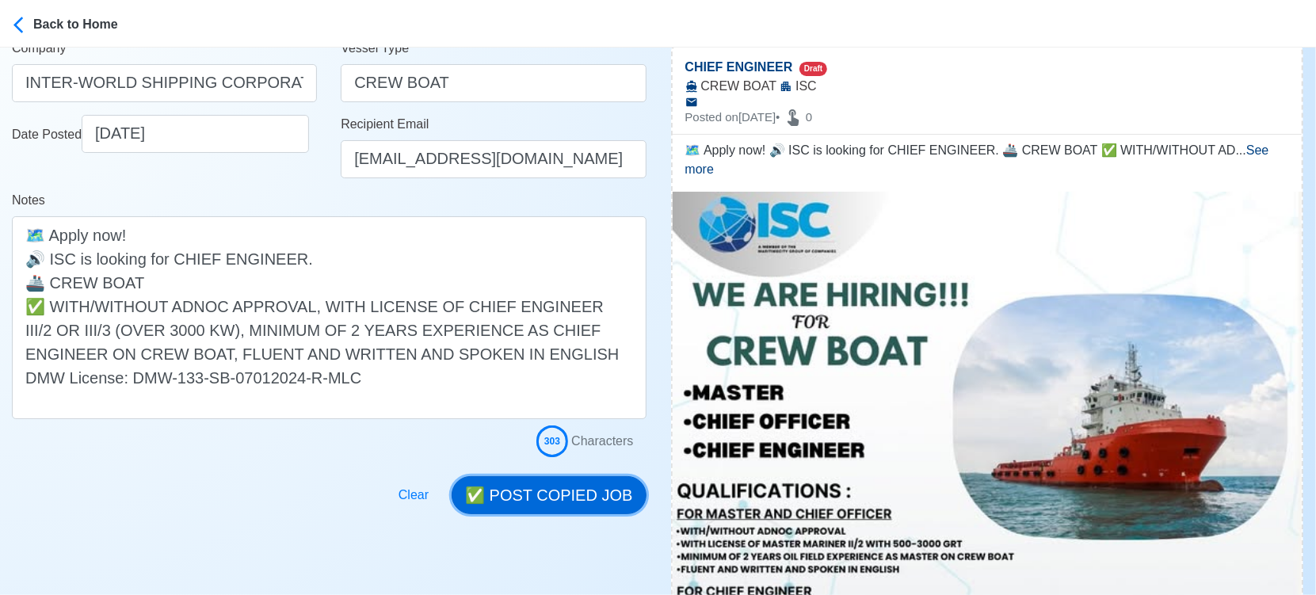
click at [594, 498] on button "✅ POST COPIED JOB" at bounding box center [549, 495] width 194 height 38
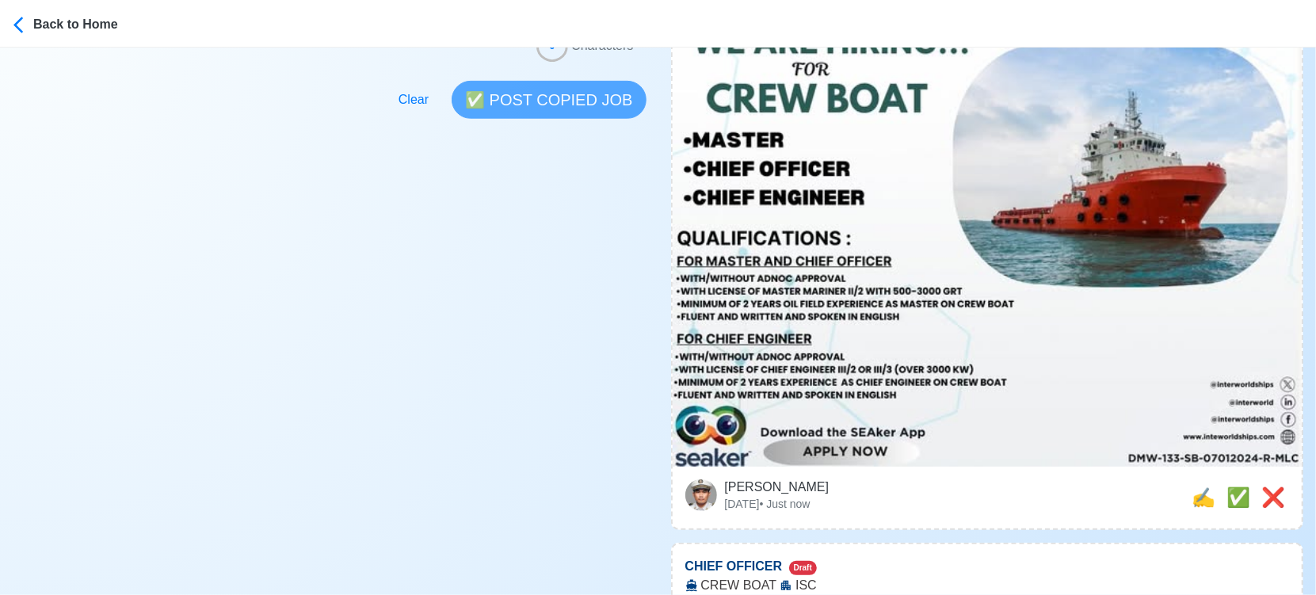
scroll to position [528, 0]
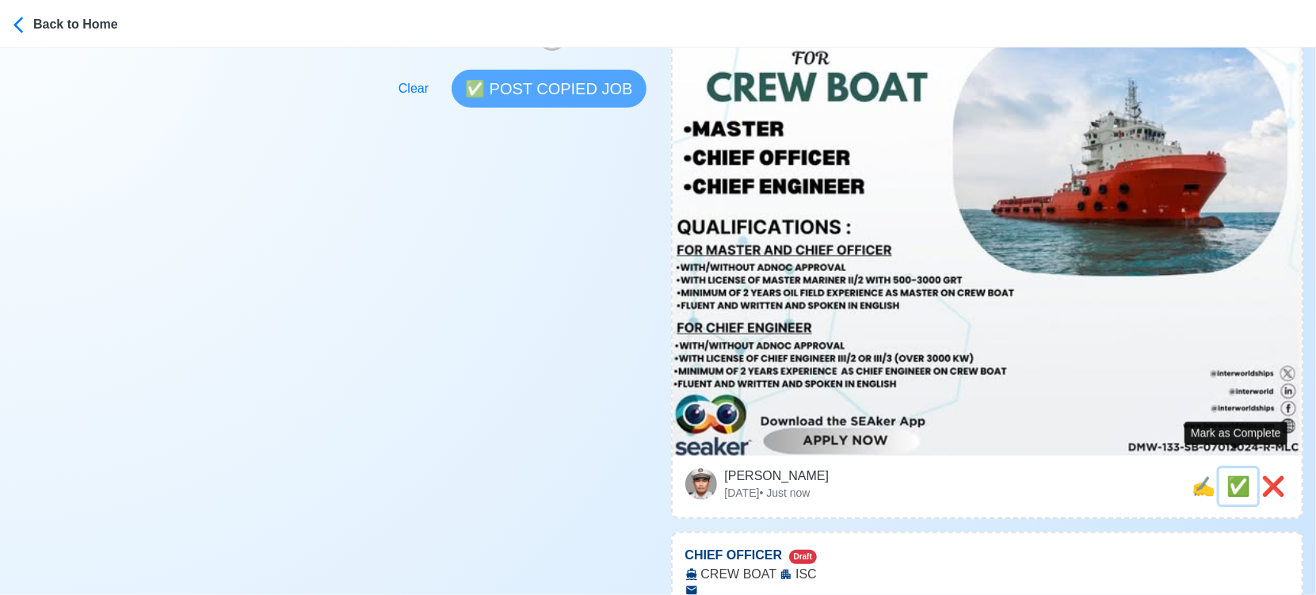
click at [1235, 476] on span "✅" at bounding box center [1239, 485] width 24 height 21
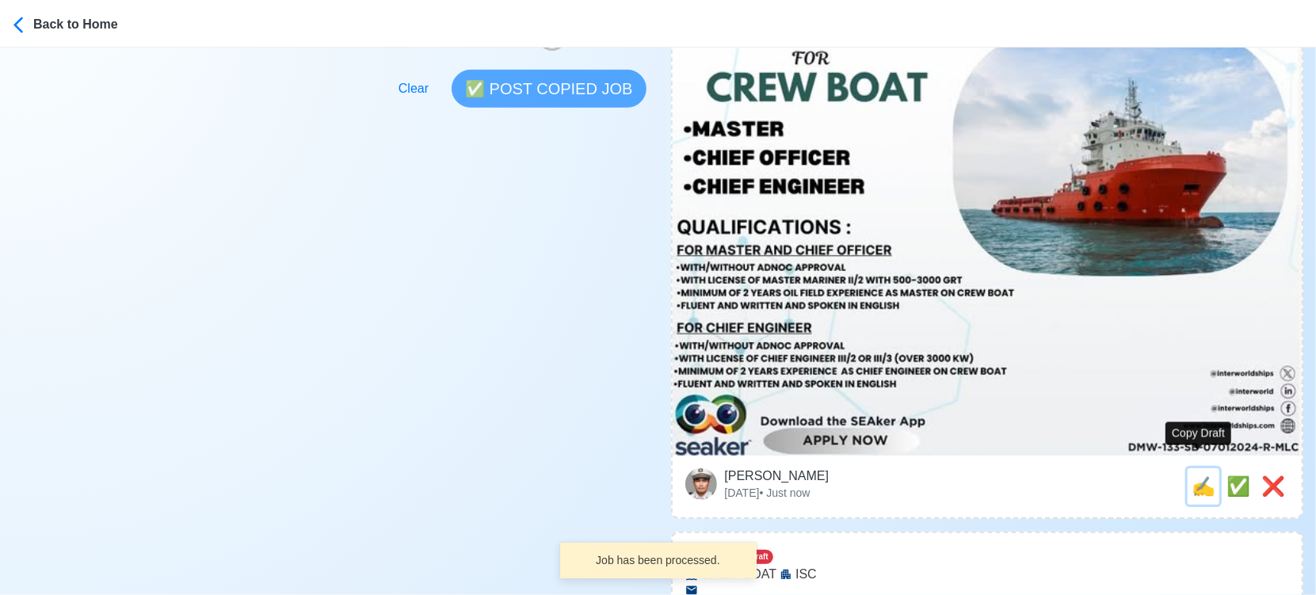
click at [1195, 475] on span "✍️" at bounding box center [1204, 485] width 24 height 21
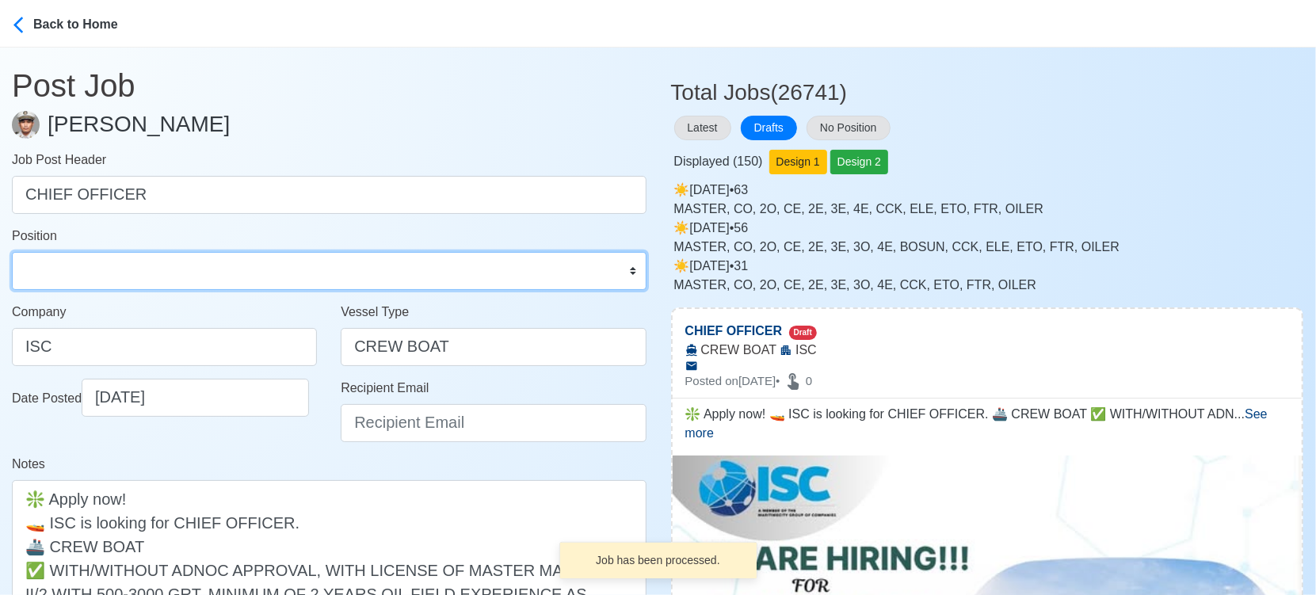
click at [253, 273] on select "Master Chief Officer 2nd Officer 3rd Officer Junior Officer Chief Engineer 2nd …" at bounding box center [329, 271] width 635 height 38
click at [12, 252] on select "Master Chief Officer 2nd Officer 3rd Officer Junior Officer Chief Engineer 2nd …" at bounding box center [329, 271] width 635 height 38
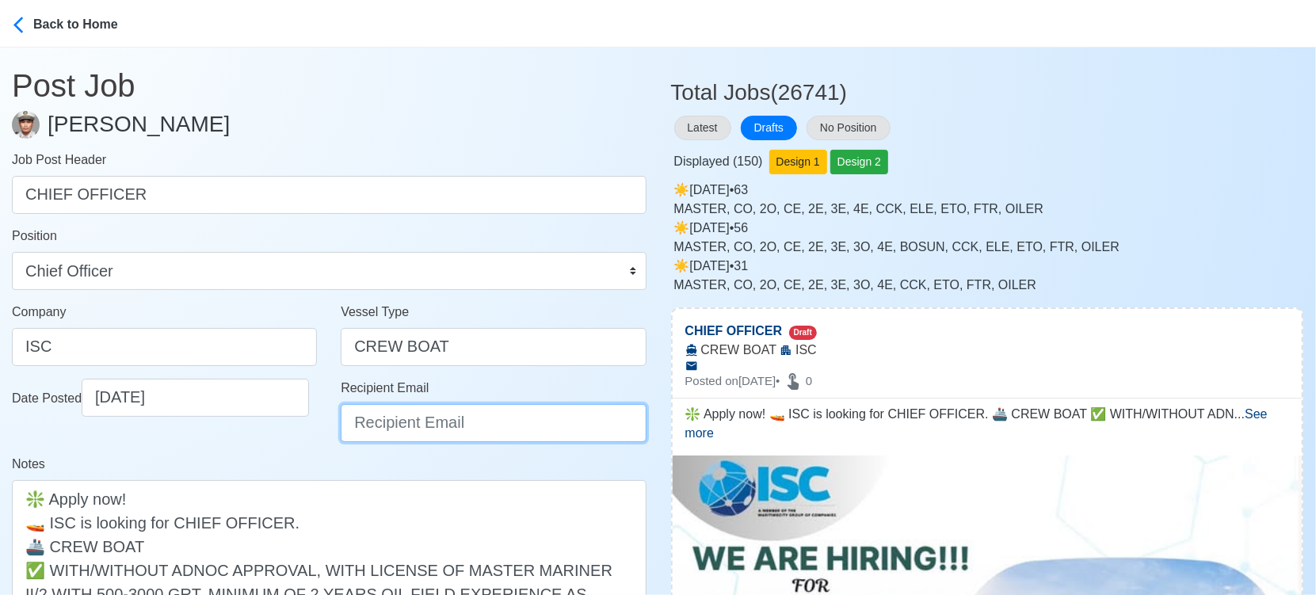
click at [440, 423] on input "Recipient Email" at bounding box center [493, 423] width 305 height 38
paste input "[EMAIL_ADDRESS][DOMAIN_NAME]"
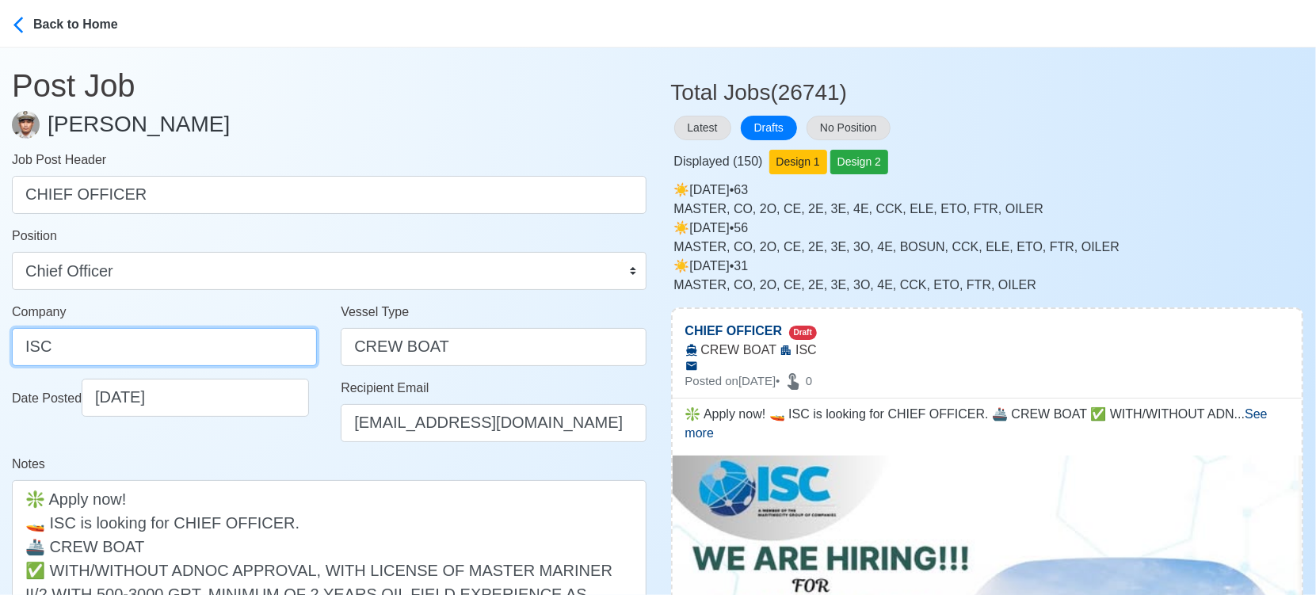
click at [141, 351] on input "ISC" at bounding box center [164, 347] width 305 height 38
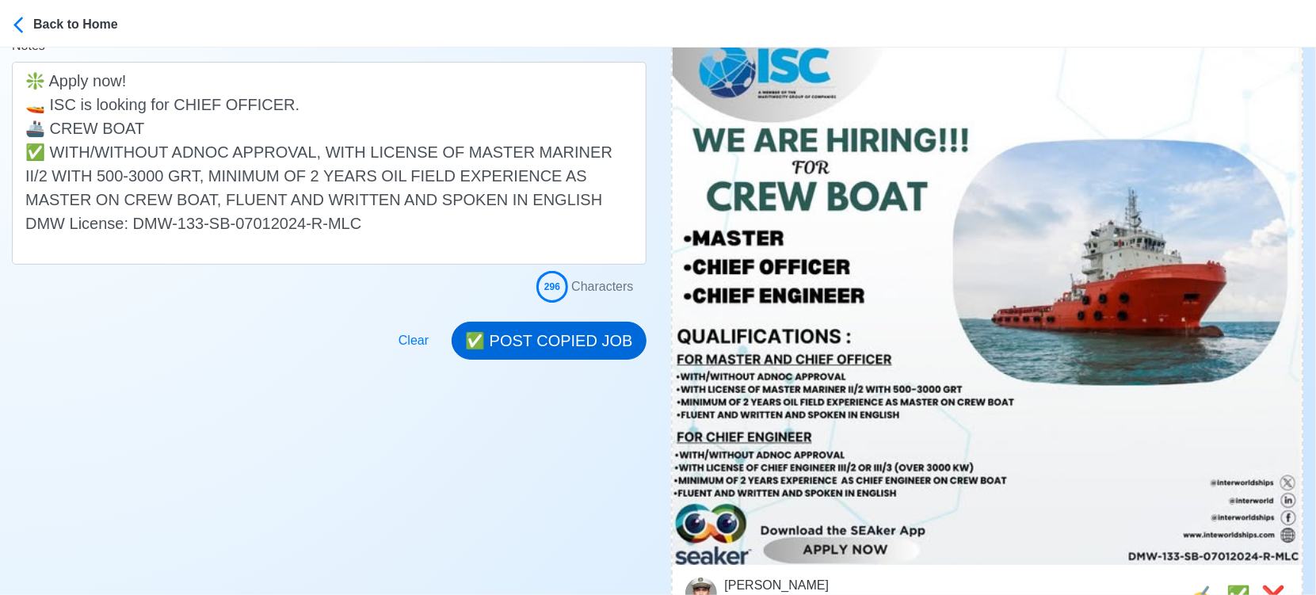
scroll to position [440, 0]
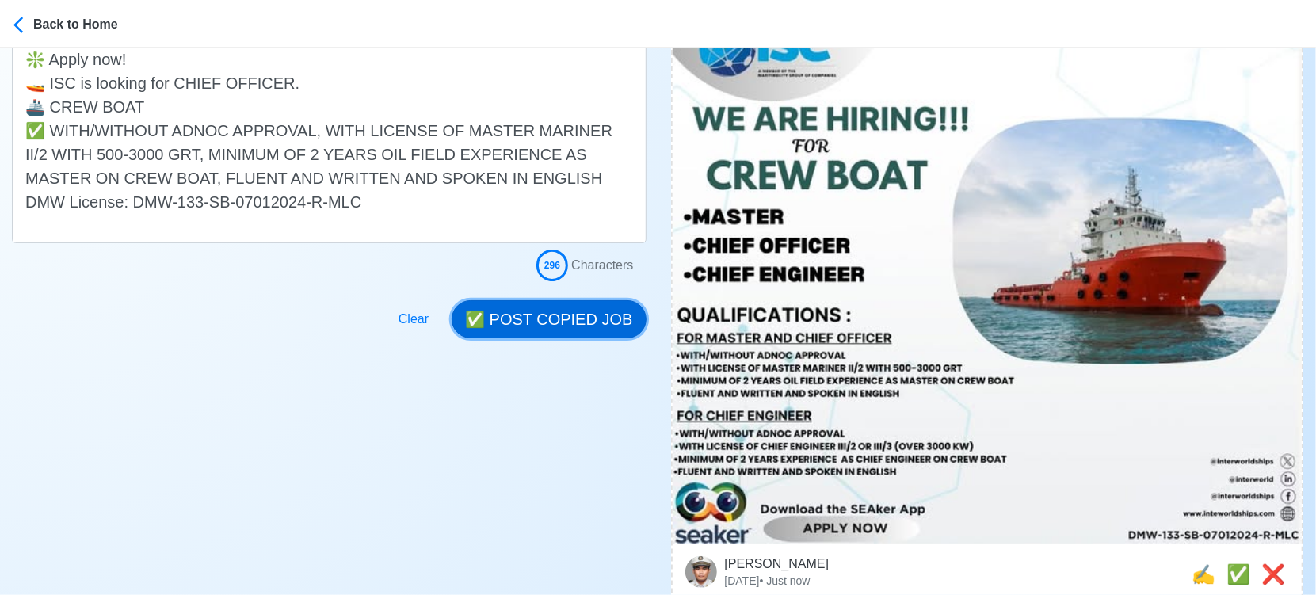
click at [587, 334] on button "✅ POST COPIED JOB" at bounding box center [549, 319] width 194 height 38
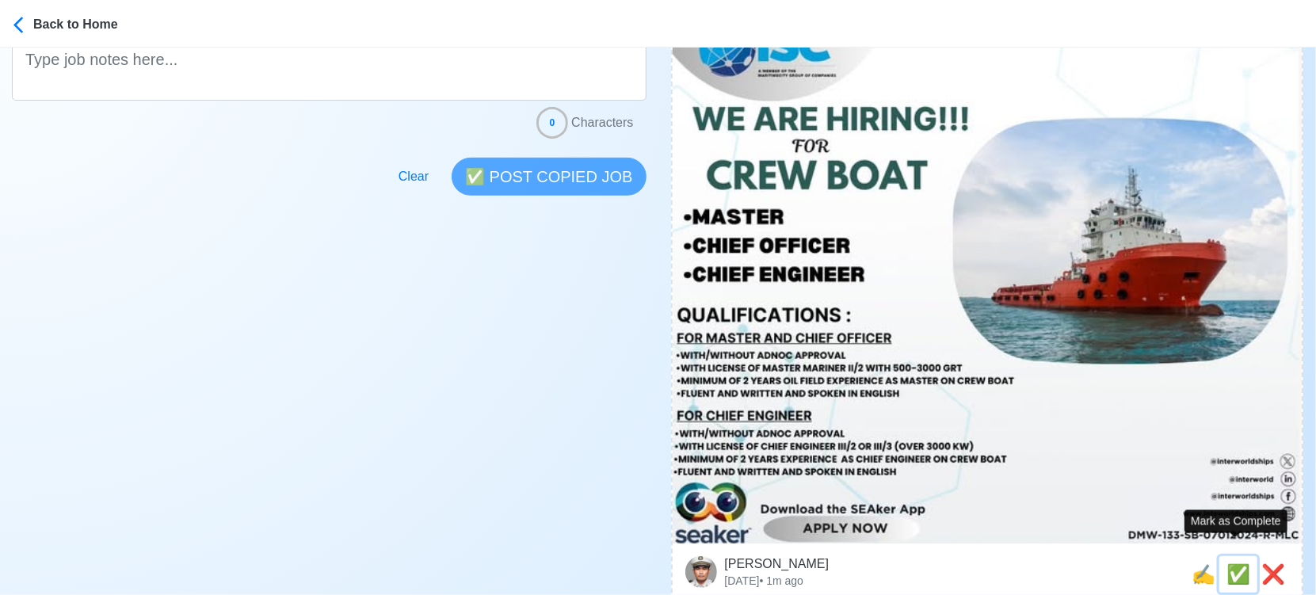
click at [1234, 563] on span "✅" at bounding box center [1239, 573] width 24 height 21
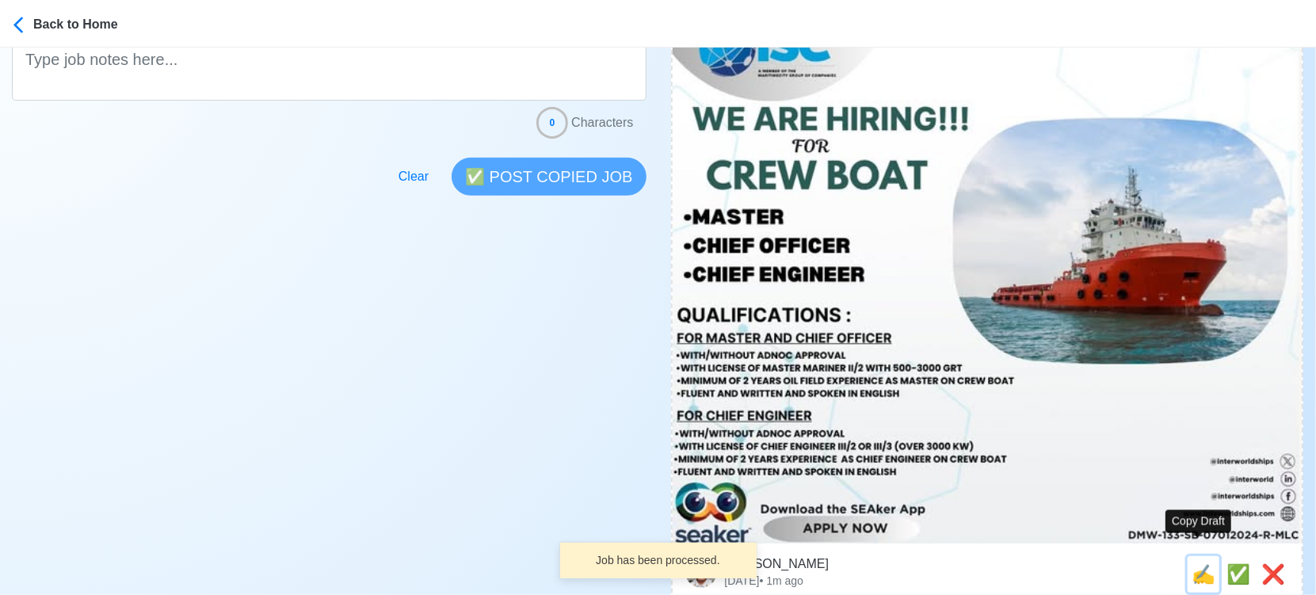
drag, startPoint x: 1201, startPoint y: 557, endPoint x: 949, endPoint y: 510, distance: 257.2
click at [1200, 563] on span "✍️" at bounding box center [1204, 573] width 24 height 21
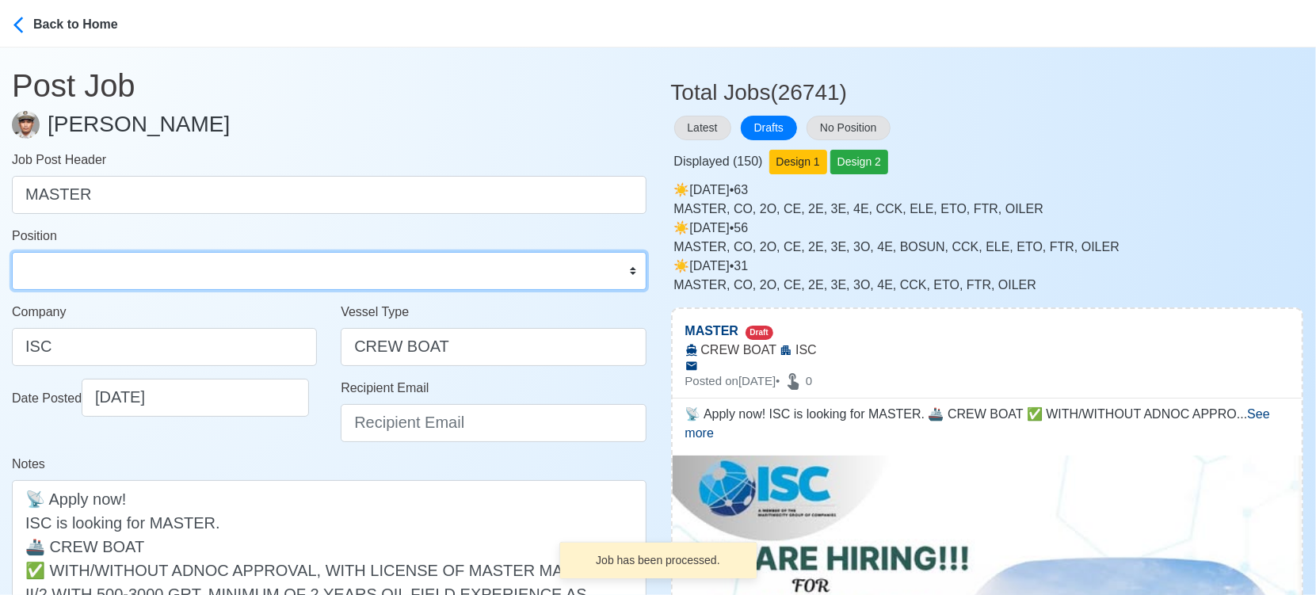
click at [120, 276] on select "Master Chief Officer 2nd Officer 3rd Officer Junior Officer Chief Engineer 2nd …" at bounding box center [329, 271] width 635 height 38
click at [12, 252] on select "Master Chief Officer 2nd Officer 3rd Officer Junior Officer Chief Engineer 2nd …" at bounding box center [329, 271] width 635 height 38
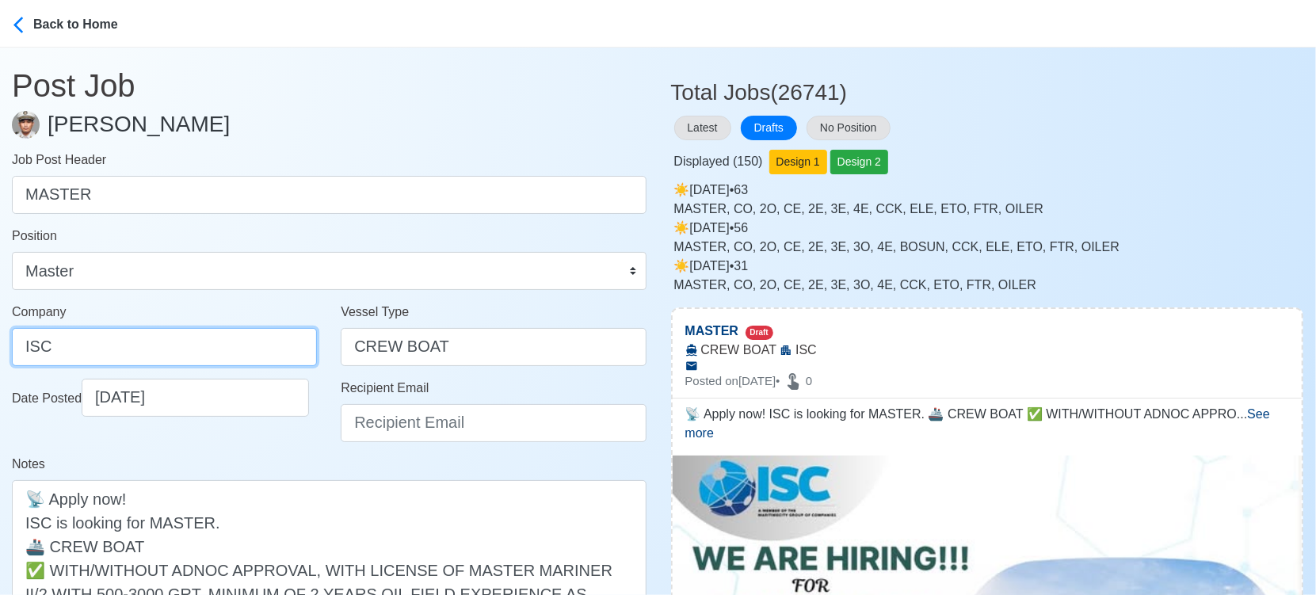
drag, startPoint x: 114, startPoint y: 338, endPoint x: -17, endPoint y: 339, distance: 131.6
click at [0, 339] on html "Back to Home Post Job Jeyner Gil Job Post Header MASTER Position Master Chief O…" at bounding box center [658, 297] width 1316 height 595
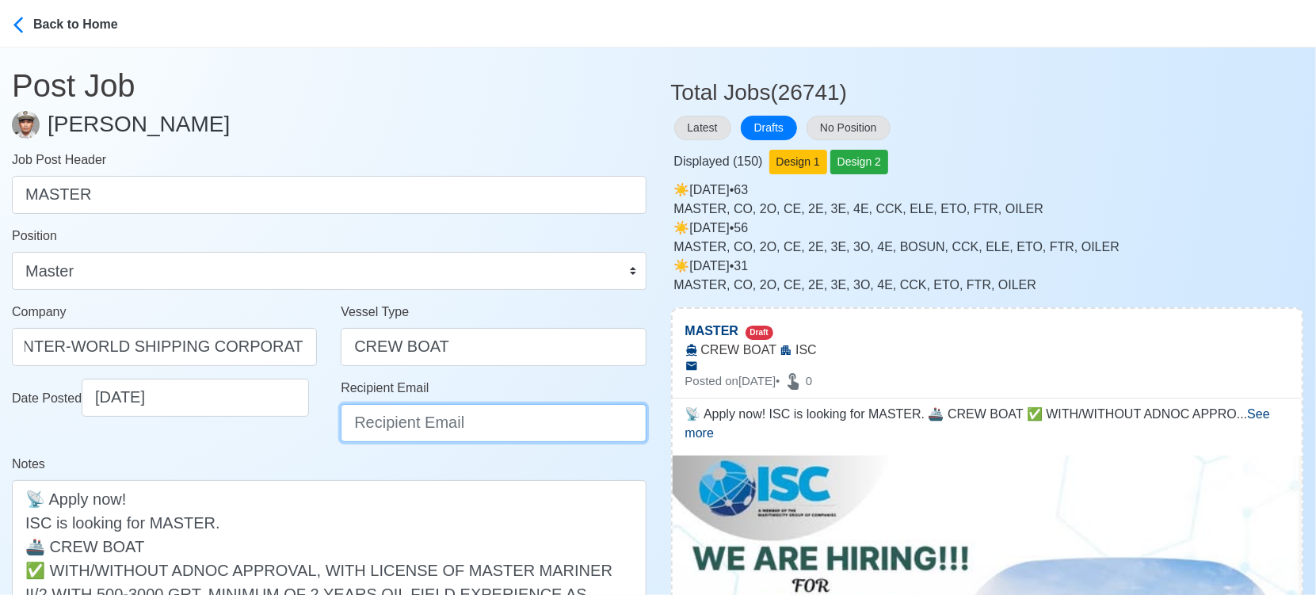
click at [452, 425] on input "Recipient Email" at bounding box center [493, 423] width 305 height 38
paste input "[EMAIL_ADDRESS][DOMAIN_NAME]"
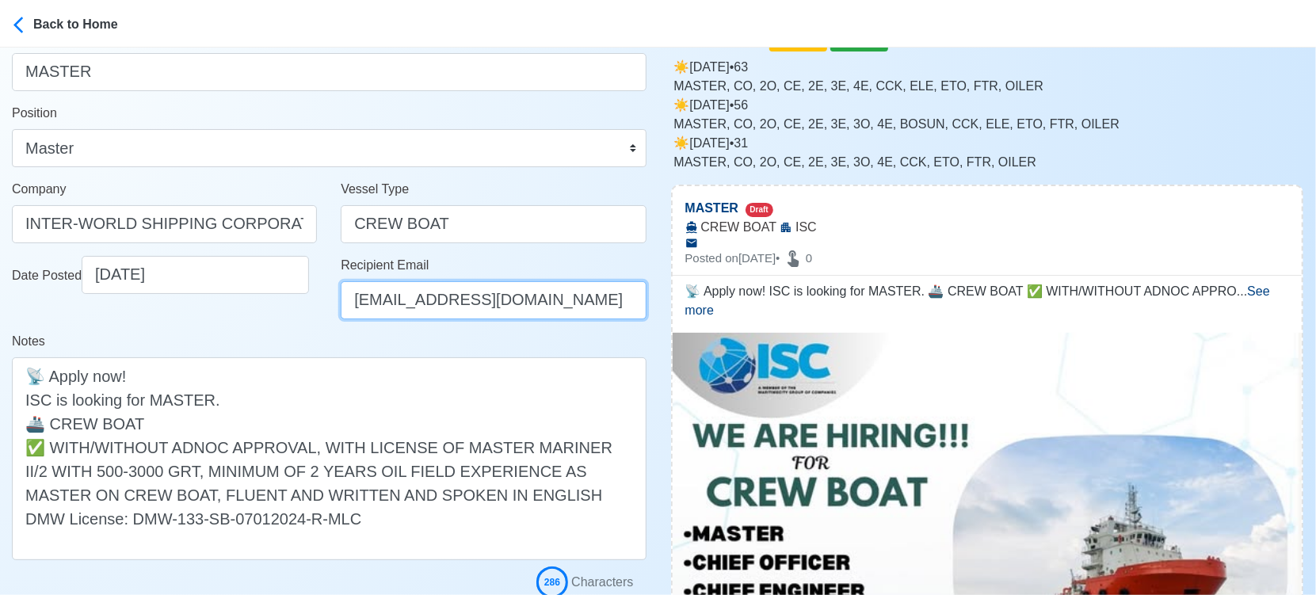
scroll to position [264, 0]
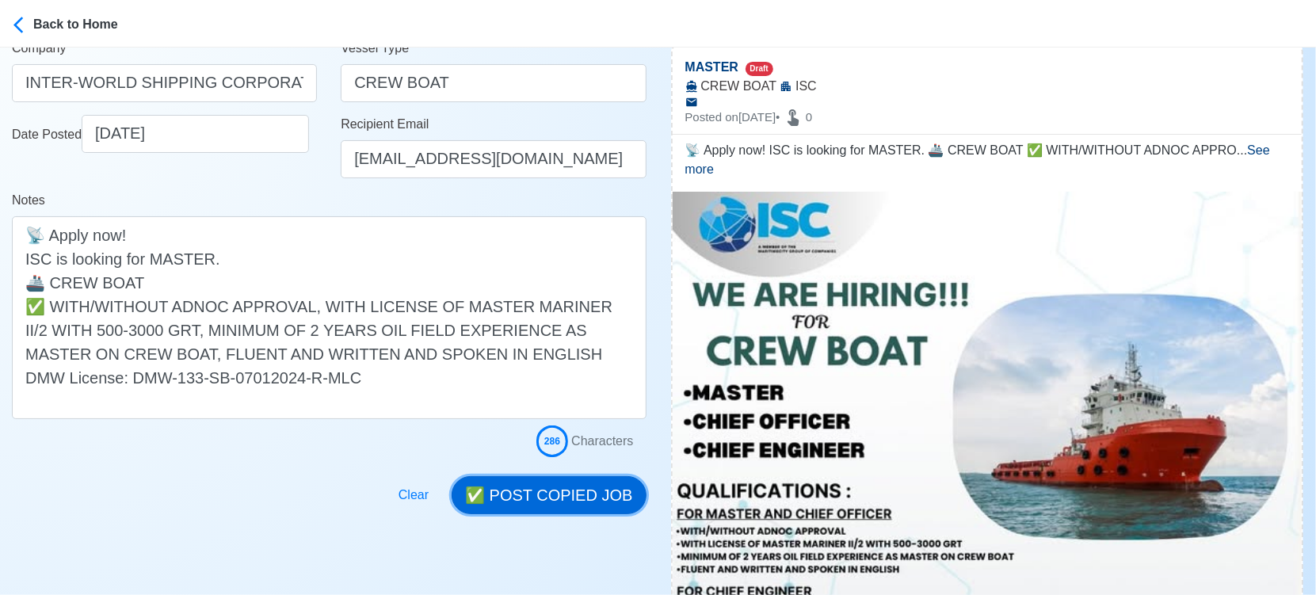
click at [567, 495] on button "✅ POST COPIED JOB" at bounding box center [549, 495] width 194 height 38
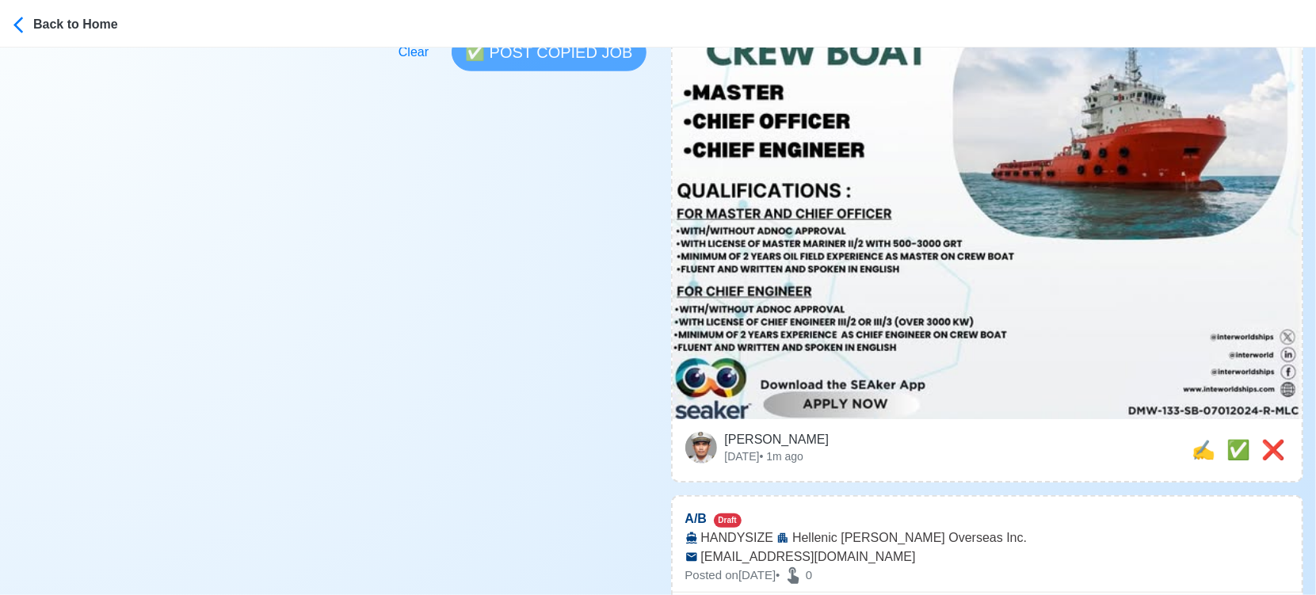
scroll to position [616, 0]
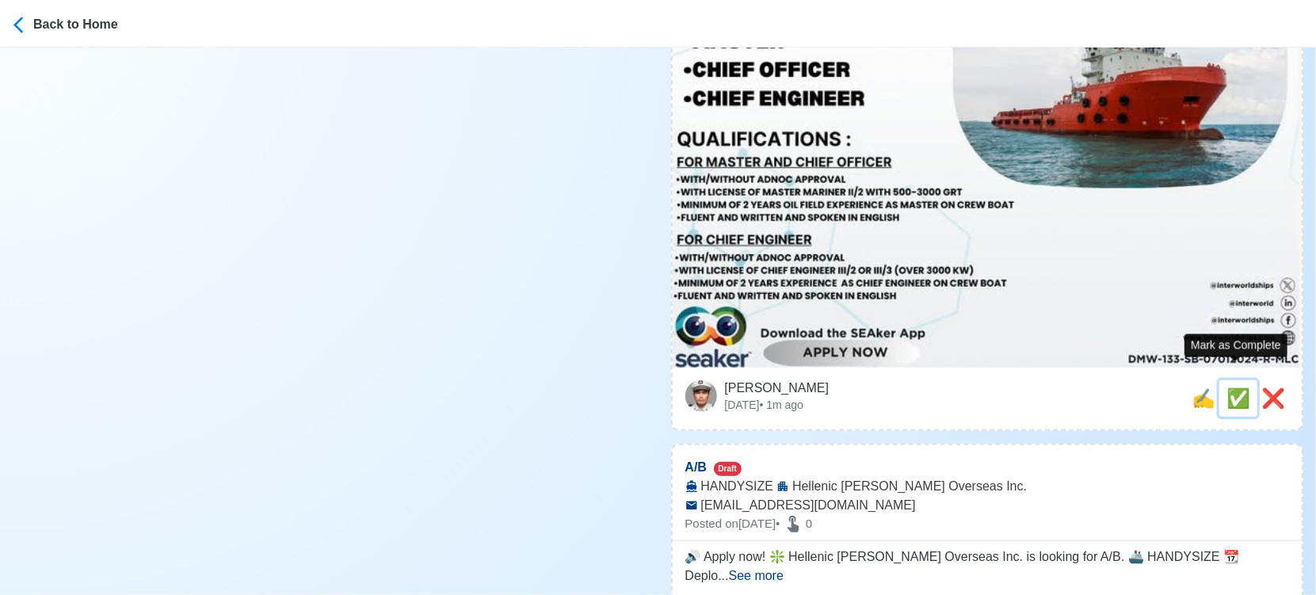
click at [1235, 388] on span "✅" at bounding box center [1239, 398] width 24 height 21
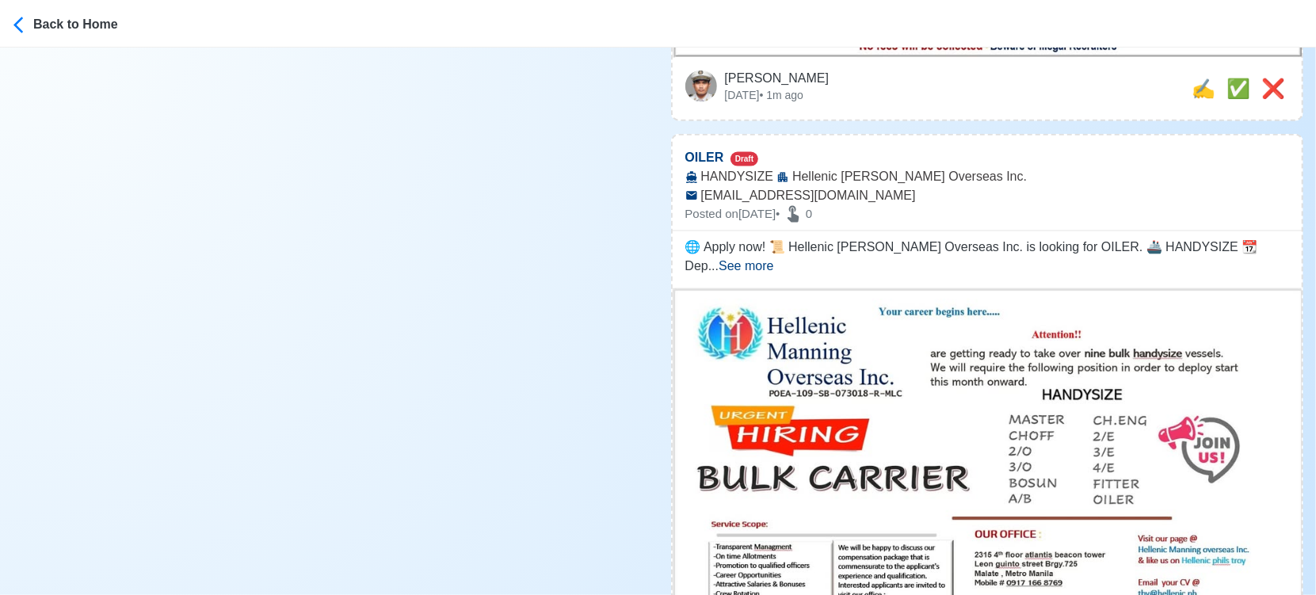
scroll to position [1496, 0]
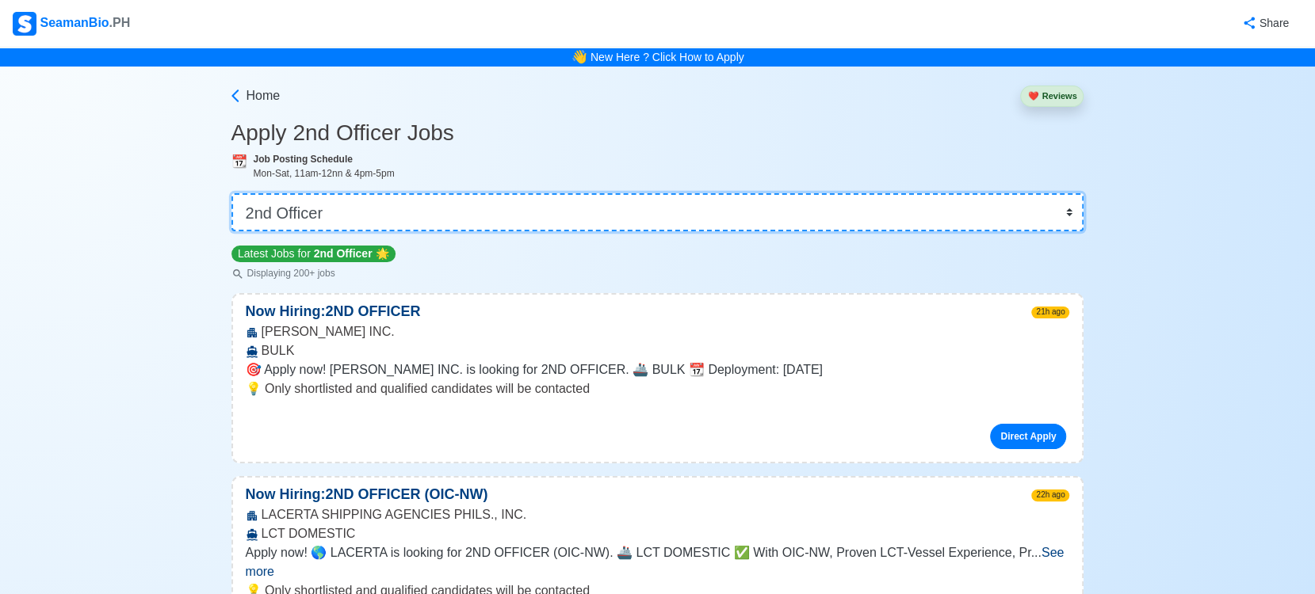
click at [876, 209] on select "👉 Select Rank or Position Master Chief Officer 2nd Officer 3rd Officer Junior O…" at bounding box center [657, 212] width 853 height 38
click at [233, 193] on select "👉 Select Rank or Position Master Chief Officer 2nd Officer 3rd Officer Junior O…" at bounding box center [657, 212] width 853 height 38
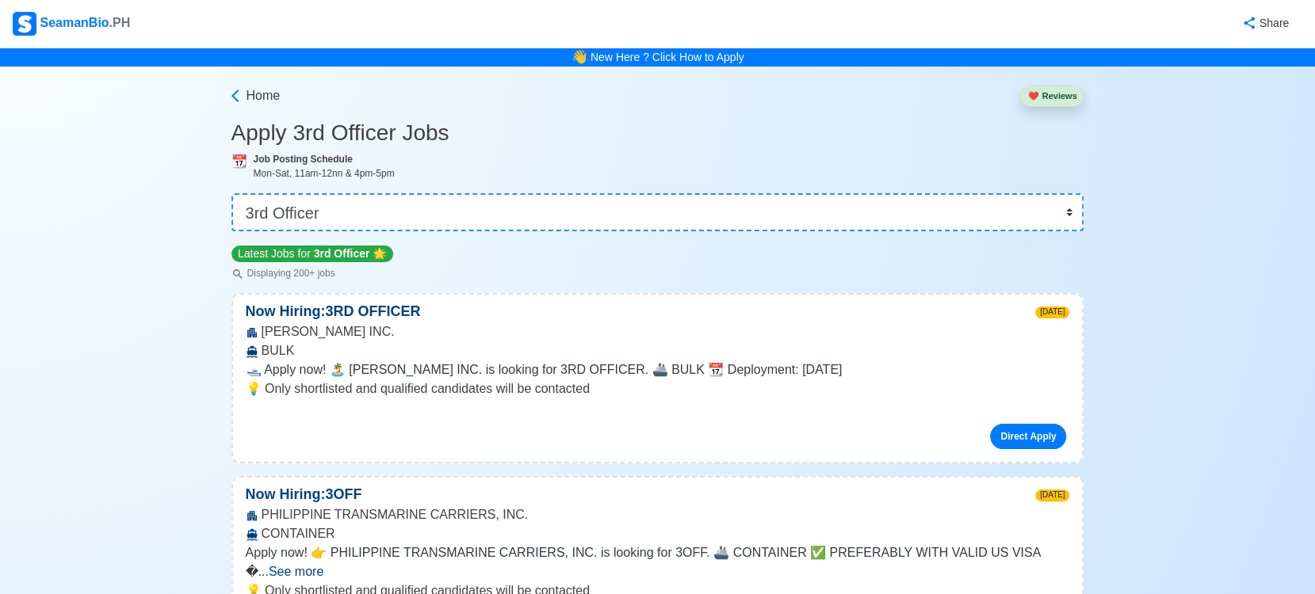
click at [989, 139] on h3 "Apply 3rd Officer Jobs" at bounding box center [657, 133] width 853 height 27
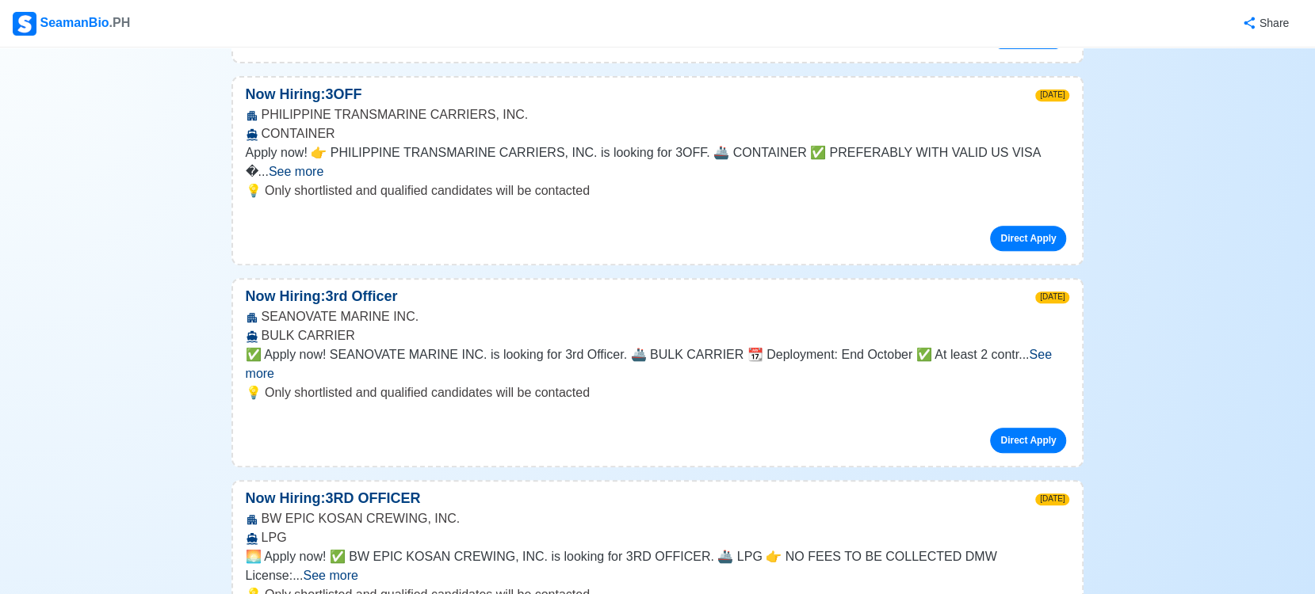
click at [983, 139] on div "PHILIPPINE TRANSMARINE CARRIERS, INC. CONTAINER" at bounding box center [658, 124] width 850 height 38
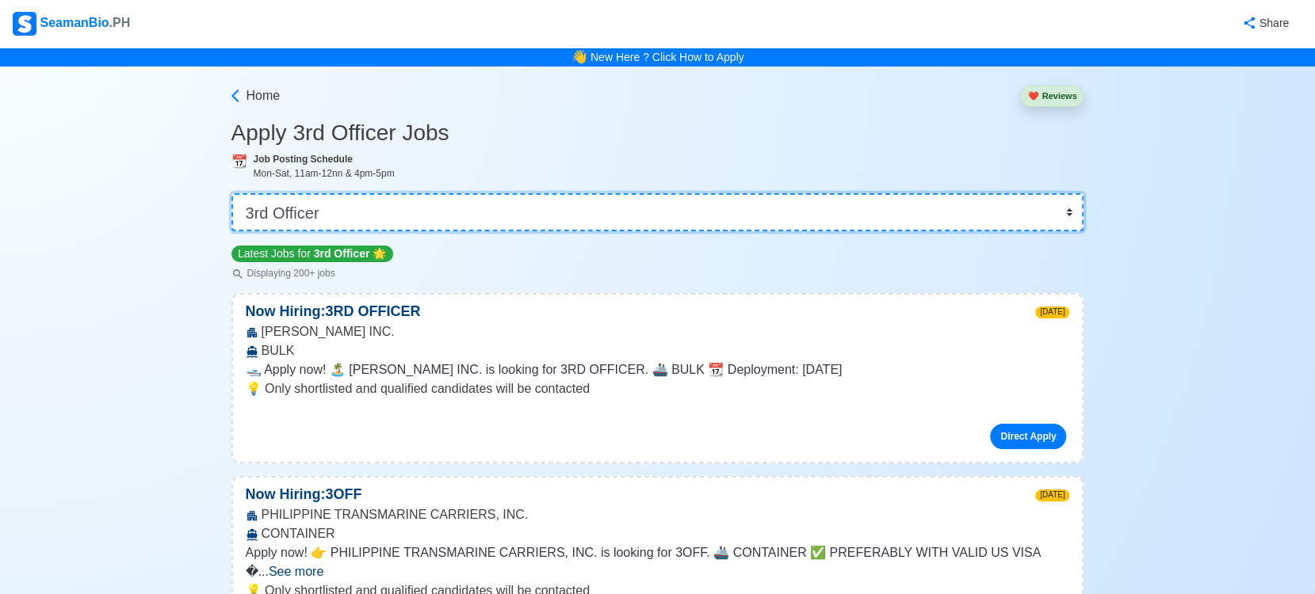
click at [853, 213] on select "👉 Select Rank or Position Master Chief Officer 2nd Officer 3rd Officer Junior O…" at bounding box center [657, 212] width 853 height 38
click at [233, 193] on select "👉 Select Rank or Position Master Chief Officer 2nd Officer 3rd Officer Junior O…" at bounding box center [657, 212] width 853 height 38
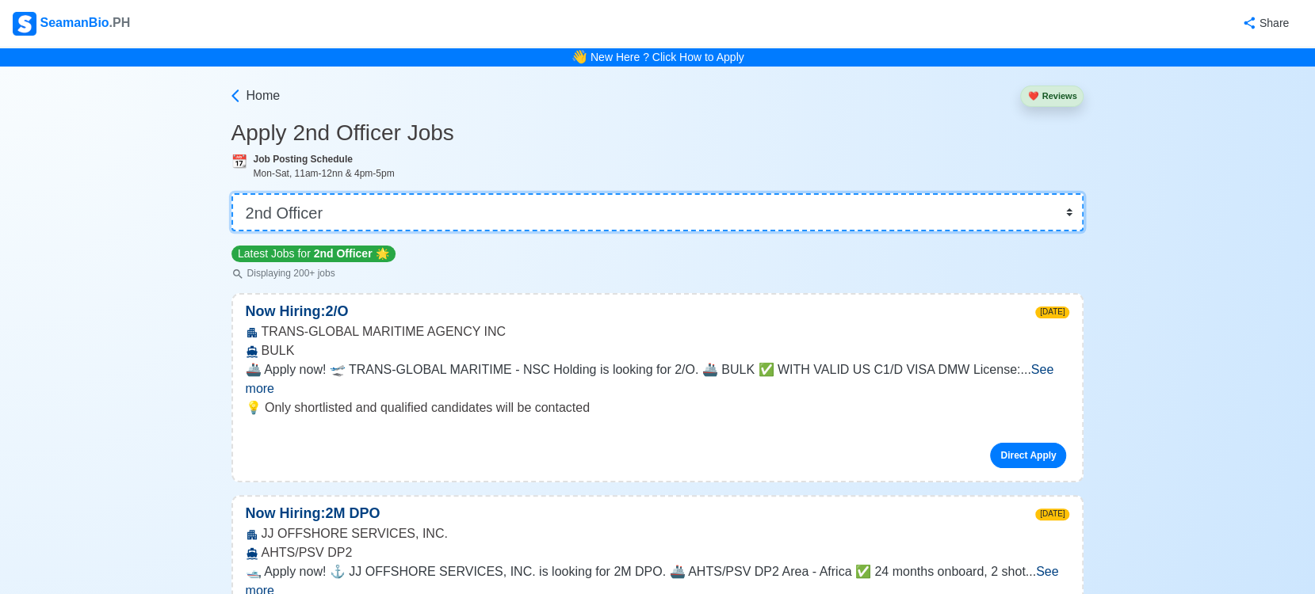
click at [647, 211] on select "👉 Select Rank or Position Master Chief Officer 2nd Officer 3rd Officer Junior O…" at bounding box center [657, 212] width 853 height 38
click at [233, 193] on select "👉 Select Rank or Position Master Chief Officer 2nd Officer 3rd Officer Junior O…" at bounding box center [657, 212] width 853 height 38
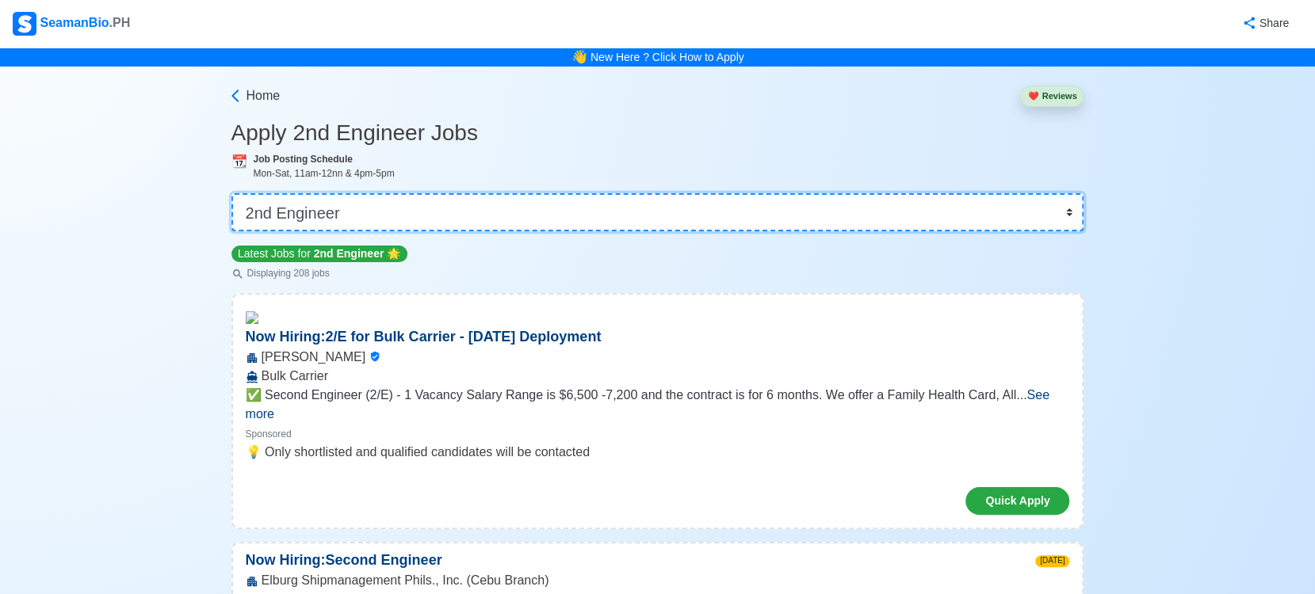
click at [873, 204] on select "👉 Select Rank or Position Master Chief Officer 2nd Officer 3rd Officer Junior O…" at bounding box center [657, 212] width 853 height 38
click at [233, 193] on select "👉 Select Rank or Position Master Chief Officer 2nd Officer 3rd Officer Junior O…" at bounding box center [657, 212] width 853 height 38
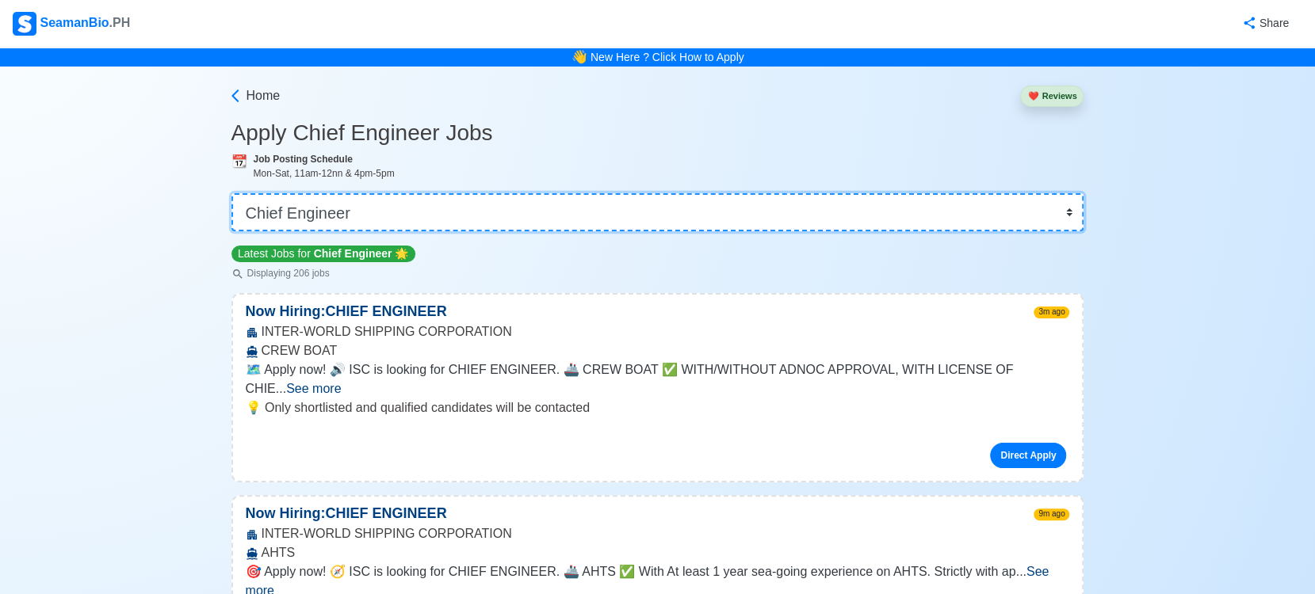
click at [559, 200] on select "👉 Select Rank or Position Master Chief Officer 2nd Officer 3rd Officer Junior O…" at bounding box center [657, 212] width 853 height 38
select select "Master"
click at [233, 193] on select "👉 Select Rank or Position Master Chief Officer 2nd Officer 3rd Officer Junior O…" at bounding box center [657, 212] width 853 height 38
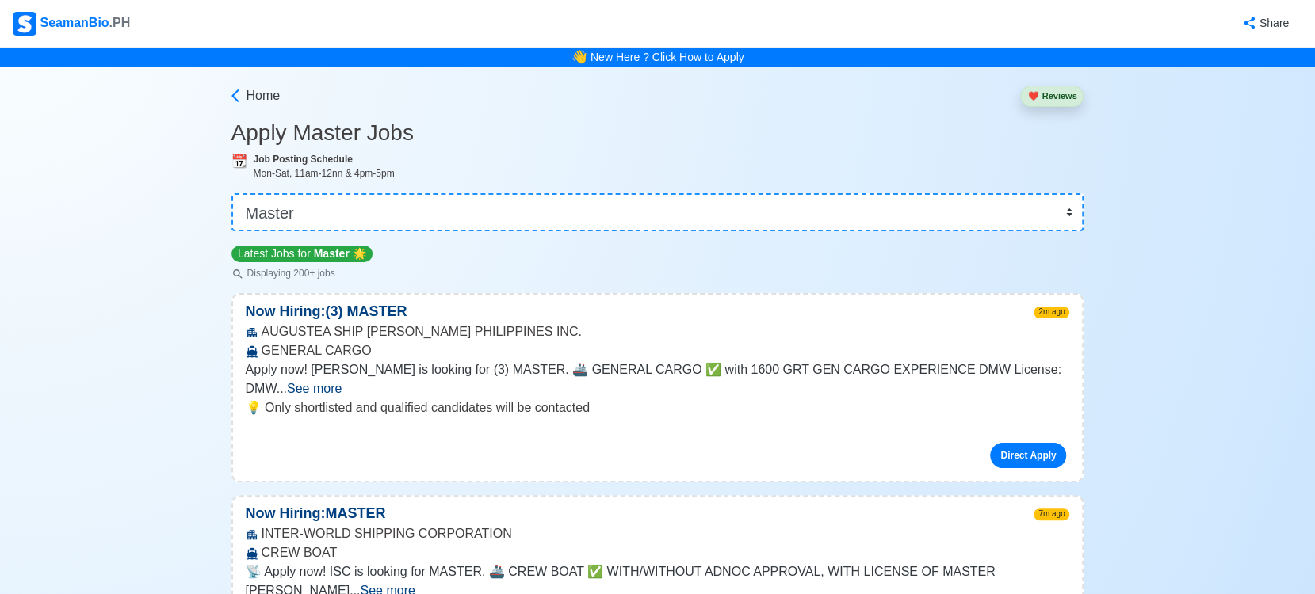
scroll to position [2043, 0]
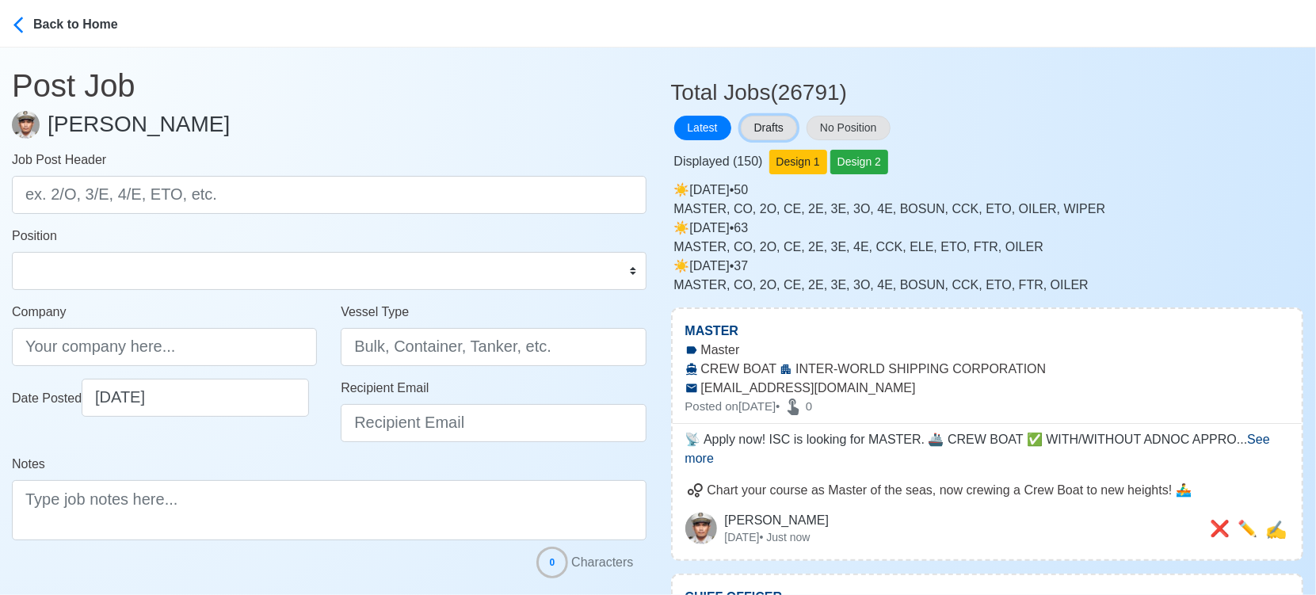
click at [766, 129] on button "Drafts" at bounding box center [769, 128] width 56 height 25
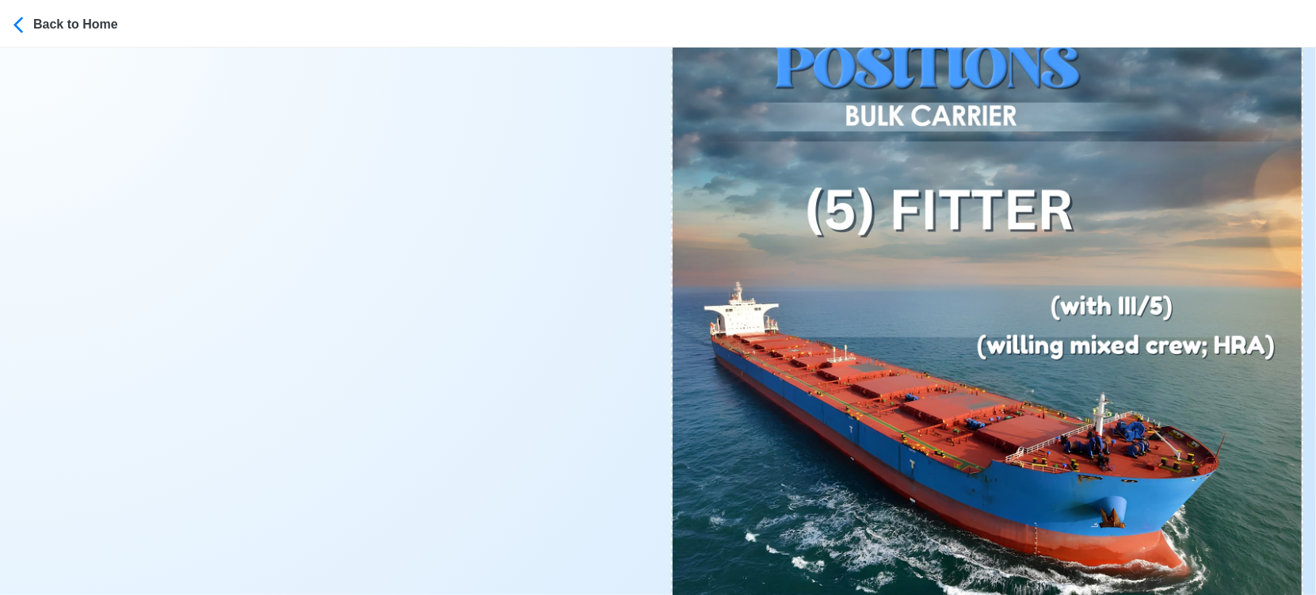
scroll to position [11799, 0]
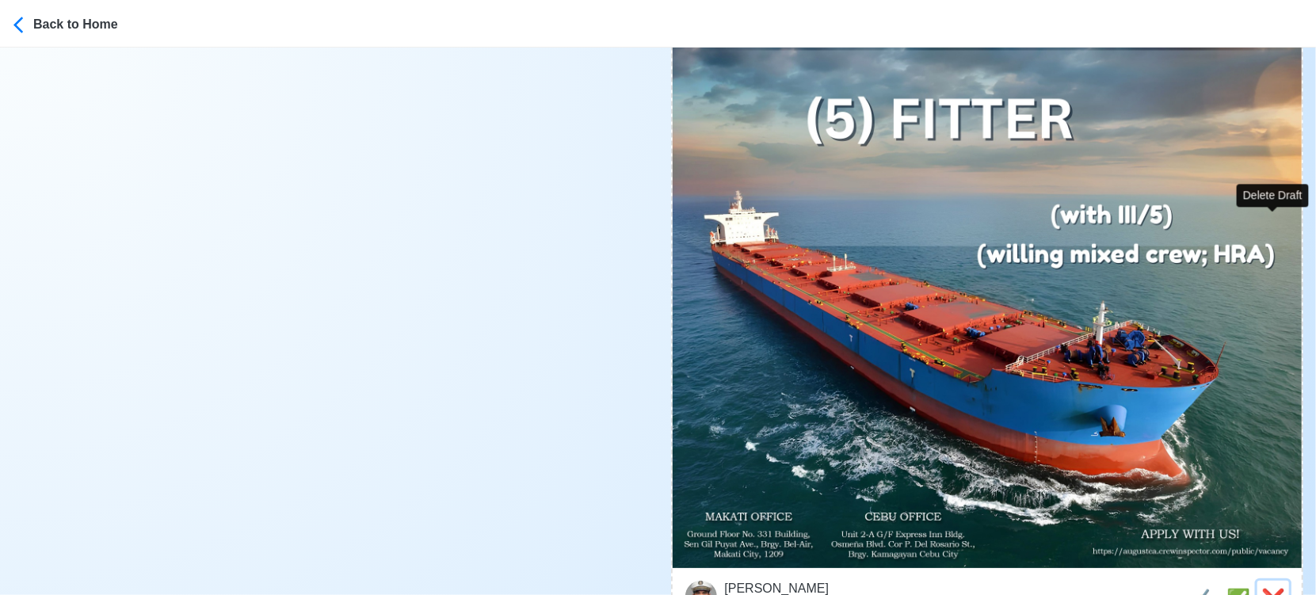
click at [1281, 588] on span "❌" at bounding box center [1274, 598] width 24 height 21
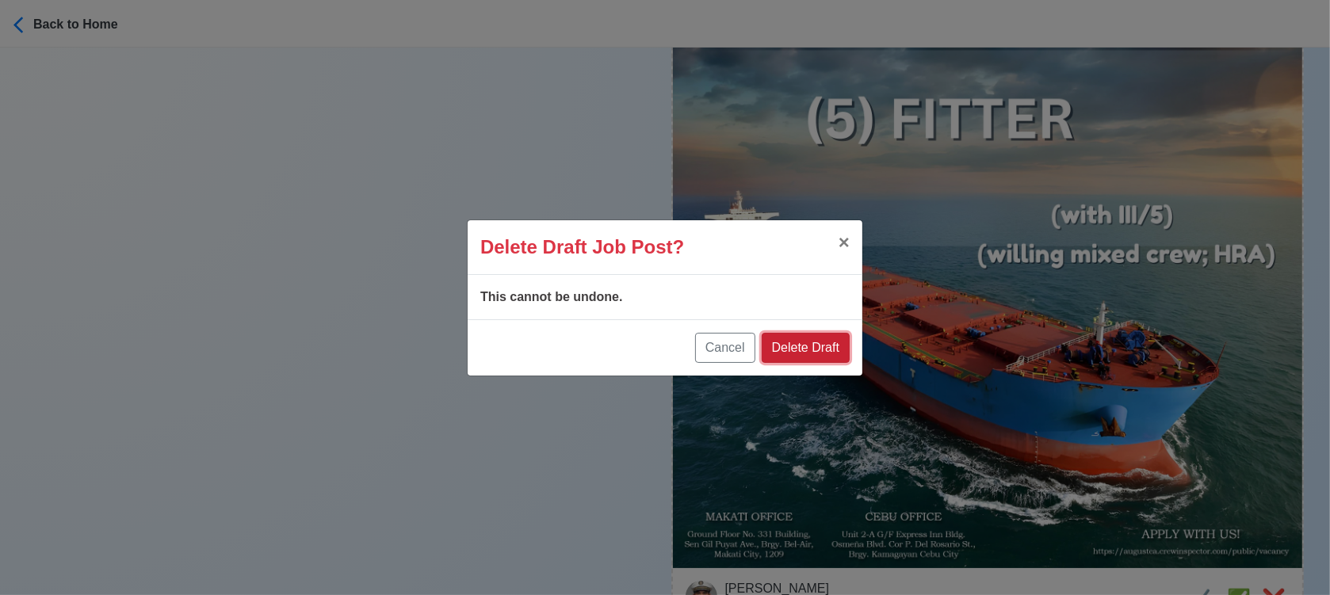
click at [830, 350] on button "Delete Draft" at bounding box center [806, 348] width 88 height 30
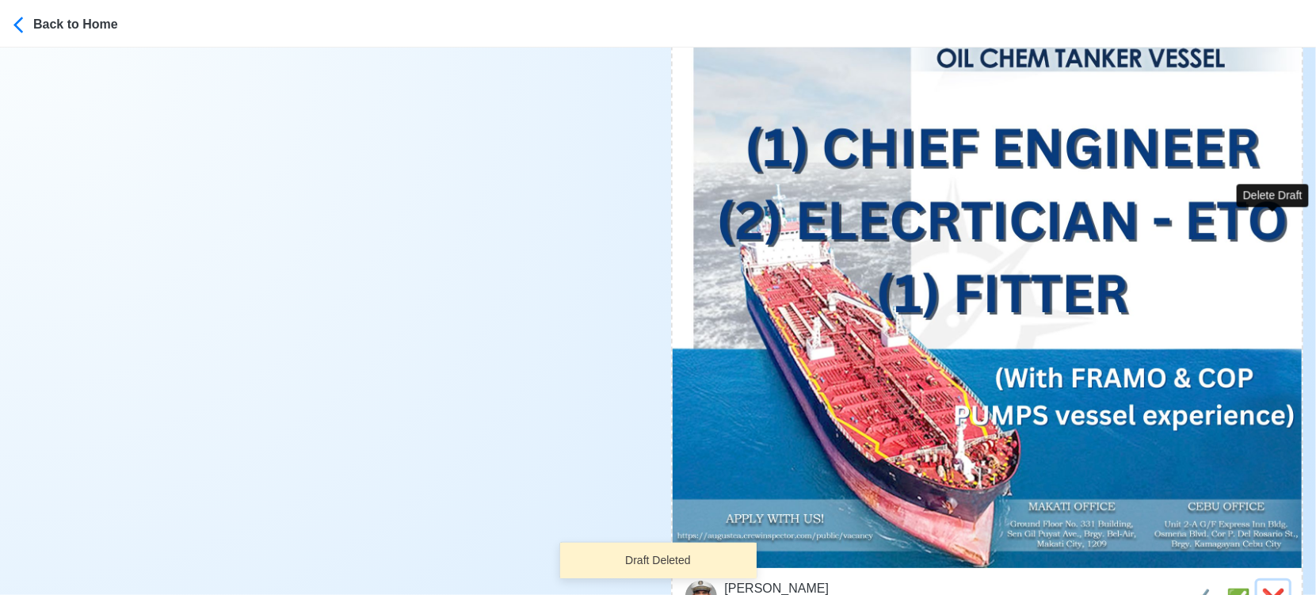
click at [1280, 588] on span "❌" at bounding box center [1274, 598] width 24 height 21
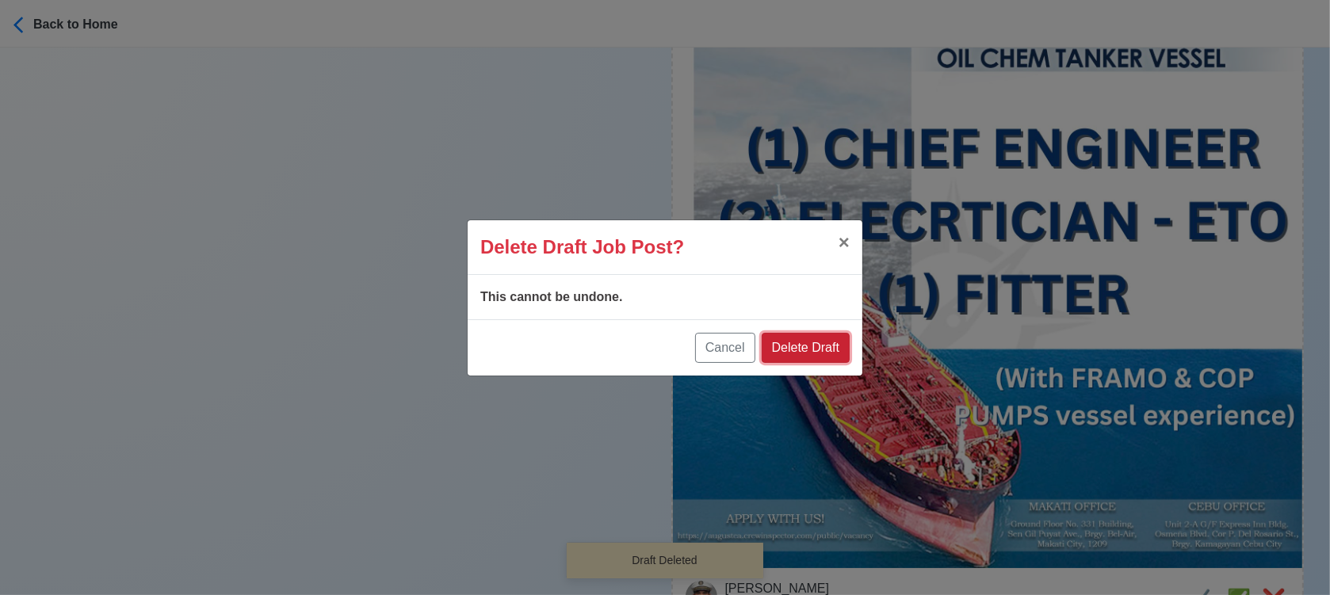
click at [797, 338] on button "Delete Draft" at bounding box center [806, 348] width 88 height 30
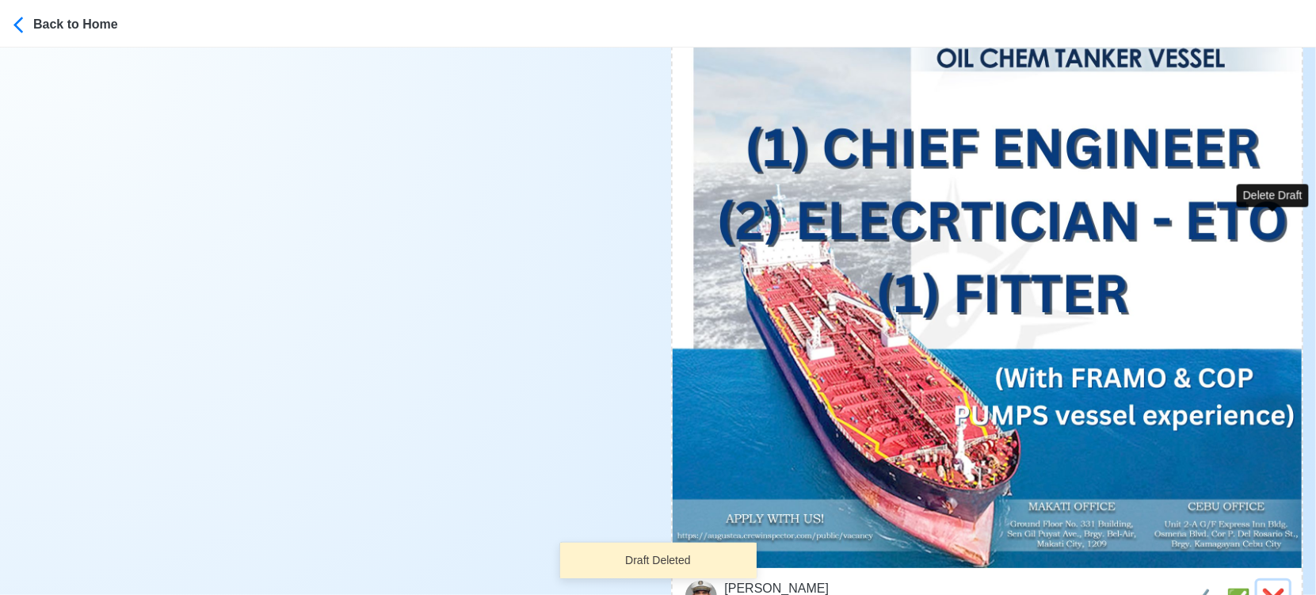
click at [1274, 588] on span "❌" at bounding box center [1274, 598] width 24 height 21
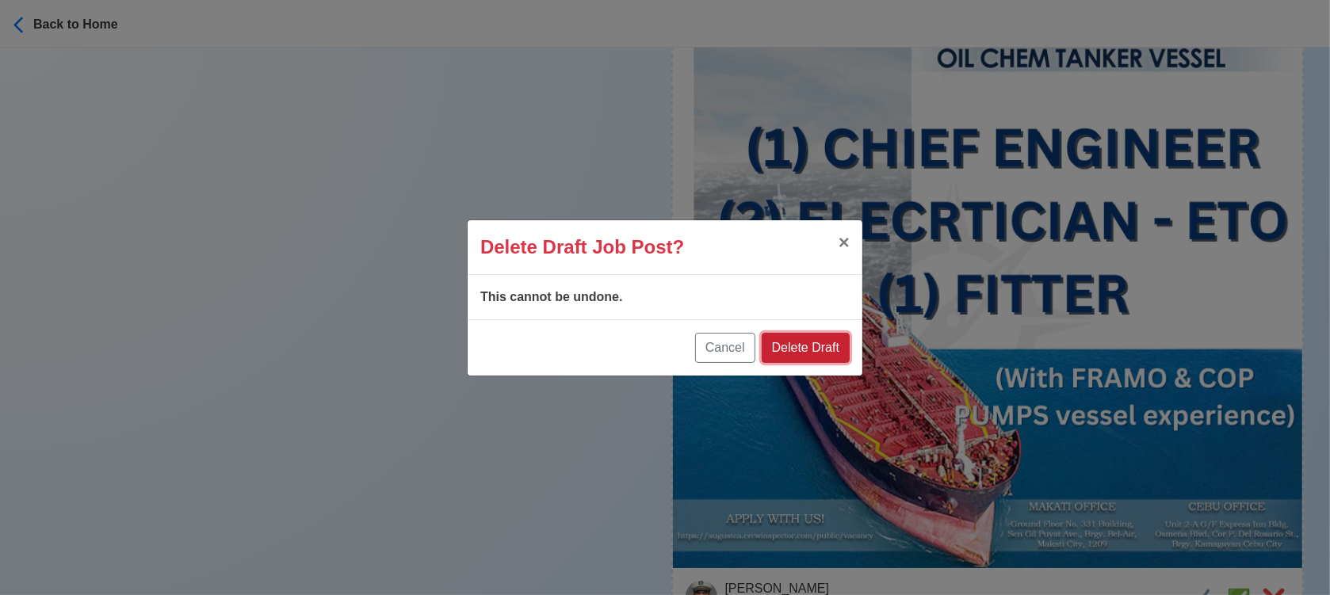
click at [825, 339] on button "Delete Draft" at bounding box center [806, 348] width 88 height 30
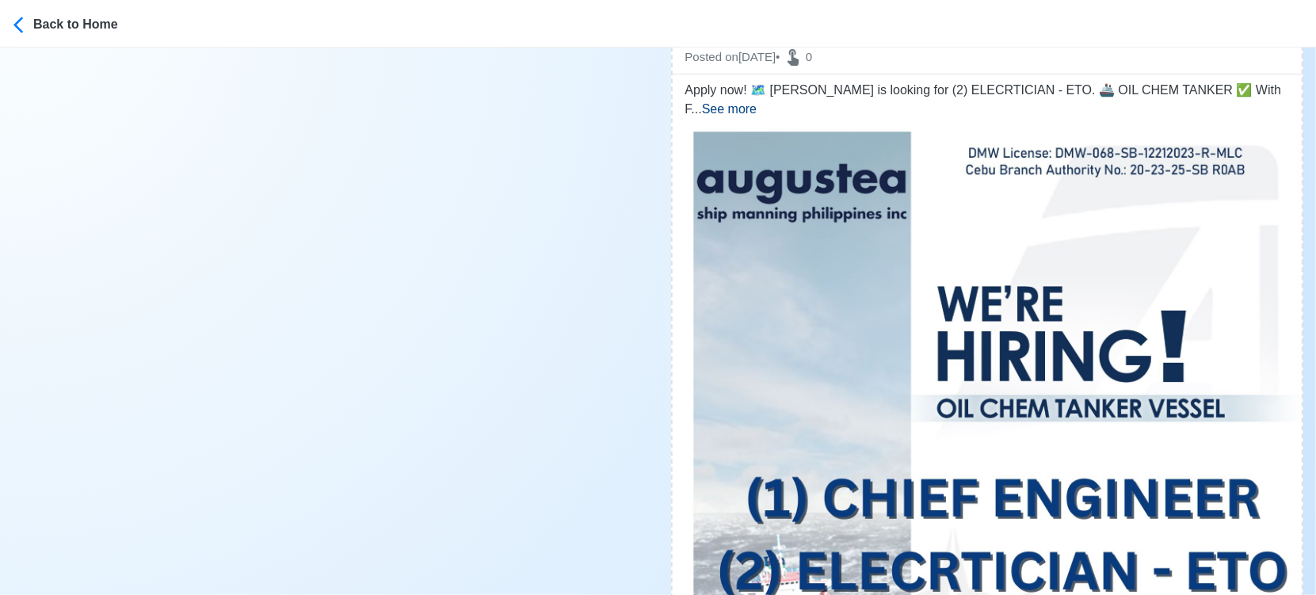
scroll to position [11711, 0]
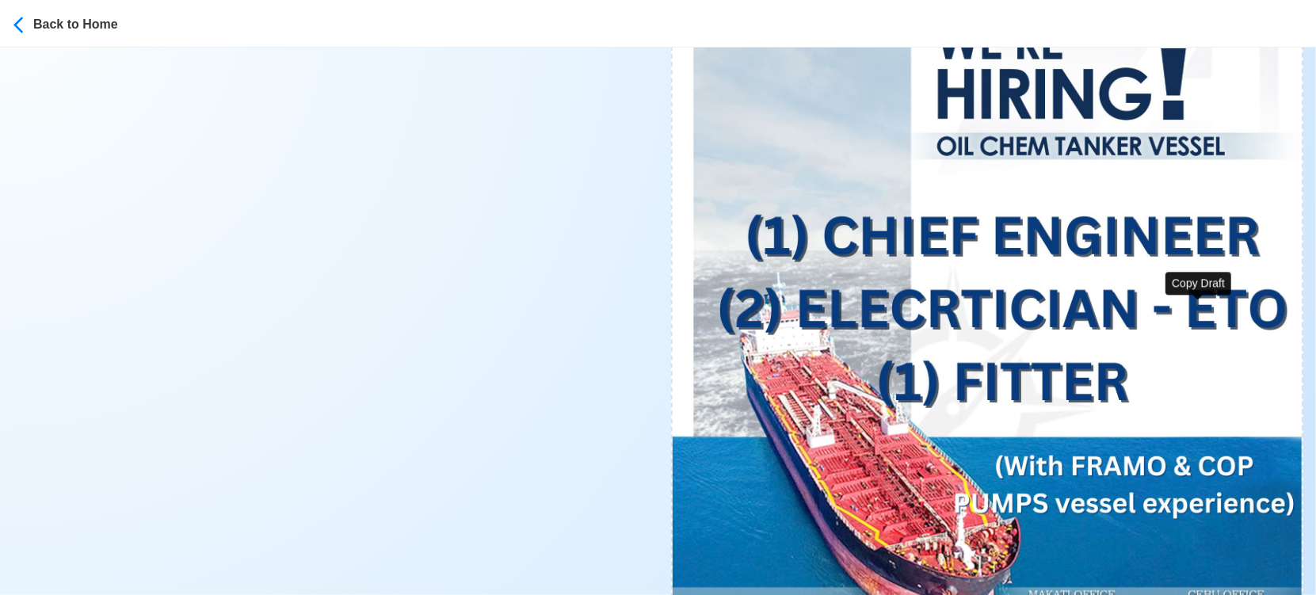
drag, startPoint x: 1201, startPoint y: 320, endPoint x: 1116, endPoint y: 312, distance: 85.2
type input "(2) ELECRTICIAN - ETO"
type input "augustea"
type input "OIL CHEM TANKER"
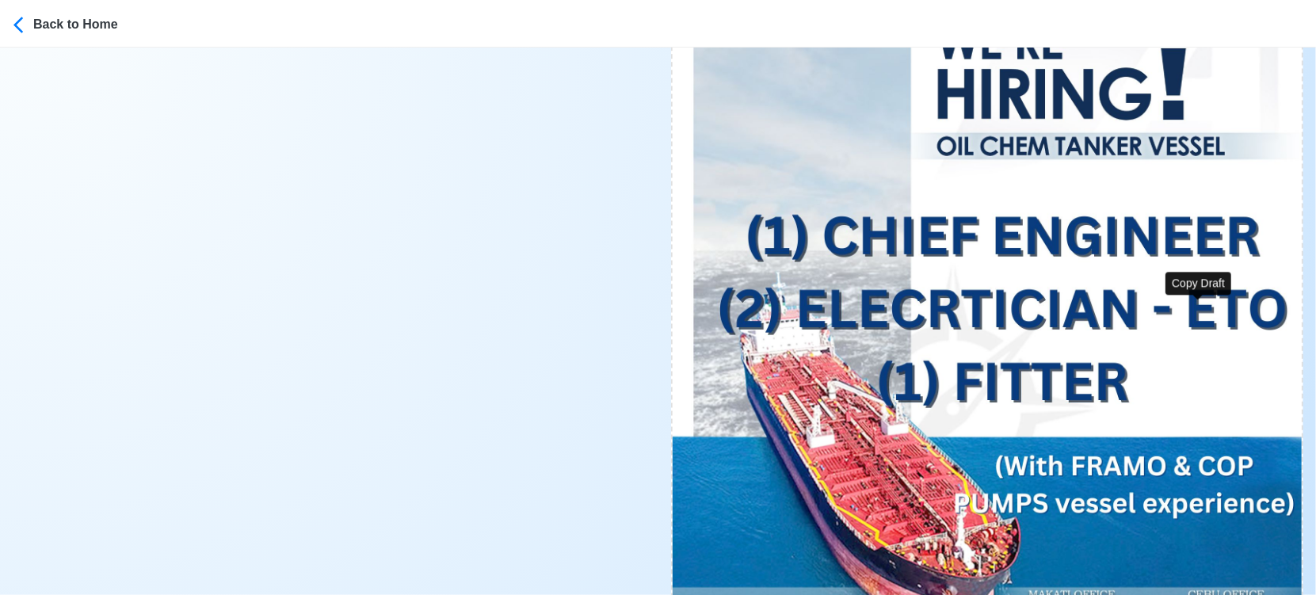
type textarea "Apply now! 🗺️ [PERSON_NAME] is looking for (2) ELECRTICIAN - ETO. 🚢 OIL CHEM TA…"
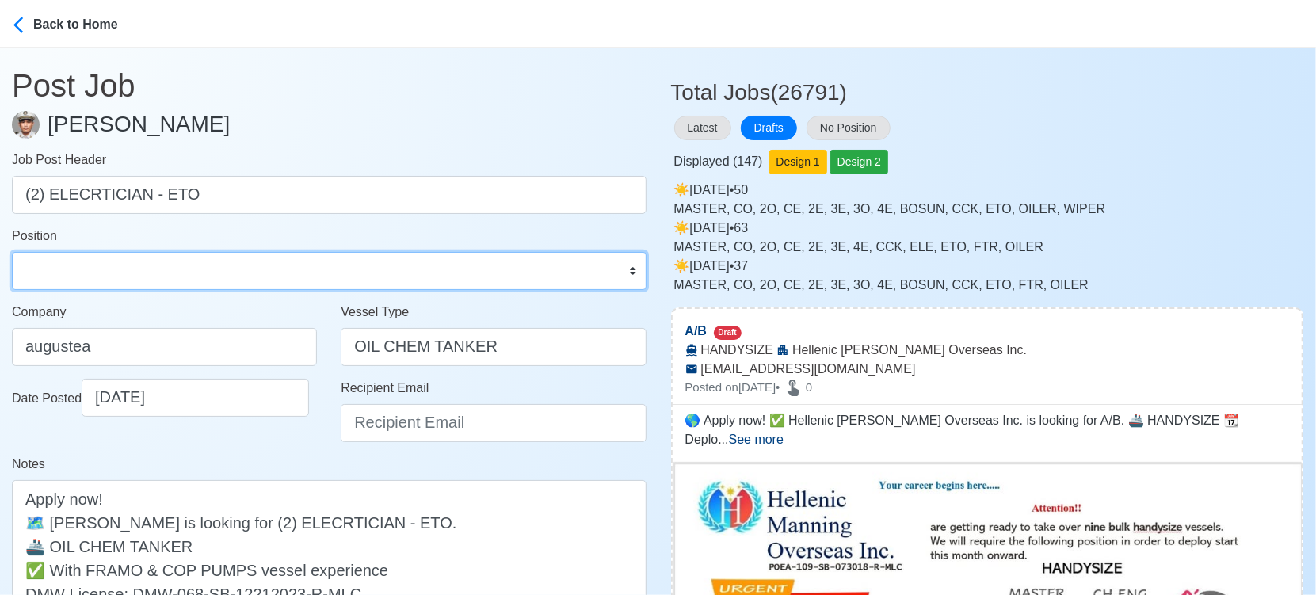
click at [108, 262] on select "Master Chief Officer 2nd Officer 3rd Officer Junior Officer Chief Engineer 2nd …" at bounding box center [329, 271] width 635 height 38
select select "ETO/ETR"
click at [12, 252] on select "Master Chief Officer 2nd Officer 3rd Officer Junior Officer Chief Engineer 2nd …" at bounding box center [329, 271] width 635 height 38
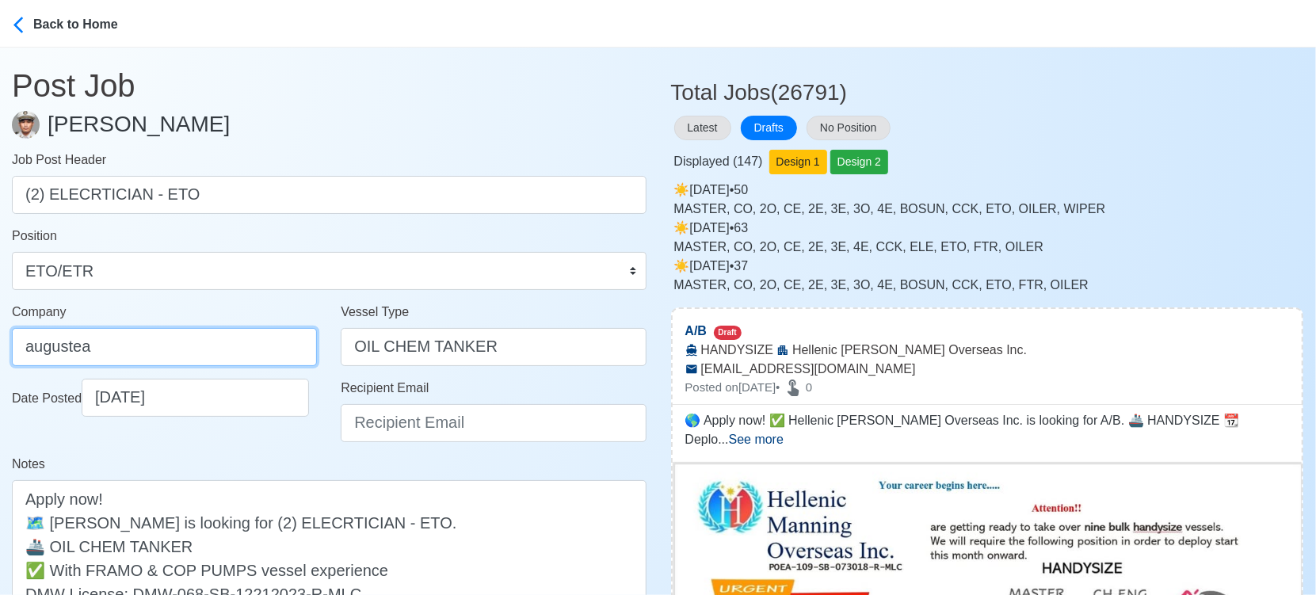
click at [152, 347] on input "augustea" at bounding box center [164, 347] width 305 height 38
type input "AUGUSTEA SHIP [PERSON_NAME] PHILIPPINES INC."
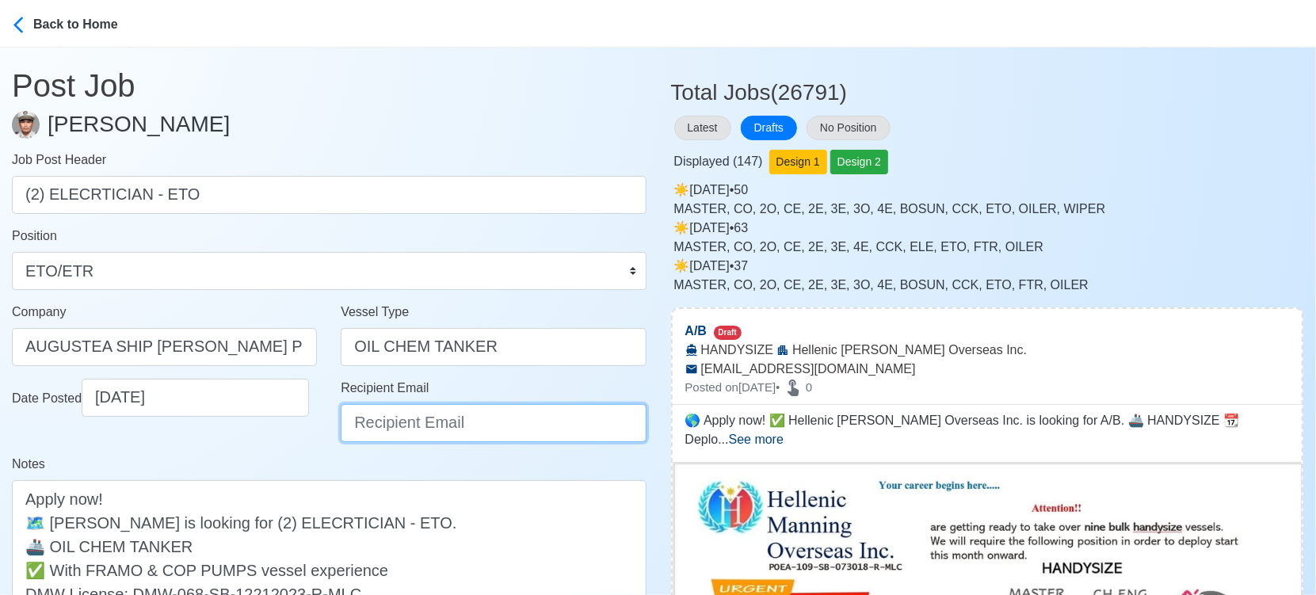
click at [395, 422] on input "Recipient Email" at bounding box center [493, 423] width 305 height 38
type input "[EMAIL_ADDRESS][DOMAIN_NAME]"
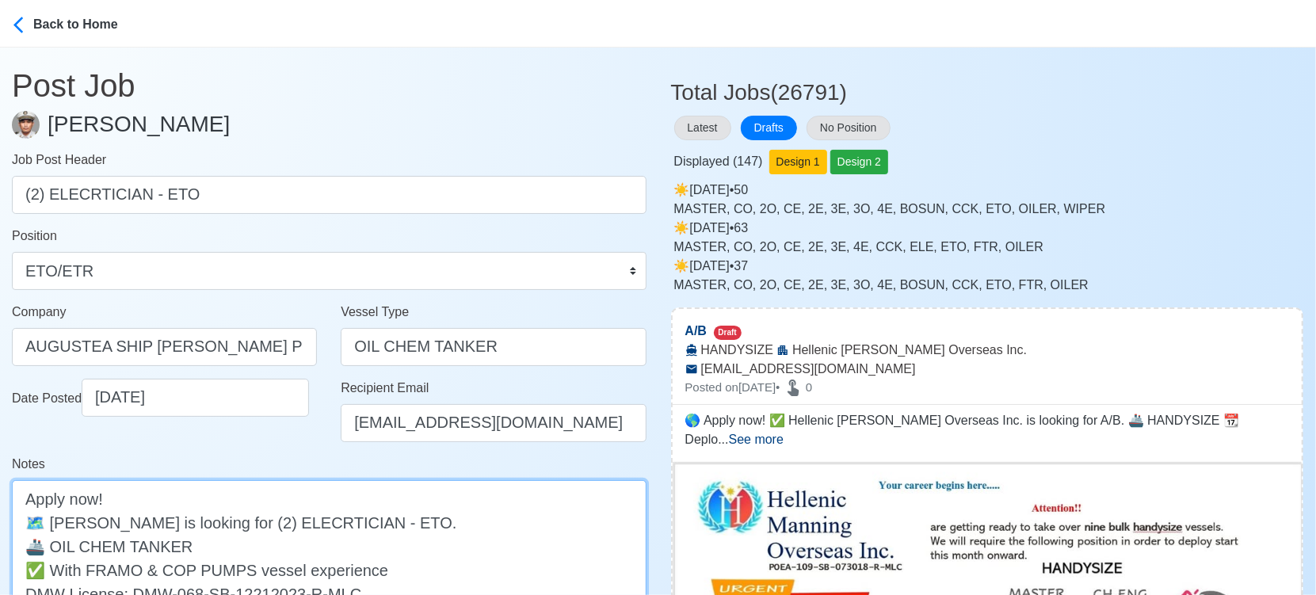
click at [60, 521] on textarea "Apply now! 🗺️ [PERSON_NAME] is looking for (2) ELECRTICIAN - ETO. 🚢 OIL CHEM TA…" at bounding box center [329, 557] width 635 height 155
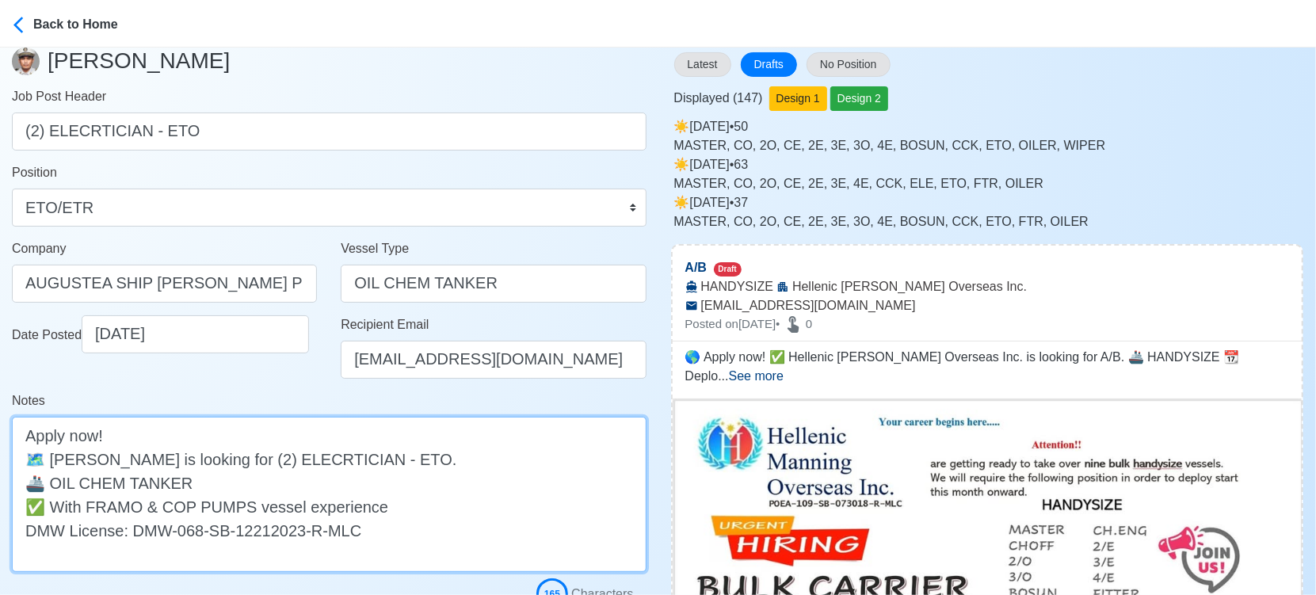
scroll to position [352, 0]
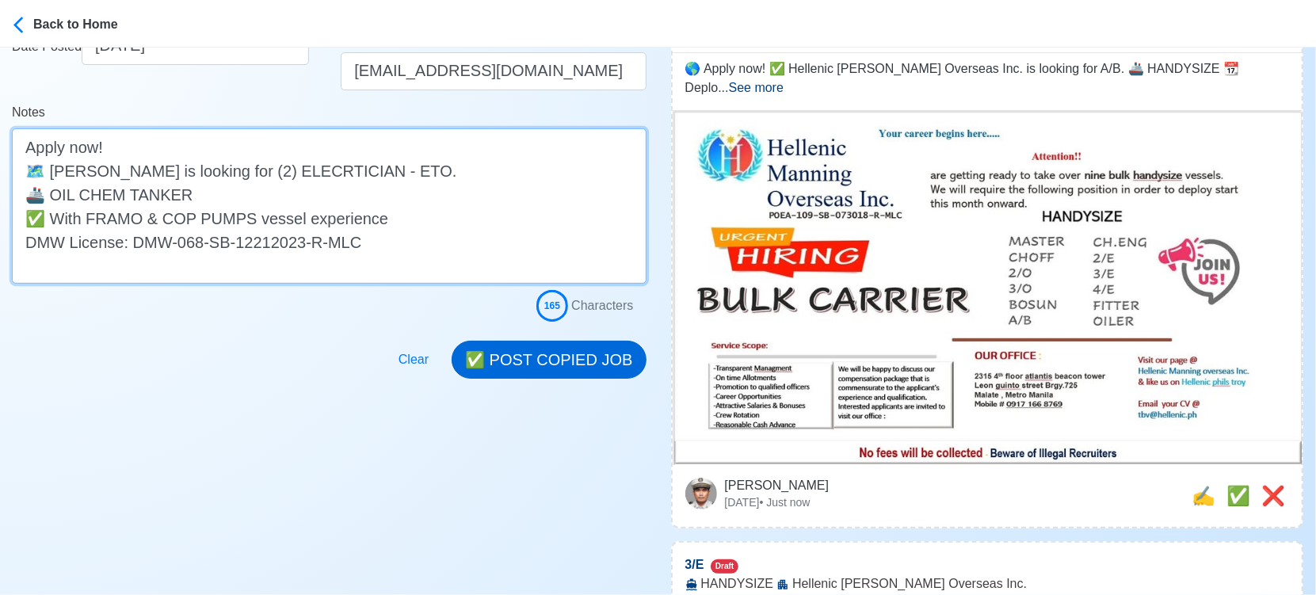
type textarea "Apply now! 🗺️ [PERSON_NAME] is looking for (2) ELECRTICIAN - ETO. 🚢 OIL CHEM TA…"
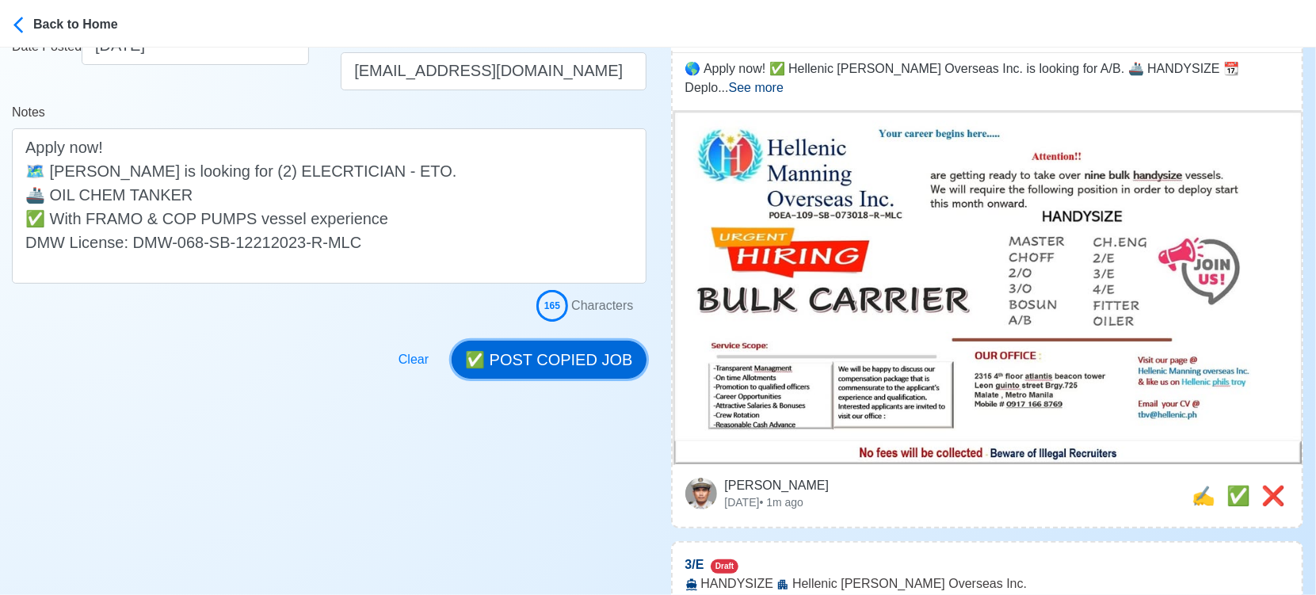
click at [584, 344] on button "✅ POST COPIED JOB" at bounding box center [549, 360] width 194 height 38
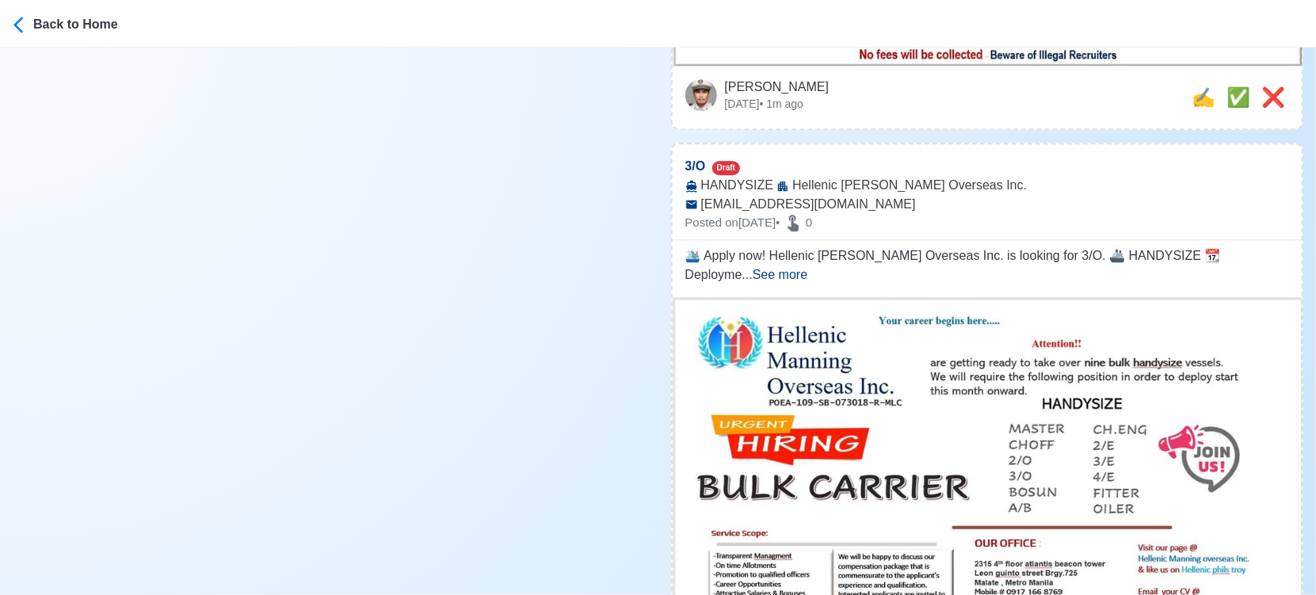
scroll to position [0, 0]
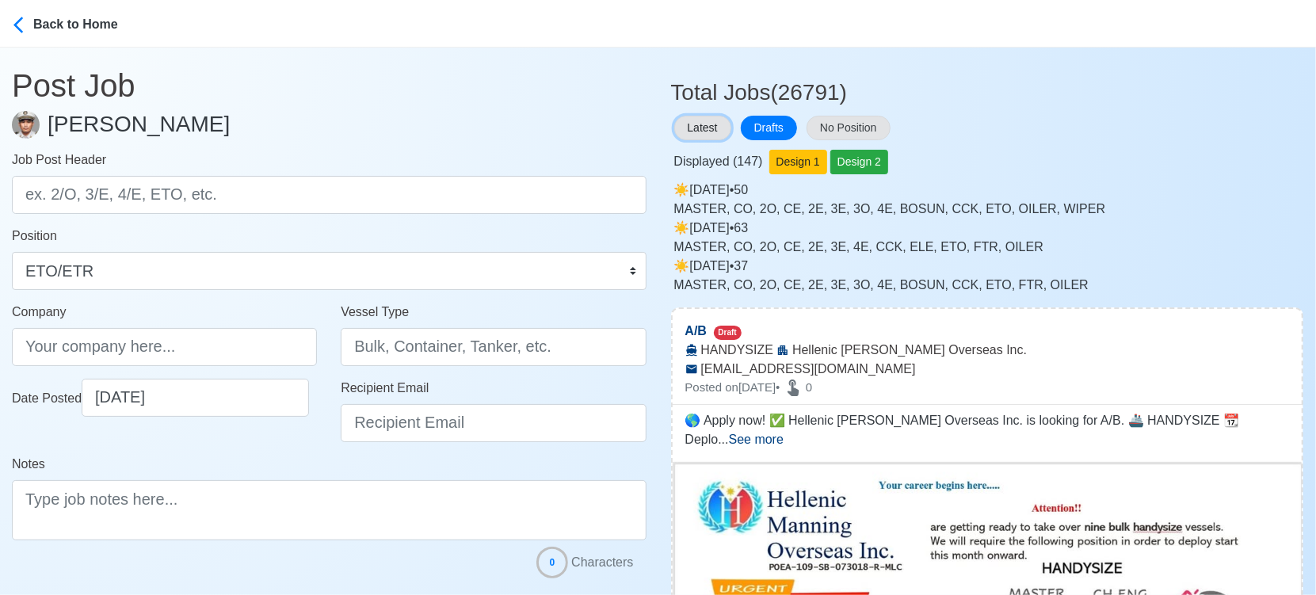
click at [699, 125] on button "Latest" at bounding box center [702, 128] width 57 height 25
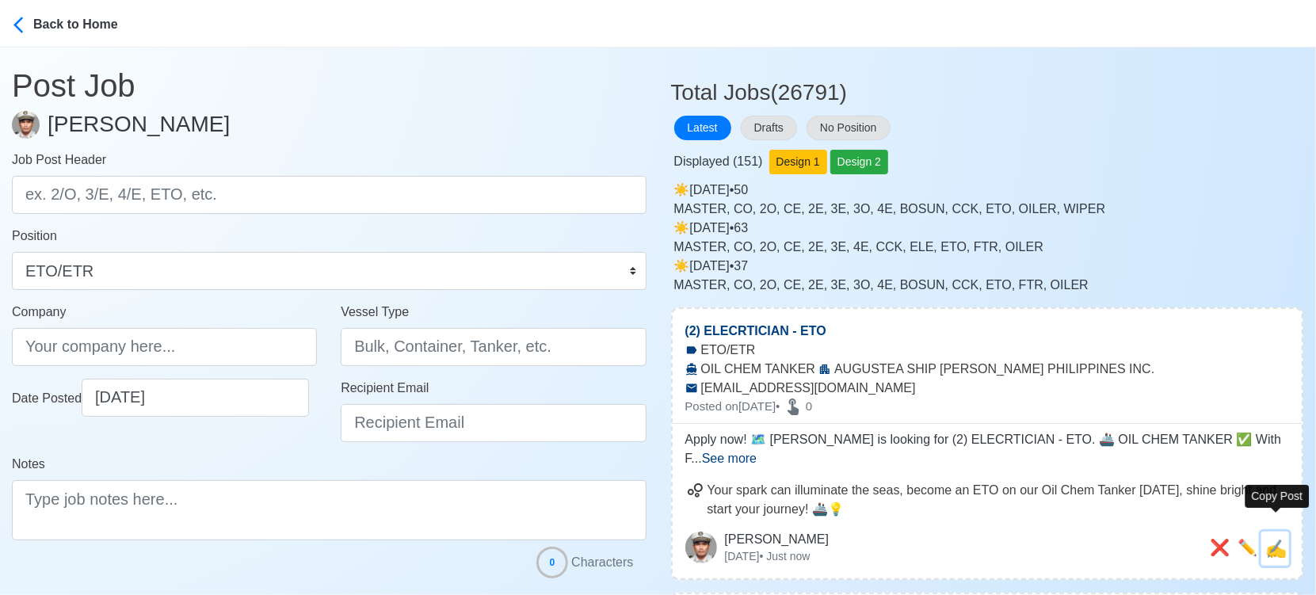
click at [1281, 539] on span "✍️" at bounding box center [1276, 549] width 21 height 20
type input "(2) ELECRTICIAN - ETO"
type input "AUGUSTEA SHIP [PERSON_NAME] PHILIPPINES INC."
type input "OIL CHEM TANKER"
type input "[EMAIL_ADDRESS][DOMAIN_NAME]"
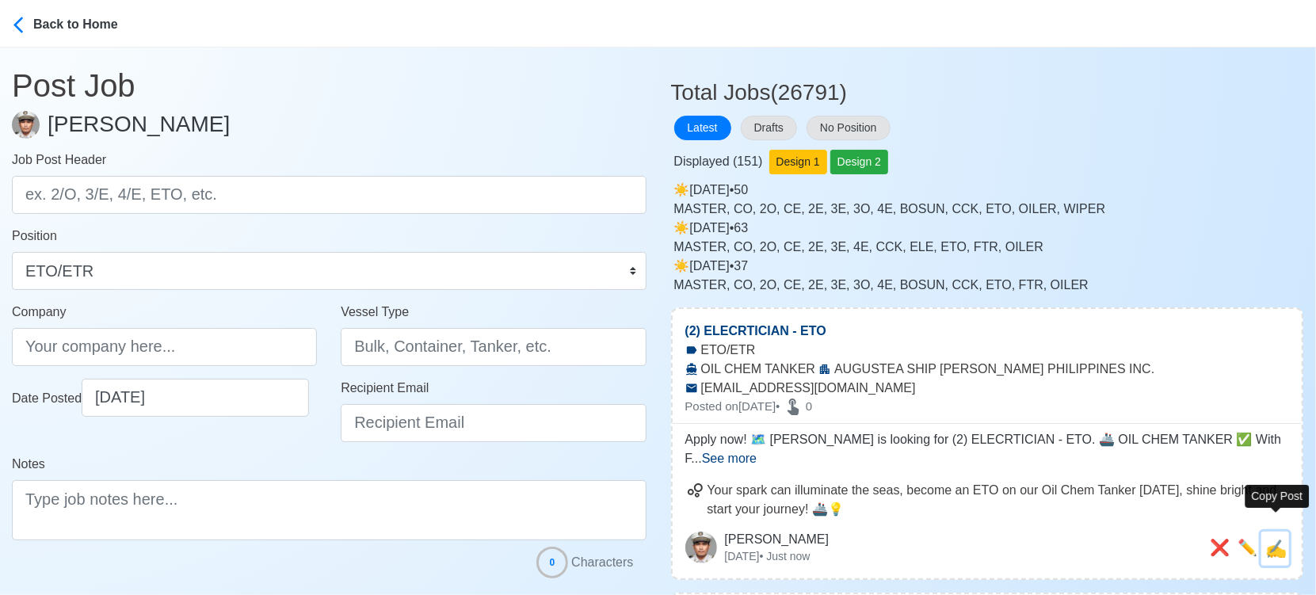
type textarea "Apply now! 🗺️ [PERSON_NAME] is looking for (2) ELECRTICIAN - ETO. 🚢 OIL CHEM TA…"
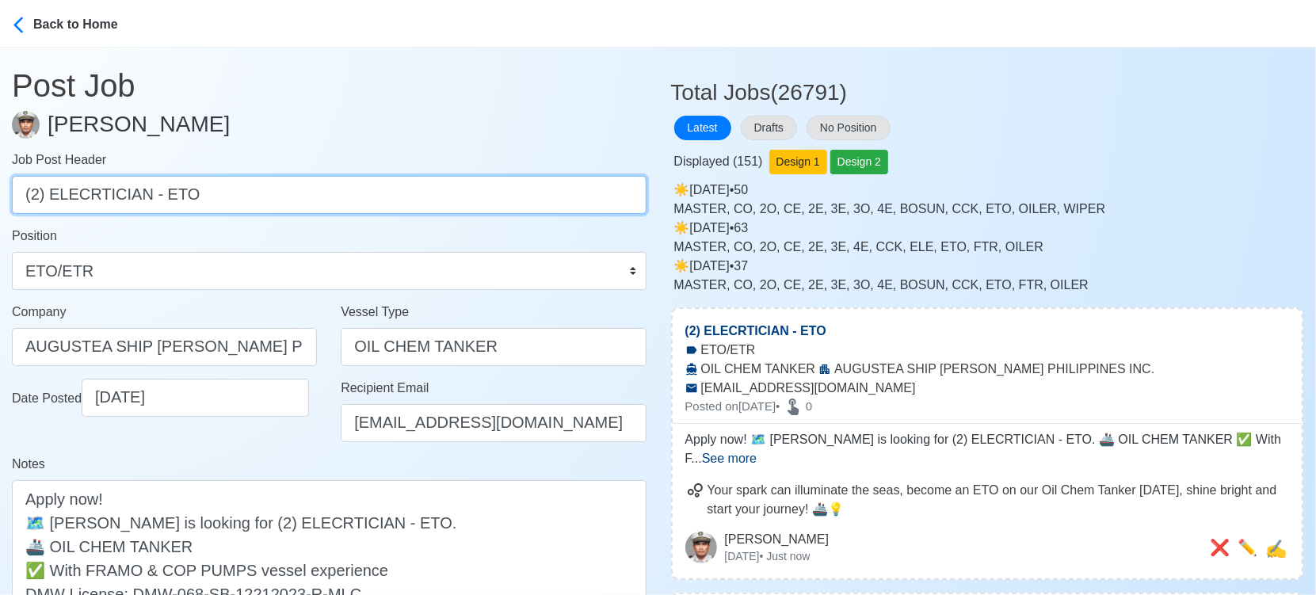
click at [37, 195] on input "(2) ELECRTICIAN - ETO" at bounding box center [329, 195] width 635 height 38
click at [43, 193] on input "(1) ELECRTICIAN - ETO" at bounding box center [329, 195] width 635 height 38
drag, startPoint x: 45, startPoint y: 194, endPoint x: 391, endPoint y: 247, distance: 350.4
click at [391, 247] on form "Job Post Header (1) ELECRTICIAN - ETO Position Master Chief Officer 2nd Officer…" at bounding box center [329, 412] width 635 height 523
type input "(1) CHIEF ENGINEER"
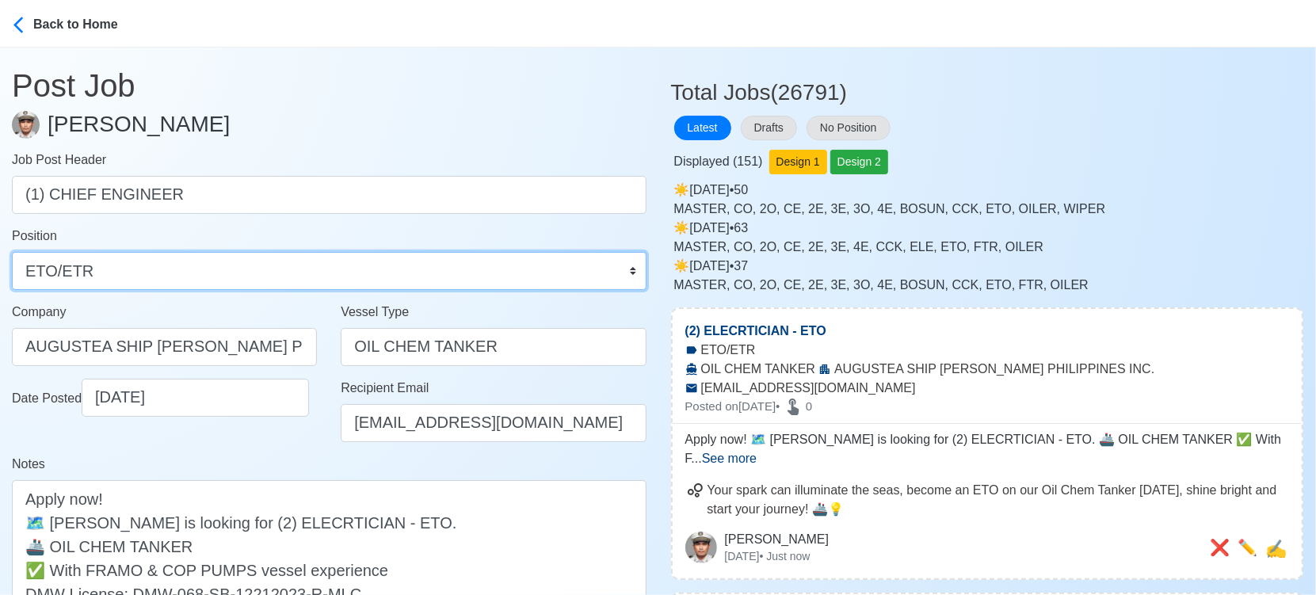
drag, startPoint x: 285, startPoint y: 274, endPoint x: 282, endPoint y: 260, distance: 14.6
click at [285, 274] on select "Master Chief Officer 2nd Officer 3rd Officer Junior Officer Chief Engineer 2nd …" at bounding box center [329, 271] width 635 height 38
select select "Chief Engineer"
click at [12, 252] on select "Master Chief Officer 2nd Officer 3rd Officer Junior Officer Chief Engineer 2nd …" at bounding box center [329, 271] width 635 height 38
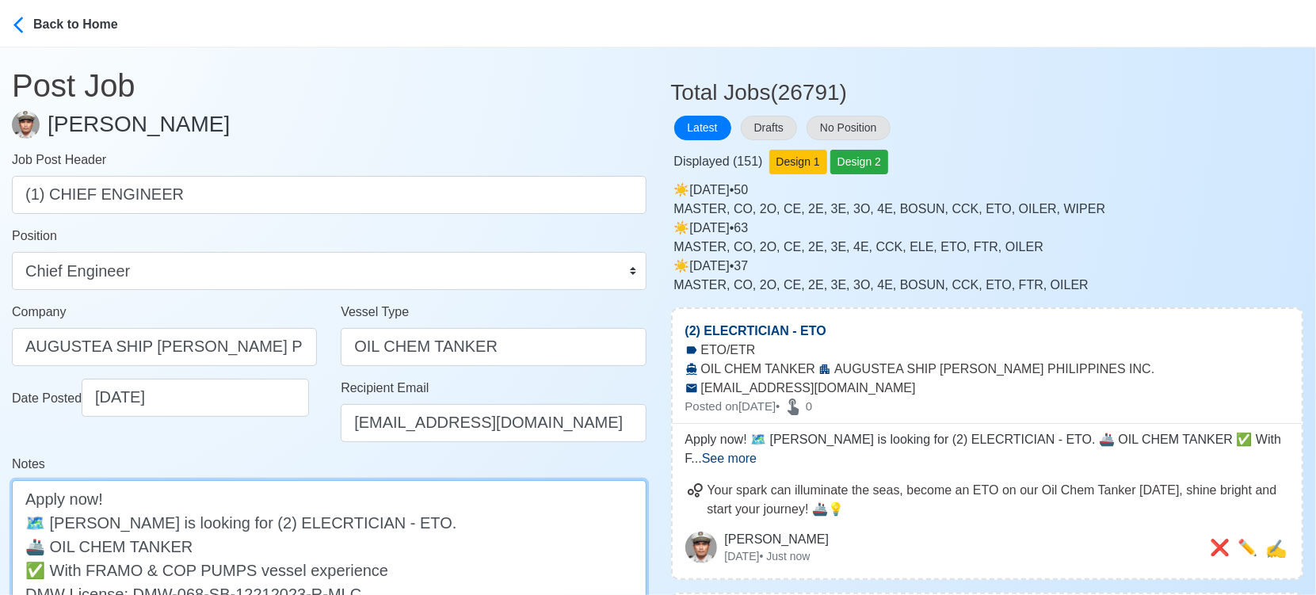
click at [228, 524] on textarea "Apply now! 🗺️ [PERSON_NAME] is looking for (2) ELECRTICIAN - ETO. 🚢 OIL CHEM TA…" at bounding box center [329, 557] width 635 height 155
drag, startPoint x: 239, startPoint y: 521, endPoint x: 369, endPoint y: 513, distance: 129.4
click at [369, 513] on textarea "Apply now! 🗺️ [PERSON_NAME] is looking for (1) ELECRTICIAN - ETO. 🚢 OIL CHEM TA…" at bounding box center [329, 557] width 635 height 155
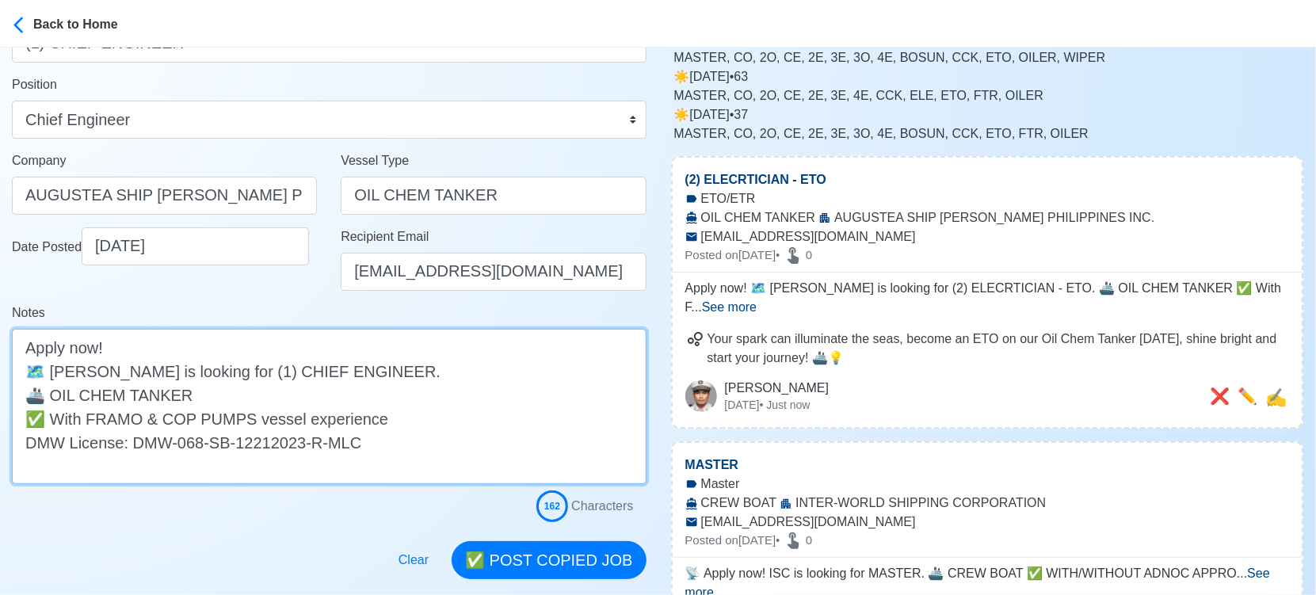
scroll to position [264, 0]
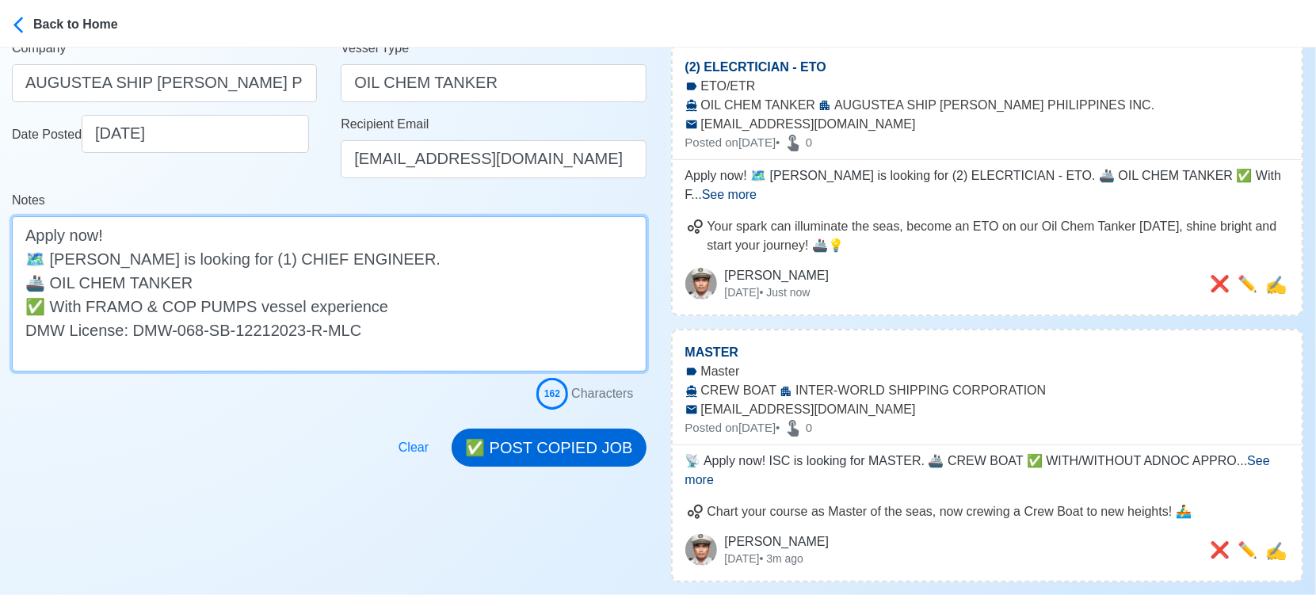
type textarea "Apply now! 🗺️ [PERSON_NAME] is looking for (1) CHIEF ENGINEER. 🚢 OIL CHEM TANKE…"
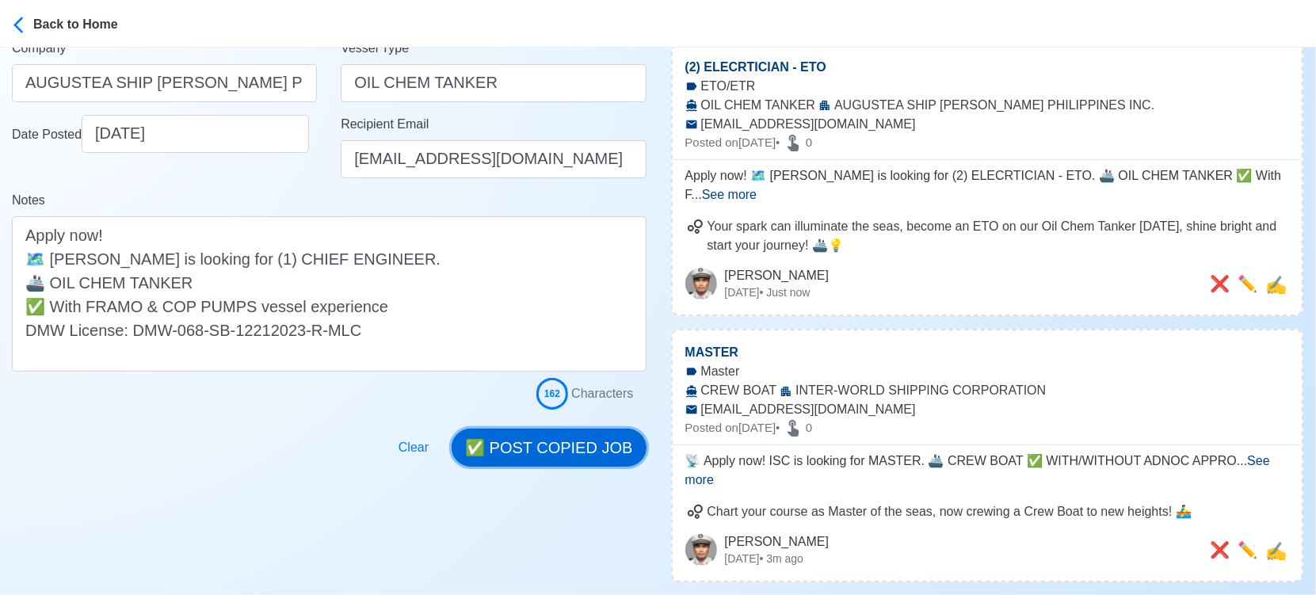
click at [586, 439] on button "✅ POST COPIED JOB" at bounding box center [549, 448] width 194 height 38
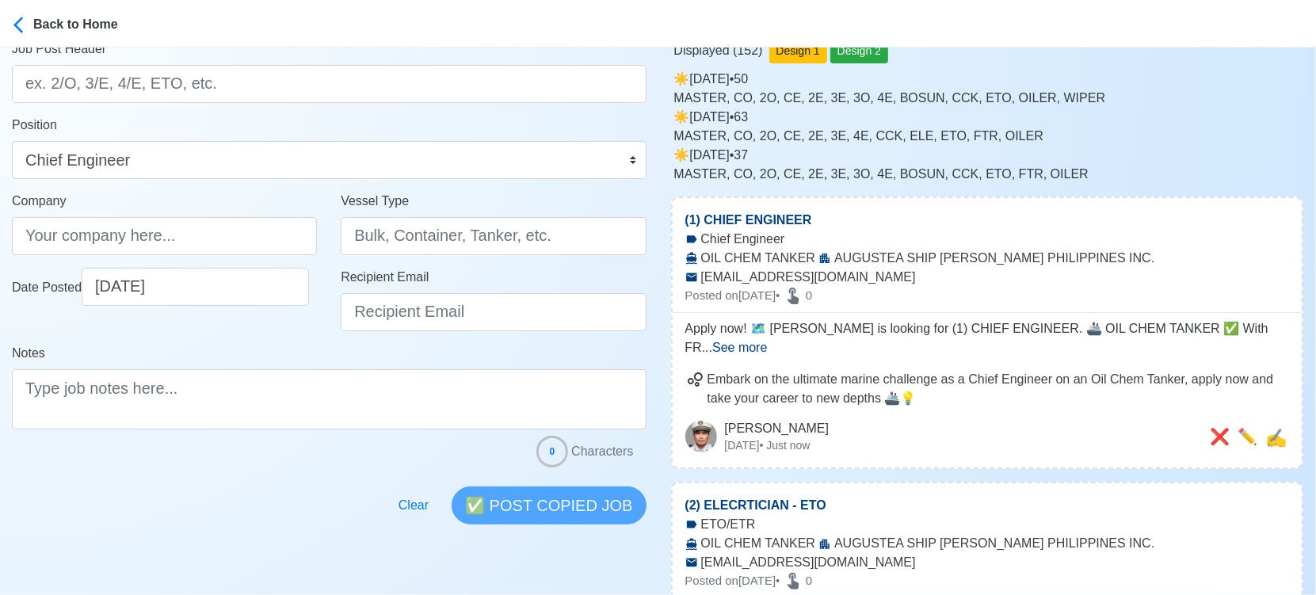
scroll to position [0, 0]
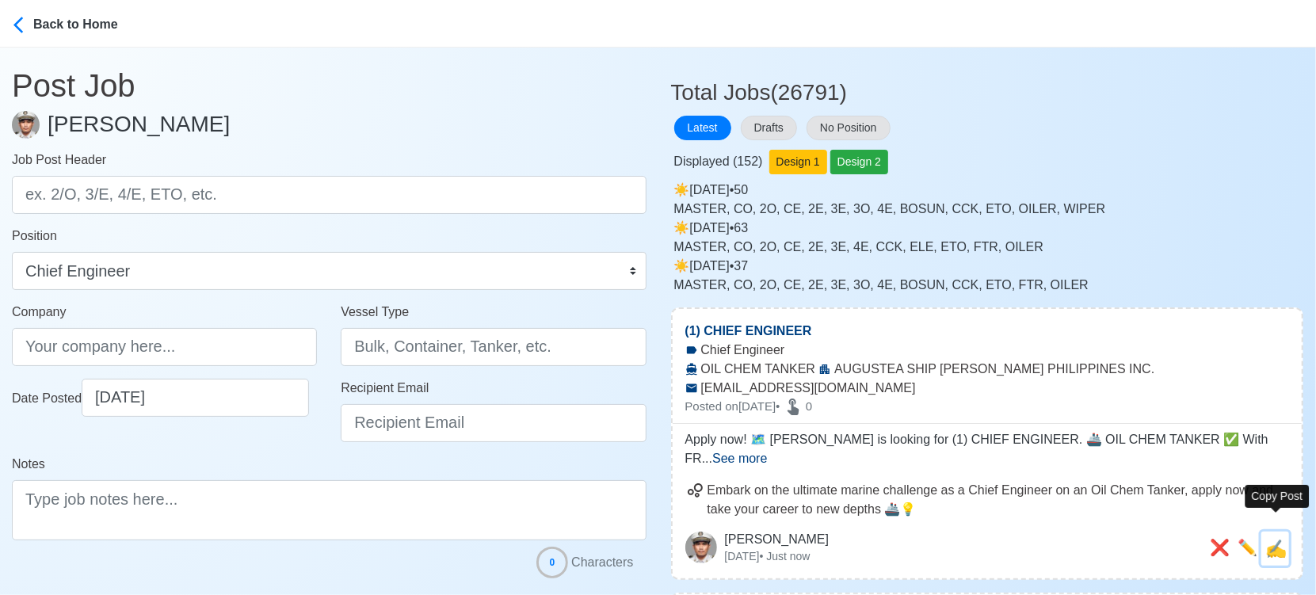
click at [1283, 539] on span "✍️" at bounding box center [1276, 549] width 21 height 20
type input "(1) CHIEF ENGINEER"
type input "AUGUSTEA SHIP [PERSON_NAME] PHILIPPINES INC."
type input "OIL CHEM TANKER"
type input "[EMAIL_ADDRESS][DOMAIN_NAME]"
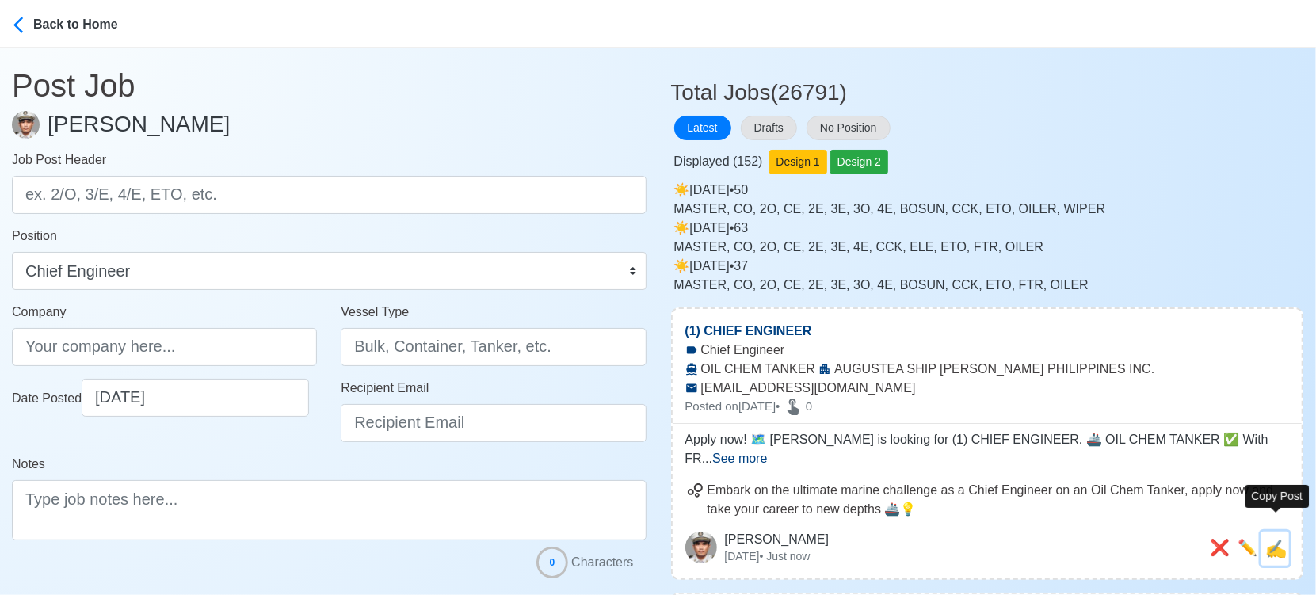
type textarea "Apply now! 🗺️ [PERSON_NAME] is looking for (1) CHIEF ENGINEER. 🚢 OIL CHEM TANKE…"
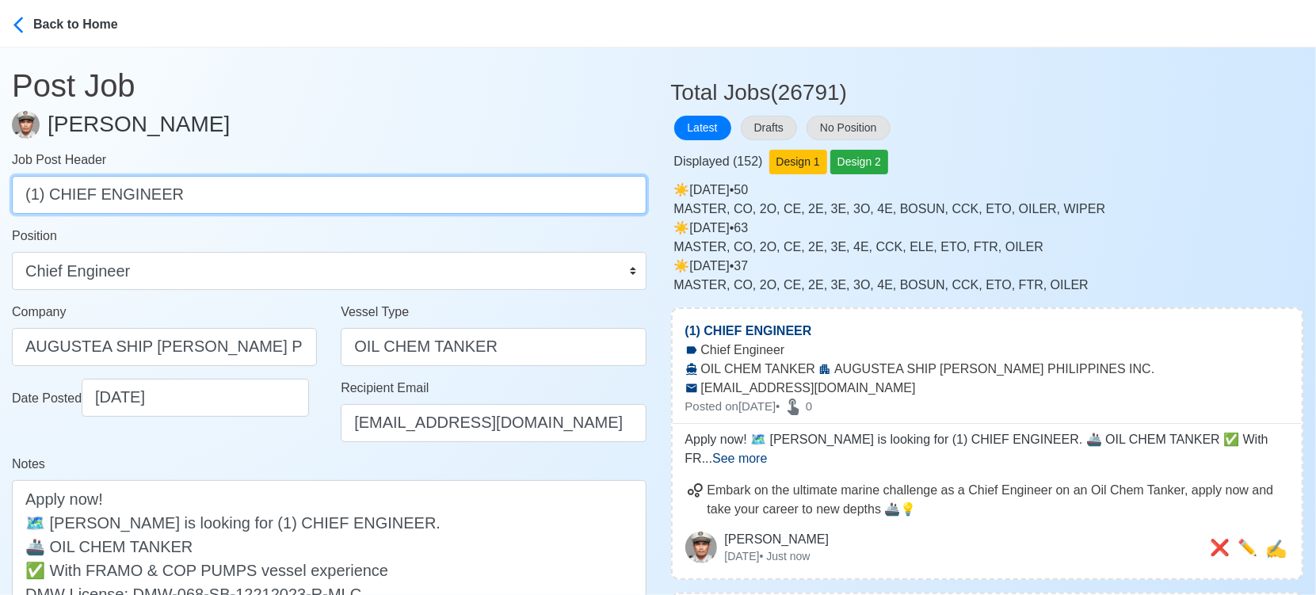
drag, startPoint x: 344, startPoint y: 192, endPoint x: 51, endPoint y: 201, distance: 293.4
click at [51, 201] on input "(1) CHIEF ENGINEER" at bounding box center [329, 195] width 635 height 38
type input "(1) FITTER"
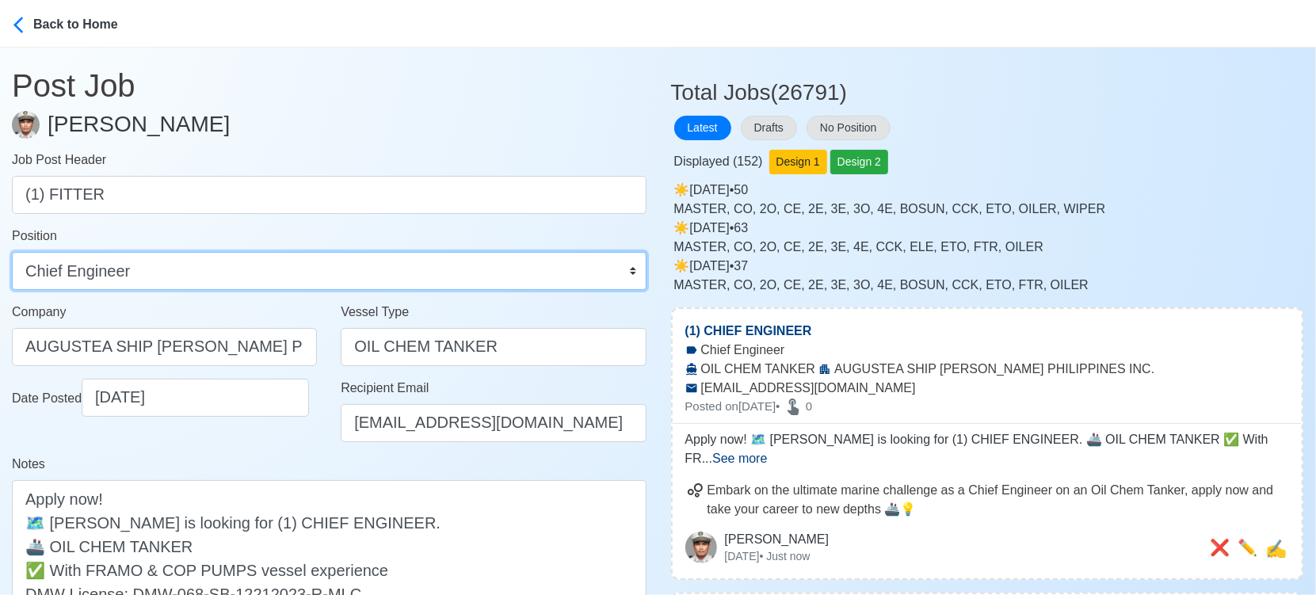
click at [164, 281] on select "Master Chief Officer 2nd Officer 3rd Officer Junior Officer Chief Engineer 2nd …" at bounding box center [329, 271] width 635 height 38
select select "Fitter"
click at [12, 252] on select "Master Chief Officer 2nd Officer 3rd Officer Junior Officer Chief Engineer 2nd …" at bounding box center [329, 271] width 635 height 38
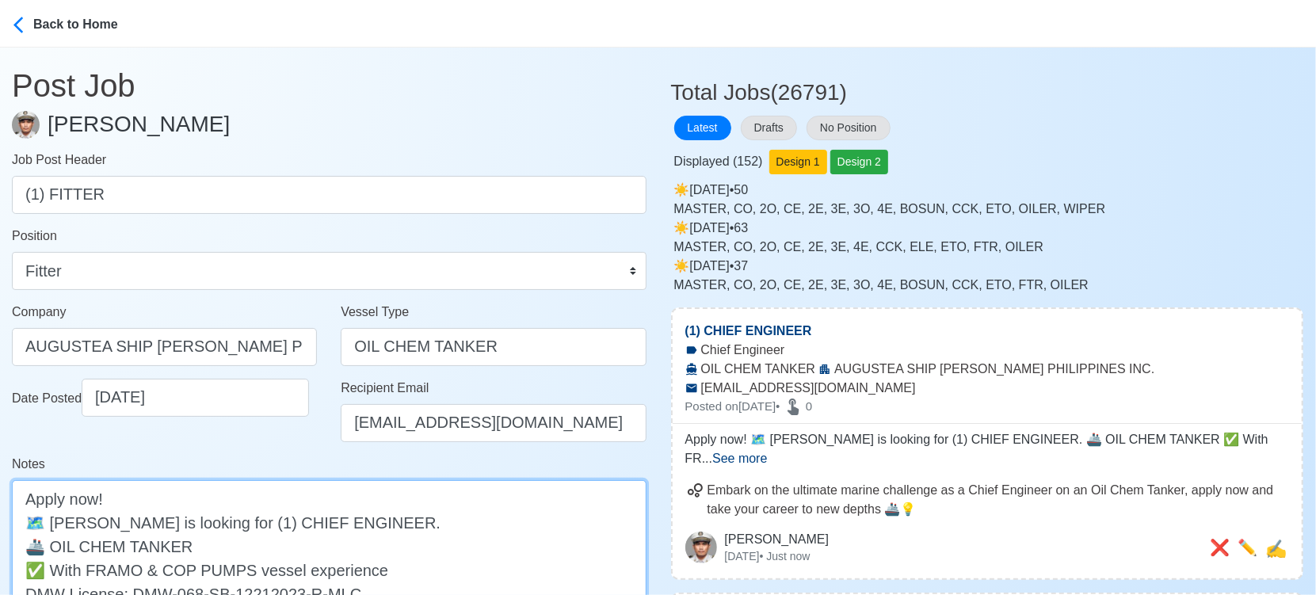
click at [260, 523] on textarea "Apply now! 🗺️ [PERSON_NAME] is looking for (1) CHIEF ENGINEER. 🚢 OIL CHEM TANKE…" at bounding box center [329, 557] width 635 height 155
click at [259, 524] on textarea "Apply now! 🗺️ [PERSON_NAME] is looking for (1) ENGINEER. 🚢 OIL CHEM TANKER ✅ Wi…" at bounding box center [329, 557] width 635 height 155
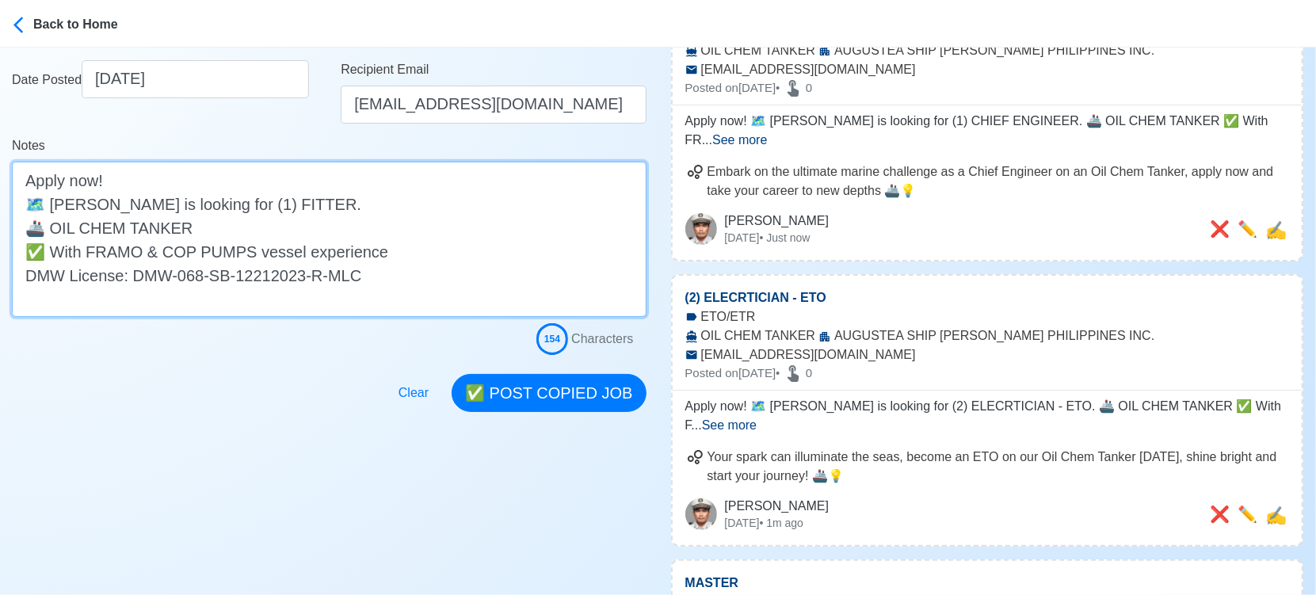
scroll to position [352, 0]
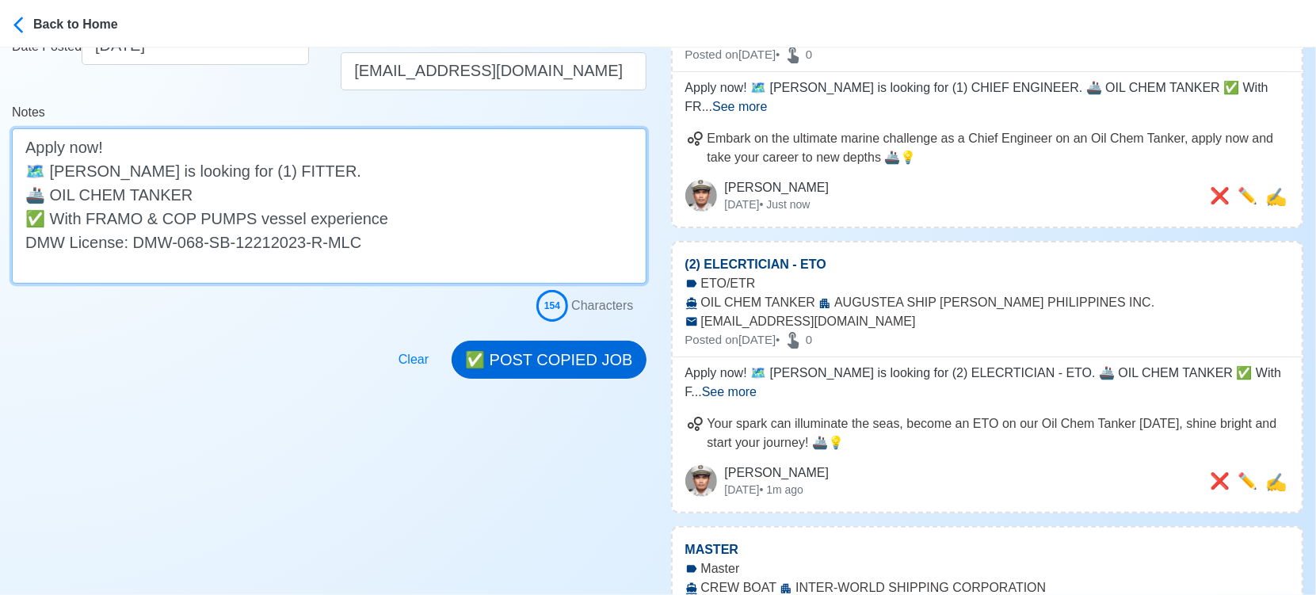
type textarea "Apply now! 🗺️ [PERSON_NAME] is looking for (1) FITTER. 🚢 OIL CHEM TANKER ✅ With…"
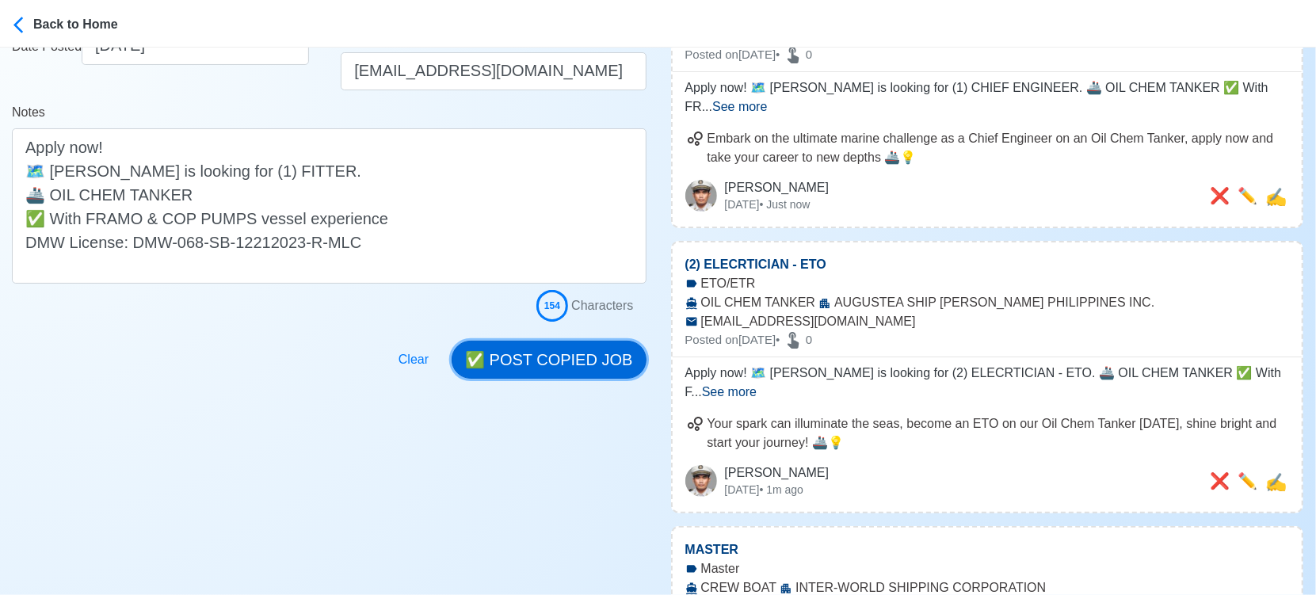
click at [591, 361] on button "✅ POST COPIED JOB" at bounding box center [549, 360] width 194 height 38
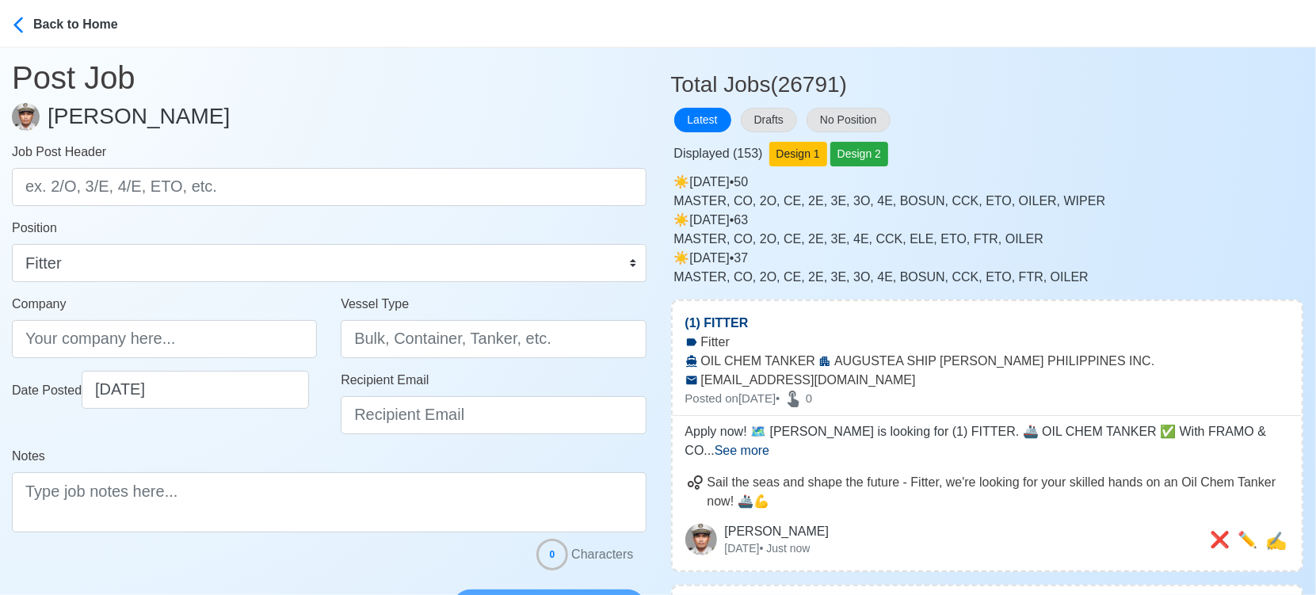
scroll to position [0, 0]
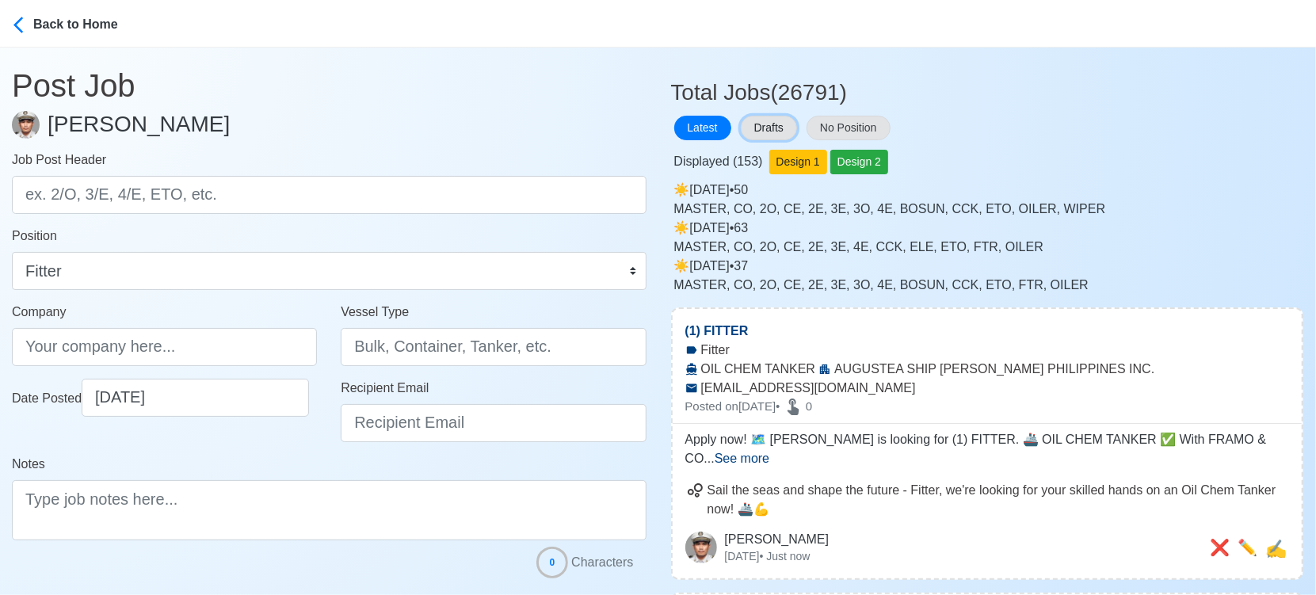
click at [773, 117] on button "Drafts" at bounding box center [769, 128] width 56 height 25
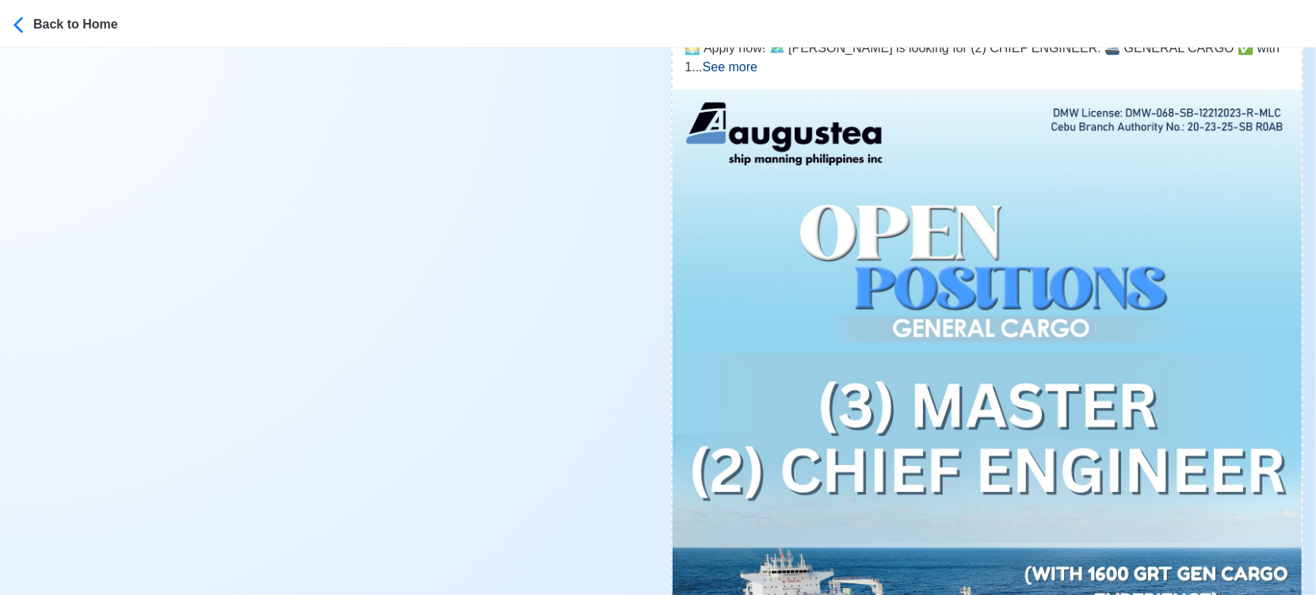
scroll to position [12476, 0]
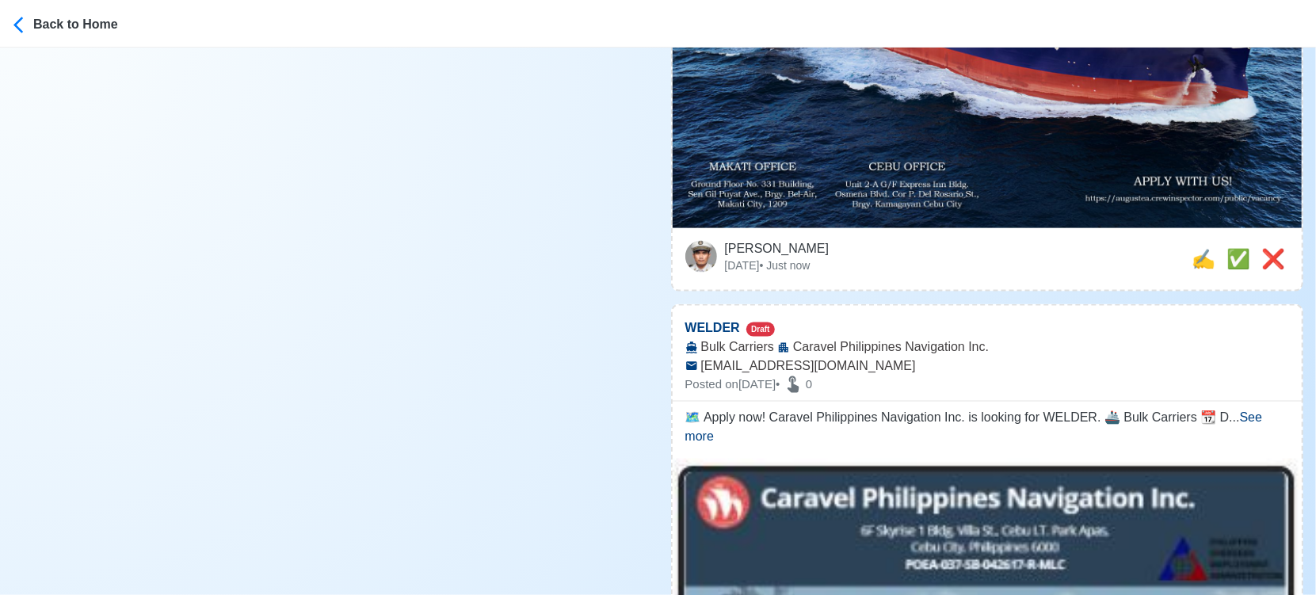
scroll to position [13181, 0]
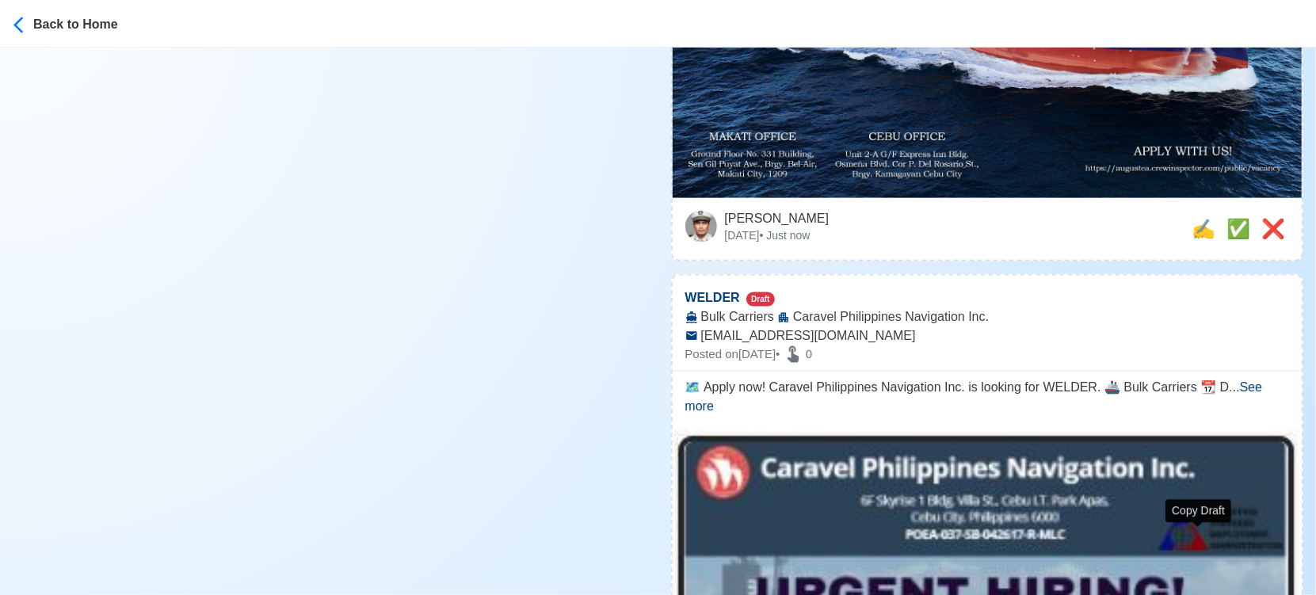
type input "WELDER"
select select
type input "Caravel Philippines Navigation Inc."
type input "Bulk Carriers"
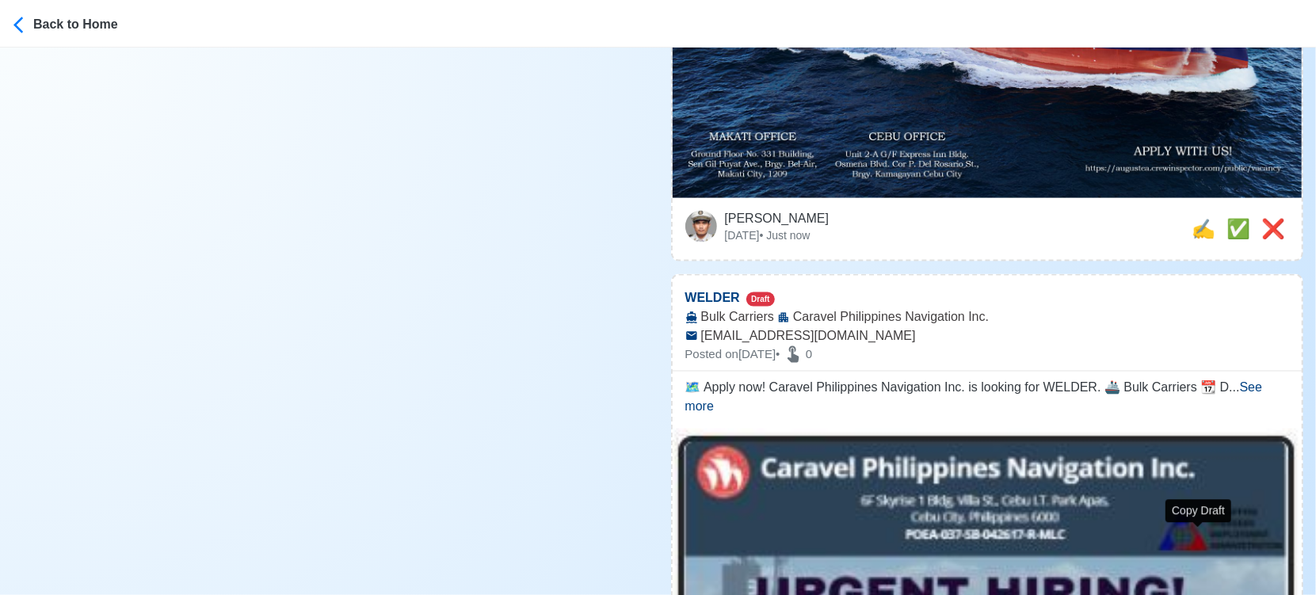
type input "[EMAIL_ADDRESS][DOMAIN_NAME]"
type textarea "🗺️ Apply now! Caravel Philippines Navigation Inc. is looking for WELDER. 🚢 Bulk…"
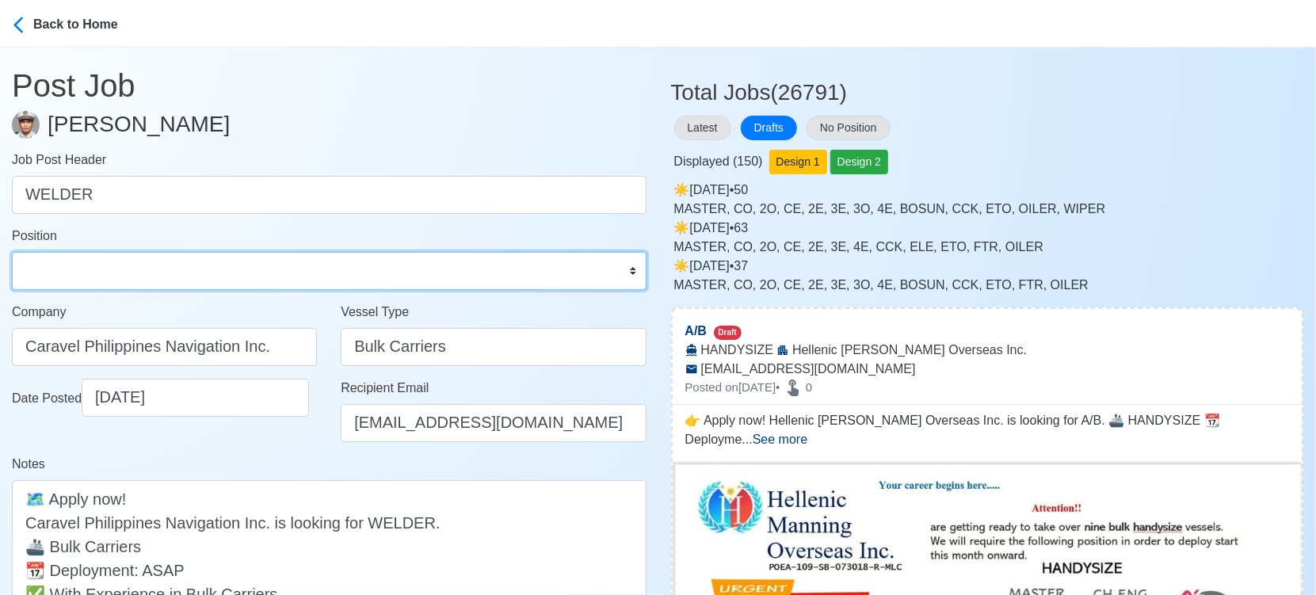
click at [224, 282] on select "Master Chief Officer 2nd Officer 3rd Officer Junior Officer Chief Engineer 2nd …" at bounding box center [329, 271] width 635 height 38
select select "Welder"
click at [12, 252] on select "Master Chief Officer 2nd Officer 3rd Officer Junior Officer Chief Engineer 2nd …" at bounding box center [329, 271] width 635 height 38
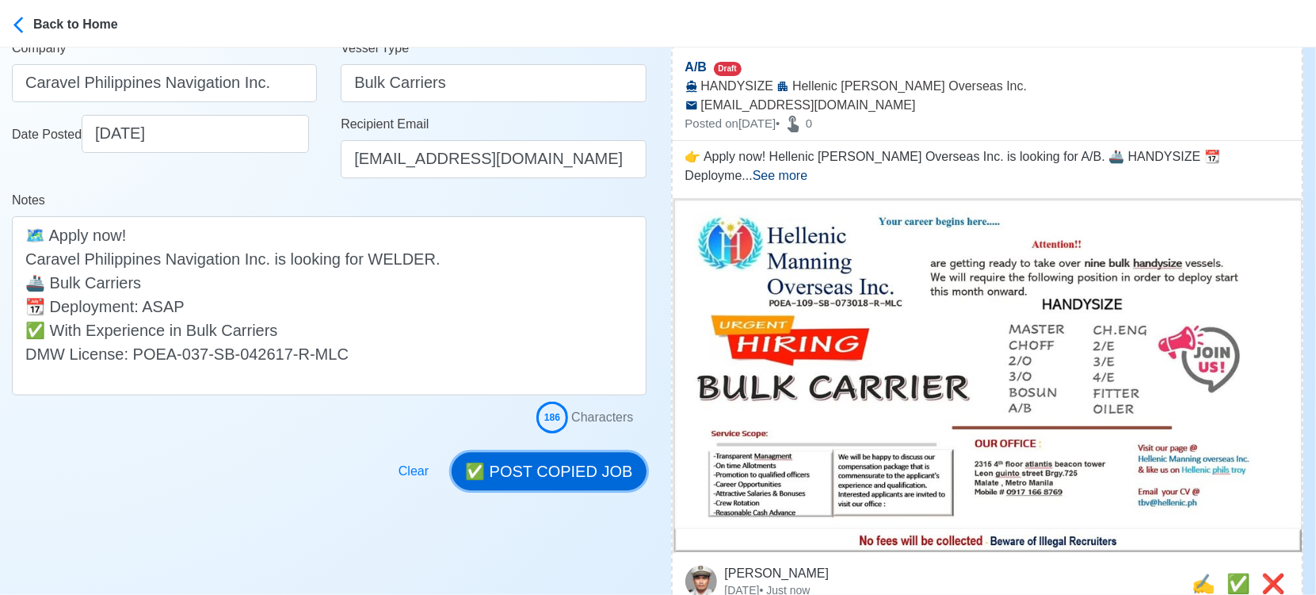
click at [579, 465] on button "✅ POST COPIED JOB" at bounding box center [549, 472] width 194 height 38
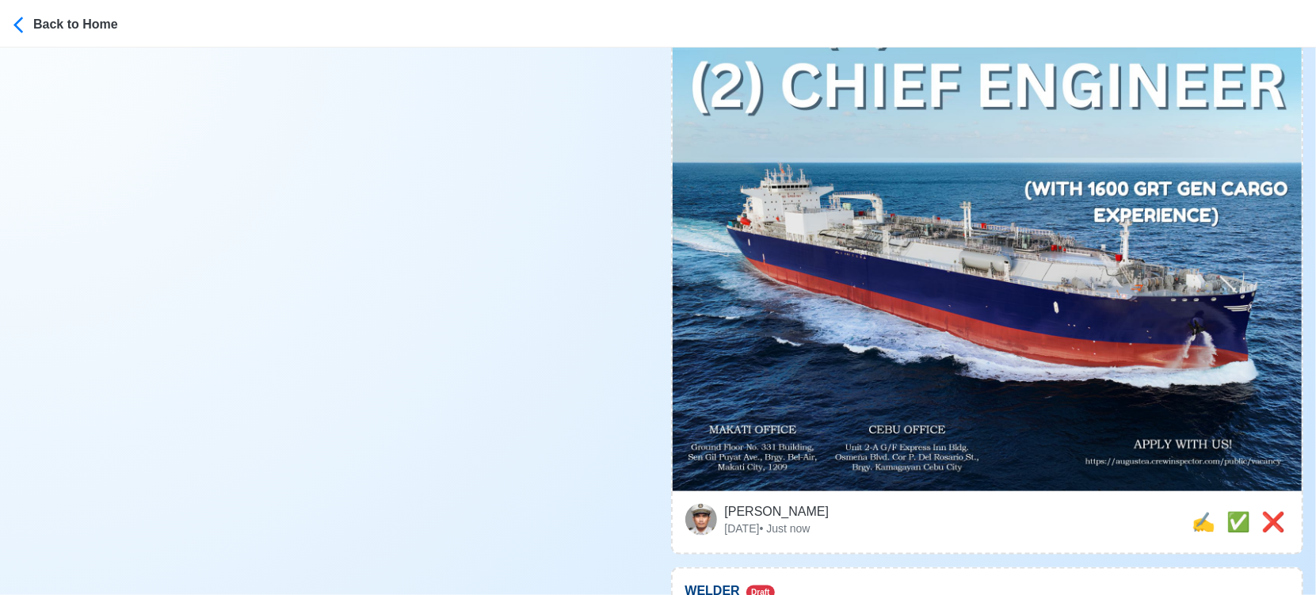
scroll to position [13371, 0]
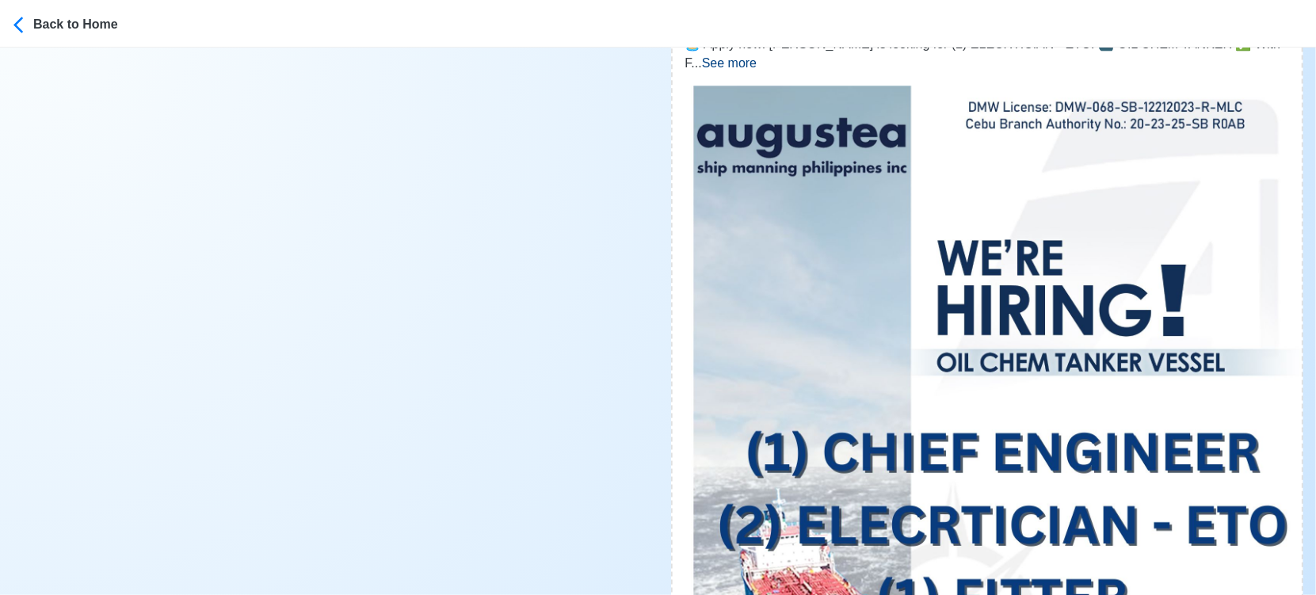
scroll to position [11522, 0]
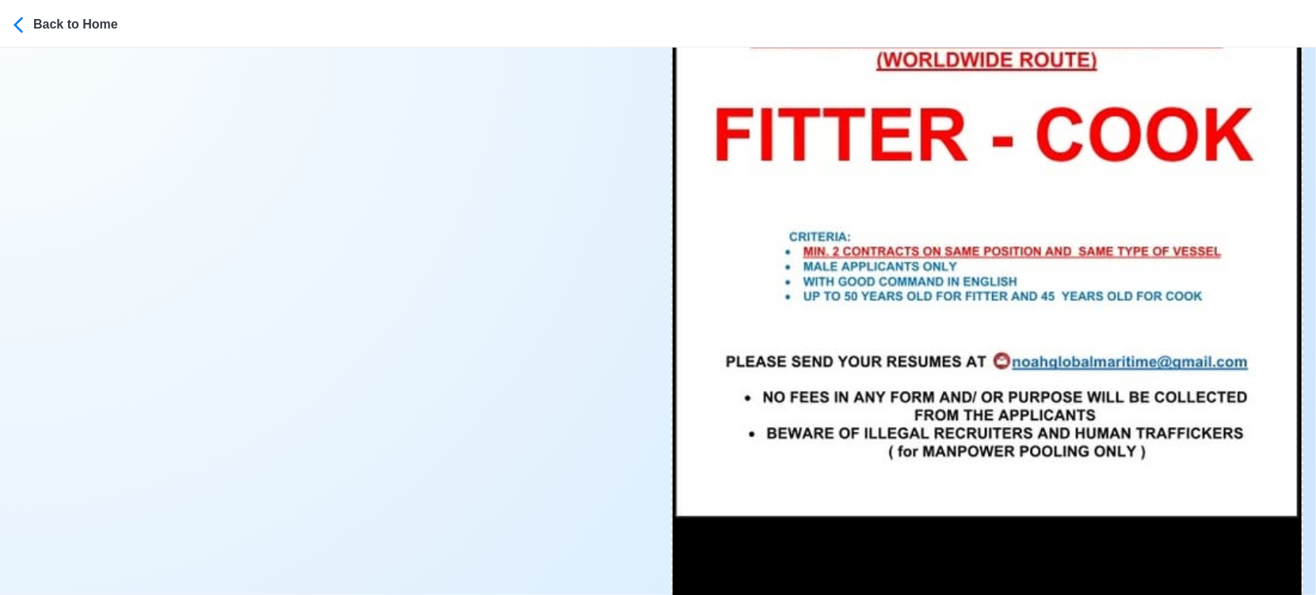
scroll to position [13371, 0]
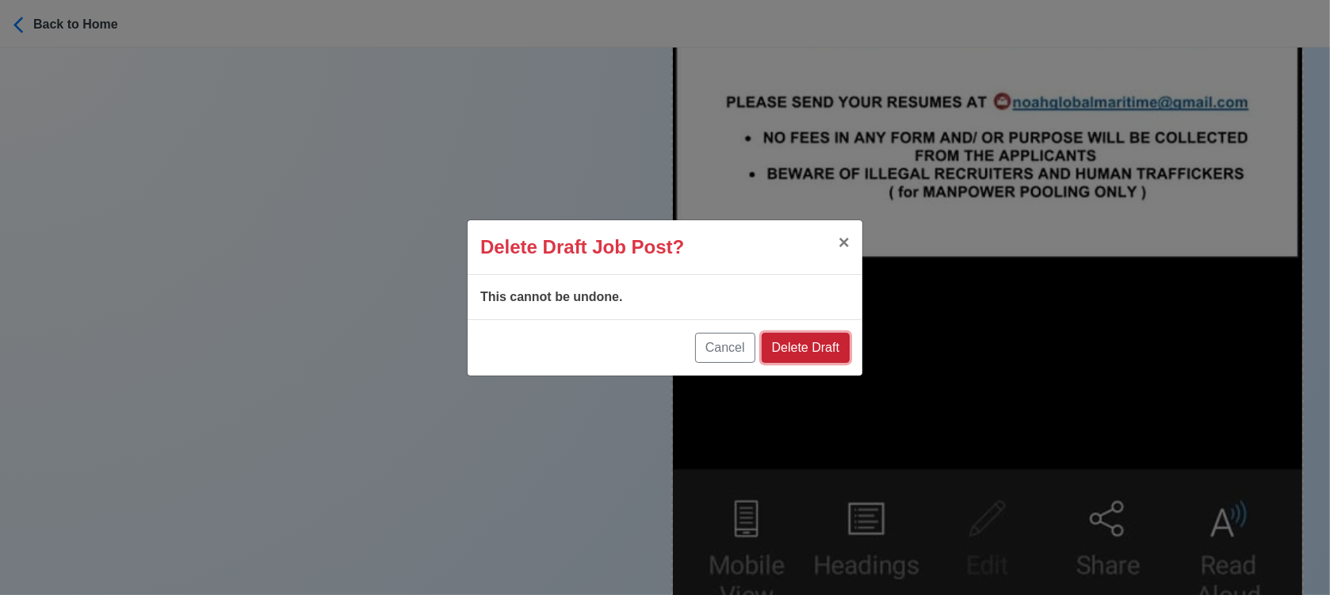
click at [793, 346] on button "Delete Draft" at bounding box center [806, 348] width 88 height 30
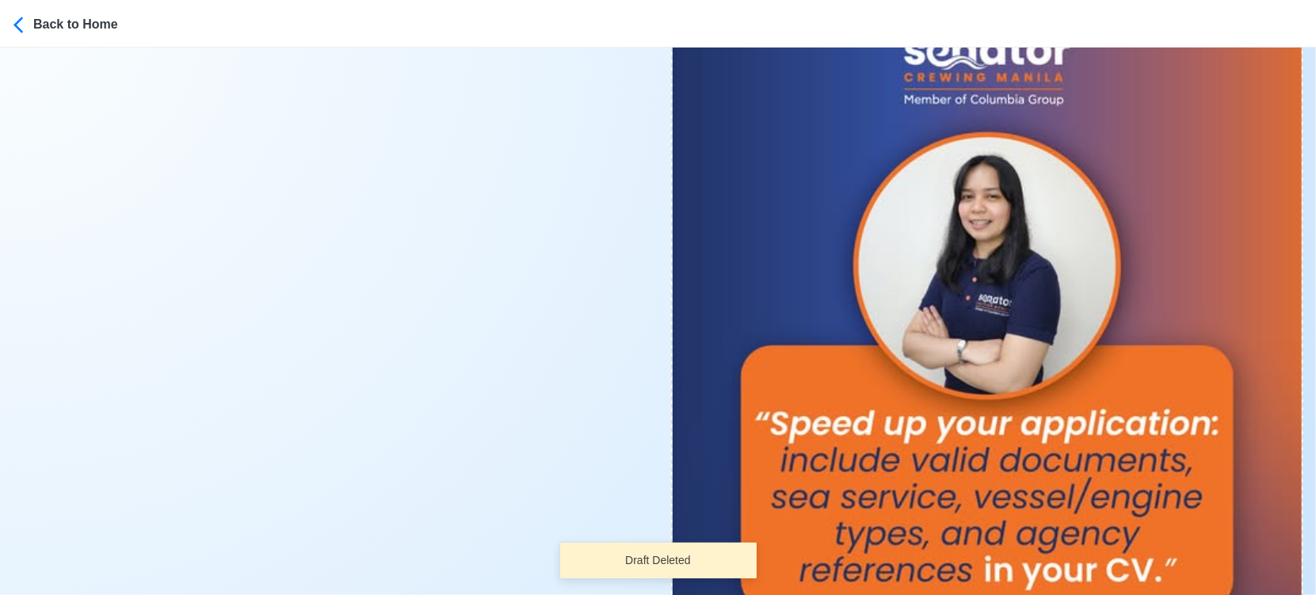
scroll to position [12667, 0]
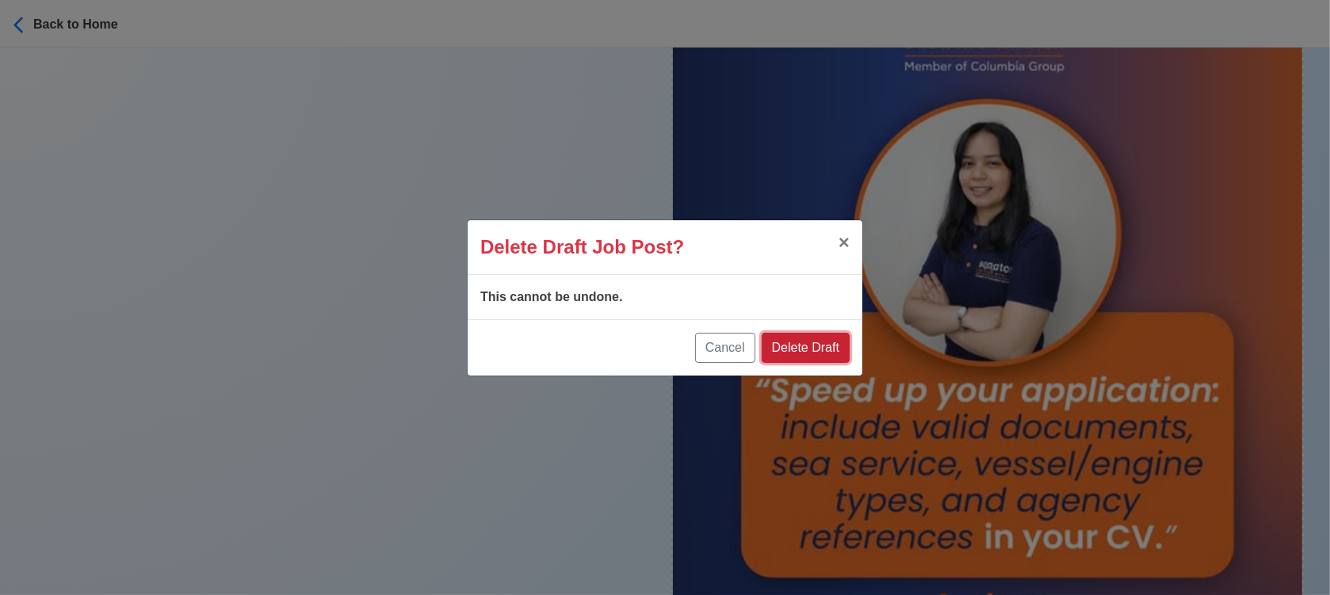
click at [812, 344] on button "Delete Draft" at bounding box center [806, 348] width 88 height 30
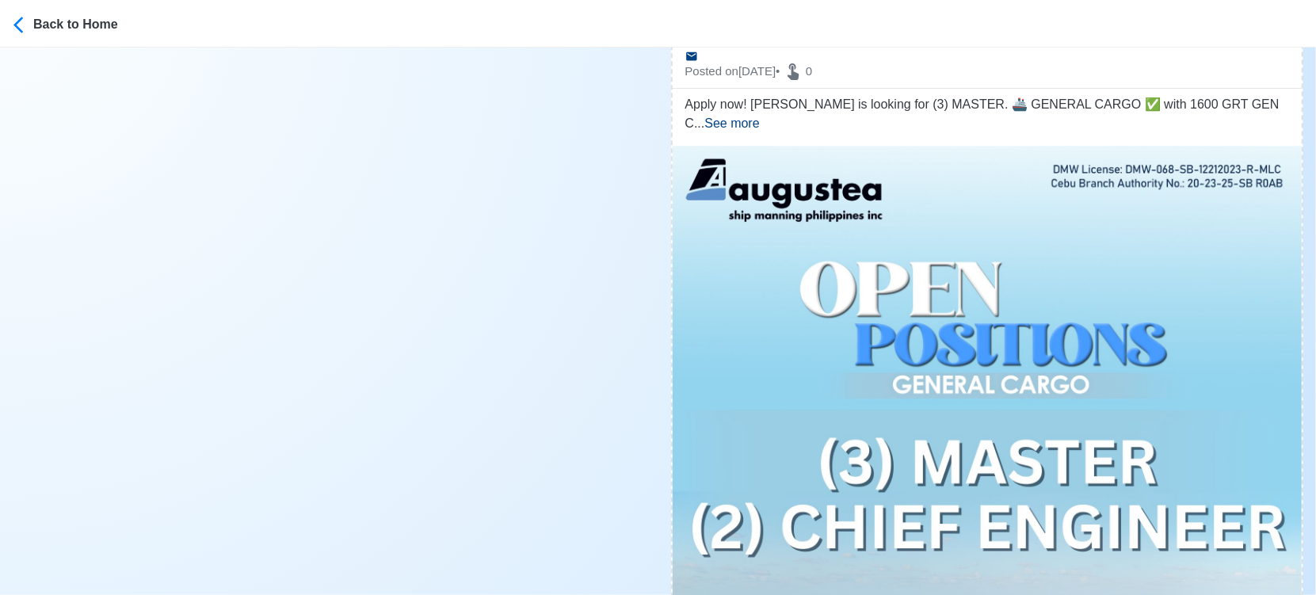
scroll to position [11522, 0]
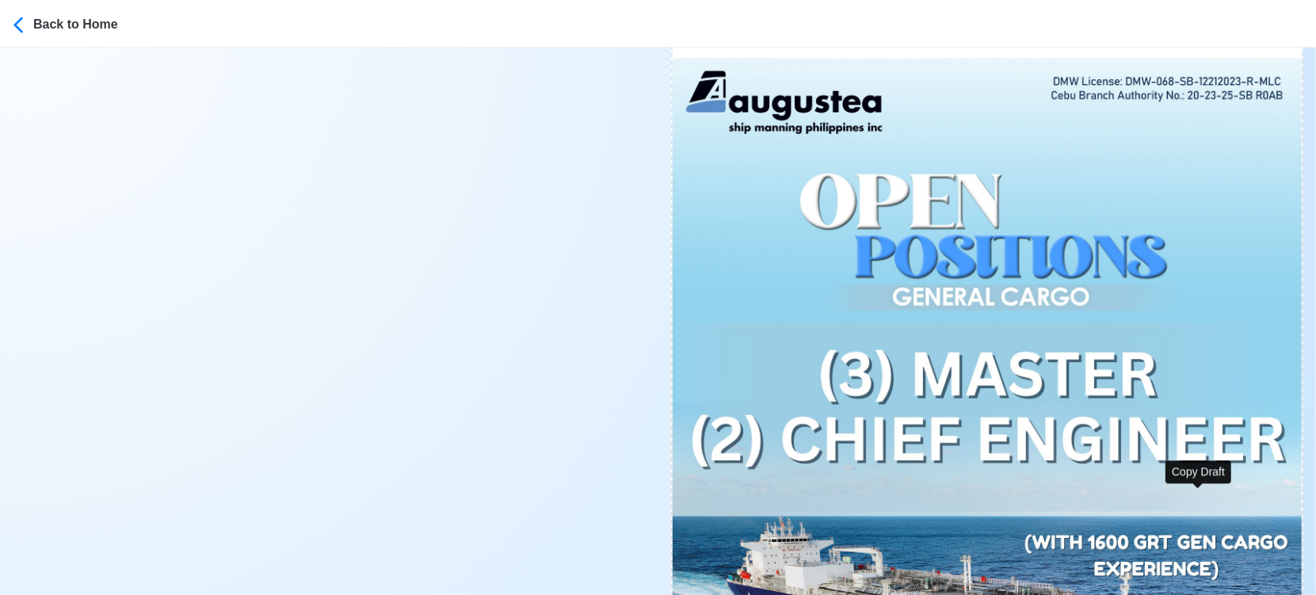
type input "(3) MASTER"
select select
type input "augustea"
type input "GENERAL CARGO"
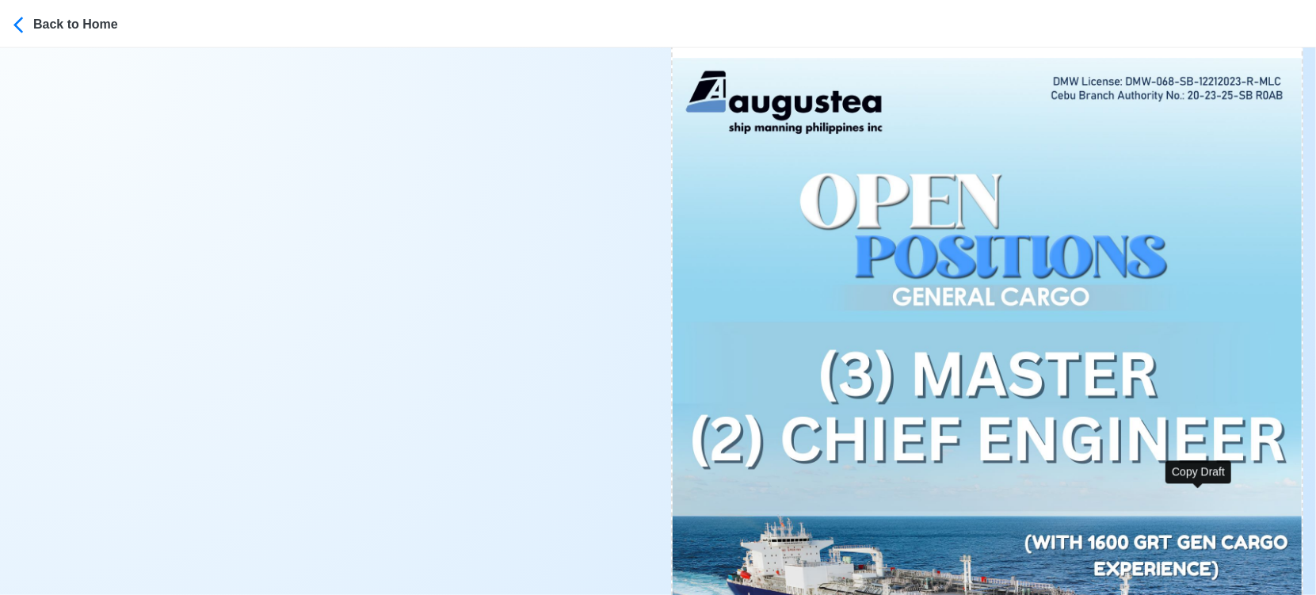
type textarea "Apply now! [PERSON_NAME] is looking for (3) MASTER. 🚢 GENERAL CARGO ✅ with 1600…"
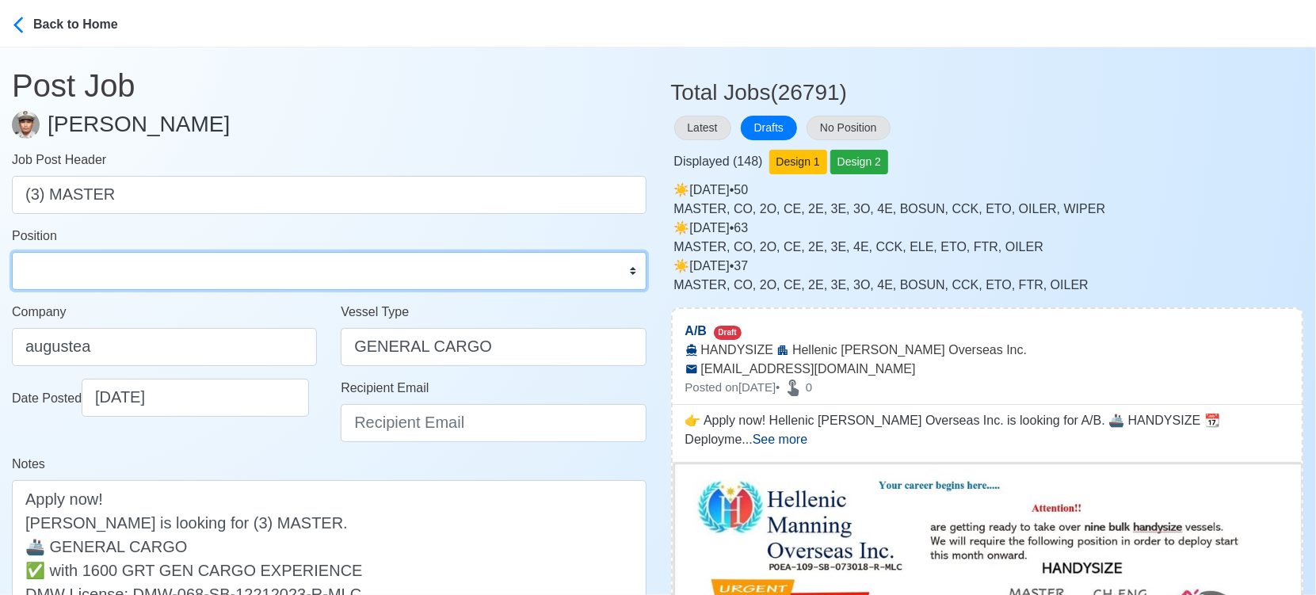
drag, startPoint x: 308, startPoint y: 269, endPoint x: 300, endPoint y: 254, distance: 16.7
click at [308, 269] on select "Master Chief Officer 2nd Officer 3rd Officer Junior Officer Chief Engineer 2nd …" at bounding box center [329, 271] width 635 height 38
select select "Master"
click at [12, 252] on select "Master Chief Officer 2nd Officer 3rd Officer Junior Officer Chief Engineer 2nd …" at bounding box center [329, 271] width 635 height 38
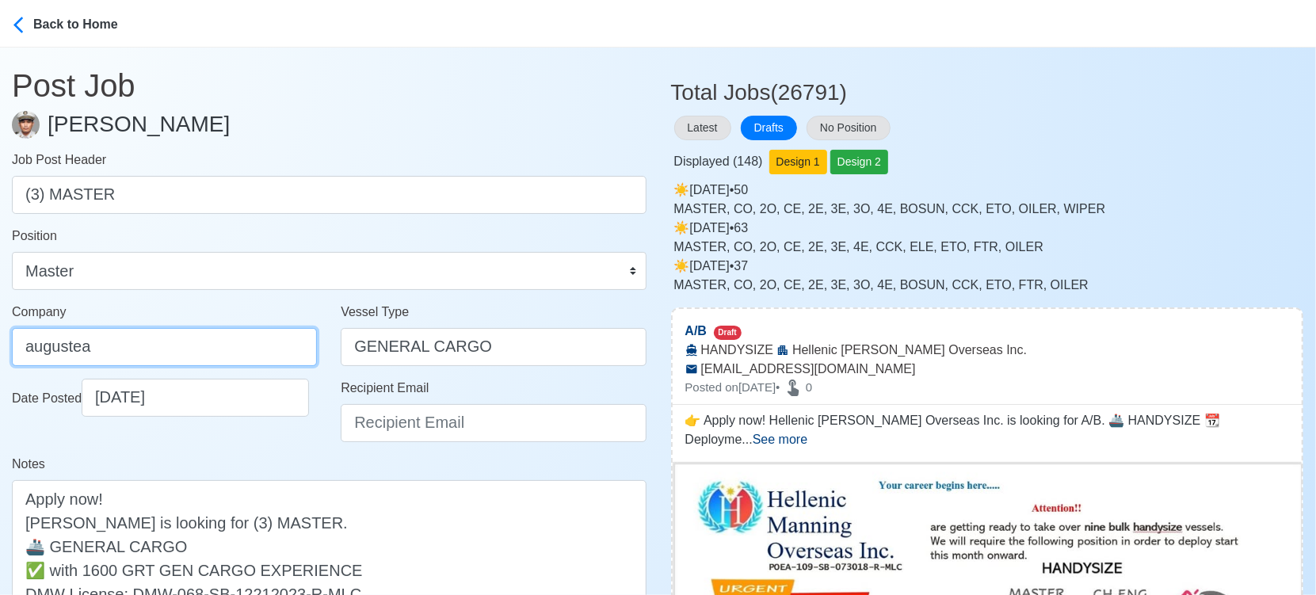
drag, startPoint x: 238, startPoint y: 334, endPoint x: 239, endPoint y: 360, distance: 25.4
click at [236, 334] on input "augustea" at bounding box center [164, 347] width 305 height 38
type input "AUGUSTEA SHIP [PERSON_NAME] PHILIPPINES INC."
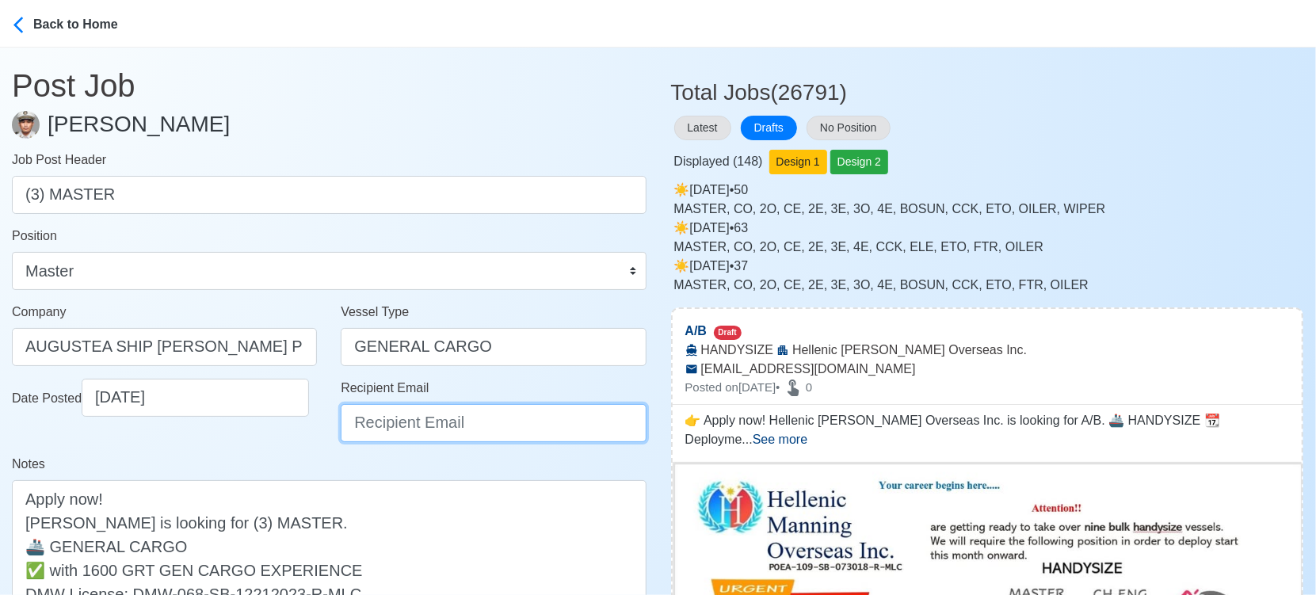
click at [424, 423] on input "Recipient Email" at bounding box center [493, 423] width 305 height 38
type input "[EMAIL_ADDRESS][DOMAIN_NAME]"
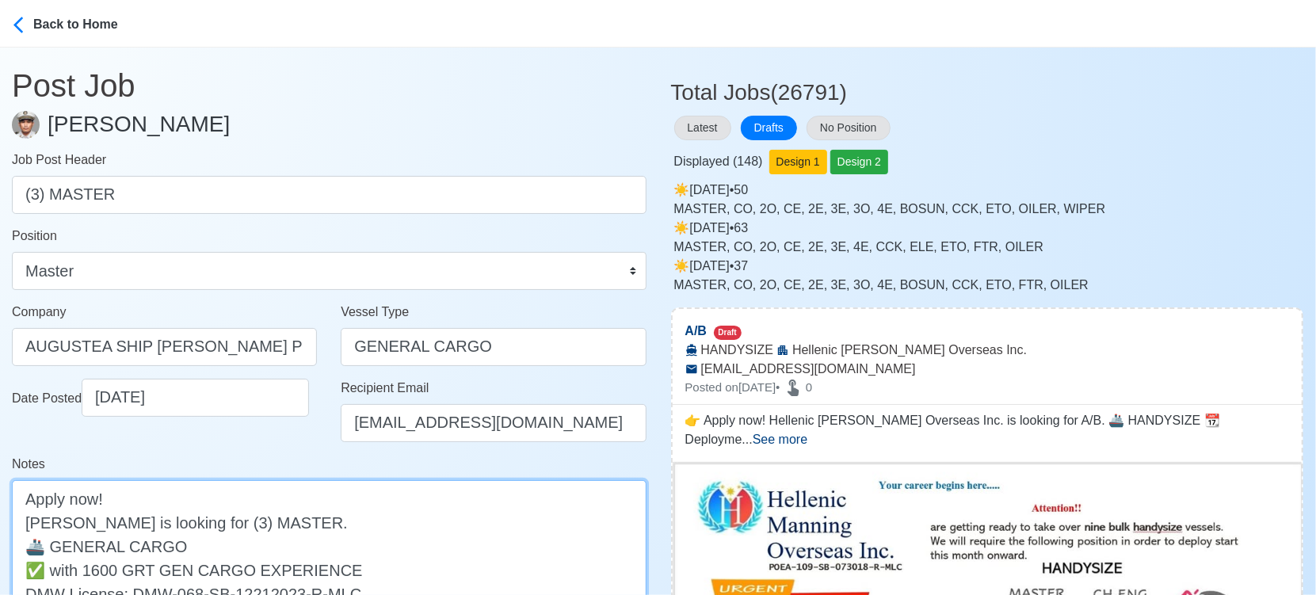
click at [31, 524] on textarea "Apply now! [PERSON_NAME] is looking for (3) MASTER. 🚢 GENERAL CARGO ✅ with 1600…" at bounding box center [329, 557] width 635 height 155
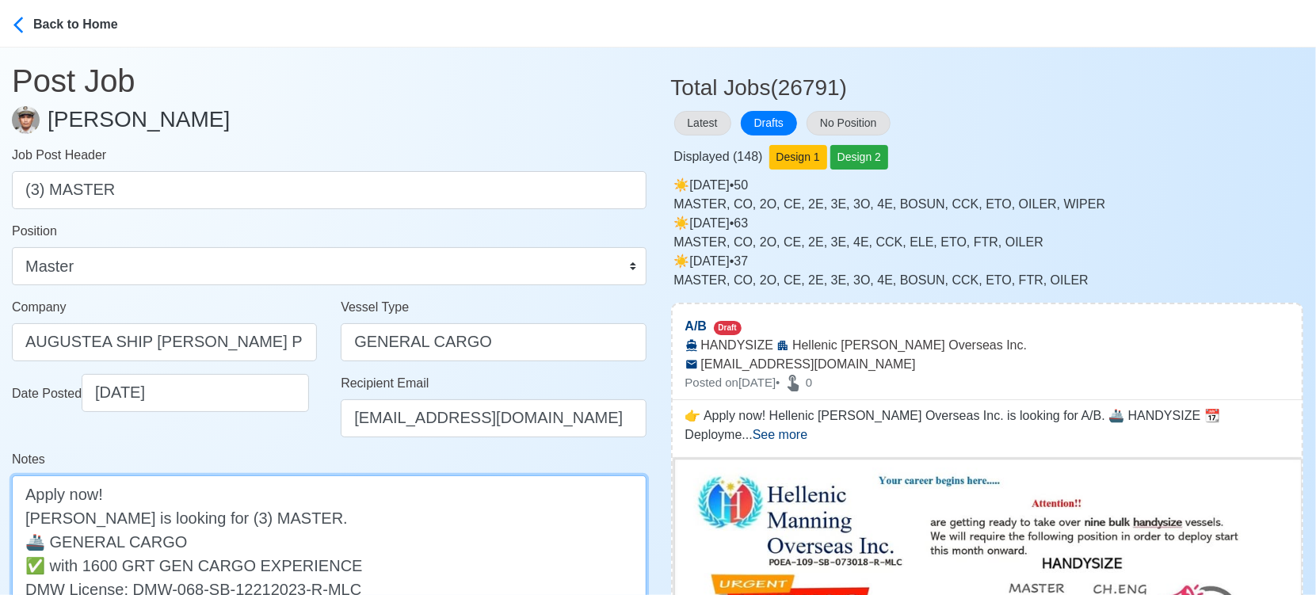
scroll to position [440, 0]
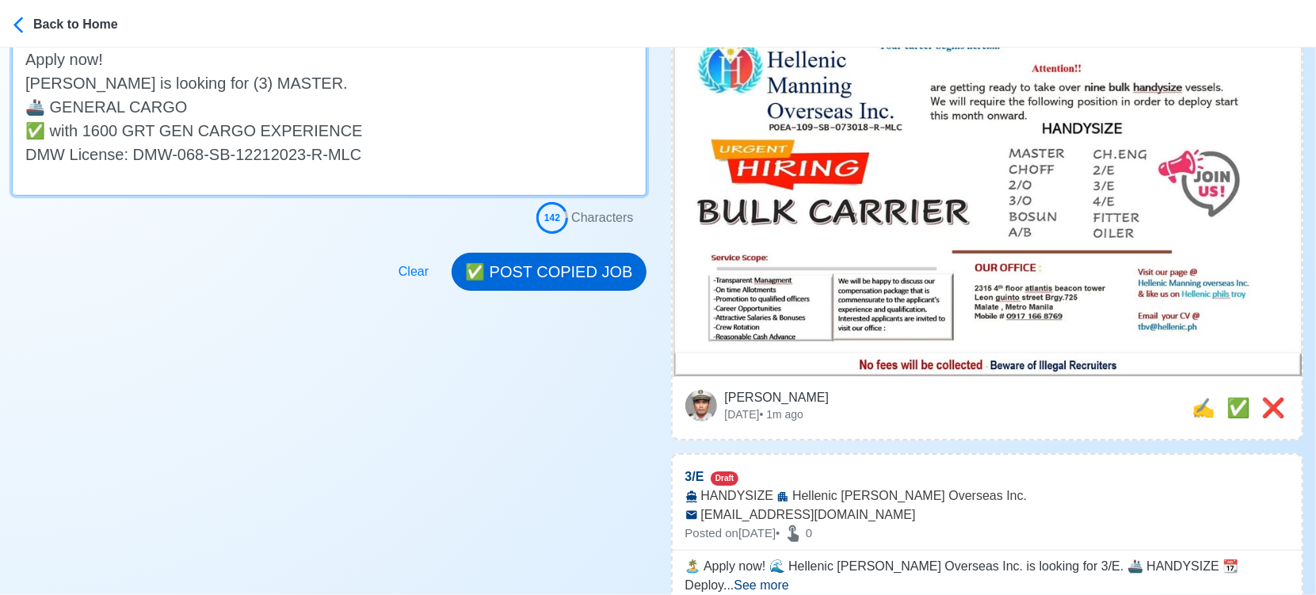
type textarea "Apply now! [PERSON_NAME] is looking for (3) MASTER. 🚢 GENERAL CARGO ✅ with 1600…"
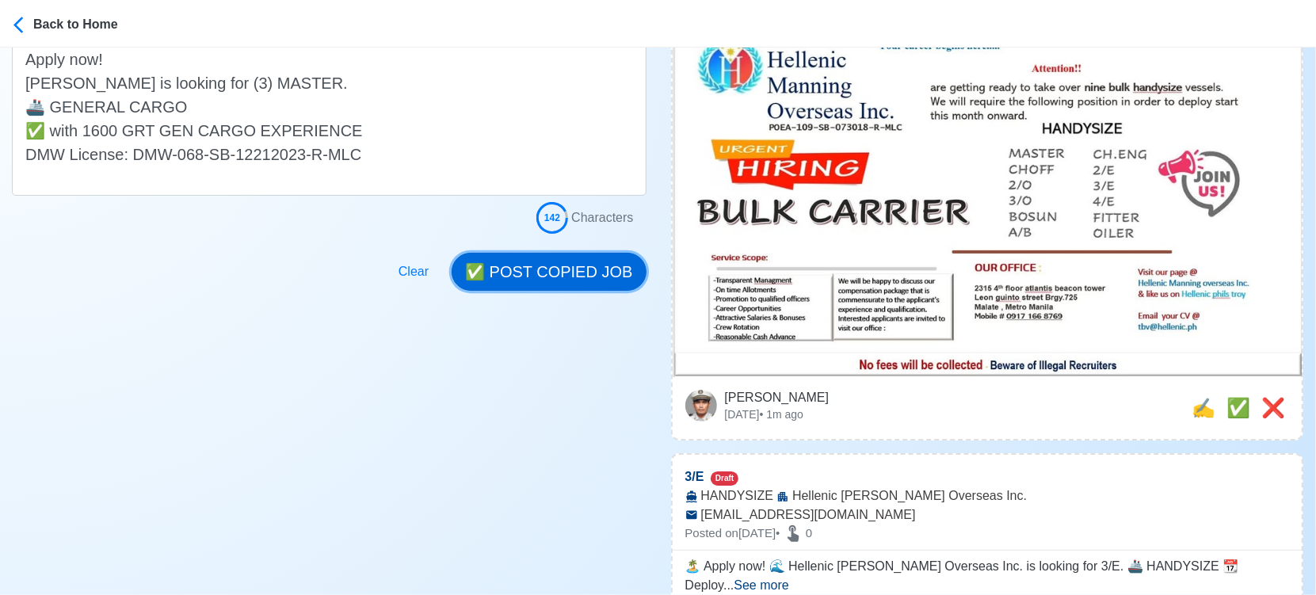
click at [569, 258] on button "✅ POST COPIED JOB" at bounding box center [549, 272] width 194 height 38
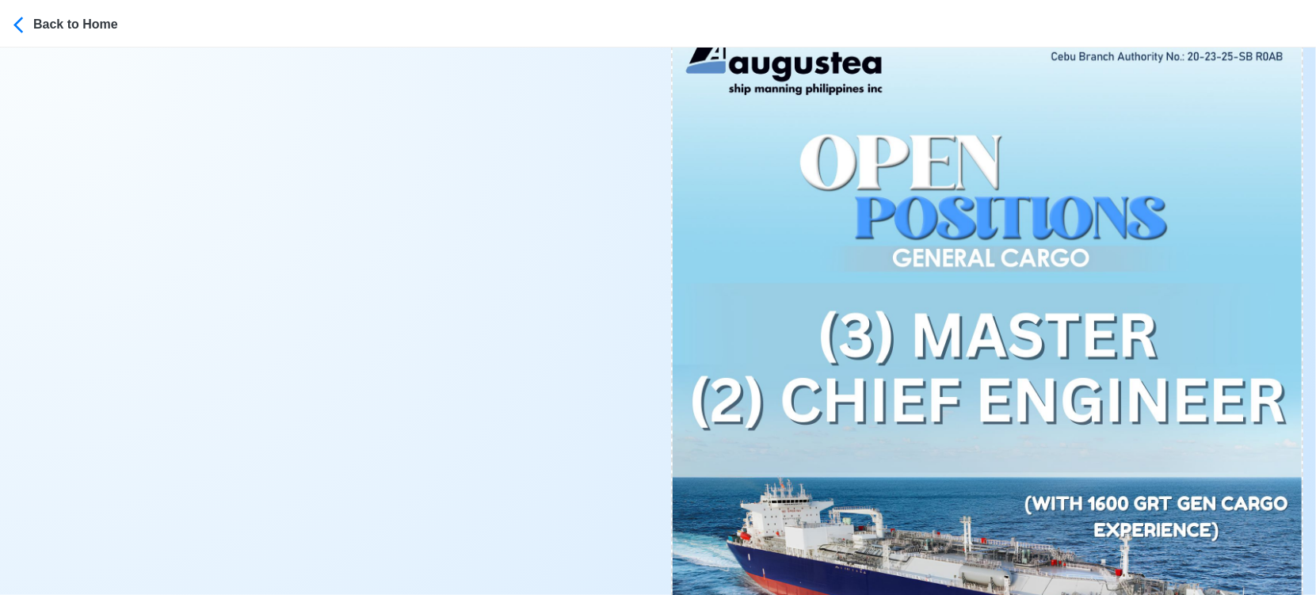
scroll to position [11649, 0]
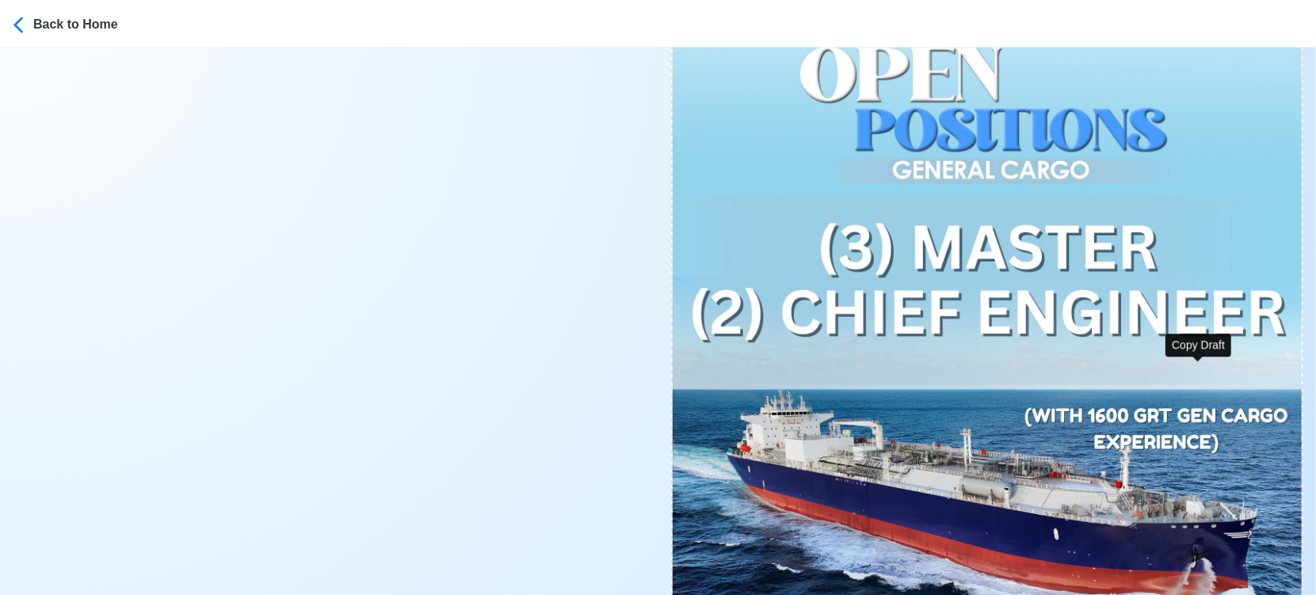
type input "(3) MASTER"
select select
type input "augustea"
type input "GENERAL CARGO"
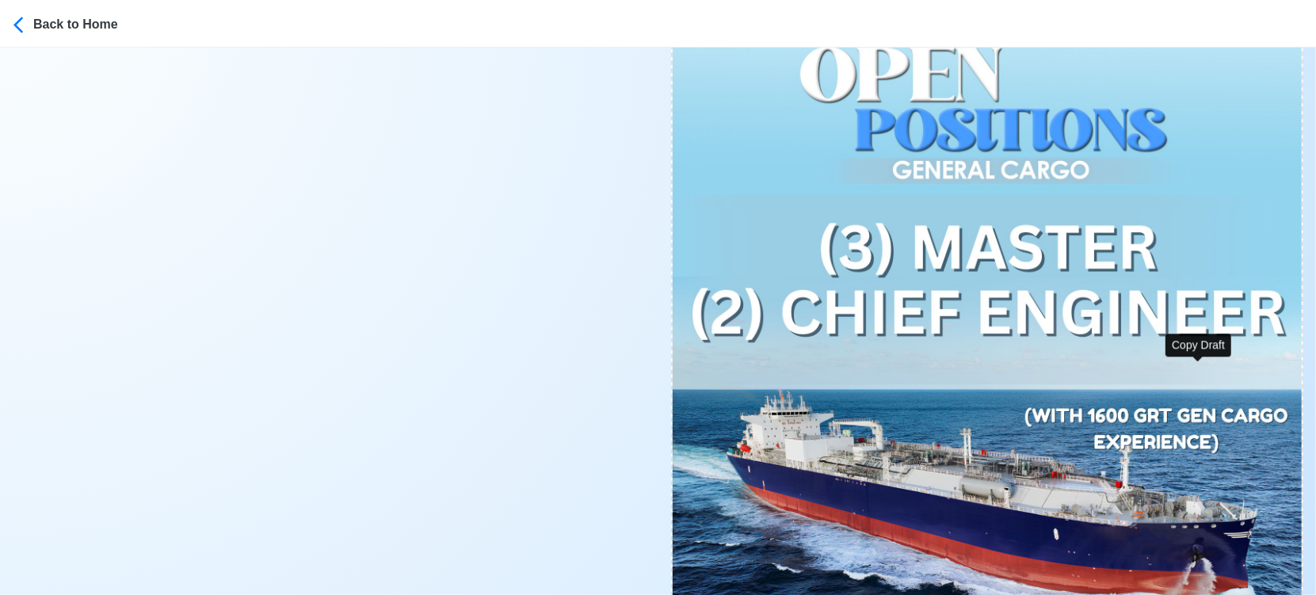
type textarea "Apply now! [PERSON_NAME] is looking for (3) MASTER. 🚢 GENERAL CARGO ✅ with 1600…"
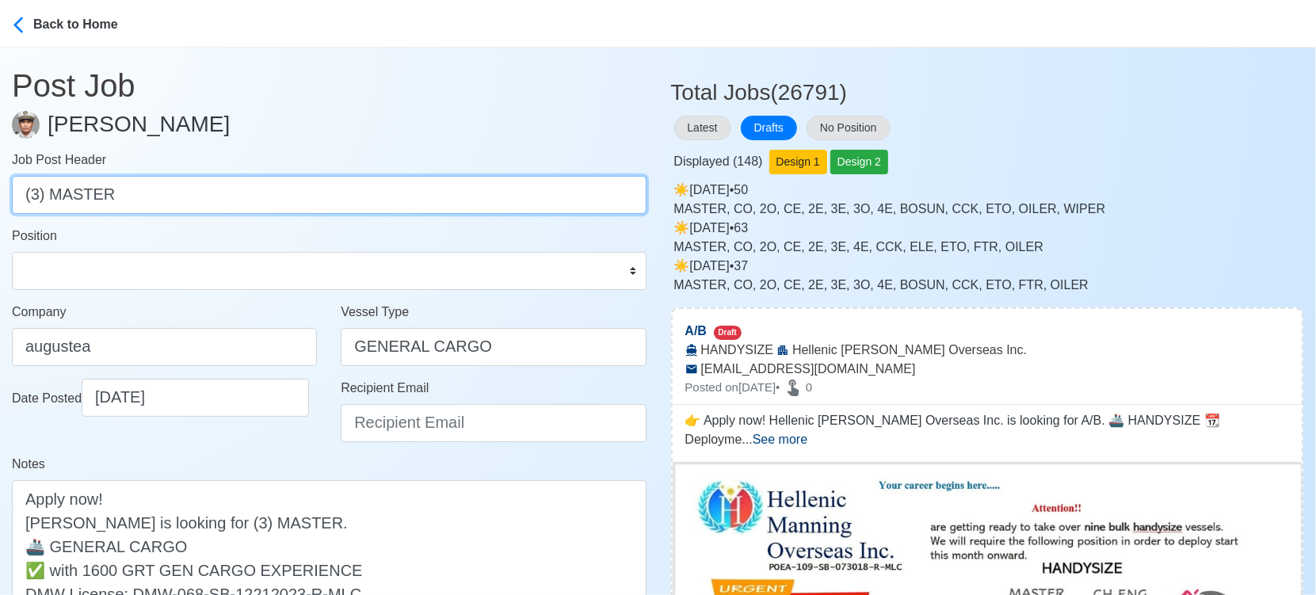
click at [67, 193] on input "(3) MASTER" at bounding box center [329, 195] width 635 height 38
click at [37, 195] on input "(3) CHIEF ENGINEER" at bounding box center [329, 195] width 635 height 38
type input "(2) CHIEF ENGINEER"
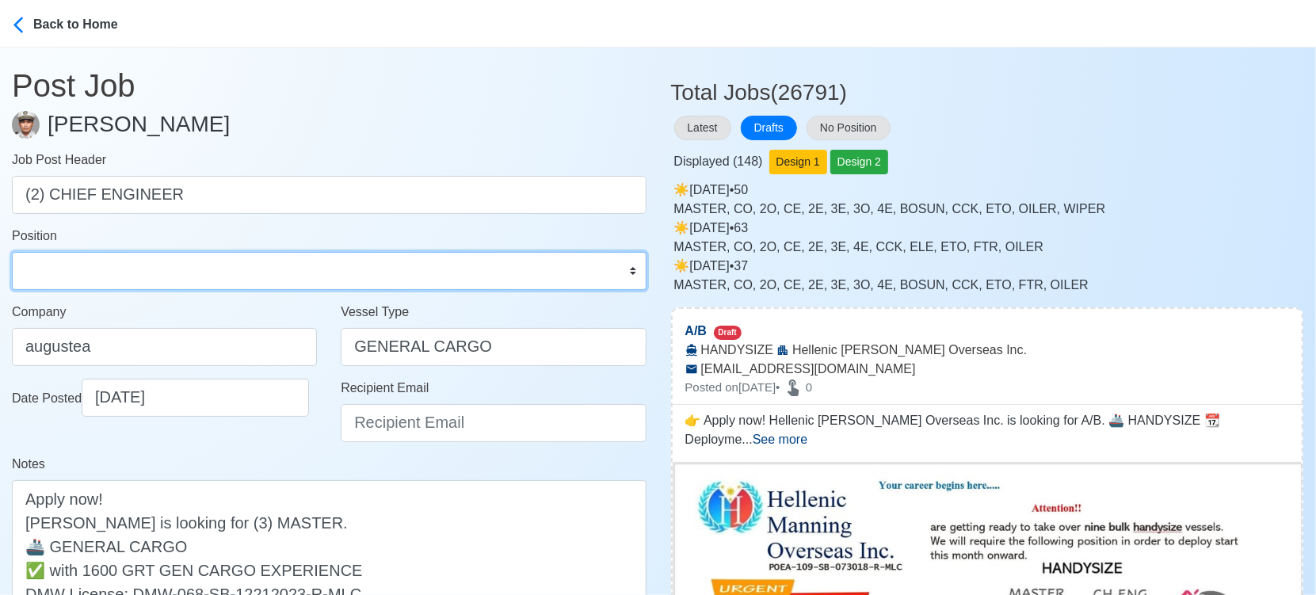
drag, startPoint x: 158, startPoint y: 286, endPoint x: 165, endPoint y: 262, distance: 24.6
click at [158, 286] on select "Master Chief Officer 2nd Officer 3rd Officer Junior Officer Chief Engineer 2nd …" at bounding box center [329, 271] width 635 height 38
select select "Chief Engineer"
click at [12, 252] on select "Master Chief Officer 2nd Officer 3rd Officer Junior Officer Chief Engineer 2nd …" at bounding box center [329, 271] width 635 height 38
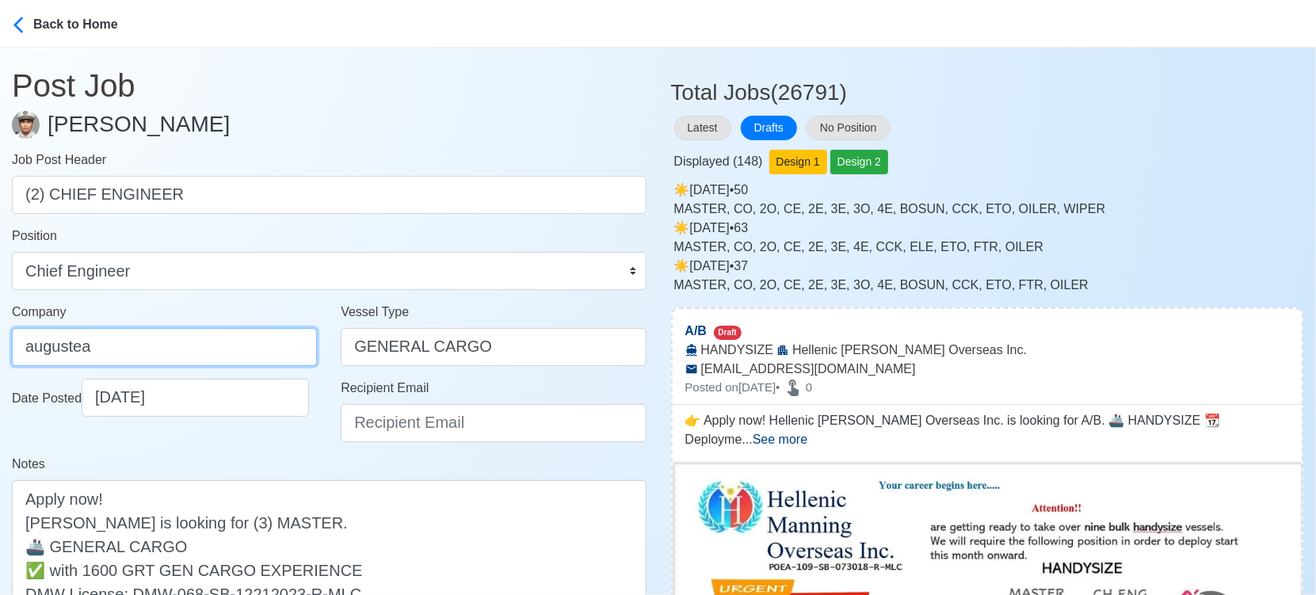
drag, startPoint x: 171, startPoint y: 340, endPoint x: 178, endPoint y: 352, distance: 13.5
click at [171, 340] on input "augustea" at bounding box center [164, 347] width 305 height 38
type input "AUGUSTEA SHIP [PERSON_NAME] PHILIPPINES INC."
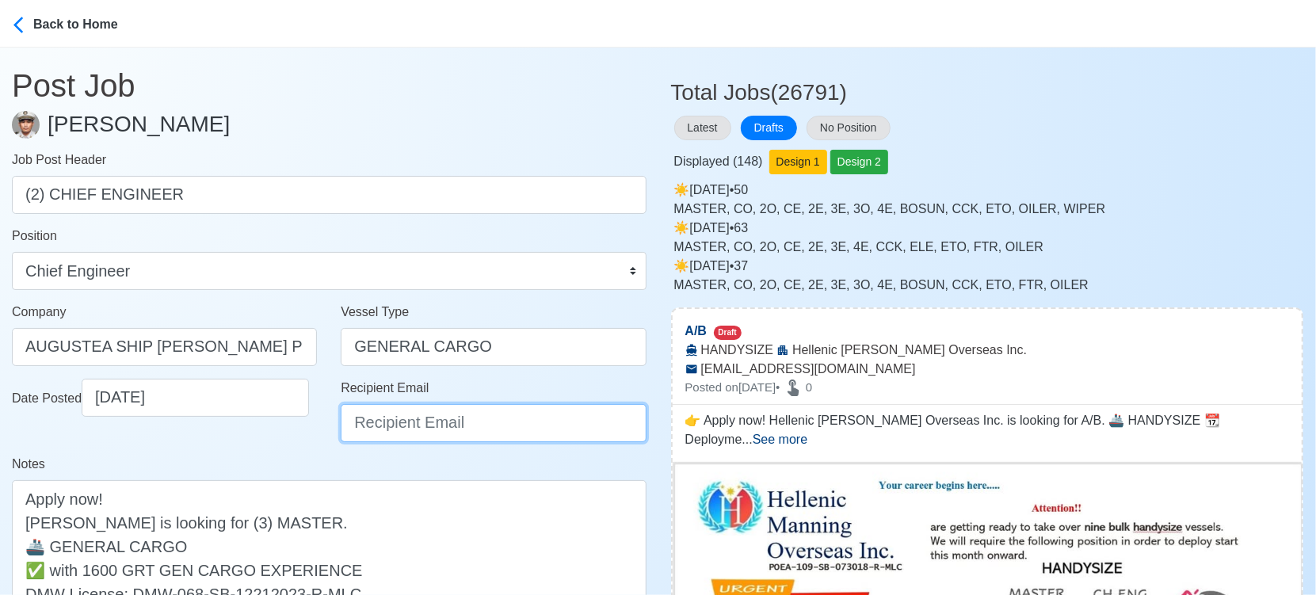
click at [388, 420] on input "Recipient Email" at bounding box center [493, 423] width 305 height 38
type input "[EMAIL_ADDRESS][DOMAIN_NAME]"
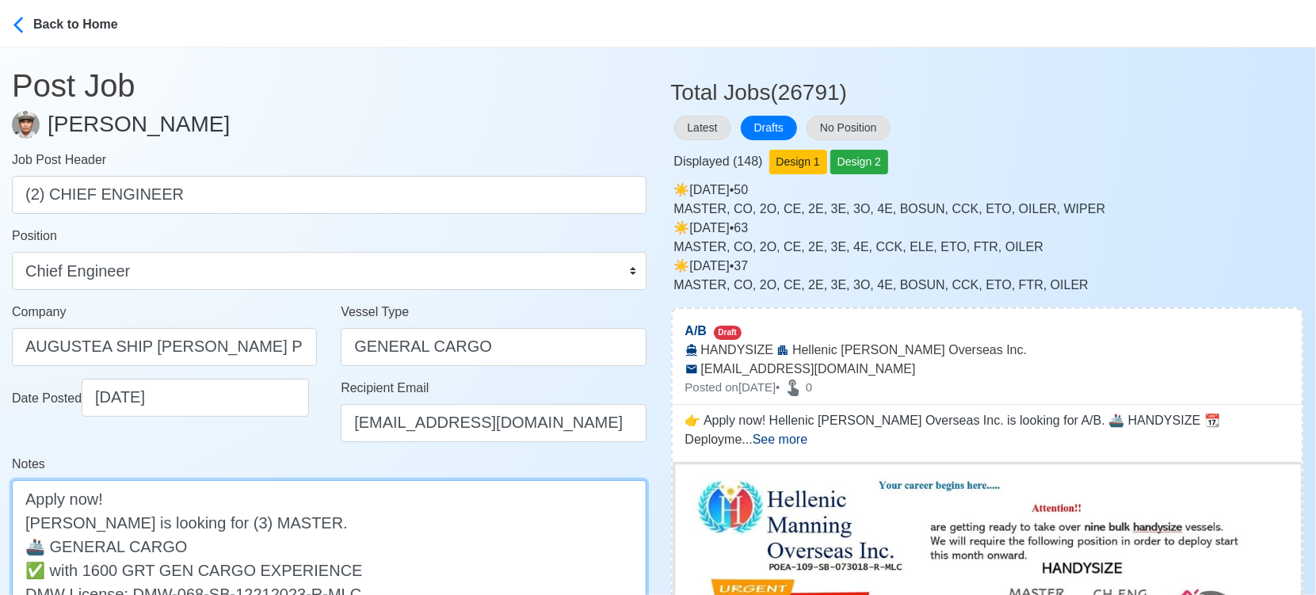
click at [33, 524] on textarea "Apply now! augustea is looking for (3) MASTER. 🚢 GENERAL CARGO ✅ with 1600 GRT …" at bounding box center [329, 557] width 635 height 155
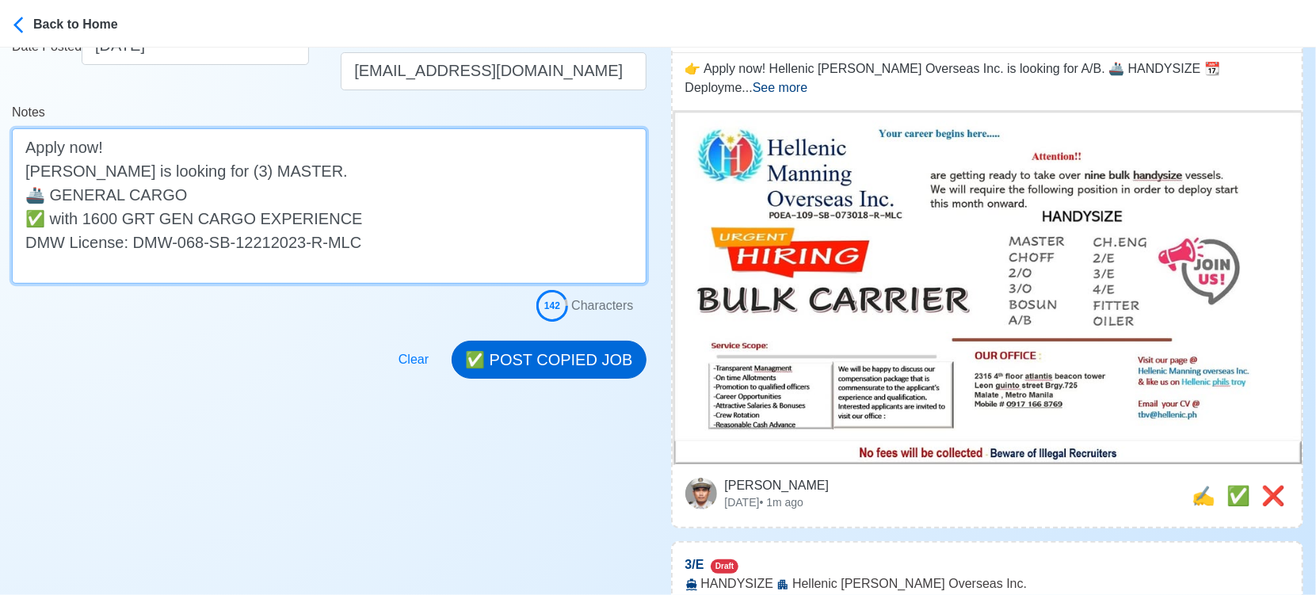
type textarea "Apply now! Augustea is looking for (3) MASTER. 🚢 GENERAL CARGO ✅ with 1600 GRT …"
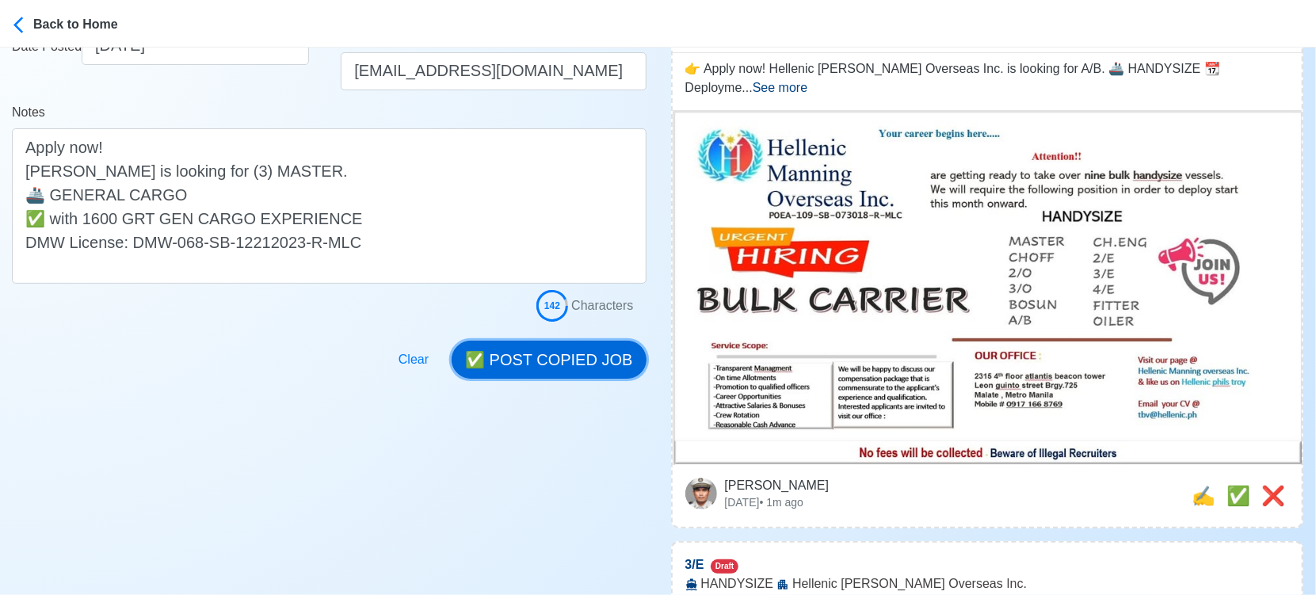
click at [541, 355] on button "✅ POST COPIED JOB" at bounding box center [549, 360] width 194 height 38
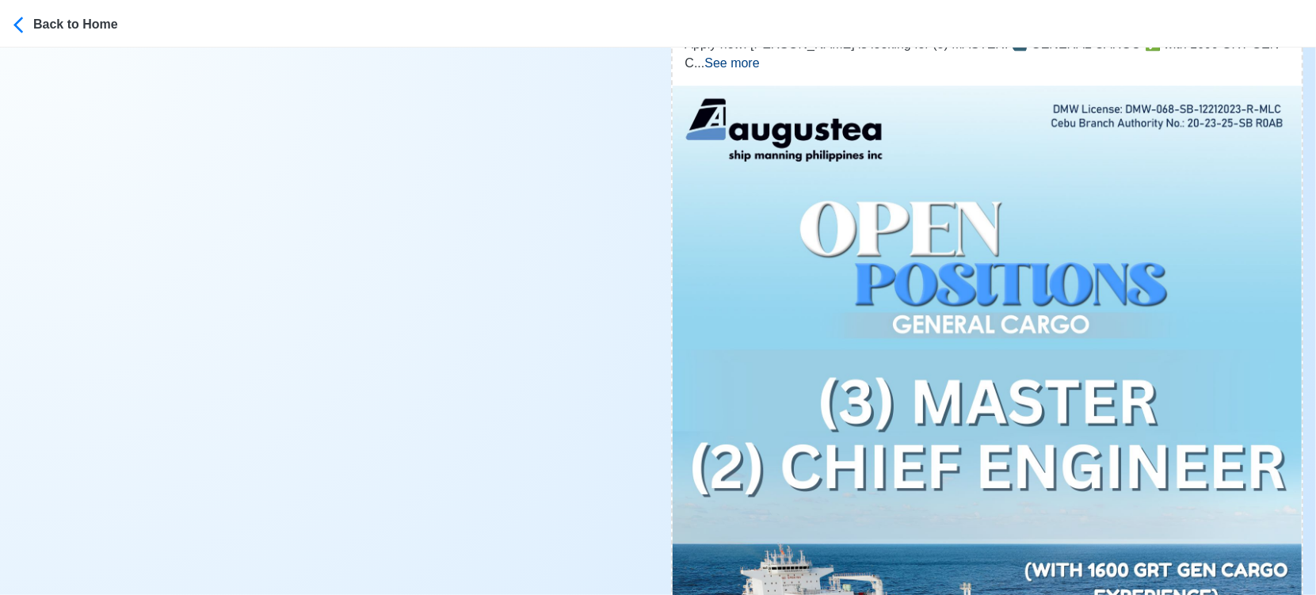
scroll to position [11623, 0]
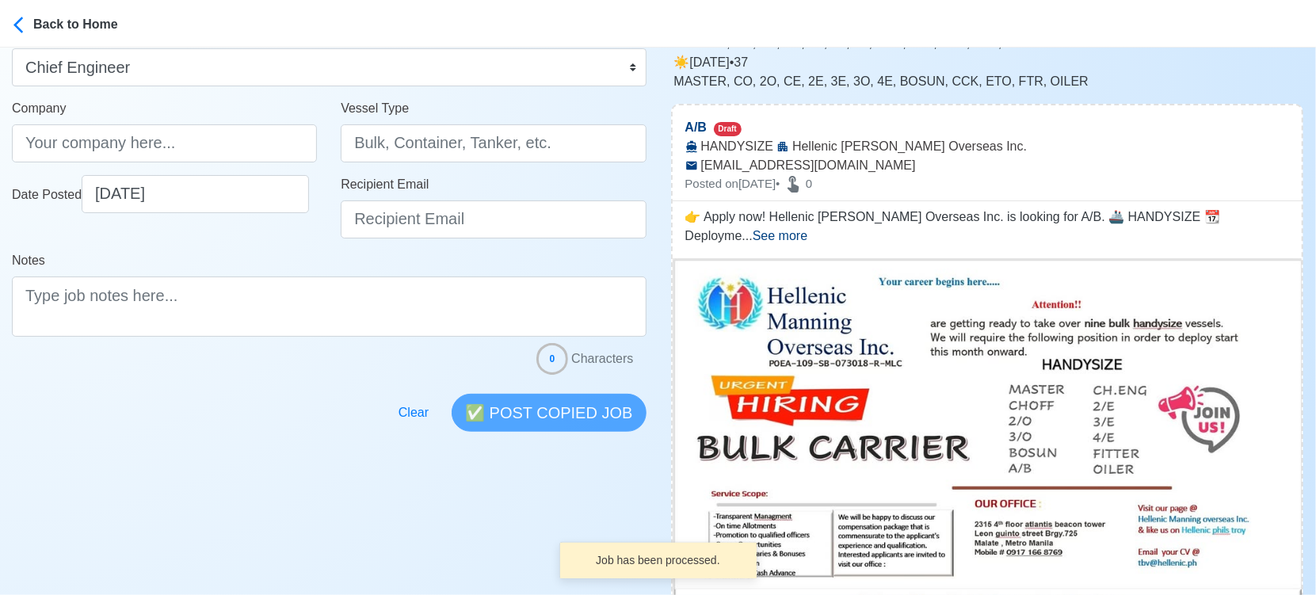
scroll to position [352, 0]
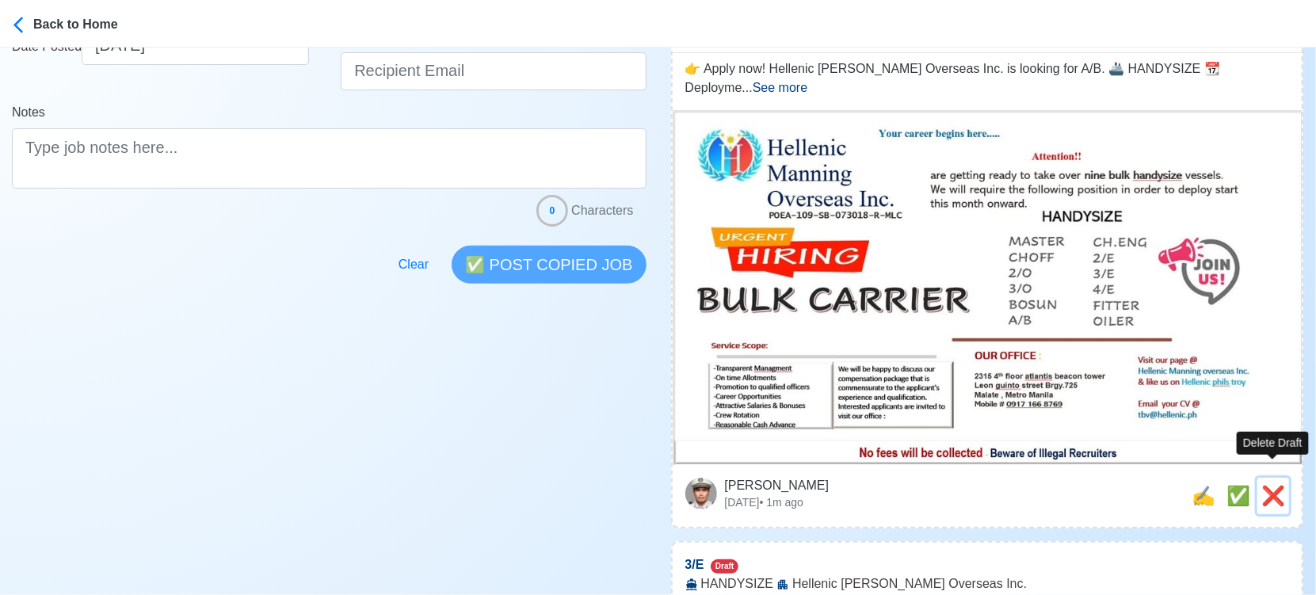
click at [1276, 485] on span "❌" at bounding box center [1274, 495] width 24 height 21
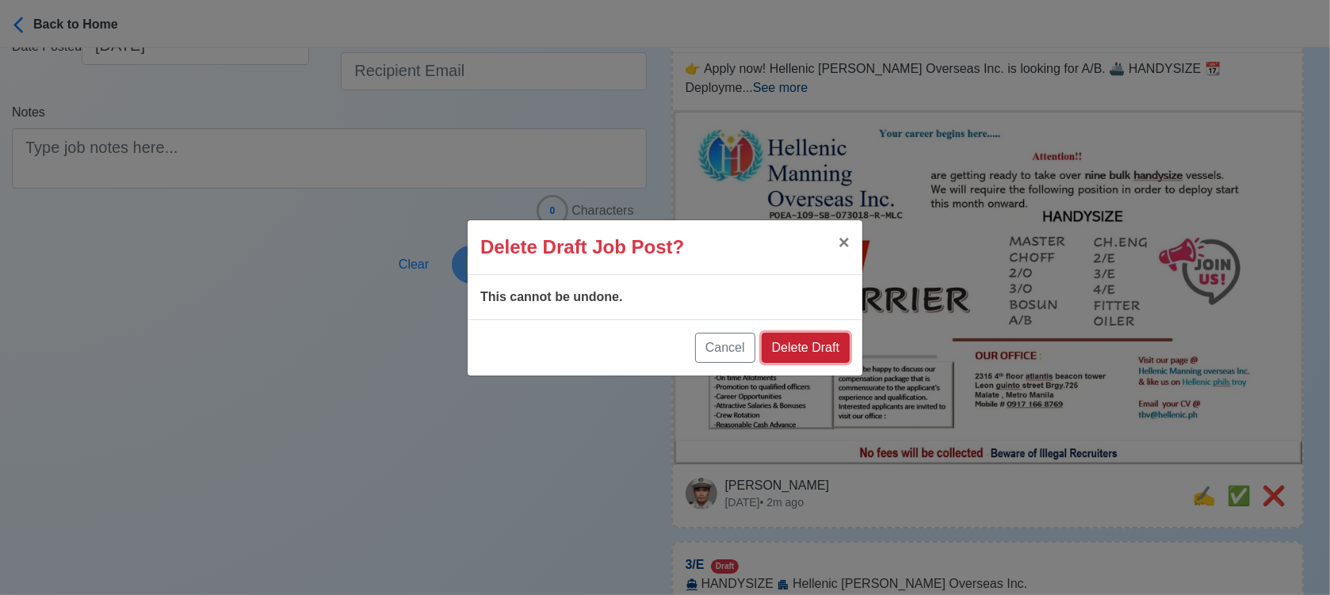
click at [831, 339] on button "Delete Draft" at bounding box center [806, 348] width 88 height 30
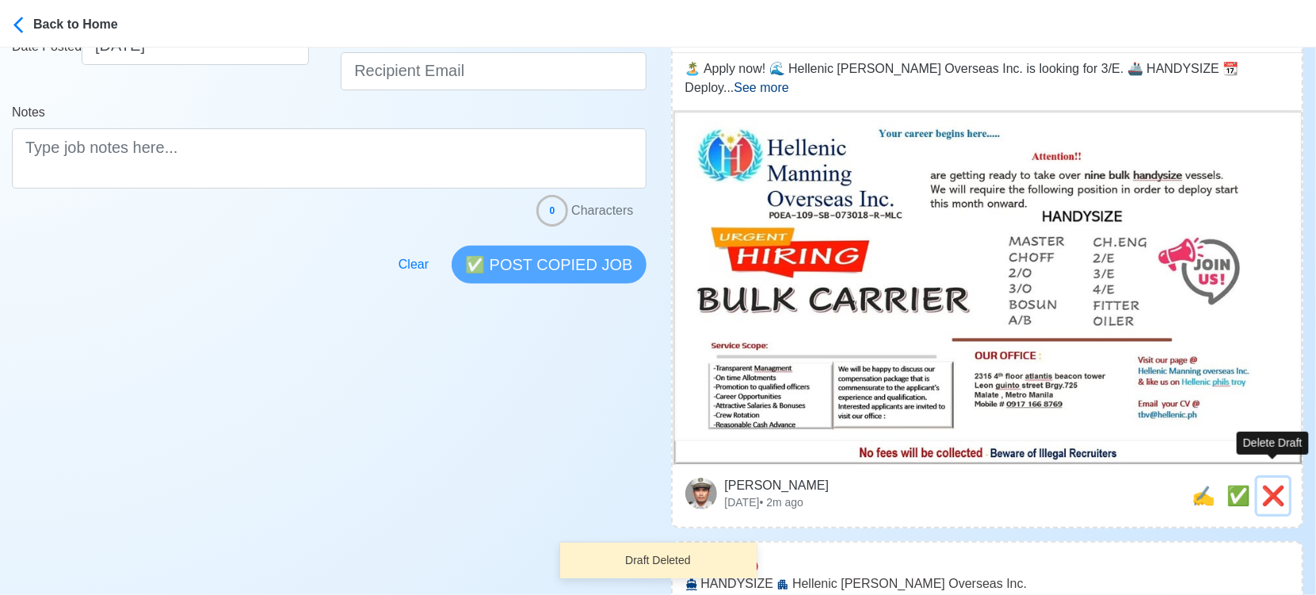
click at [1281, 485] on span "❌" at bounding box center [1274, 495] width 24 height 21
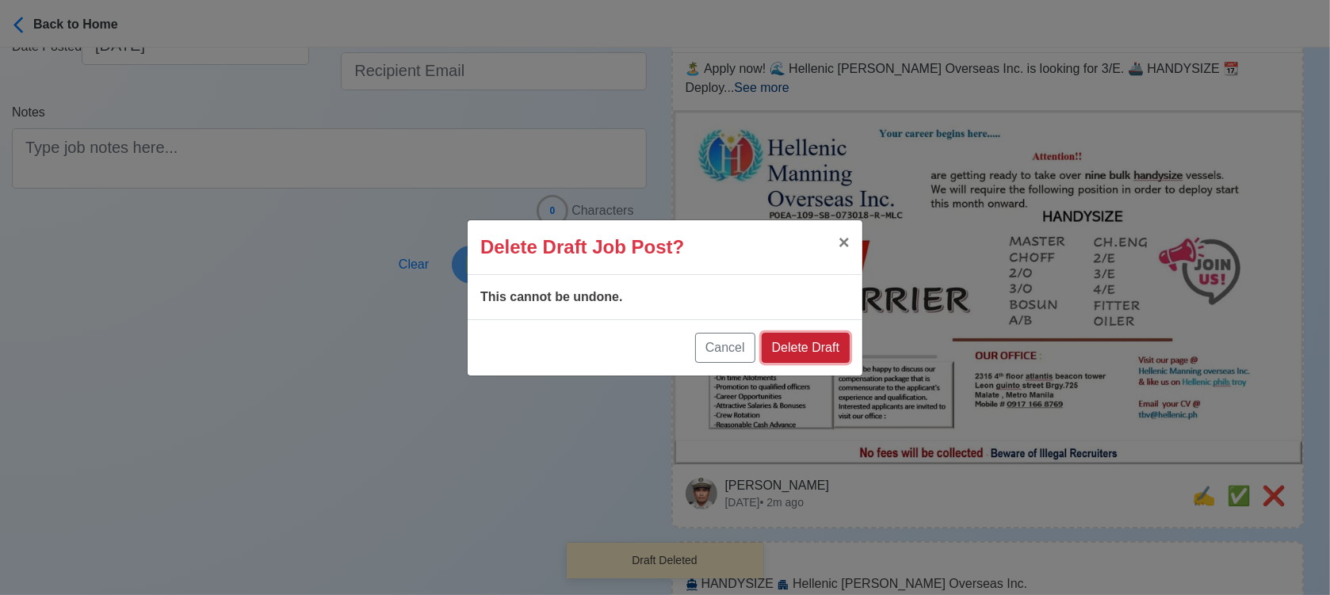
click at [827, 352] on button "Delete Draft" at bounding box center [806, 348] width 88 height 30
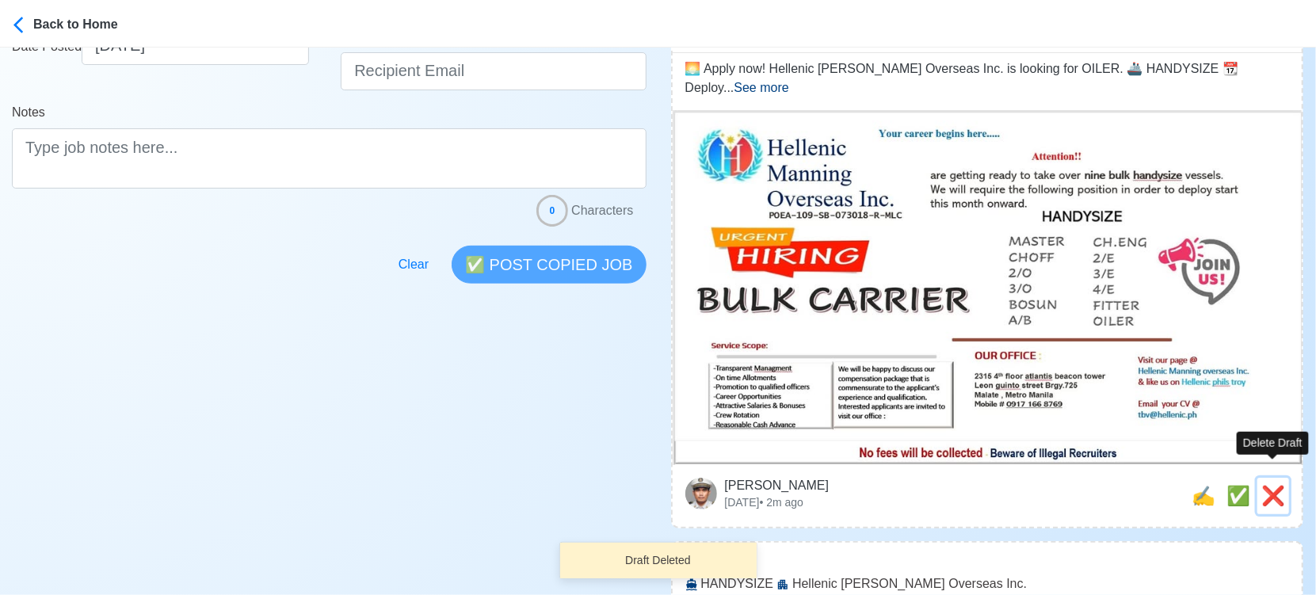
click at [1281, 485] on span "❌" at bounding box center [1274, 495] width 24 height 21
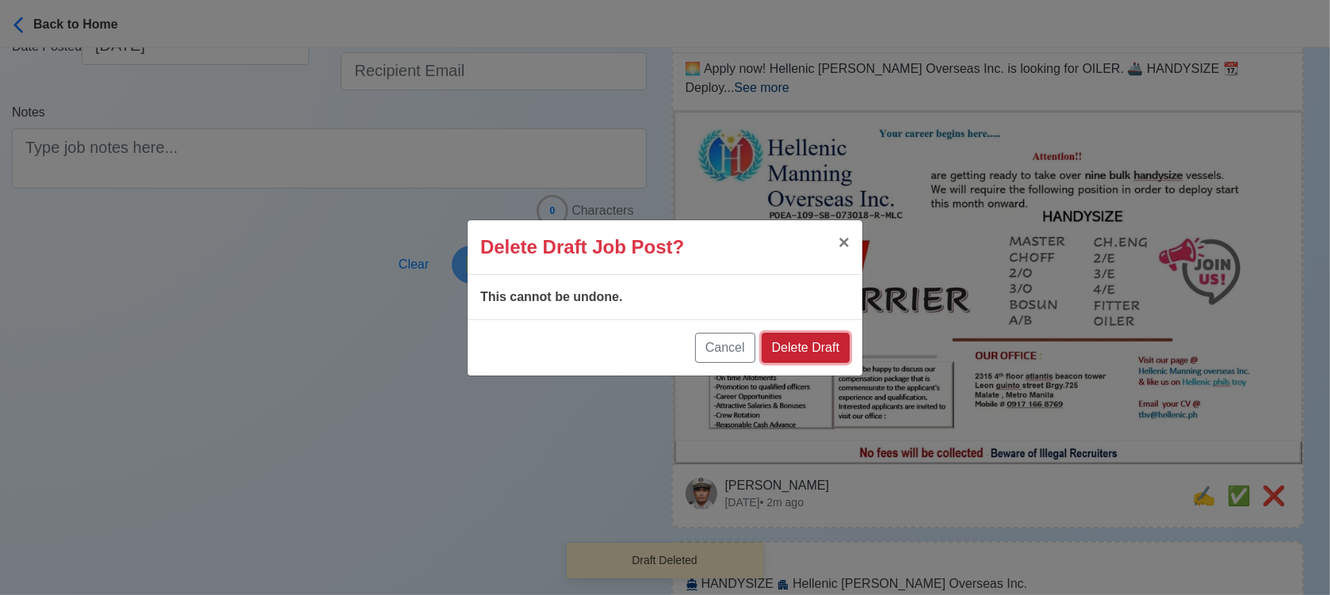
drag, startPoint x: 797, startPoint y: 347, endPoint x: 842, endPoint y: 347, distance: 44.4
click at [798, 347] on button "Delete Draft" at bounding box center [806, 348] width 88 height 30
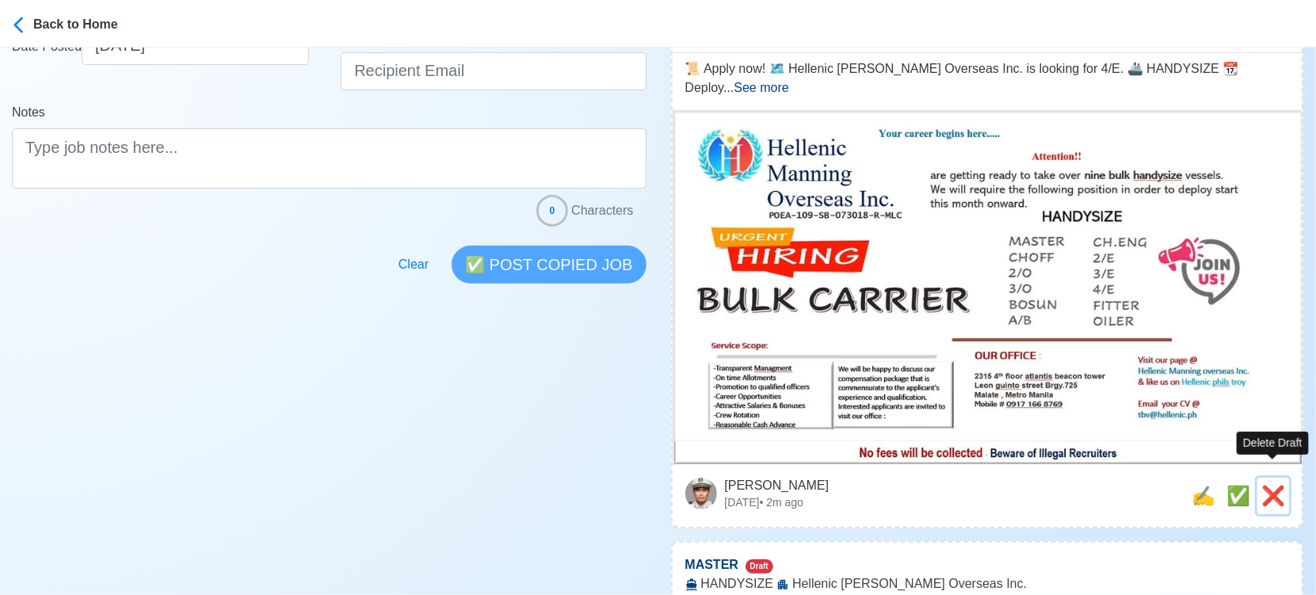
click at [1281, 485] on span "❌" at bounding box center [1274, 495] width 24 height 21
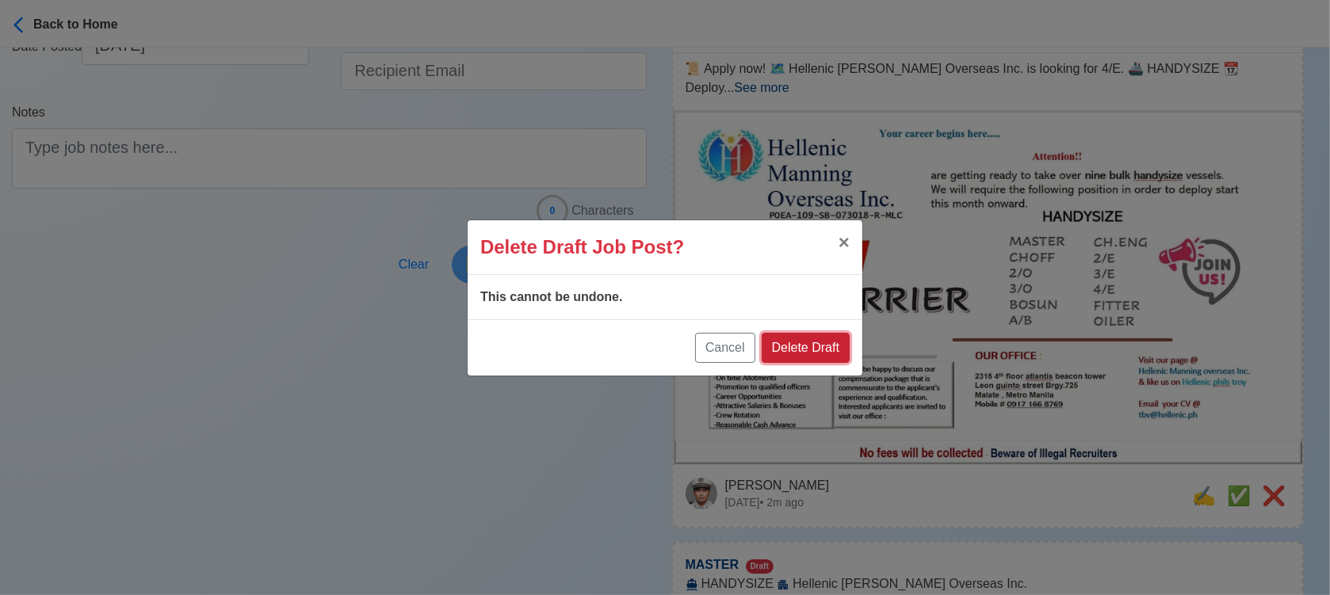
click at [838, 356] on button "Delete Draft" at bounding box center [806, 348] width 88 height 30
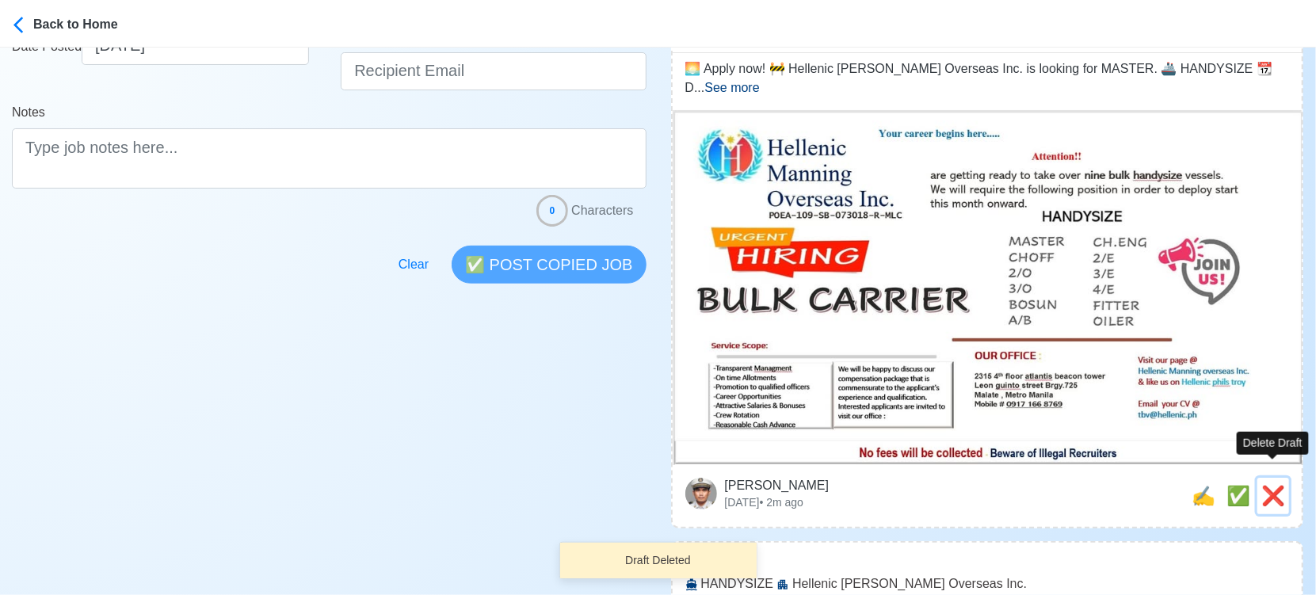
click at [1277, 485] on span "❌" at bounding box center [1274, 495] width 24 height 21
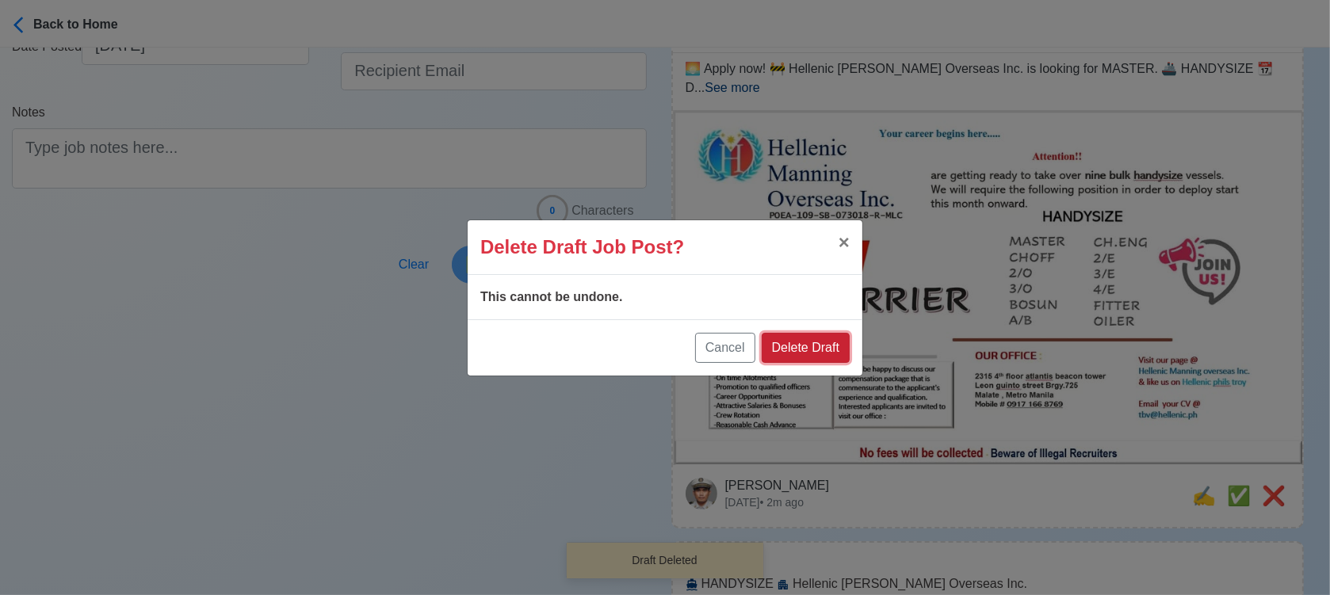
click at [844, 351] on button "Delete Draft" at bounding box center [806, 348] width 88 height 30
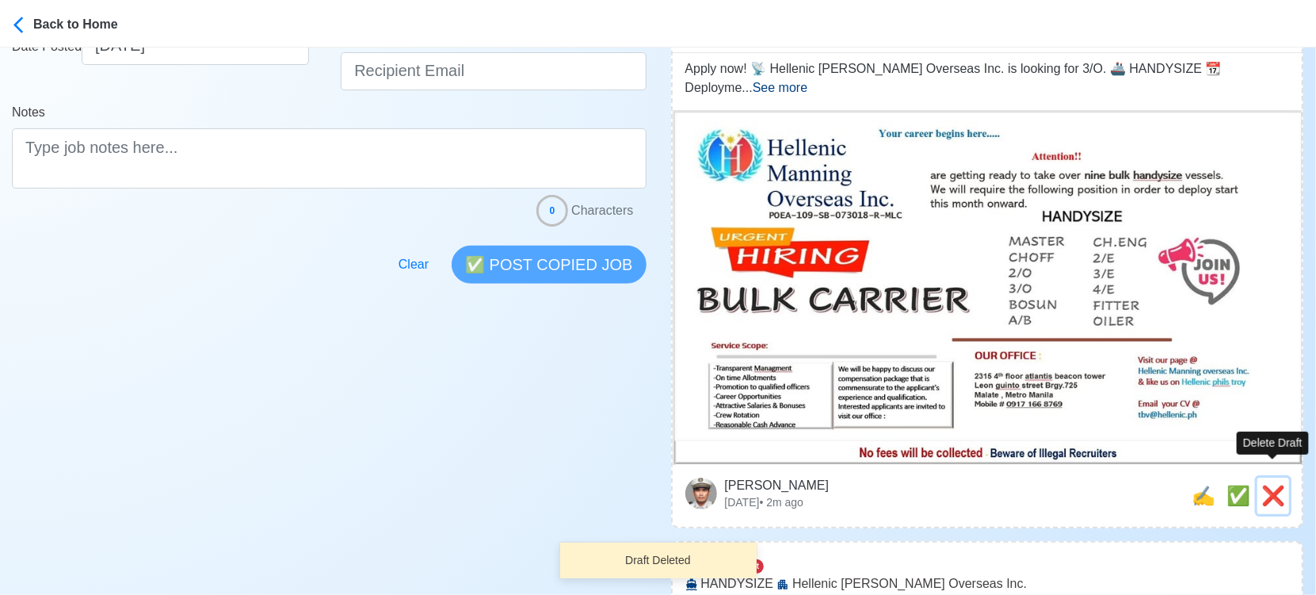
click at [1272, 485] on span "❌" at bounding box center [1274, 495] width 24 height 21
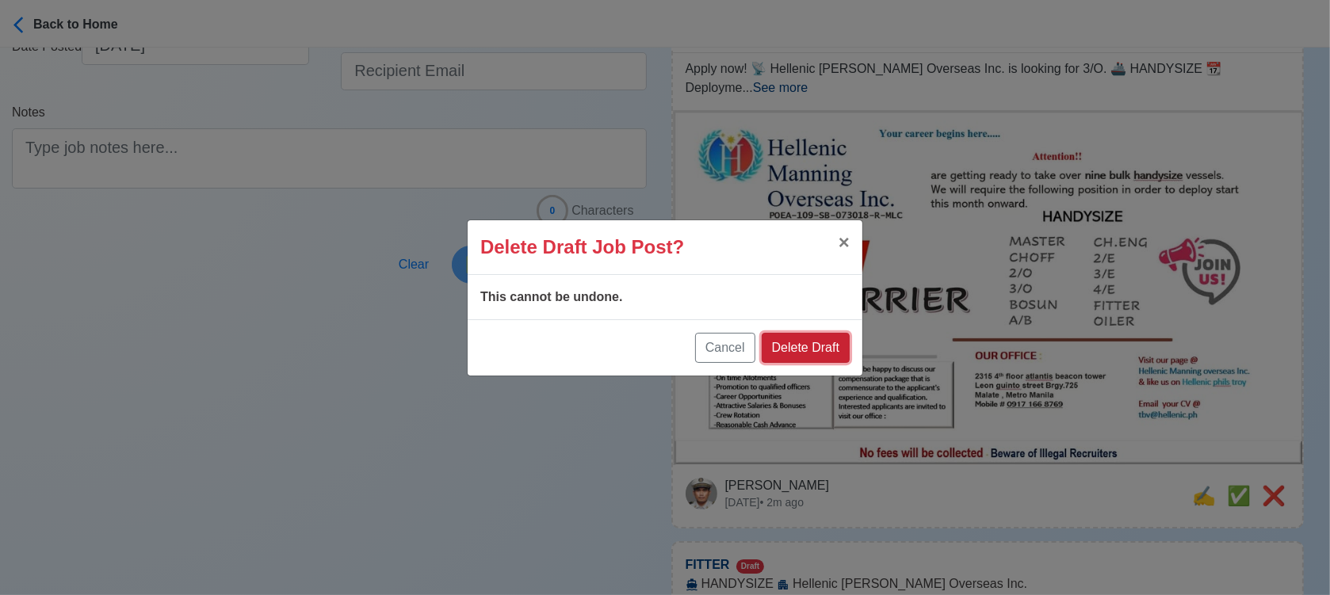
click at [843, 353] on button "Delete Draft" at bounding box center [806, 348] width 88 height 30
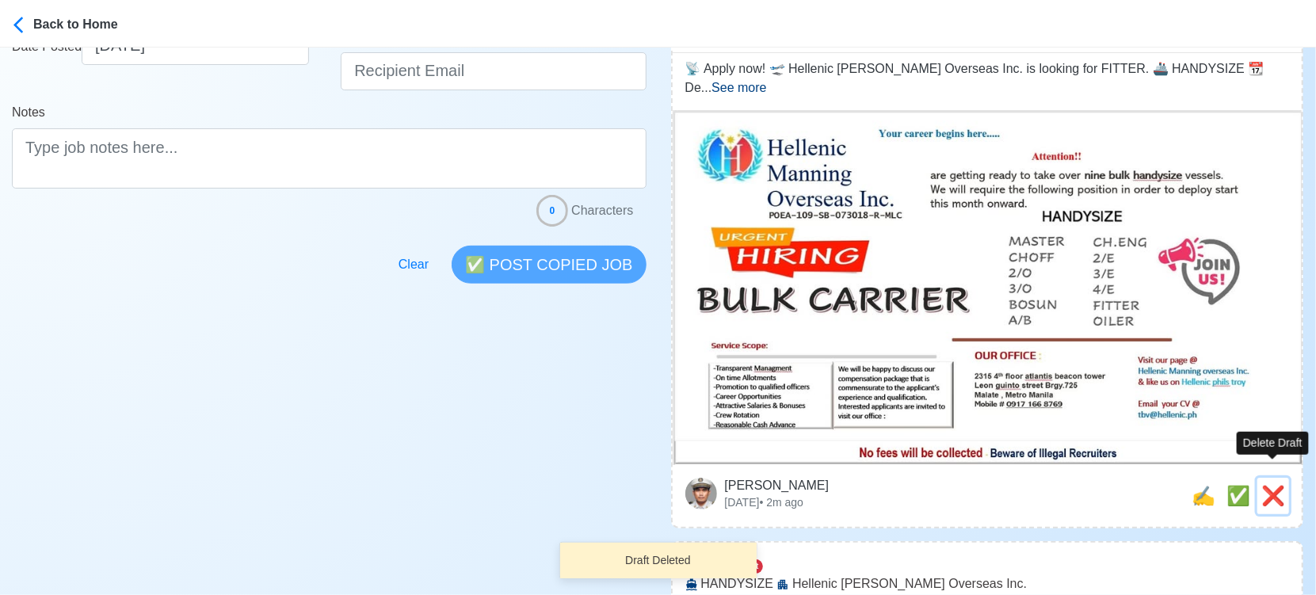
click at [1275, 485] on span "❌" at bounding box center [1274, 495] width 24 height 21
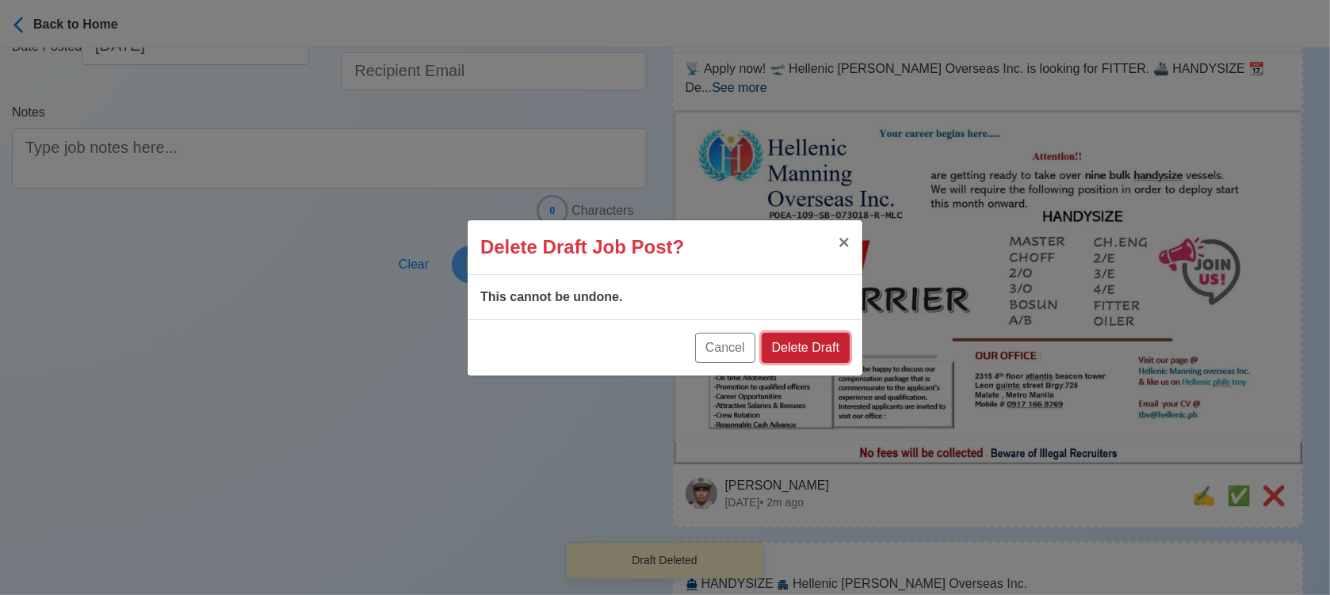
click at [840, 341] on button "Delete Draft" at bounding box center [806, 348] width 88 height 30
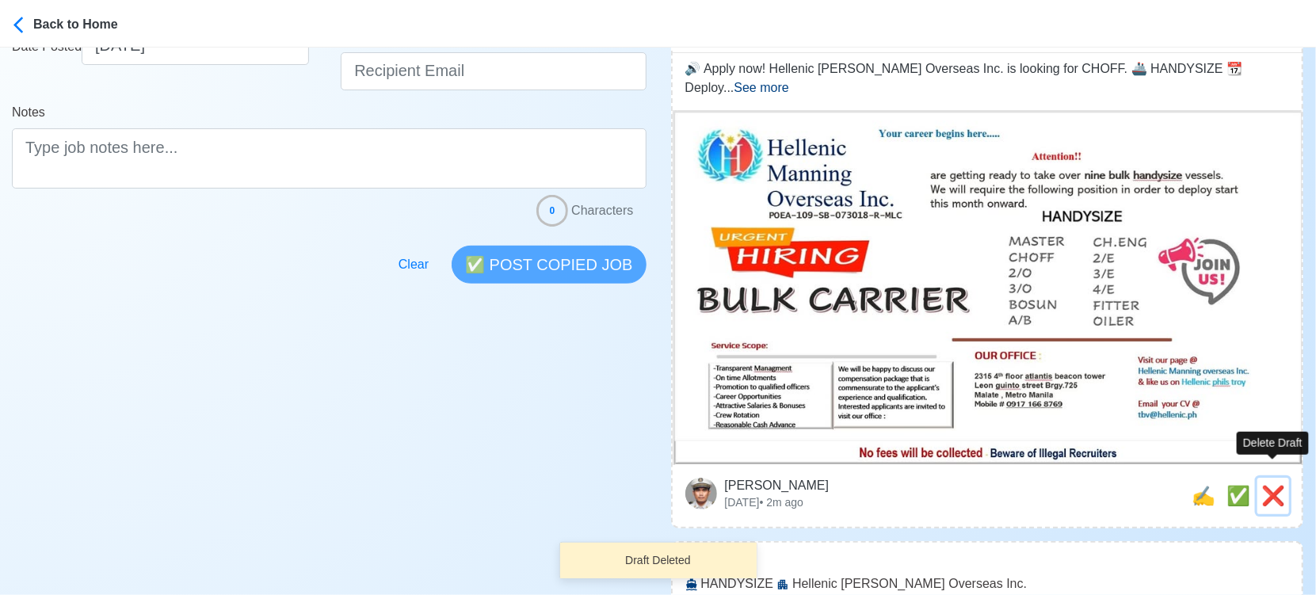
click at [1280, 485] on span "❌" at bounding box center [1274, 495] width 24 height 21
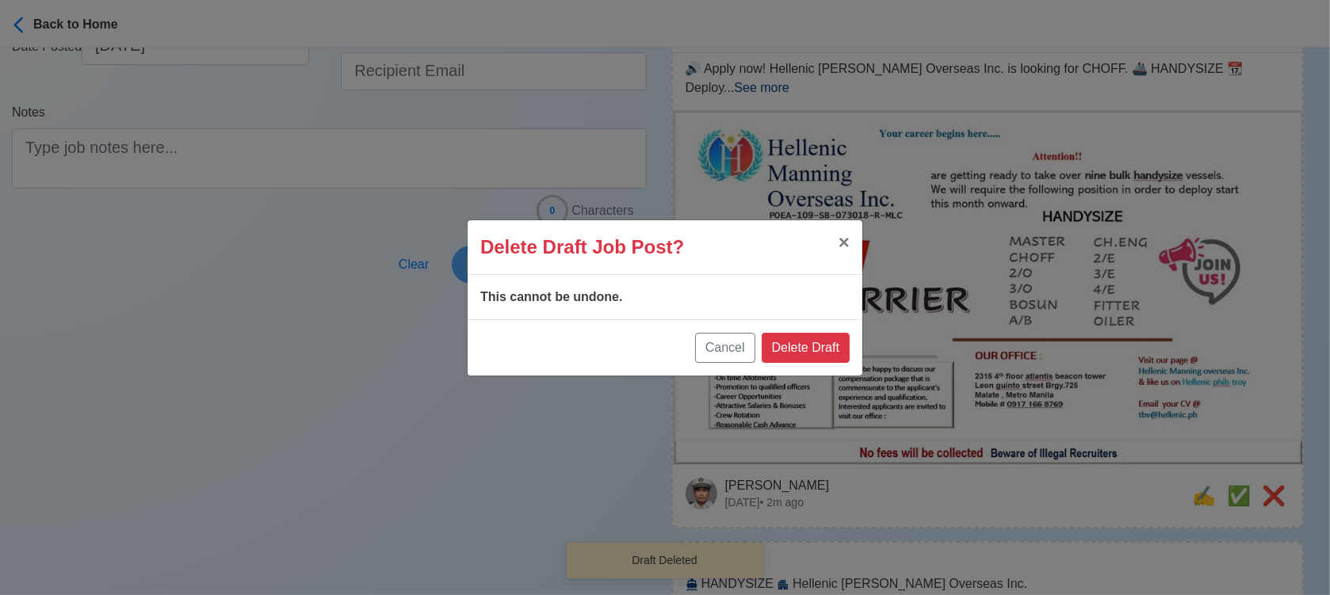
click at [789, 330] on div "Cancel Delete Draft" at bounding box center [665, 347] width 395 height 56
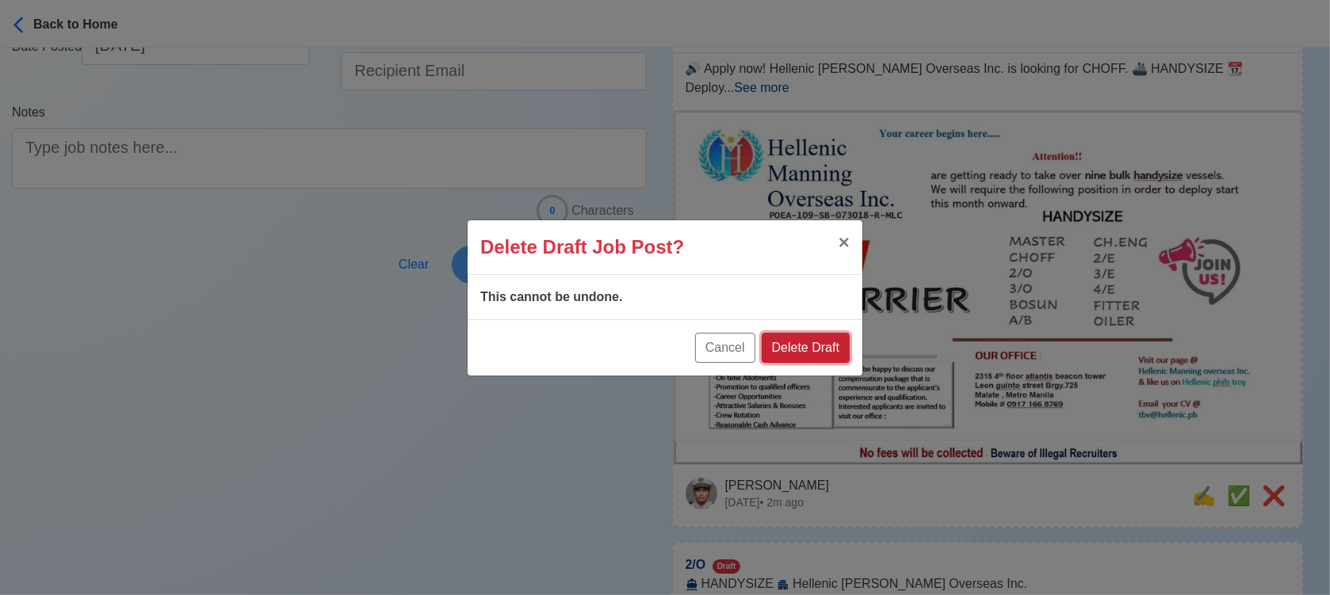
click at [833, 349] on button "Delete Draft" at bounding box center [806, 348] width 88 height 30
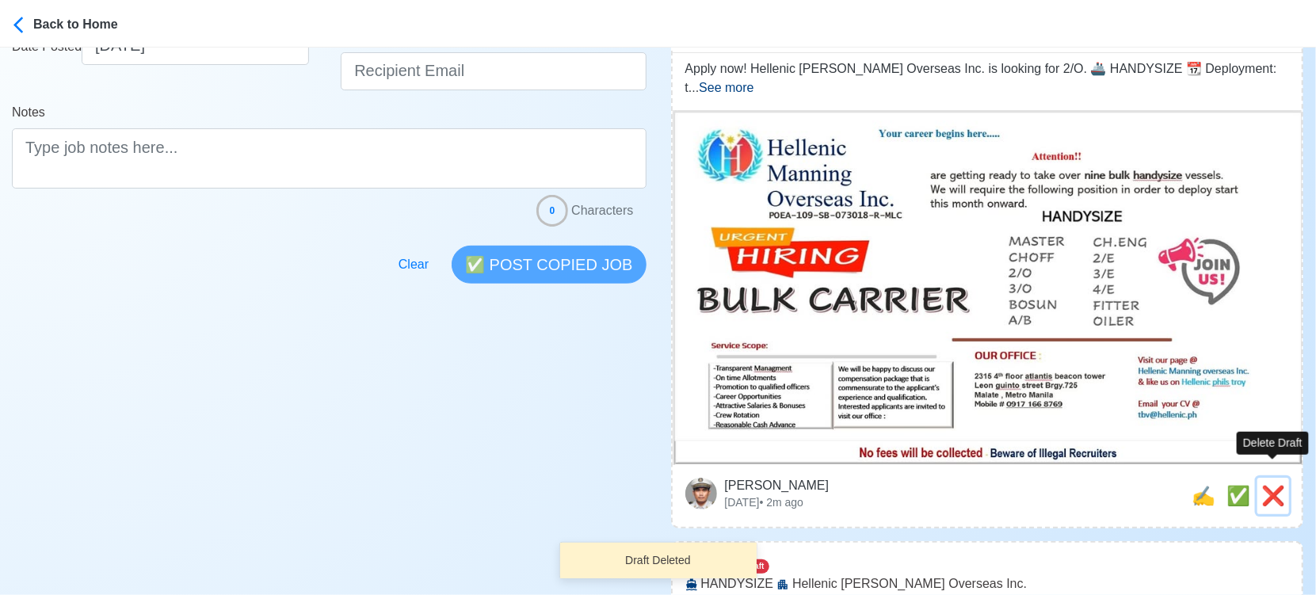
click at [1280, 485] on span "❌" at bounding box center [1274, 495] width 24 height 21
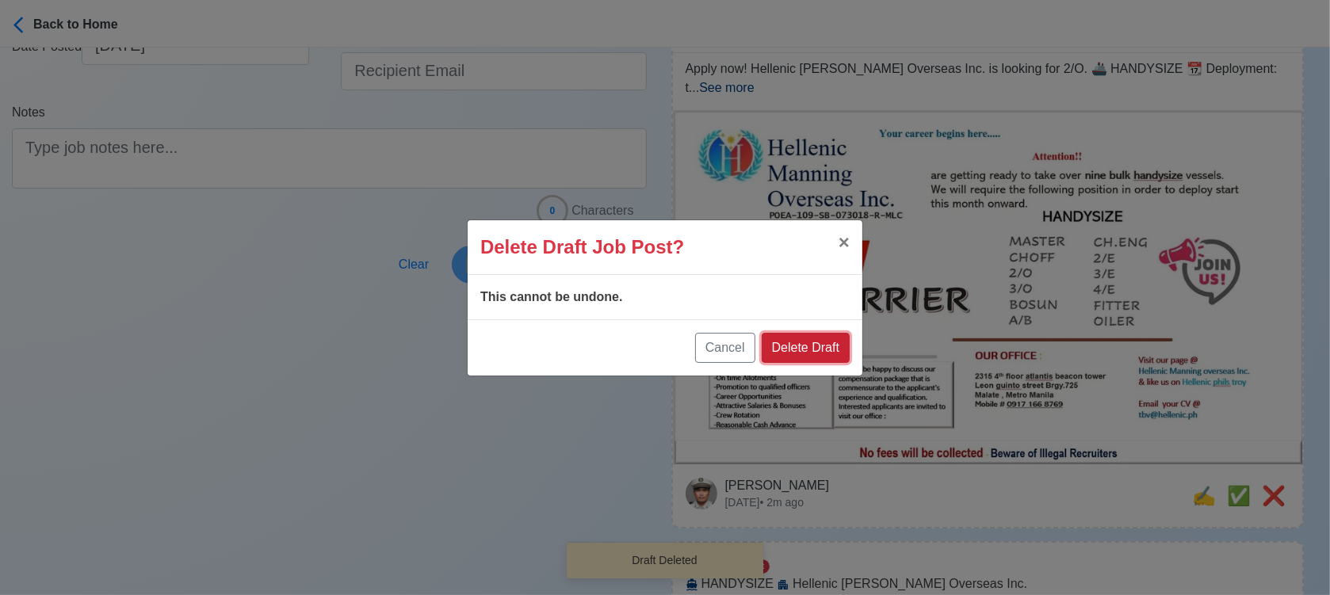
click at [826, 342] on button "Delete Draft" at bounding box center [806, 348] width 88 height 30
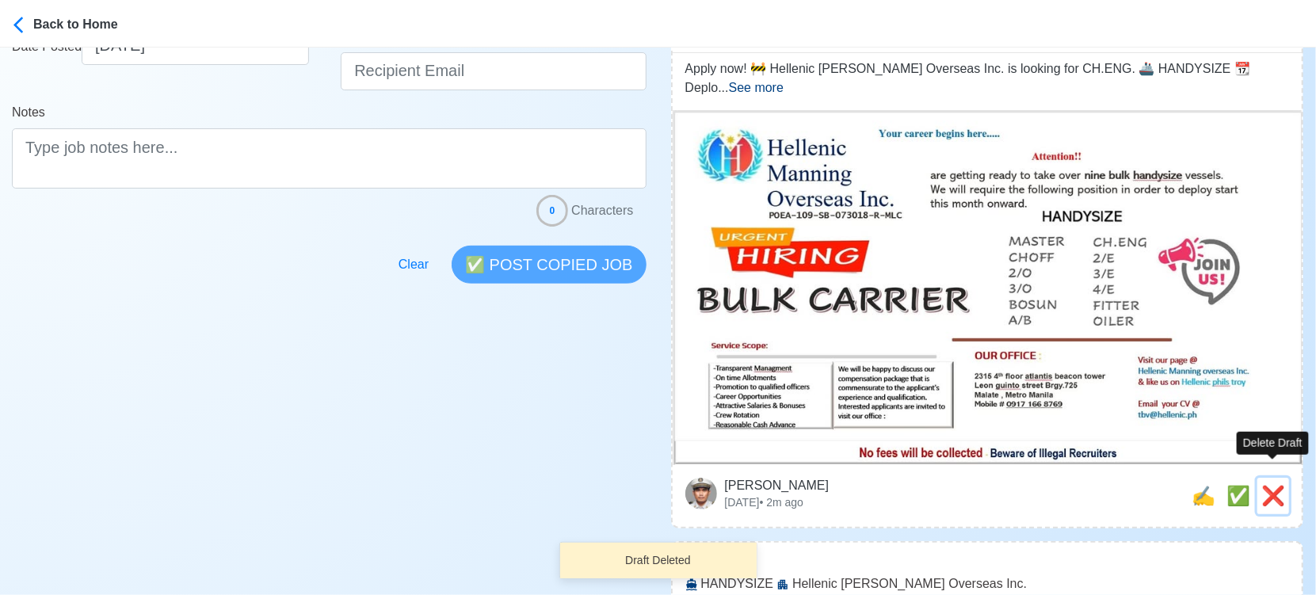
click at [1274, 485] on span "❌" at bounding box center [1274, 495] width 24 height 21
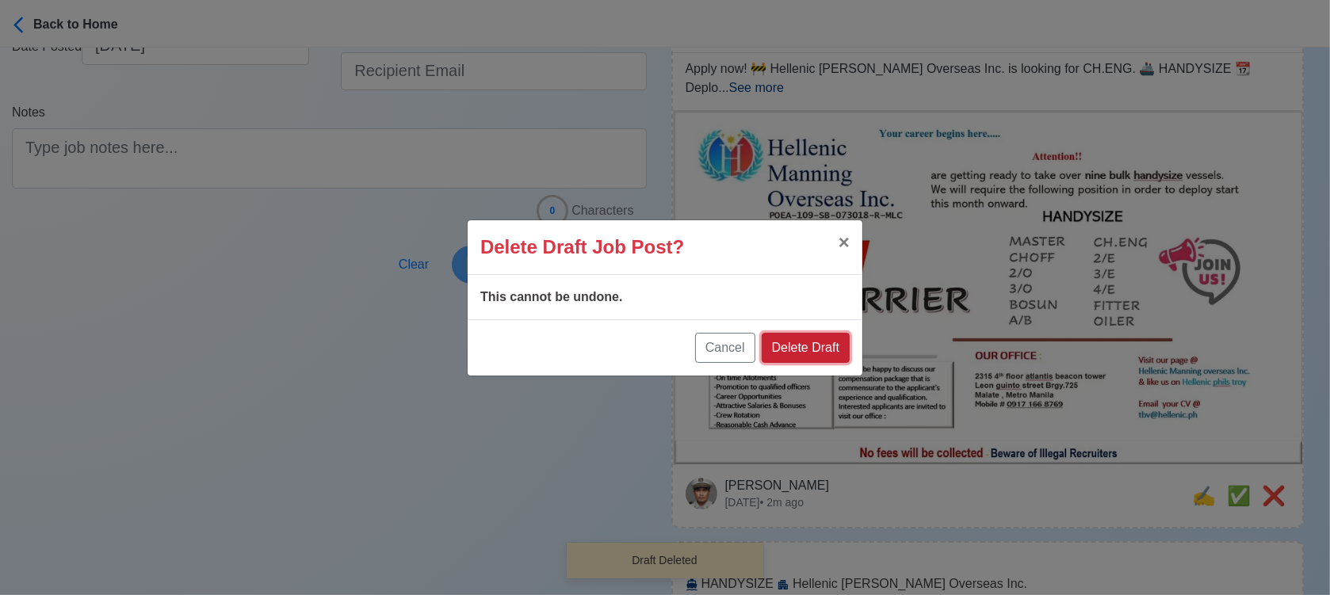
click at [842, 342] on button "Delete Draft" at bounding box center [806, 348] width 88 height 30
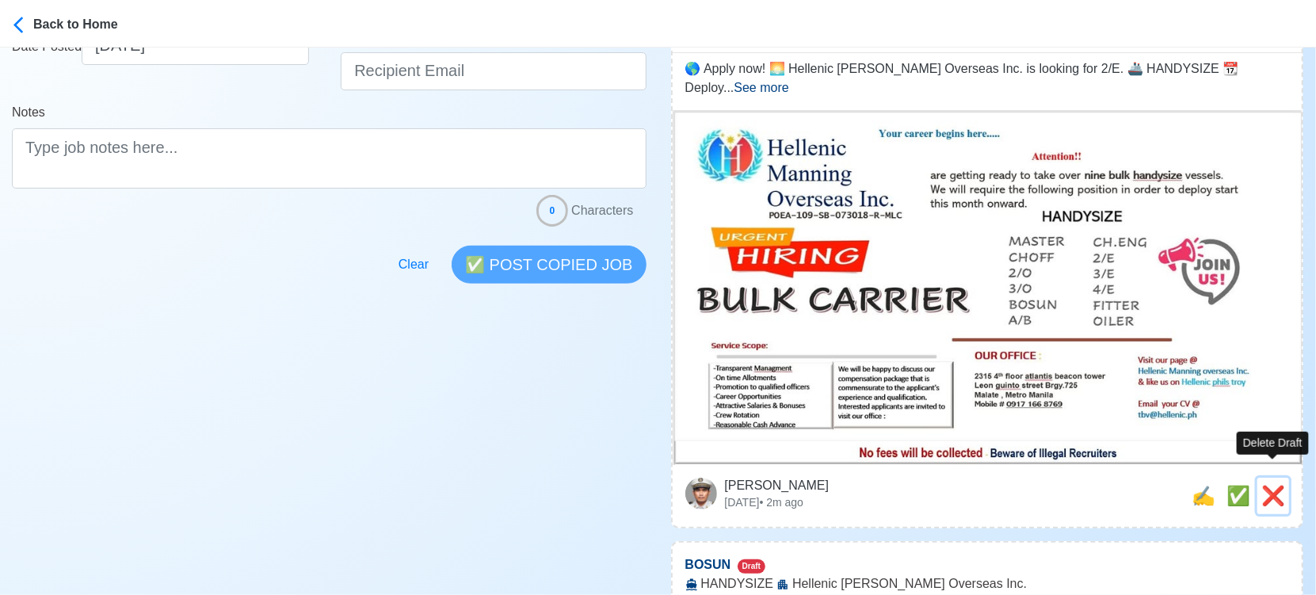
click at [1270, 485] on span "❌" at bounding box center [1274, 495] width 24 height 21
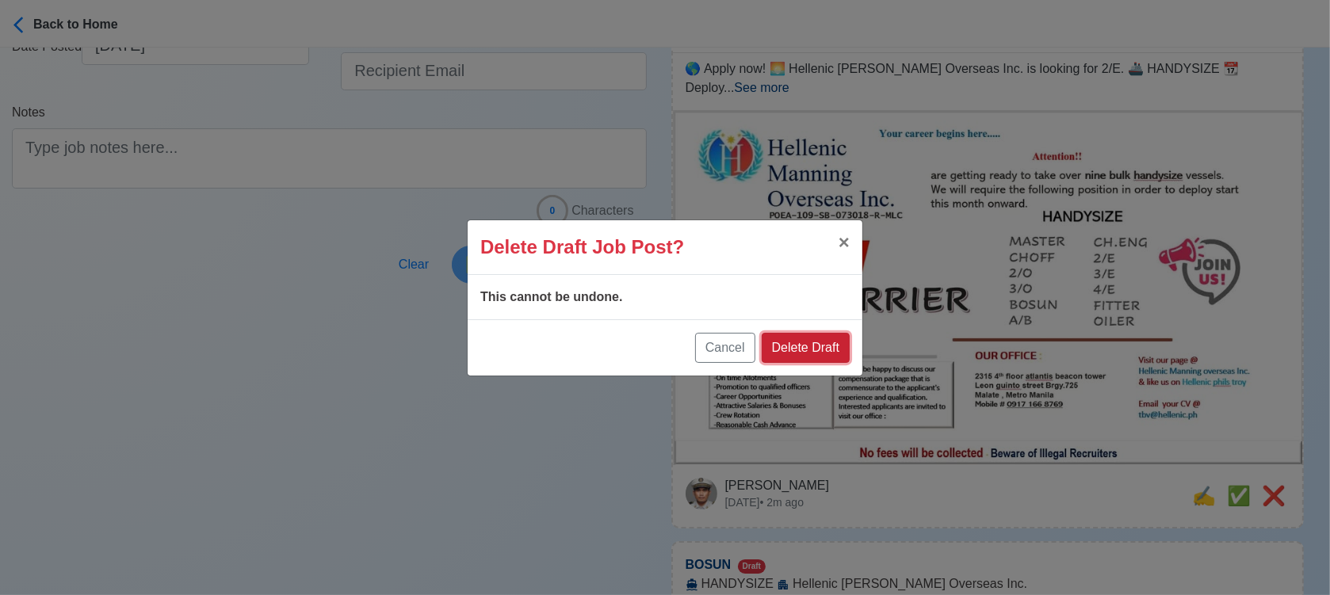
click at [819, 343] on button "Delete Draft" at bounding box center [806, 348] width 88 height 30
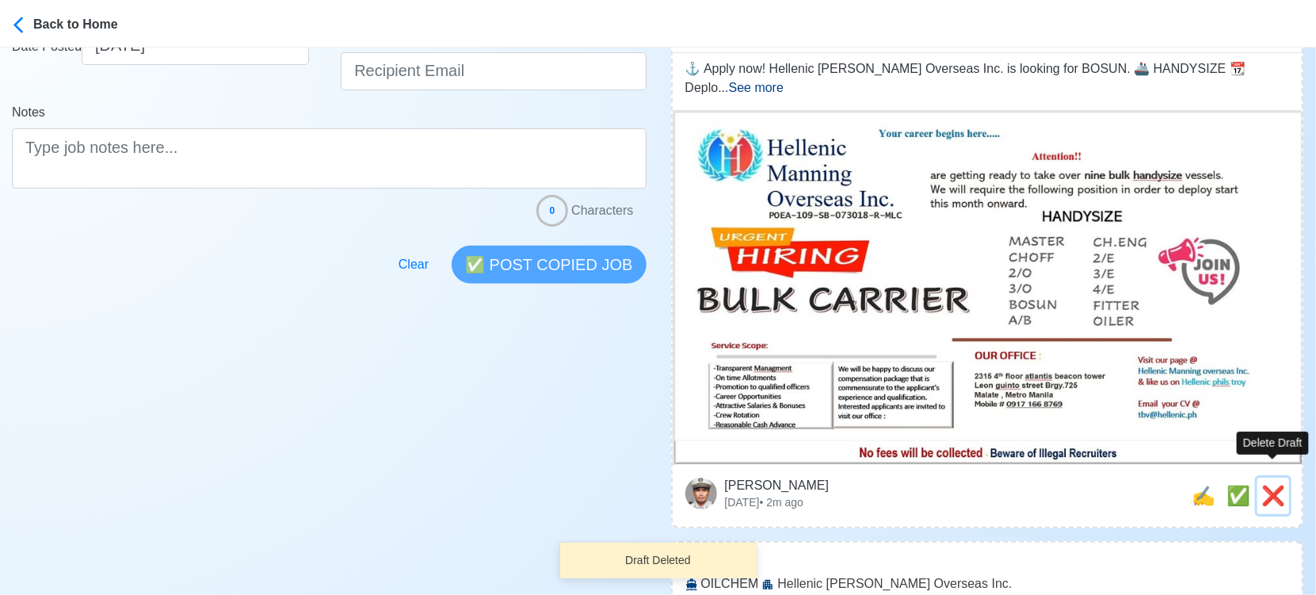
click at [1266, 485] on span "❌" at bounding box center [1274, 495] width 24 height 21
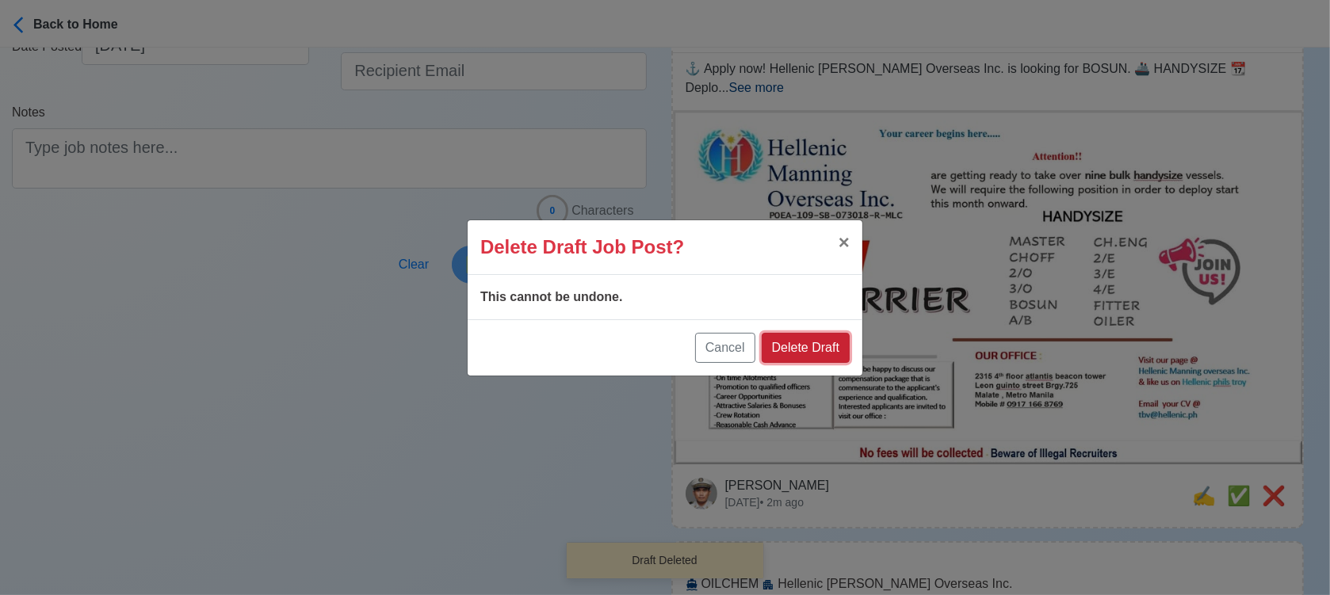
click at [805, 354] on button "Delete Draft" at bounding box center [806, 348] width 88 height 30
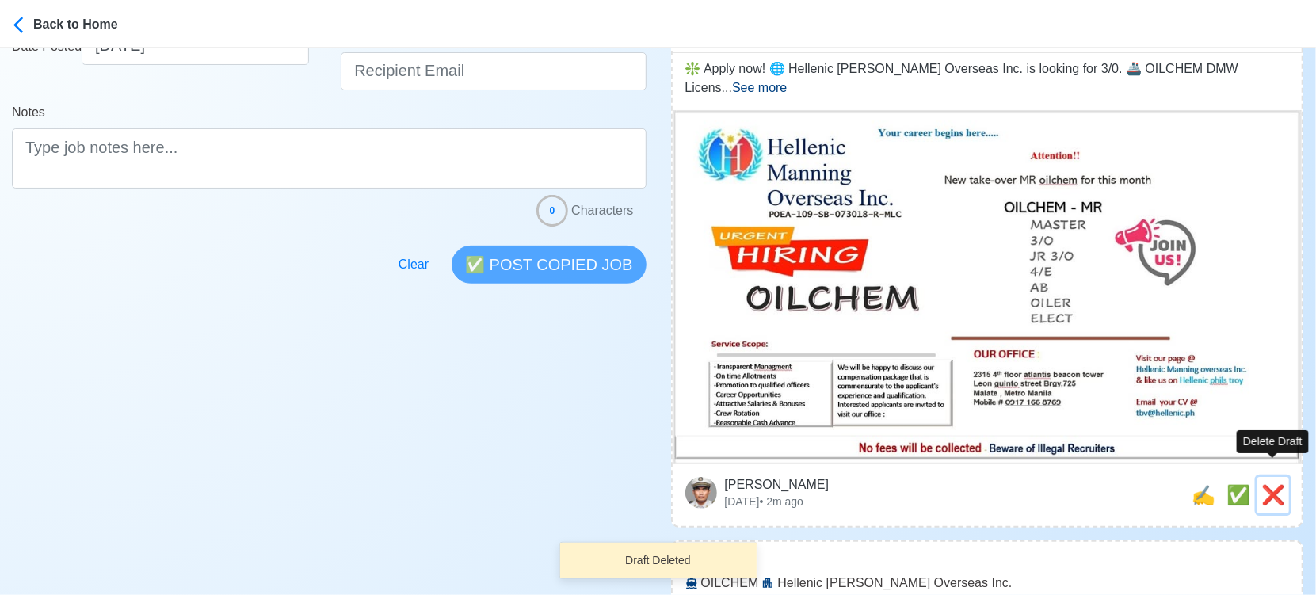
click at [1280, 484] on span "❌" at bounding box center [1274, 494] width 24 height 21
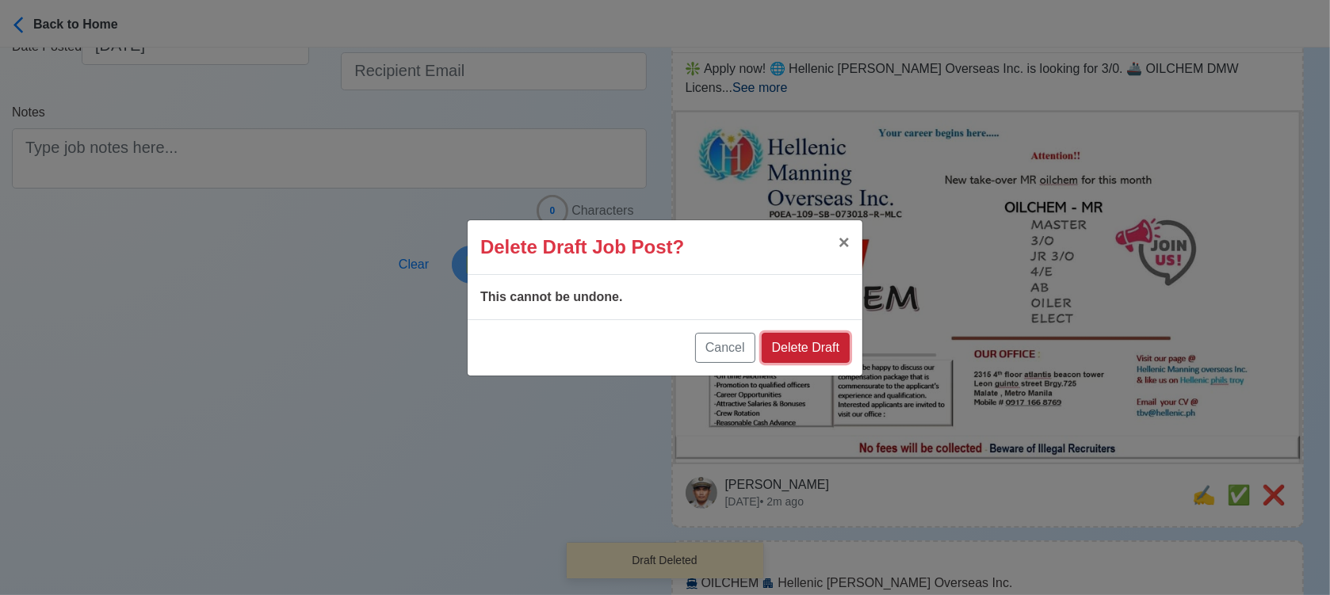
click at [837, 344] on button "Delete Draft" at bounding box center [806, 348] width 88 height 30
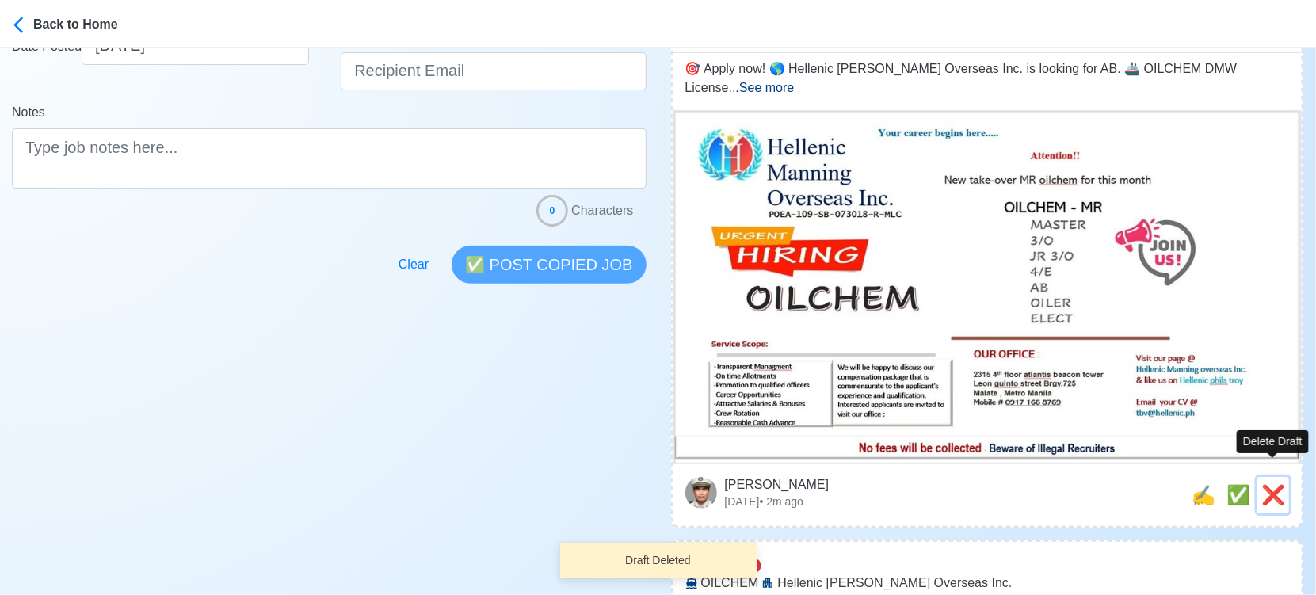
click at [1274, 484] on span "❌" at bounding box center [1274, 494] width 24 height 21
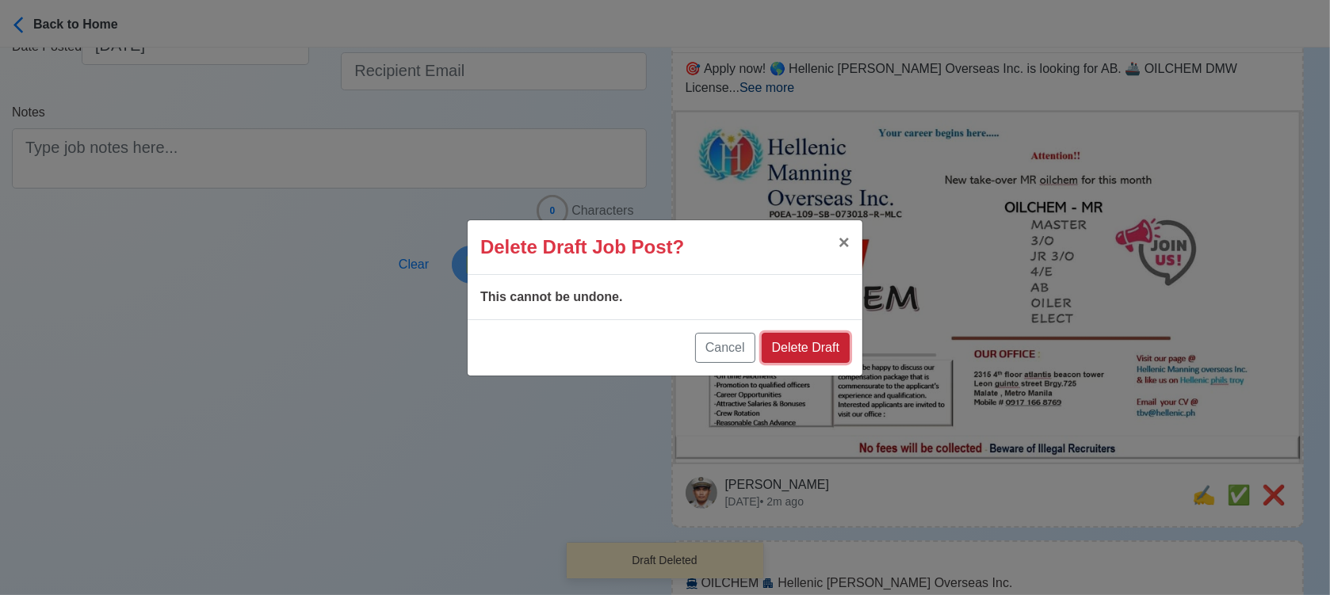
drag, startPoint x: 805, startPoint y: 353, endPoint x: 951, endPoint y: 353, distance: 145.8
click at [806, 353] on button "Delete Draft" at bounding box center [806, 348] width 88 height 30
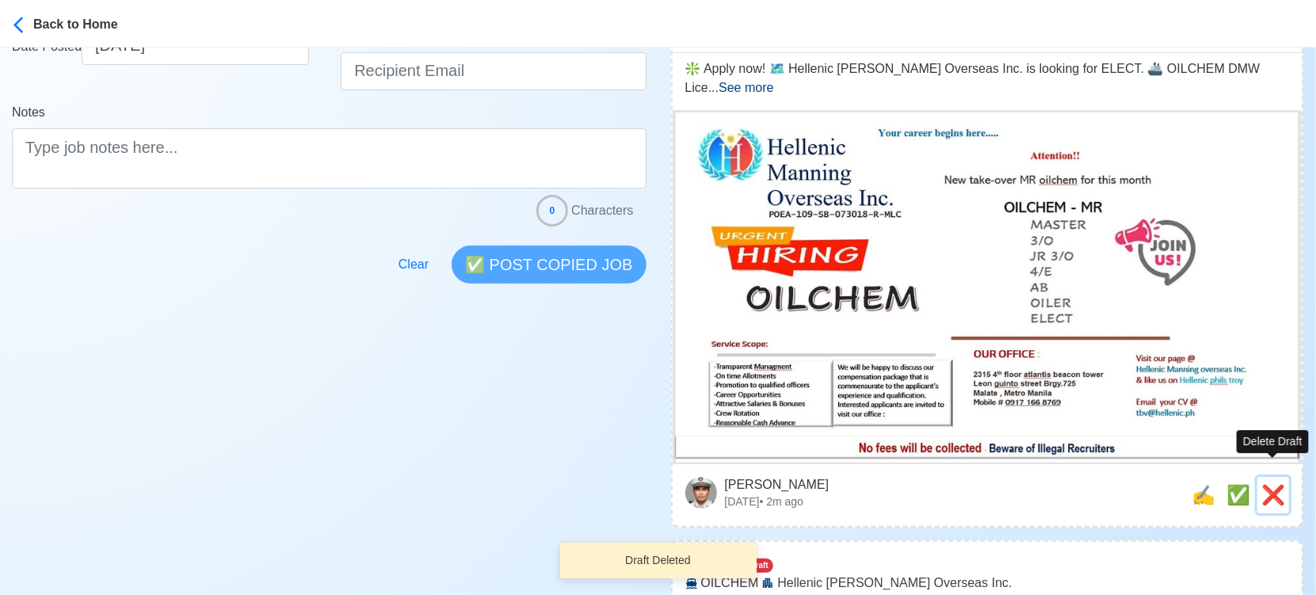
click at [1270, 484] on span "❌" at bounding box center [1274, 494] width 24 height 21
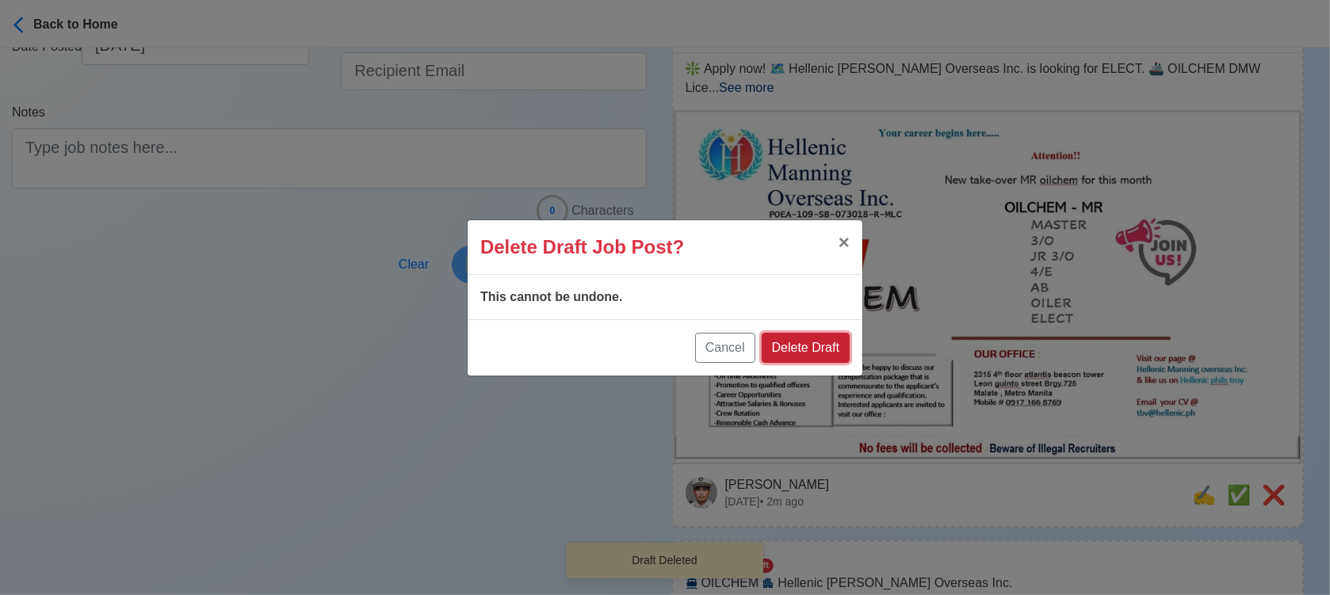
click at [817, 339] on button "Delete Draft" at bounding box center [806, 348] width 88 height 30
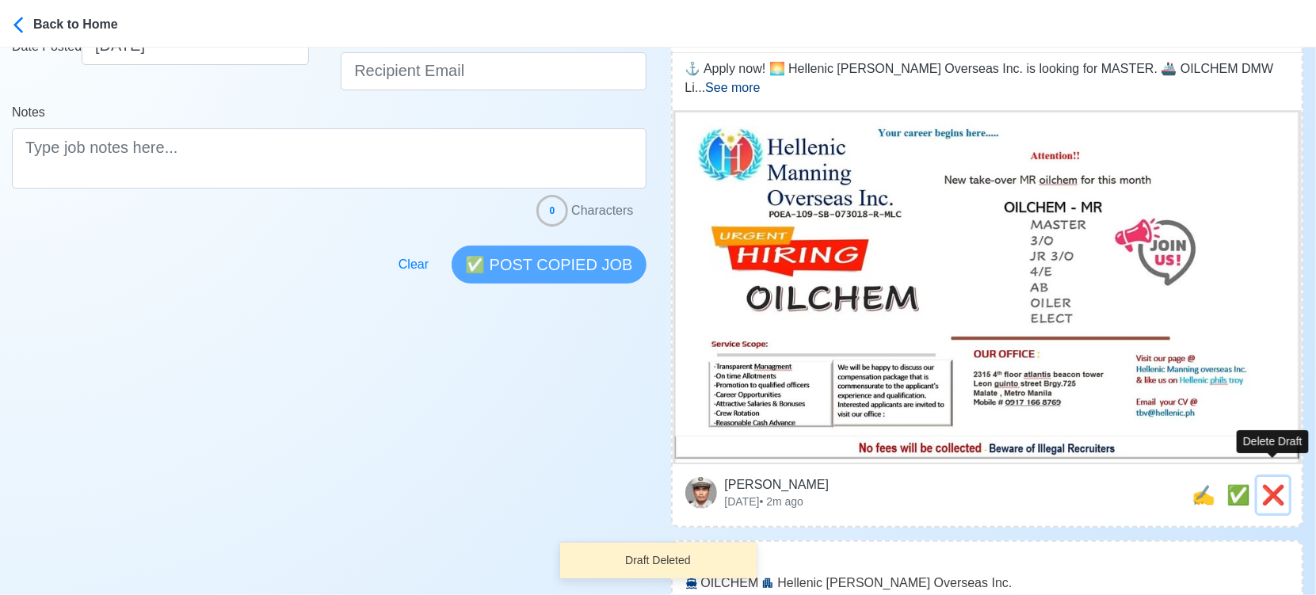
click at [1267, 484] on span "❌" at bounding box center [1274, 494] width 24 height 21
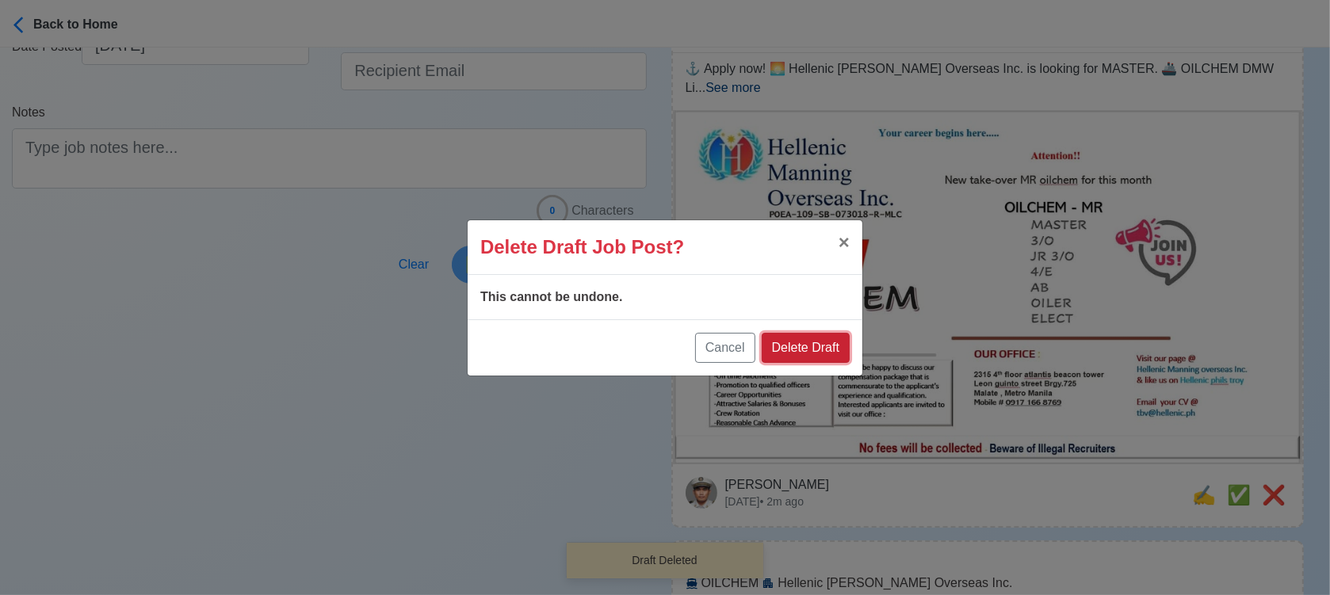
click at [822, 348] on button "Delete Draft" at bounding box center [806, 348] width 88 height 30
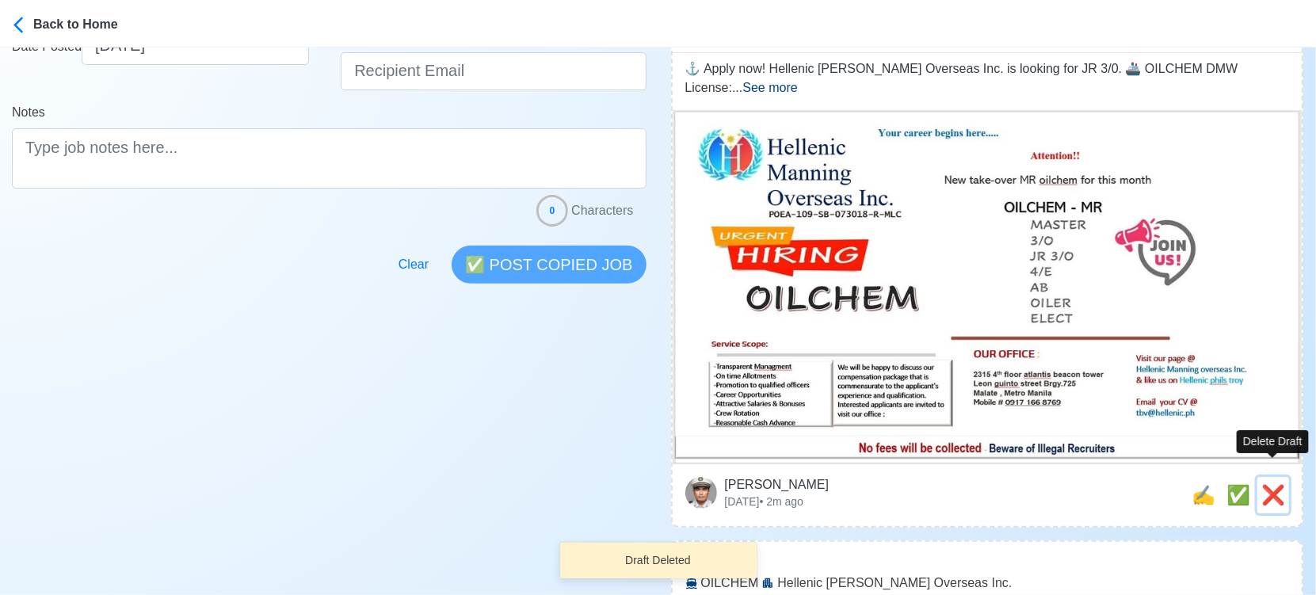
click at [1267, 484] on span "❌" at bounding box center [1274, 494] width 24 height 21
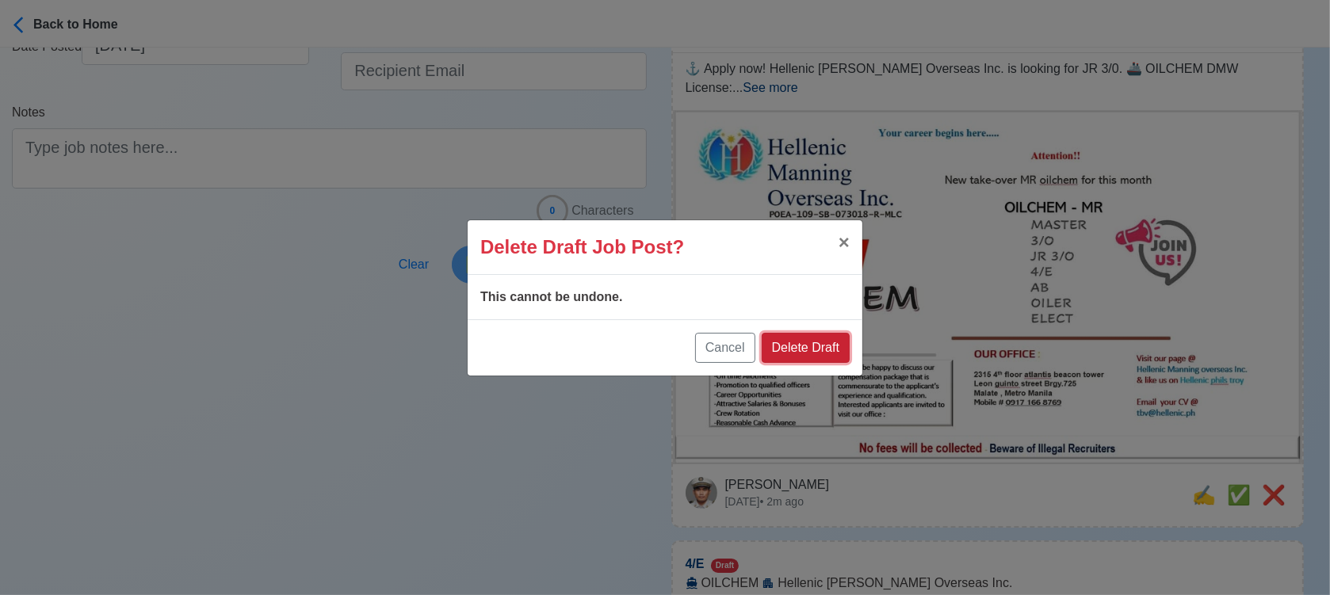
click at [831, 337] on button "Delete Draft" at bounding box center [806, 348] width 88 height 30
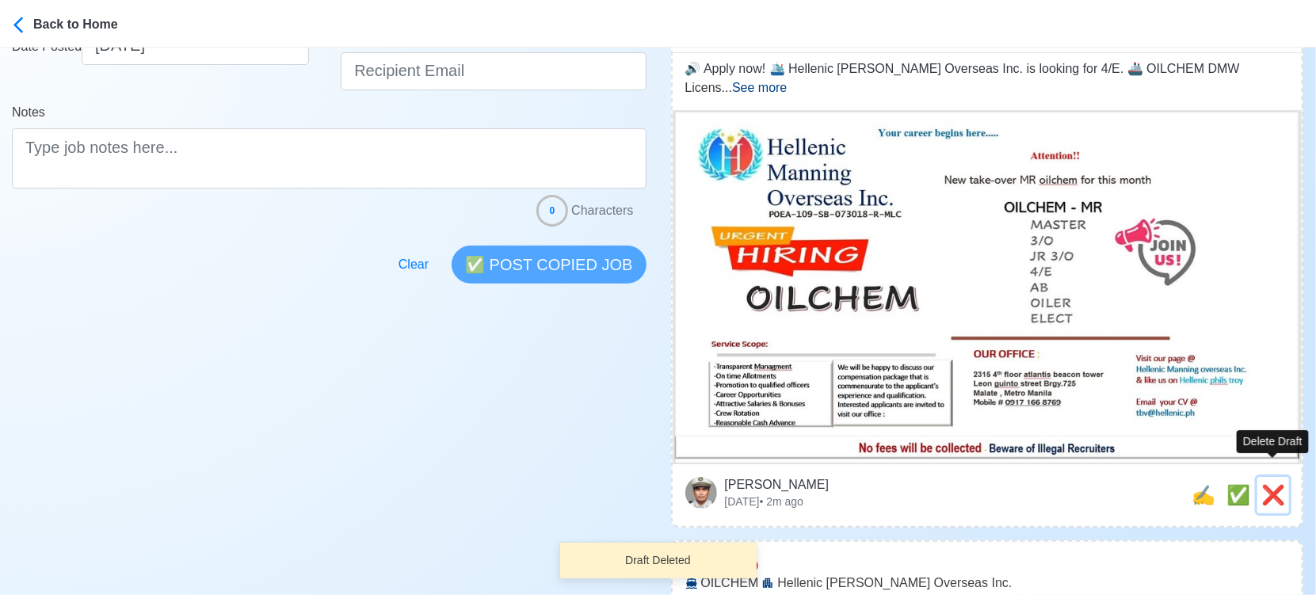
click at [1266, 484] on span "❌" at bounding box center [1274, 494] width 24 height 21
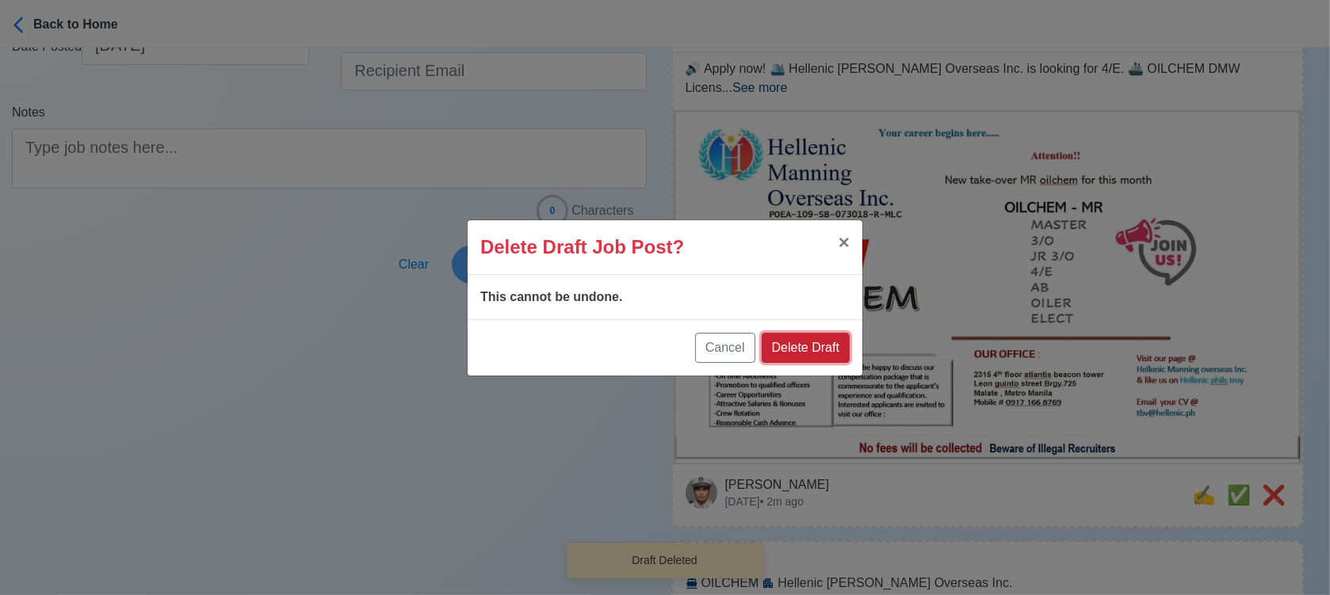
click at [823, 341] on button "Delete Draft" at bounding box center [806, 348] width 88 height 30
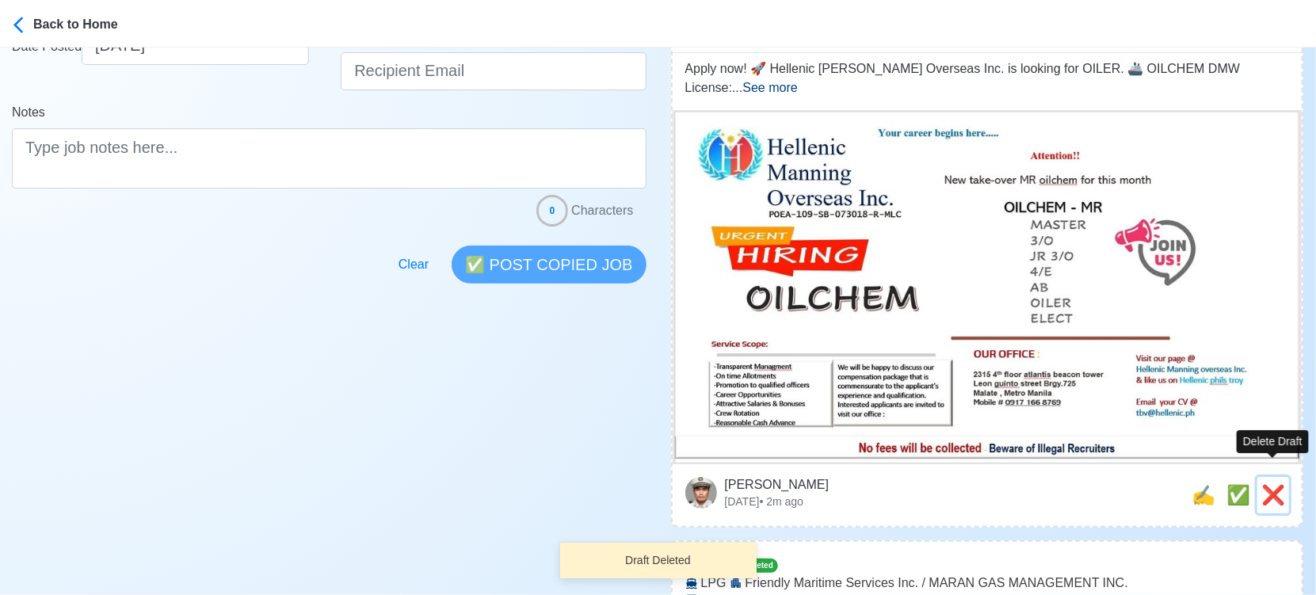
click at [1273, 484] on span "❌" at bounding box center [1274, 494] width 24 height 21
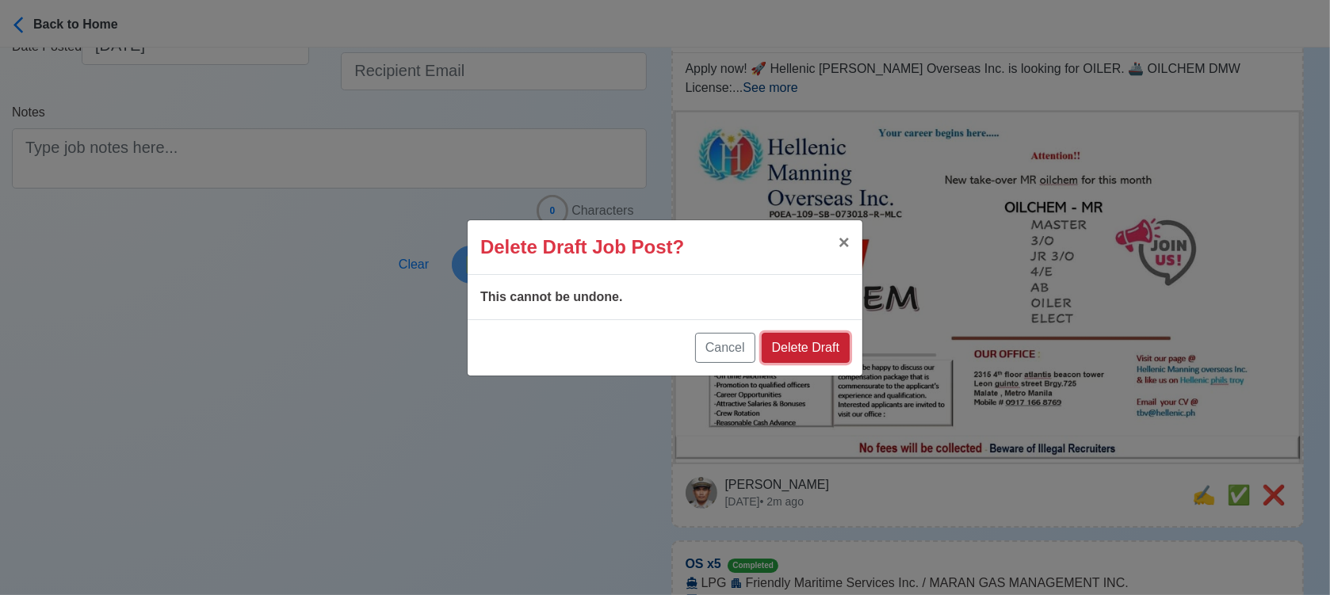
click at [816, 342] on button "Delete Draft" at bounding box center [806, 348] width 88 height 30
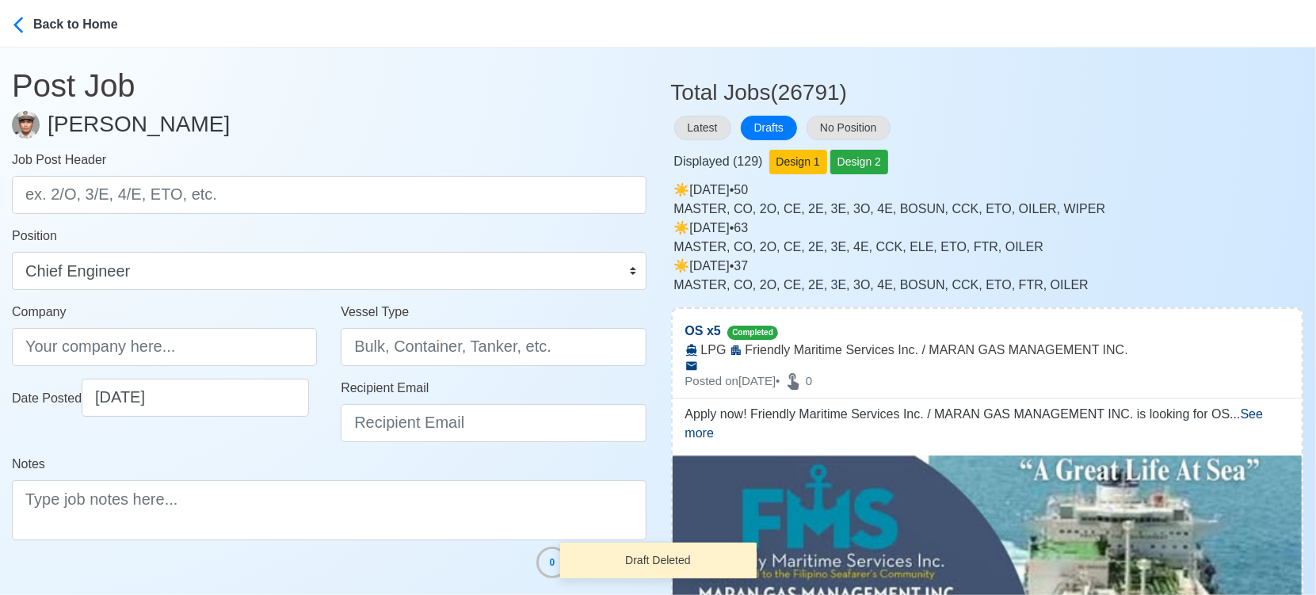
scroll to position [0, 0]
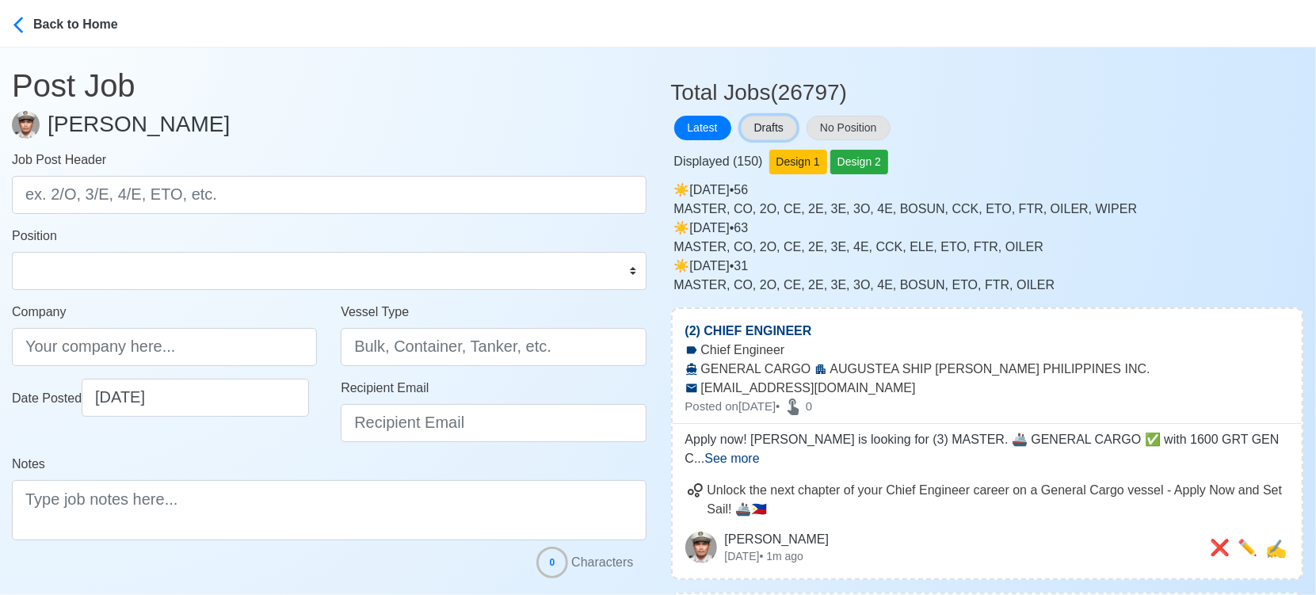
click at [776, 126] on button "Drafts" at bounding box center [769, 128] width 56 height 25
